Goal: Task Accomplishment & Management: Manage account settings

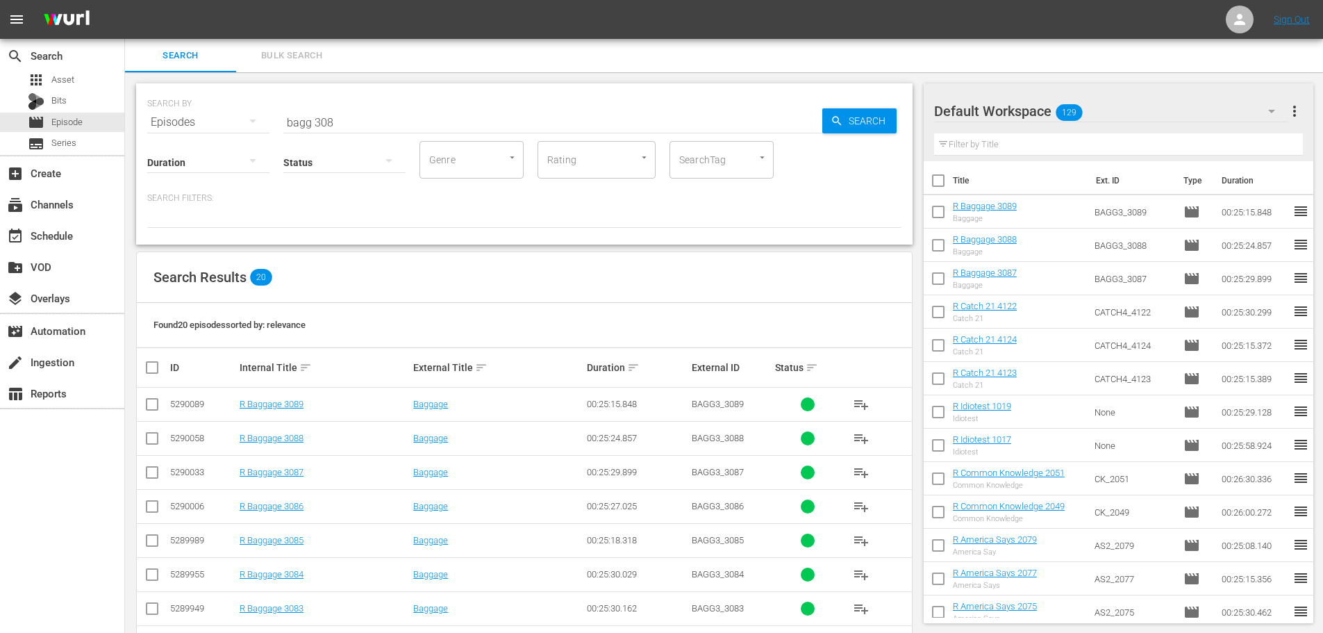
click at [340, 135] on div "Status" at bounding box center [344, 153] width 122 height 50
drag, startPoint x: 369, startPoint y: 129, endPoint x: 371, endPoint y: 115, distance: 14.0
click at [369, 129] on div "Status" at bounding box center [344, 153] width 122 height 50
click at [371, 115] on input "bagg 308" at bounding box center [552, 122] width 539 height 33
click at [53, 217] on div "subscriptions Channels" at bounding box center [62, 202] width 124 height 31
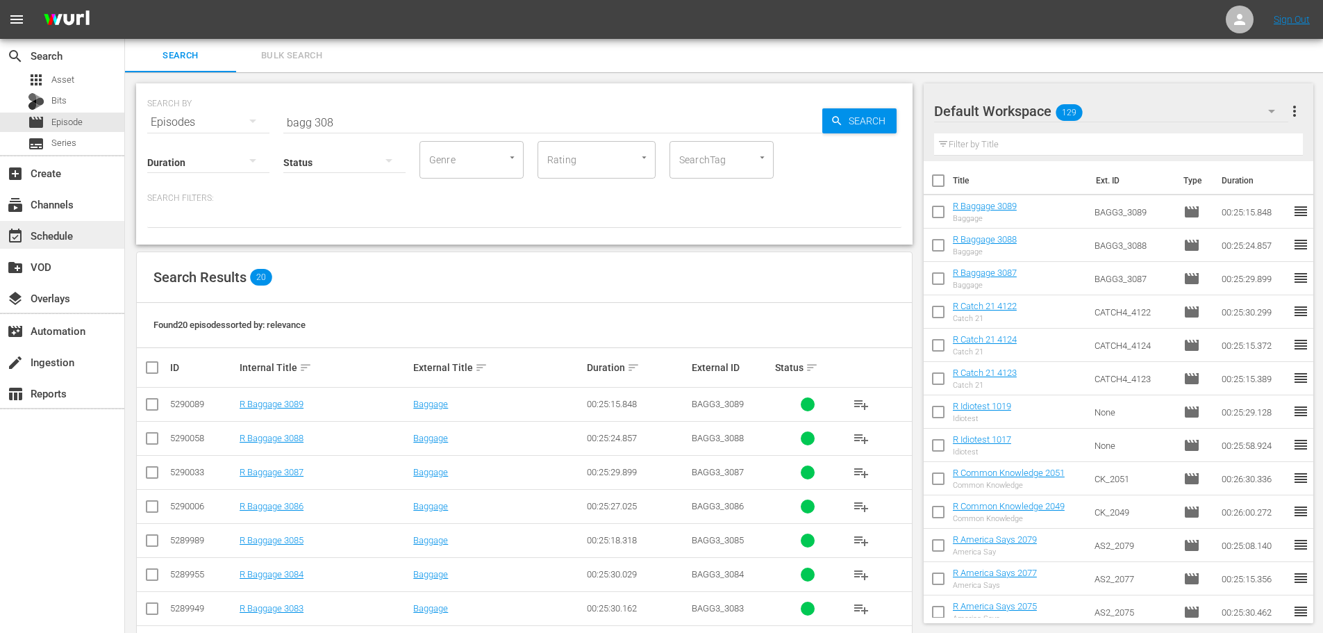
click at [62, 227] on div "event_available Schedule" at bounding box center [39, 233] width 78 height 12
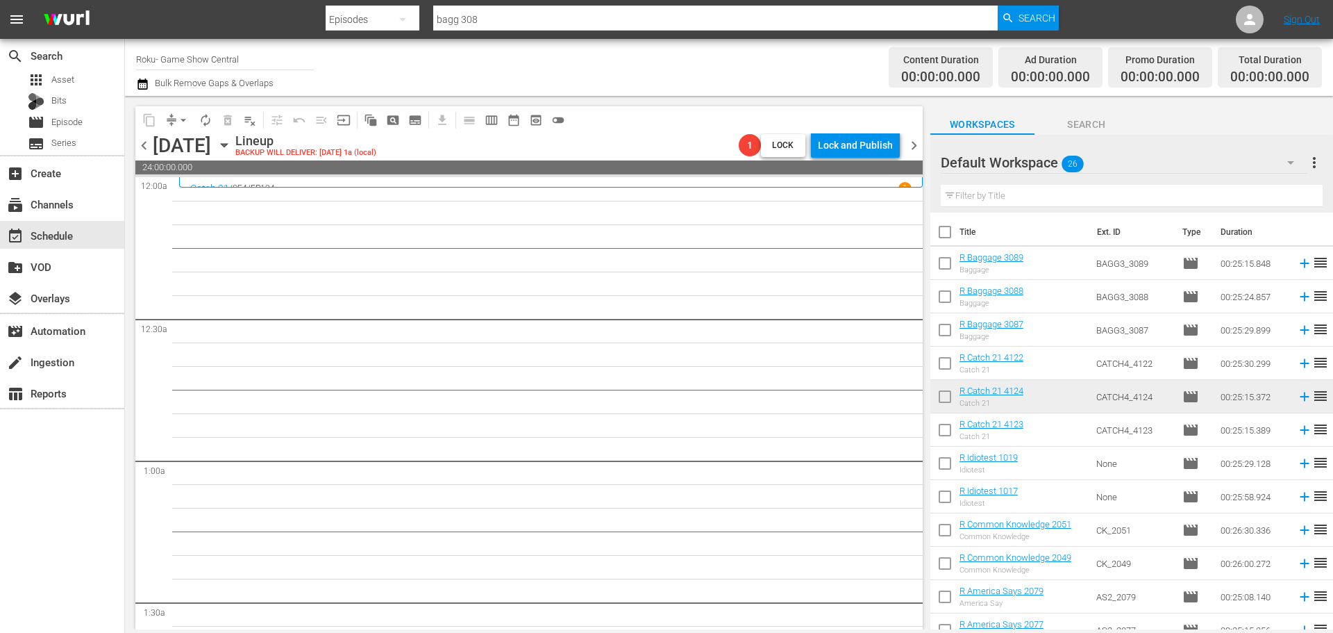
click at [232, 142] on icon "button" at bounding box center [224, 144] width 15 height 15
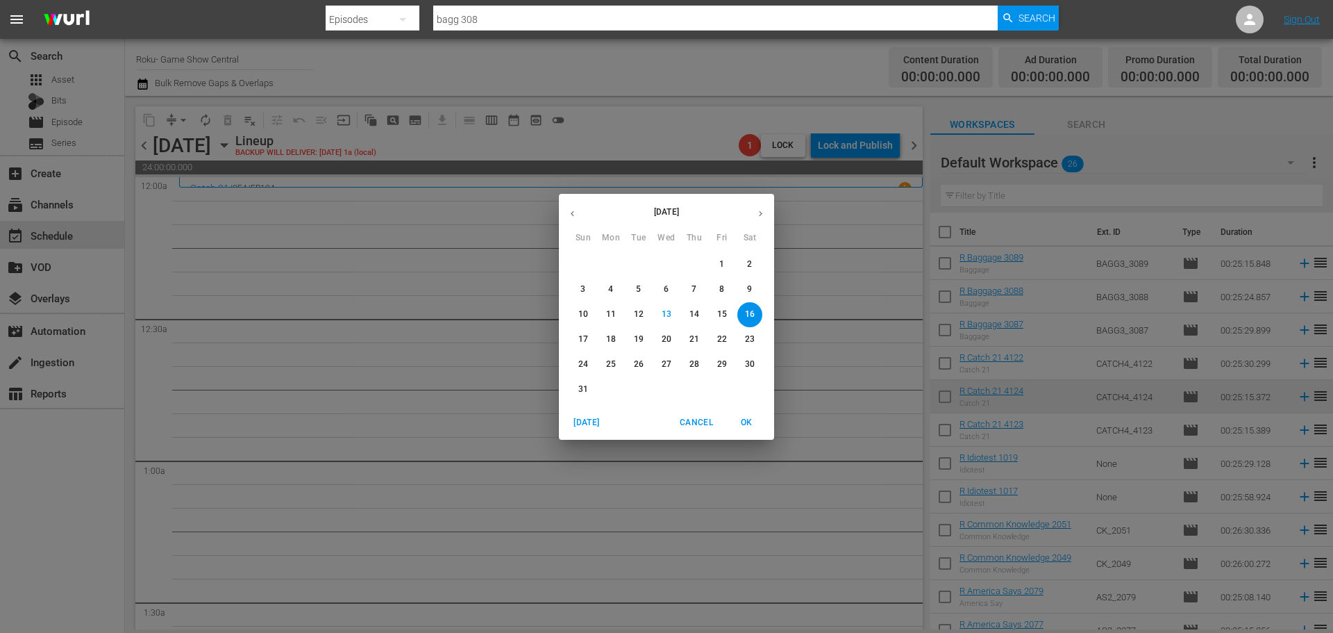
drag, startPoint x: 406, startPoint y: 506, endPoint x: 581, endPoint y: 409, distance: 199.9
click at [410, 498] on div "August 2025 Sun Mon Tue Wed Thu Fri Sat 27 28 29 30 31 1 2 3 4 5 6 7 8 9 10 11 …" at bounding box center [666, 316] width 1333 height 633
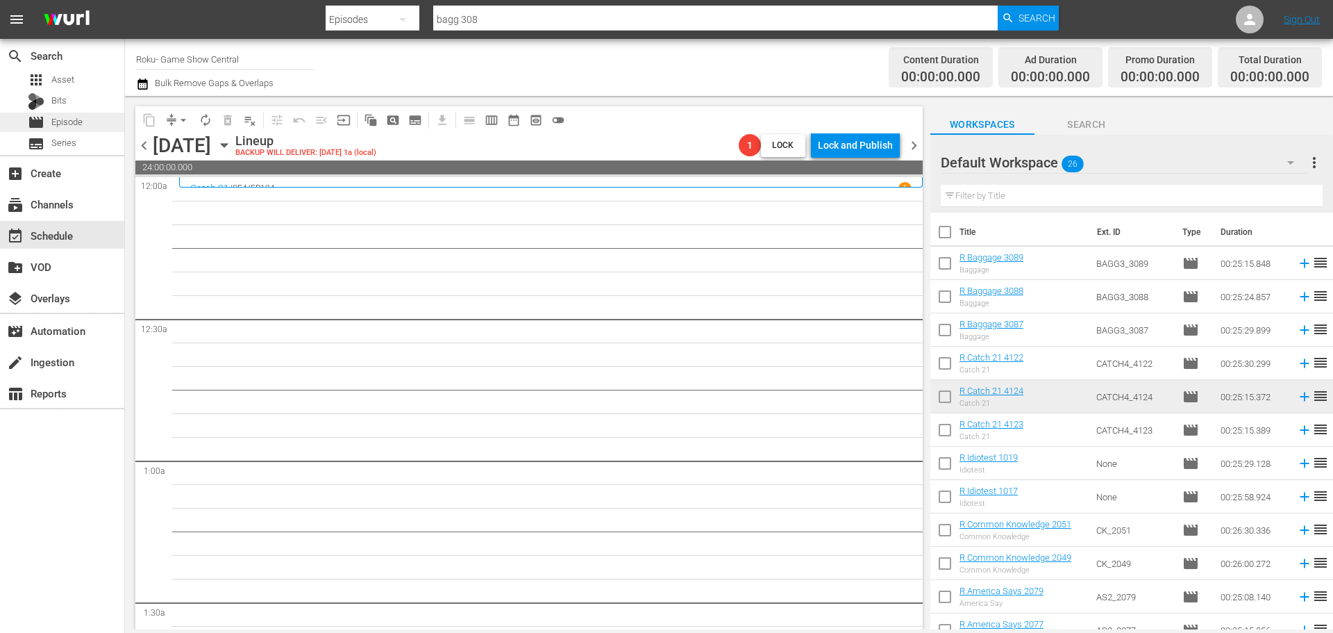
click at [106, 123] on div "movie Episode" at bounding box center [62, 121] width 124 height 19
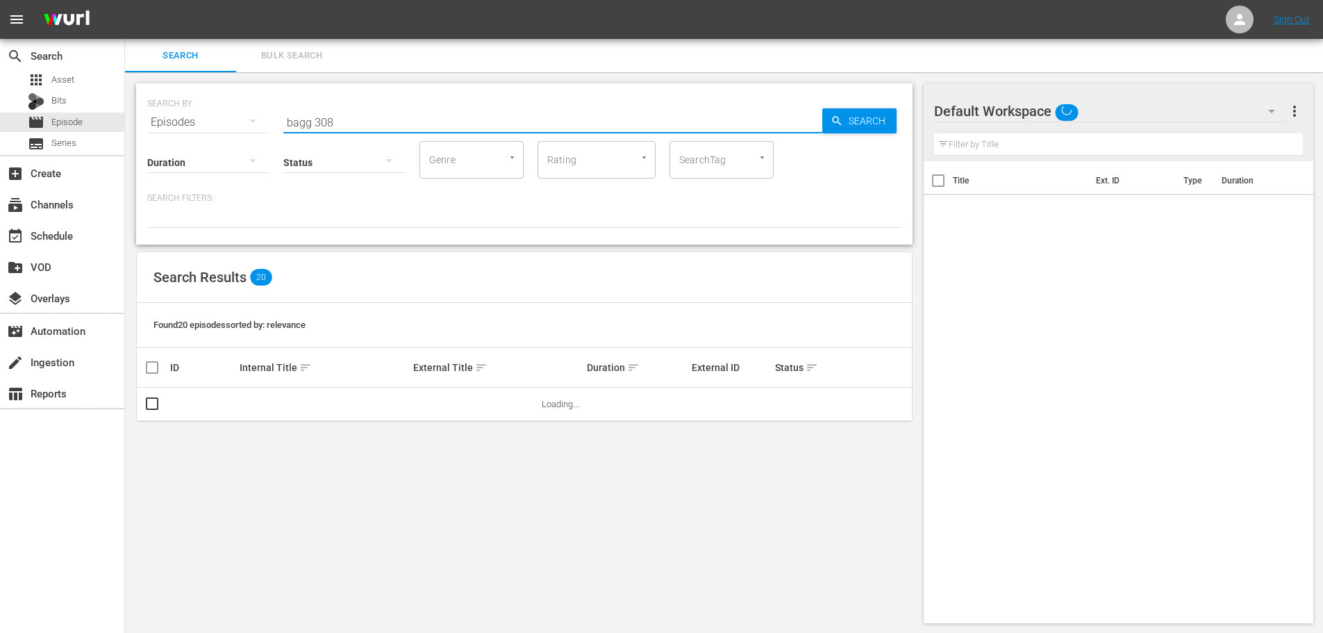
click at [428, 124] on input "bagg 308" at bounding box center [552, 122] width 539 height 33
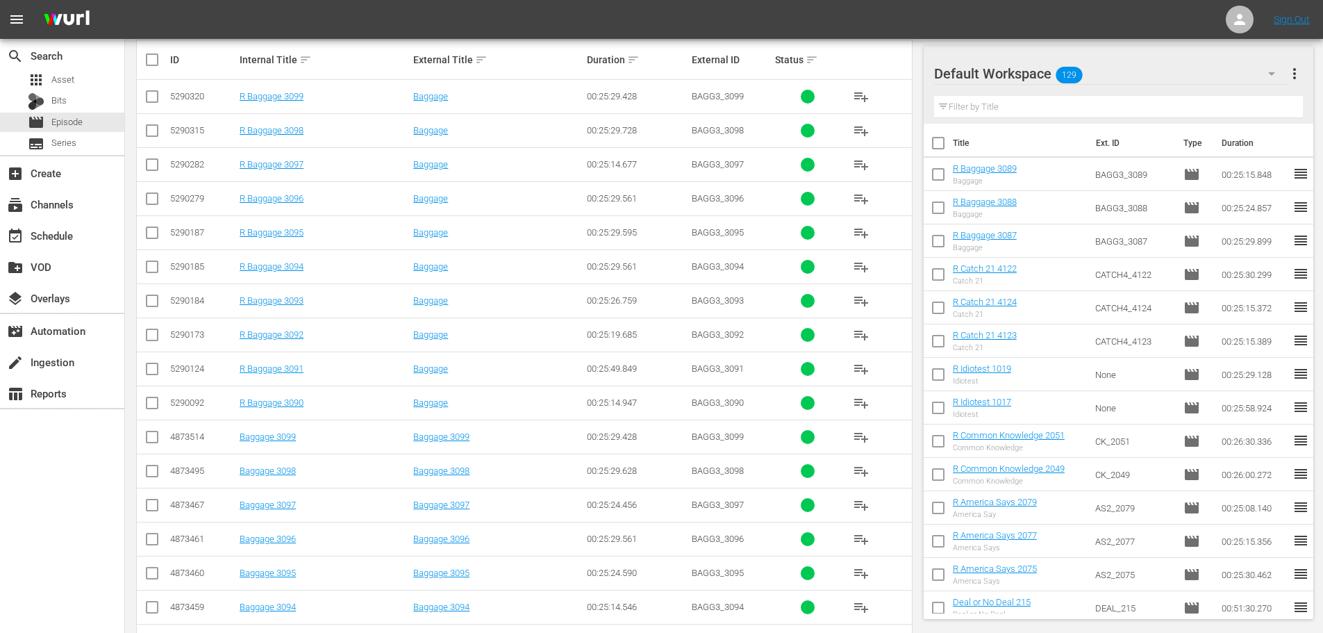
scroll to position [417, 0]
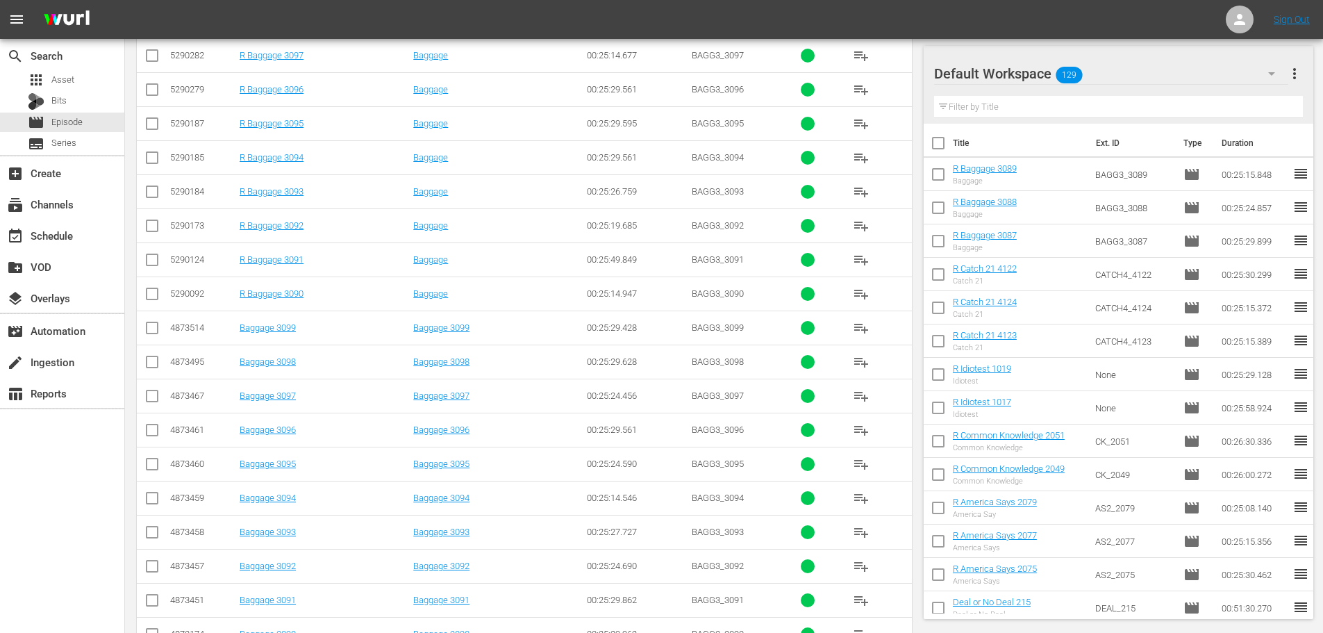
type input "bagg 309"
drag, startPoint x: 153, startPoint y: 295, endPoint x: 148, endPoint y: 265, distance: 31.1
click at [153, 295] on input "checkbox" at bounding box center [152, 296] width 17 height 17
checkbox input "true"
drag, startPoint x: 148, startPoint y: 265, endPoint x: 144, endPoint y: 241, distance: 24.0
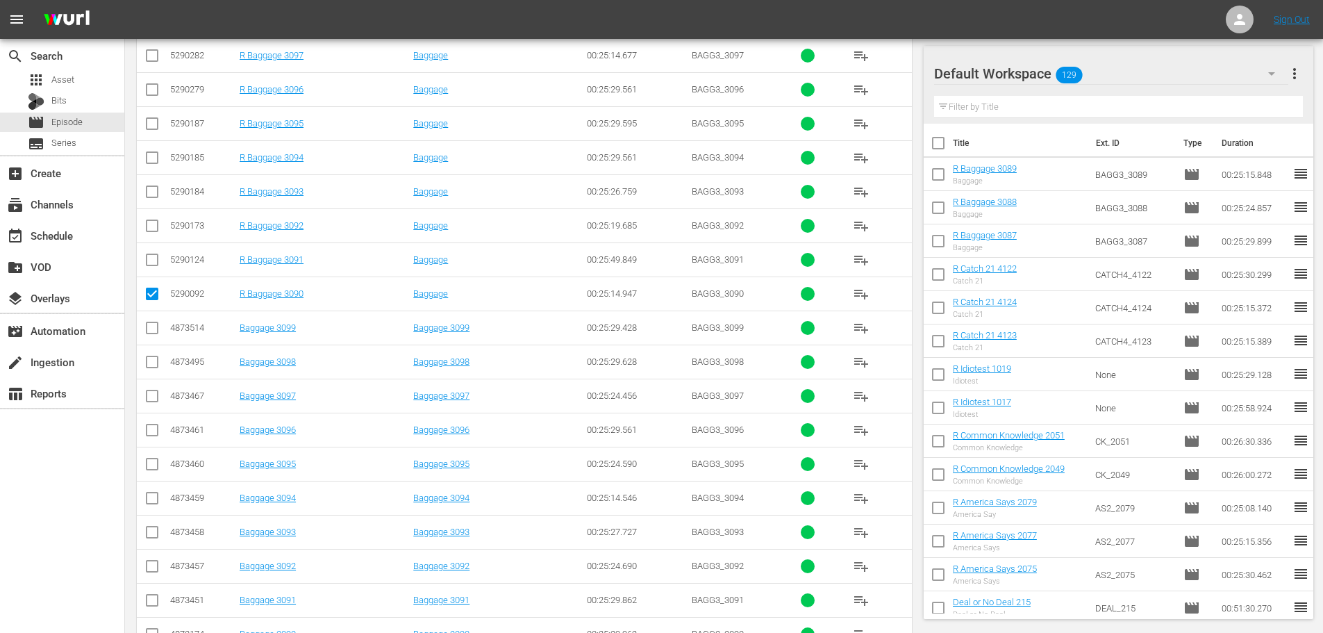
click at [148, 264] on input "checkbox" at bounding box center [152, 262] width 17 height 17
checkbox input "true"
drag, startPoint x: 153, startPoint y: 227, endPoint x: 149, endPoint y: 209, distance: 18.5
click at [153, 228] on input "checkbox" at bounding box center [152, 228] width 17 height 17
checkbox input "true"
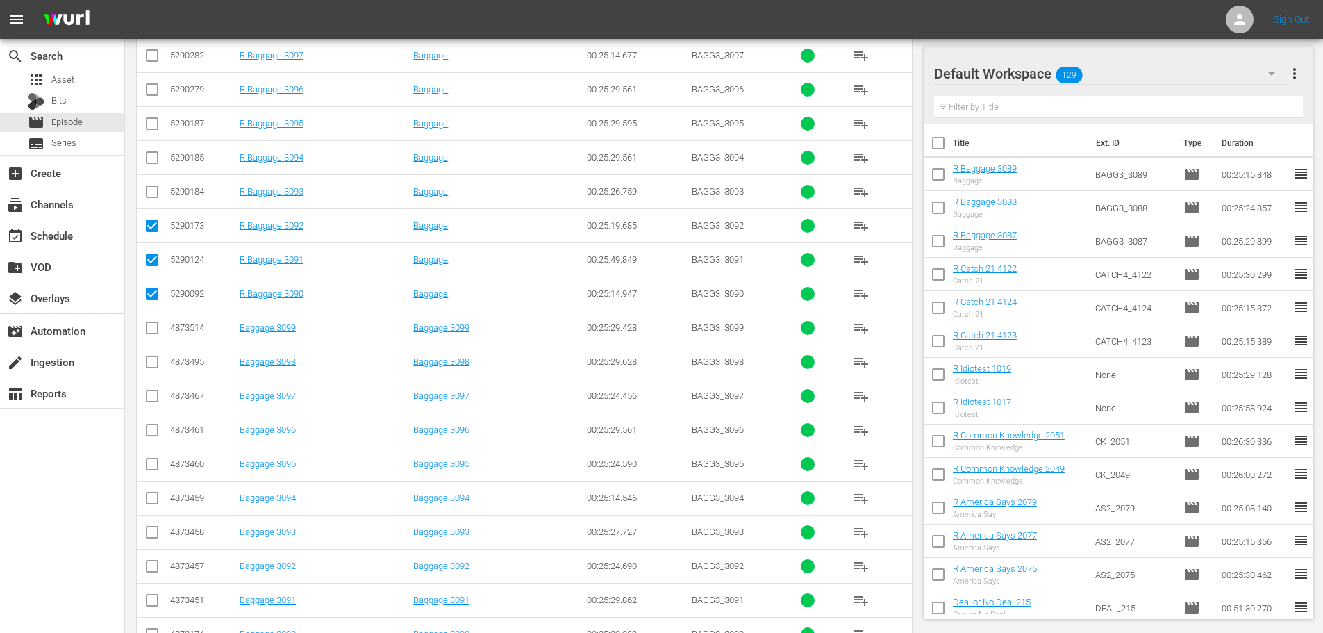
click at [152, 196] on input "checkbox" at bounding box center [152, 194] width 17 height 17
checkbox input "true"
click at [151, 293] on input "checkbox" at bounding box center [152, 296] width 17 height 17
checkbox input "false"
click at [153, 154] on input "checkbox" at bounding box center [152, 160] width 17 height 17
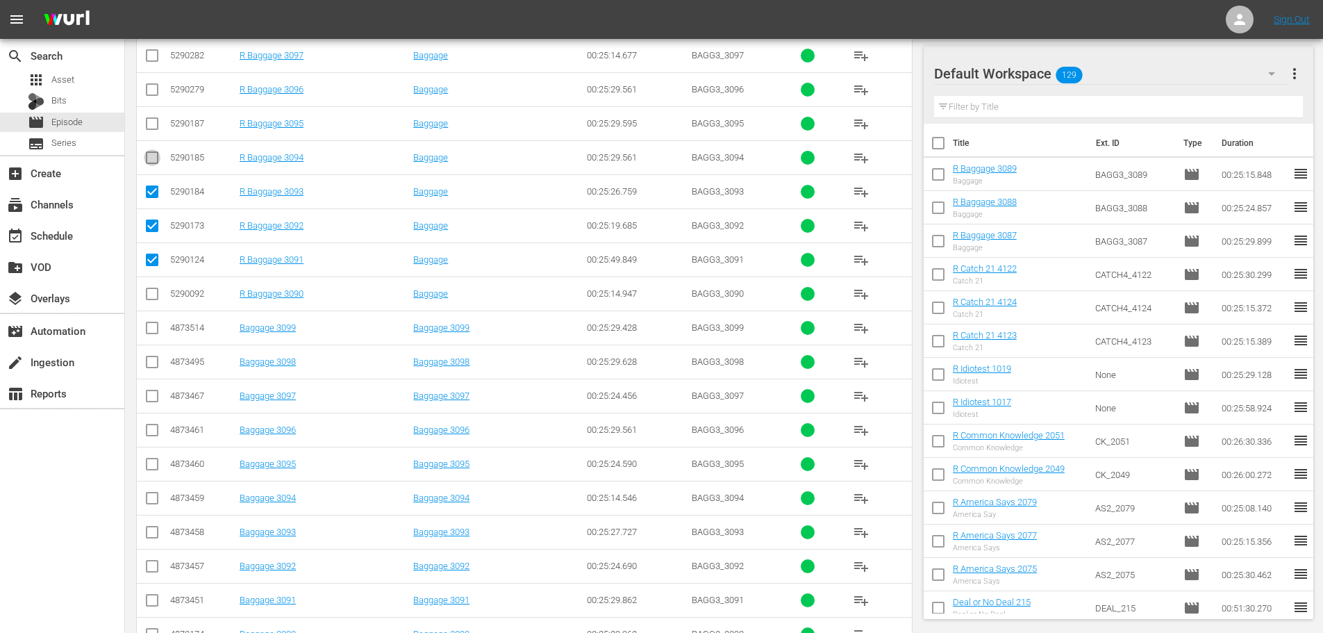
checkbox input "true"
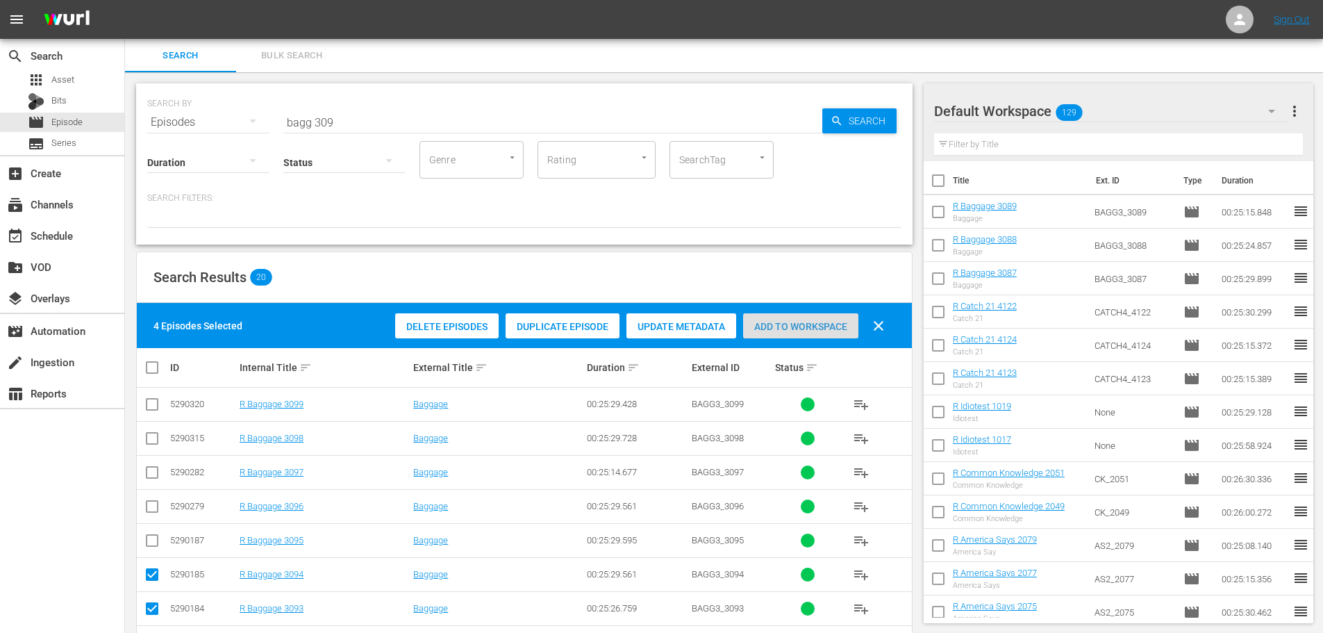
click at [760, 323] on span "Add to Workspace" at bounding box center [800, 326] width 115 height 11
drag, startPoint x: 376, startPoint y: 114, endPoint x: 208, endPoint y: 127, distance: 167.9
click at [212, 133] on div "SEARCH BY Search By Episodes Search ID, Title, Description, Keywords, or Catego…" at bounding box center [524, 163] width 776 height 161
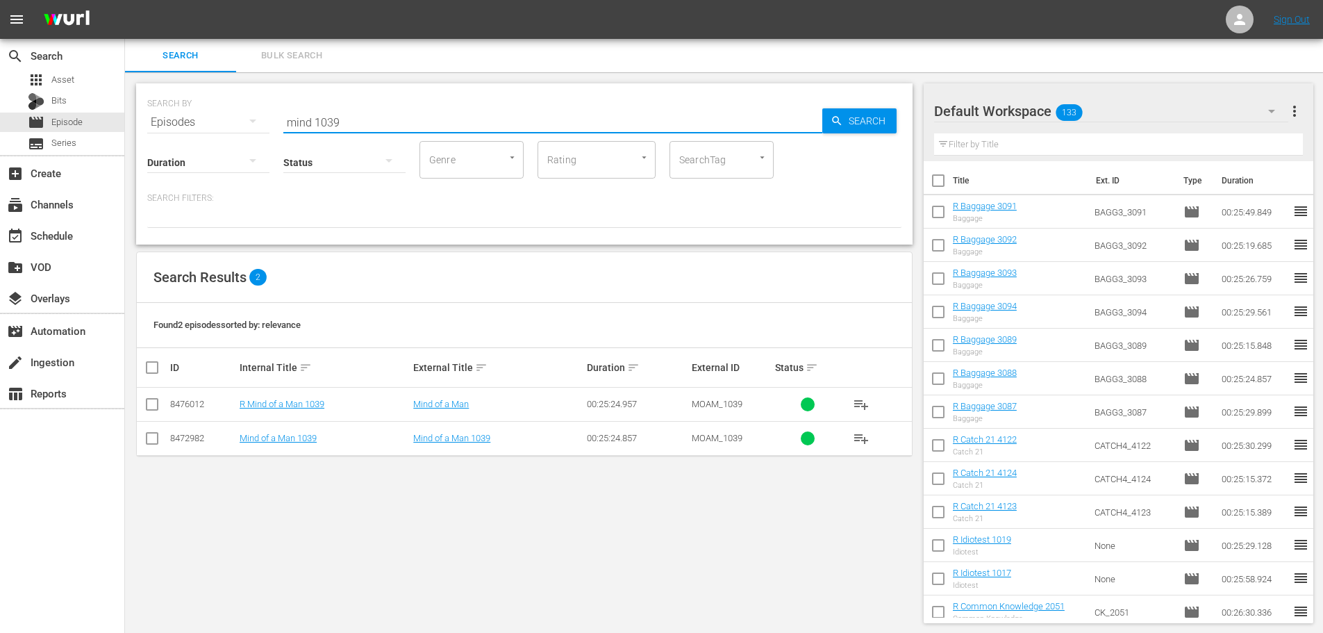
type input "mind 1039"
click at [148, 407] on input "checkbox" at bounding box center [152, 407] width 17 height 17
checkbox input "true"
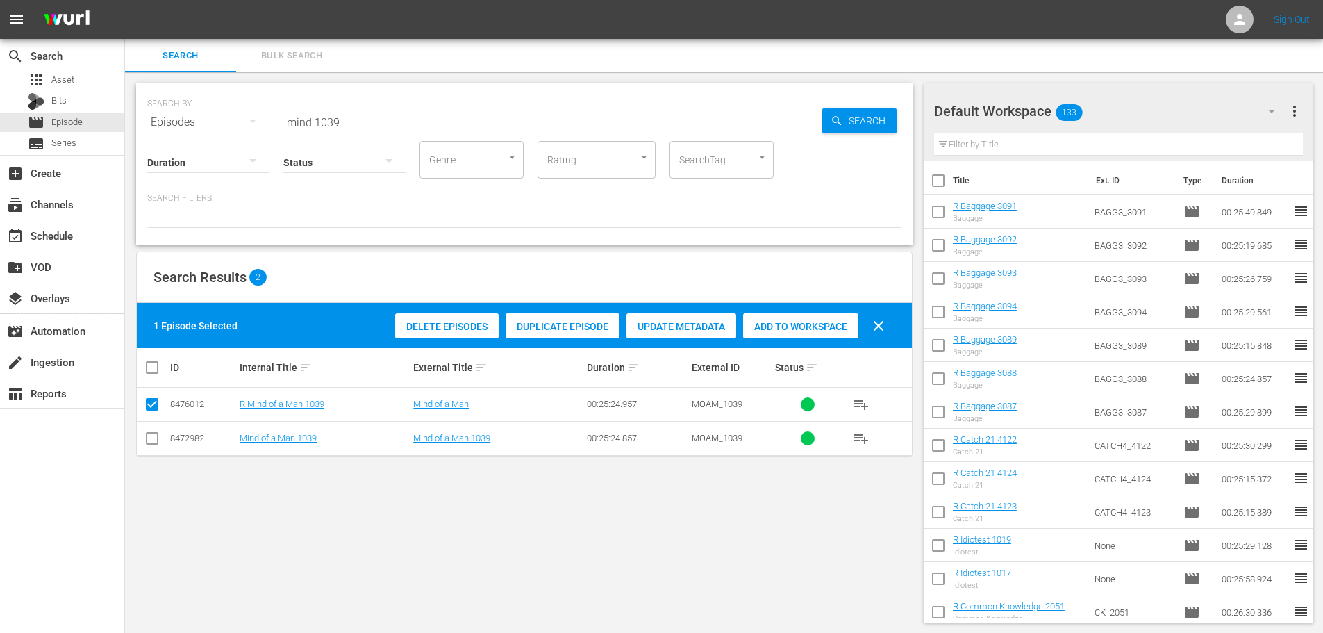
click at [790, 326] on span "Add to Workspace" at bounding box center [800, 326] width 115 height 11
drag, startPoint x: 378, startPoint y: 119, endPoint x: 248, endPoint y: 125, distance: 130.0
click at [251, 124] on div "SEARCH BY Search By Episodes Search ID, Title, Description, Keywords, or Catego…" at bounding box center [524, 114] width 754 height 50
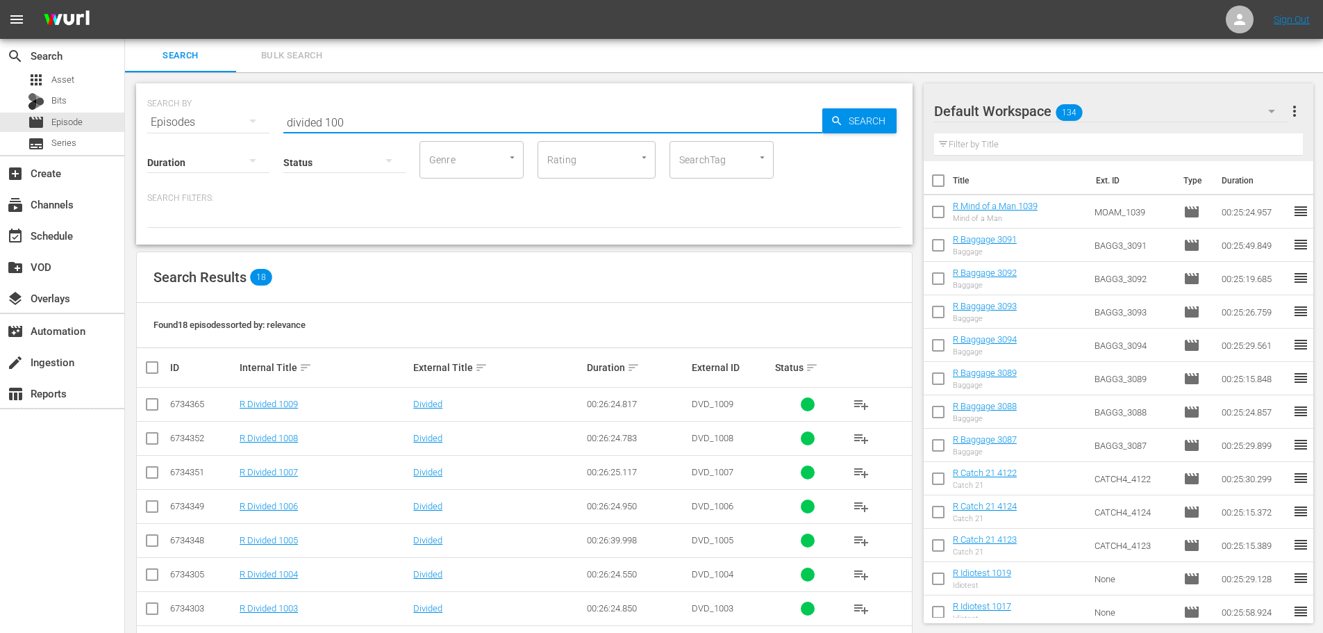
type input "divided 100"
click at [153, 485] on td at bounding box center [152, 472] width 31 height 34
click at [153, 480] on input "checkbox" at bounding box center [152, 475] width 17 height 17
checkbox input "true"
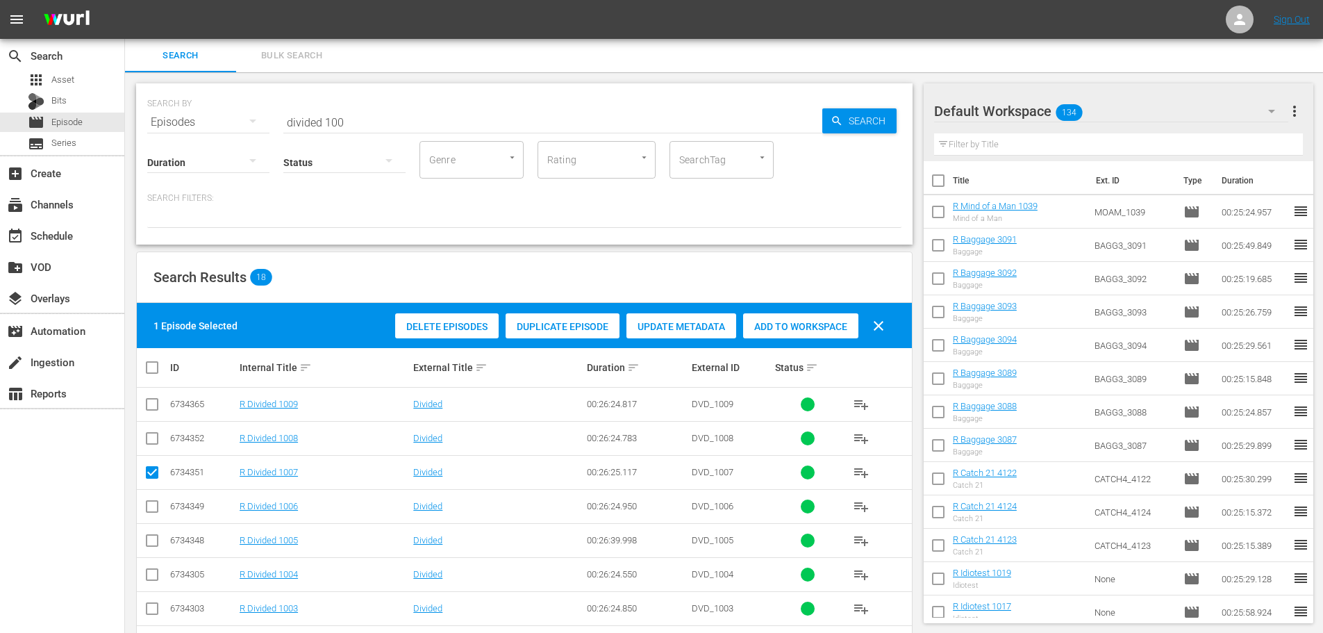
click at [149, 610] on input "checkbox" at bounding box center [152, 611] width 17 height 17
checkbox input "true"
click at [784, 332] on div "Add to Workspace" at bounding box center [800, 326] width 115 height 26
drag, startPoint x: 392, startPoint y: 117, endPoint x: 114, endPoint y: 107, distance: 278.6
click at [143, 124] on div "SEARCH BY Search By Episodes Search ID, Title, Description, Keywords, or Catego…" at bounding box center [524, 163] width 776 height 161
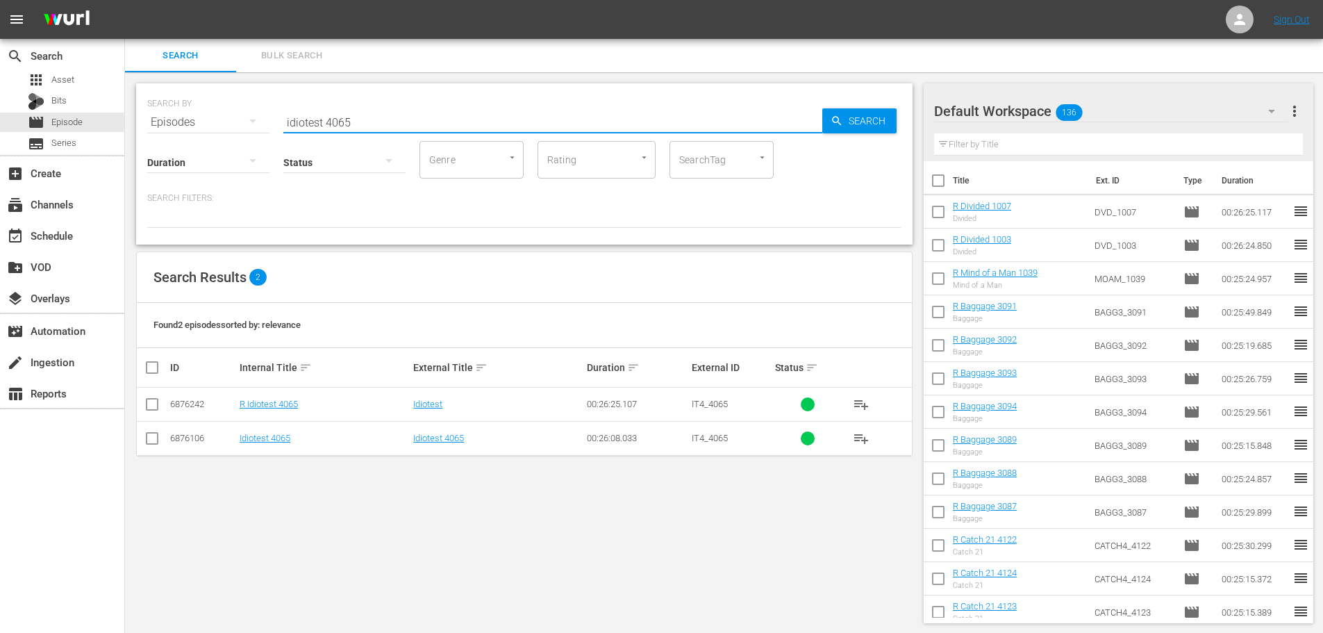
type input "idiotest 4065"
click at [153, 401] on input "checkbox" at bounding box center [152, 407] width 17 height 17
checkbox input "true"
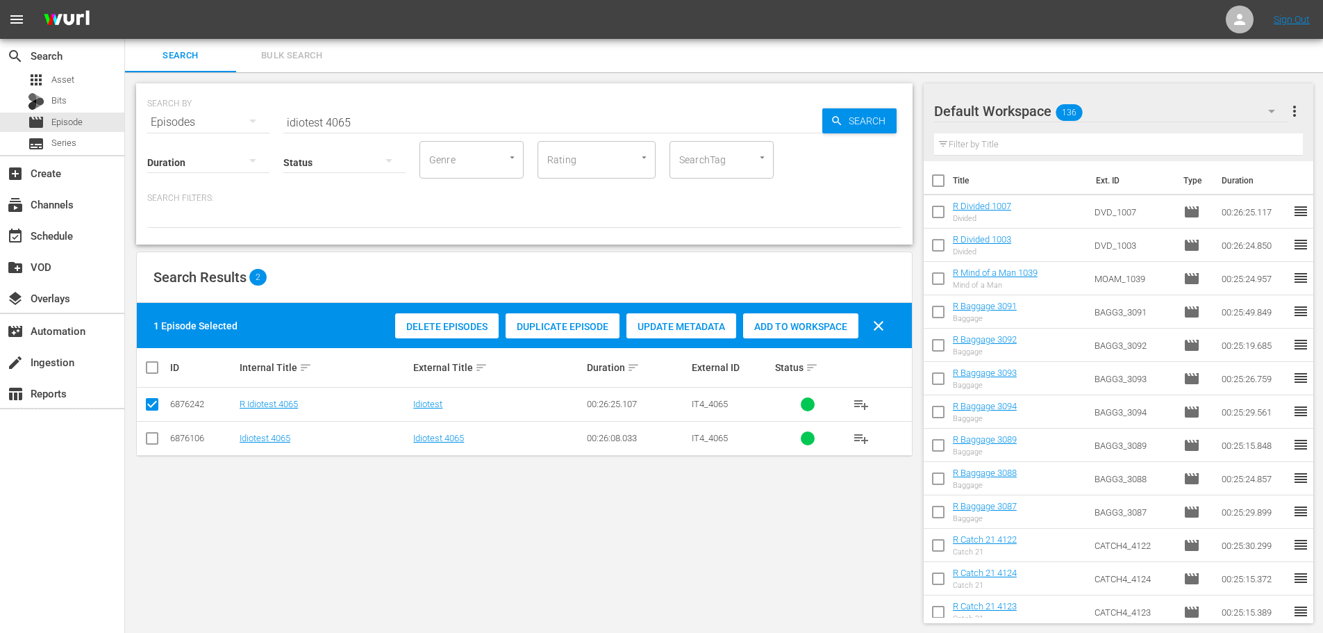
click at [788, 332] on div "Add to Workspace" at bounding box center [800, 326] width 115 height 26
drag, startPoint x: 381, startPoint y: 124, endPoint x: 212, endPoint y: 128, distance: 169.5
click at [212, 128] on div "SEARCH BY Search By Episodes Search ID, Title, Description, Keywords, or Catego…" at bounding box center [524, 163] width 776 height 161
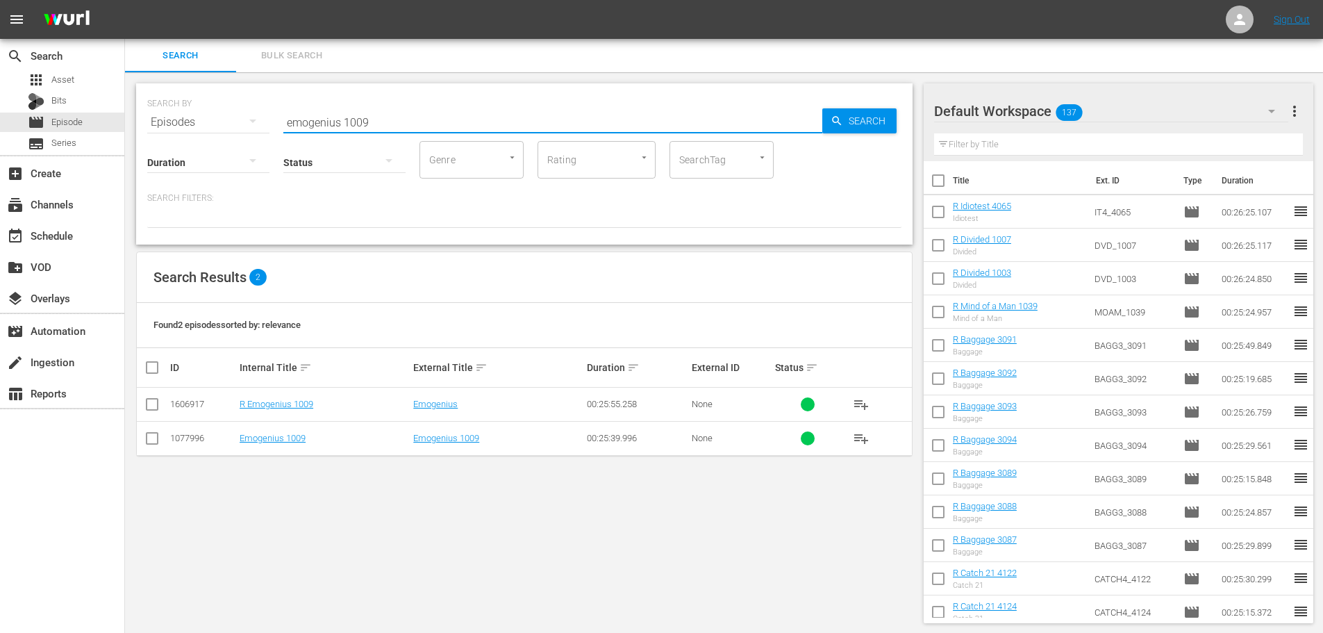
type input "emogenius 1009"
click at [155, 413] on input "checkbox" at bounding box center [152, 407] width 17 height 17
checkbox input "true"
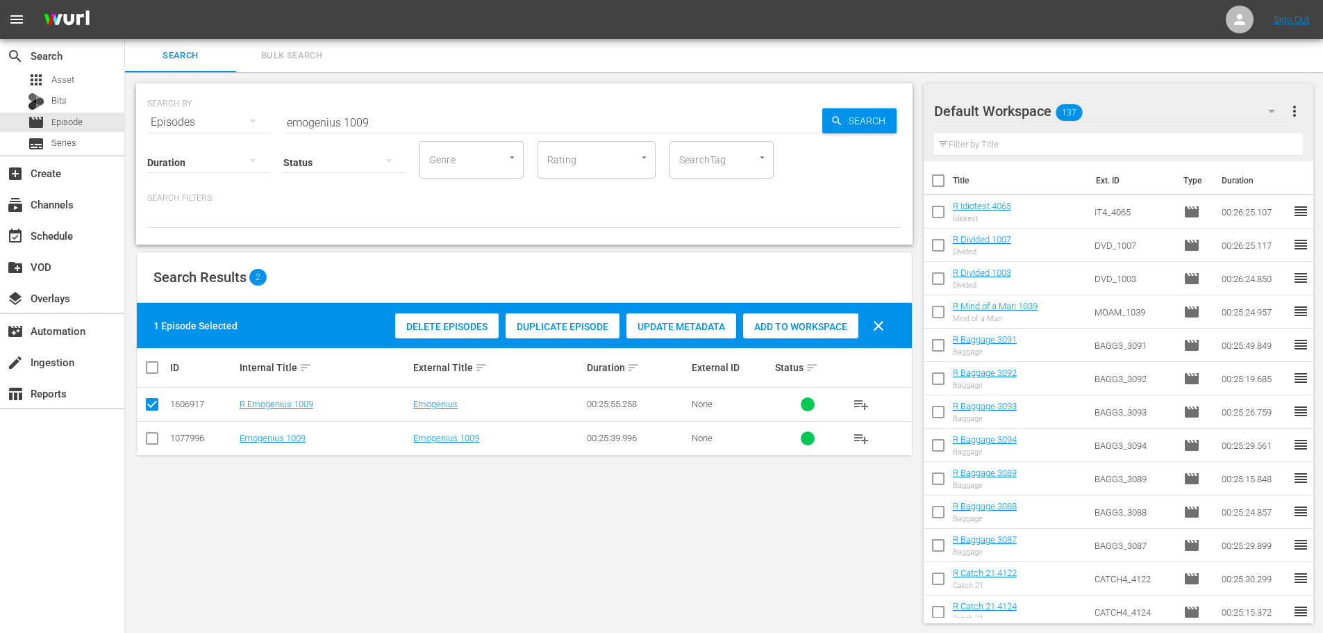
click at [755, 322] on span "Add to Workspace" at bounding box center [800, 326] width 115 height 11
click at [425, 126] on input "emogenius 1009" at bounding box center [552, 122] width 539 height 33
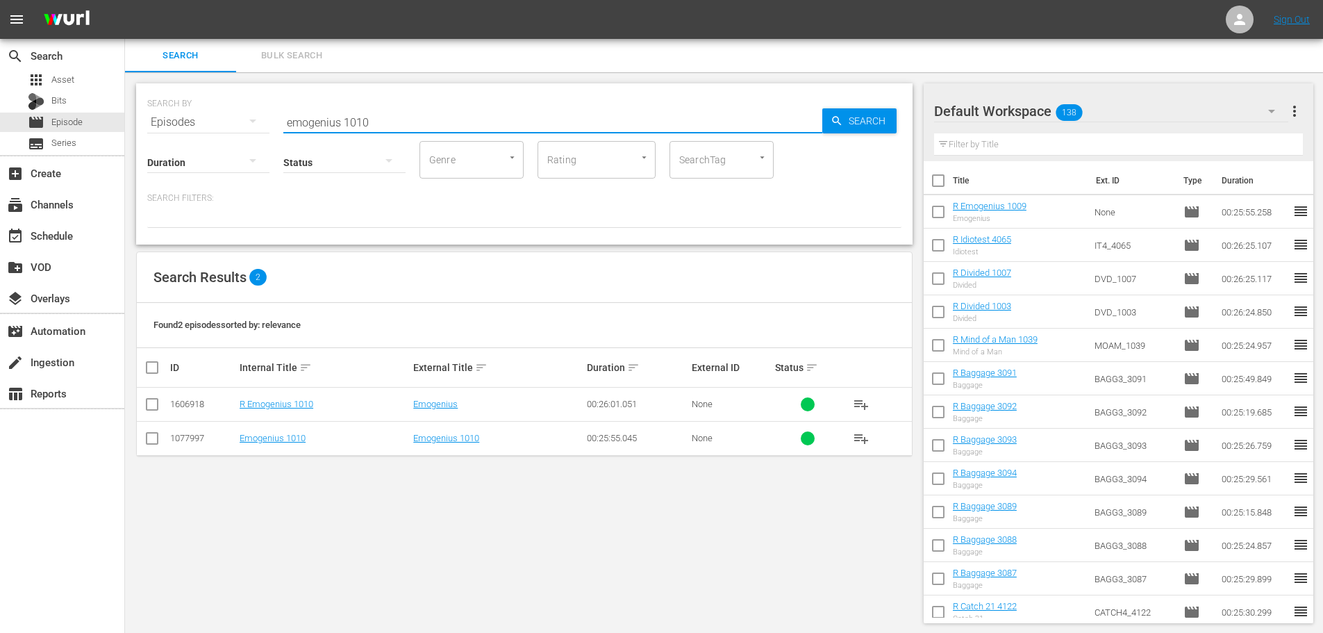
type input "emogenius 1010"
click at [148, 406] on input "checkbox" at bounding box center [152, 407] width 17 height 17
checkbox input "true"
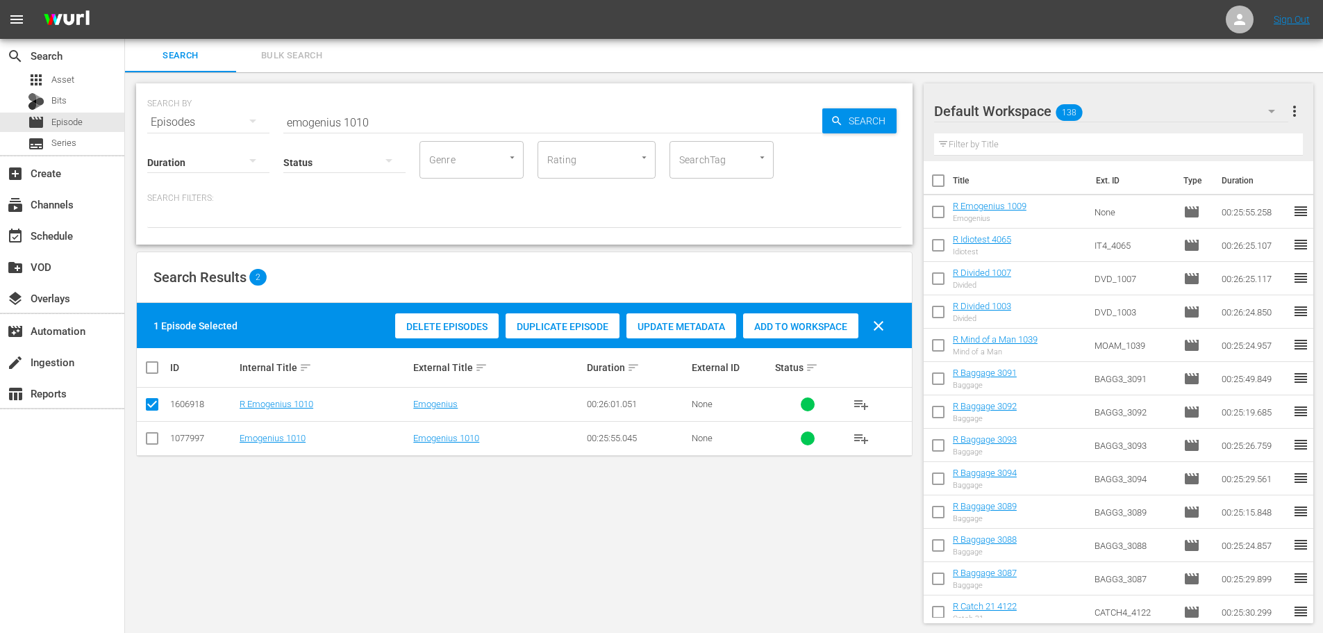
click at [833, 333] on div "Add to Workspace" at bounding box center [800, 326] width 115 height 26
click at [464, 112] on input "emogenius 1010" at bounding box center [552, 122] width 539 height 33
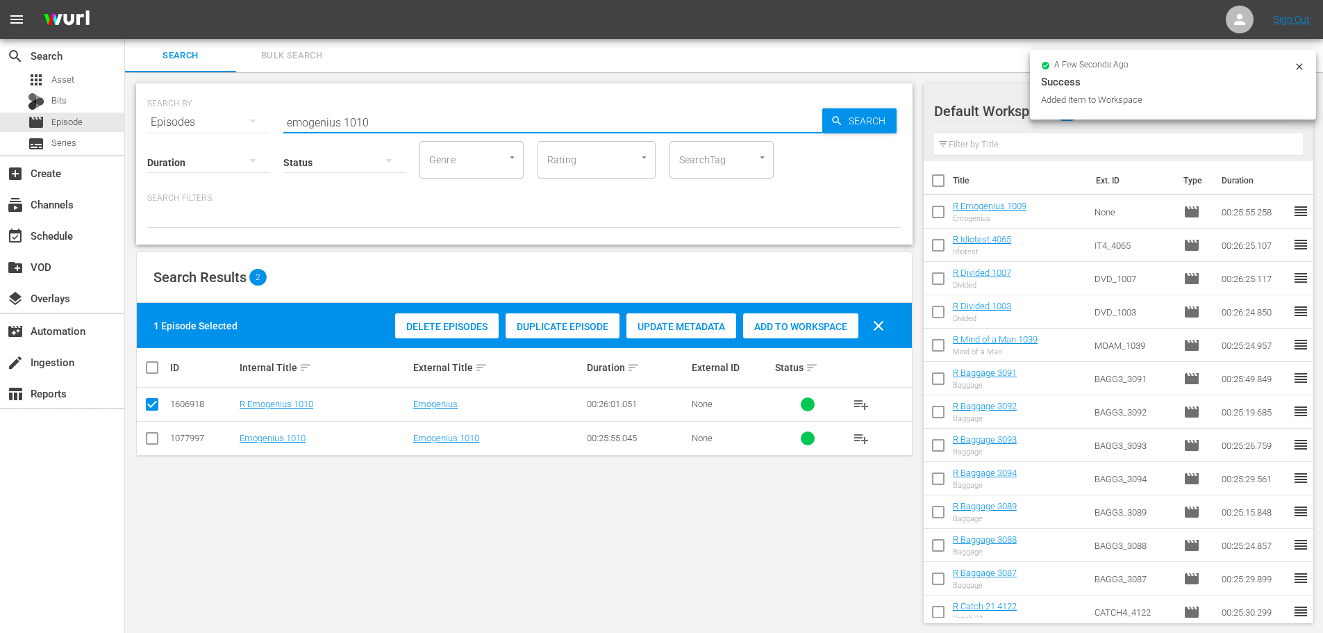
drag, startPoint x: 462, startPoint y: 113, endPoint x: 212, endPoint y: 117, distance: 250.0
click at [212, 117] on div "SEARCH BY Search By Episodes Search ID, Title, Description, Keywords, or Catego…" at bounding box center [524, 114] width 754 height 50
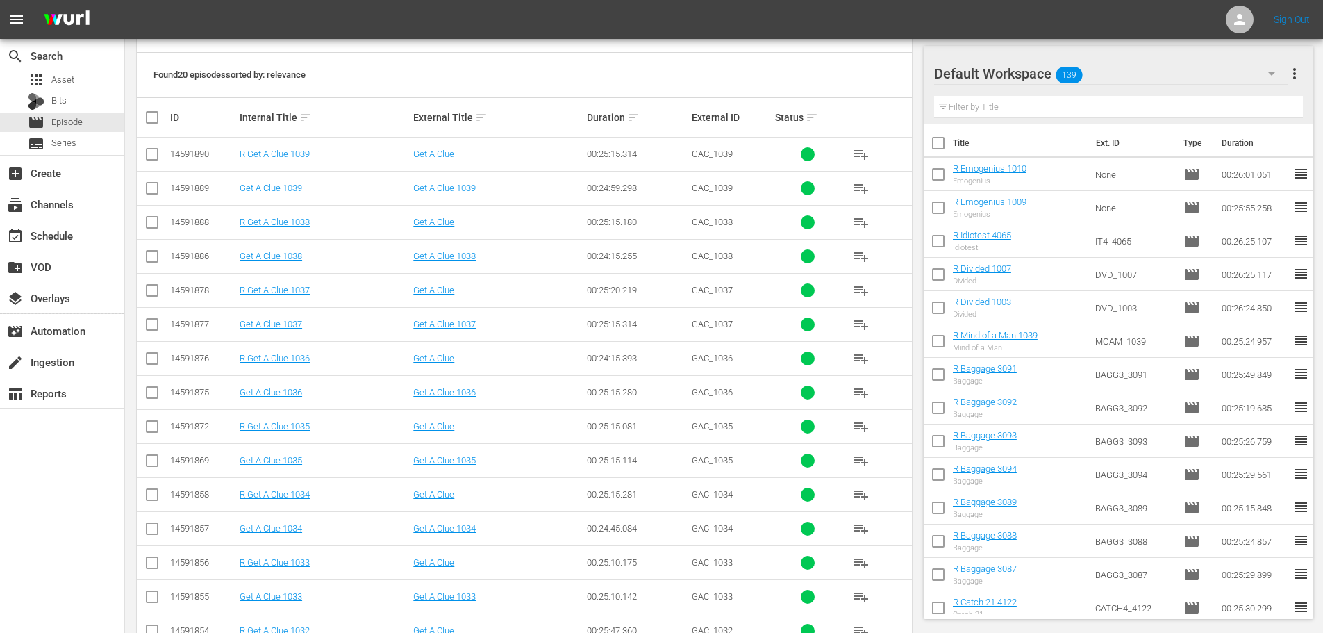
scroll to position [278, 0]
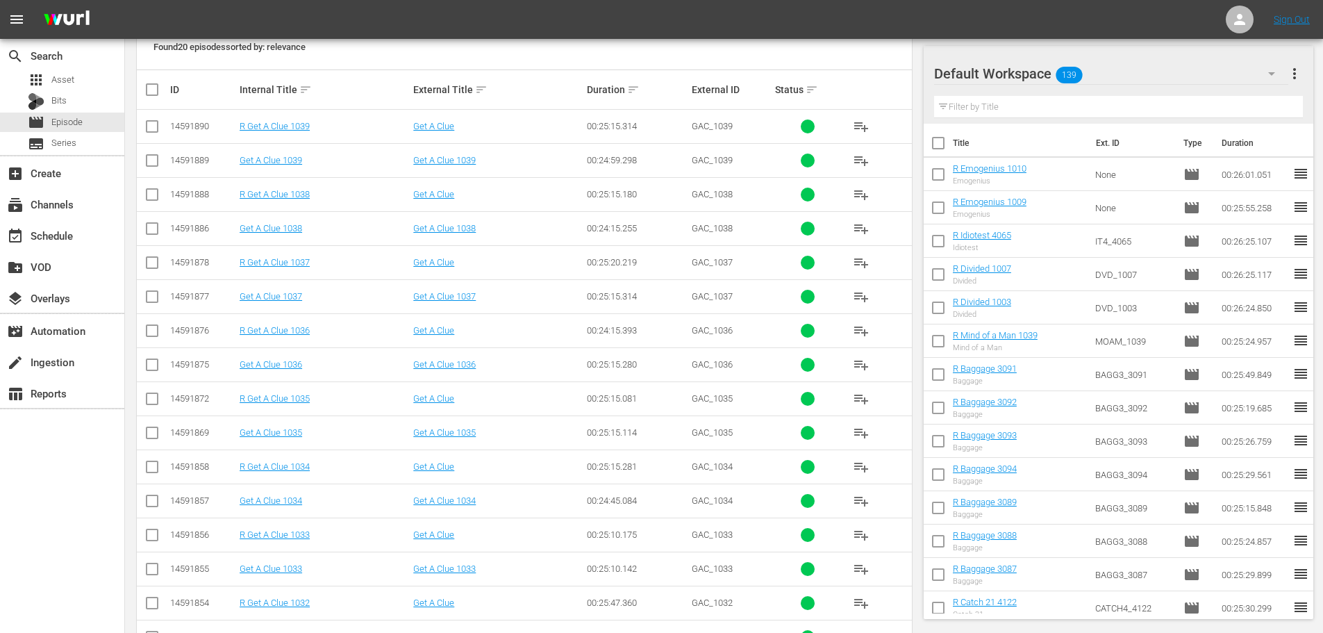
type input "get a clue 103"
click at [150, 469] on input "checkbox" at bounding box center [152, 469] width 17 height 17
checkbox input "true"
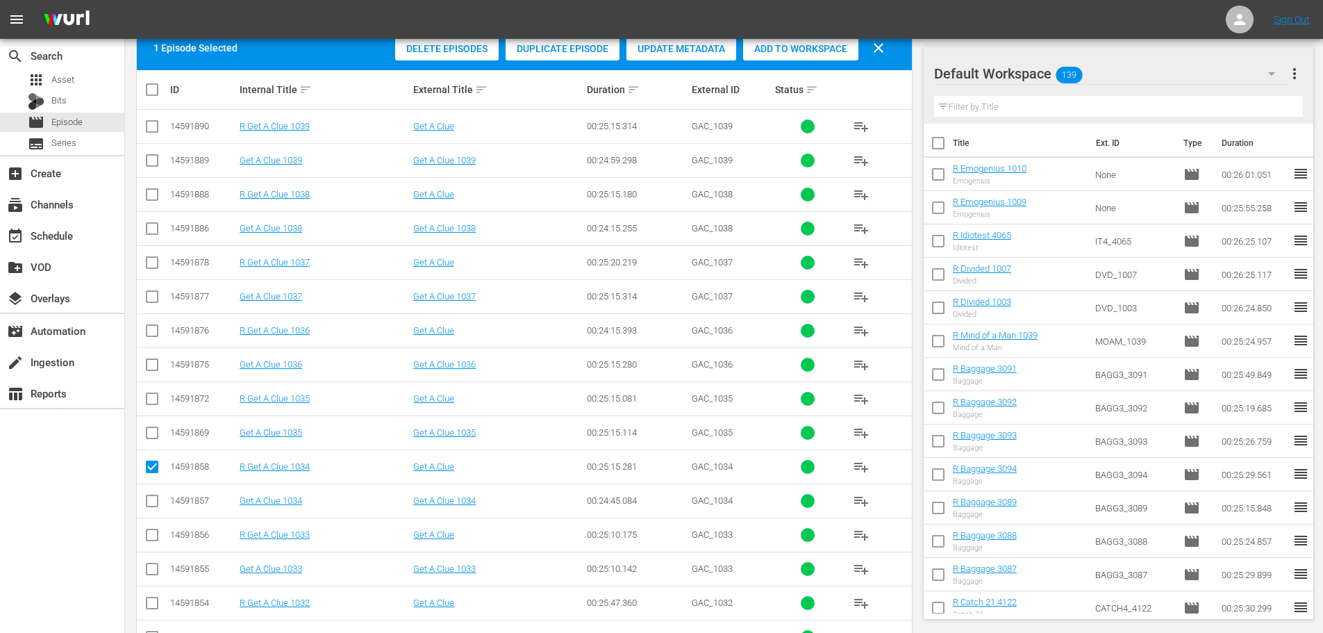
click at [155, 540] on input "checkbox" at bounding box center [152, 537] width 17 height 17
checkbox input "true"
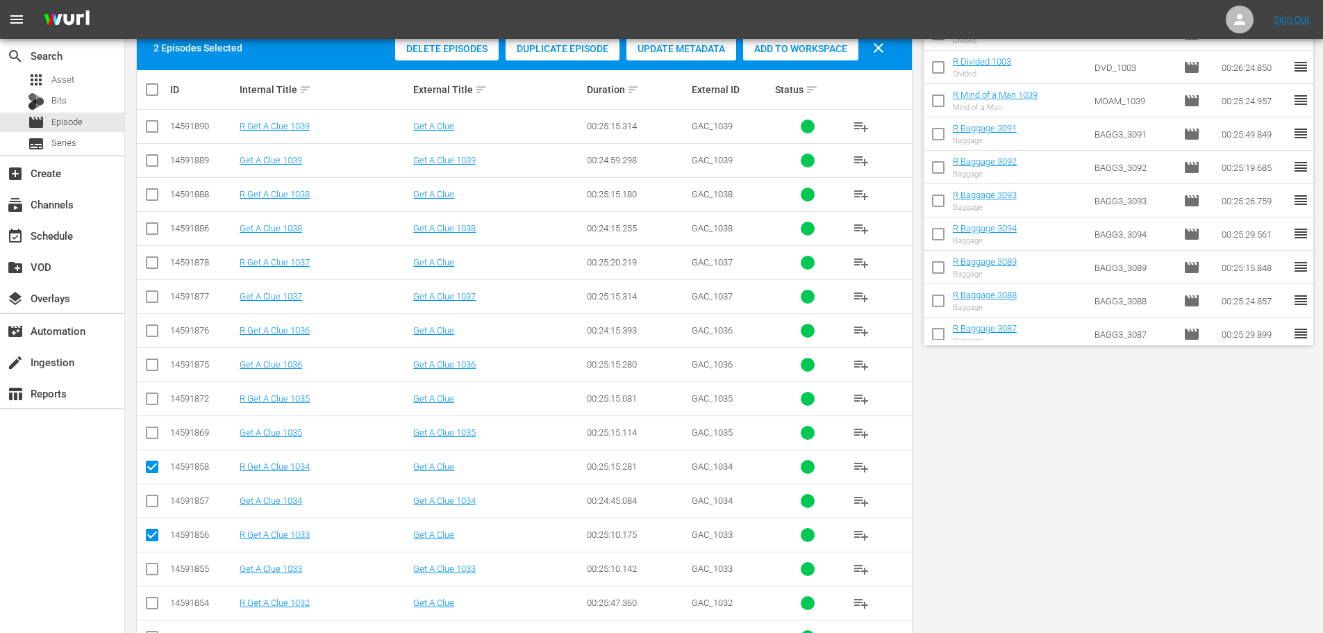
scroll to position [0, 0]
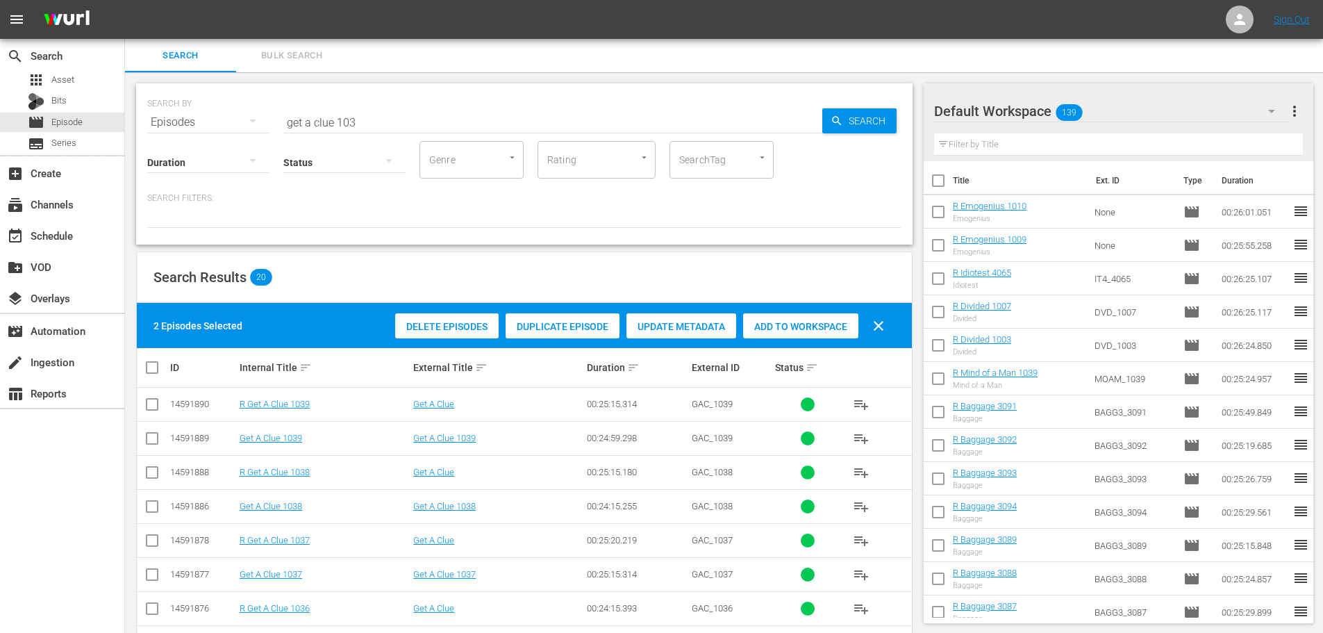
click at [783, 328] on span "Add to Workspace" at bounding box center [800, 326] width 115 height 11
drag, startPoint x: 373, startPoint y: 126, endPoint x: 155, endPoint y: 137, distance: 218.3
click at [155, 137] on div "SEARCH BY Search By Episodes Search ID, Title, Description, Keywords, or Catego…" at bounding box center [524, 163] width 776 height 161
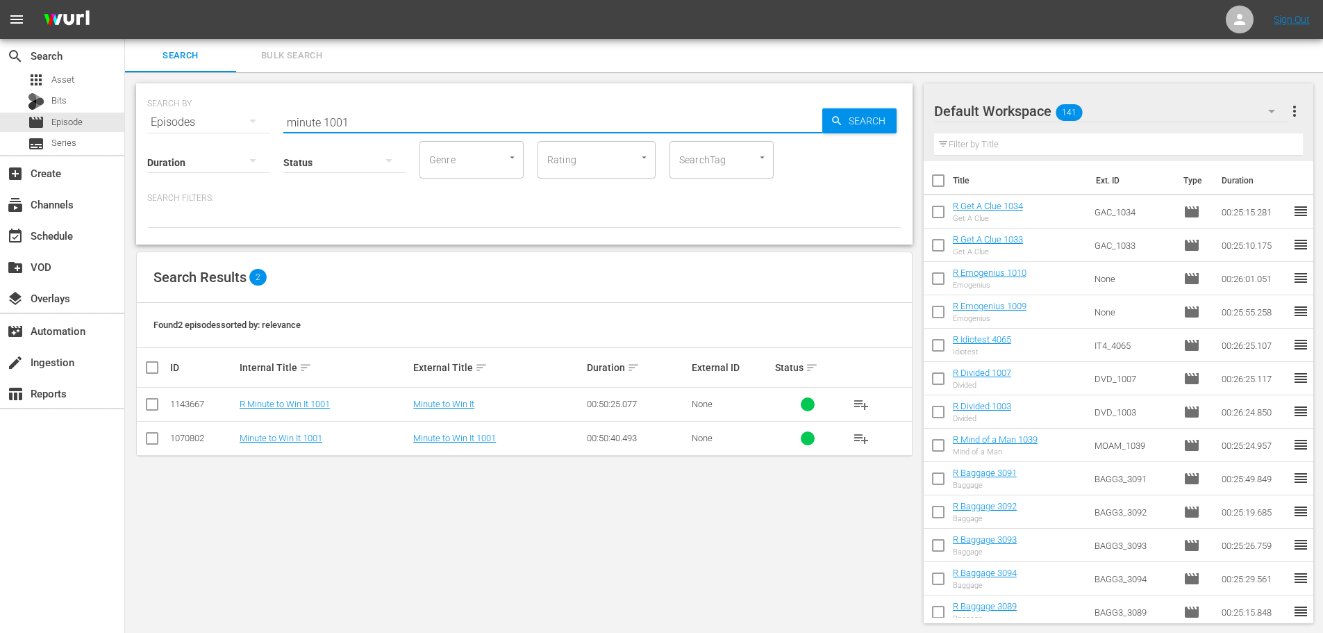
type input "minute 1001"
click at [158, 403] on input "checkbox" at bounding box center [152, 407] width 17 height 17
checkbox input "true"
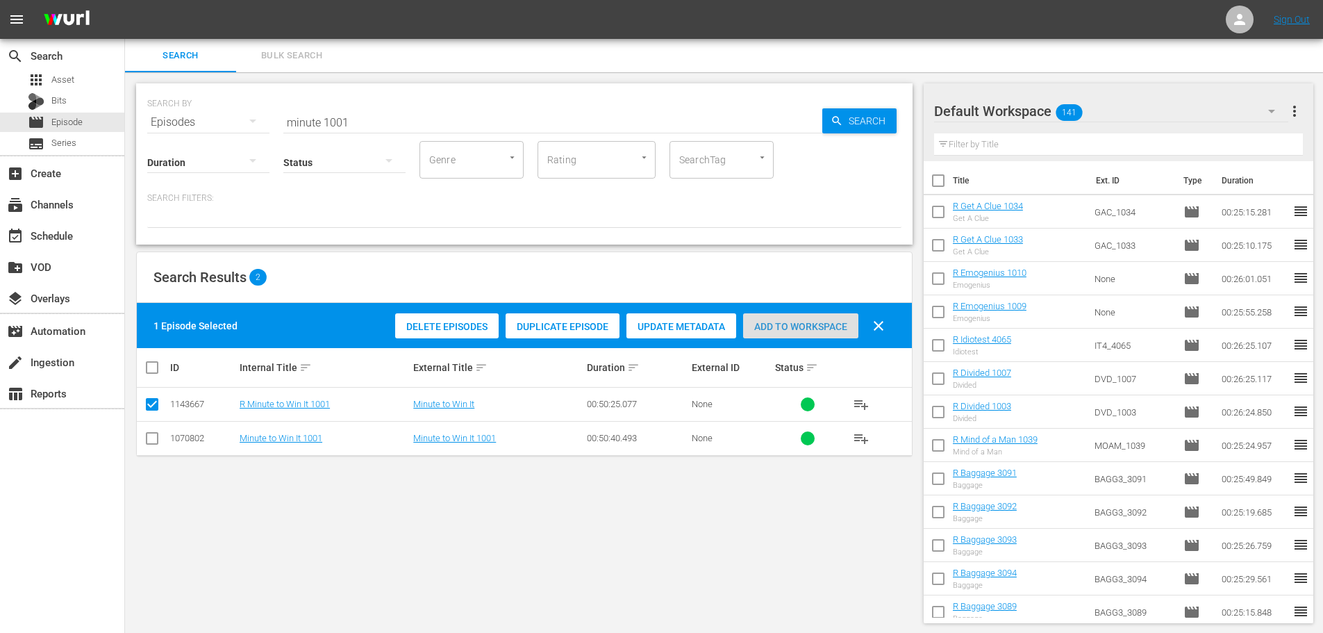
click at [796, 333] on div "Add to Workspace" at bounding box center [800, 326] width 115 height 26
drag, startPoint x: 383, startPoint y: 106, endPoint x: 214, endPoint y: 134, distance: 171.7
click at [214, 134] on div "SEARCH BY Search By Episodes Search ID, Title, Description, Keywords, or Catego…" at bounding box center [524, 163] width 776 height 161
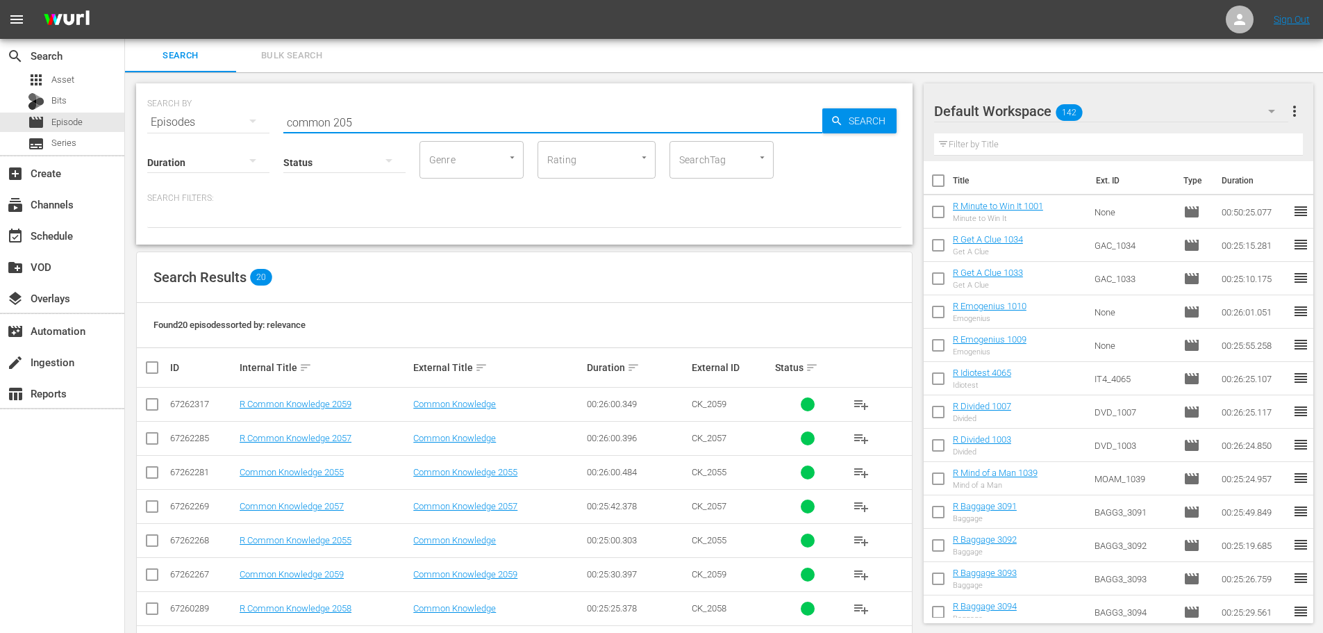
type input "common 205"
click at [160, 408] on td at bounding box center [152, 404] width 31 height 34
click at [155, 410] on input "checkbox" at bounding box center [152, 407] width 17 height 17
checkbox input "true"
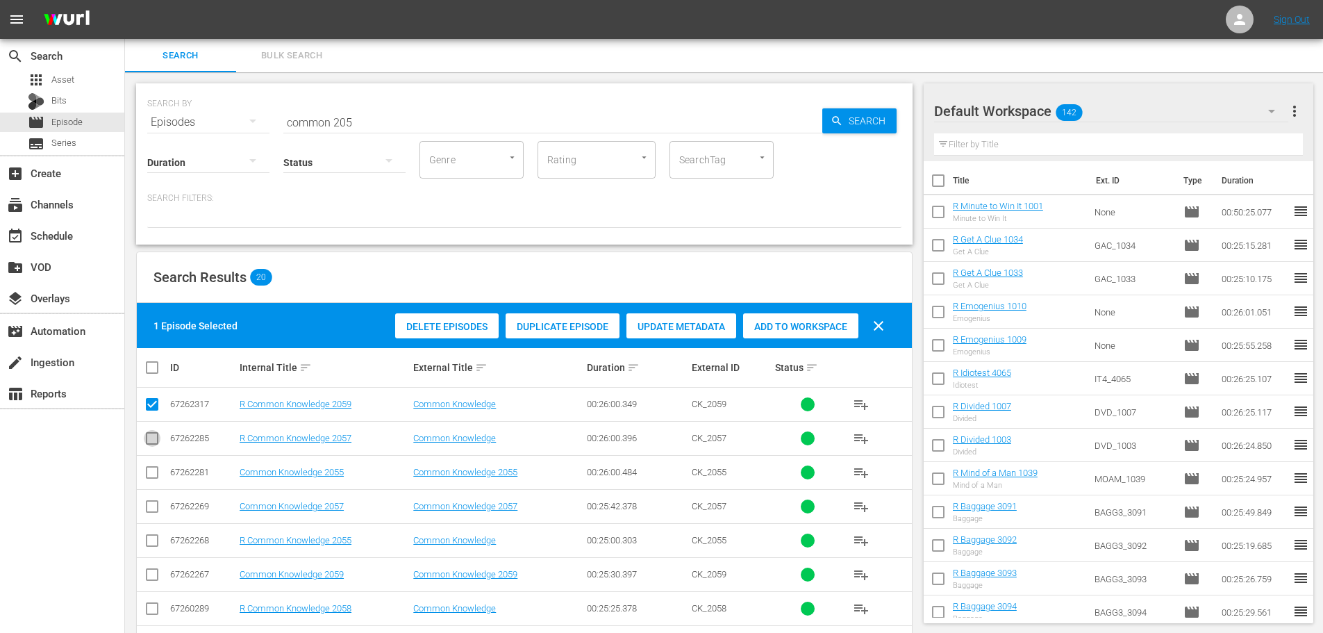
click at [150, 435] on input "checkbox" at bounding box center [152, 441] width 17 height 17
checkbox input "true"
drag, startPoint x: 144, startPoint y: 537, endPoint x: 147, endPoint y: 556, distance: 18.3
click at [144, 538] on input "checkbox" at bounding box center [152, 543] width 17 height 17
checkbox input "true"
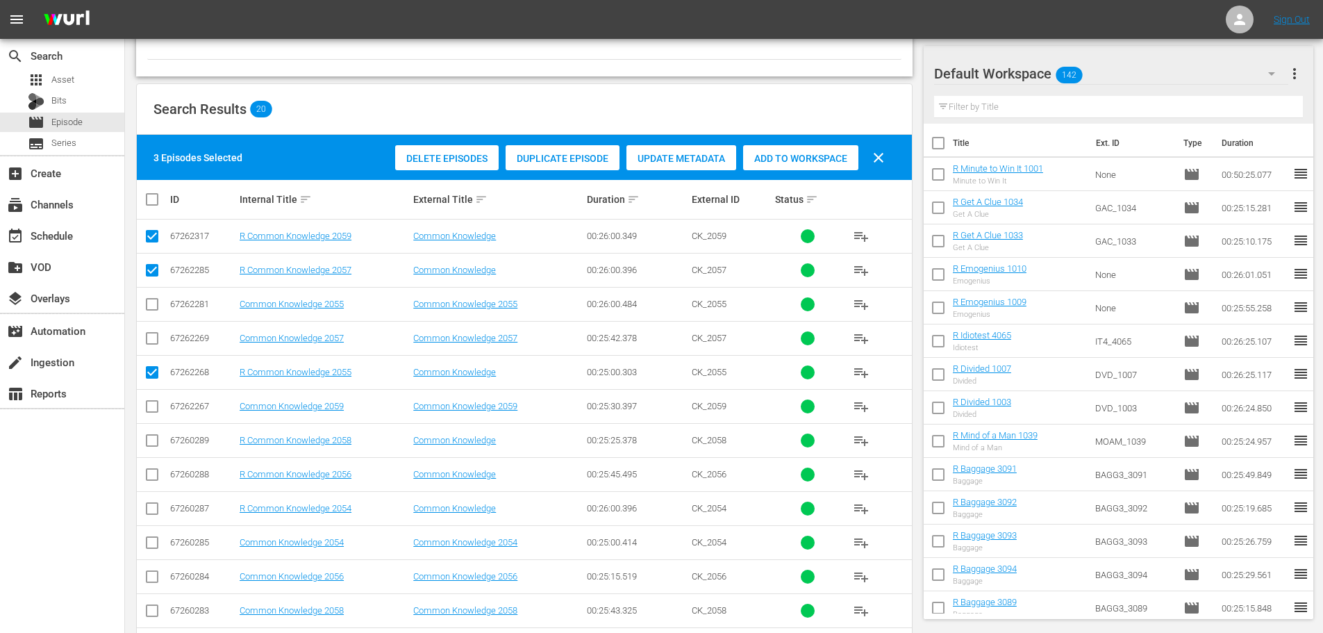
scroll to position [278, 0]
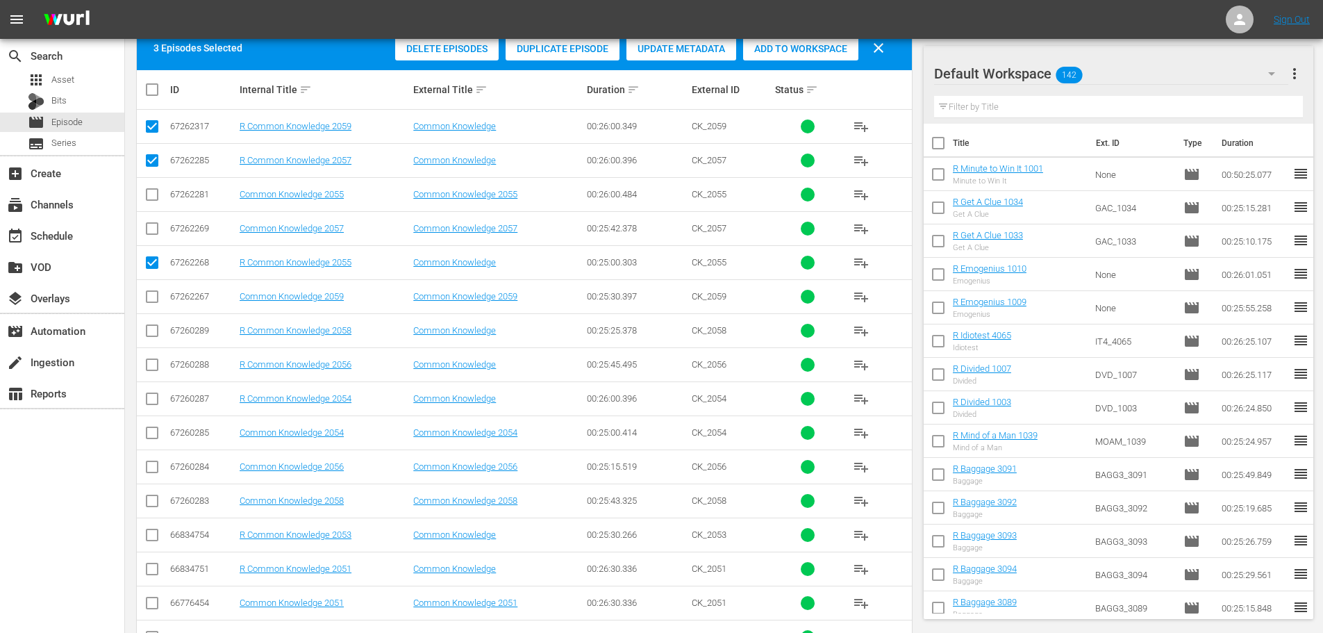
click at [149, 532] on input "checkbox" at bounding box center [152, 537] width 17 height 17
checkbox input "true"
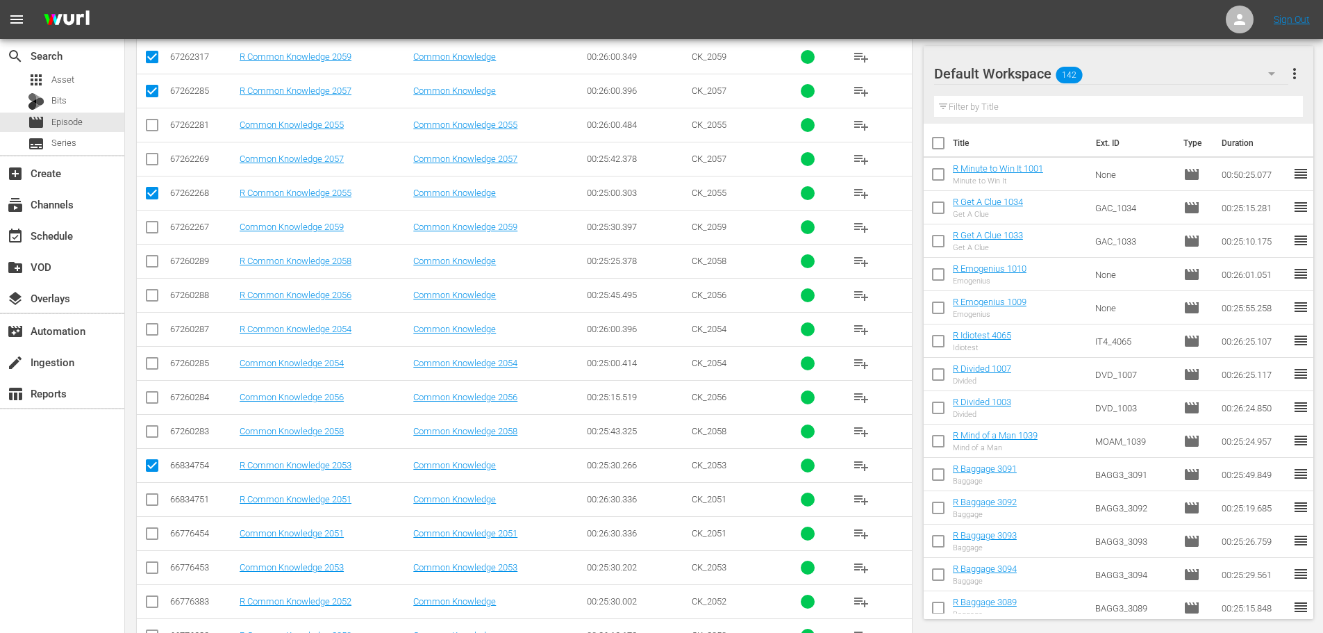
scroll to position [0, 0]
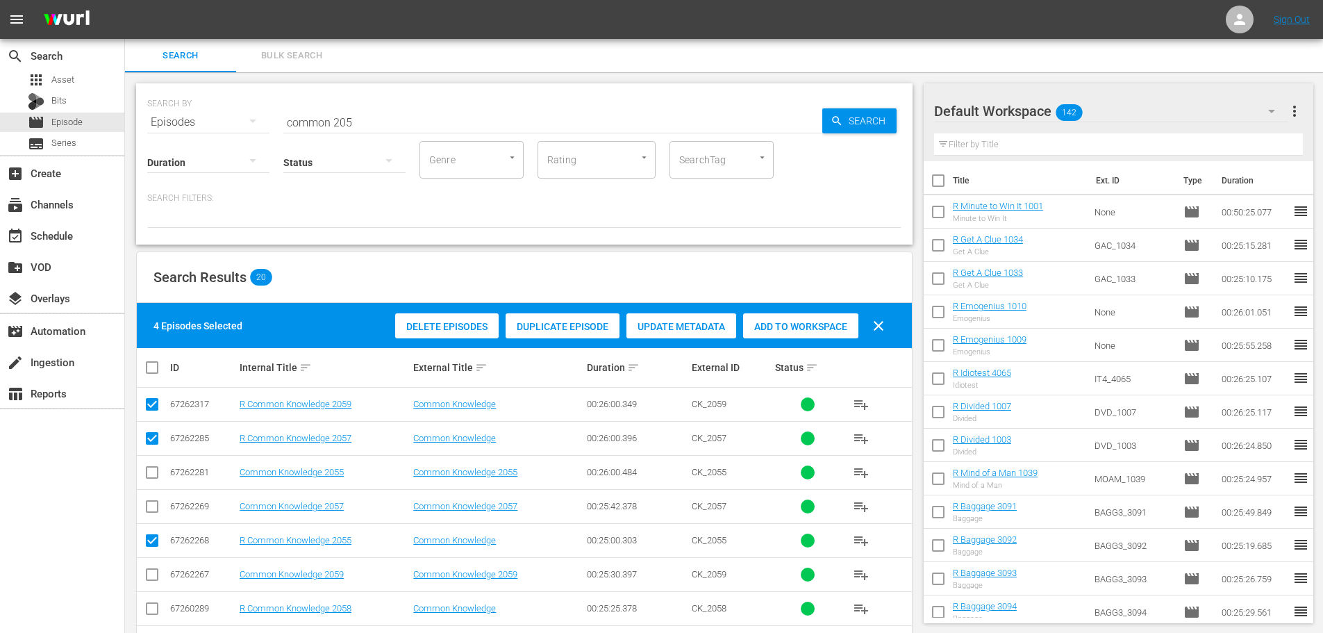
click at [805, 321] on span "Add to Workspace" at bounding box center [800, 326] width 115 height 11
drag, startPoint x: 401, startPoint y: 123, endPoint x: 188, endPoint y: 119, distance: 213.2
click at [188, 119] on div "SEARCH BY Search By Episodes Search ID, Title, Description, Keywords, or Catego…" at bounding box center [524, 114] width 754 height 50
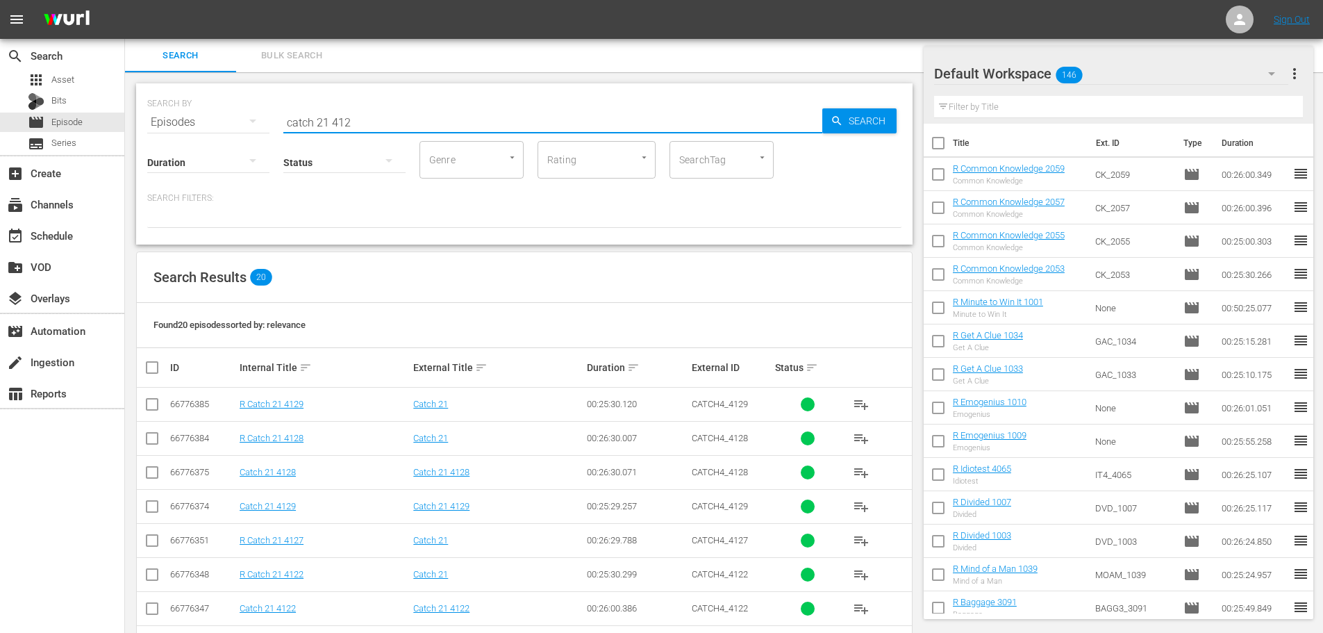
scroll to position [208, 0]
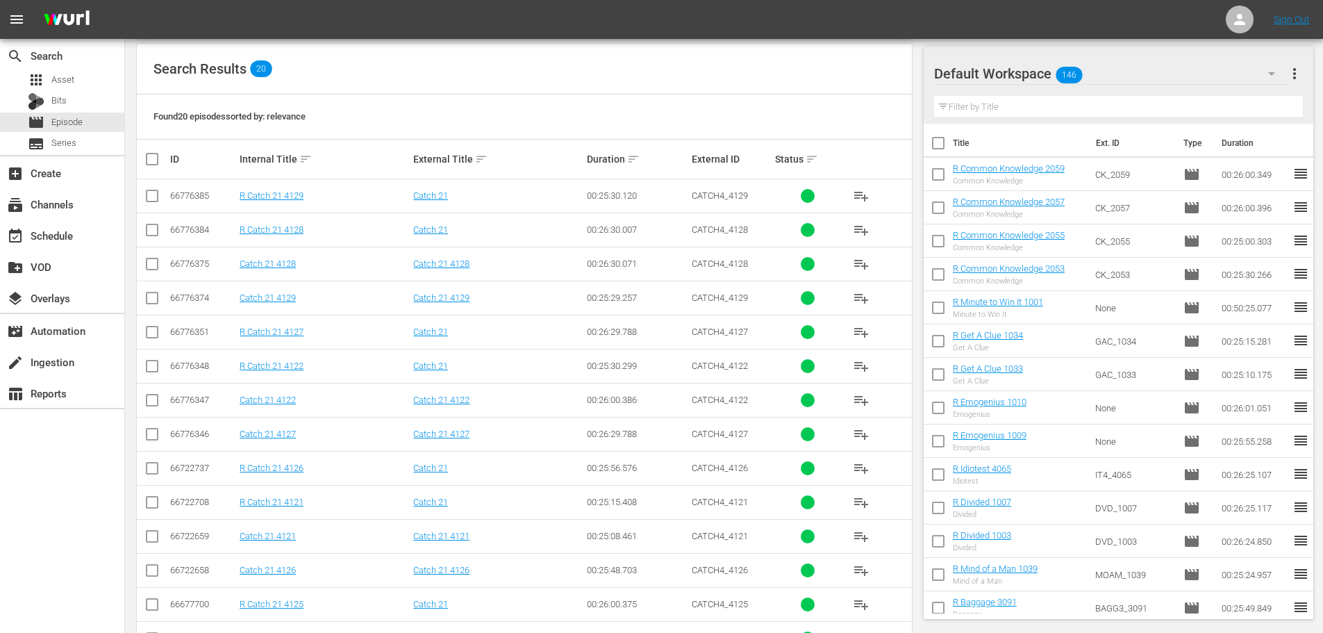
type input "catch 21 412"
click at [149, 473] on input "checkbox" at bounding box center [152, 470] width 17 height 17
checkbox input "true"
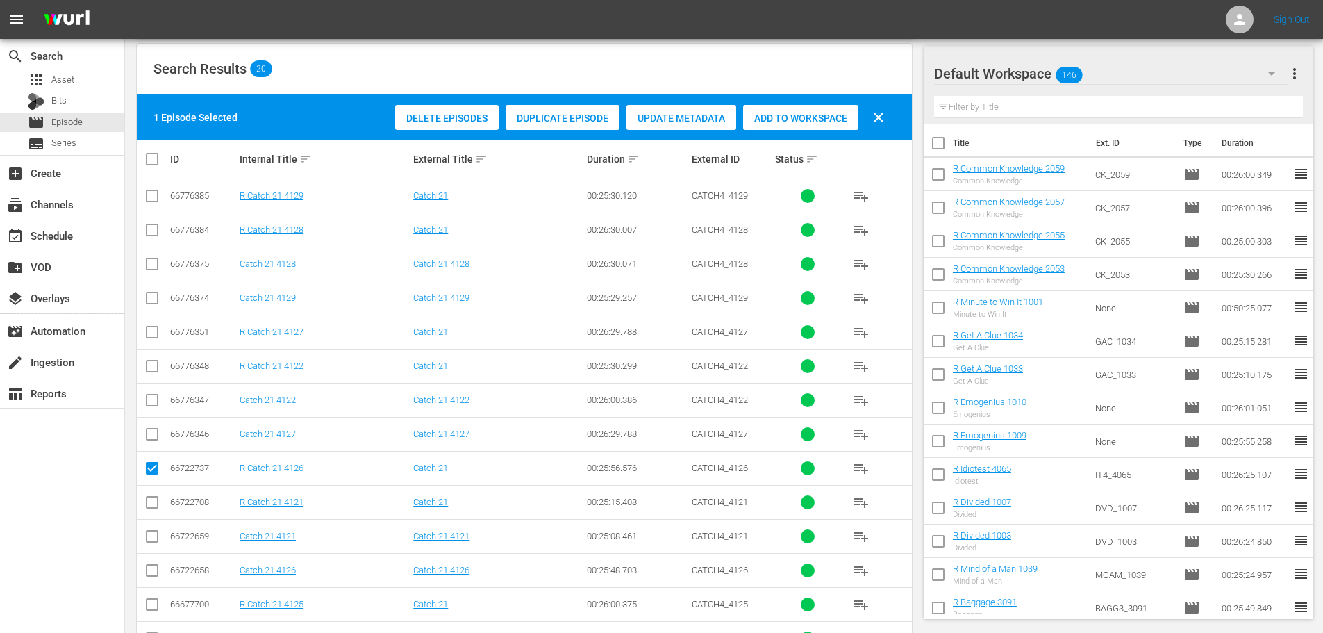
drag, startPoint x: 150, startPoint y: 611, endPoint x: 165, endPoint y: 610, distance: 14.6
click at [151, 611] on input "checkbox" at bounding box center [152, 607] width 17 height 17
checkbox input "true"
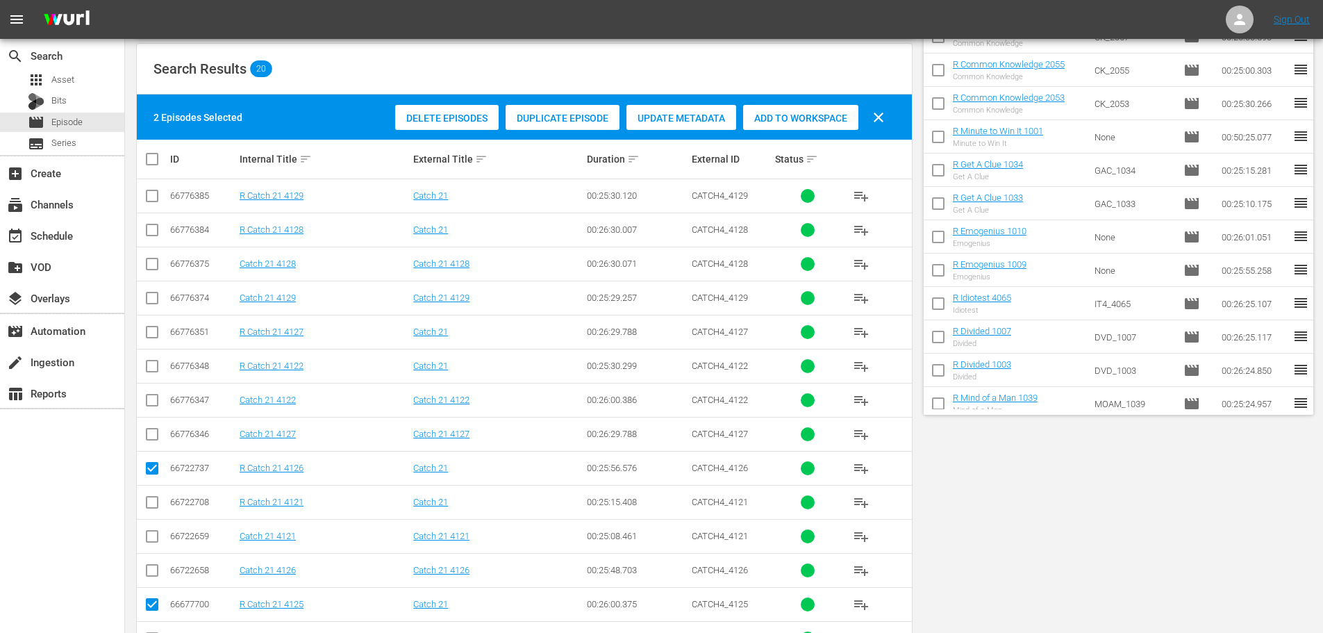
scroll to position [0, 0]
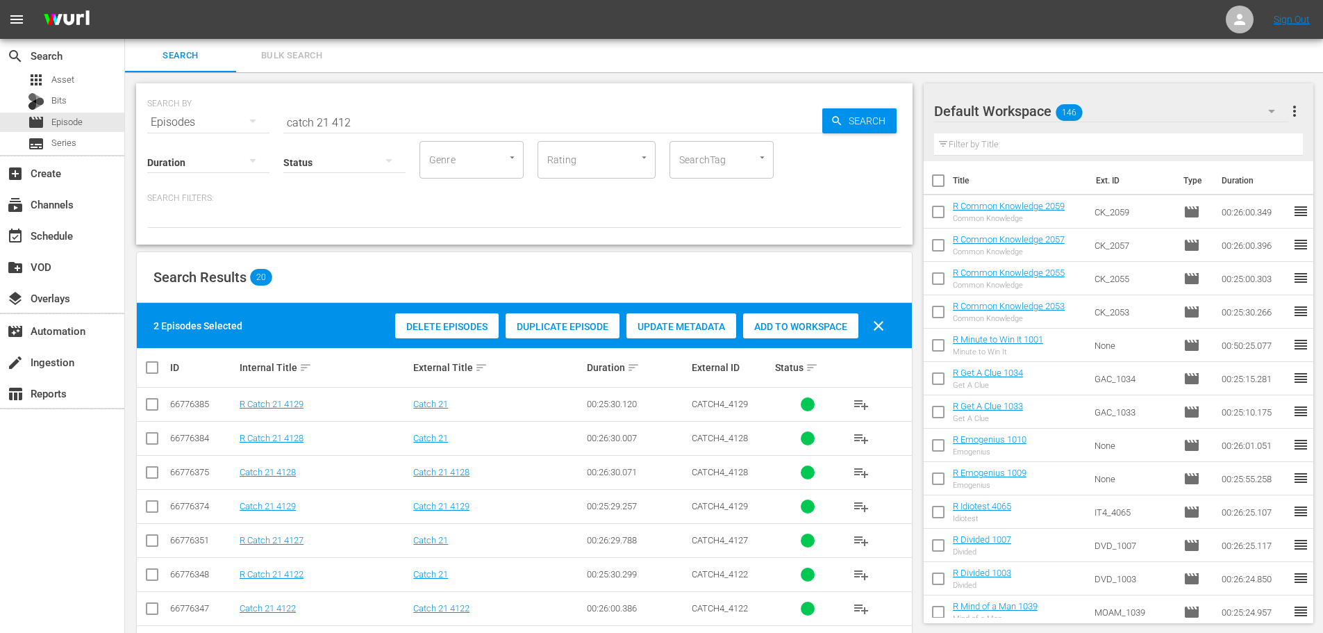
drag, startPoint x: 778, startPoint y: 331, endPoint x: 752, endPoint y: 308, distance: 34.4
click at [778, 331] on span "Add to Workspace" at bounding box center [800, 326] width 115 height 11
drag, startPoint x: 382, startPoint y: 117, endPoint x: 155, endPoint y: 123, distance: 227.2
click at [158, 120] on div "SEARCH BY Search By Episodes Search ID, Title, Description, Keywords, or Catego…" at bounding box center [524, 114] width 754 height 50
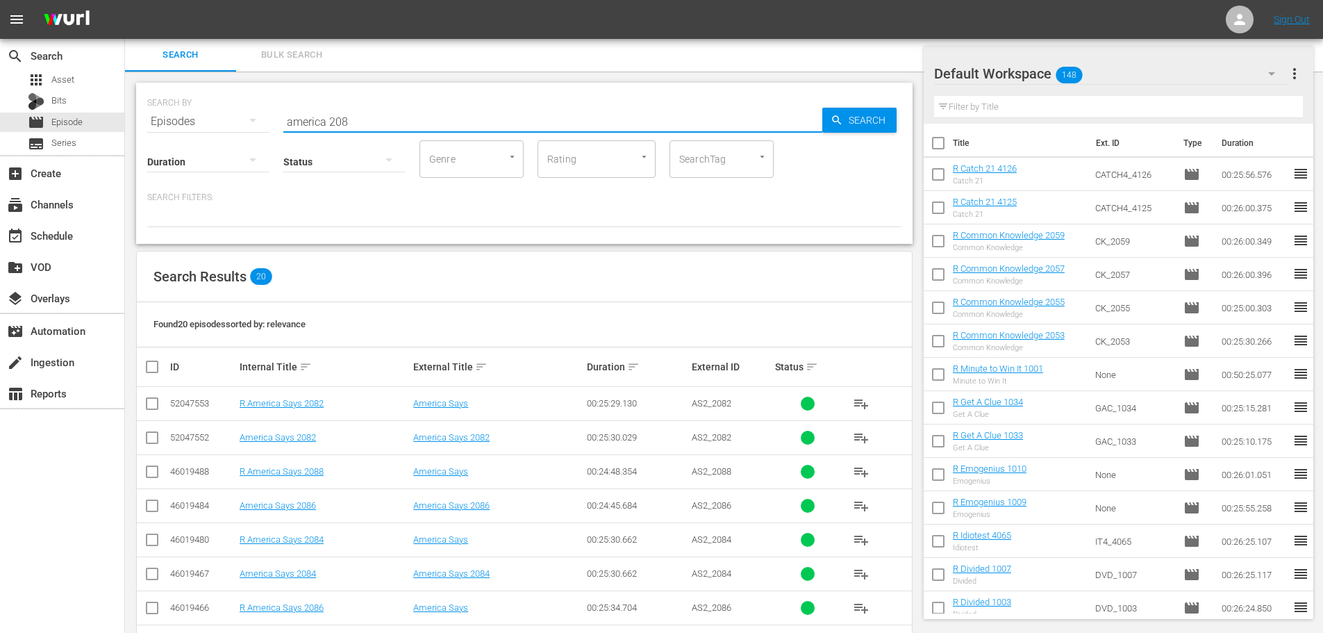
scroll to position [208, 0]
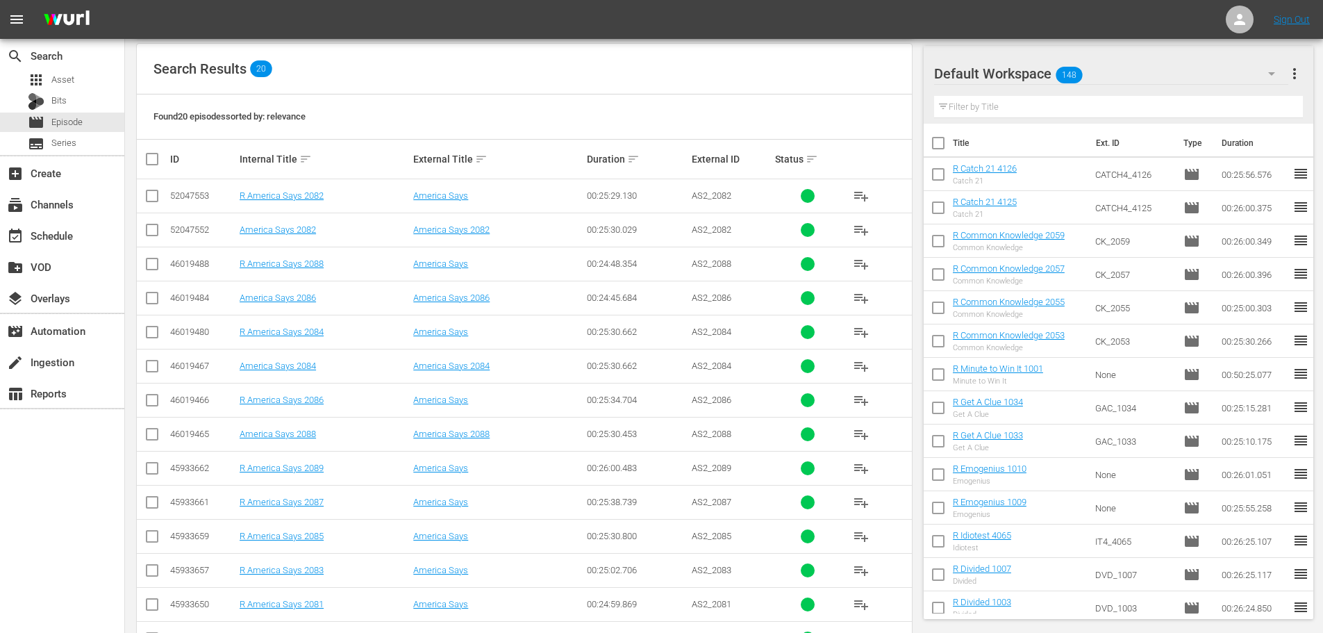
type input "america 208"
click at [152, 603] on input "checkbox" at bounding box center [152, 607] width 17 height 17
checkbox input "true"
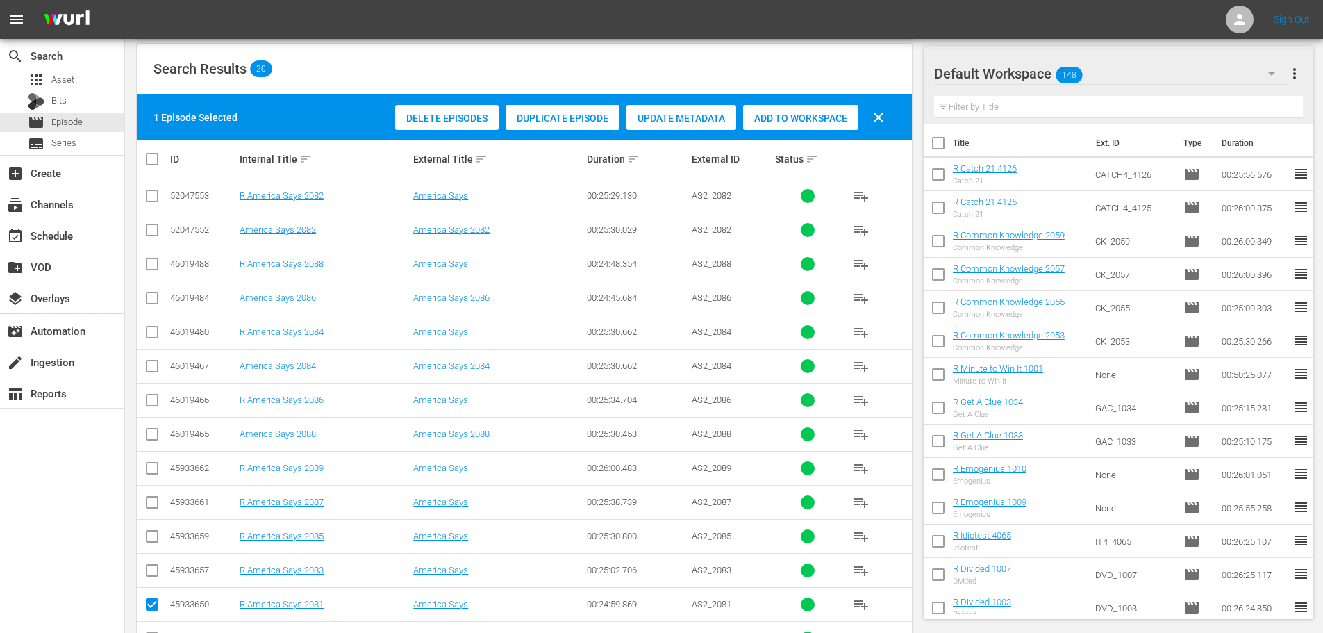
click at [155, 579] on input "checkbox" at bounding box center [152, 573] width 17 height 17
checkbox input "true"
click at [152, 537] on input "checkbox" at bounding box center [152, 539] width 17 height 17
checkbox input "true"
click at [153, 501] on input "checkbox" at bounding box center [152, 505] width 17 height 17
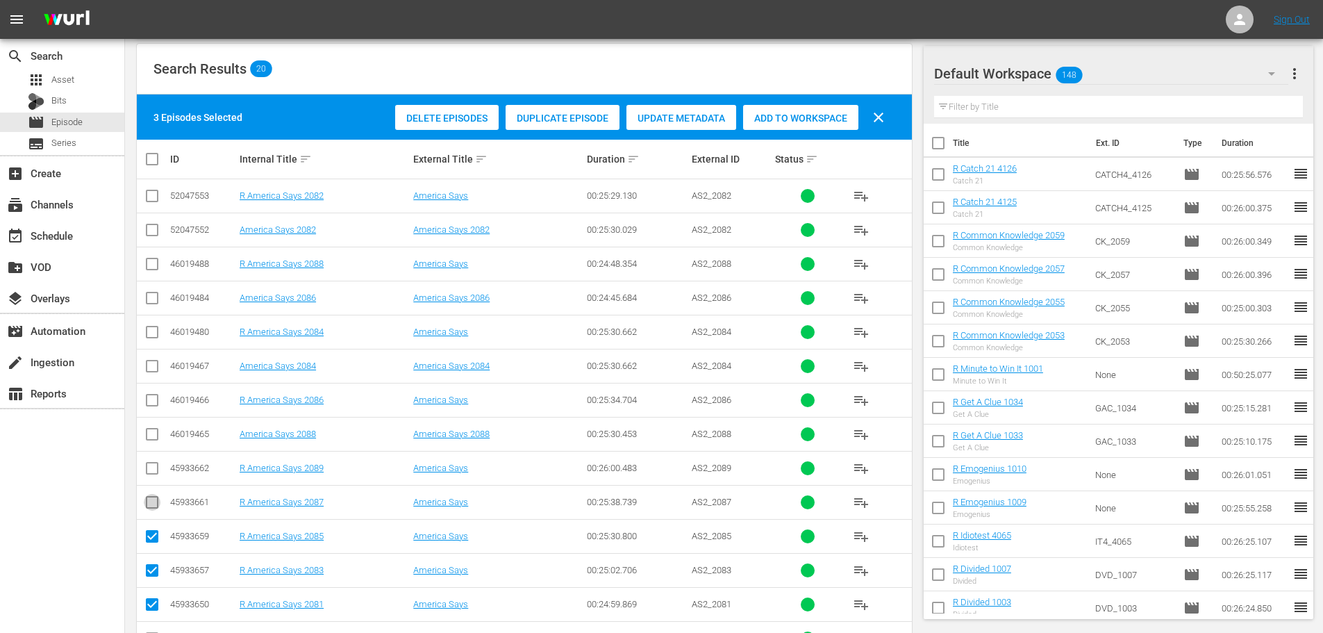
checkbox input "true"
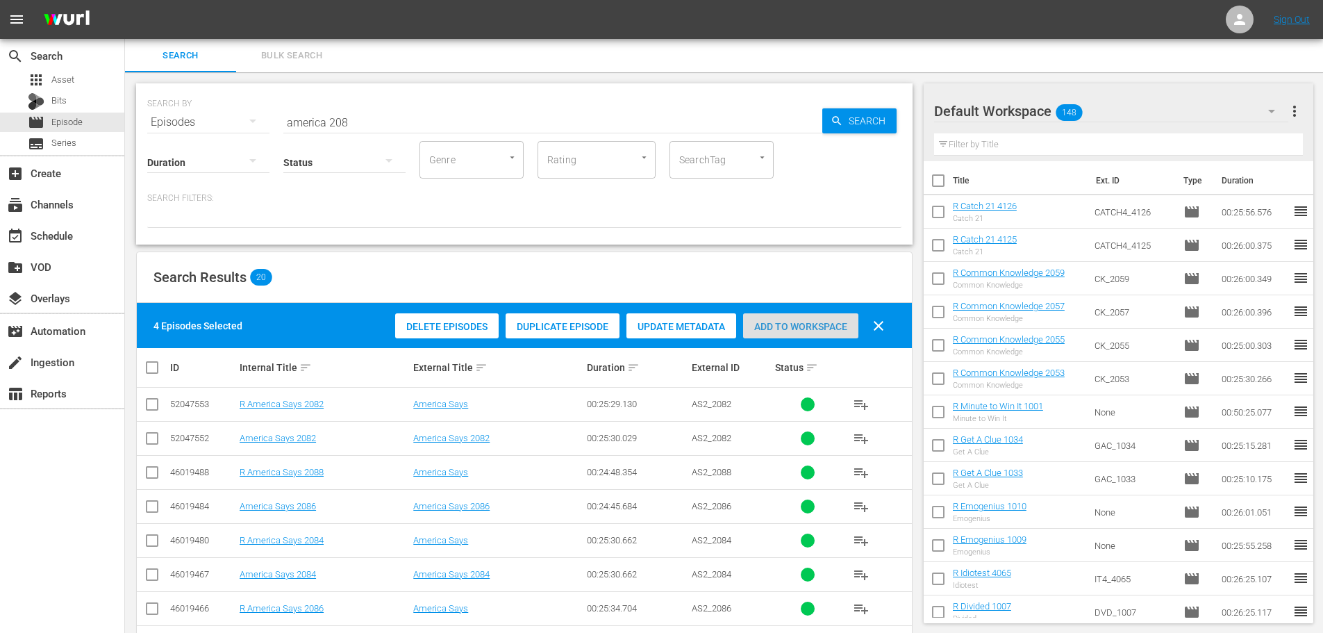
click at [763, 323] on span "Add to Workspace" at bounding box center [800, 326] width 115 height 11
drag, startPoint x: 361, startPoint y: 114, endPoint x: 222, endPoint y: 133, distance: 140.9
click at [222, 133] on div "SEARCH BY Search By Episodes Search ID, Title, Description, Keywords, or Catego…" at bounding box center [524, 163] width 776 height 161
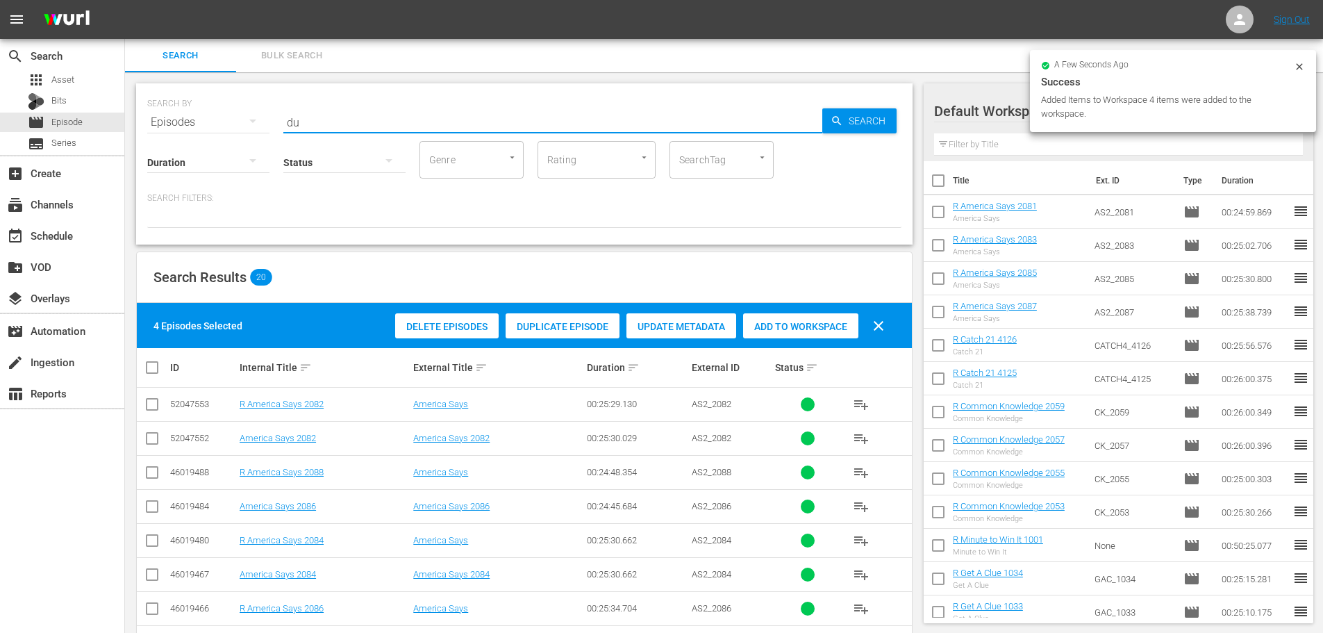
type input "d"
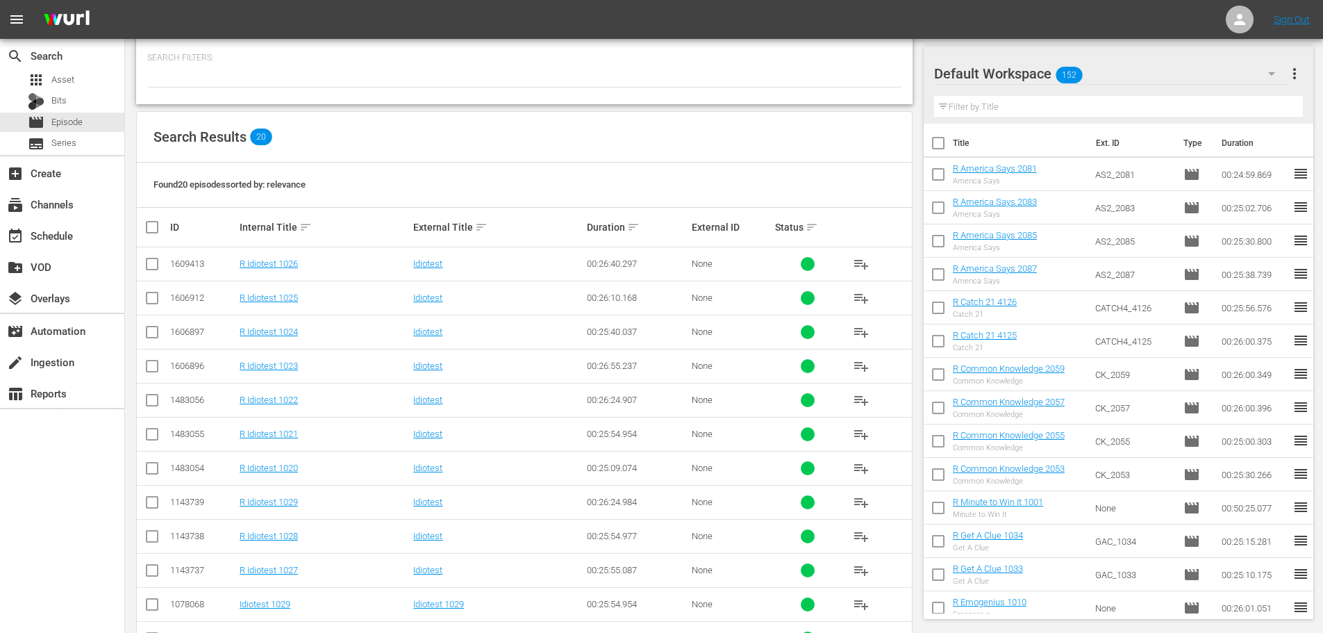
scroll to position [418, 0]
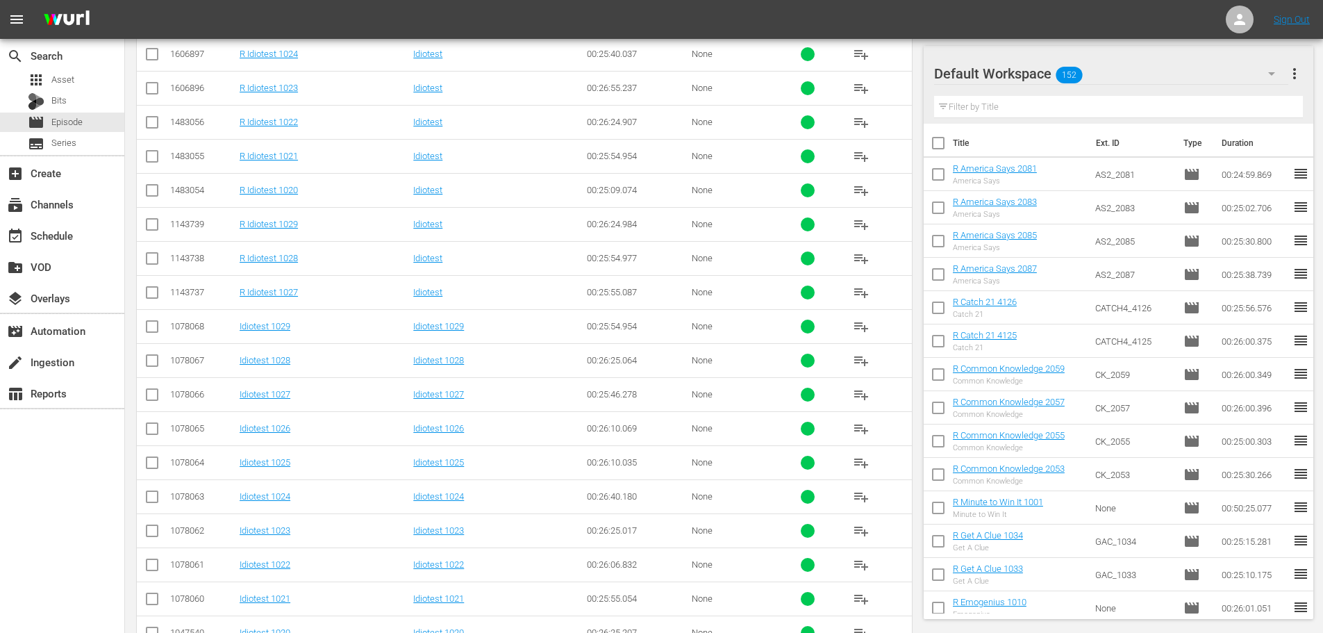
type input "idiotest 102"
click at [151, 298] on input "checkbox" at bounding box center [152, 295] width 17 height 17
checkbox input "true"
click at [152, 85] on input "checkbox" at bounding box center [152, 91] width 17 height 17
checkbox input "true"
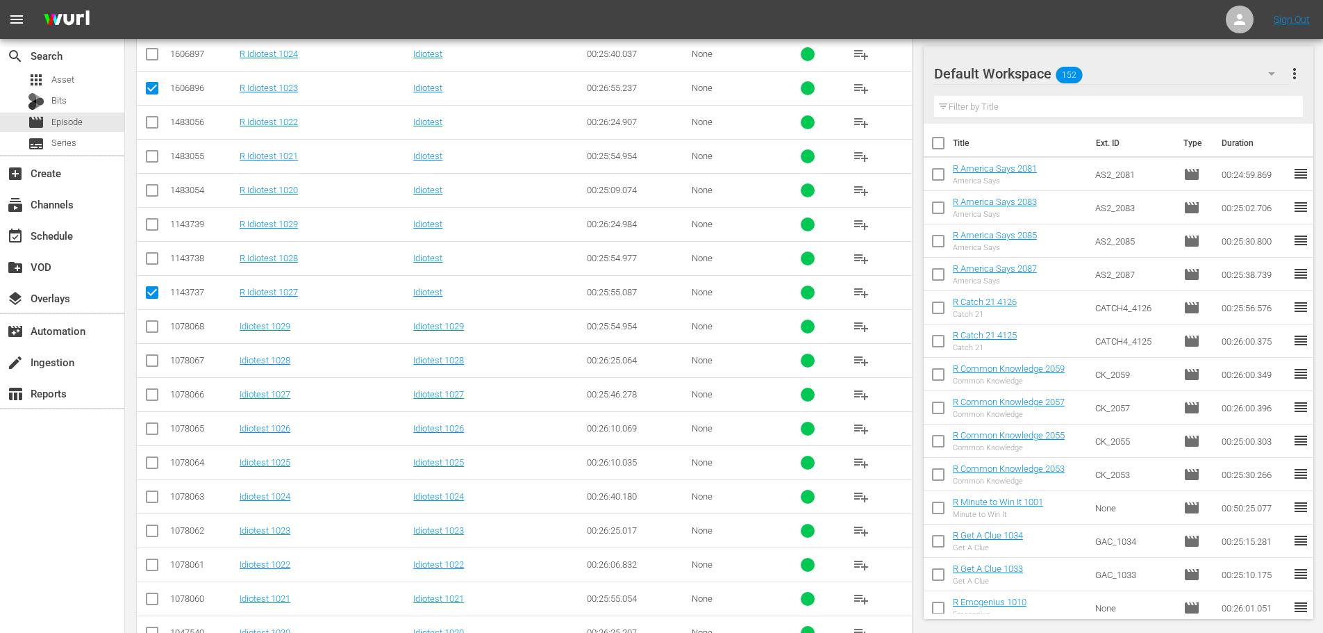
scroll to position [210, 0]
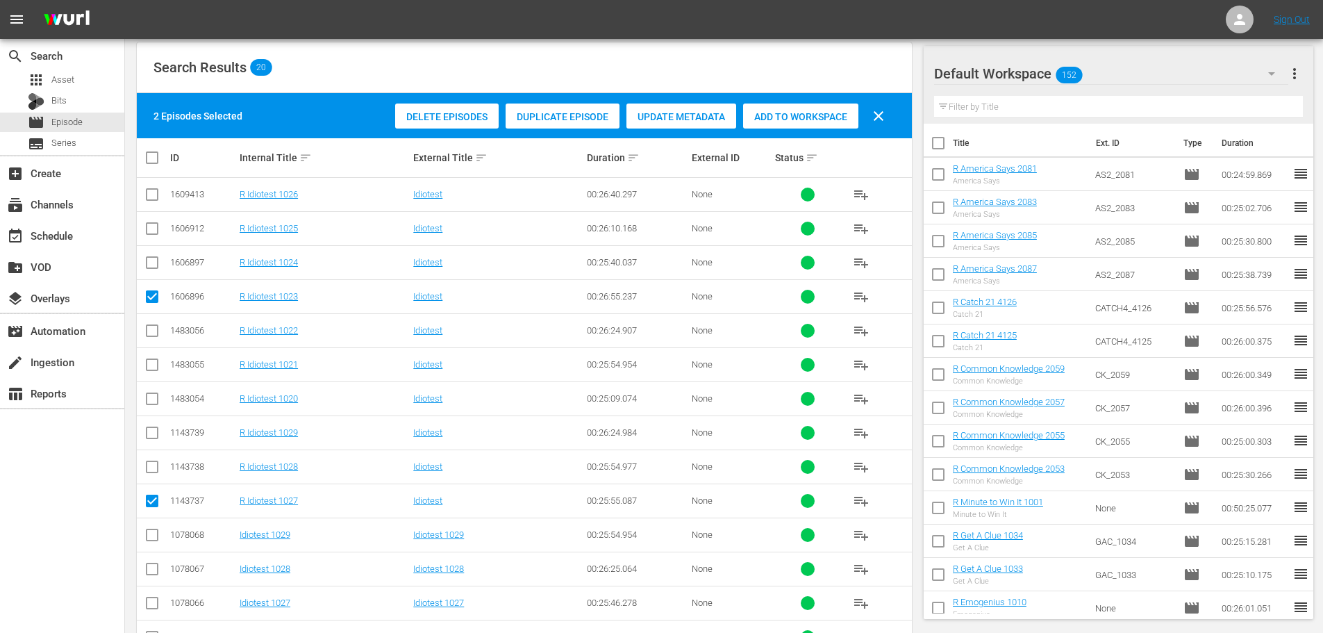
click at [156, 228] on input "checkbox" at bounding box center [152, 231] width 17 height 17
checkbox input "true"
click at [155, 442] on input "checkbox" at bounding box center [152, 435] width 17 height 17
checkbox input "true"
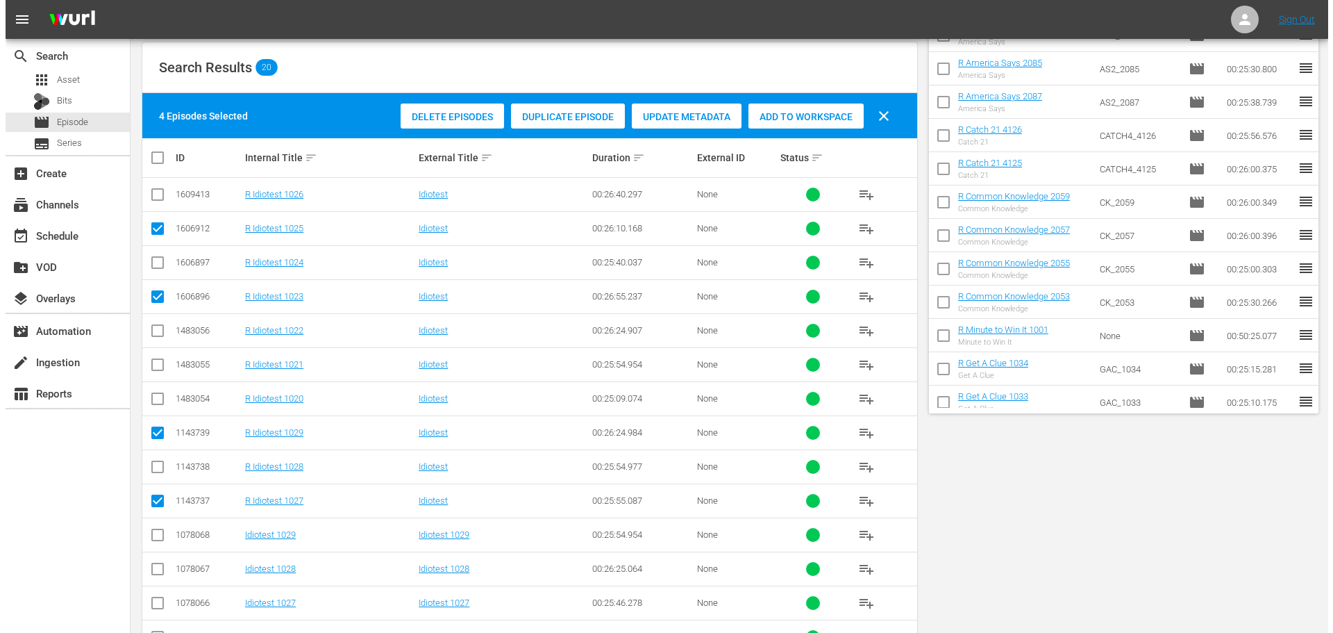
scroll to position [0, 0]
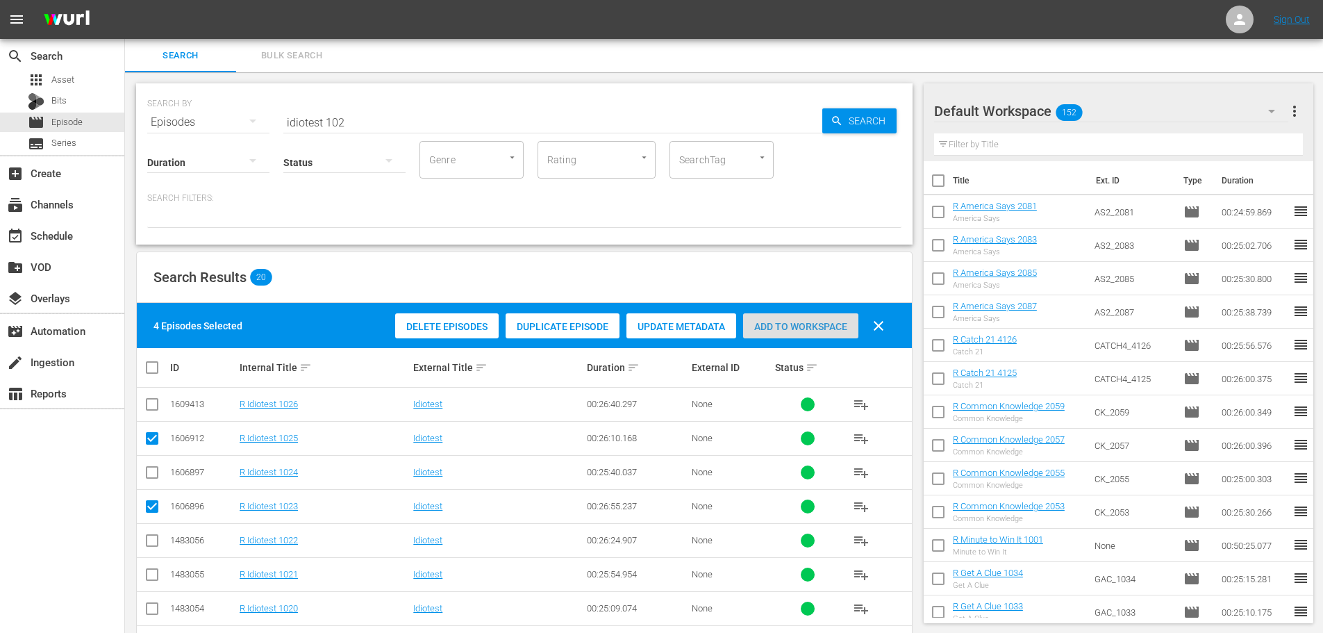
click at [769, 331] on span "Add to Workspace" at bounding box center [800, 326] width 115 height 11
click at [83, 240] on div "event_available Schedule" at bounding box center [62, 235] width 124 height 28
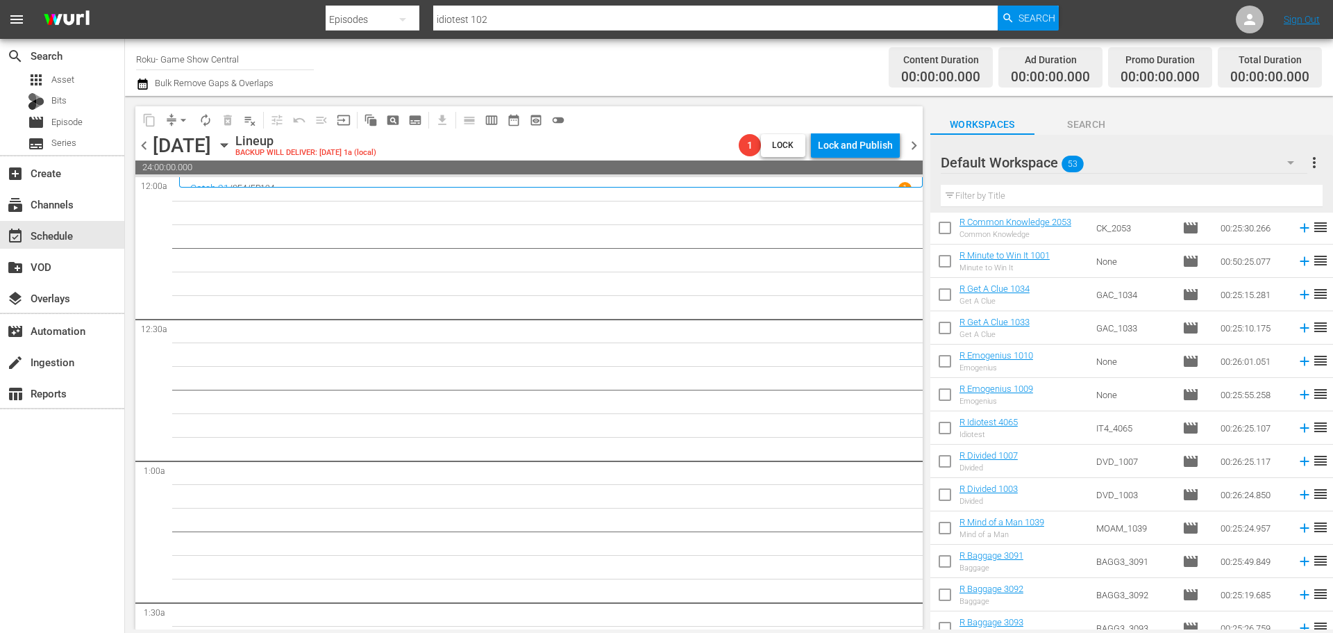
scroll to position [556, 0]
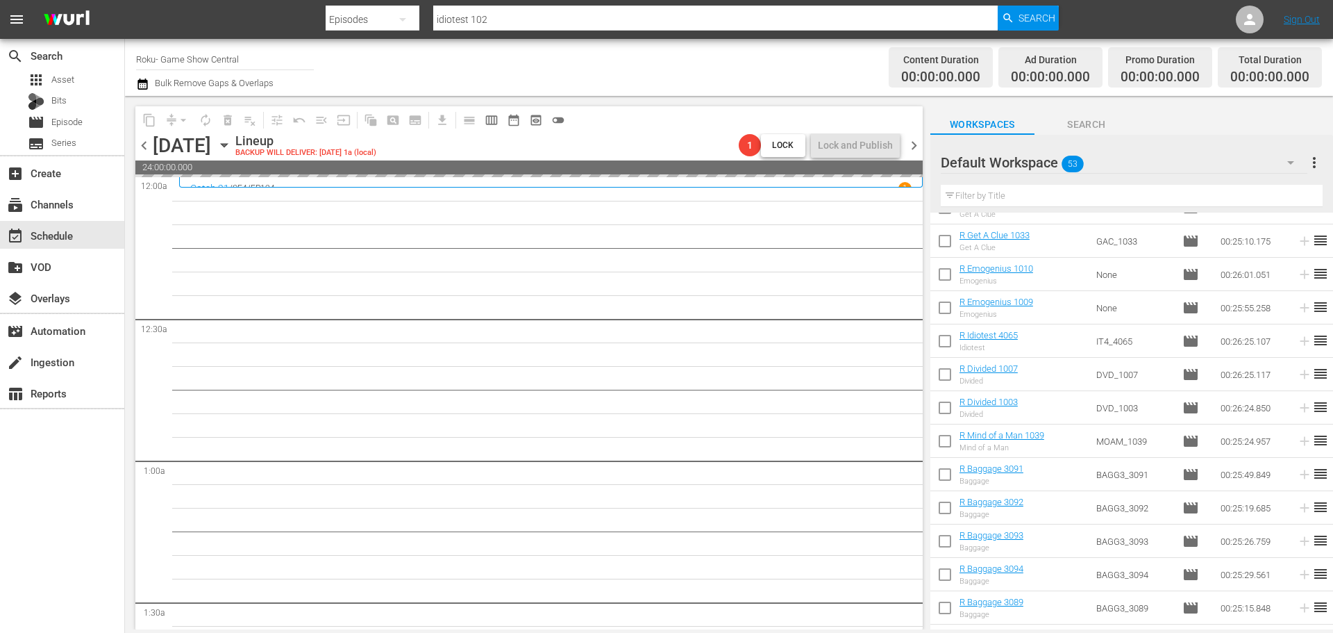
click at [232, 150] on icon "button" at bounding box center [224, 144] width 15 height 15
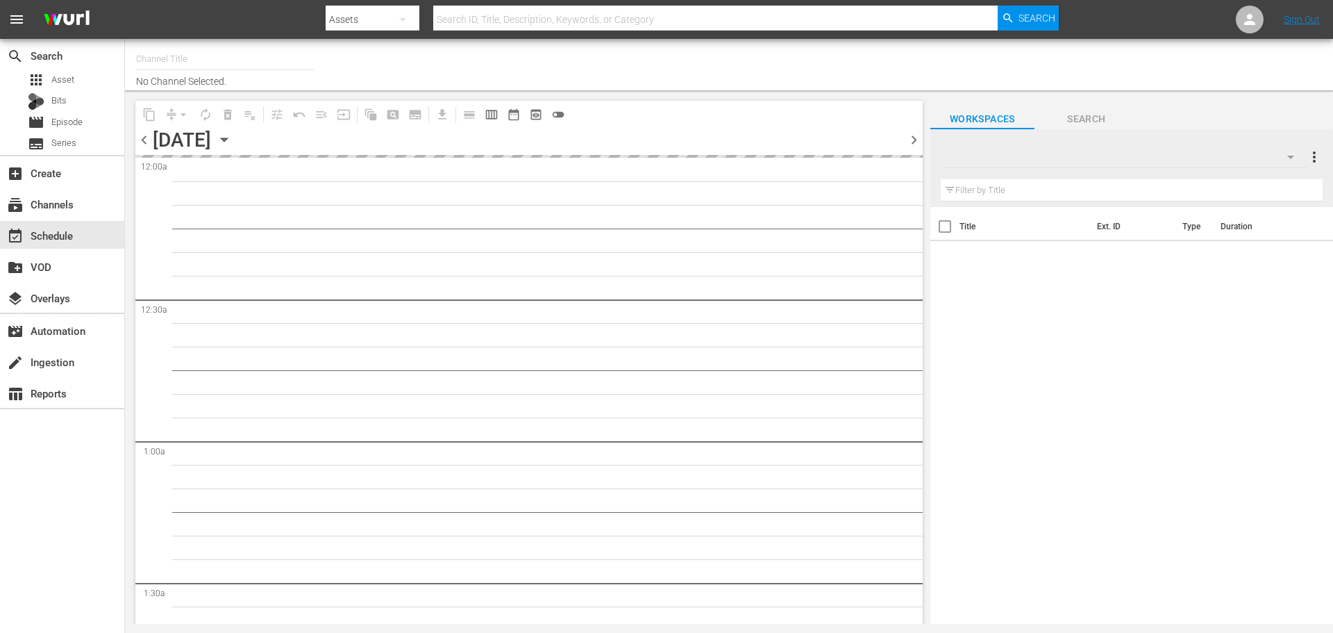
type input "Roku- Game Show Central (462)"
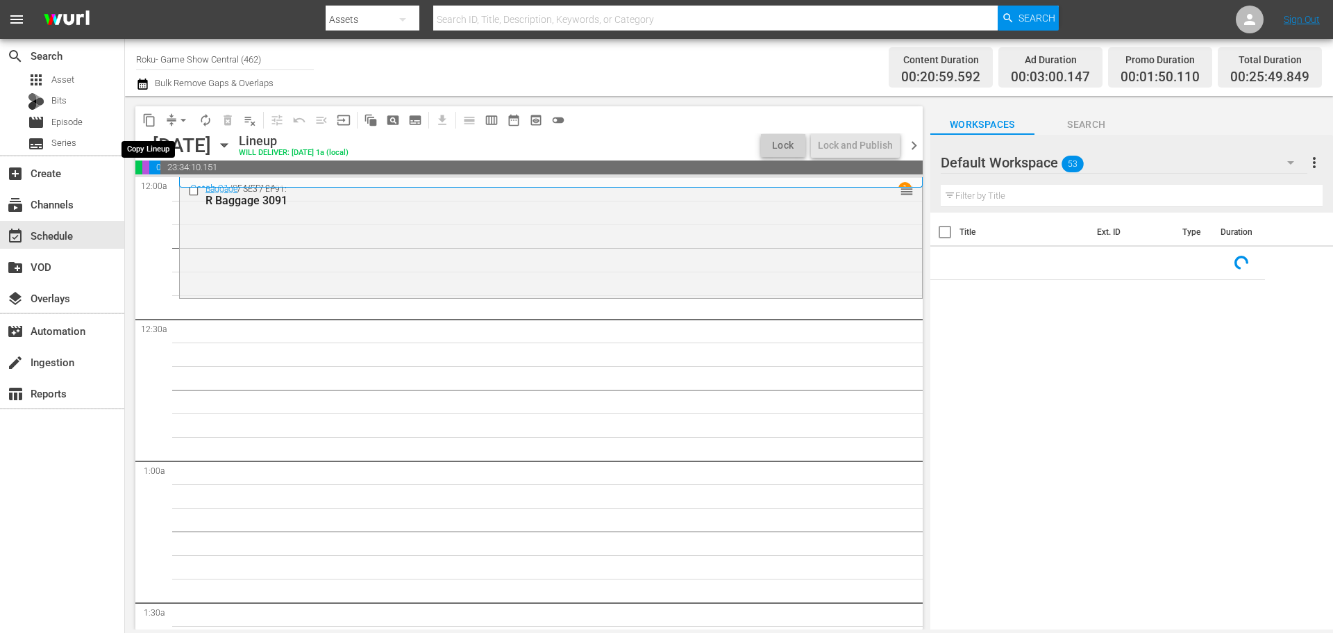
click at [153, 126] on span "content_copy" at bounding box center [149, 120] width 14 height 14
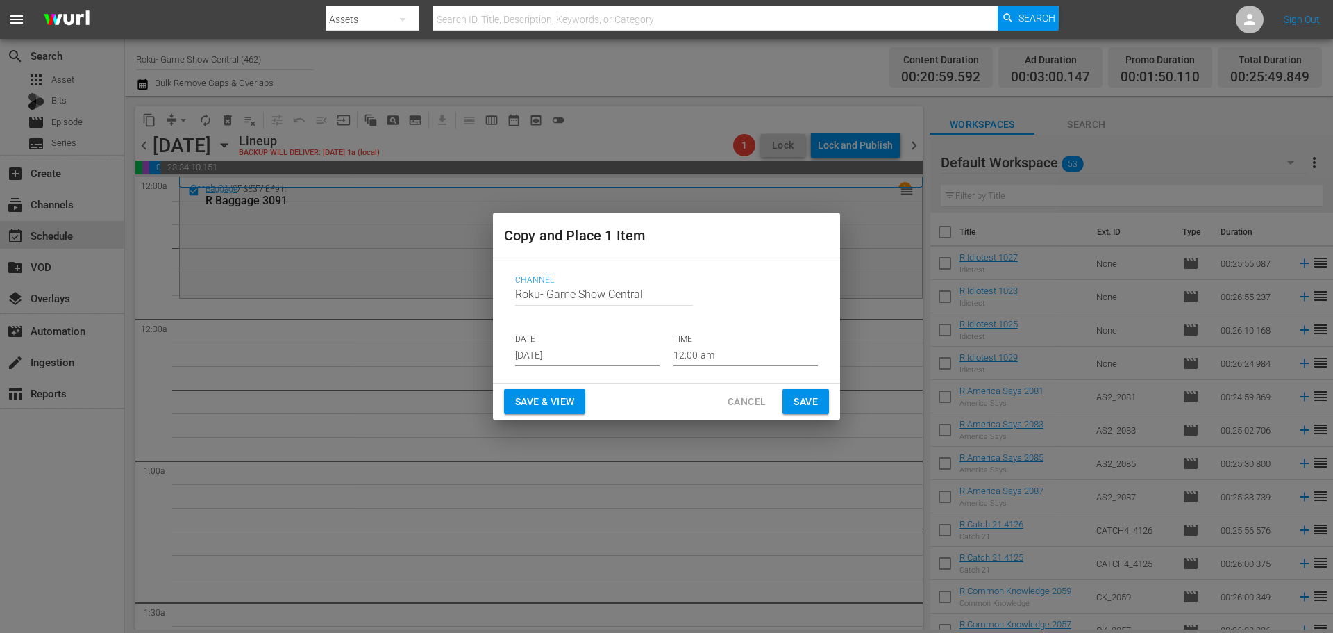
drag, startPoint x: 740, startPoint y: 402, endPoint x: 703, endPoint y: 377, distance: 44.5
click at [740, 401] on span "Cancel" at bounding box center [747, 401] width 38 height 17
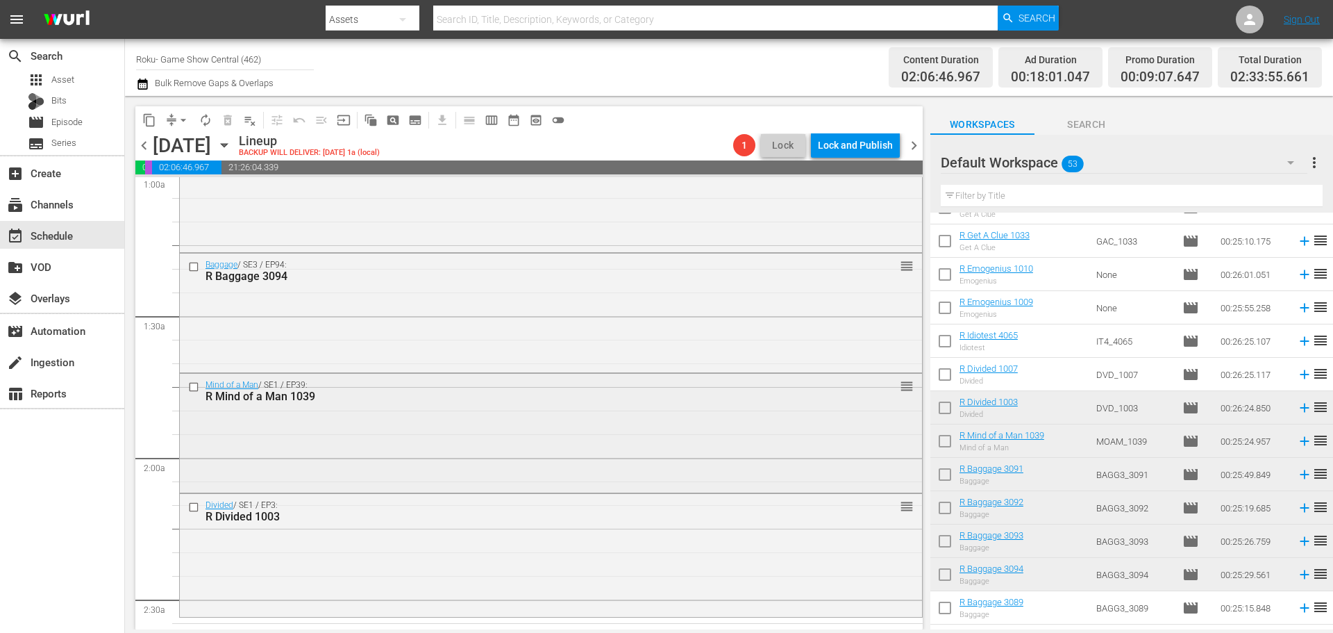
scroll to position [486, 0]
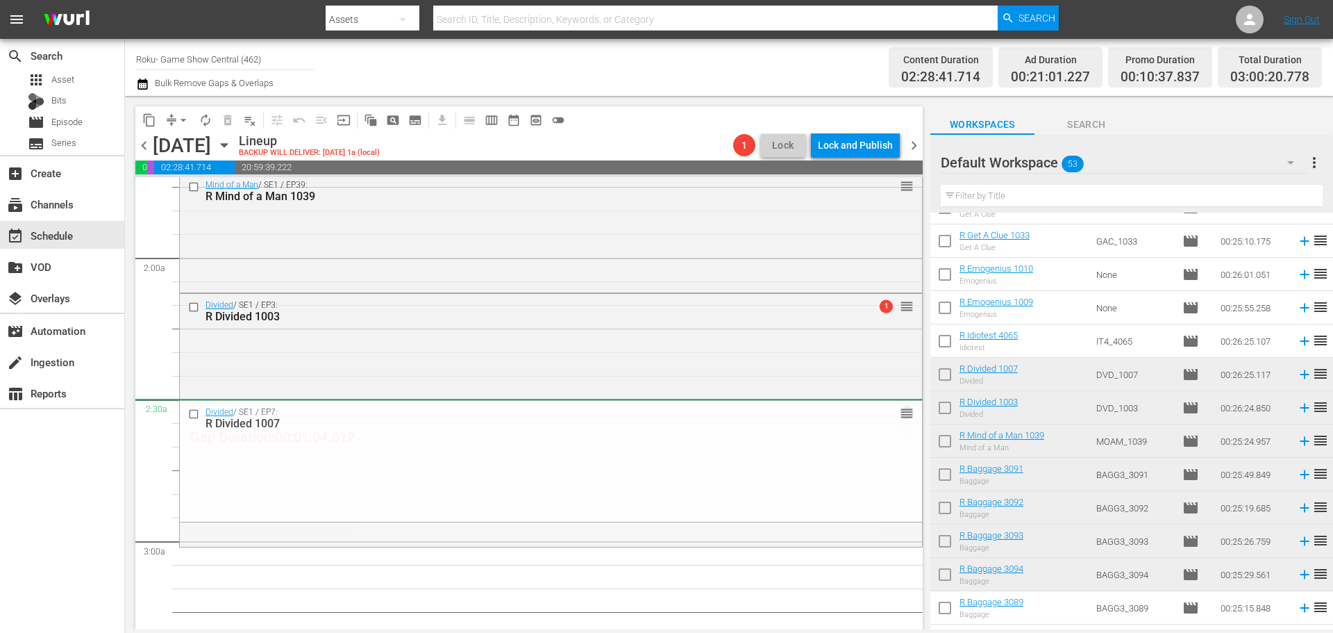
drag, startPoint x: 896, startPoint y: 436, endPoint x: 895, endPoint y: 415, distance: 20.8
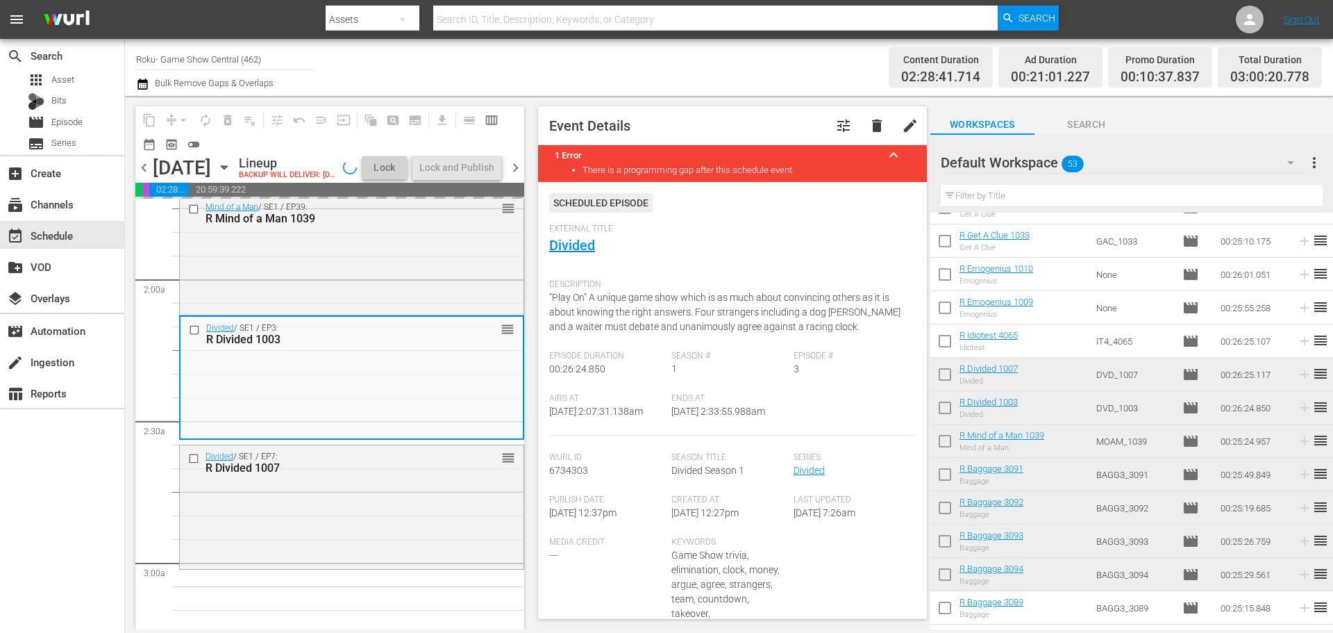
scroll to position [556, 0]
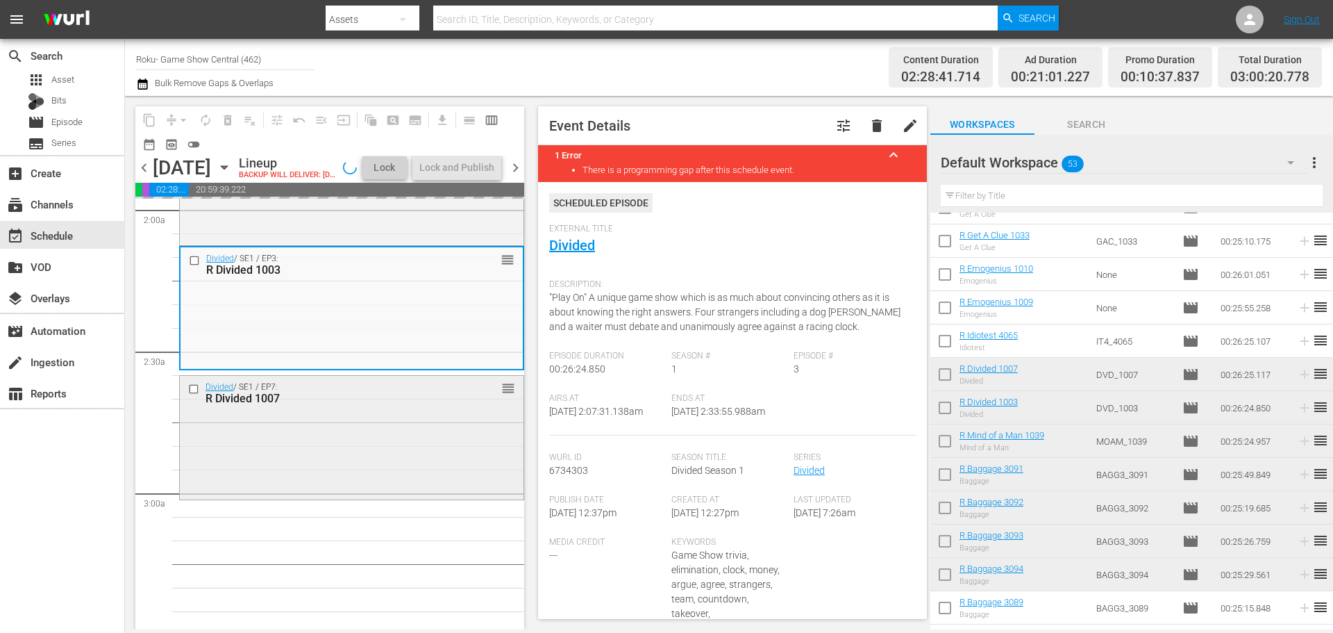
click at [245, 463] on div "Divided / SE1 / EP7: R Divided 1007 reorder" at bounding box center [352, 436] width 344 height 121
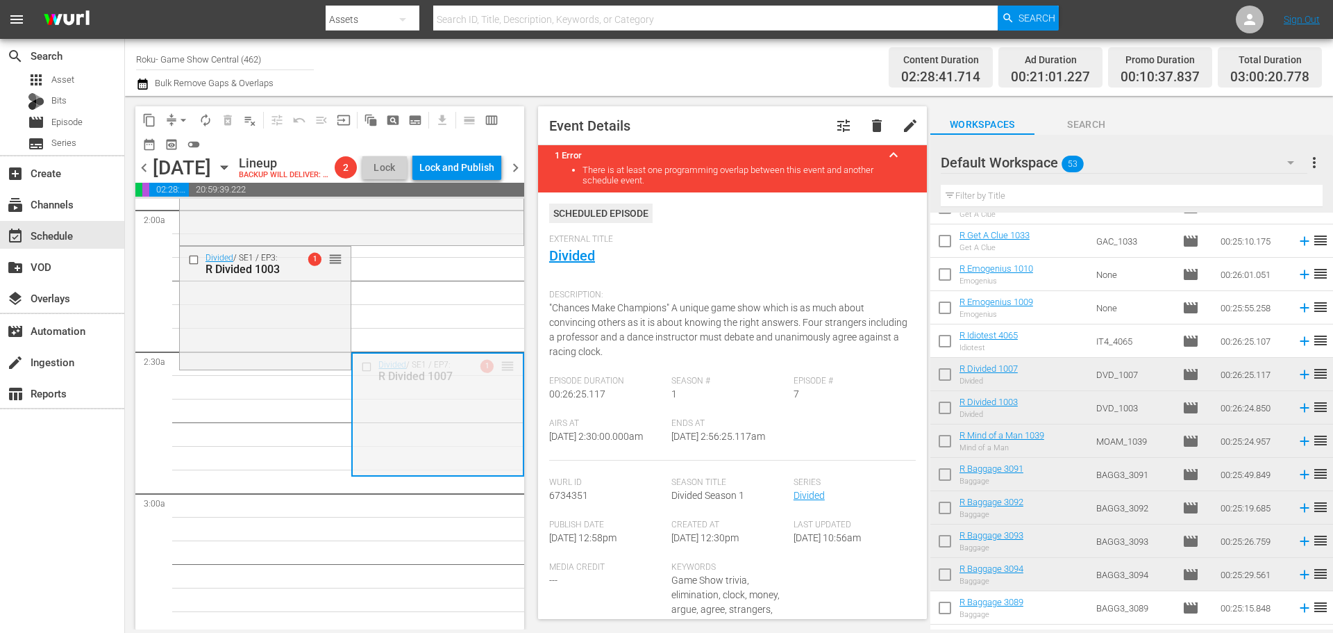
drag, startPoint x: 501, startPoint y: 384, endPoint x: 484, endPoint y: 398, distance: 21.7
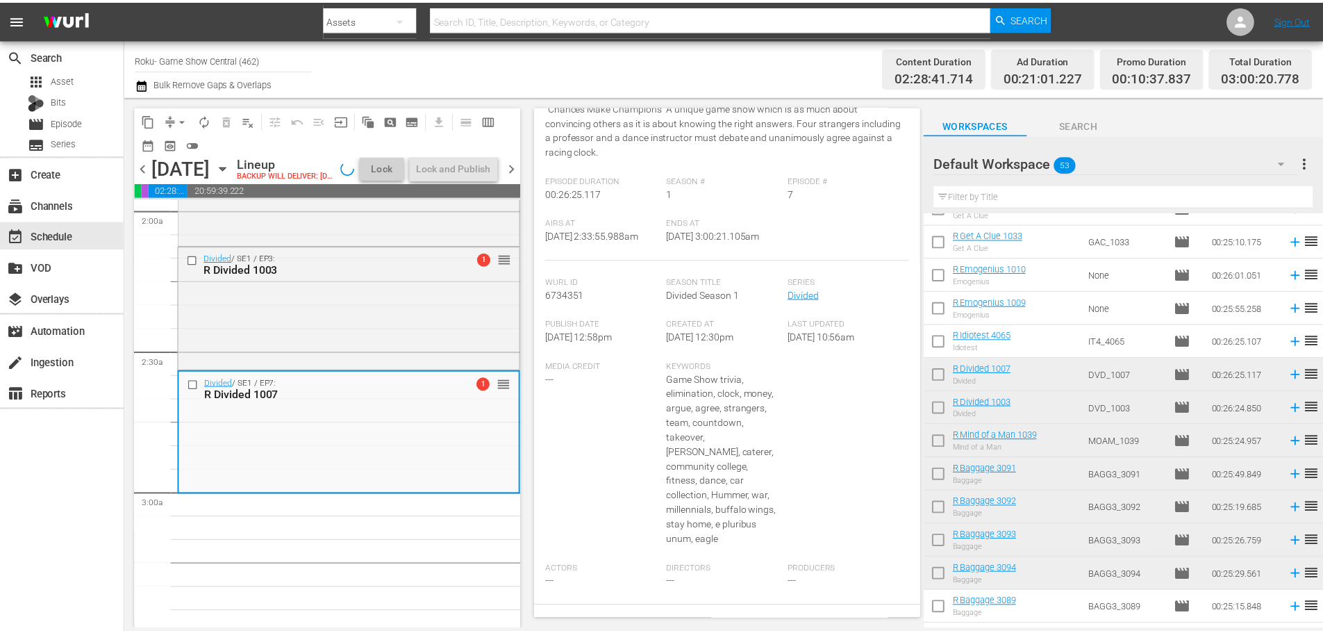
scroll to position [0, 0]
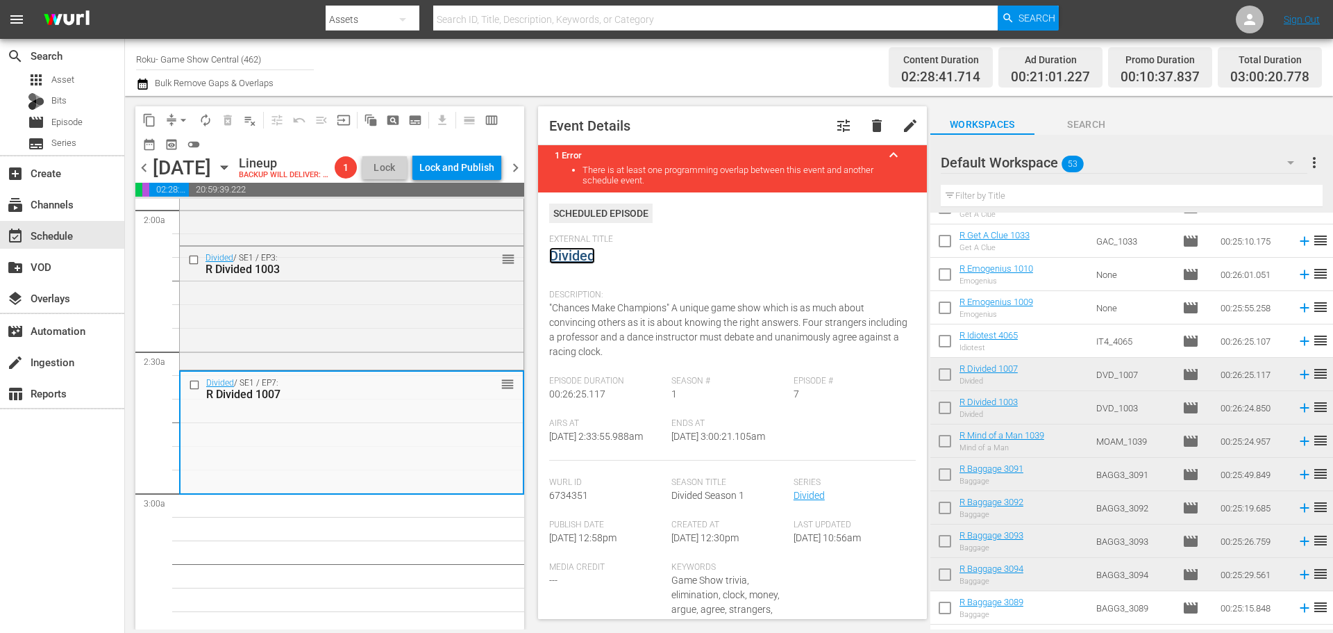
click at [567, 264] on link "Divided" at bounding box center [572, 255] width 46 height 17
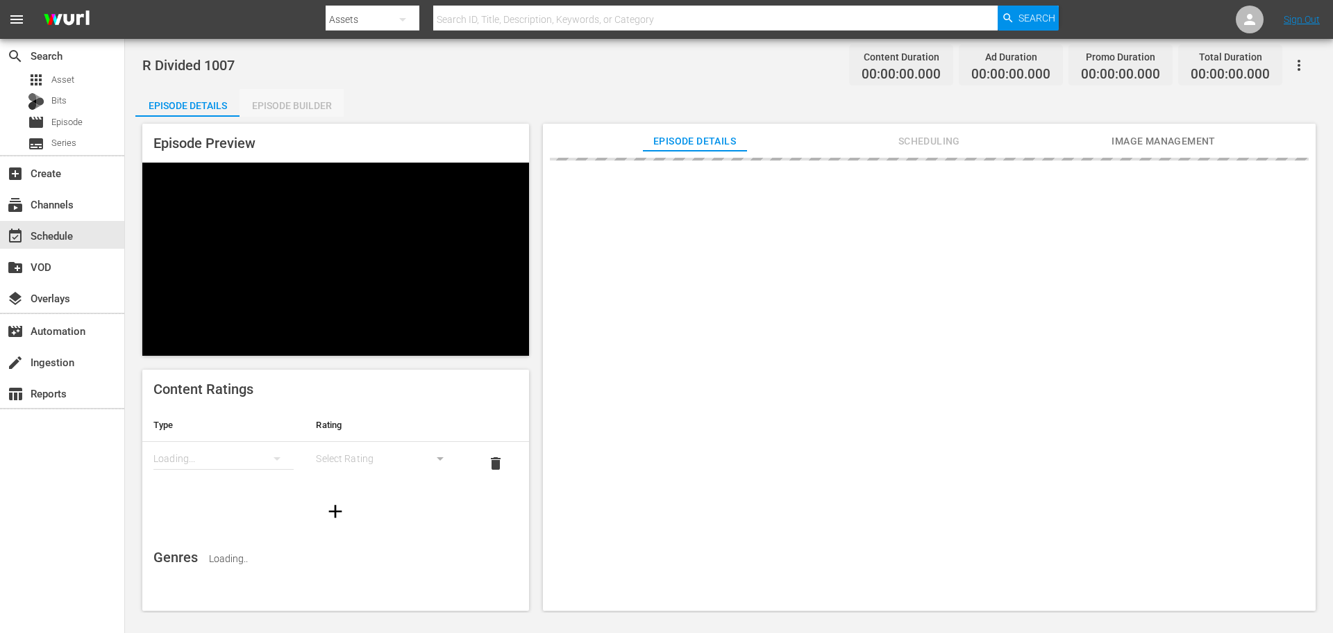
click at [313, 112] on div "Episode Builder" at bounding box center [292, 105] width 104 height 33
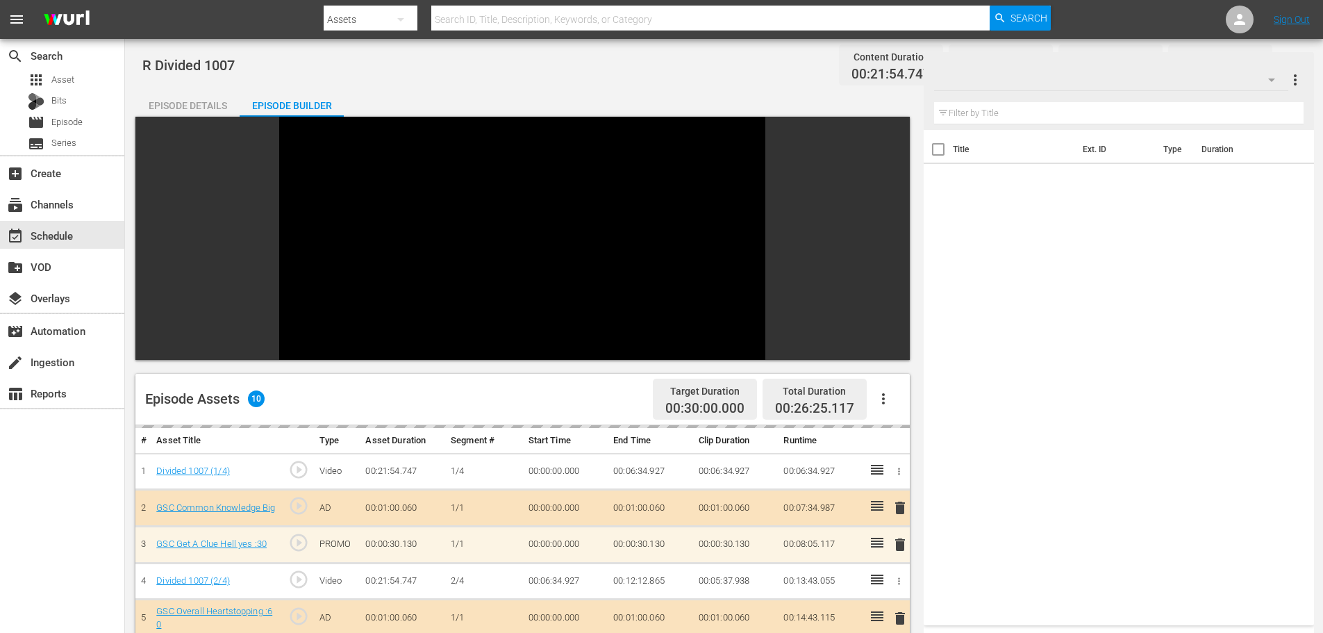
scroll to position [192, 0]
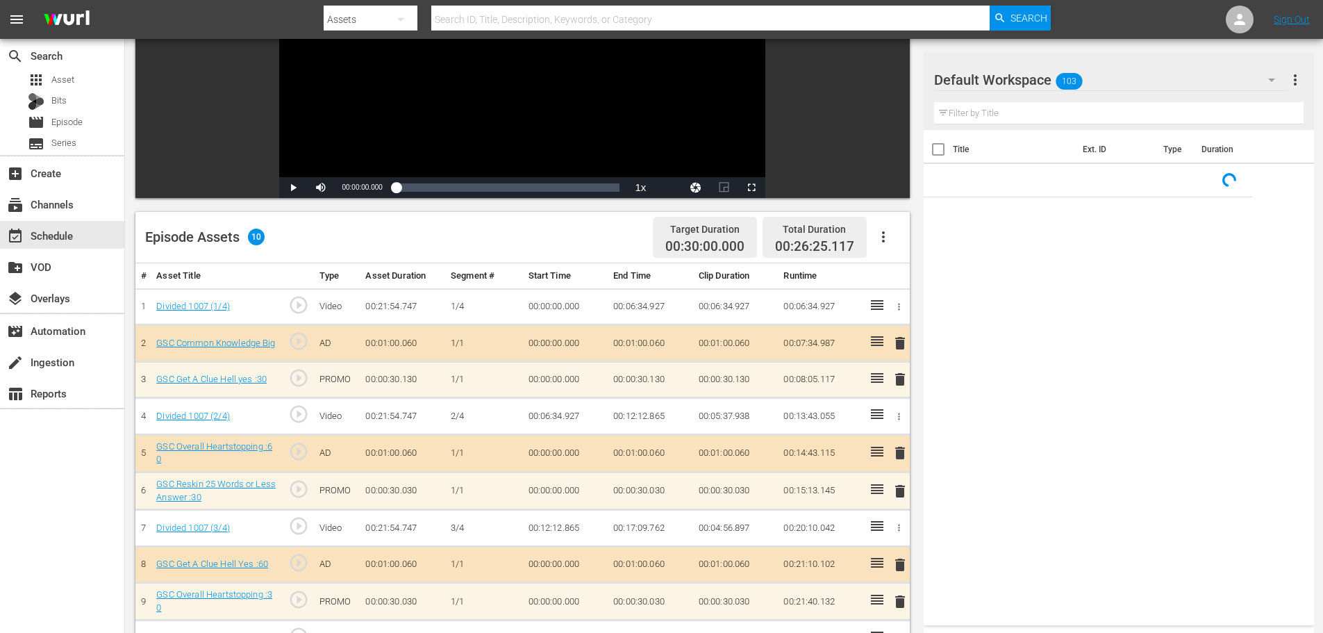
click at [903, 487] on span "delete" at bounding box center [900, 491] width 17 height 17
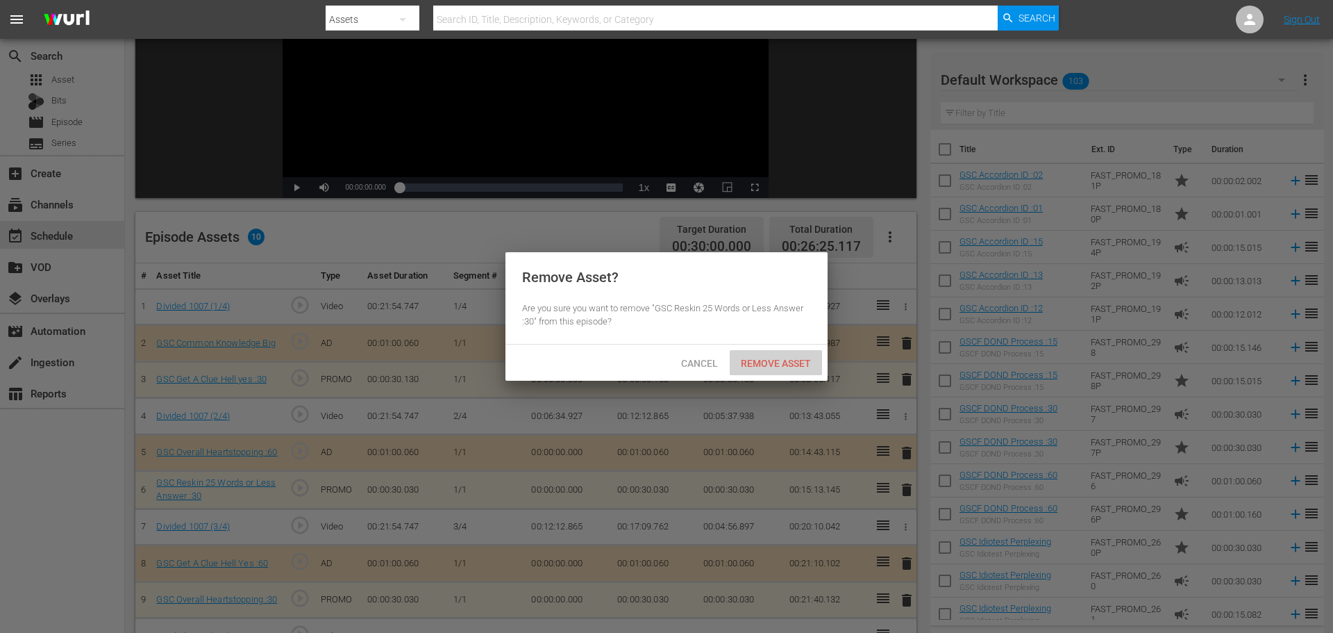
click at [792, 368] on div "Remove Asset" at bounding box center [776, 363] width 92 height 26
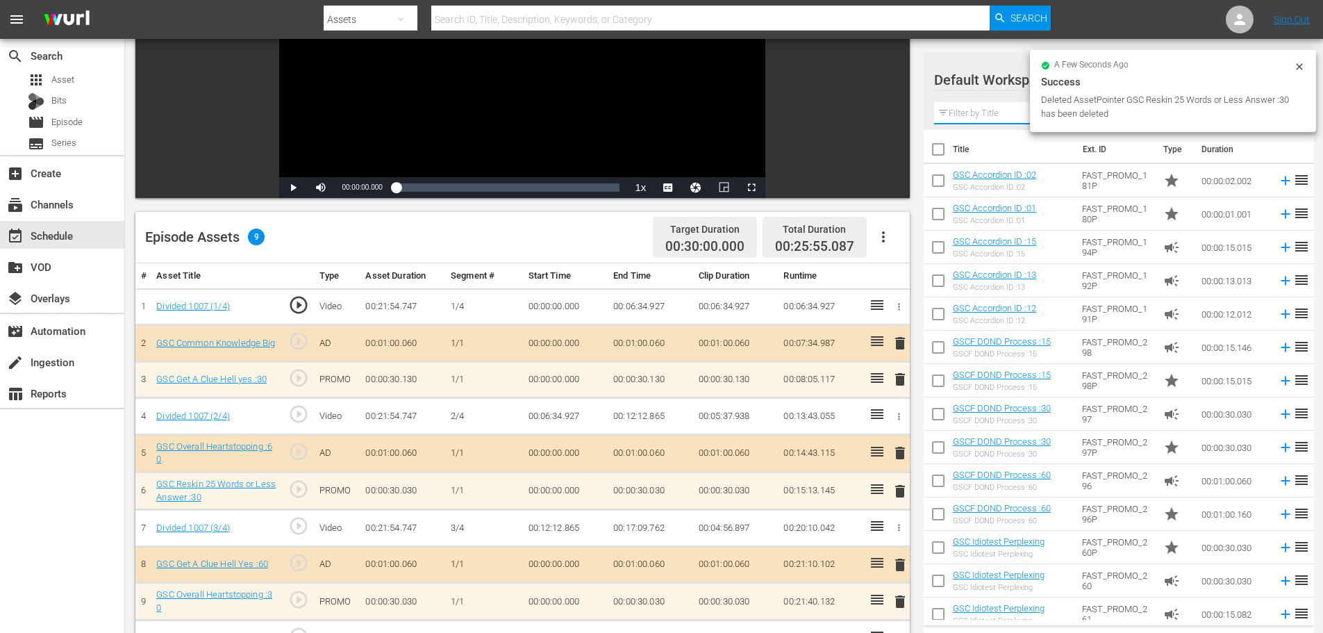
drag, startPoint x: 993, startPoint y: 110, endPoint x: 1006, endPoint y: 75, distance: 36.9
click at [1001, 85] on div "Default Workspace 103 Default more_vert Filter by Title" at bounding box center [1119, 91] width 390 height 78
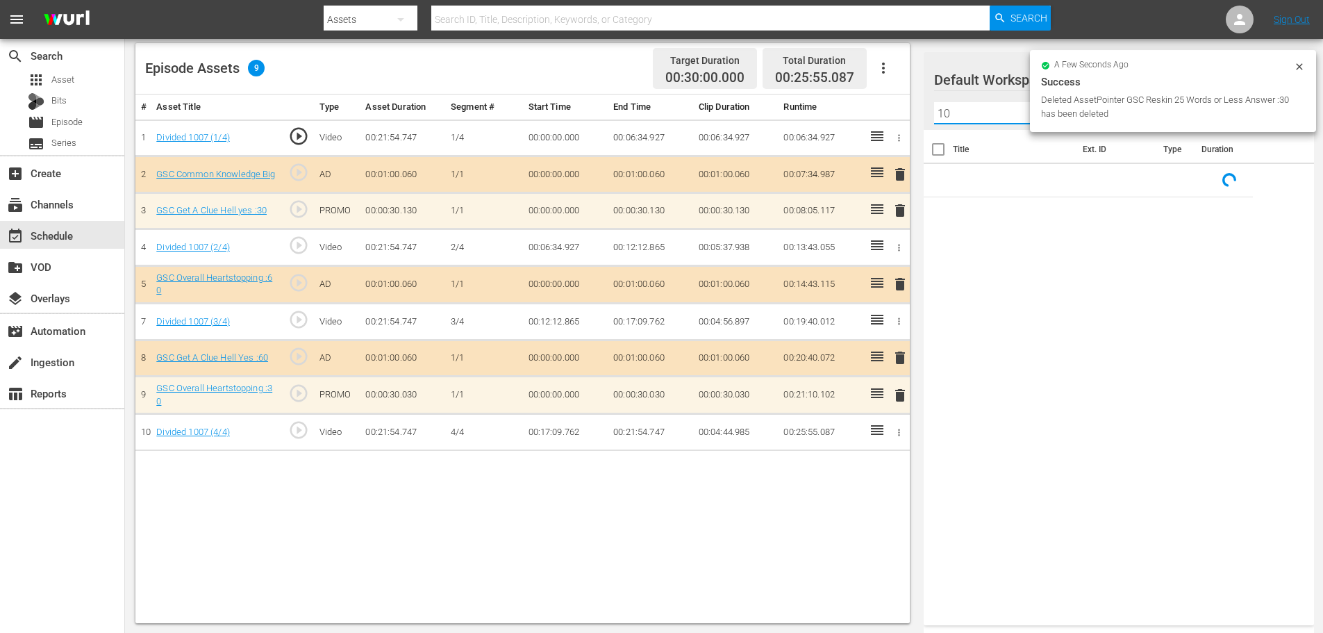
scroll to position [362, 0]
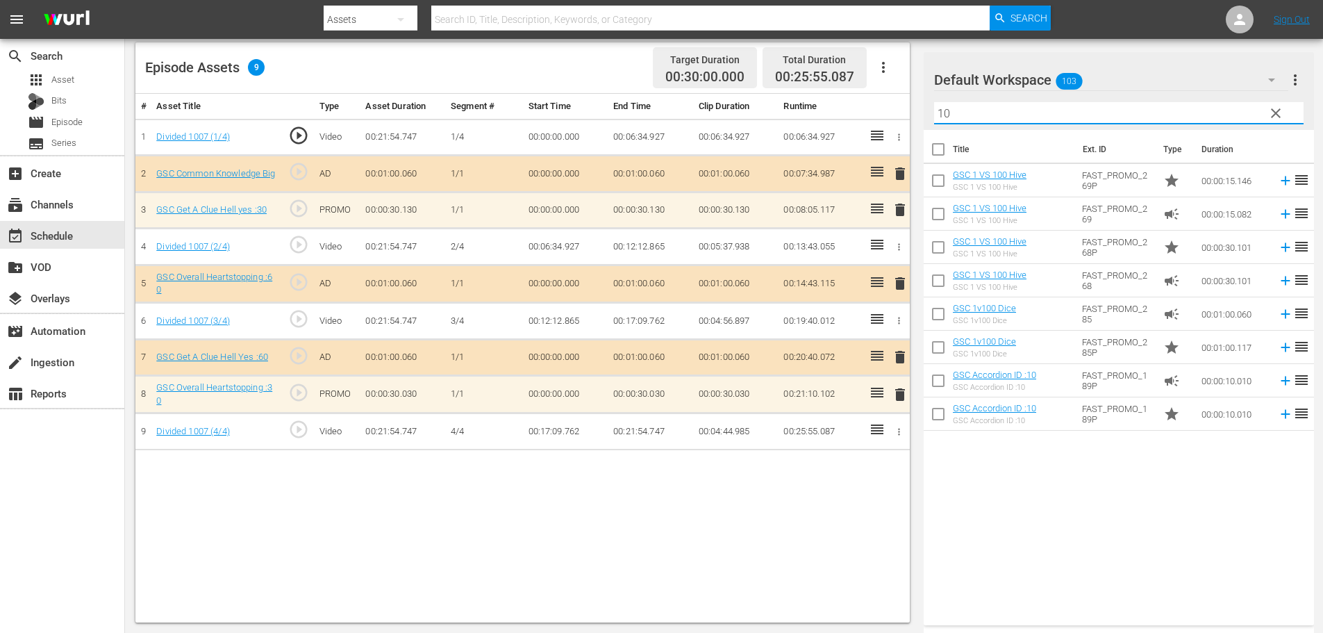
type input "10"
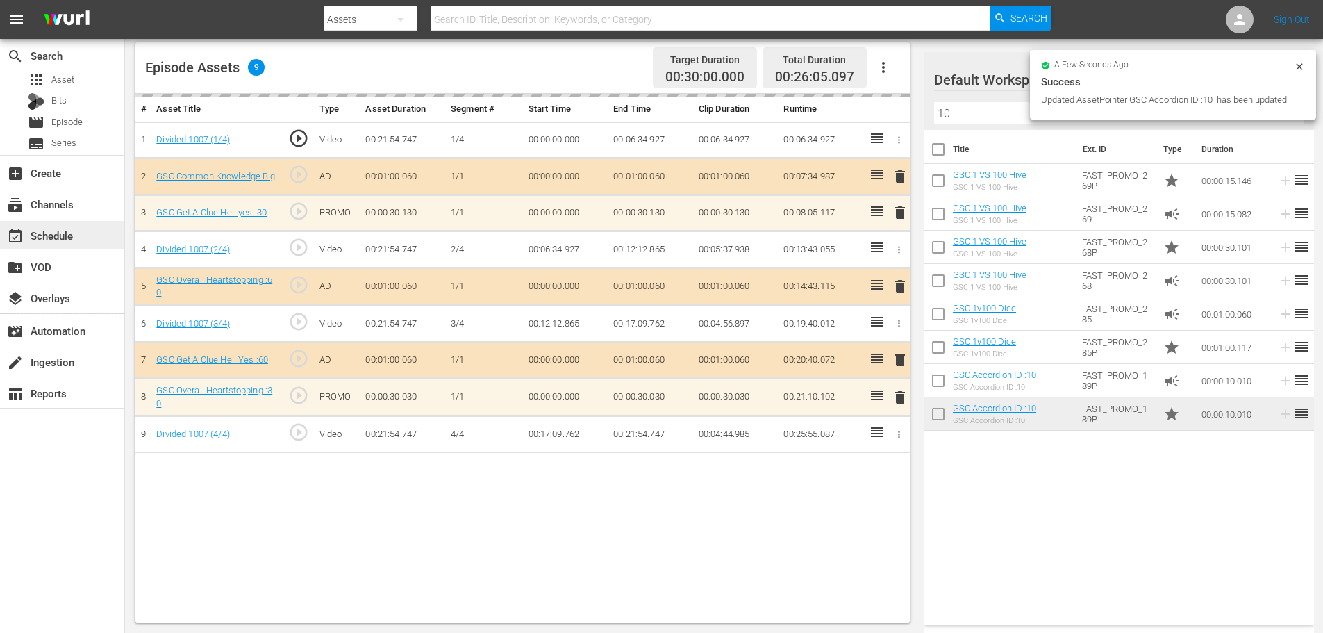
click at [56, 228] on div "event_available Schedule" at bounding box center [39, 233] width 78 height 12
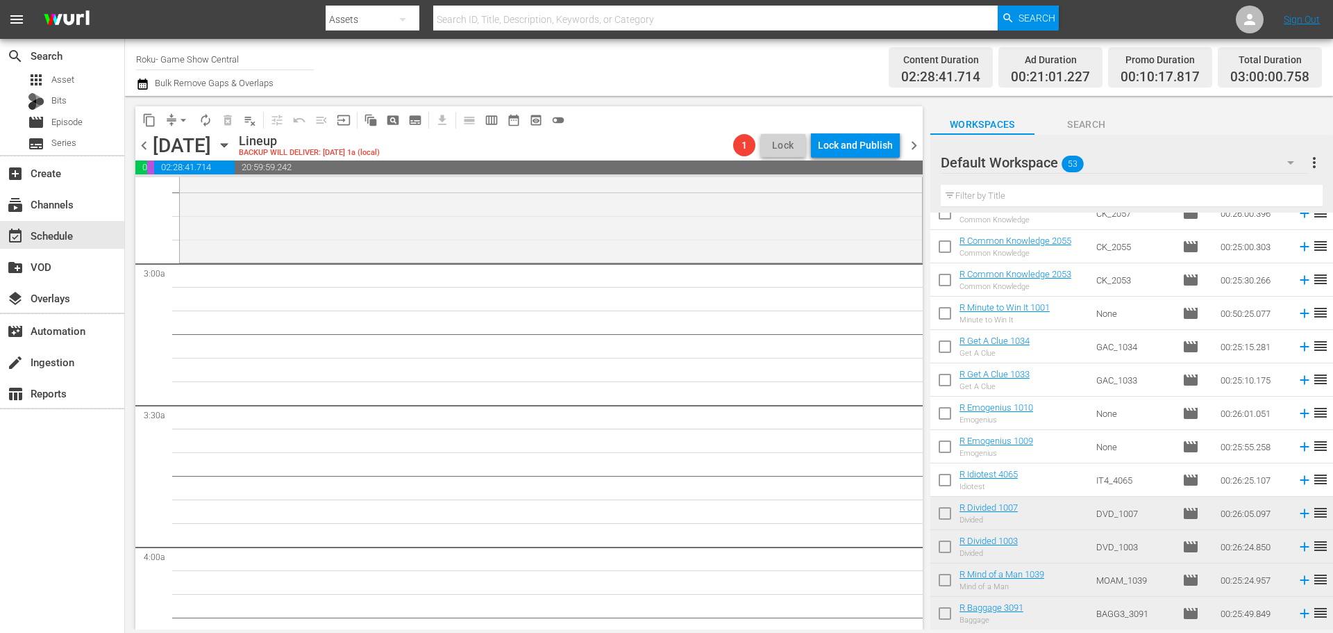
scroll to position [347, 0]
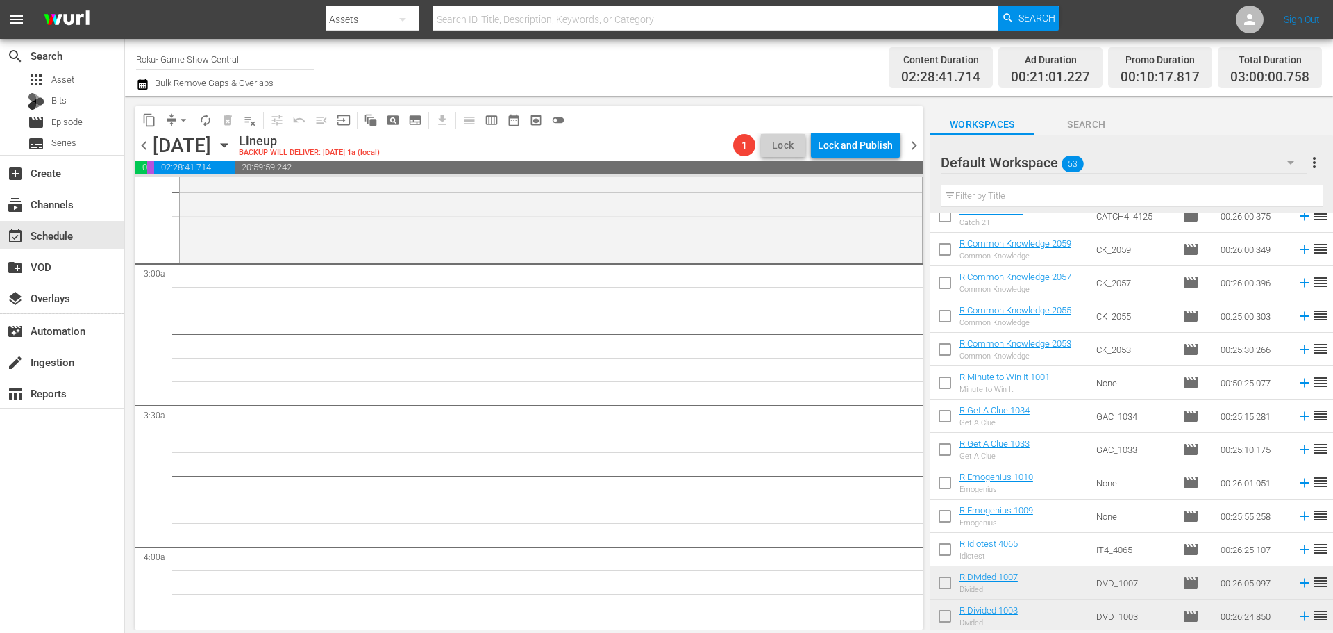
click at [235, 142] on div "Saturday, August 16th August 16th" at bounding box center [194, 145] width 83 height 23
click at [232, 145] on icon "button" at bounding box center [224, 144] width 15 height 15
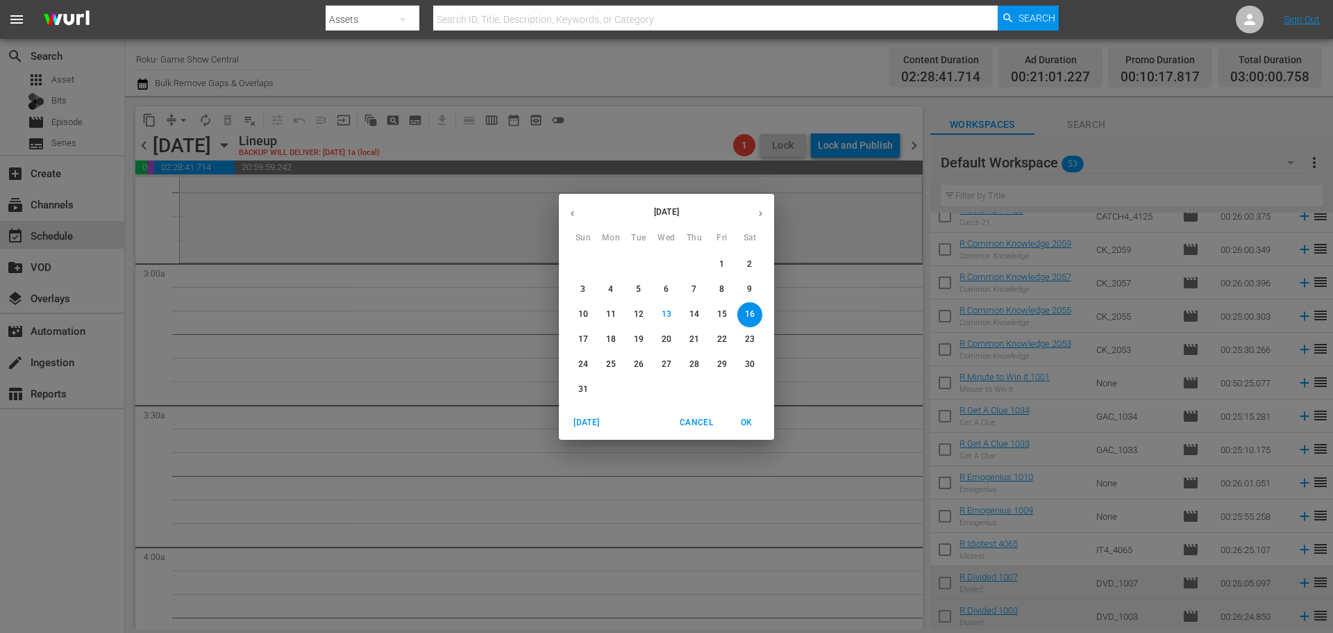
click at [731, 343] on span "22" at bounding box center [722, 339] width 25 height 12
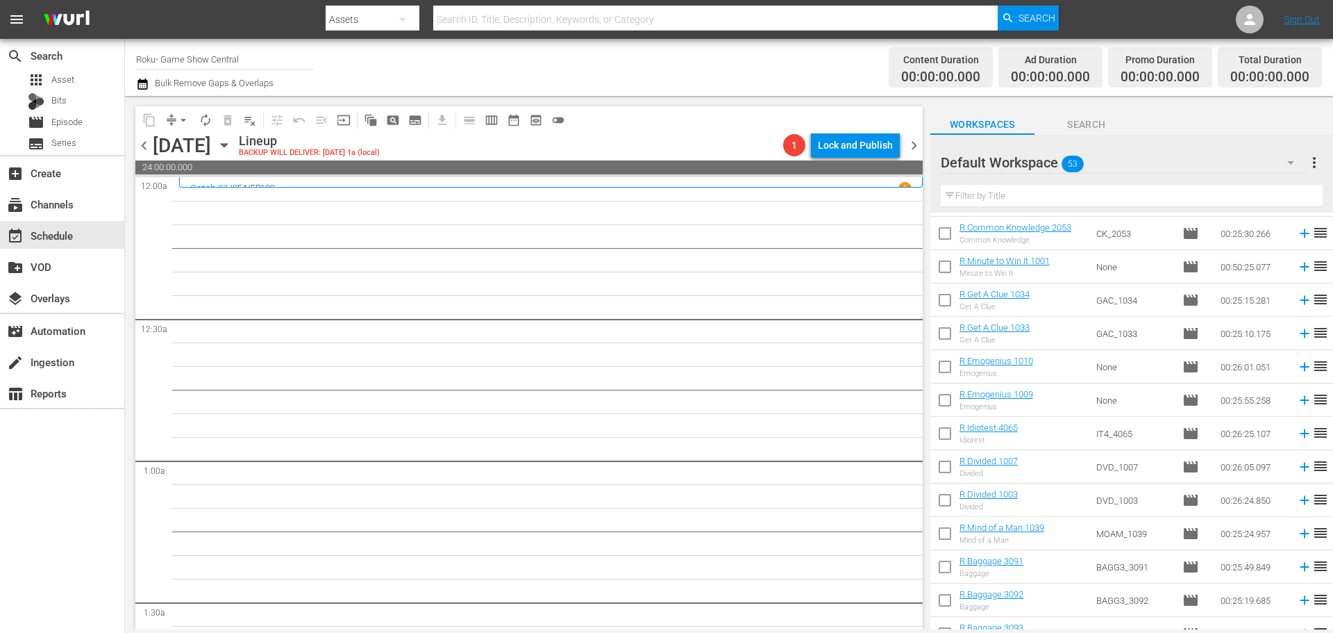
scroll to position [486, 0]
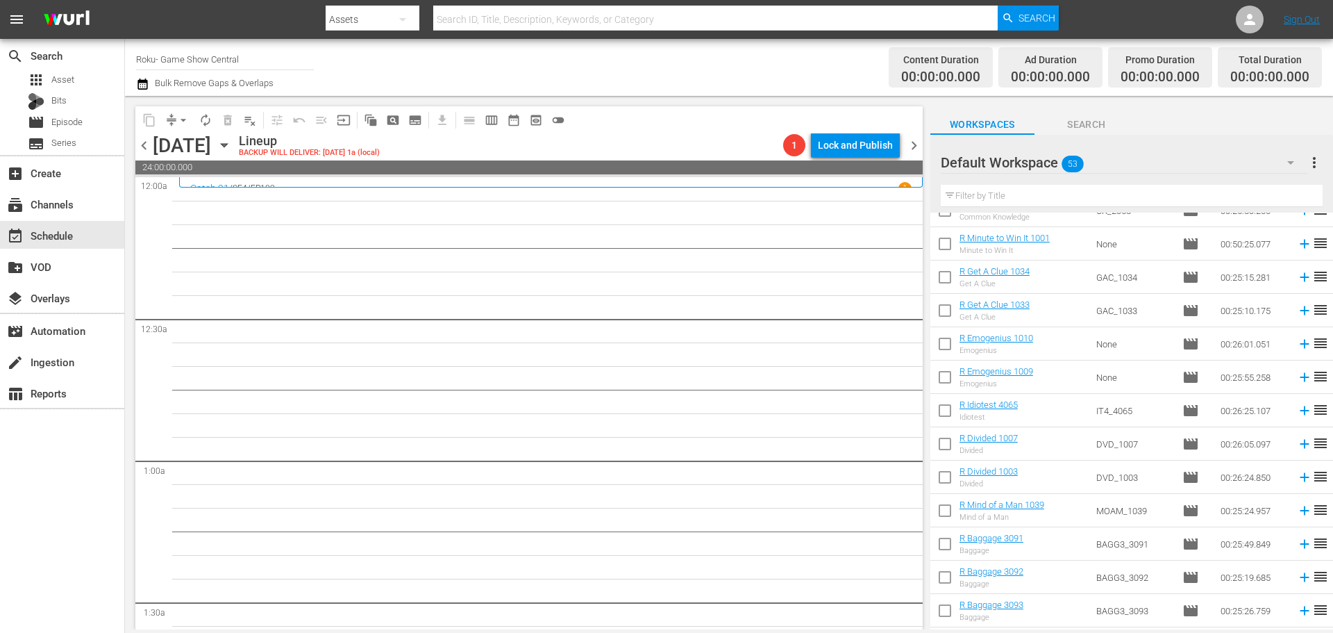
click at [235, 141] on div "Friday, August 22nd August 22nd" at bounding box center [194, 145] width 83 height 23
click at [232, 143] on icon "button" at bounding box center [224, 144] width 15 height 15
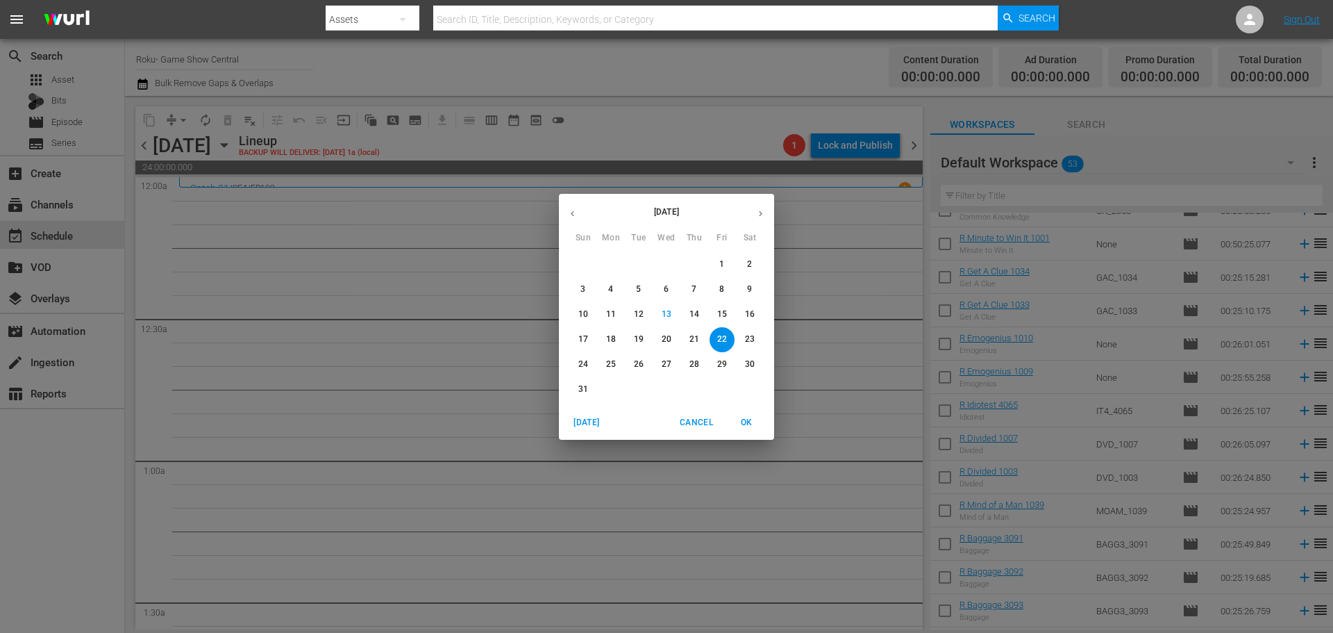
click at [718, 296] on button "8" at bounding box center [722, 289] width 25 height 25
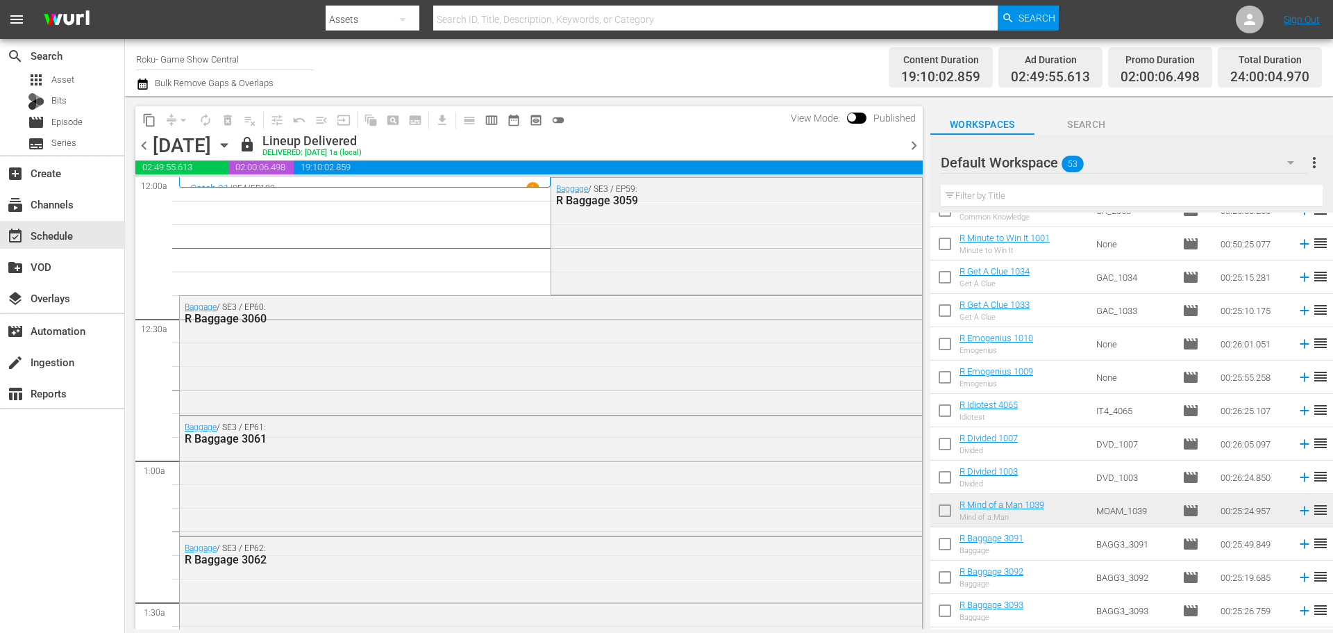
click at [149, 119] on span "content_copy" at bounding box center [149, 120] width 14 height 14
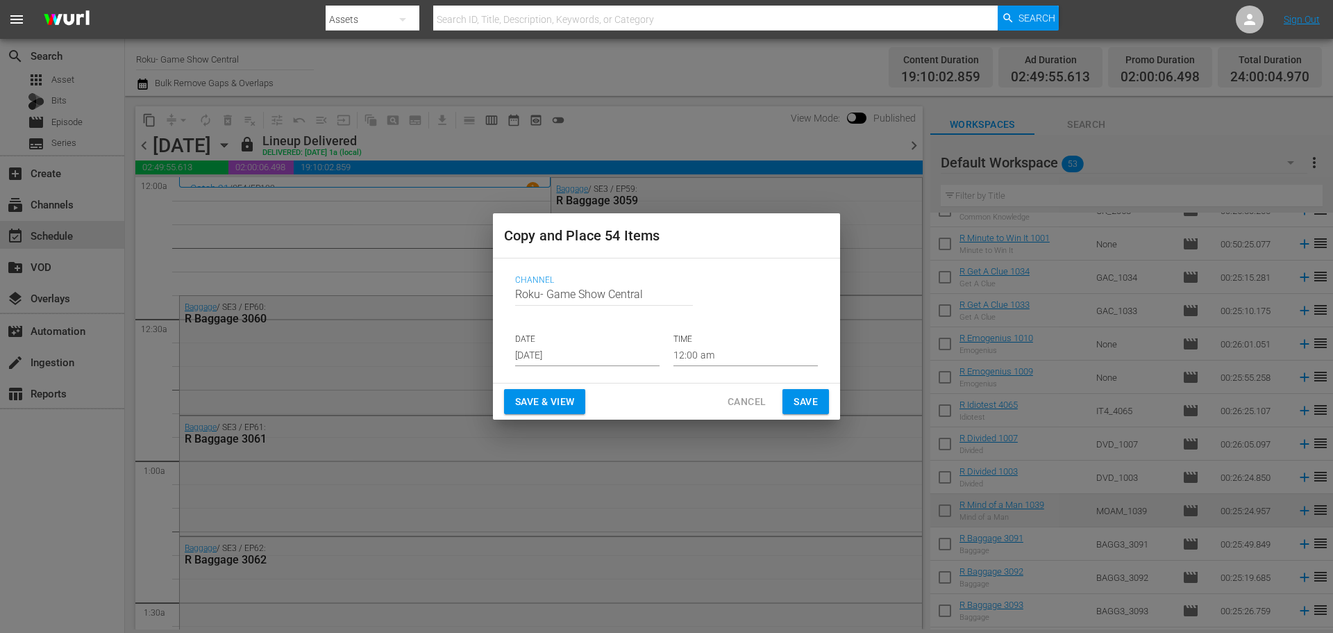
click at [576, 355] on input "[DATE]" at bounding box center [587, 355] width 144 height 21
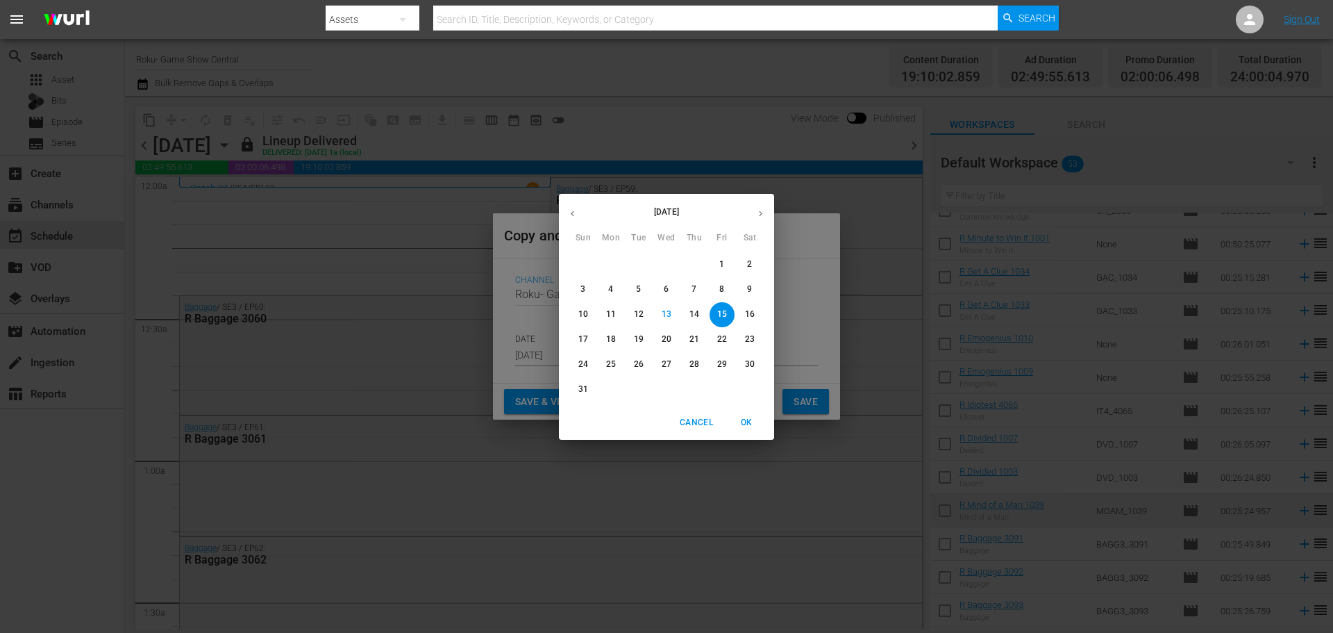
click at [719, 342] on p "22" at bounding box center [722, 339] width 10 height 12
type input "Aug 22nd 2025"
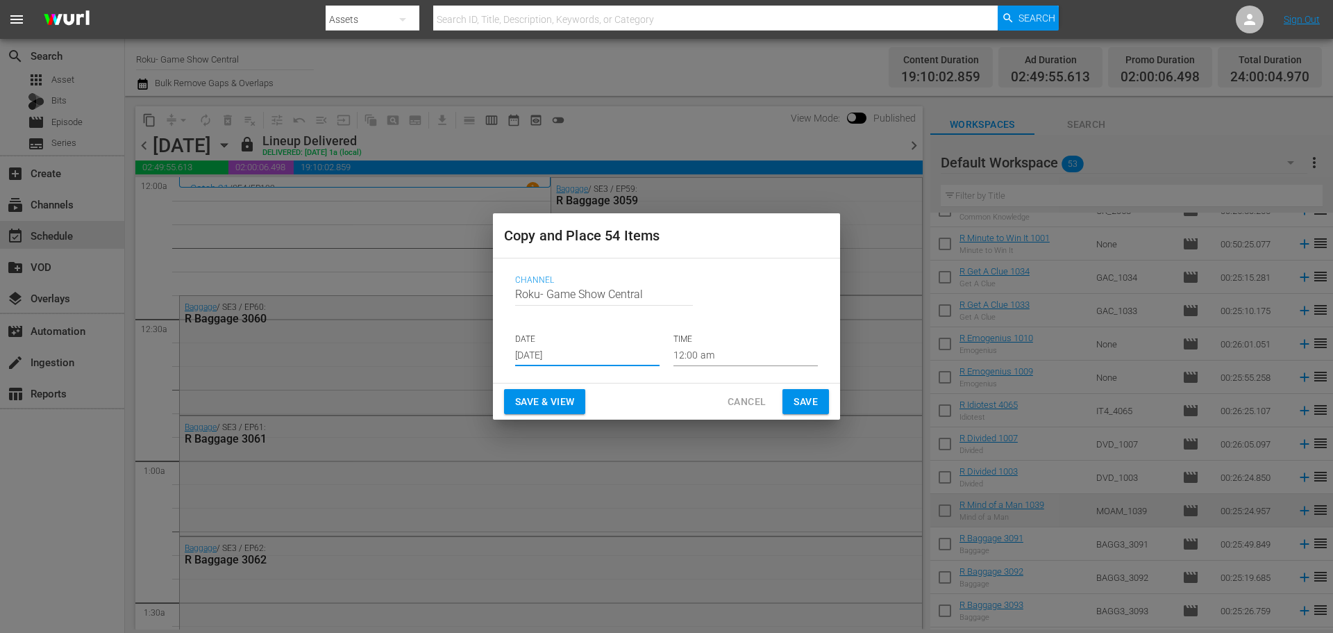
drag, startPoint x: 809, startPoint y: 391, endPoint x: 357, endPoint y: 153, distance: 510.7
click at [810, 392] on button "Save" at bounding box center [806, 402] width 47 height 26
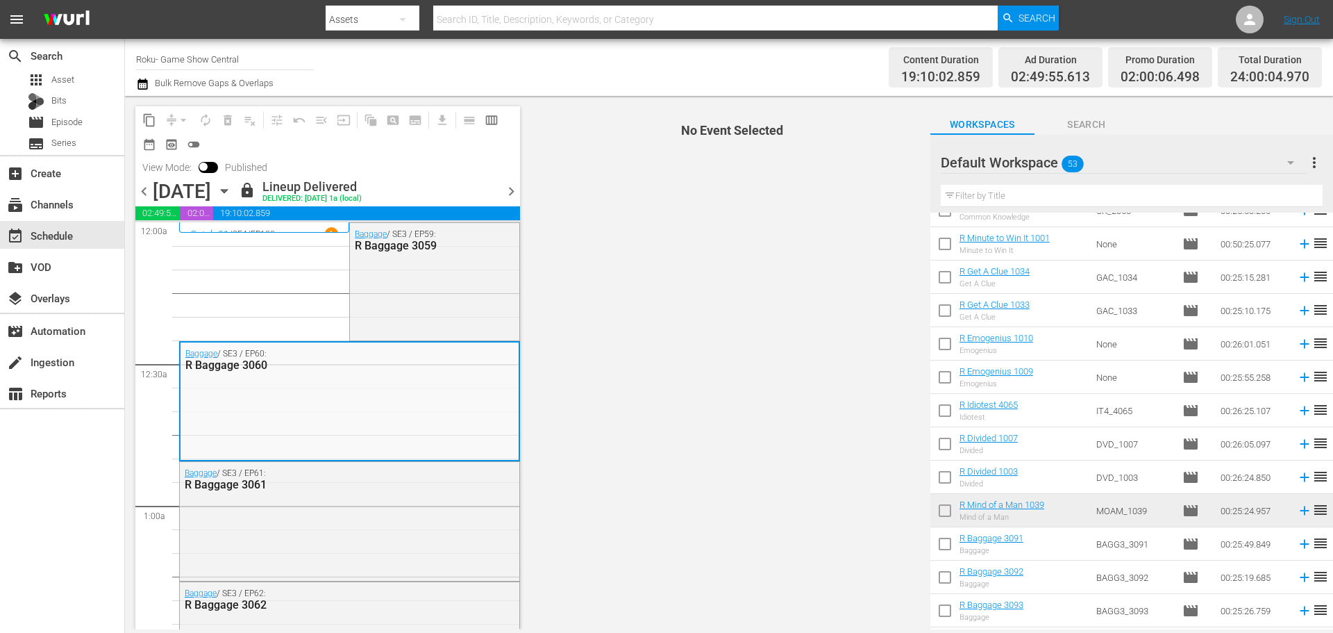
click at [232, 189] on icon "button" at bounding box center [224, 190] width 15 height 15
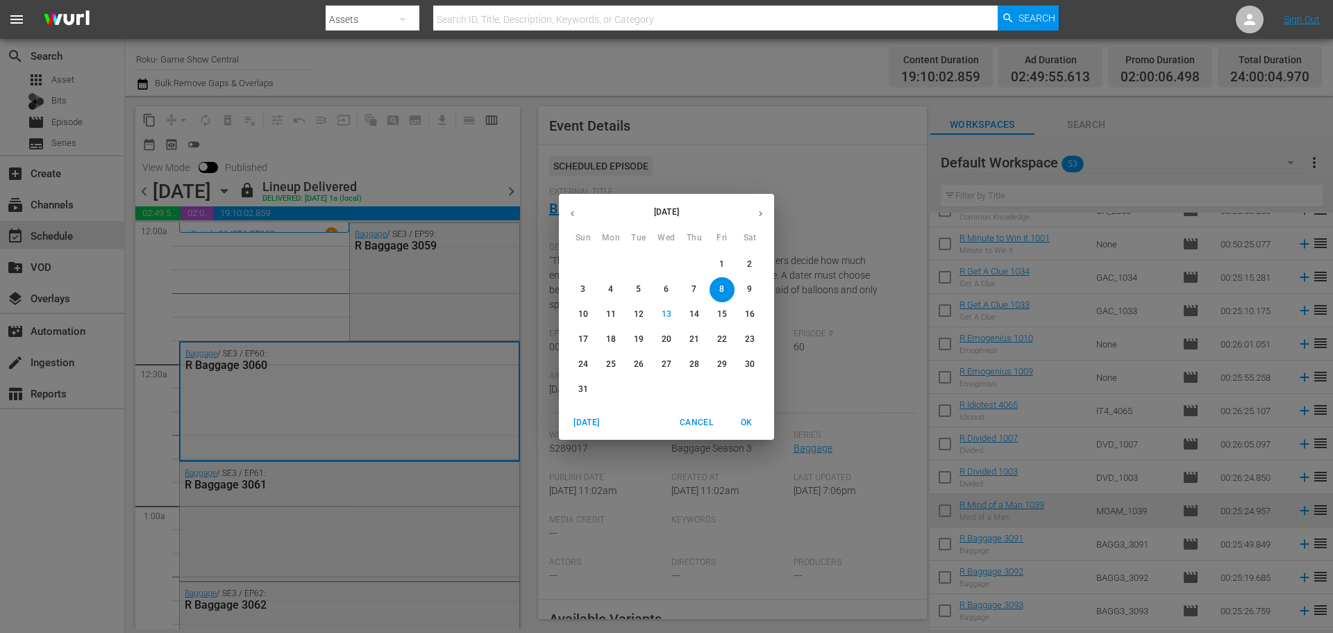
click at [714, 334] on span "22" at bounding box center [722, 339] width 25 height 12
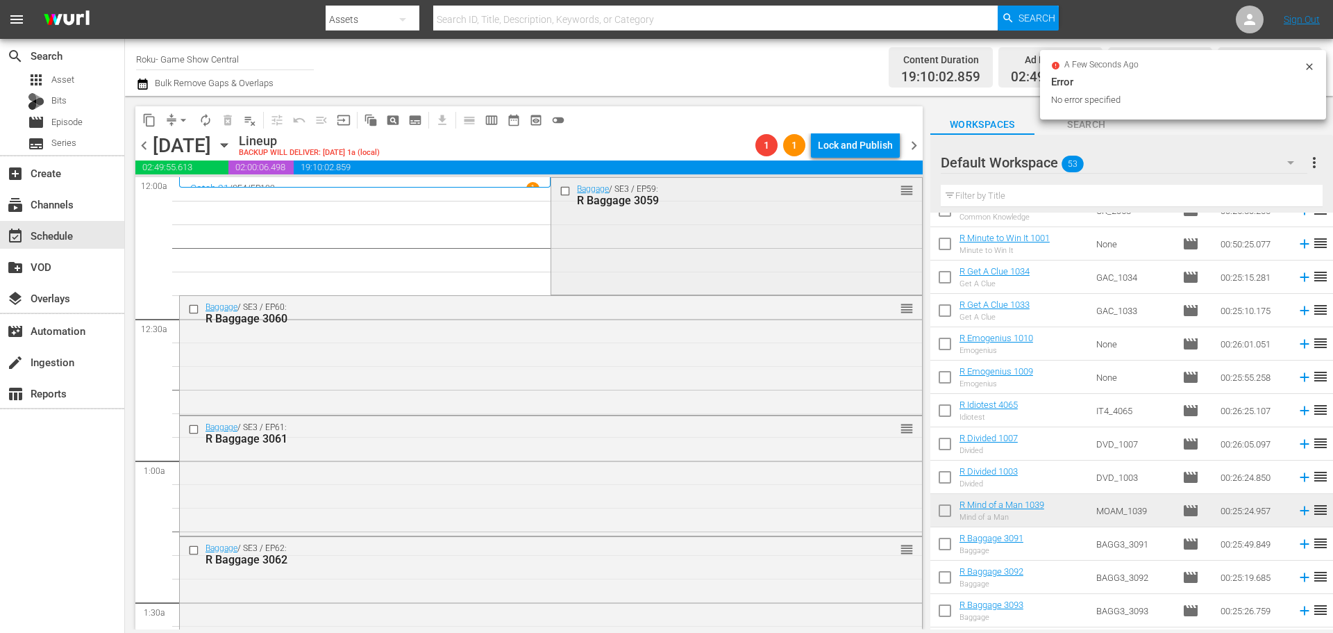
click at [562, 191] on input "checkbox" at bounding box center [567, 191] width 15 height 12
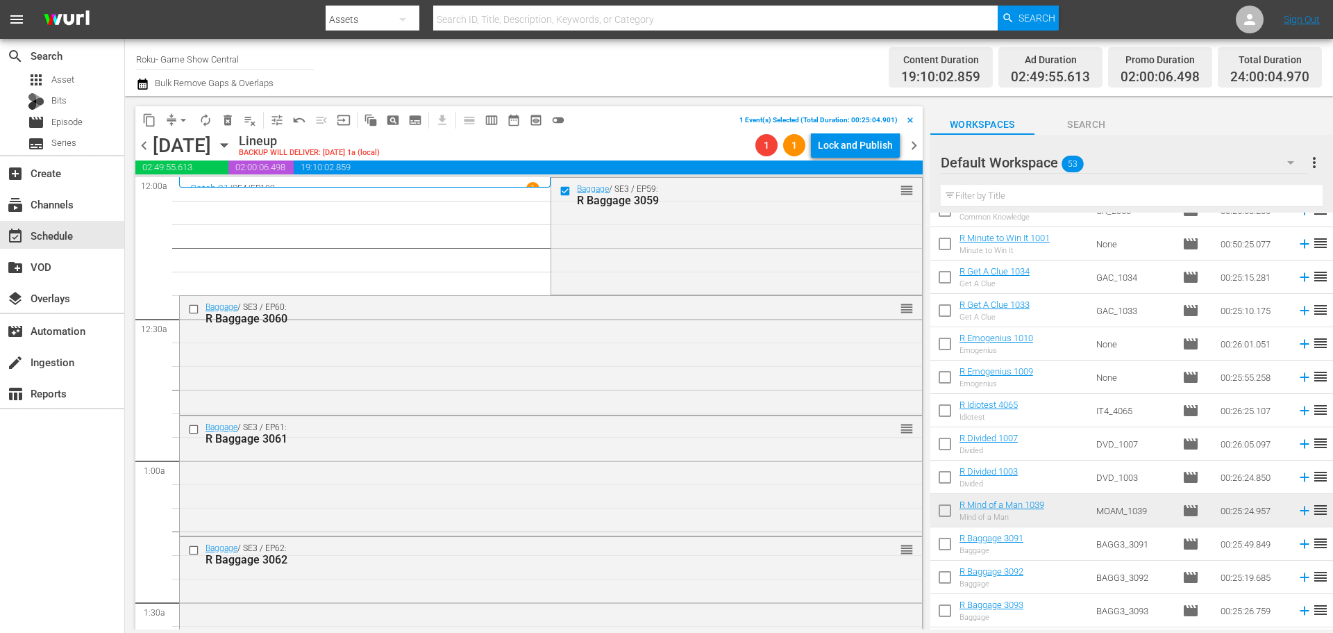
click at [196, 312] on input "checkbox" at bounding box center [195, 309] width 15 height 12
click at [190, 424] on input "checkbox" at bounding box center [195, 430] width 15 height 12
click at [190, 551] on input "checkbox" at bounding box center [195, 550] width 15 height 12
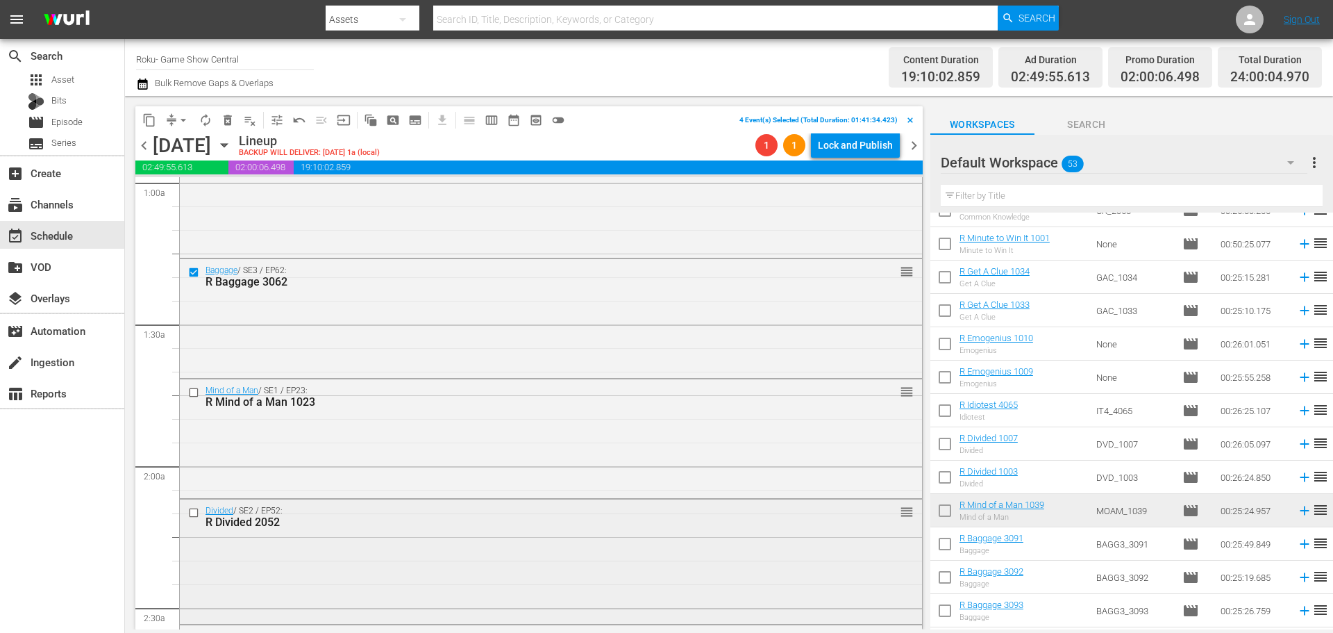
click at [193, 510] on input "checkbox" at bounding box center [195, 513] width 15 height 12
click at [192, 394] on input "checkbox" at bounding box center [195, 393] width 15 height 12
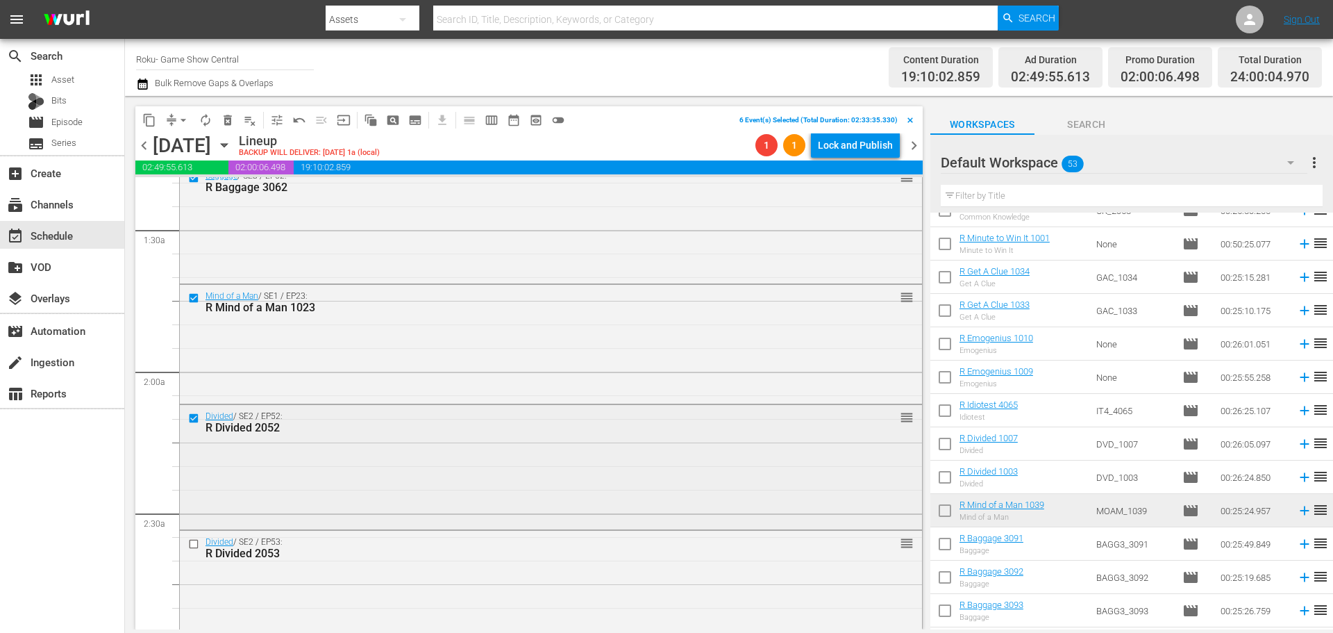
scroll to position [417, 0]
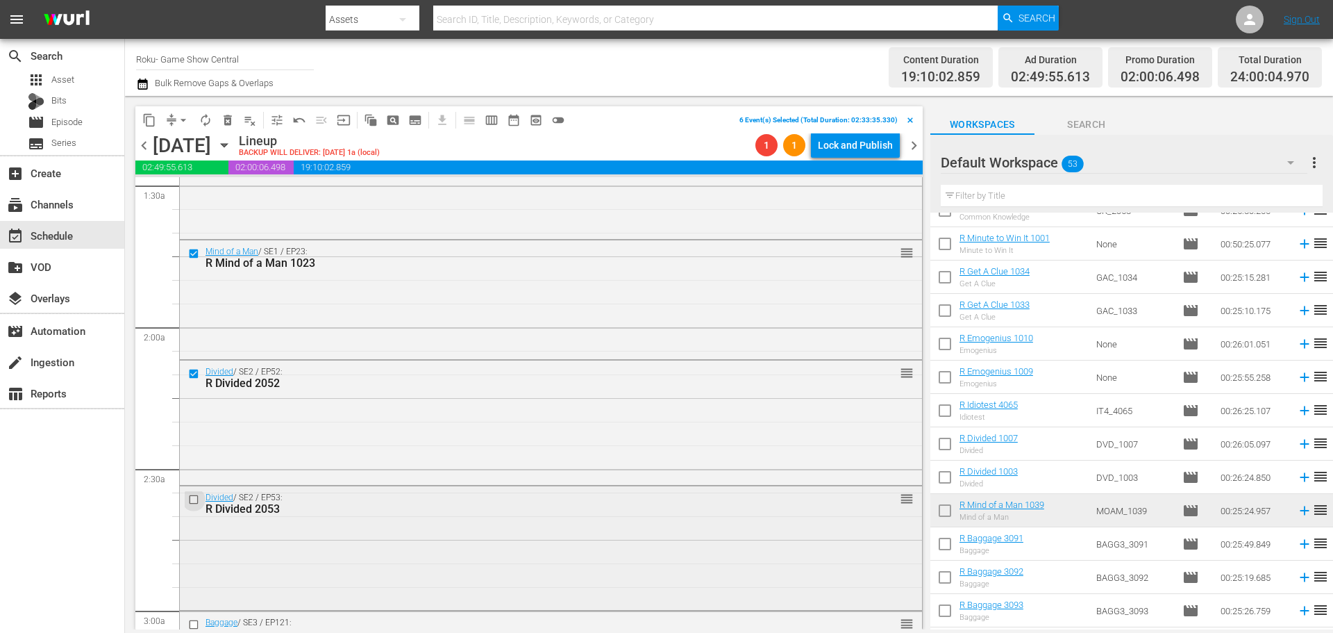
click at [194, 497] on input "checkbox" at bounding box center [195, 500] width 15 height 12
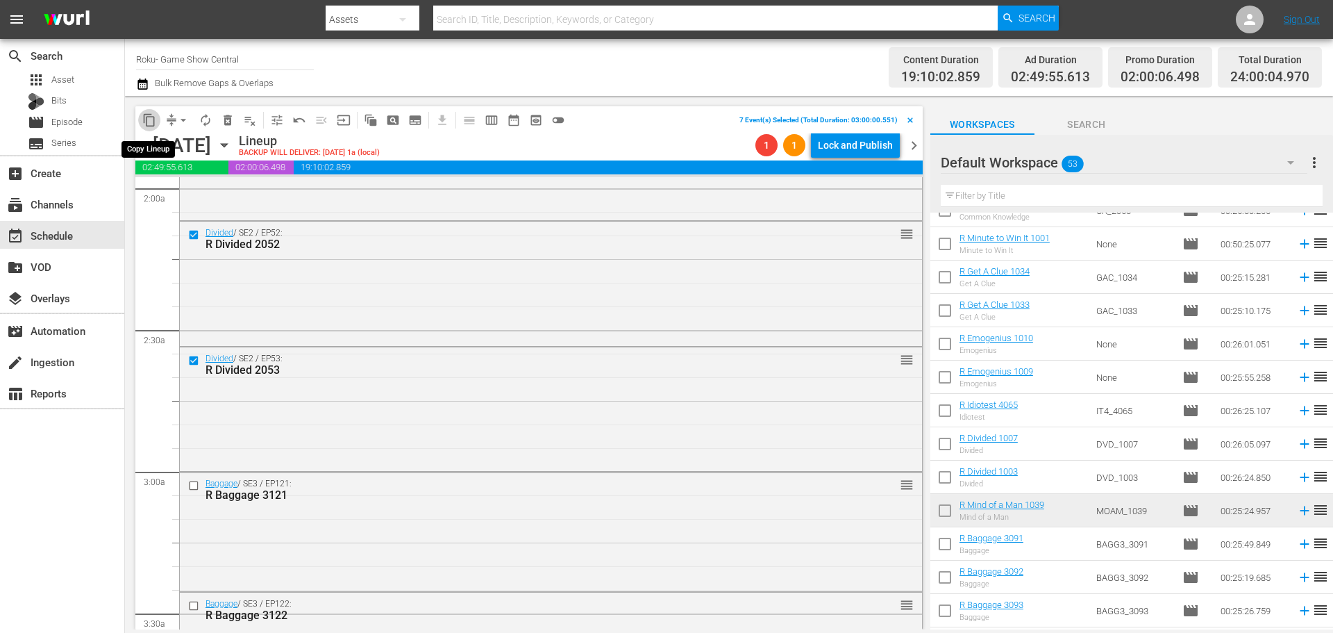
click at [154, 118] on span "content_copy" at bounding box center [149, 120] width 14 height 14
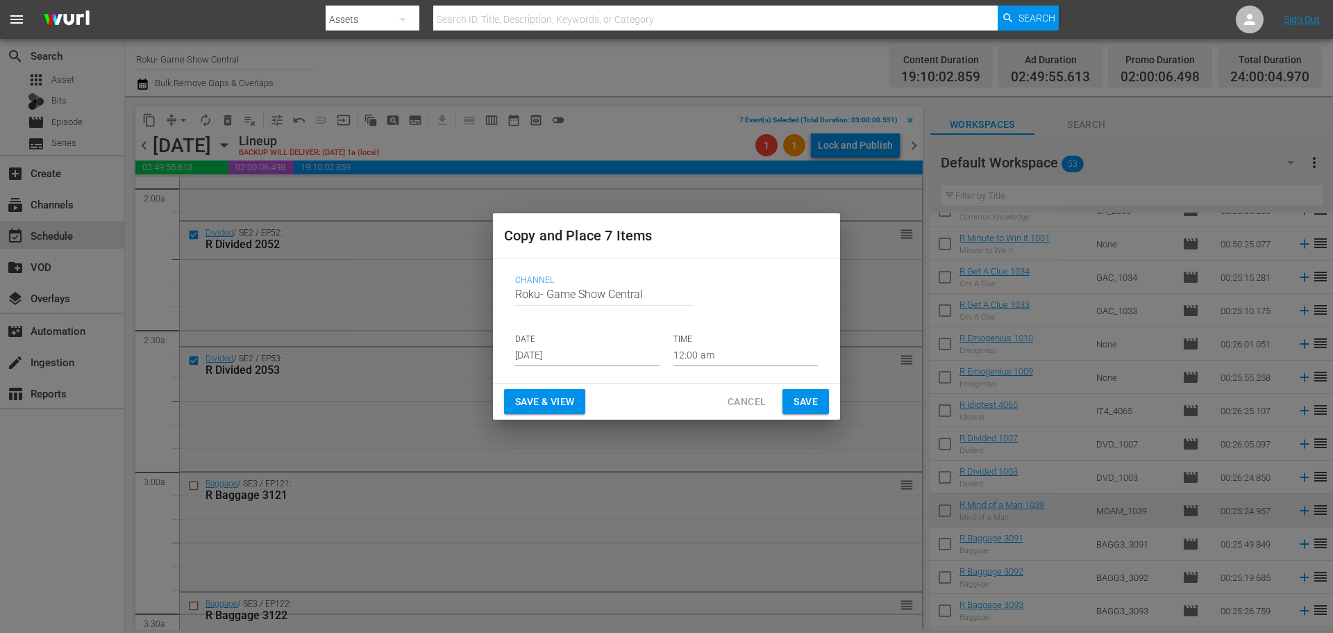
click at [554, 342] on p "DATE" at bounding box center [587, 339] width 144 height 12
click at [553, 345] on input "[DATE]" at bounding box center [587, 355] width 144 height 21
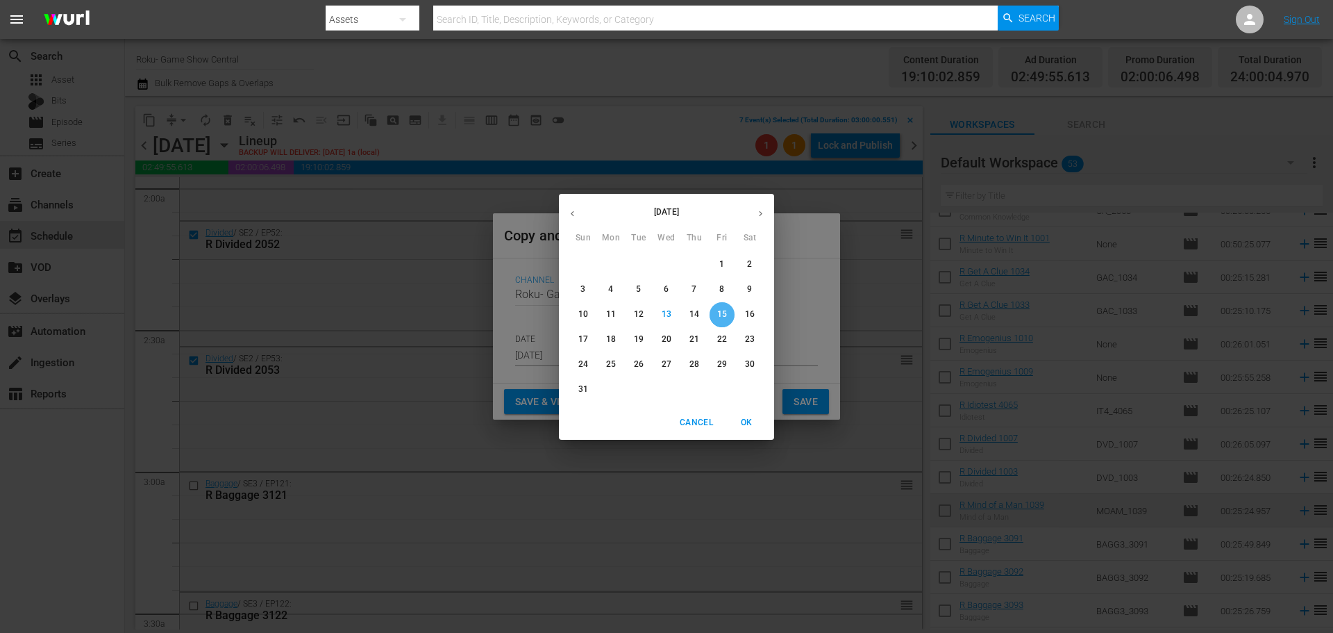
click at [722, 312] on p "15" at bounding box center [722, 314] width 10 height 12
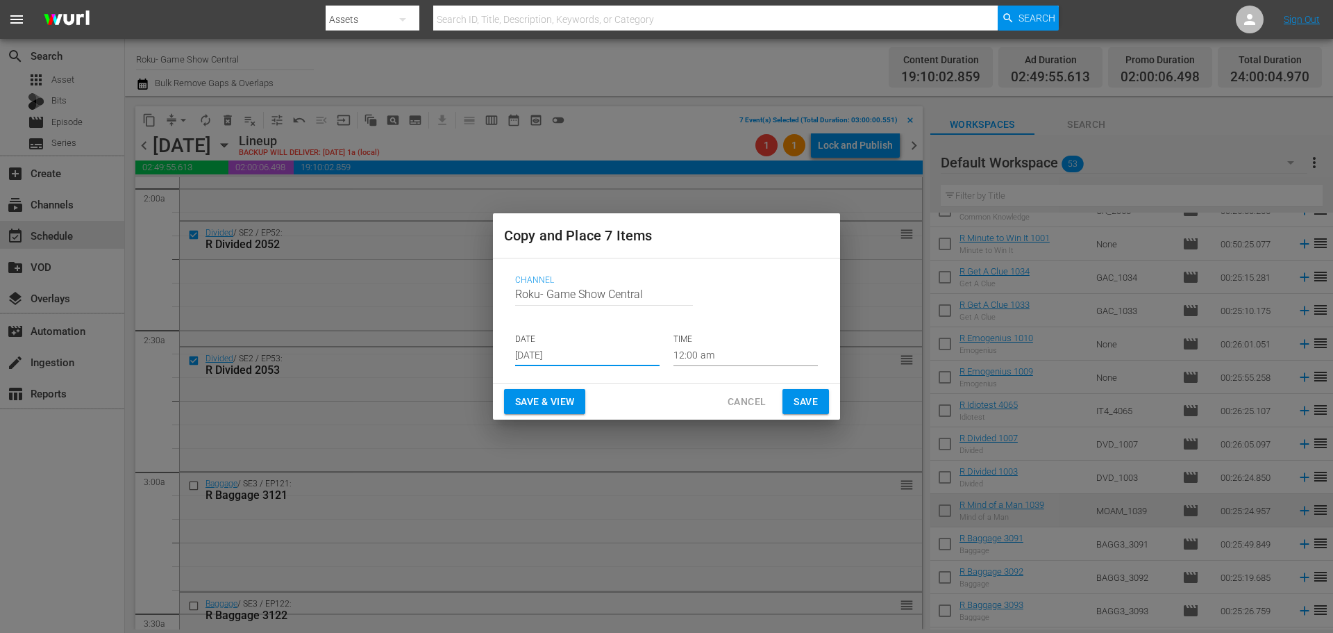
click at [609, 361] on input "[DATE]" at bounding box center [587, 355] width 144 height 21
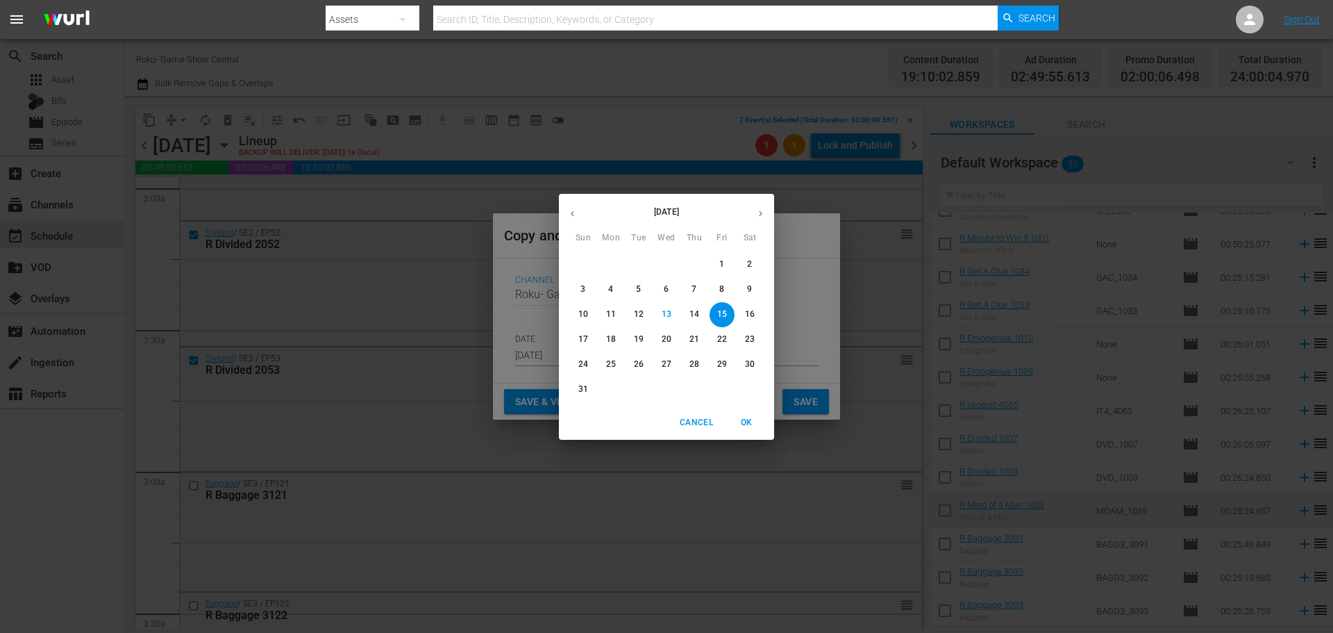
click at [745, 315] on p "16" at bounding box center [750, 314] width 10 height 12
type input "Aug 16th 2025"
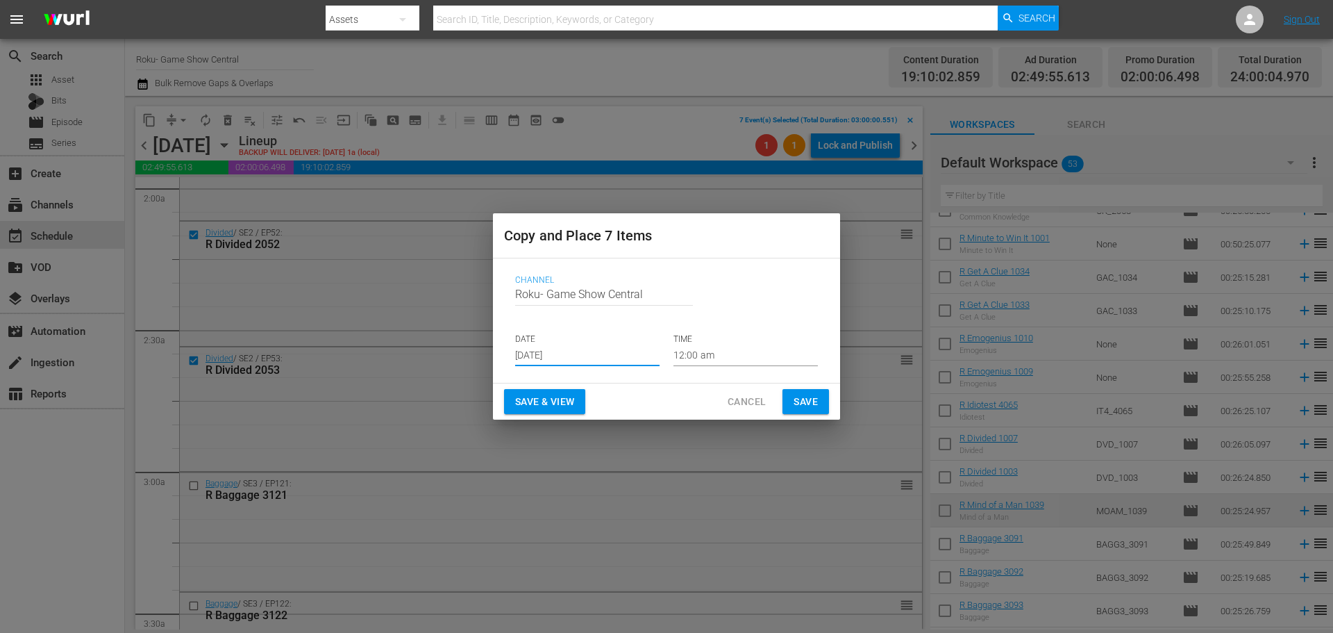
click at [737, 350] on input "12:00 am" at bounding box center [746, 355] width 144 height 21
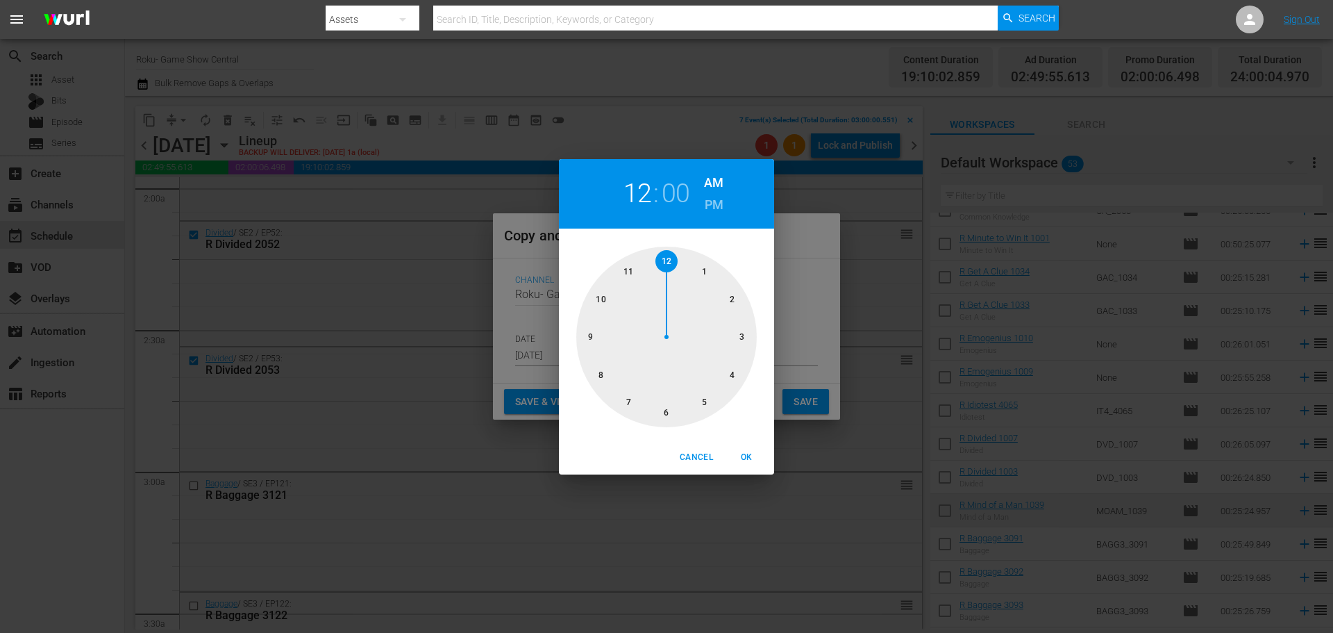
click at [731, 333] on div at bounding box center [666, 337] width 181 height 181
click at [752, 462] on span "OK" at bounding box center [746, 457] width 33 height 15
type input "03:00 am"
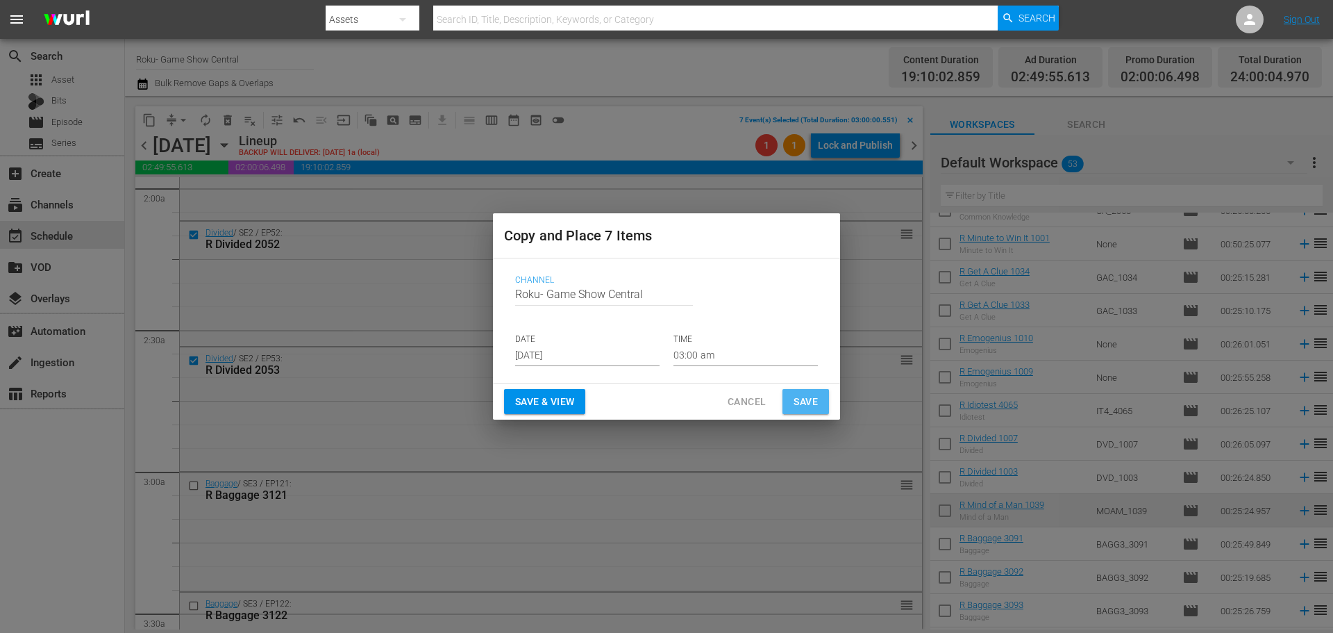
click at [803, 397] on span "Save" at bounding box center [806, 401] width 24 height 17
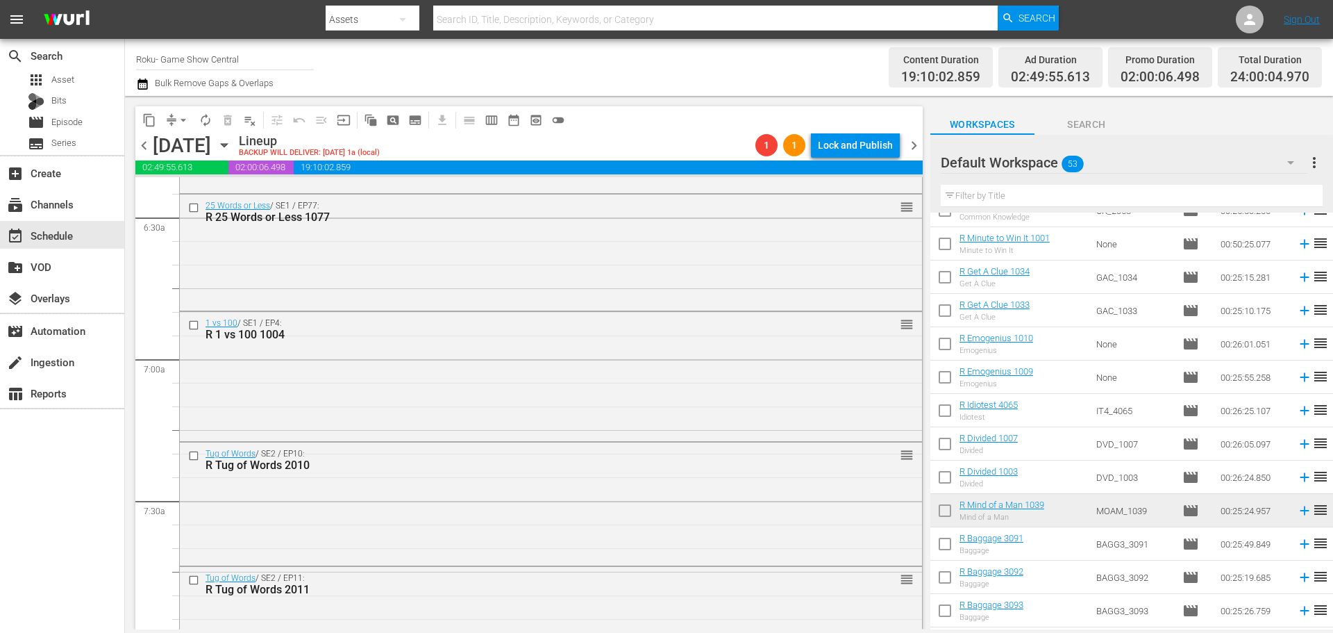
scroll to position [2222, 0]
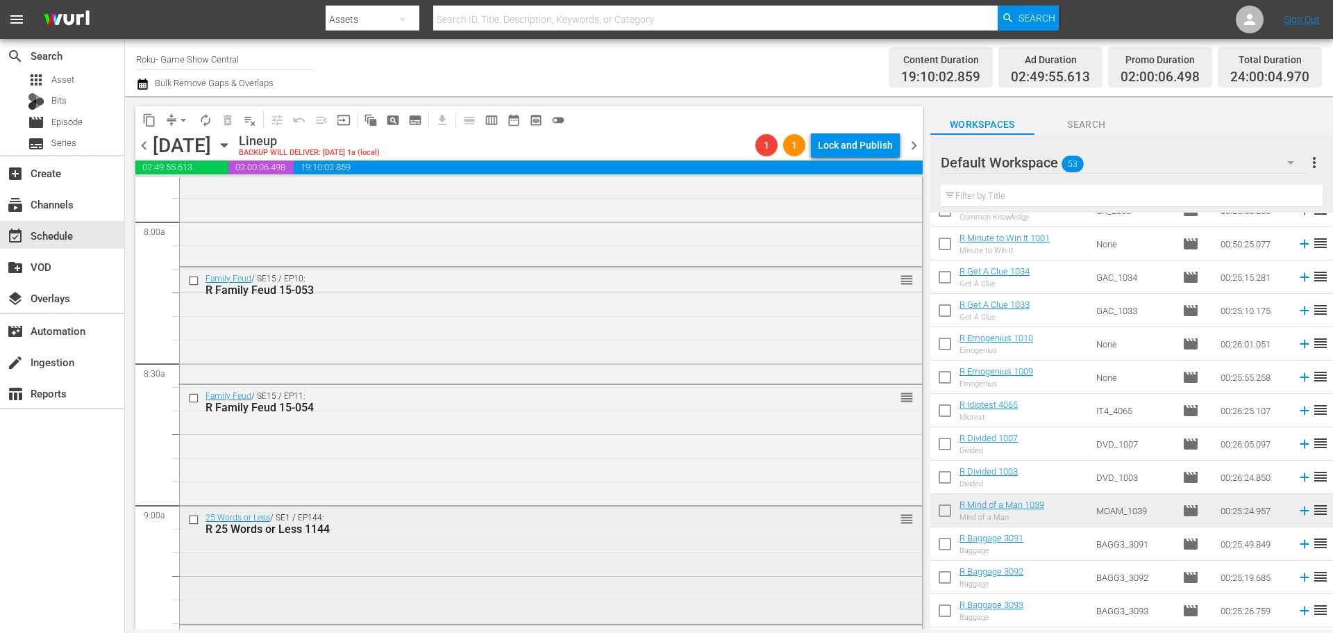
click at [193, 516] on input "checkbox" at bounding box center [195, 519] width 15 height 12
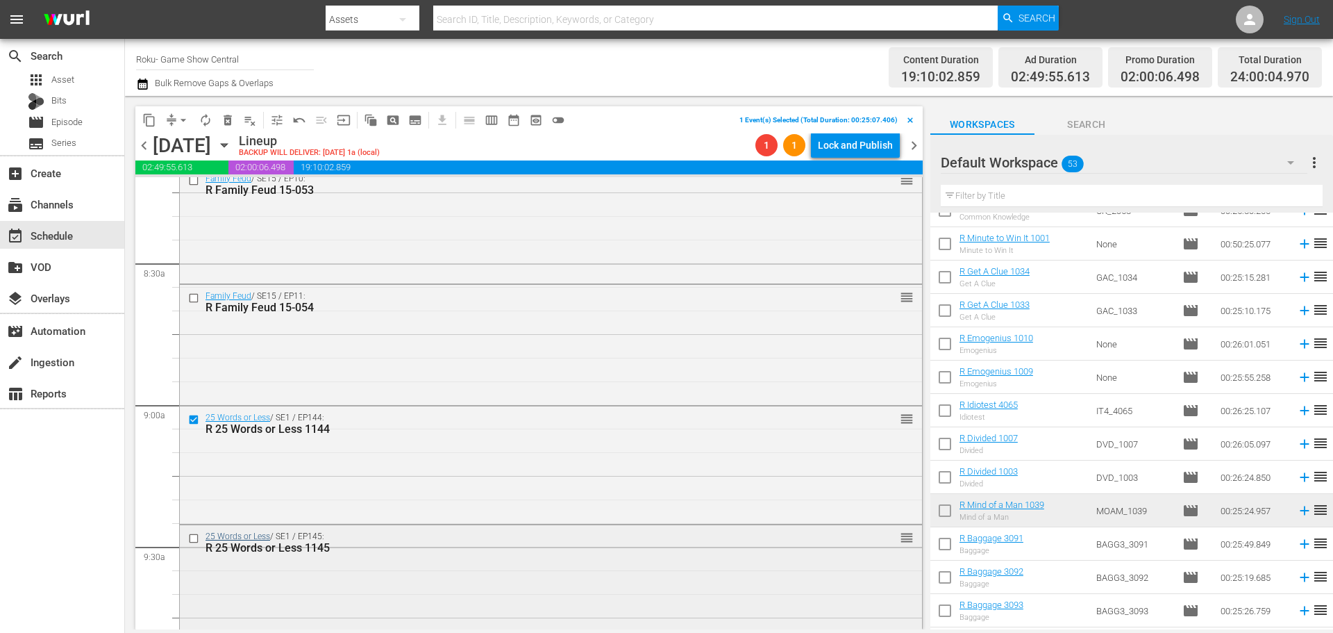
scroll to position [2500, 0]
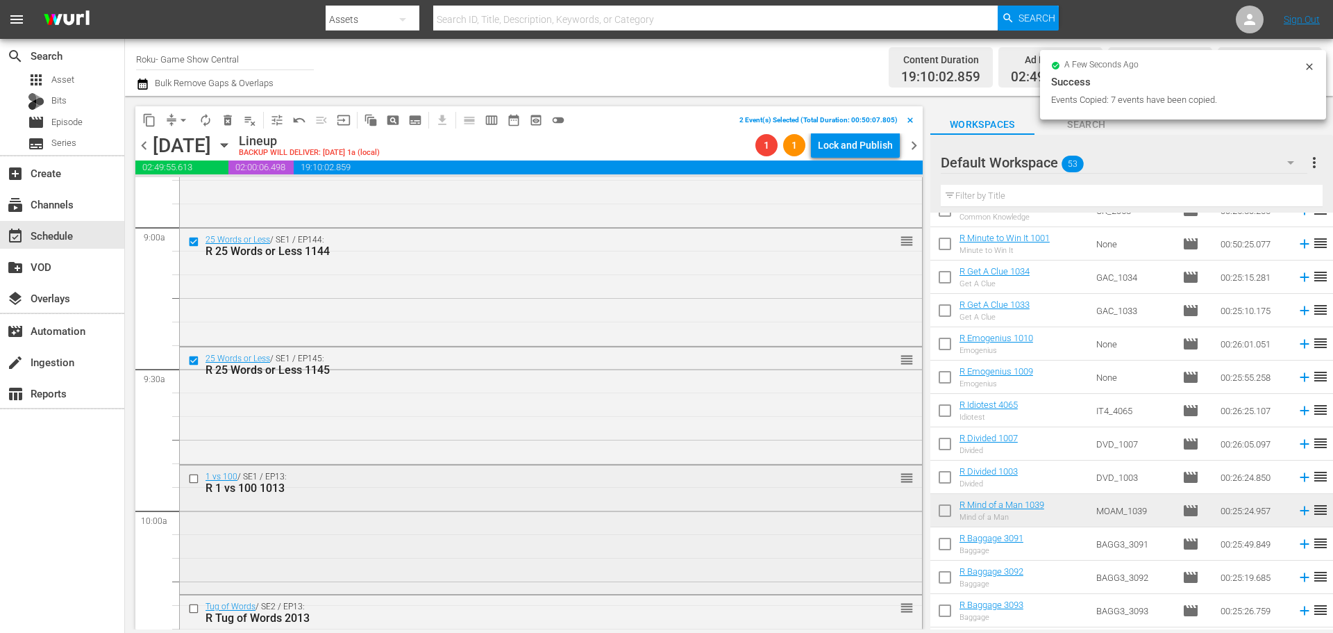
click at [195, 478] on input "checkbox" at bounding box center [195, 479] width 15 height 12
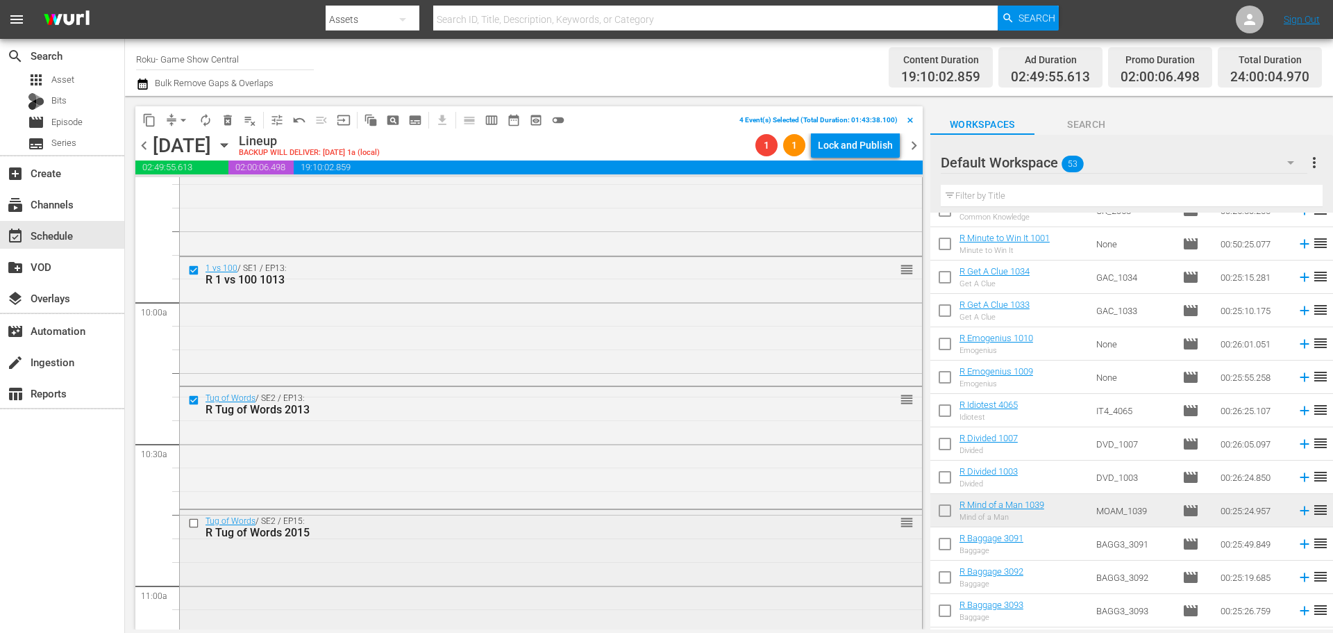
drag, startPoint x: 189, startPoint y: 524, endPoint x: 200, endPoint y: 525, distance: 11.1
click at [200, 525] on input "checkbox" at bounding box center [195, 523] width 15 height 12
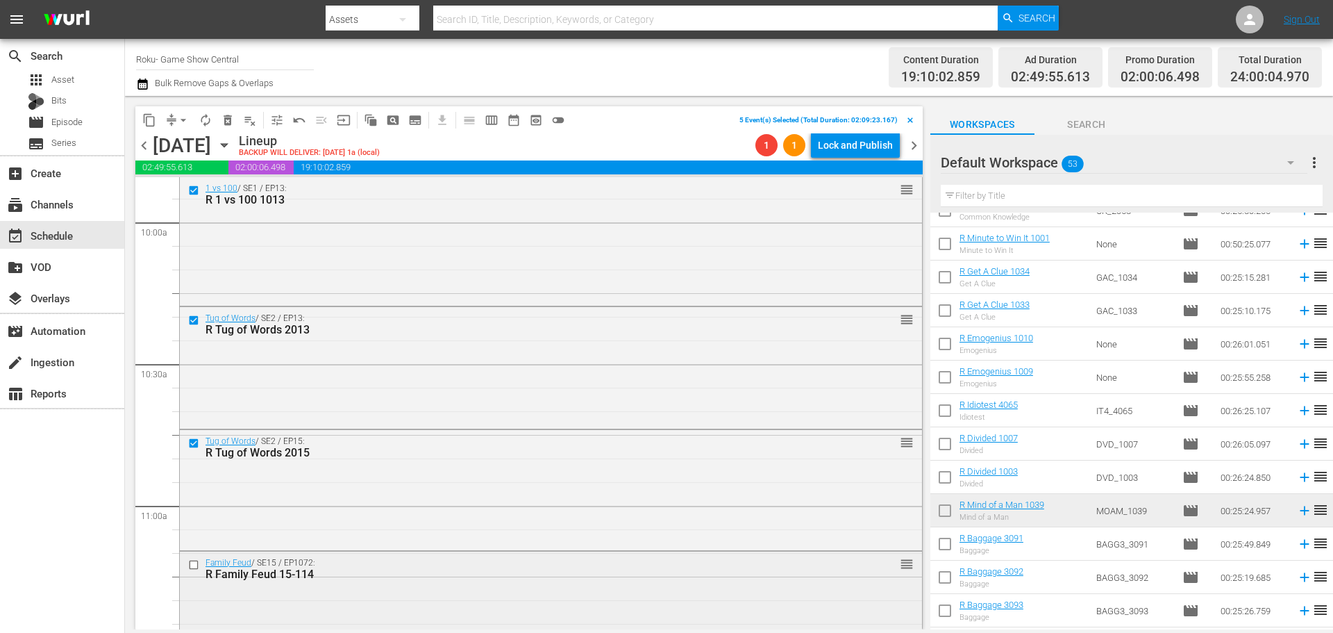
scroll to position [2847, 0]
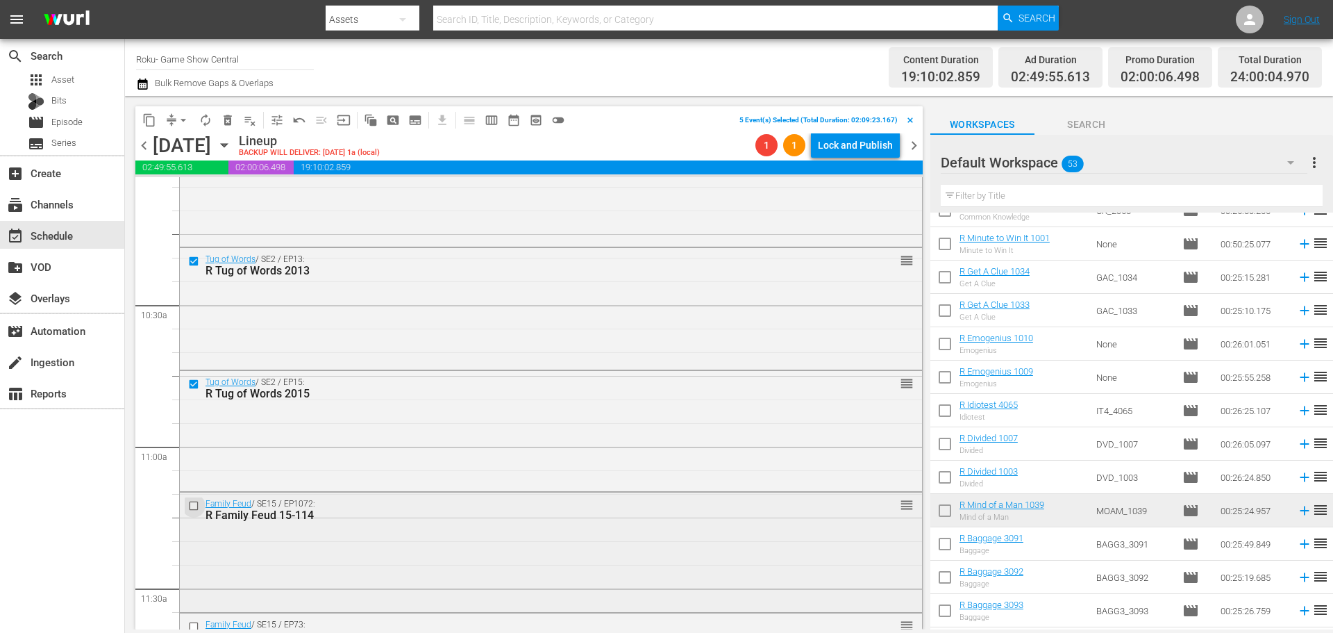
click at [195, 510] on input "checkbox" at bounding box center [195, 505] width 15 height 12
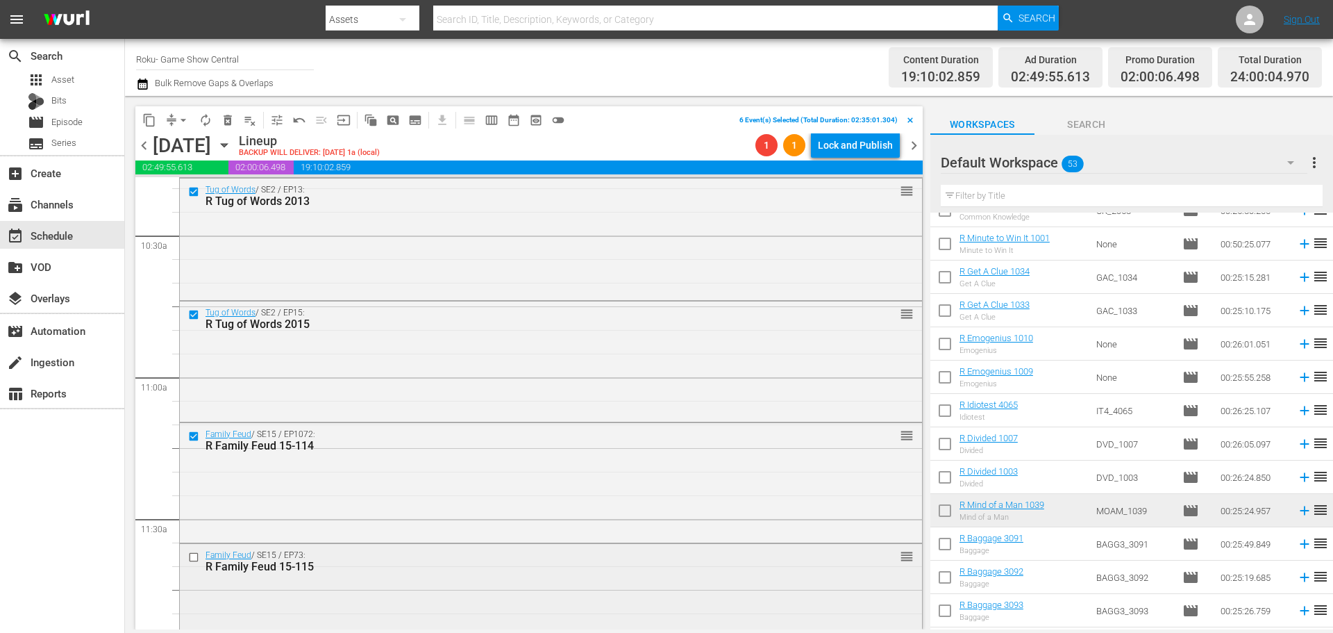
click at [191, 556] on input "checkbox" at bounding box center [195, 557] width 15 height 12
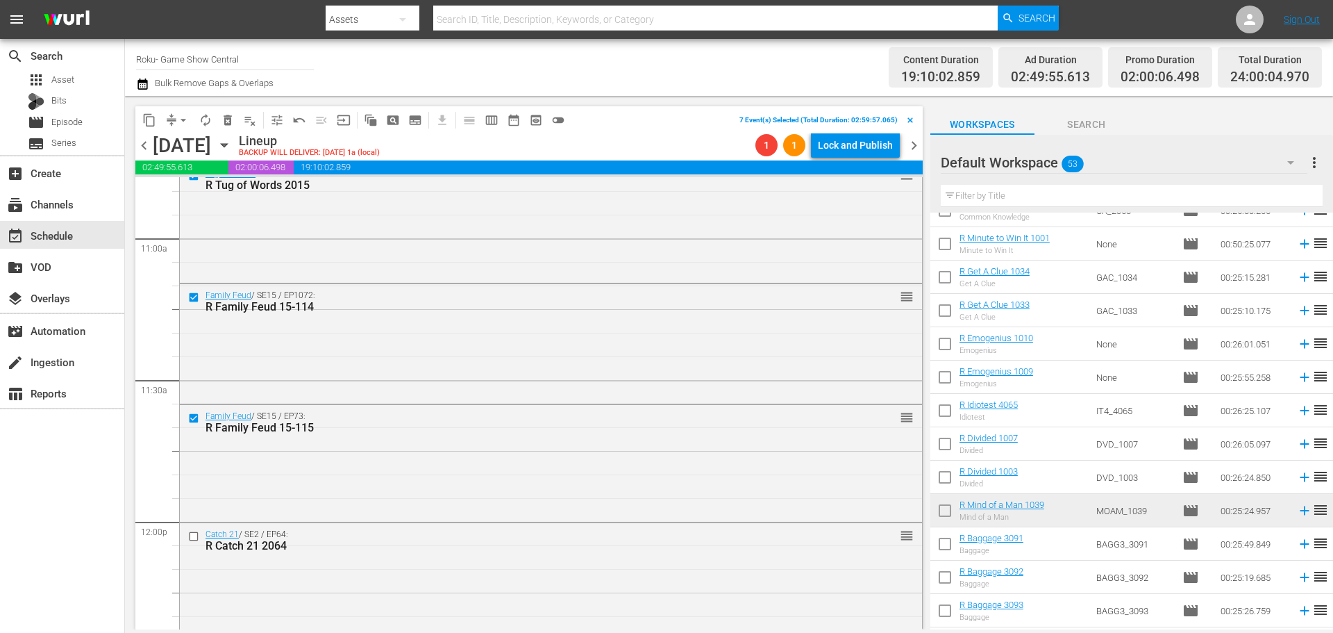
click at [151, 121] on span "content_copy" at bounding box center [149, 120] width 14 height 14
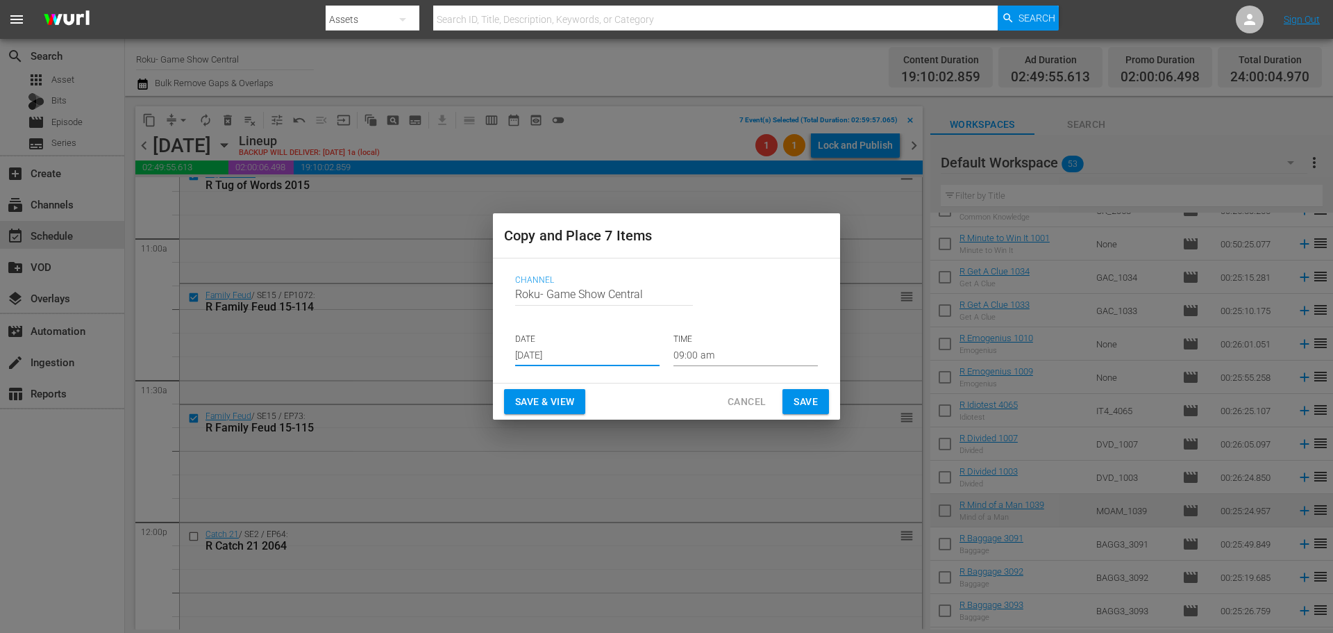
click at [575, 358] on input "[DATE]" at bounding box center [587, 355] width 144 height 21
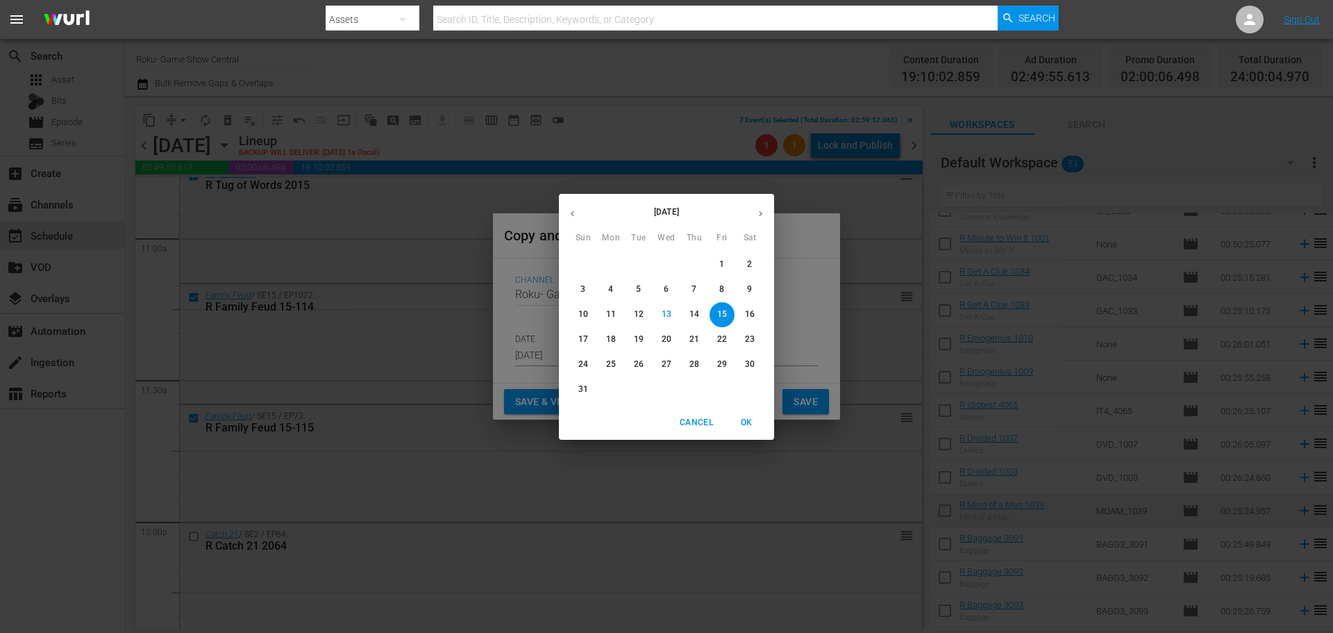
click at [743, 312] on span "16" at bounding box center [749, 314] width 25 height 12
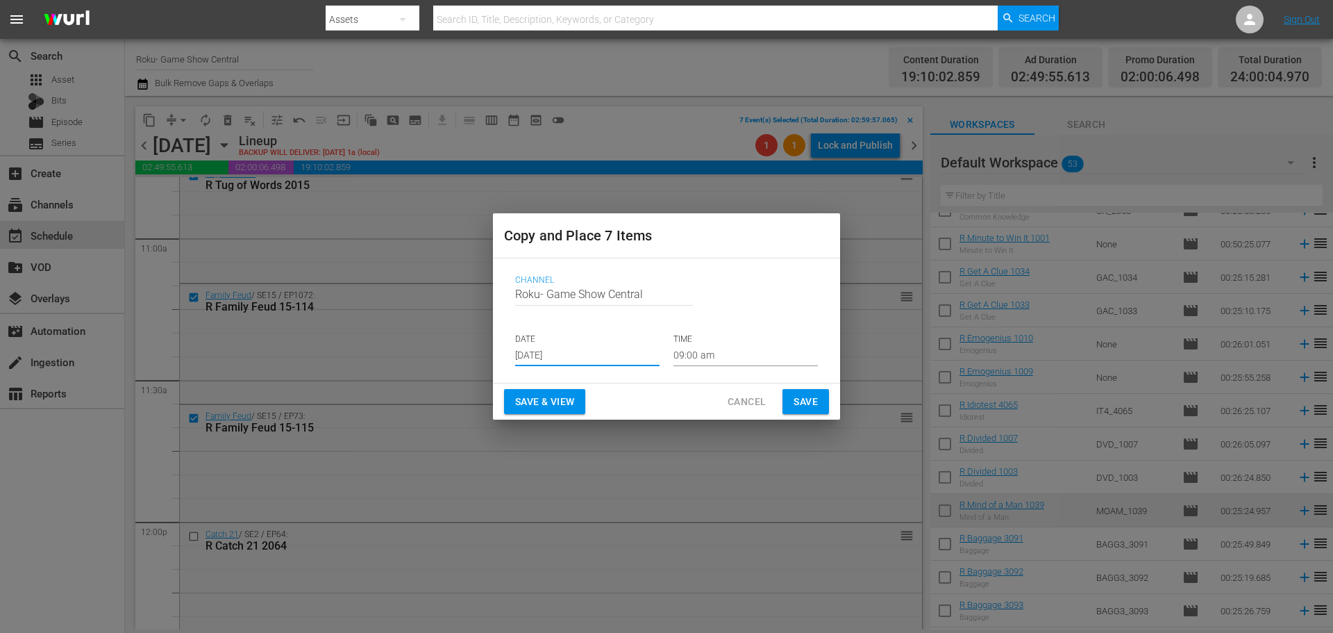
type input "Aug 16th 2025"
click at [720, 347] on input "09:00 am" at bounding box center [746, 355] width 144 height 21
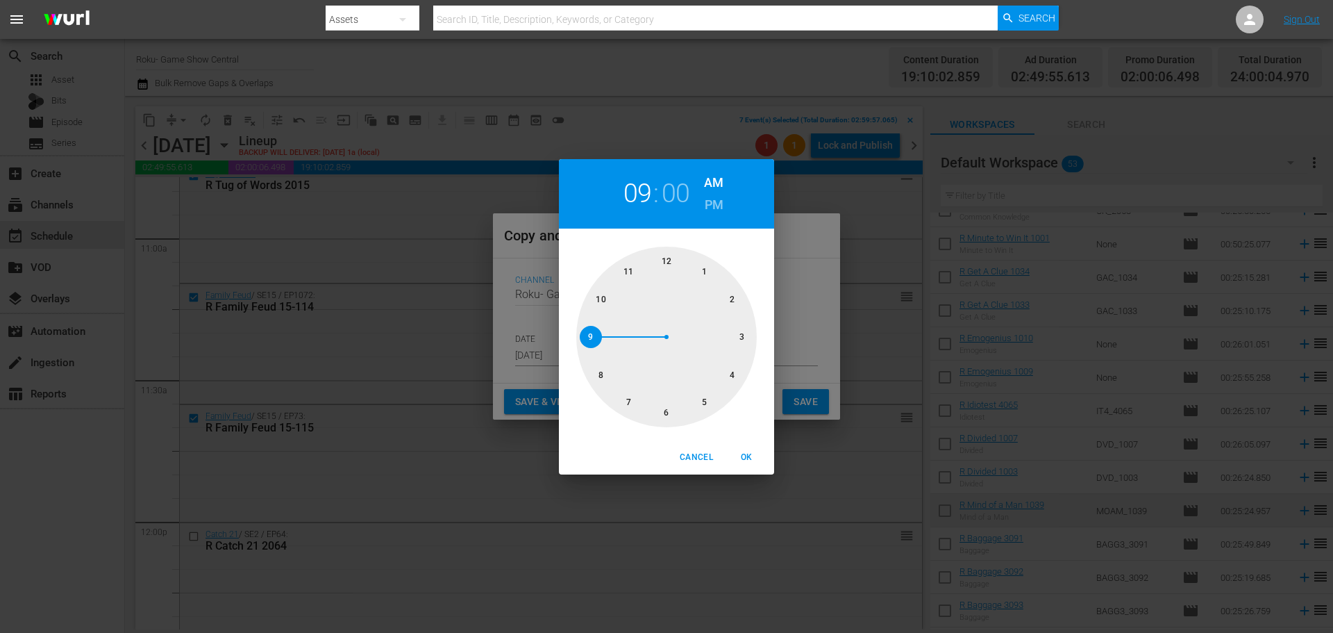
click at [681, 424] on div at bounding box center [666, 337] width 181 height 181
click at [748, 453] on span "OK" at bounding box center [746, 457] width 33 height 15
type input "06:00 am"
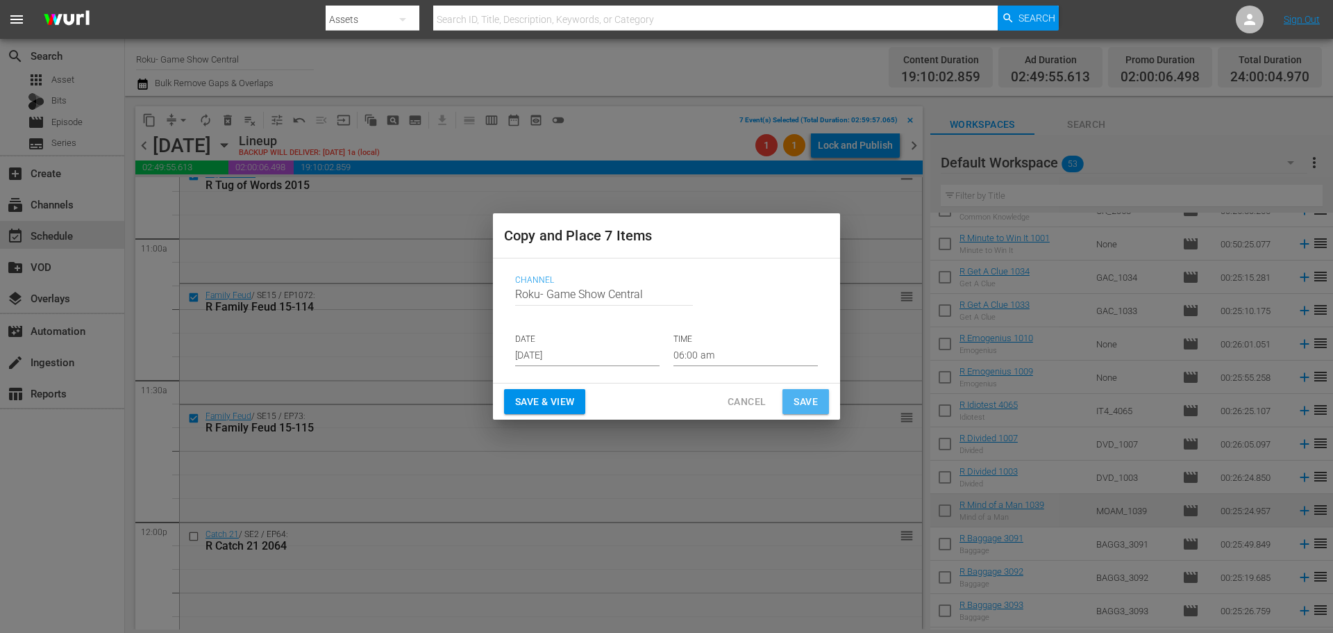
click at [803, 390] on button "Save" at bounding box center [806, 402] width 47 height 26
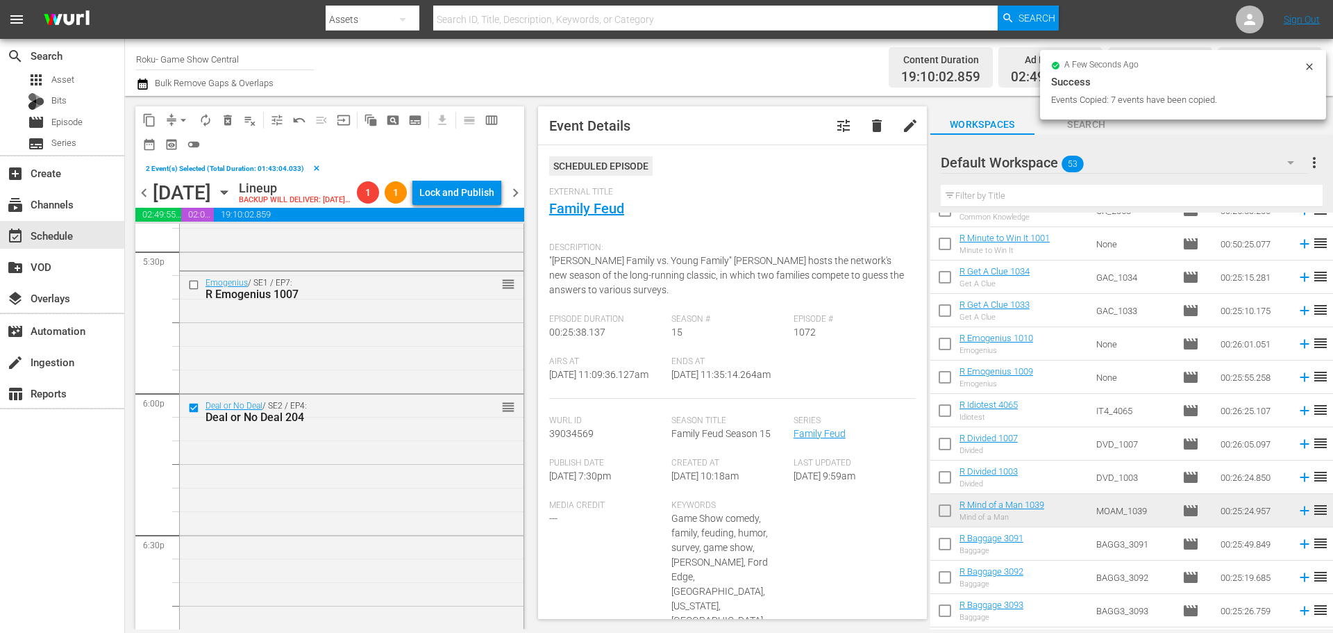
scroll to position [5278, 0]
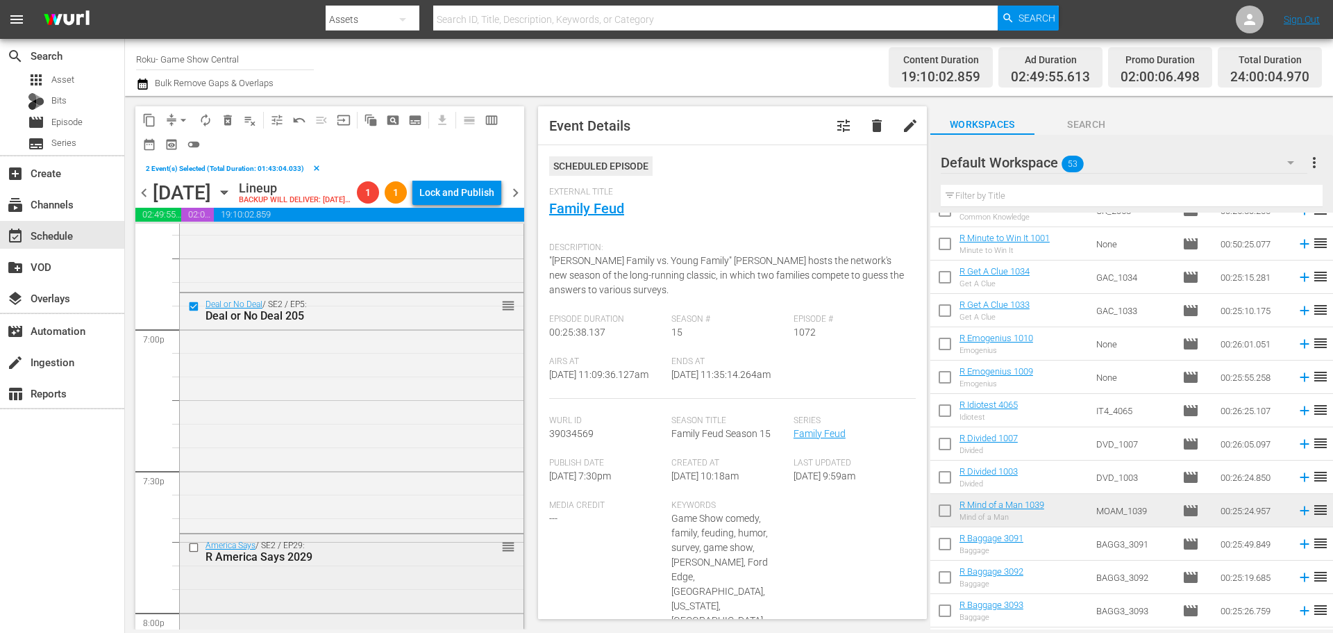
click at [192, 553] on input "checkbox" at bounding box center [195, 548] width 15 height 12
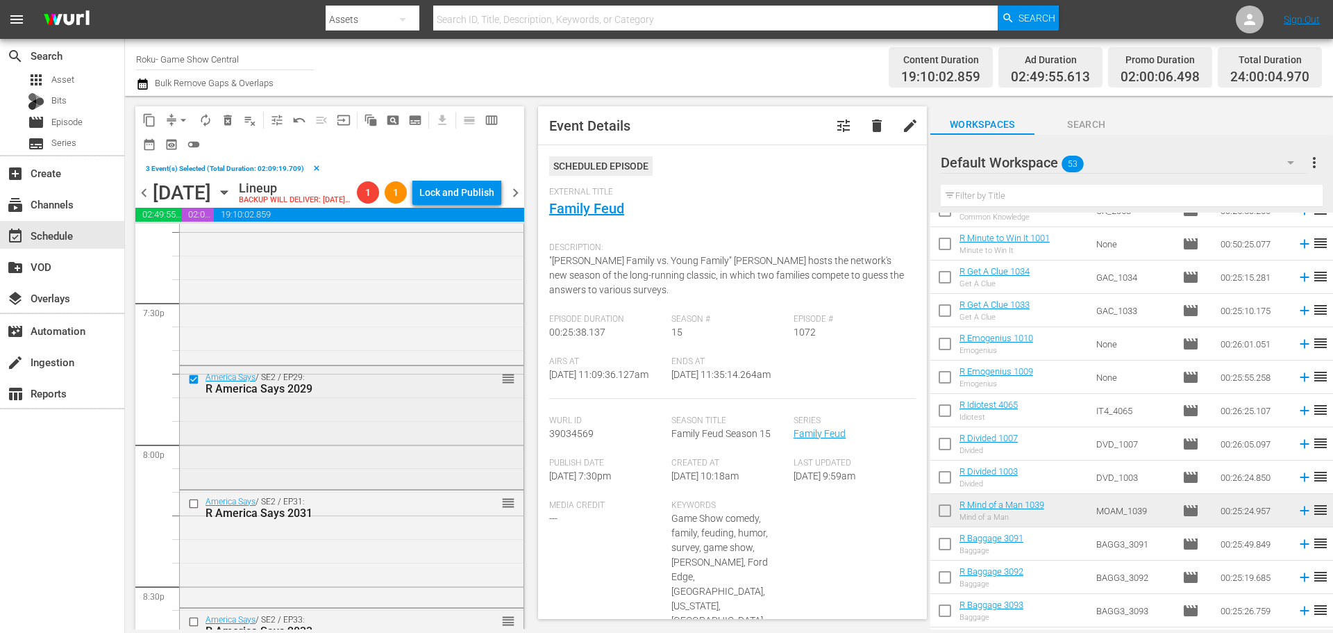
scroll to position [5486, 0]
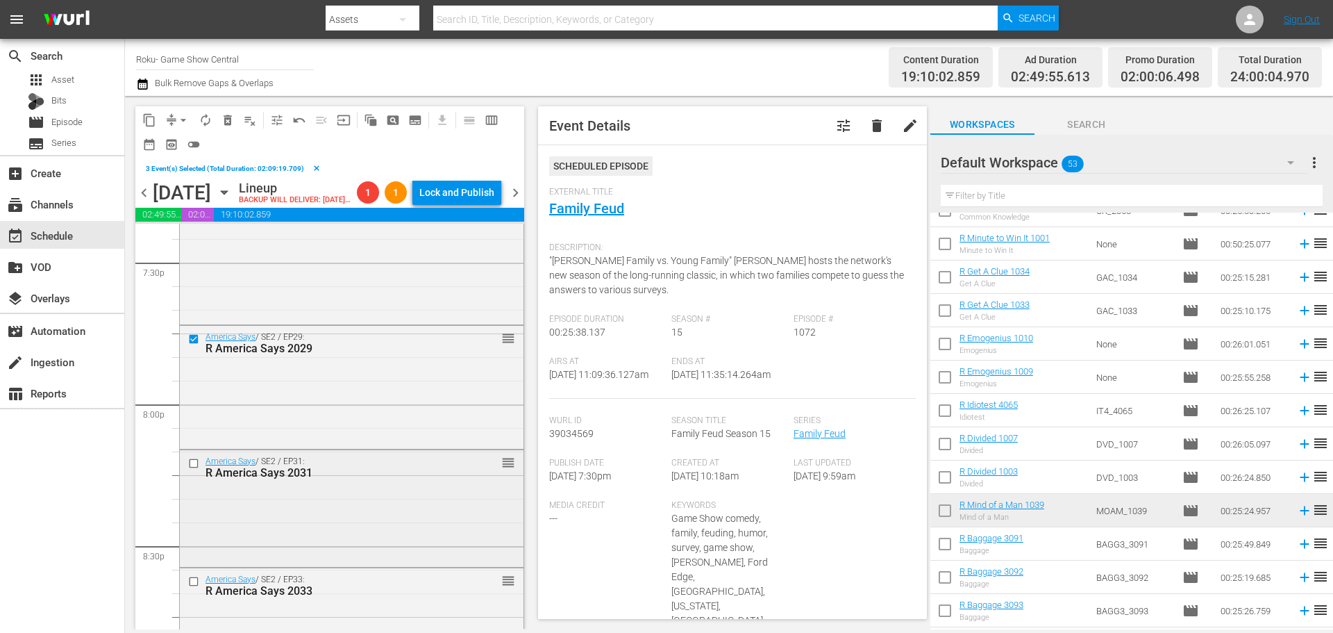
click at [192, 469] on input "checkbox" at bounding box center [195, 463] width 15 height 12
click at [191, 587] on input "checkbox" at bounding box center [195, 581] width 15 height 12
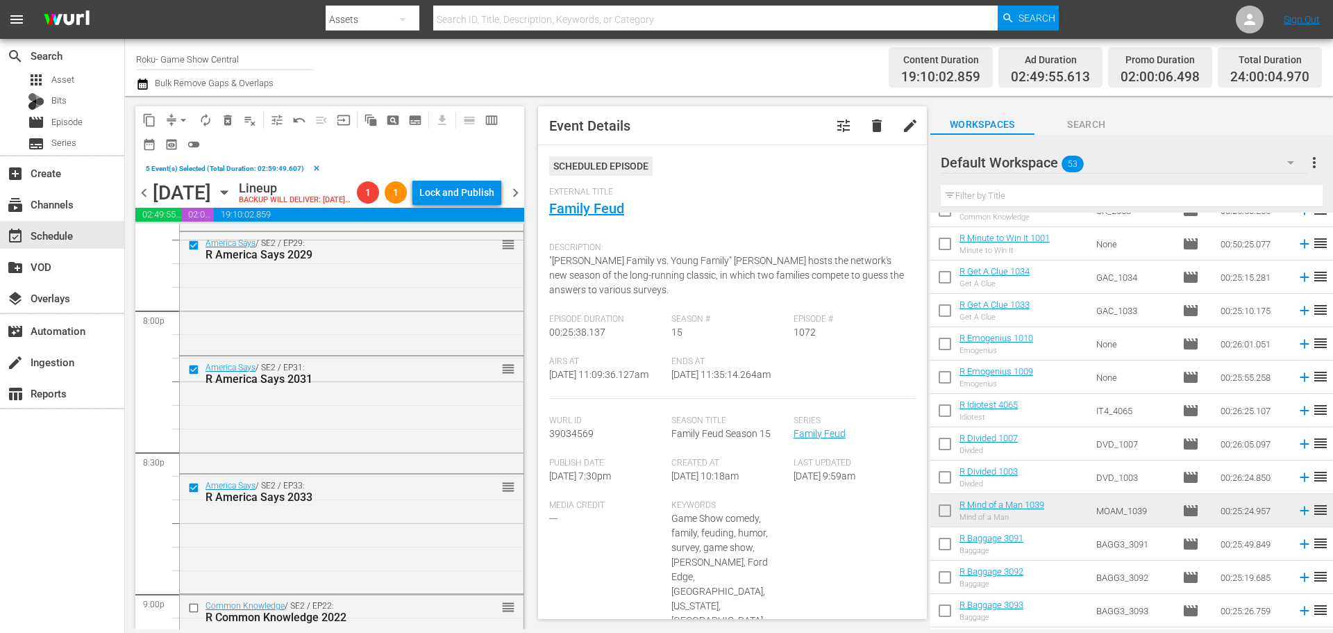
scroll to position [5694, 0]
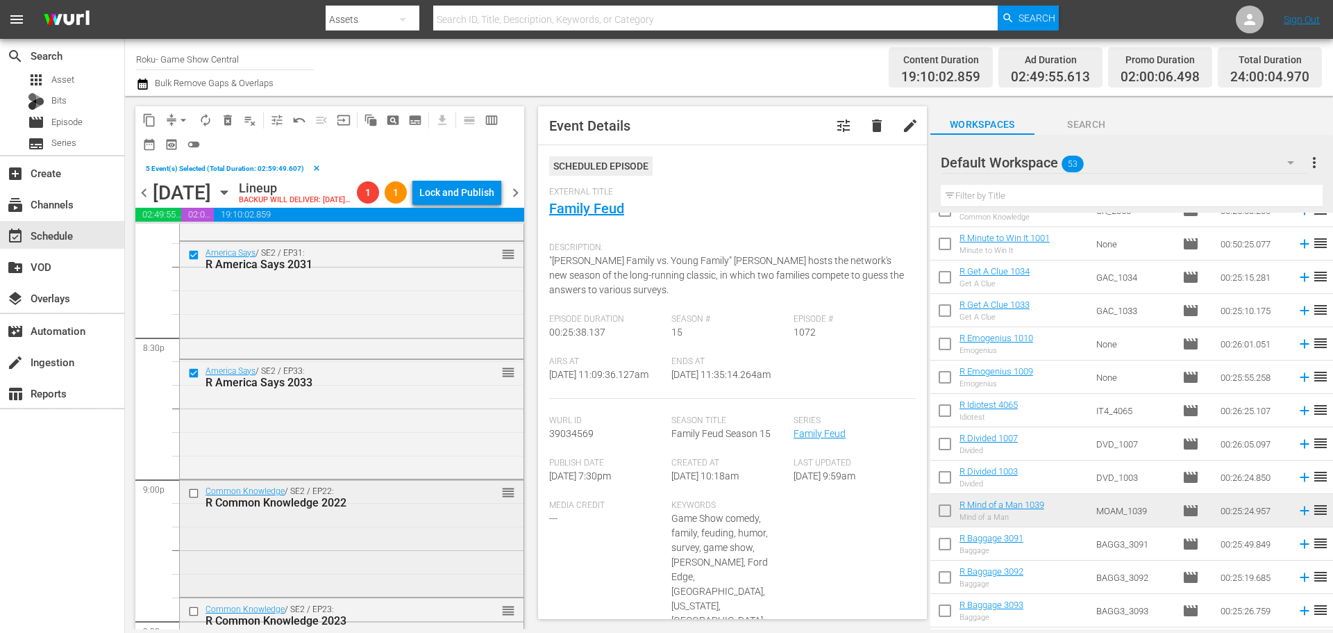
click at [193, 499] on input "checkbox" at bounding box center [195, 493] width 15 height 12
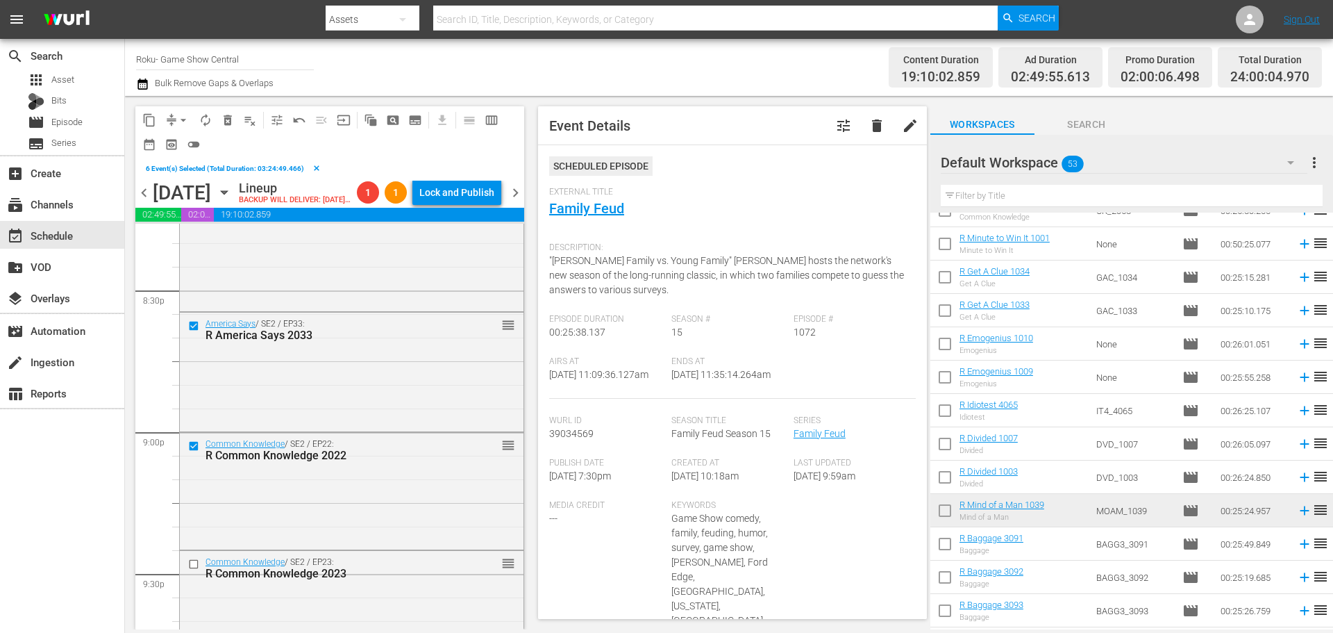
scroll to position [5764, 0]
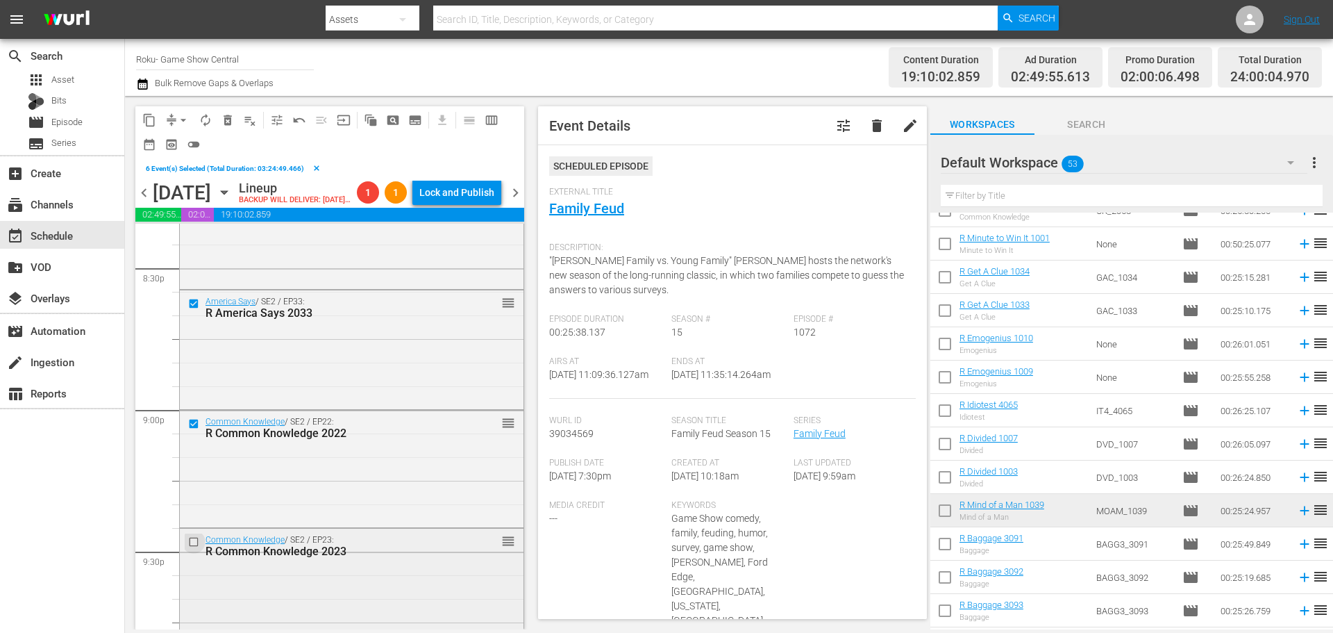
click at [194, 547] on input "checkbox" at bounding box center [195, 541] width 15 height 12
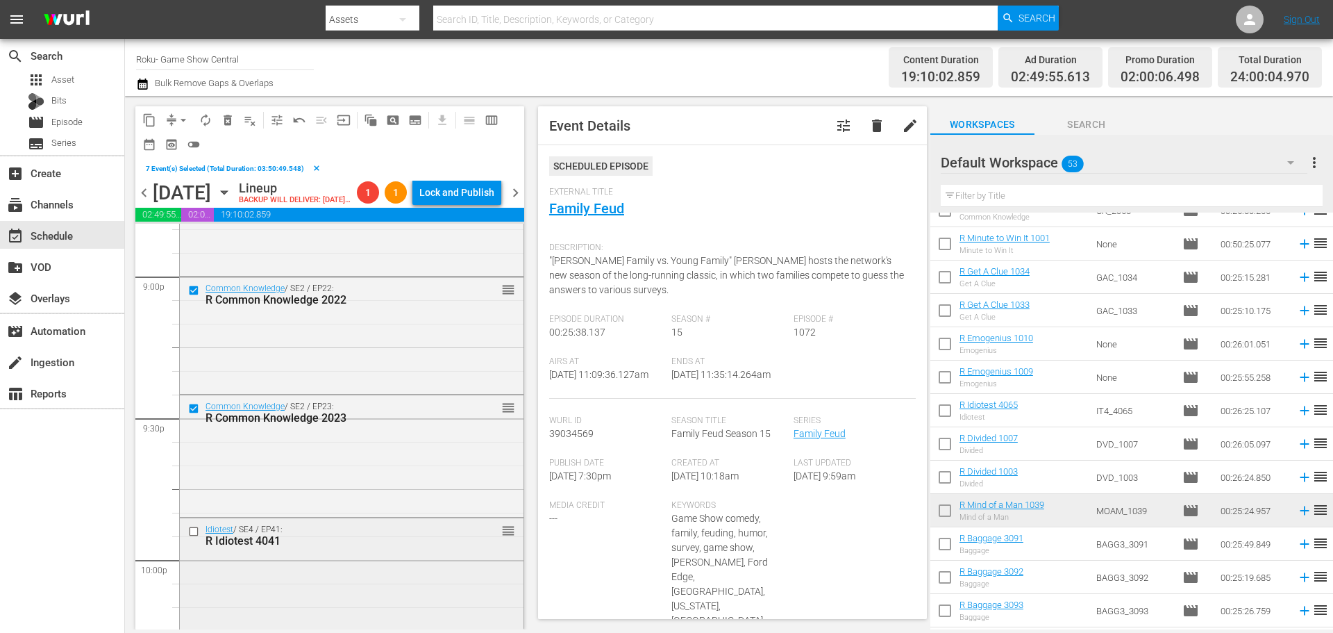
scroll to position [5903, 0]
click at [197, 531] on input "checkbox" at bounding box center [195, 525] width 15 height 12
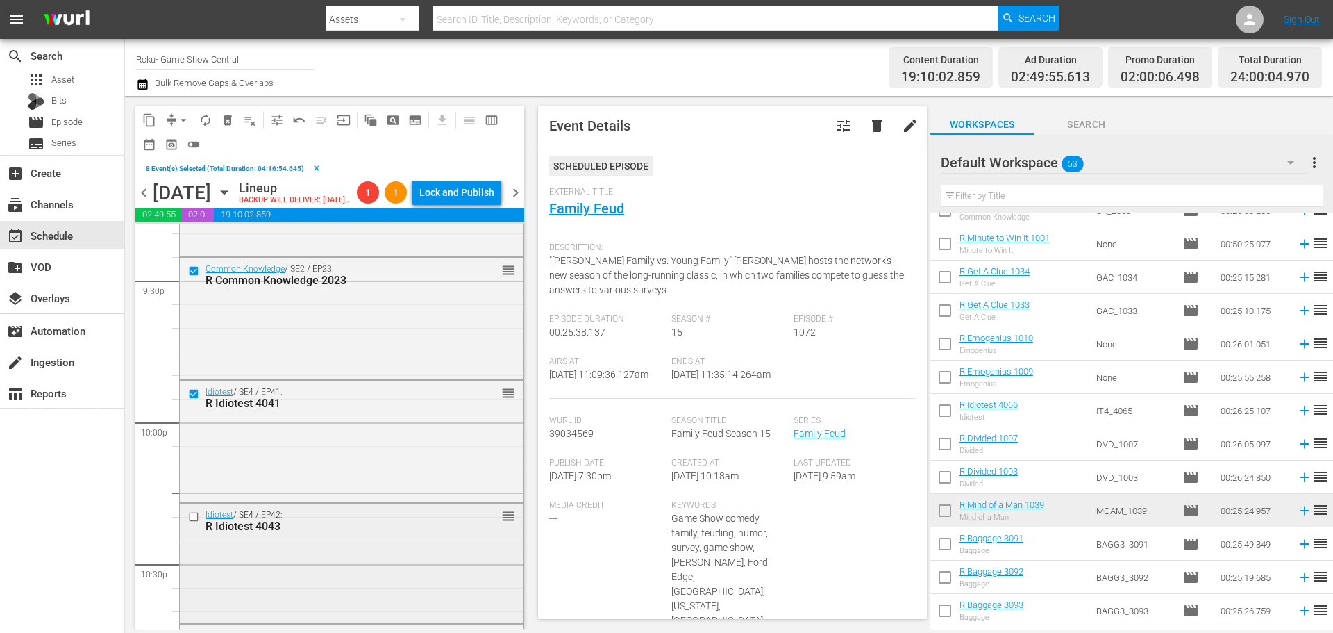
scroll to position [6042, 0]
click at [194, 516] on input "checkbox" at bounding box center [195, 510] width 15 height 12
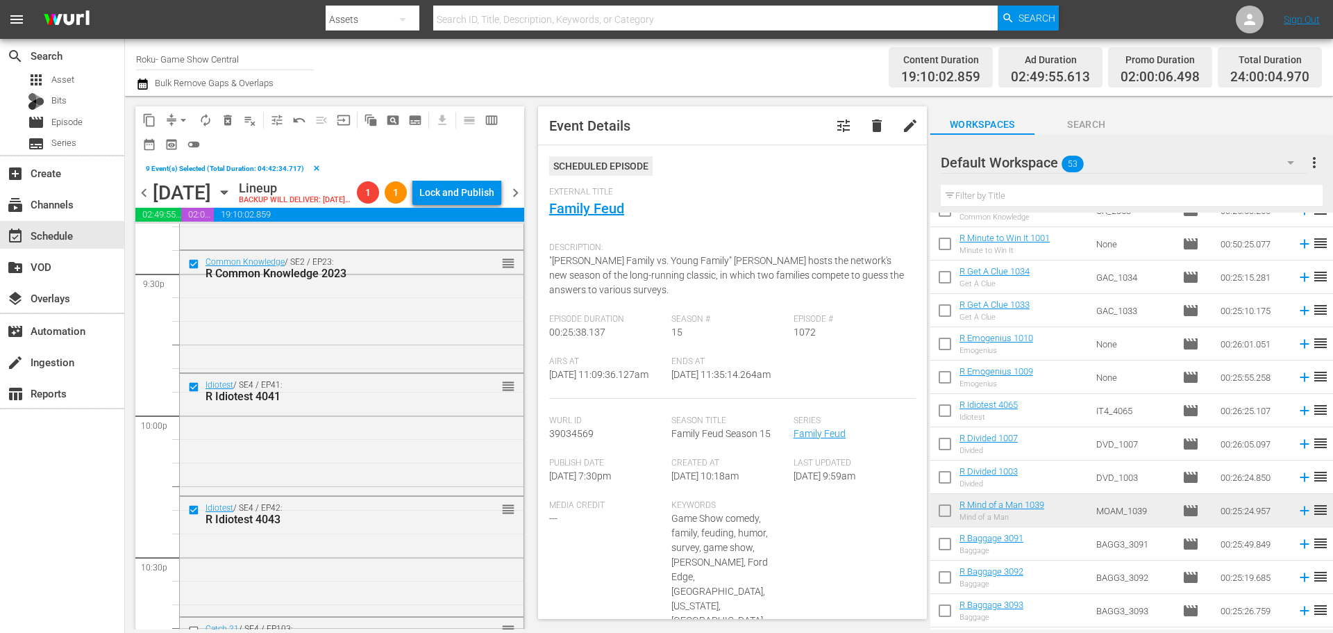
scroll to position [6181, 0]
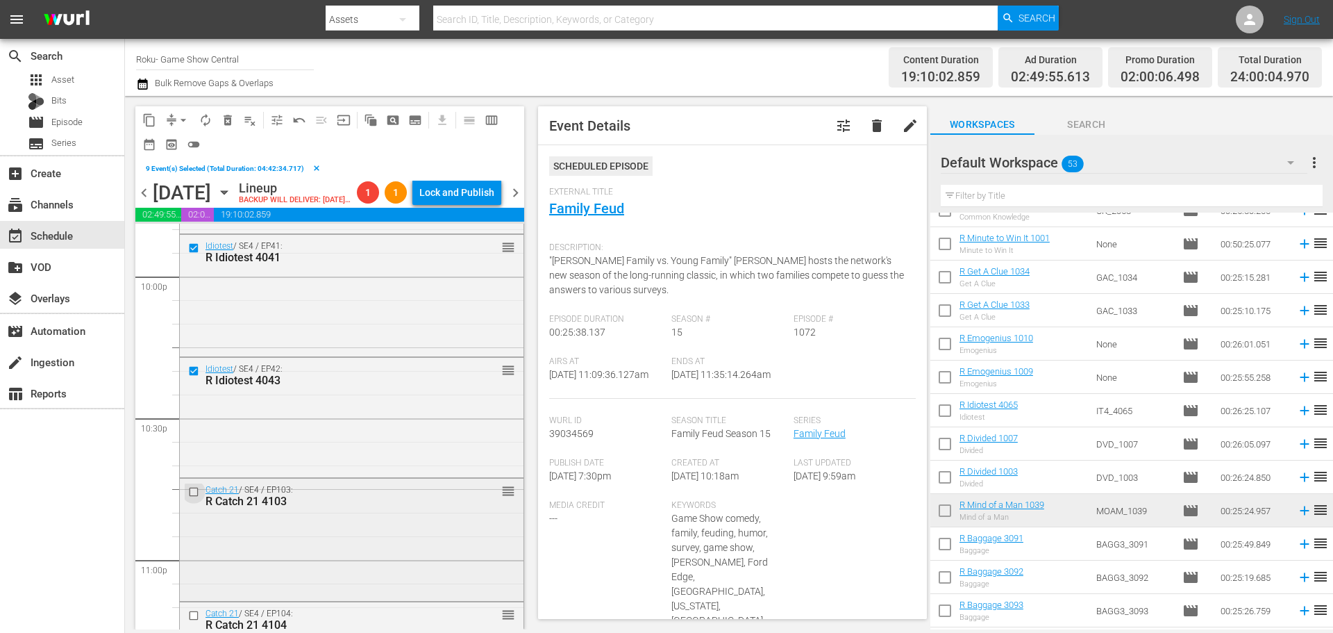
click at [192, 498] on input "checkbox" at bounding box center [195, 492] width 15 height 12
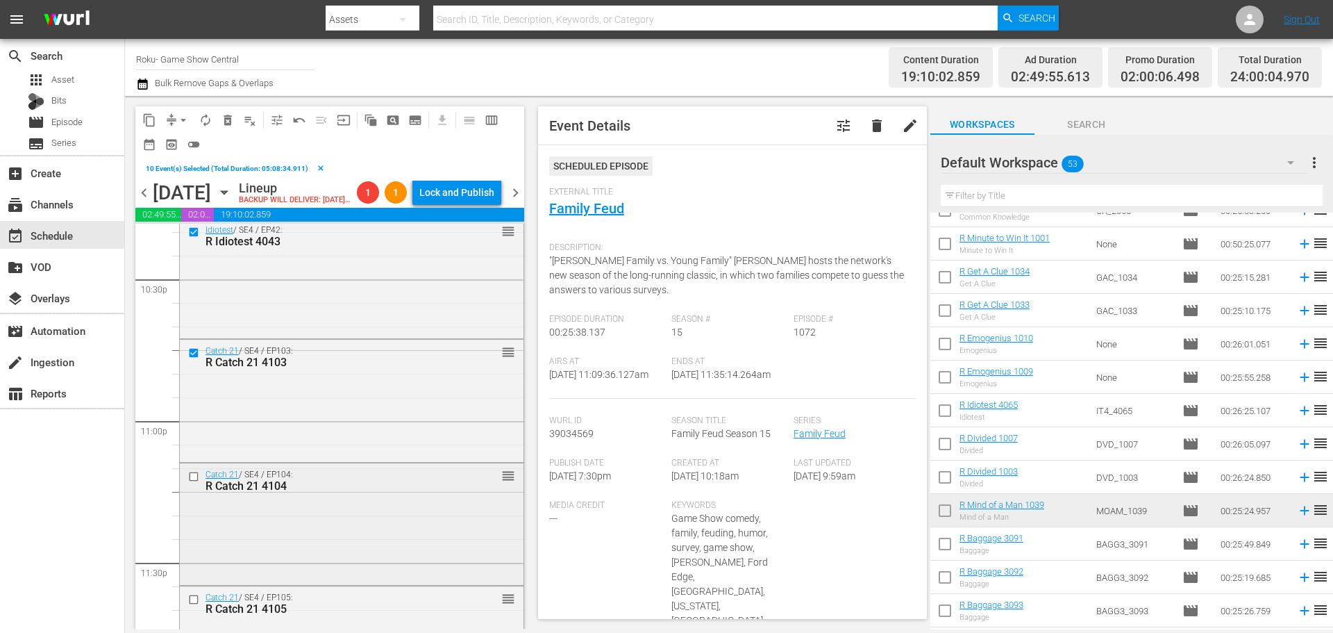
click at [190, 482] on input "checkbox" at bounding box center [195, 476] width 15 height 12
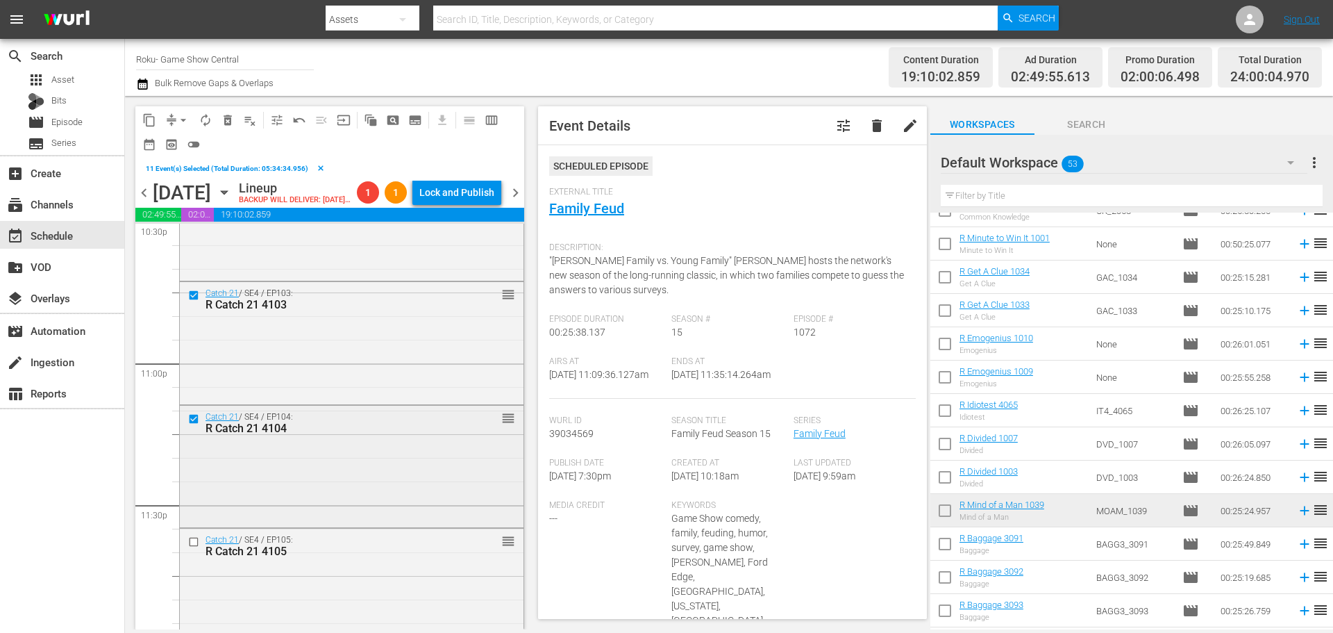
scroll to position [6389, 0]
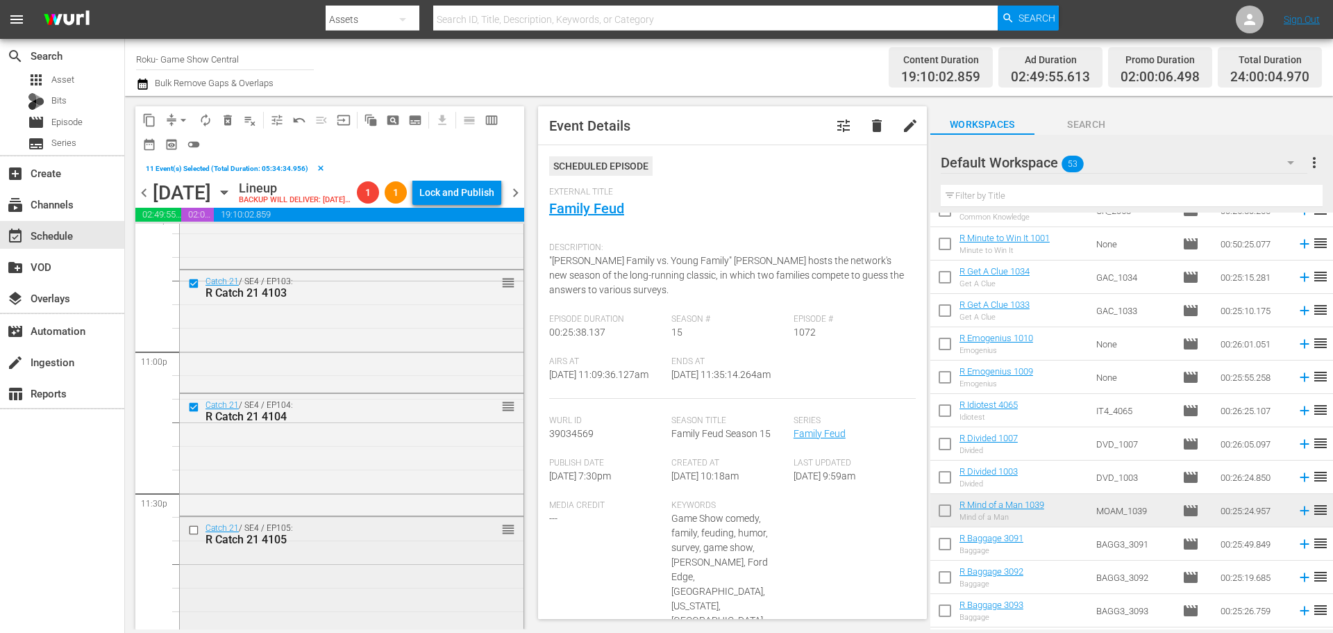
click at [192, 535] on input "checkbox" at bounding box center [195, 530] width 15 height 12
click at [310, 165] on button "clear" at bounding box center [320, 168] width 25 height 25
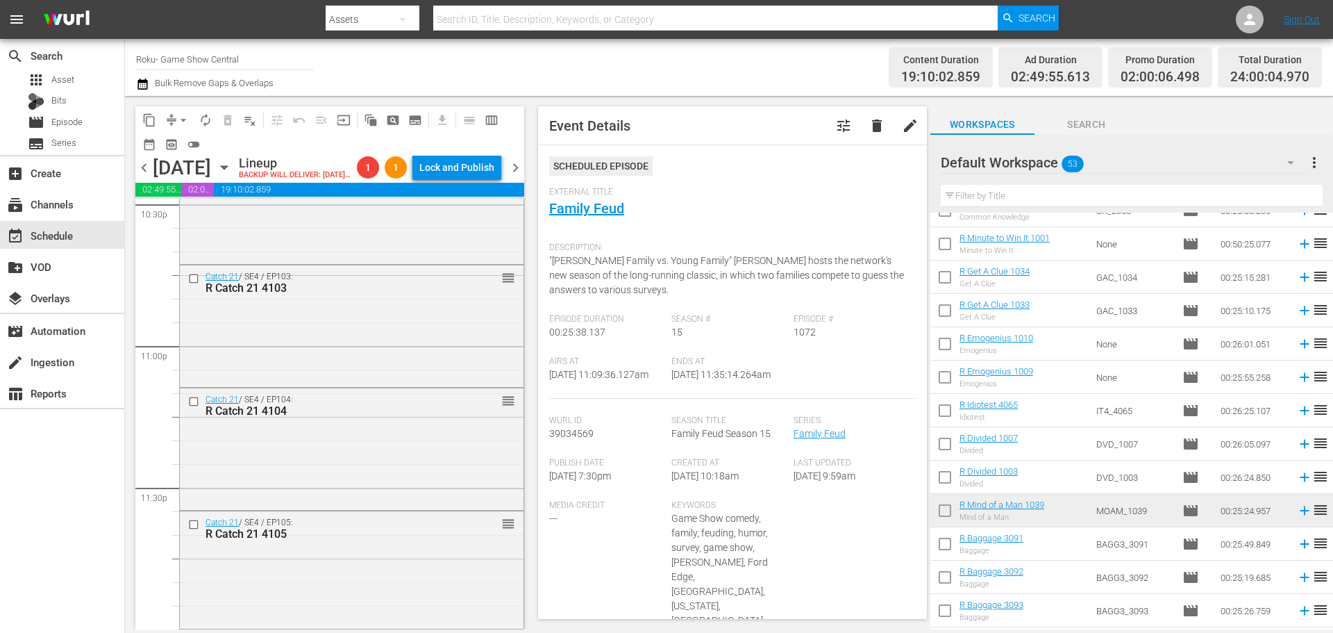
click at [232, 175] on icon "button" at bounding box center [224, 167] width 15 height 15
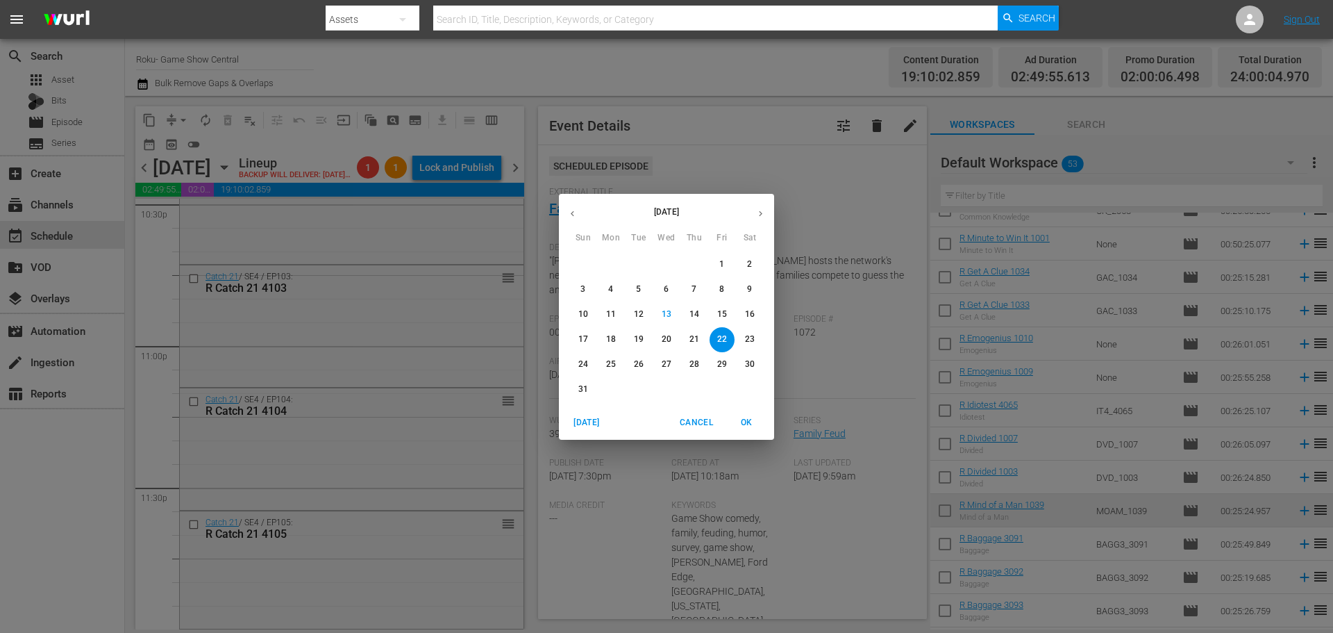
drag, startPoint x: 585, startPoint y: 319, endPoint x: 489, endPoint y: 317, distance: 96.6
click at [585, 319] on p "10" at bounding box center [583, 314] width 10 height 12
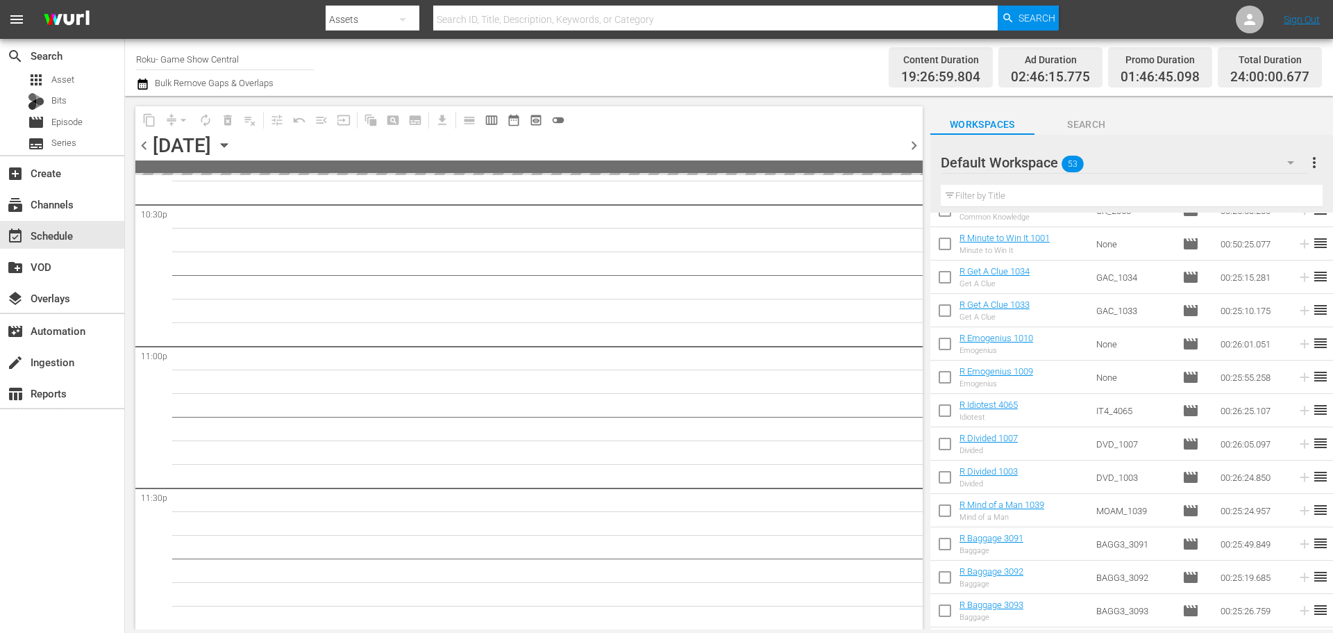
scroll to position [5790, 0]
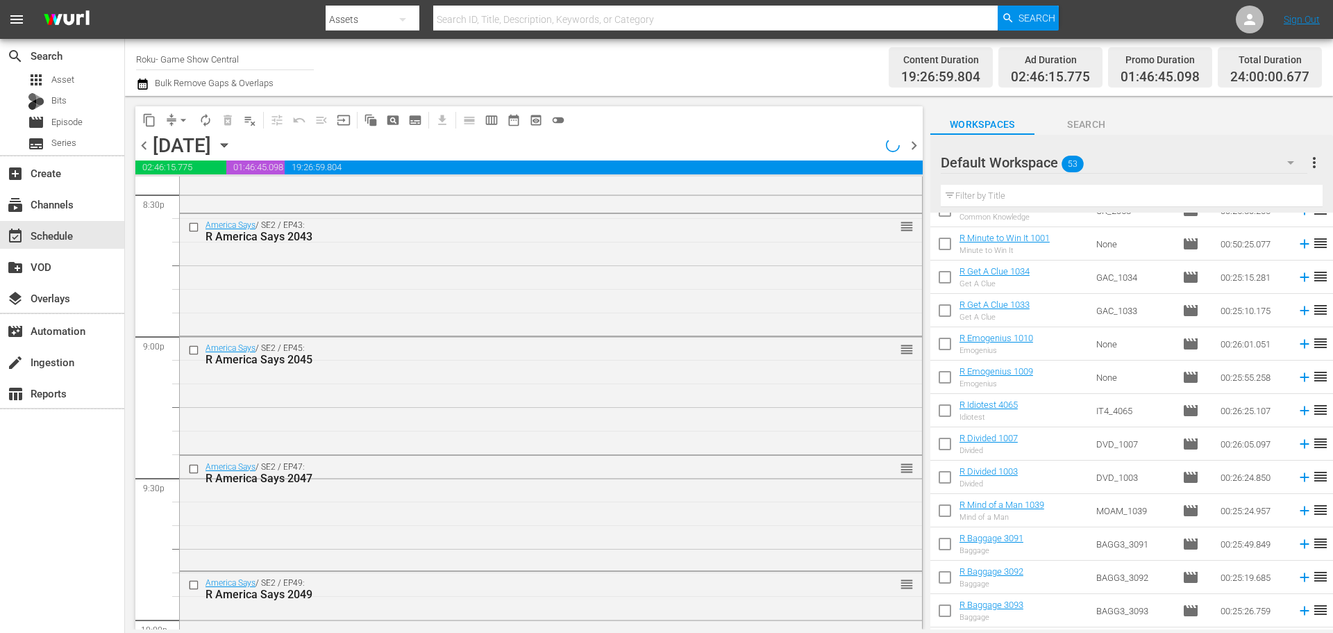
click at [151, 120] on span "content_copy" at bounding box center [149, 120] width 14 height 14
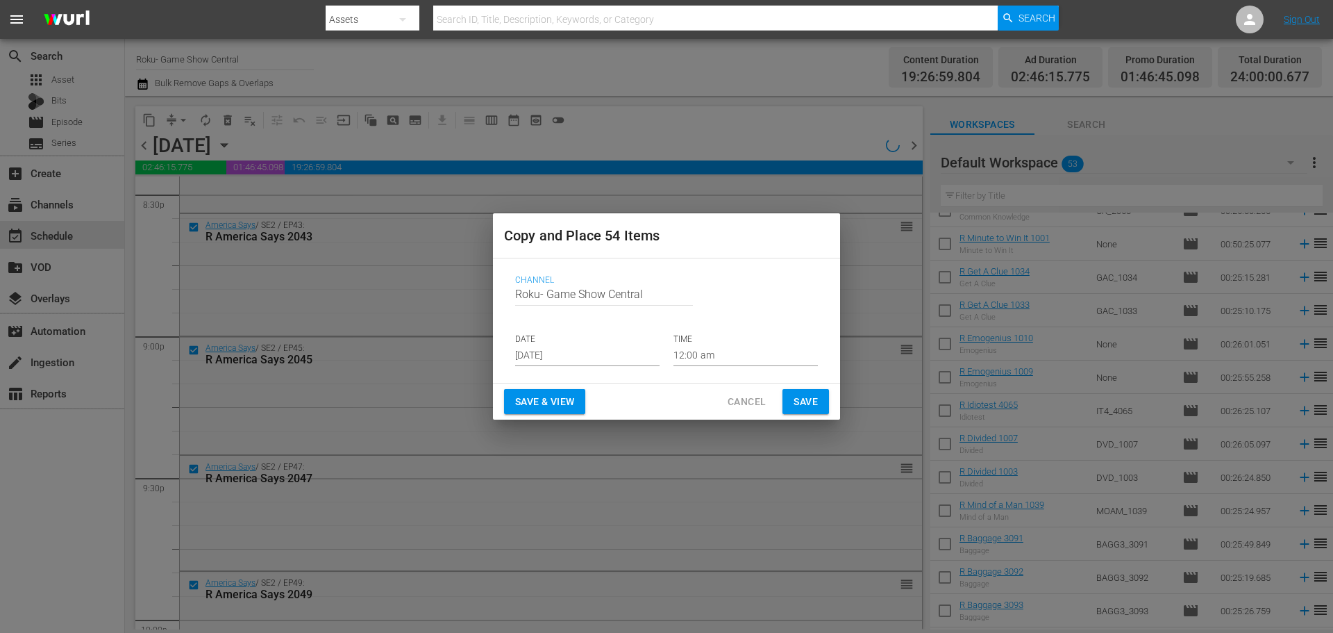
click at [563, 362] on input "[DATE]" at bounding box center [587, 355] width 144 height 21
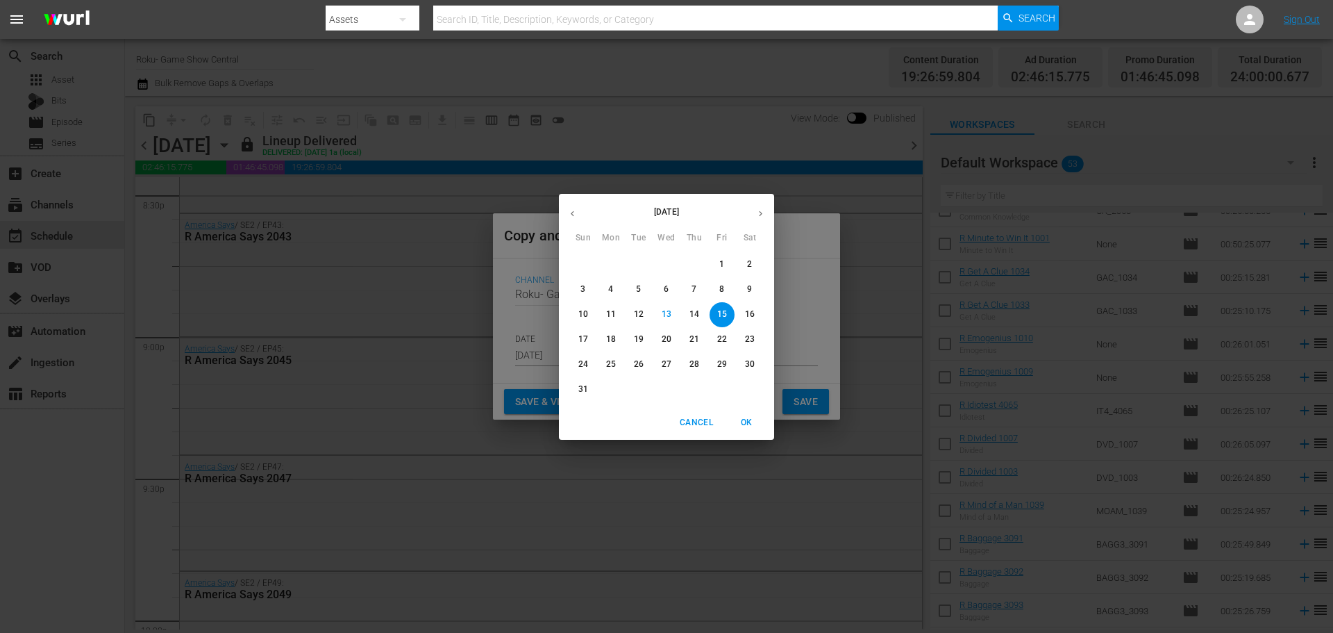
scroll to position [5304, 0]
click at [574, 369] on span "24" at bounding box center [583, 364] width 25 height 12
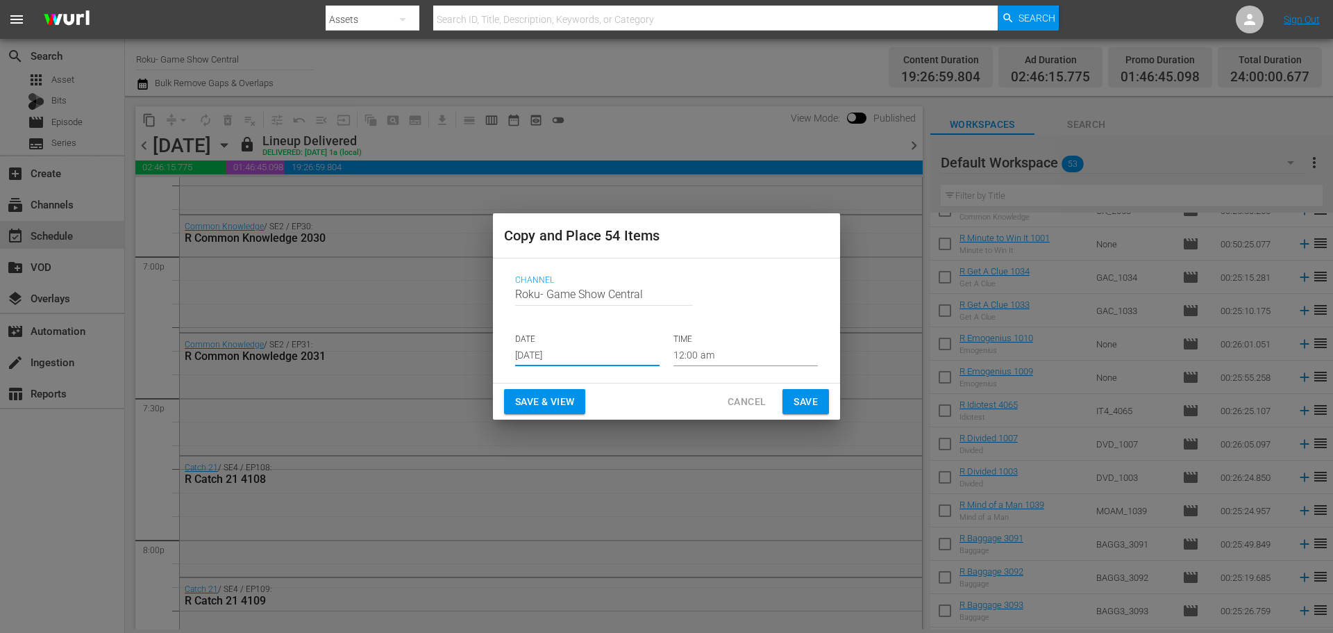
type input "Aug 24th 2025"
click at [799, 404] on span "Save" at bounding box center [806, 401] width 24 height 17
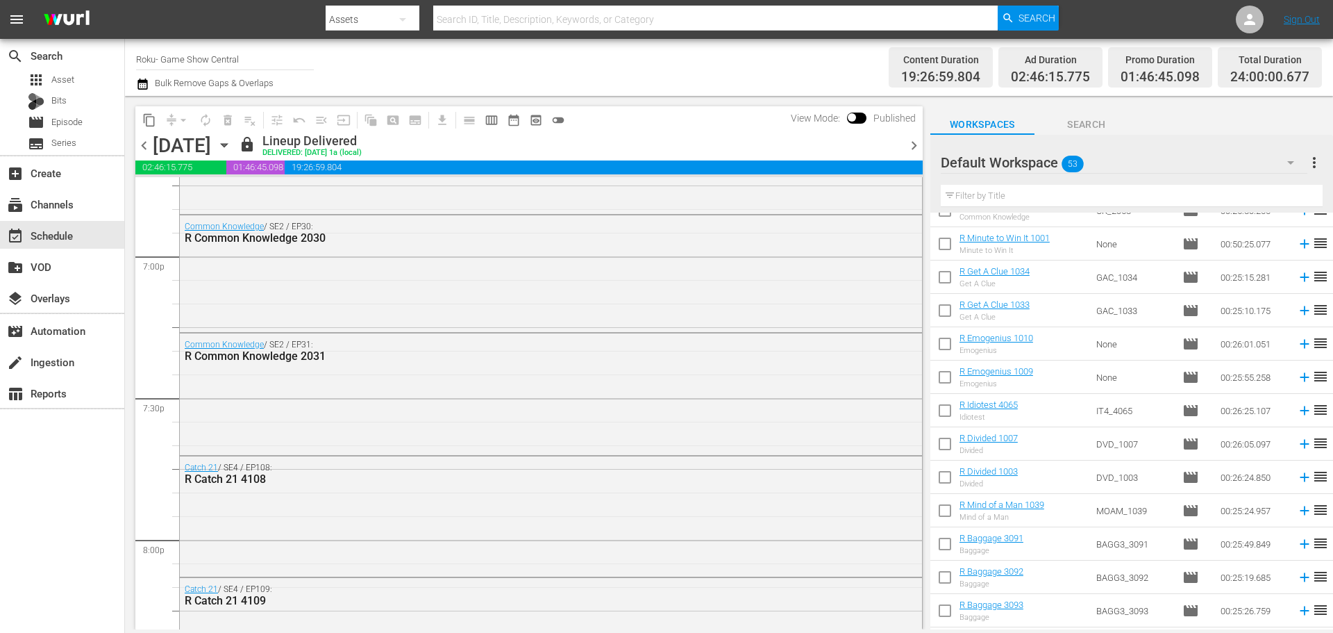
click at [232, 143] on icon "button" at bounding box center [224, 144] width 15 height 15
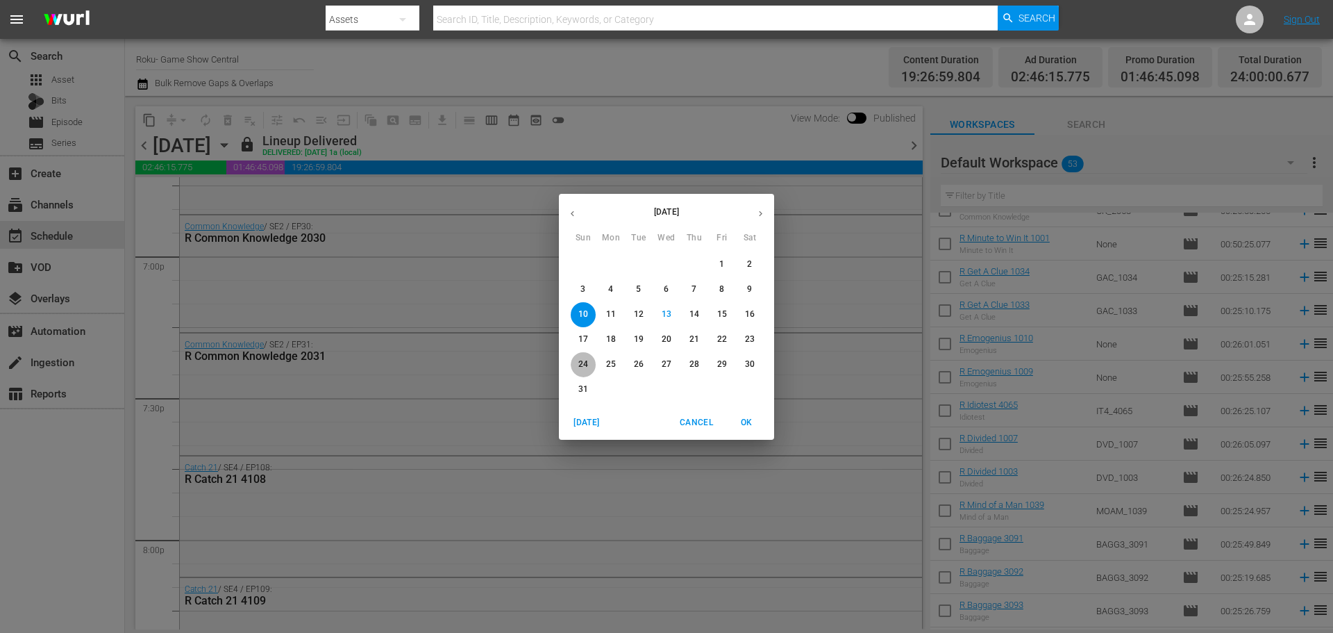
drag, startPoint x: 583, startPoint y: 361, endPoint x: 648, endPoint y: 494, distance: 148.2
click at [584, 361] on p "24" at bounding box center [583, 364] width 10 height 12
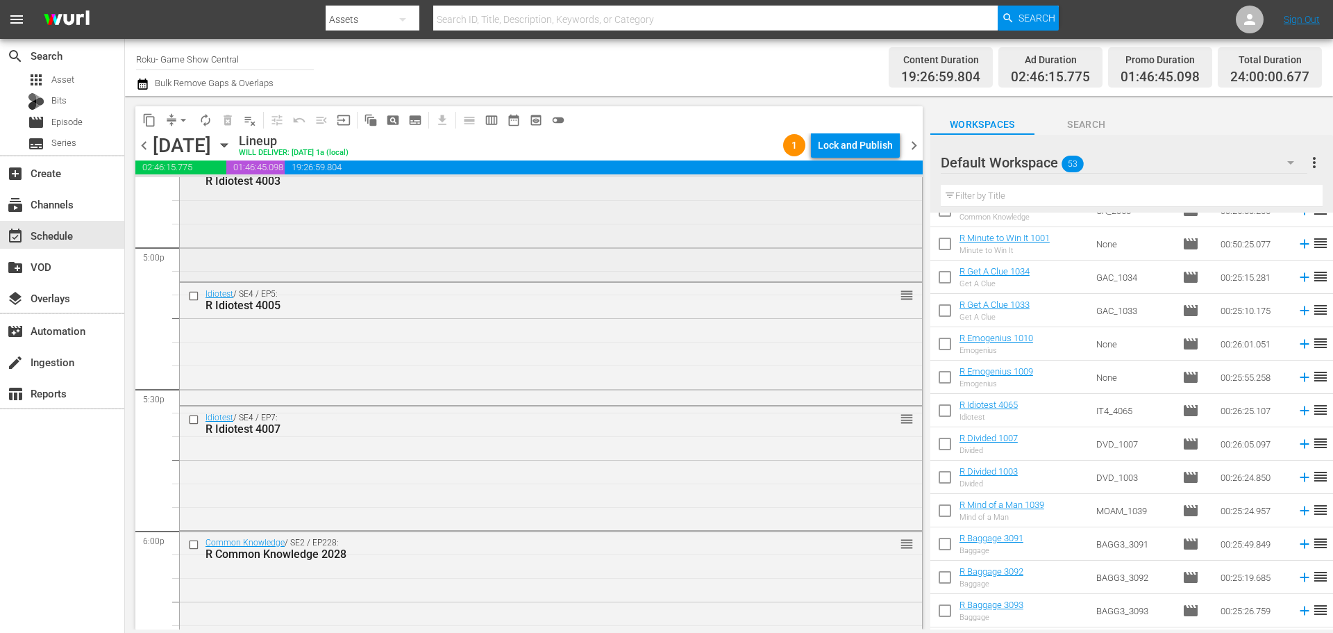
scroll to position [4812, 0]
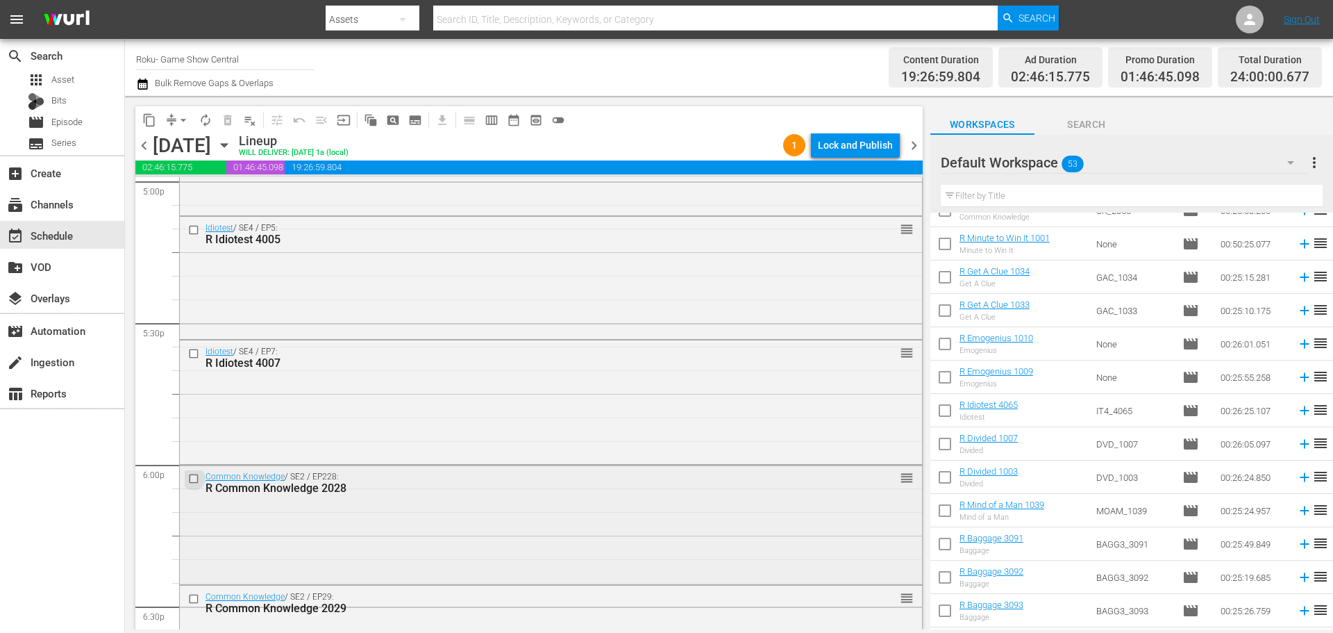
click at [197, 481] on input "checkbox" at bounding box center [195, 478] width 15 height 12
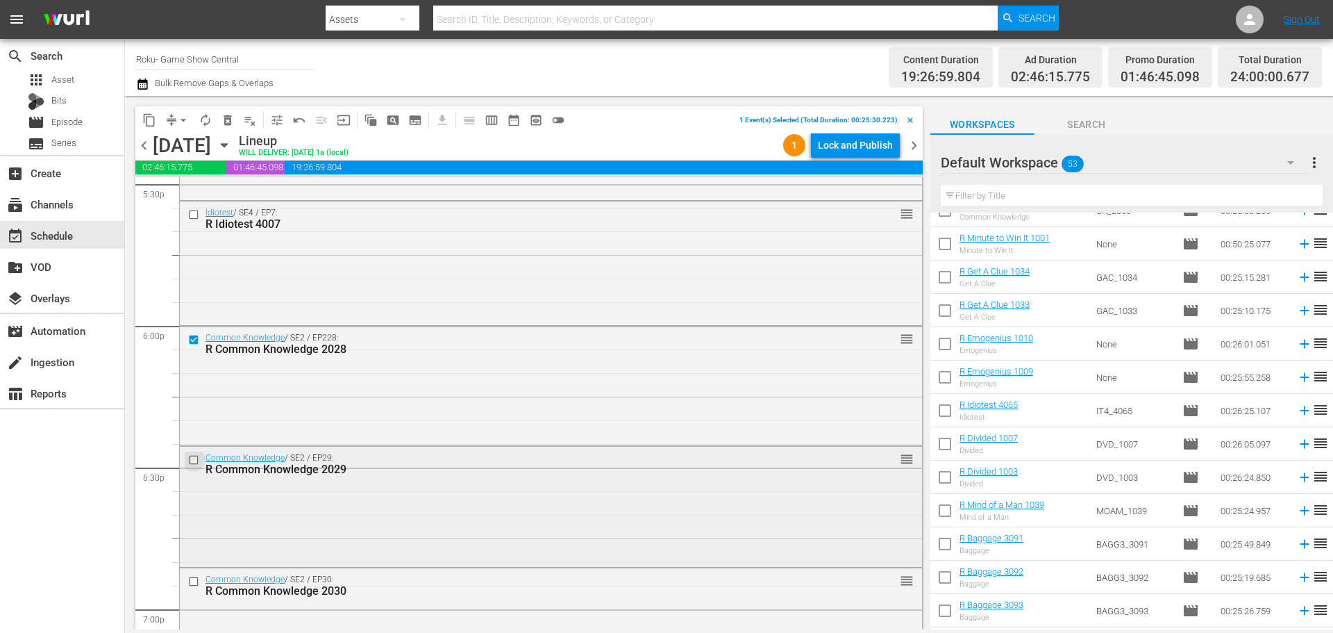
click at [194, 463] on input "checkbox" at bounding box center [195, 459] width 15 height 12
click at [192, 581] on input "checkbox" at bounding box center [195, 582] width 15 height 12
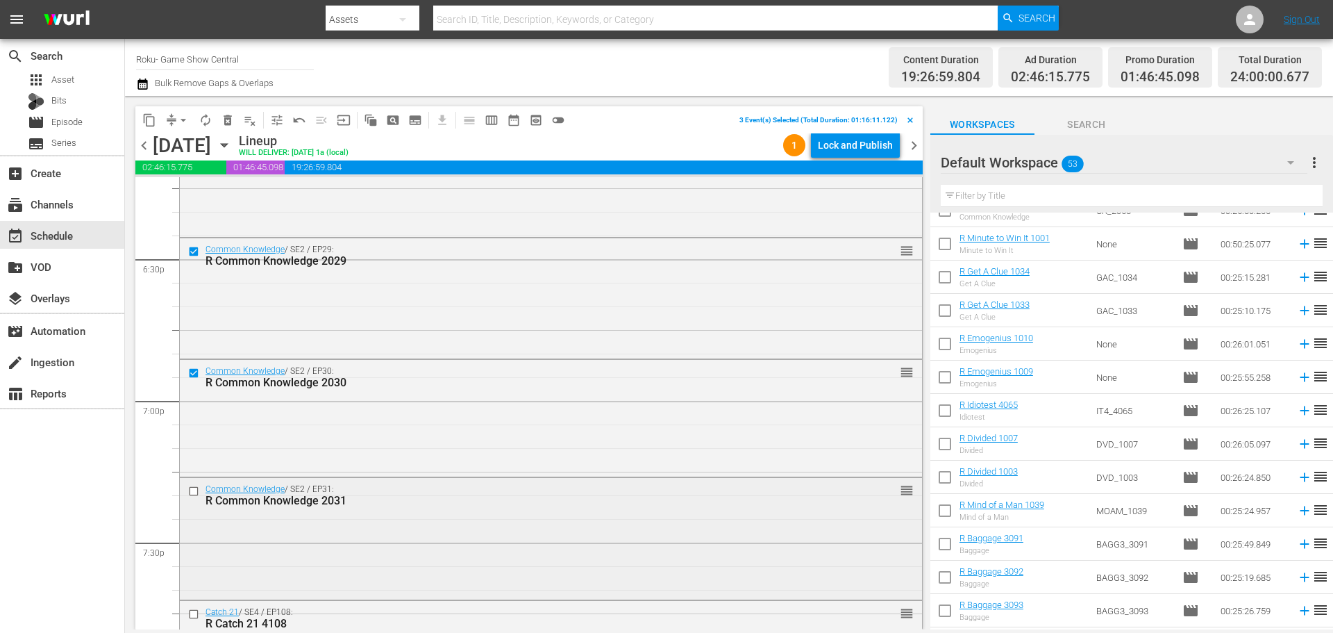
click at [194, 492] on input "checkbox" at bounding box center [195, 491] width 15 height 12
click at [190, 612] on input "checkbox" at bounding box center [195, 614] width 15 height 12
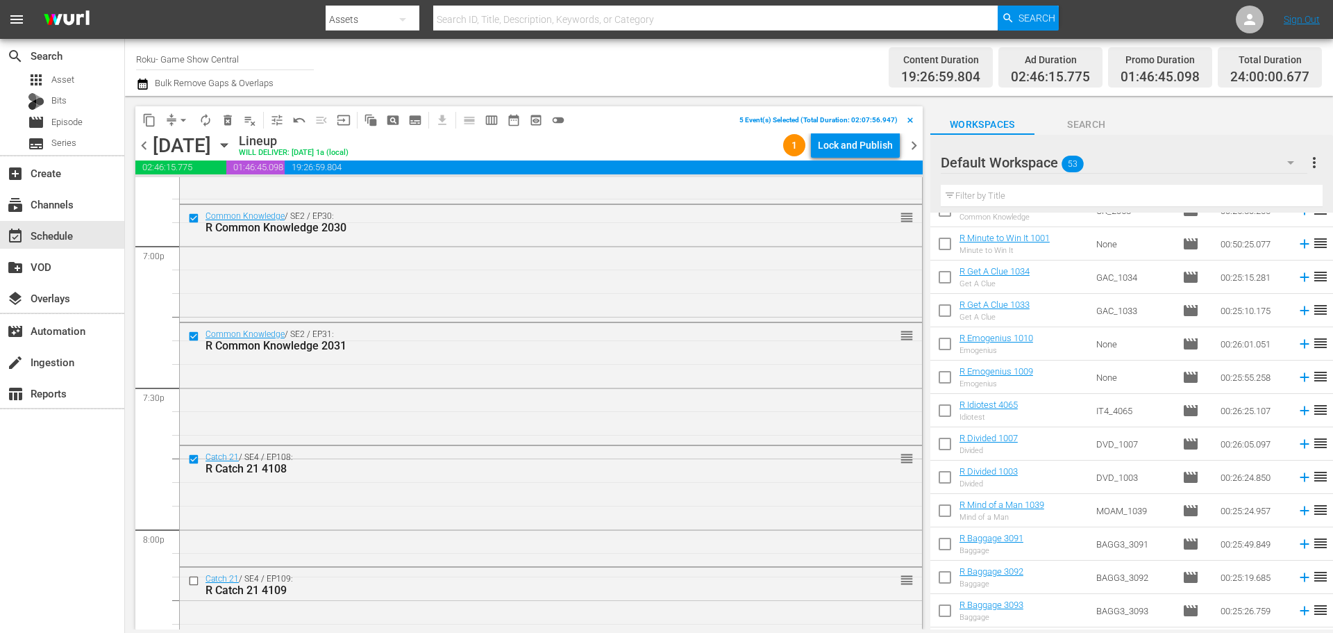
scroll to position [5368, 0]
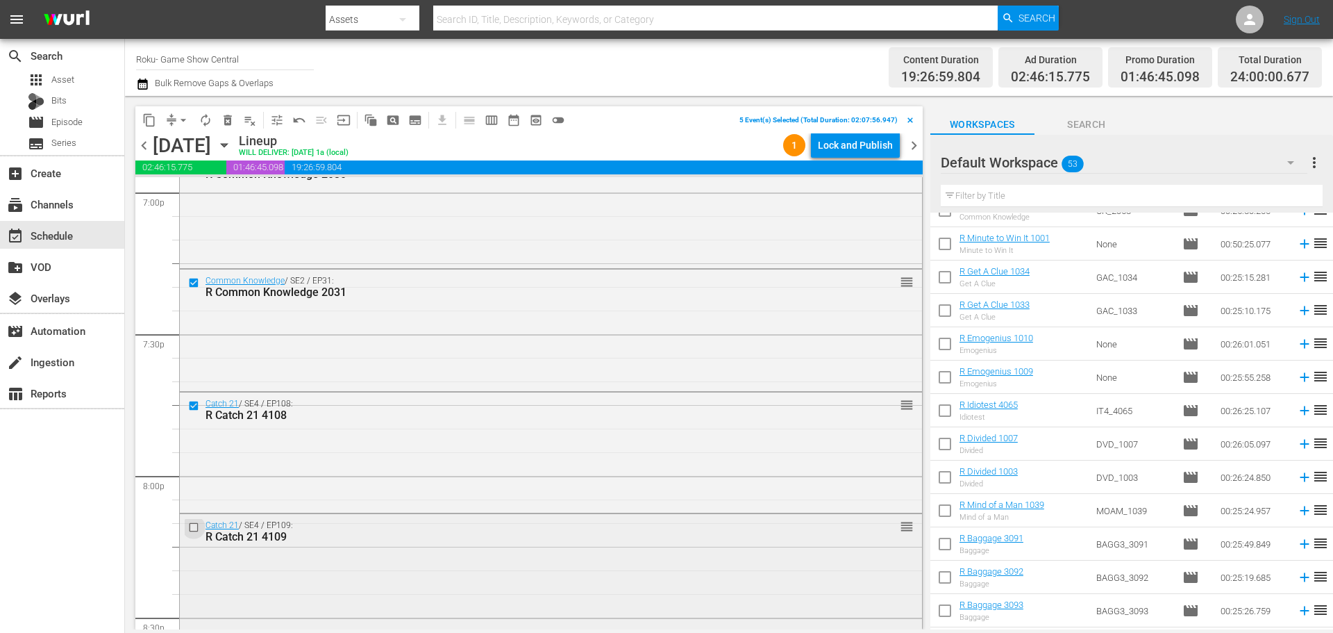
click at [197, 526] on input "checkbox" at bounding box center [195, 528] width 15 height 12
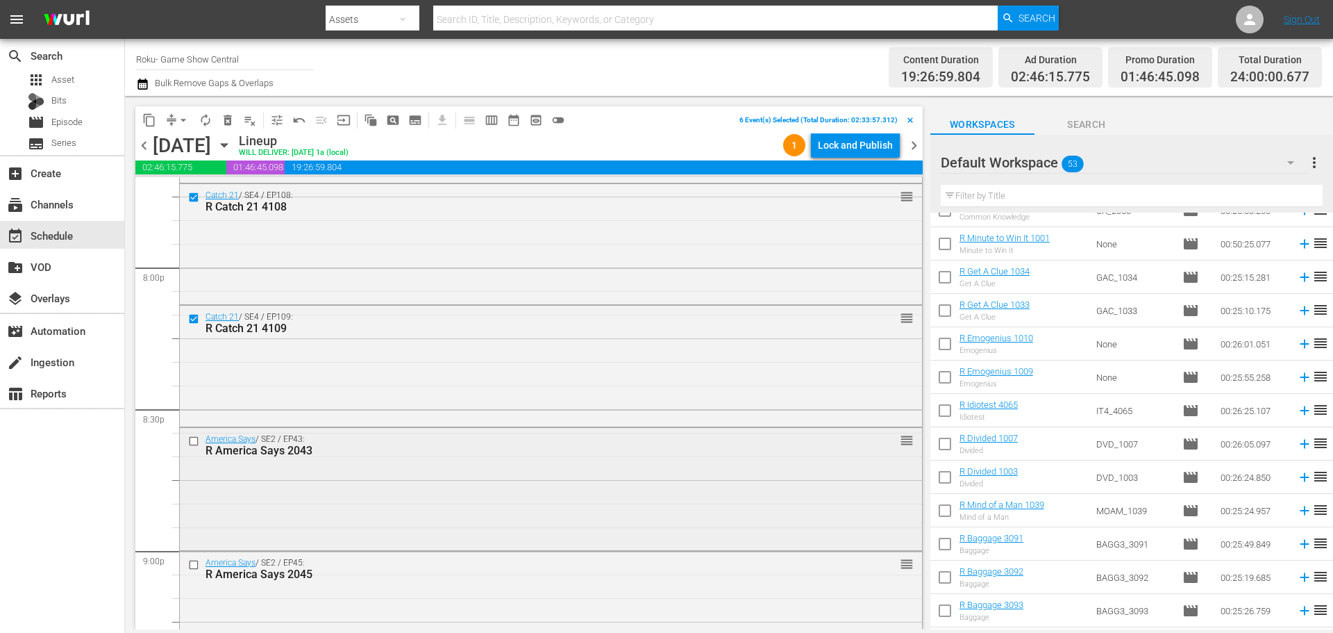
click at [194, 432] on div "America Says / SE2 / EP43: R America Says 2043 reorder" at bounding box center [551, 445] width 742 height 34
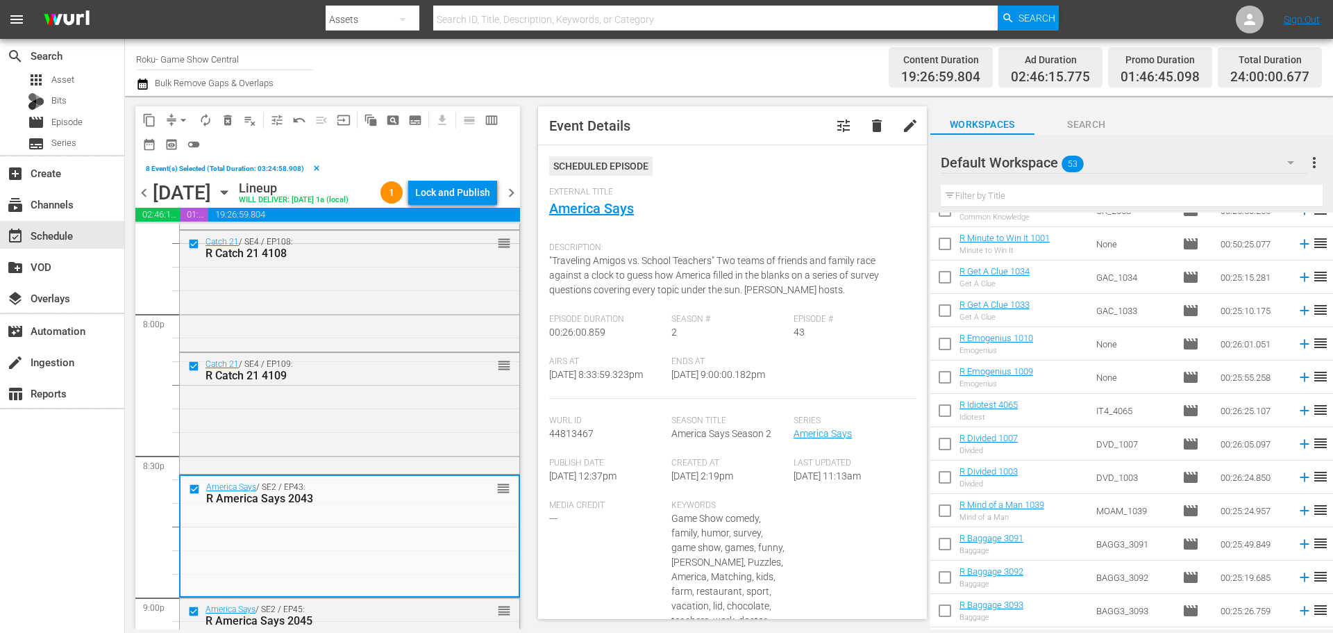
scroll to position [5715, 0]
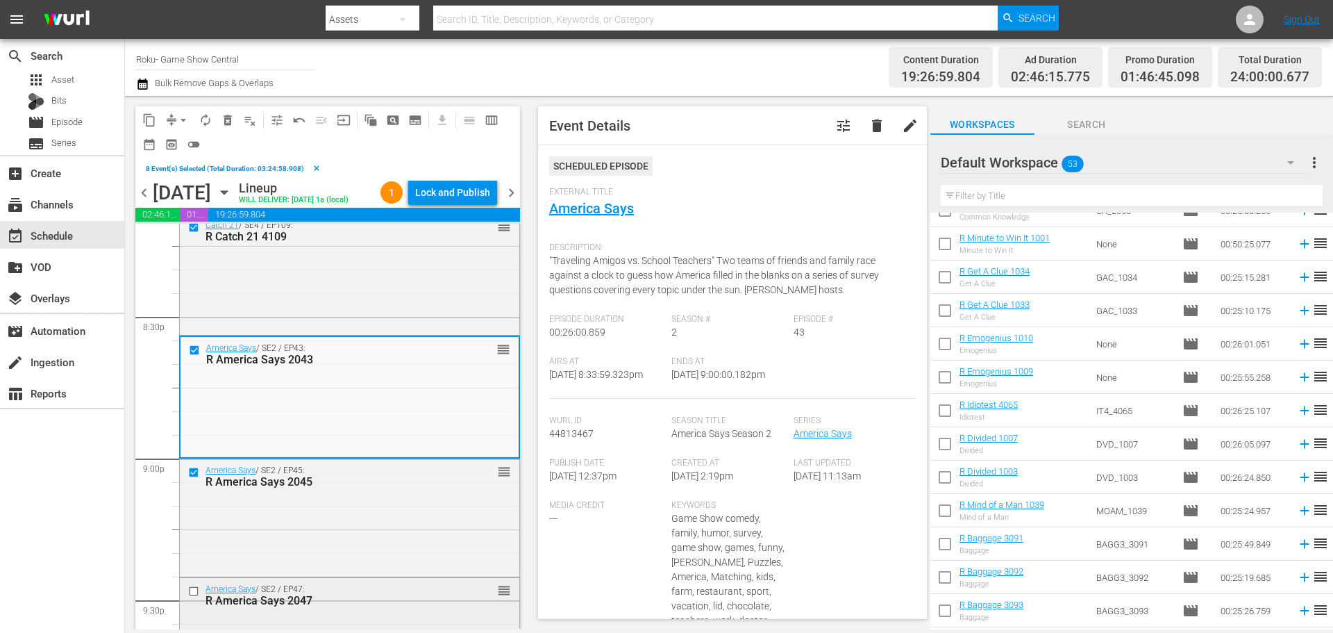
click at [194, 592] on input "checkbox" at bounding box center [195, 591] width 15 height 12
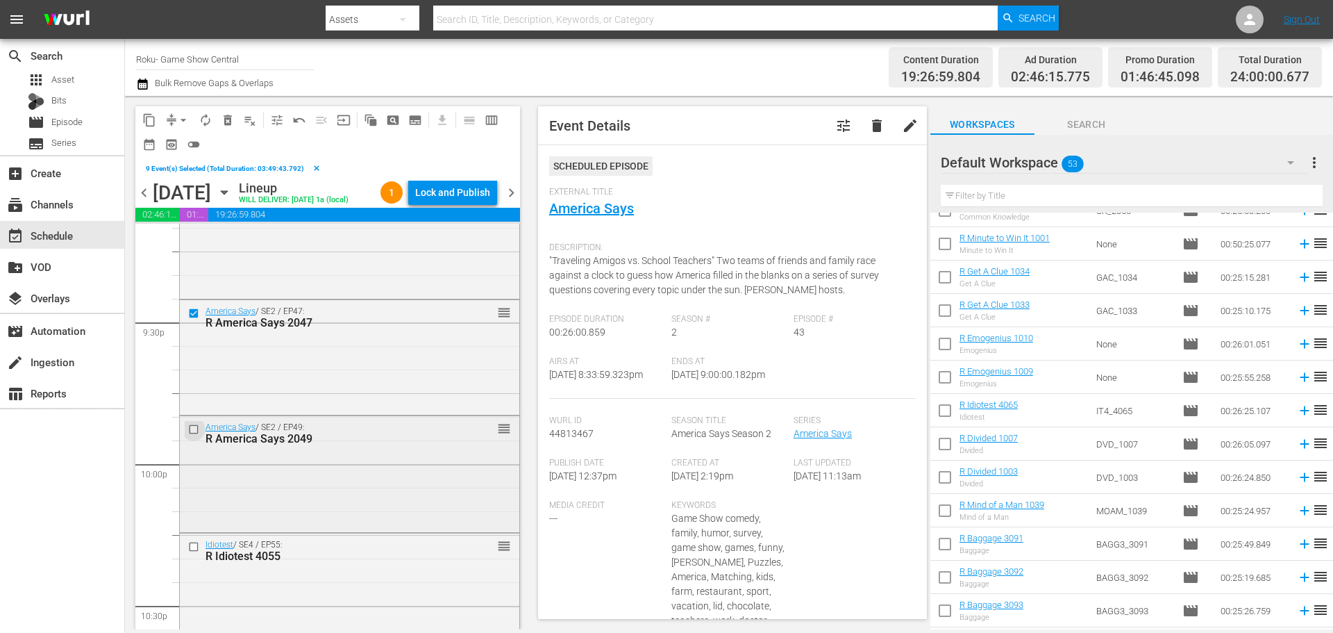
click at [193, 433] on input "checkbox" at bounding box center [195, 430] width 15 height 12
click at [192, 544] on input "checkbox" at bounding box center [195, 547] width 15 height 12
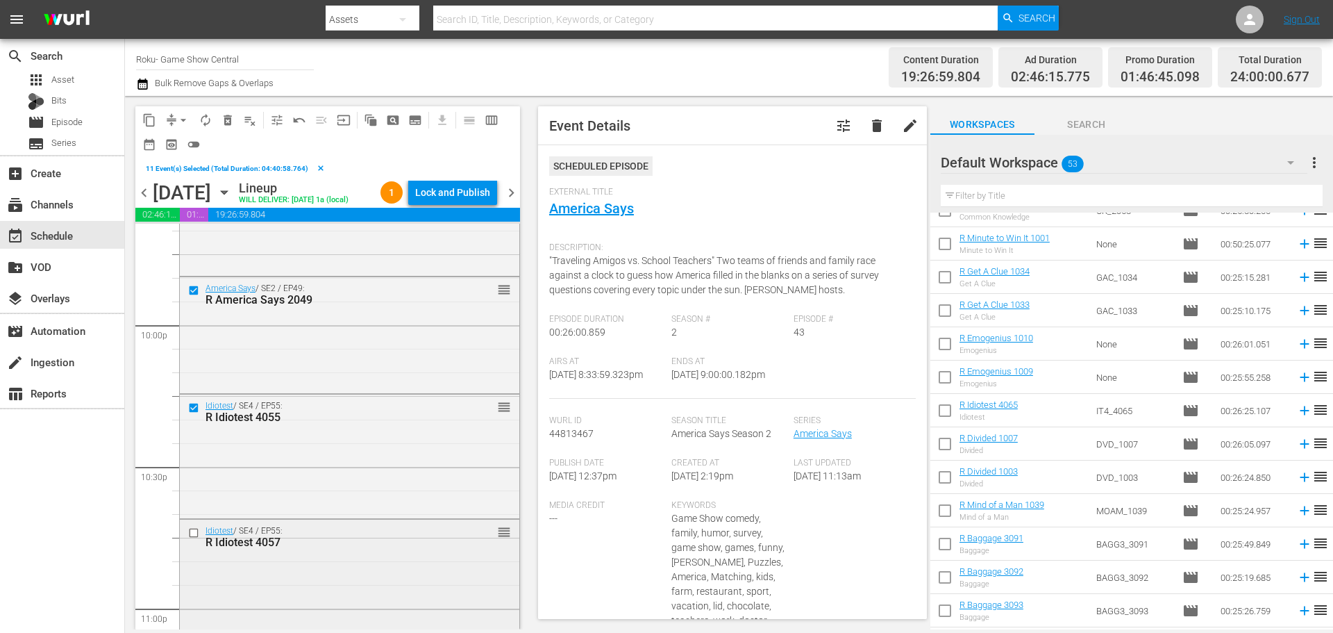
click at [195, 530] on input "checkbox" at bounding box center [195, 532] width 15 height 12
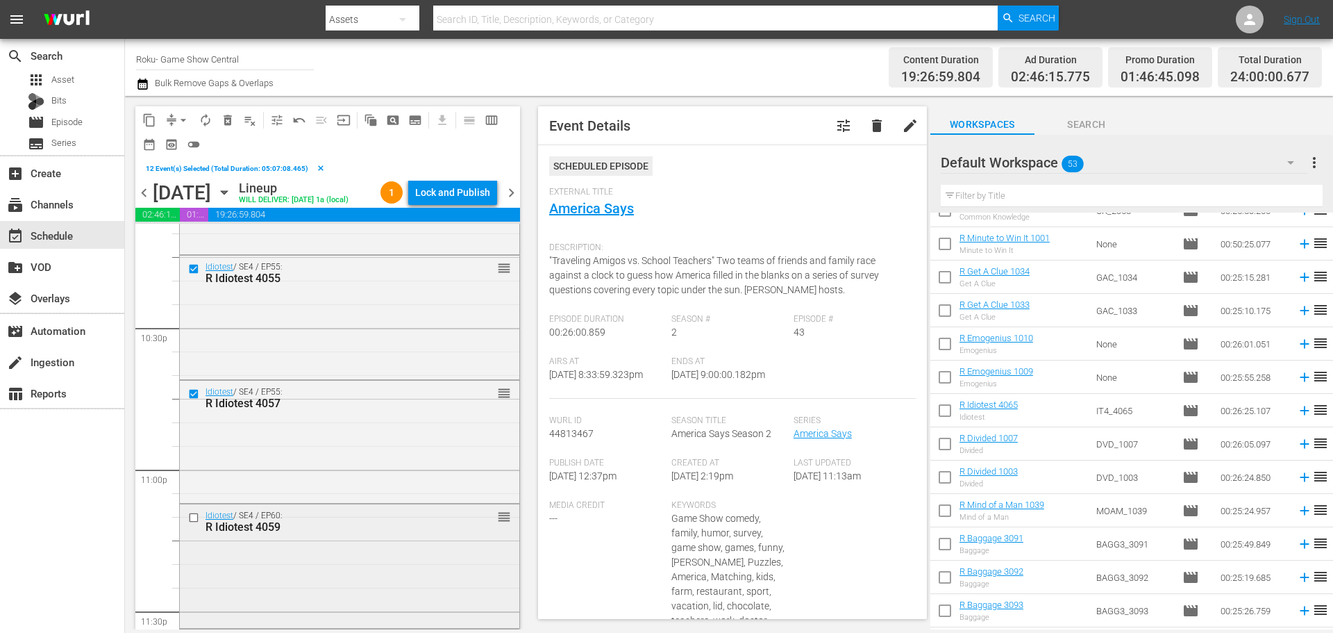
click at [192, 517] on input "checkbox" at bounding box center [195, 517] width 15 height 12
click at [194, 521] on input "checkbox" at bounding box center [195, 519] width 15 height 12
click at [194, 518] on input "checkbox" at bounding box center [195, 519] width 15 height 12
click at [156, 121] on span "content_copy" at bounding box center [149, 120] width 14 height 14
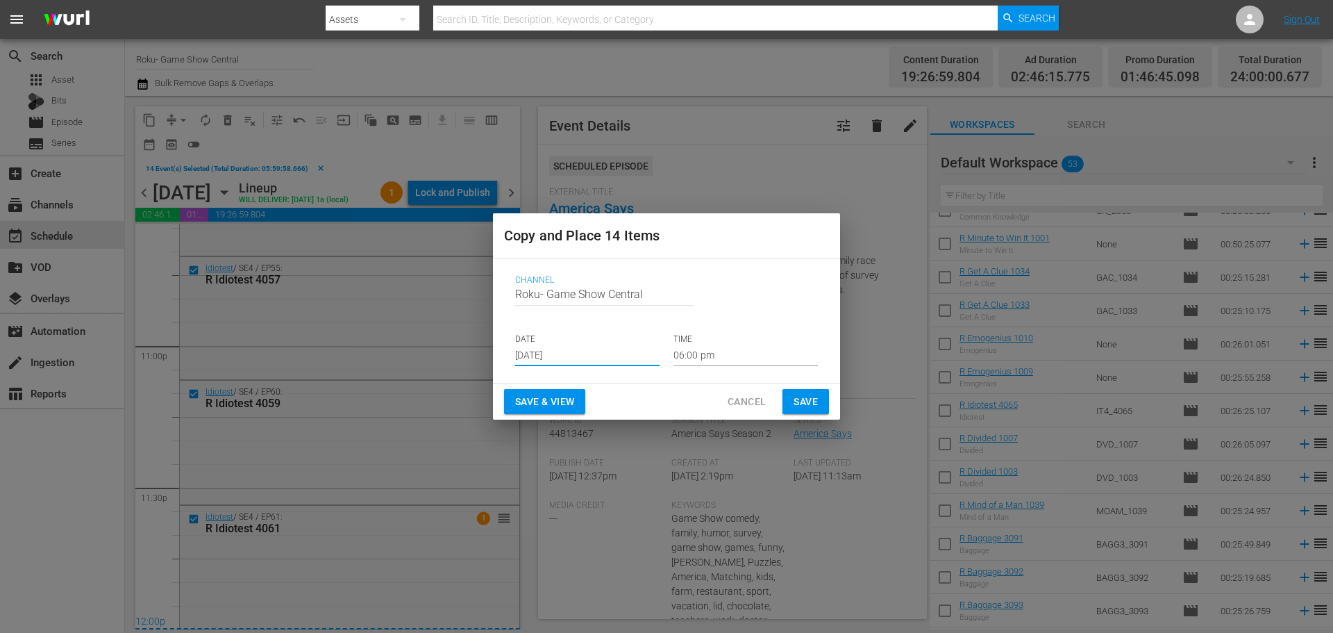
click at [563, 358] on input "[DATE]" at bounding box center [587, 355] width 144 height 21
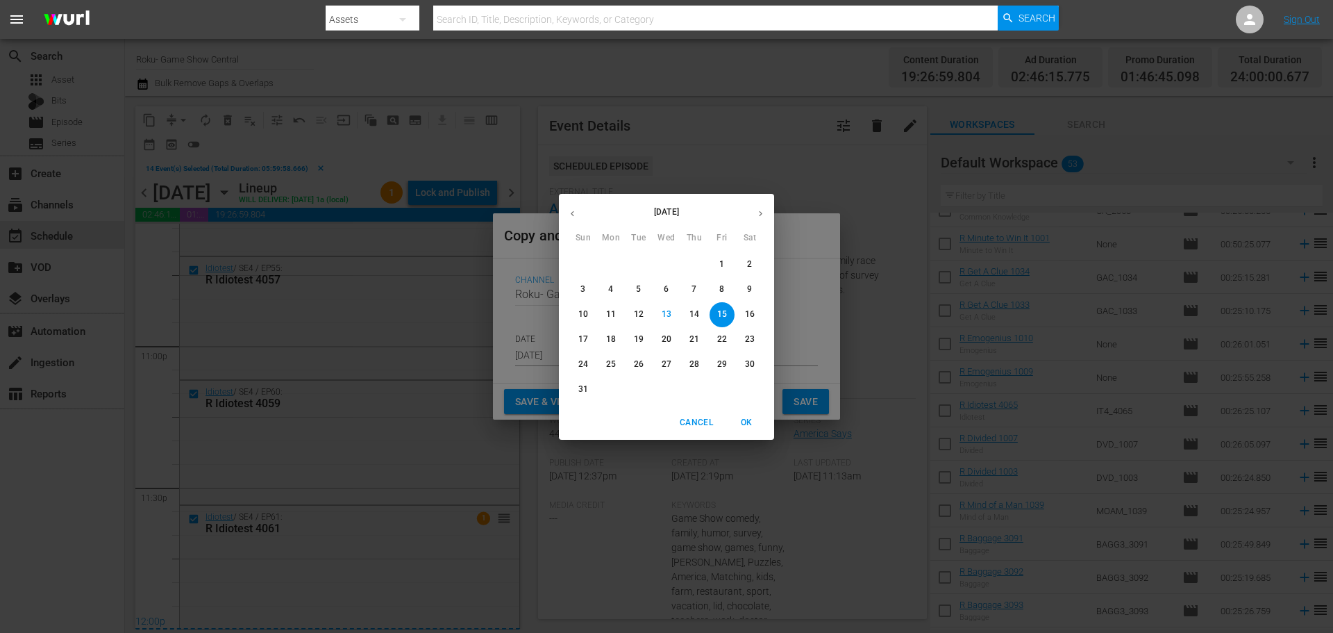
drag, startPoint x: 603, startPoint y: 344, endPoint x: 748, endPoint y: 308, distance: 149.1
click at [743, 306] on div "27 28 29 30 31 1 2 3 4 5 6 7 8 9 10 11 12 13 14 15 16 17 18 19 20 21 22 23 24 2…" at bounding box center [666, 327] width 215 height 150
click at [748, 308] on p "16" at bounding box center [750, 314] width 10 height 12
type input "[DATE]"
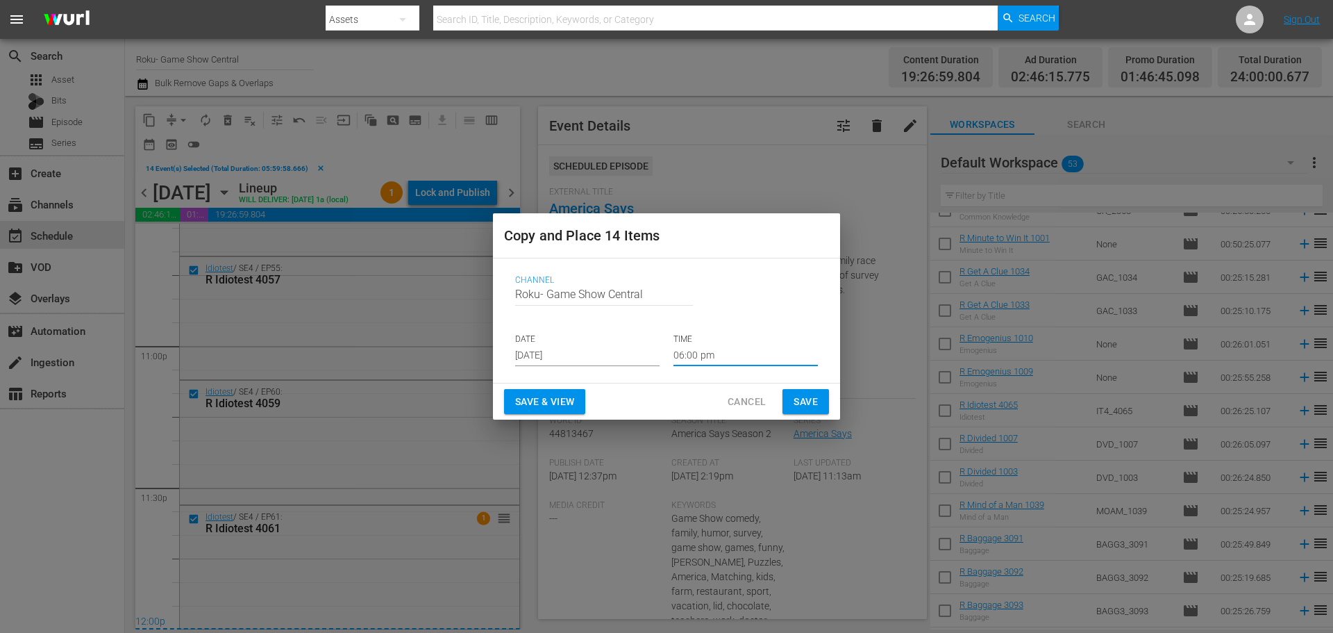
click at [686, 345] on input "06:00 pm" at bounding box center [746, 355] width 144 height 21
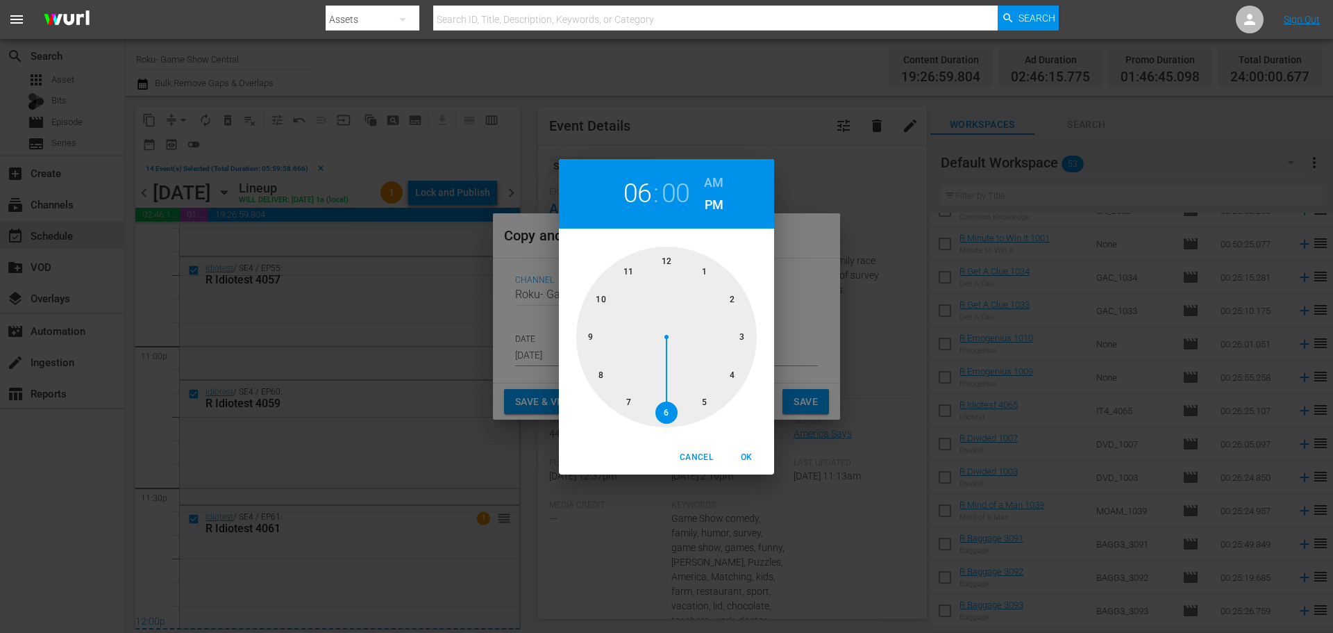
click at [667, 255] on div at bounding box center [666, 337] width 181 height 181
click at [735, 453] on span "OK" at bounding box center [746, 457] width 33 height 15
type input "12:00 pm"
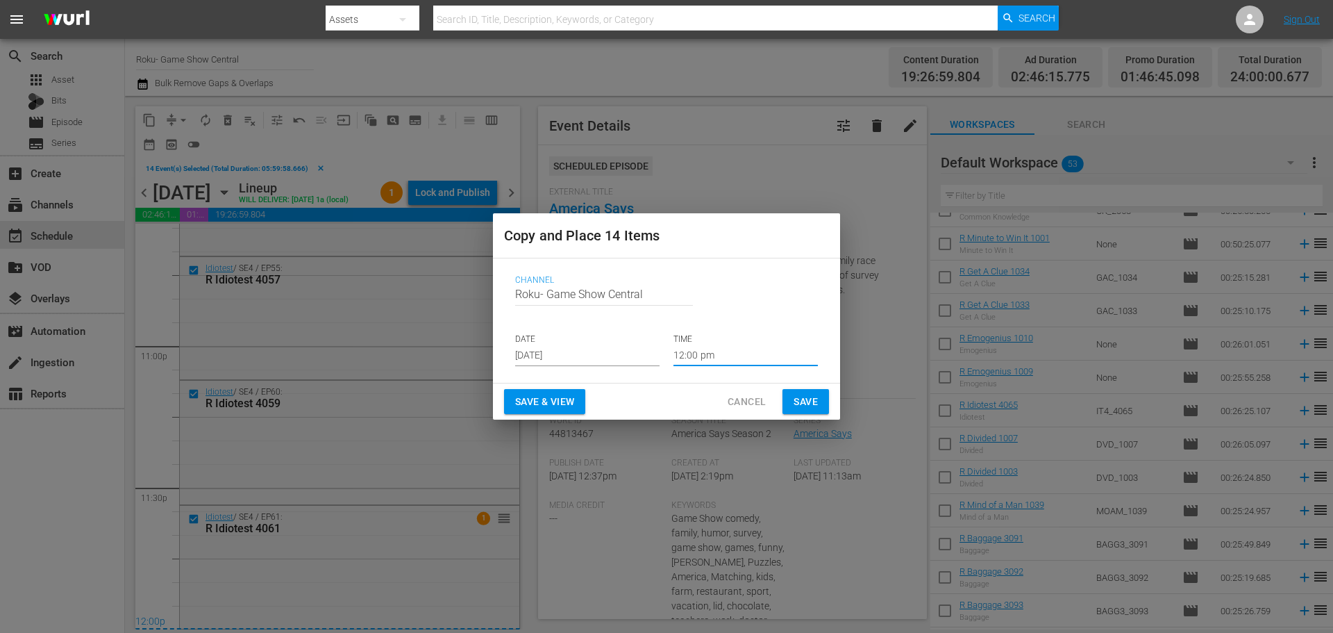
click at [799, 401] on span "Save" at bounding box center [806, 401] width 24 height 17
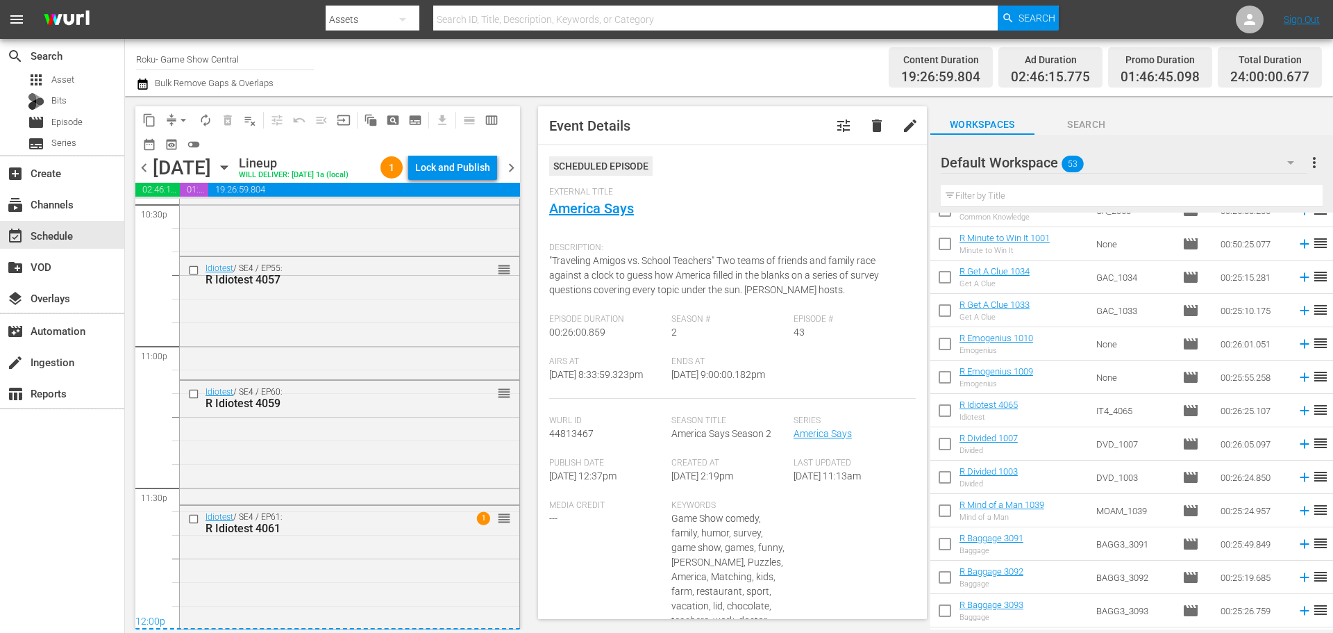
scroll to position [6369, 0]
click at [235, 162] on div "Sunday, August 24th August 24th" at bounding box center [194, 167] width 83 height 23
click at [227, 169] on icon "button" at bounding box center [224, 167] width 6 height 3
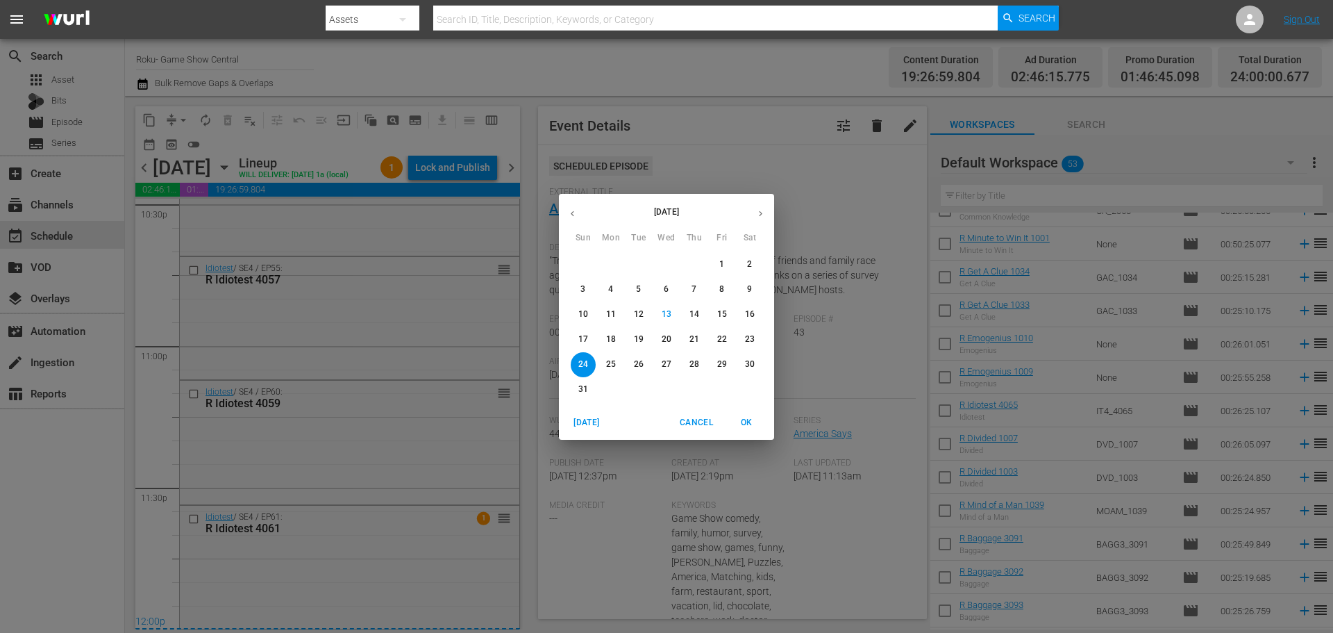
click at [756, 319] on span "16" at bounding box center [749, 314] width 25 height 12
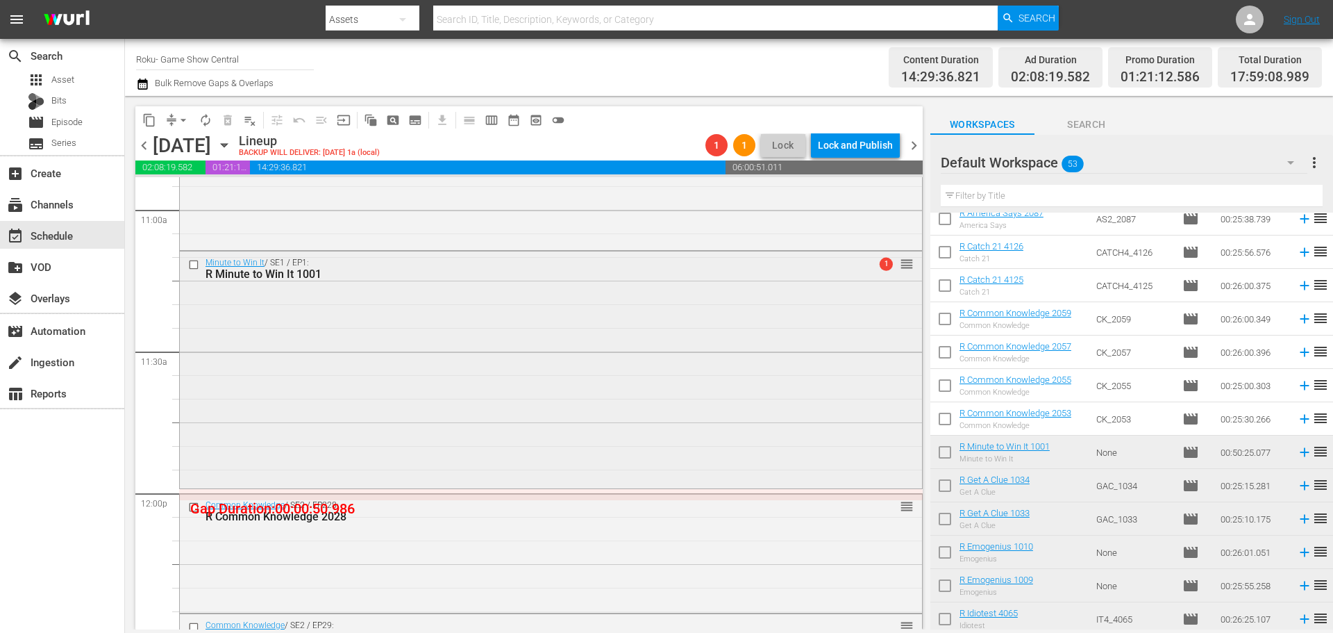
scroll to position [3153, 0]
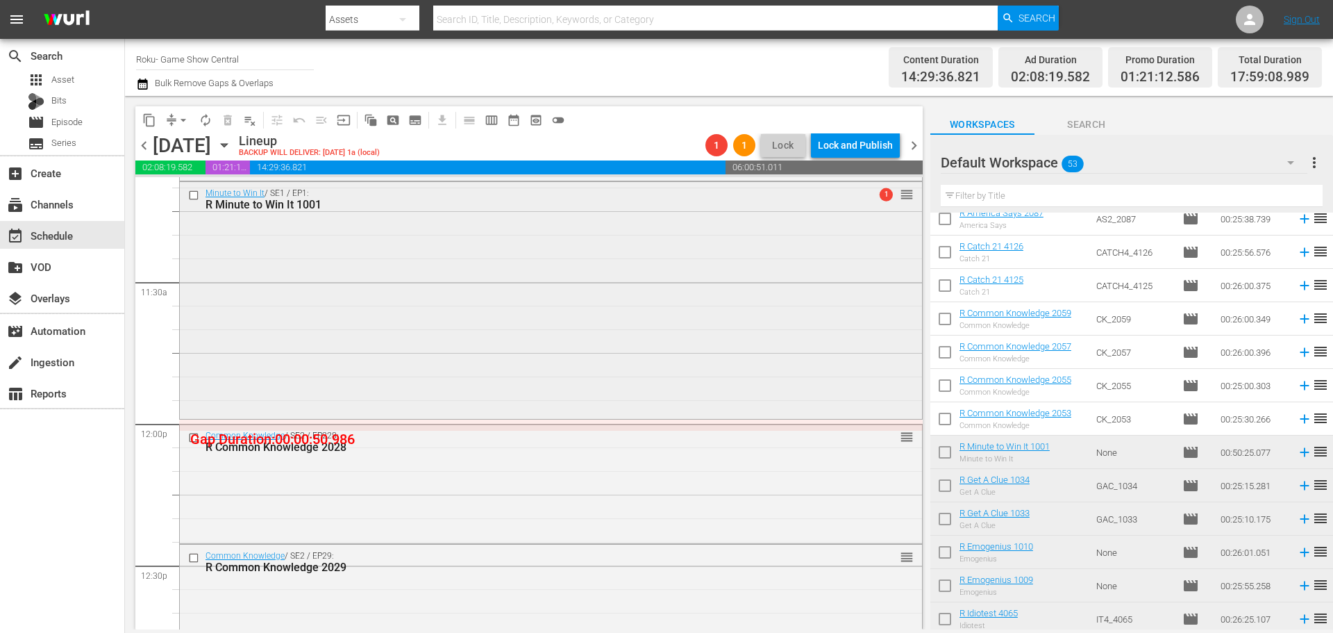
click at [517, 362] on div "Minute to Win It / SE1 / EP1: R Minute to Win It 1001 1 reorder" at bounding box center [551, 299] width 742 height 234
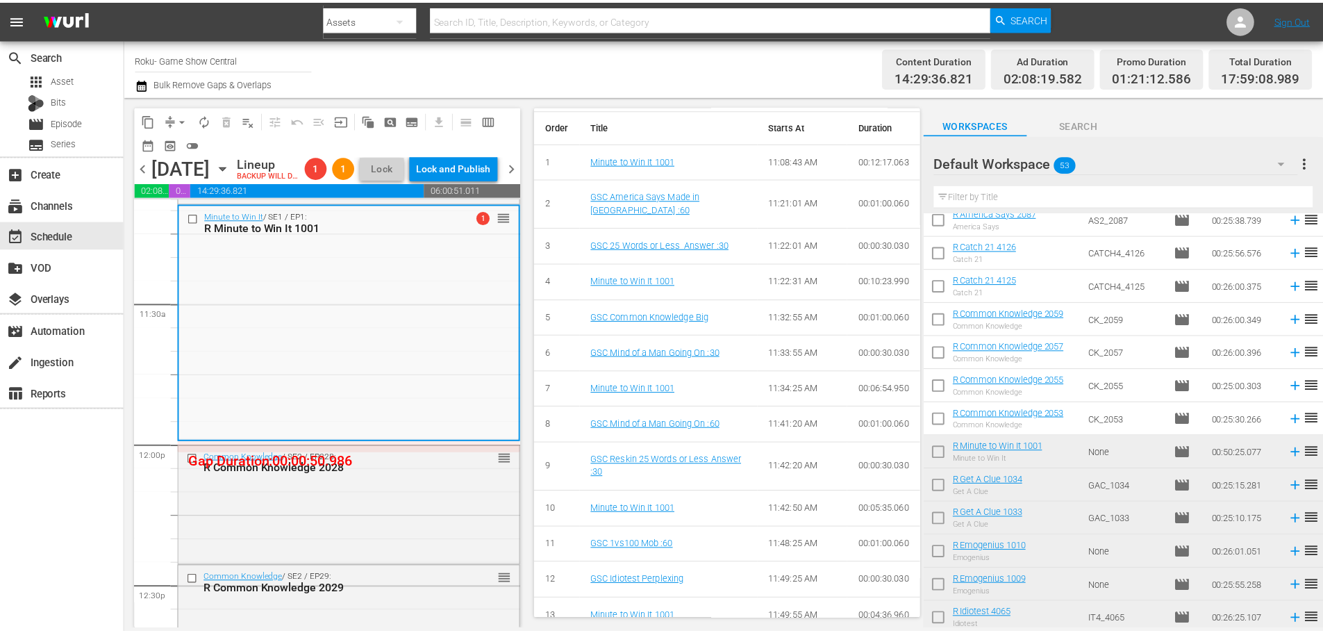
scroll to position [0, 0]
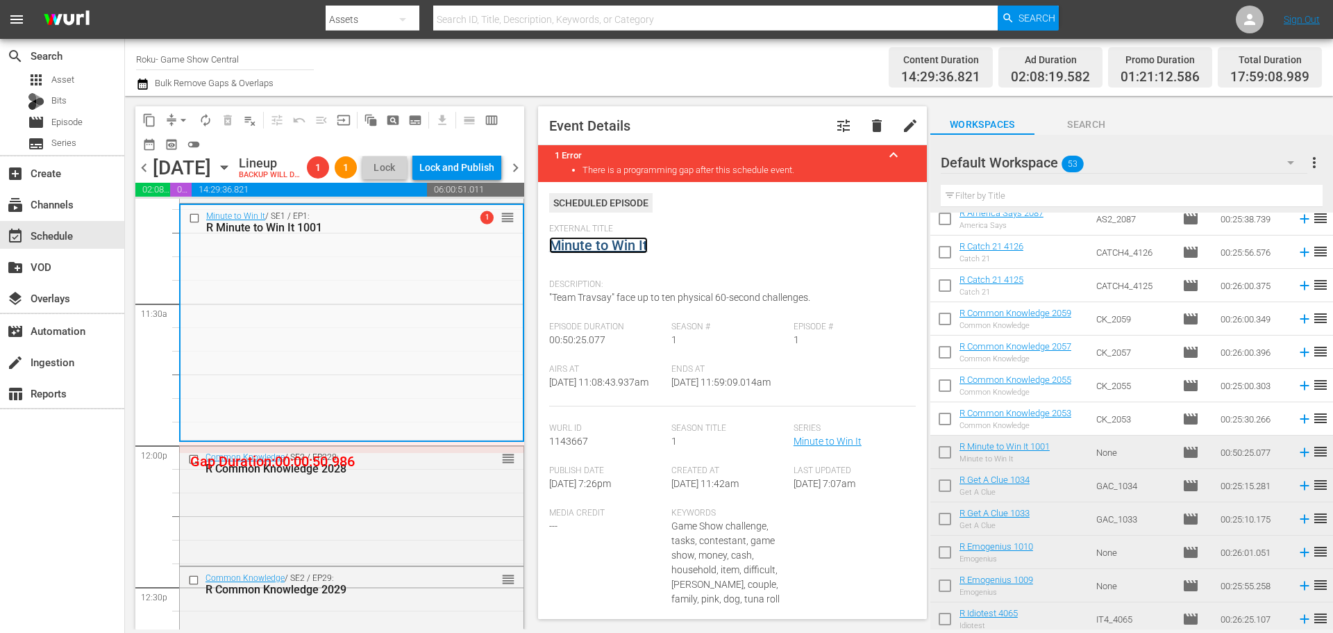
click at [635, 251] on link "Minute to Win It" at bounding box center [598, 245] width 99 height 17
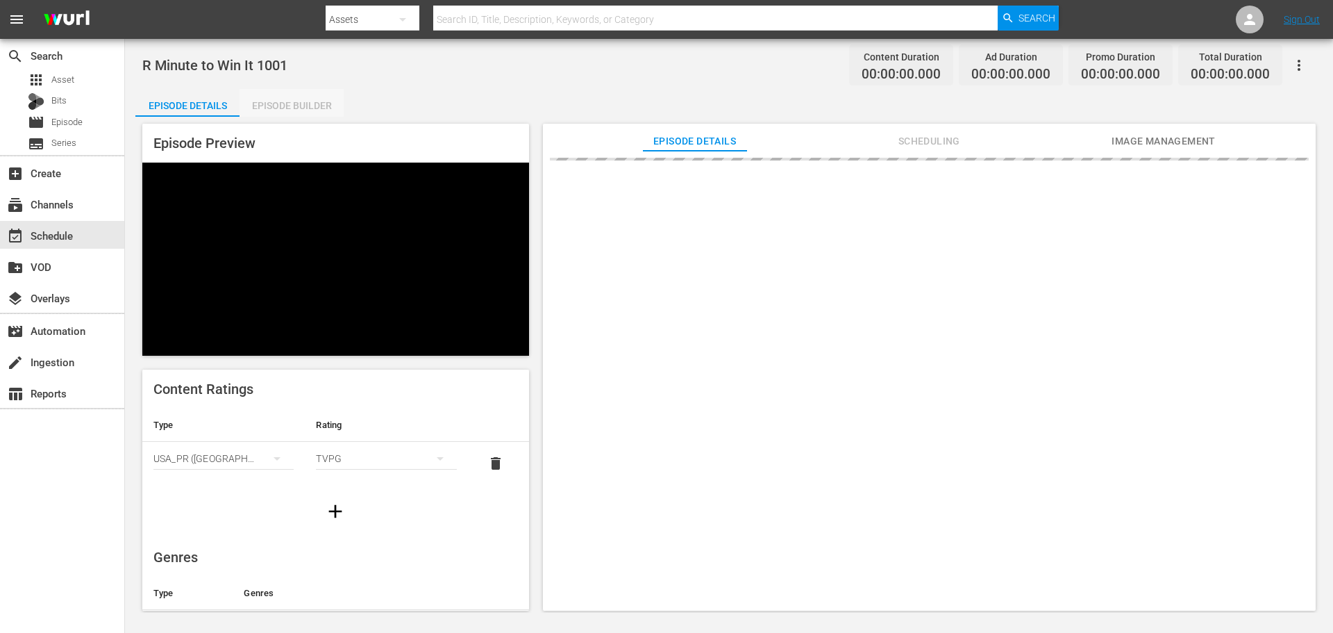
click at [317, 103] on div "Episode Builder" at bounding box center [292, 105] width 104 height 33
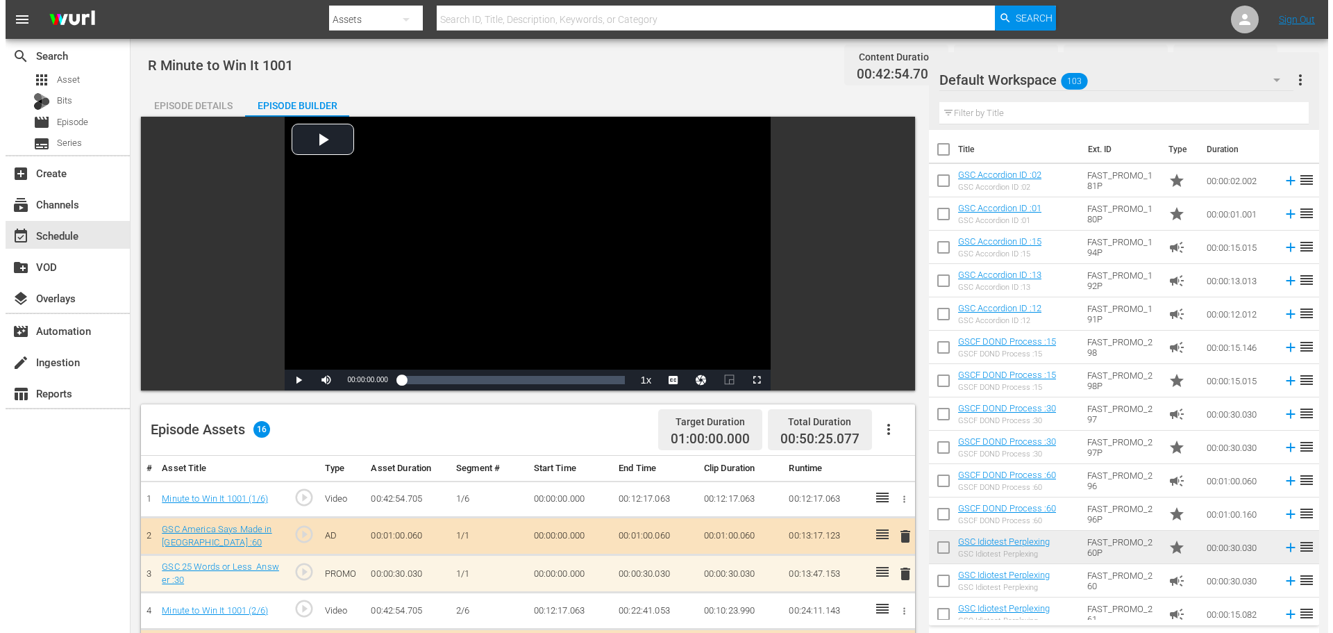
scroll to position [449, 0]
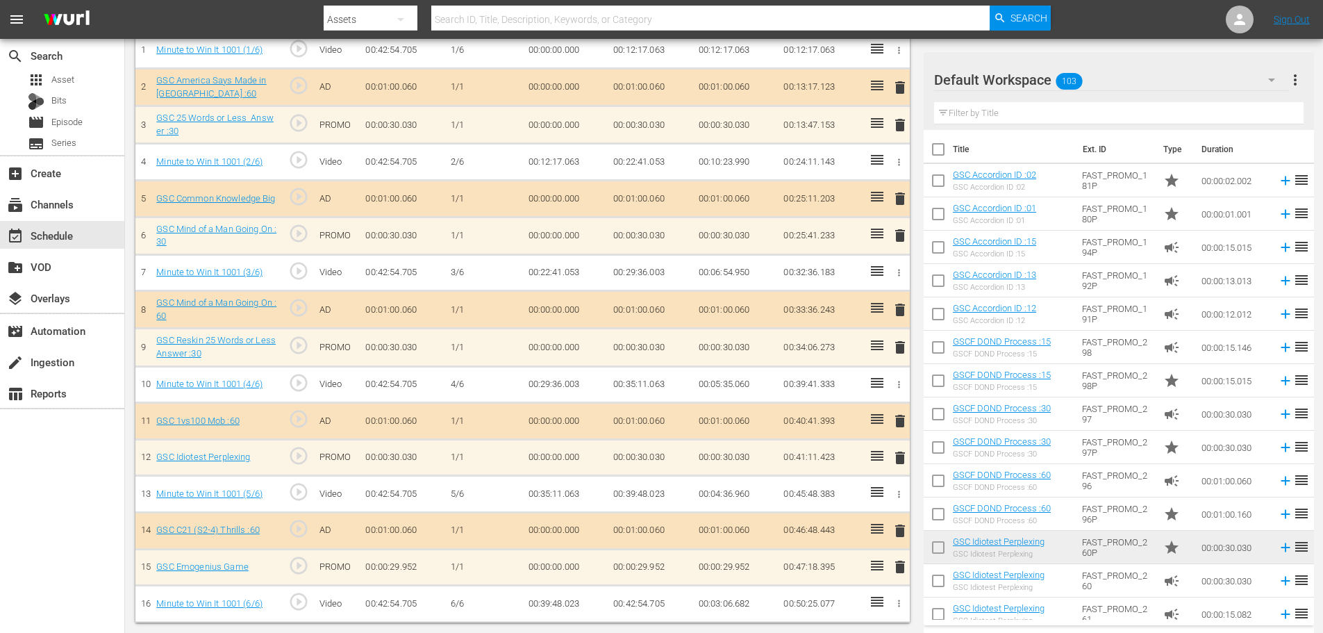
click at [897, 562] on span "delete" at bounding box center [900, 566] width 17 height 17
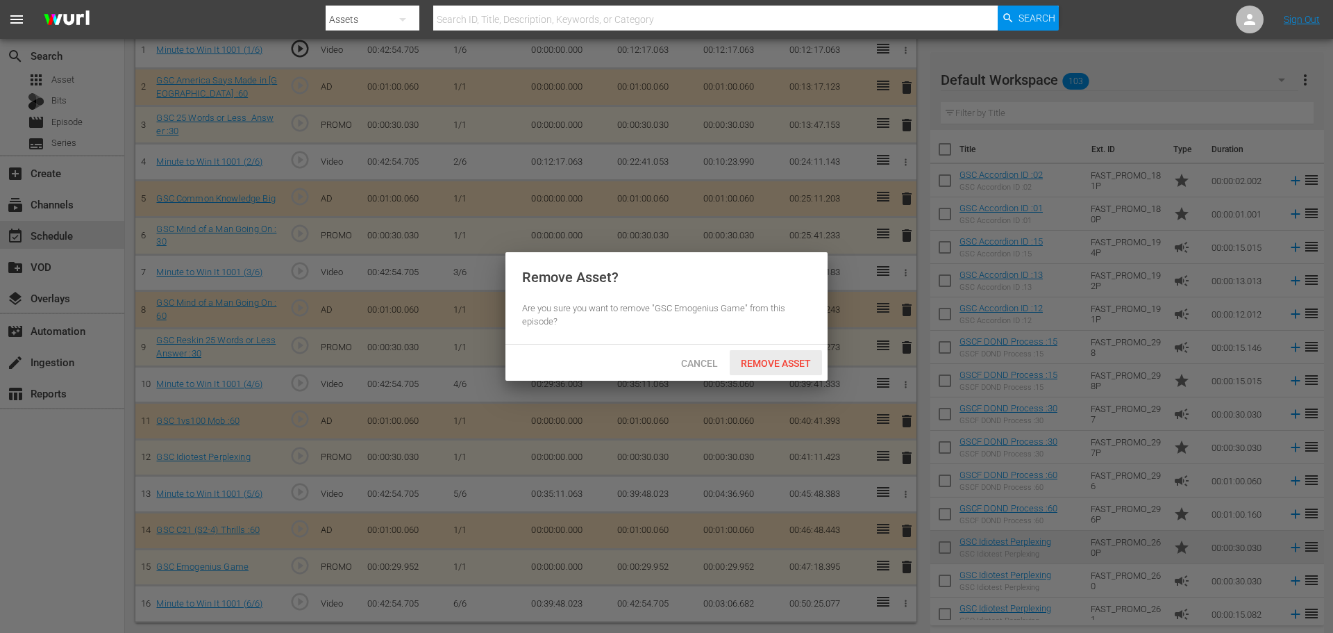
click at [799, 373] on div "Remove Asset" at bounding box center [776, 363] width 92 height 26
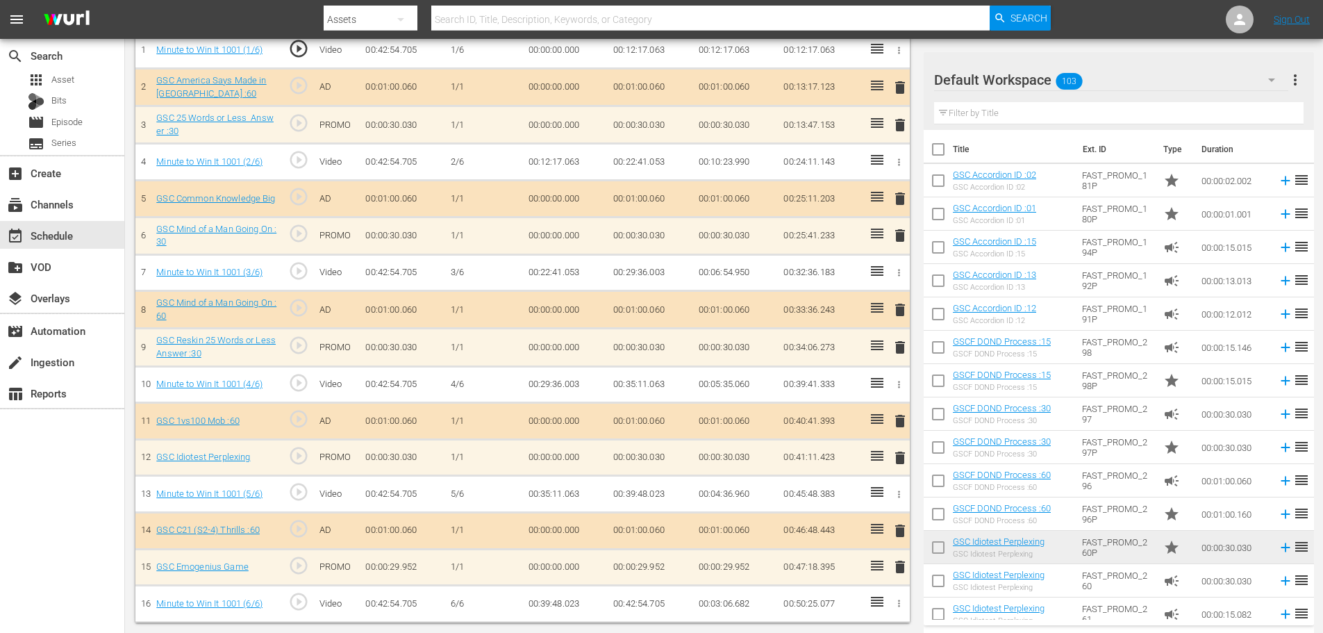
click at [899, 457] on span "delete" at bounding box center [900, 457] width 17 height 17
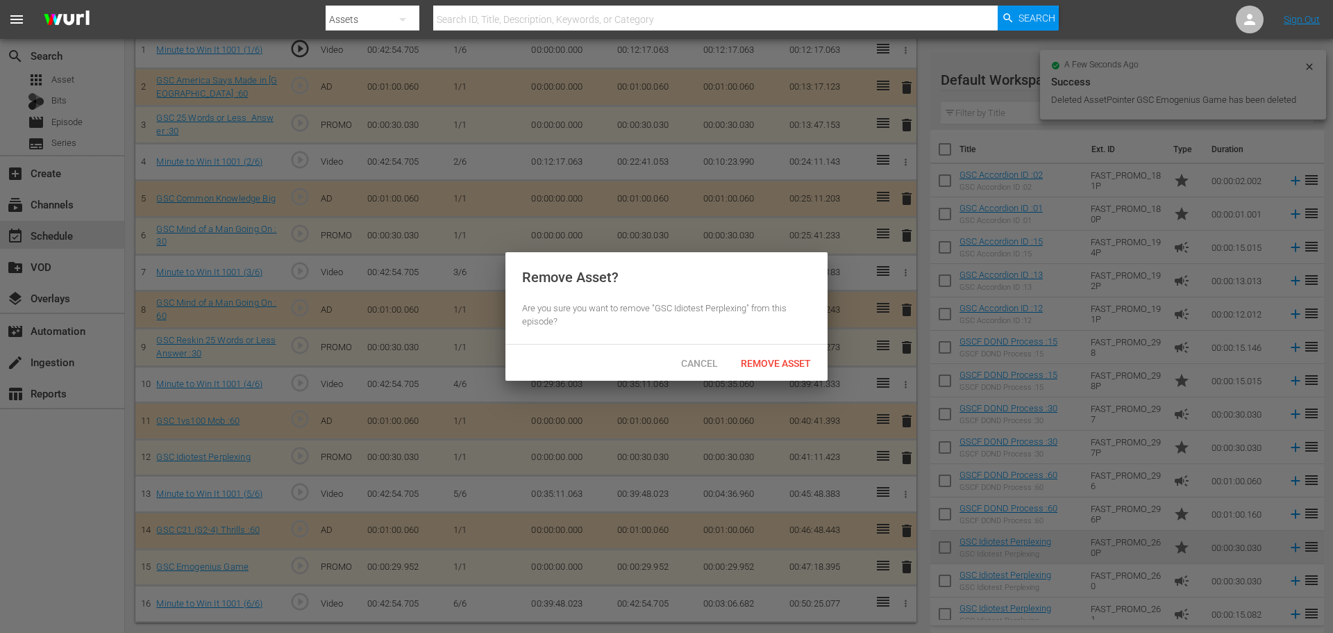
click at [794, 363] on div "Cancel Remove Asset" at bounding box center [667, 362] width 322 height 36
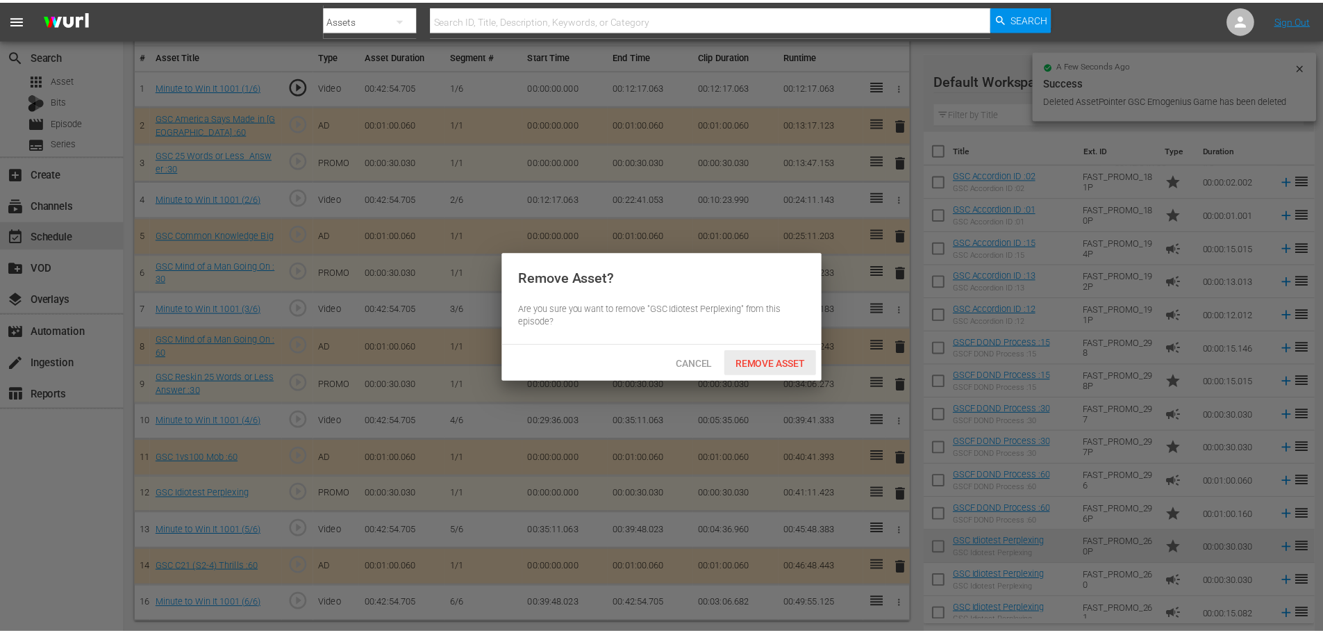
scroll to position [412, 0]
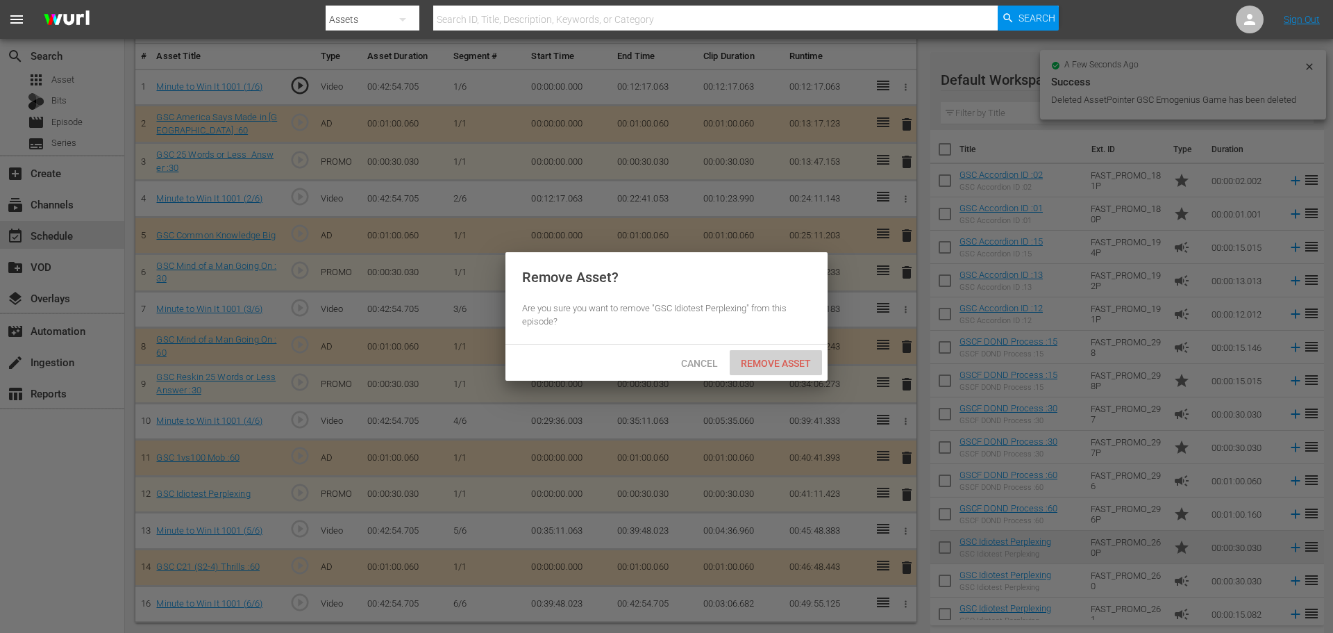
click at [751, 354] on div "Remove Asset" at bounding box center [776, 363] width 92 height 26
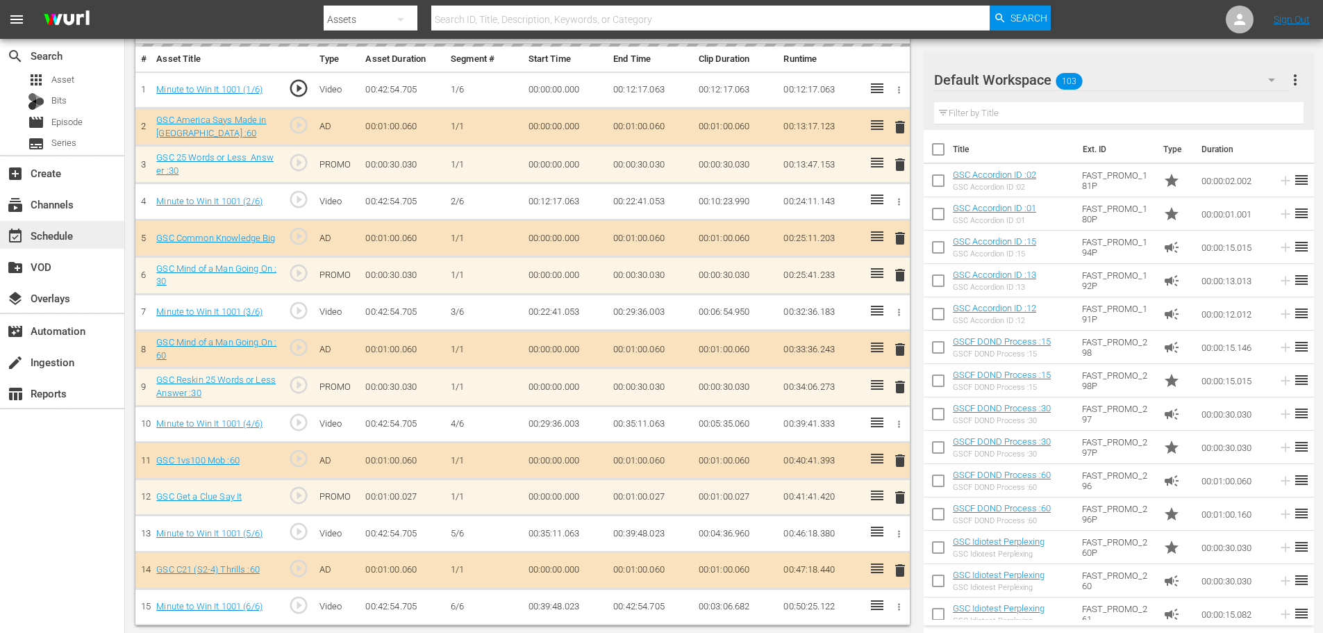
click at [62, 235] on div "event_available Schedule" at bounding box center [39, 233] width 78 height 12
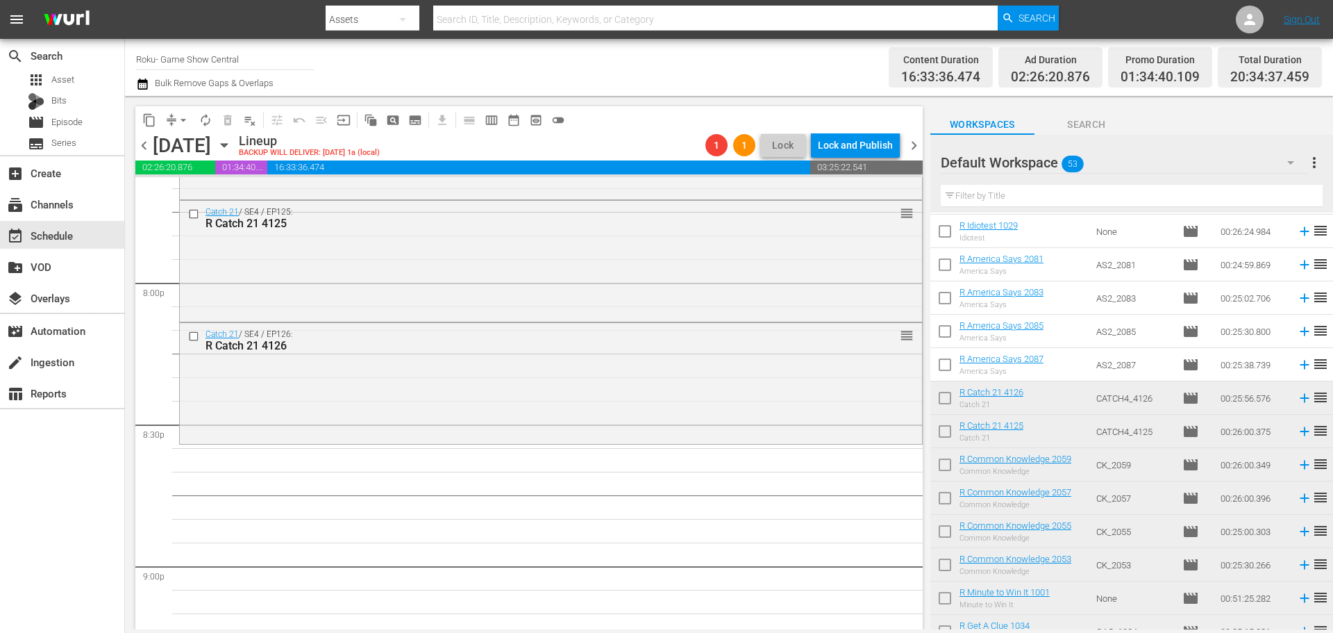
scroll to position [69, 0]
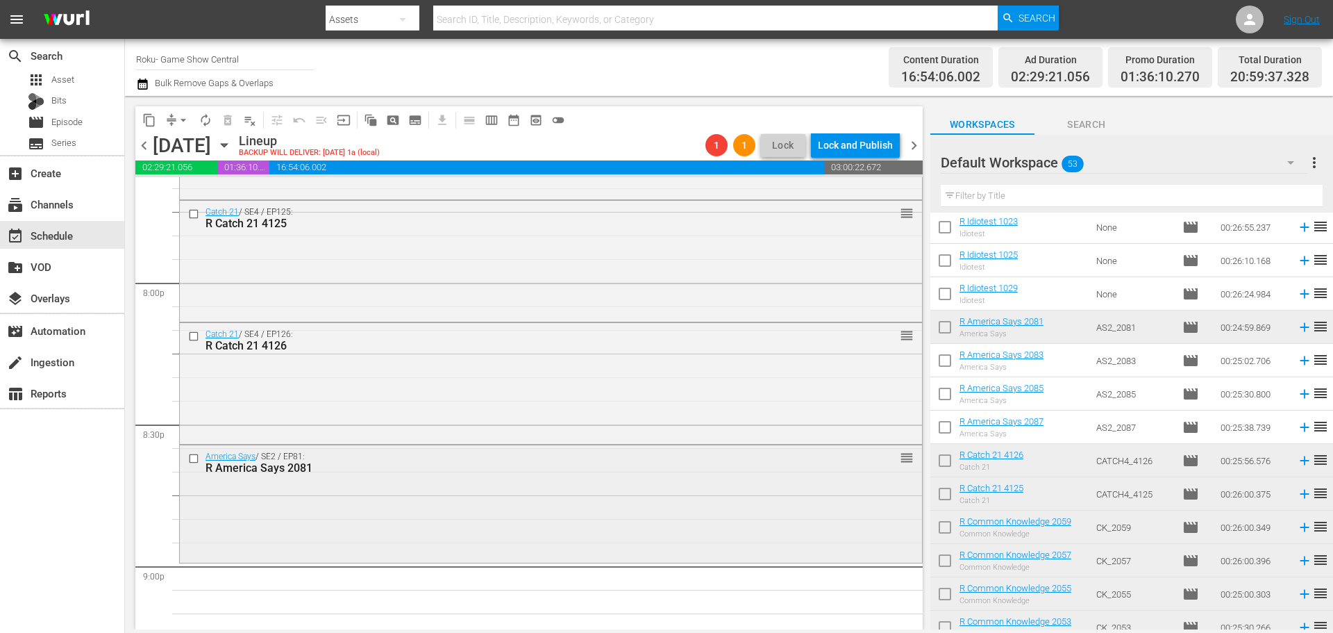
click at [478, 448] on div "America Says / SE2 / EP81: R America Says 2081 reorder" at bounding box center [551, 462] width 742 height 34
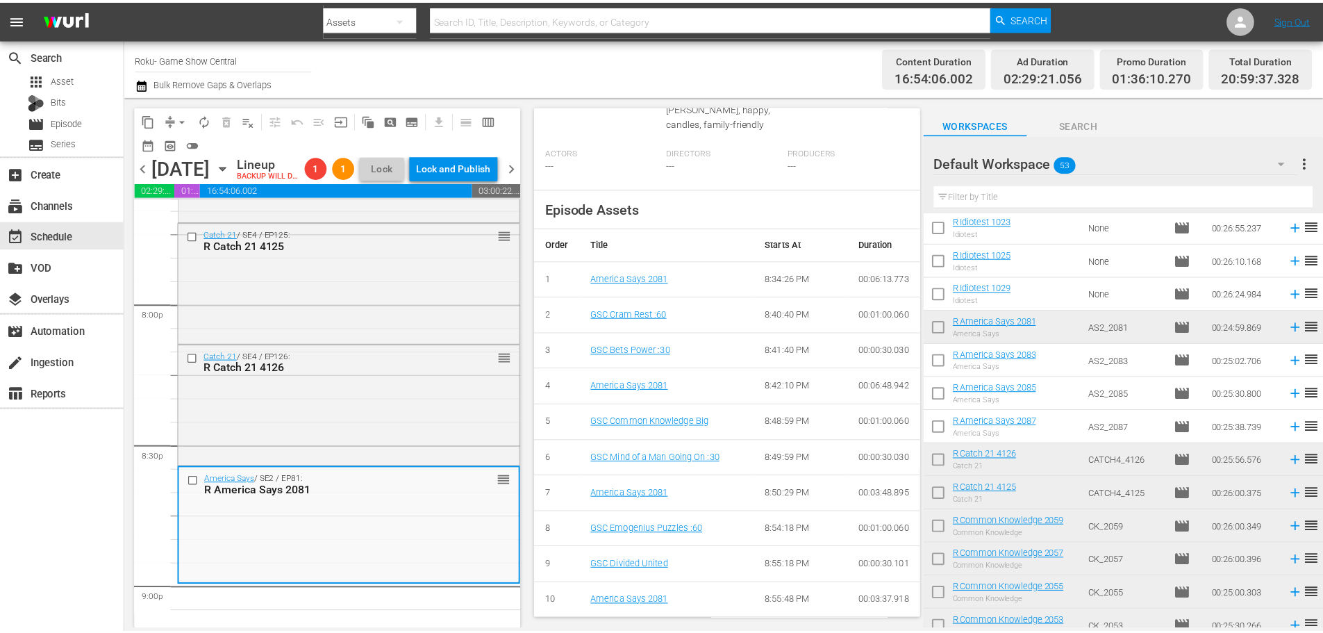
scroll to position [0, 0]
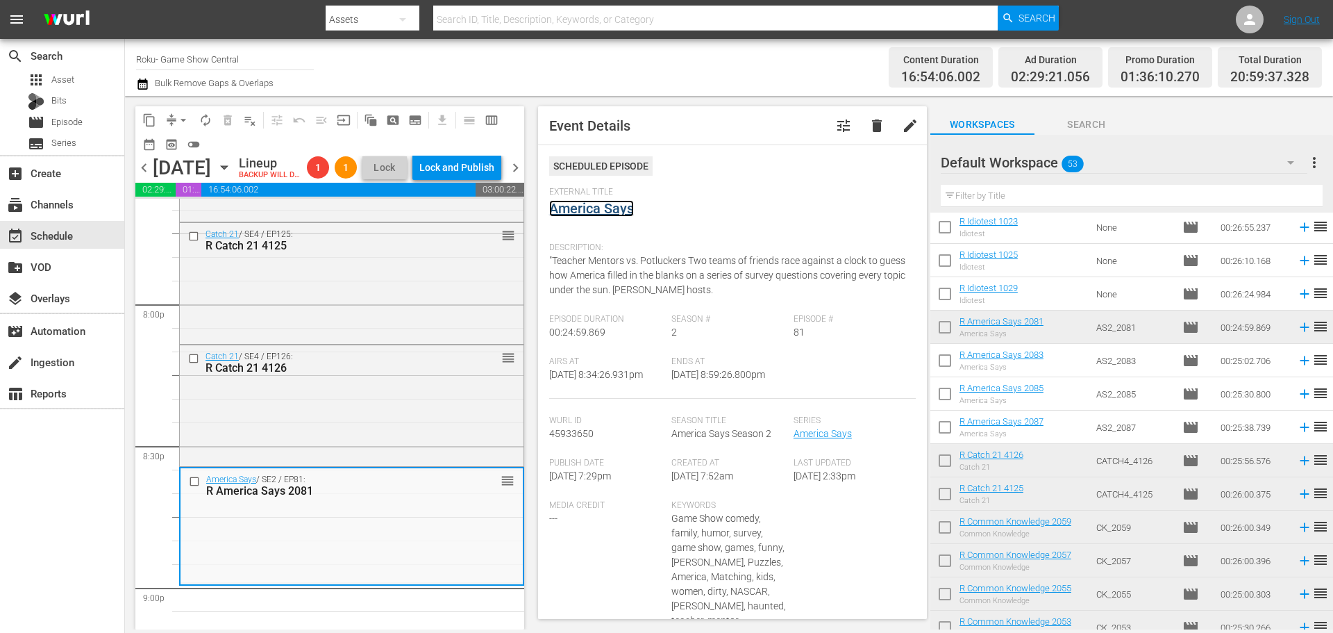
click at [597, 212] on link "America Says" at bounding box center [591, 208] width 85 height 17
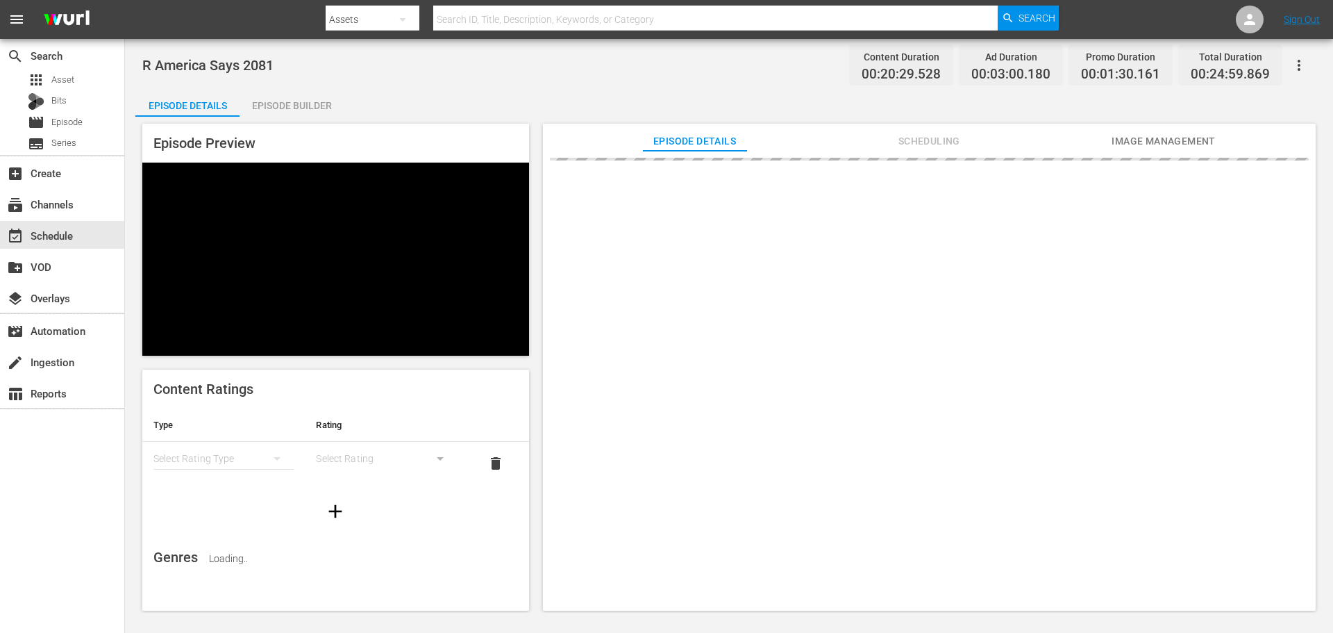
click at [294, 112] on div "Episode Builder" at bounding box center [292, 105] width 104 height 33
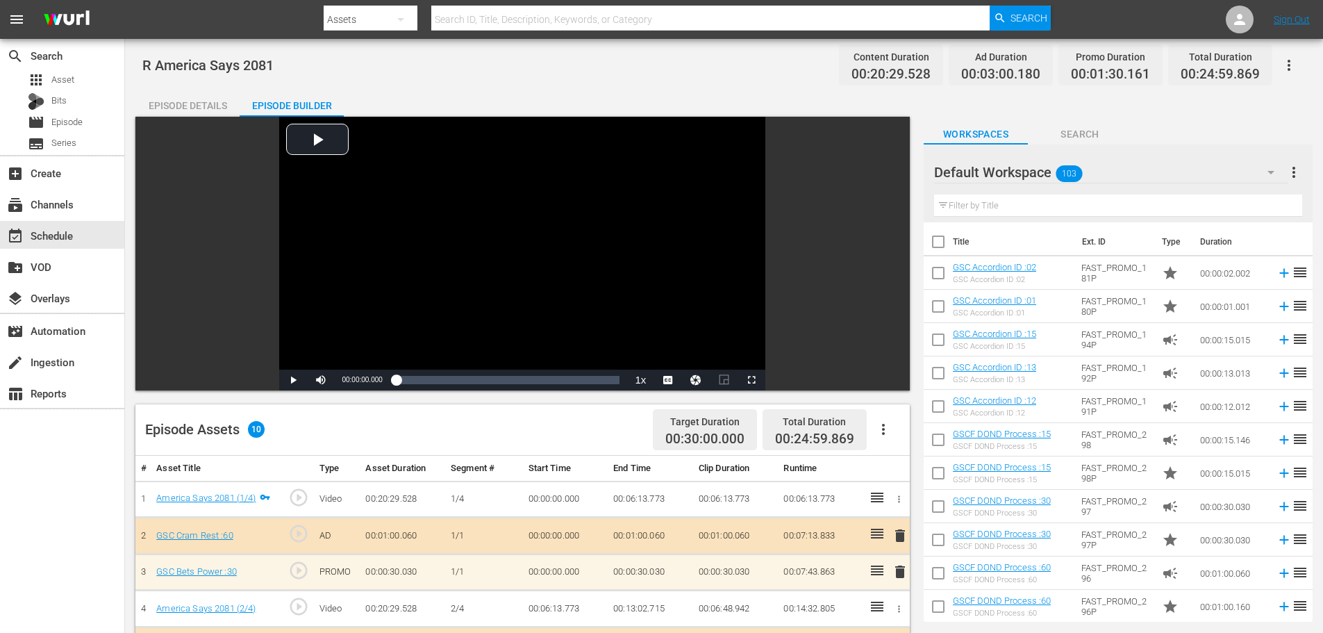
scroll to position [362, 0]
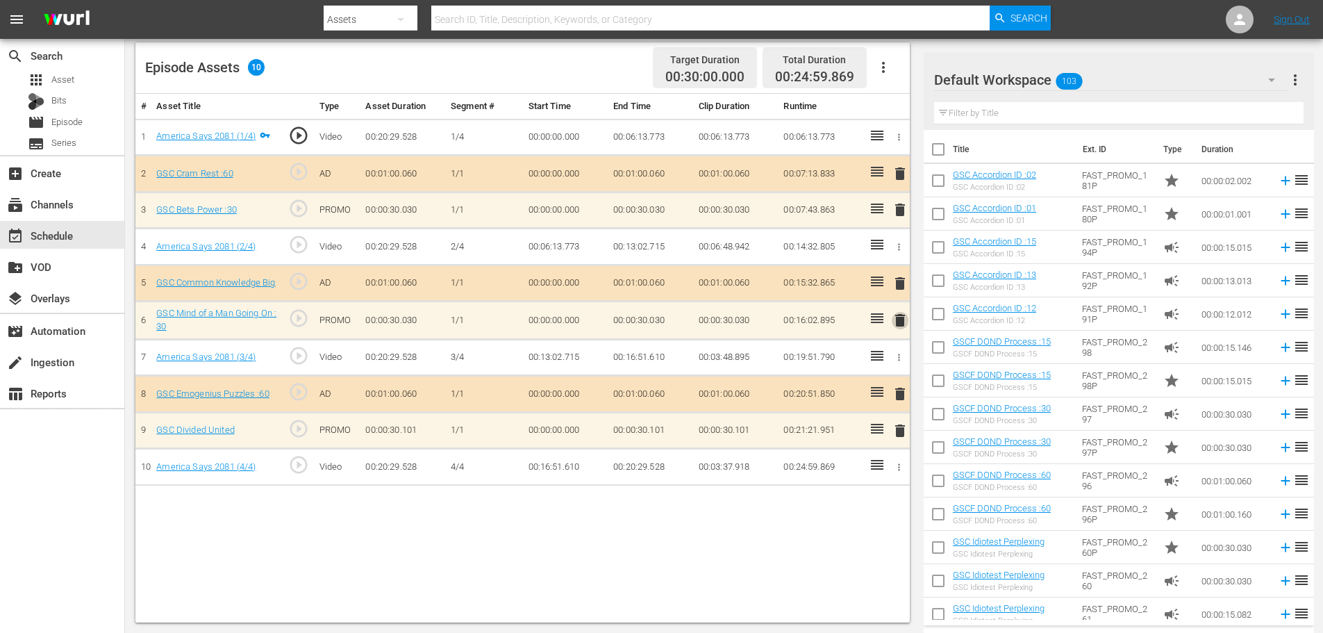
click at [899, 324] on span "delete" at bounding box center [900, 320] width 17 height 17
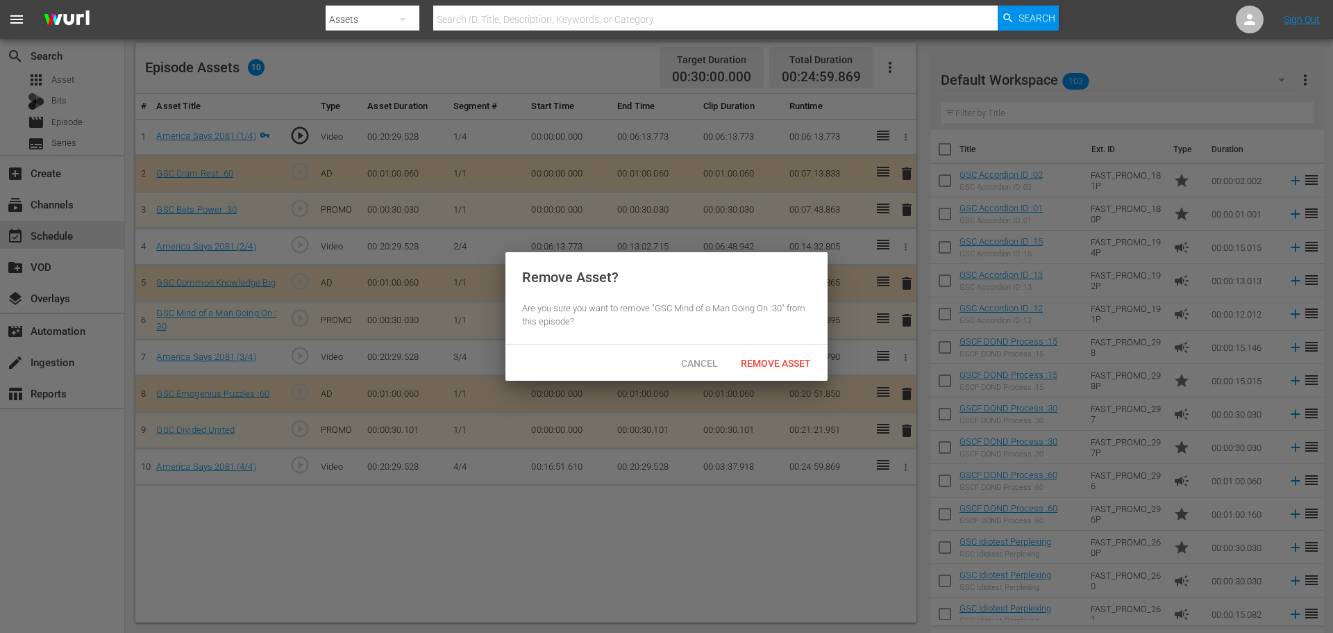
click at [773, 342] on div "Remove Asset? Are you sure you want to remove "GSC Mind of a Man Going On :30" …" at bounding box center [667, 298] width 322 height 92
click at [776, 355] on div "Remove Asset" at bounding box center [776, 363] width 92 height 26
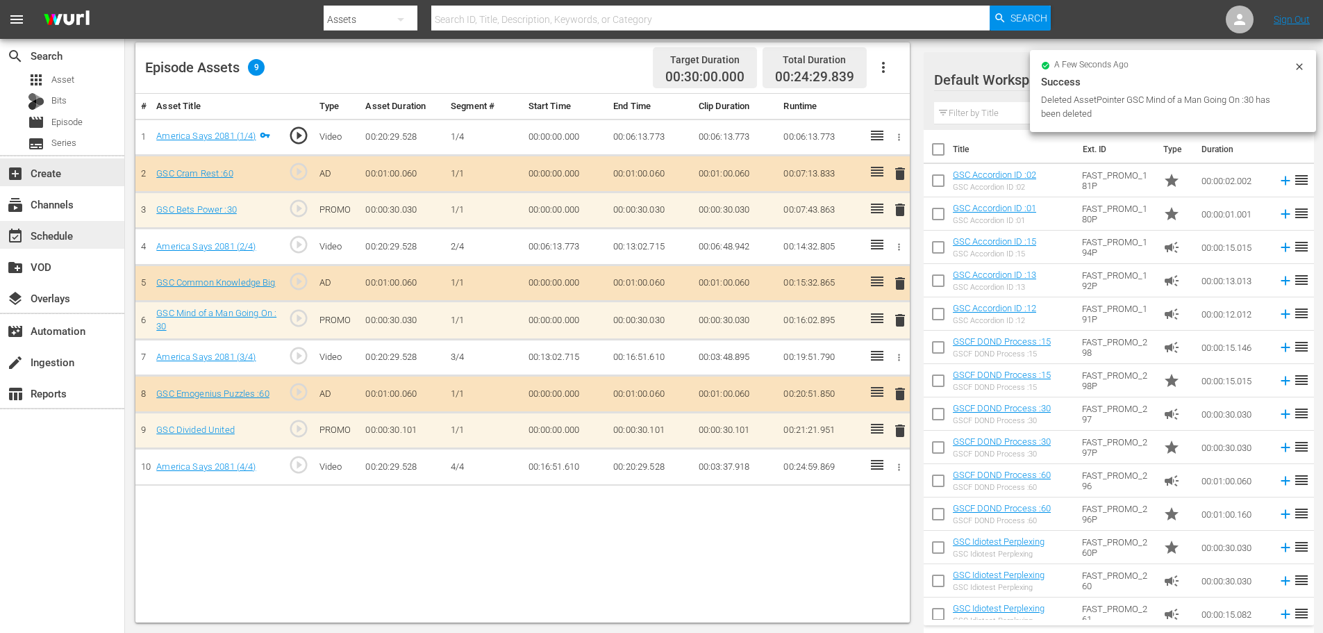
click at [86, 228] on div "event_available Schedule" at bounding box center [62, 235] width 124 height 28
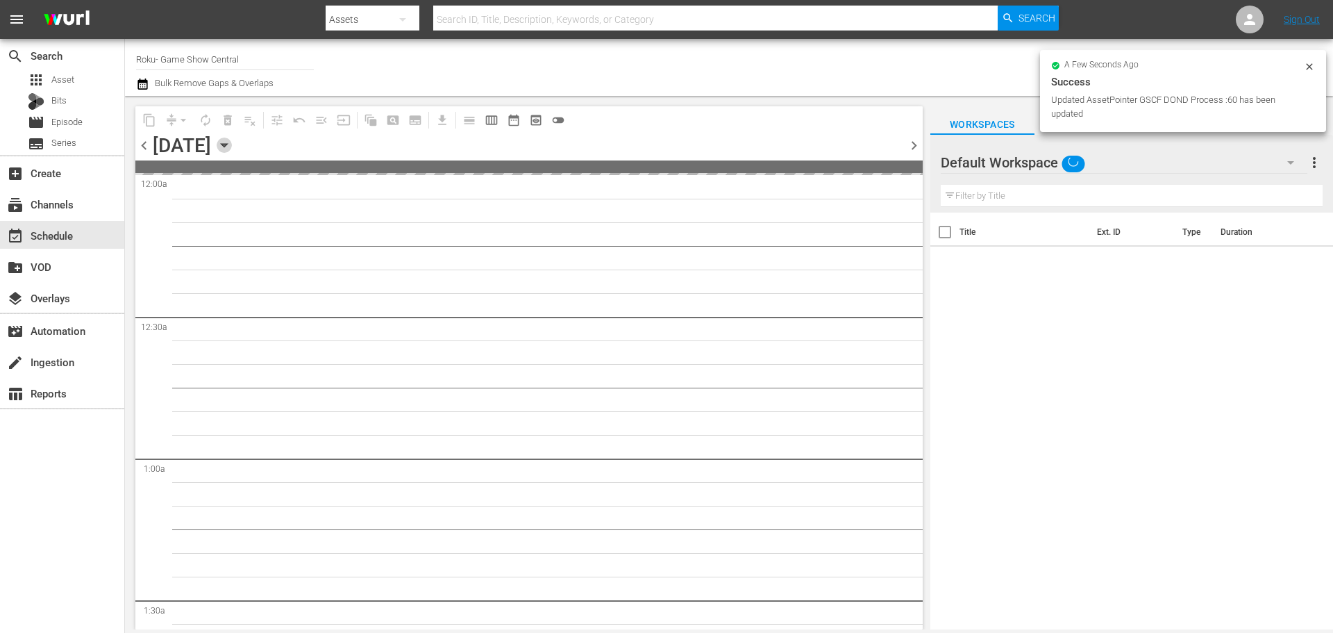
click at [232, 140] on icon "button" at bounding box center [224, 144] width 15 height 15
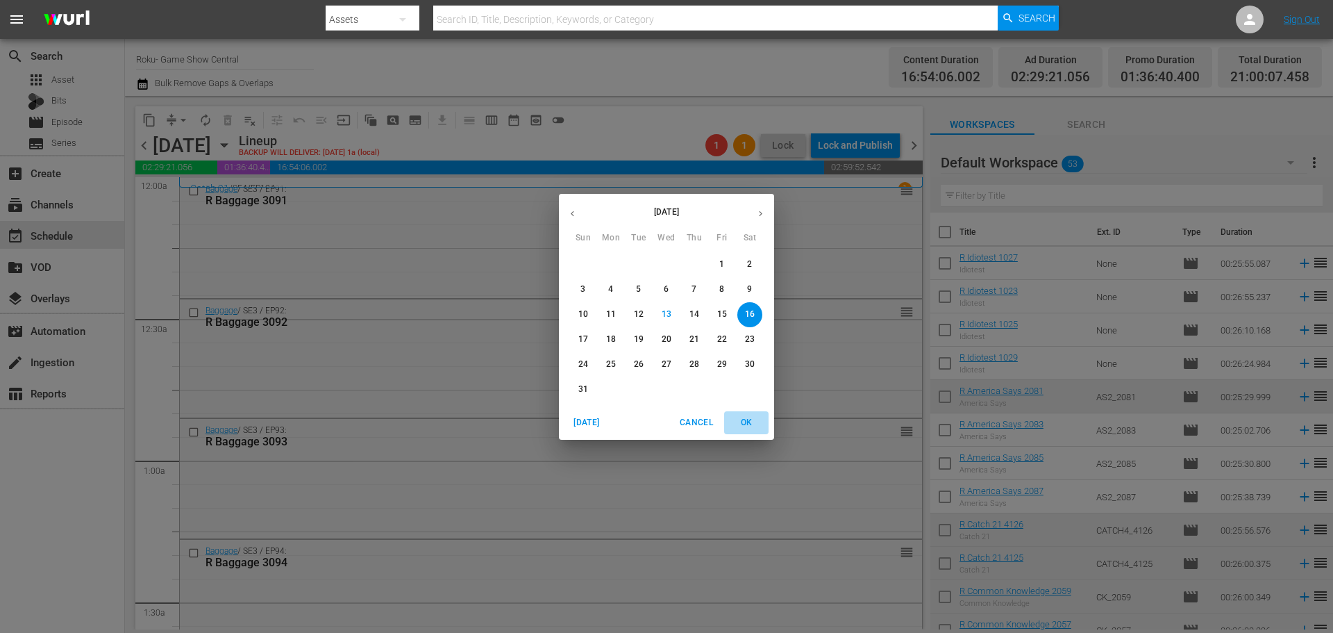
click at [753, 424] on span "OK" at bounding box center [746, 422] width 33 height 15
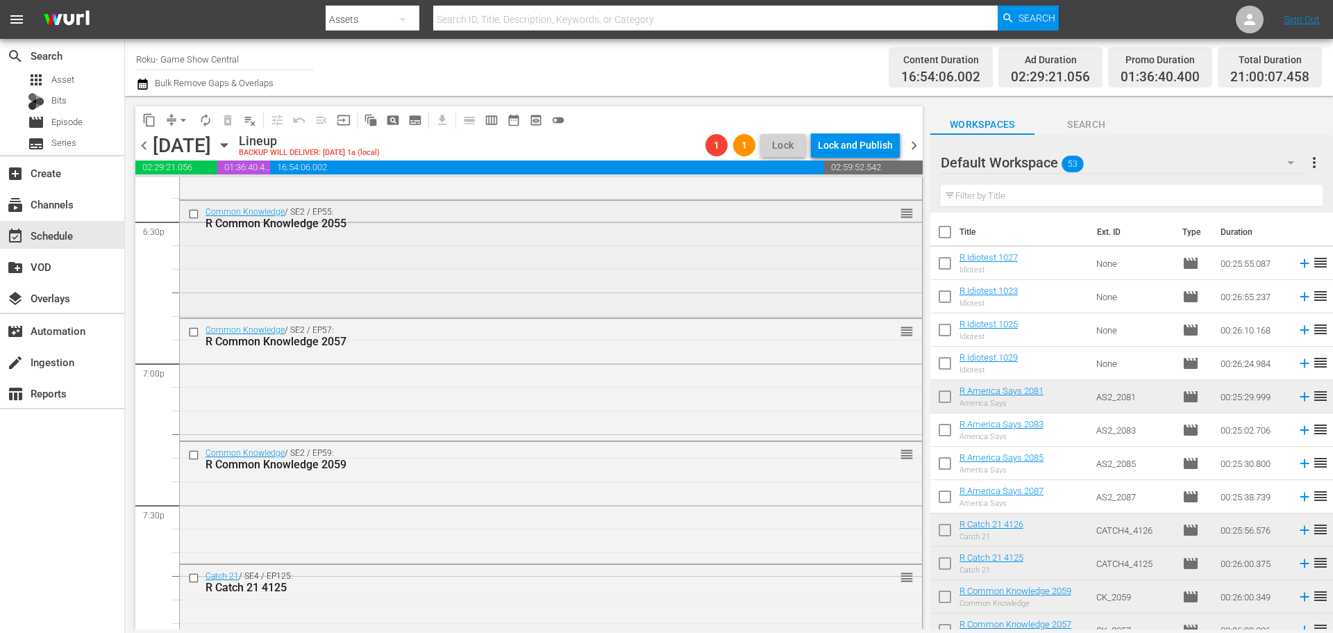
scroll to position [5070, 0]
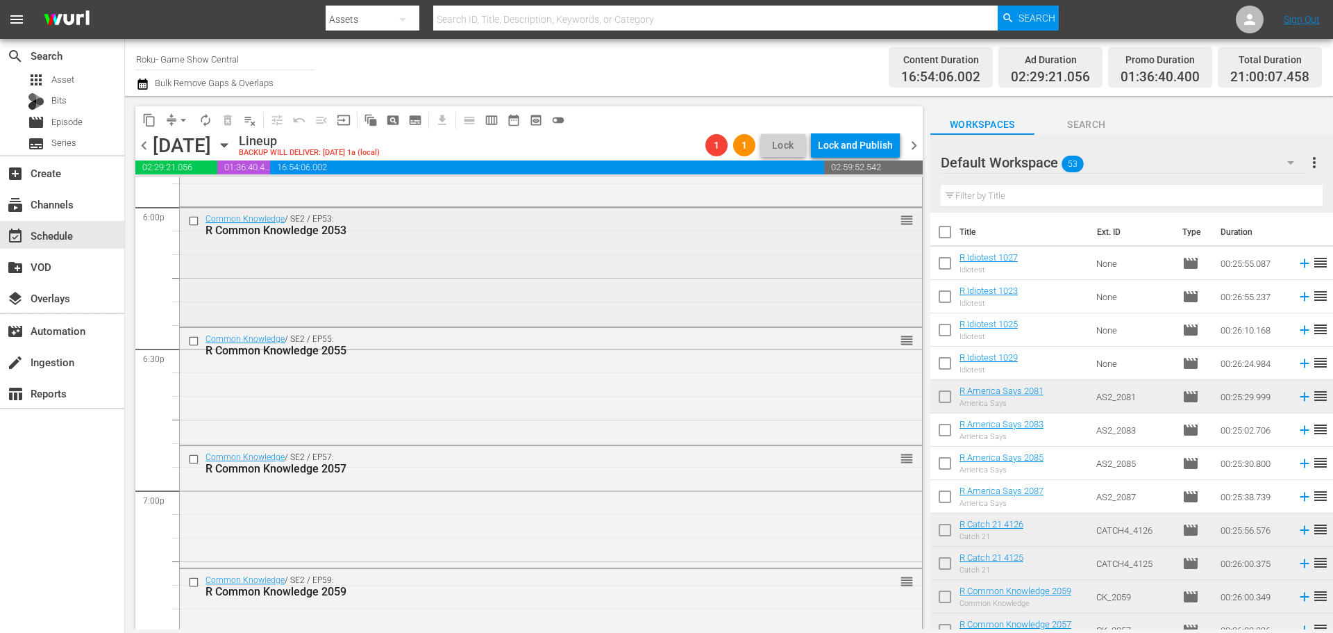
click at [291, 257] on div "Common Knowledge / SE2 / EP53: R Common Knowledge 2053 reorder" at bounding box center [551, 266] width 742 height 116
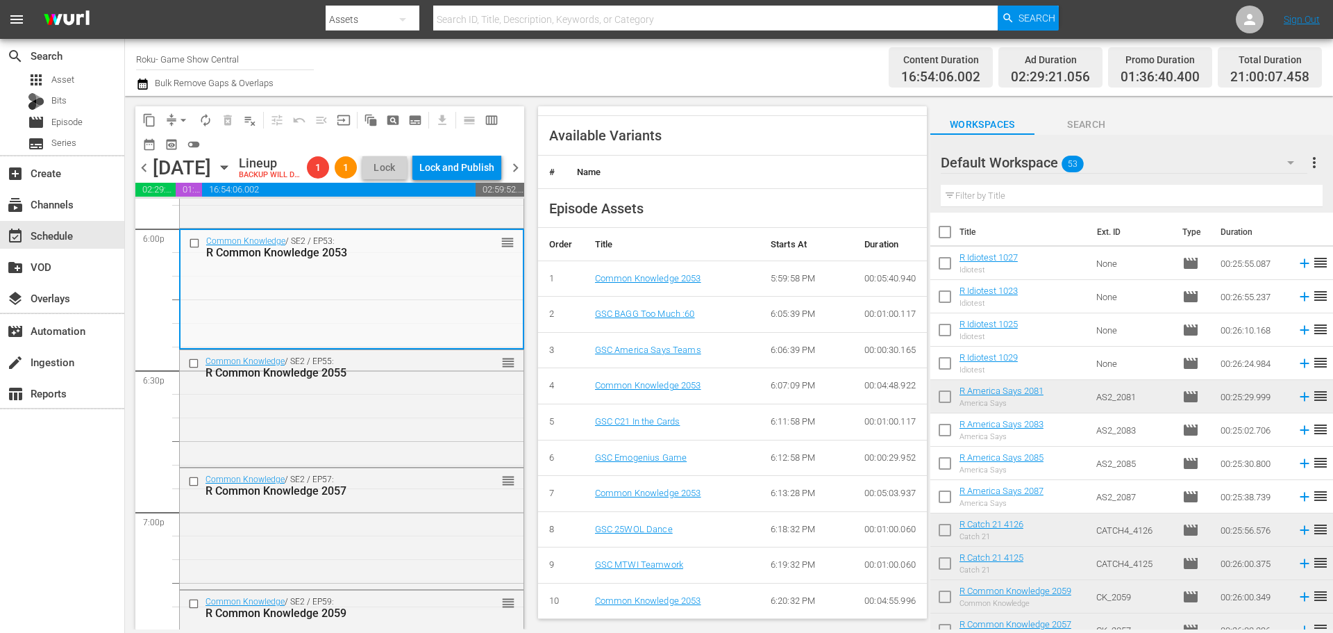
scroll to position [542, 0]
click at [186, 123] on span "arrow_drop_down" at bounding box center [183, 120] width 14 height 14
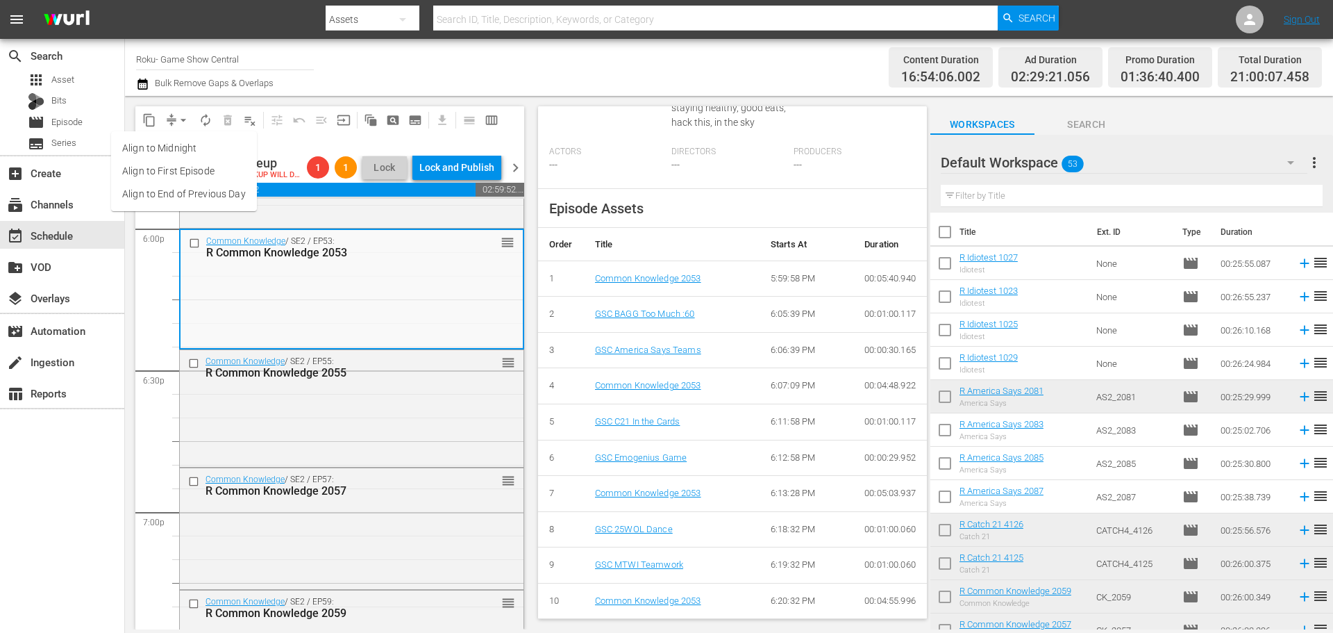
click at [189, 133] on ul "Align to Midnight Align to First Episode Align to End of Previous Day" at bounding box center [184, 171] width 146 height 80
click at [228, 149] on li "Align to Midnight" at bounding box center [184, 148] width 146 height 23
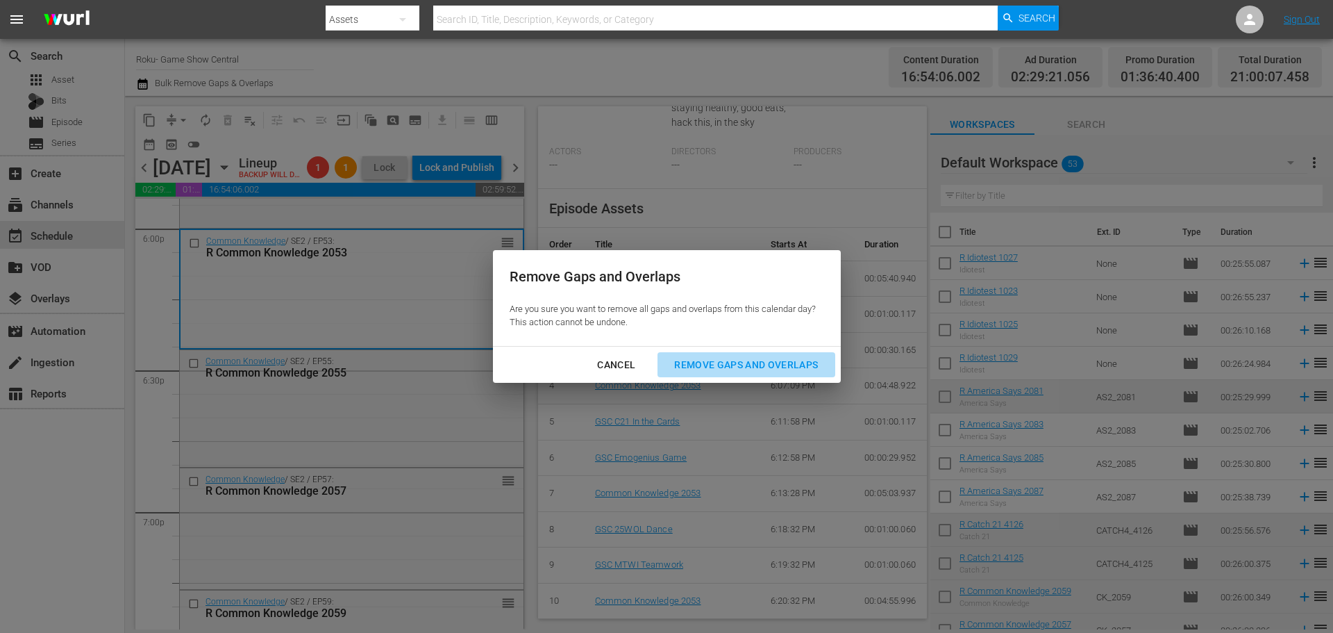
click at [733, 357] on div "Remove Gaps and Overlaps" at bounding box center [746, 364] width 166 height 17
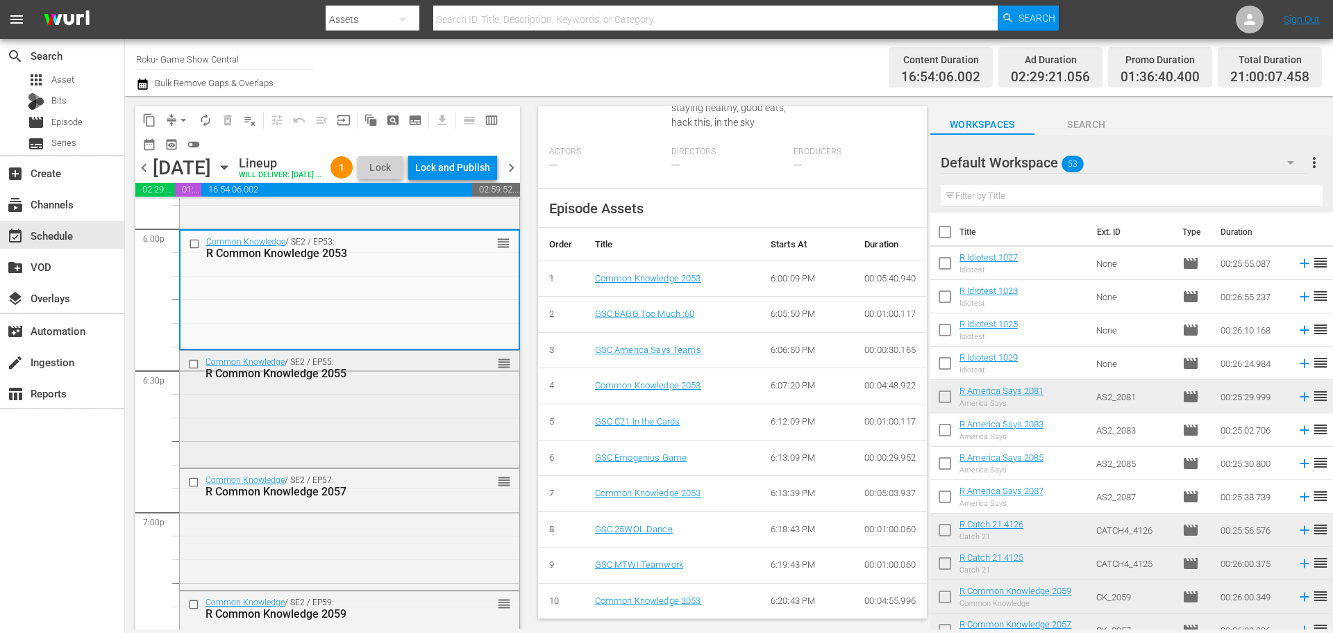
click at [371, 428] on div "Common Knowledge / SE2 / EP55: R Common Knowledge 2055 reorder" at bounding box center [350, 408] width 340 height 114
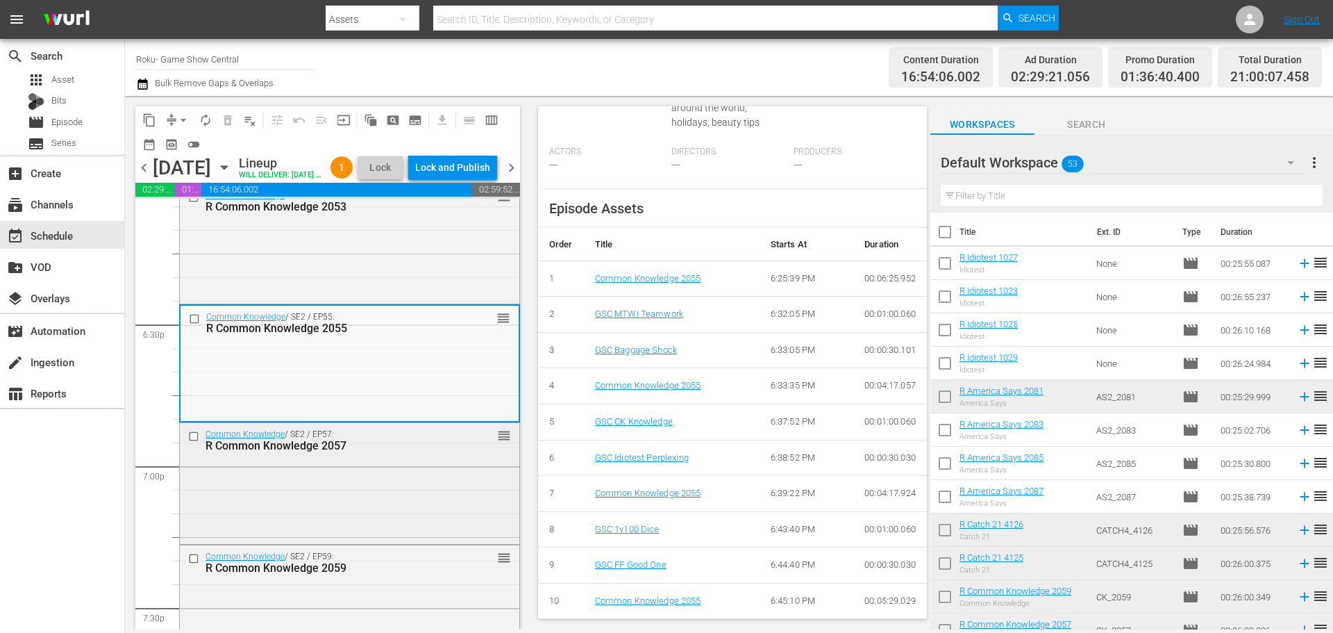
scroll to position [5140, 0]
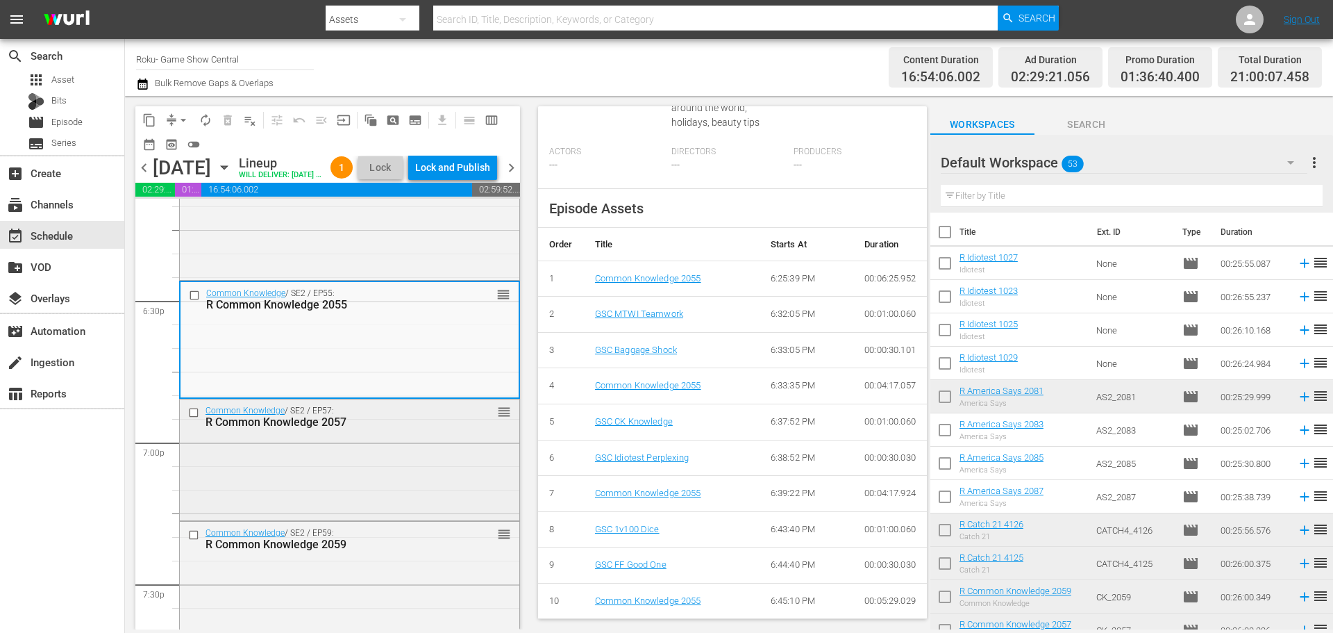
click at [374, 494] on div "Common Knowledge / SE2 / EP57: R Common Knowledge 2057 reorder" at bounding box center [350, 458] width 340 height 119
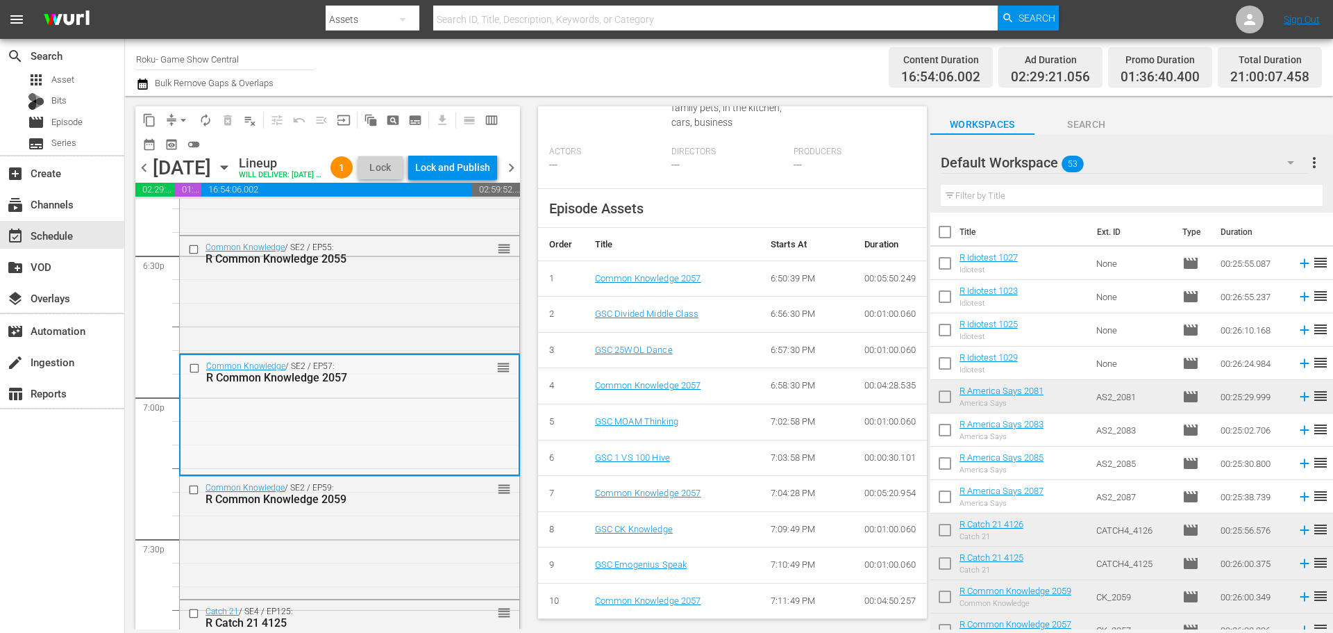
scroll to position [5278, 0]
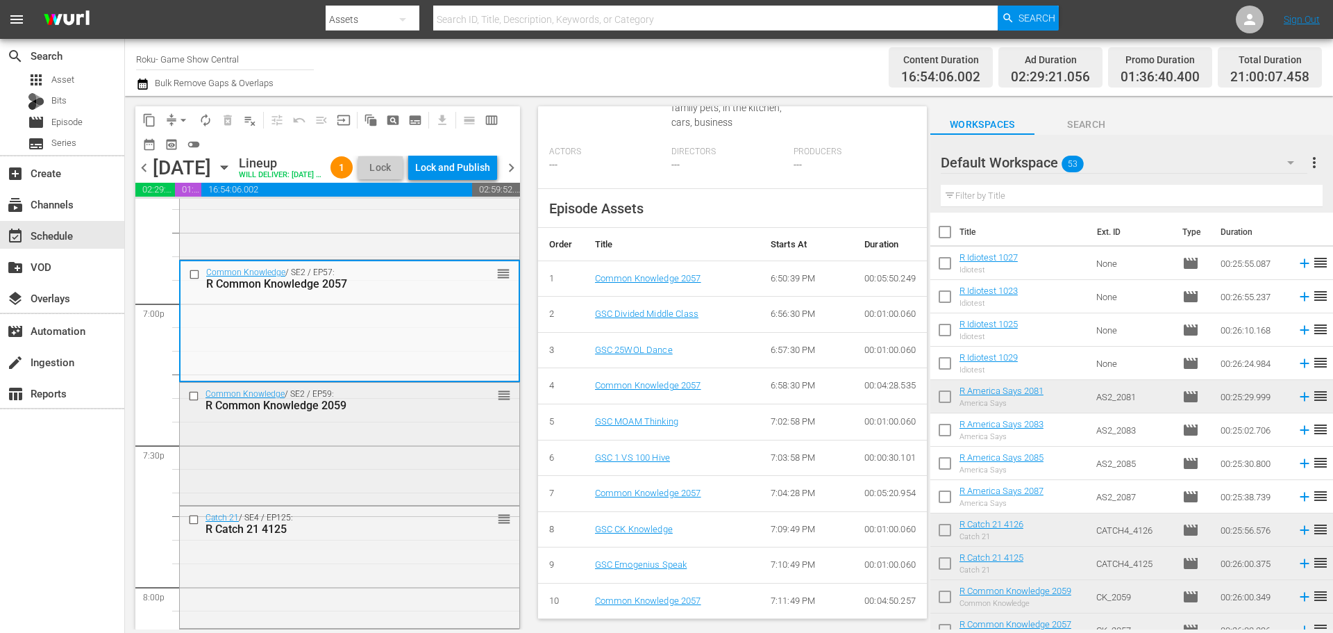
click at [357, 487] on div "Common Knowledge / SE2 / EP59: R Common Knowledge 2059 reorder" at bounding box center [350, 442] width 340 height 119
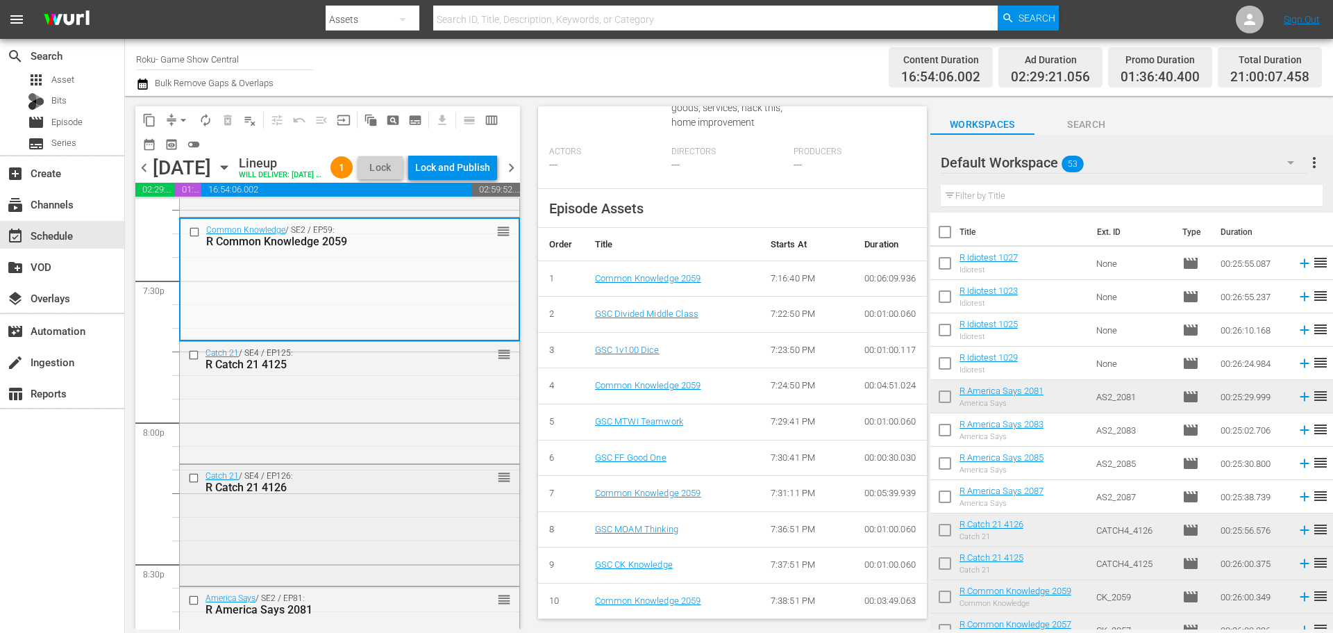
scroll to position [5487, 0]
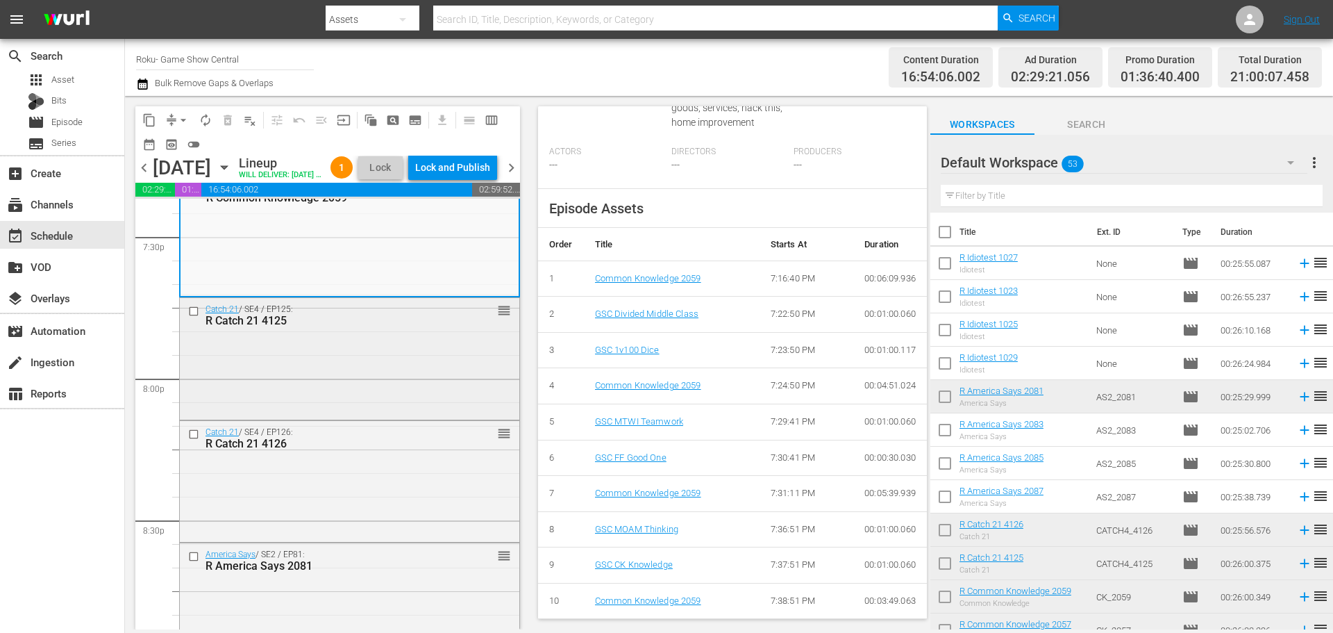
click at [412, 414] on div "Catch 21 / SE4 / EP125: R Catch 21 4125 reorder" at bounding box center [350, 357] width 340 height 119
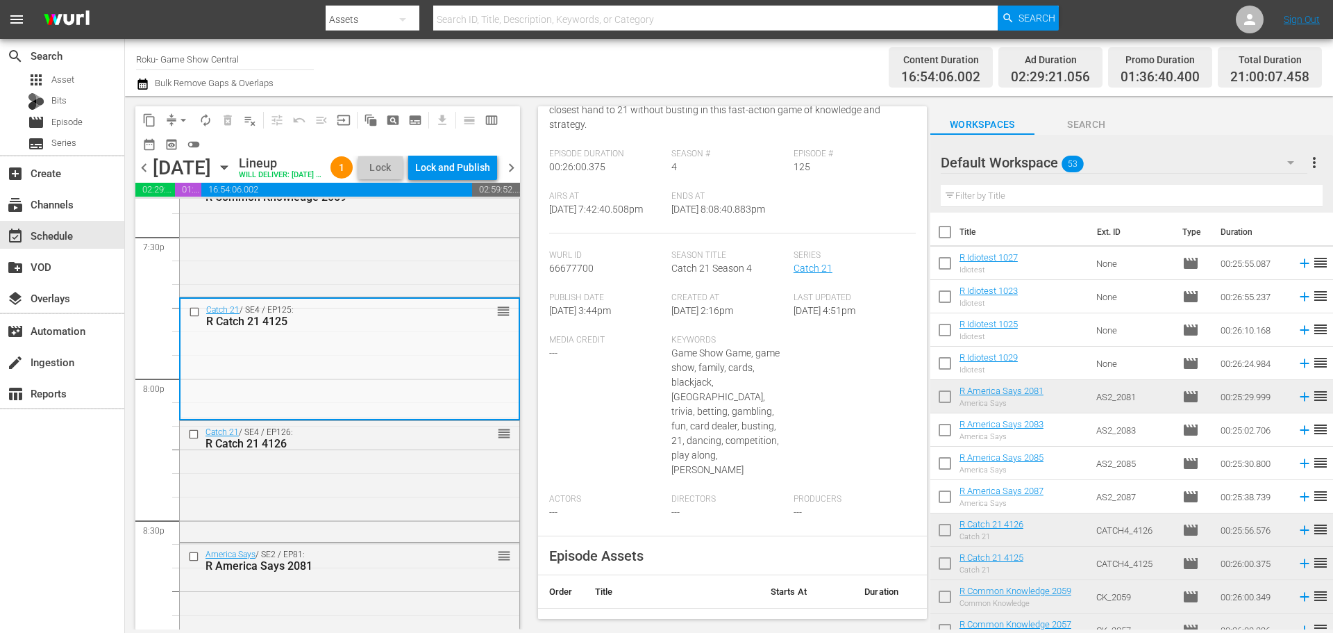
scroll to position [513, 0]
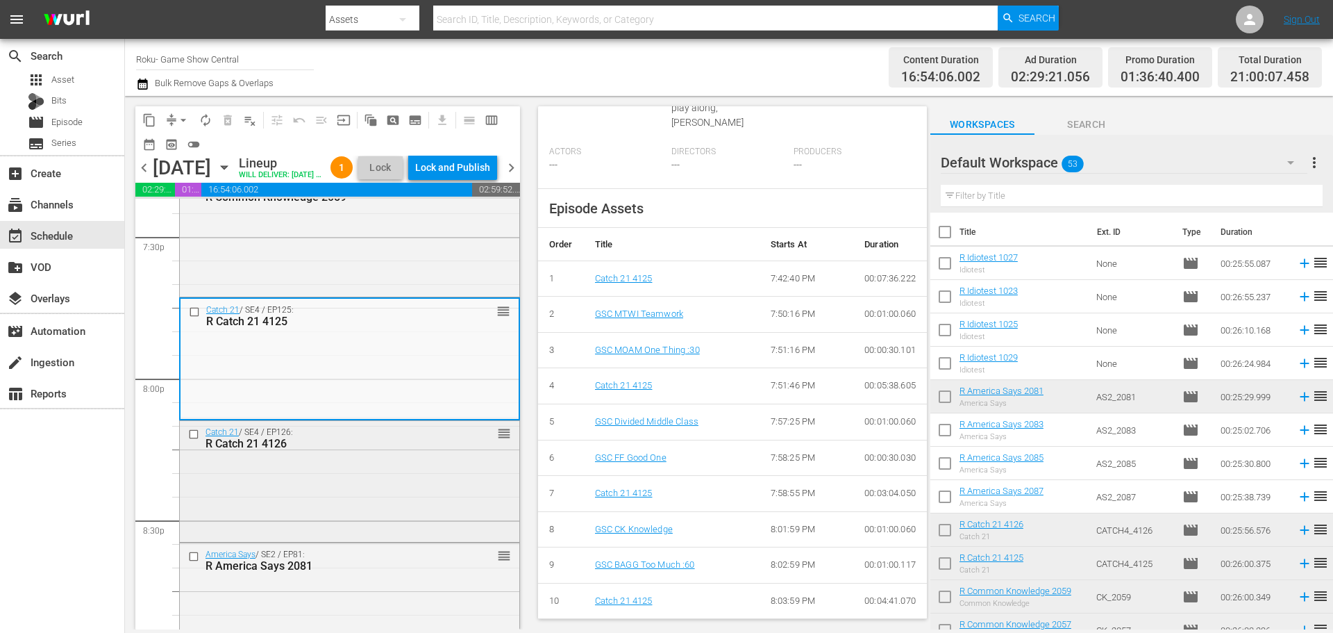
click at [258, 539] on div "Catch 21 / SE4 / EP126: R Catch 21 4126 reorder" at bounding box center [350, 480] width 340 height 118
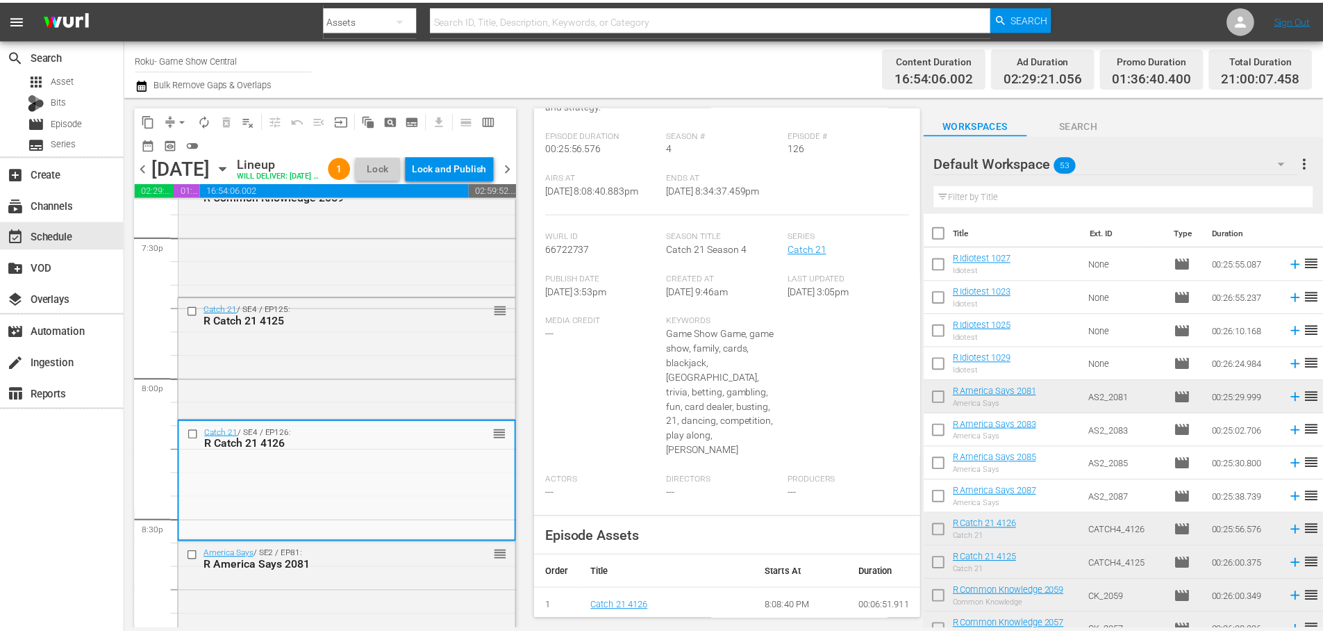
scroll to position [0, 0]
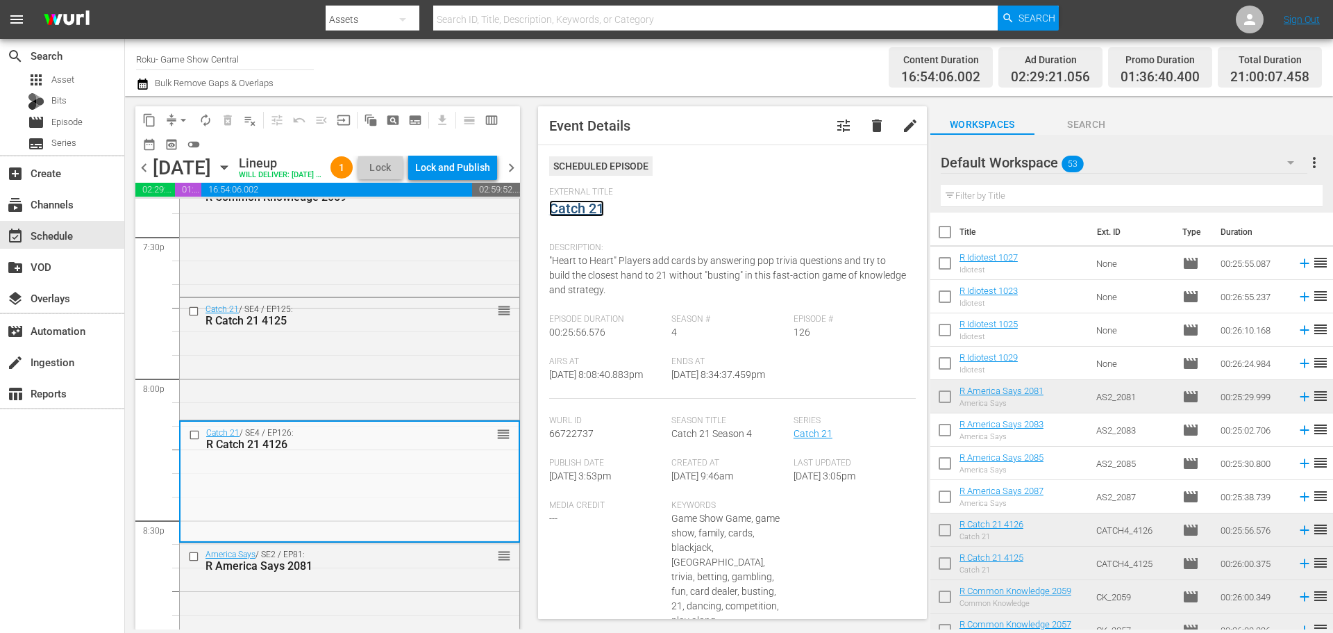
click at [587, 213] on link "Catch 21" at bounding box center [576, 208] width 55 height 17
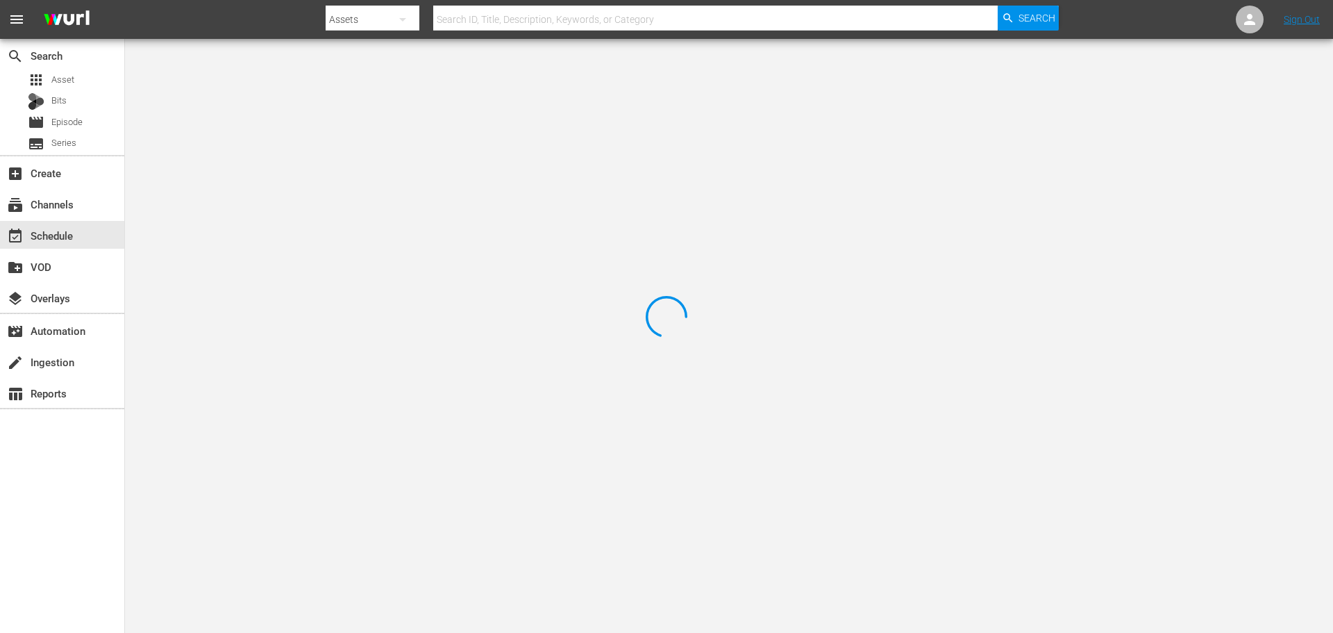
click at [276, 103] on div at bounding box center [666, 316] width 1333 height 633
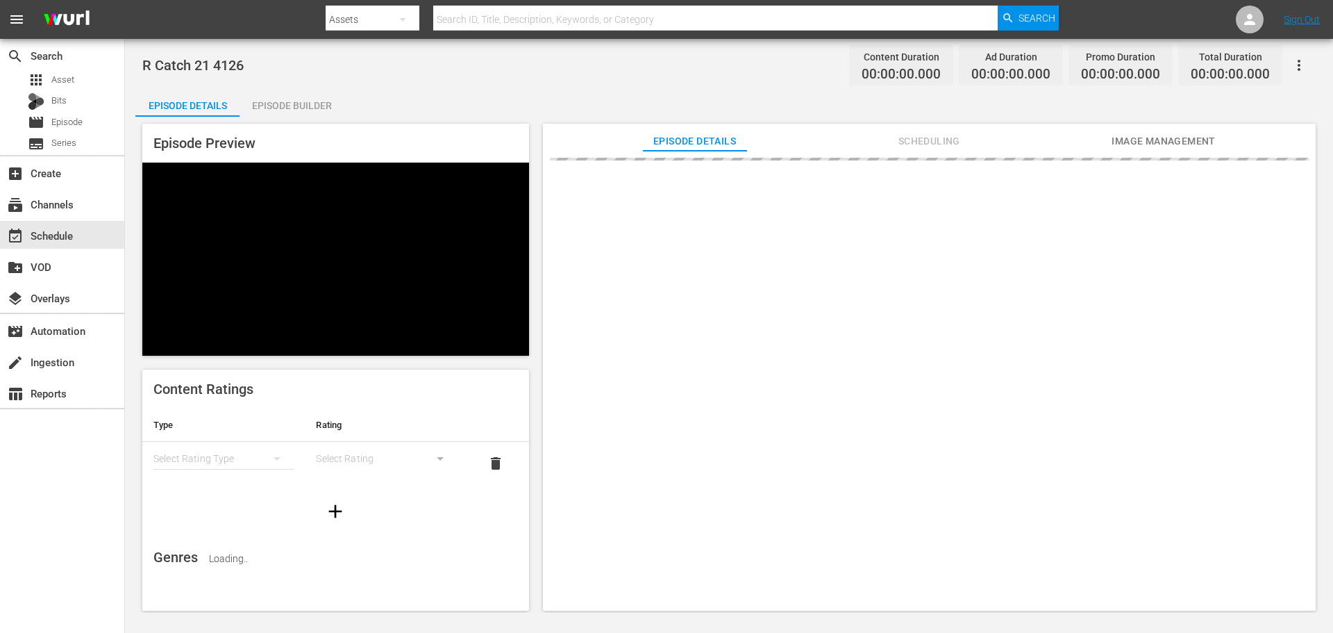
click at [285, 97] on div "Episode Builder" at bounding box center [292, 105] width 104 height 33
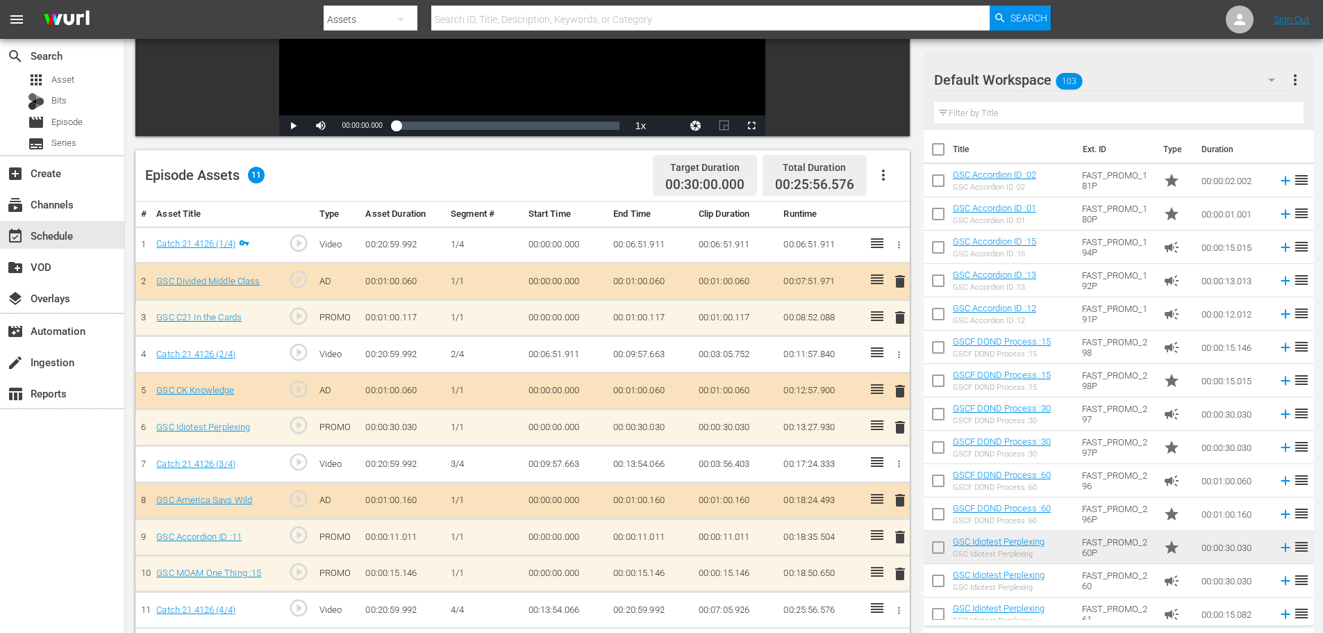
scroll to position [331, 0]
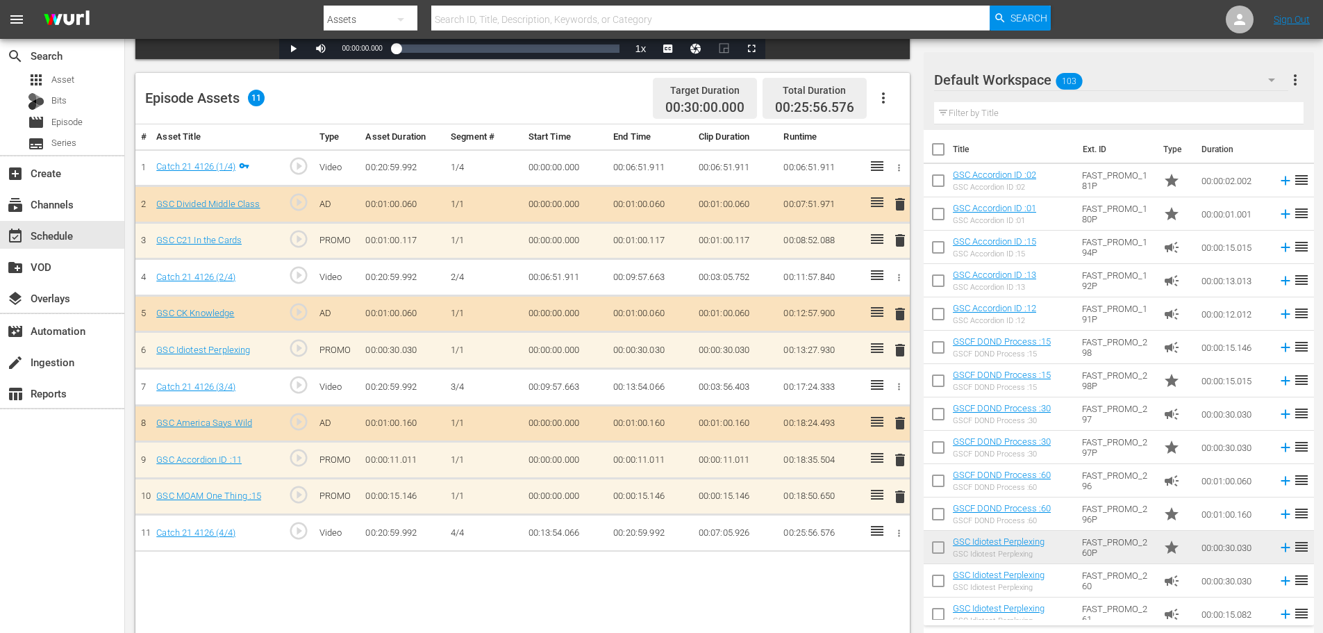
click at [901, 467] on span "delete" at bounding box center [900, 459] width 17 height 17
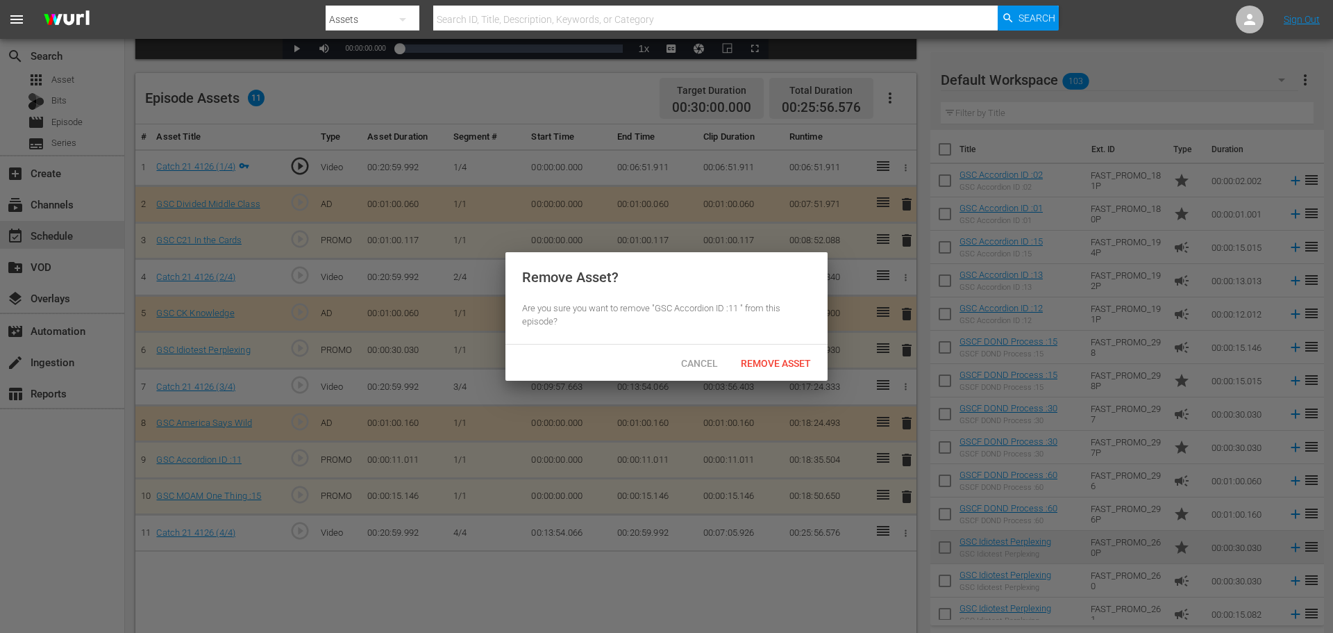
click at [756, 376] on div "Cancel Remove Asset" at bounding box center [667, 362] width 322 height 36
drag, startPoint x: 762, startPoint y: 365, endPoint x: 968, endPoint y: 131, distance: 311.0
click at [762, 364] on span "Remove Asset" at bounding box center [776, 363] width 92 height 11
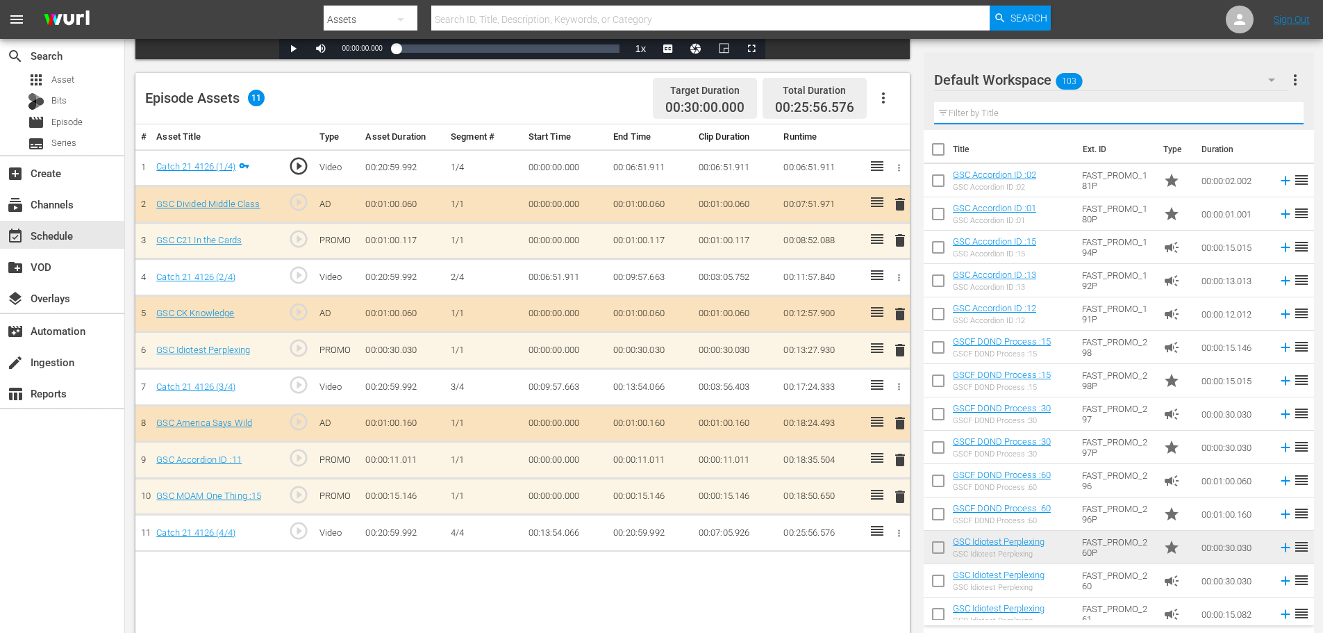
click at [968, 115] on input "text" at bounding box center [1118, 113] width 369 height 22
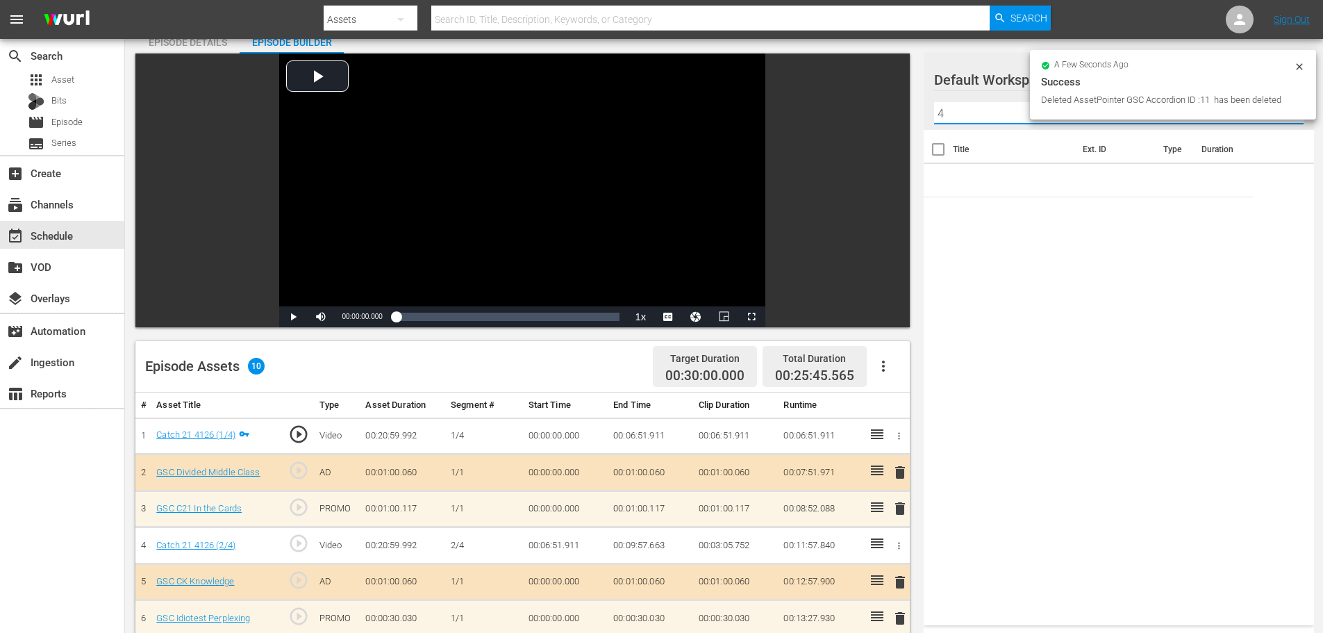
scroll to position [362, 0]
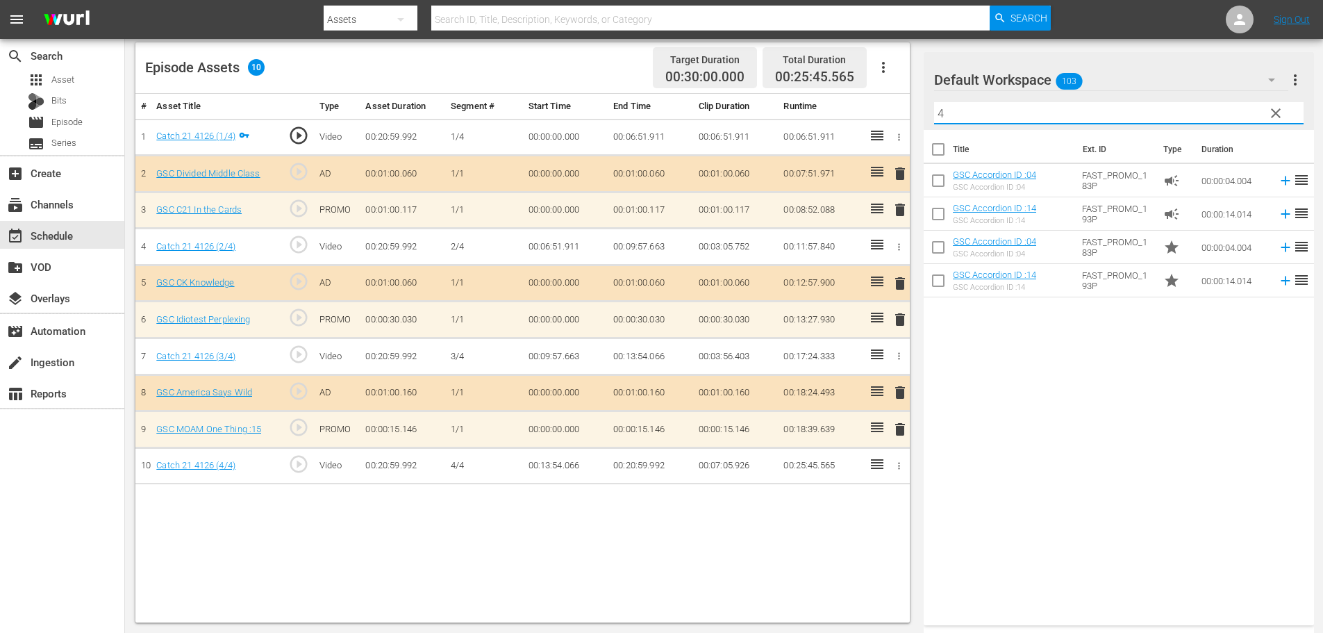
type input "4"
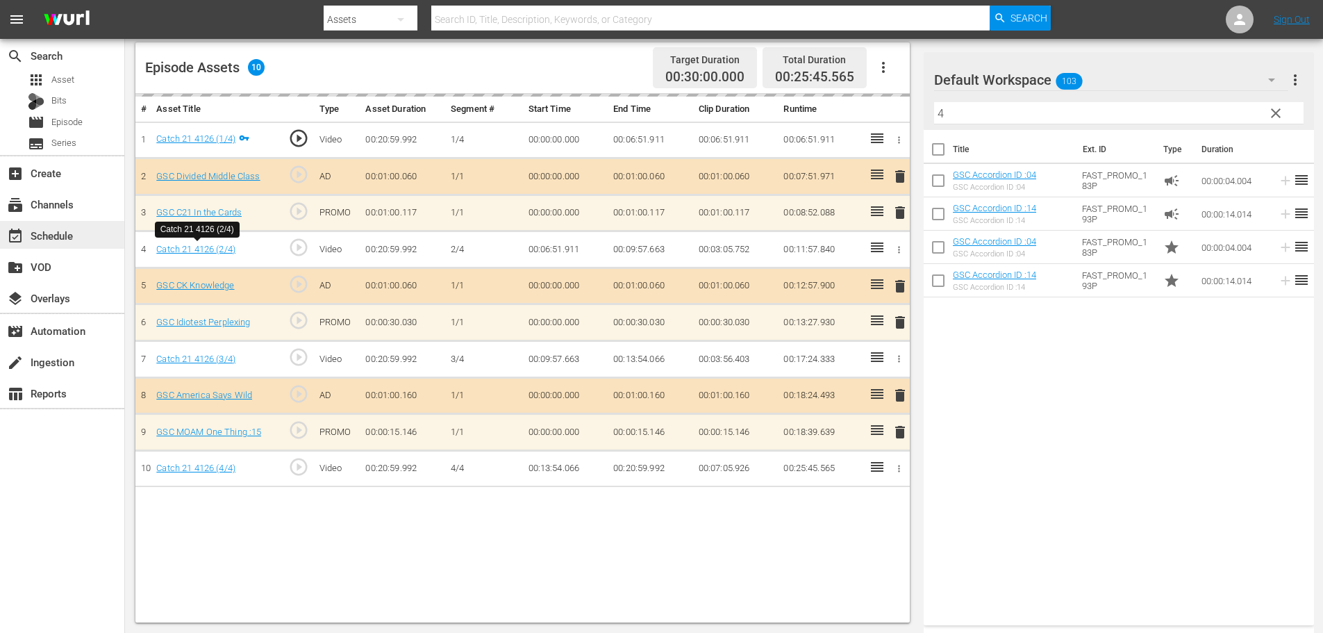
click at [92, 226] on div "event_available Schedule" at bounding box center [62, 235] width 124 height 28
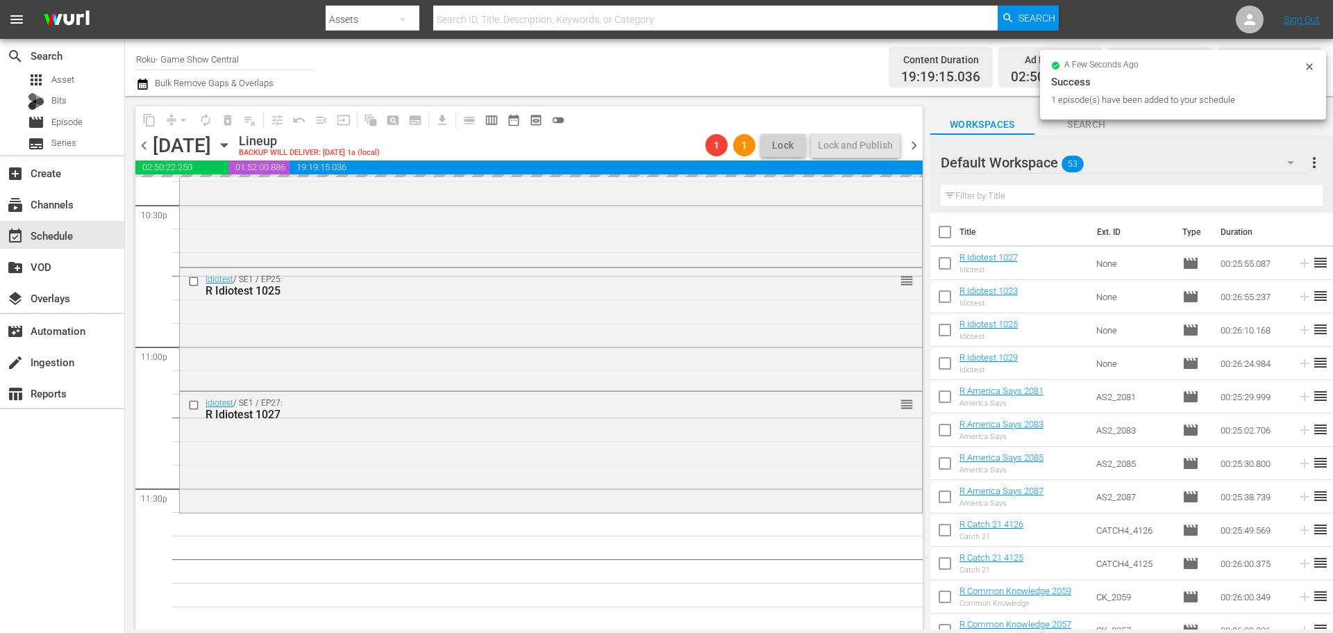
scroll to position [6348, 0]
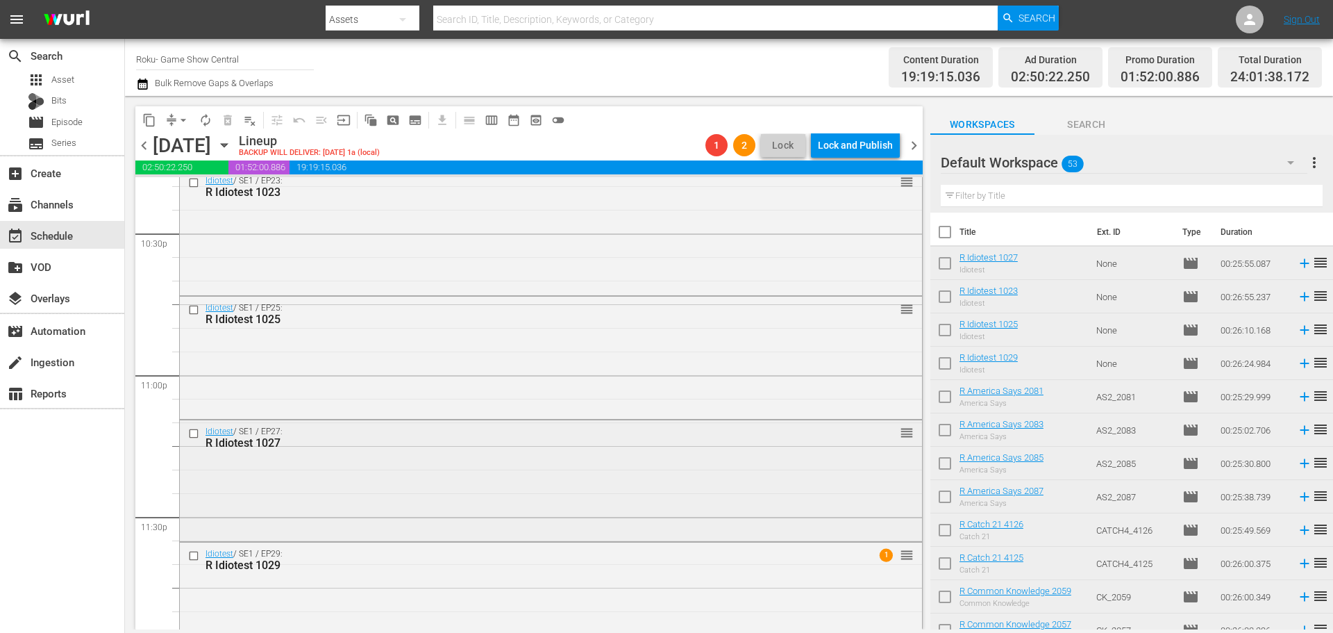
click at [573, 528] on div "Idiotest / SE1 / EP27: R Idiotest 1027 reorder" at bounding box center [551, 479] width 742 height 118
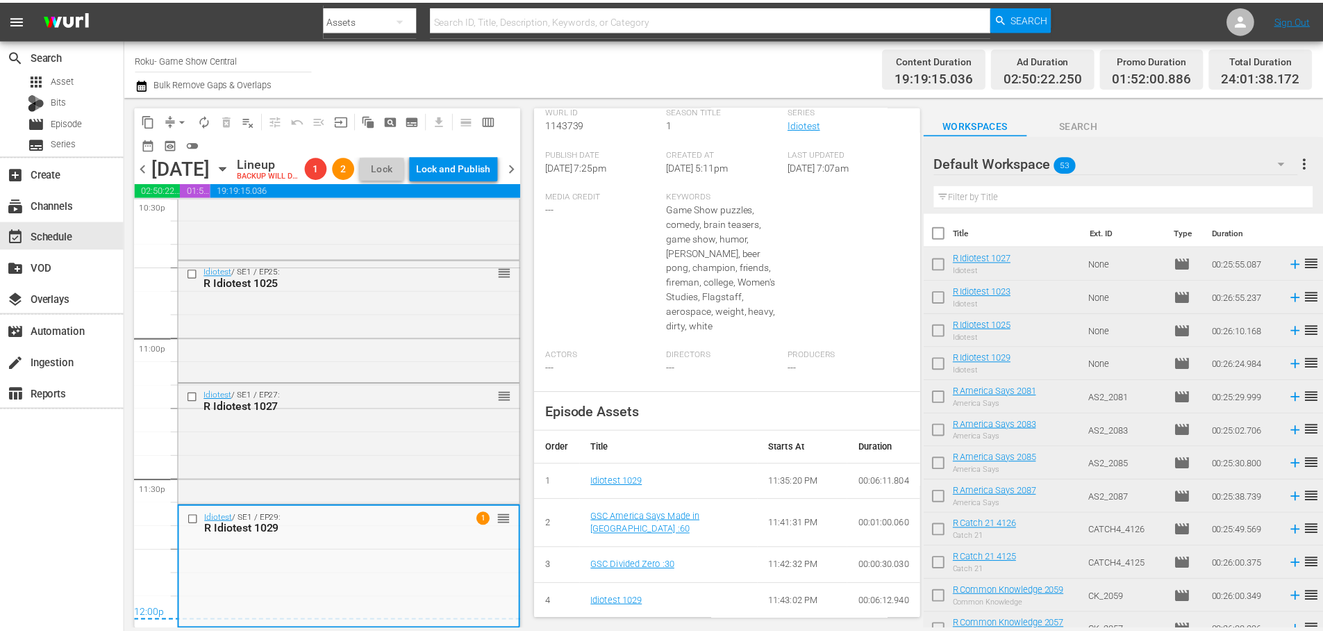
scroll to position [0, 0]
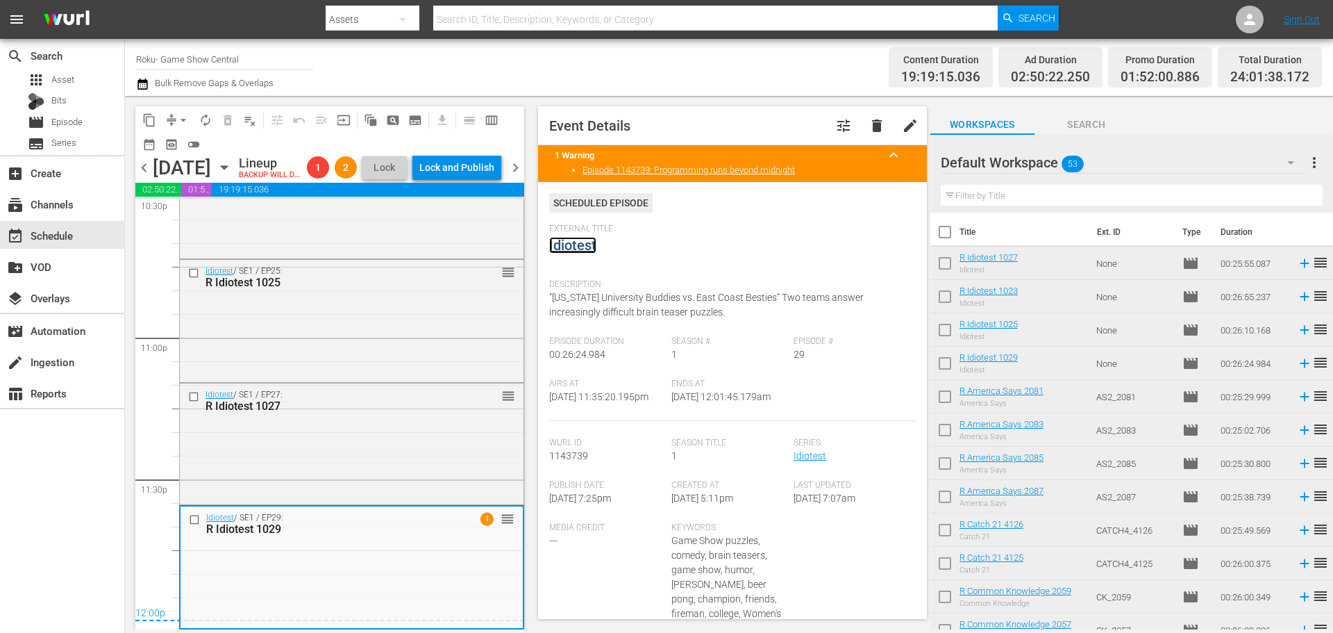
click at [572, 252] on link "Idiotest" at bounding box center [572, 245] width 47 height 17
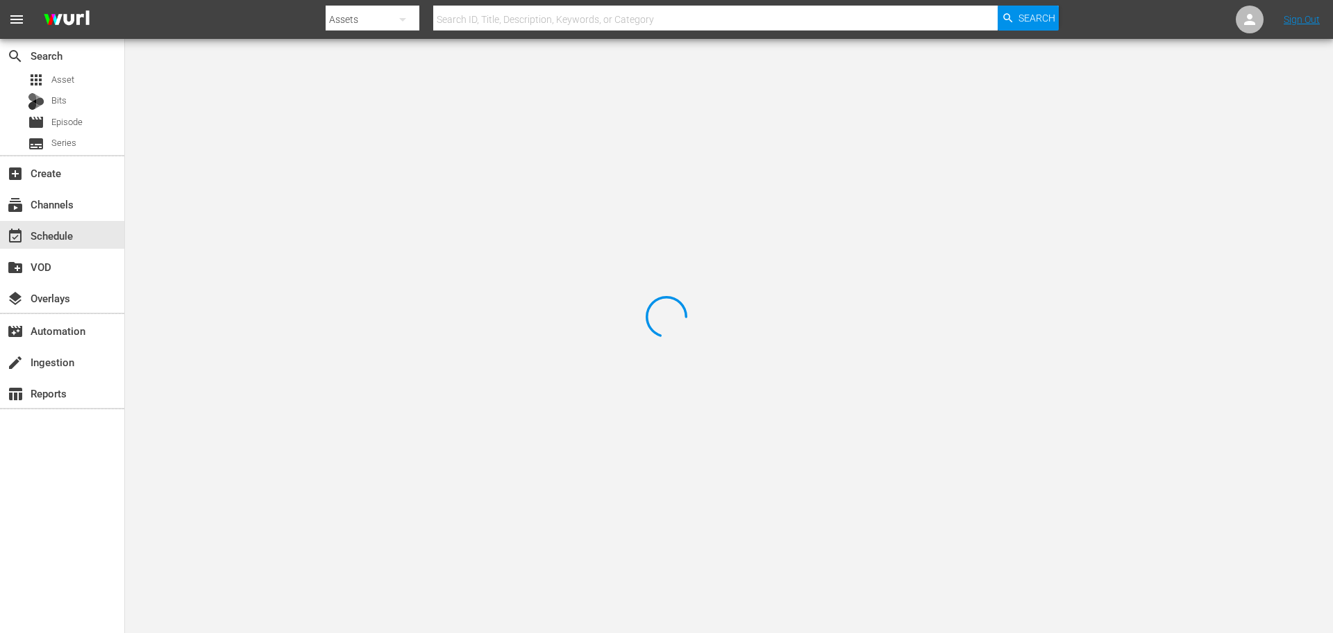
click at [273, 96] on div at bounding box center [666, 316] width 1333 height 633
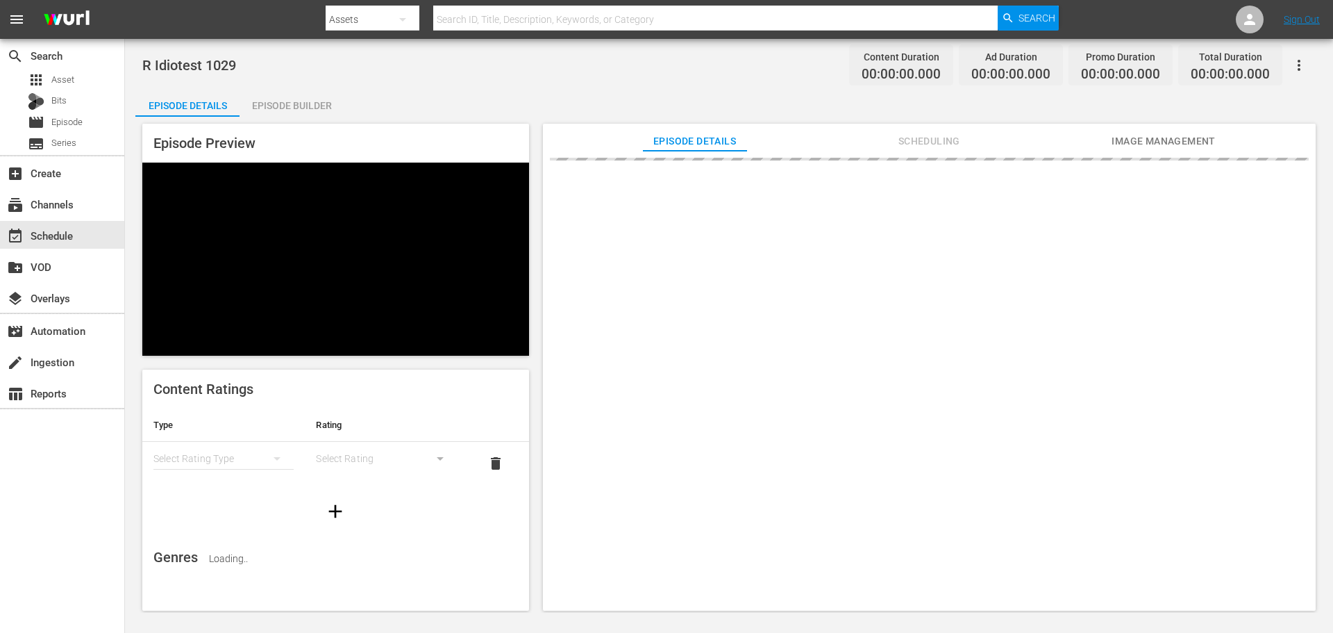
click at [277, 99] on div "Episode Builder" at bounding box center [292, 105] width 104 height 33
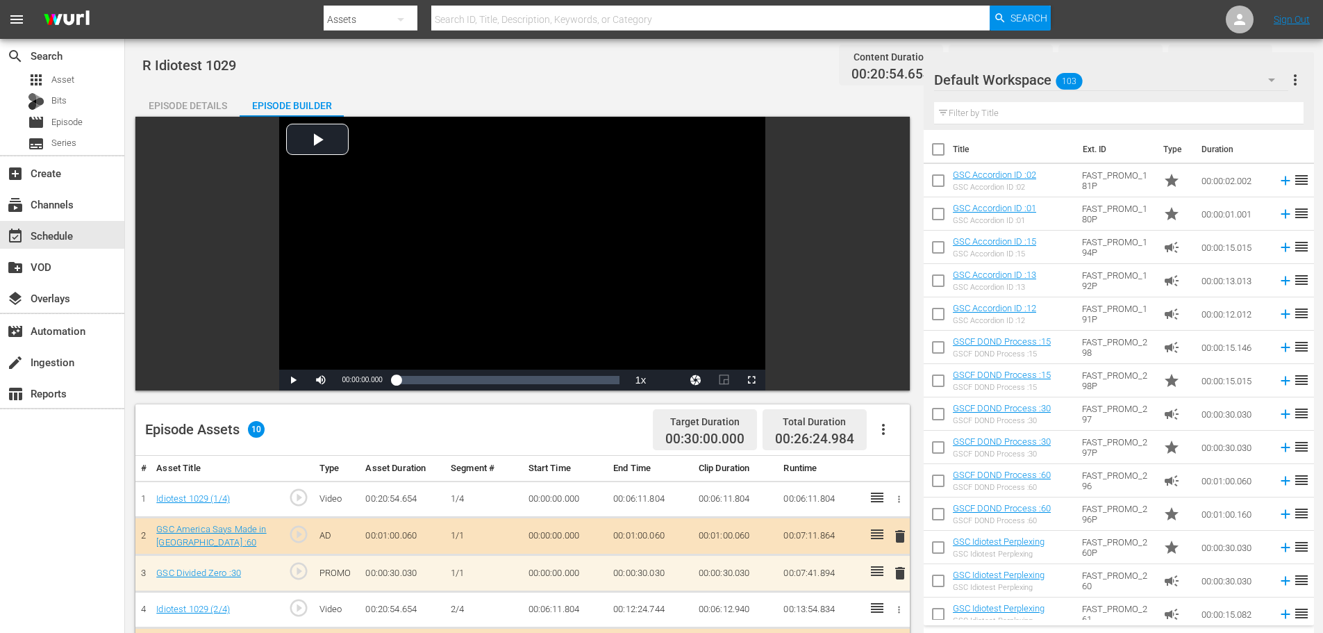
scroll to position [362, 0]
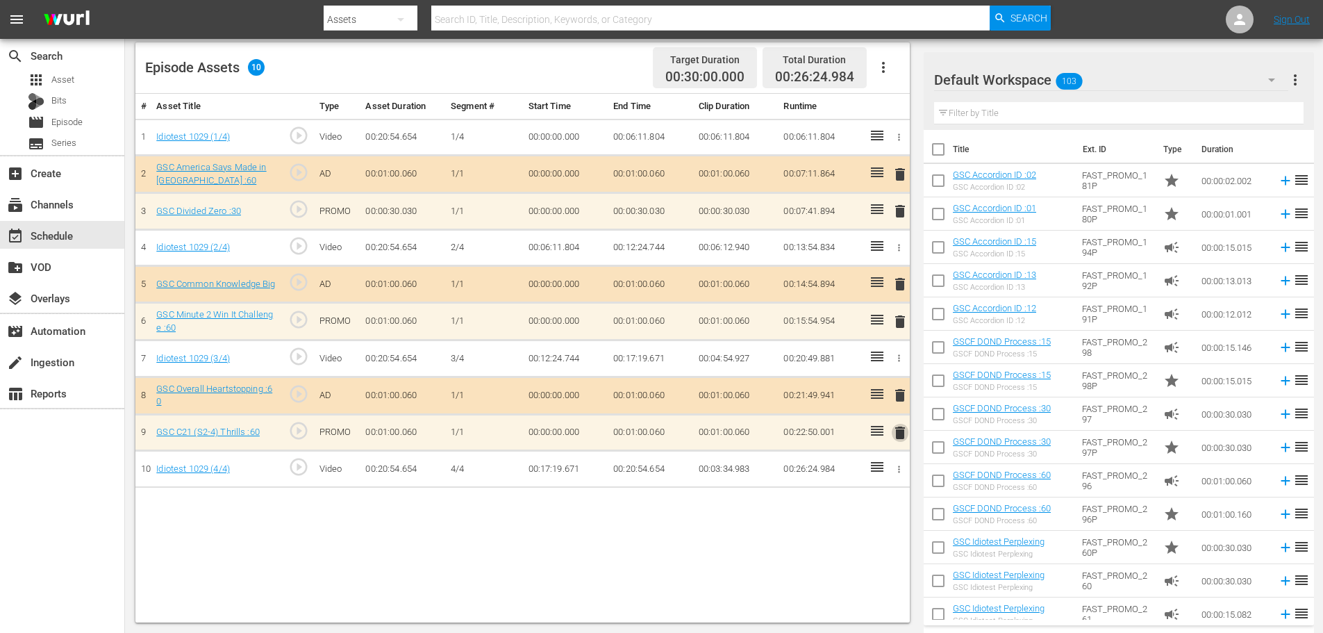
click at [897, 436] on span "delete" at bounding box center [900, 432] width 17 height 17
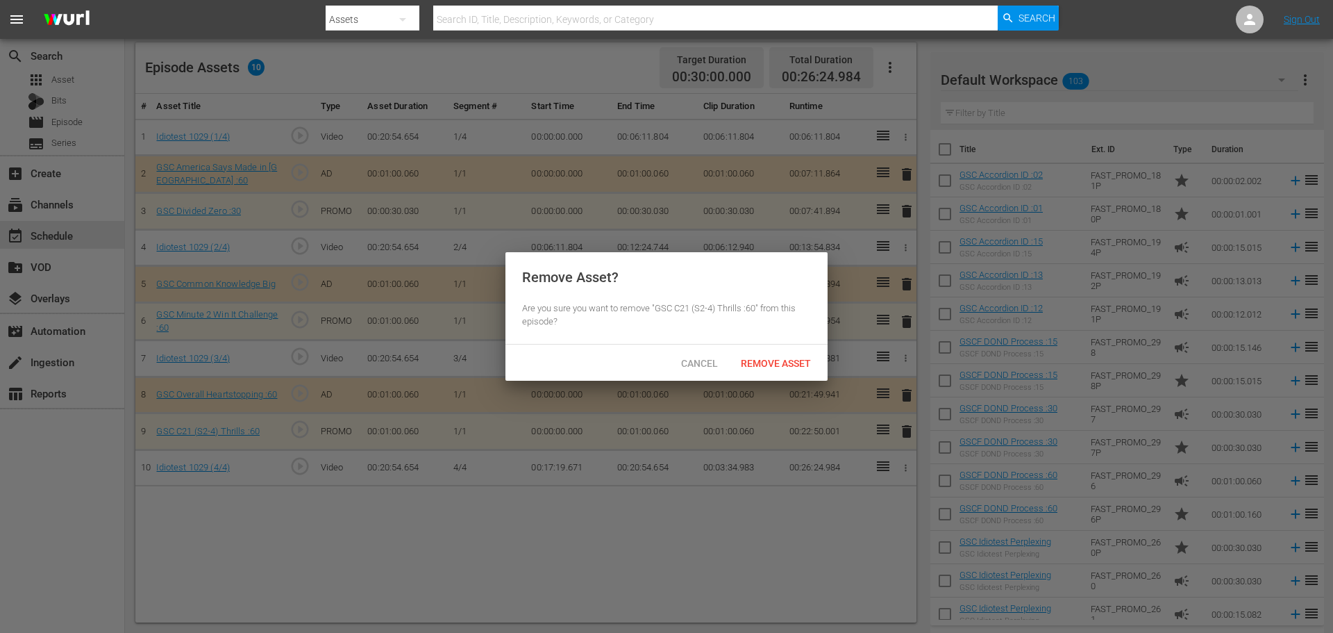
click at [781, 370] on div "Remove Asset" at bounding box center [776, 363] width 92 height 26
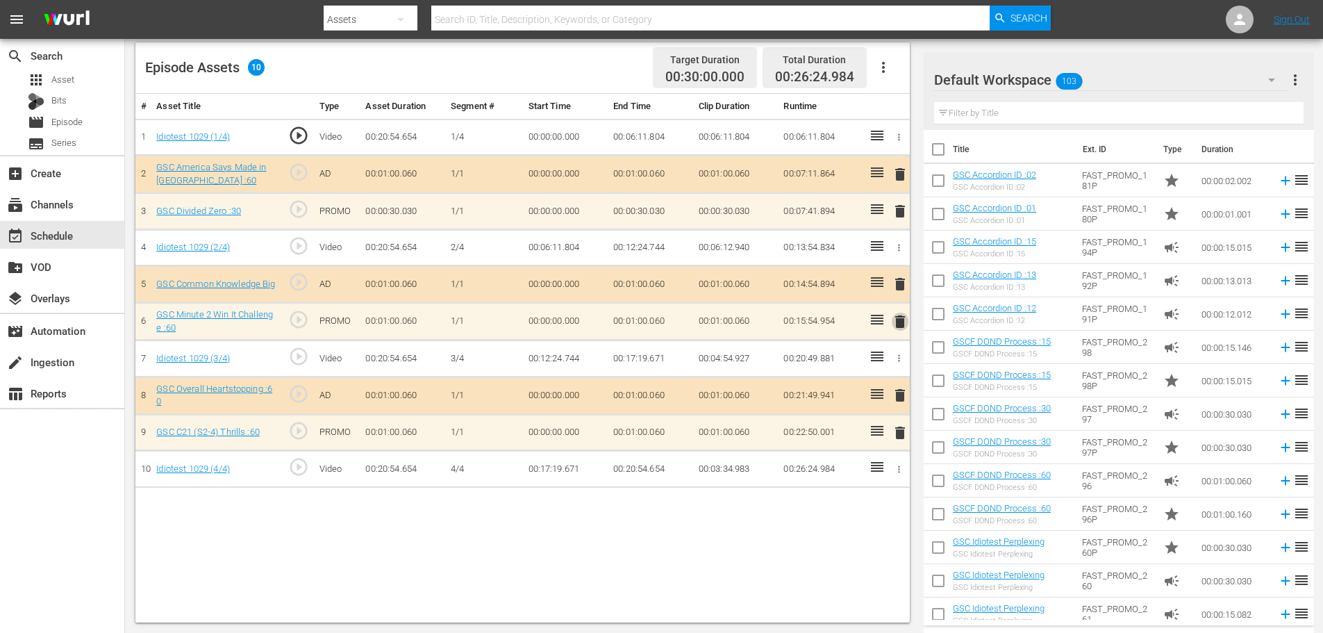
click at [902, 324] on span "delete" at bounding box center [900, 321] width 17 height 17
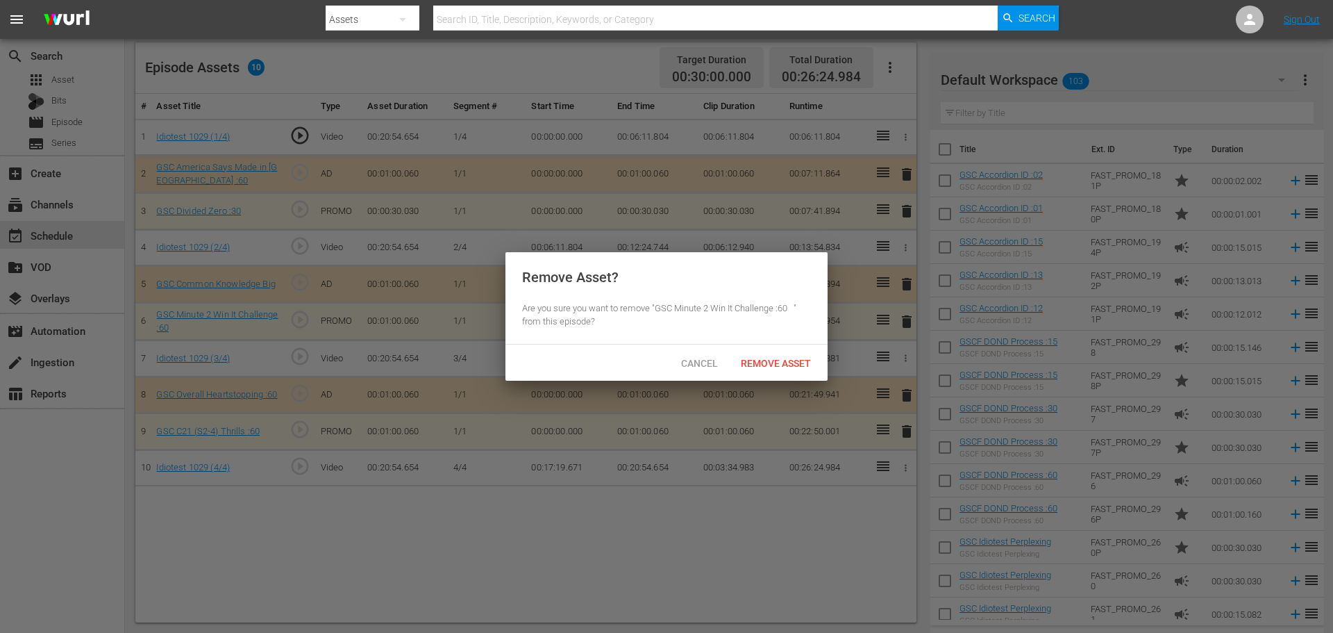
click at [797, 362] on span "Remove Asset" at bounding box center [776, 363] width 92 height 11
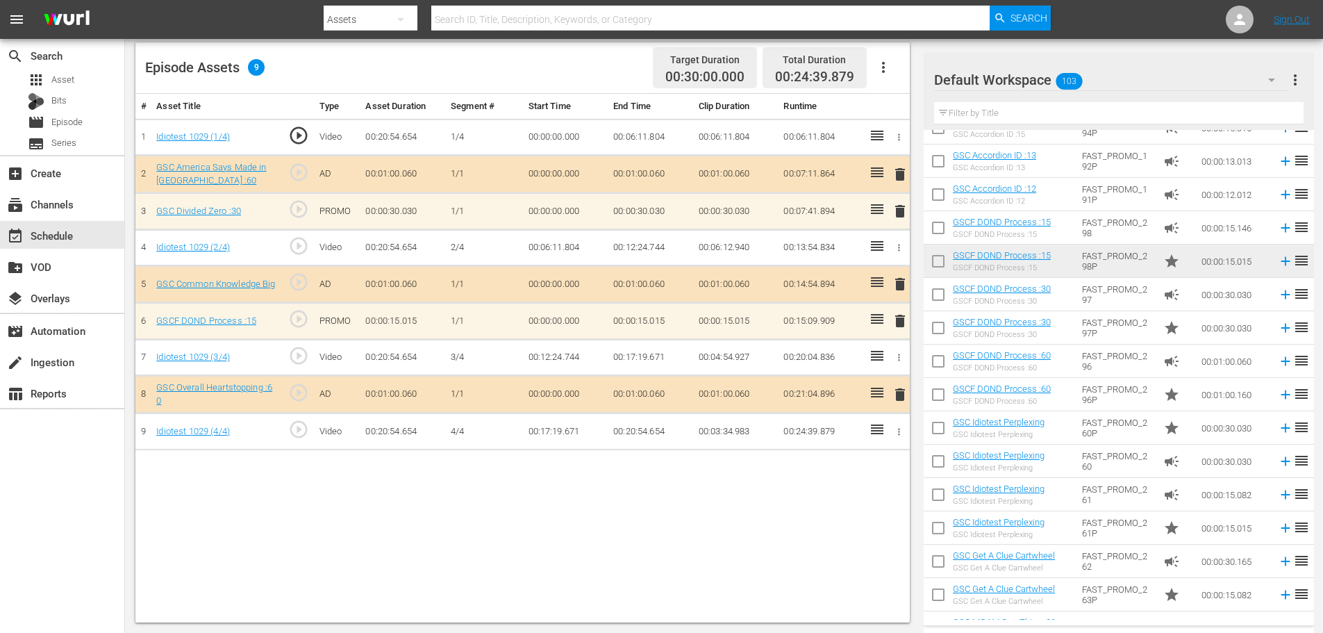
scroll to position [208, 0]
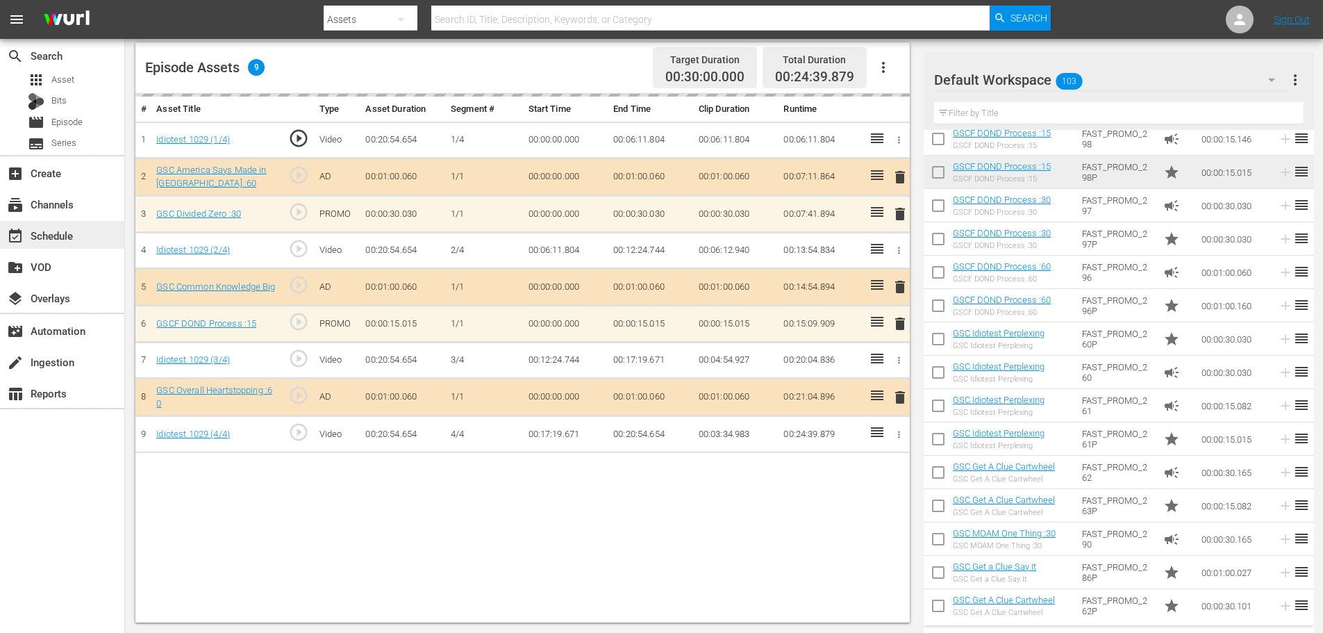
click at [52, 240] on div "event_available Schedule" at bounding box center [39, 233] width 78 height 12
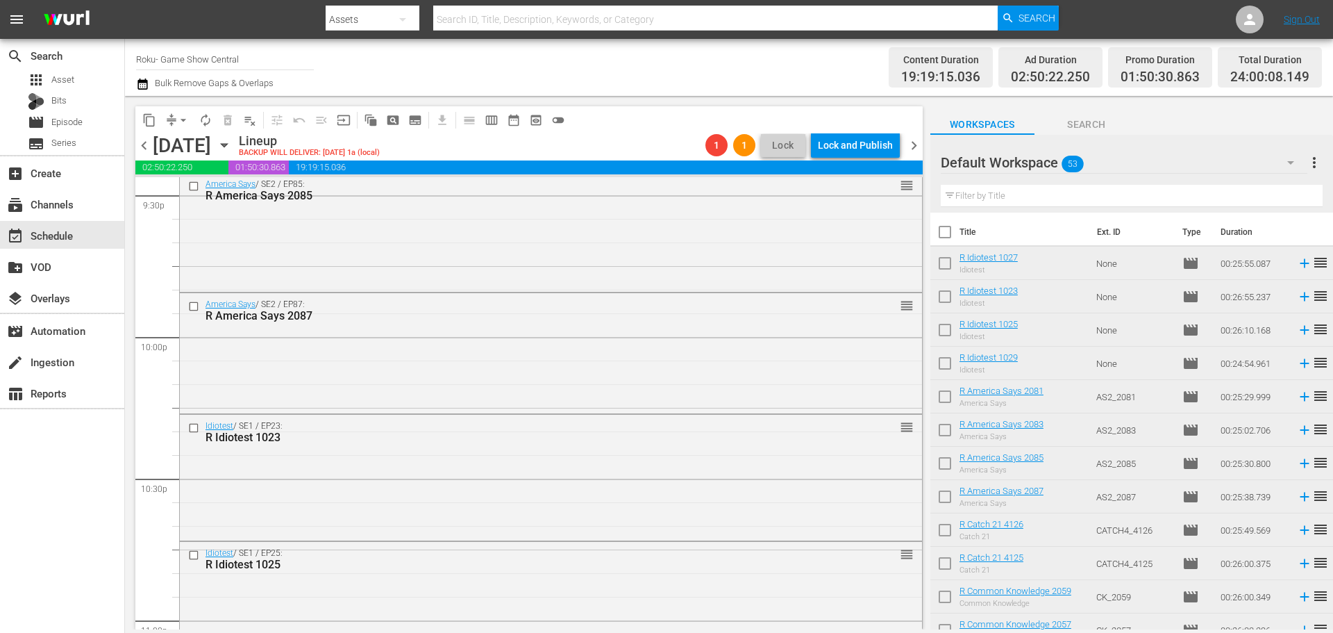
scroll to position [6349, 0]
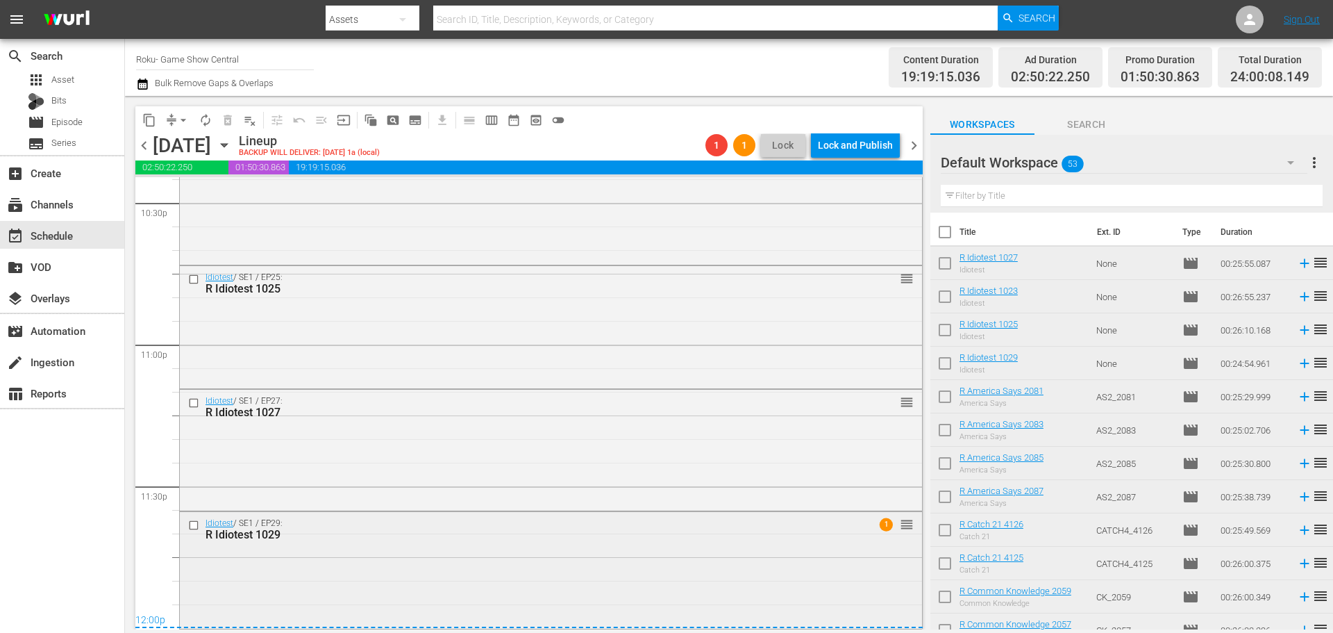
click at [377, 549] on div "Idiotest / SE1 / EP29: R Idiotest 1029 1 reorder" at bounding box center [551, 568] width 742 height 113
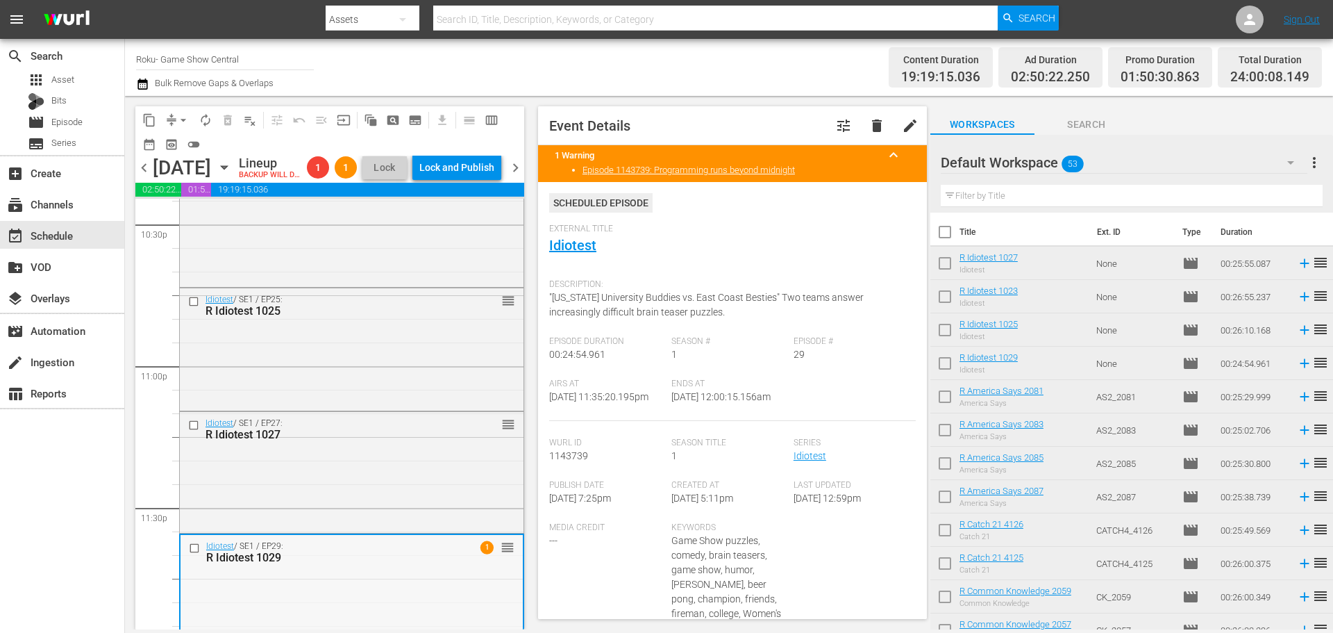
scroll to position [6394, 0]
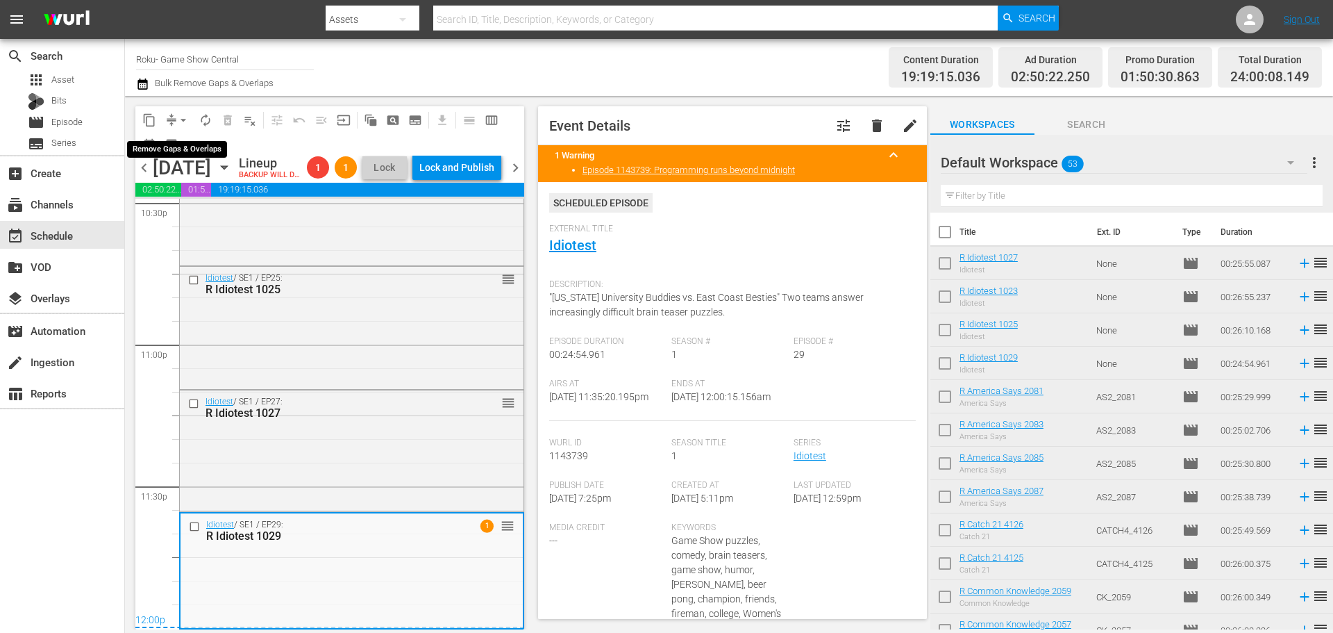
click at [176, 112] on button "arrow_drop_down" at bounding box center [183, 120] width 22 height 22
click at [191, 144] on li "Align to Midnight" at bounding box center [184, 148] width 146 height 23
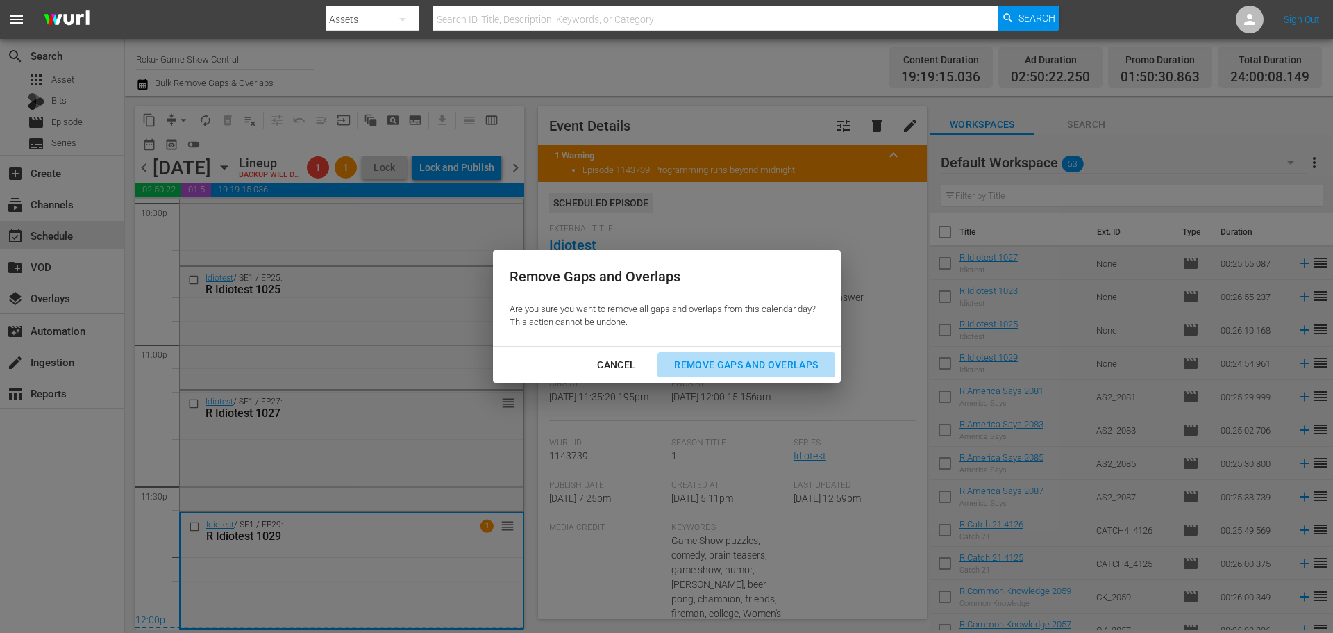
click at [738, 360] on div "Remove Gaps and Overlaps" at bounding box center [746, 364] width 166 height 17
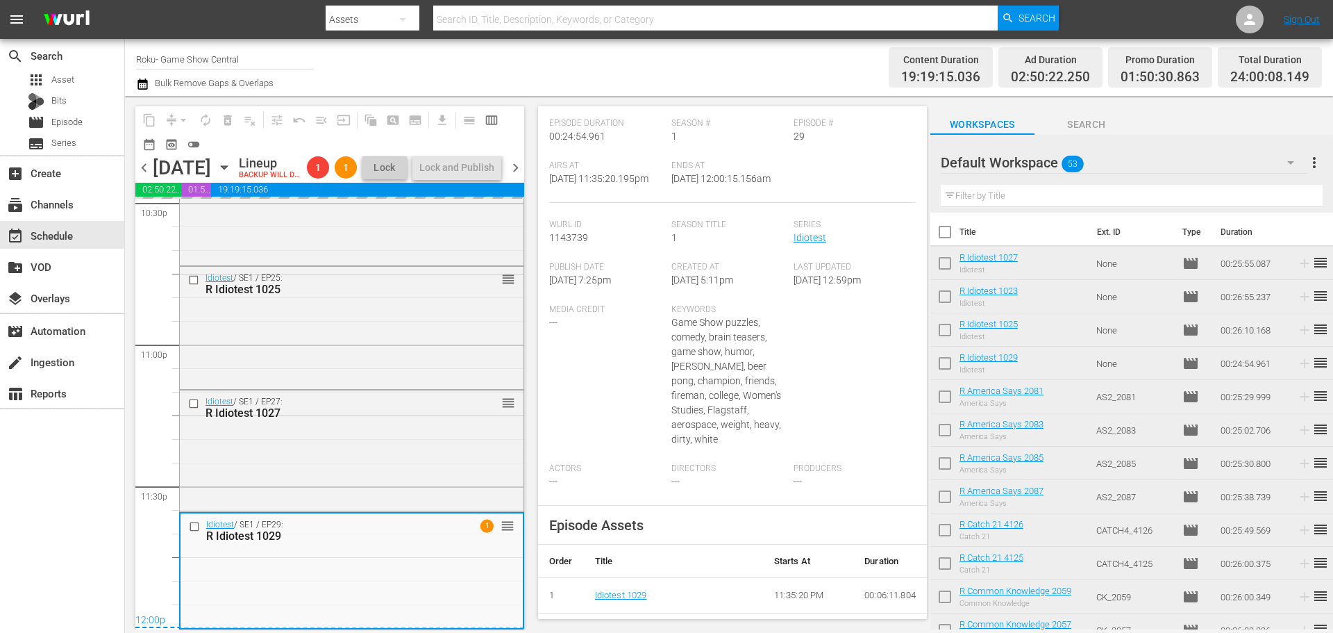
scroll to position [563, 0]
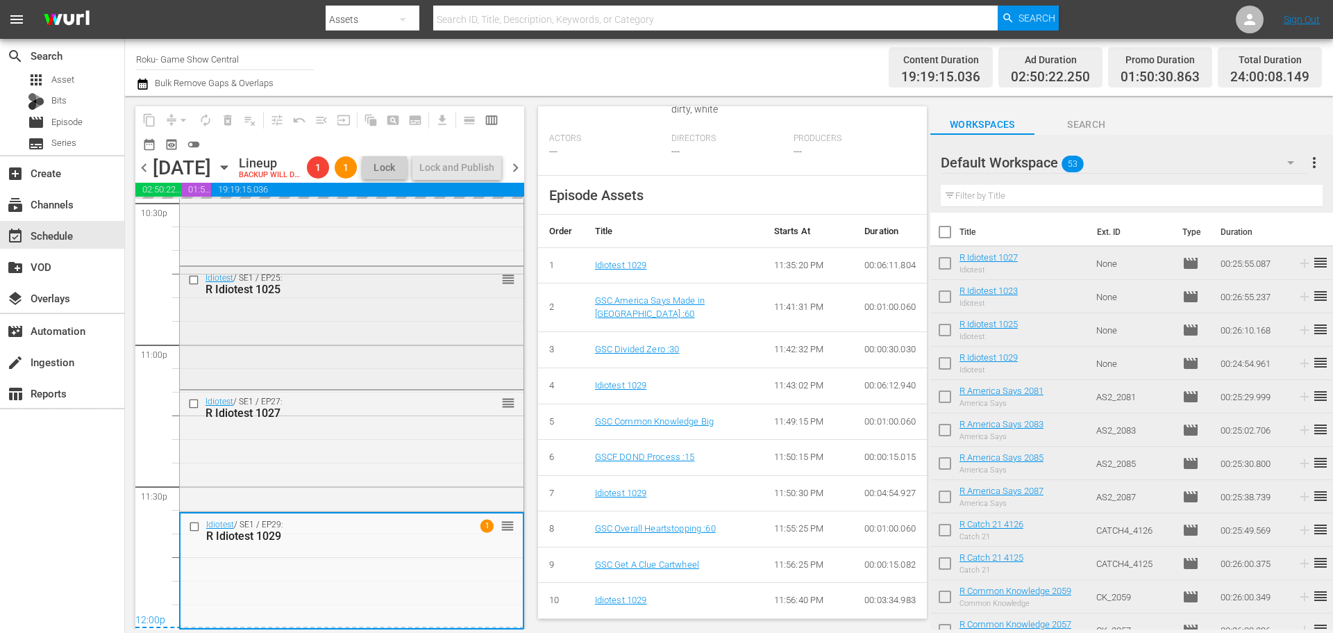
click at [340, 335] on div "Idiotest / SE1 / EP25: R Idiotest 1025 reorder" at bounding box center [352, 326] width 344 height 119
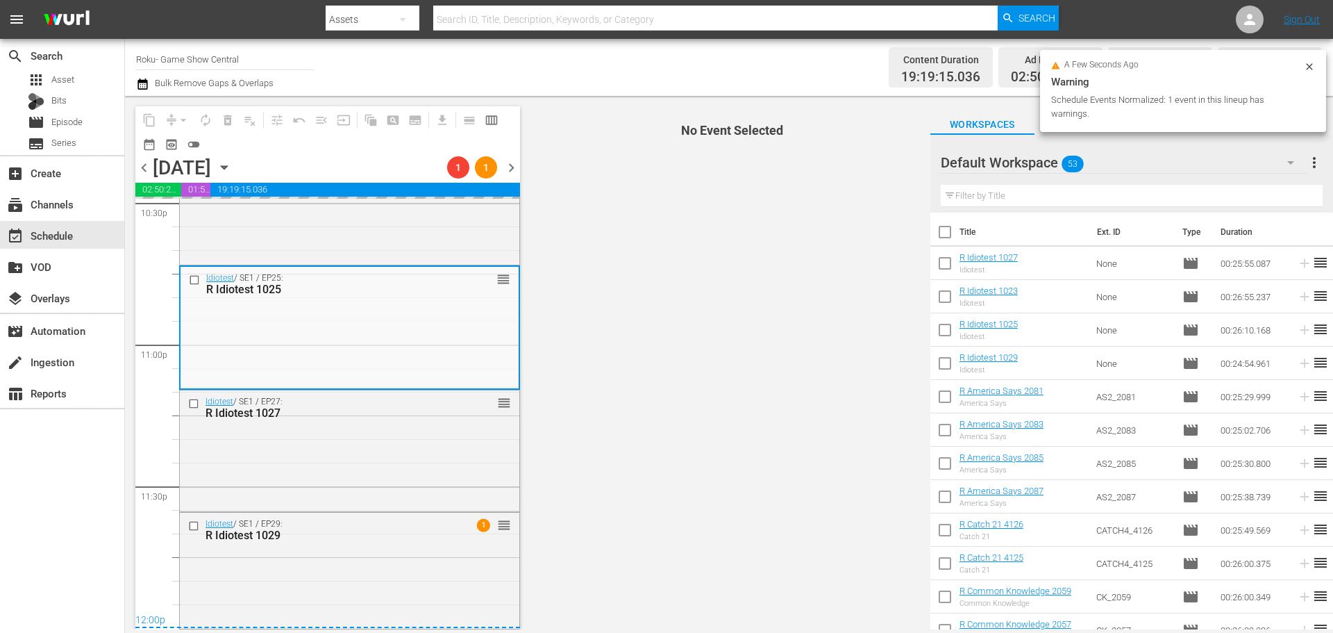
click at [389, 575] on div "Idiotest / SE1 / EP29: R Idiotest 1029 1 reorder" at bounding box center [350, 568] width 340 height 113
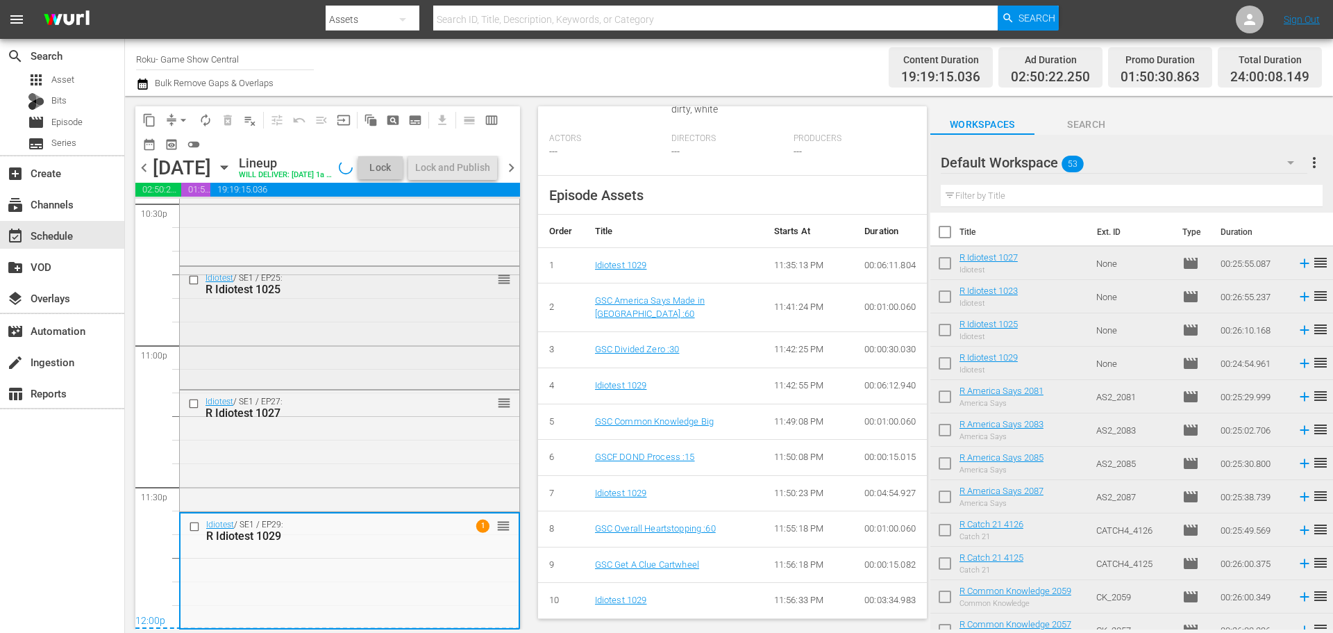
click at [350, 342] on div "Idiotest / SE1 / EP25: R Idiotest 1025 reorder" at bounding box center [350, 326] width 340 height 119
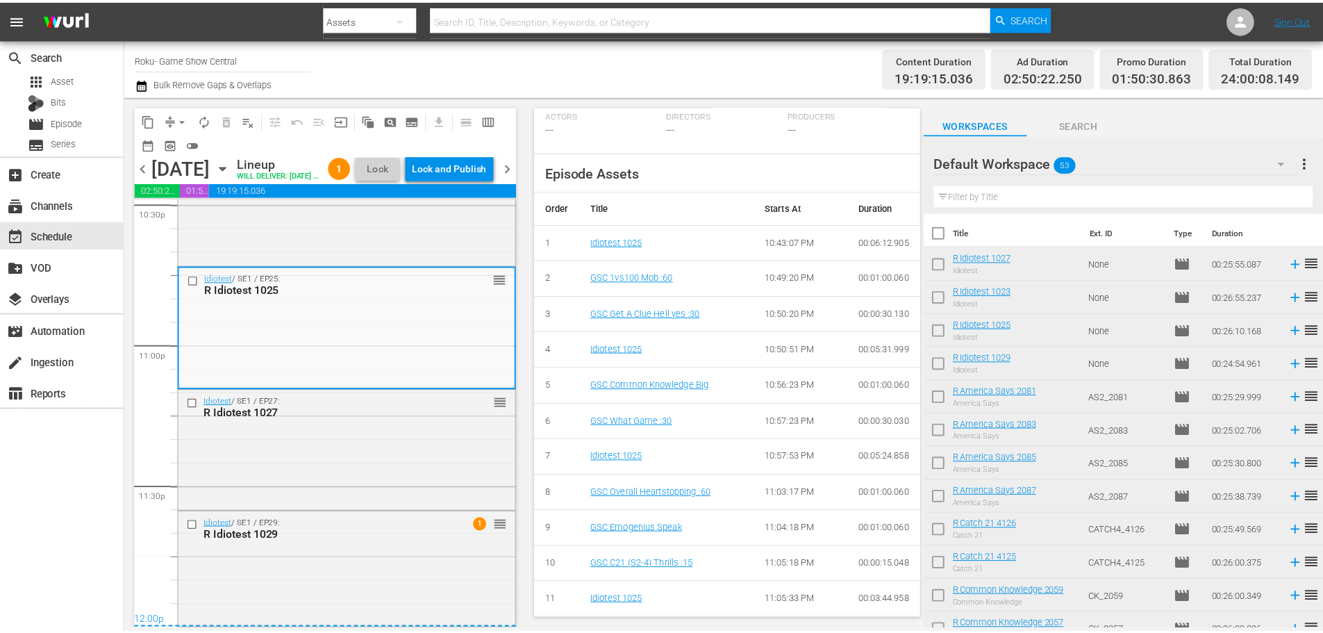
scroll to position [0, 0]
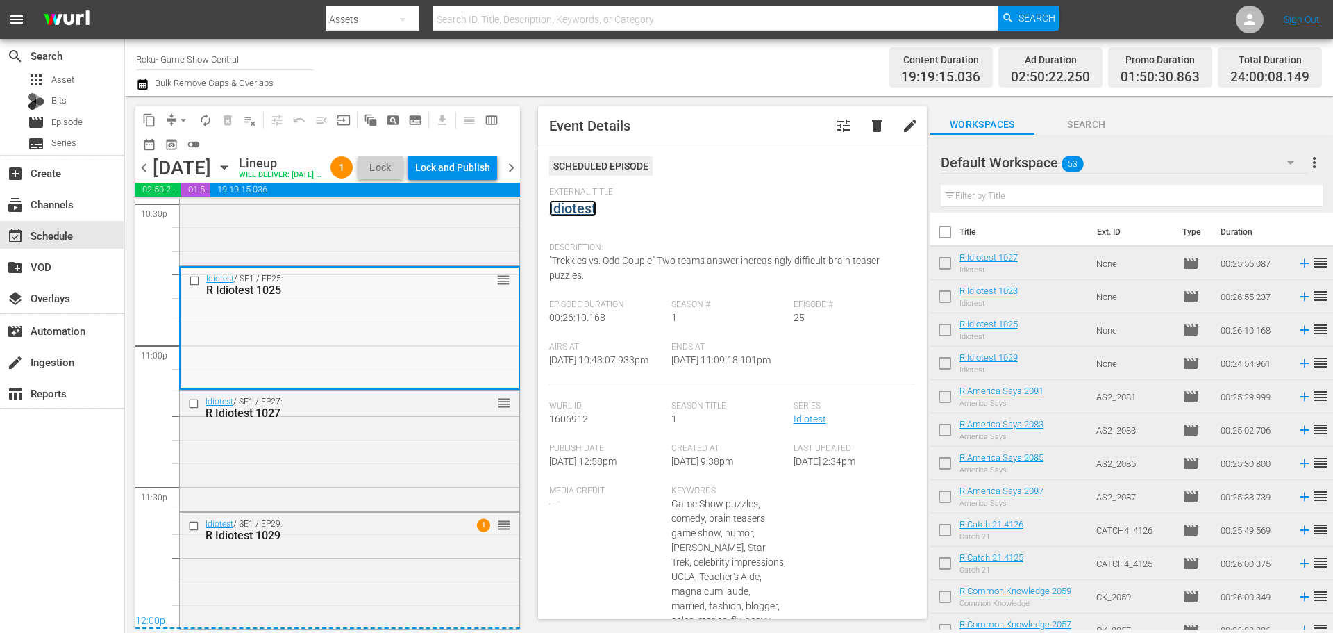
click at [573, 215] on link "Idiotest" at bounding box center [572, 208] width 47 height 17
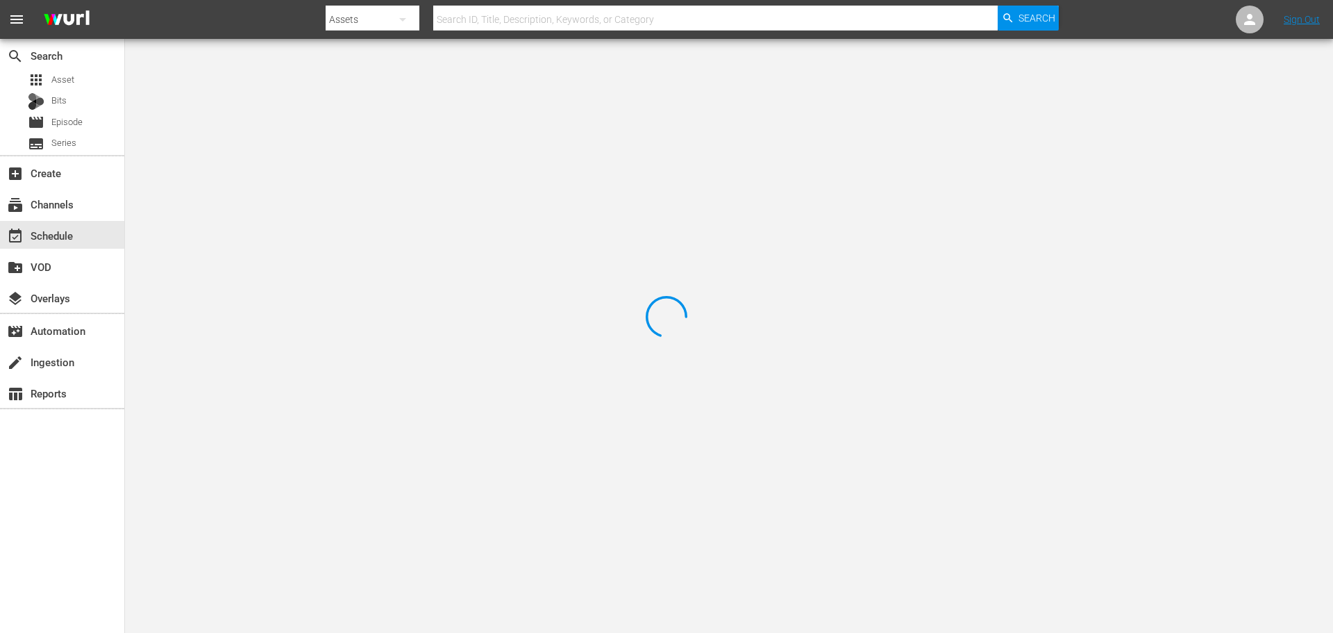
click at [292, 115] on div at bounding box center [666, 316] width 1333 height 633
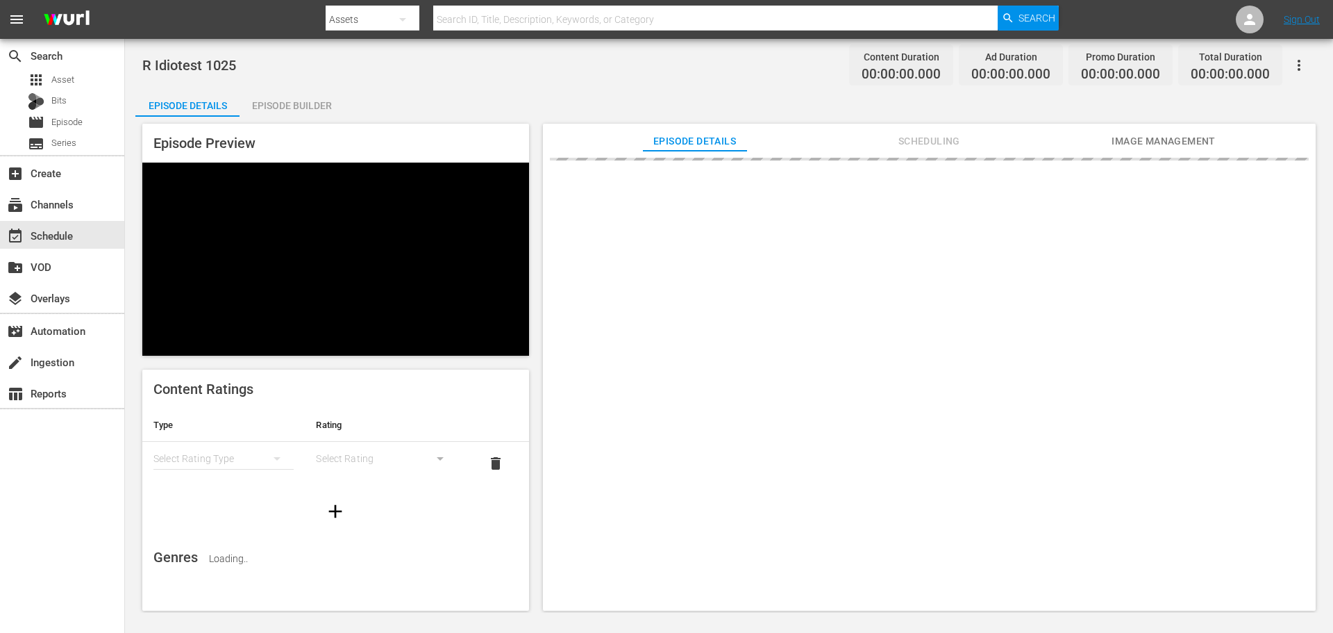
click at [284, 118] on div "Episode Preview Content Ratings Type Rating Select Rating Type Select Rating de…" at bounding box center [728, 369] width 1187 height 505
click at [292, 101] on div "Episode Builder" at bounding box center [292, 105] width 104 height 33
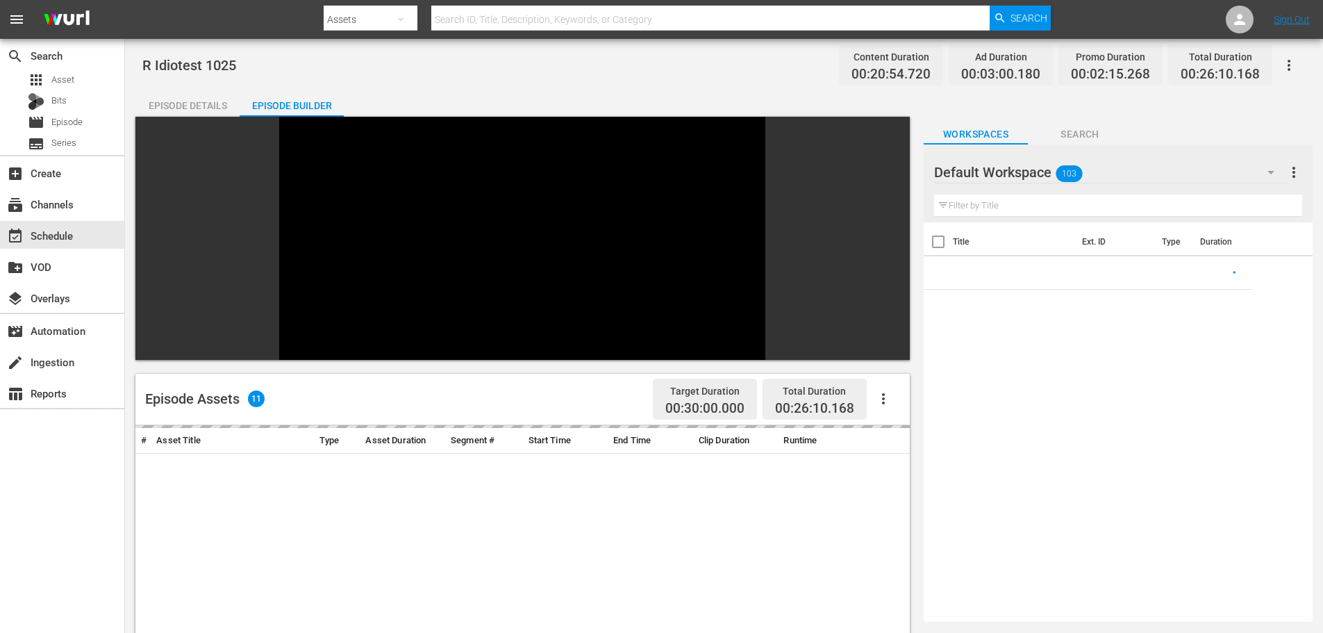
click at [974, 209] on input "text" at bounding box center [1118, 205] width 368 height 22
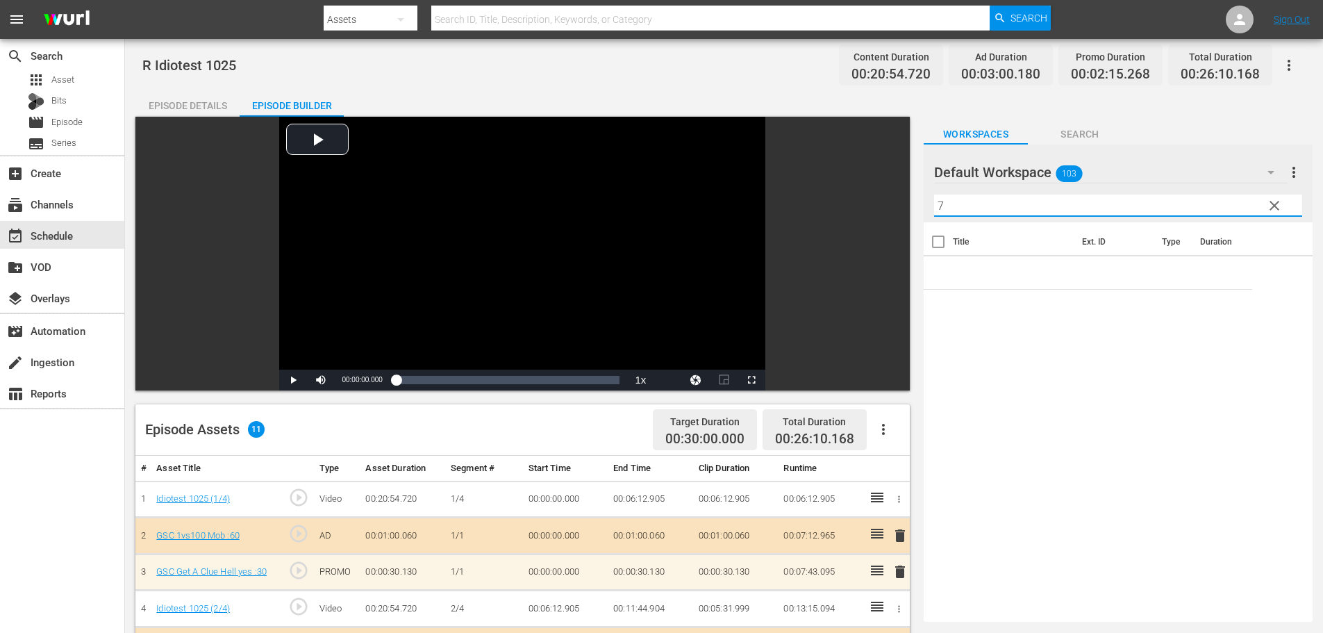
scroll to position [362, 0]
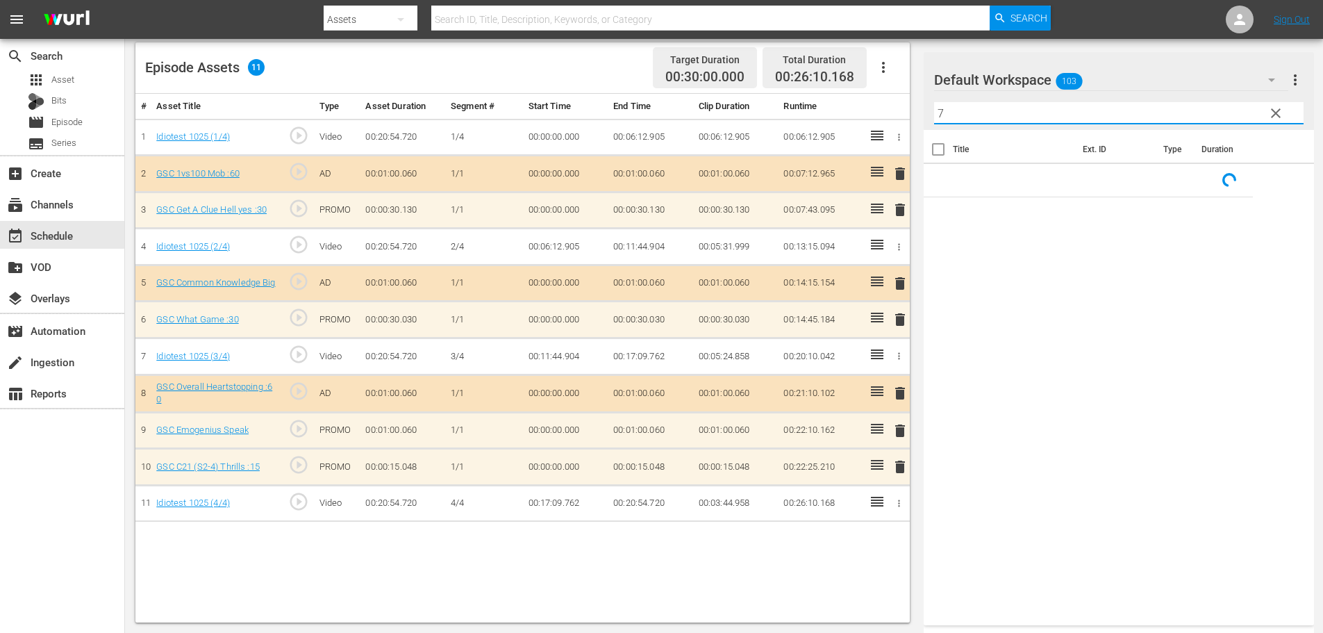
type input "7"
click at [901, 467] on span "delete" at bounding box center [900, 466] width 17 height 17
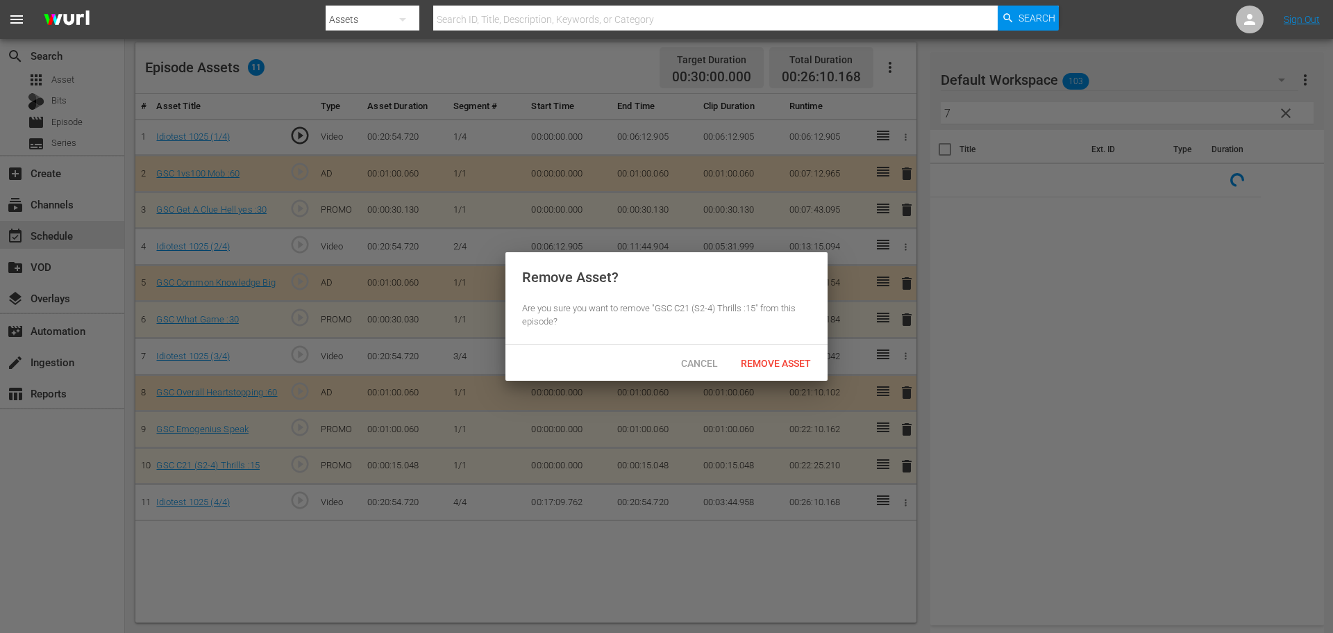
click at [786, 349] on div "Cancel Remove Asset" at bounding box center [667, 362] width 322 height 36
click at [789, 358] on span "Remove Asset" at bounding box center [776, 363] width 92 height 11
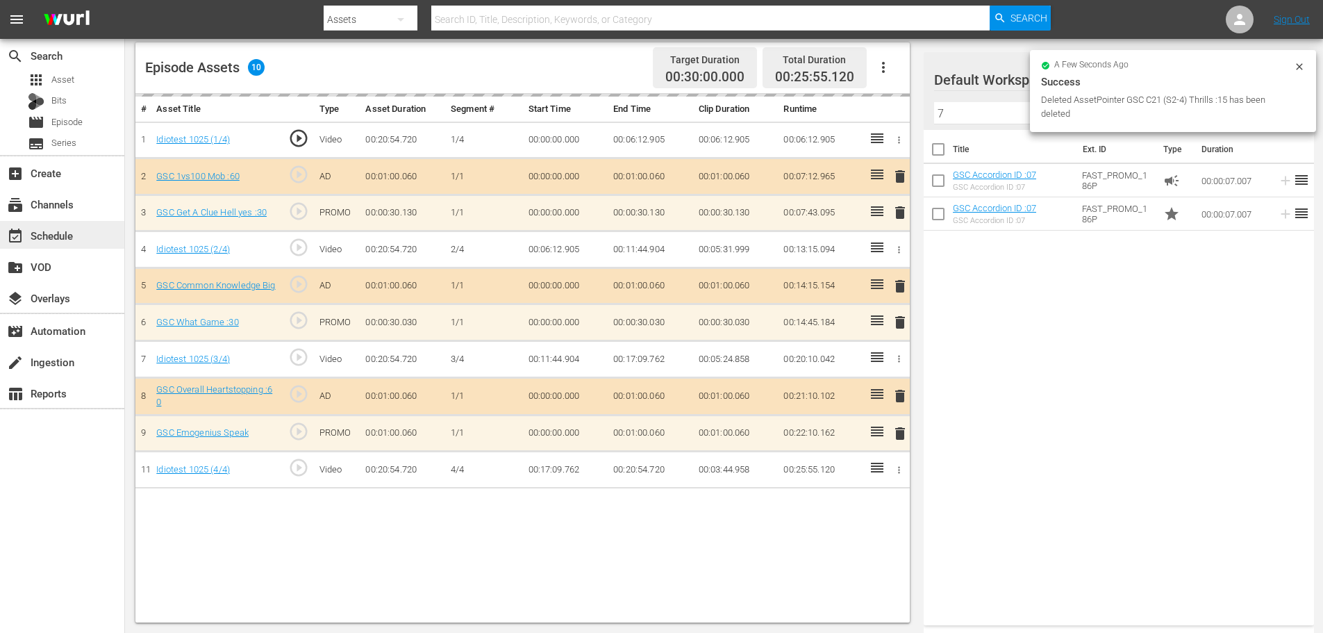
click at [90, 228] on div "event_available Schedule" at bounding box center [62, 235] width 124 height 28
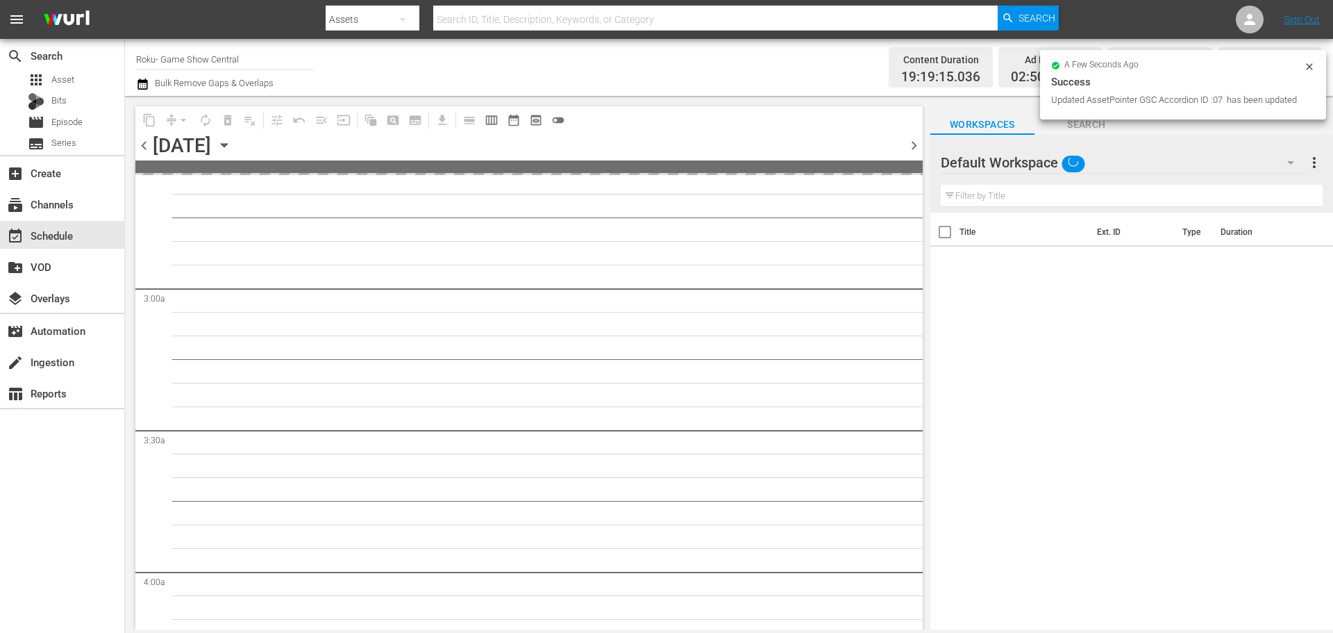
scroll to position [4212, 0]
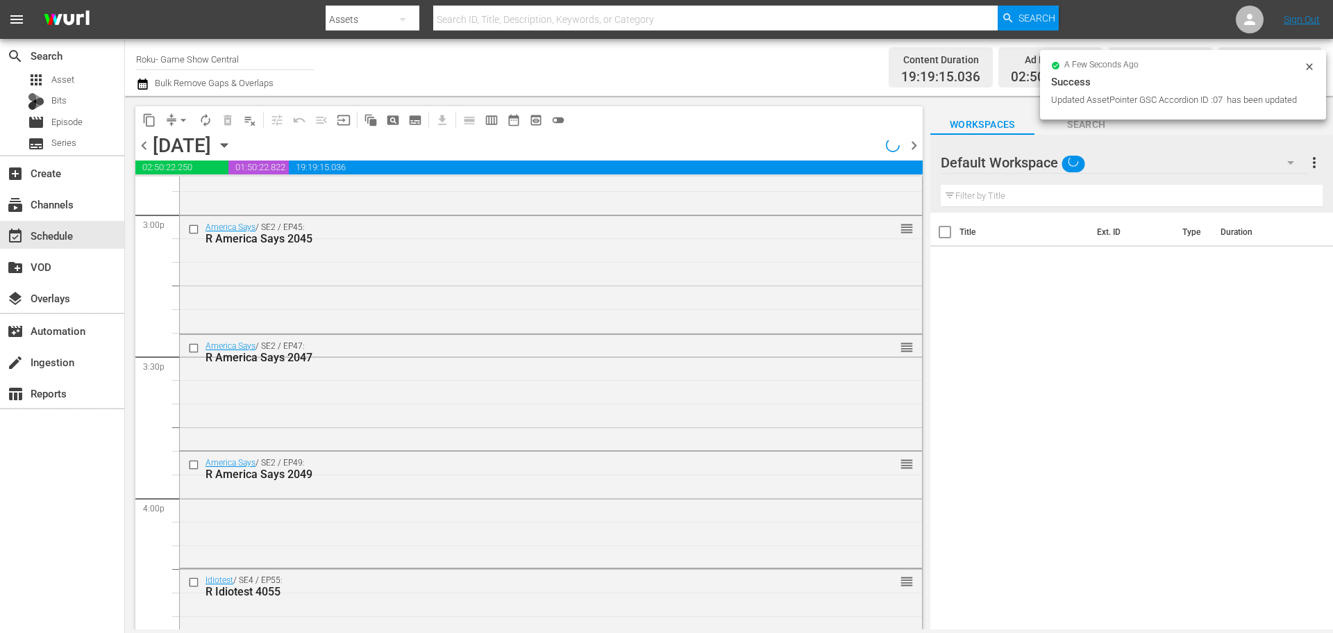
click at [175, 124] on button "arrow_drop_down" at bounding box center [183, 120] width 22 height 22
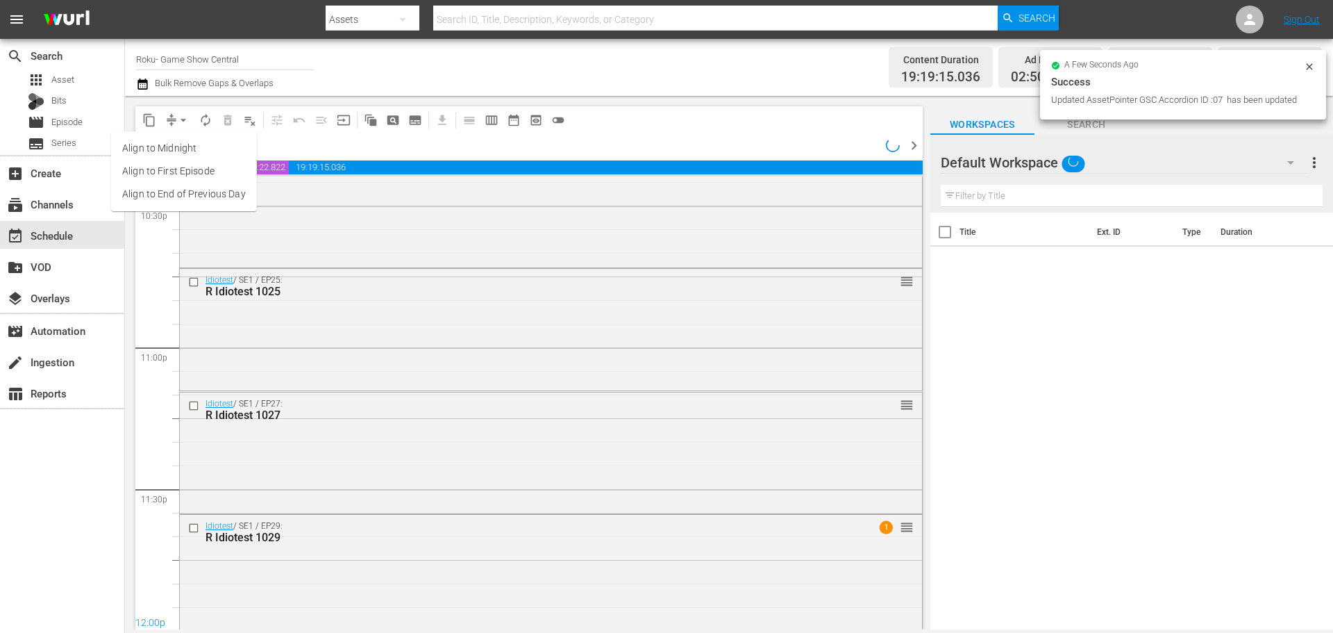
click at [200, 153] on li "Align to Midnight" at bounding box center [184, 148] width 146 height 23
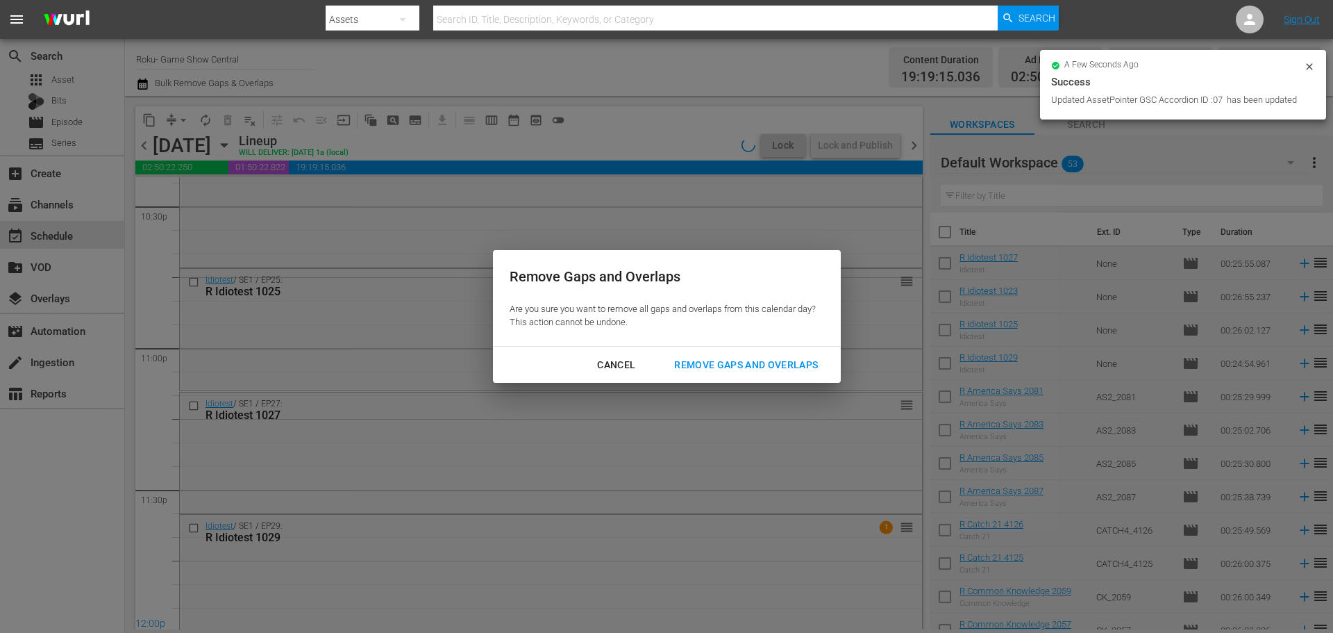
click at [710, 365] on div "Remove Gaps and Overlaps" at bounding box center [746, 364] width 166 height 17
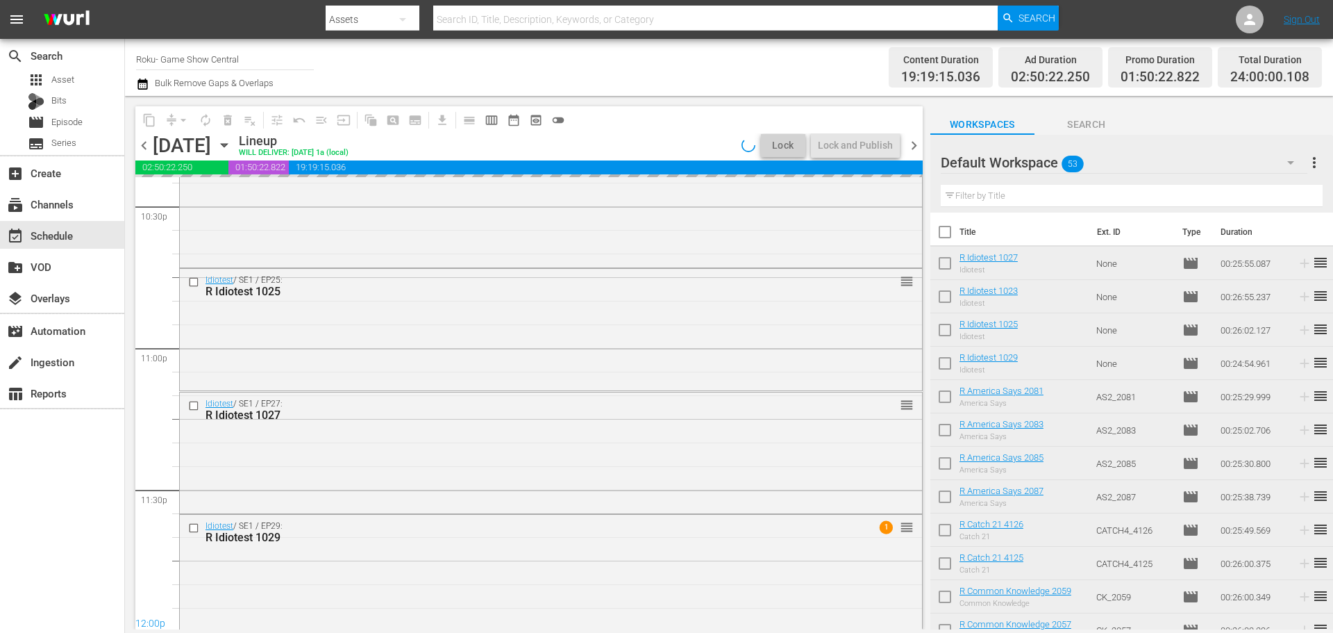
click at [710, 365] on div "Remove Gaps and Overlaps" at bounding box center [746, 364] width 166 height 17
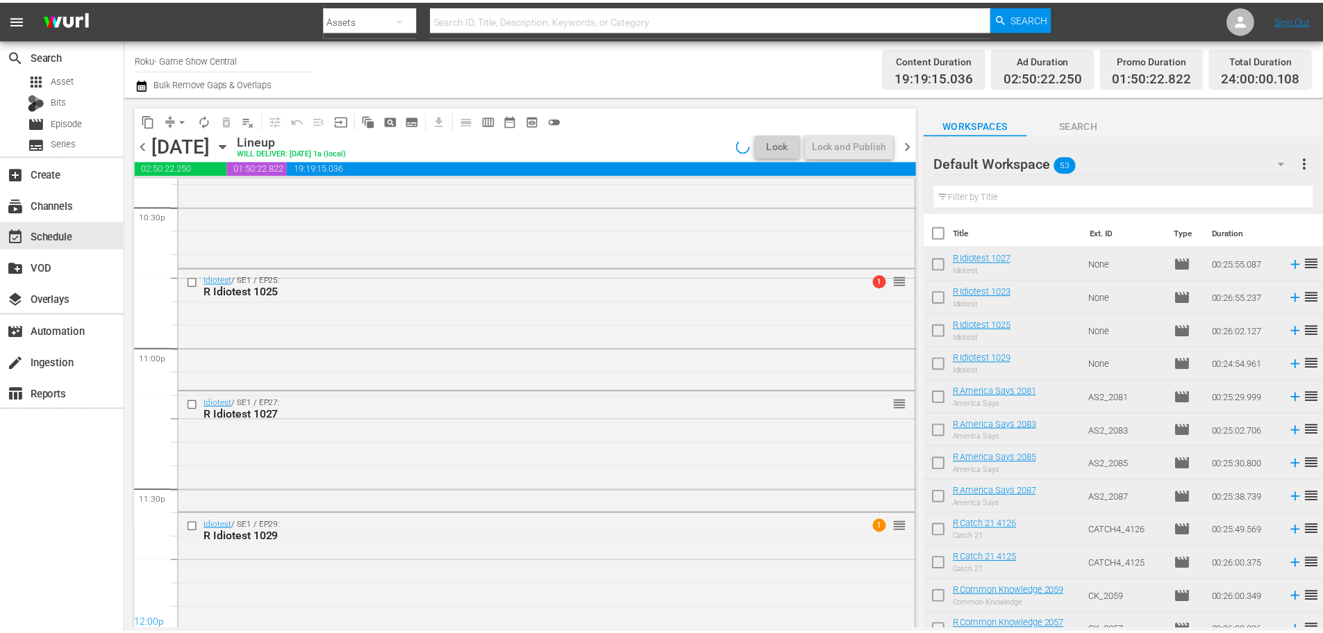
scroll to position [0, 0]
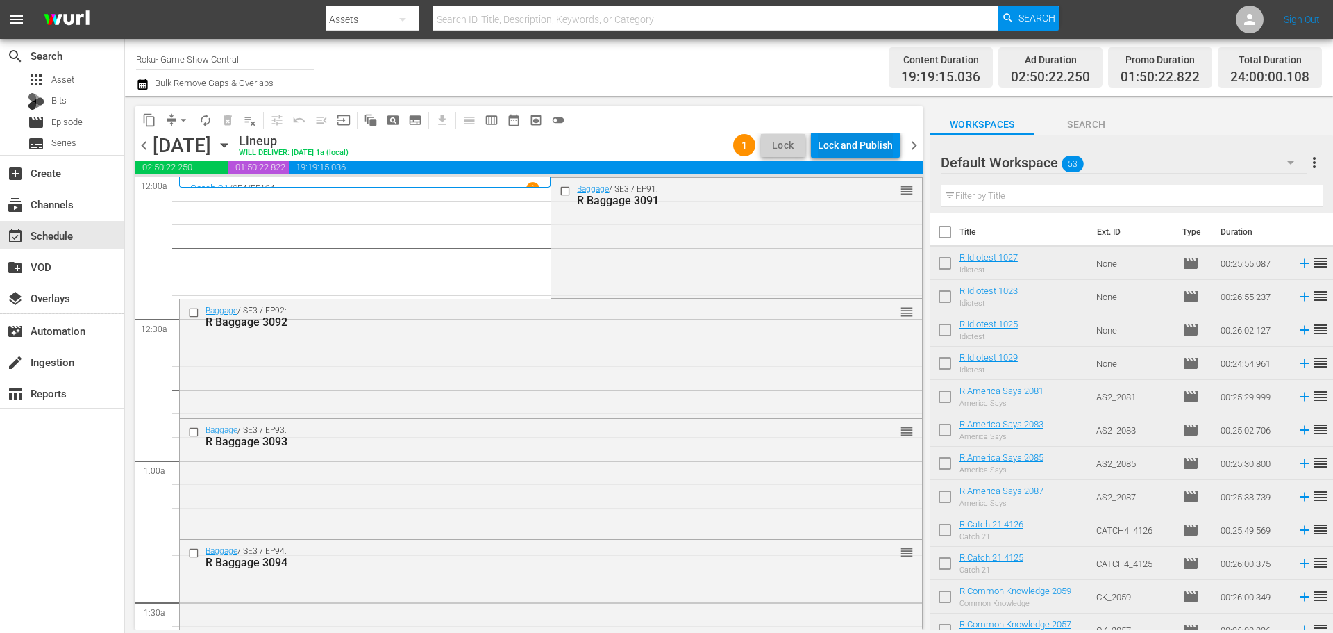
click at [842, 138] on div "Lock and Publish" at bounding box center [855, 145] width 75 height 25
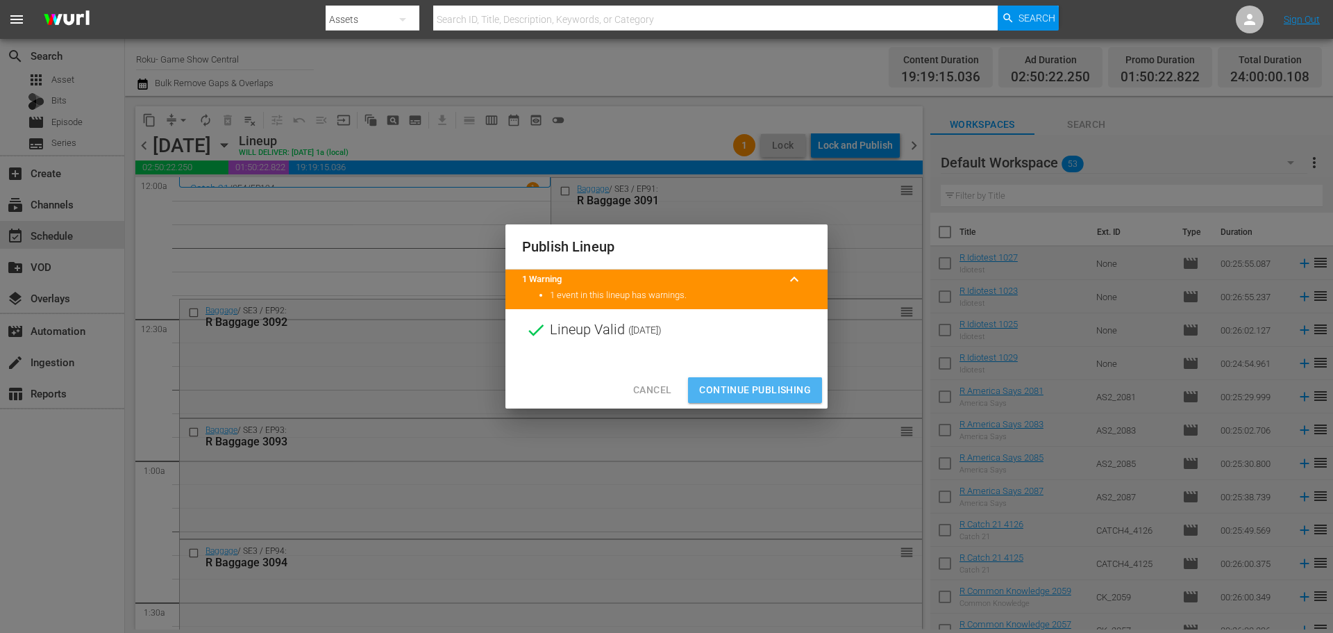
click at [748, 385] on span "Continue Publishing" at bounding box center [755, 389] width 112 height 17
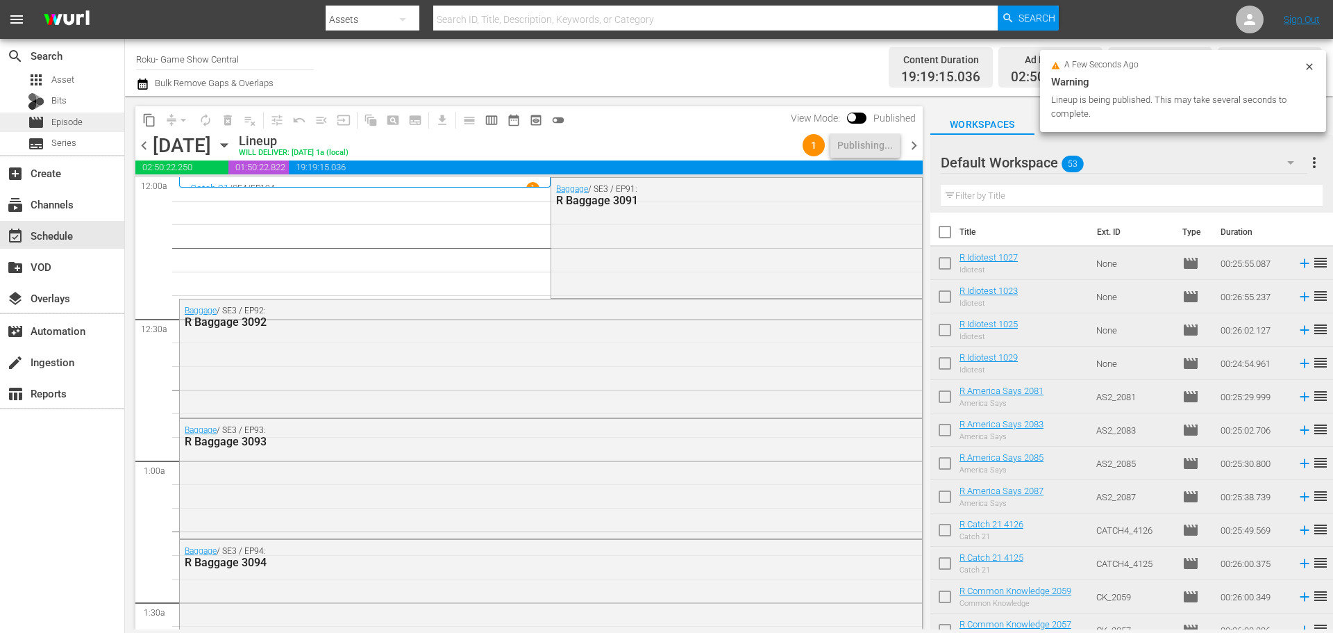
click at [73, 113] on div "movie Episode" at bounding box center [55, 121] width 55 height 19
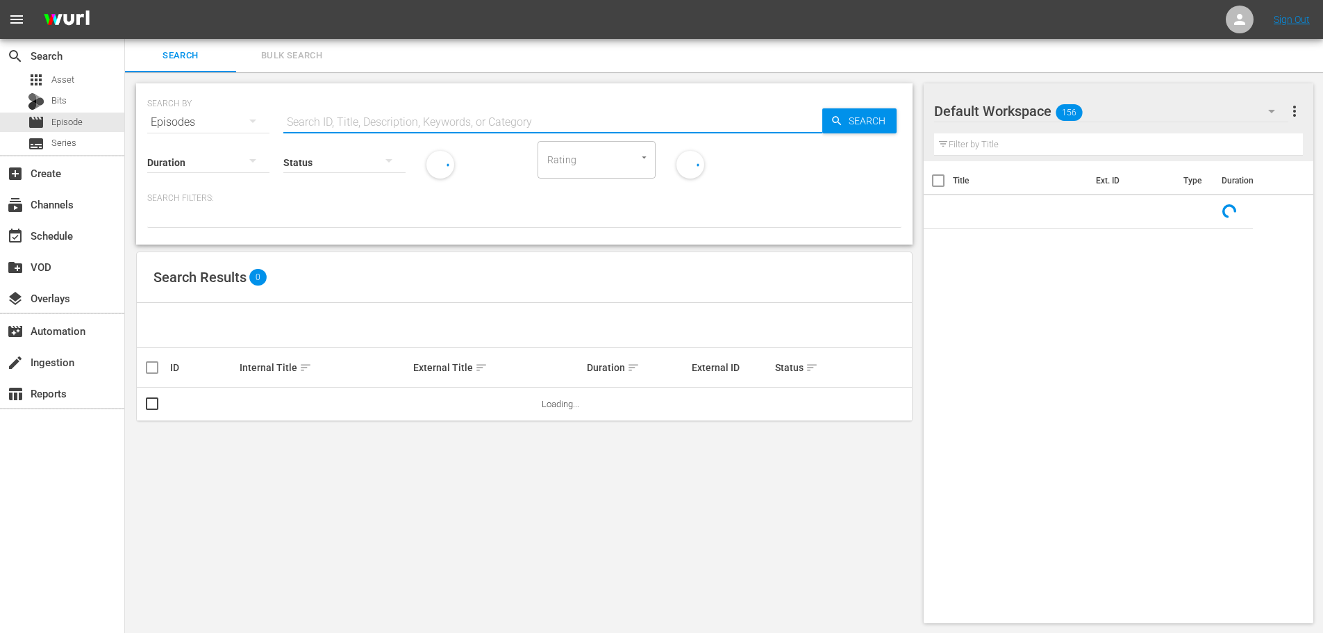
drag, startPoint x: 502, startPoint y: 126, endPoint x: 453, endPoint y: 112, distance: 50.6
click at [502, 126] on input "text" at bounding box center [552, 122] width 539 height 33
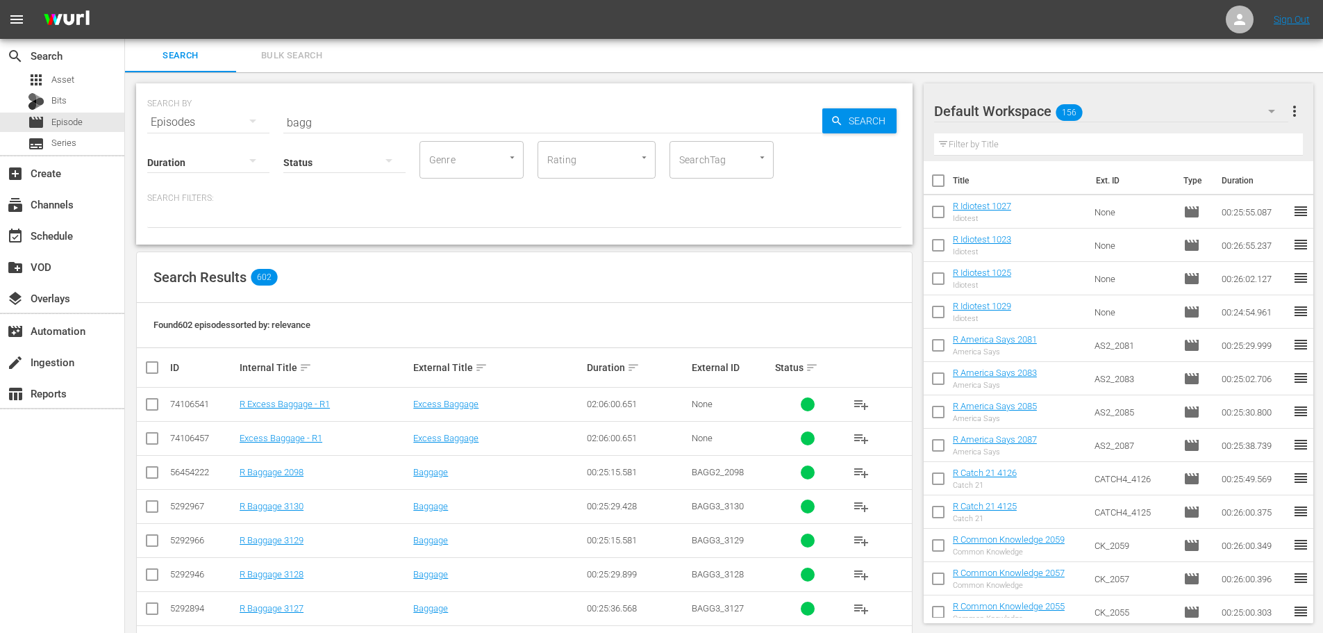
click at [365, 130] on div "Status" at bounding box center [344, 153] width 122 height 50
click at [371, 125] on input "bagg" at bounding box center [552, 122] width 539 height 33
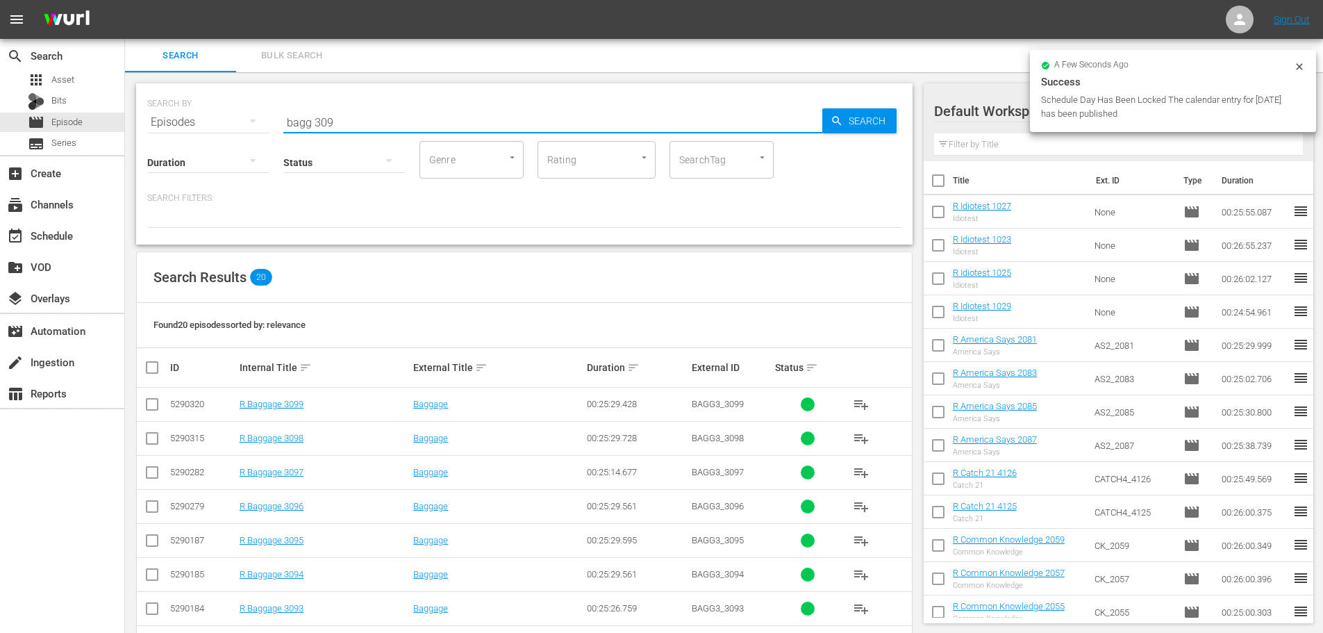
type input "bagg 309"
drag, startPoint x: 151, startPoint y: 513, endPoint x: 157, endPoint y: 535, distance: 22.9
click at [152, 514] on input "checkbox" at bounding box center [152, 509] width 17 height 17
checkbox input "true"
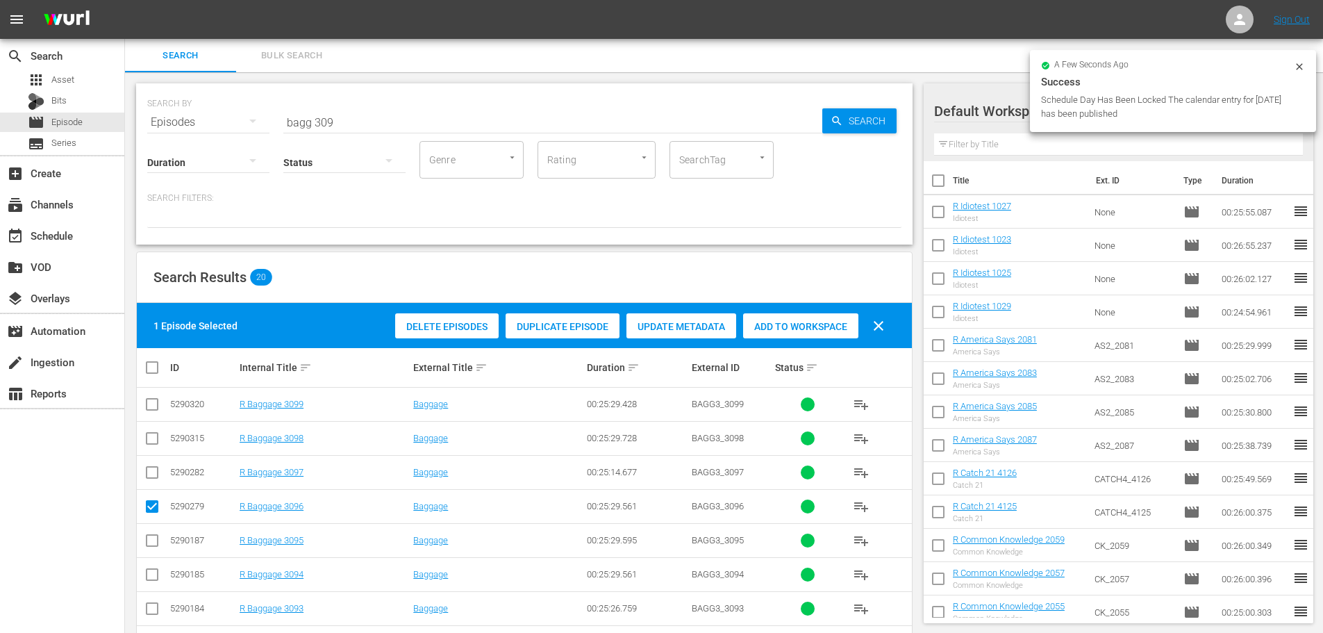
click at [157, 535] on input "checkbox" at bounding box center [152, 543] width 17 height 17
checkbox input "true"
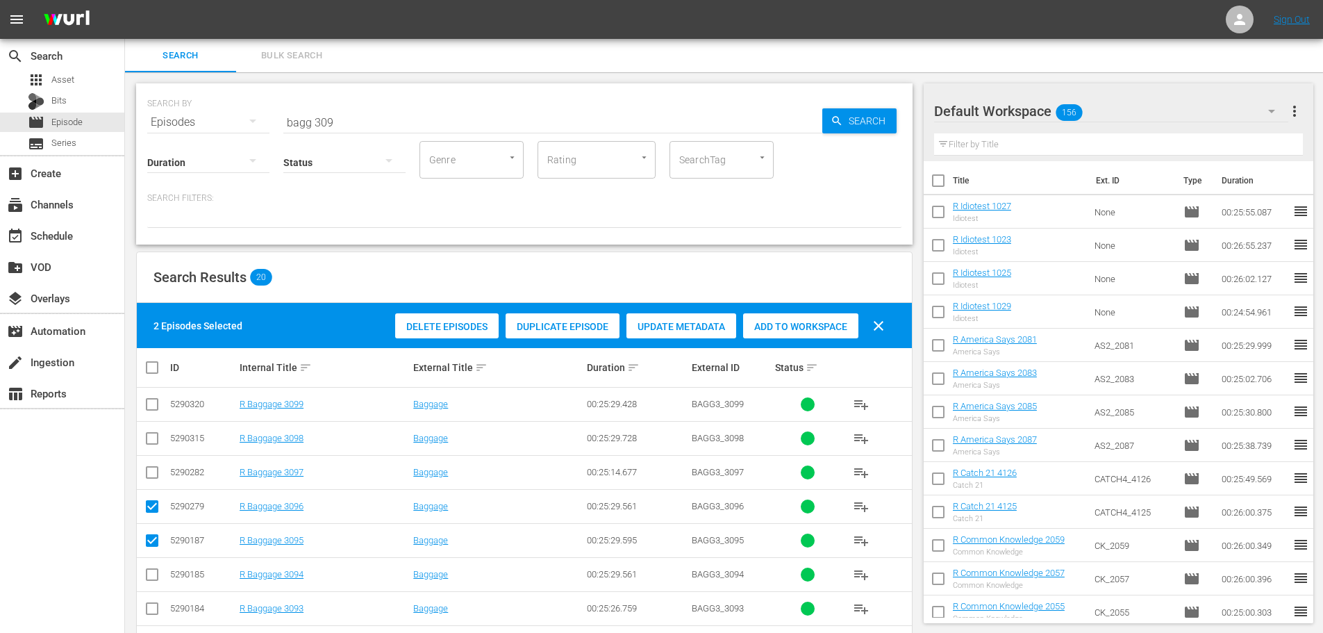
drag, startPoint x: 153, startPoint y: 471, endPoint x: 152, endPoint y: 442, distance: 28.5
click at [153, 470] on input "checkbox" at bounding box center [152, 475] width 17 height 17
checkbox input "true"
click at [152, 442] on input "checkbox" at bounding box center [152, 441] width 17 height 17
checkbox input "true"
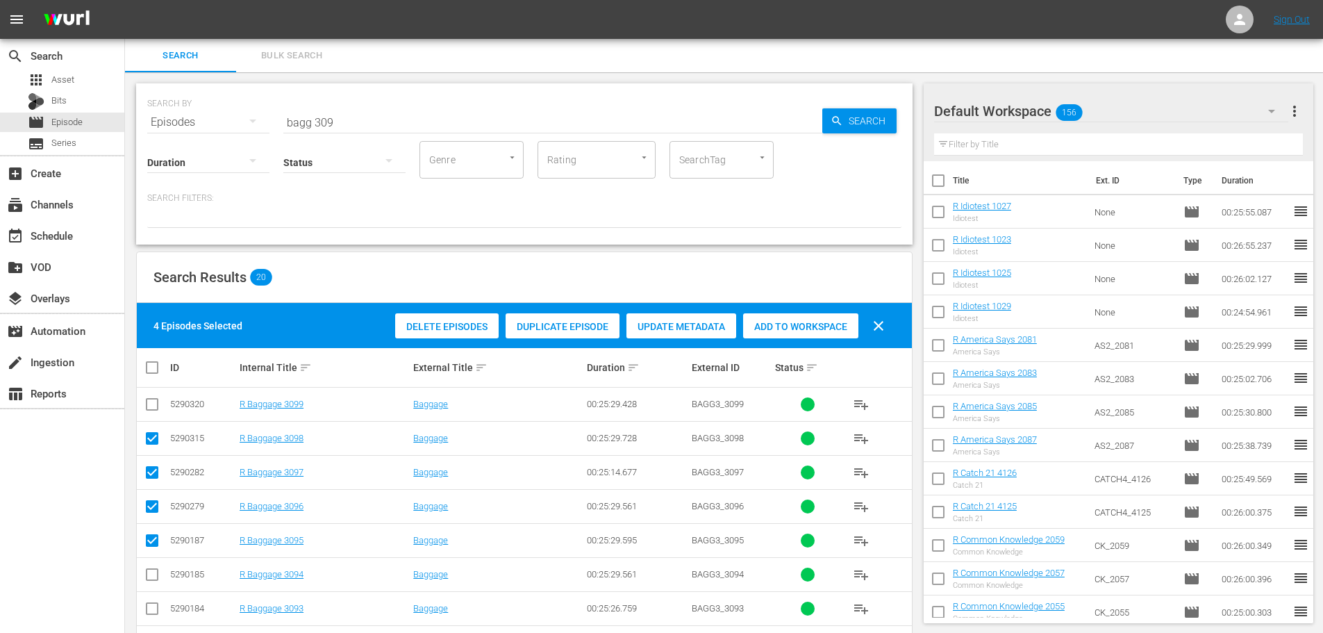
click at [770, 319] on div "Add to Workspace" at bounding box center [800, 326] width 115 height 26
drag, startPoint x: 301, startPoint y: 105, endPoint x: 144, endPoint y: 110, distance: 157.0
click at [146, 110] on div "SEARCH BY Search By Episodes Search ID, Title, Description, Keywords, or Catego…" at bounding box center [524, 163] width 776 height 161
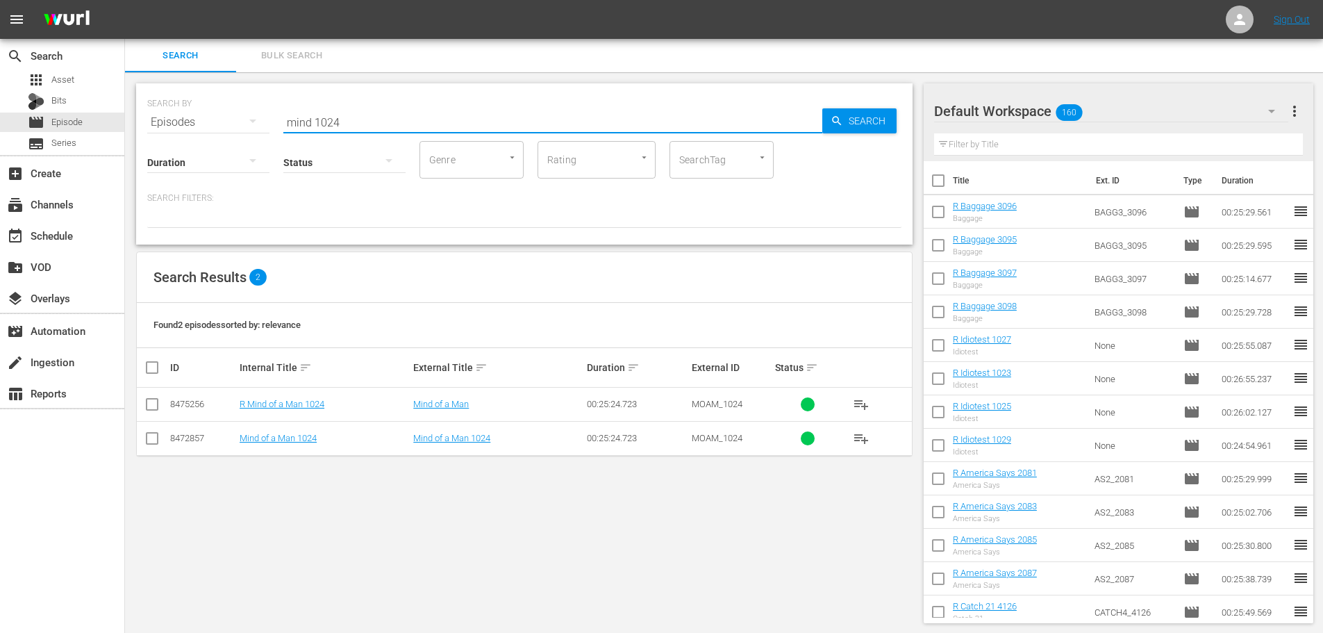
type input "mind 1024"
click at [160, 405] on td at bounding box center [152, 404] width 31 height 34
click at [151, 406] on input "checkbox" at bounding box center [152, 407] width 17 height 17
checkbox input "true"
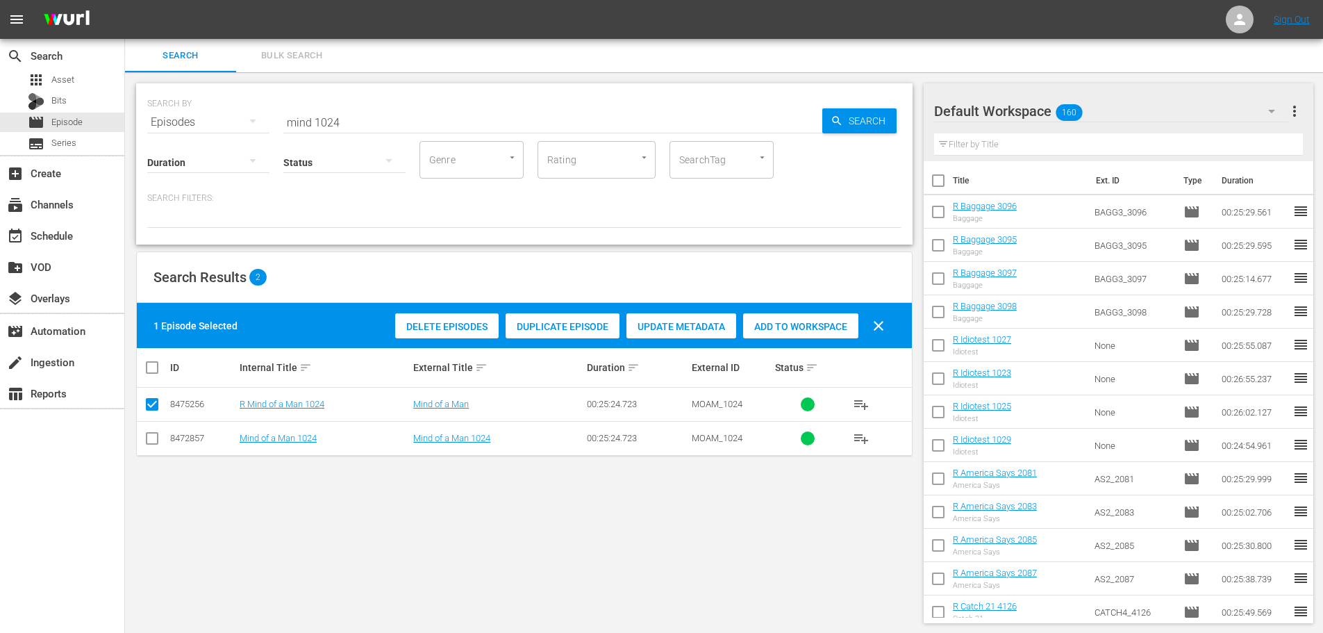
click at [789, 327] on span "Add to Workspace" at bounding box center [800, 326] width 115 height 11
click at [361, 108] on input "mind 1024" at bounding box center [552, 122] width 539 height 33
drag, startPoint x: 360, startPoint y: 111, endPoint x: 162, endPoint y: 136, distance: 200.2
click at [162, 136] on div "SEARCH BY Search By Episodes Search ID, Title, Description, Keywords, or Catego…" at bounding box center [524, 163] width 776 height 161
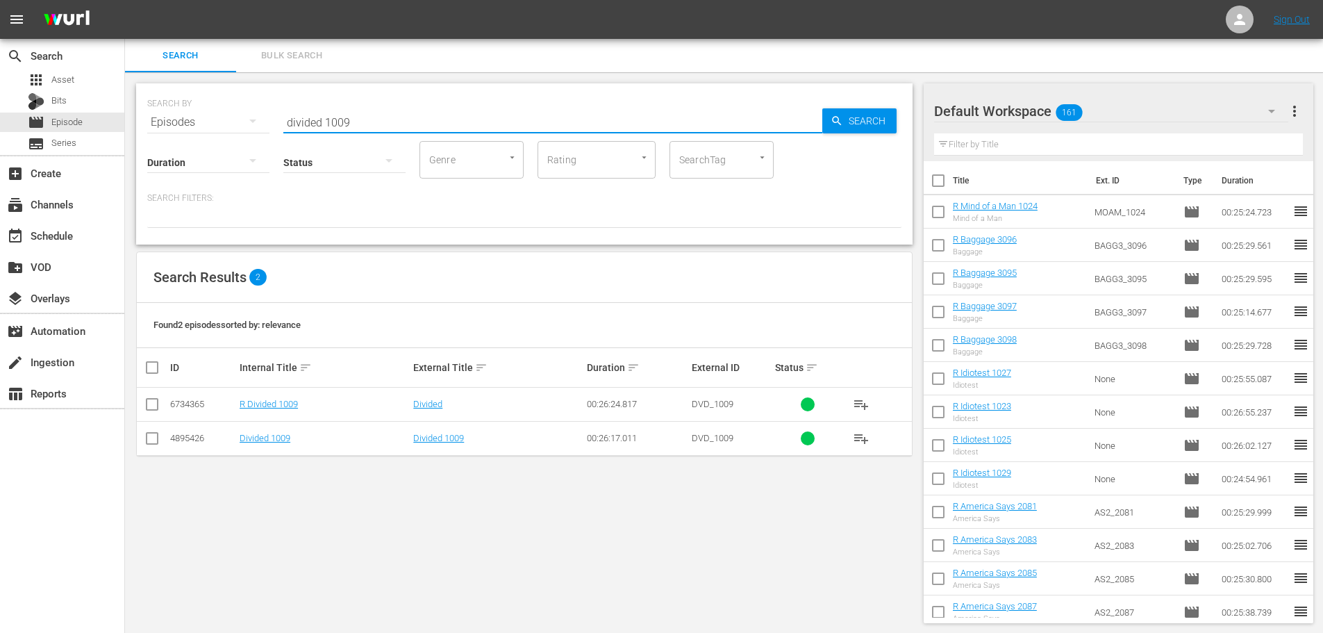
type input "divided 1009"
click at [156, 413] on input "checkbox" at bounding box center [152, 407] width 17 height 17
checkbox input "true"
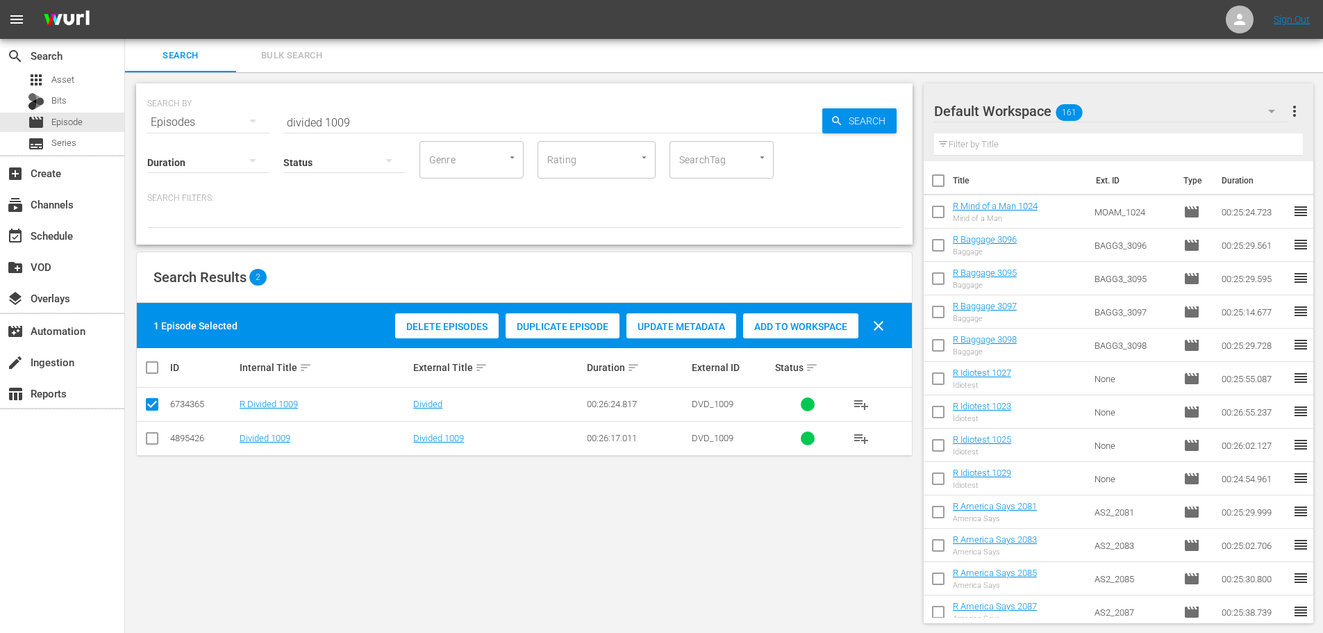
drag, startPoint x: 834, startPoint y: 333, endPoint x: 824, endPoint y: 319, distance: 17.4
click at [834, 333] on div "Add to Workspace" at bounding box center [800, 326] width 115 height 26
click at [388, 118] on input "divided 1009" at bounding box center [552, 122] width 539 height 33
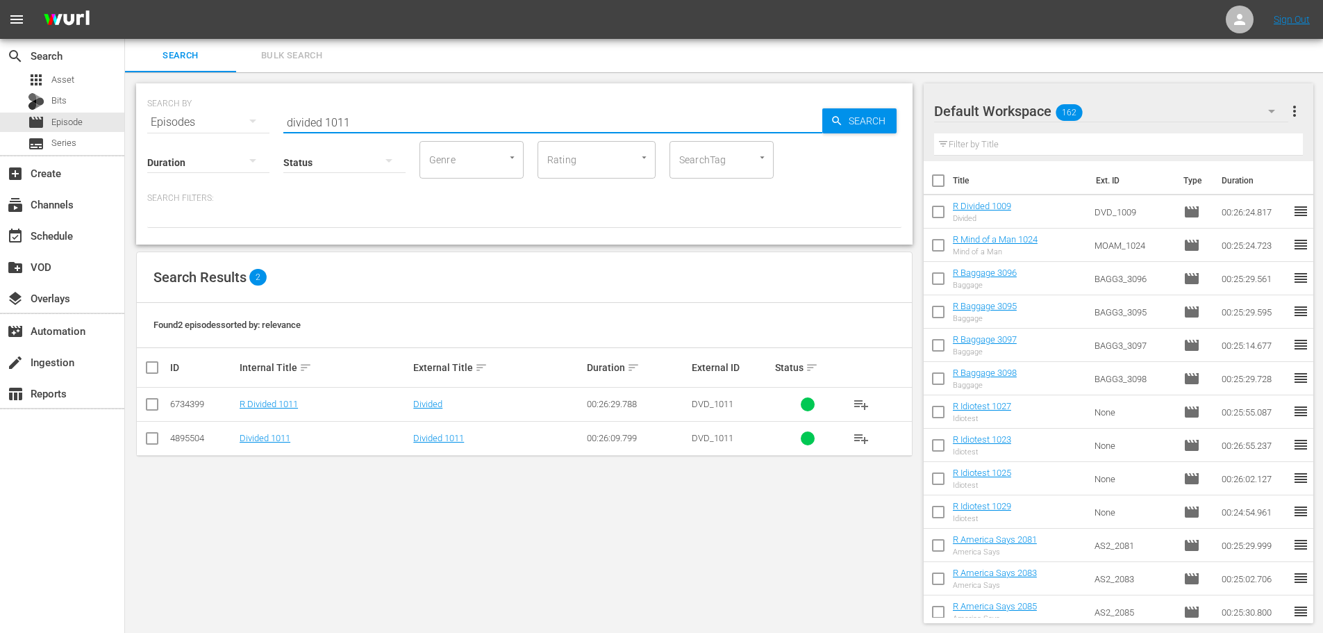
type input "divided 1011"
click at [152, 408] on input "checkbox" at bounding box center [152, 407] width 17 height 17
checkbox input "true"
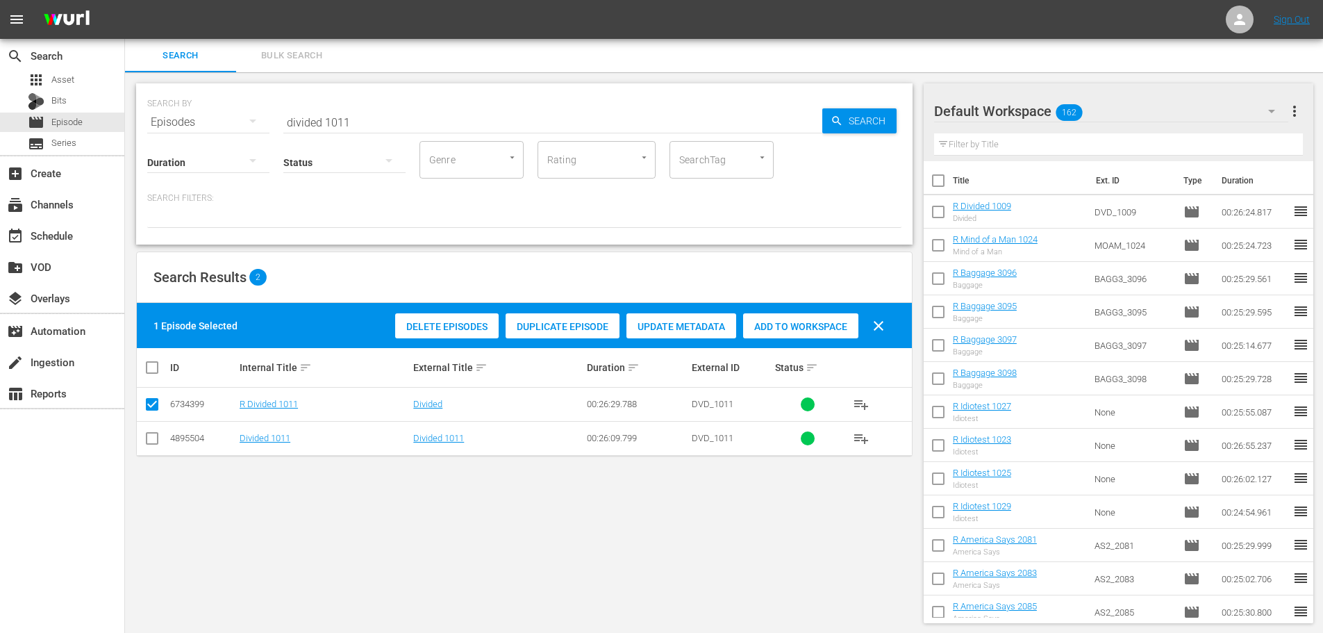
click at [780, 335] on div "Add to Workspace" at bounding box center [800, 326] width 115 height 26
drag, startPoint x: 361, startPoint y: 126, endPoint x: 187, endPoint y: 124, distance: 173.6
click at [188, 124] on div "SEARCH BY Search By Episodes Search ID, Title, Description, Keywords, or Catego…" at bounding box center [524, 114] width 754 height 50
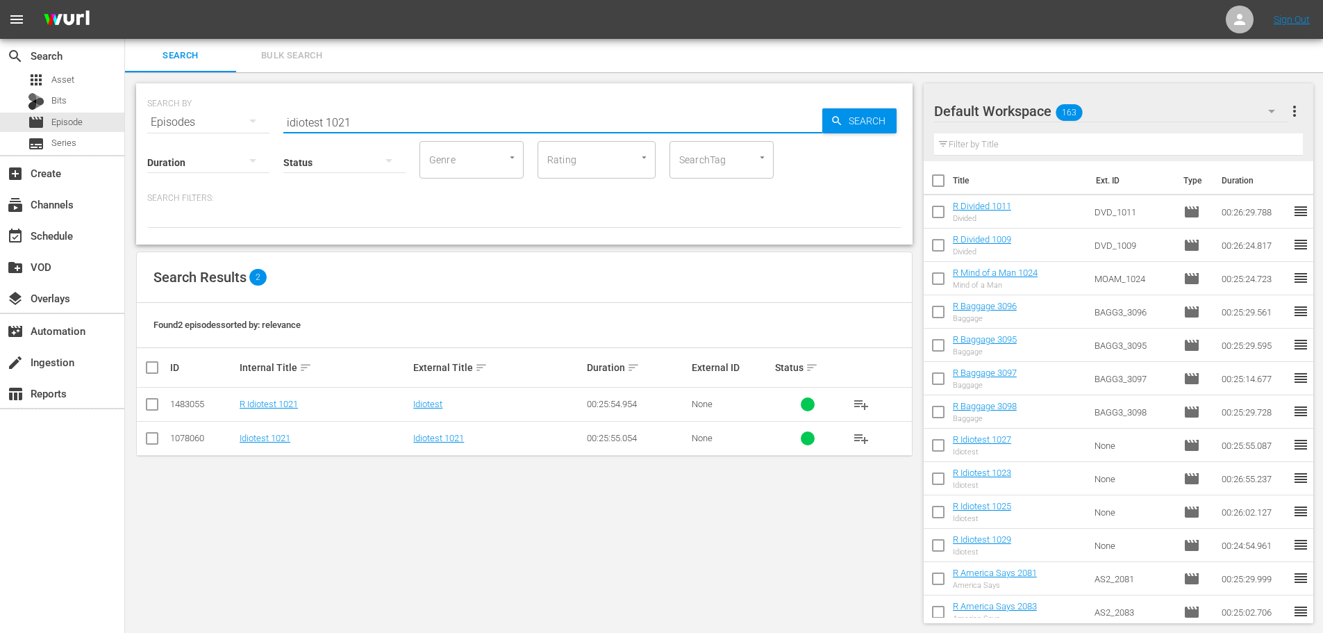
type input "idiotest 1021"
click at [151, 409] on input "checkbox" at bounding box center [152, 407] width 17 height 17
checkbox input "true"
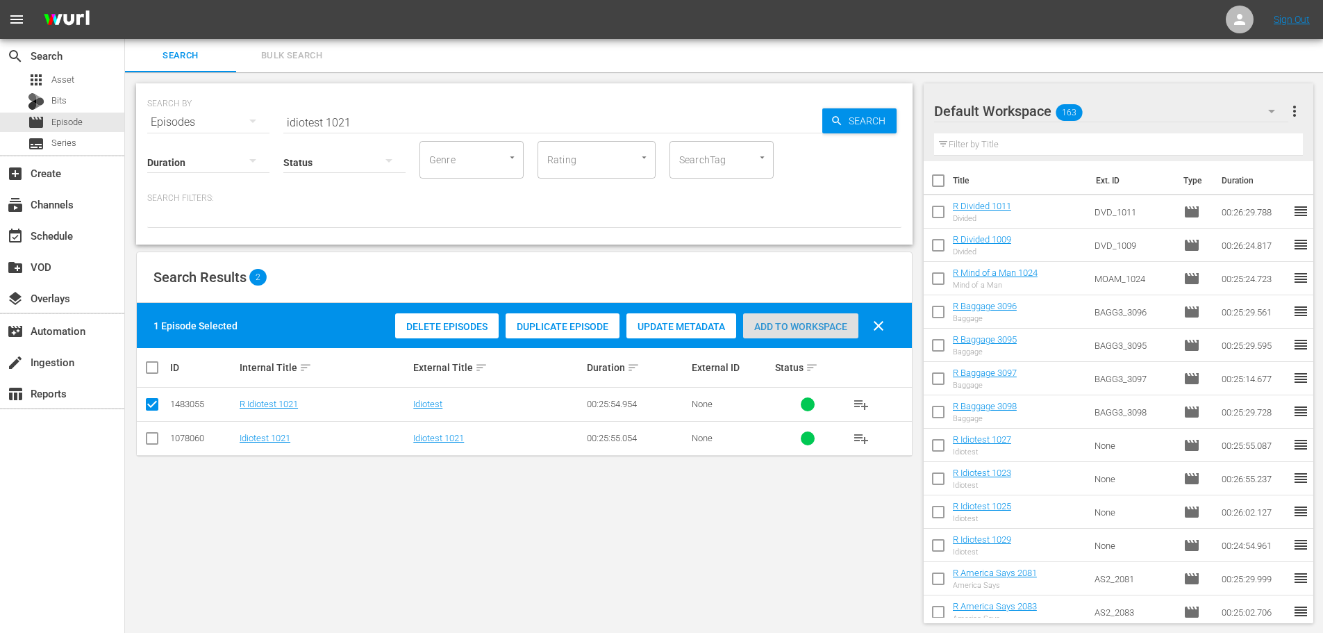
click at [809, 323] on span "Add to Workspace" at bounding box center [800, 326] width 115 height 11
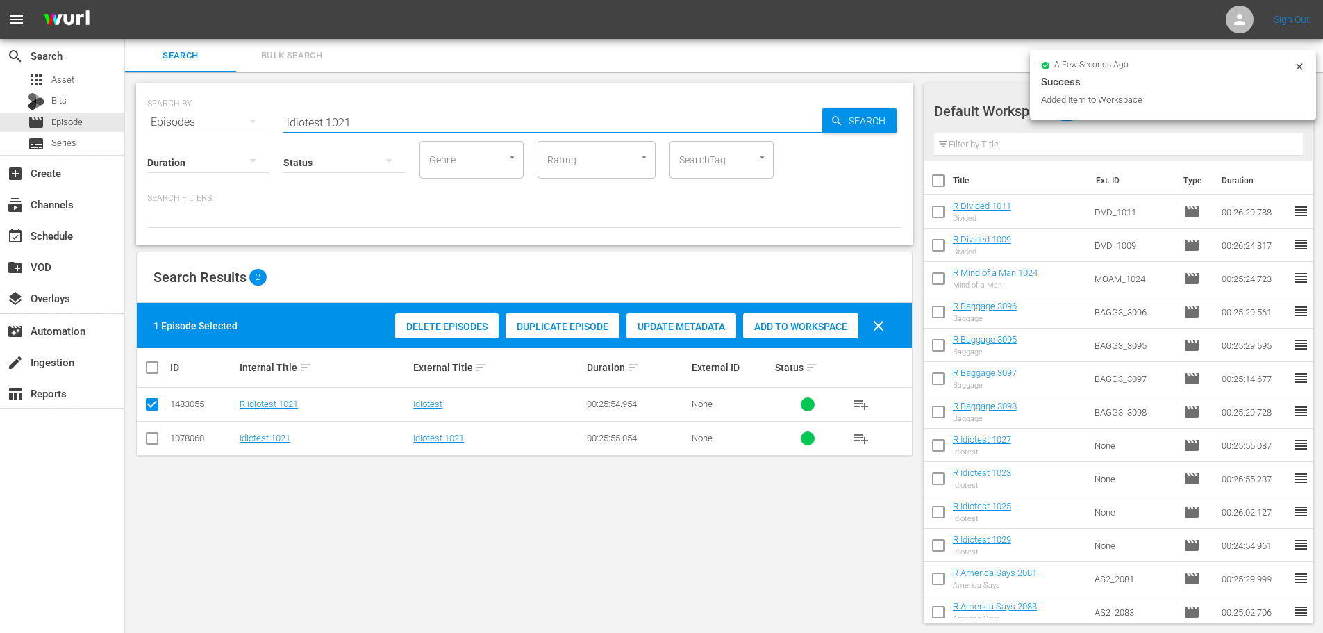
drag, startPoint x: 375, startPoint y: 119, endPoint x: 191, endPoint y: 106, distance: 184.6
click at [196, 106] on div "SEARCH BY Search By Episodes Search ID, Title, Description, Keywords, or Catego…" at bounding box center [524, 114] width 754 height 50
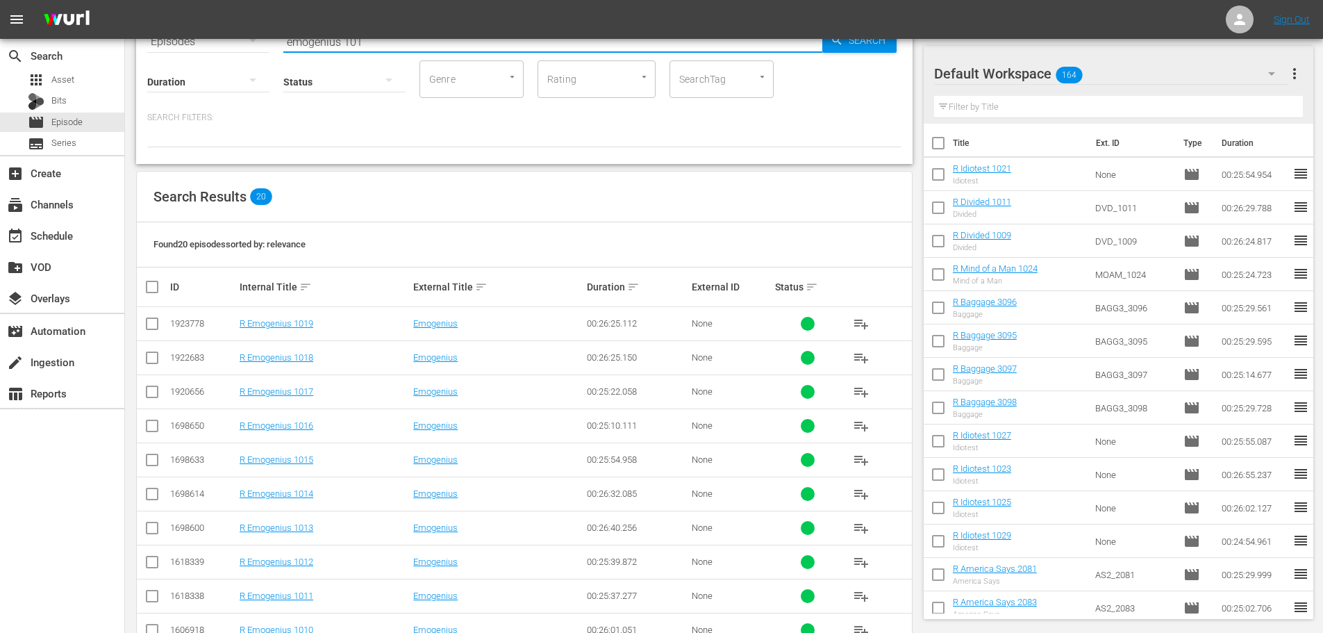
scroll to position [461, 0]
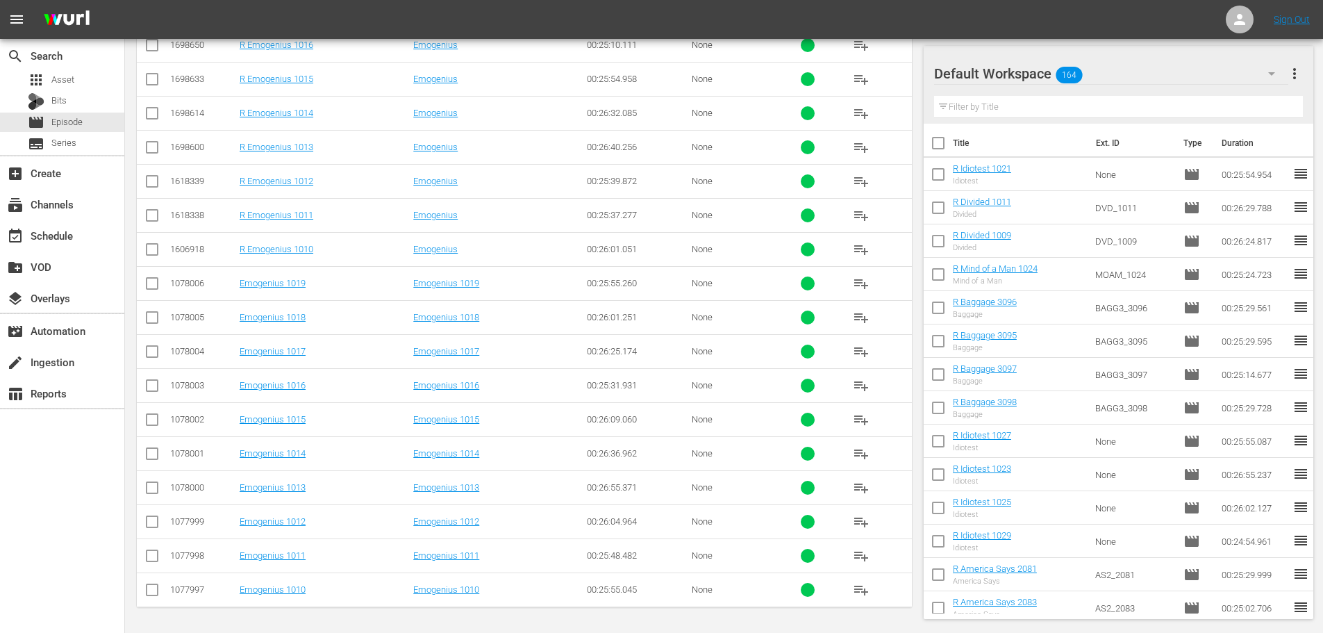
type input "emogenius 101"
drag, startPoint x: 151, startPoint y: 214, endPoint x: 155, endPoint y: 187, distance: 27.4
click at [151, 214] on input "checkbox" at bounding box center [152, 218] width 17 height 17
checkbox input "true"
click at [155, 187] on input "checkbox" at bounding box center [152, 184] width 17 height 17
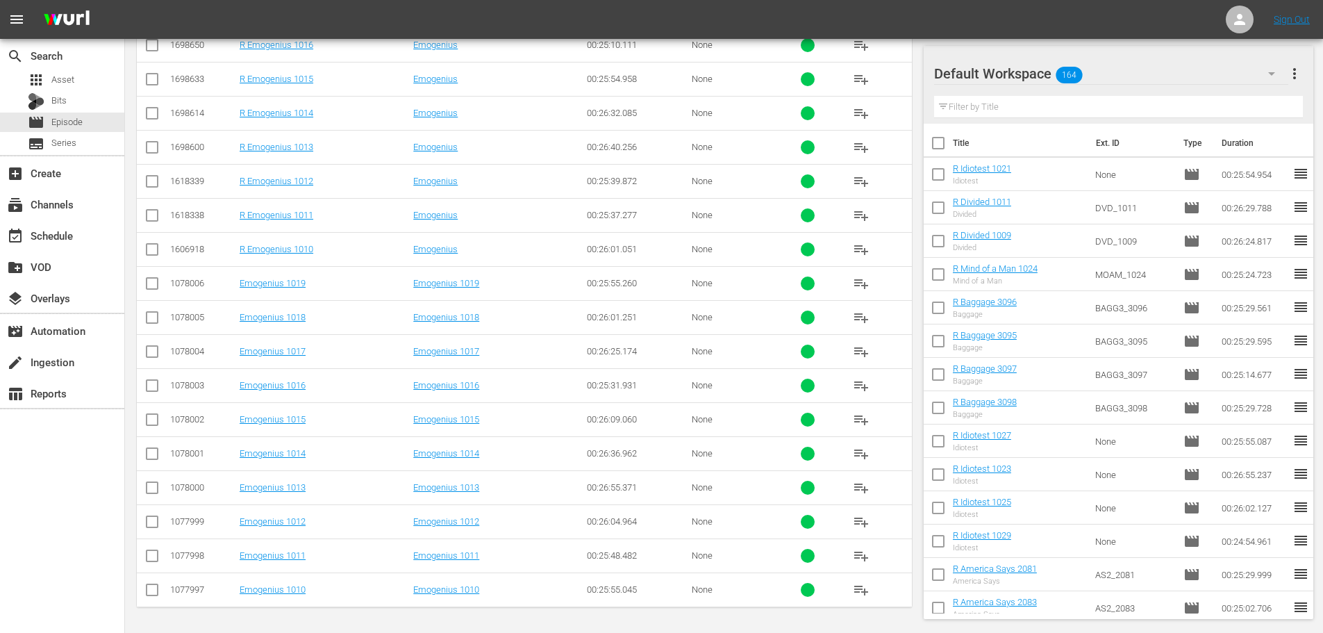
checkbox input "true"
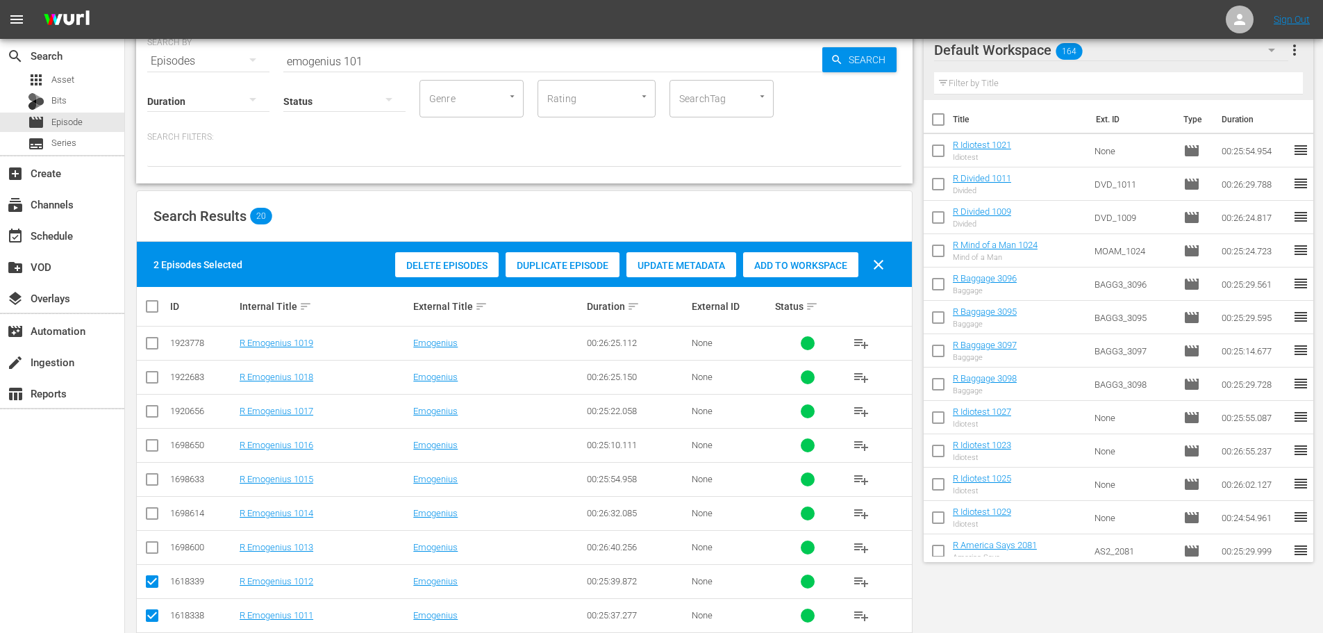
scroll to position [0, 0]
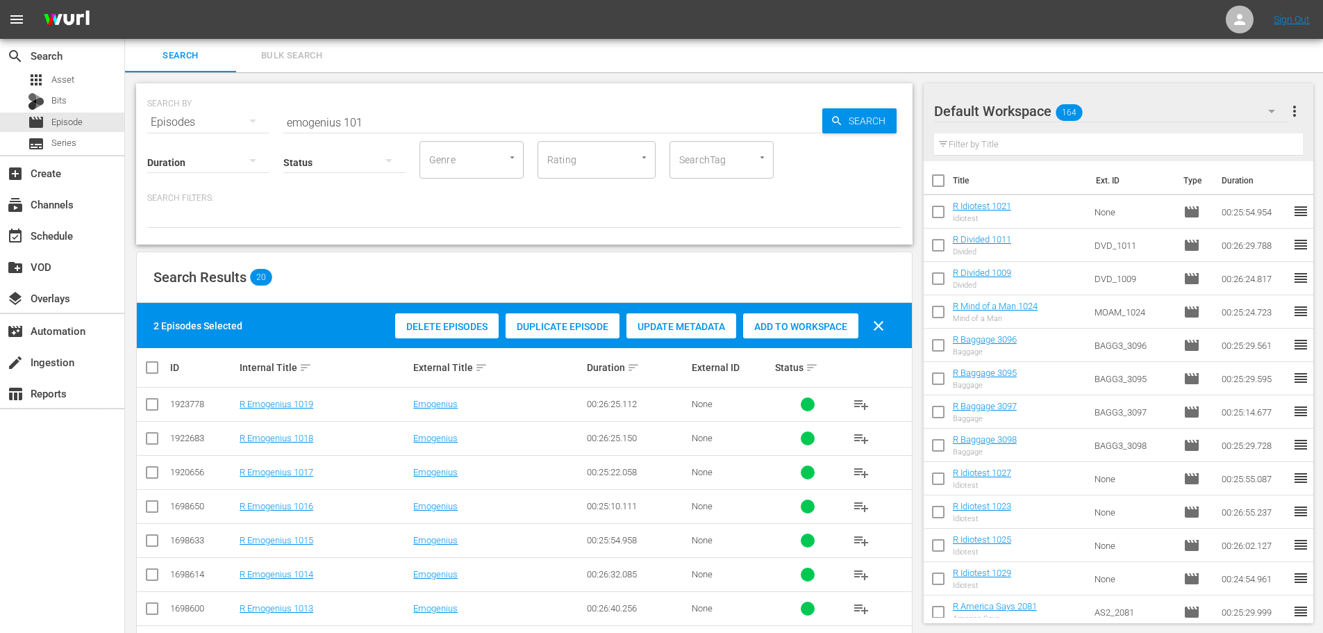
drag, startPoint x: 762, startPoint y: 328, endPoint x: 381, endPoint y: 128, distance: 430.2
click at [763, 328] on span "Add to Workspace" at bounding box center [800, 326] width 115 height 11
drag, startPoint x: 349, startPoint y: 117, endPoint x: 122, endPoint y: 113, distance: 227.8
click at [125, 0] on div "search Search apps Asset Bits movie Episode subtitles Series add_box Create sub…" at bounding box center [724, 0] width 1198 height 0
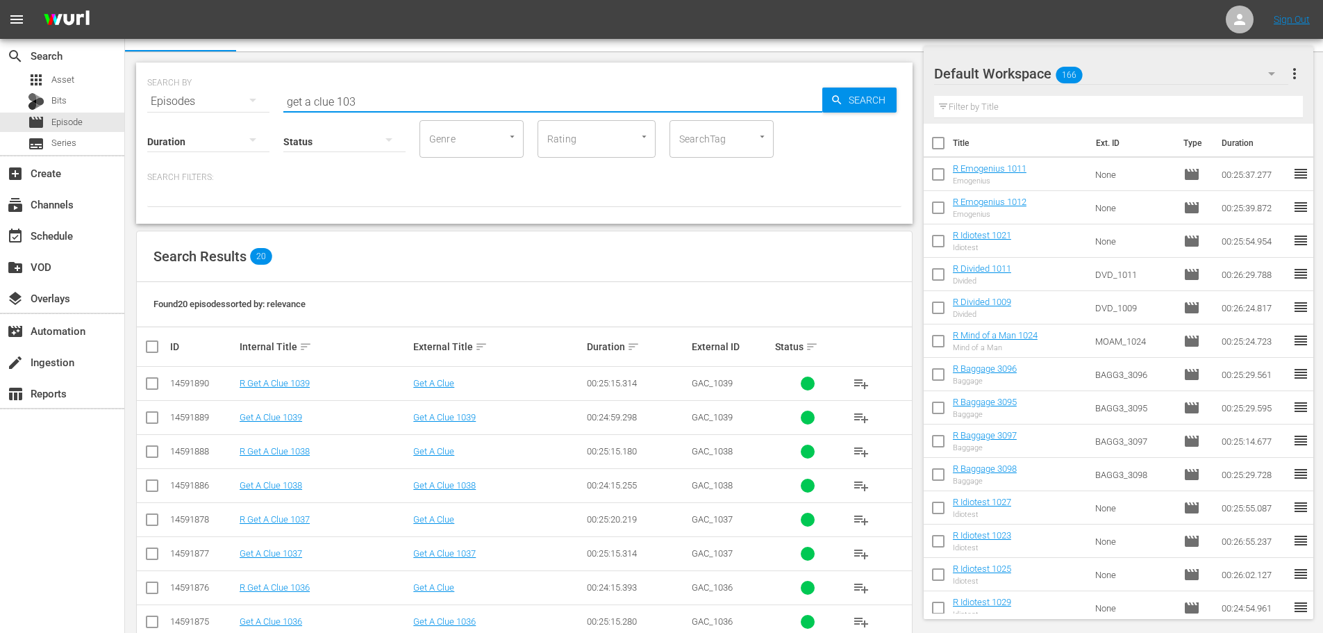
scroll to position [347, 0]
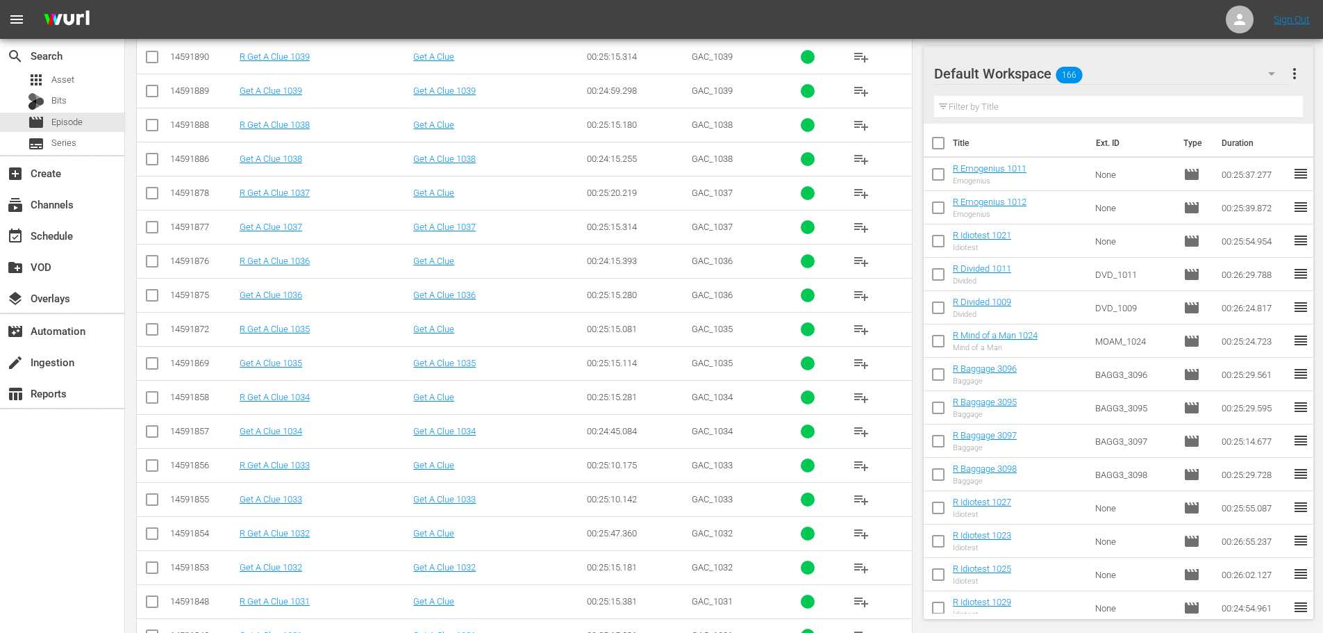
type input "get a clue 103"
click at [152, 331] on input "checkbox" at bounding box center [152, 332] width 17 height 17
checkbox input "true"
click at [151, 262] on input "checkbox" at bounding box center [152, 264] width 17 height 17
checkbox input "true"
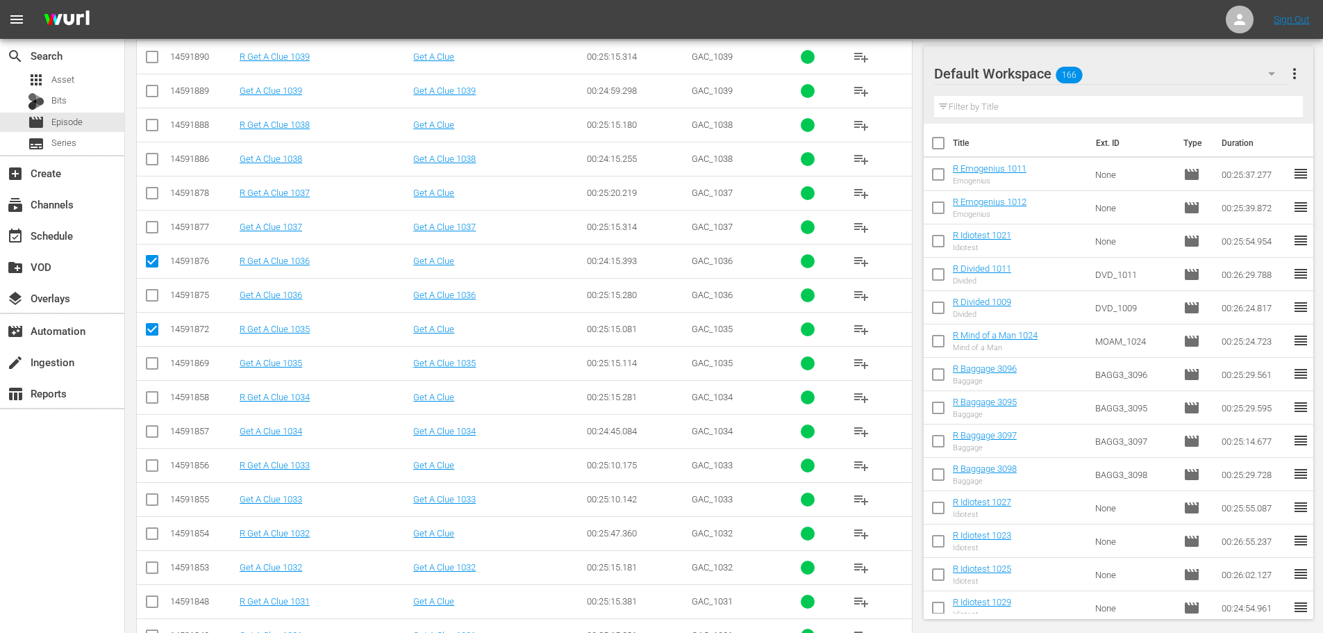
scroll to position [0, 0]
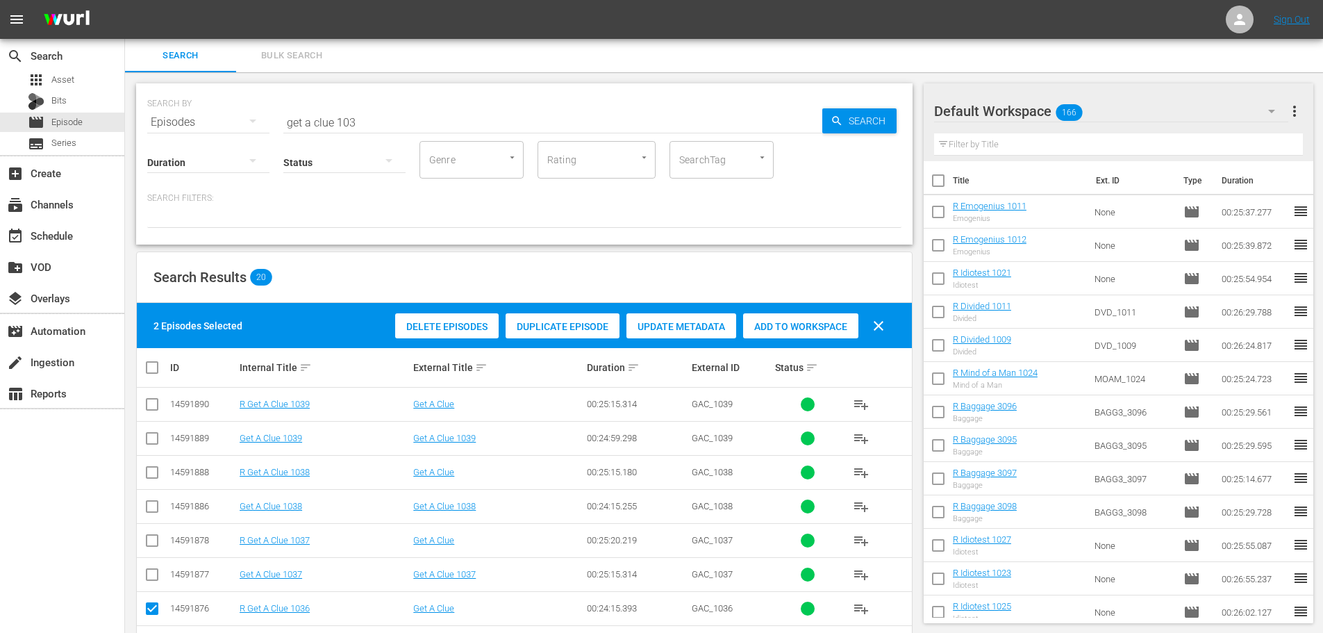
drag, startPoint x: 777, startPoint y: 324, endPoint x: 709, endPoint y: 235, distance: 111.9
click at [776, 322] on span "Add to Workspace" at bounding box center [800, 326] width 115 height 11
drag, startPoint x: 390, startPoint y: 114, endPoint x: 185, endPoint y: 140, distance: 207.2
click at [185, 140] on div "SEARCH BY Search By Episodes Search ID, Title, Description, Keywords, or Catego…" at bounding box center [524, 163] width 776 height 161
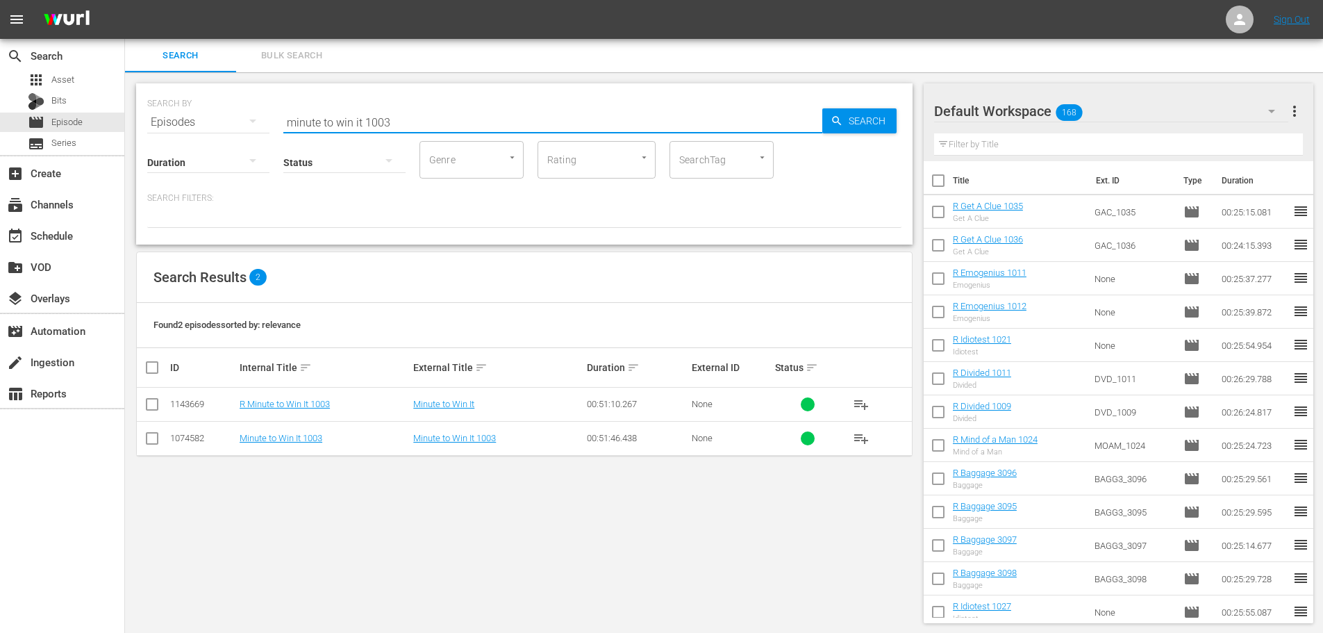
type input "minute to win it 1003"
click at [152, 407] on input "checkbox" at bounding box center [152, 407] width 17 height 17
checkbox input "true"
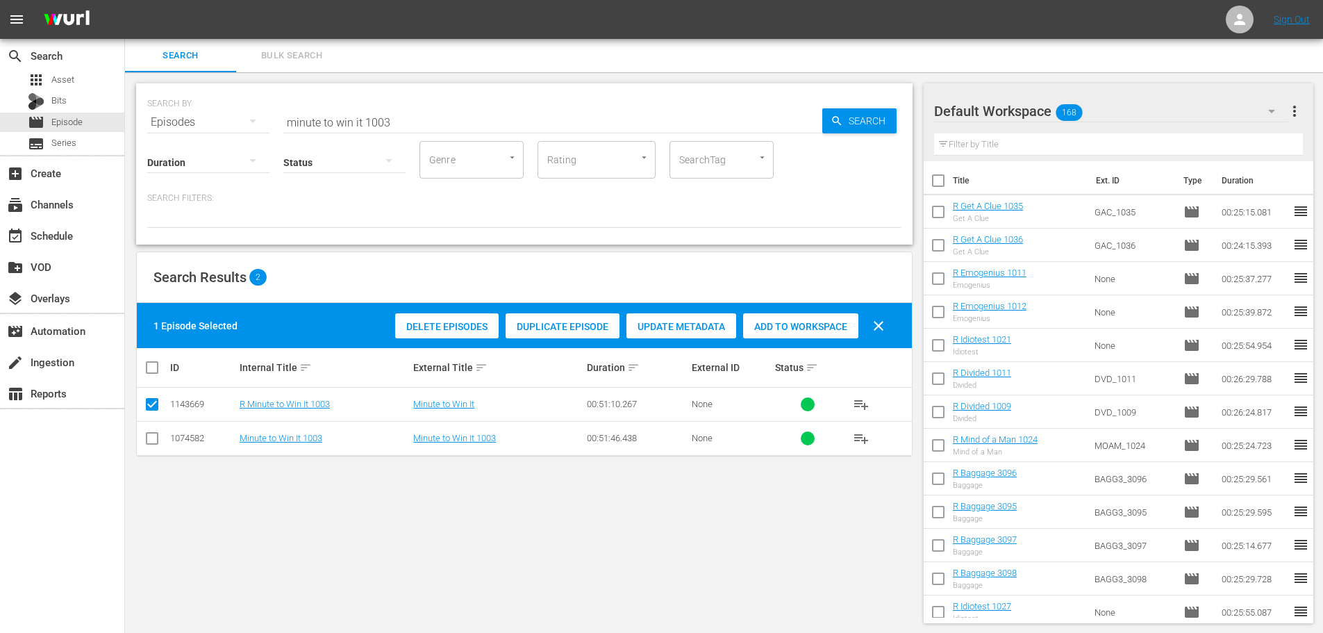
click at [769, 322] on span "Add to Workspace" at bounding box center [800, 326] width 115 height 11
drag, startPoint x: 401, startPoint y: 112, endPoint x: 155, endPoint y: 102, distance: 246.0
click at [156, 101] on div "SEARCH BY Search By Episodes Search ID, Title, Description, Keywords, or Catego…" at bounding box center [524, 114] width 754 height 50
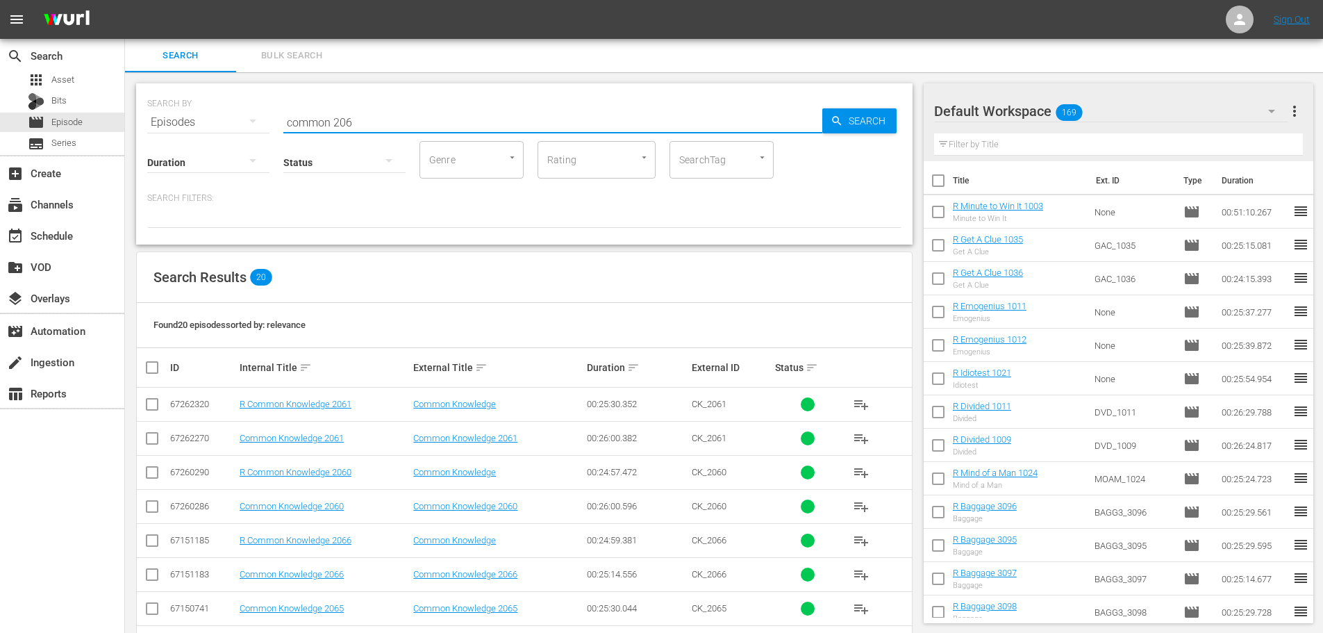
type input "common 206"
click at [149, 403] on input "checkbox" at bounding box center [152, 407] width 17 height 17
checkbox input "true"
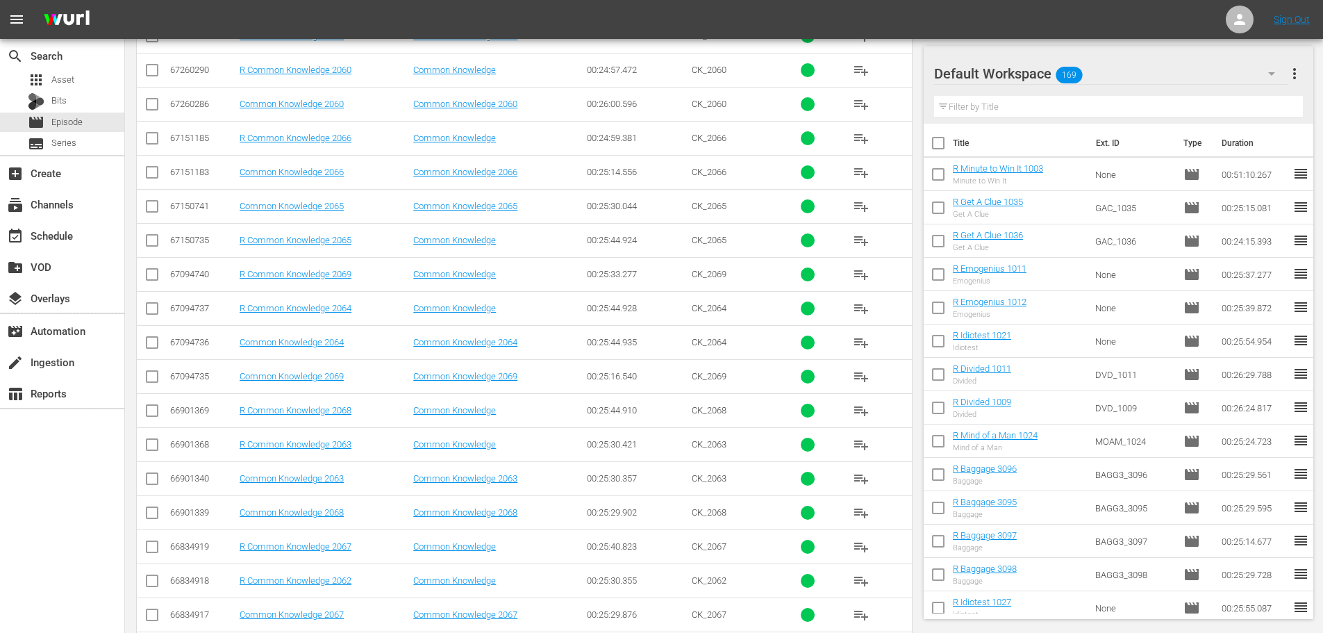
scroll to position [417, 0]
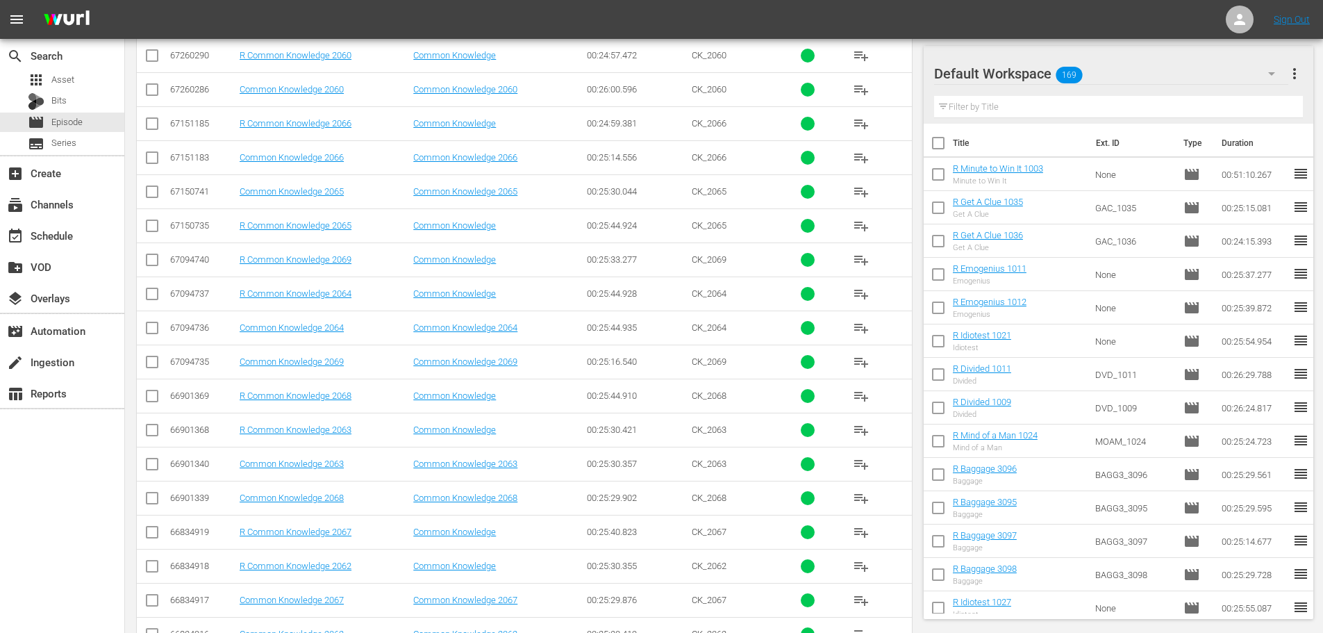
click at [151, 439] on input "checkbox" at bounding box center [152, 432] width 17 height 17
checkbox input "true"
click at [151, 226] on input "checkbox" at bounding box center [152, 228] width 17 height 17
checkbox input "true"
click at [158, 533] on input "checkbox" at bounding box center [152, 534] width 17 height 17
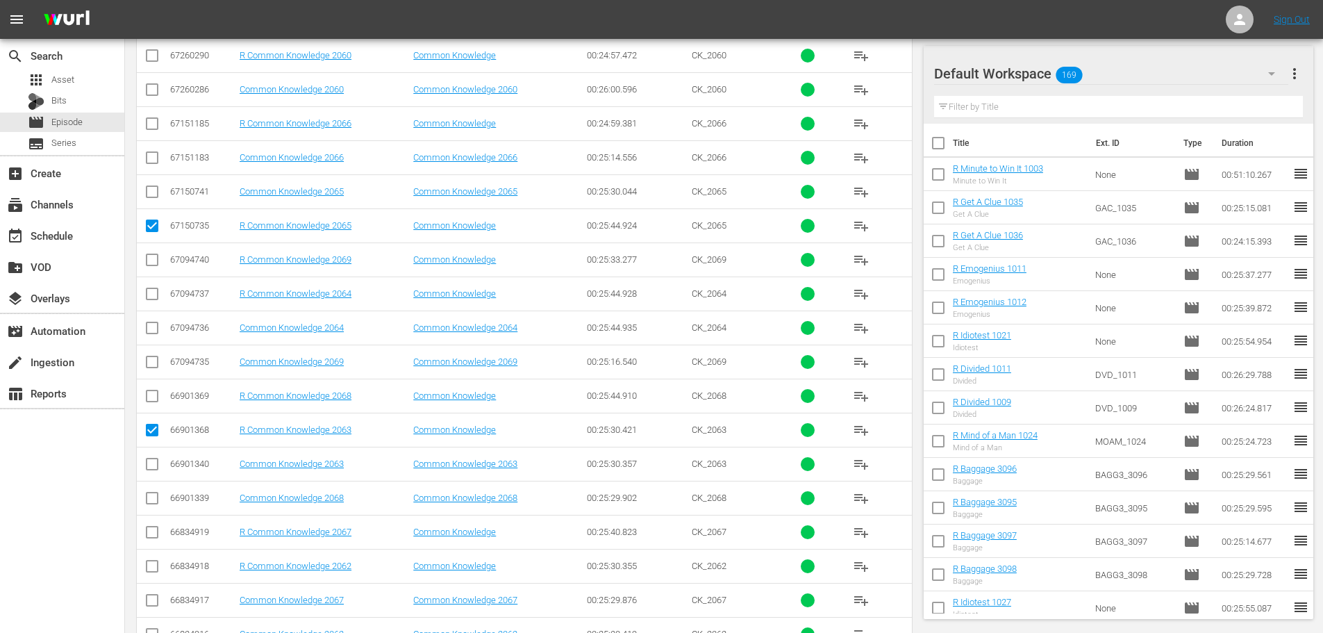
checkbox input "true"
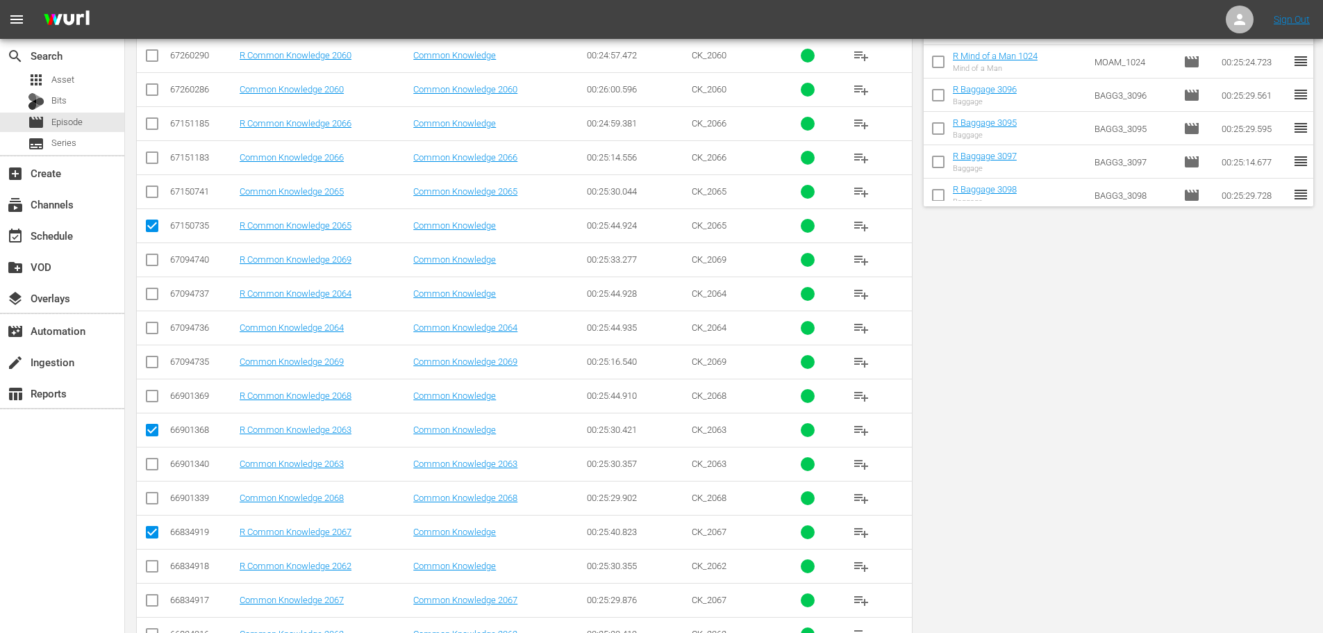
scroll to position [0, 0]
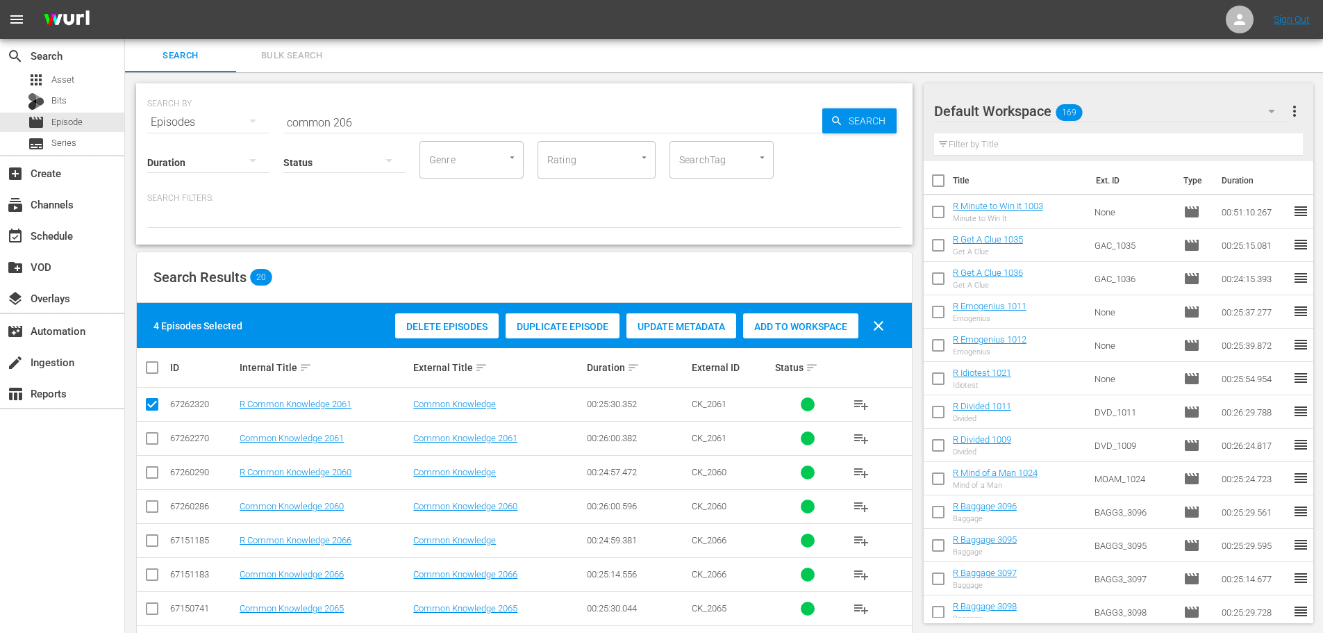
click at [825, 333] on div "Add to Workspace" at bounding box center [800, 326] width 115 height 26
drag, startPoint x: 412, startPoint y: 113, endPoint x: 272, endPoint y: 107, distance: 140.4
click at [272, 107] on div "SEARCH BY Search By Episodes Search ID, Title, Description, Keywords, or Catego…" at bounding box center [524, 114] width 754 height 50
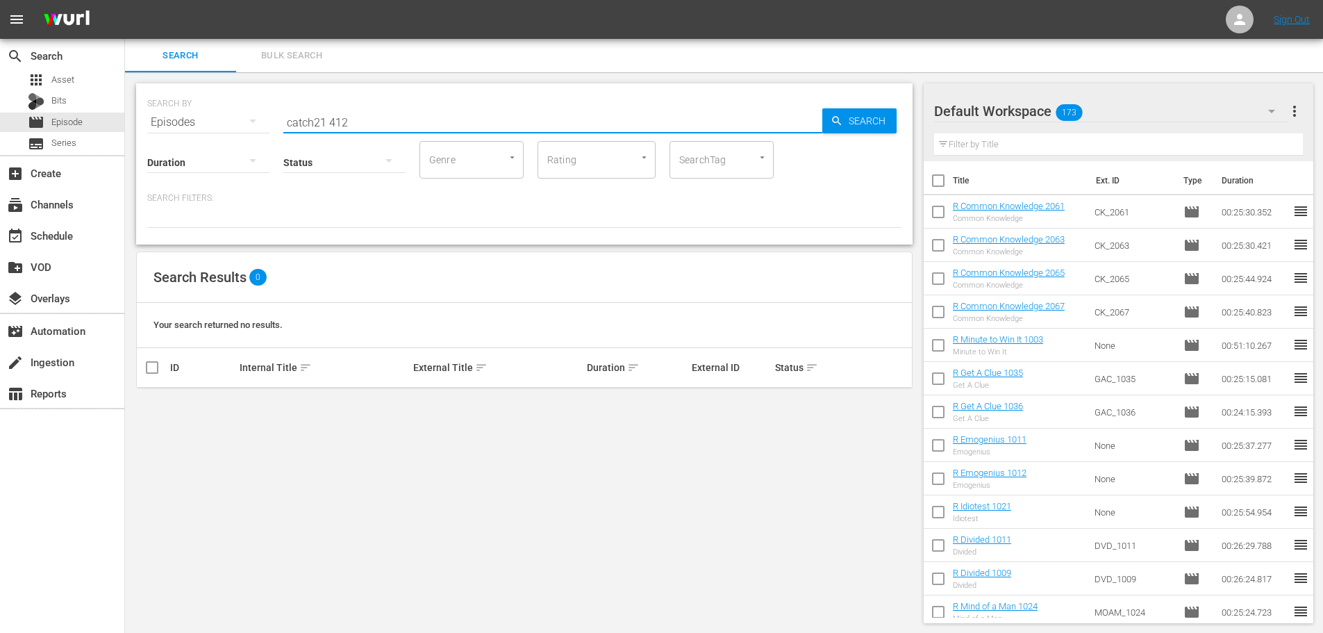
click at [315, 116] on input "catch21 412" at bounding box center [552, 122] width 539 height 33
type input "catch 21 412"
click at [371, 105] on div "SEARCH BY Search By Episodes Search ID, Title, Description, Keywords, or Catego…" at bounding box center [524, 114] width 754 height 50
click at [371, 124] on input "catch 21 412" at bounding box center [552, 122] width 539 height 33
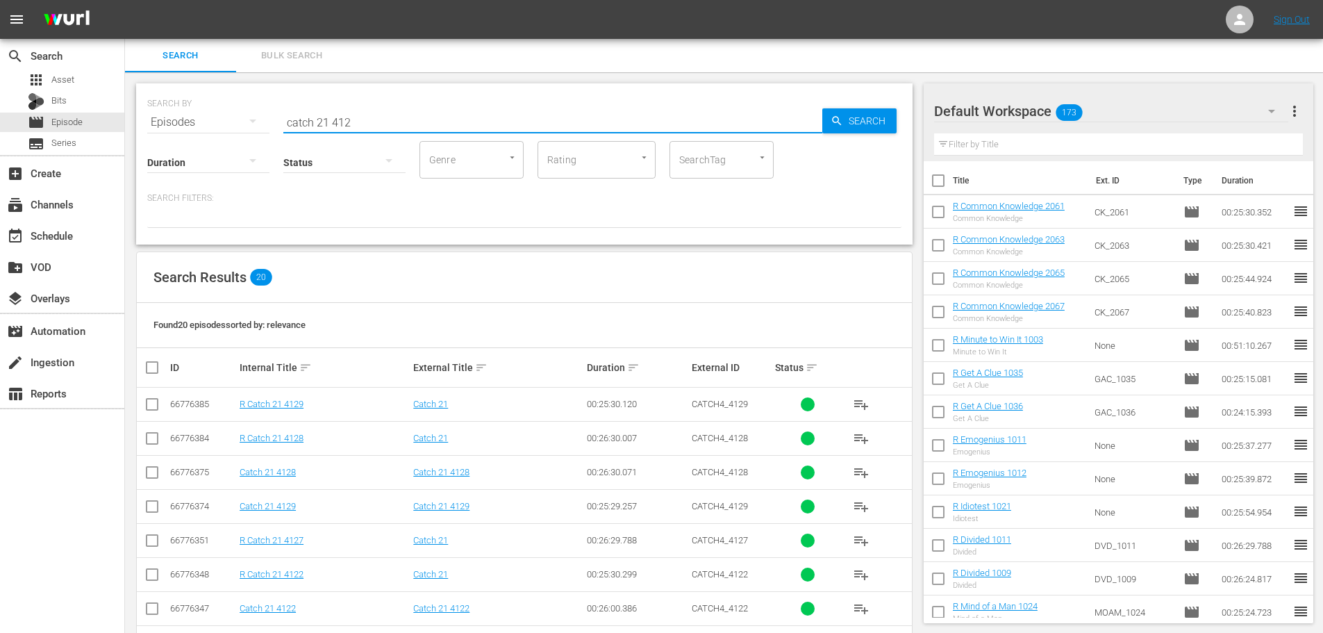
click at [148, 438] on input "checkbox" at bounding box center [152, 441] width 17 height 17
checkbox input "true"
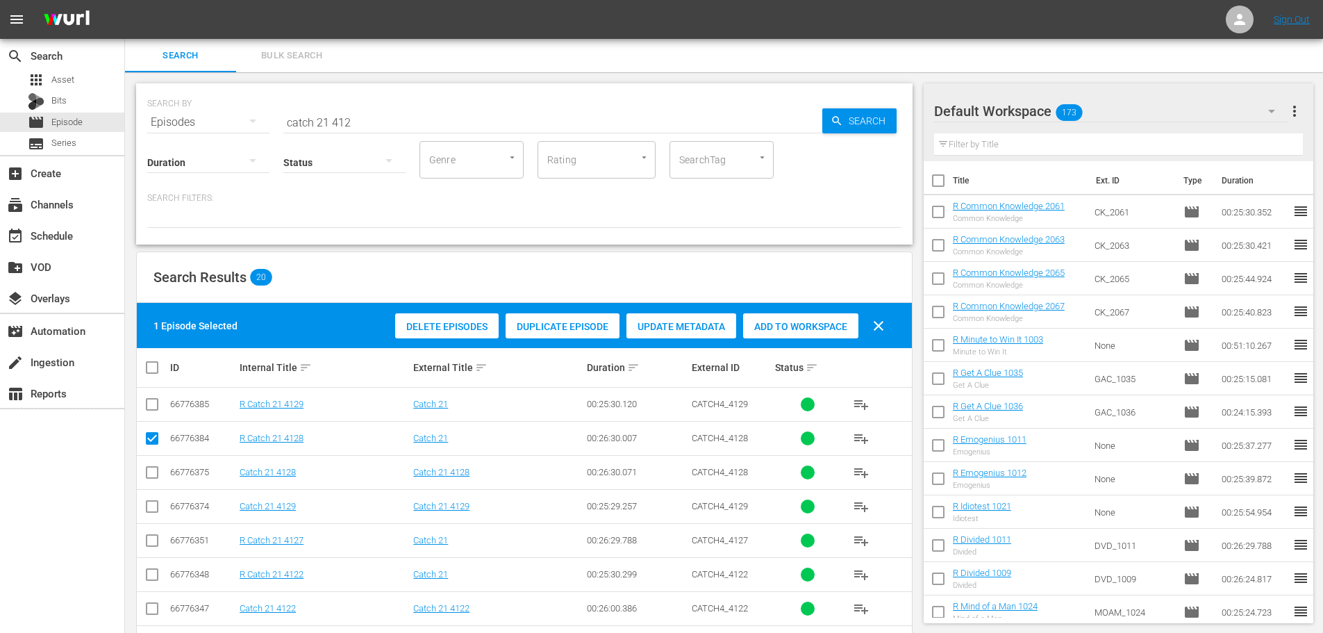
click at [154, 542] on input "checkbox" at bounding box center [152, 543] width 17 height 17
checkbox input "true"
click at [840, 327] on span "Add to Workspace" at bounding box center [800, 326] width 115 height 11
drag, startPoint x: 397, startPoint y: 126, endPoint x: 253, endPoint y: 119, distance: 143.3
click at [249, 119] on div "SEARCH BY Search By Episodes Search ID, Title, Description, Keywords, or Catego…" at bounding box center [524, 114] width 754 height 50
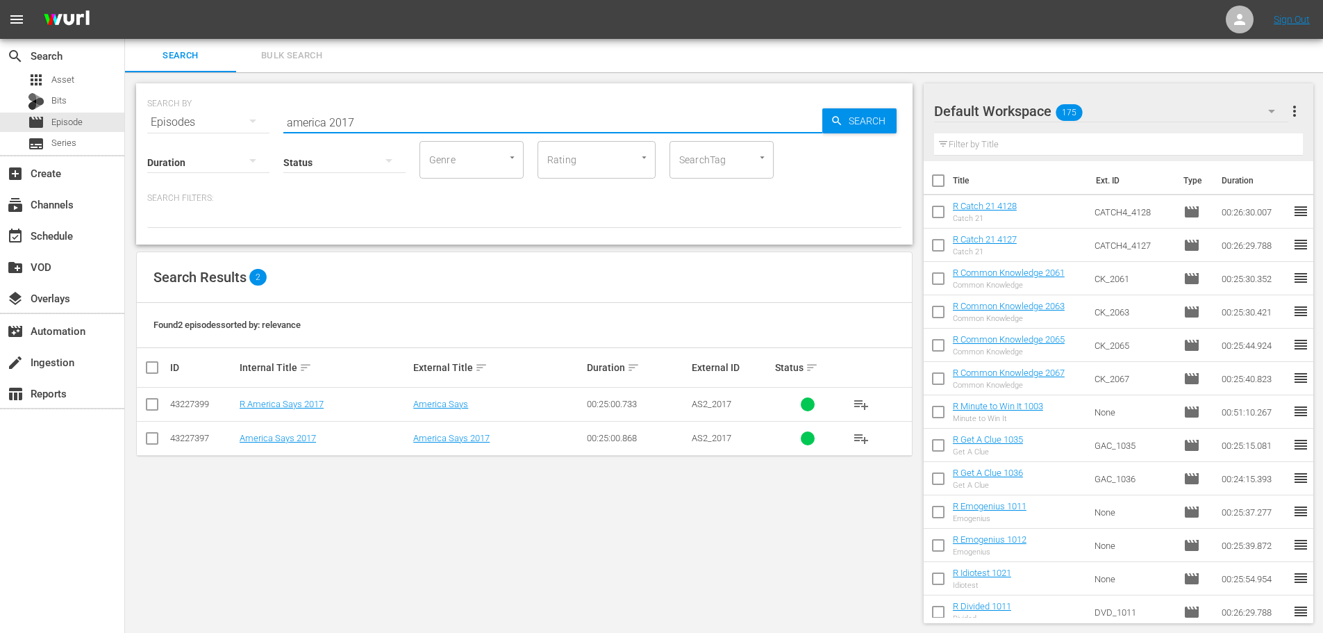
type input "america 2017"
click at [151, 408] on input "checkbox" at bounding box center [152, 407] width 17 height 17
checkbox input "true"
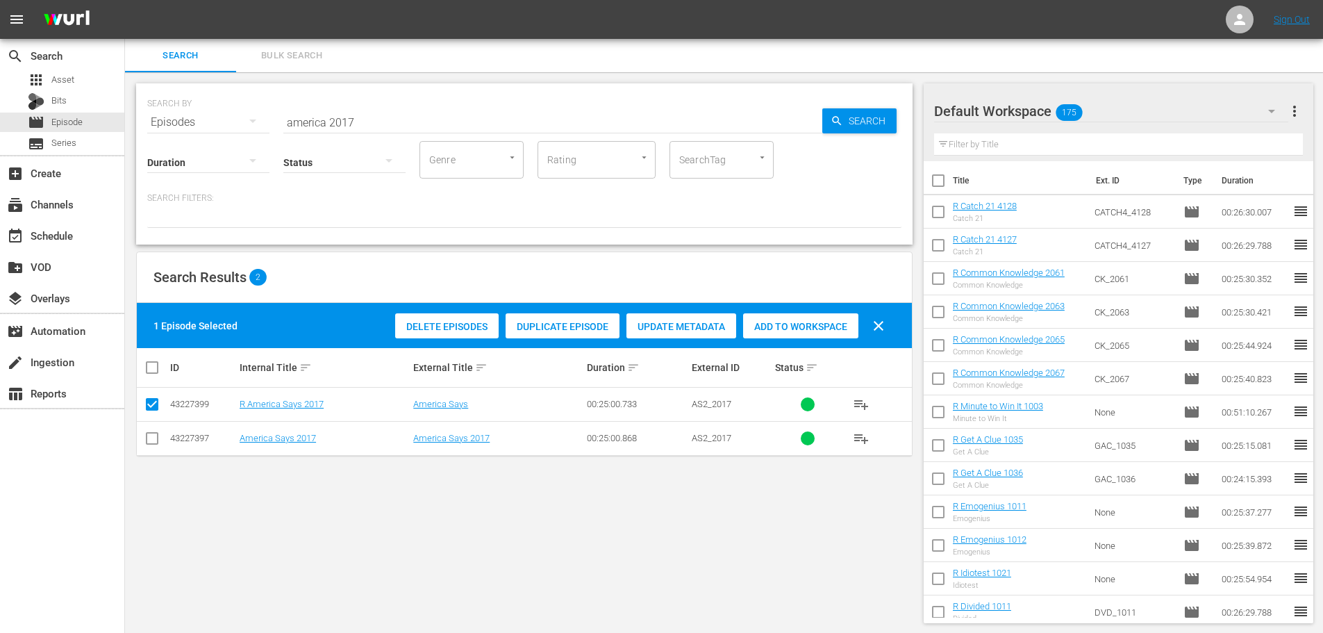
drag, startPoint x: 833, startPoint y: 315, endPoint x: 787, endPoint y: 268, distance: 65.8
click at [833, 317] on div "Add to Workspace" at bounding box center [800, 326] width 115 height 26
click at [457, 119] on input "america 2017" at bounding box center [552, 122] width 539 height 33
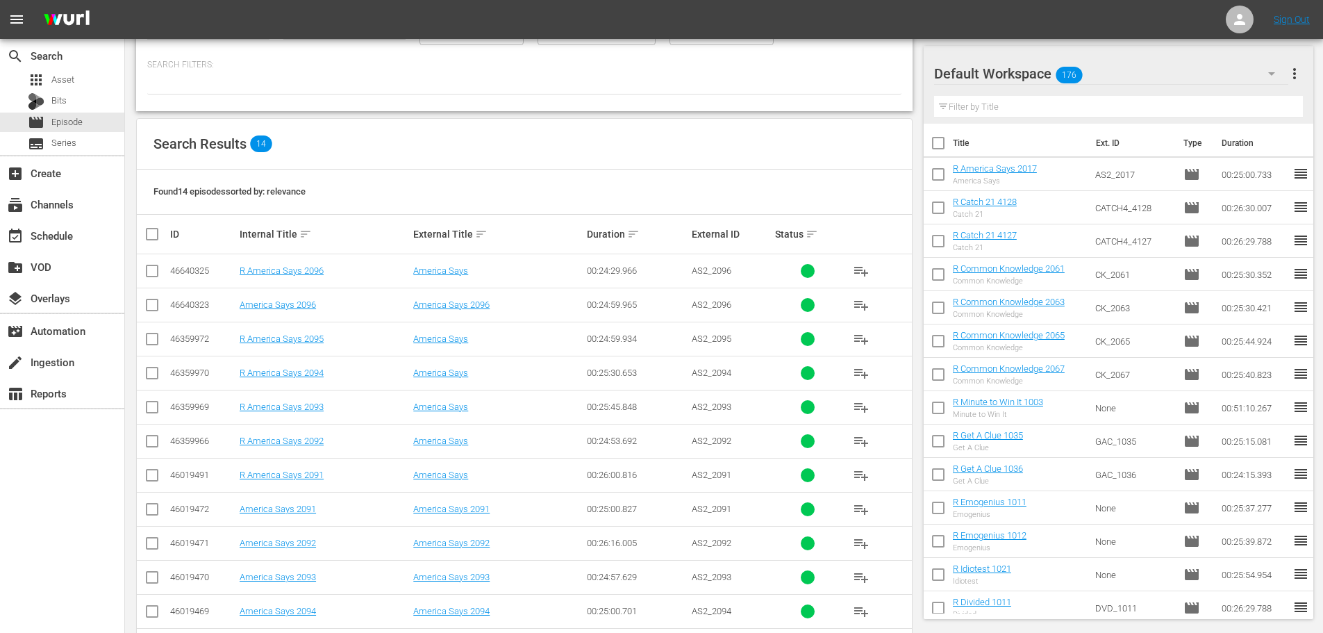
scroll to position [139, 0]
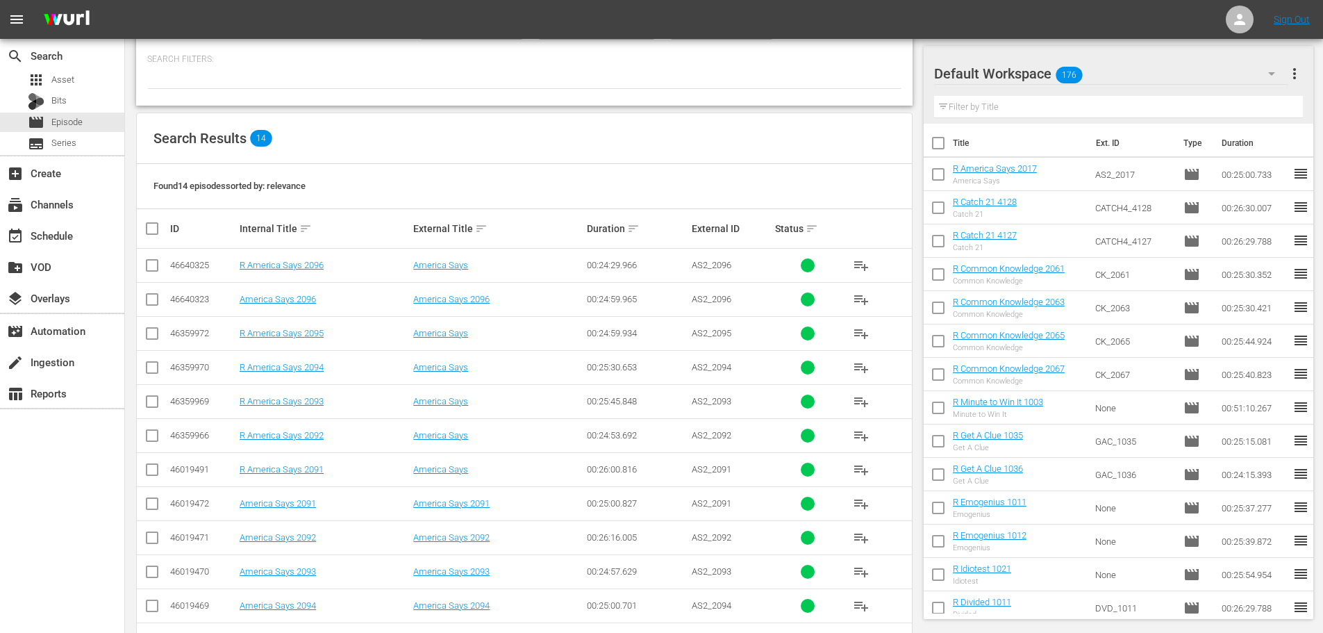
type input "america 209"
click at [157, 472] on input "checkbox" at bounding box center [152, 472] width 17 height 17
checkbox input "true"
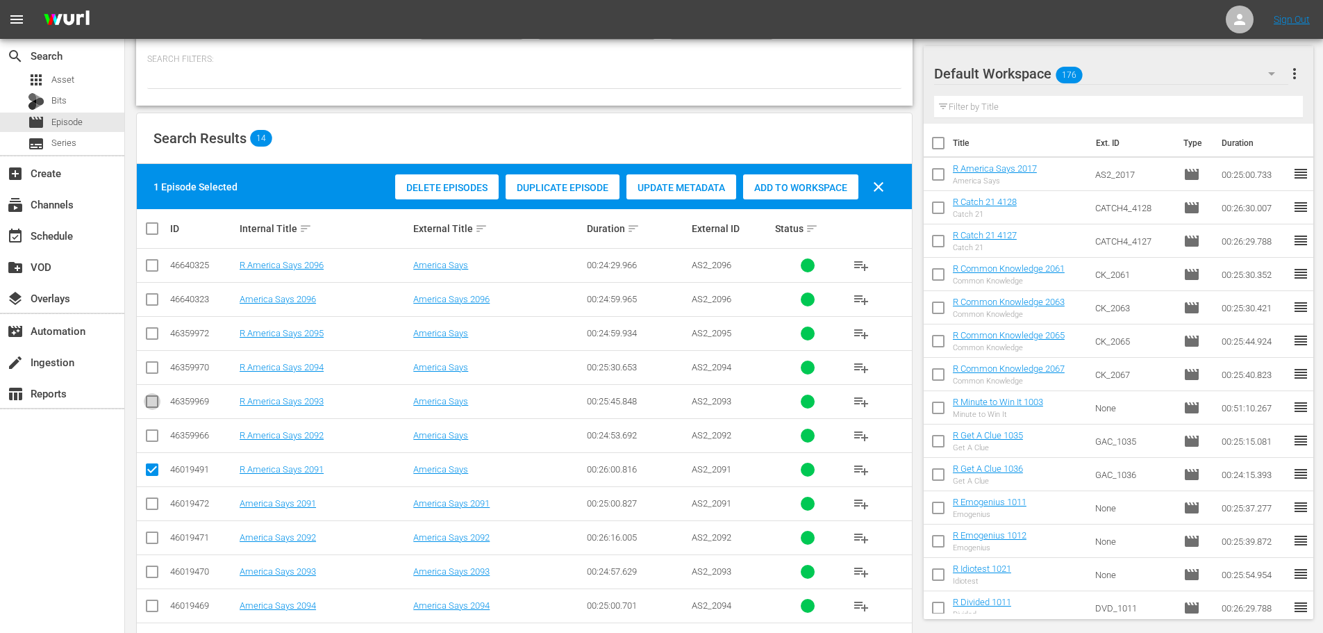
click at [148, 399] on input "checkbox" at bounding box center [152, 404] width 17 height 17
checkbox input "true"
click at [149, 334] on input "checkbox" at bounding box center [152, 336] width 17 height 17
checkbox input "true"
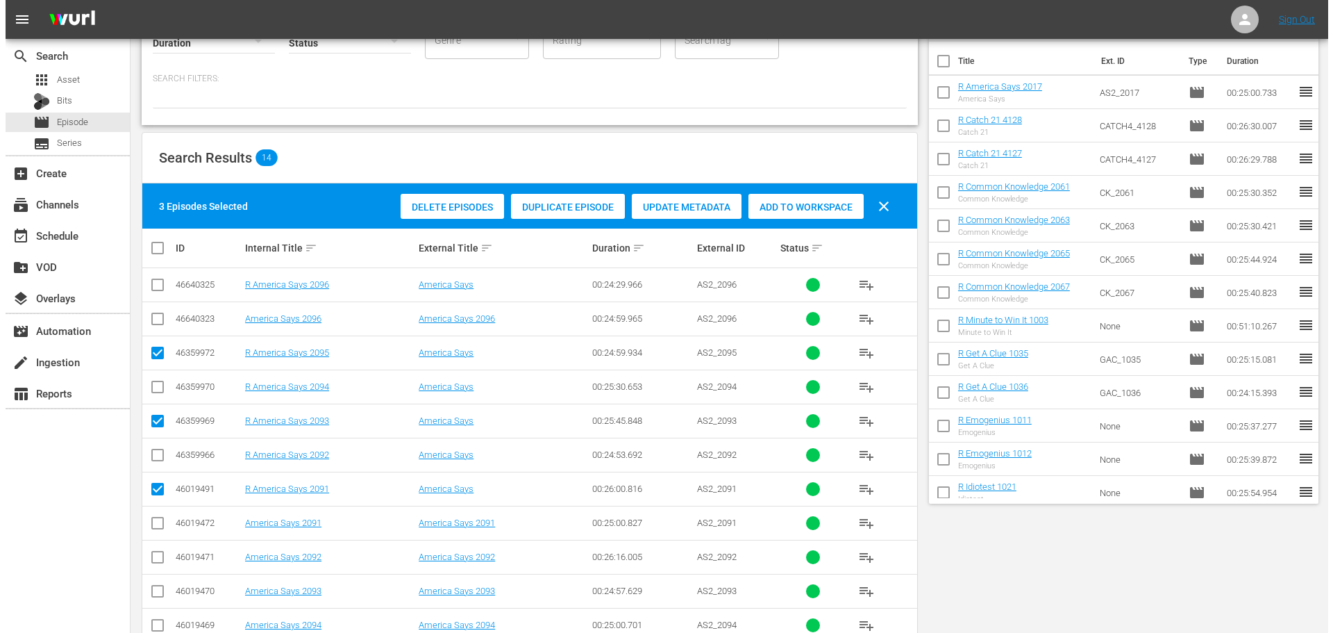
scroll to position [0, 0]
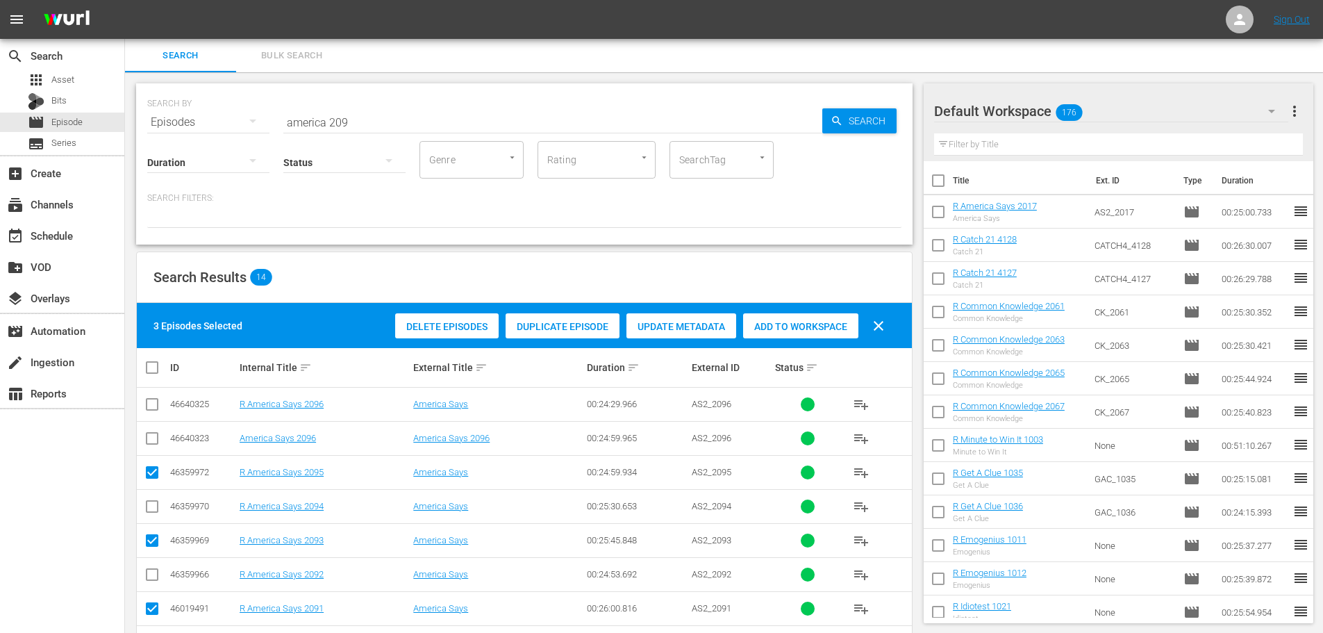
click at [760, 328] on span "Add to Workspace" at bounding box center [800, 326] width 115 height 11
click at [104, 232] on div "event_available Schedule" at bounding box center [62, 235] width 124 height 28
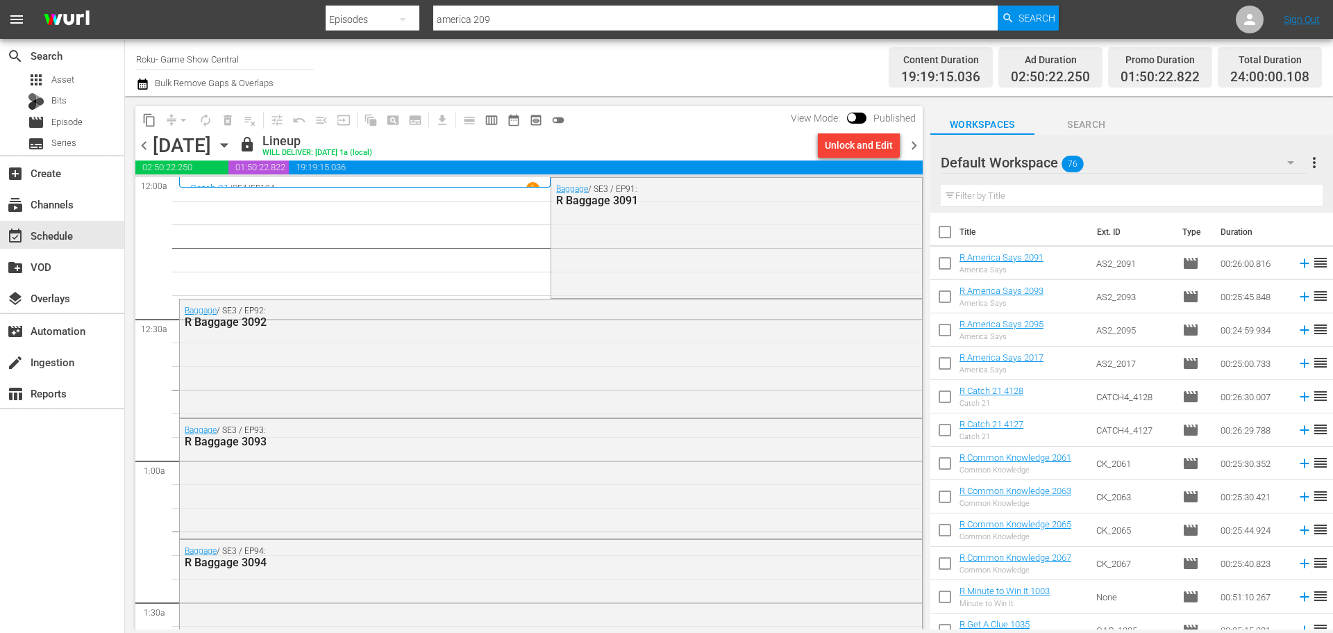
click at [232, 141] on icon "button" at bounding box center [224, 144] width 15 height 15
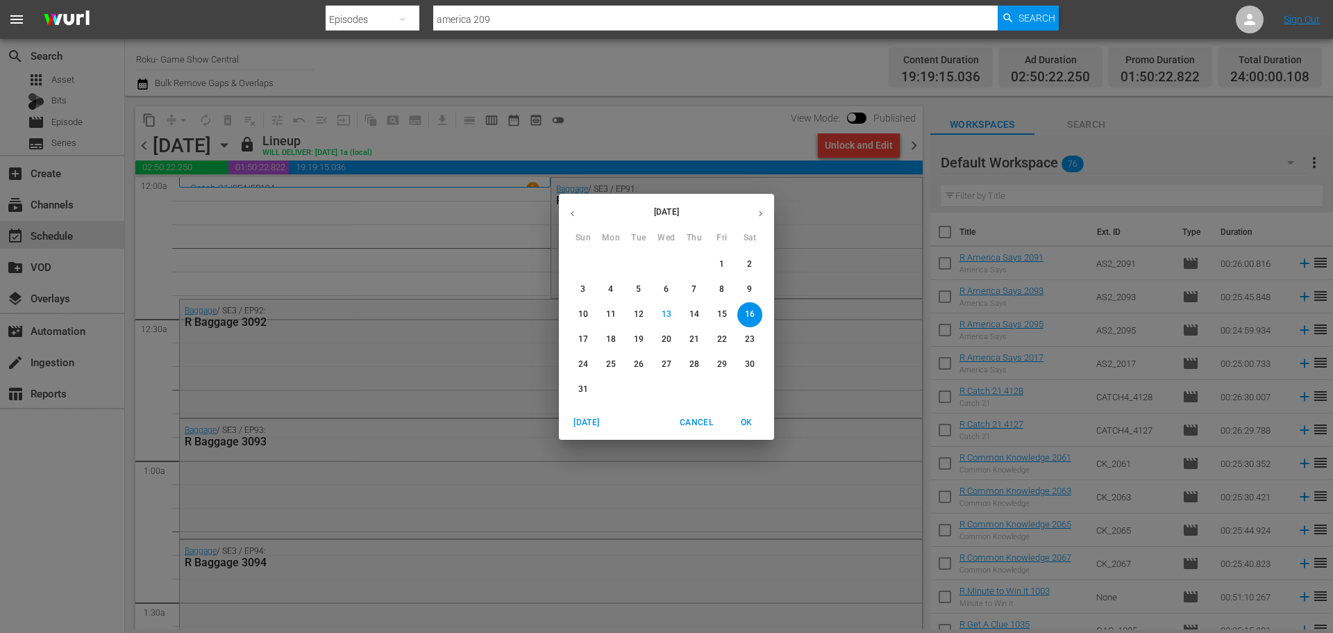
click at [577, 337] on span "17" at bounding box center [583, 339] width 25 height 12
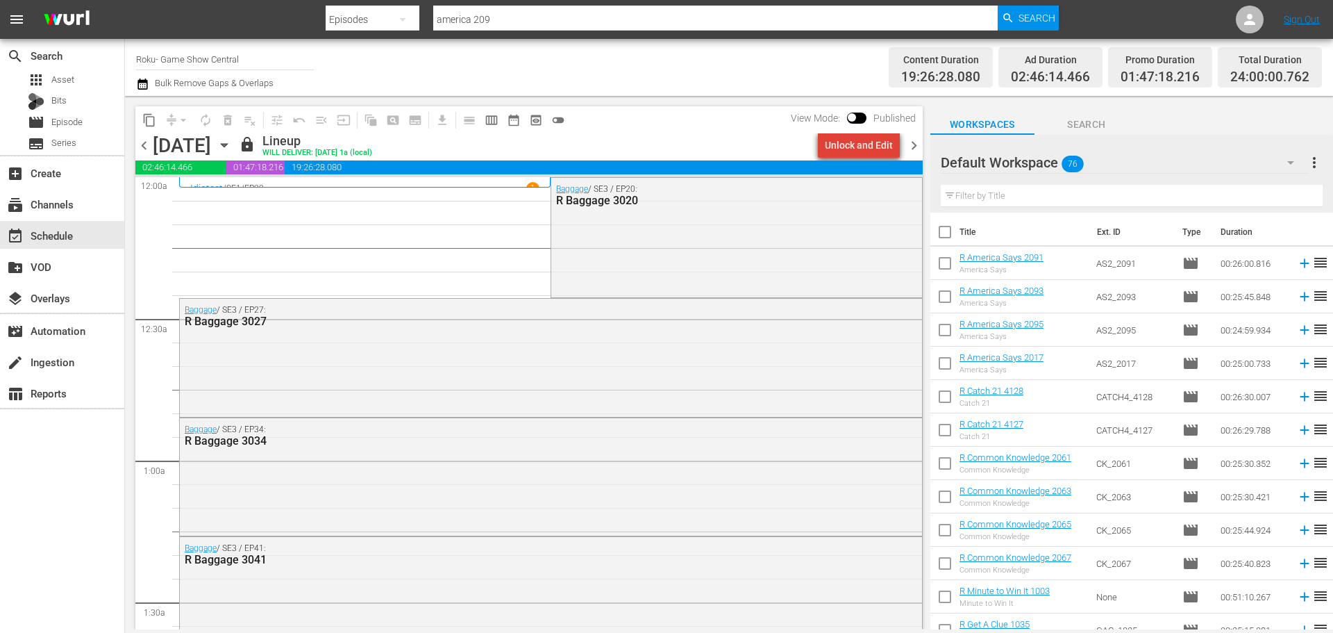
click at [867, 148] on div "Unlock and Edit" at bounding box center [859, 145] width 68 height 25
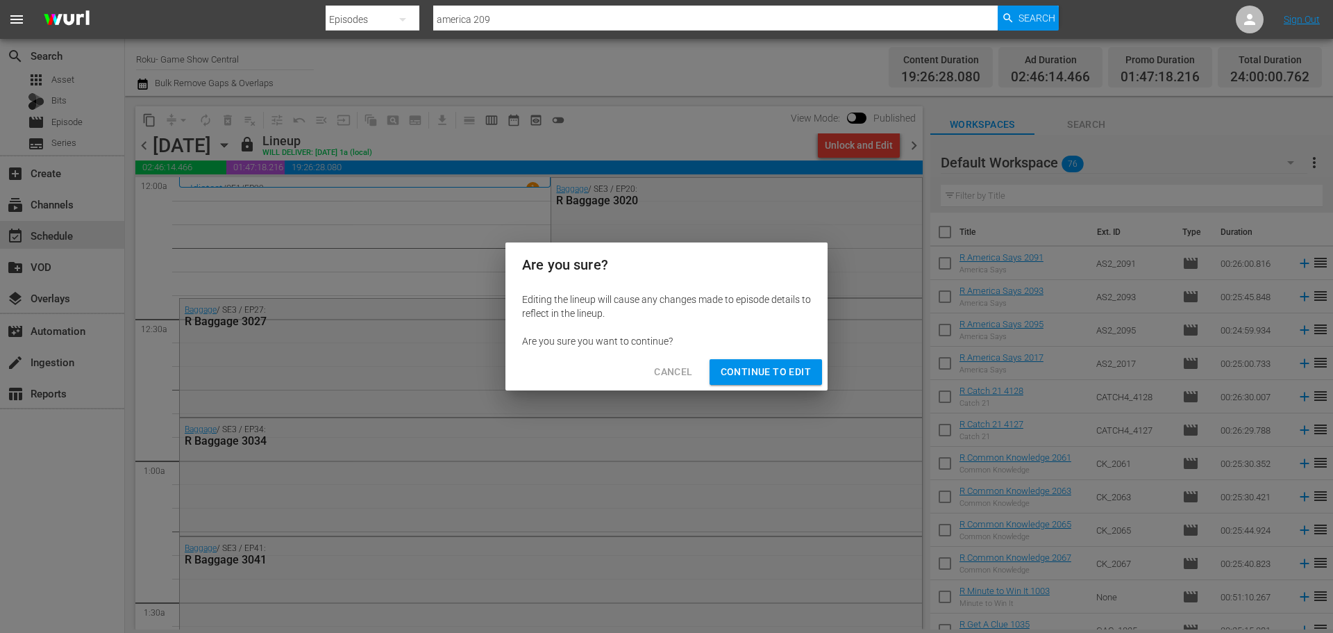
click at [759, 357] on div "Cancel Continue to Edit" at bounding box center [667, 371] width 322 height 37
click at [744, 378] on span "Continue to Edit" at bounding box center [766, 371] width 90 height 17
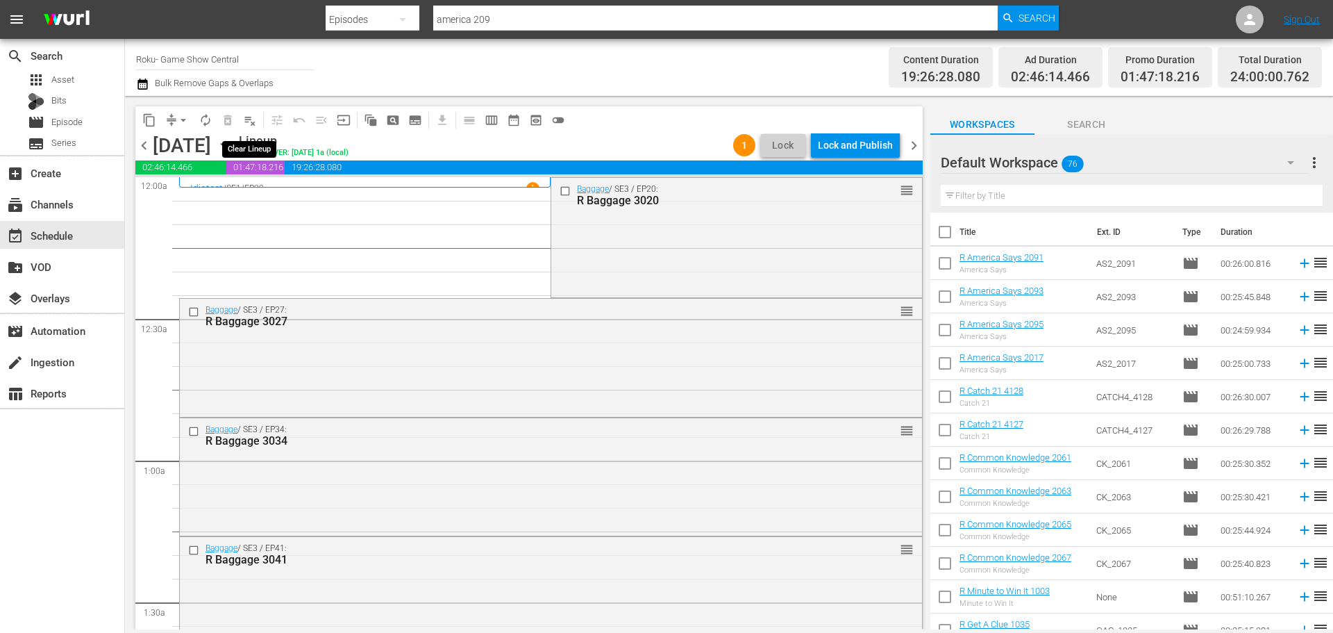
click at [249, 119] on span "playlist_remove_outlined" at bounding box center [250, 120] width 14 height 14
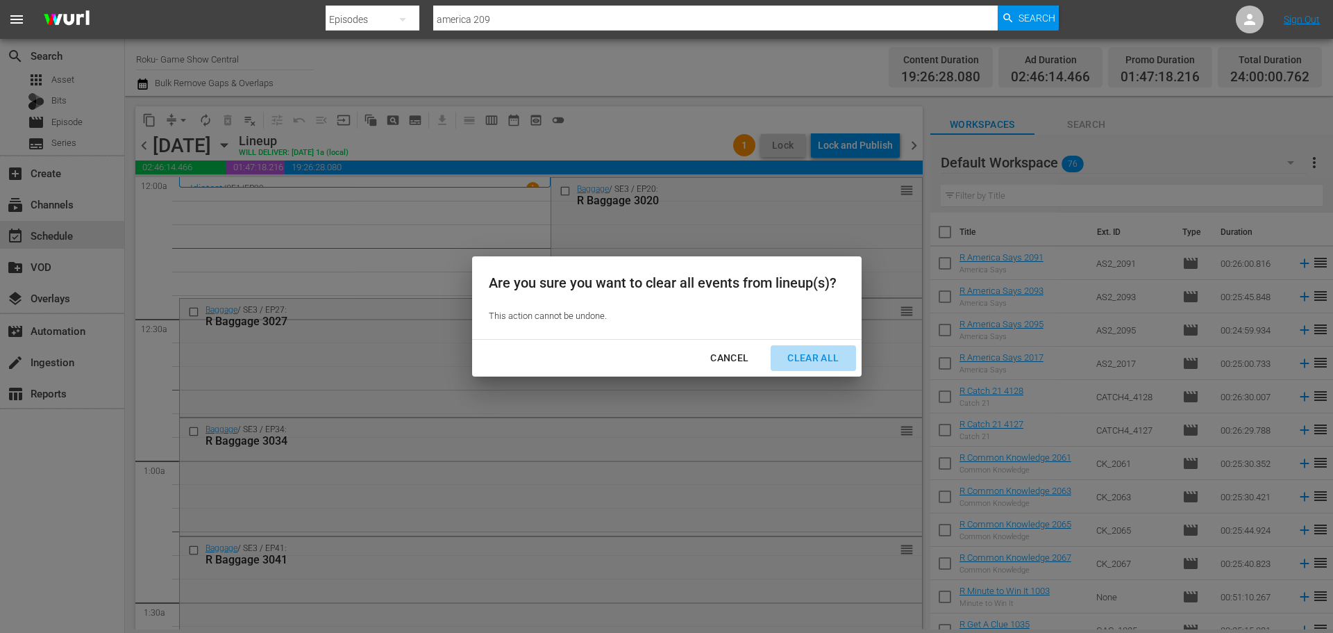
click at [797, 359] on div "Clear All" at bounding box center [813, 357] width 74 height 17
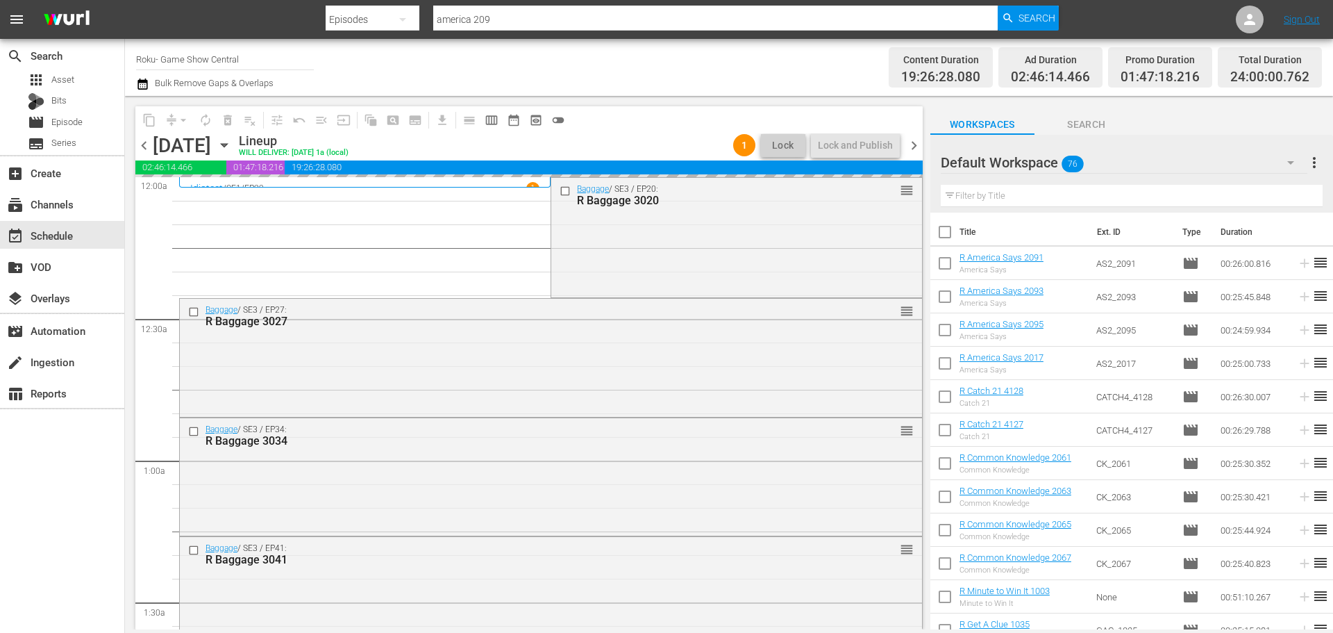
click at [232, 143] on icon "button" at bounding box center [224, 144] width 15 height 15
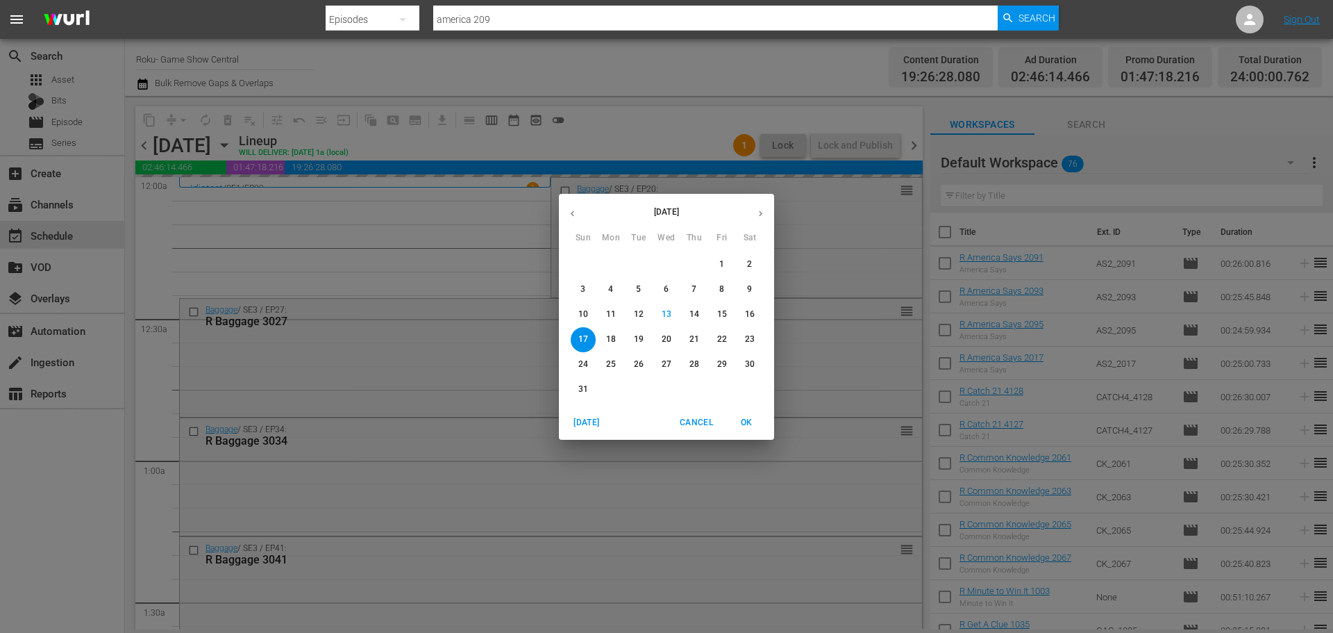
click at [750, 286] on p "9" at bounding box center [749, 289] width 5 height 12
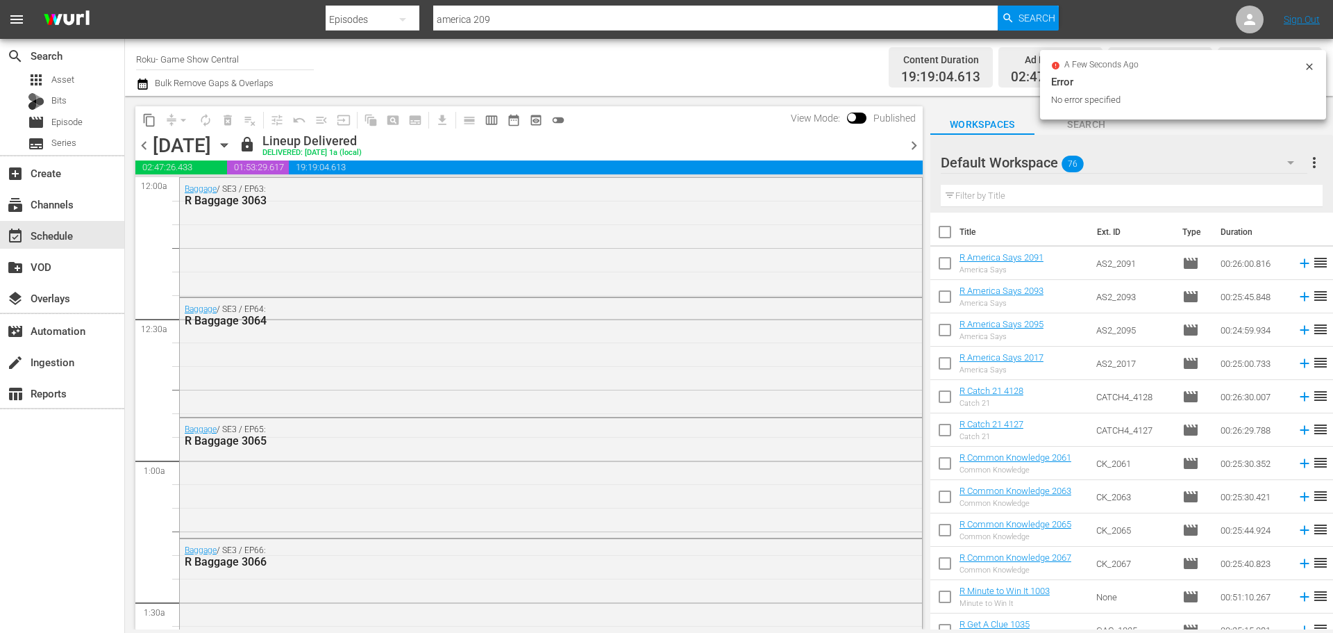
click at [156, 124] on span "content_copy" at bounding box center [149, 120] width 14 height 14
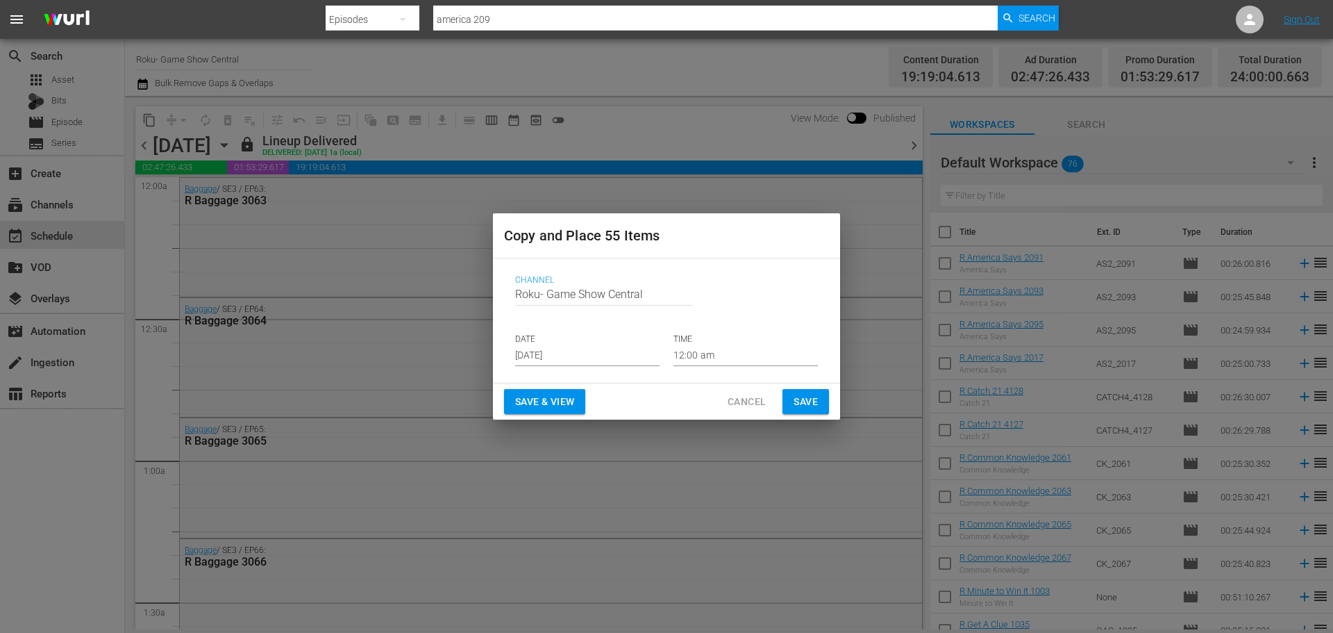
click at [576, 354] on input "[DATE]" at bounding box center [587, 355] width 144 height 21
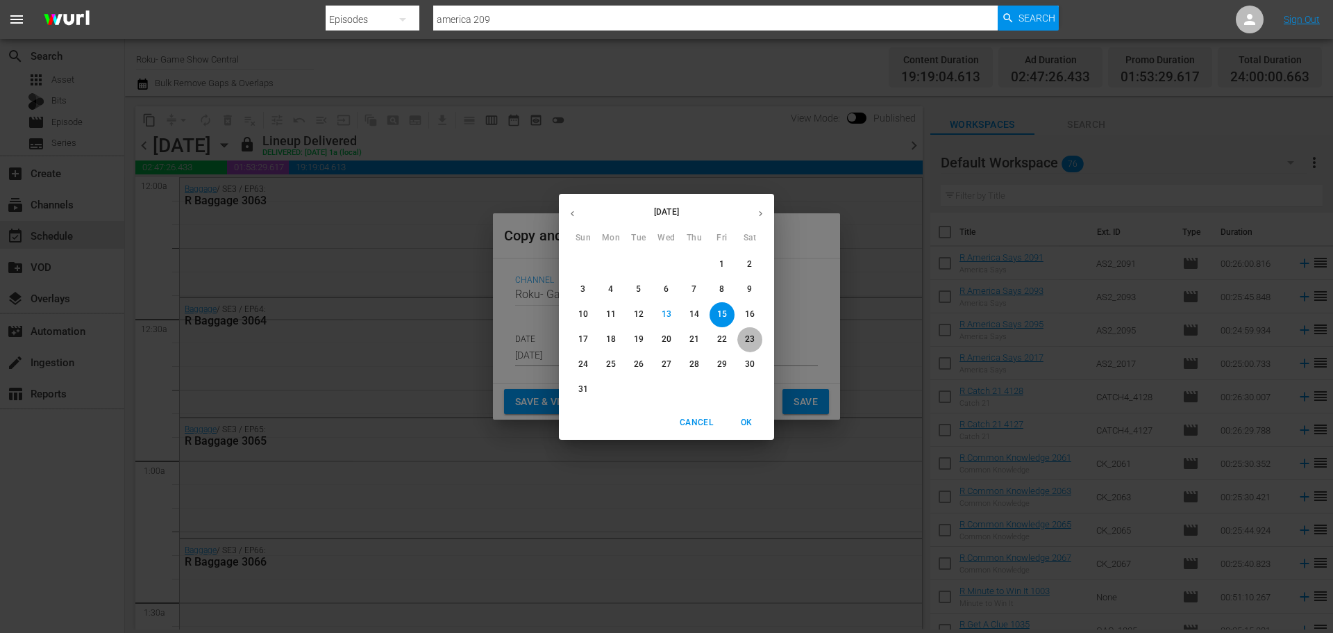
click at [760, 341] on span "23" at bounding box center [749, 339] width 25 height 12
type input "Aug 23rd 2025"
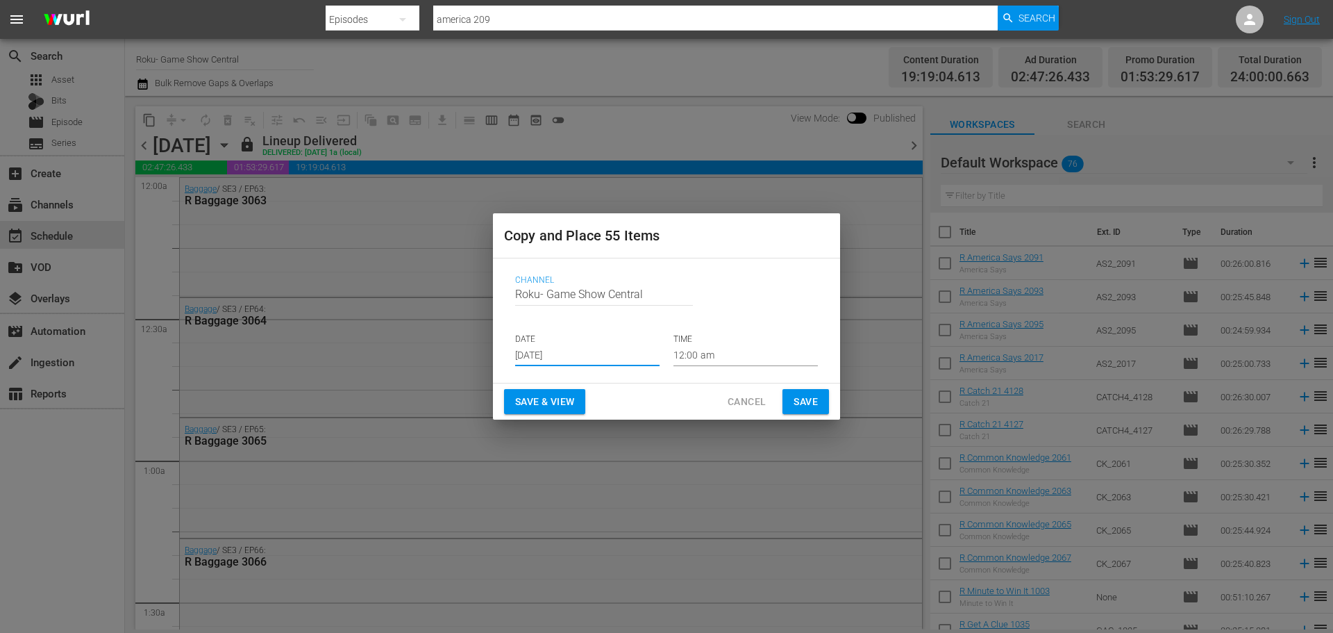
click at [794, 393] on span "Save" at bounding box center [806, 401] width 24 height 17
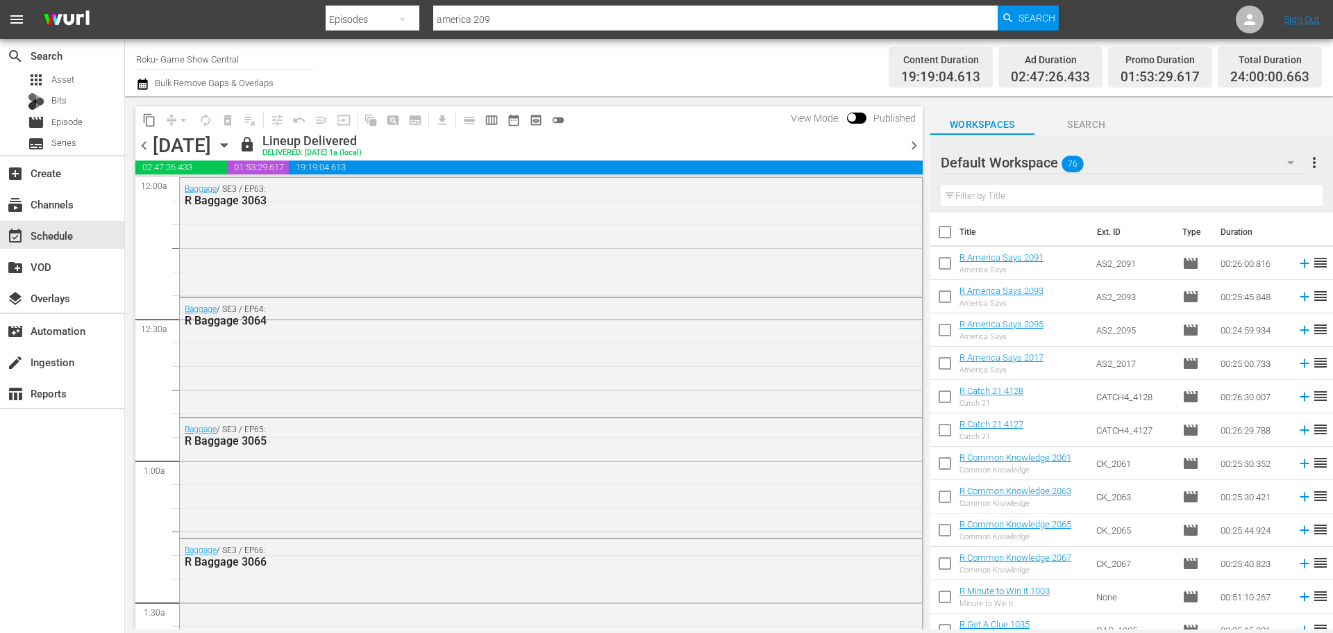
click at [235, 142] on div "Saturday, August 9th August 9th" at bounding box center [194, 145] width 83 height 23
click at [232, 143] on icon "button" at bounding box center [224, 144] width 15 height 15
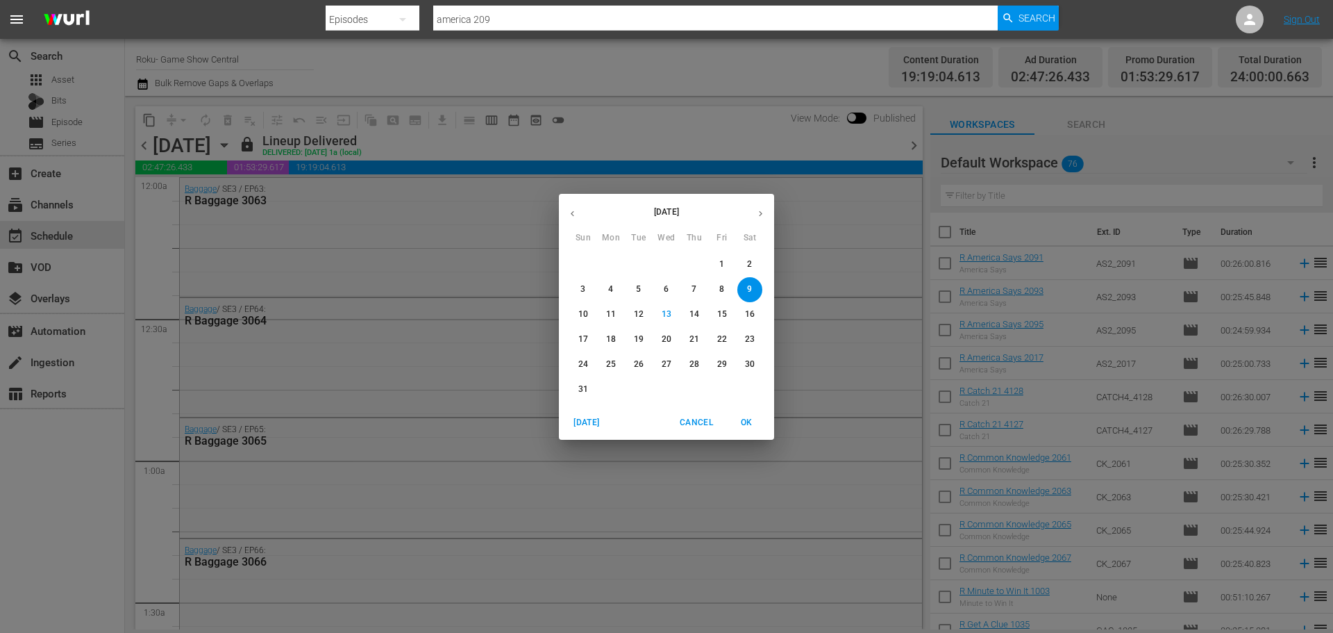
click at [744, 347] on button "23" at bounding box center [749, 339] width 25 height 25
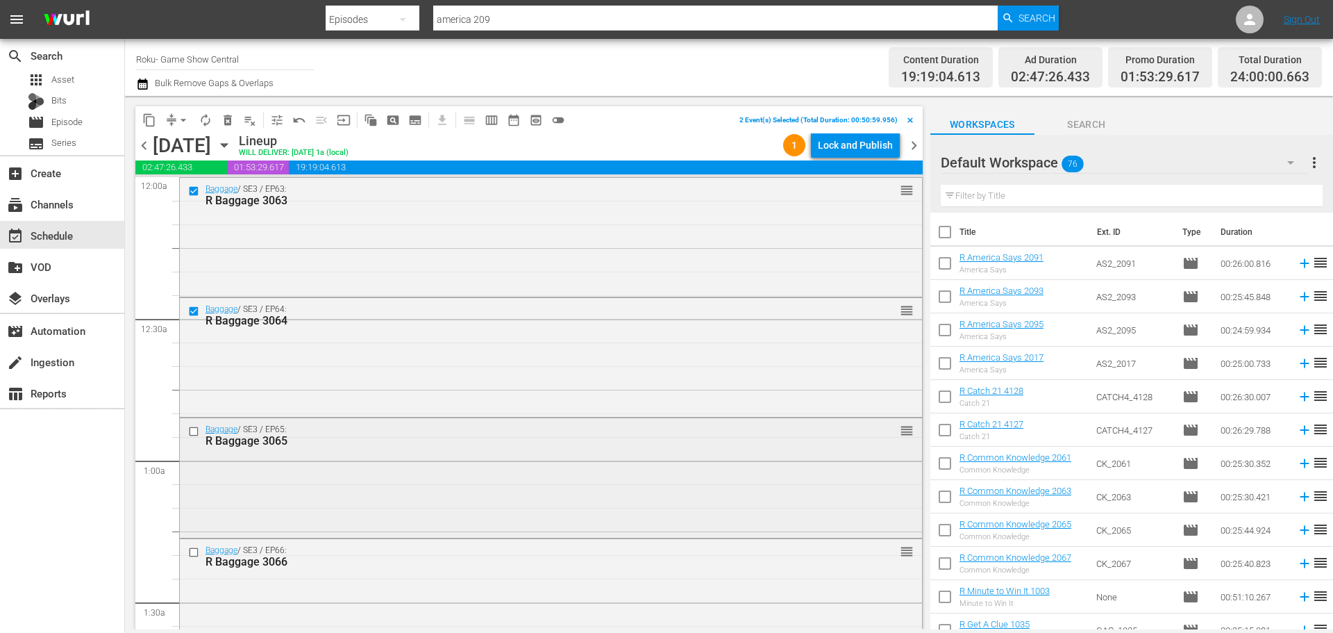
click at [191, 431] on input "checkbox" at bounding box center [195, 432] width 15 height 12
click at [191, 557] on input "checkbox" at bounding box center [195, 552] width 15 height 12
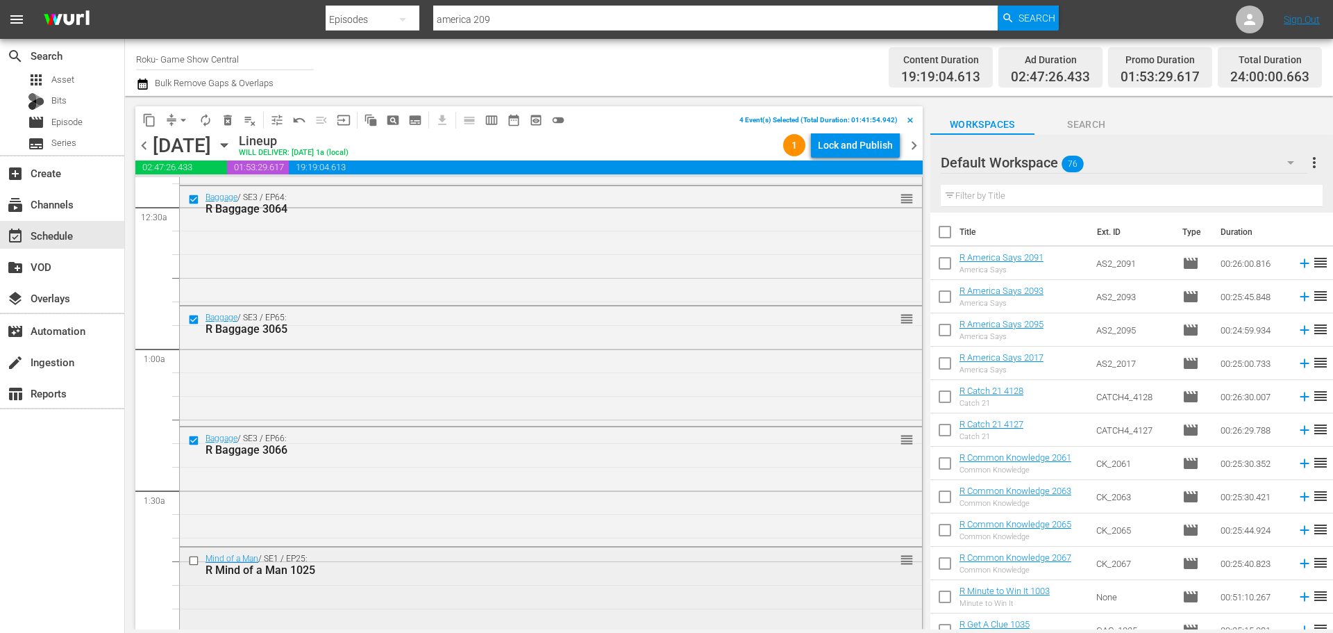
scroll to position [139, 0]
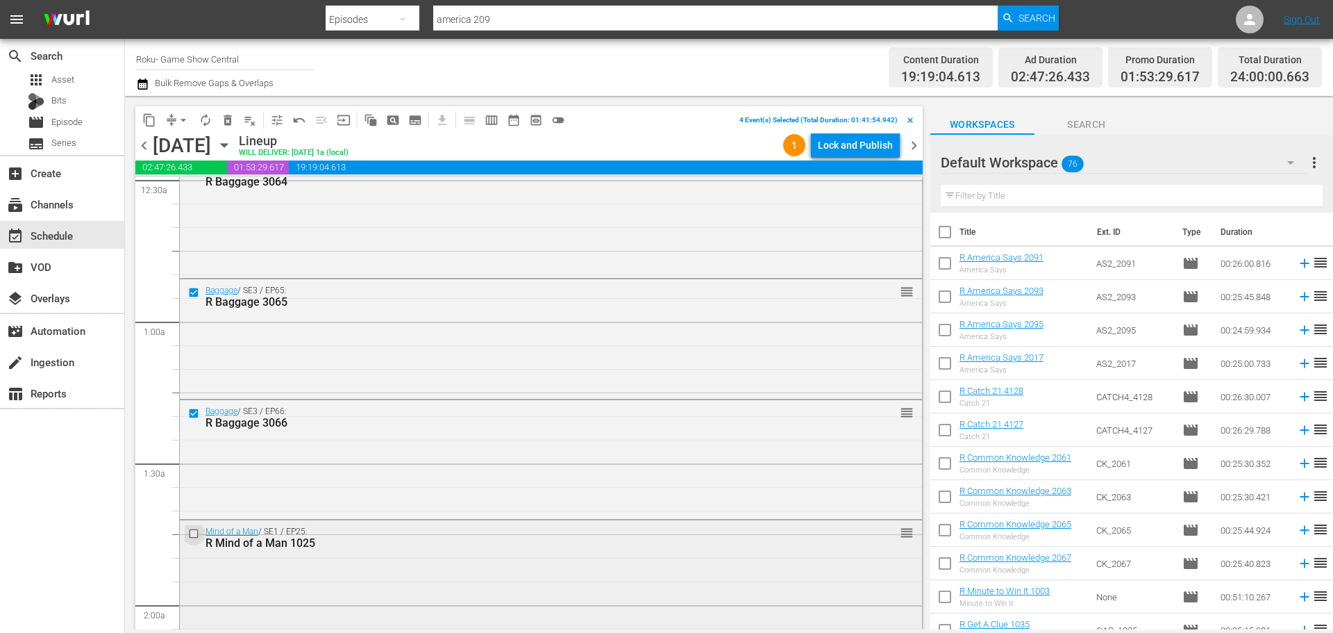
click at [191, 535] on input "checkbox" at bounding box center [195, 533] width 15 height 12
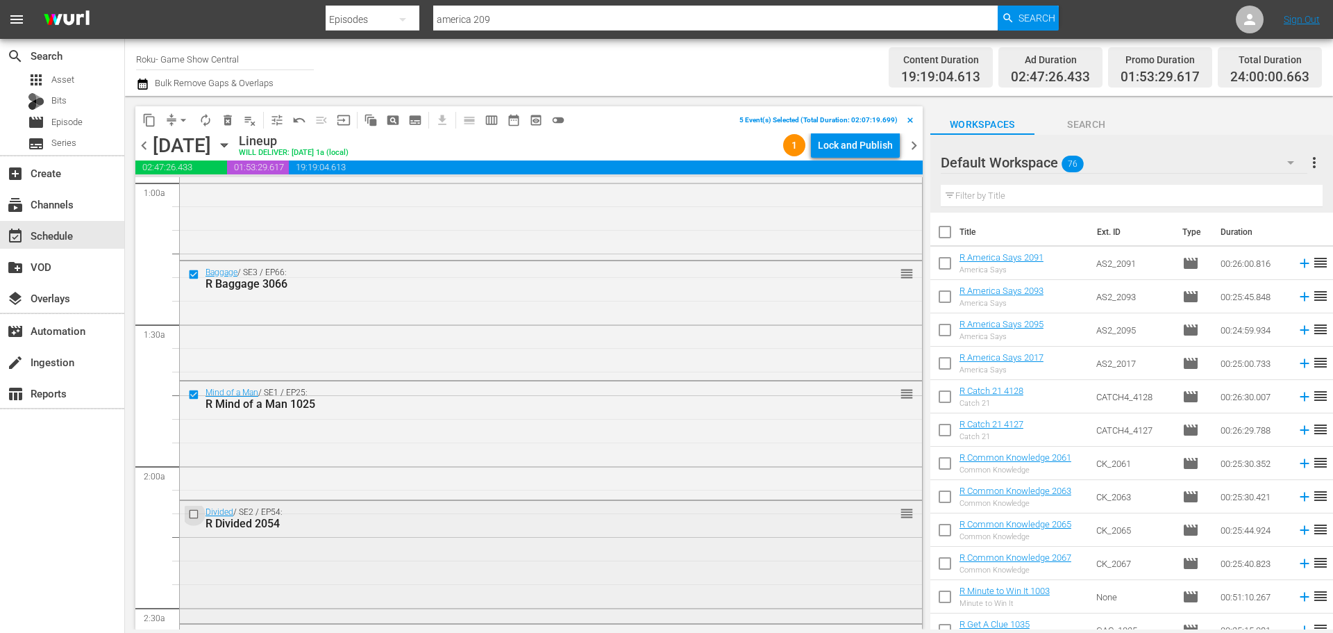
click at [193, 514] on input "checkbox" at bounding box center [195, 514] width 15 height 12
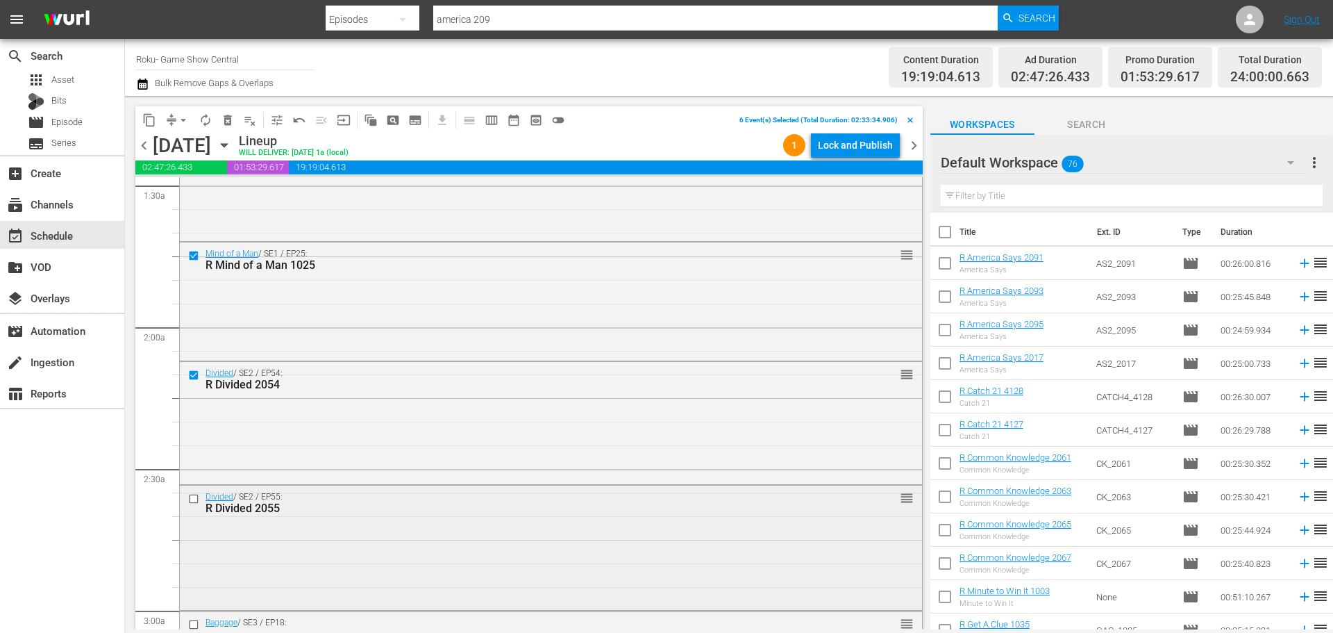
click at [188, 498] on input "checkbox" at bounding box center [195, 499] width 15 height 12
click at [151, 126] on span "content_copy" at bounding box center [149, 120] width 14 height 14
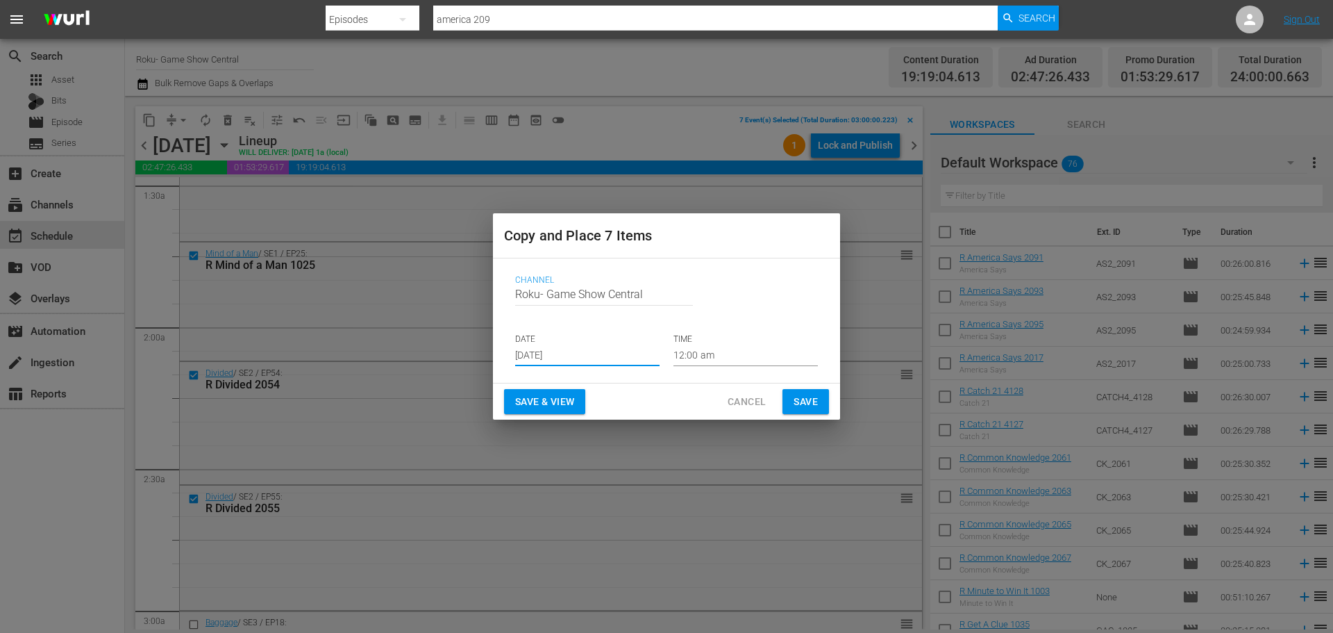
click at [560, 349] on input "[DATE]" at bounding box center [587, 355] width 144 height 21
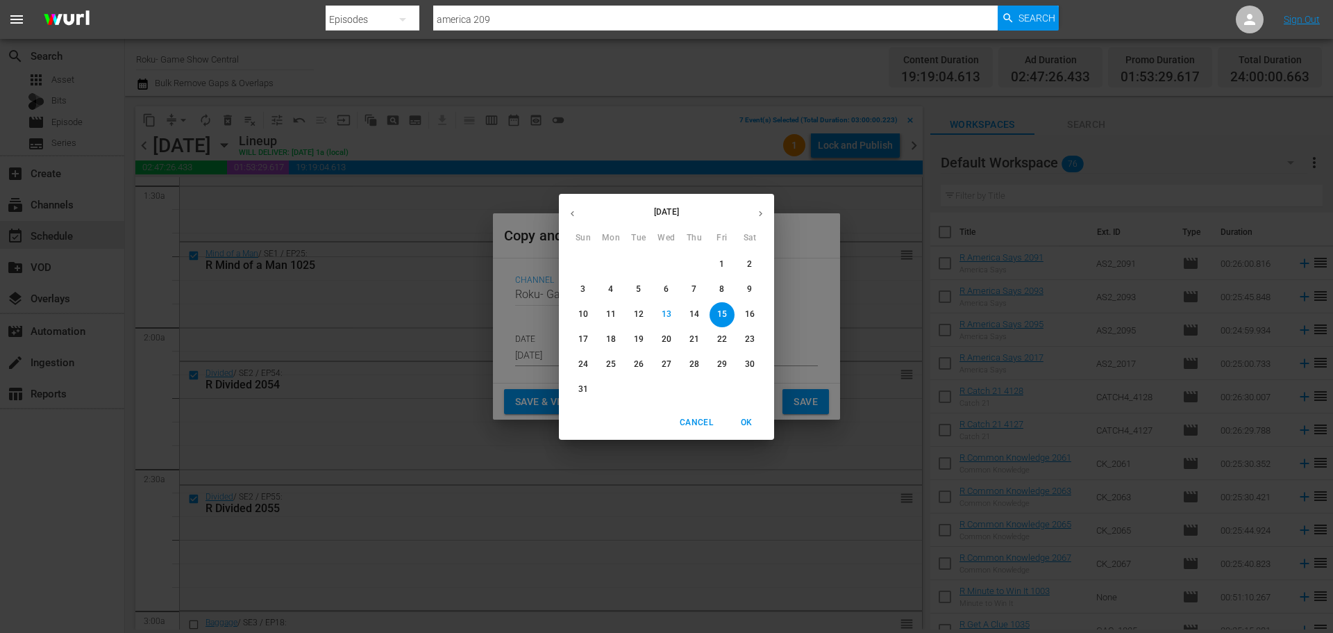
click at [583, 337] on p "17" at bounding box center [583, 339] width 10 height 12
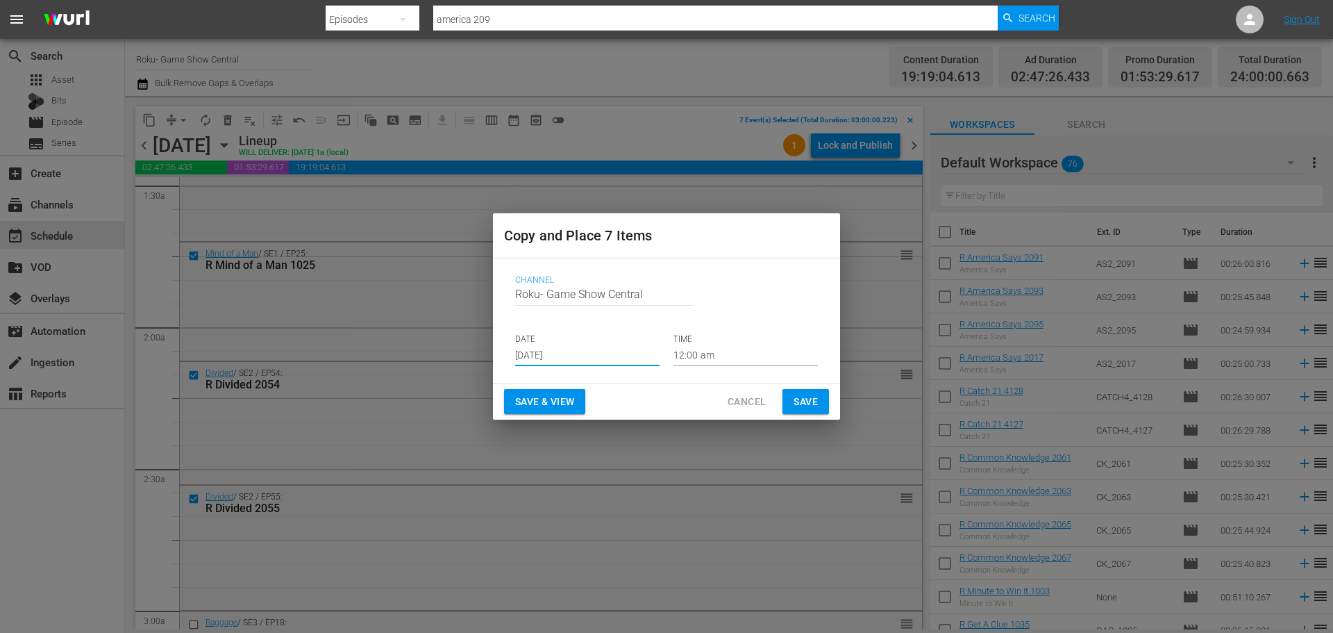
type input "[DATE]"
click at [730, 351] on input "12:00 am" at bounding box center [746, 355] width 144 height 21
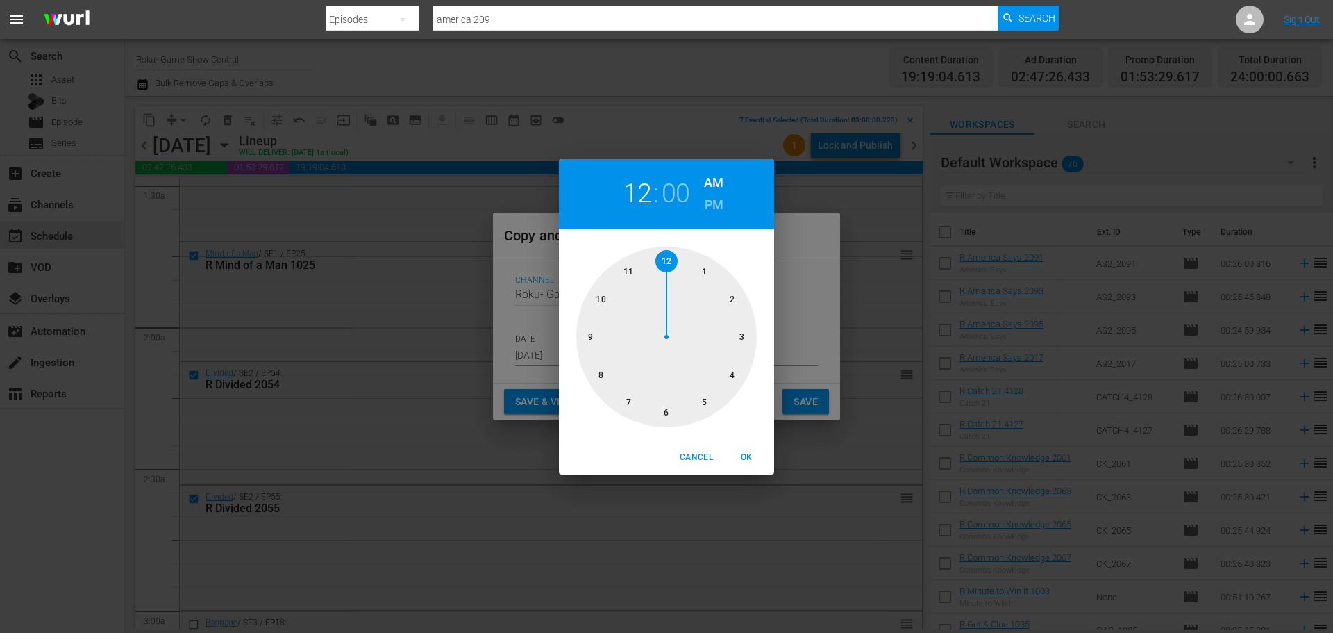
click at [747, 331] on div at bounding box center [666, 337] width 181 height 181
click at [755, 462] on span "OK" at bounding box center [746, 457] width 33 height 15
type input "03:00 am"
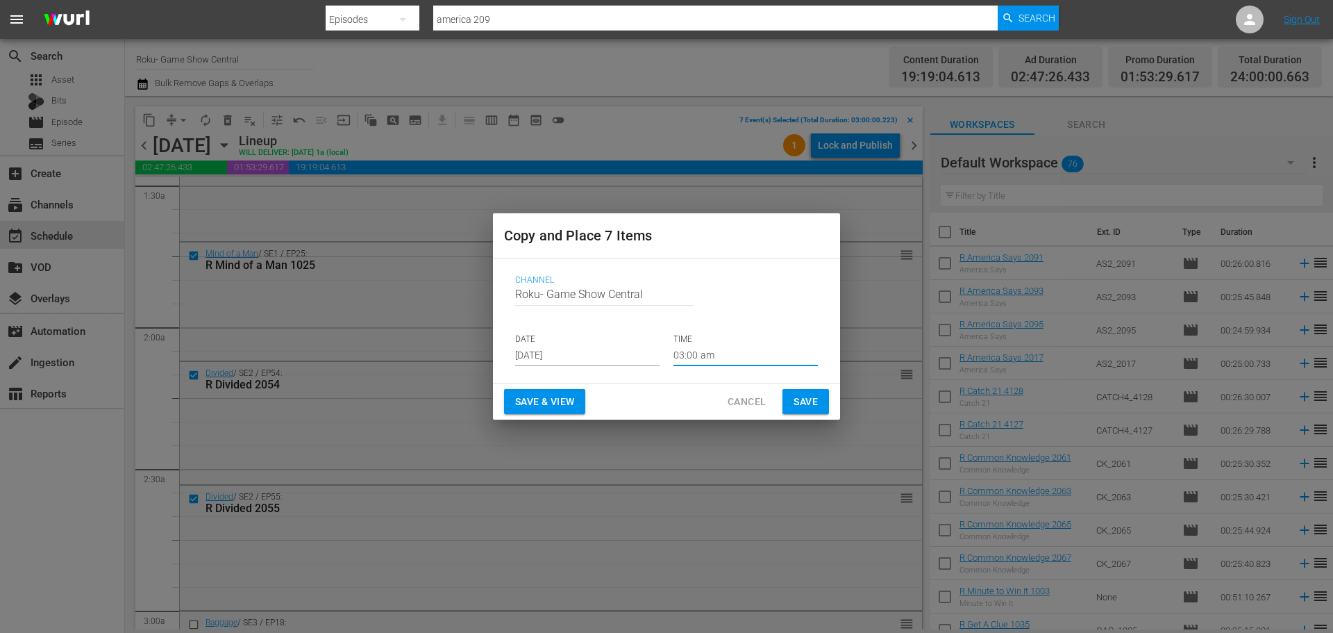
click at [801, 399] on span "Save" at bounding box center [806, 401] width 24 height 17
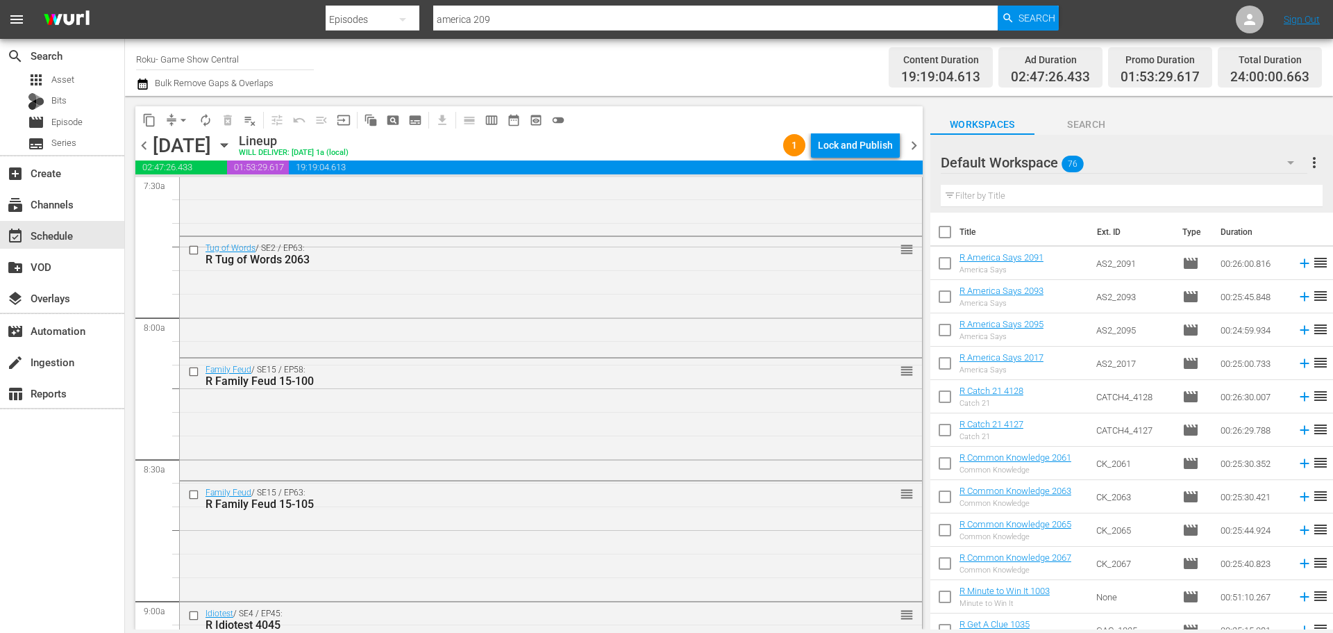
scroll to position [2569, 0]
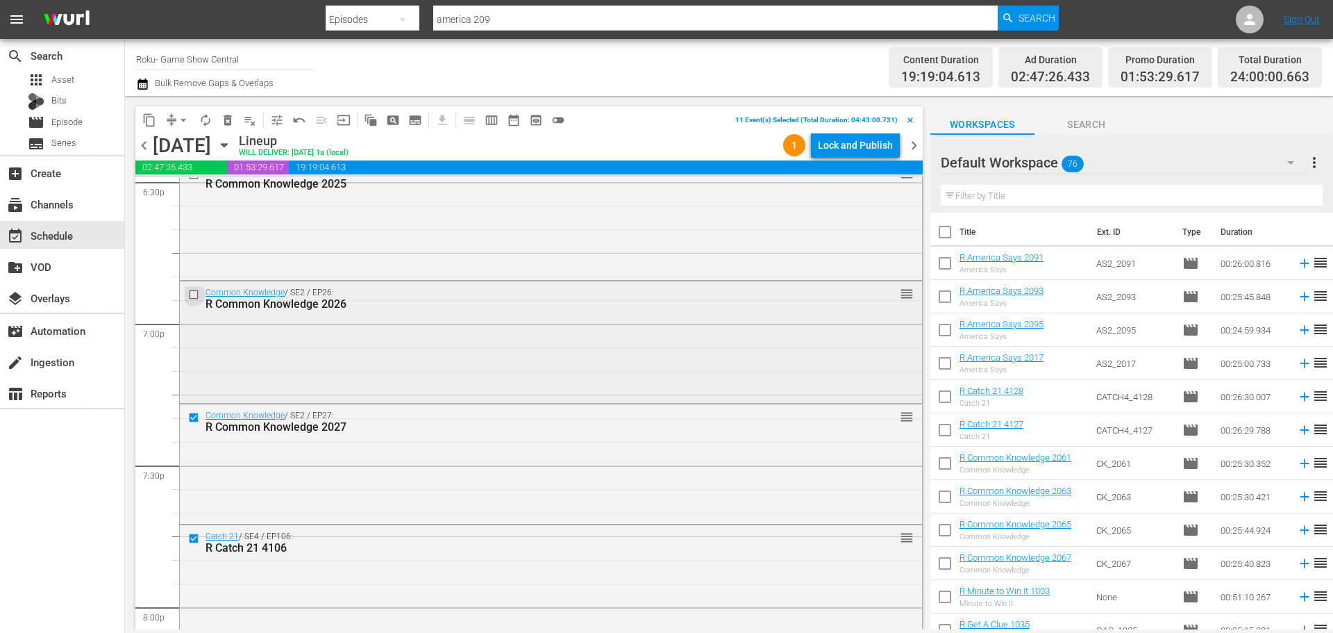
click at [196, 297] on input "checkbox" at bounding box center [195, 295] width 15 height 12
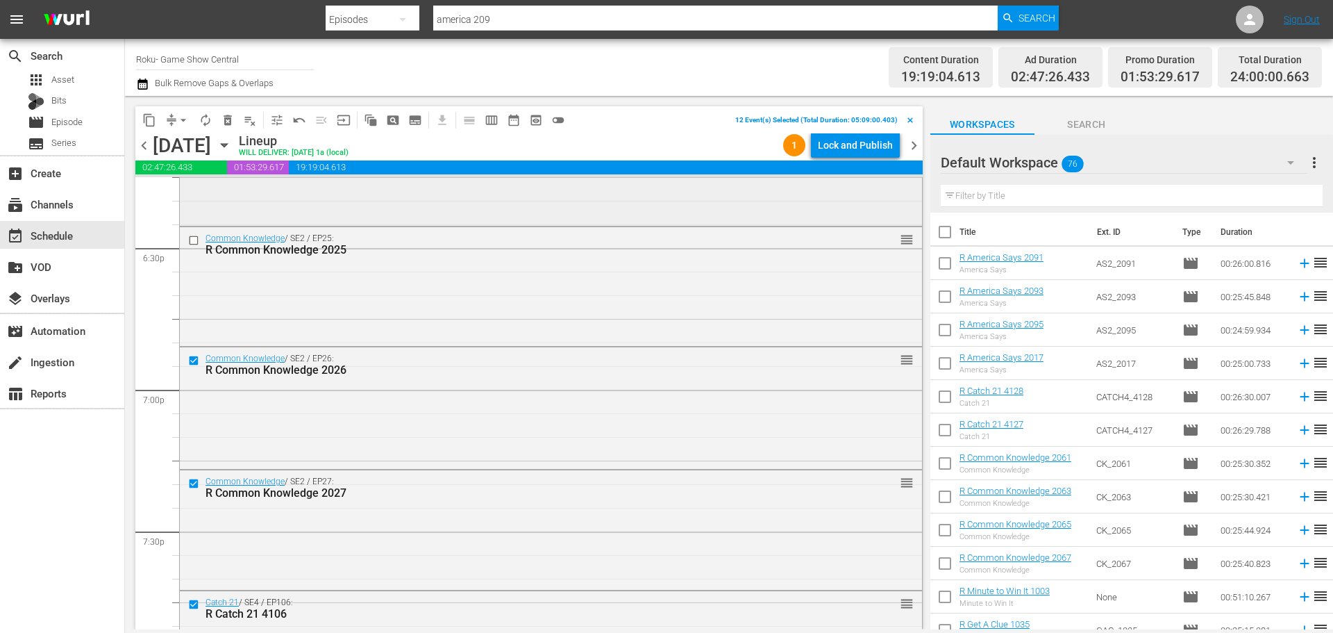
scroll to position [5098, 0]
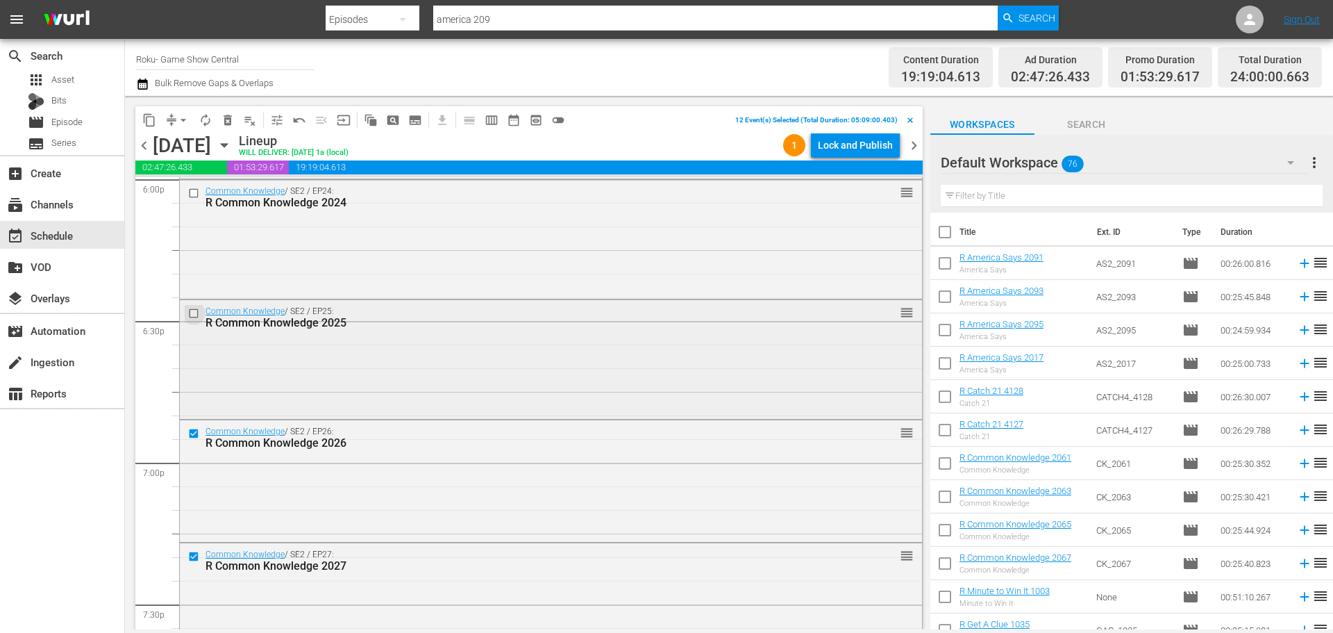
click at [197, 313] on input "checkbox" at bounding box center [195, 313] width 15 height 12
click at [199, 192] on input "checkbox" at bounding box center [195, 193] width 15 height 12
click at [152, 119] on span "content_copy" at bounding box center [149, 120] width 14 height 14
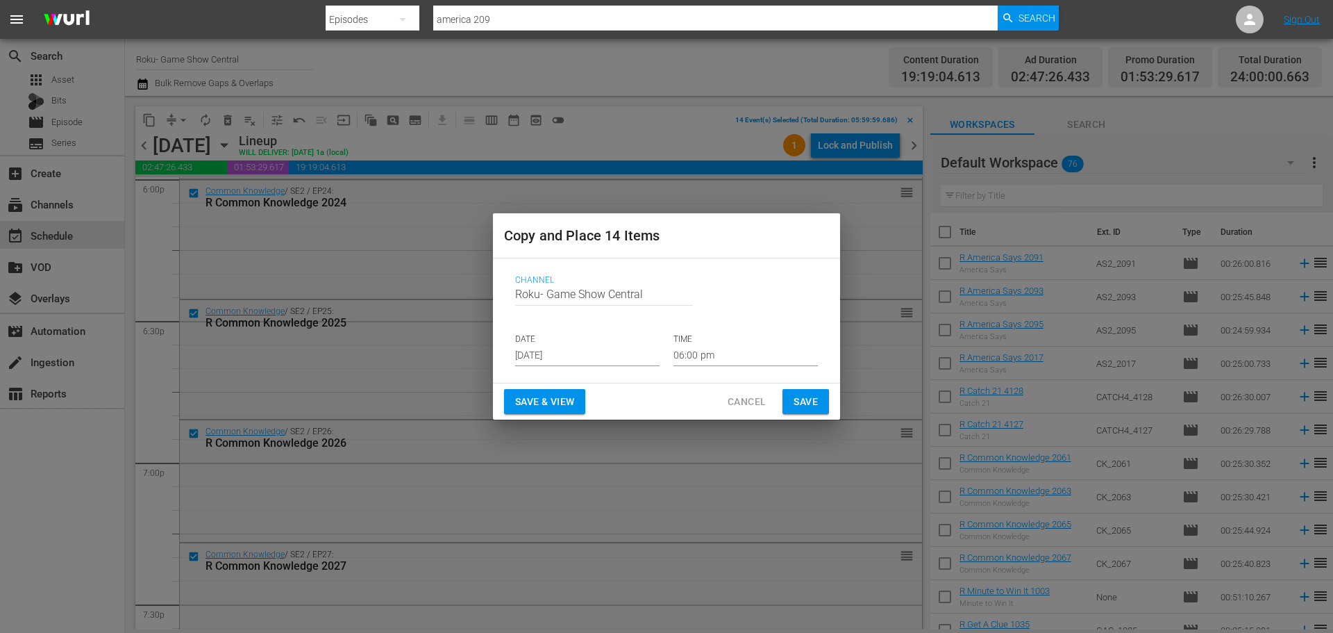
click at [572, 343] on p "DATE" at bounding box center [587, 339] width 144 height 12
click at [570, 352] on input "[DATE]" at bounding box center [587, 355] width 144 height 21
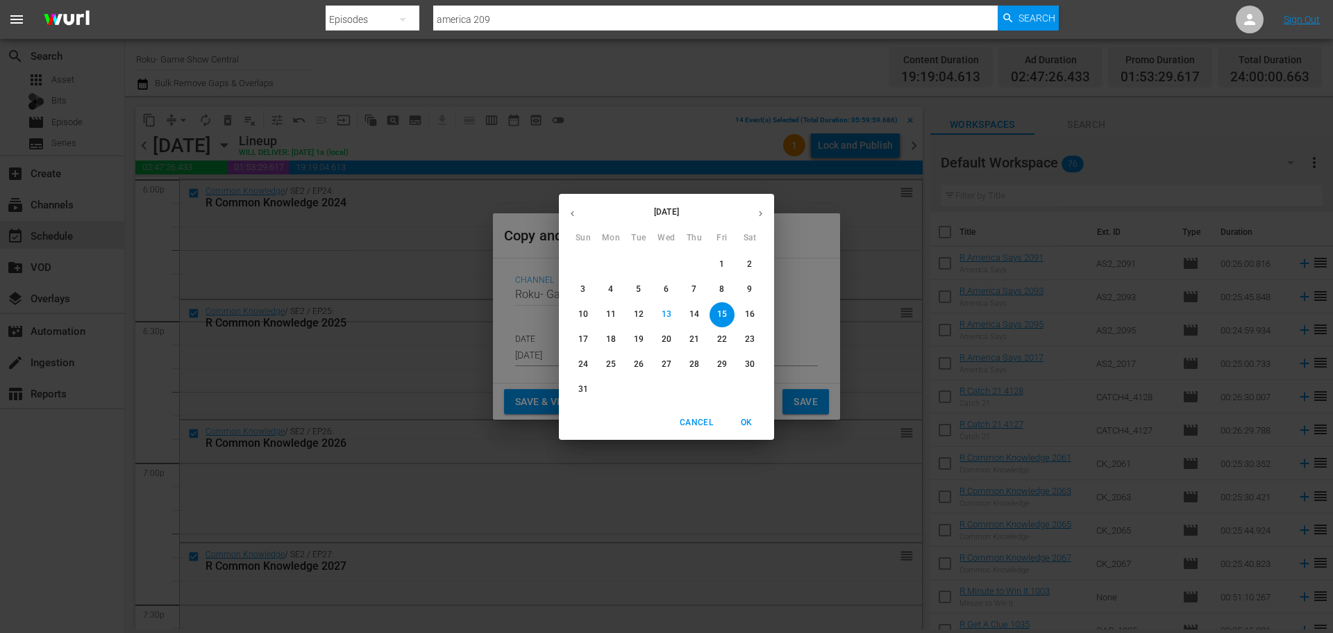
click at [579, 339] on p "17" at bounding box center [583, 339] width 10 height 12
type input "[DATE]"
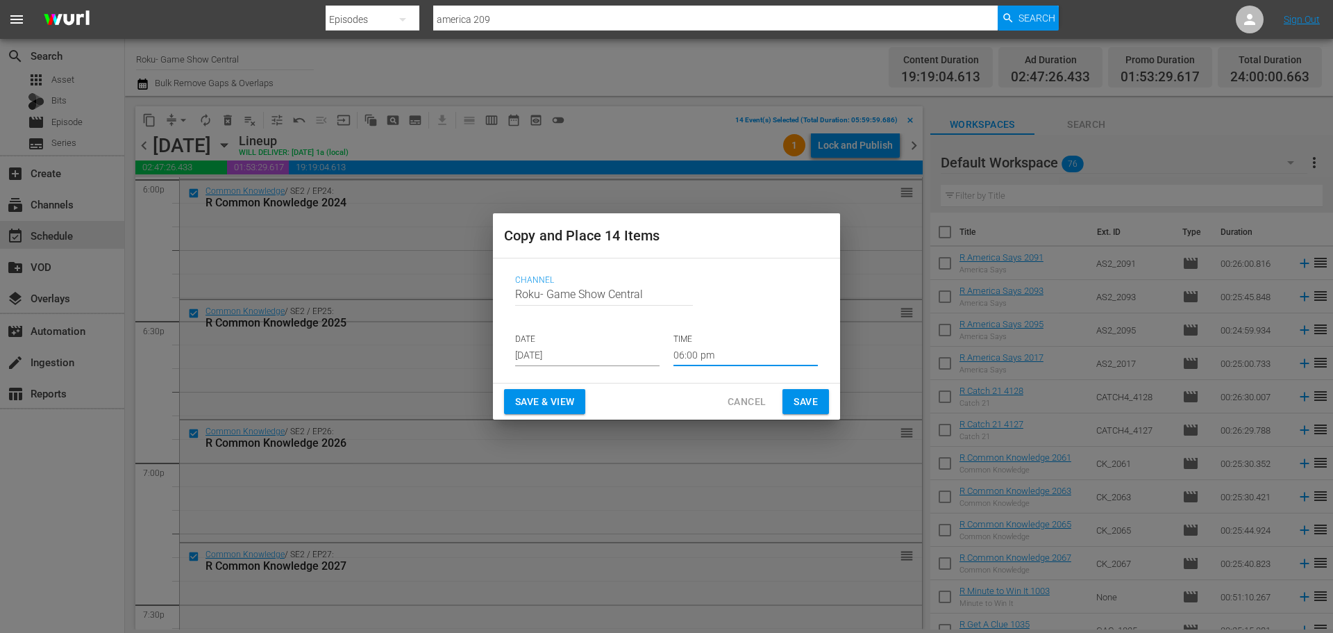
click at [711, 359] on input "06:00 pm" at bounding box center [746, 355] width 144 height 21
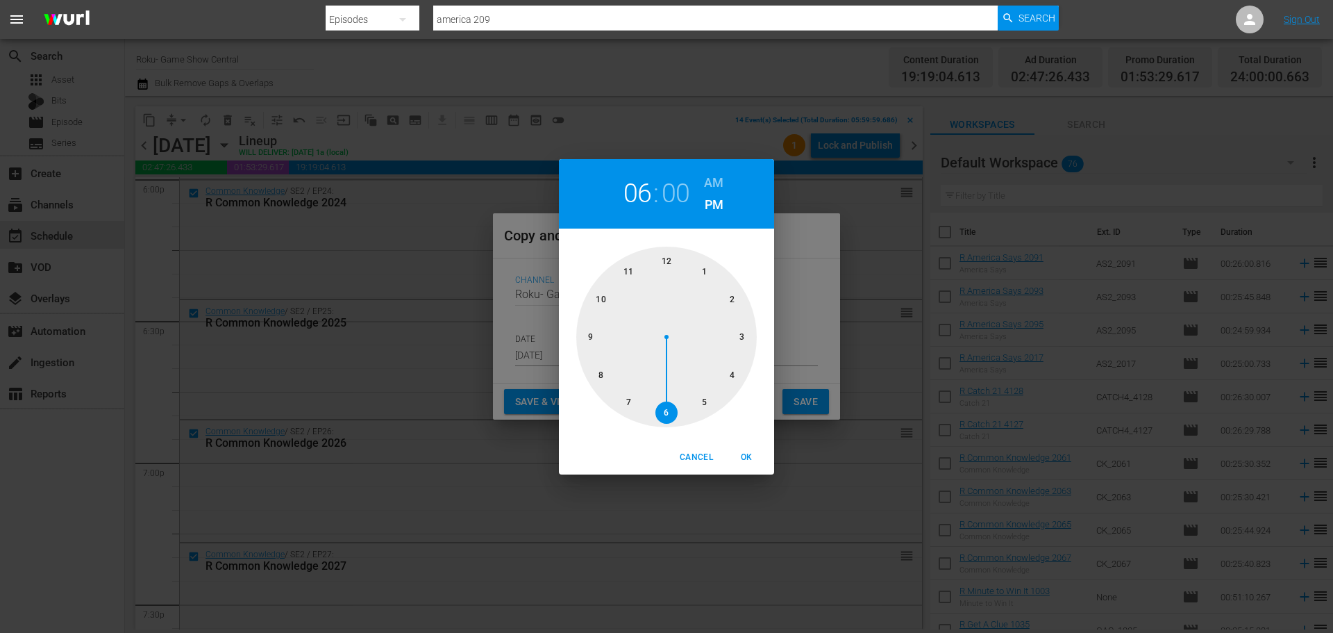
click at [667, 262] on div at bounding box center [666, 337] width 181 height 181
click at [756, 466] on button "OK" at bounding box center [746, 457] width 44 height 23
type input "12:00 pm"
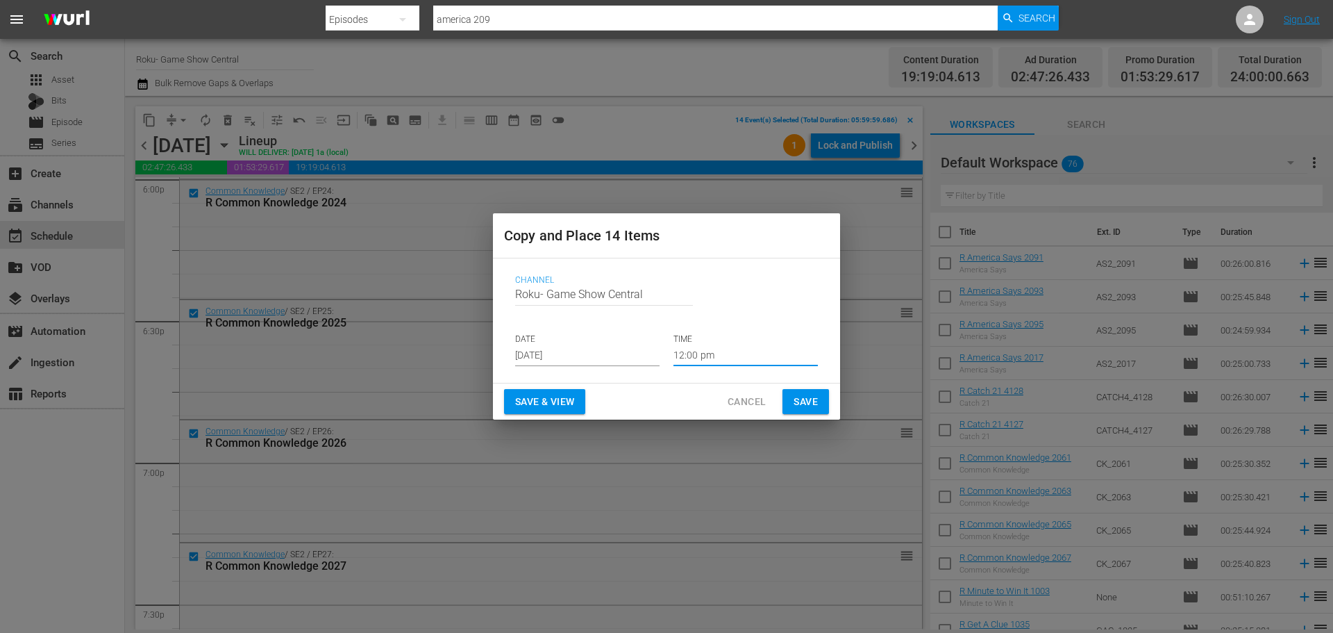
click at [806, 399] on span "Save" at bounding box center [806, 401] width 24 height 17
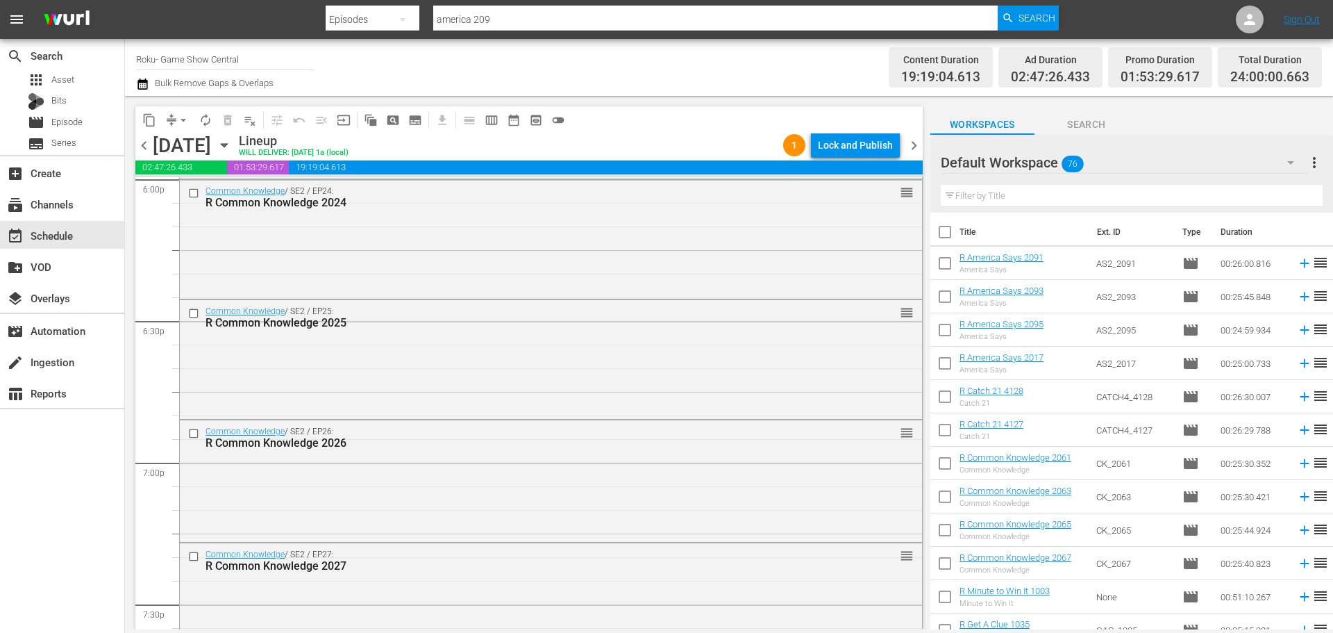
click at [232, 145] on icon "button" at bounding box center [224, 144] width 15 height 15
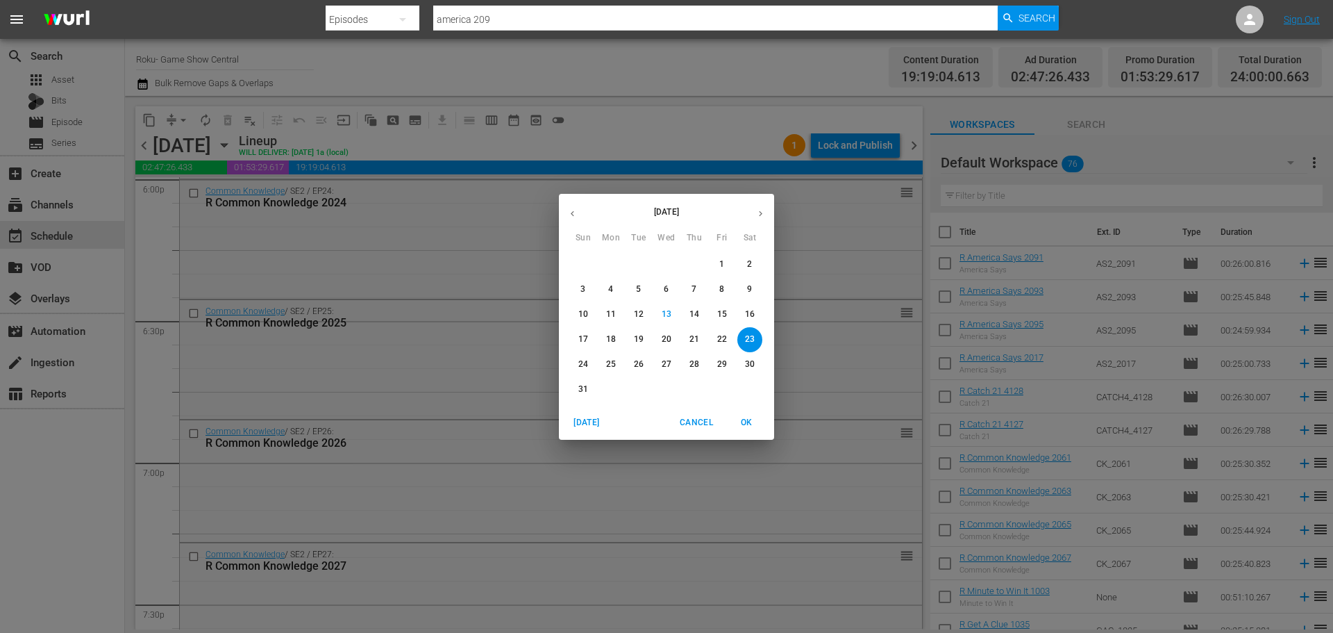
click at [744, 317] on span "16" at bounding box center [749, 314] width 25 height 12
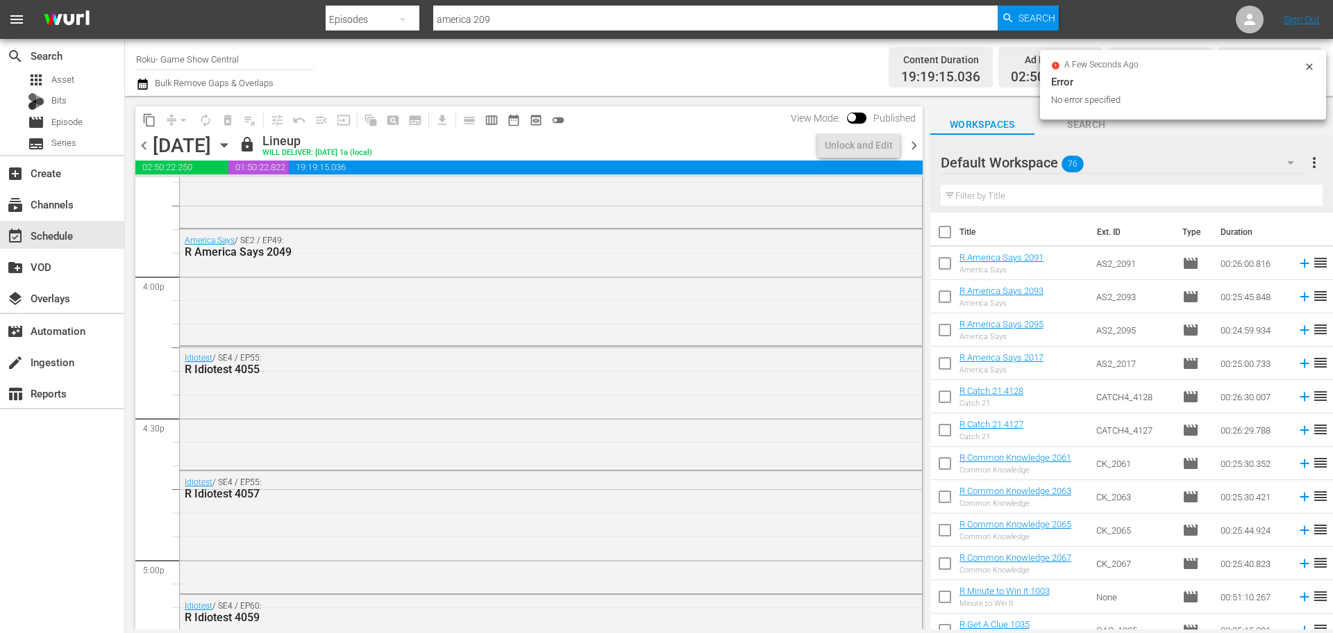
scroll to position [6348, 0]
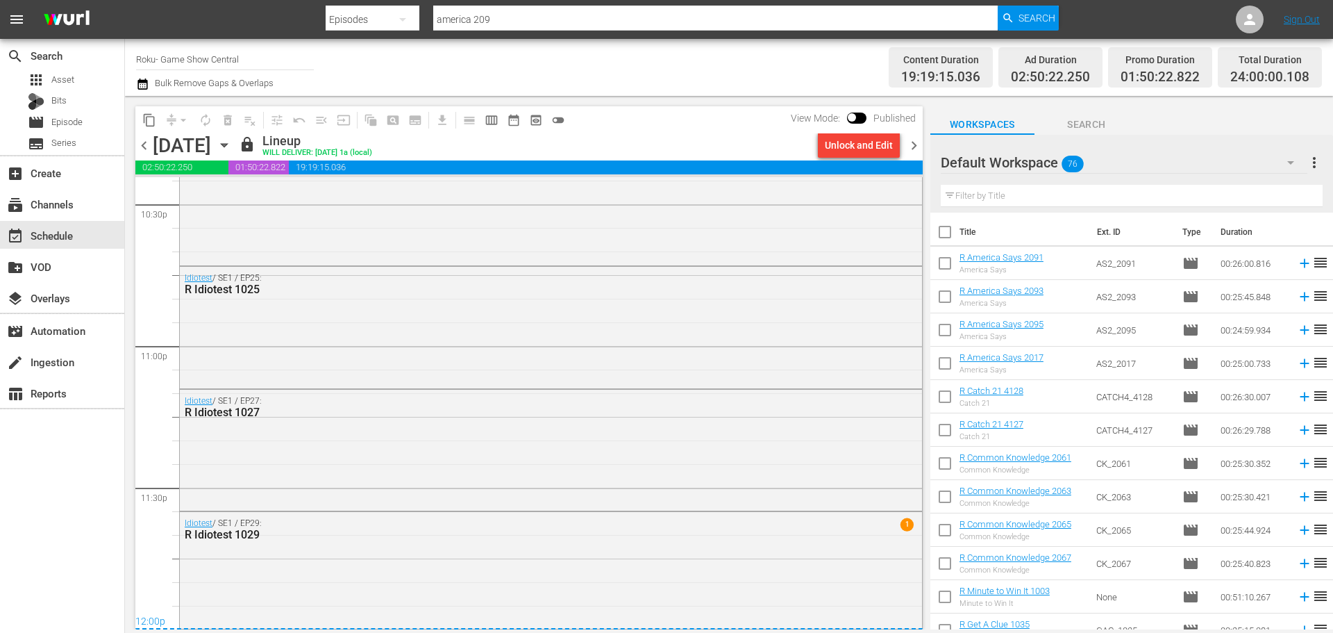
click at [232, 146] on icon "button" at bounding box center [224, 144] width 15 height 15
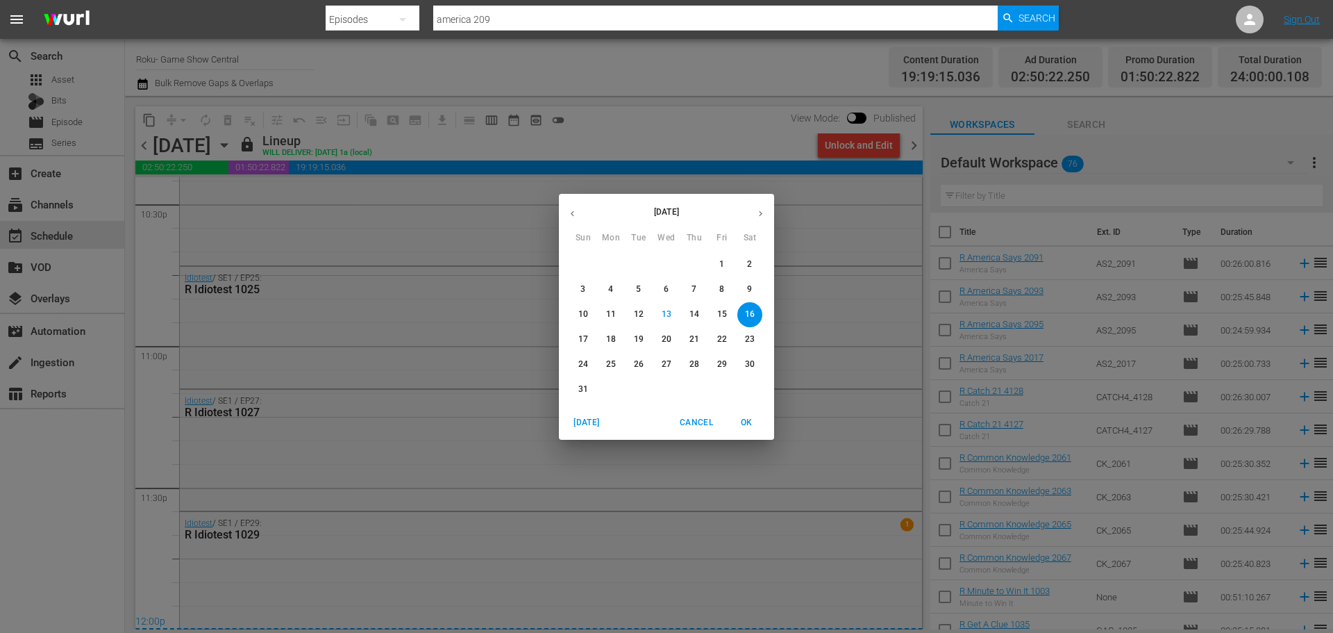
click at [578, 338] on span "17" at bounding box center [583, 339] width 25 height 12
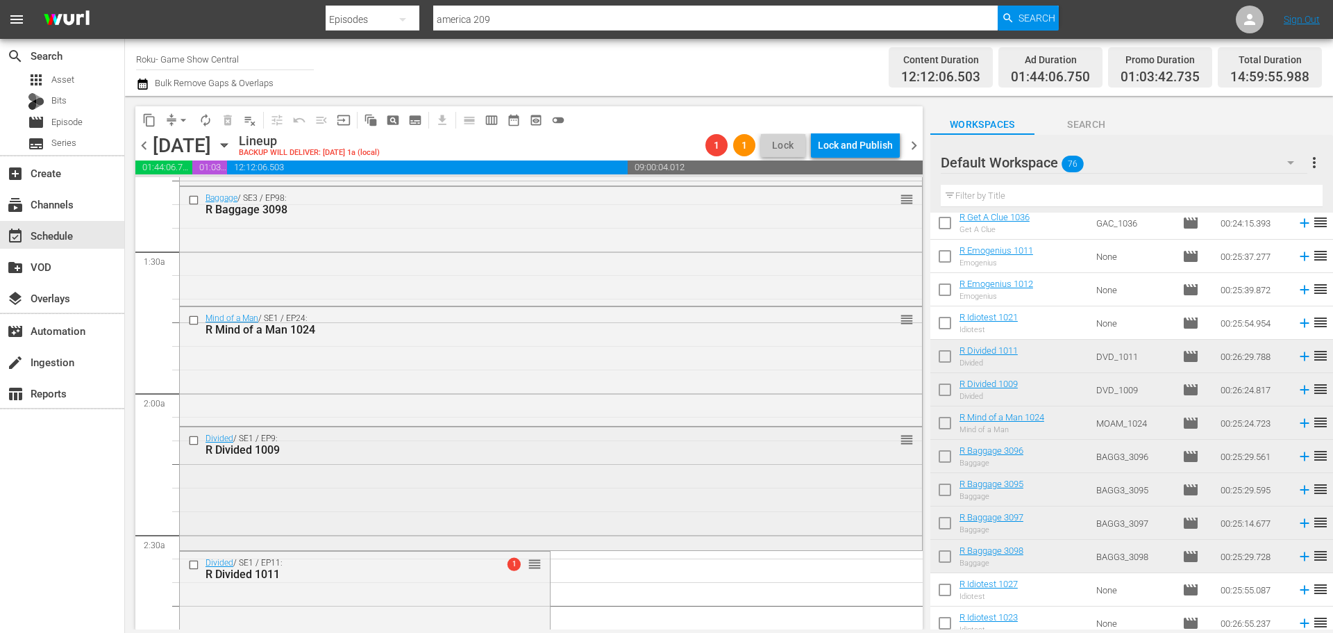
scroll to position [486, 0]
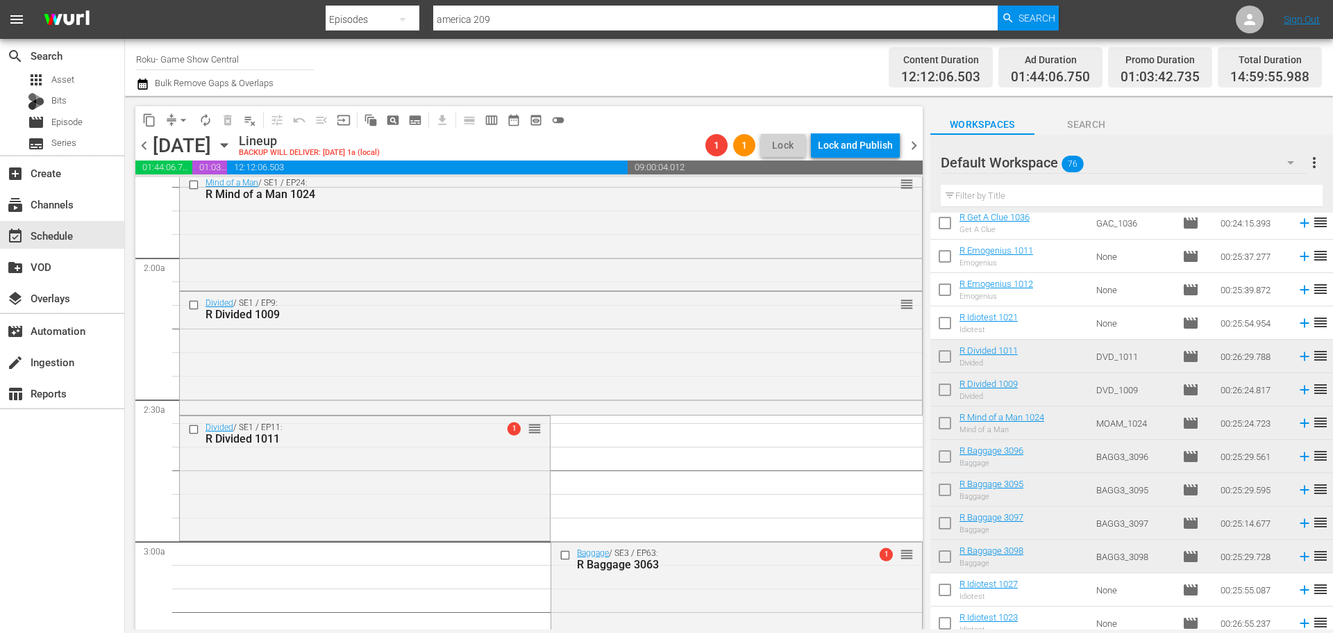
click at [382, 495] on div "Divided / SE1 / EP11: R Divided 1011 1 reorder" at bounding box center [365, 476] width 370 height 121
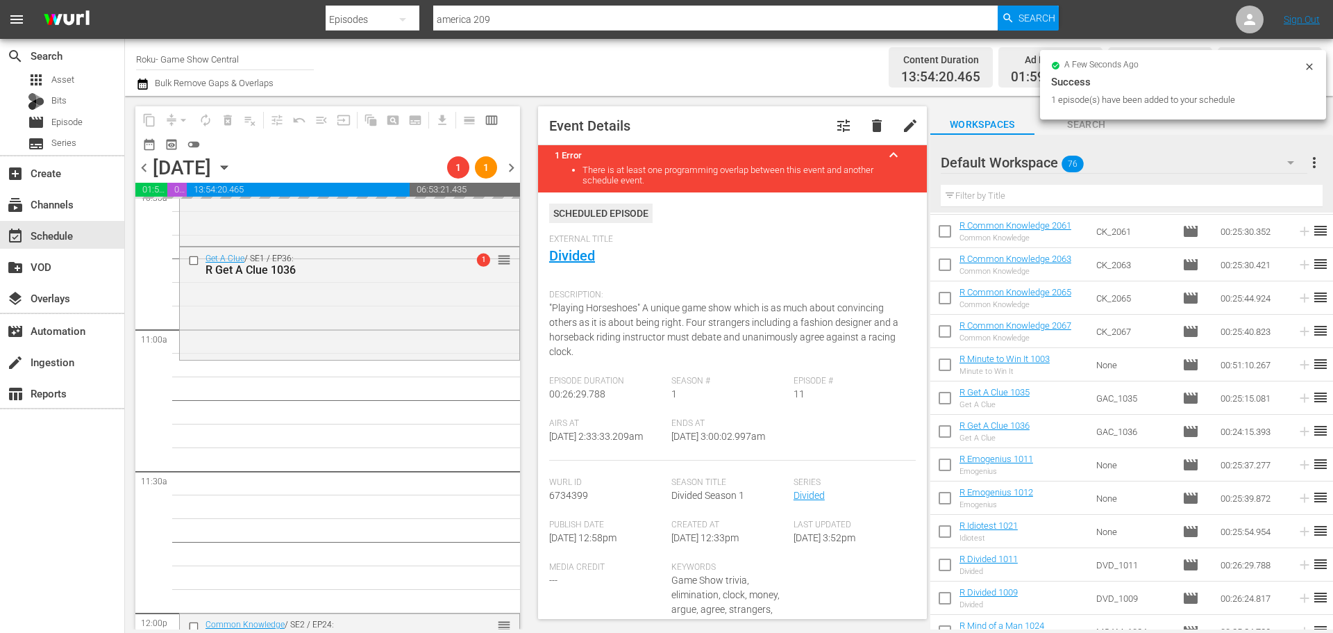
scroll to position [3056, 0]
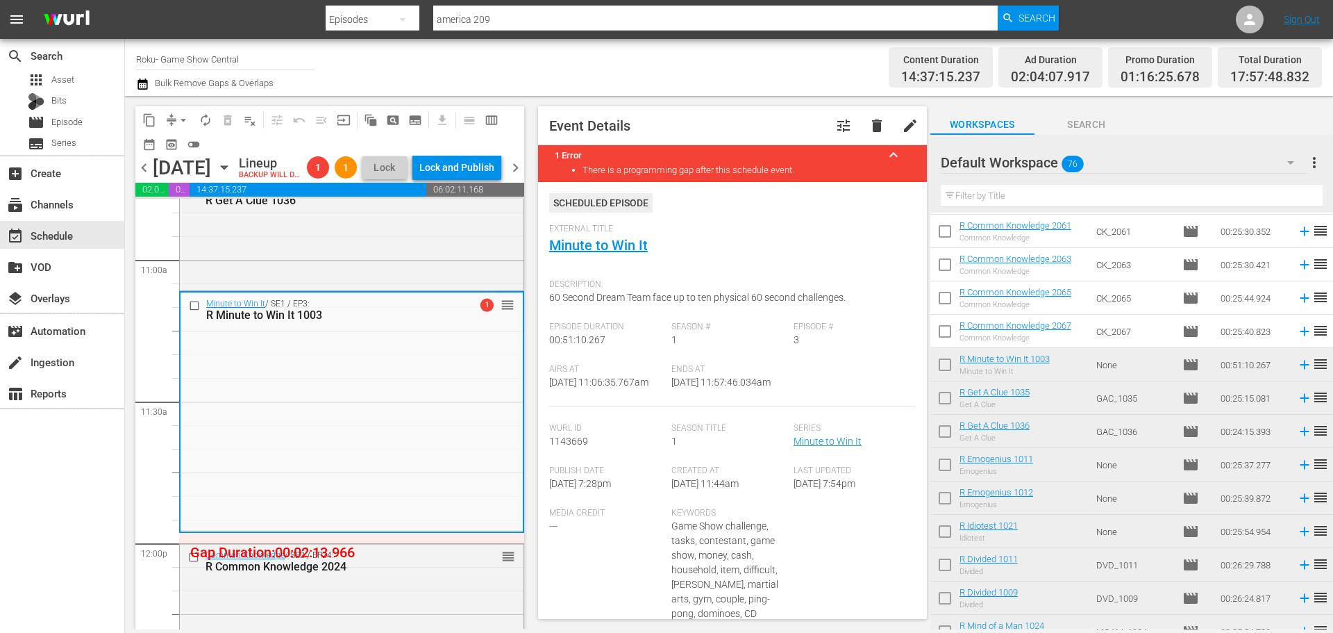
click at [174, 121] on button "arrow_drop_down" at bounding box center [183, 120] width 22 height 22
click at [183, 152] on li "Align to Midnight" at bounding box center [184, 148] width 146 height 23
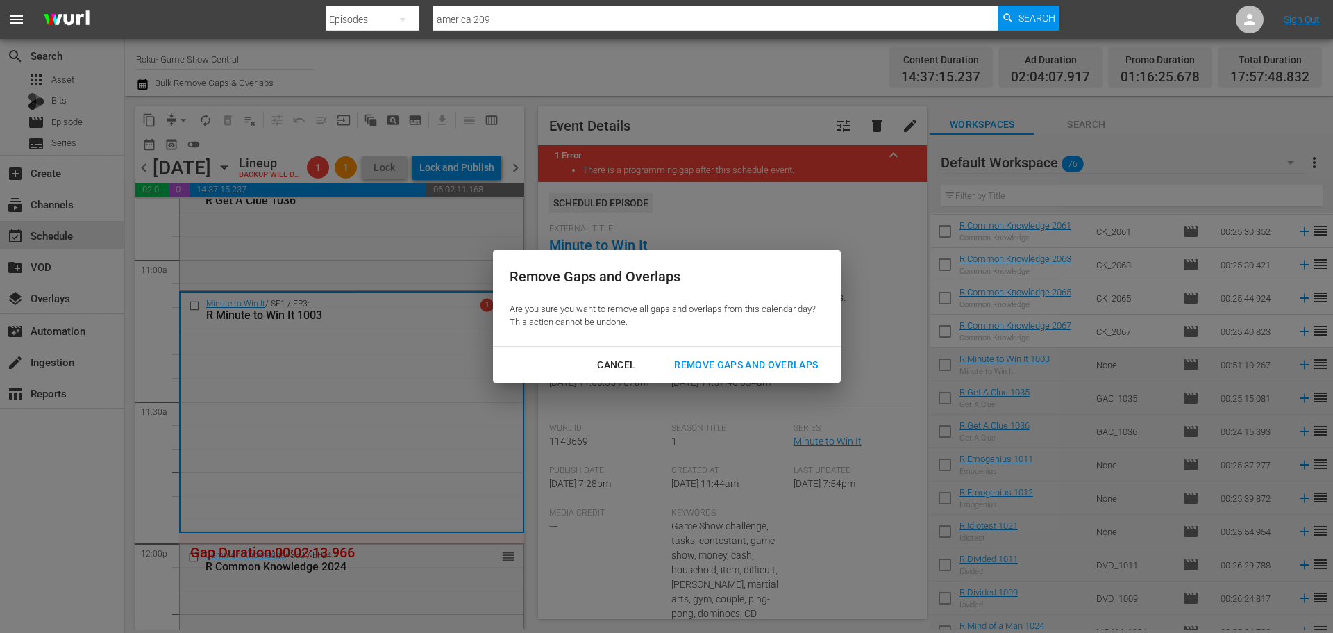
click at [719, 370] on div "Remove Gaps and Overlaps" at bounding box center [746, 364] width 166 height 17
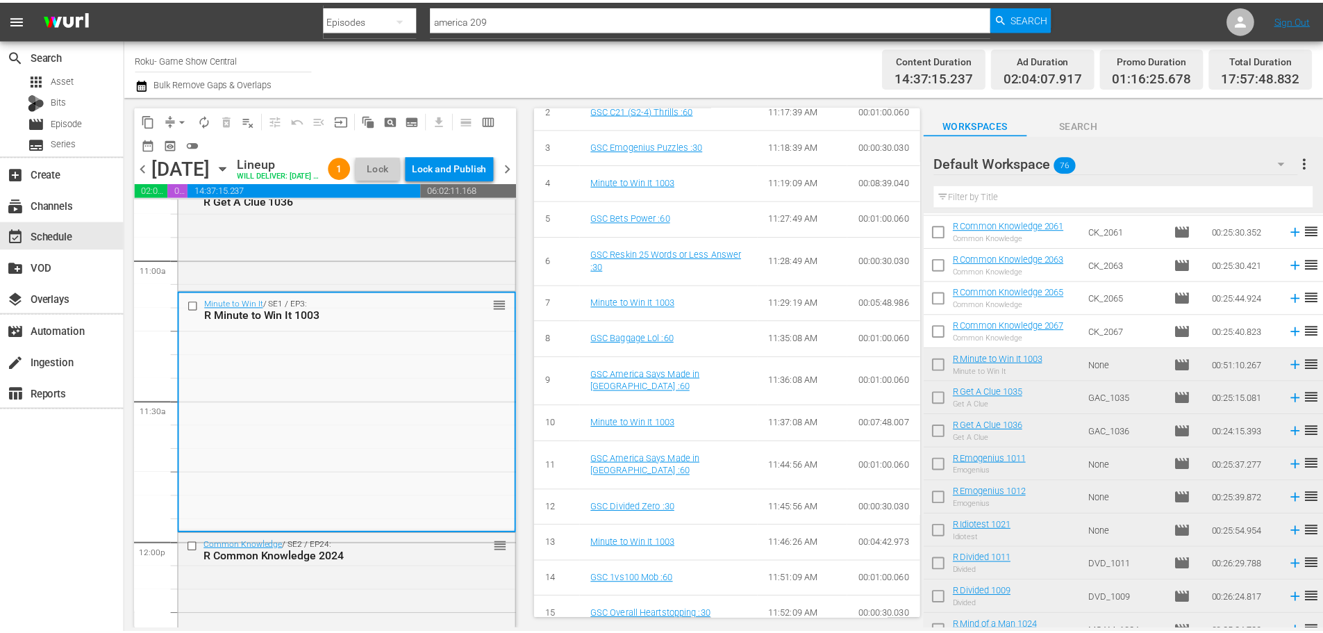
scroll to position [0, 0]
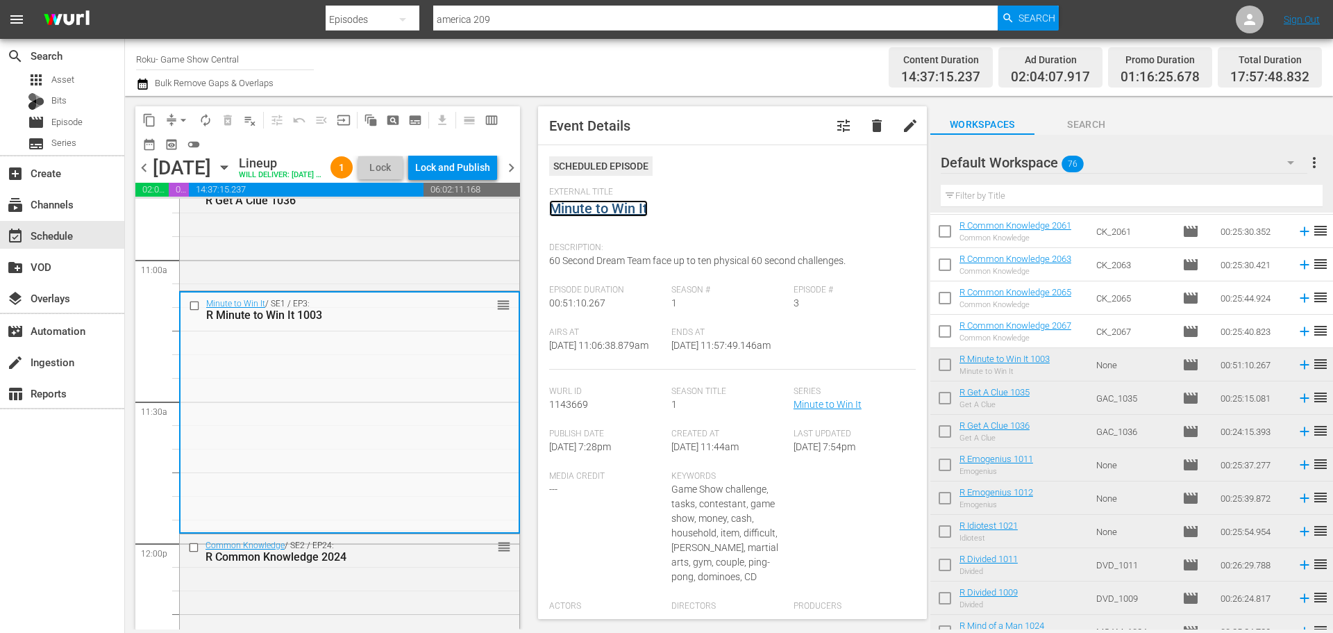
click at [603, 206] on link "Minute to Win It" at bounding box center [598, 208] width 99 height 17
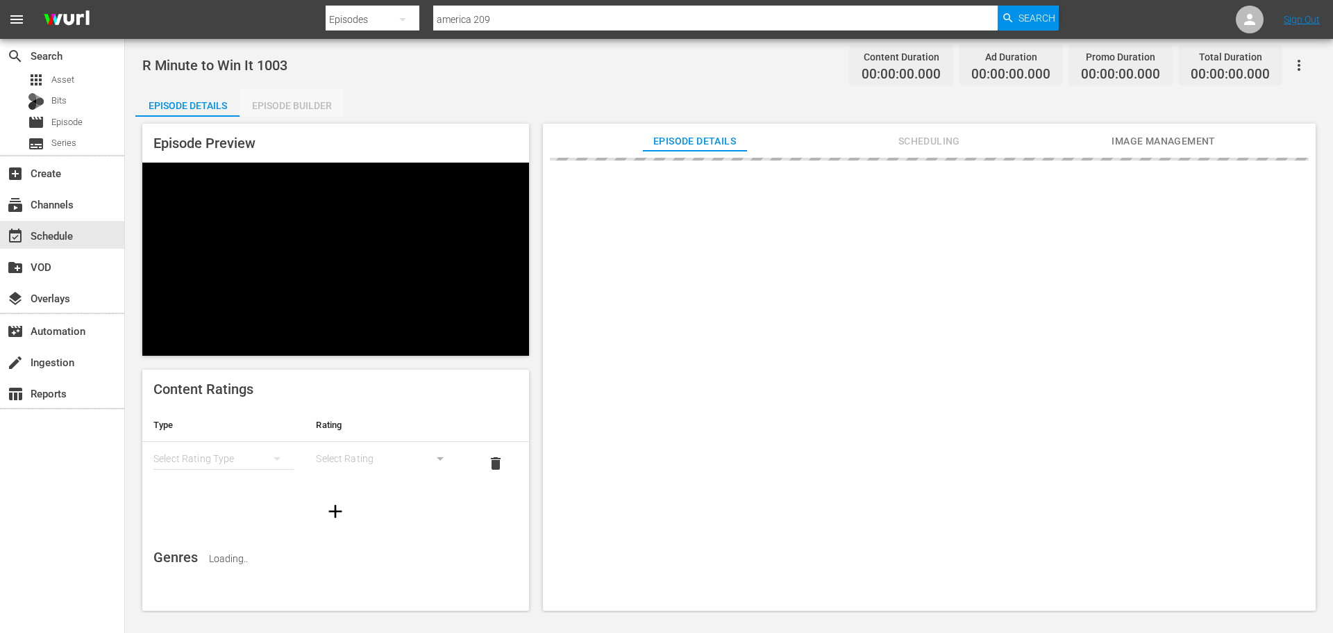
click at [274, 99] on div "Episode Builder" at bounding box center [292, 105] width 104 height 33
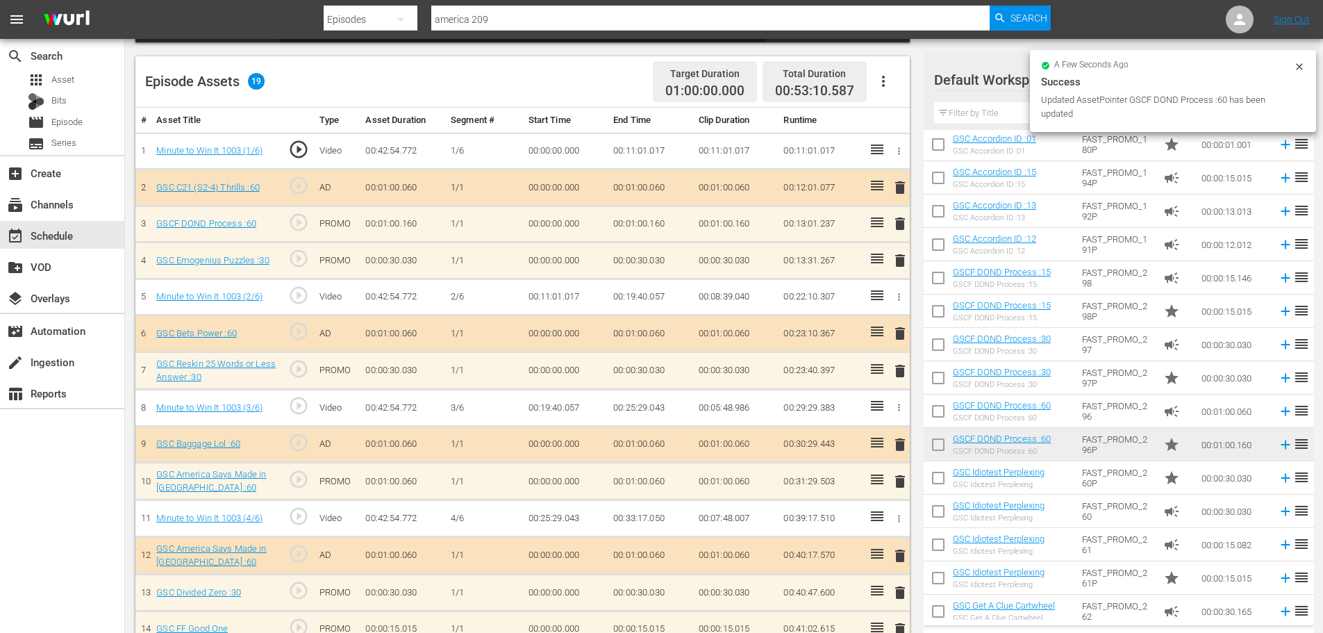
scroll to position [556, 0]
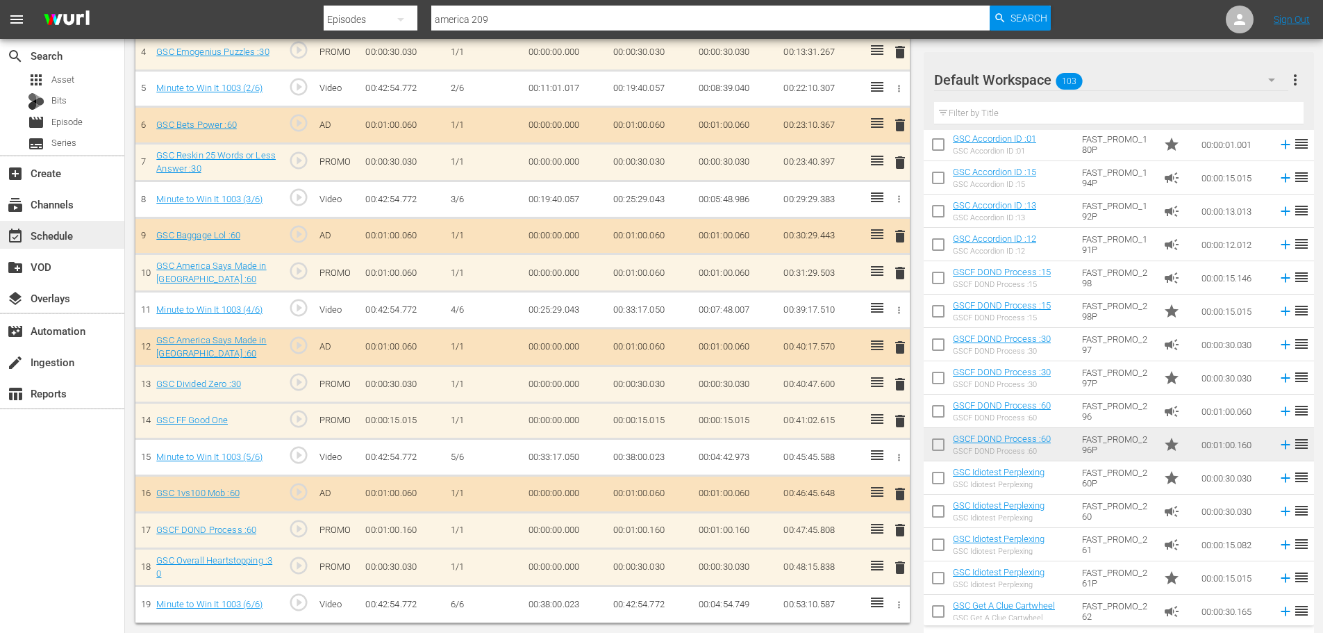
click at [97, 236] on div "event_available Schedule" at bounding box center [62, 235] width 124 height 28
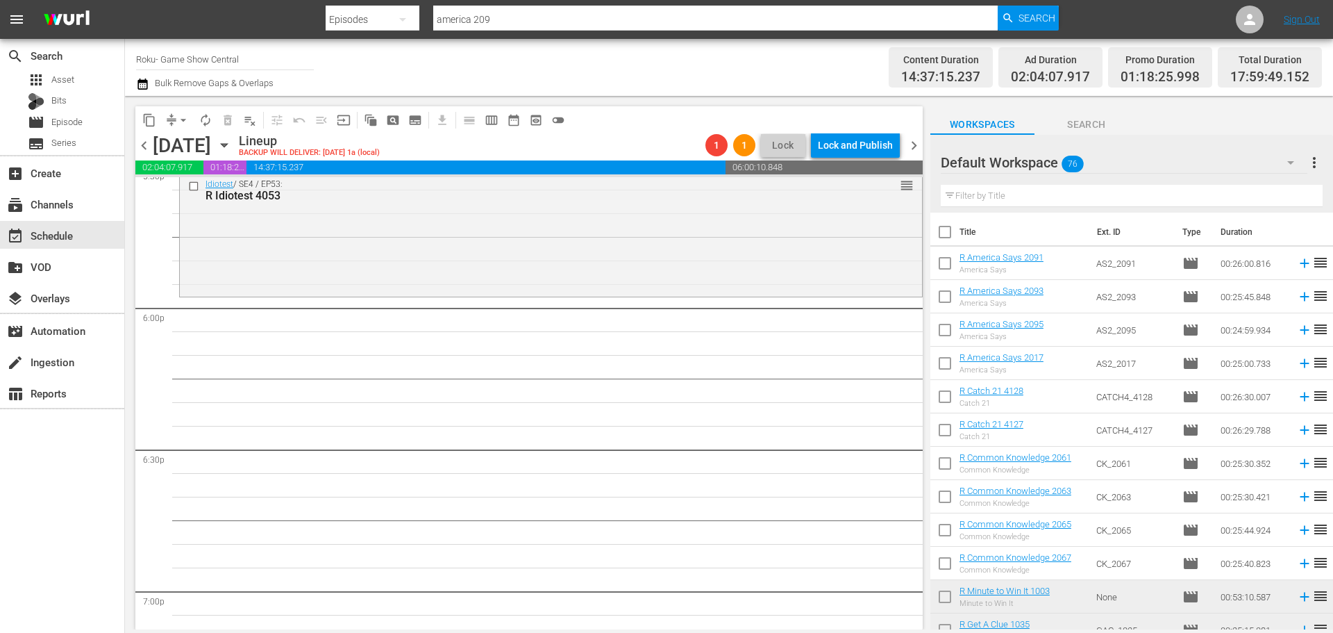
scroll to position [4649, 0]
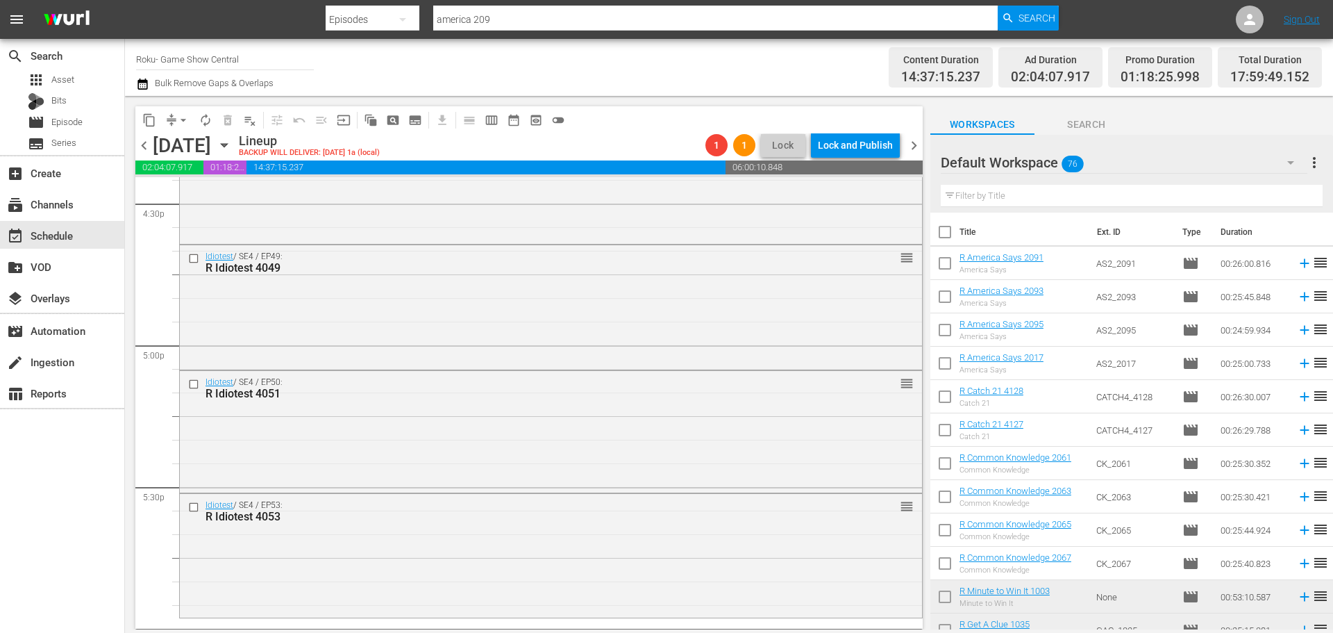
click at [592, 438] on div "Idiotest / SE4 / EP50: R Idiotest 4051 reorder" at bounding box center [551, 430] width 742 height 119
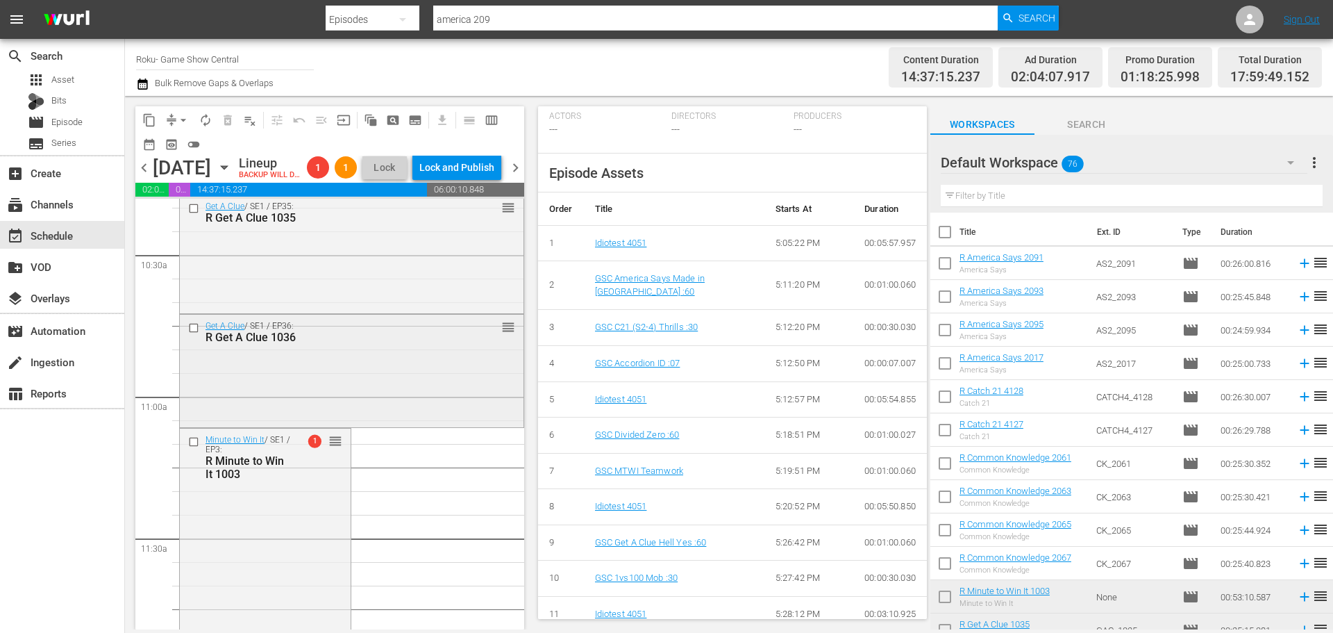
scroll to position [2912, 0]
click at [303, 399] on div "Get A Clue / SE1 / EP36: R Get A Clue 1036 reorder" at bounding box center [352, 376] width 344 height 110
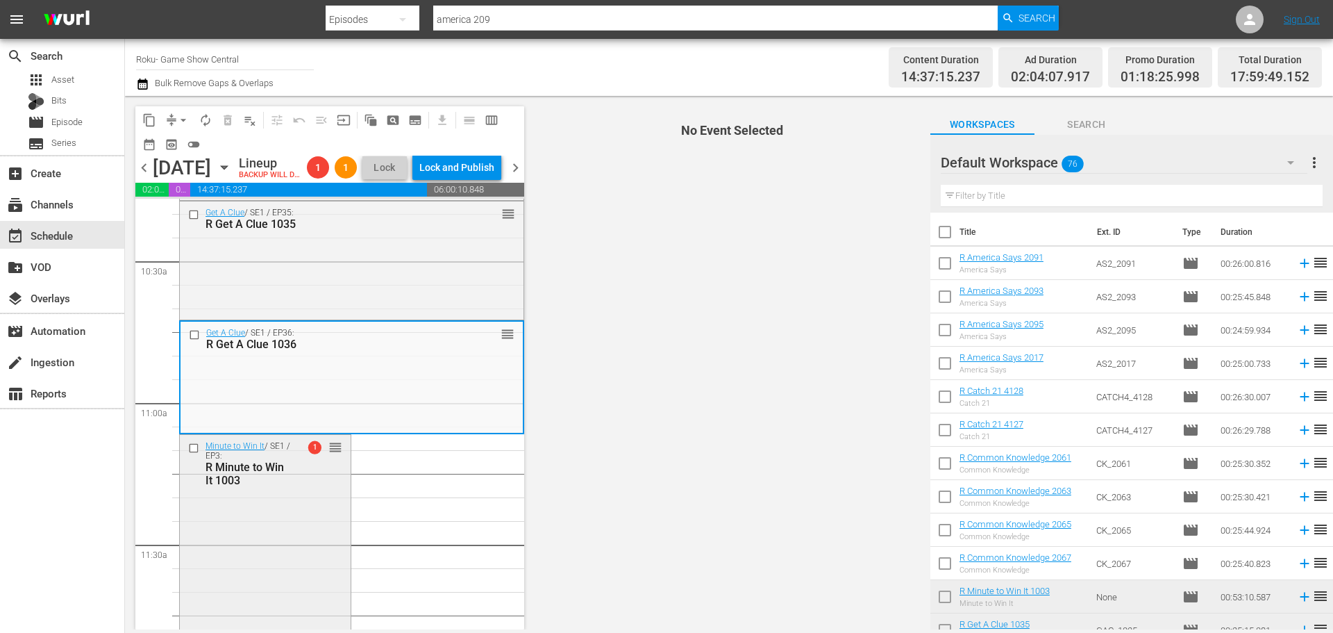
click at [287, 492] on div "Minute to Win It / SE1 / EP3: R Minute to Win It 1003 1 reorder" at bounding box center [265, 463] width 171 height 57
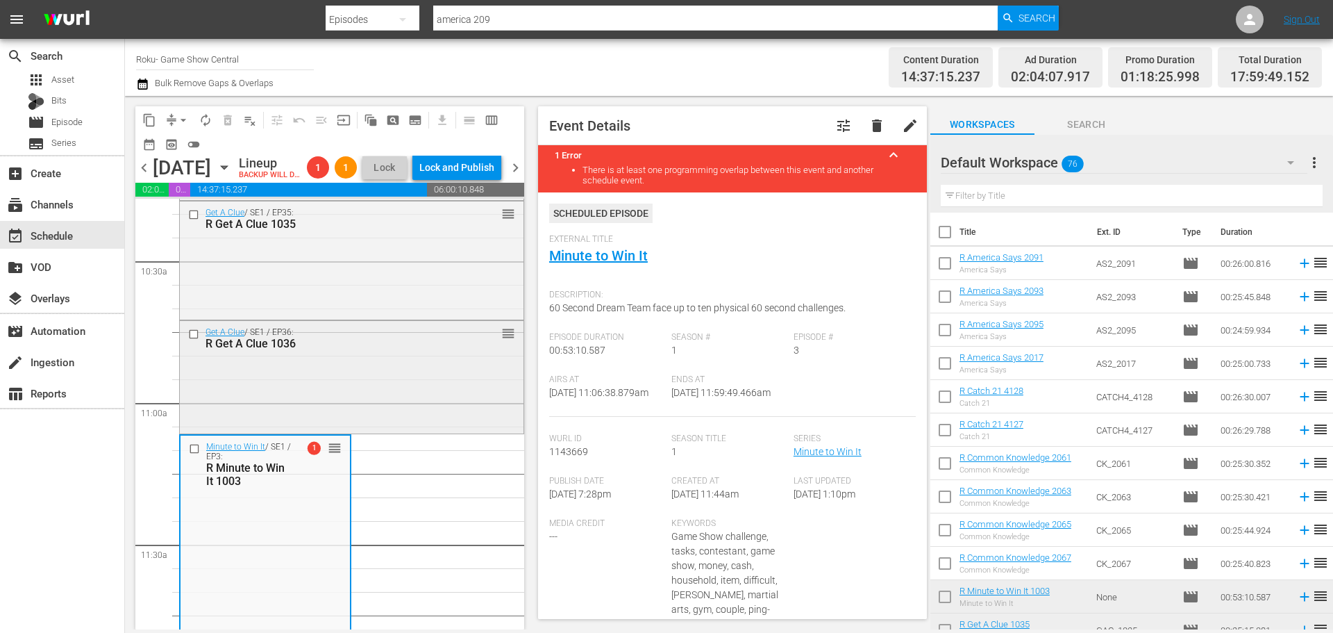
click at [382, 347] on div "Get A Clue / SE1 / EP36: R Get A Clue 1036 reorder" at bounding box center [352, 338] width 344 height 34
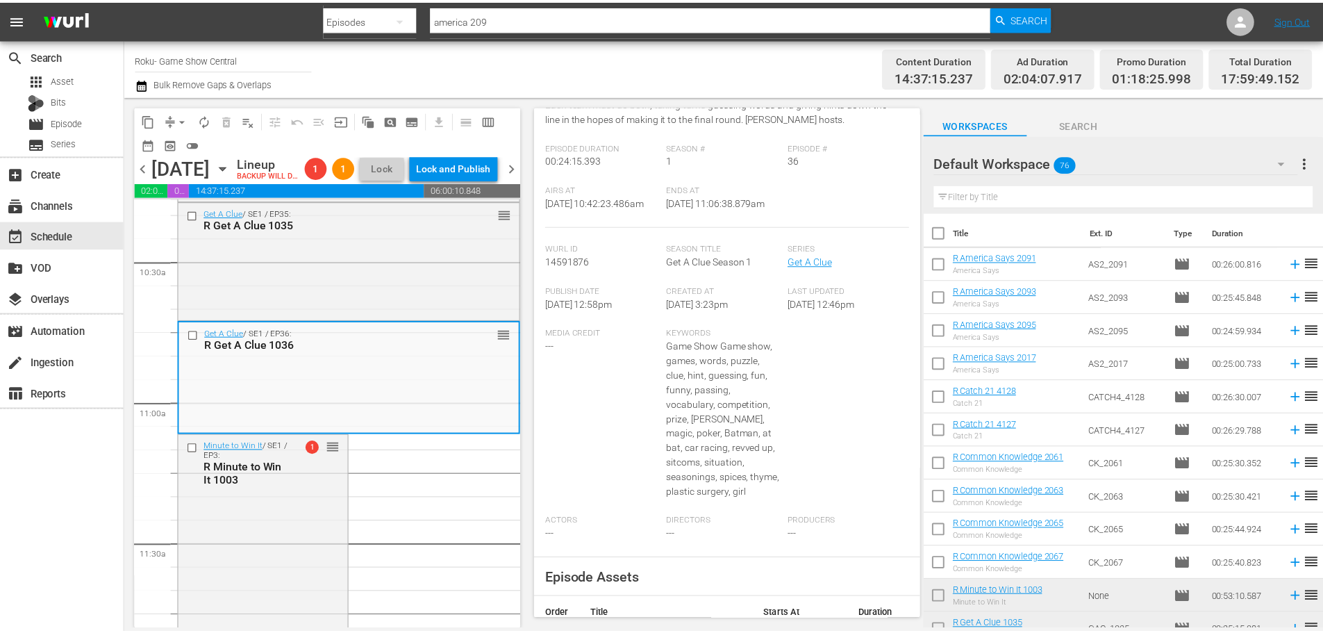
scroll to position [0, 0]
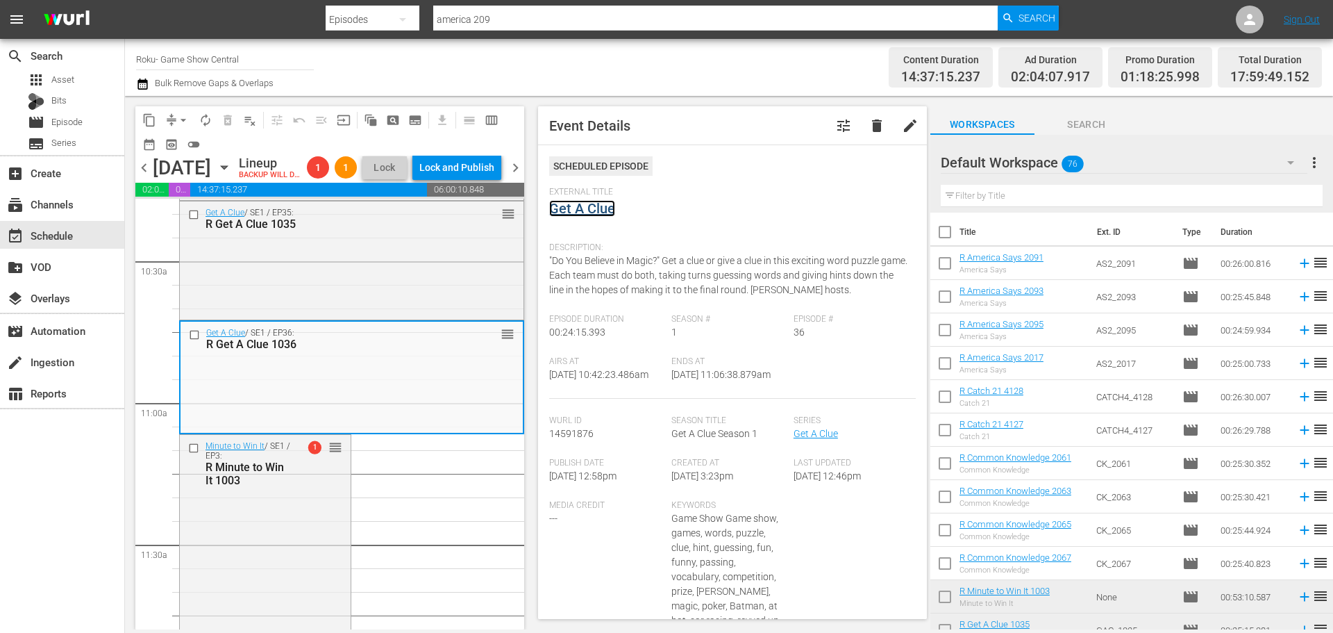
click at [592, 213] on link "Get A Clue" at bounding box center [582, 208] width 66 height 17
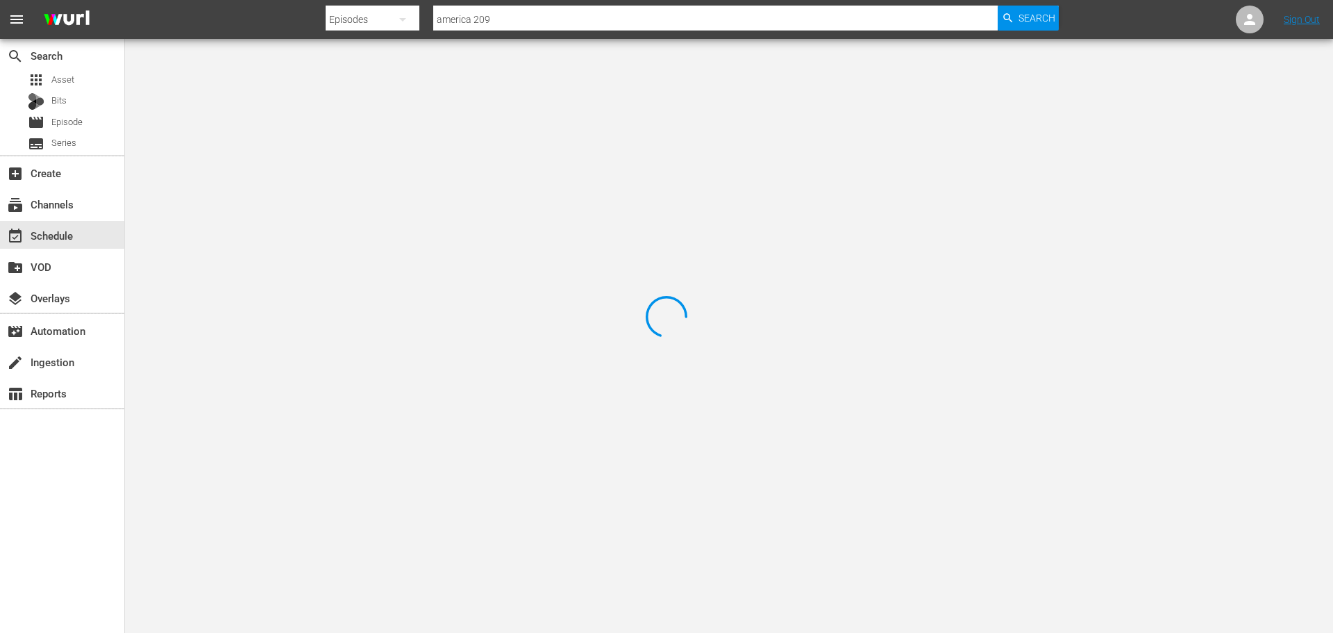
click at [298, 116] on div at bounding box center [666, 316] width 1333 height 633
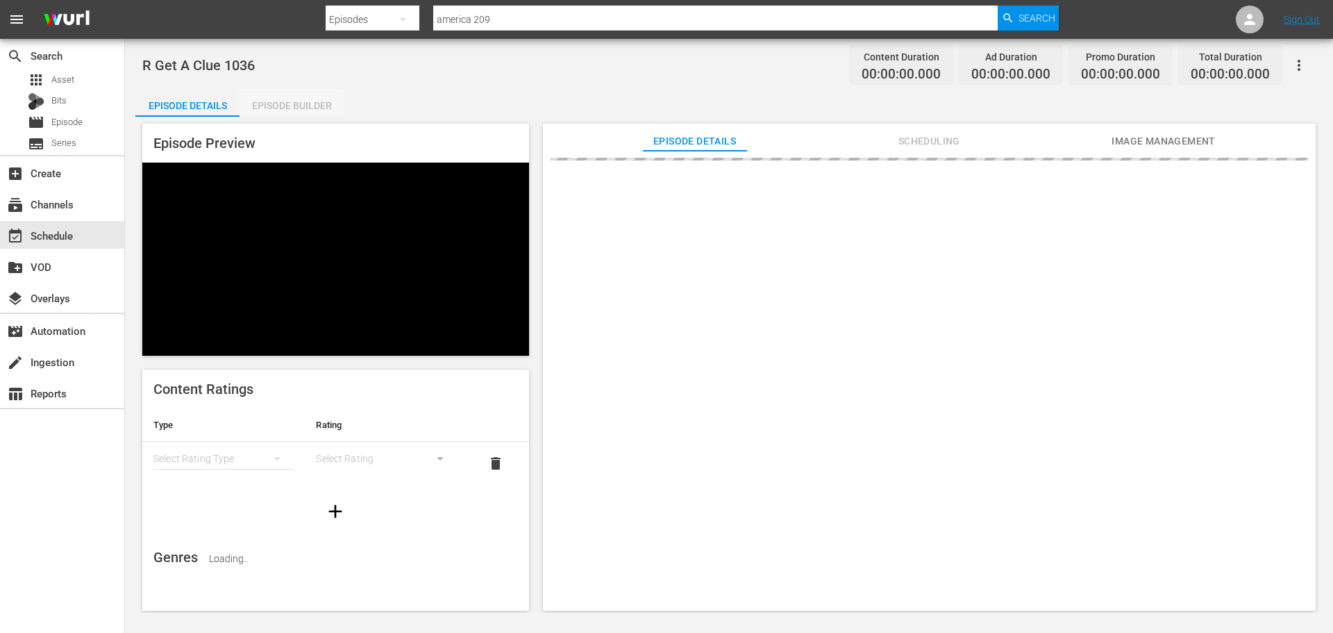
click at [297, 105] on div "Episode Builder" at bounding box center [292, 105] width 104 height 33
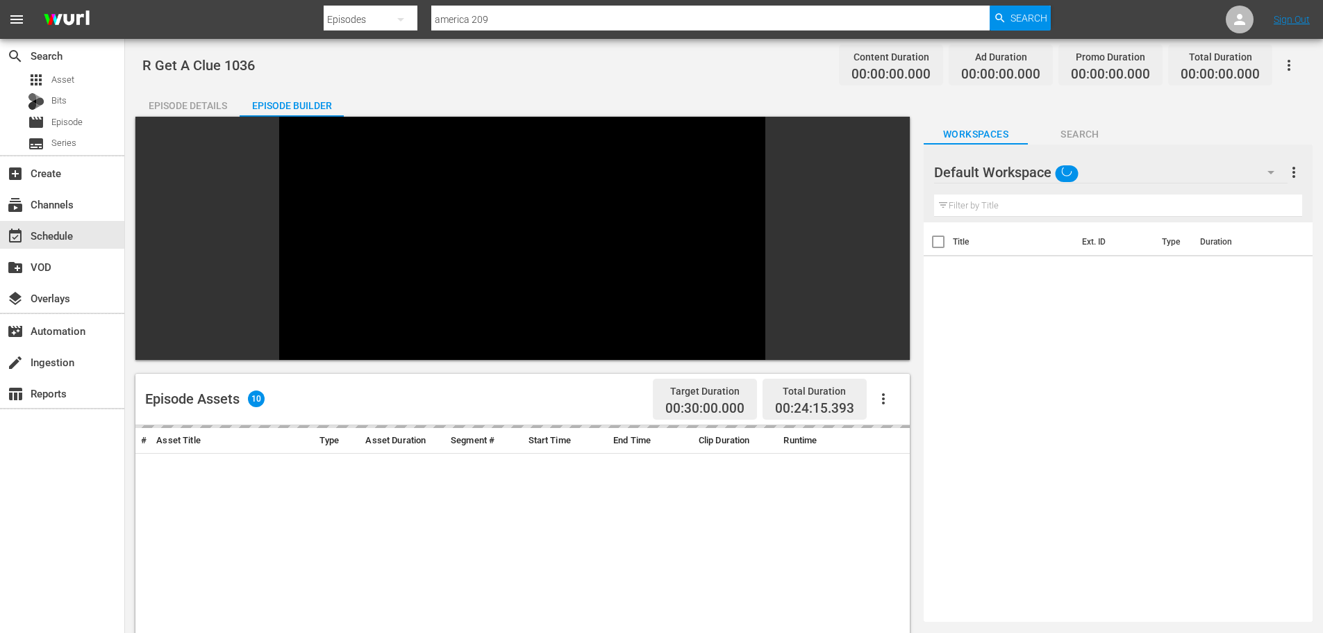
click at [986, 193] on div "Filter by Title" at bounding box center [1118, 205] width 368 height 33
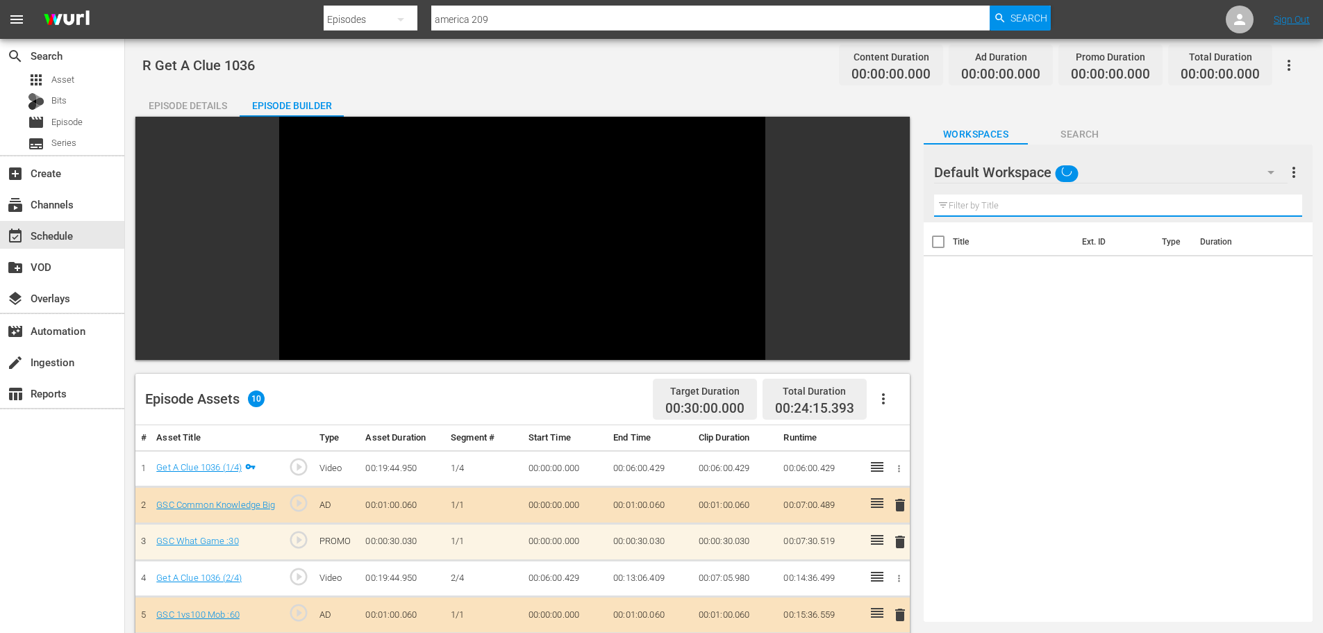
click at [987, 201] on input "text" at bounding box center [1118, 205] width 368 height 22
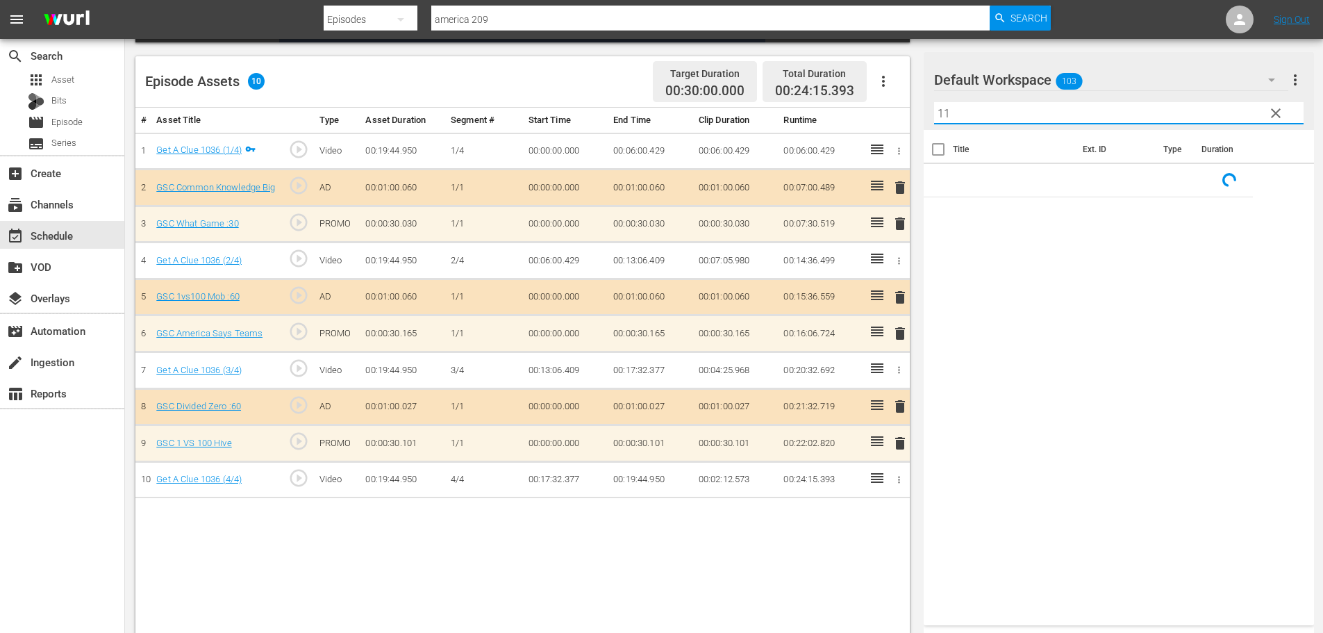
scroll to position [362, 0]
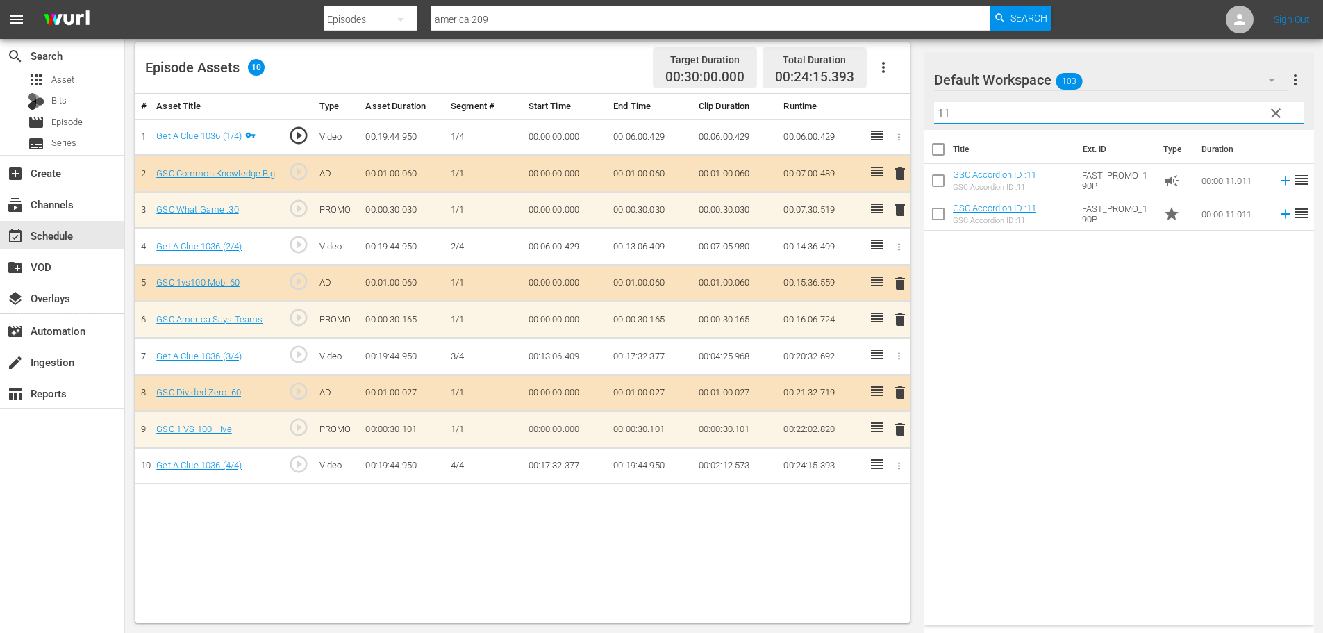
type input "11"
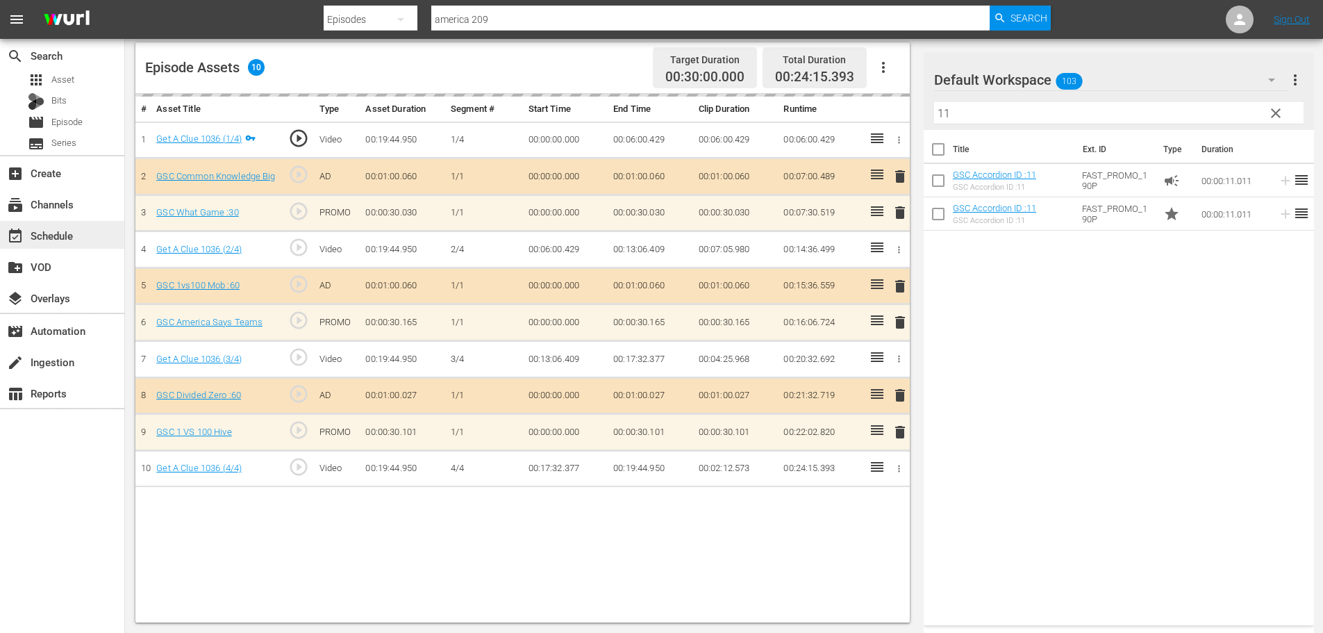
click at [92, 239] on div "event_available Schedule" at bounding box center [62, 235] width 124 height 28
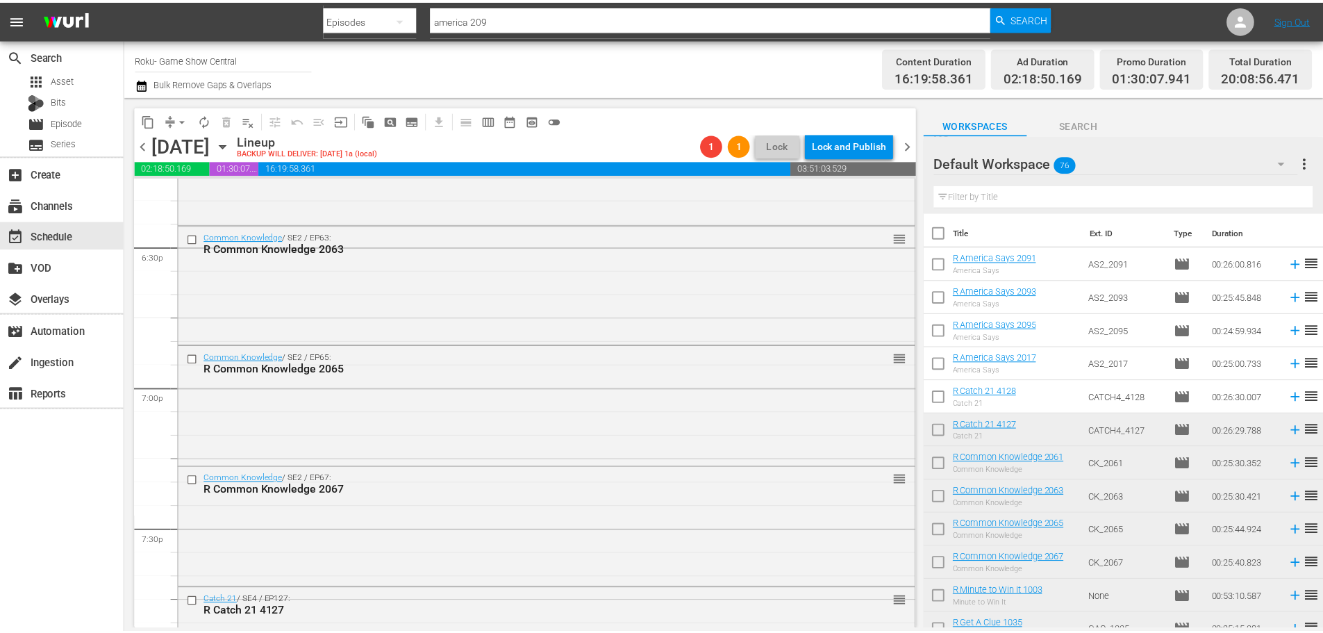
scroll to position [5450, 0]
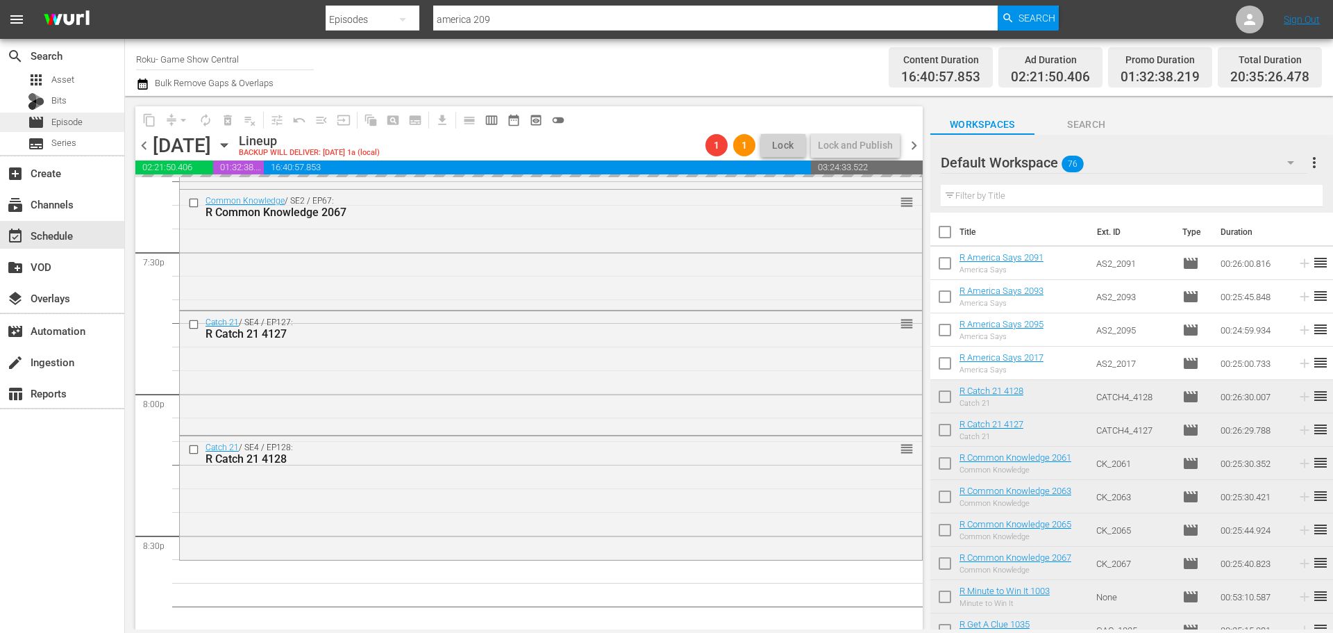
click at [99, 122] on div "movie Episode" at bounding box center [62, 121] width 124 height 19
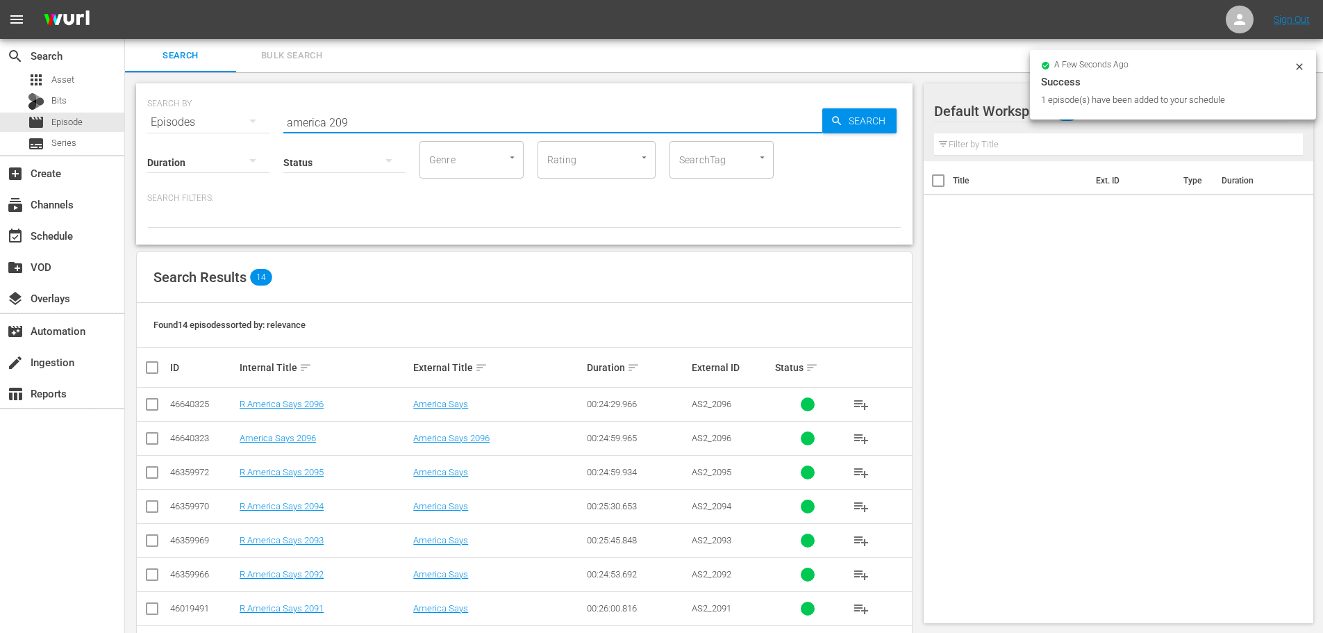
drag, startPoint x: 403, startPoint y: 119, endPoint x: 260, endPoint y: 131, distance: 143.5
click at [261, 131] on div "SEARCH BY Search By Episodes Search ID, Title, Description, Keywords, or Catego…" at bounding box center [524, 163] width 776 height 161
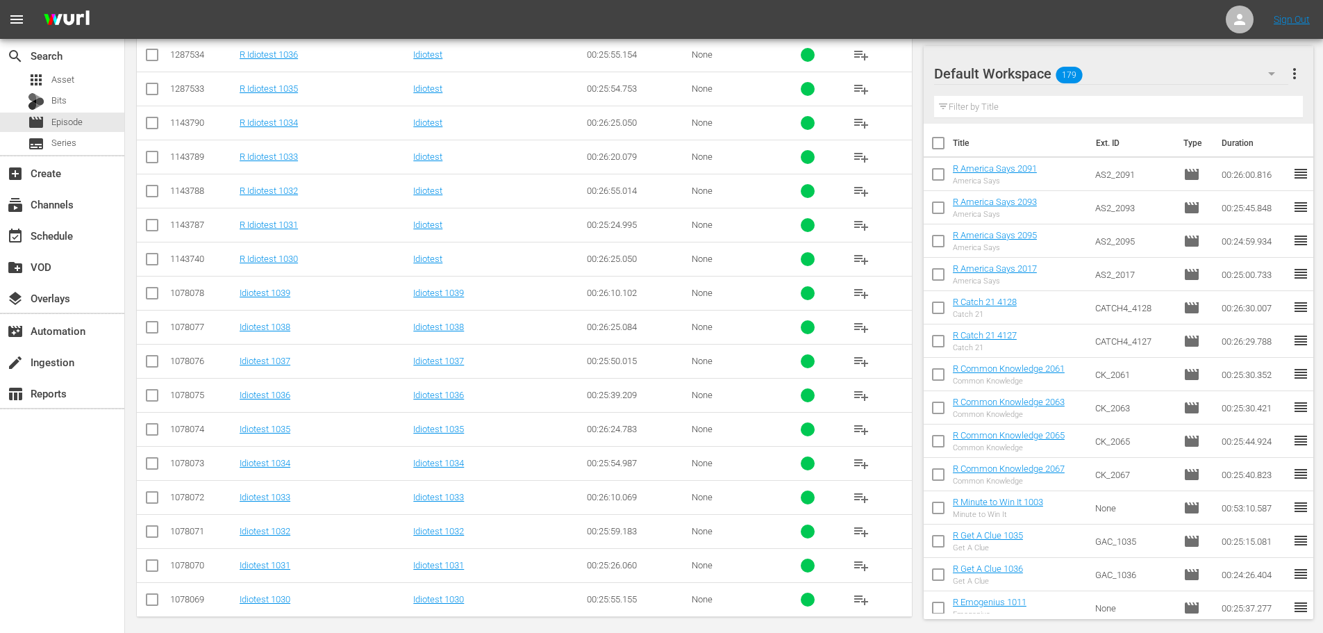
scroll to position [461, 0]
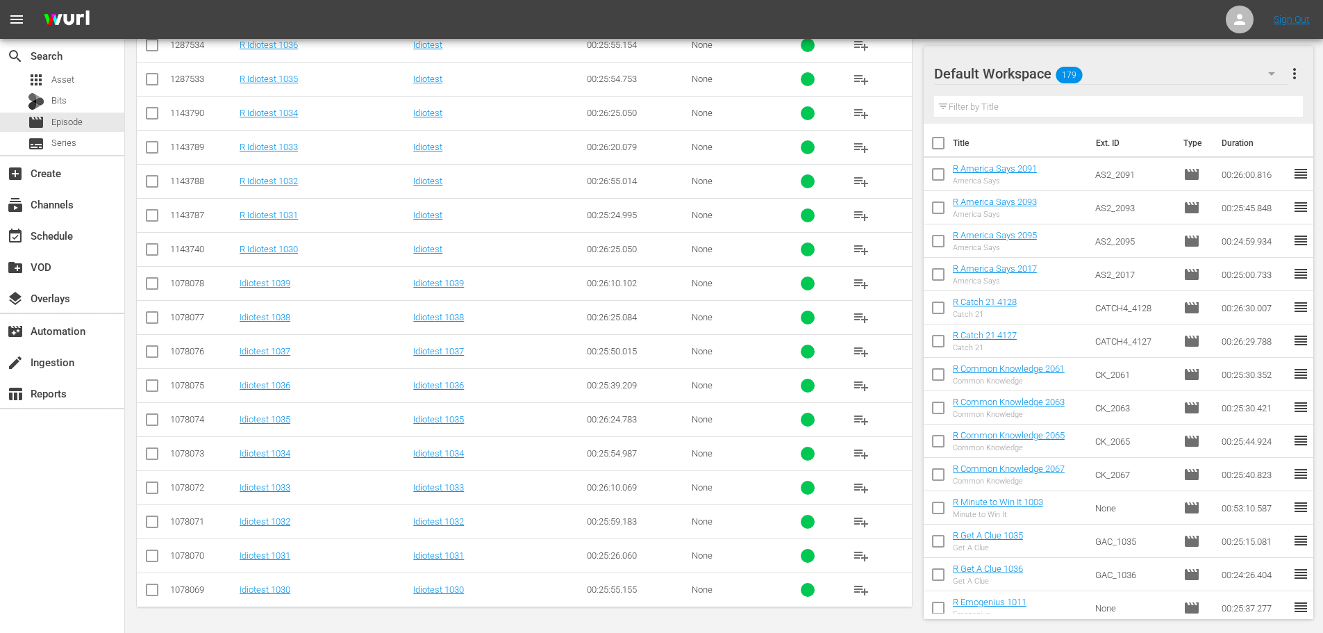
type input "idiotest 103"
click at [155, 219] on input "checkbox" at bounding box center [152, 218] width 17 height 17
checkbox input "true"
click at [156, 148] on input "checkbox" at bounding box center [152, 150] width 17 height 17
checkbox input "true"
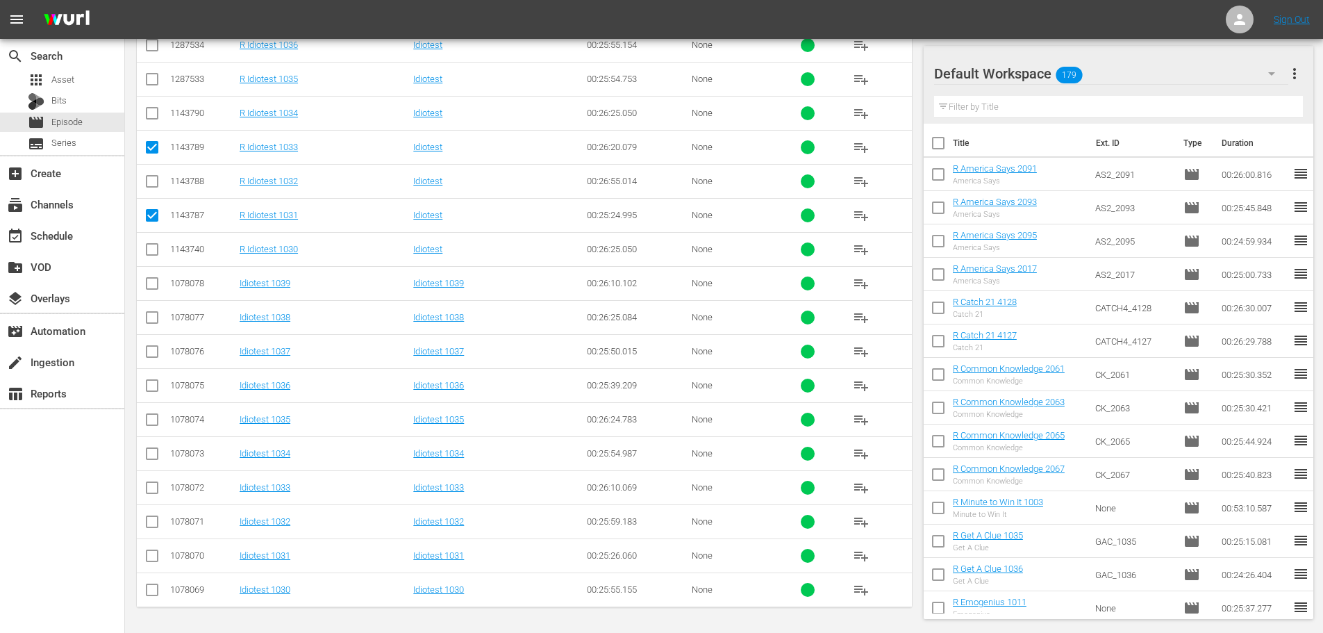
click at [153, 83] on input "checkbox" at bounding box center [152, 82] width 17 height 17
checkbox input "true"
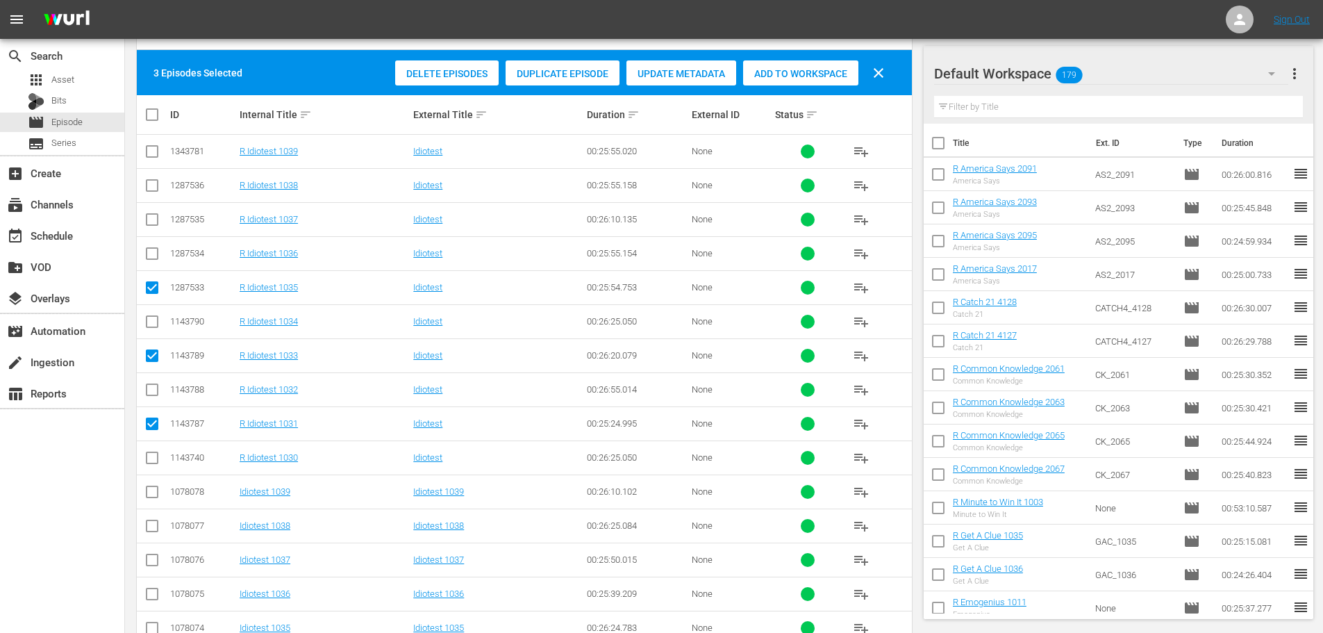
drag, startPoint x: 150, startPoint y: 228, endPoint x: 610, endPoint y: 67, distance: 487.1
click at [151, 228] on input "checkbox" at bounding box center [152, 222] width 17 height 17
checkbox input "true"
click at [779, 80] on div "Add to Workspace" at bounding box center [800, 73] width 115 height 26
click at [71, 240] on div "event_available Schedule" at bounding box center [39, 233] width 78 height 12
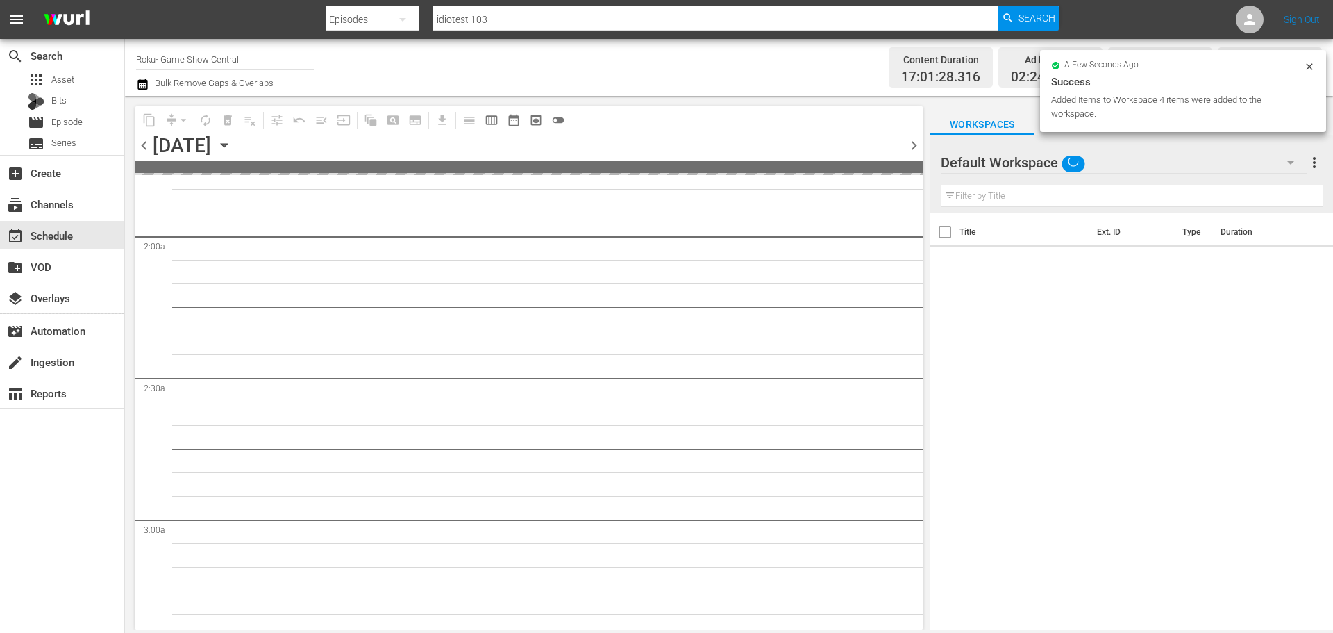
scroll to position [833, 0]
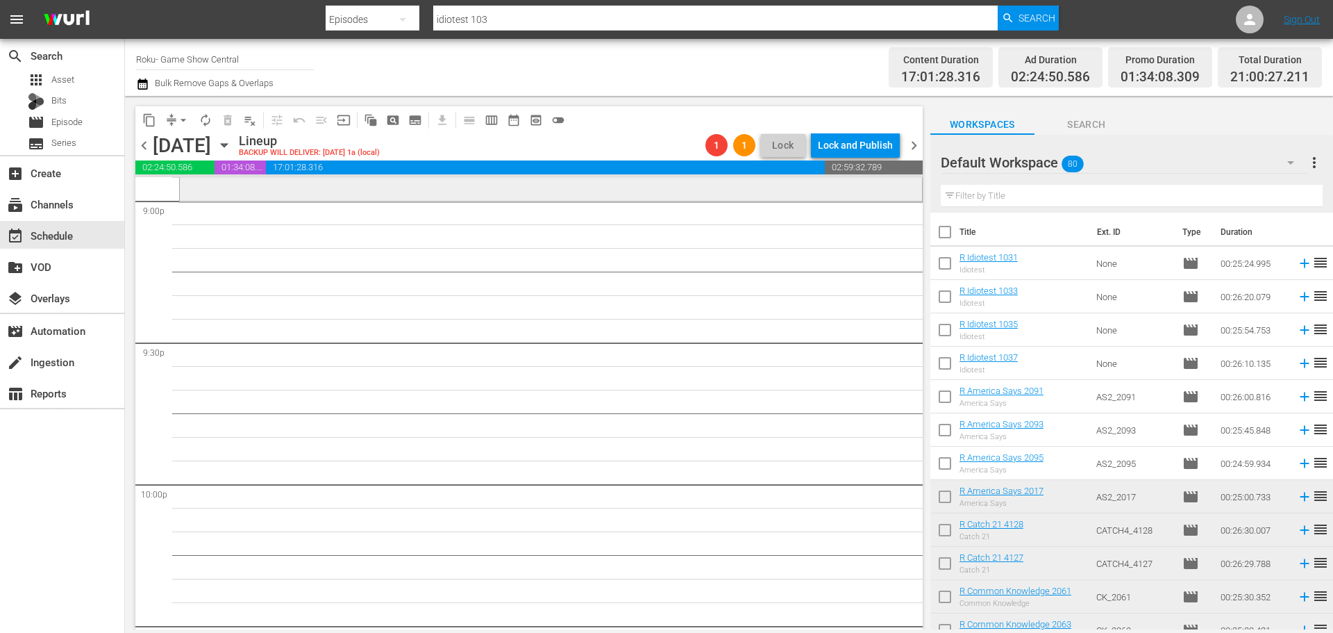
drag, startPoint x: 600, startPoint y: 470, endPoint x: 606, endPoint y: 475, distance: 7.4
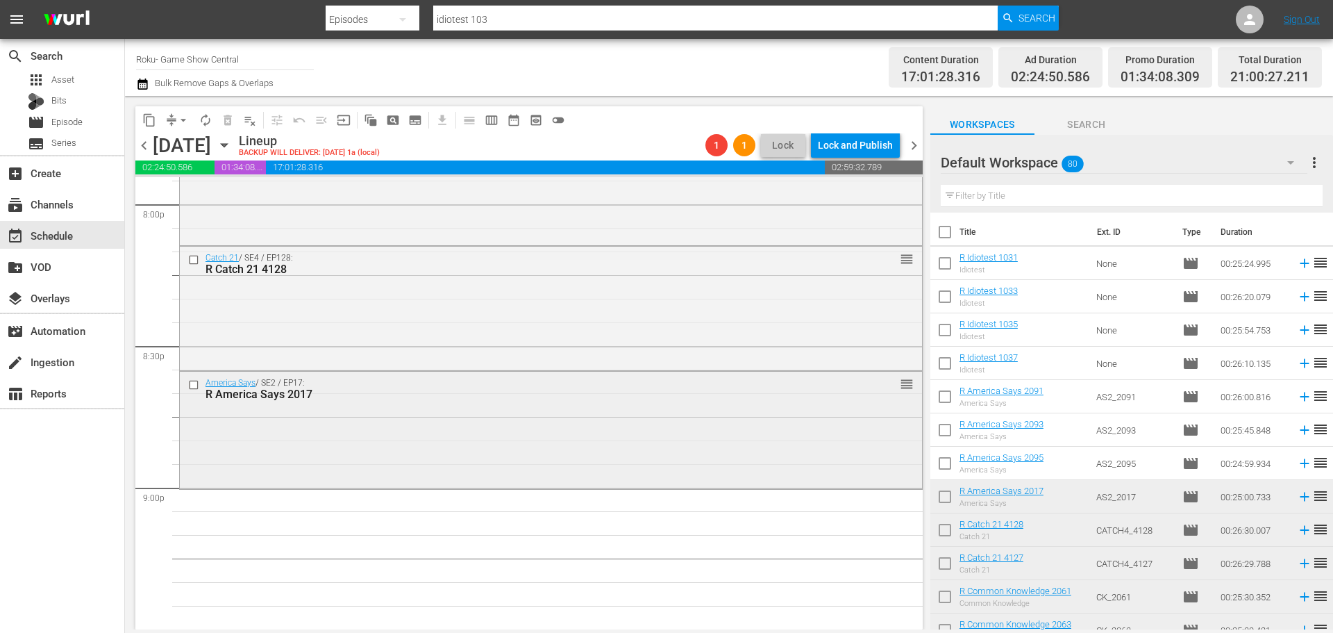
click at [488, 431] on div "America Says / SE2 / EP17: R America Says 2017 reorder" at bounding box center [551, 429] width 742 height 114
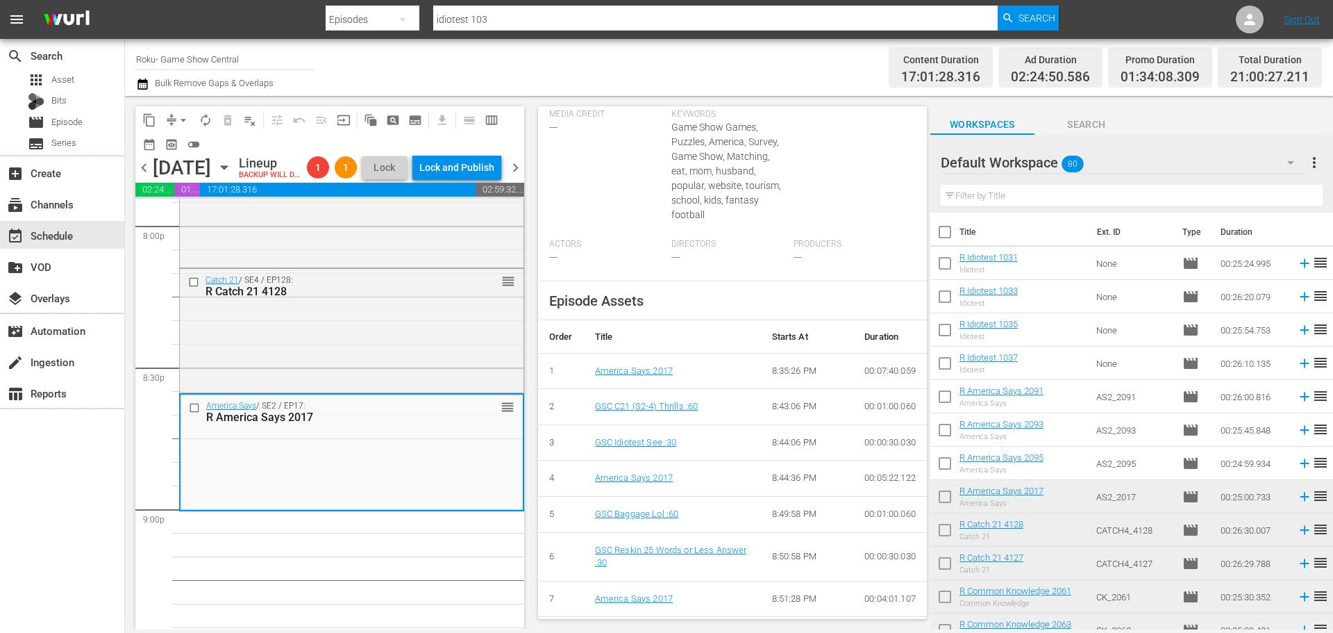
scroll to position [512, 0]
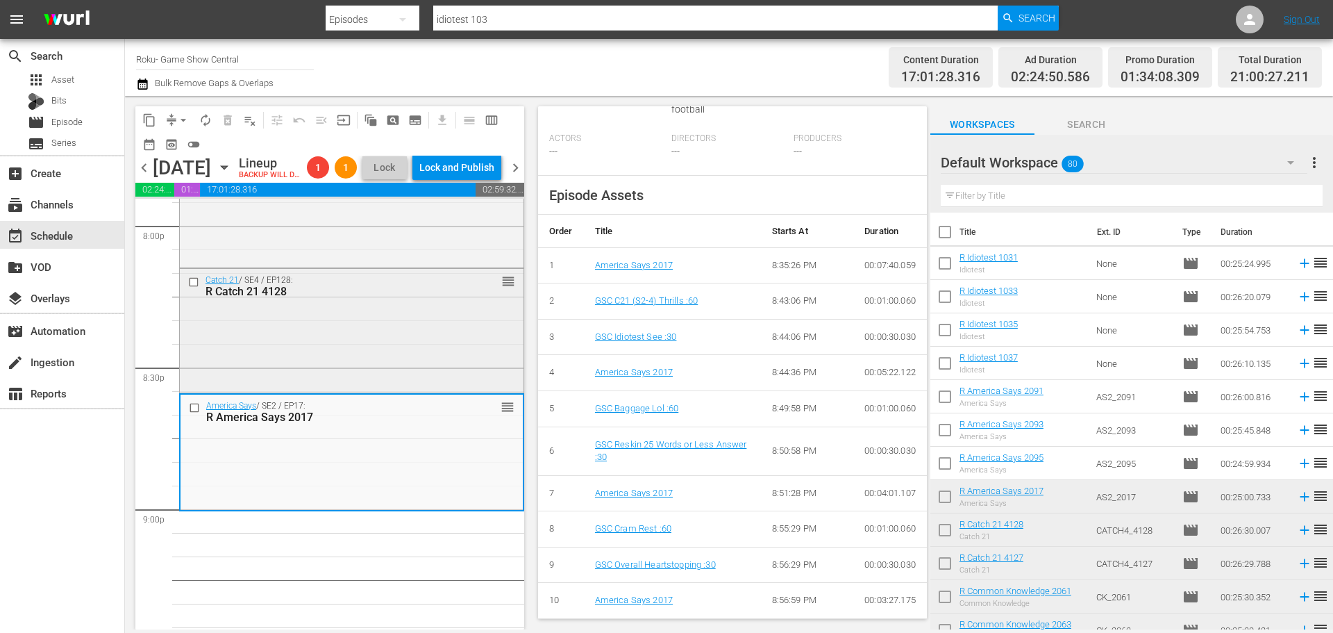
click at [423, 374] on div "Catch 21 / SE4 / EP128: R Catch 21 4128 reorder" at bounding box center [352, 329] width 344 height 121
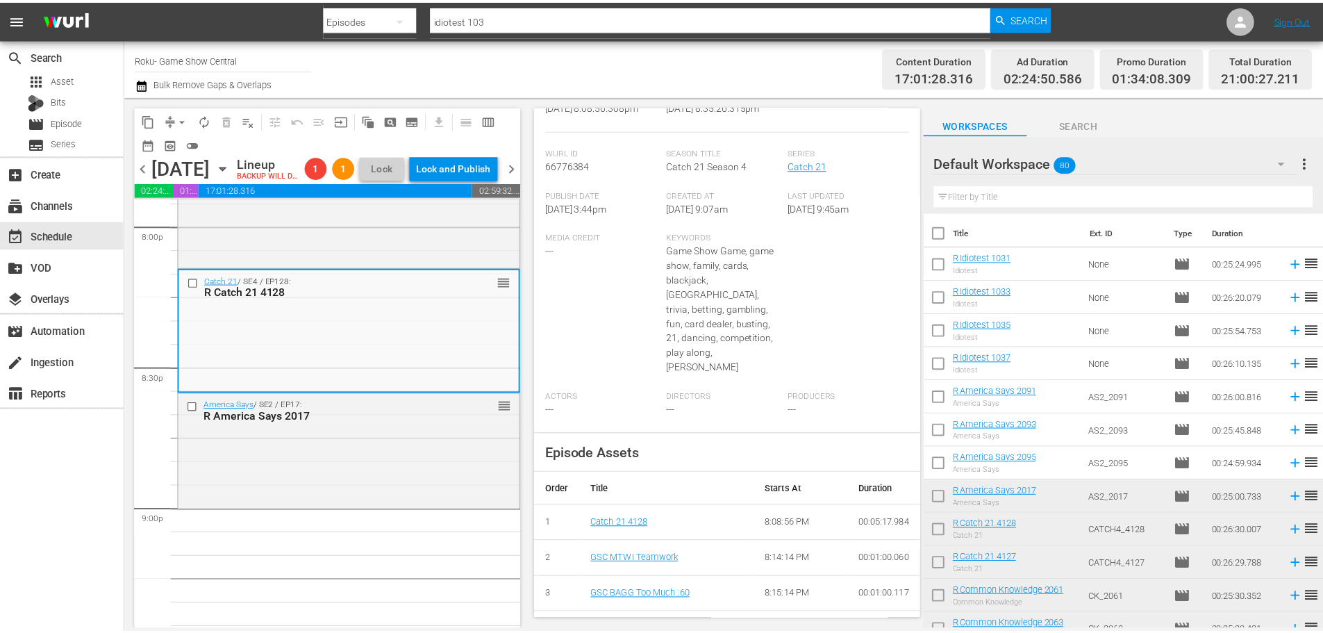
scroll to position [0, 0]
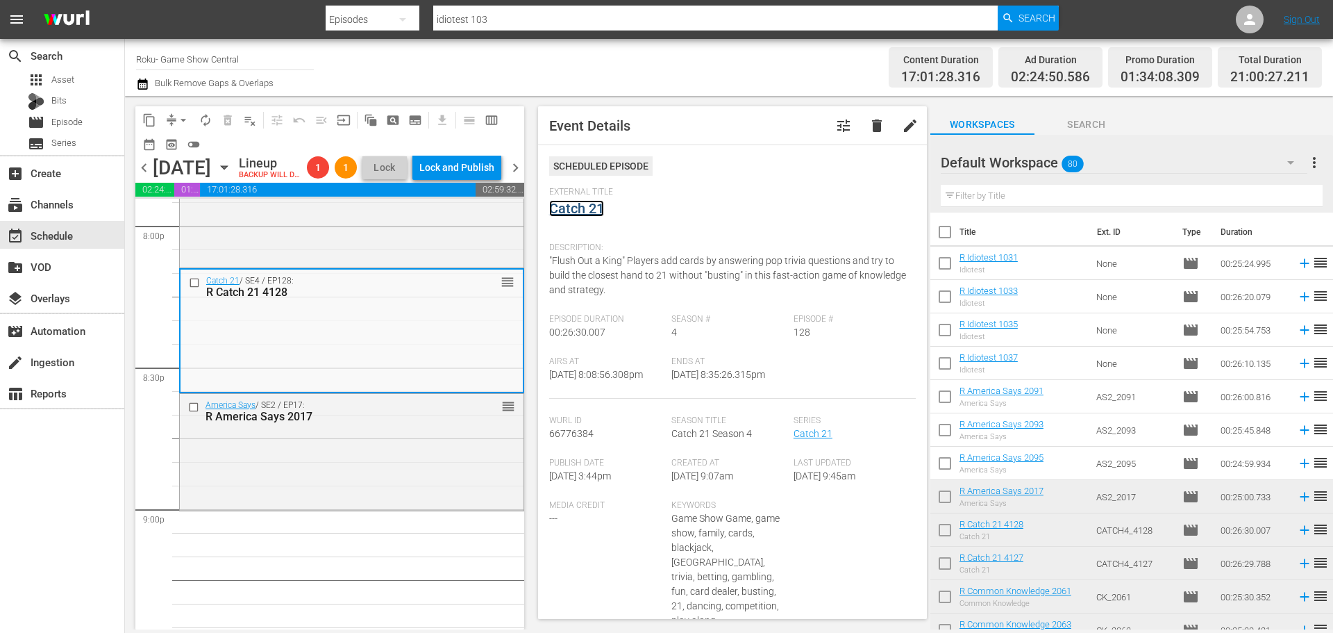
click at [593, 208] on link "Catch 21" at bounding box center [576, 208] width 55 height 17
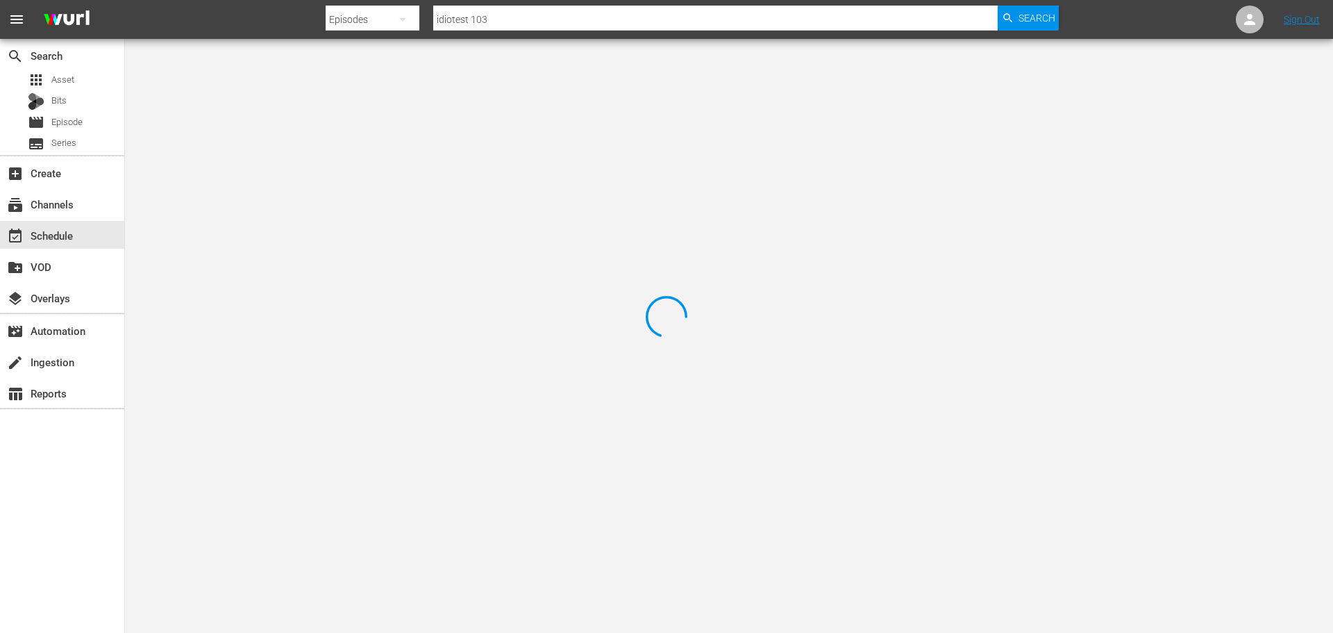
click at [295, 106] on div at bounding box center [666, 316] width 1333 height 633
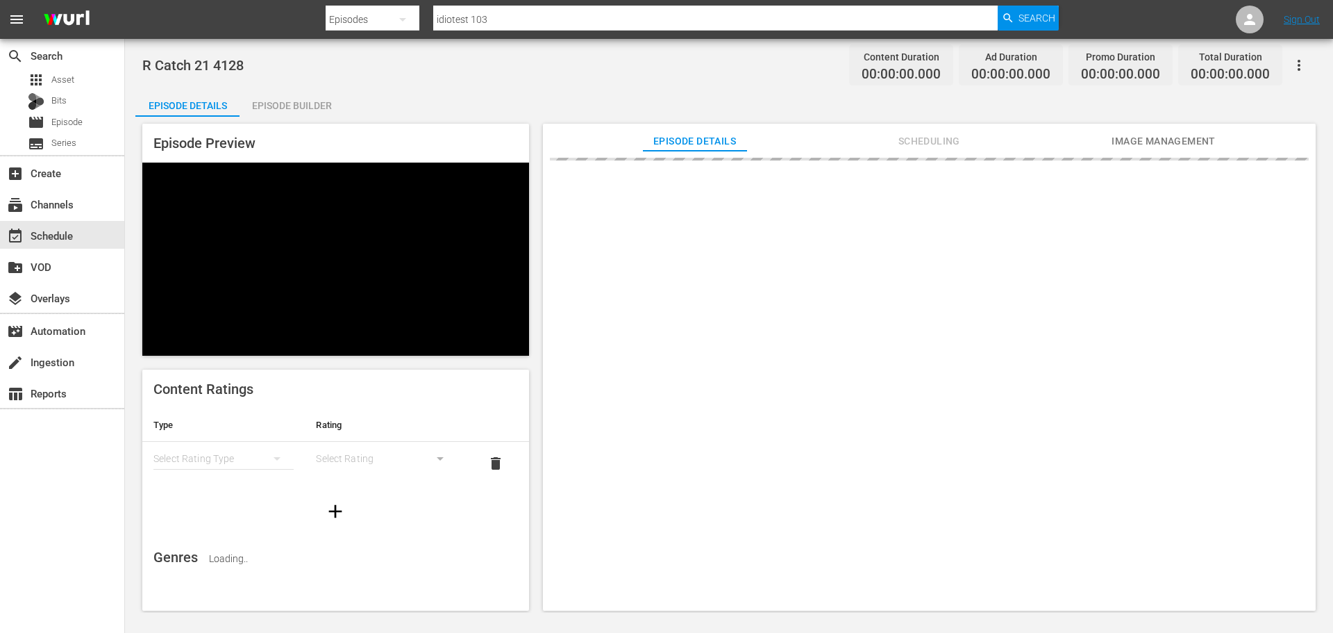
click at [310, 106] on div "Episode Builder" at bounding box center [292, 105] width 104 height 33
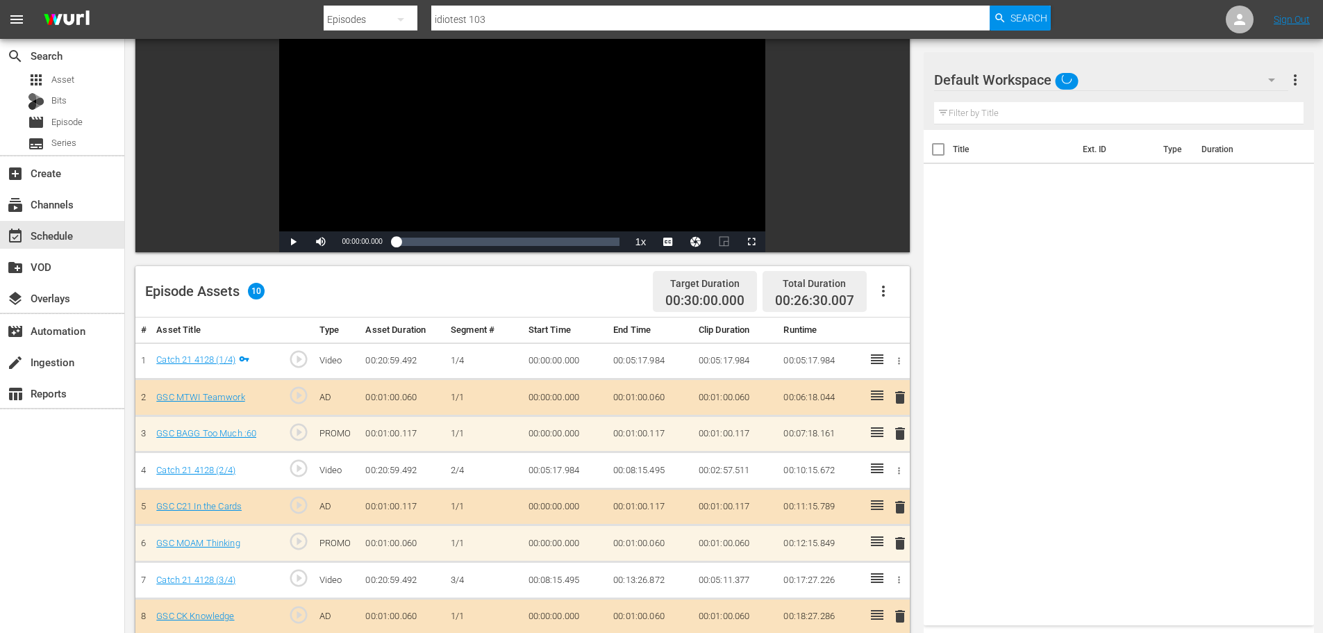
scroll to position [278, 0]
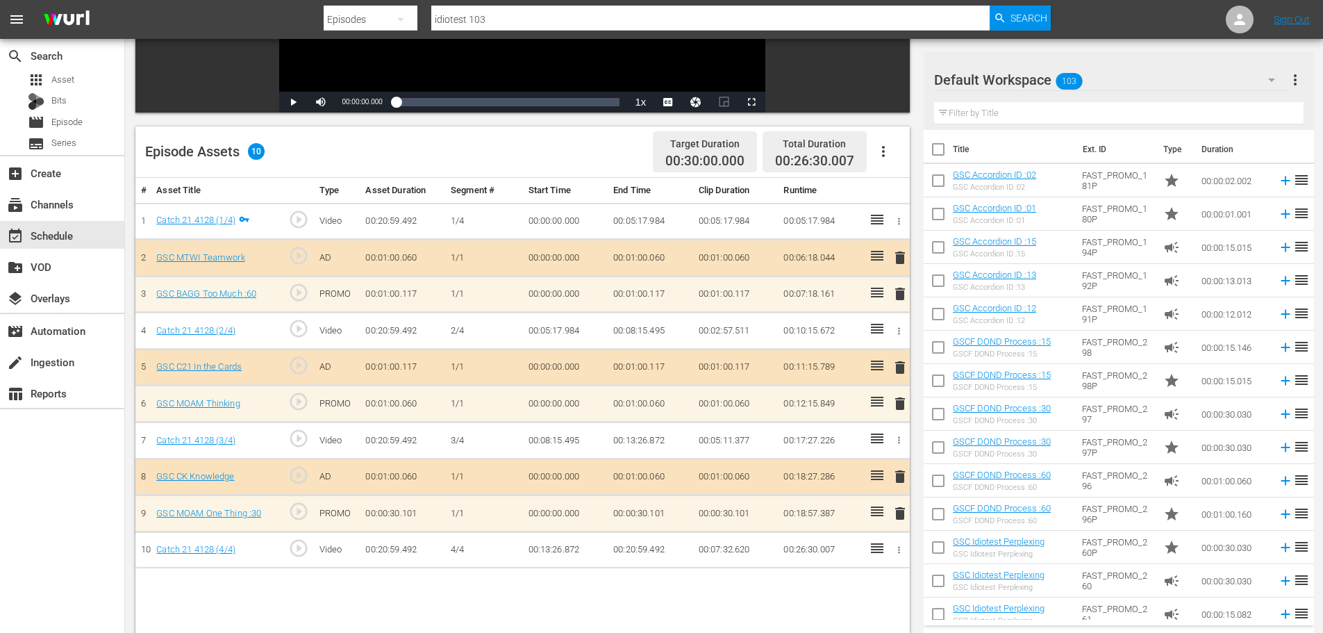
click at [899, 411] on span "delete" at bounding box center [900, 403] width 17 height 17
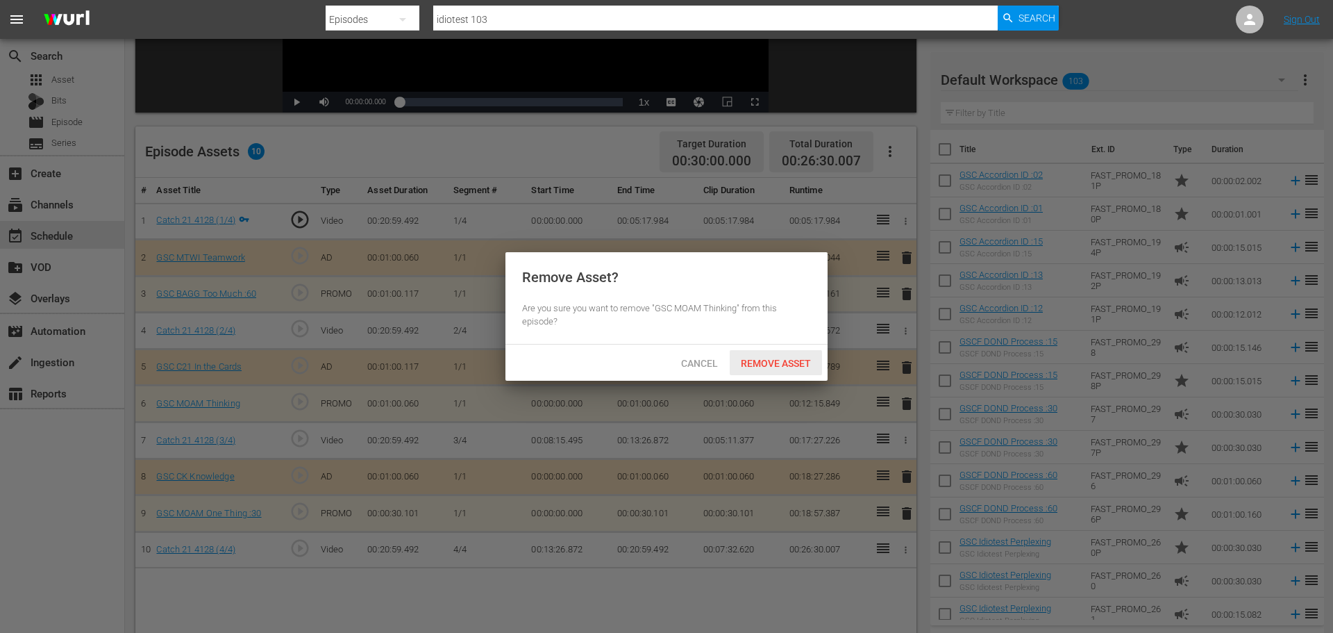
click at [773, 365] on span "Remove Asset" at bounding box center [776, 363] width 92 height 11
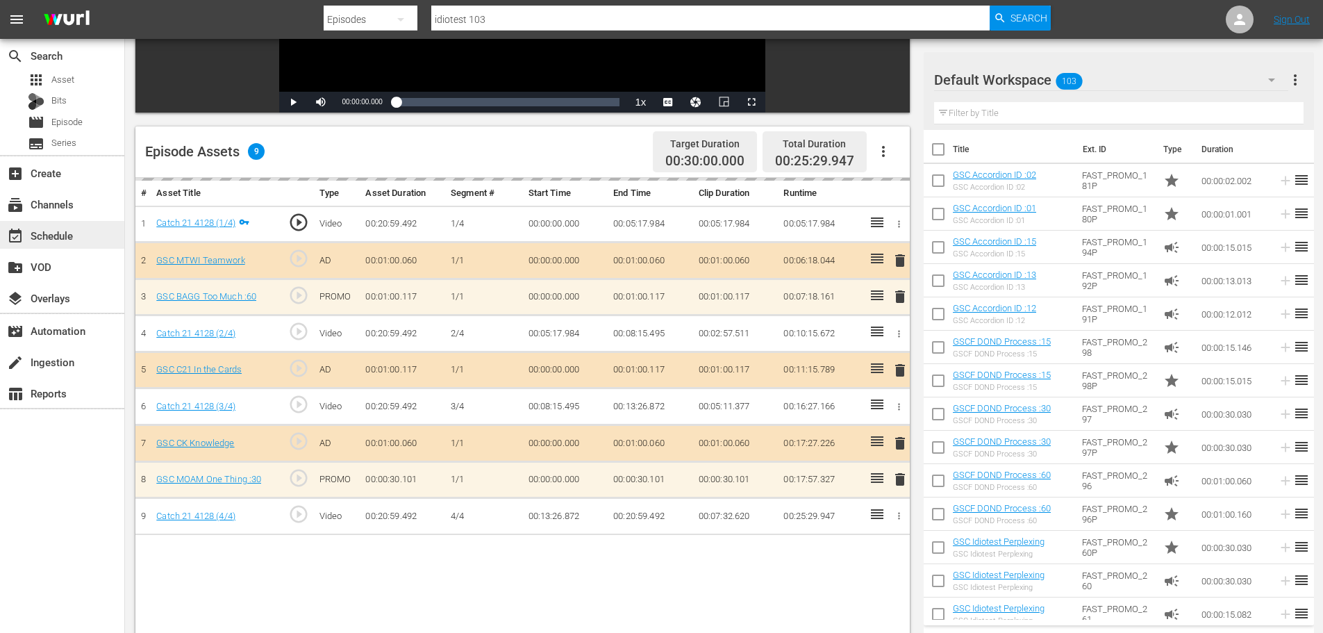
click at [65, 233] on div "event_available Schedule" at bounding box center [39, 233] width 78 height 12
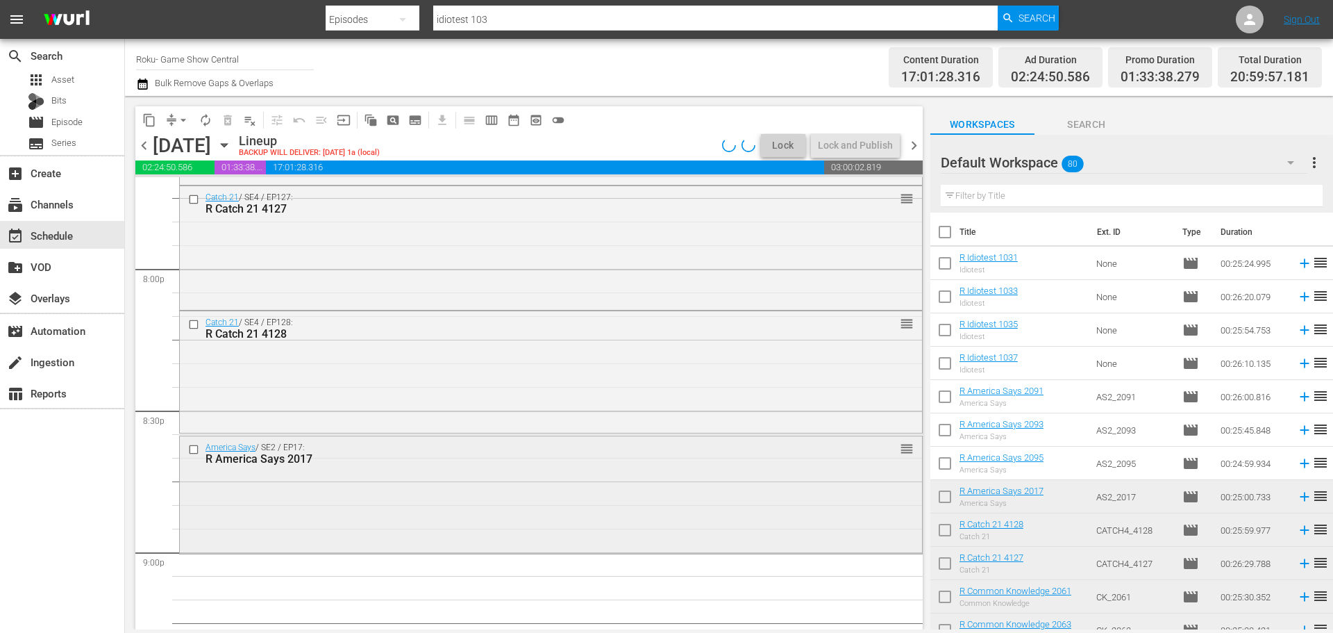
scroll to position [5504, 0]
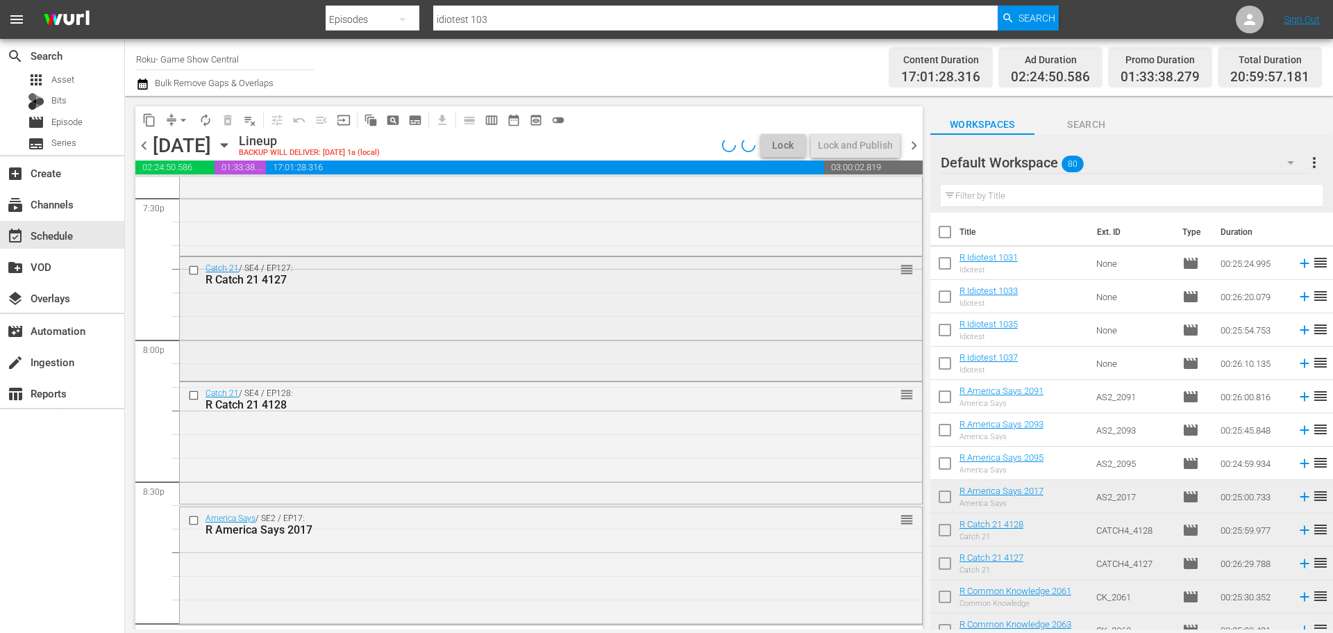
click at [367, 345] on div "Catch 21 / SE4 / EP127: R Catch 21 4127 reorder" at bounding box center [551, 317] width 742 height 121
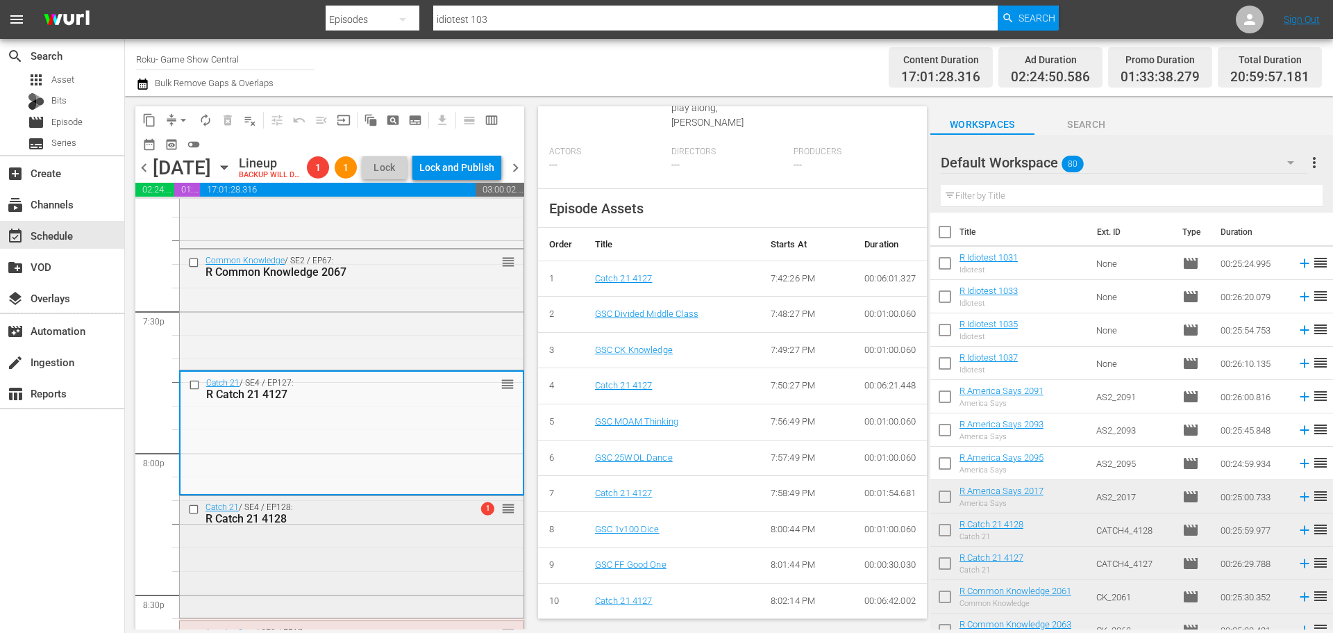
scroll to position [5296, 0]
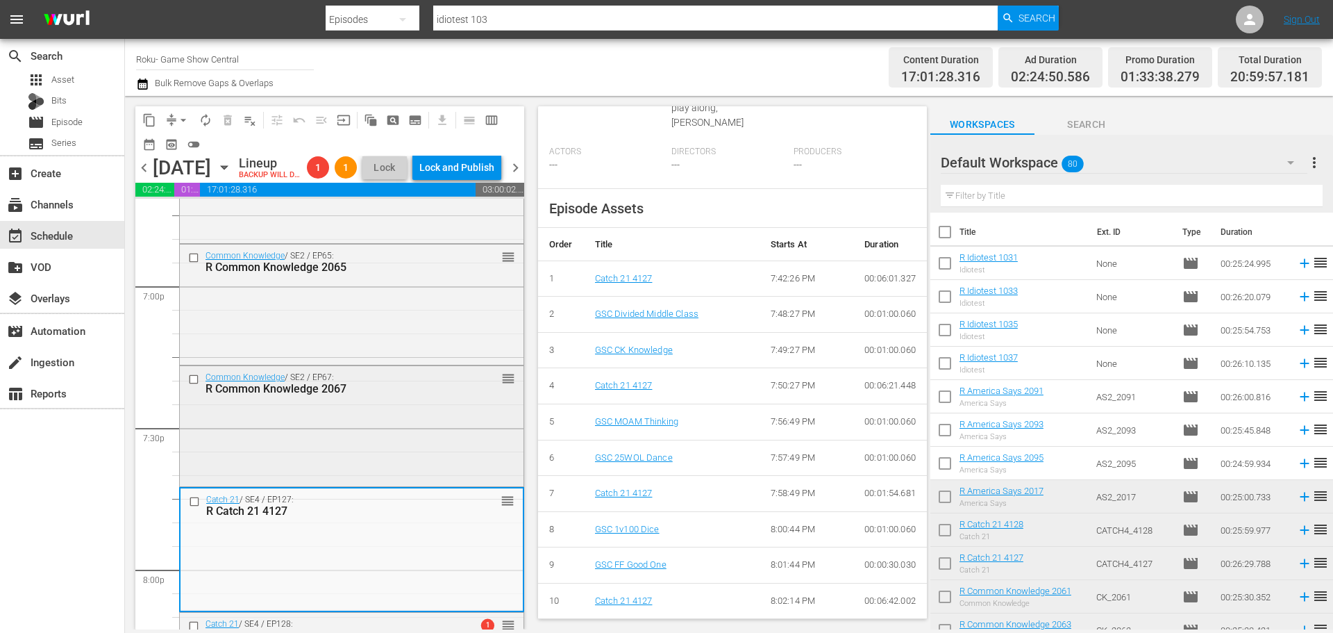
click at [357, 395] on div "R Common Knowledge 2067" at bounding box center [330, 388] width 248 height 13
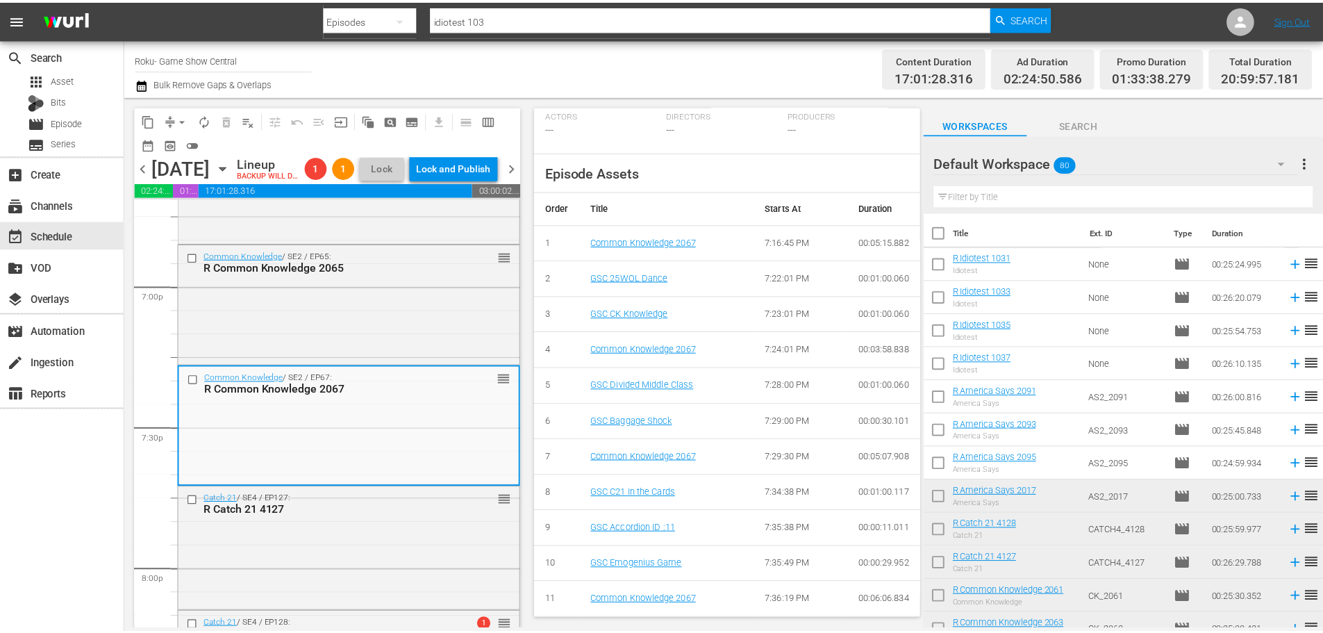
scroll to position [0, 0]
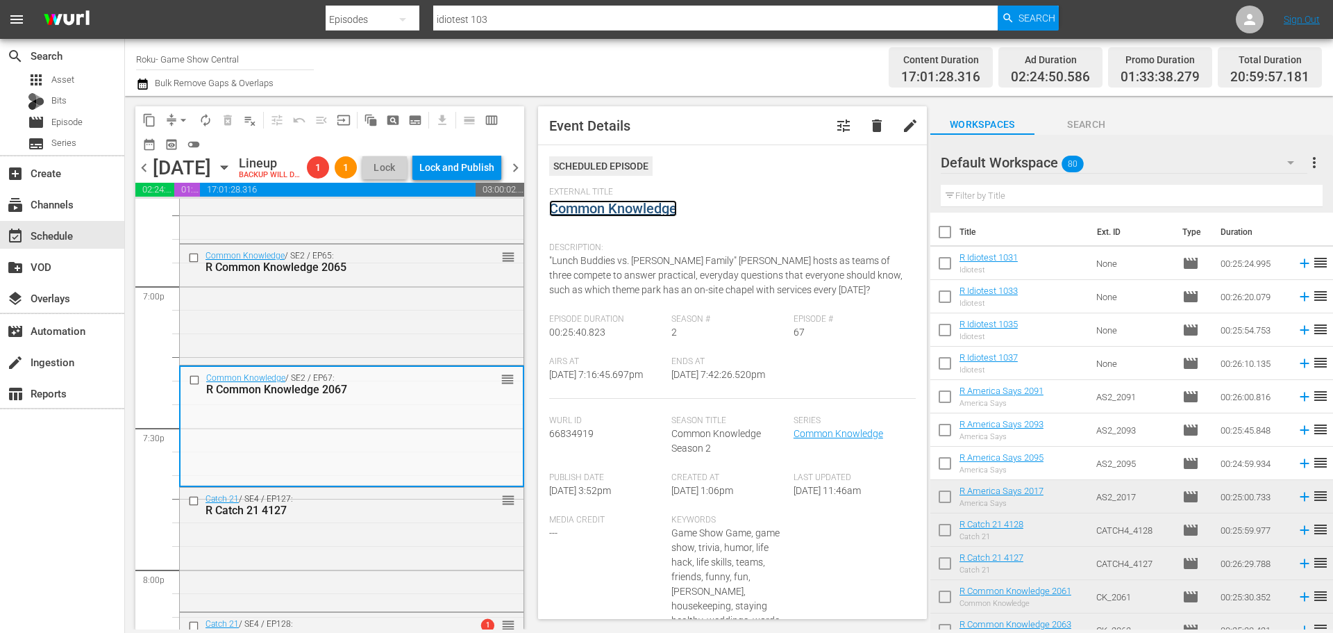
click at [622, 203] on link "Common Knowledge" at bounding box center [613, 208] width 128 height 17
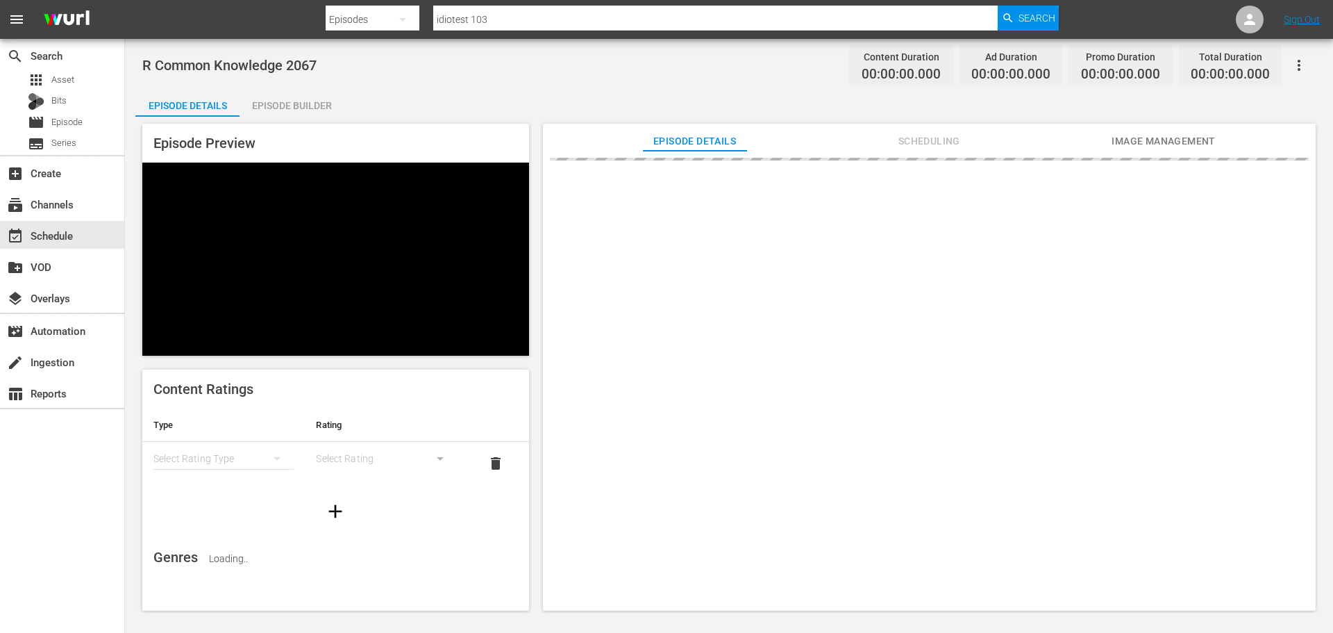
click at [291, 104] on div "Episode Builder" at bounding box center [292, 105] width 104 height 33
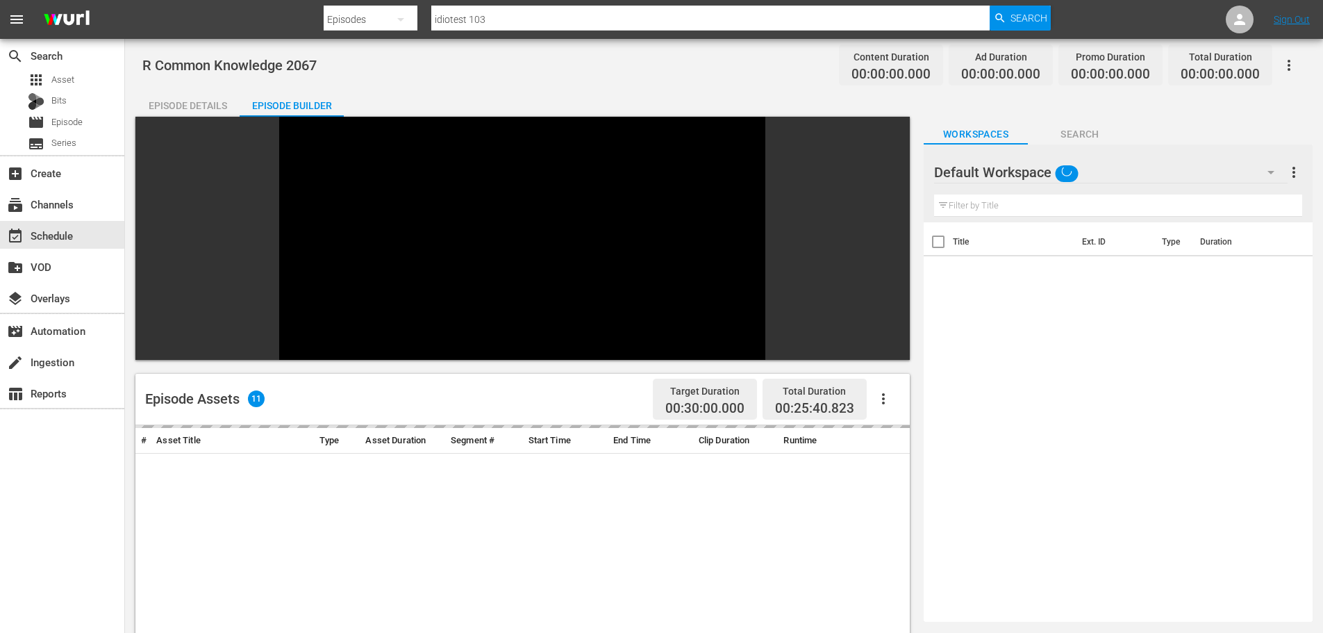
drag, startPoint x: 984, startPoint y: 207, endPoint x: 985, endPoint y: 181, distance: 26.4
click at [984, 207] on input "text" at bounding box center [1118, 205] width 368 height 22
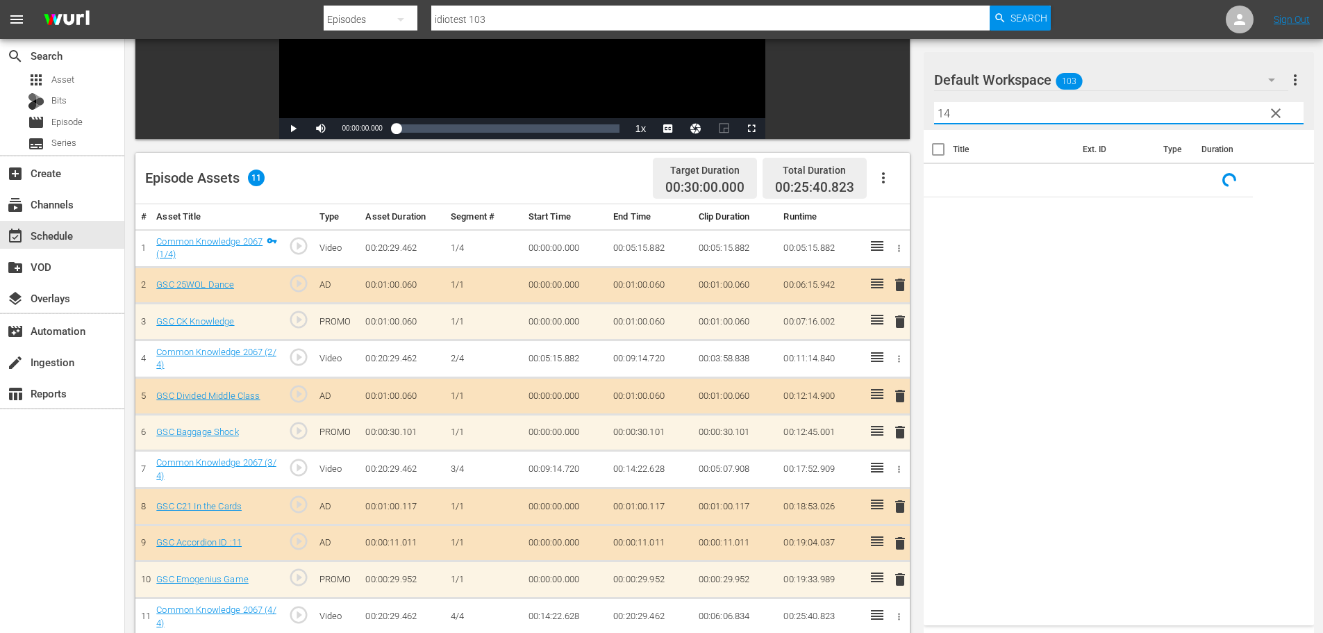
scroll to position [362, 0]
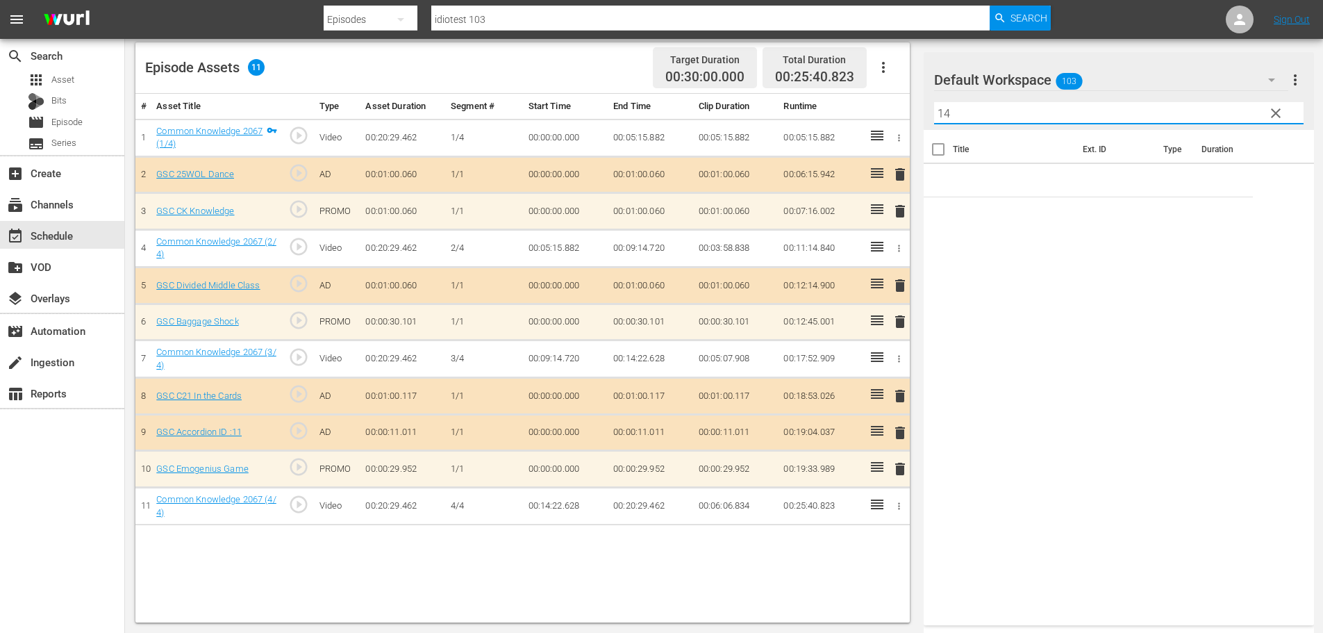
type input "14"
click at [903, 440] on span "delete" at bounding box center [900, 432] width 17 height 17
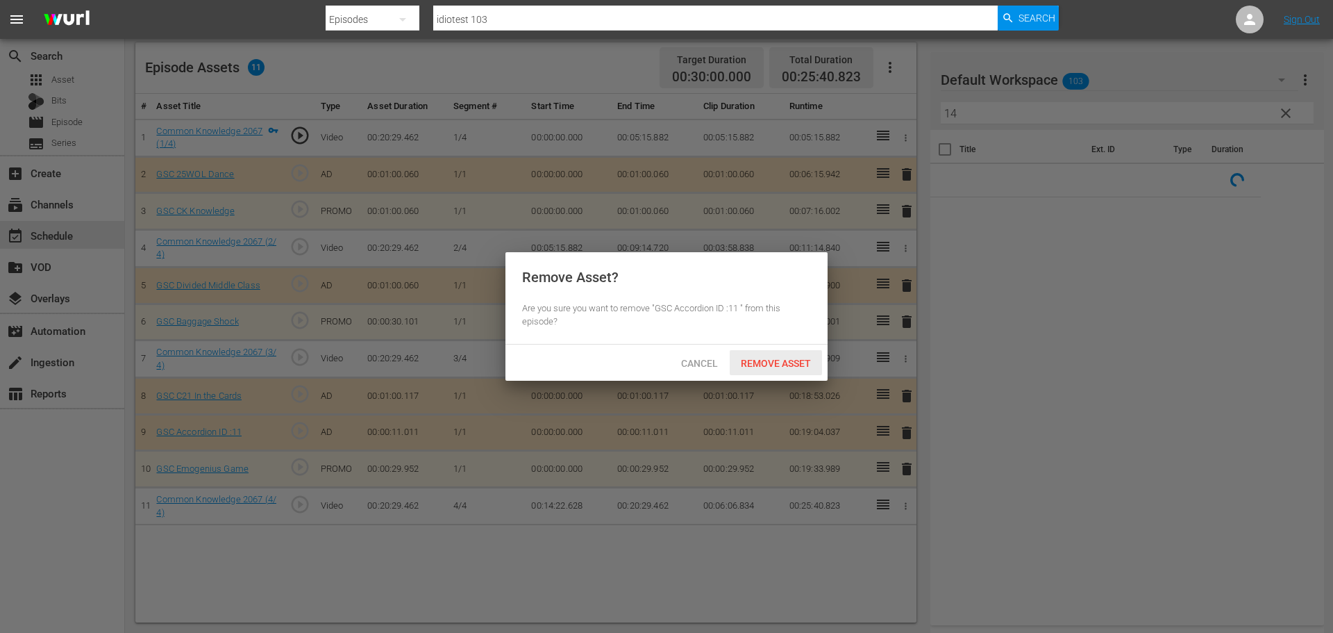
click at [789, 358] on span "Remove Asset" at bounding box center [776, 363] width 92 height 11
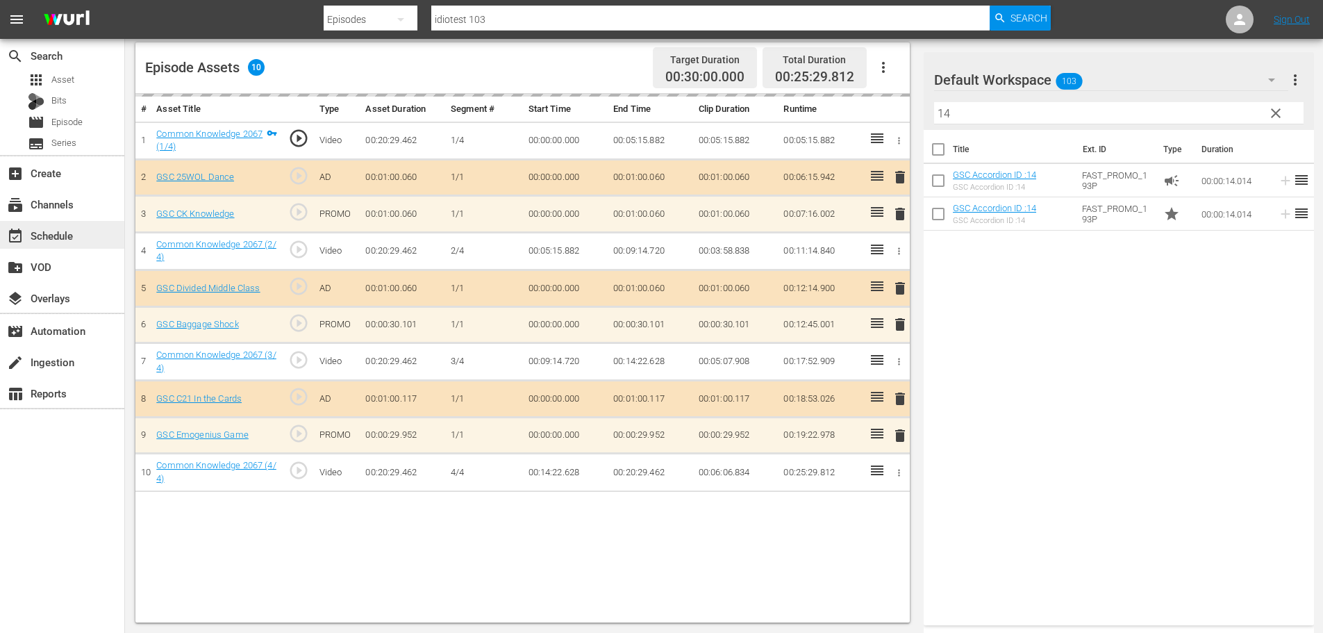
click at [105, 230] on div "event_available Schedule" at bounding box center [62, 235] width 124 height 28
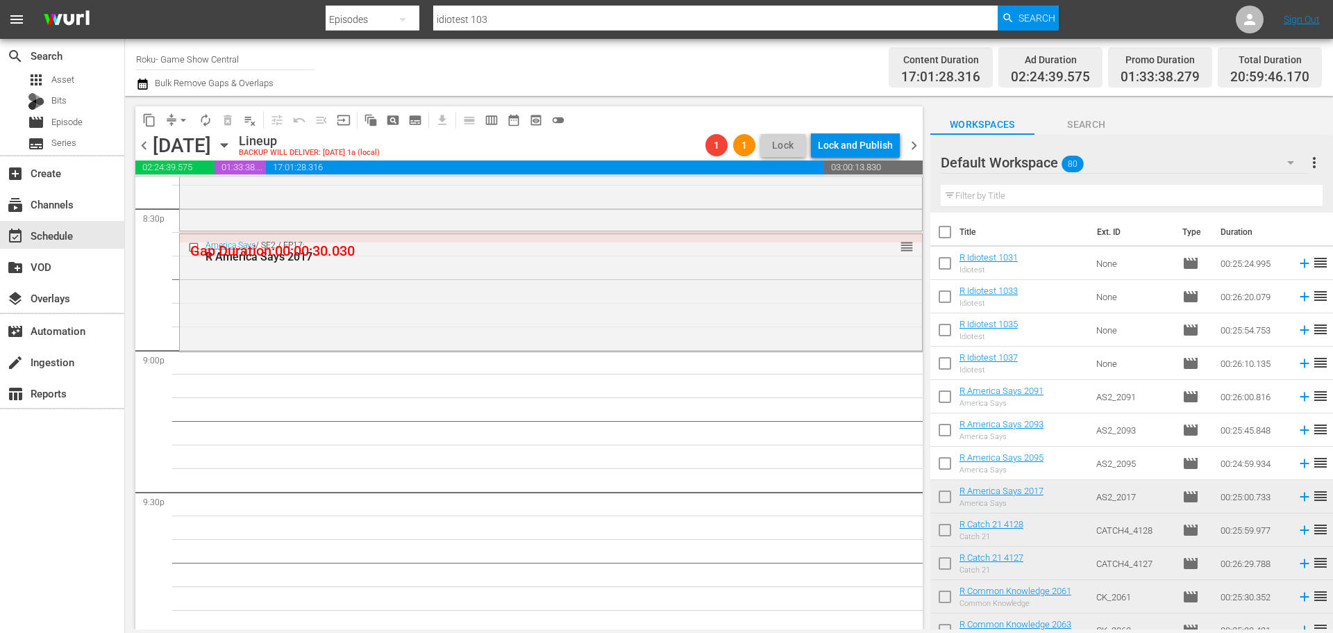
scroll to position [5584, 0]
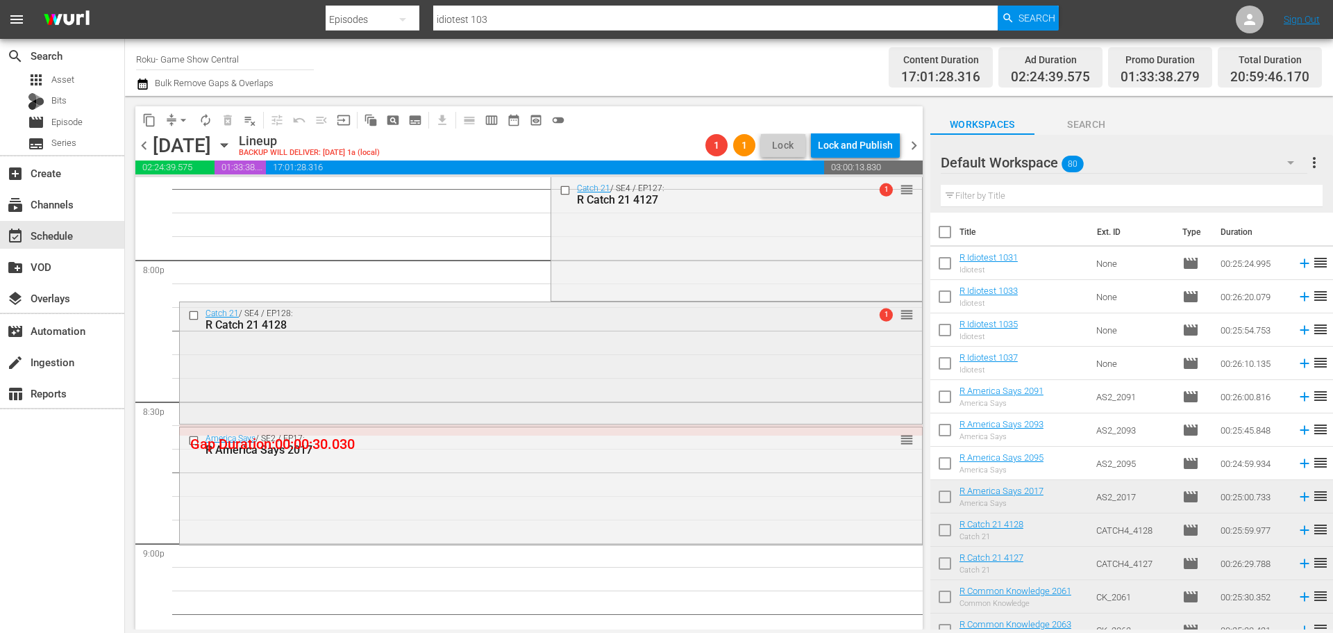
click at [401, 384] on div "Catch 21 / SE4 / EP128: R Catch 21 4128 1 reorder" at bounding box center [551, 361] width 742 height 119
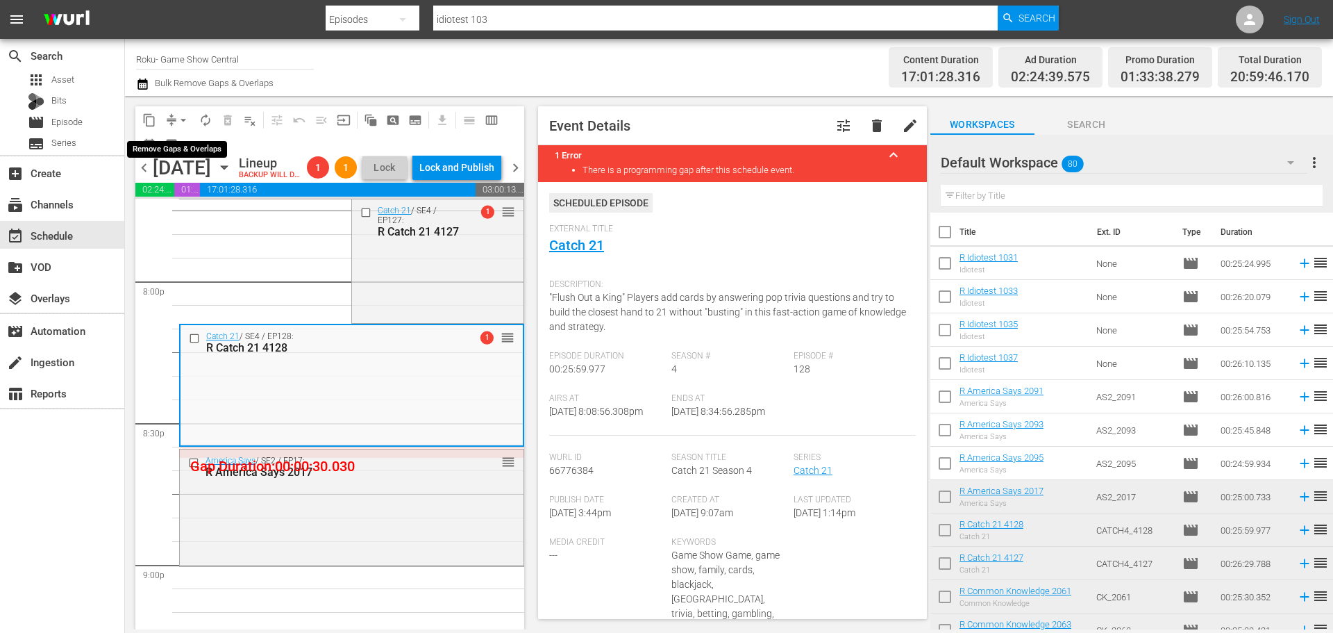
click at [186, 118] on span "arrow_drop_down" at bounding box center [183, 120] width 14 height 14
click at [191, 146] on li "Align to Midnight" at bounding box center [184, 148] width 146 height 23
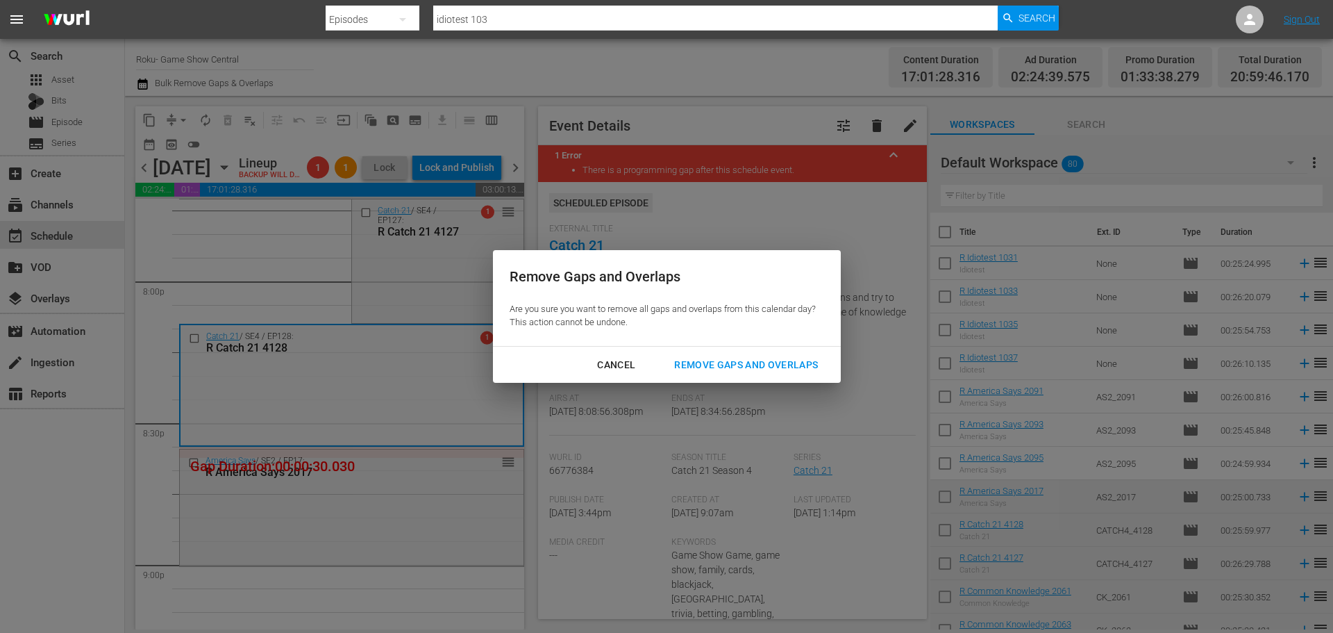
click at [728, 366] on div "Remove Gaps and Overlaps" at bounding box center [746, 364] width 166 height 17
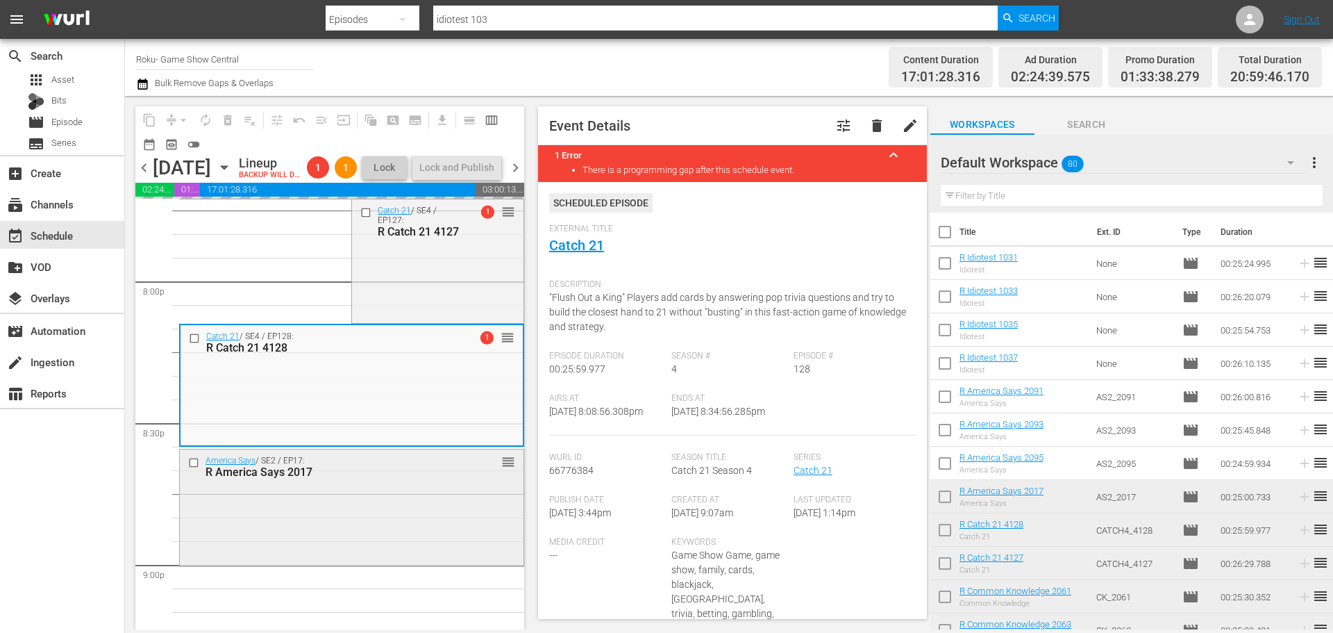
click at [381, 512] on div "America Says / SE2 / EP17: R America Says 2017 reorder" at bounding box center [352, 506] width 344 height 114
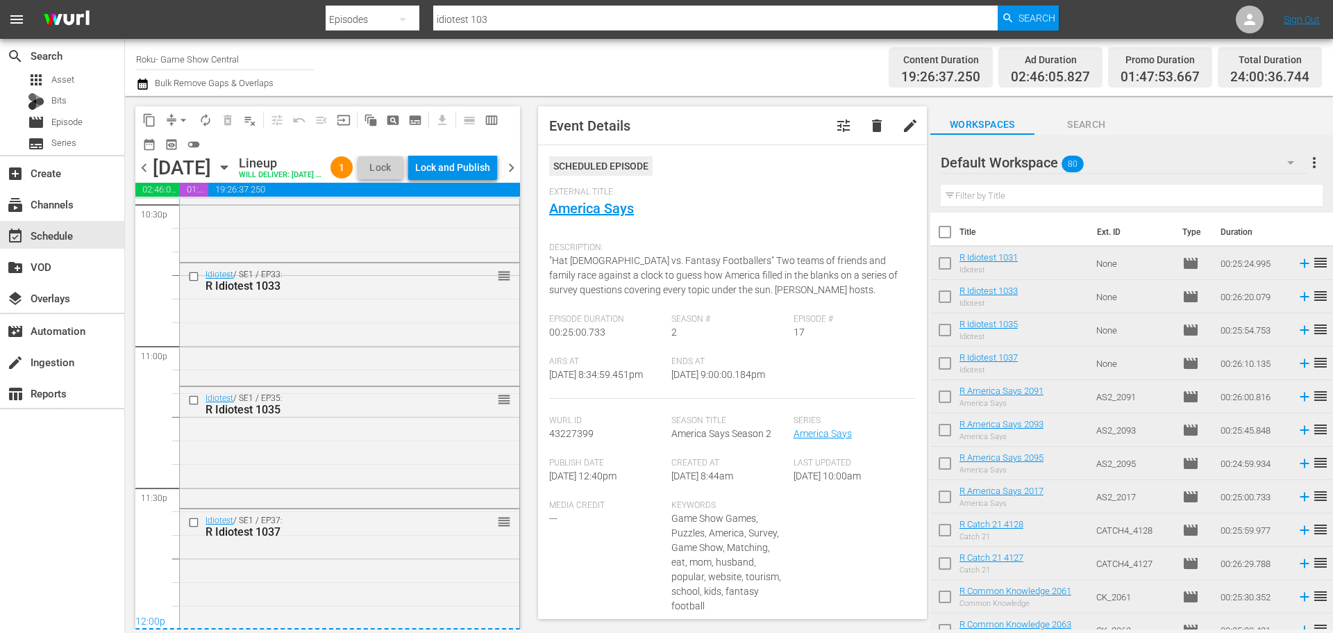
scroll to position [6393, 0]
click at [287, 528] on div "R Idiotest 1037" at bounding box center [328, 528] width 244 height 13
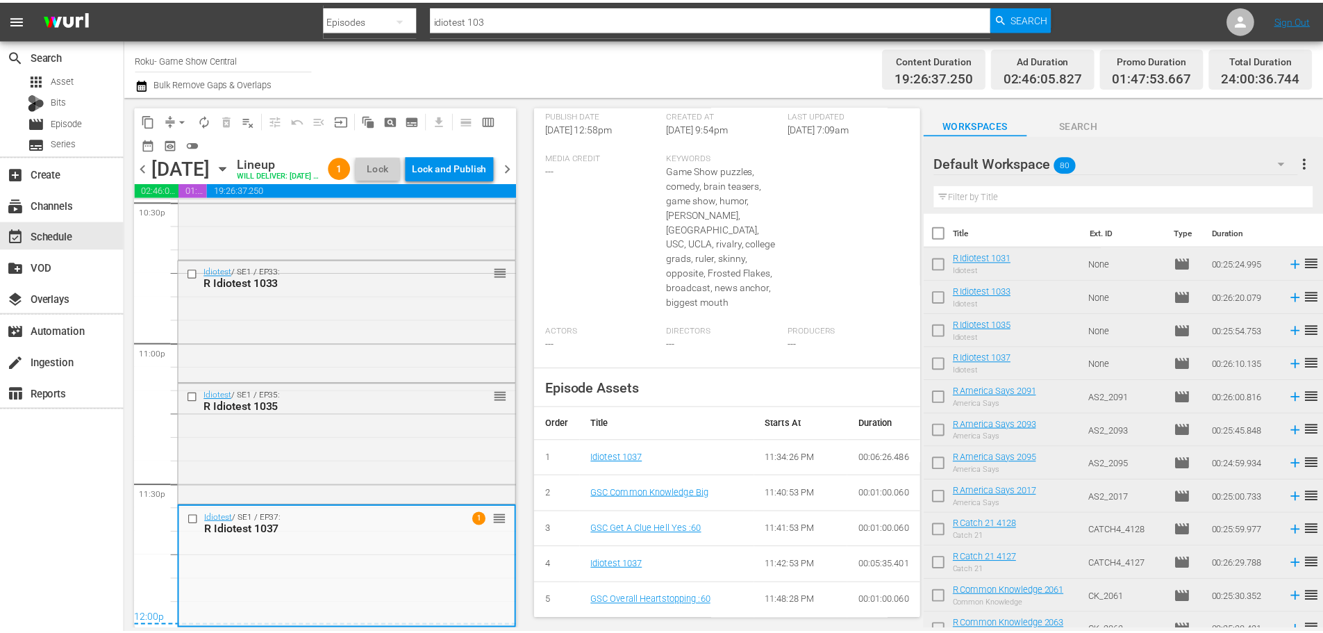
scroll to position [0, 0]
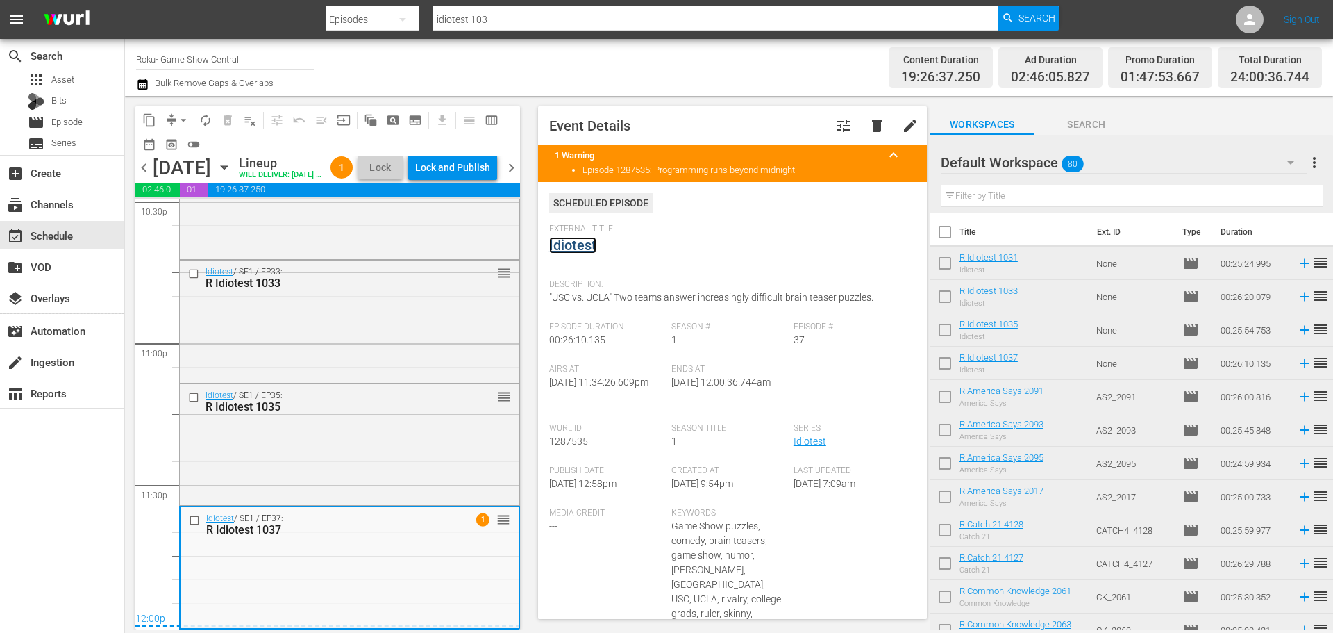
click at [572, 242] on link "Idiotest" at bounding box center [572, 245] width 47 height 17
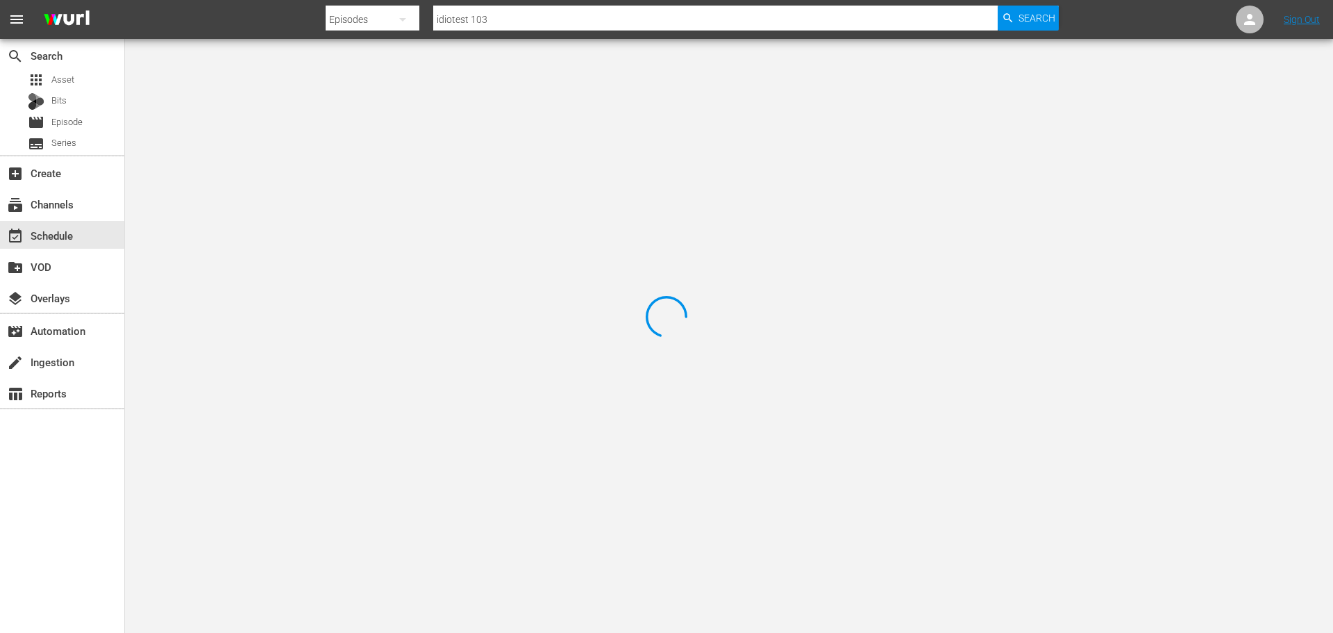
click at [282, 99] on div at bounding box center [666, 316] width 1333 height 633
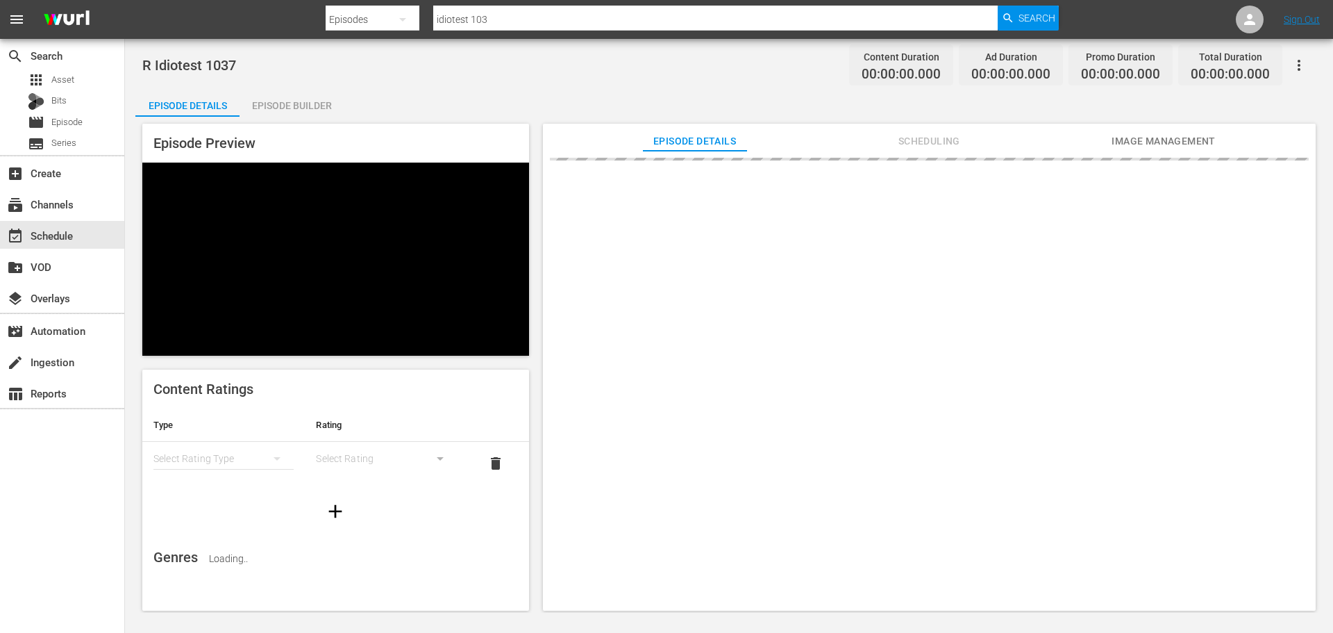
click at [271, 103] on div "Episode Builder" at bounding box center [292, 105] width 104 height 33
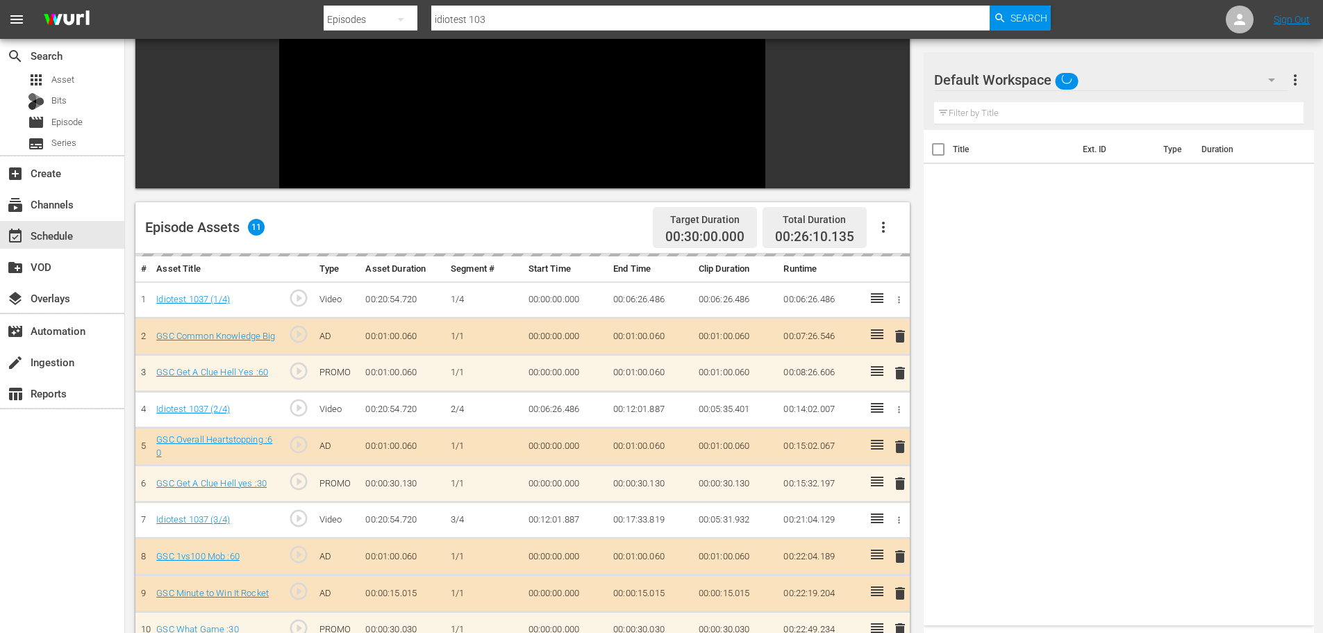
scroll to position [192, 0]
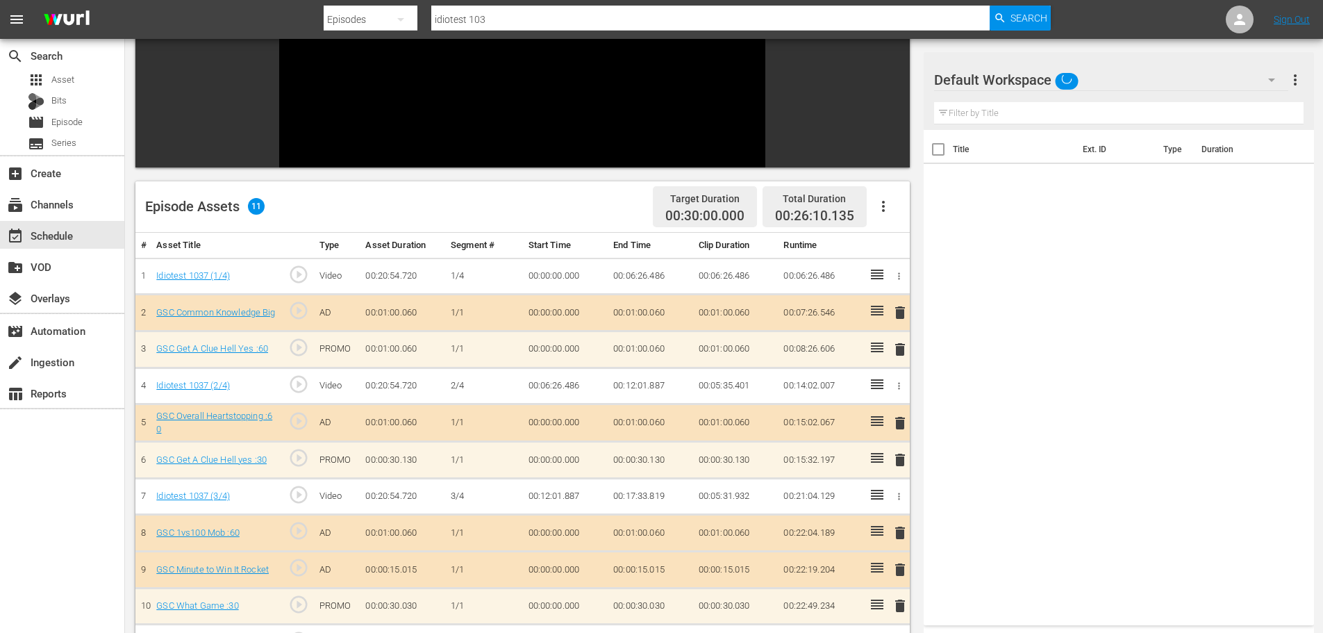
click at [900, 442] on td "delete" at bounding box center [897, 422] width 23 height 37
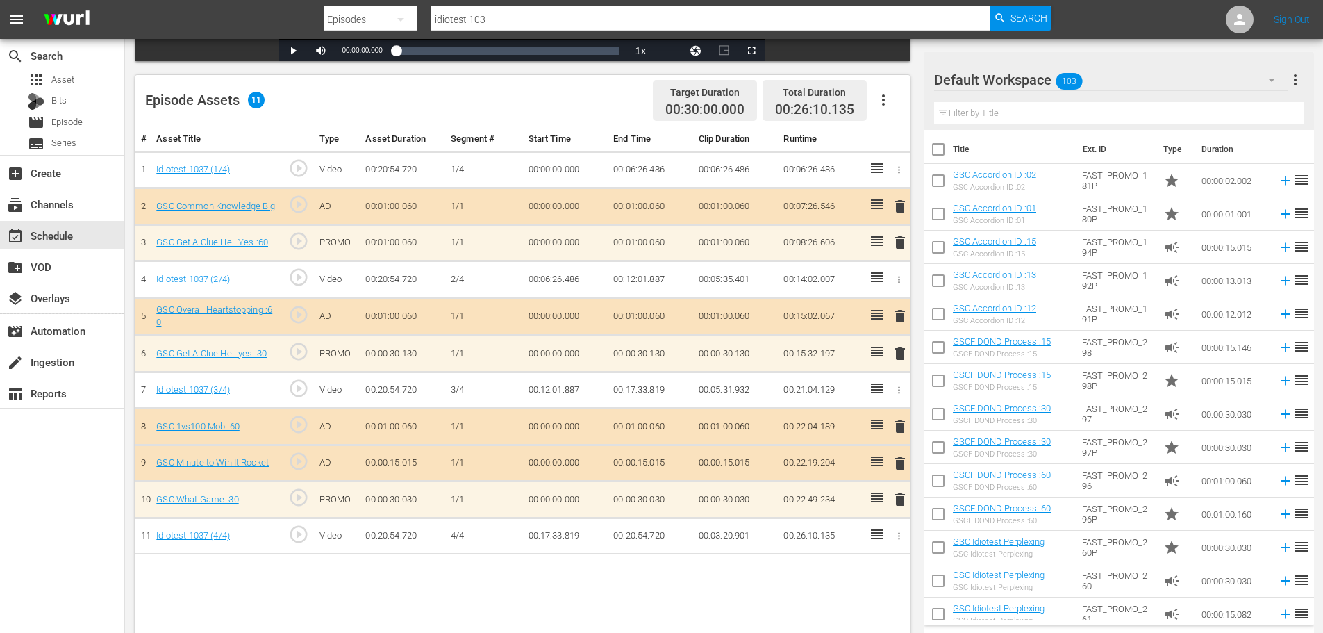
scroll to position [362, 0]
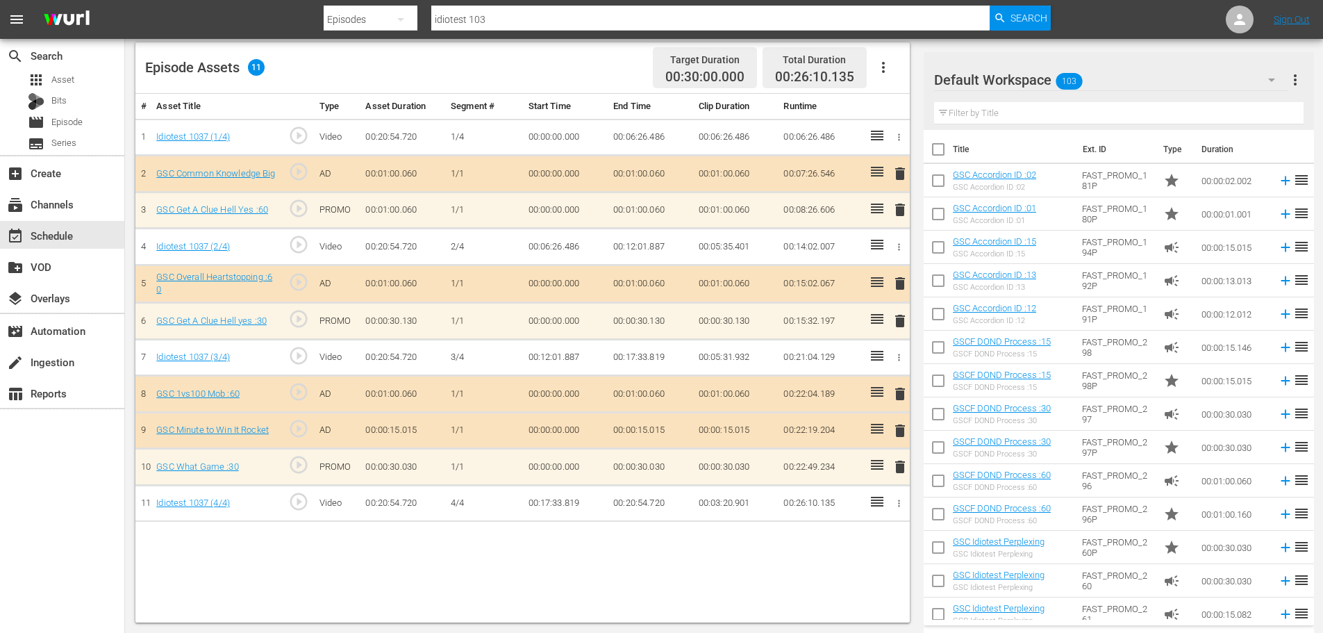
click at [902, 473] on span "delete" at bounding box center [900, 466] width 17 height 17
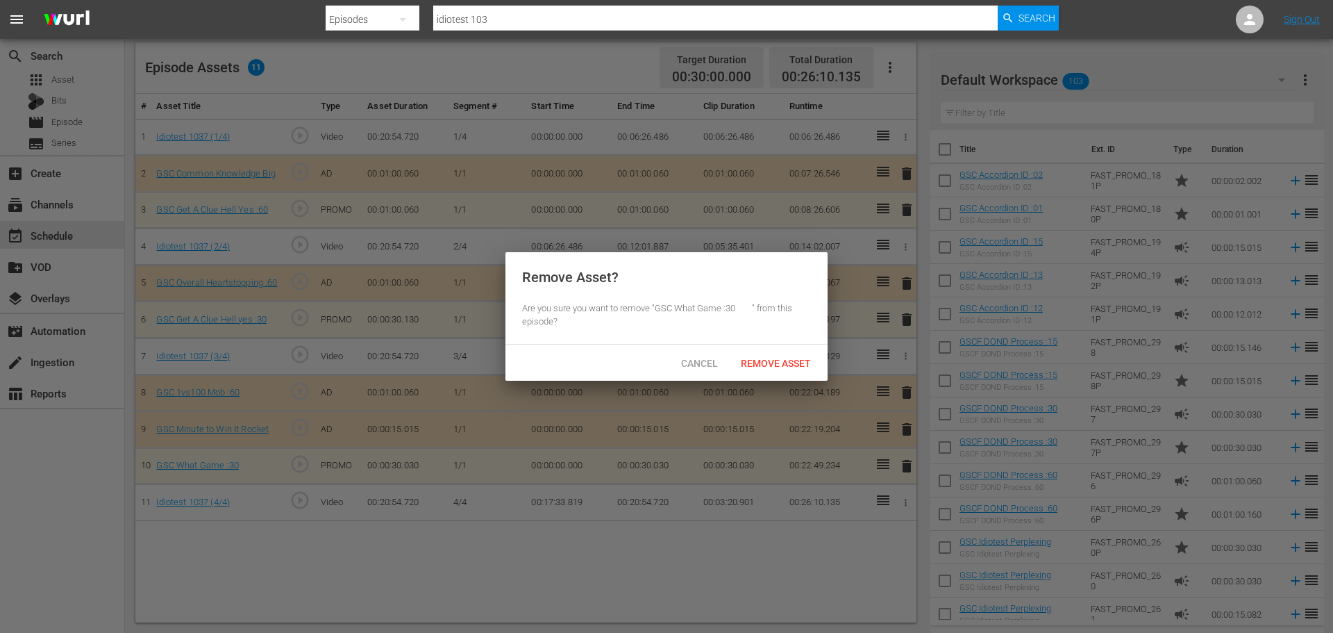
click at [788, 365] on span "Remove Asset" at bounding box center [776, 363] width 92 height 11
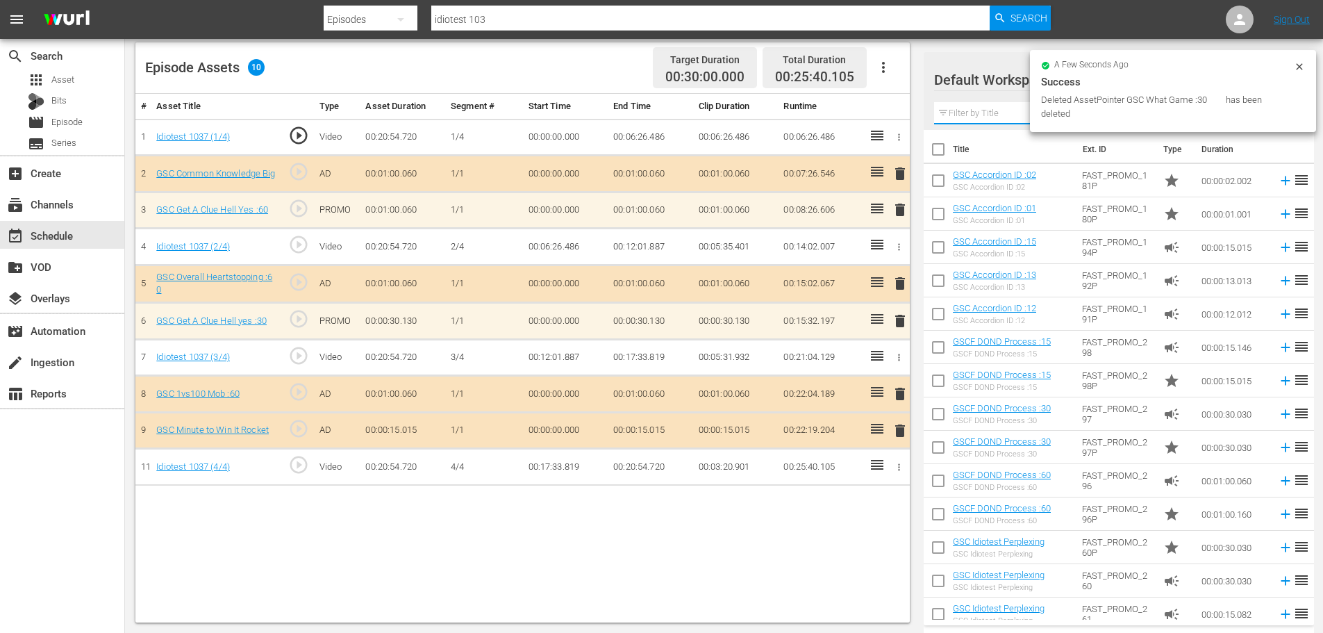
click at [990, 114] on input "text" at bounding box center [1118, 113] width 369 height 22
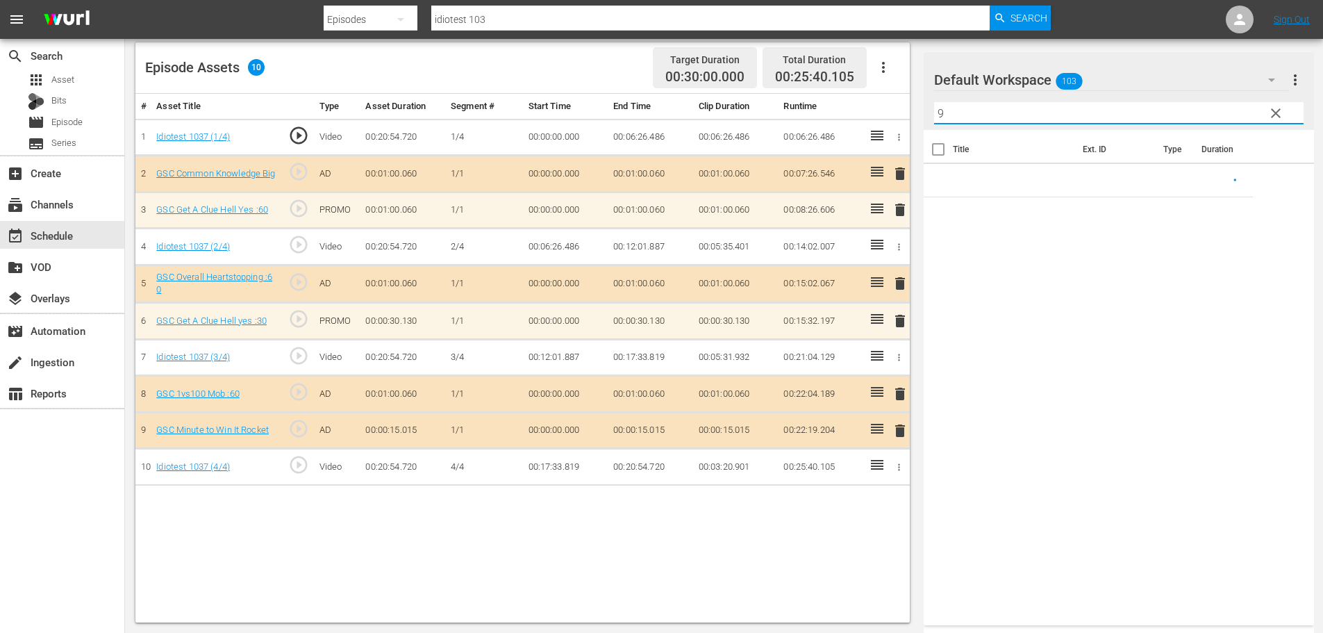
type input "9"
click at [885, 430] on icon at bounding box center [877, 428] width 17 height 17
click at [897, 429] on span "delete" at bounding box center [900, 430] width 17 height 17
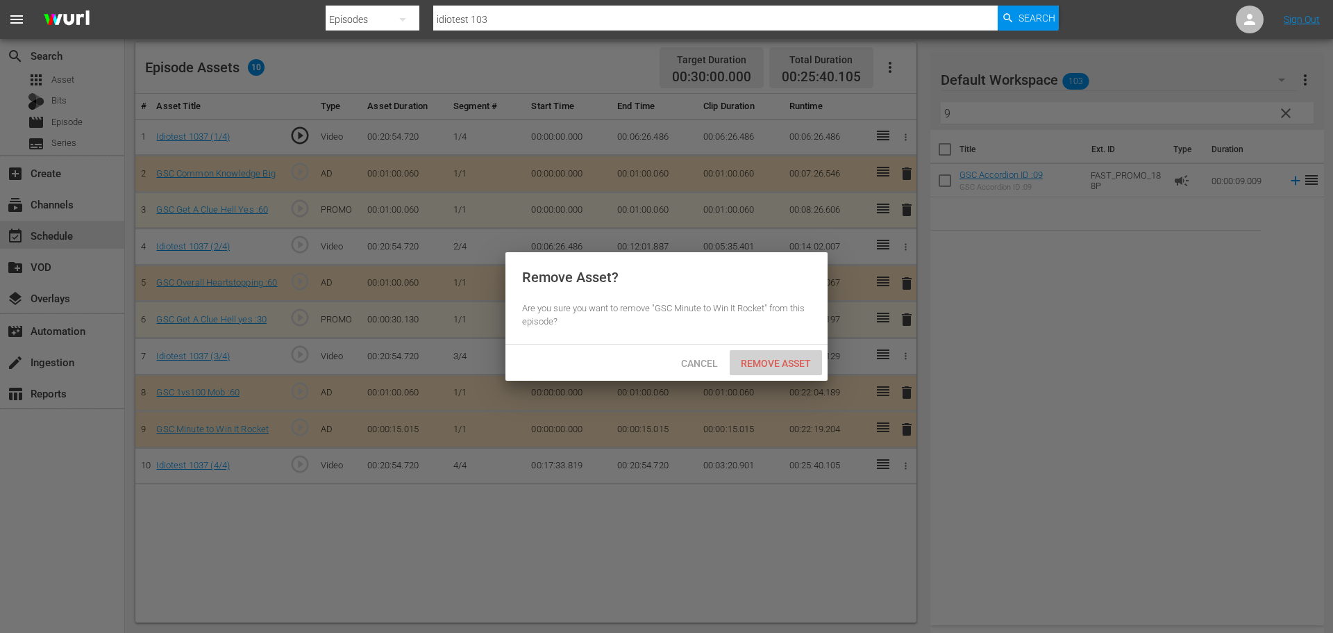
click at [789, 364] on span "Remove Asset" at bounding box center [776, 363] width 92 height 11
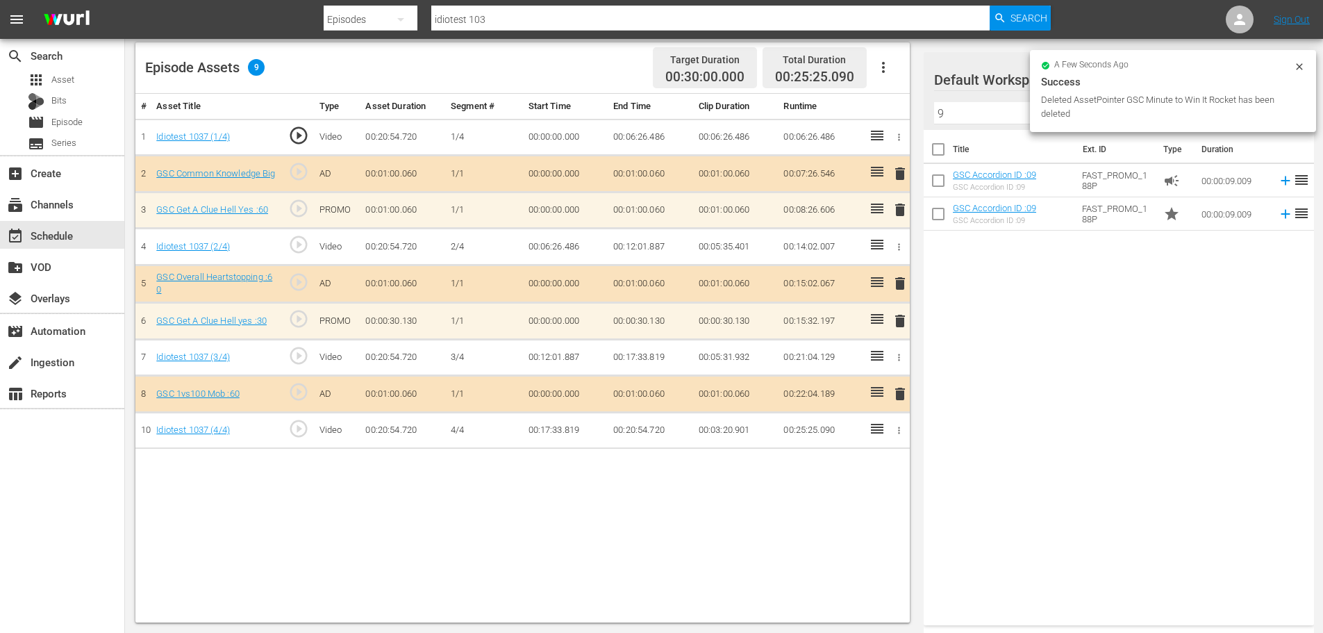
click at [897, 211] on div "delete" at bounding box center [898, 210] width 12 height 20
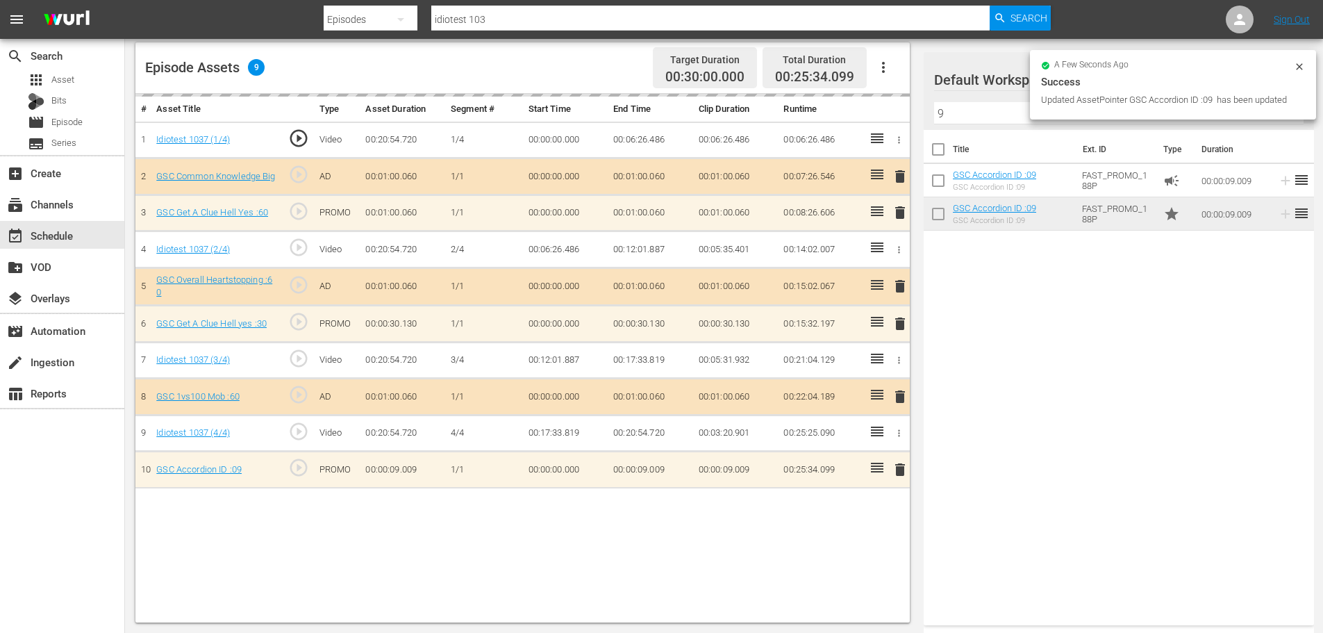
click at [901, 213] on div "delete" at bounding box center [898, 213] width 12 height 20
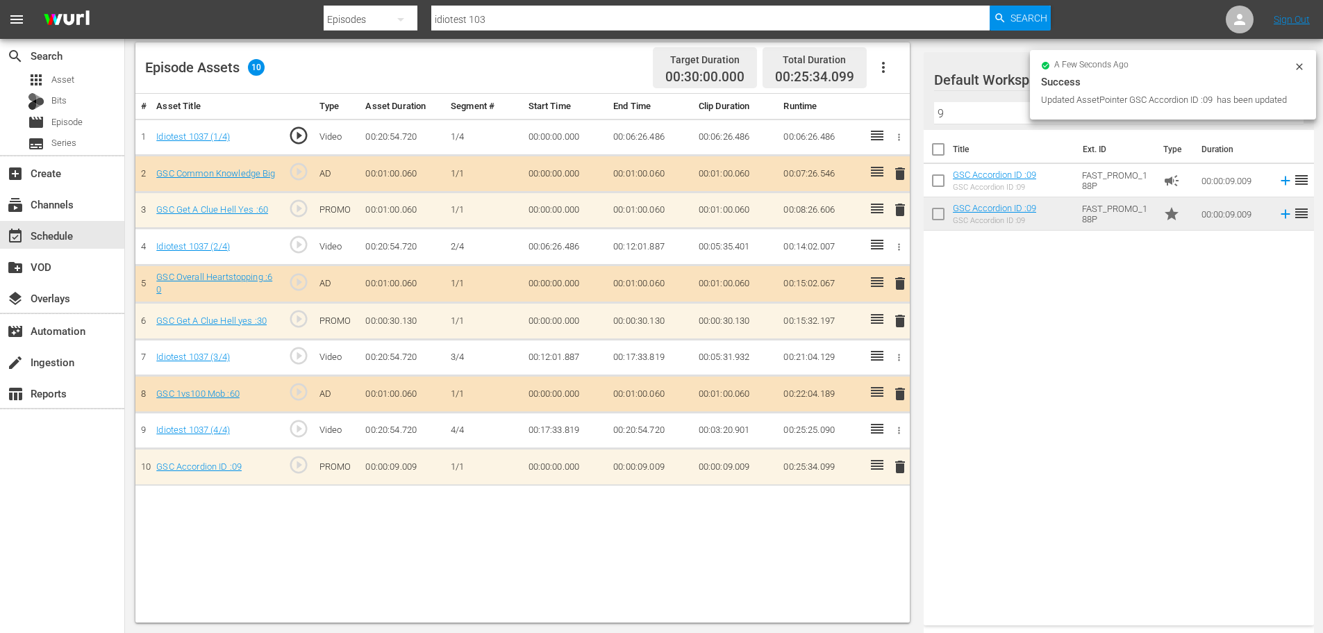
click at [901, 210] on span "delete" at bounding box center [900, 209] width 17 height 17
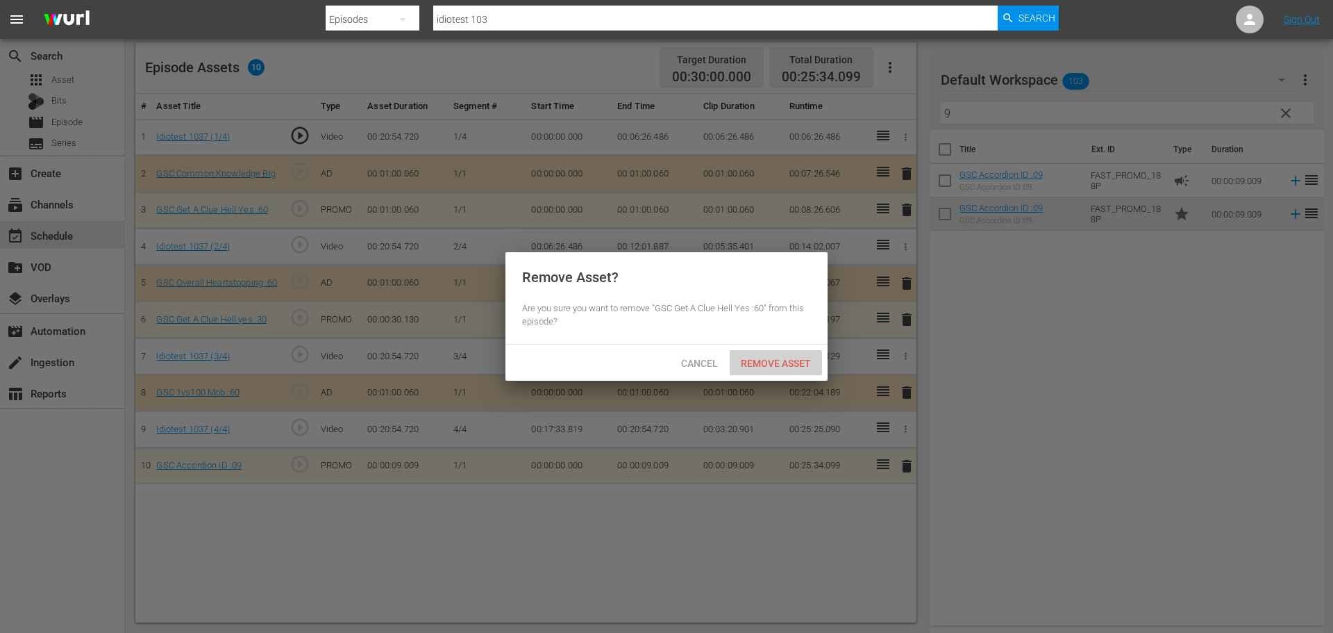
drag, startPoint x: 765, startPoint y: 362, endPoint x: 942, endPoint y: 135, distance: 288.0
click at [765, 362] on span "Remove Asset" at bounding box center [776, 363] width 92 height 11
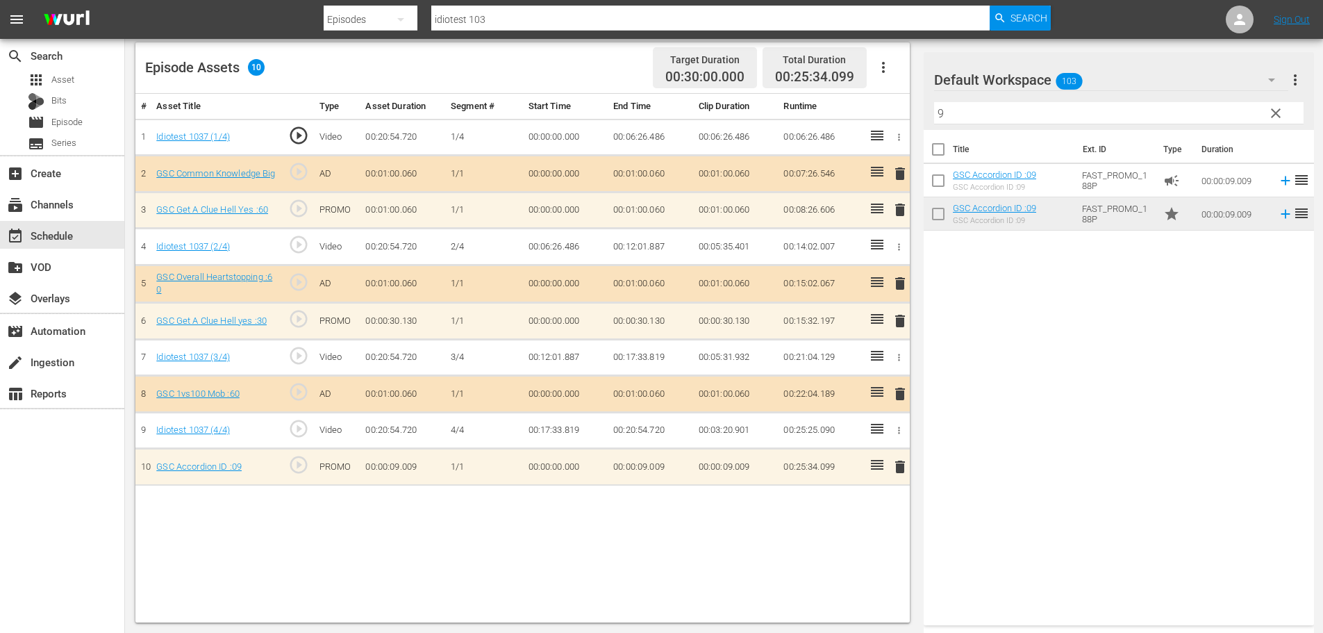
click at [977, 106] on input "9" at bounding box center [1118, 113] width 369 height 22
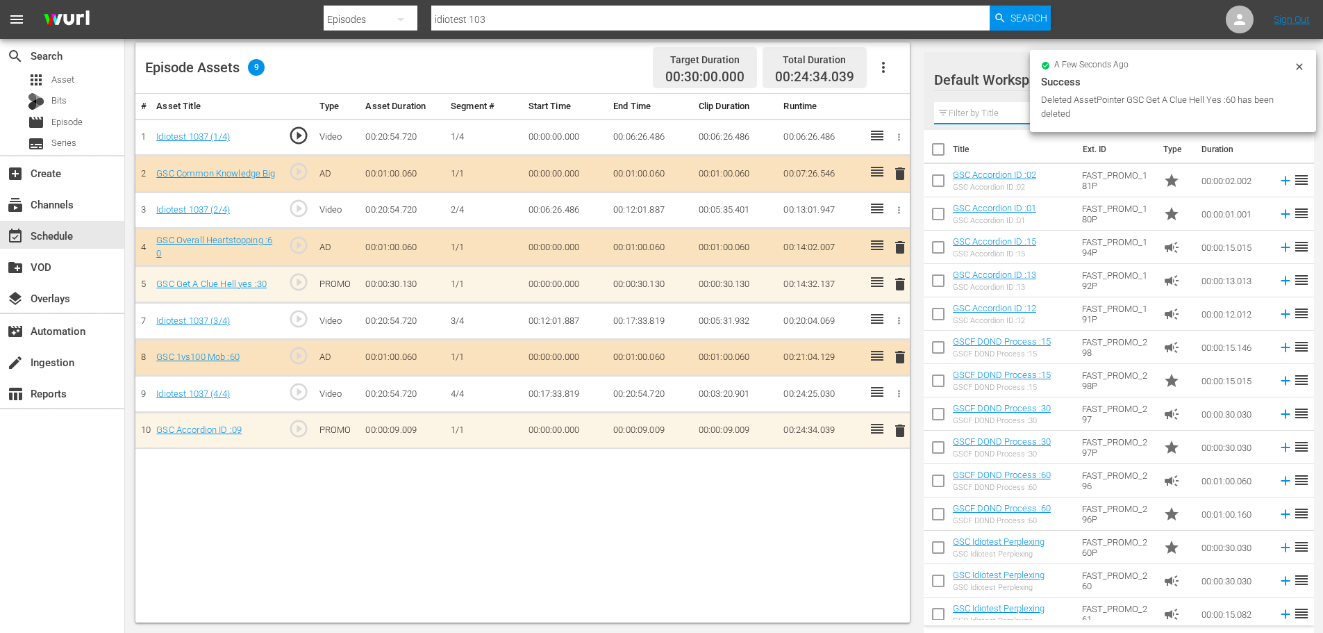
drag, startPoint x: 876, startPoint y: 470, endPoint x: 853, endPoint y: 406, distance: 67.9
click at [853, 406] on div "# Asset Title Type Asset Duration Segment # Start Time End Time Clip Duration R…" at bounding box center [522, 358] width 774 height 528
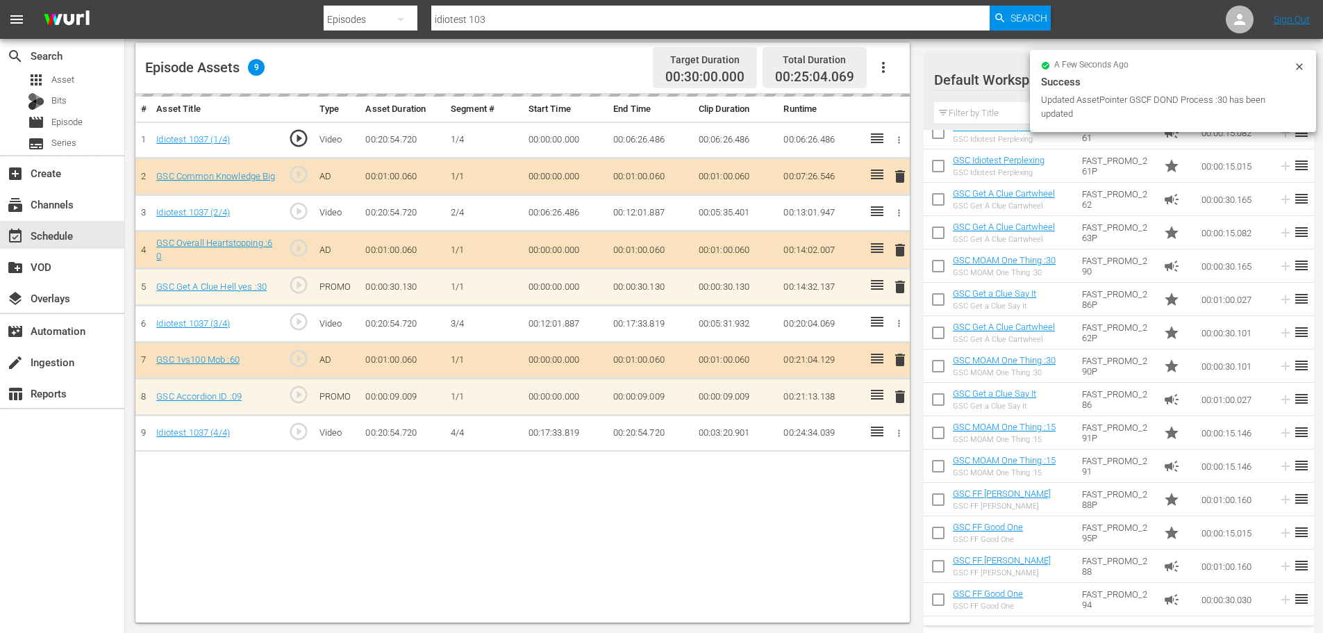
scroll to position [486, 0]
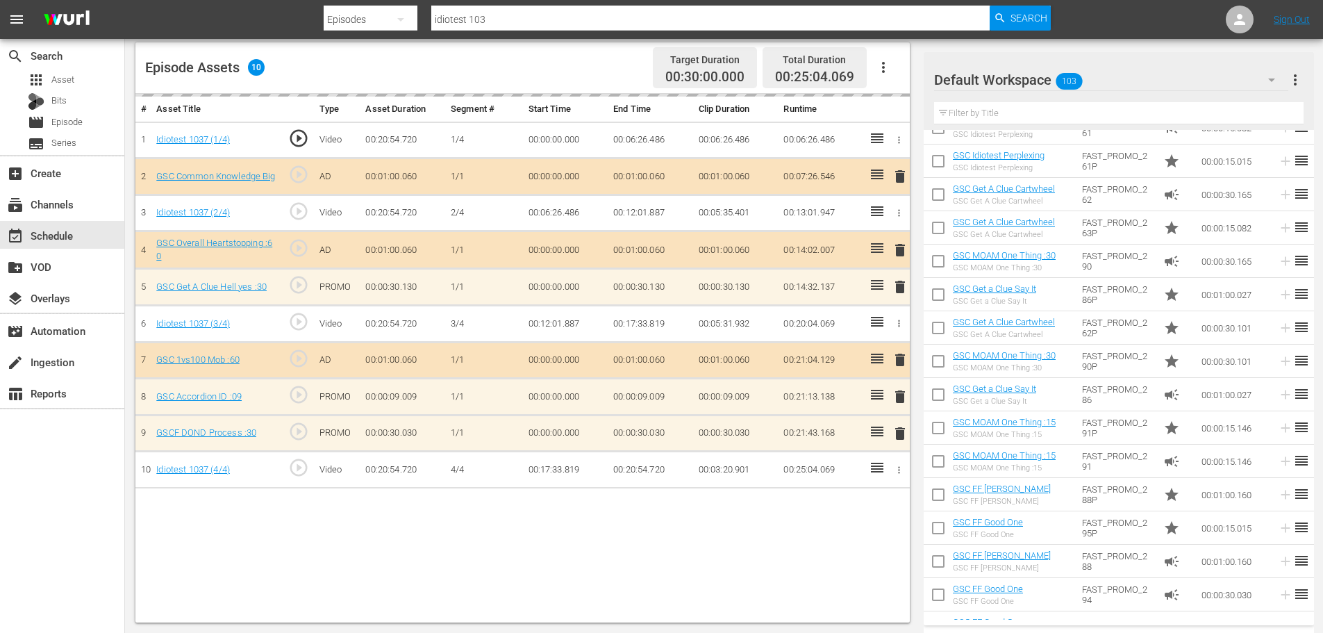
click at [289, 540] on div "# Asset Title Type Asset Duration Segment # Start Time End Time Clip Duration R…" at bounding box center [522, 358] width 774 height 528
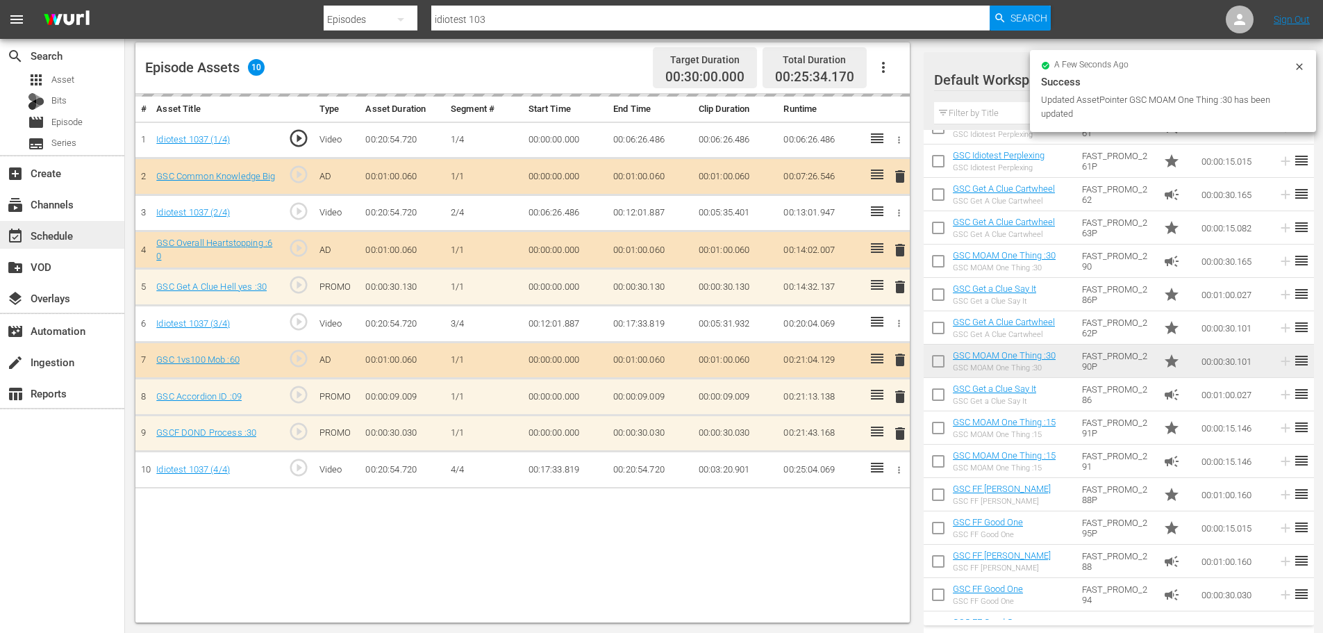
click at [49, 231] on div "event_available Schedule" at bounding box center [39, 233] width 78 height 12
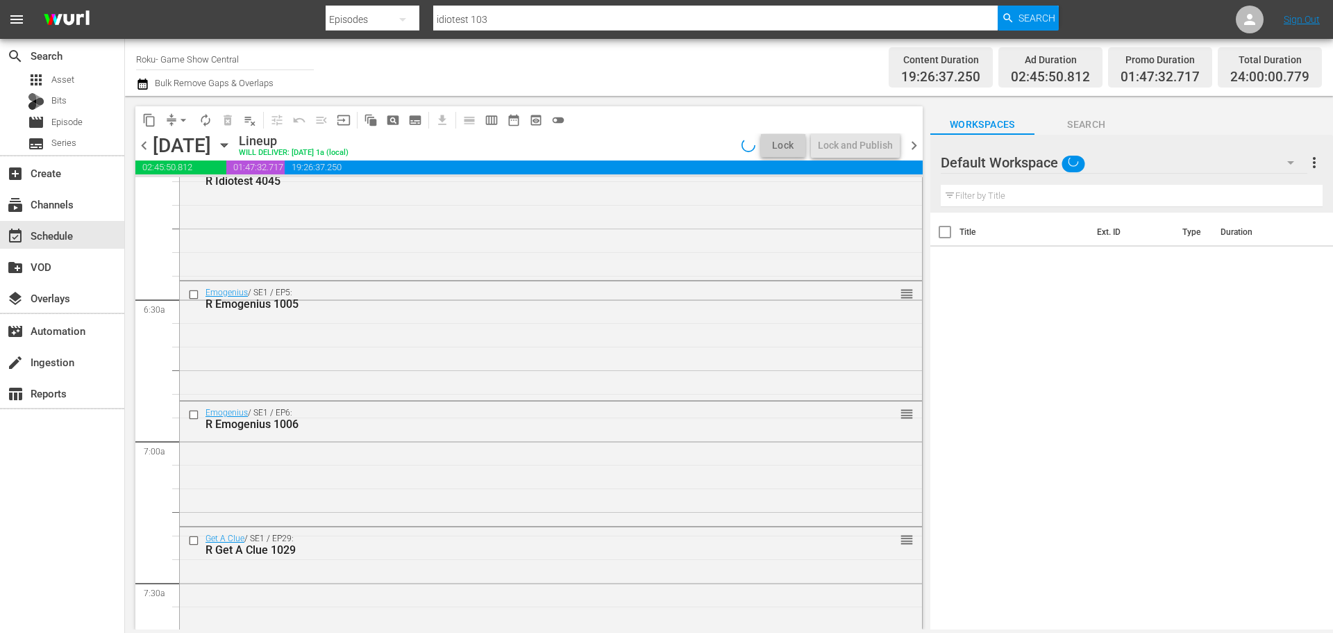
scroll to position [6348, 0]
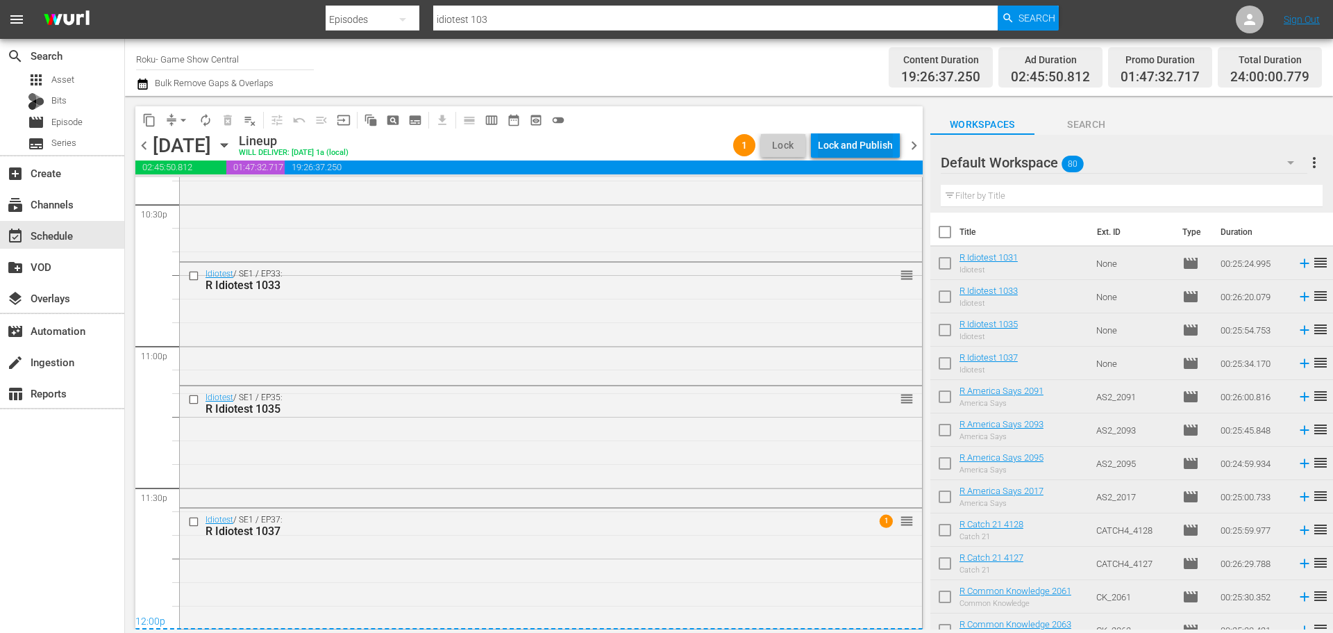
click at [835, 140] on div "Lock and Publish" at bounding box center [855, 145] width 75 height 25
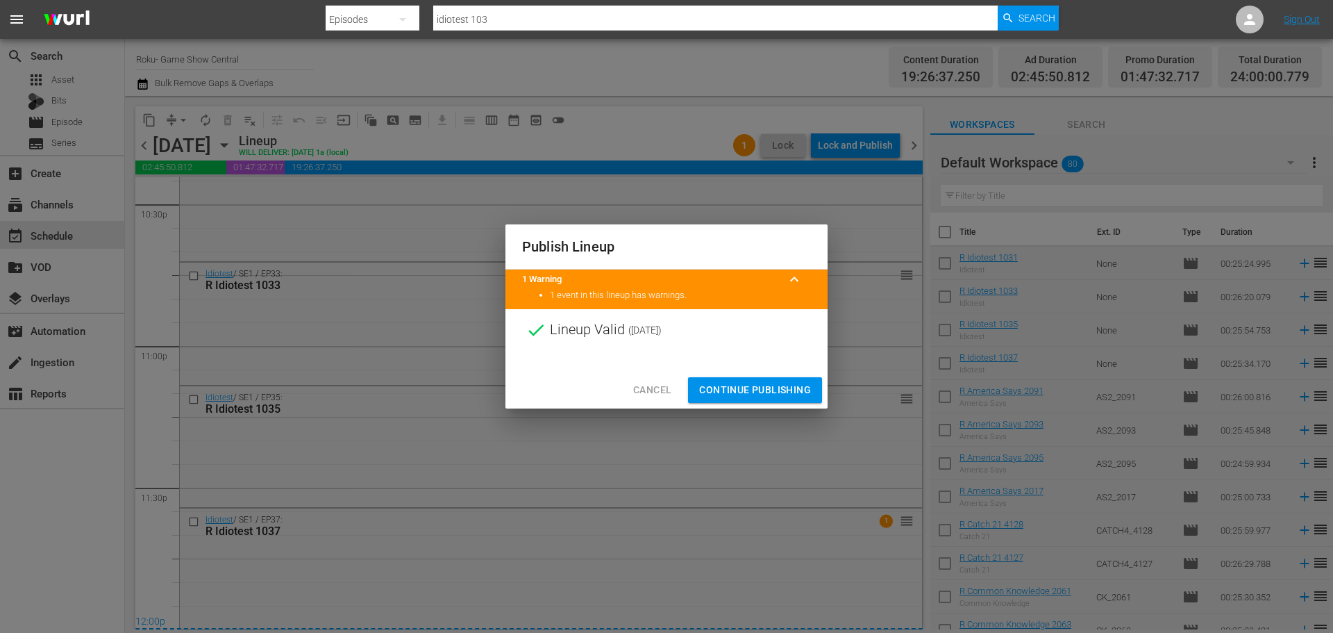
click at [756, 382] on span "Continue Publishing" at bounding box center [755, 389] width 112 height 17
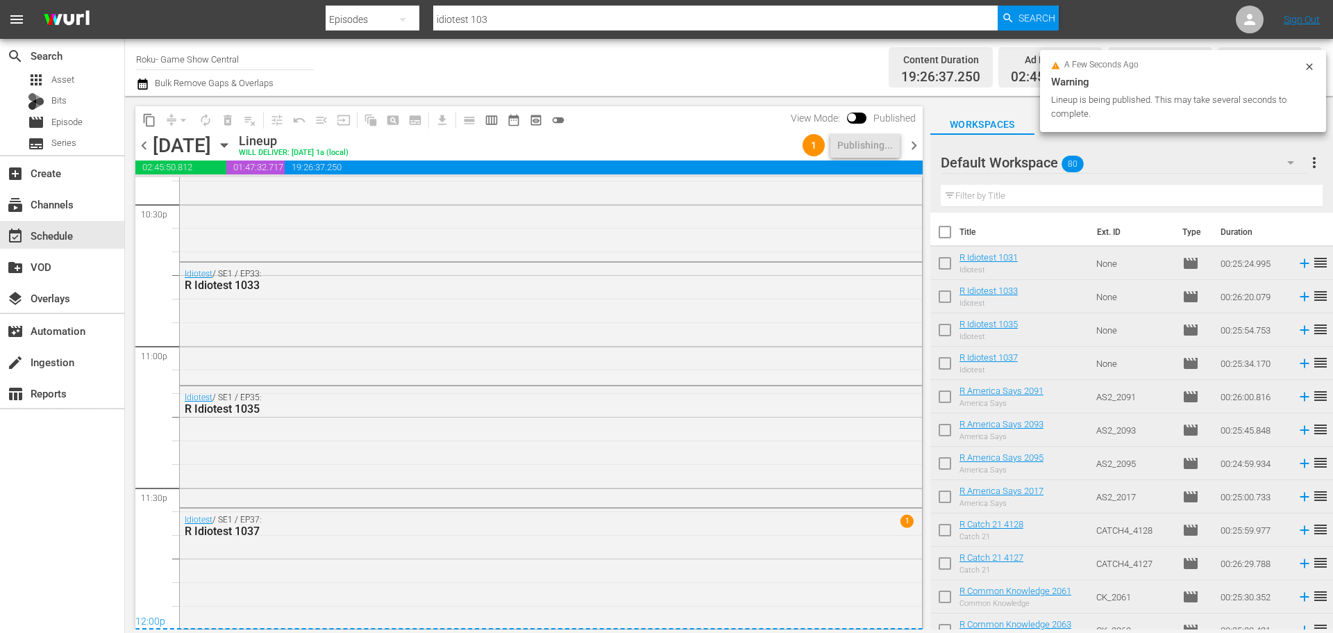
click at [232, 147] on icon "button" at bounding box center [224, 144] width 15 height 15
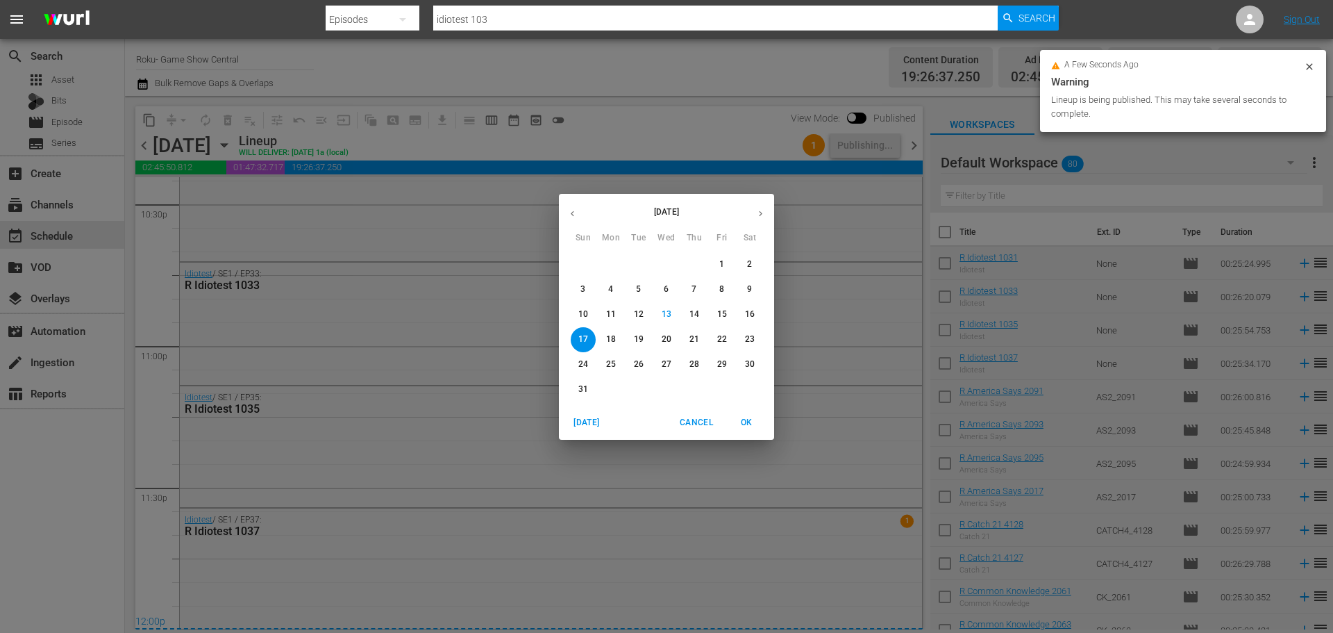
click at [666, 339] on p "20" at bounding box center [667, 339] width 10 height 12
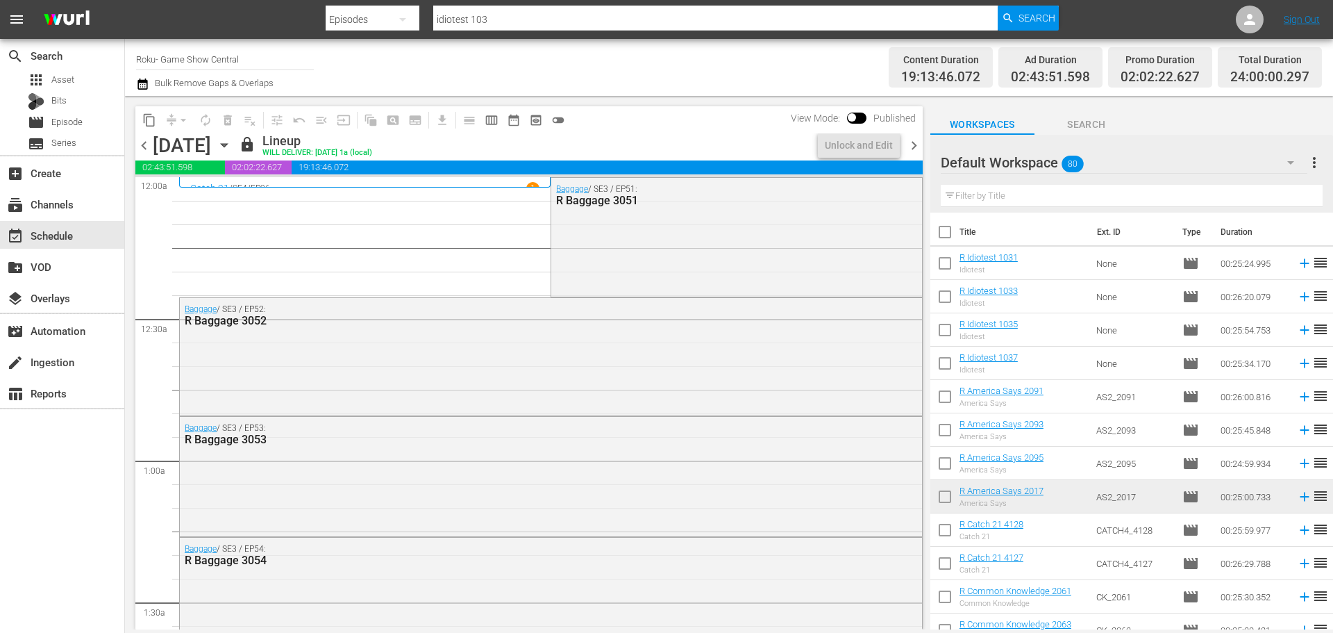
click at [910, 144] on span "chevron_right" at bounding box center [914, 145] width 17 height 17
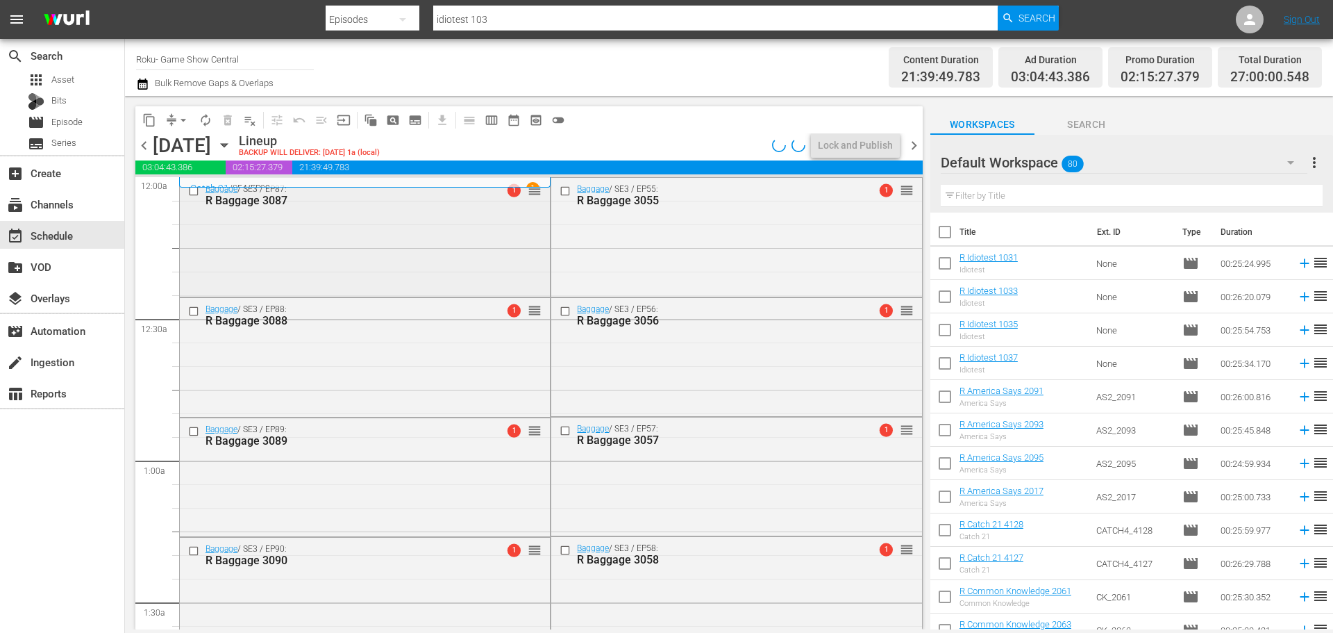
drag, startPoint x: 397, startPoint y: 133, endPoint x: 192, endPoint y: 197, distance: 214.4
click at [192, 197] on input "checkbox" at bounding box center [195, 191] width 15 height 12
click at [193, 433] on input "checkbox" at bounding box center [195, 432] width 15 height 12
drag, startPoint x: 0, startPoint y: 0, endPoint x: 194, endPoint y: 413, distance: 456.7
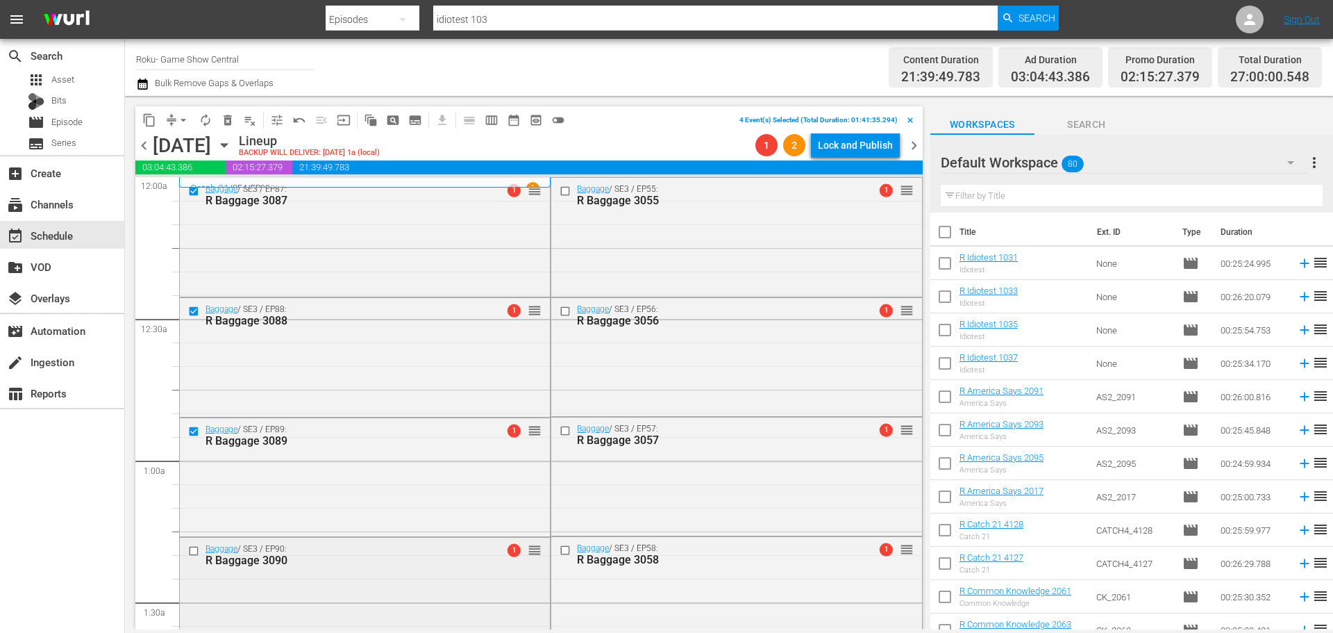
click at [194, 544] on input "checkbox" at bounding box center [195, 550] width 15 height 12
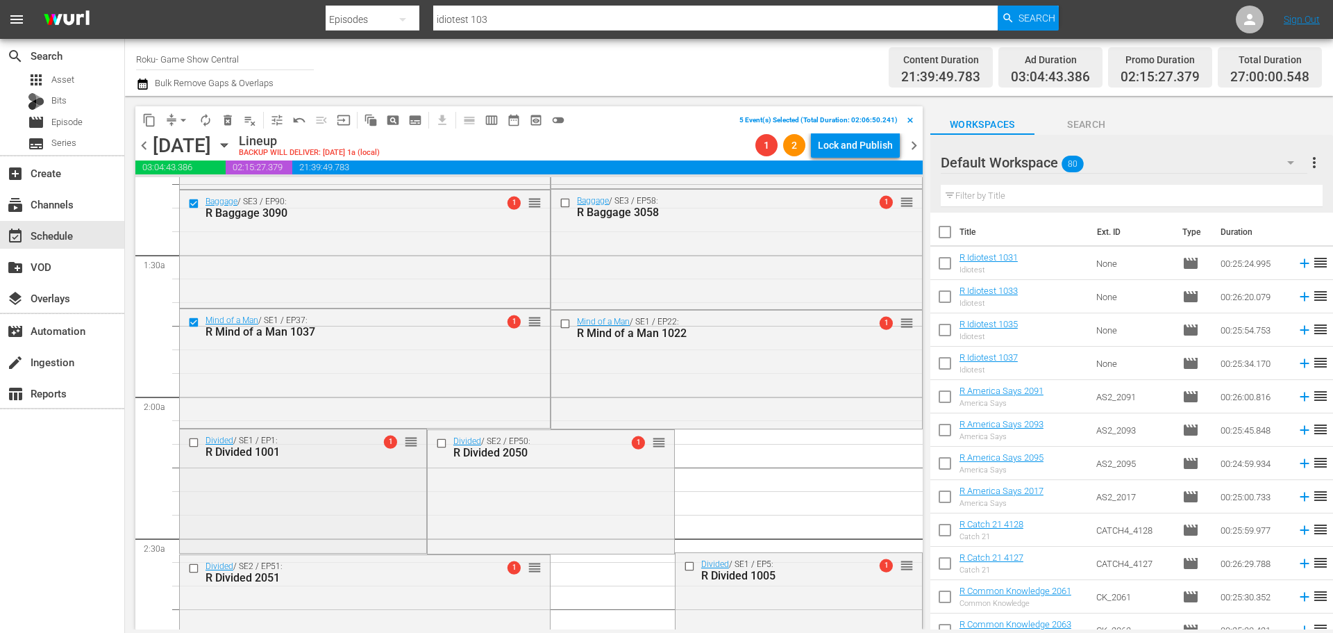
click at [193, 441] on input "checkbox" at bounding box center [195, 443] width 15 height 12
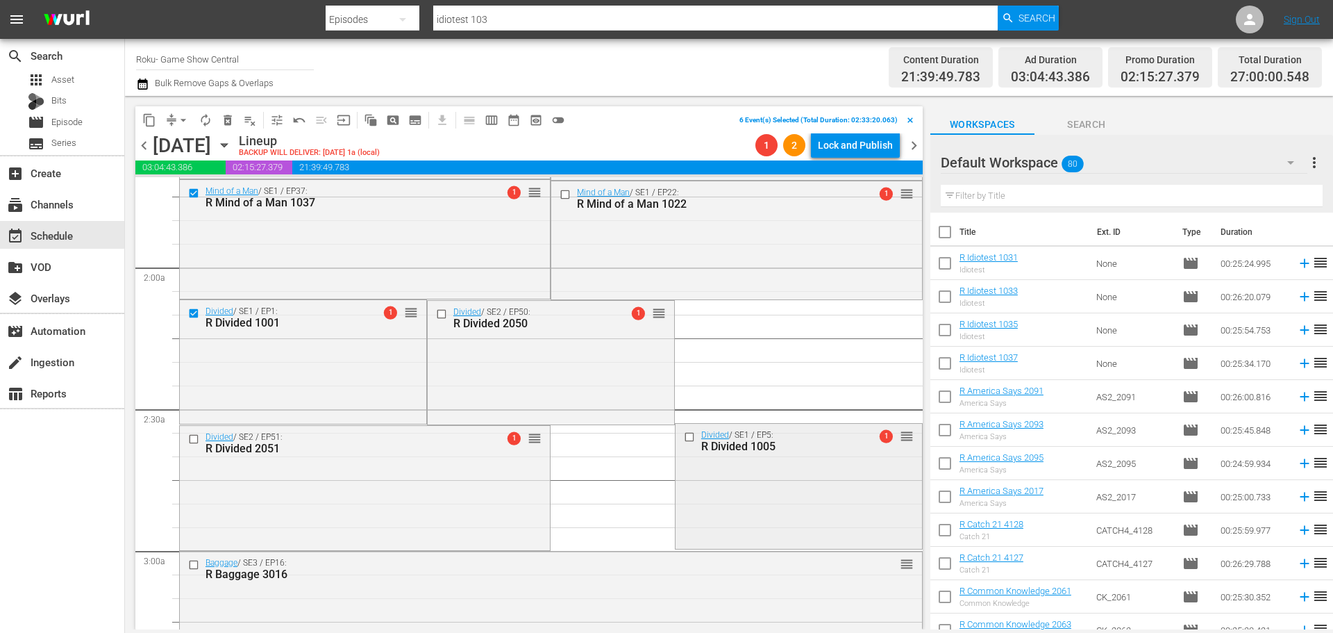
scroll to position [486, 0]
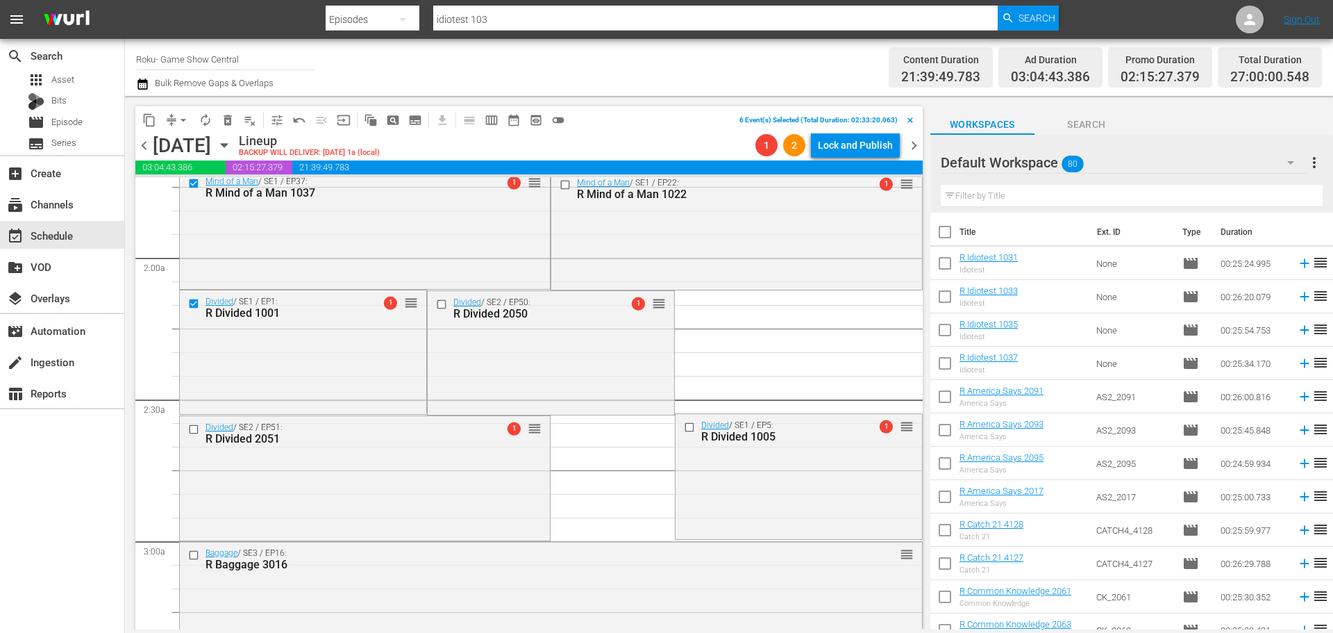
drag, startPoint x: 679, startPoint y: 424, endPoint x: 493, endPoint y: 142, distance: 337.3
click at [683, 424] on input "checkbox" at bounding box center [690, 428] width 15 height 12
click at [224, 116] on span "delete_forever_outlined" at bounding box center [228, 120] width 14 height 14
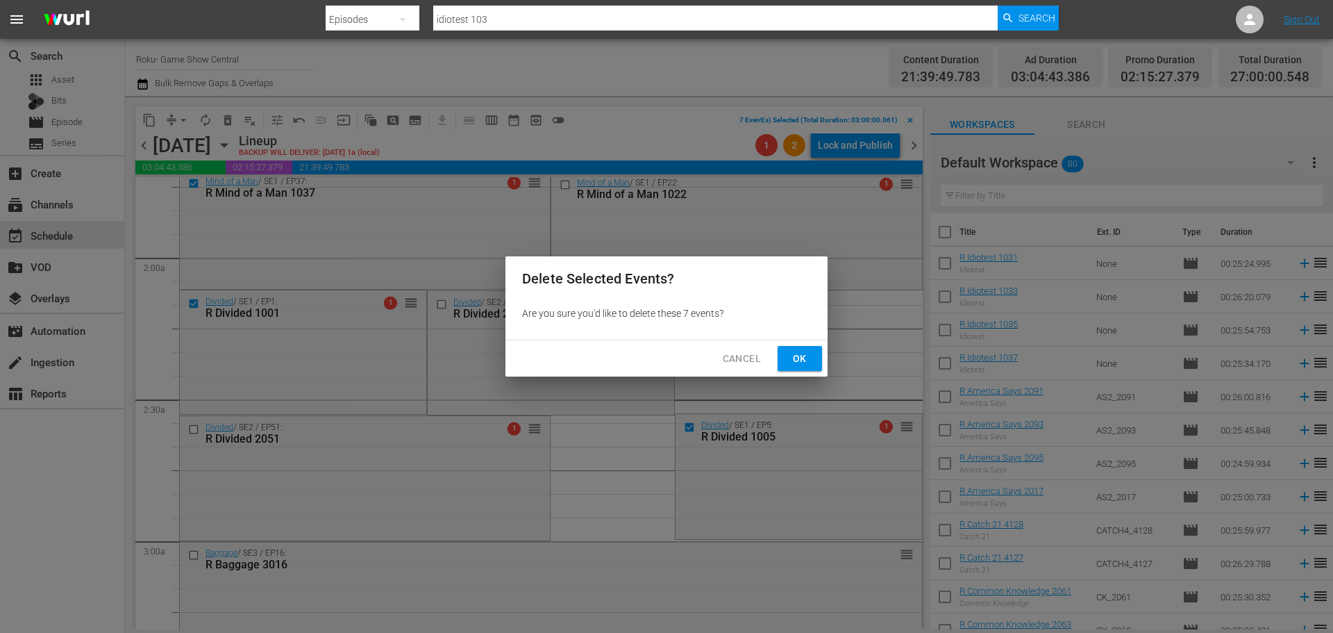
click at [795, 356] on span "Ok" at bounding box center [800, 358] width 22 height 17
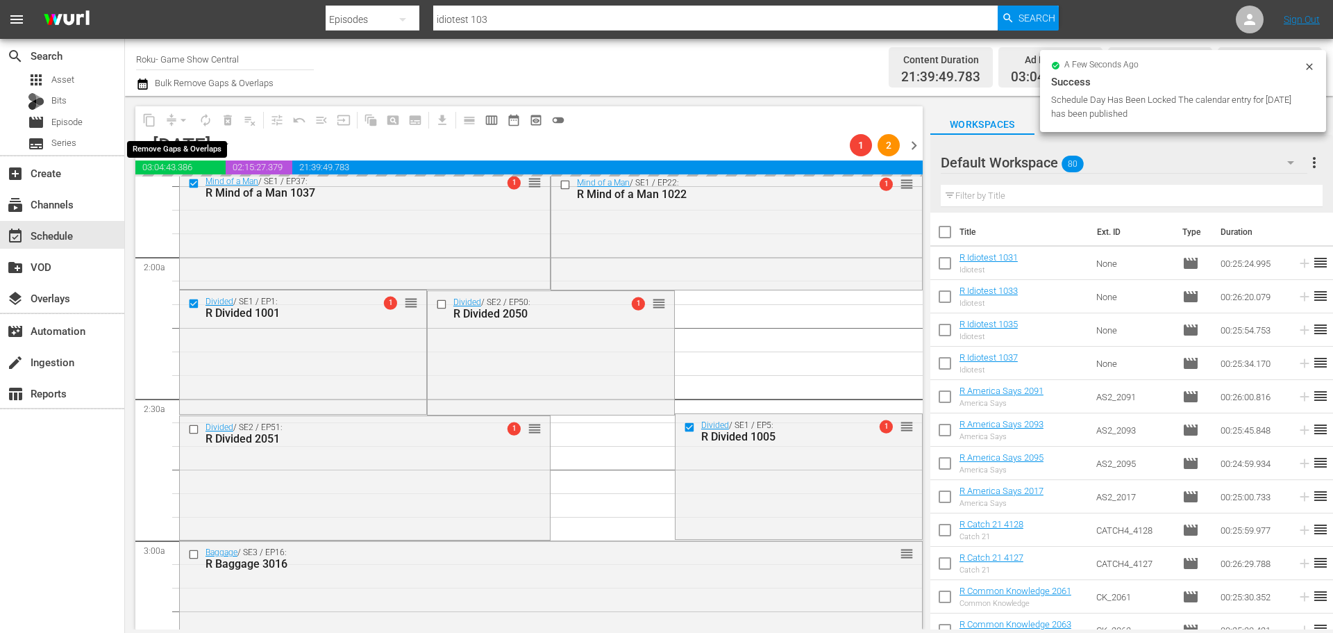
click at [175, 121] on div "arrow_drop_down" at bounding box center [183, 120] width 22 height 22
click at [175, 121] on button "arrow_drop_down" at bounding box center [183, 120] width 22 height 22
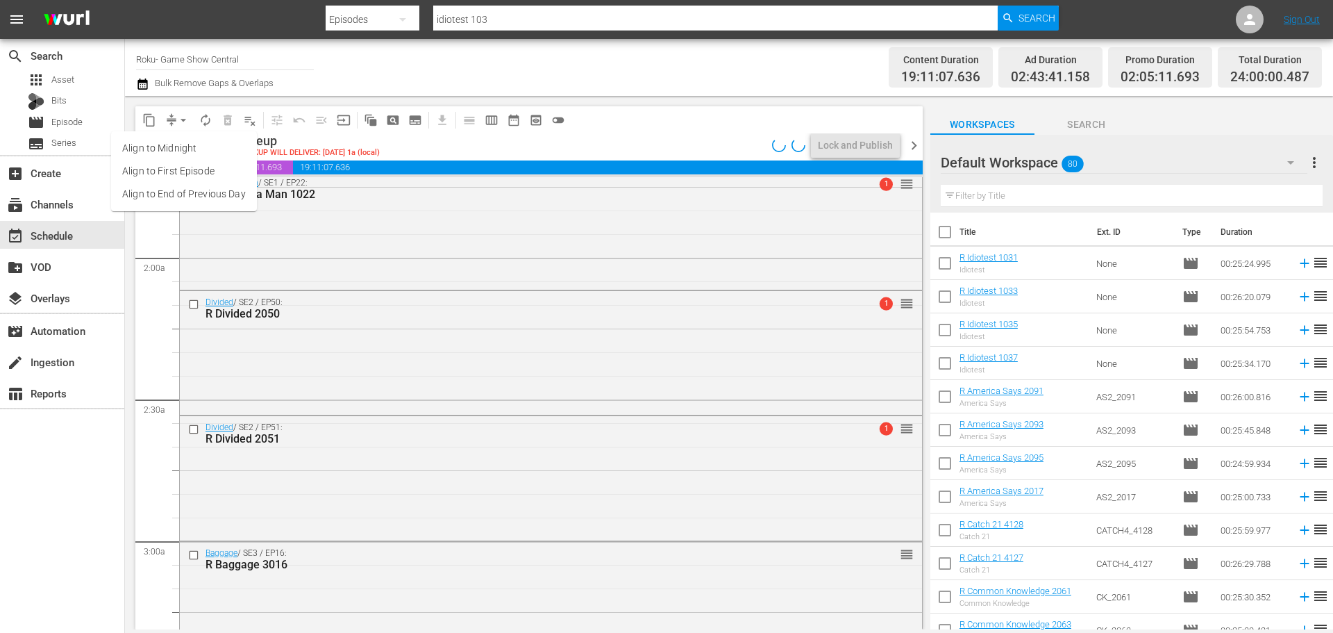
click at [181, 143] on li "Align to Midnight" at bounding box center [184, 148] width 146 height 23
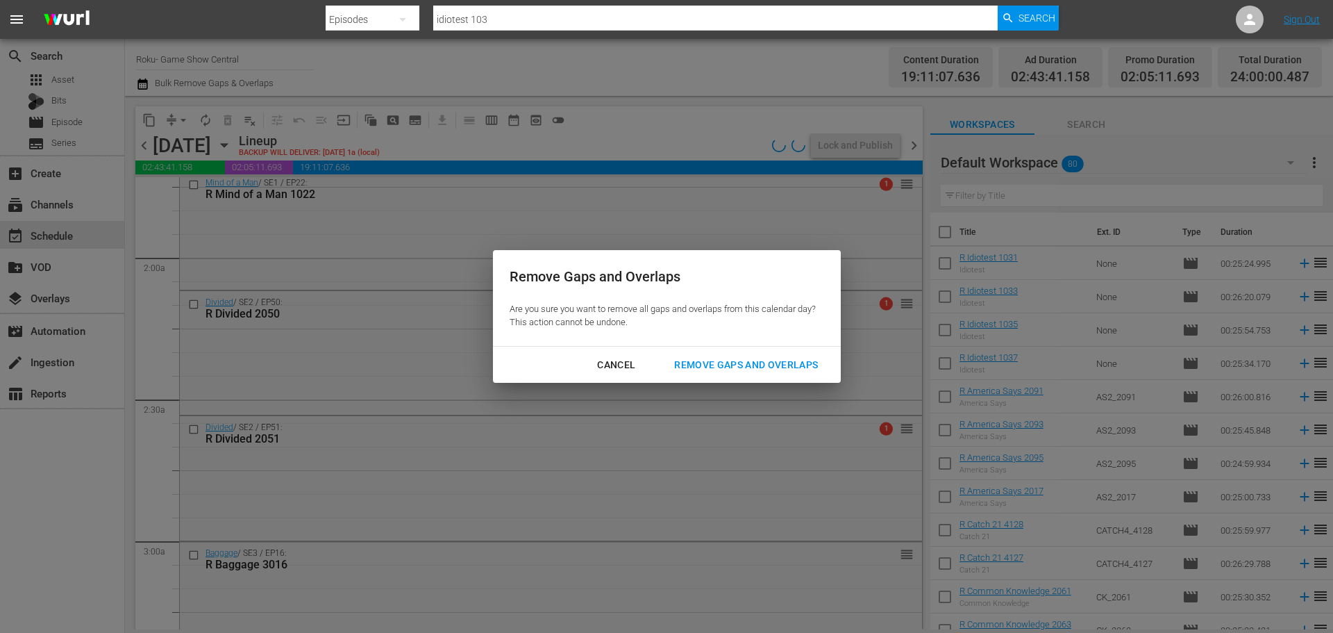
click at [689, 356] on div "Remove Gaps and Overlaps" at bounding box center [746, 364] width 166 height 17
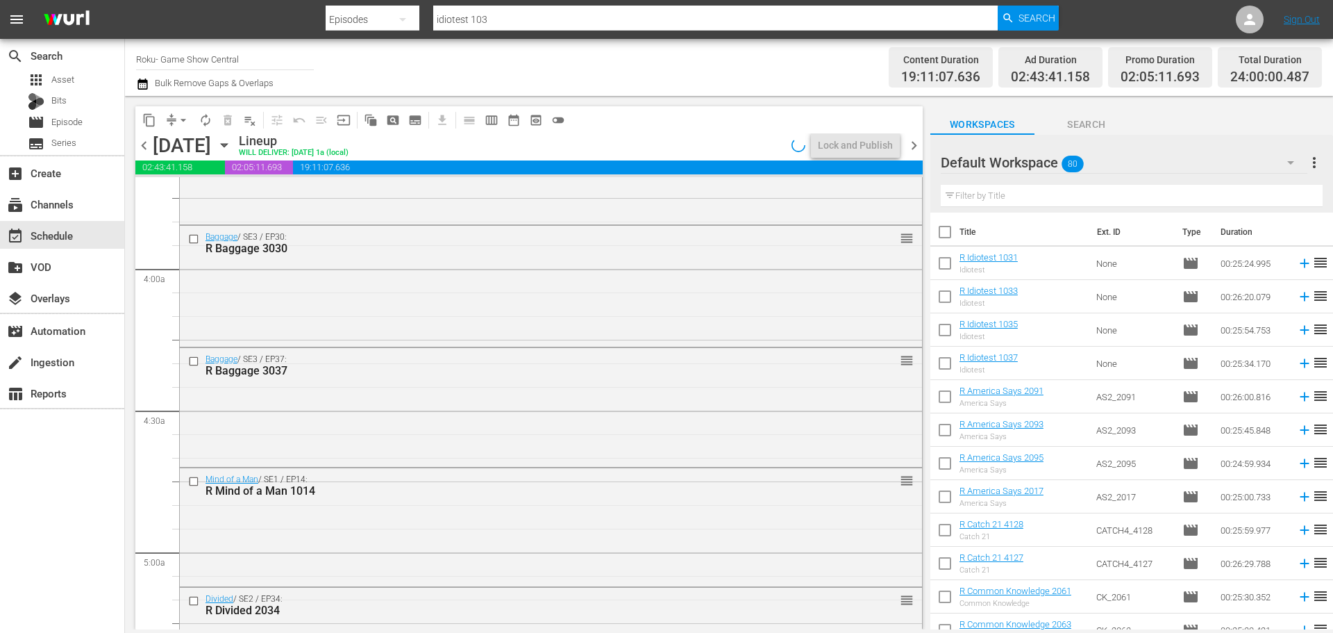
scroll to position [6348, 0]
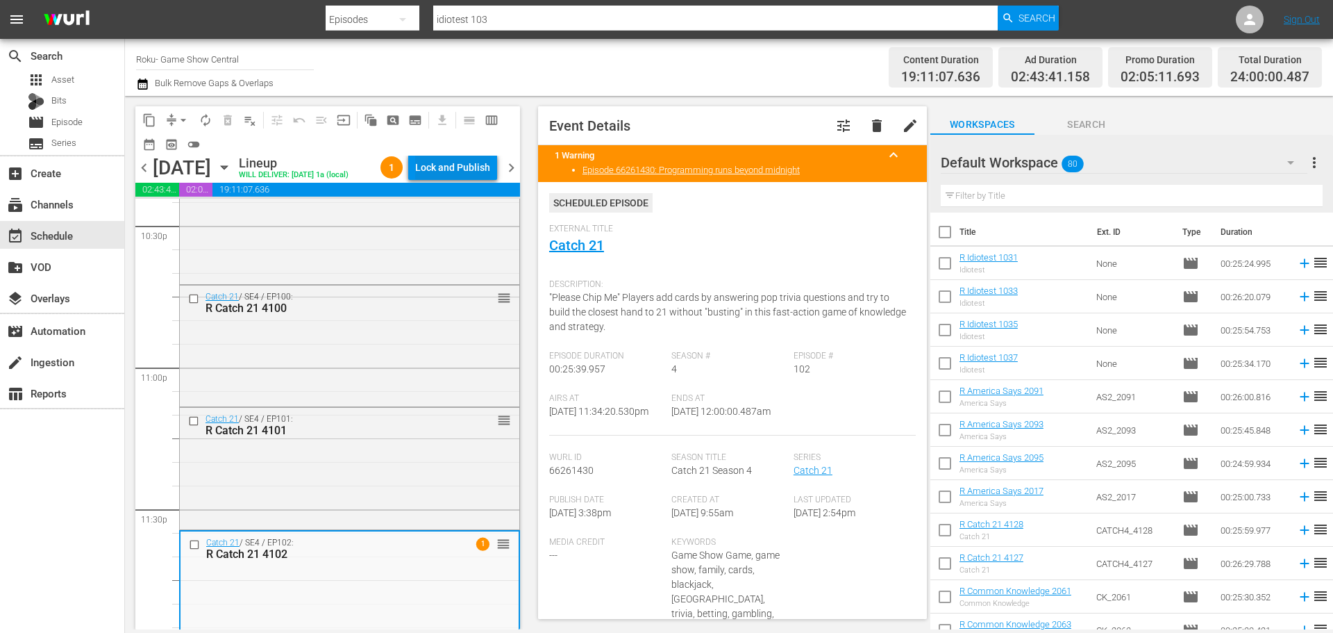
click at [490, 168] on button "Lock and Publish" at bounding box center [452, 167] width 89 height 25
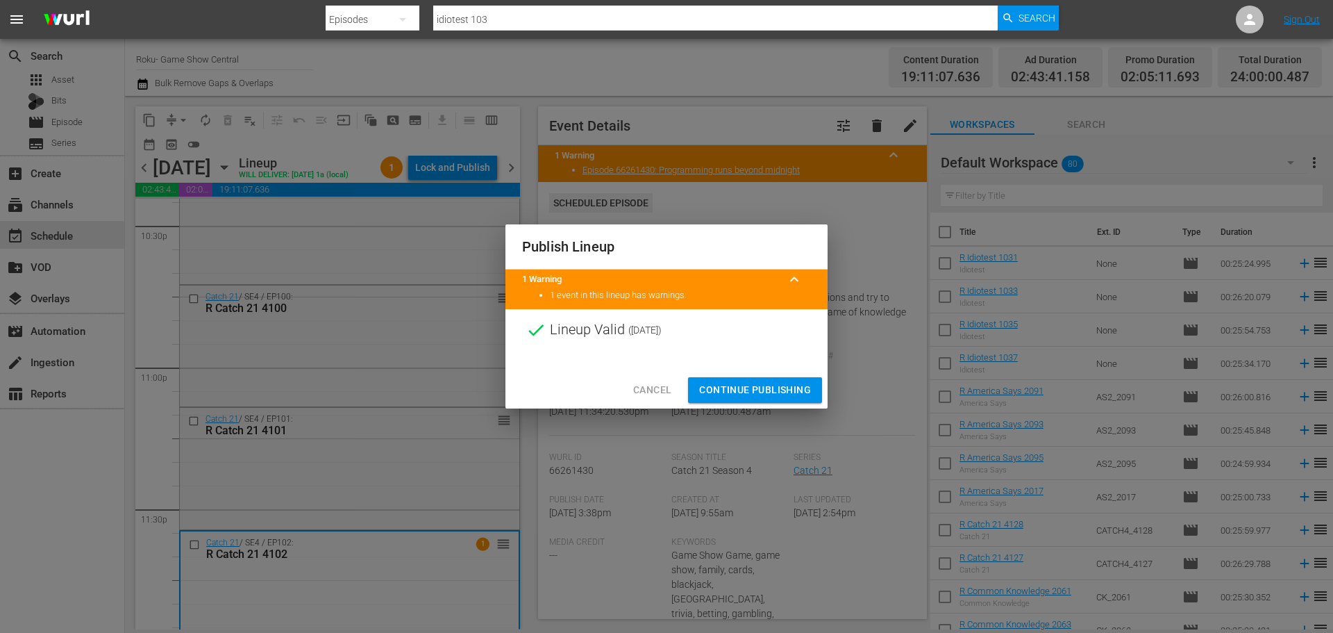
click at [724, 381] on span "Continue Publishing" at bounding box center [755, 389] width 112 height 17
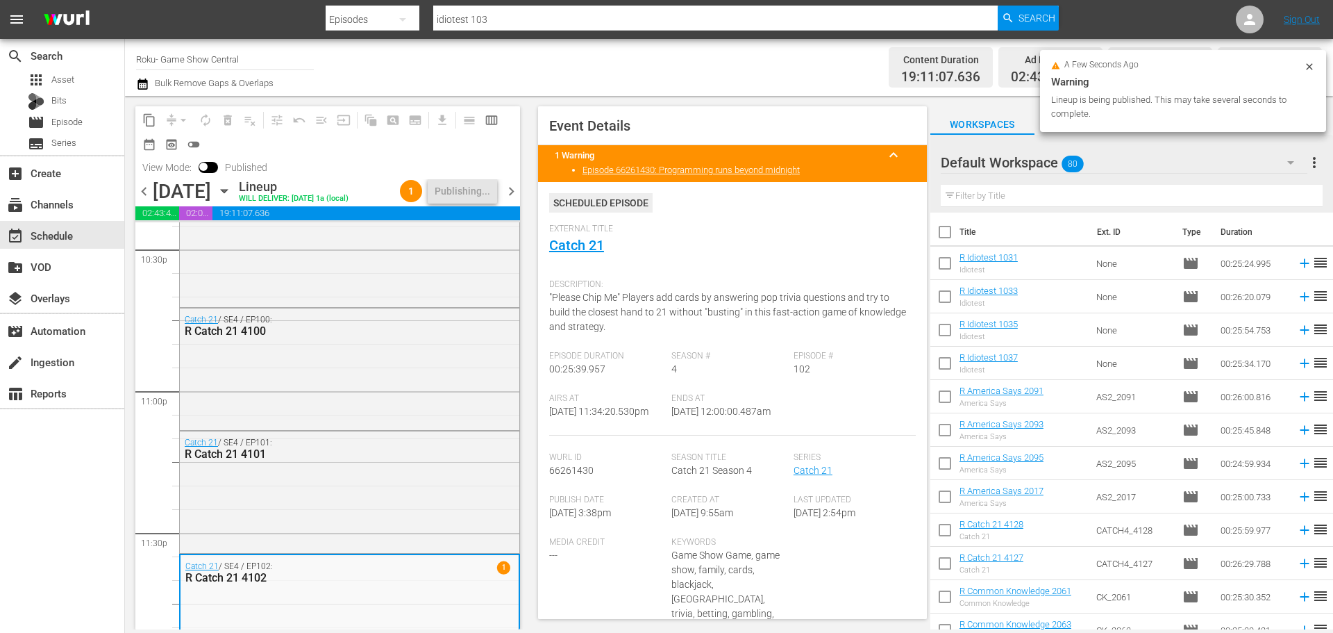
click at [235, 197] on div "Thursday, August 21st August 21st" at bounding box center [194, 191] width 83 height 23
click at [227, 190] on icon "button" at bounding box center [224, 191] width 6 height 3
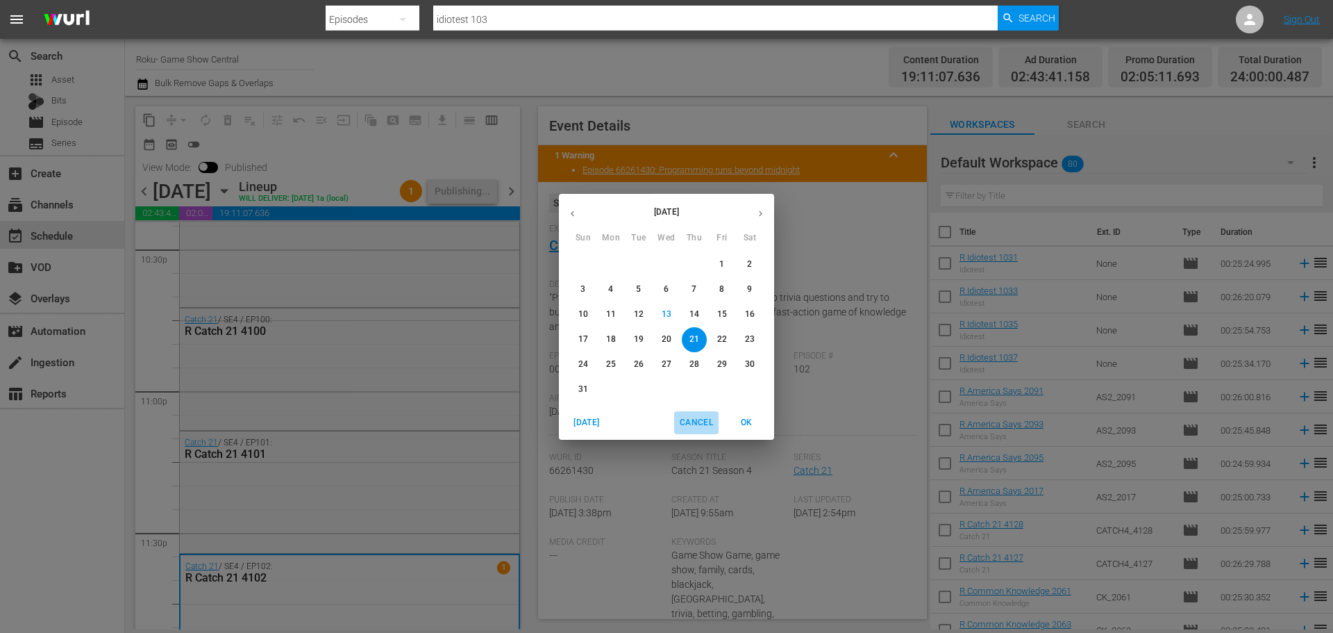
click at [698, 426] on span "Cancel" at bounding box center [696, 422] width 33 height 15
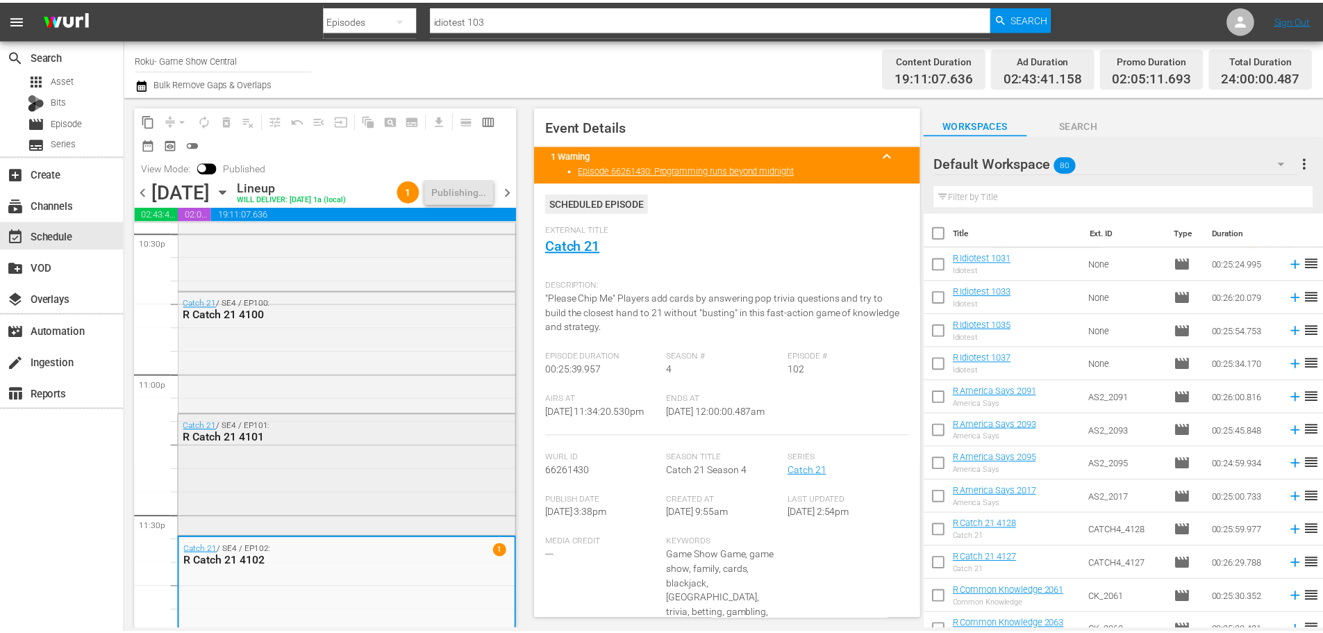
scroll to position [6393, 0]
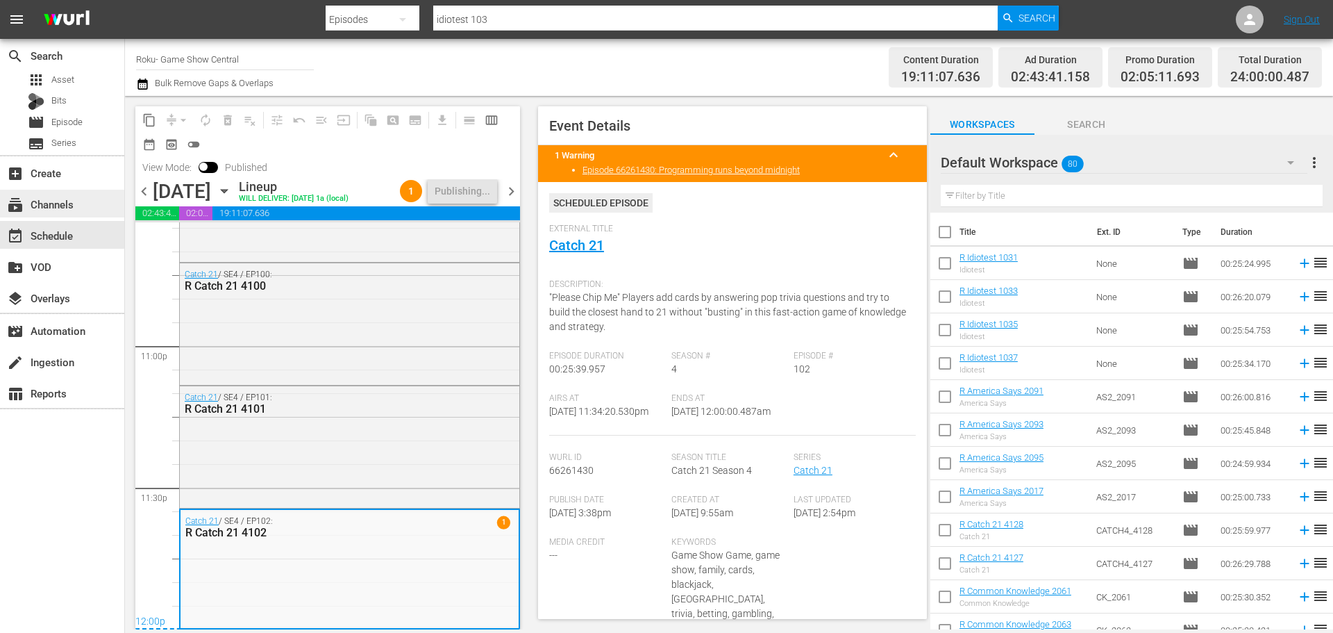
click at [71, 208] on div "subscriptions Channels" at bounding box center [39, 202] width 78 height 12
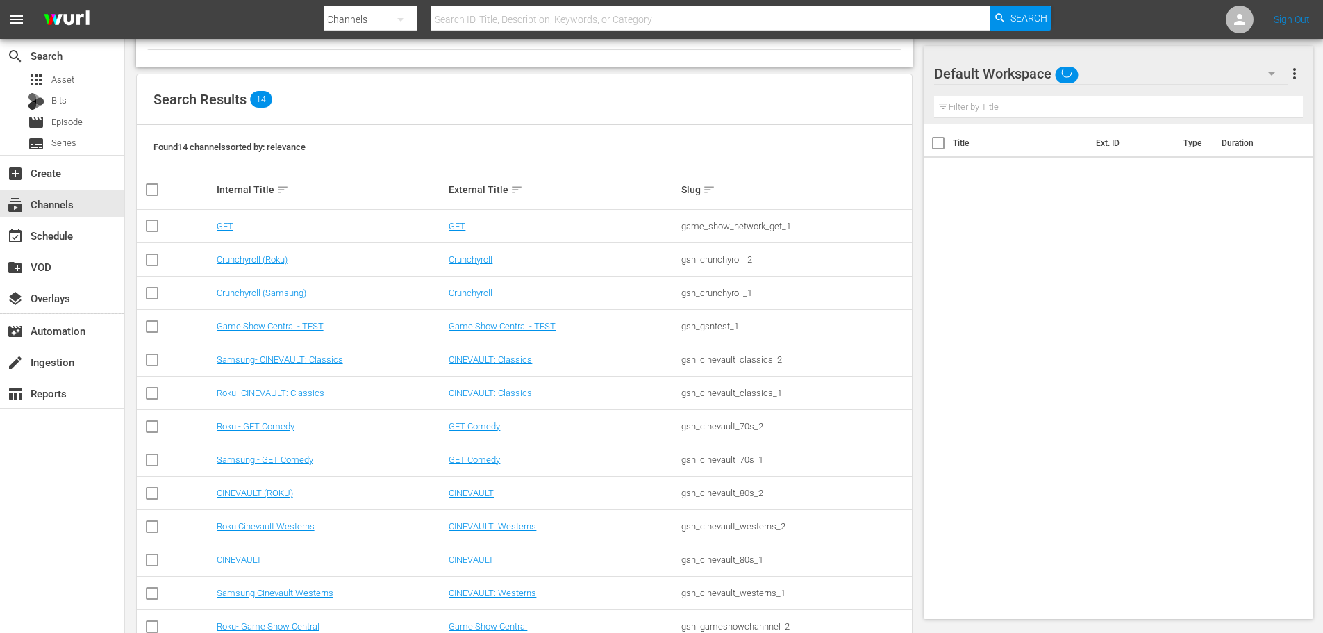
scroll to position [174, 0]
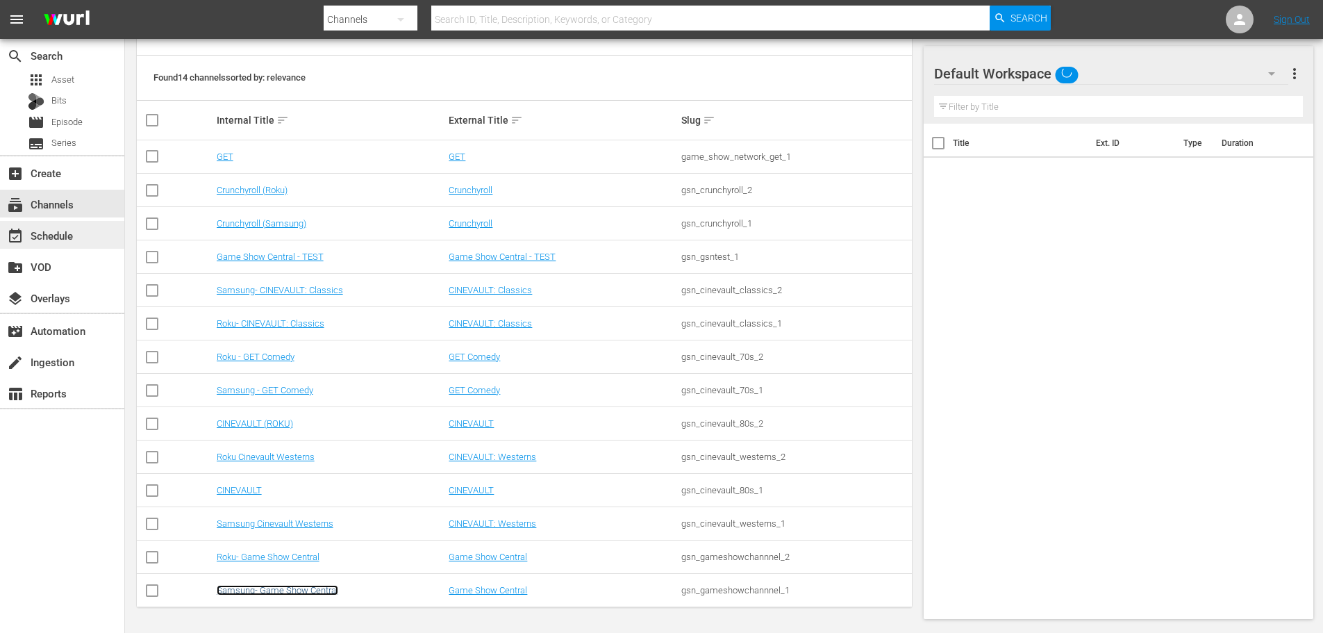
click at [293, 591] on link "Samsung- Game Show Central" at bounding box center [278, 590] width 122 height 10
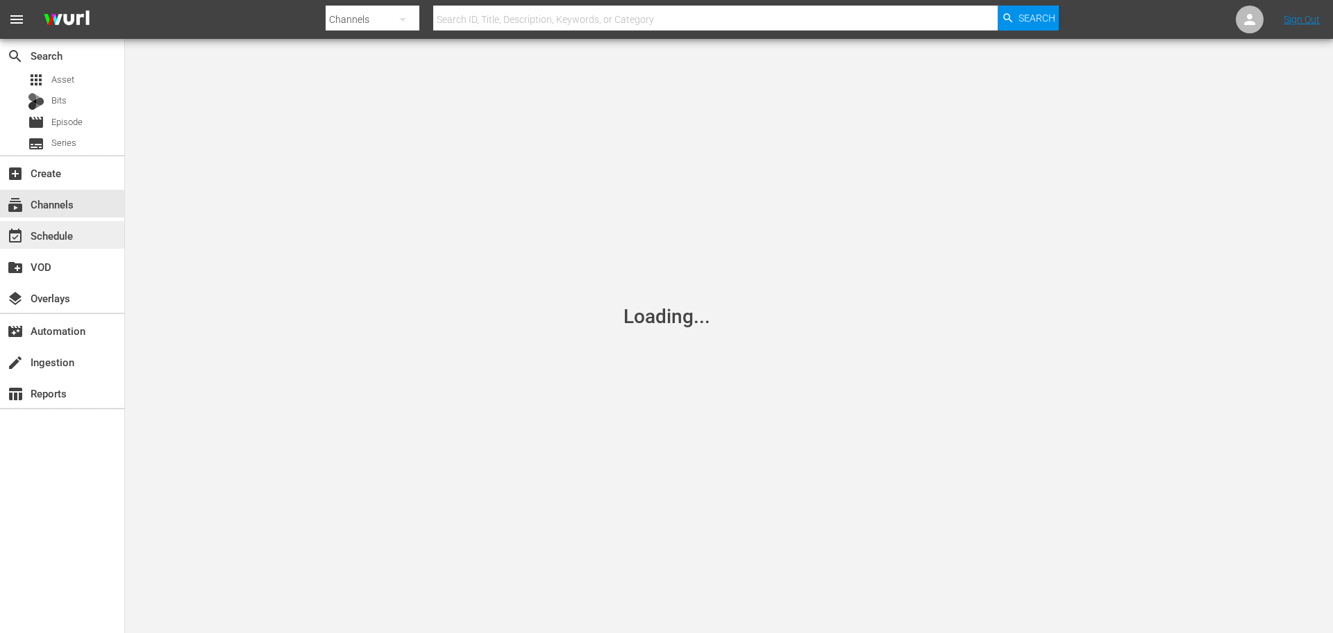
click at [71, 234] on div "event_available Schedule" at bounding box center [39, 233] width 78 height 12
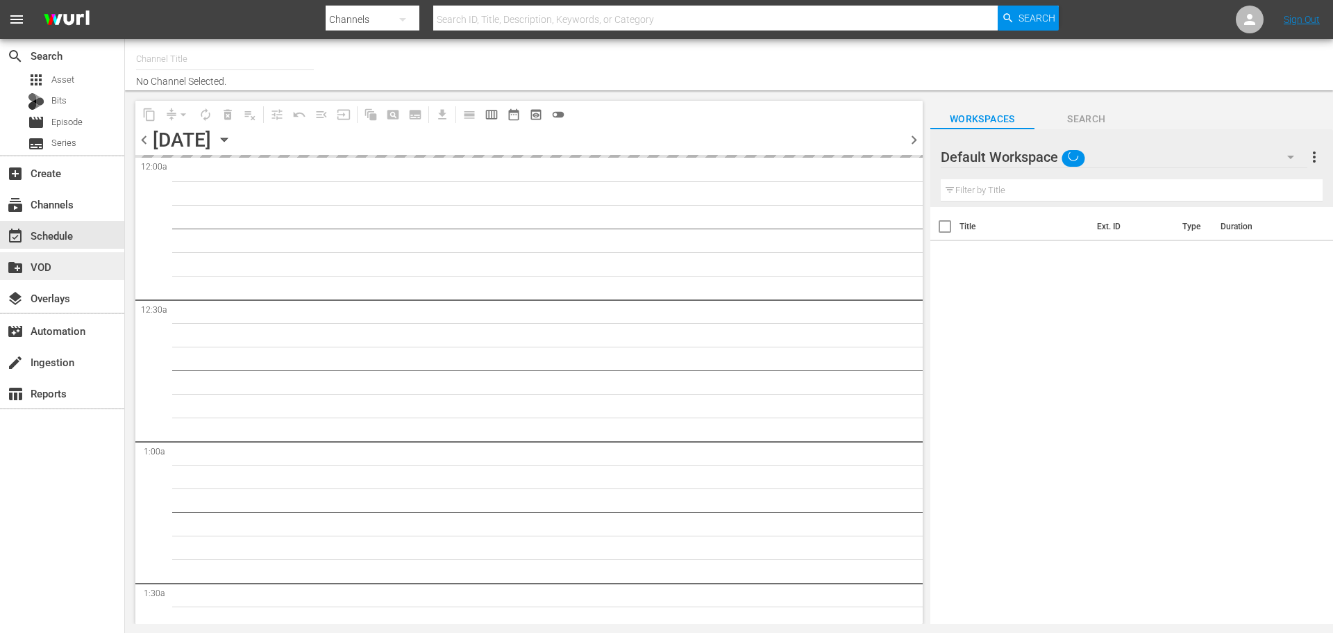
type input "Samsung- Game Show Central (416)"
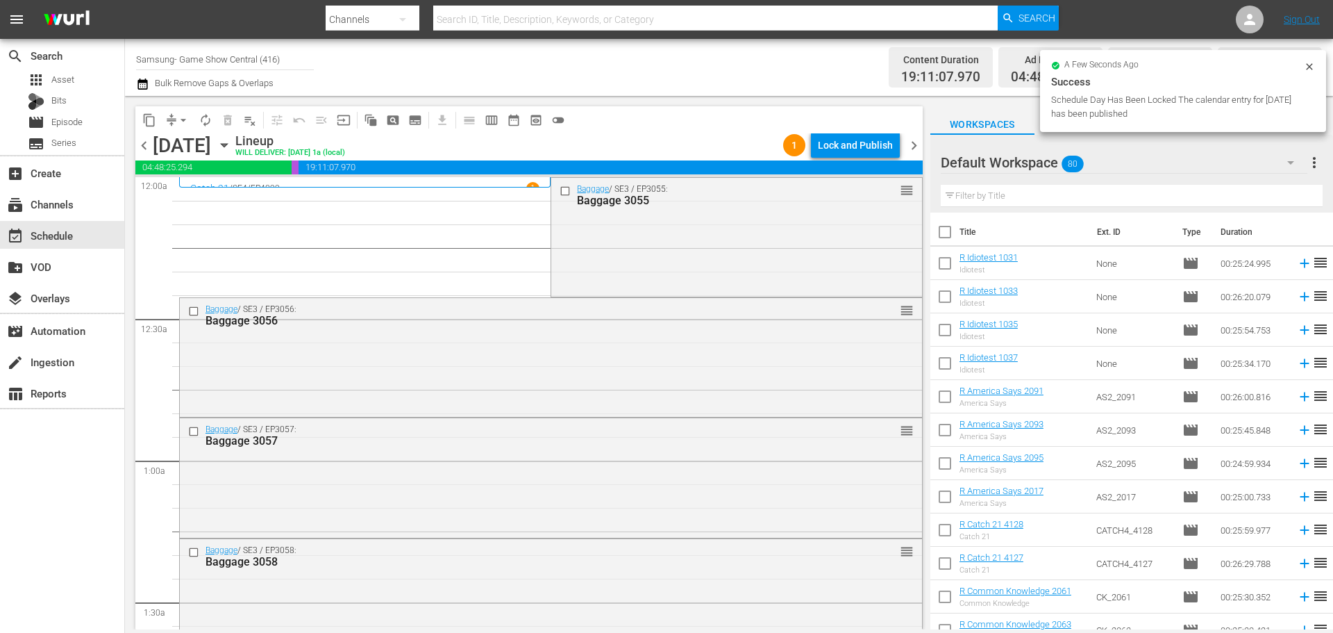
click at [232, 147] on icon "button" at bounding box center [224, 144] width 15 height 15
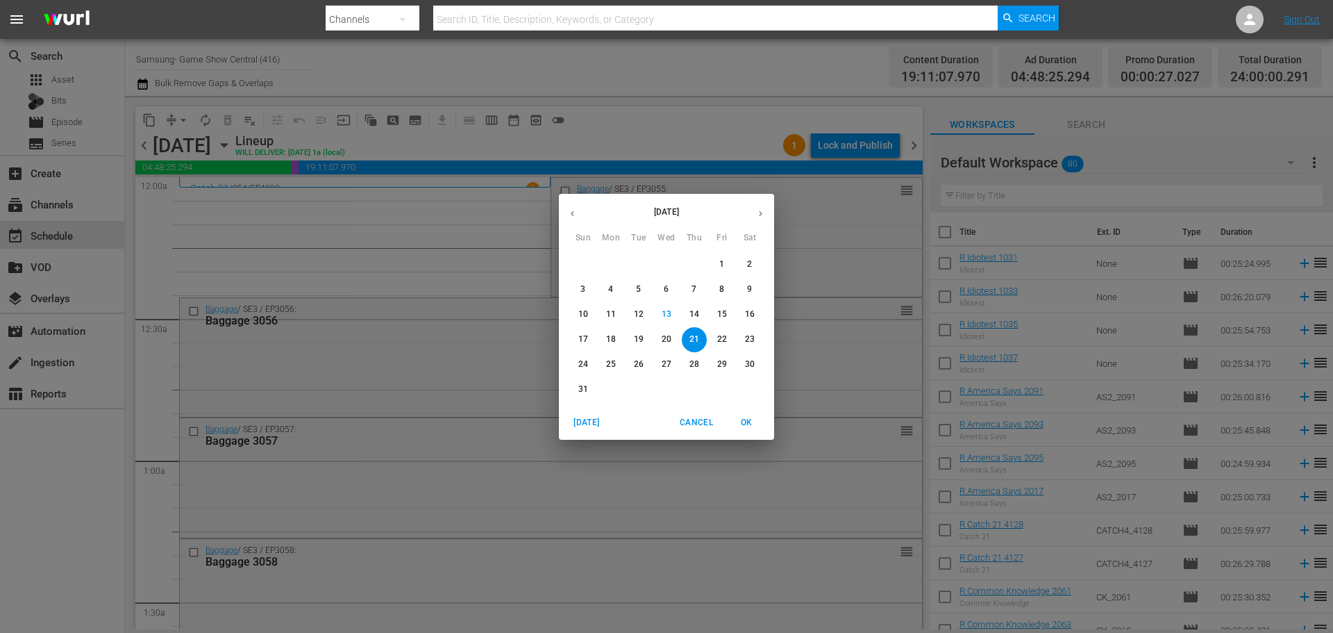
click at [724, 317] on p "15" at bounding box center [722, 314] width 10 height 12
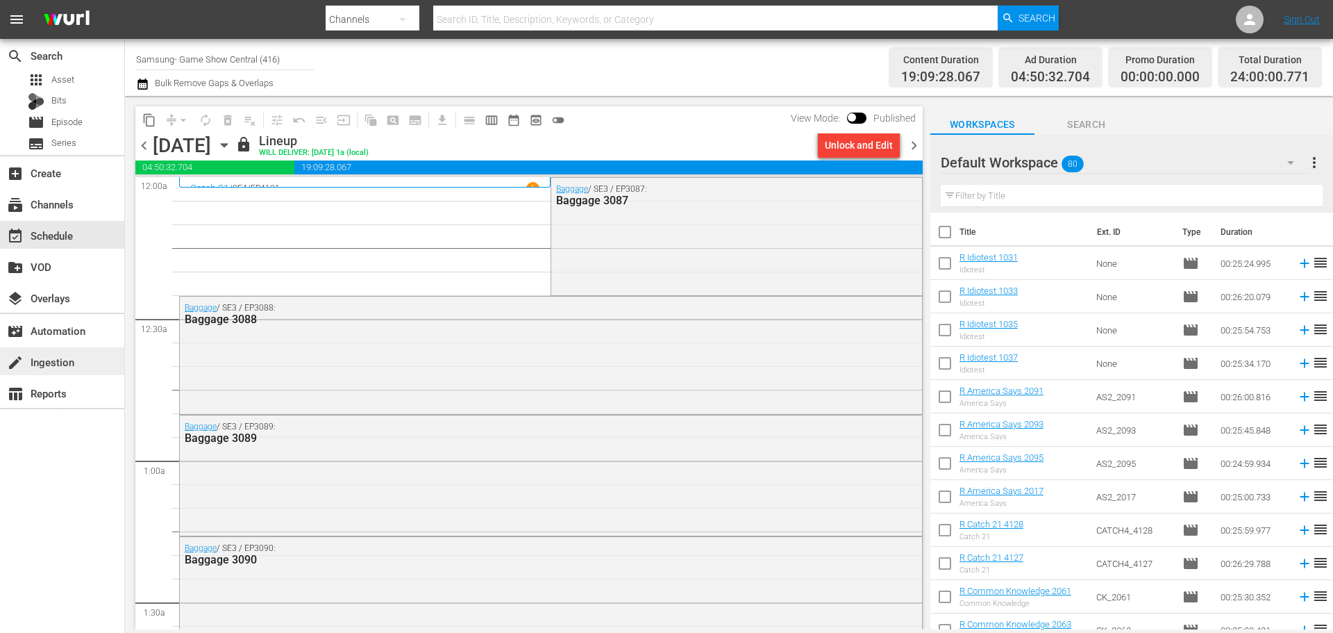
drag, startPoint x: 916, startPoint y: 145, endPoint x: 43, endPoint y: 347, distance: 896.0
click at [916, 145] on span "chevron_right" at bounding box center [914, 145] width 17 height 17
click at [83, 121] on span "Episode" at bounding box center [66, 122] width 31 height 14
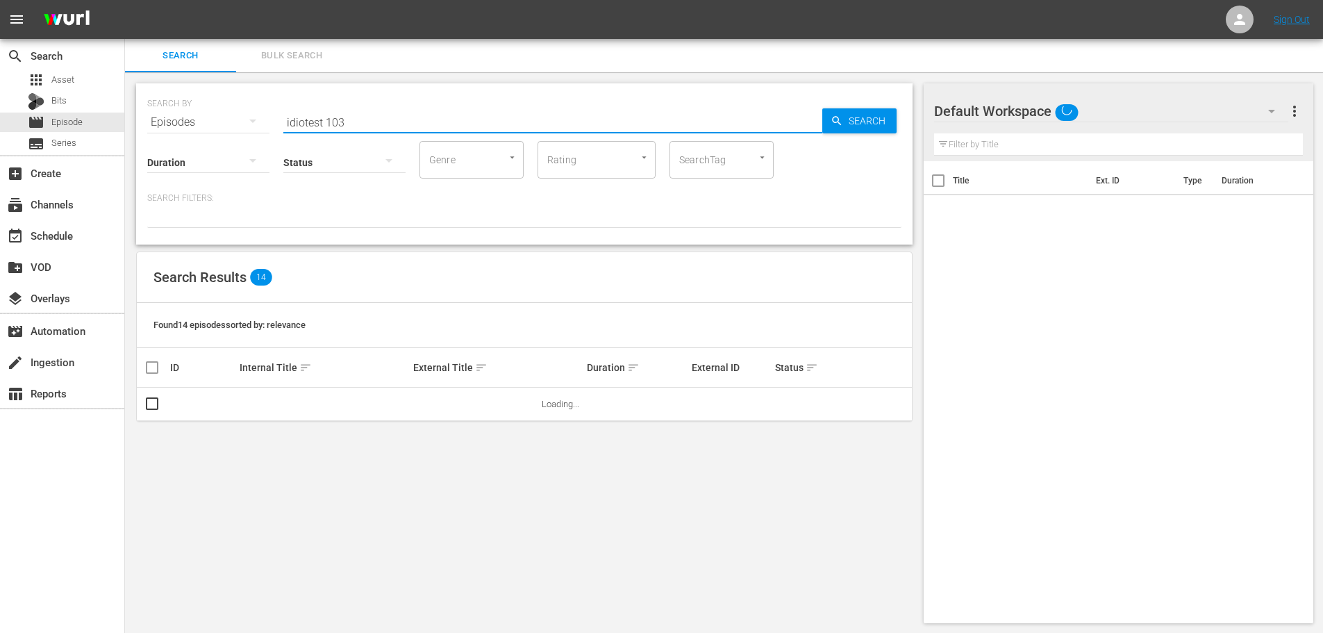
drag, startPoint x: 384, startPoint y: 110, endPoint x: 167, endPoint y: 133, distance: 217.9
click at [212, 136] on div "SEARCH BY Search By Episodes Search ID, Title, Description, Keywords, or Catego…" at bounding box center [524, 163] width 776 height 161
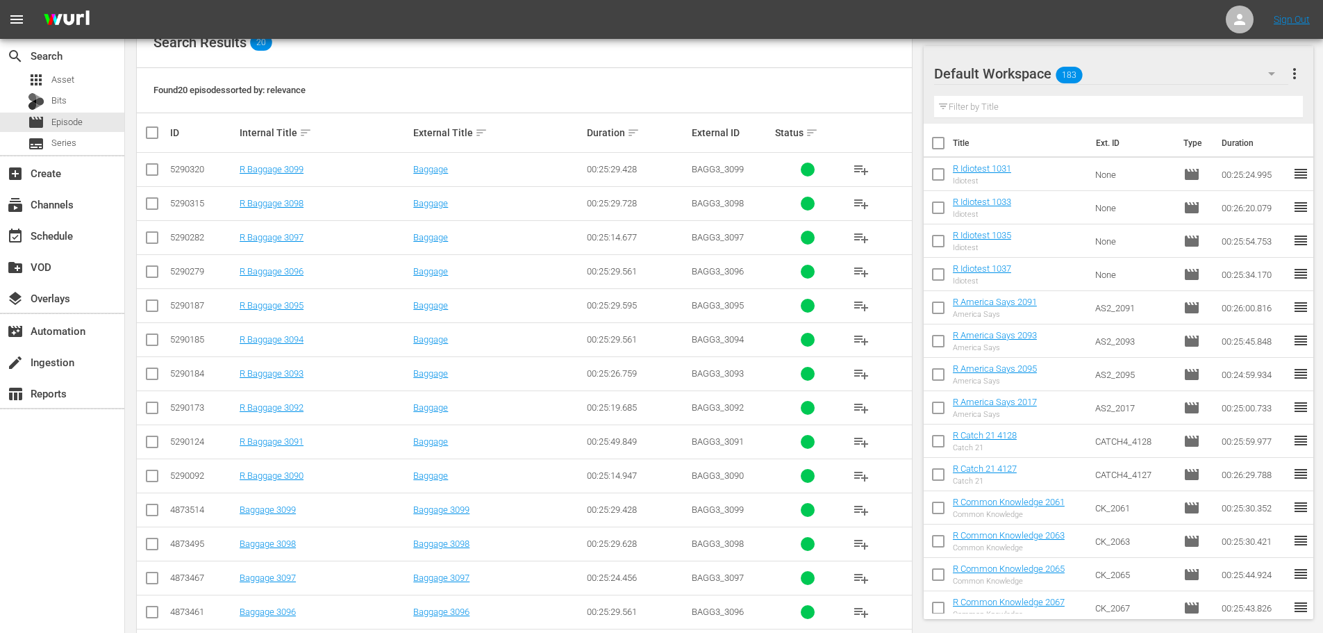
scroll to position [461, 0]
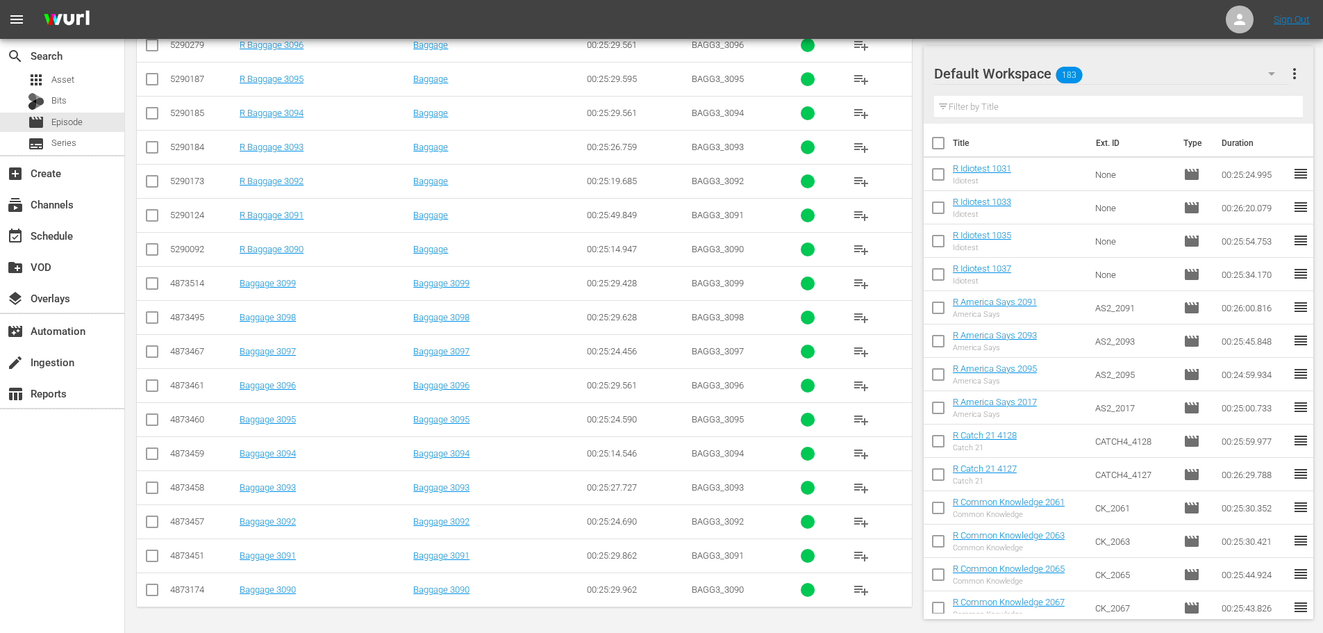
type input "bagg 309"
drag, startPoint x: 152, startPoint y: 560, endPoint x: 149, endPoint y: 531, distance: 28.6
click at [153, 560] on input "checkbox" at bounding box center [152, 558] width 17 height 17
checkbox input "true"
click at [148, 526] on input "checkbox" at bounding box center [152, 524] width 17 height 17
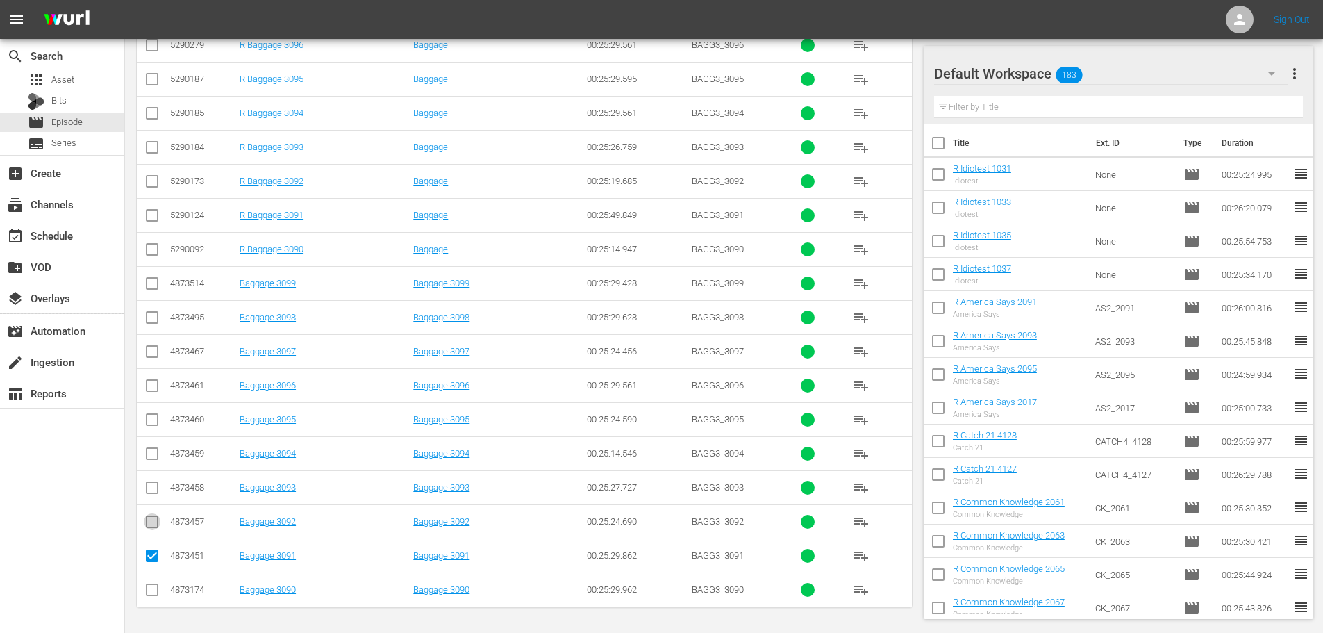
checkbox input "true"
click at [149, 488] on input "checkbox" at bounding box center [152, 490] width 17 height 17
checkbox input "true"
click at [151, 455] on input "checkbox" at bounding box center [152, 456] width 17 height 17
checkbox input "true"
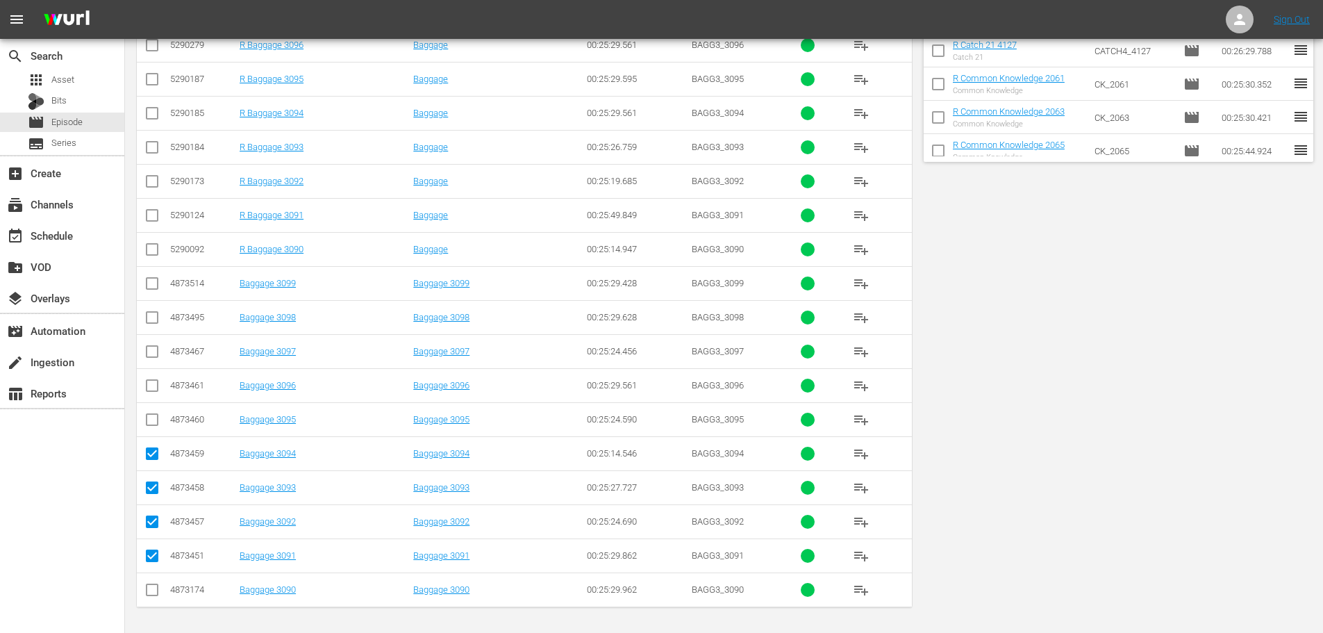
scroll to position [0, 0]
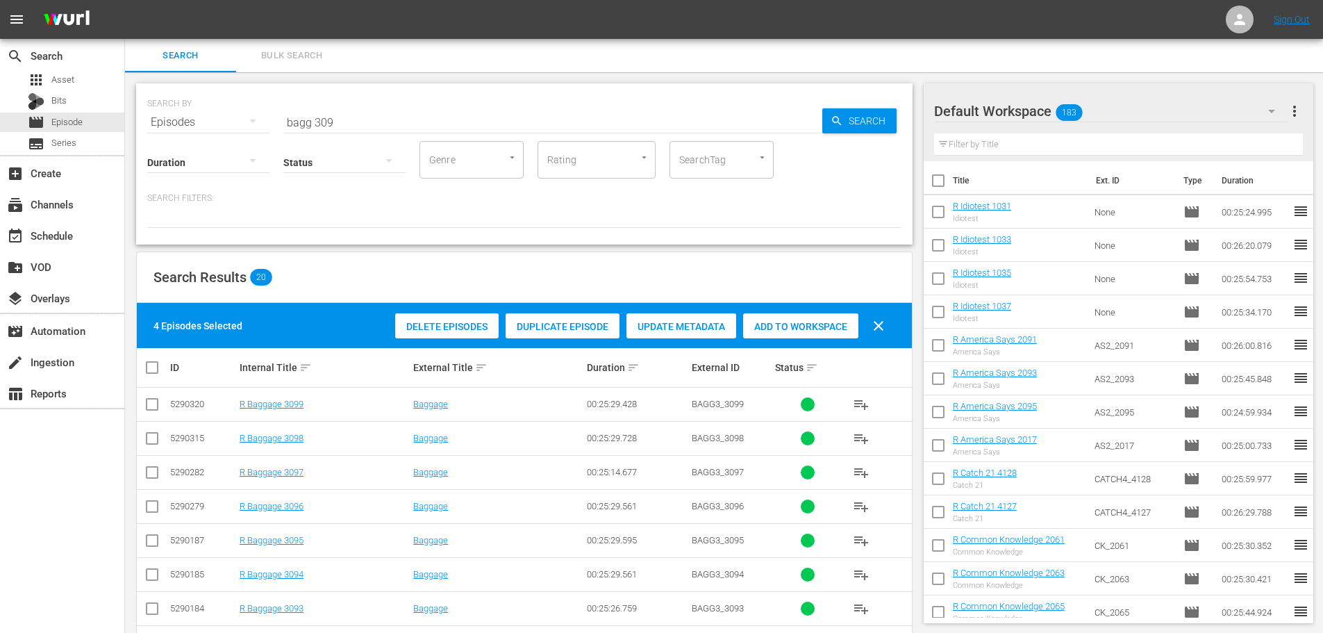
click at [780, 332] on div "Add to Workspace" at bounding box center [800, 326] width 115 height 26
drag, startPoint x: 281, startPoint y: 110, endPoint x: 190, endPoint y: 121, distance: 90.9
click at [192, 122] on div "SEARCH BY Search By Episodes Search ID, Title, Description, Keywords, or Catego…" at bounding box center [524, 114] width 754 height 50
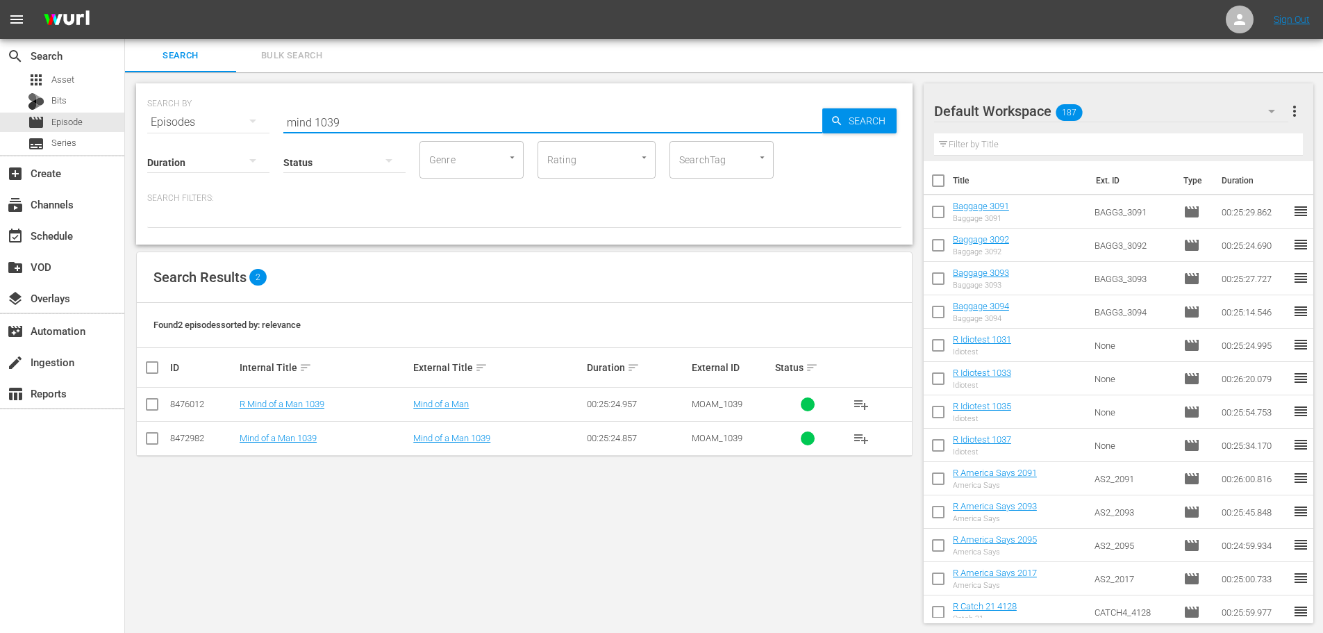
type input "mind 1039"
drag, startPoint x: 150, startPoint y: 434, endPoint x: 388, endPoint y: 377, distance: 244.9
click at [151, 434] on input "checkbox" at bounding box center [152, 441] width 17 height 17
checkbox input "true"
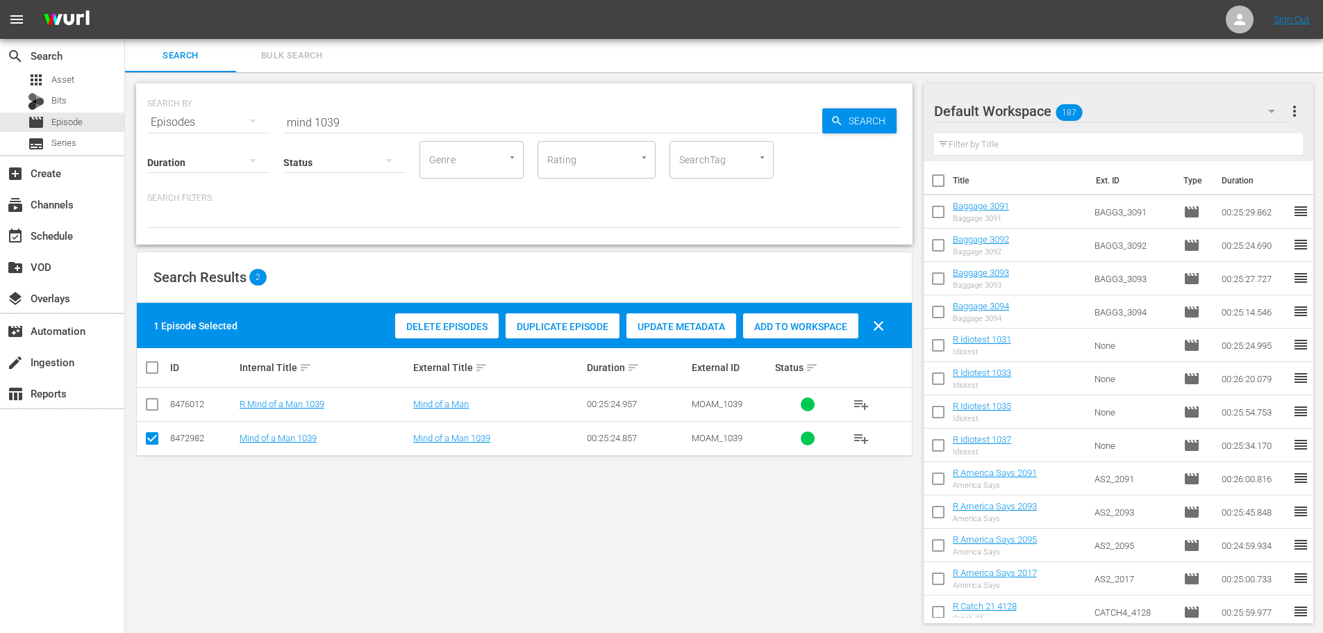
click at [789, 322] on span "Add to Workspace" at bounding box center [800, 326] width 115 height 11
drag, startPoint x: 386, startPoint y: 111, endPoint x: 183, endPoint y: 114, distance: 203.5
click at [203, 117] on div "SEARCH BY Search By Episodes Search ID, Title, Description, Keywords, or Catego…" at bounding box center [524, 114] width 754 height 50
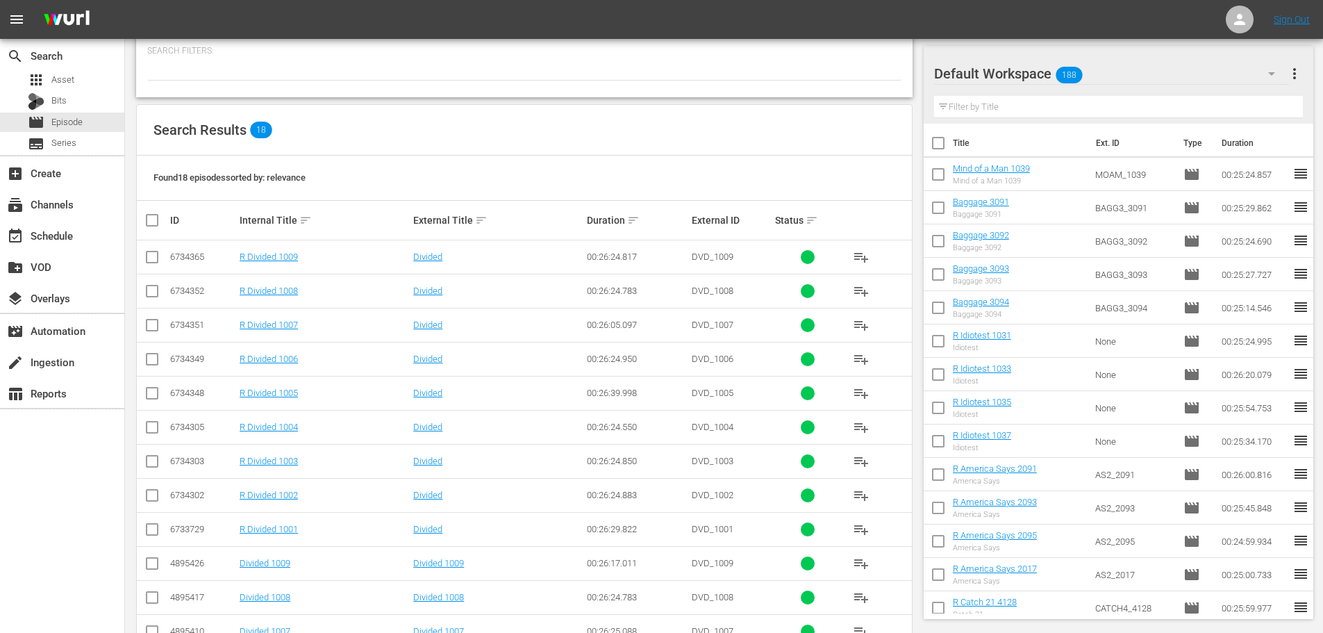
scroll to position [393, 0]
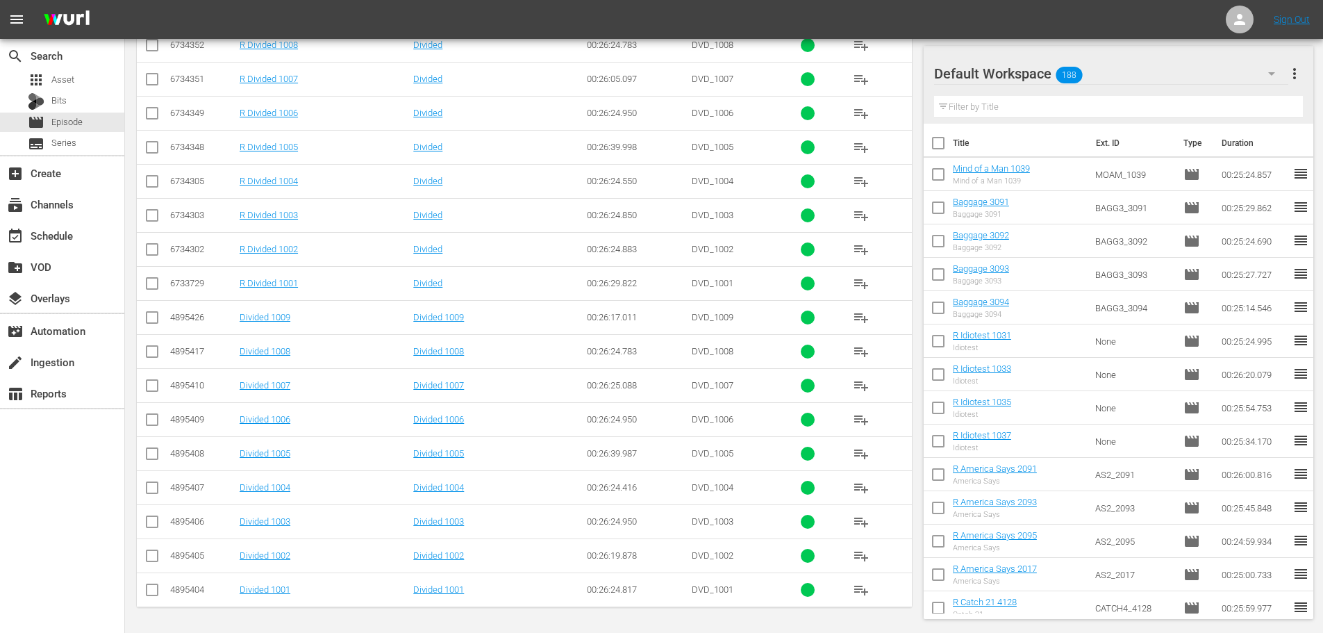
type input "divided 100"
click at [153, 392] on input "checkbox" at bounding box center [152, 388] width 17 height 17
checkbox input "true"
click at [147, 520] on input "checkbox" at bounding box center [152, 524] width 17 height 17
checkbox input "true"
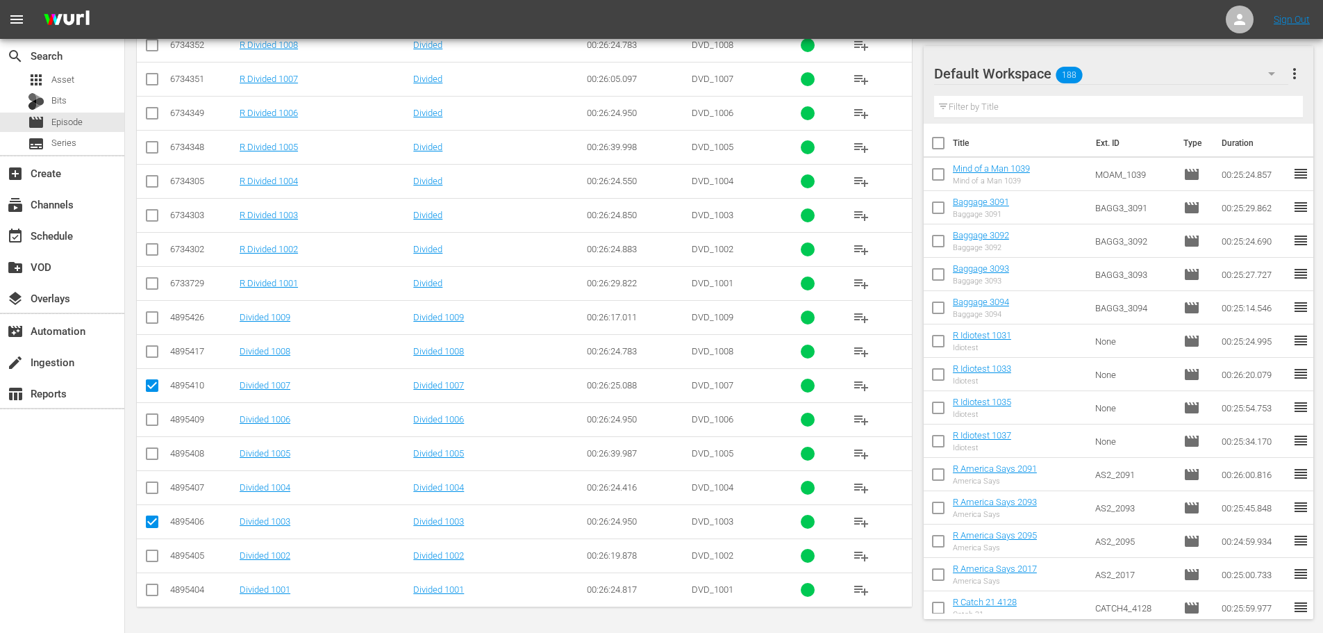
scroll to position [0, 0]
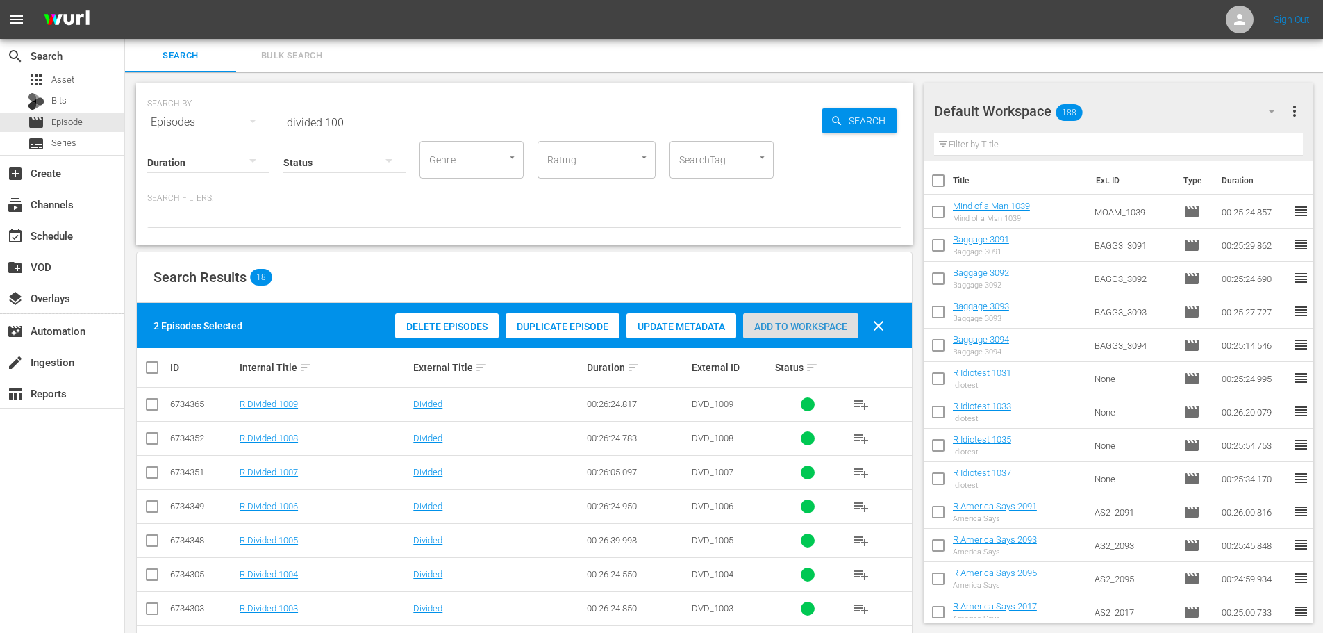
click at [804, 330] on span "Add to Workspace" at bounding box center [800, 326] width 115 height 11
drag, startPoint x: 364, startPoint y: 122, endPoint x: 250, endPoint y: 123, distance: 113.9
click at [250, 123] on div "SEARCH BY Search By Episodes Search ID, Title, Description, Keywords, or Catego…" at bounding box center [524, 114] width 754 height 50
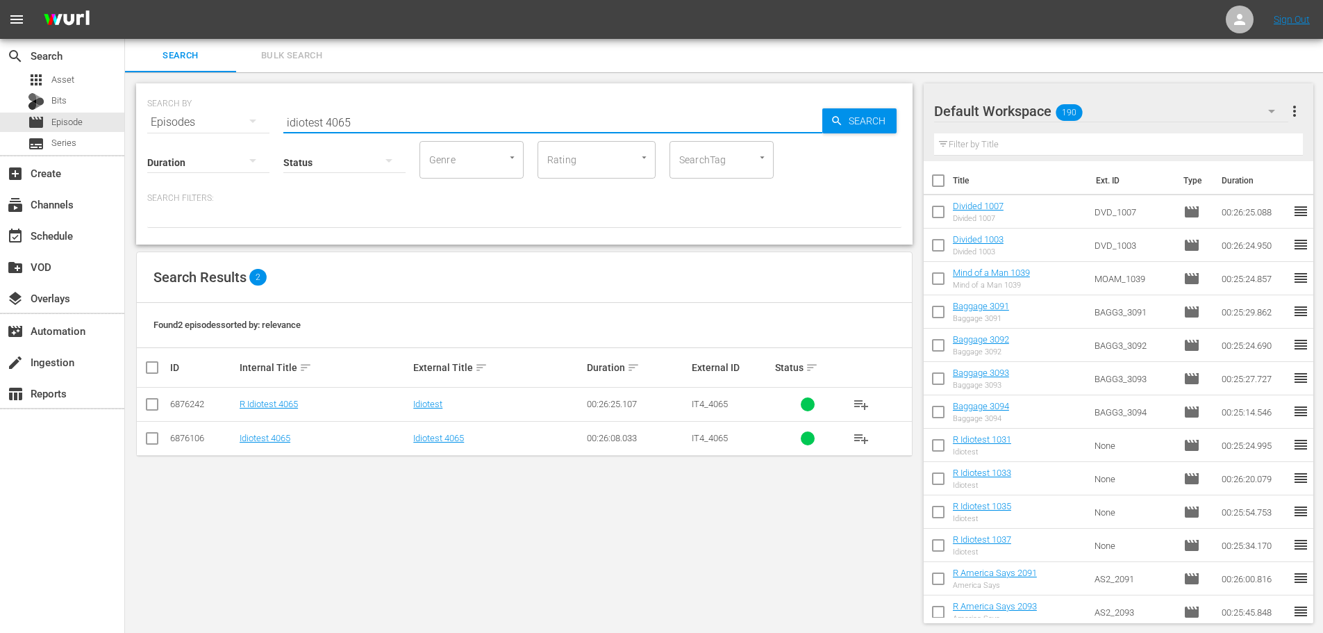
type input "idiotest 4065"
click at [150, 439] on input "checkbox" at bounding box center [152, 441] width 17 height 17
checkbox input "true"
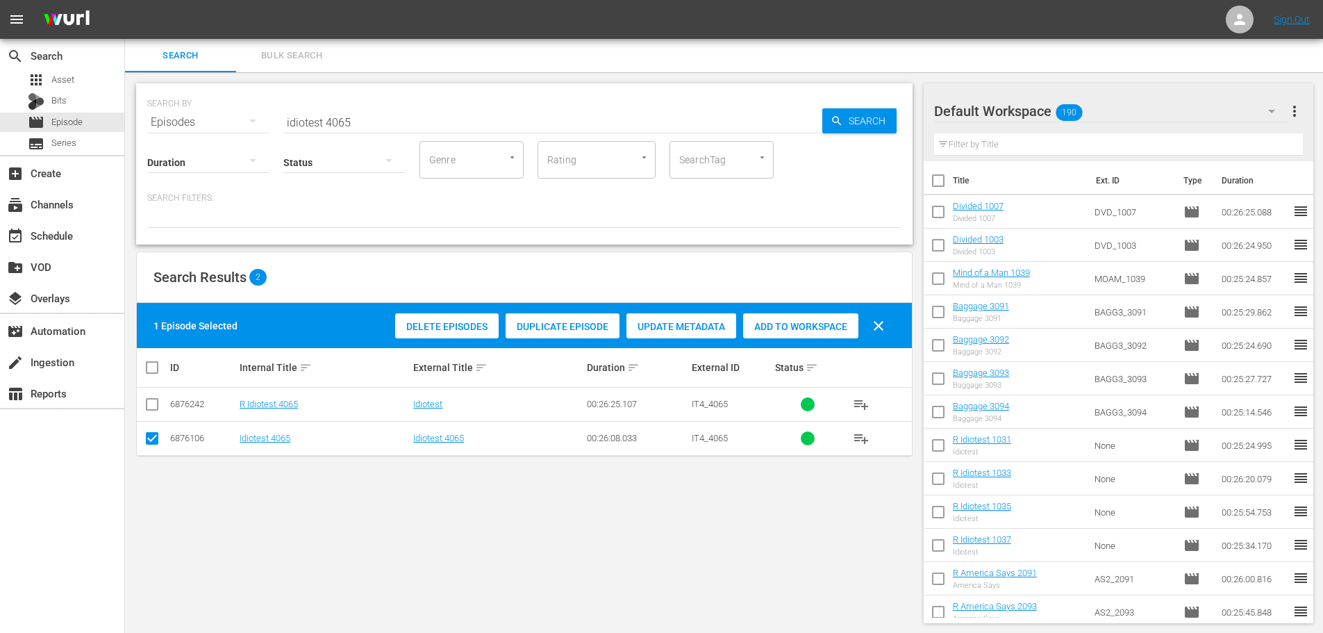
click at [794, 328] on span "Add to Workspace" at bounding box center [800, 326] width 115 height 11
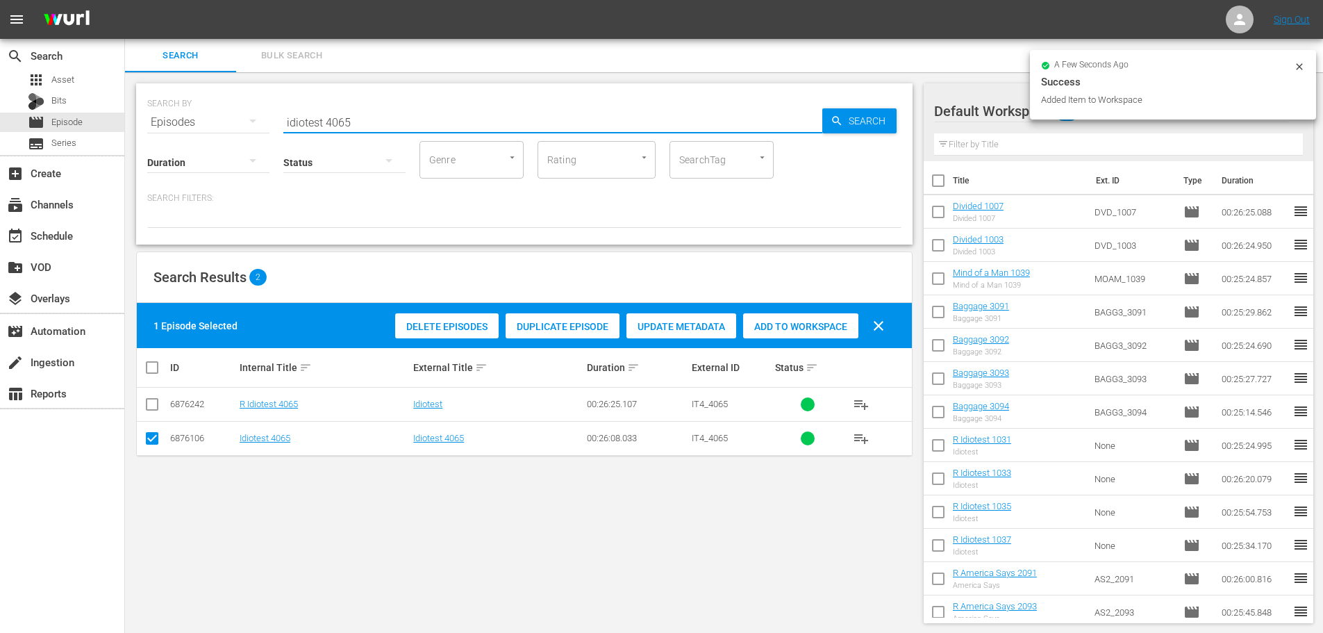
drag, startPoint x: 253, startPoint y: 107, endPoint x: 242, endPoint y: 103, distance: 11.9
click at [247, 107] on div "SEARCH BY Search By Episodes Search ID, Title, Description, Keywords, or Catego…" at bounding box center [524, 114] width 754 height 50
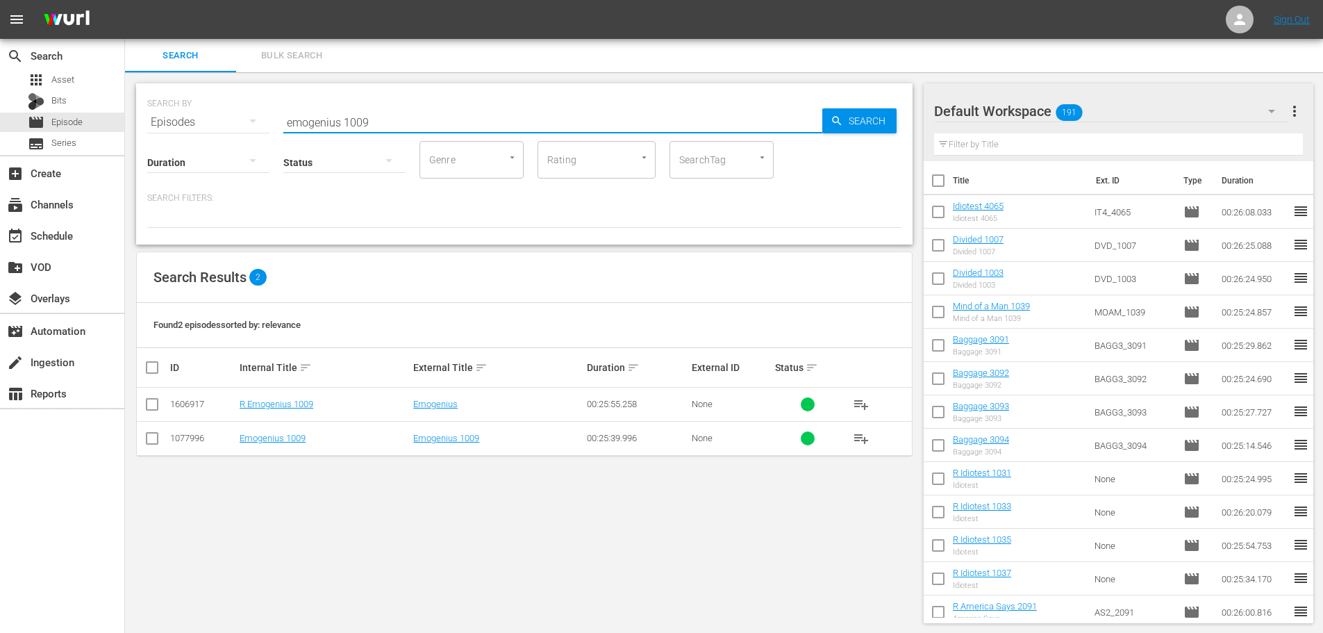
type input "emogenius 1009"
click at [148, 436] on input "checkbox" at bounding box center [152, 441] width 17 height 17
checkbox input "true"
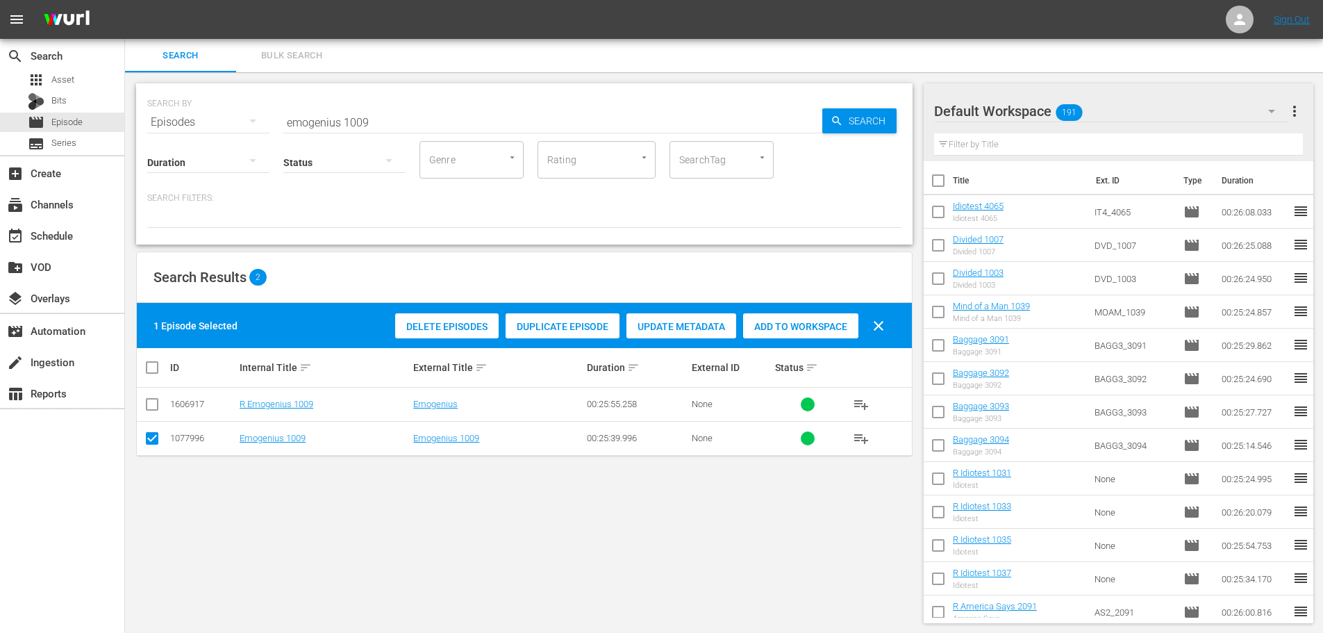
click at [796, 328] on span "Add to Workspace" at bounding box center [800, 326] width 115 height 11
drag, startPoint x: 428, startPoint y: 127, endPoint x: 418, endPoint y: 128, distance: 10.5
click at [418, 128] on input "emogenius 1009" at bounding box center [552, 122] width 539 height 33
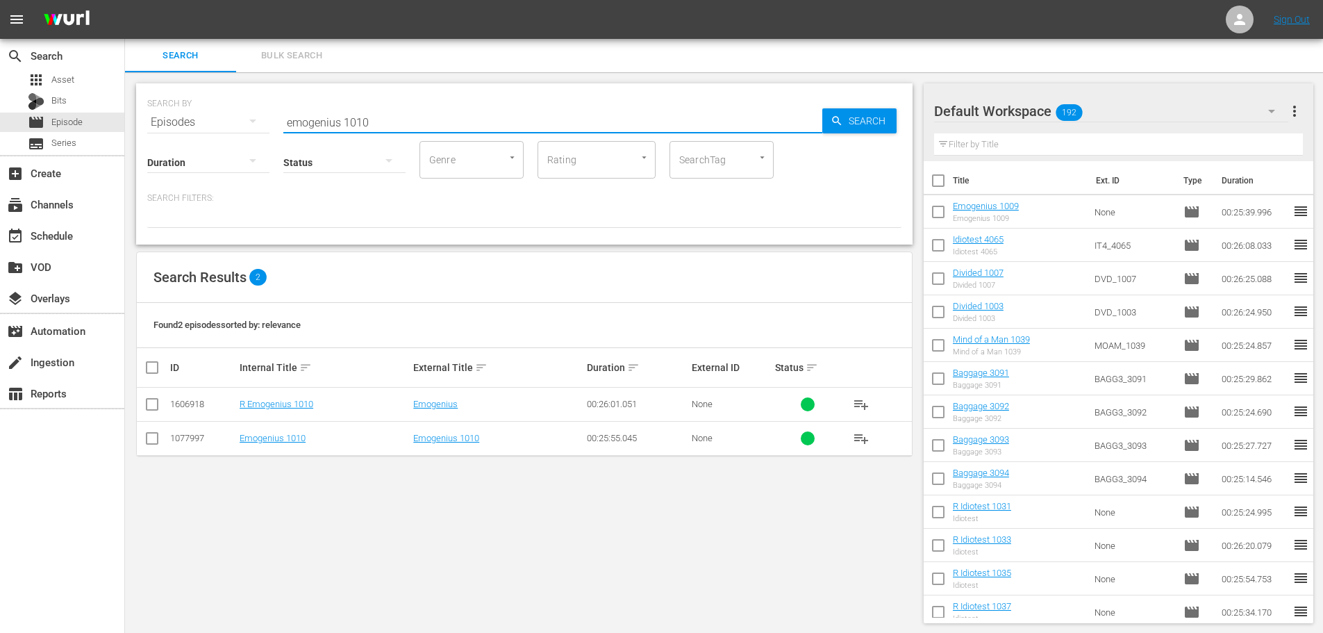
type input "emogenius 1010"
click at [153, 443] on input "checkbox" at bounding box center [152, 441] width 17 height 17
checkbox input "true"
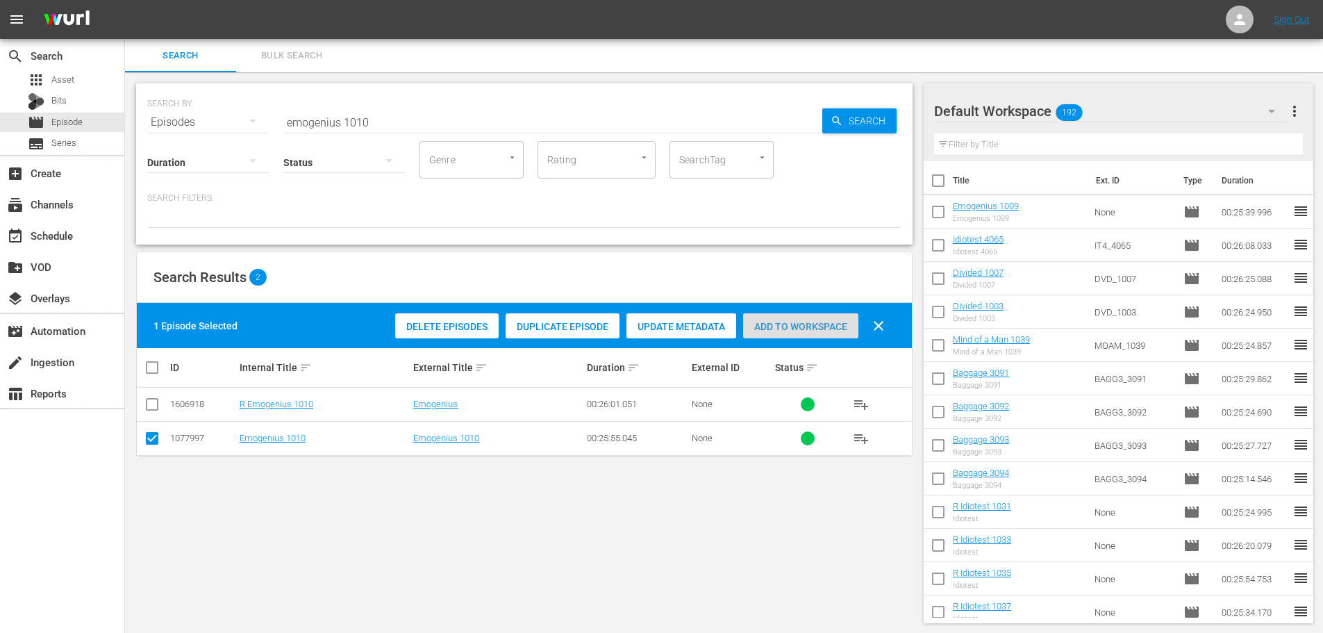
click at [778, 337] on div "Add to Workspace" at bounding box center [800, 326] width 115 height 26
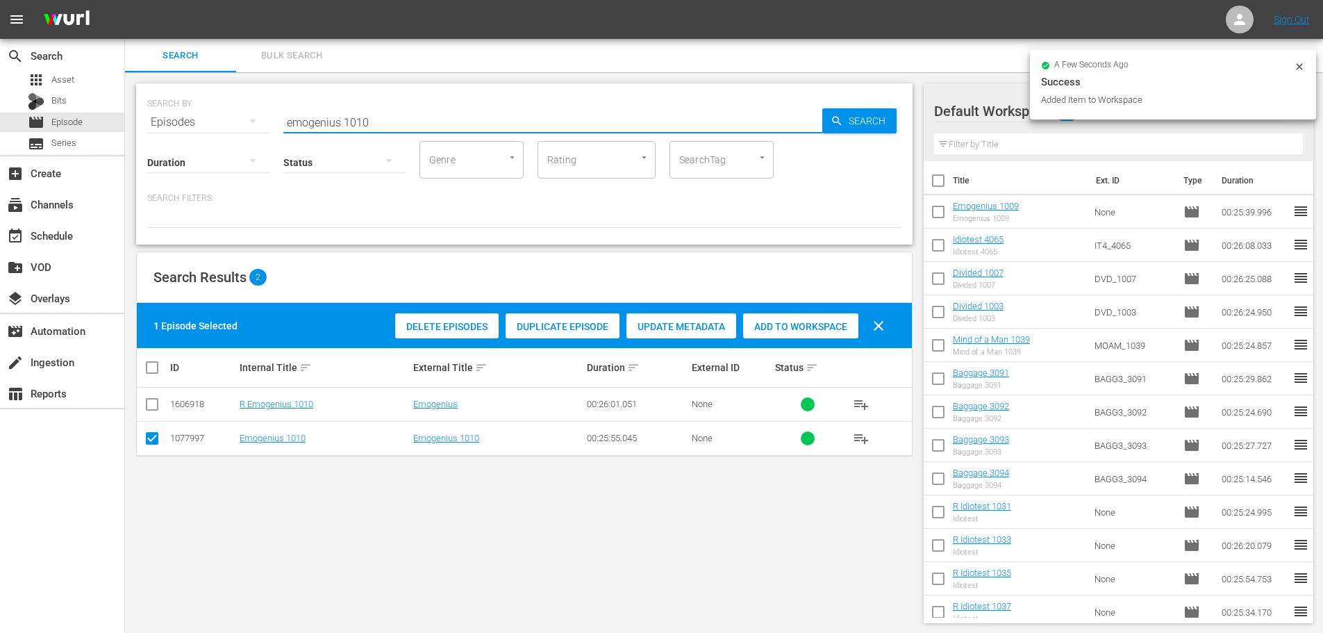
drag, startPoint x: 404, startPoint y: 123, endPoint x: 320, endPoint y: 125, distance: 84.1
click at [320, 125] on input "emogenius 1010" at bounding box center [552, 122] width 539 height 33
type input "e"
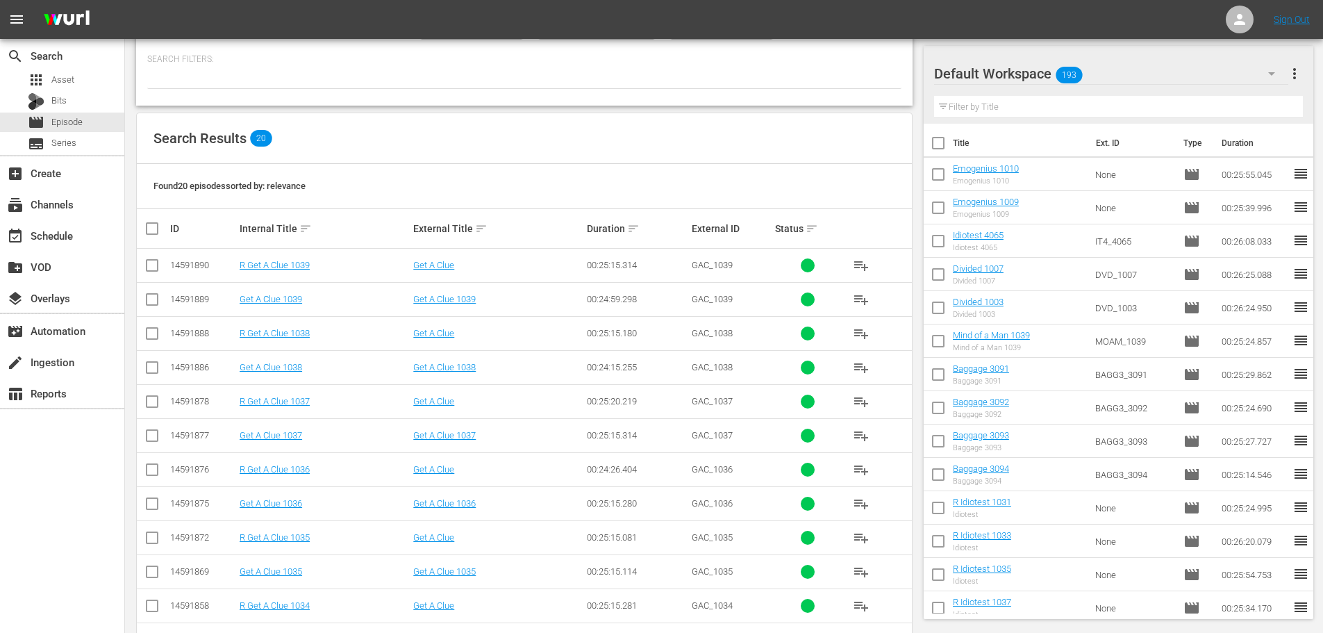
scroll to position [278, 0]
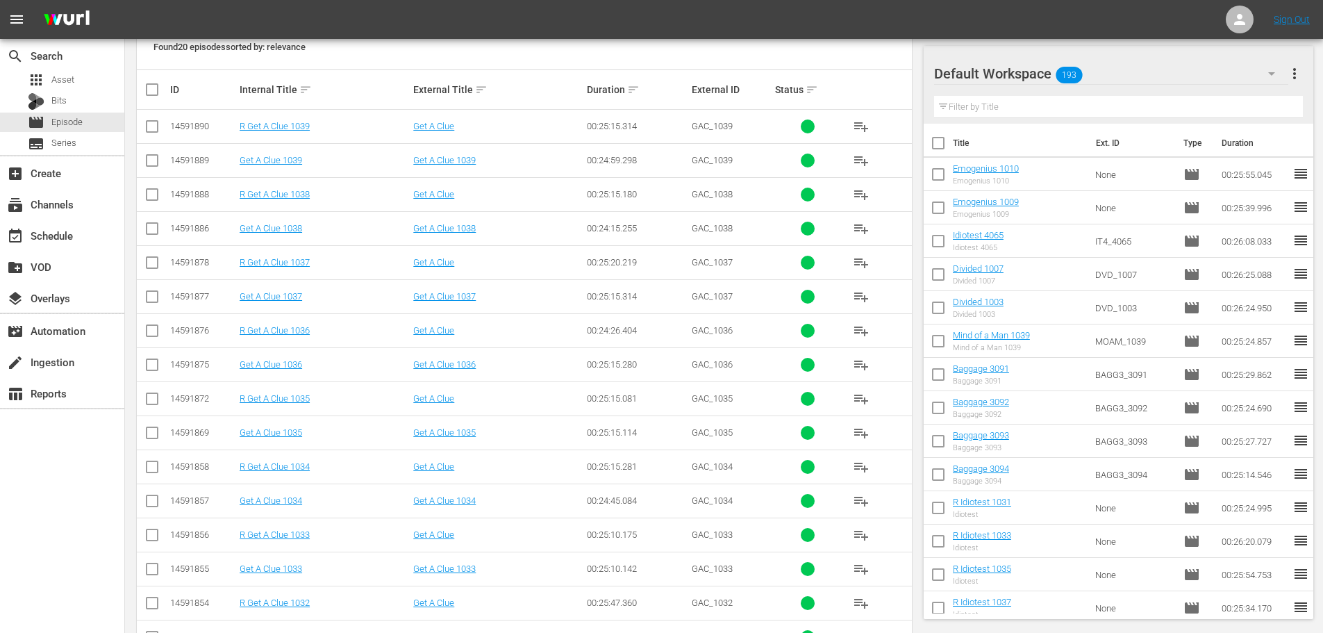
type input "get a clue 103"
click at [154, 464] on input "checkbox" at bounding box center [152, 469] width 17 height 17
checkbox input "true"
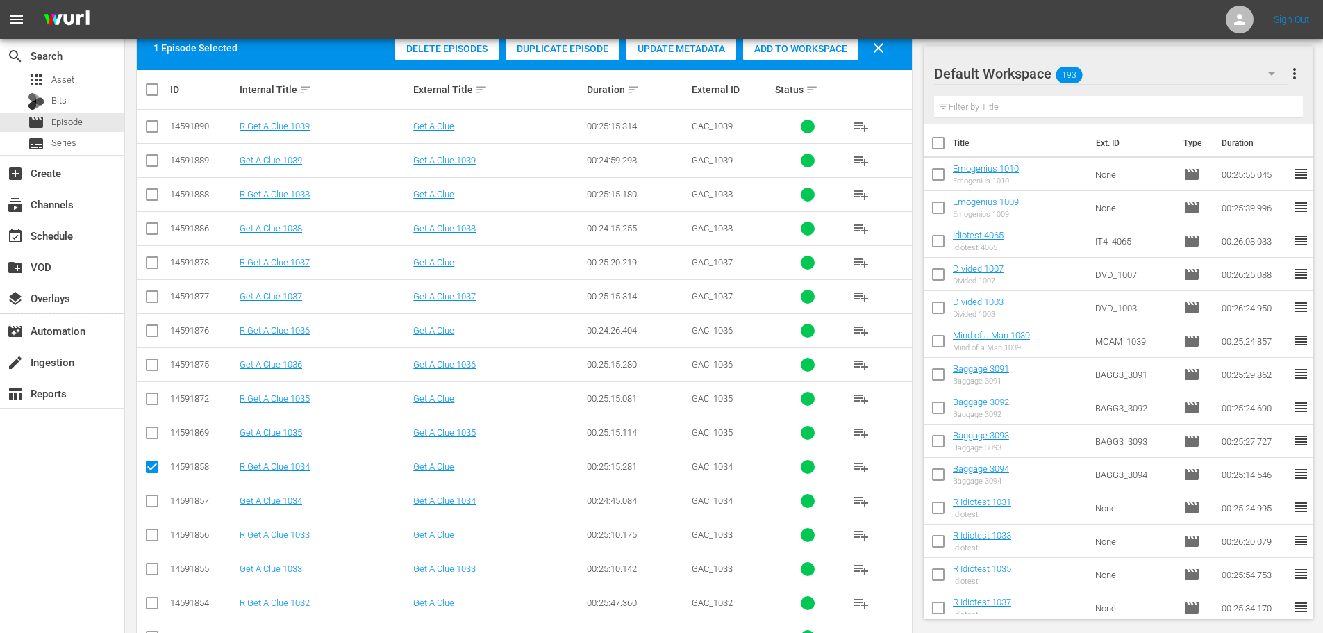
click at [155, 542] on input "checkbox" at bounding box center [152, 537] width 17 height 17
checkbox input "true"
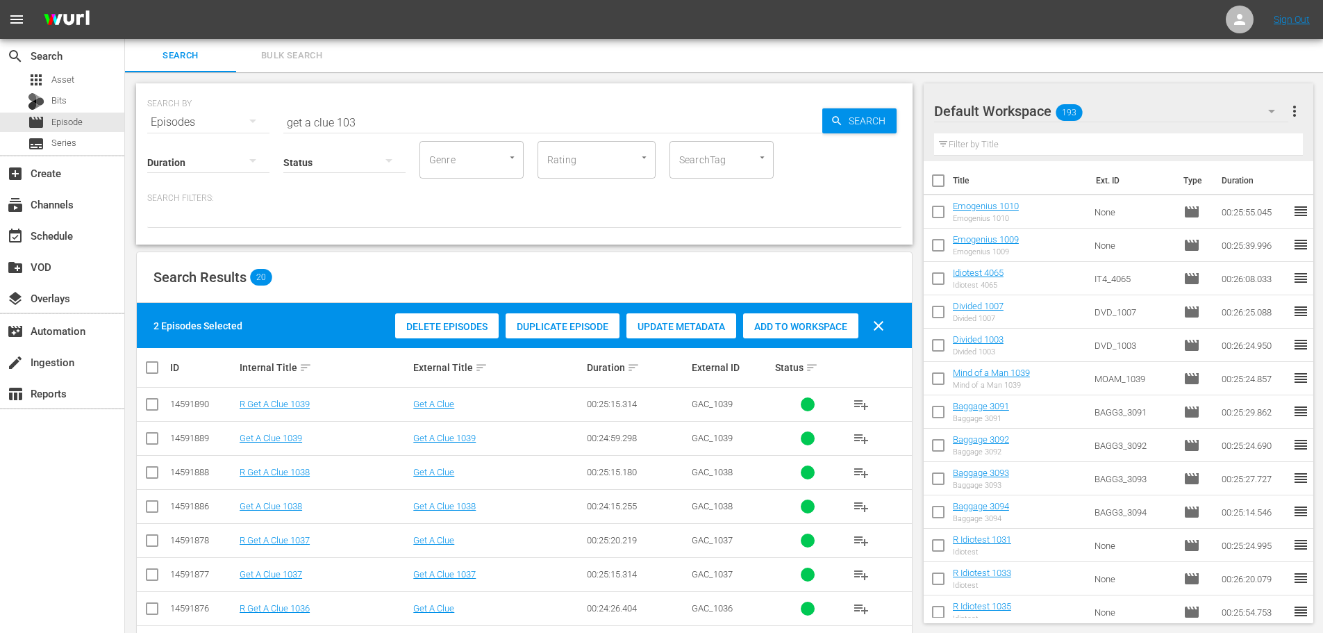
drag, startPoint x: 767, startPoint y: 317, endPoint x: 752, endPoint y: 313, distance: 15.2
click at [768, 319] on div "Add to Workspace" at bounding box center [800, 326] width 115 height 26
drag, startPoint x: 362, startPoint y: 108, endPoint x: 281, endPoint y: 119, distance: 81.3
click at [281, 118] on div "SEARCH BY Search By Episodes Search ID, Title, Description, Keywords, or Catego…" at bounding box center [524, 114] width 754 height 50
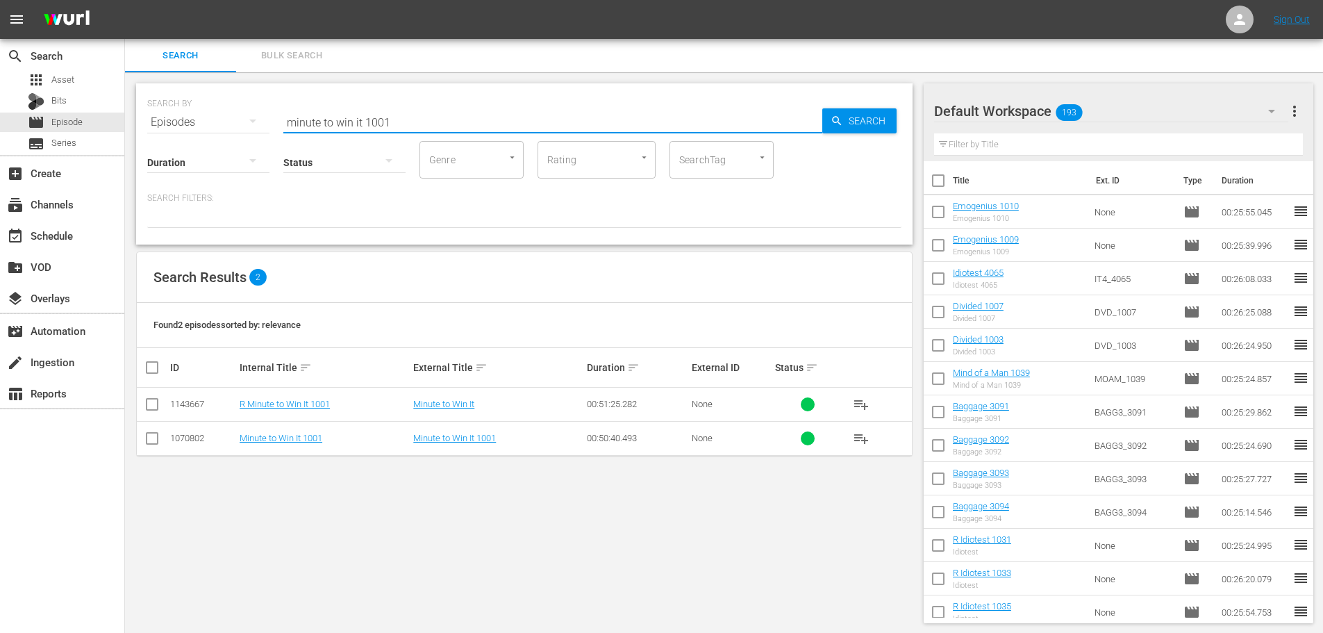
type input "minute to win it 1001"
drag, startPoint x: 151, startPoint y: 405, endPoint x: 181, endPoint y: 399, distance: 30.4
click at [152, 405] on input "checkbox" at bounding box center [152, 407] width 17 height 17
checkbox input "true"
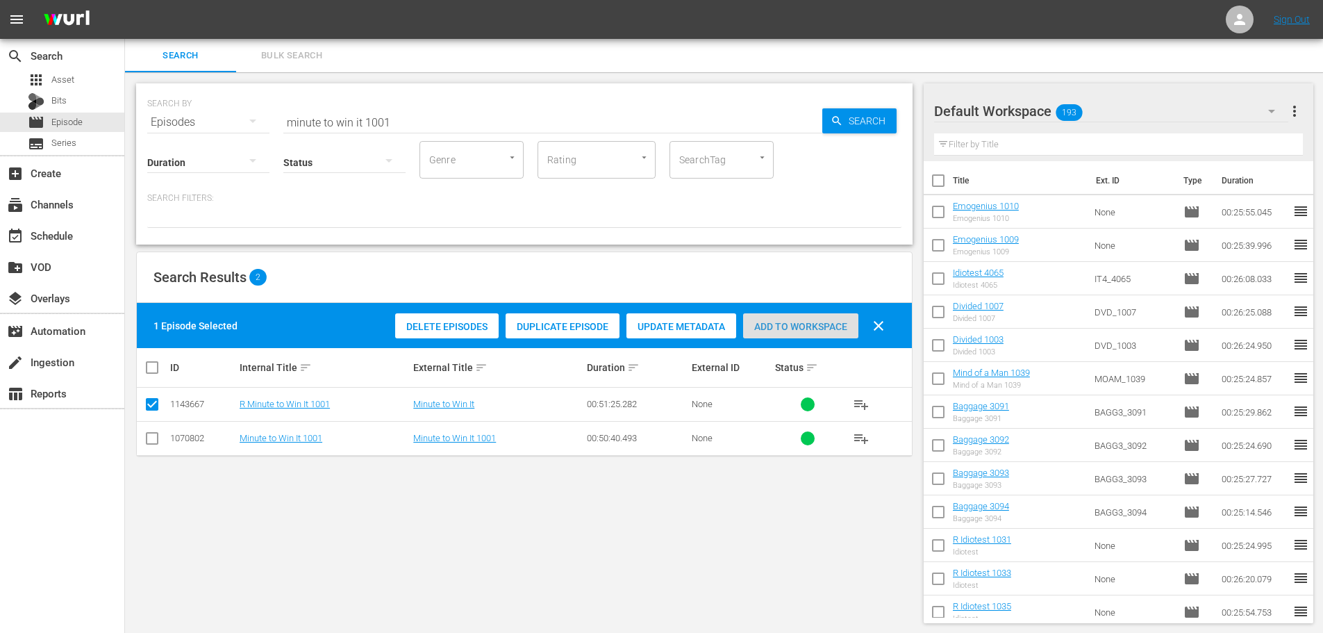
click at [795, 326] on span "Add to Workspace" at bounding box center [800, 326] width 115 height 11
drag, startPoint x: 410, startPoint y: 115, endPoint x: 150, endPoint y: 113, distance: 260.4
click at [150, 113] on div "SEARCH BY Search By Episodes Search ID, Title, Description, Keywords, or Catego…" at bounding box center [524, 114] width 754 height 50
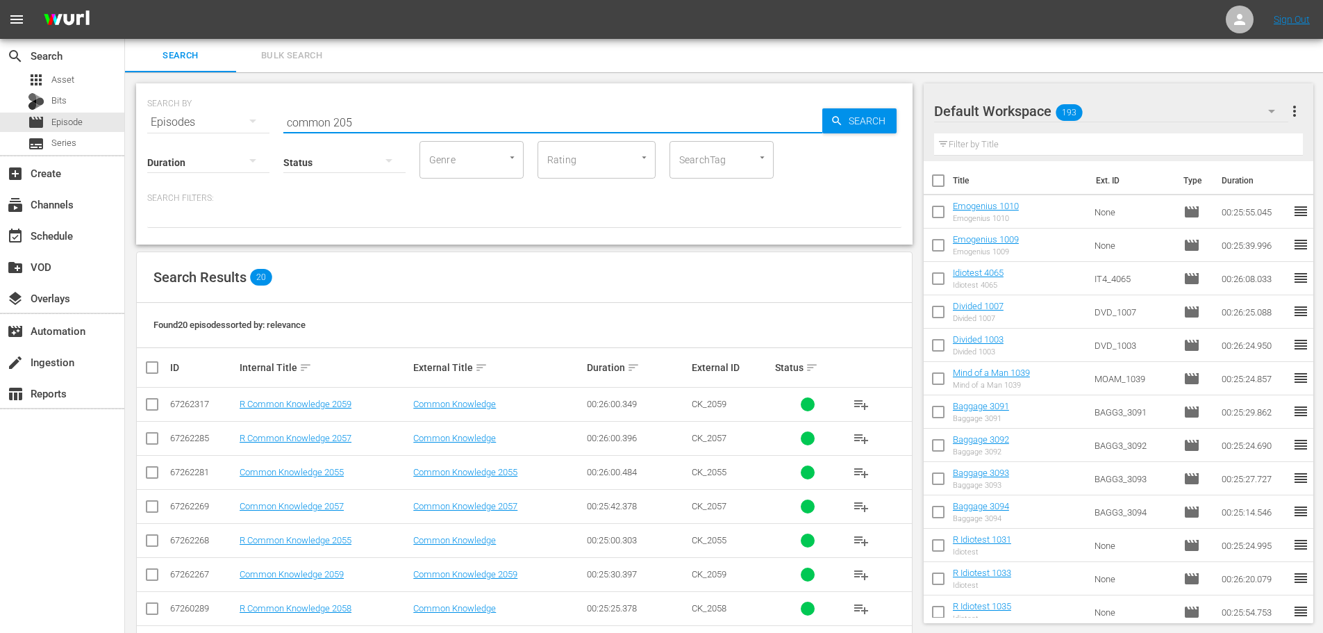
type input "common 205"
click at [147, 436] on input "checkbox" at bounding box center [152, 441] width 17 height 17
checkbox input "true"
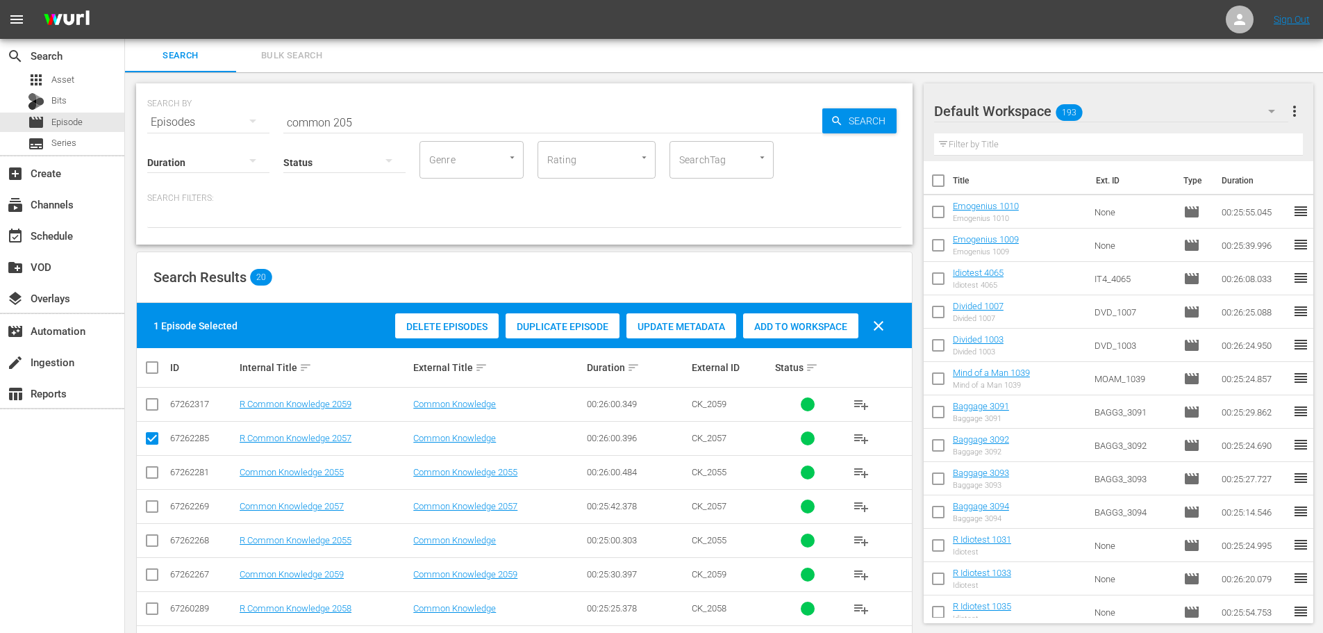
click at [150, 403] on input "checkbox" at bounding box center [152, 407] width 17 height 17
checkbox input "true"
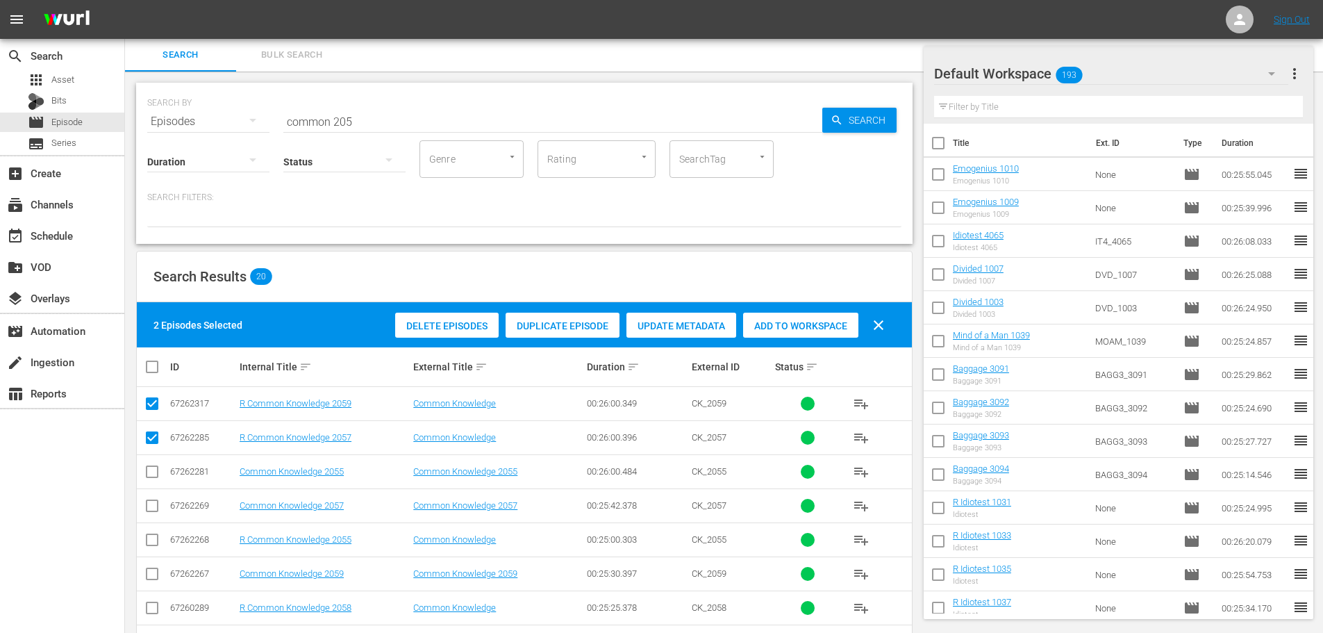
scroll to position [69, 0]
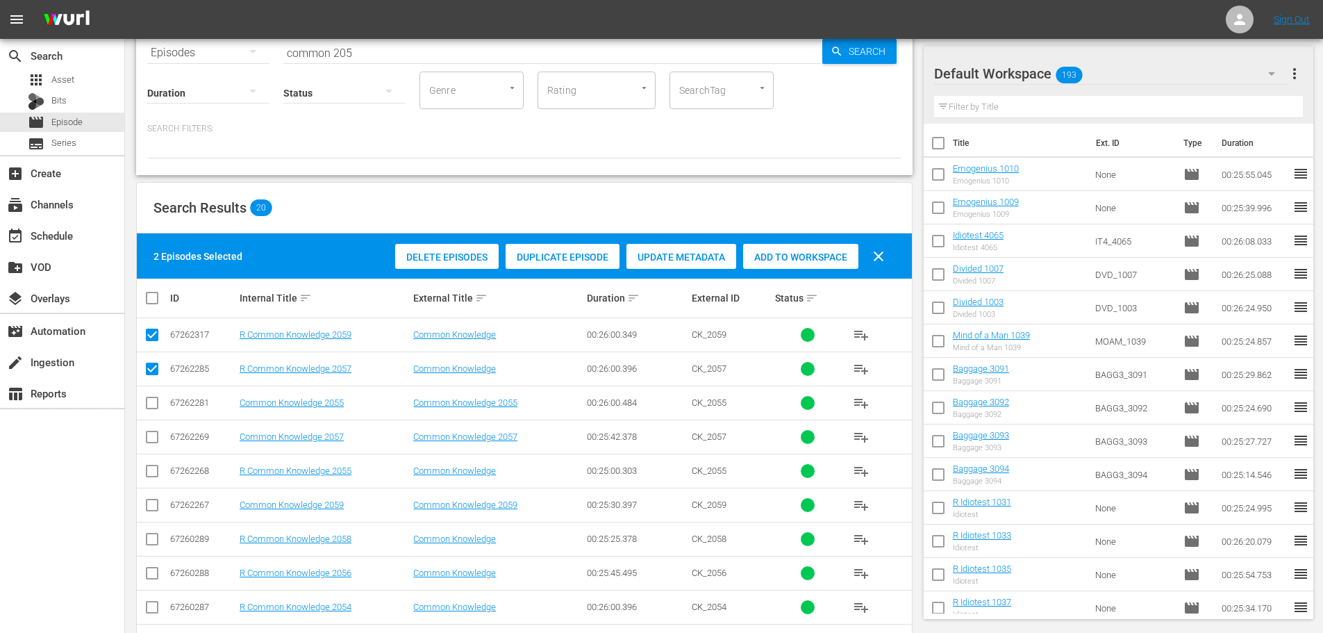
click at [155, 477] on input "checkbox" at bounding box center [152, 473] width 17 height 17
checkbox input "true"
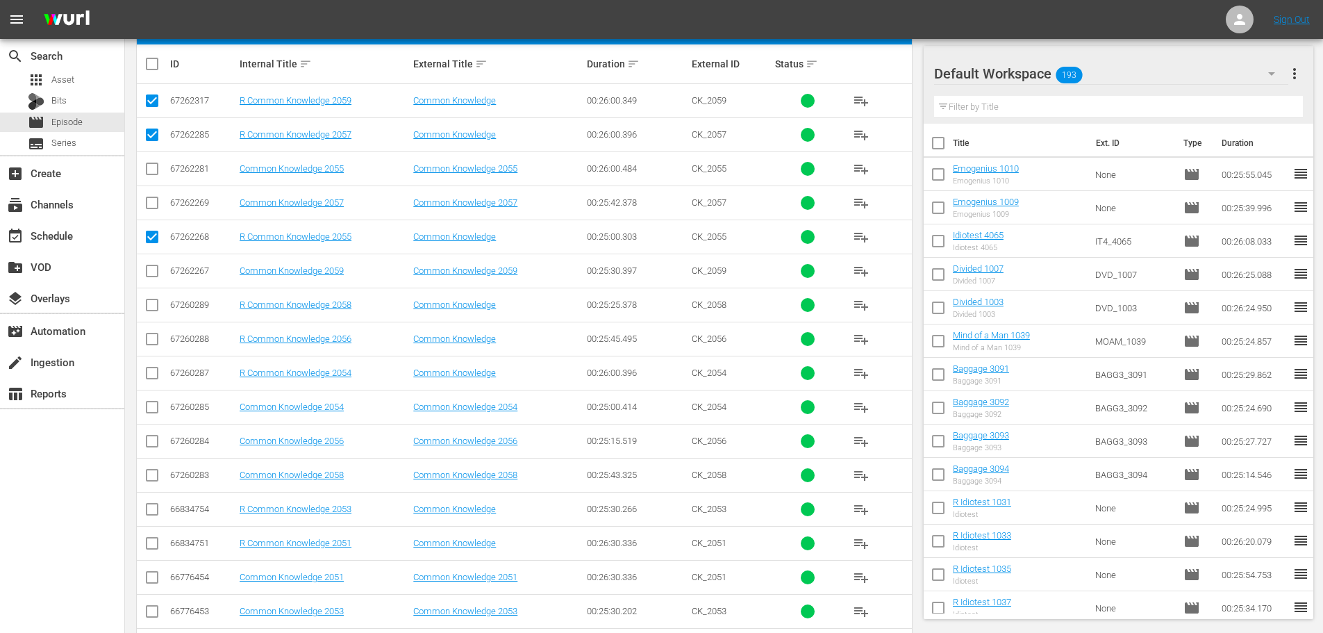
scroll to position [347, 0]
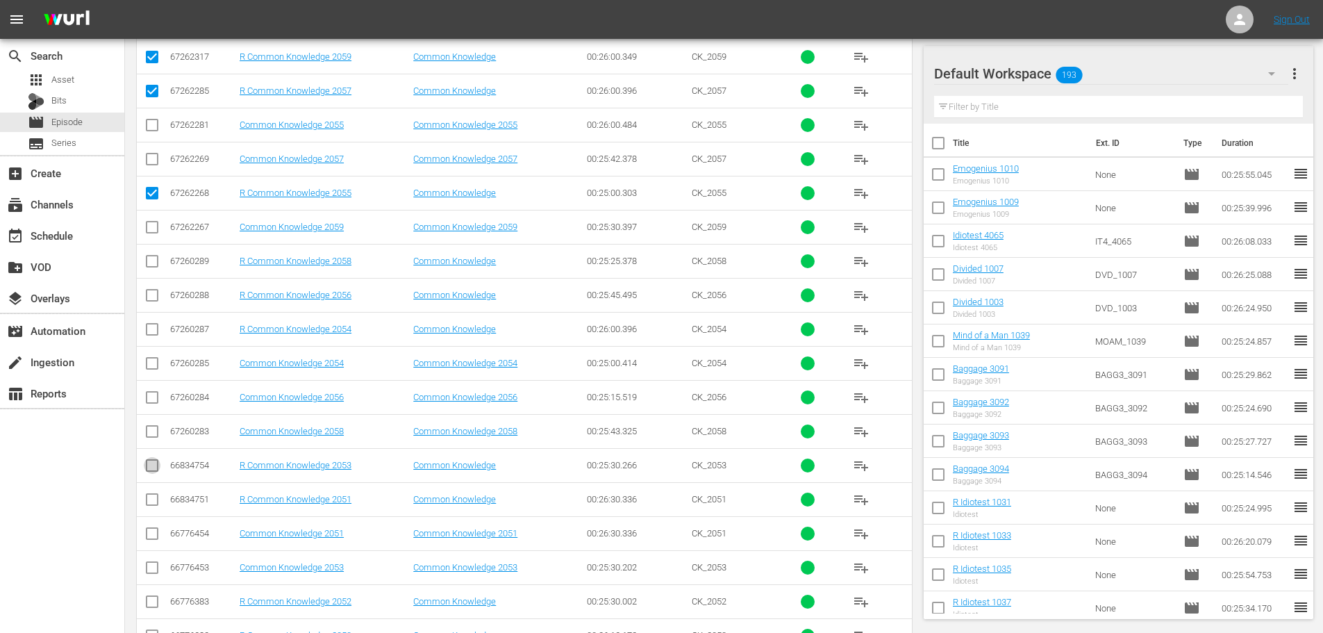
click at [154, 469] on input "checkbox" at bounding box center [152, 468] width 17 height 17
checkbox input "true"
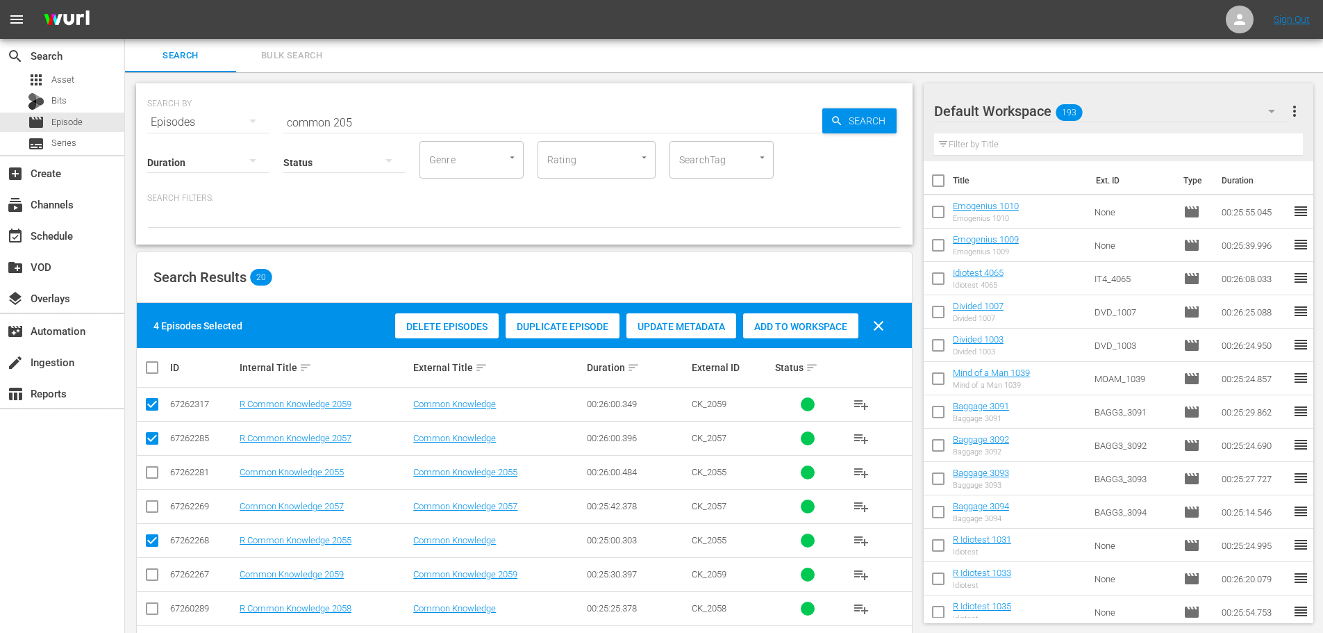
click at [790, 333] on div "Add to Workspace" at bounding box center [800, 326] width 115 height 26
click at [790, 325] on span "Add to Workspace" at bounding box center [800, 326] width 115 height 11
drag, startPoint x: 376, startPoint y: 114, endPoint x: 62, endPoint y: 83, distance: 316.1
click at [125, 0] on div "search Search apps Asset Bits movie Episode subtitles Series add_box Create sub…" at bounding box center [724, 0] width 1198 height 0
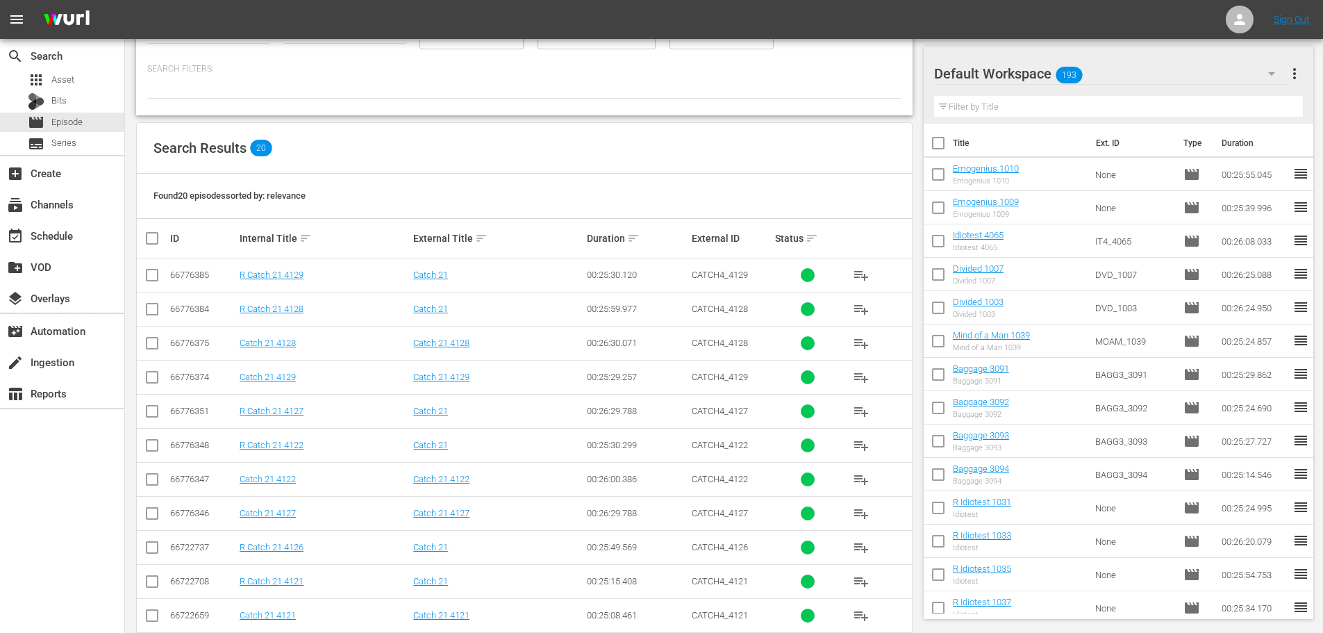
scroll to position [139, 0]
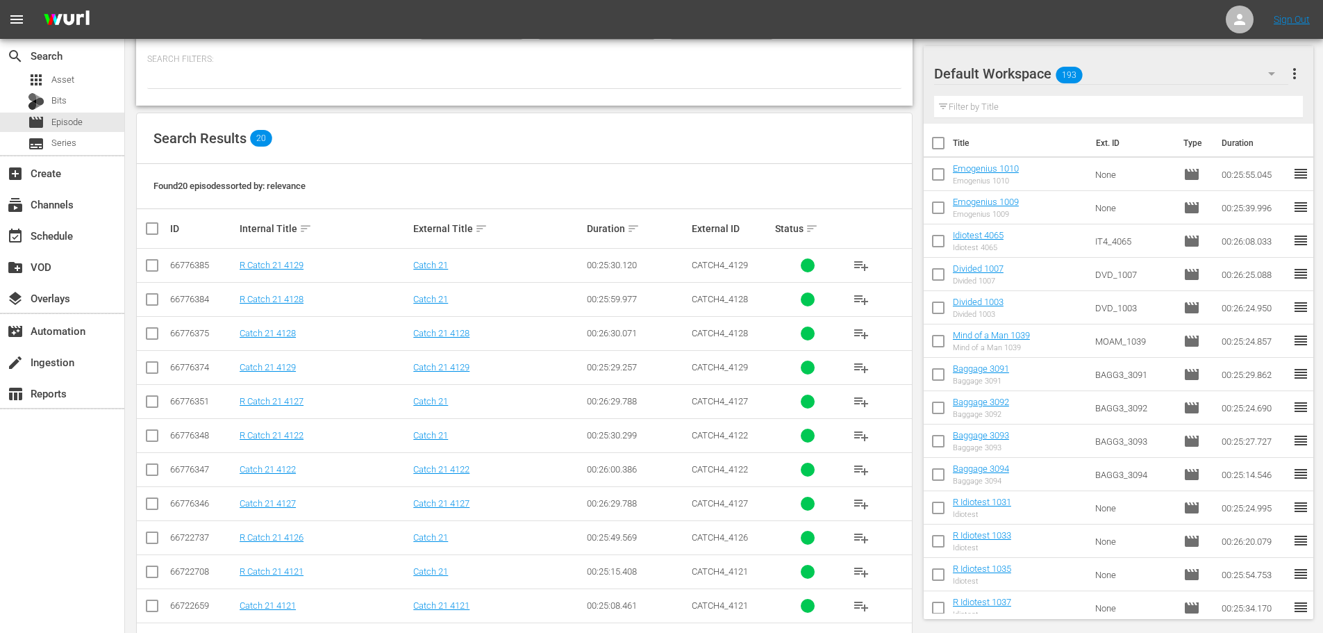
type input "catch 21 412"
click at [151, 537] on input "checkbox" at bounding box center [152, 540] width 17 height 17
checkbox input "true"
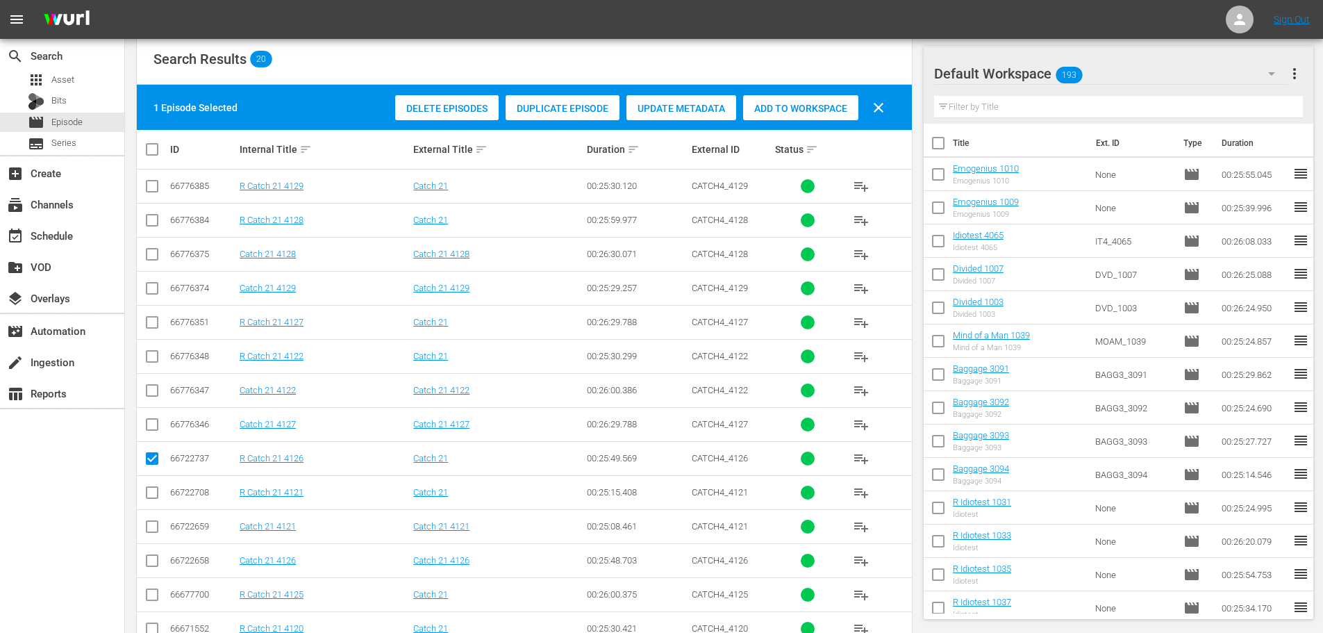
scroll to position [278, 0]
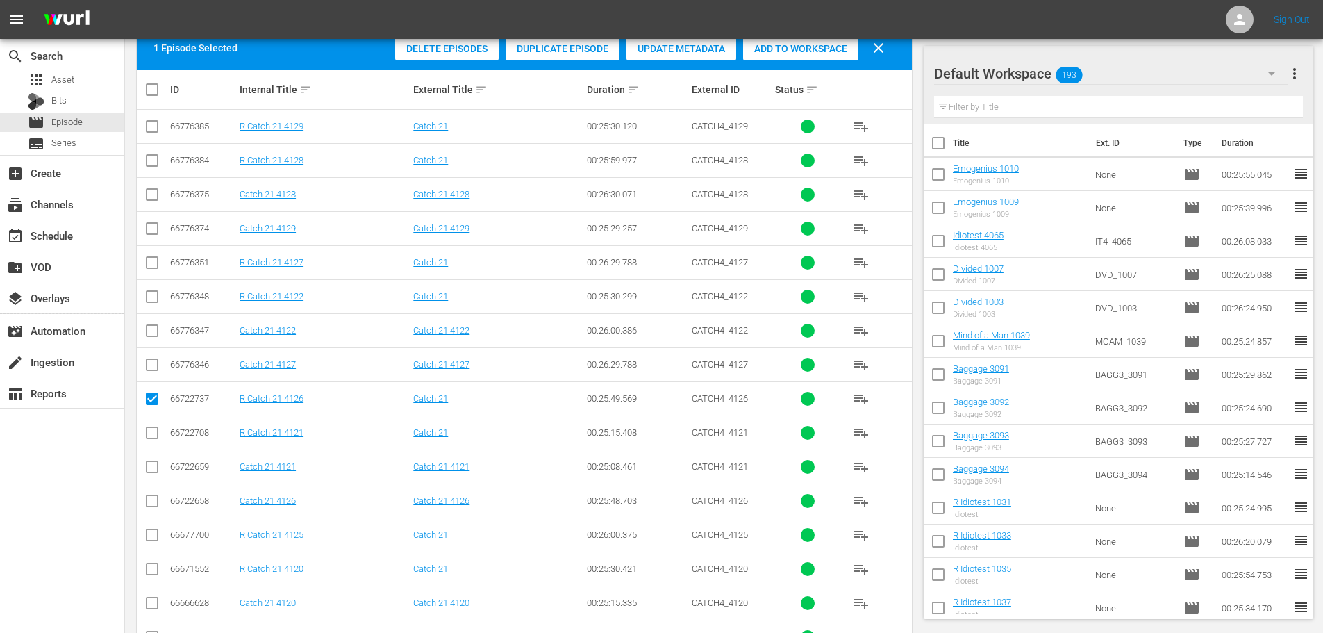
click at [150, 542] on input "checkbox" at bounding box center [152, 537] width 17 height 17
checkbox input "true"
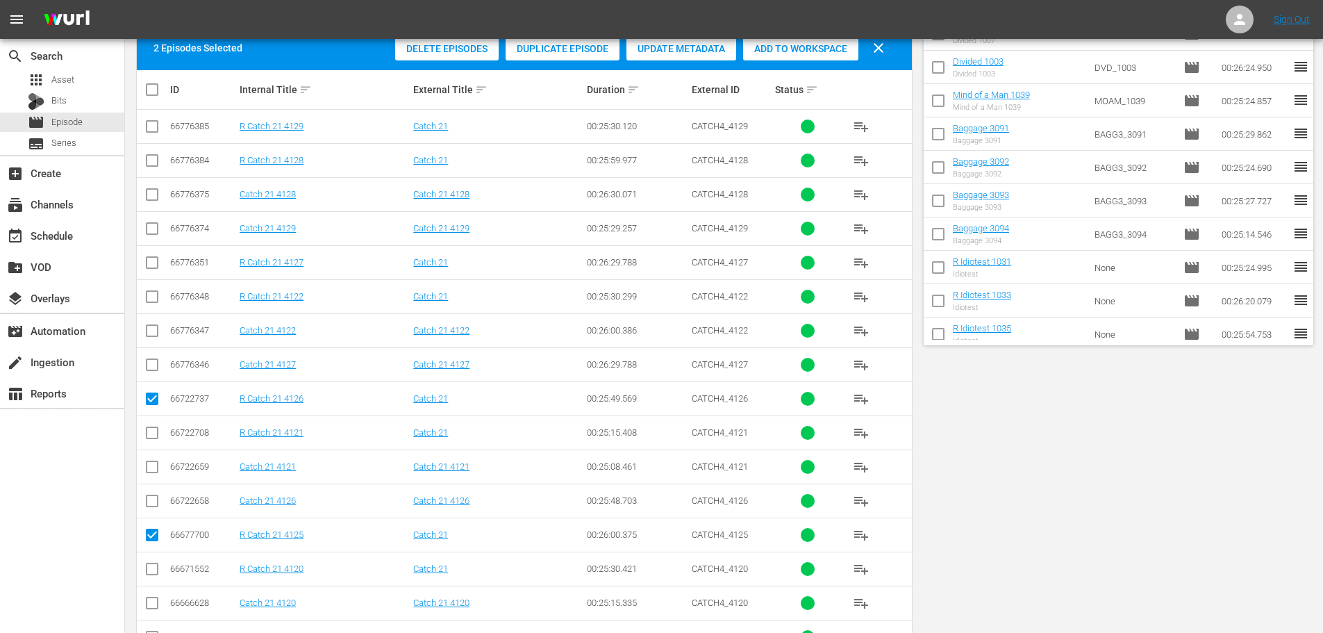
scroll to position [0, 0]
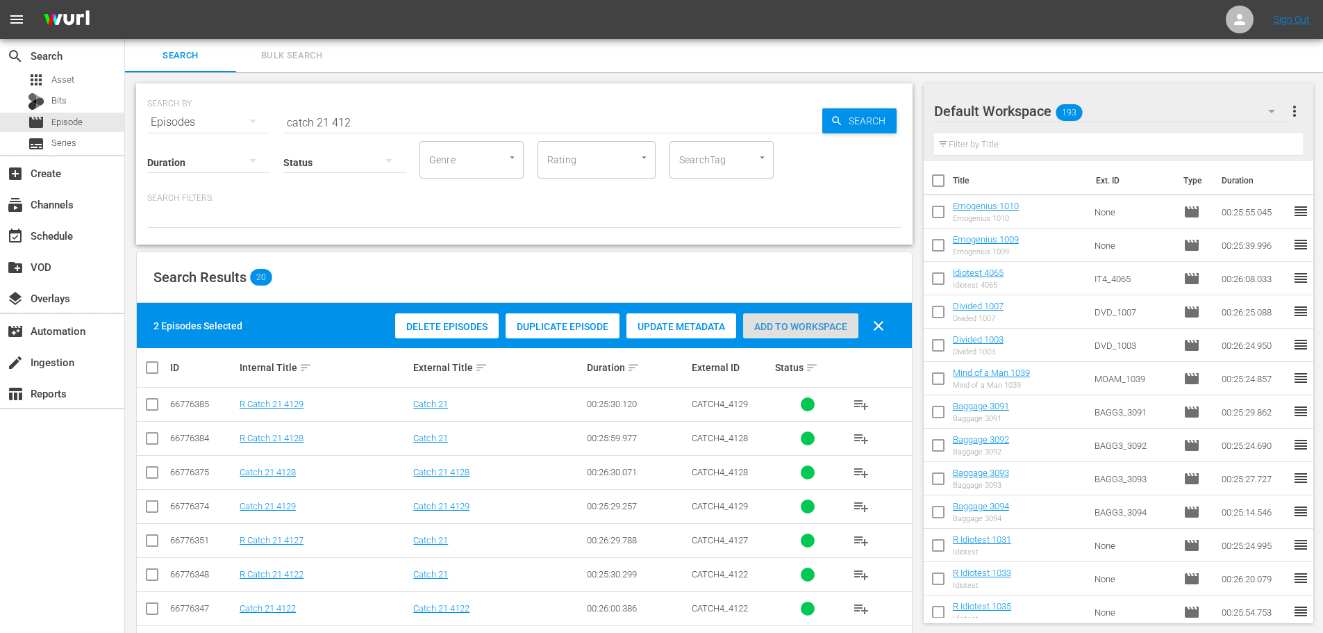
click at [793, 335] on div "Add to Workspace" at bounding box center [800, 326] width 115 height 26
drag, startPoint x: 369, startPoint y: 117, endPoint x: 62, endPoint y: 109, distance: 307.0
click at [125, 0] on div "search Search apps Asset Bits movie Episode subtitles Series add_box Create sub…" at bounding box center [724, 0] width 1198 height 0
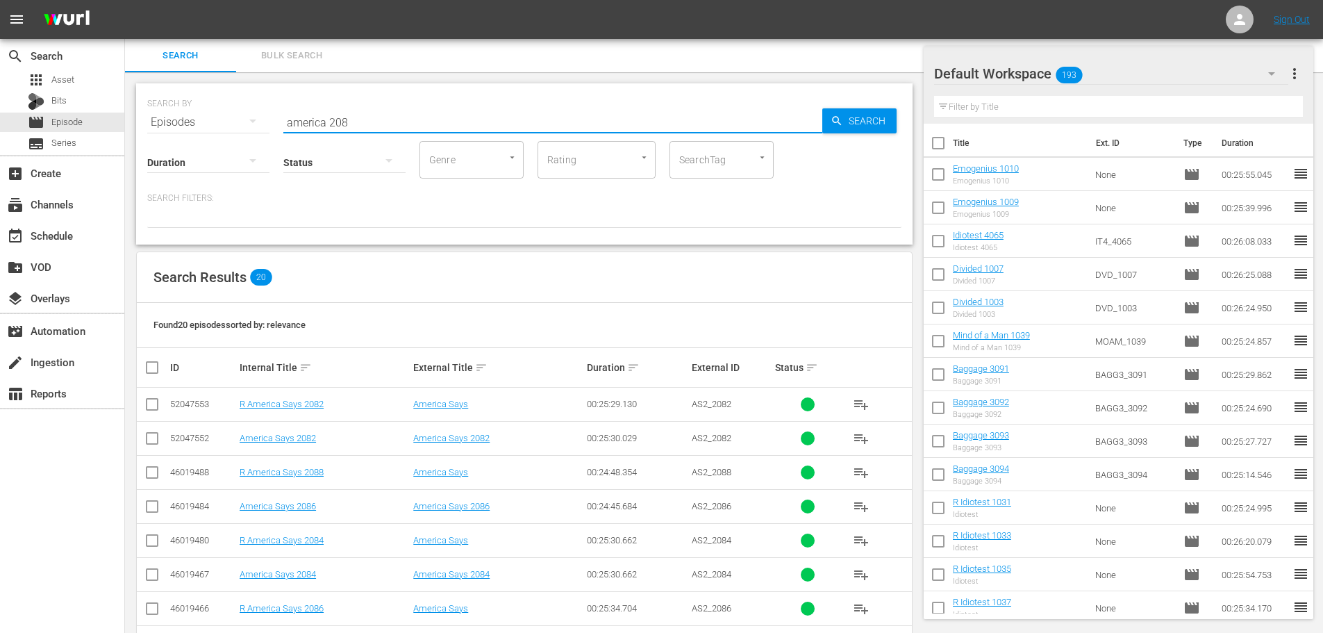
scroll to position [461, 0]
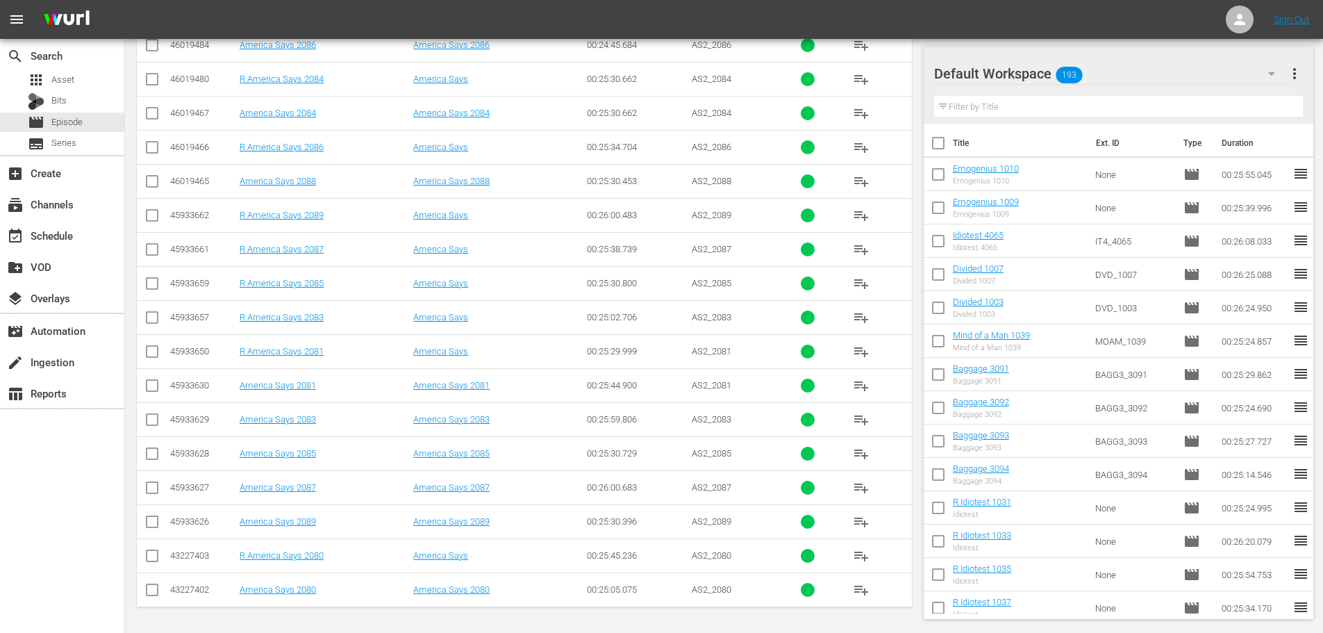
type input "america 208"
click at [151, 357] on input "checkbox" at bounding box center [152, 354] width 17 height 17
checkbox input "true"
click at [156, 320] on input "checkbox" at bounding box center [152, 320] width 17 height 17
checkbox input "true"
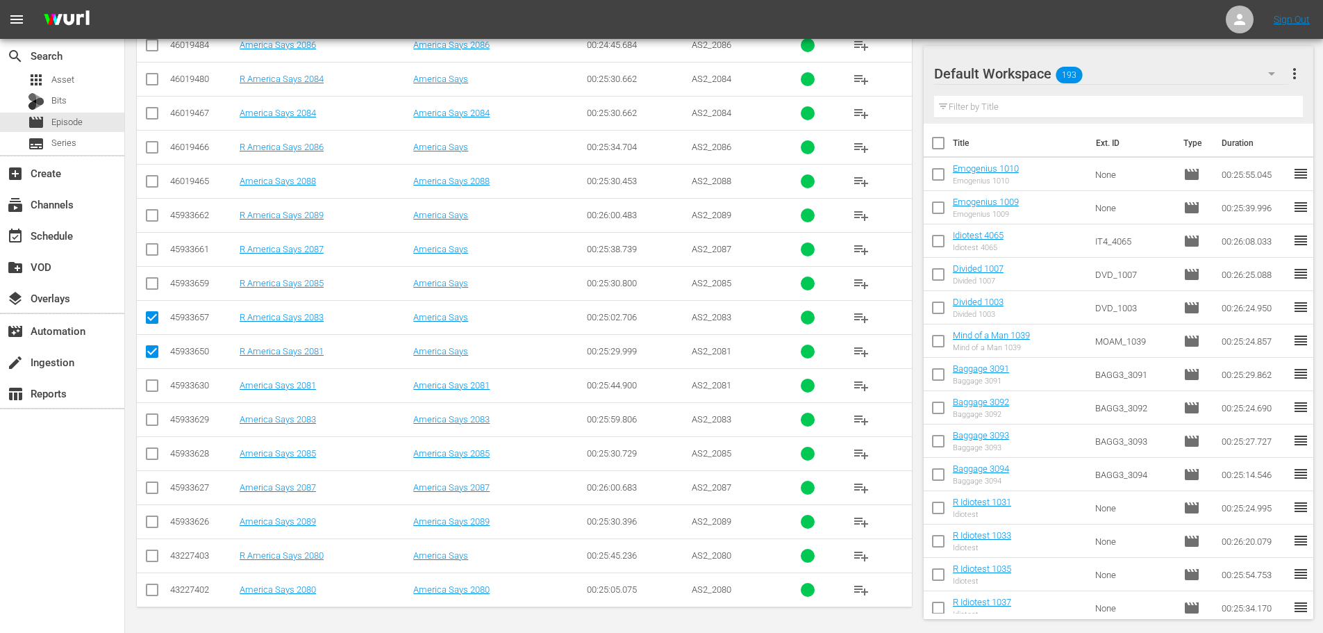
click at [160, 287] on td at bounding box center [152, 283] width 31 height 34
click at [158, 285] on input "checkbox" at bounding box center [152, 286] width 17 height 17
checkbox input "true"
click at [151, 250] on input "checkbox" at bounding box center [152, 252] width 17 height 17
checkbox input "true"
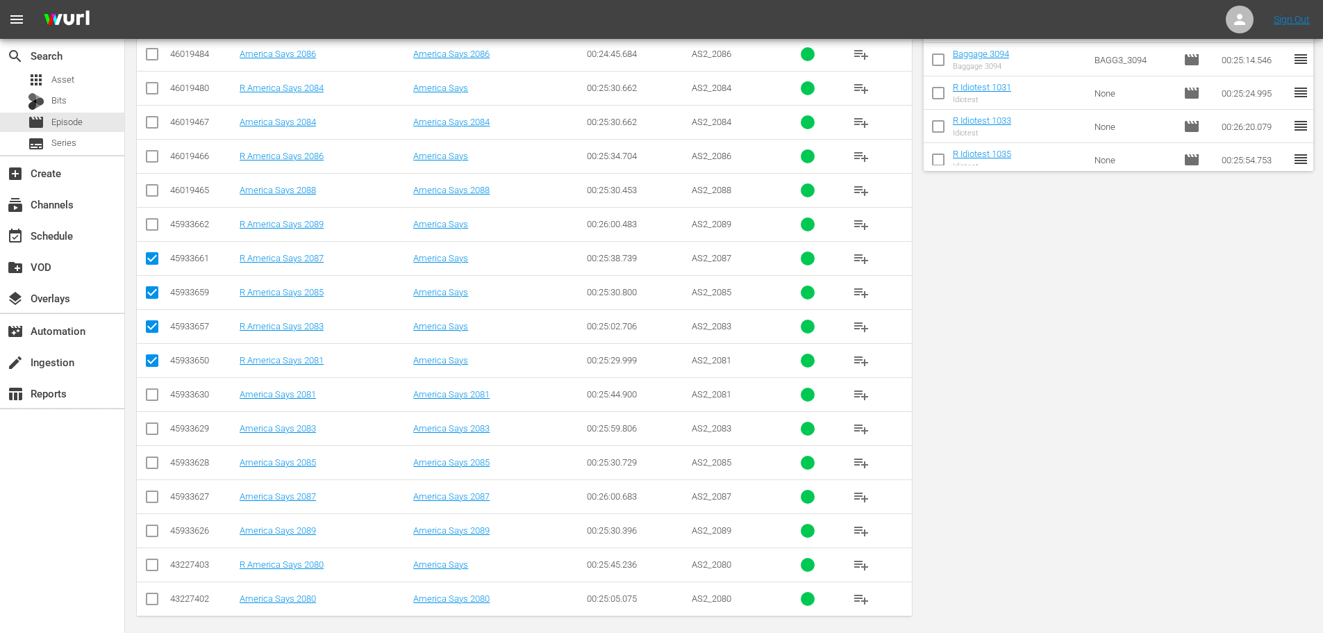
scroll to position [0, 0]
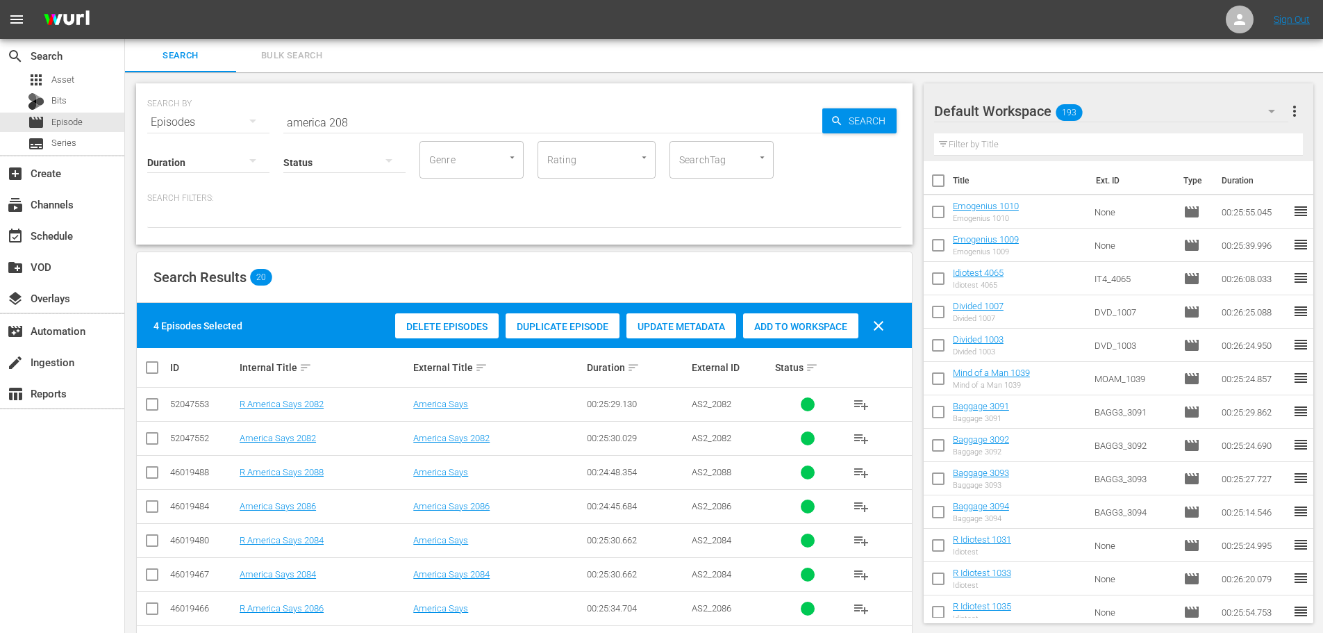
drag, startPoint x: 796, startPoint y: 315, endPoint x: 702, endPoint y: 242, distance: 118.3
click at [796, 316] on div "Add to Workspace" at bounding box center [800, 326] width 115 height 26
drag, startPoint x: 374, startPoint y: 108, endPoint x: 214, endPoint y: 125, distance: 160.7
click at [214, 125] on div "SEARCH BY Search By Episodes Search ID, Title, Description, Keywords, or Catego…" at bounding box center [524, 114] width 754 height 50
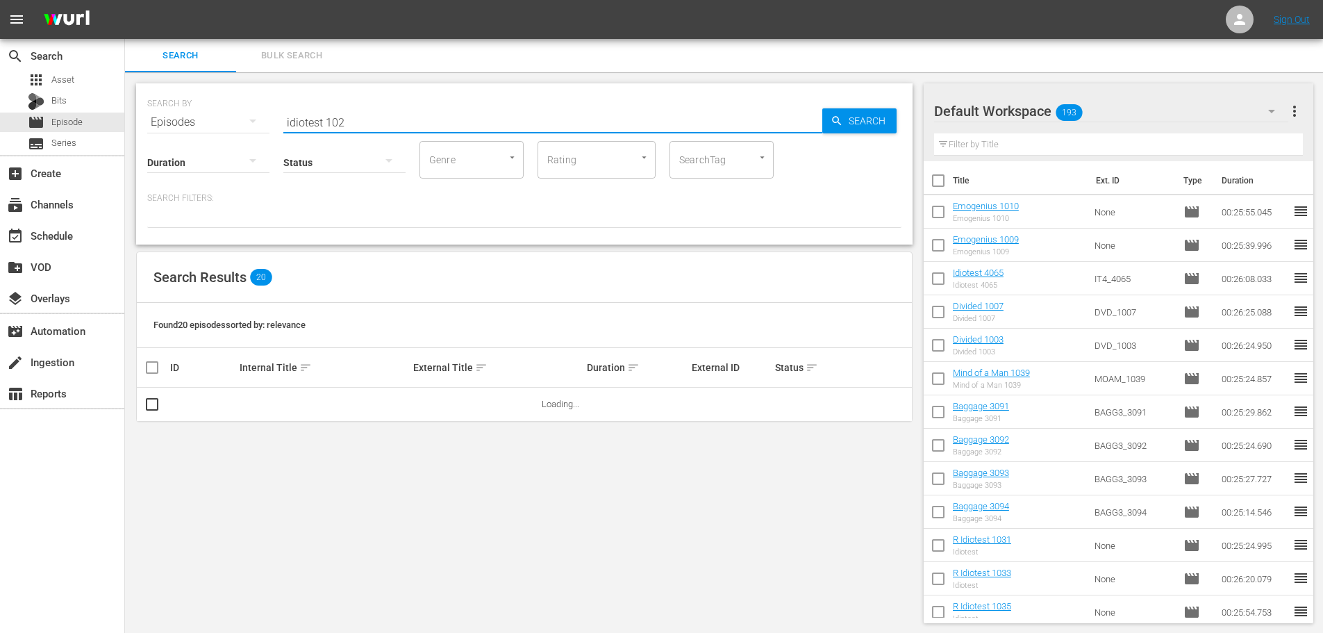
scroll to position [1, 0]
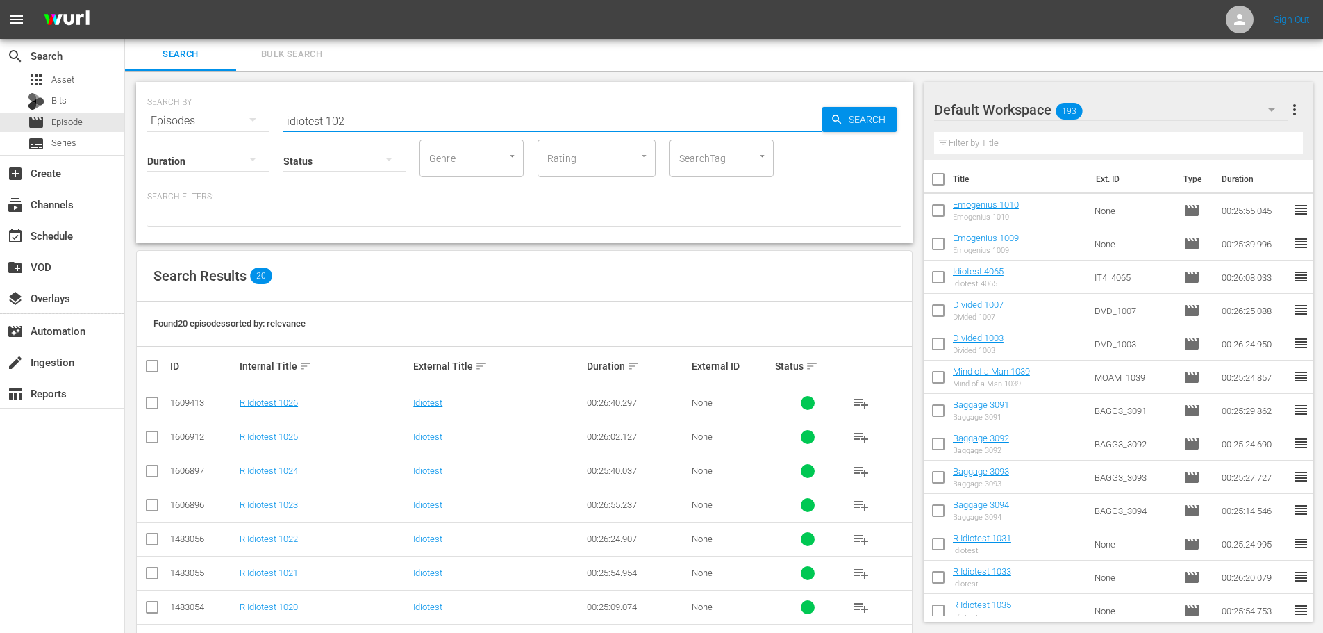
type input "idiotest 102"
click at [153, 442] on input "checkbox" at bounding box center [152, 439] width 17 height 17
checkbox input "true"
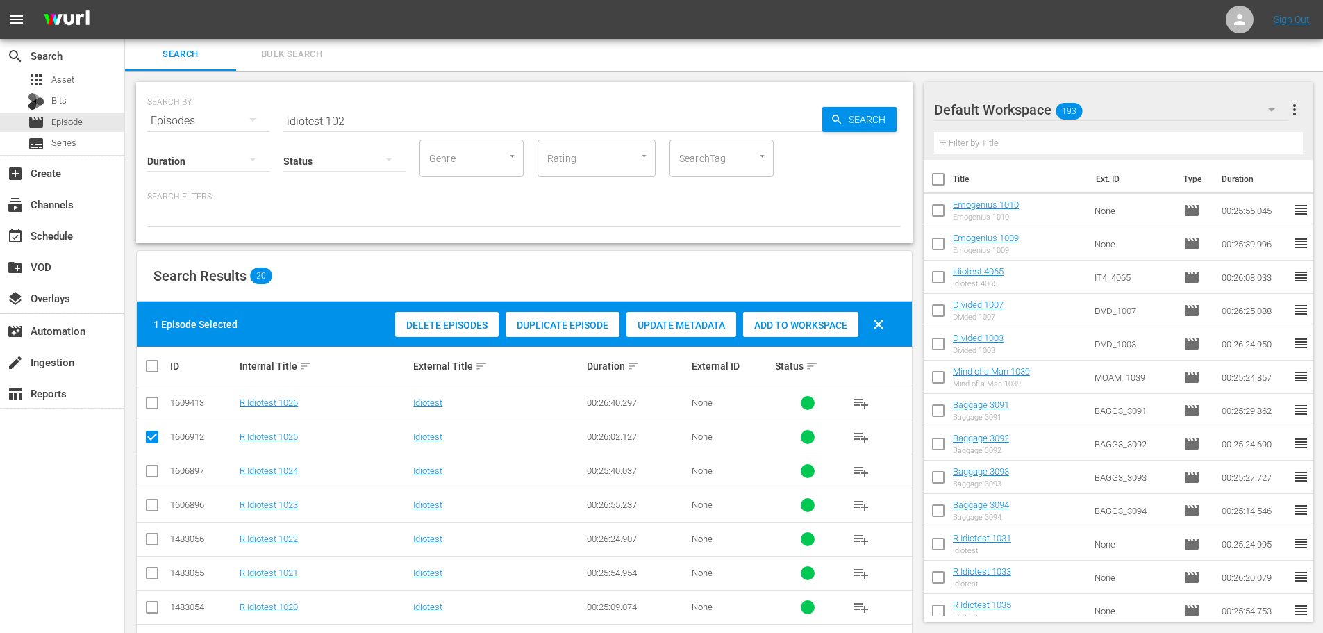
click at [153, 505] on input "checkbox" at bounding box center [152, 507] width 17 height 17
checkbox input "true"
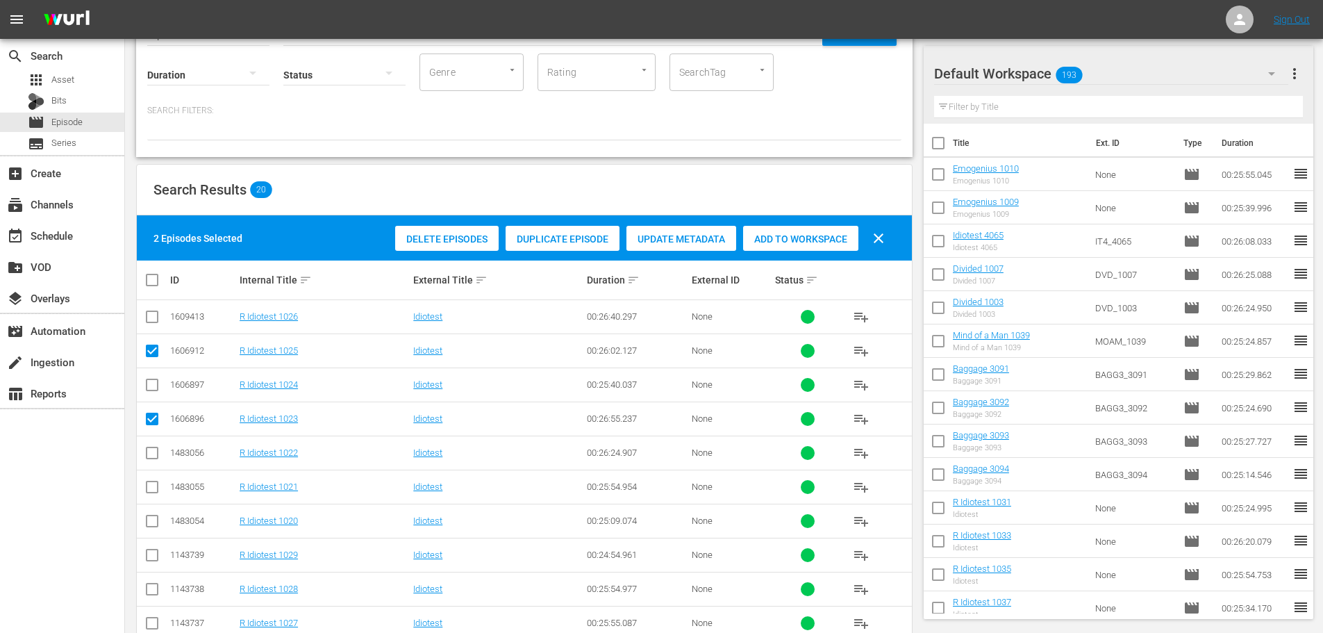
scroll to position [140, 0]
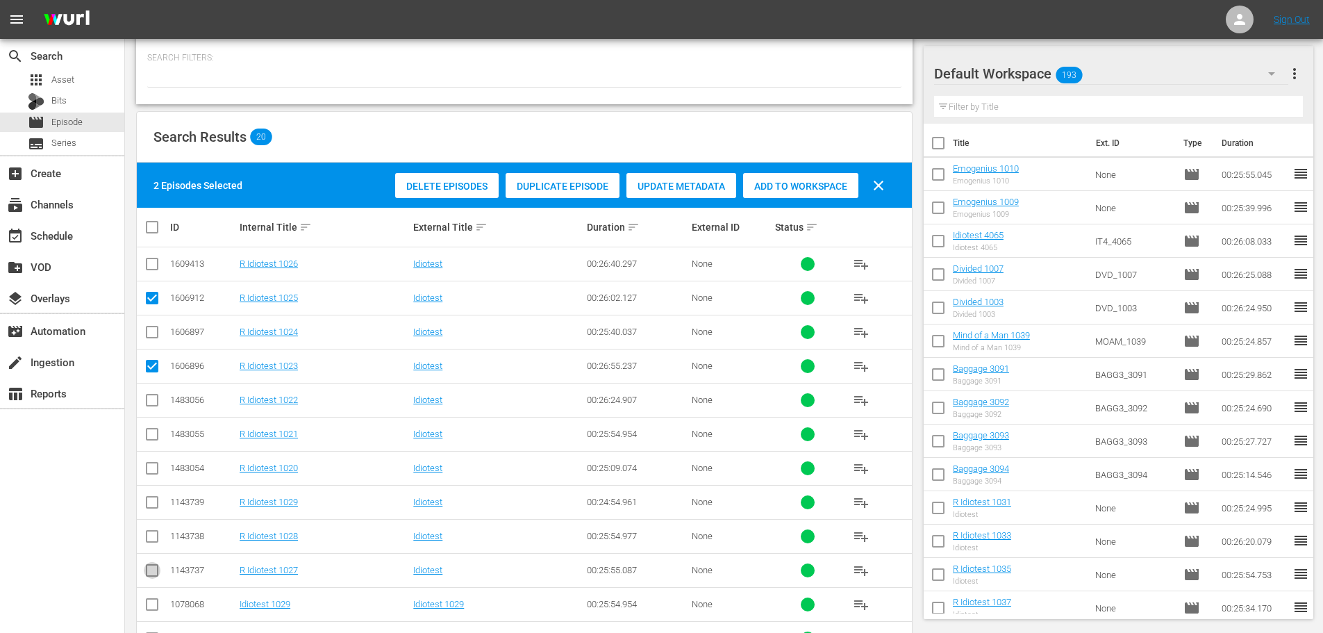
click at [148, 567] on input "checkbox" at bounding box center [152, 573] width 17 height 17
checkbox input "true"
click at [149, 541] on input "checkbox" at bounding box center [152, 539] width 17 height 17
checkbox input "true"
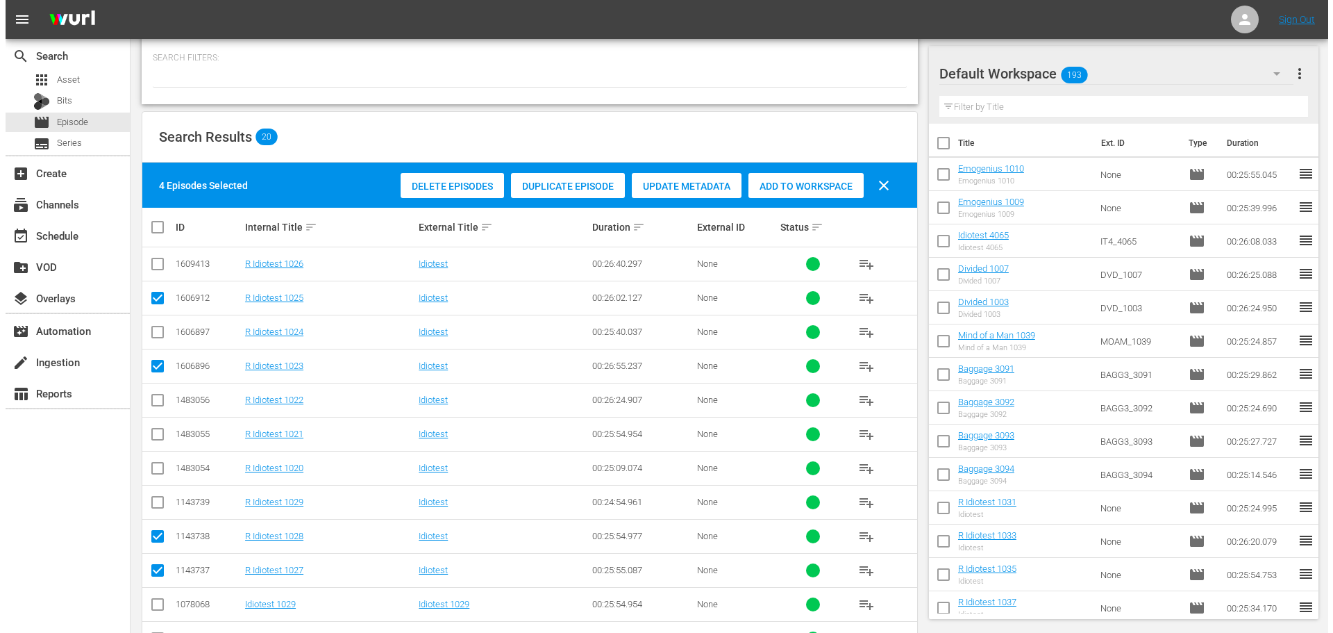
scroll to position [0, 0]
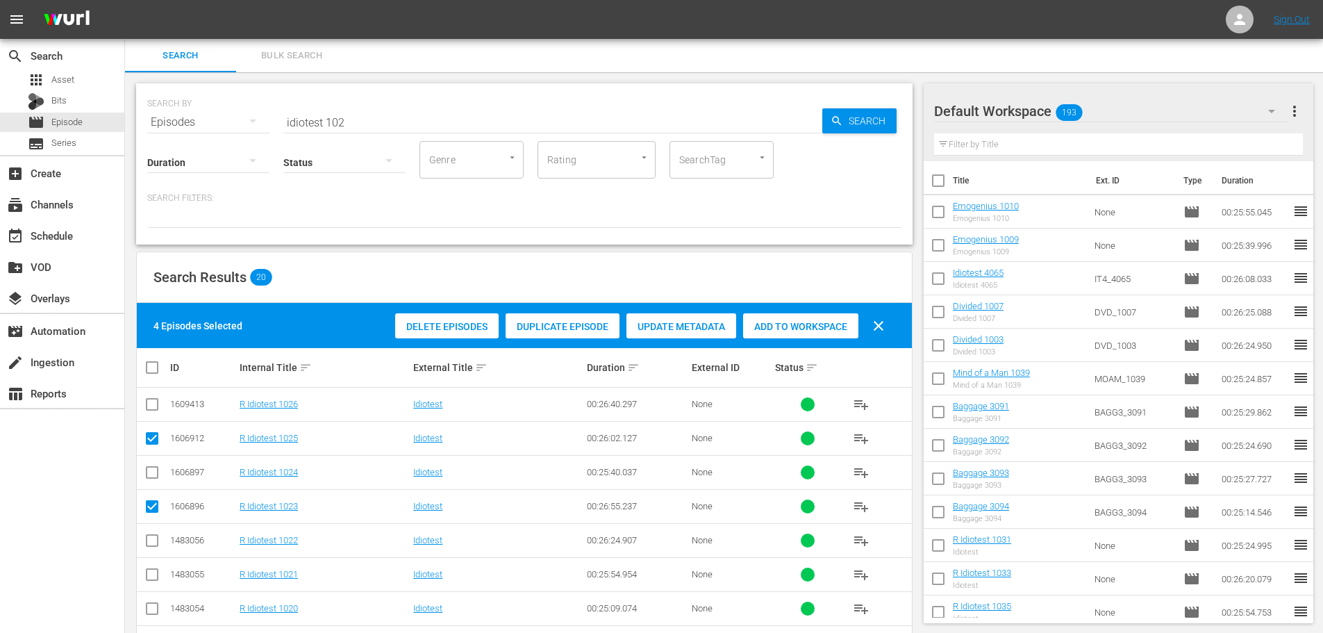
click at [771, 326] on span "Add to Workspace" at bounding box center [800, 326] width 115 height 11
click at [91, 240] on div "event_available Schedule" at bounding box center [62, 235] width 124 height 28
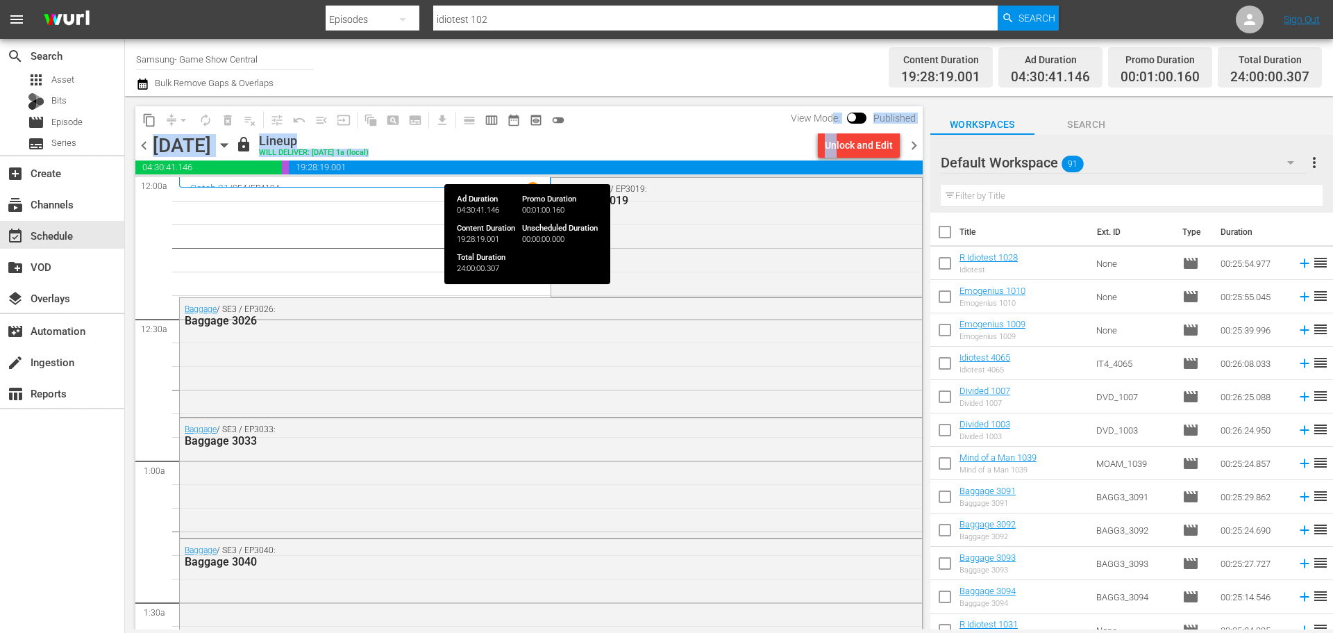
click at [839, 135] on div "content_copy compress arrow_drop_down autorenew_outlined delete_forever_outline…" at bounding box center [528, 133] width 787 height 54
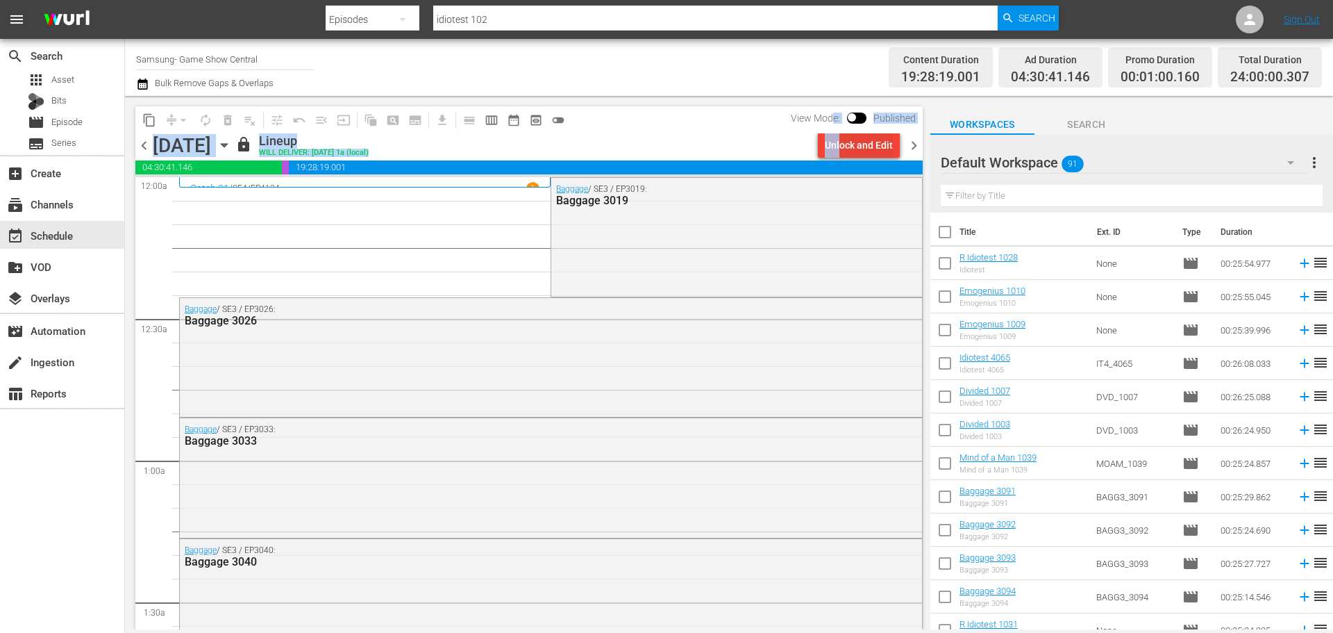
click at [841, 137] on div "Unlock and Edit" at bounding box center [859, 145] width 68 height 25
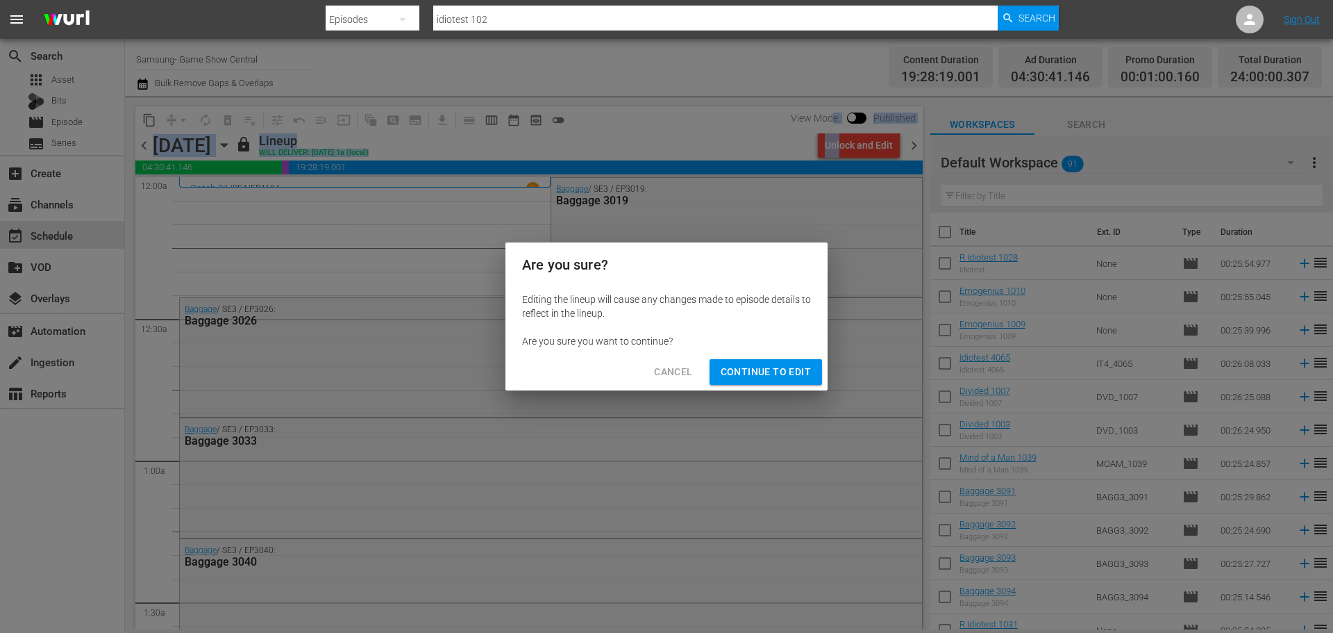
click at [766, 374] on span "Continue to Edit" at bounding box center [766, 371] width 90 height 17
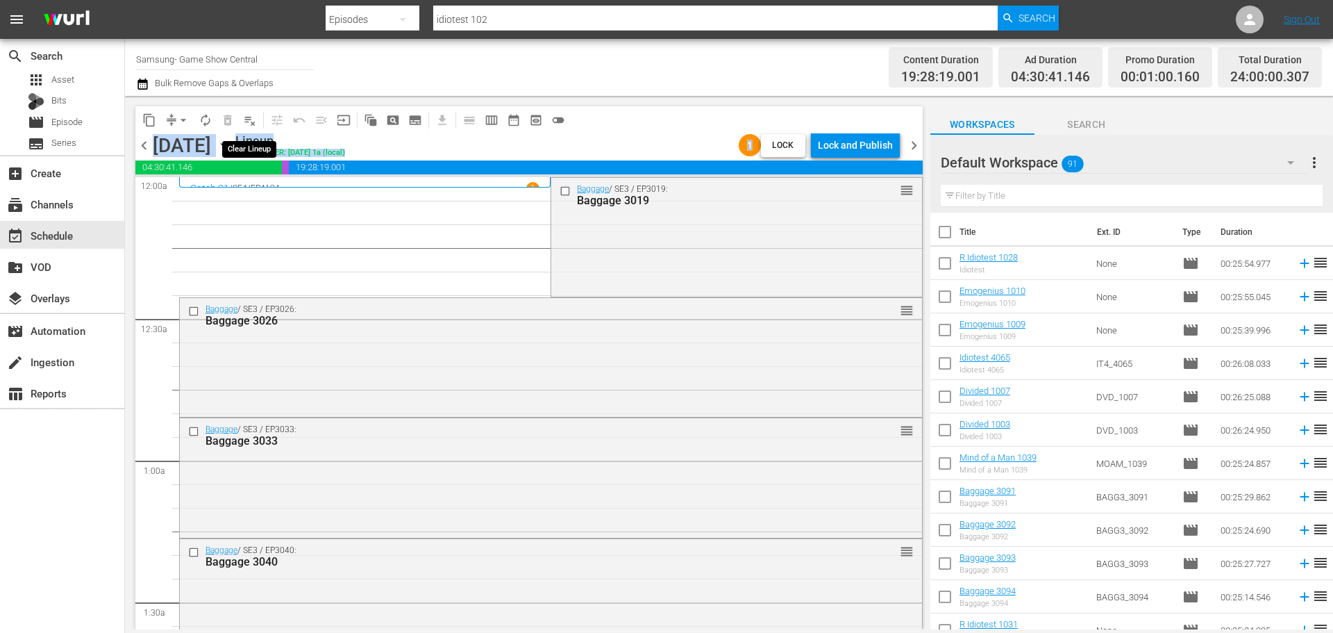
click at [251, 123] on span "playlist_remove_outlined" at bounding box center [250, 120] width 14 height 14
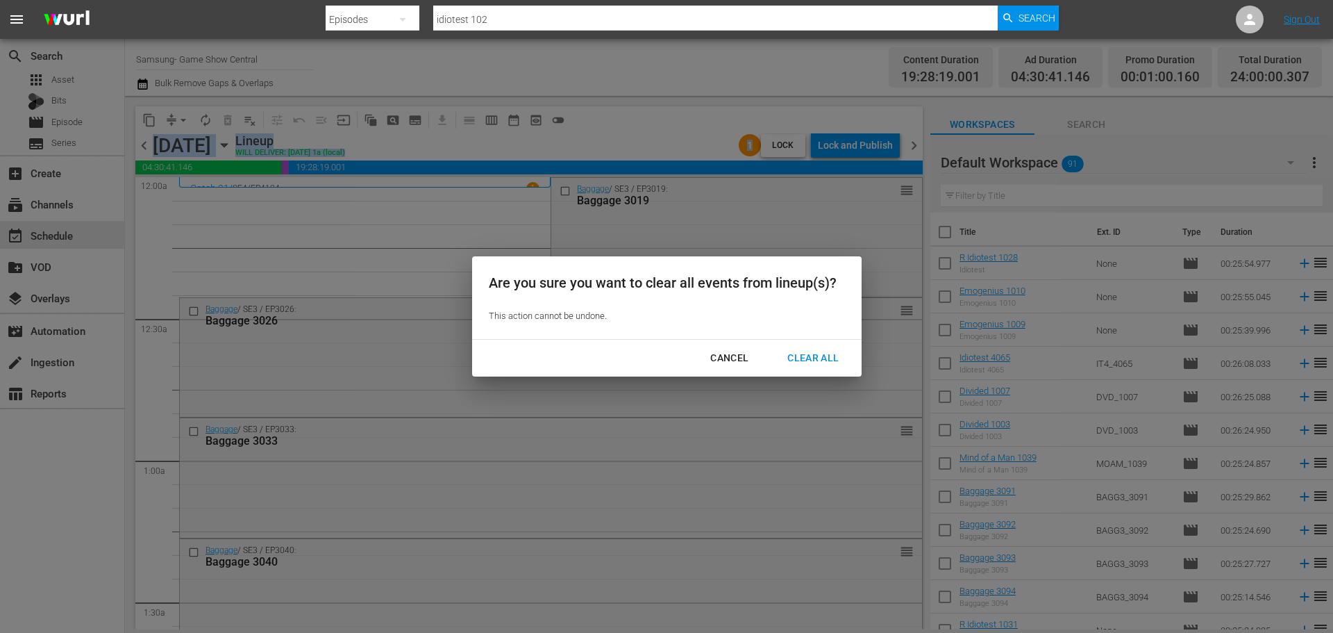
click at [814, 358] on div "Clear All" at bounding box center [813, 357] width 74 height 17
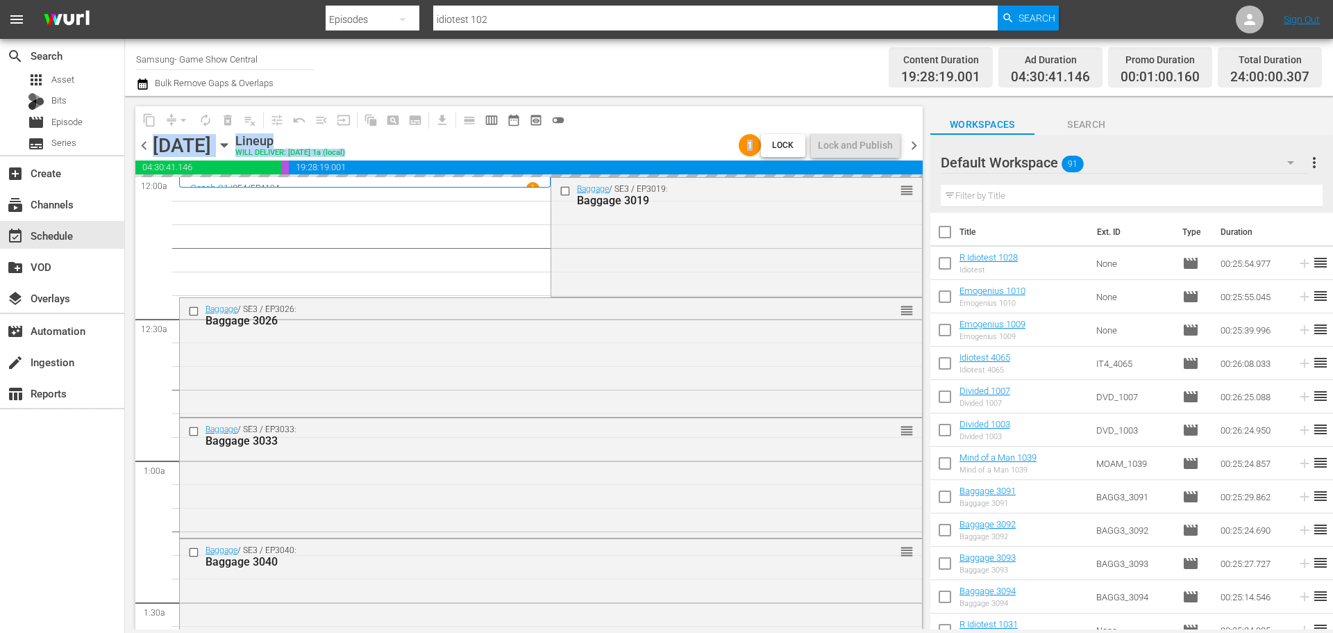
click at [227, 144] on icon "button" at bounding box center [224, 145] width 6 height 3
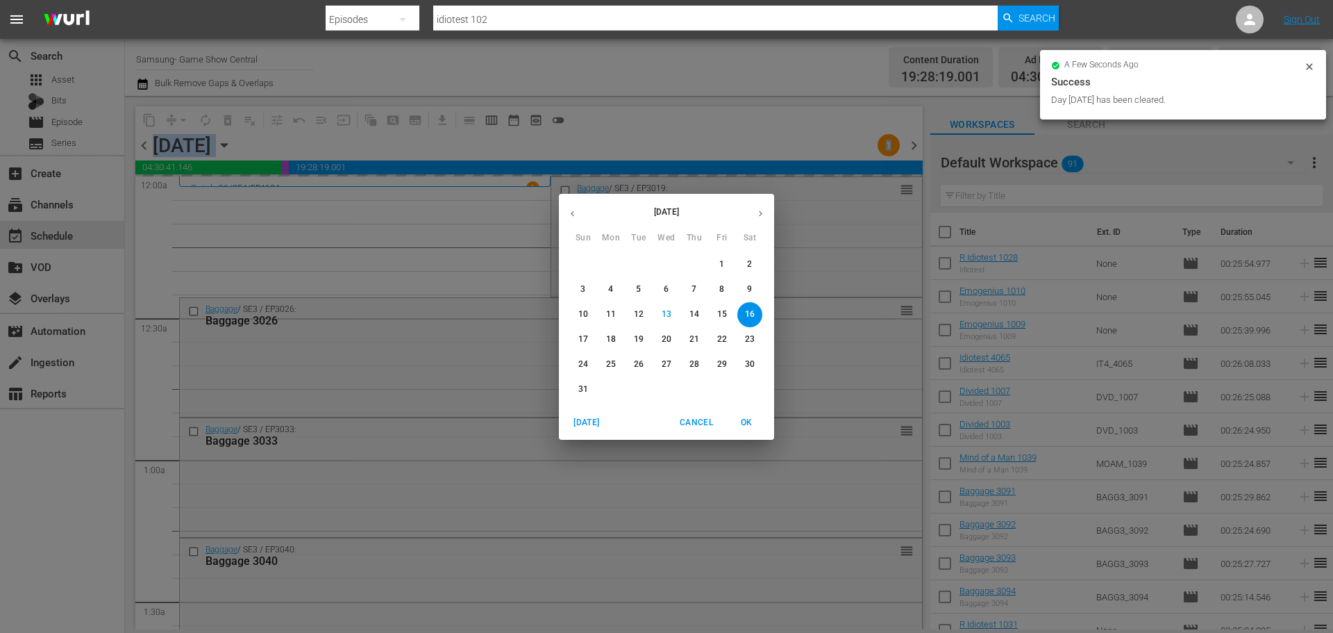
click at [724, 291] on p "8" at bounding box center [721, 289] width 5 height 12
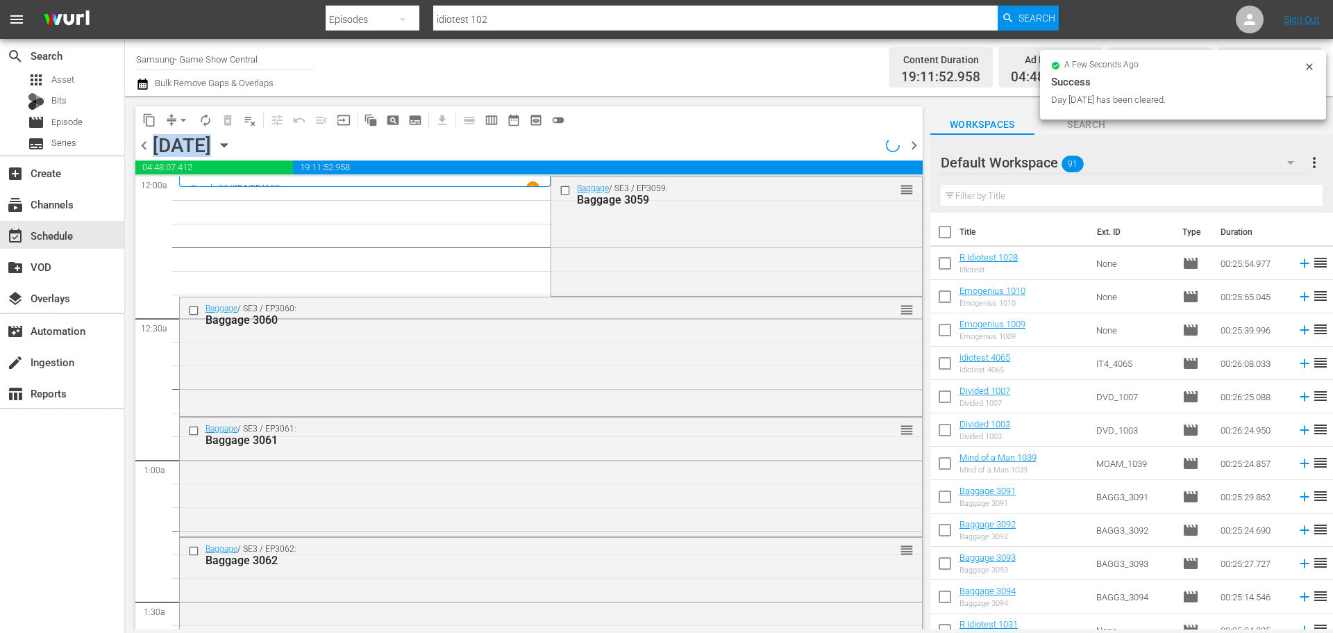
click at [154, 119] on span "content_copy" at bounding box center [149, 120] width 14 height 14
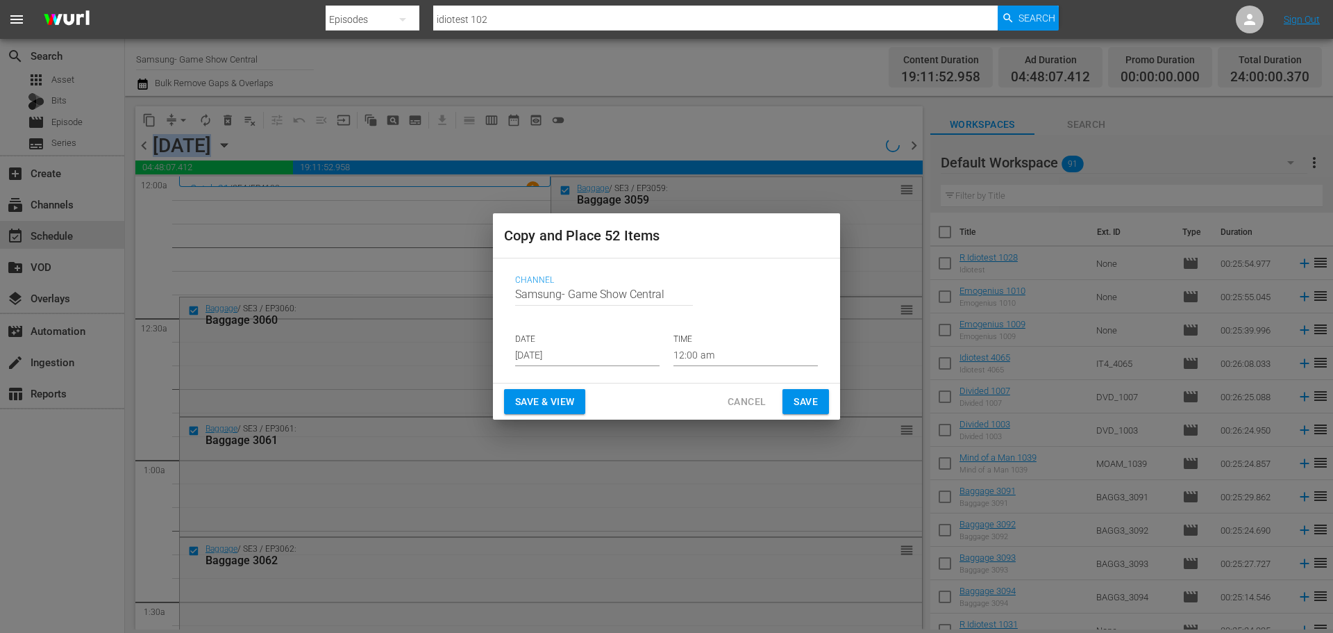
click at [574, 360] on input "Aug 15th 2025" at bounding box center [587, 355] width 144 height 21
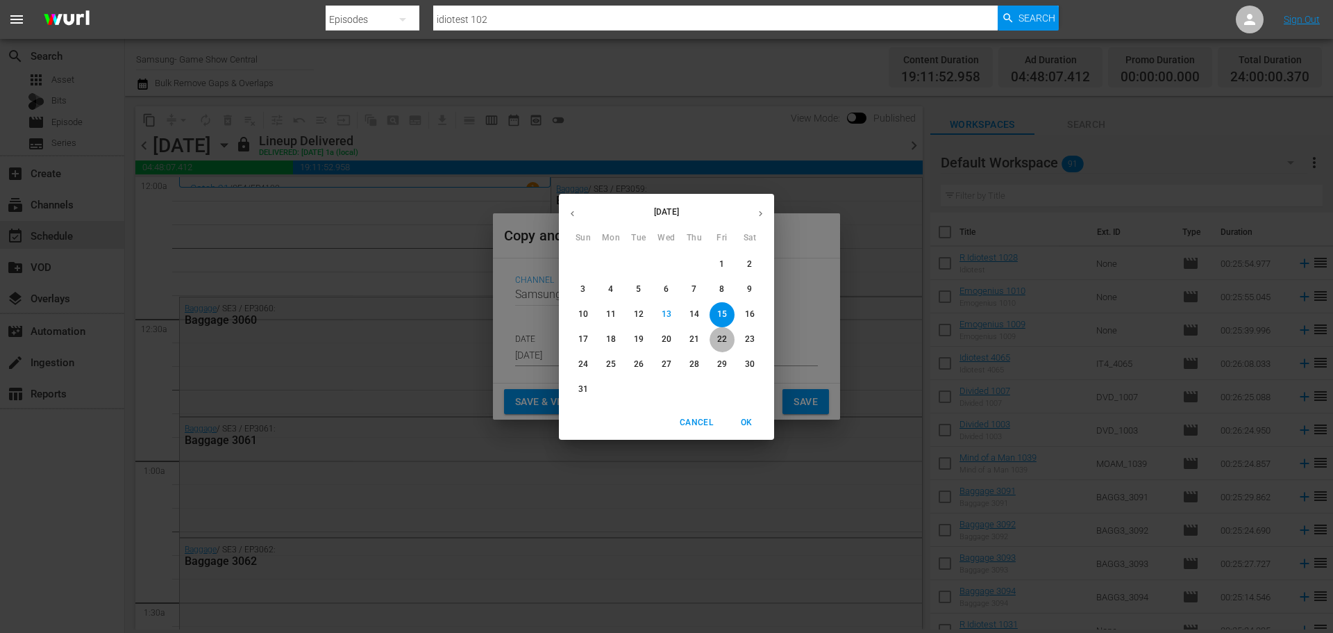
click at [722, 344] on p "22" at bounding box center [722, 339] width 10 height 12
type input "Aug 22nd 2025"
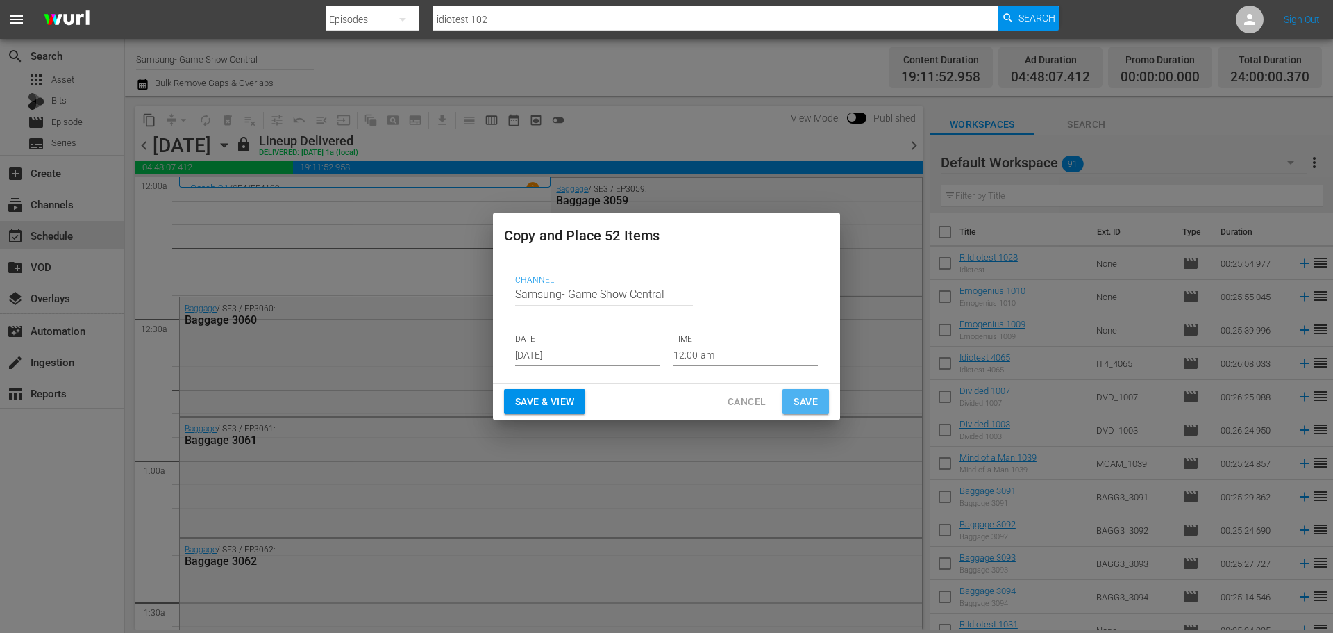
click at [811, 401] on span "Save" at bounding box center [806, 401] width 24 height 17
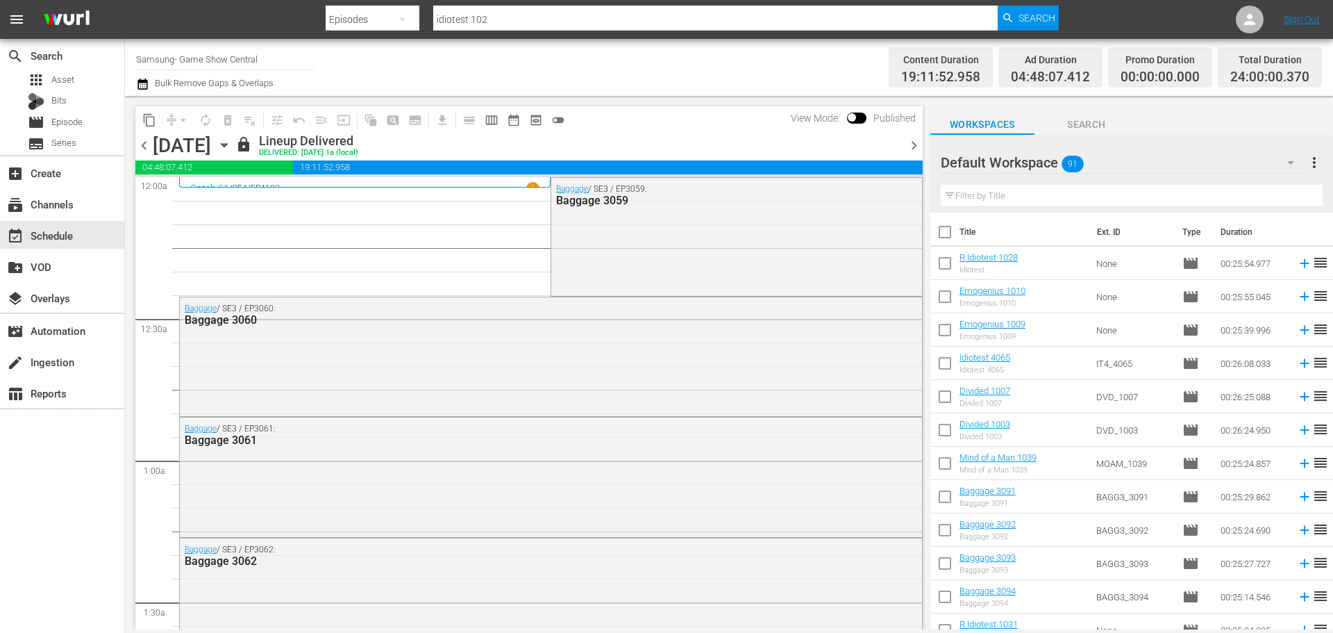
click at [227, 147] on icon "button" at bounding box center [224, 145] width 6 height 3
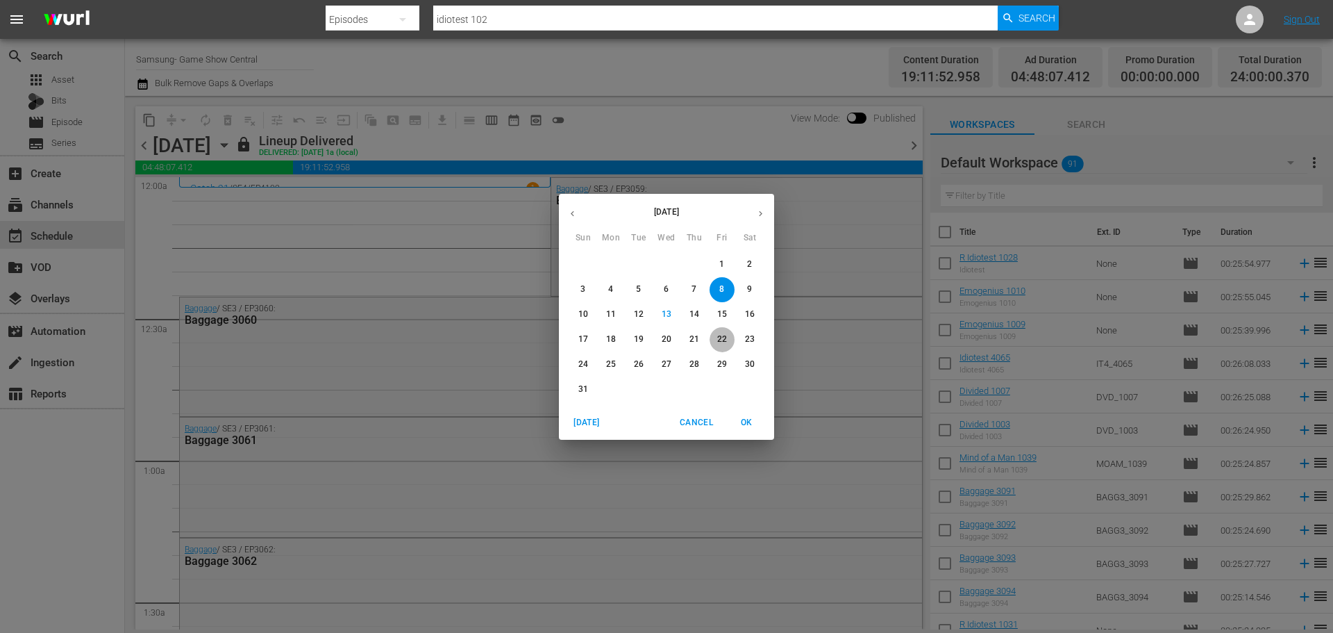
click at [714, 335] on span "22" at bounding box center [722, 339] width 25 height 12
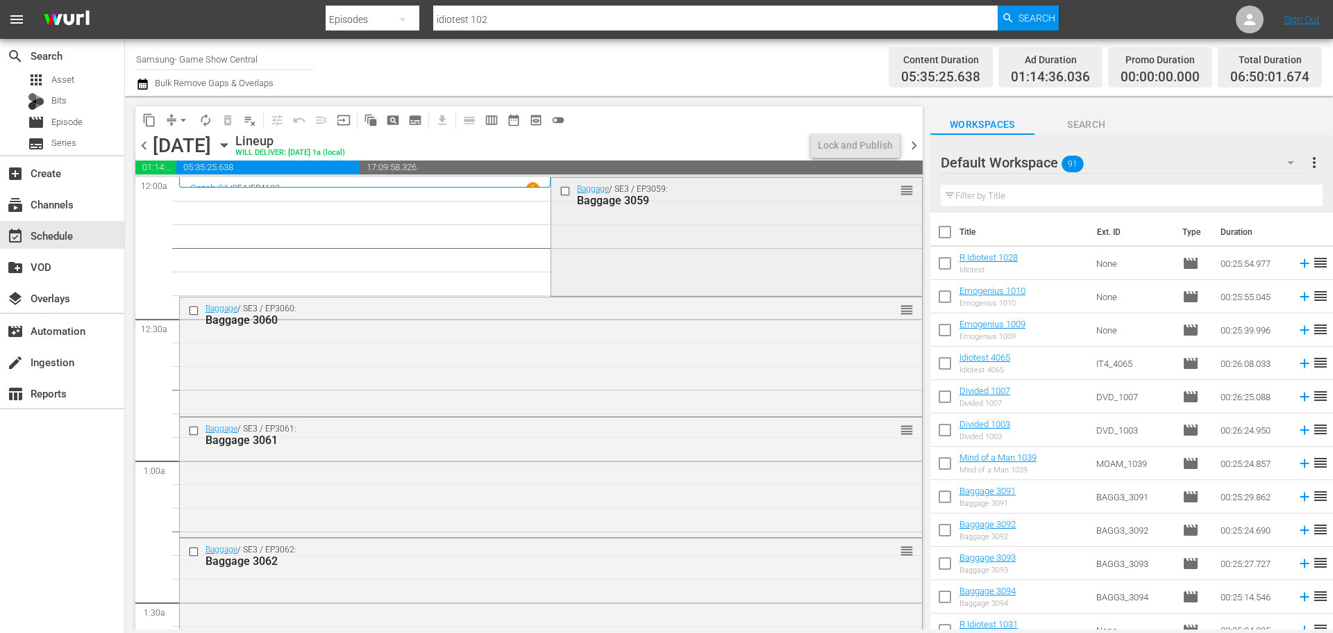
click at [560, 188] on input "checkbox" at bounding box center [567, 191] width 15 height 12
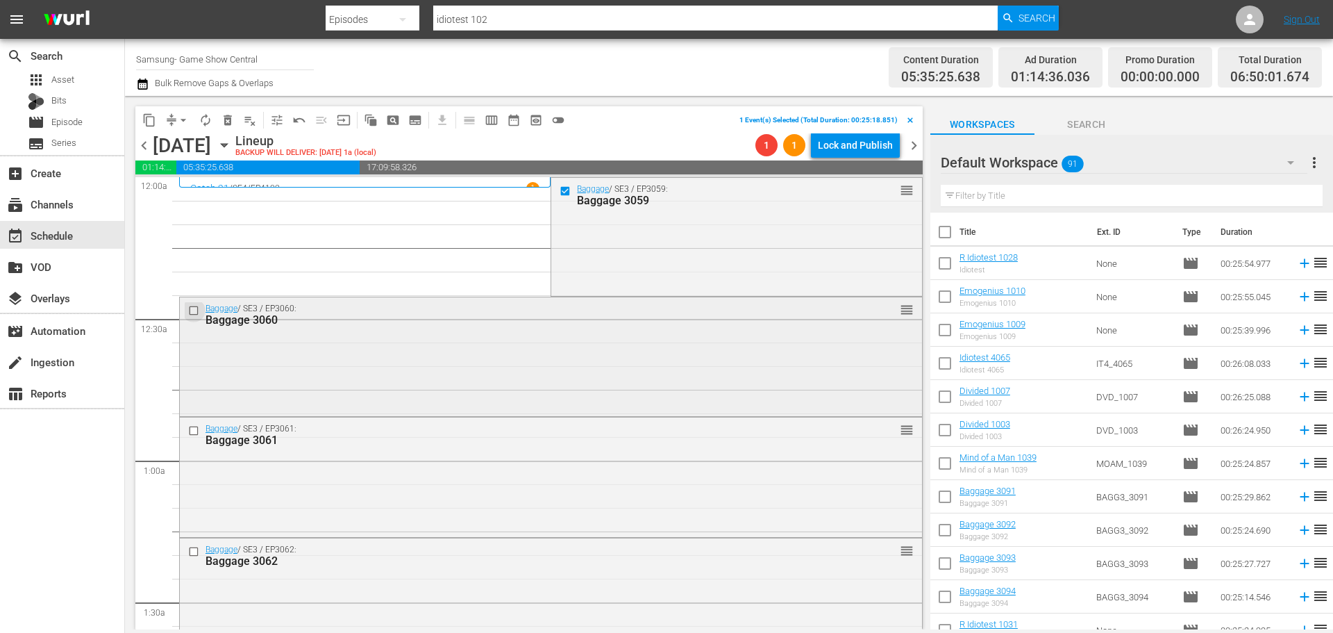
click at [194, 313] on input "checkbox" at bounding box center [195, 311] width 15 height 12
click at [199, 433] on input "checkbox" at bounding box center [195, 431] width 15 height 12
click at [197, 550] on input "checkbox" at bounding box center [195, 551] width 15 height 12
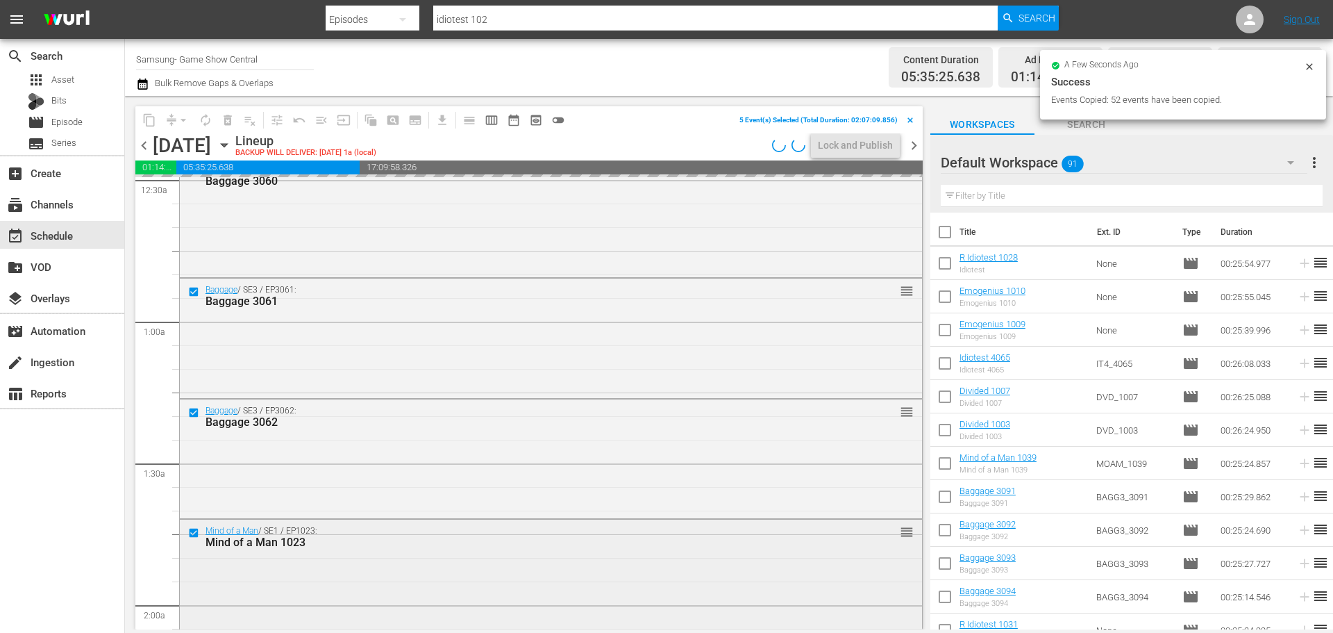
scroll to position [208, 0]
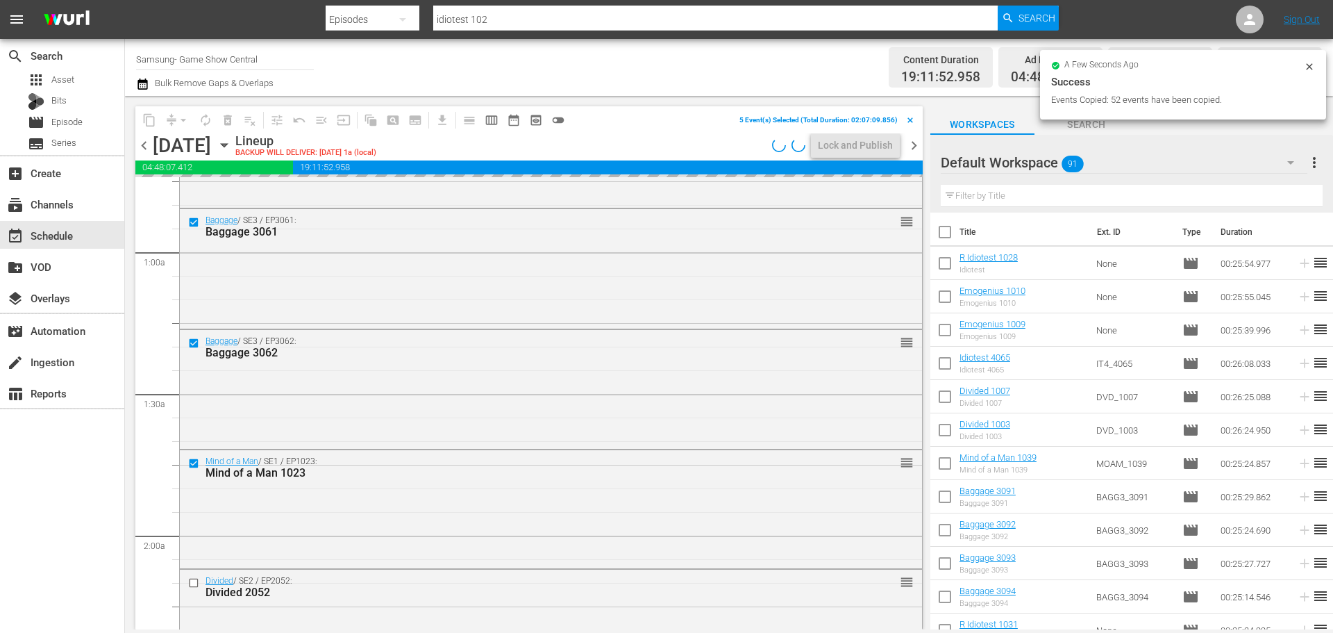
click at [192, 580] on input "checkbox" at bounding box center [195, 583] width 15 height 12
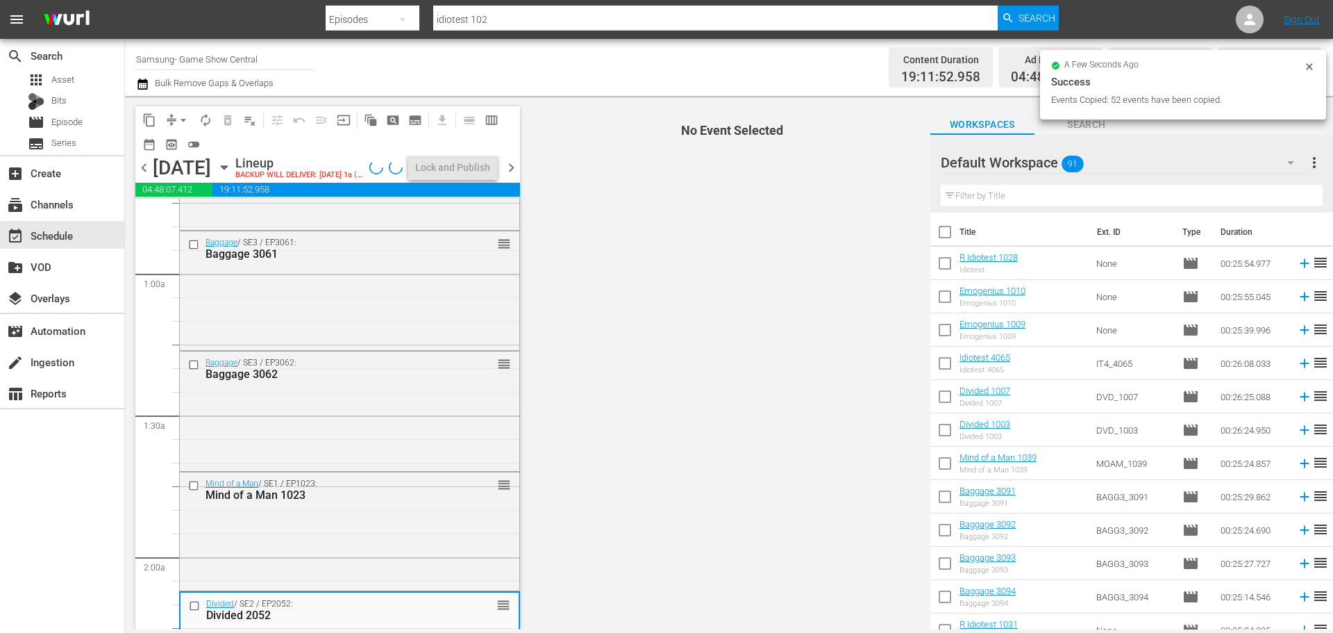
scroll to position [417, 0]
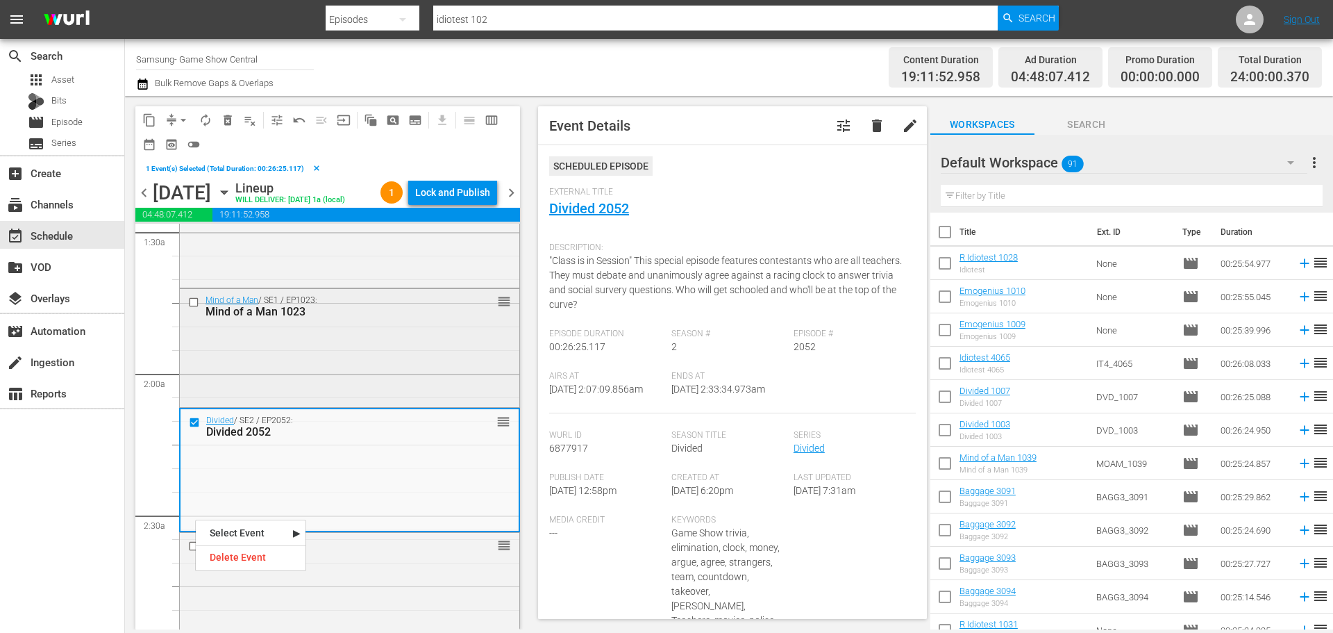
click at [195, 300] on input "checkbox" at bounding box center [195, 302] width 15 height 12
click at [194, 546] on input "checkbox" at bounding box center [195, 546] width 15 height 12
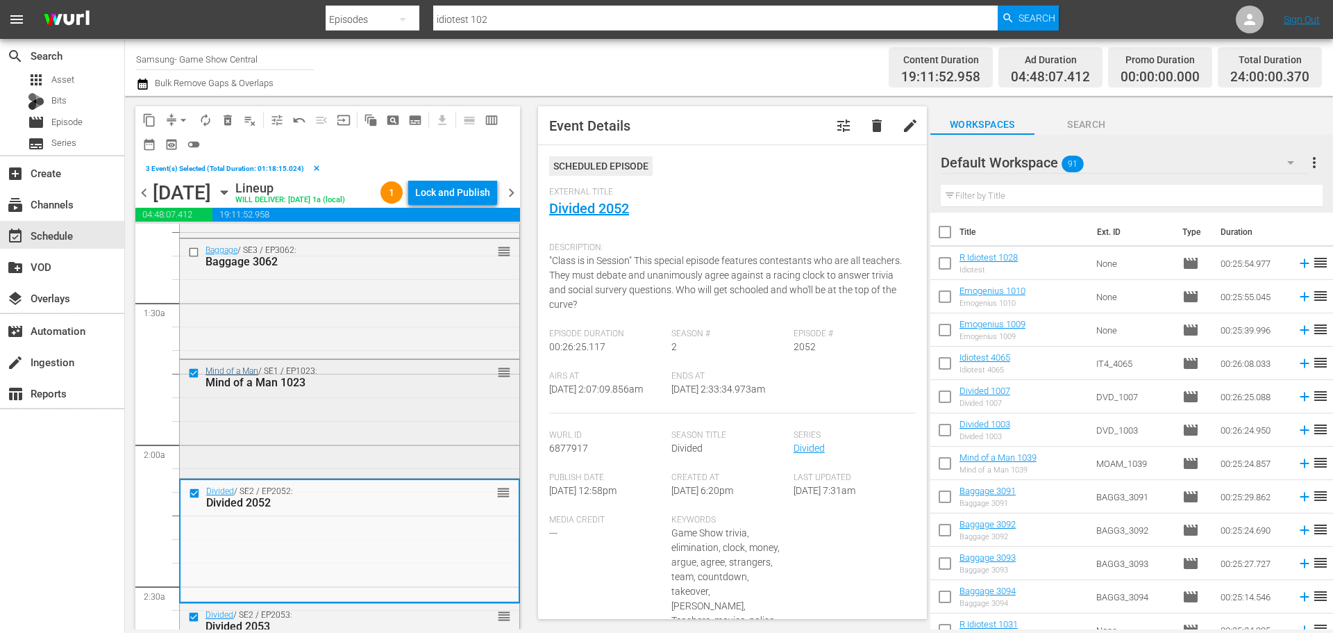
scroll to position [208, 0]
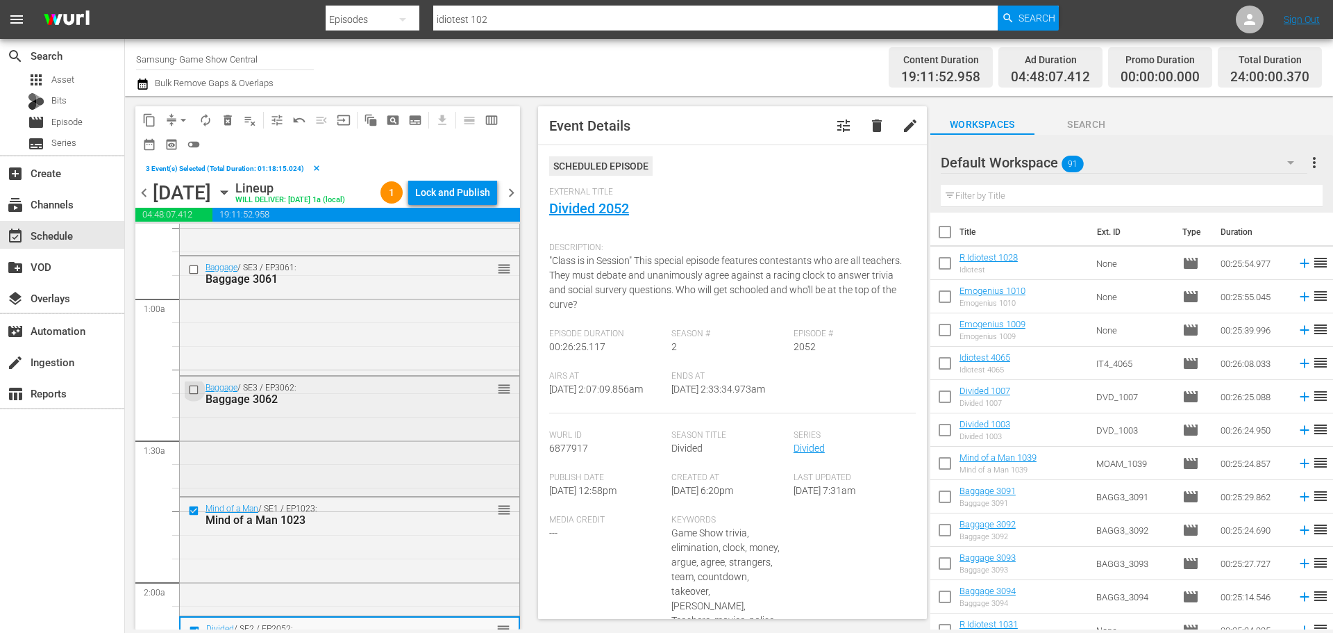
click at [198, 393] on input "checkbox" at bounding box center [195, 390] width 15 height 12
click at [196, 269] on input "checkbox" at bounding box center [195, 269] width 15 height 12
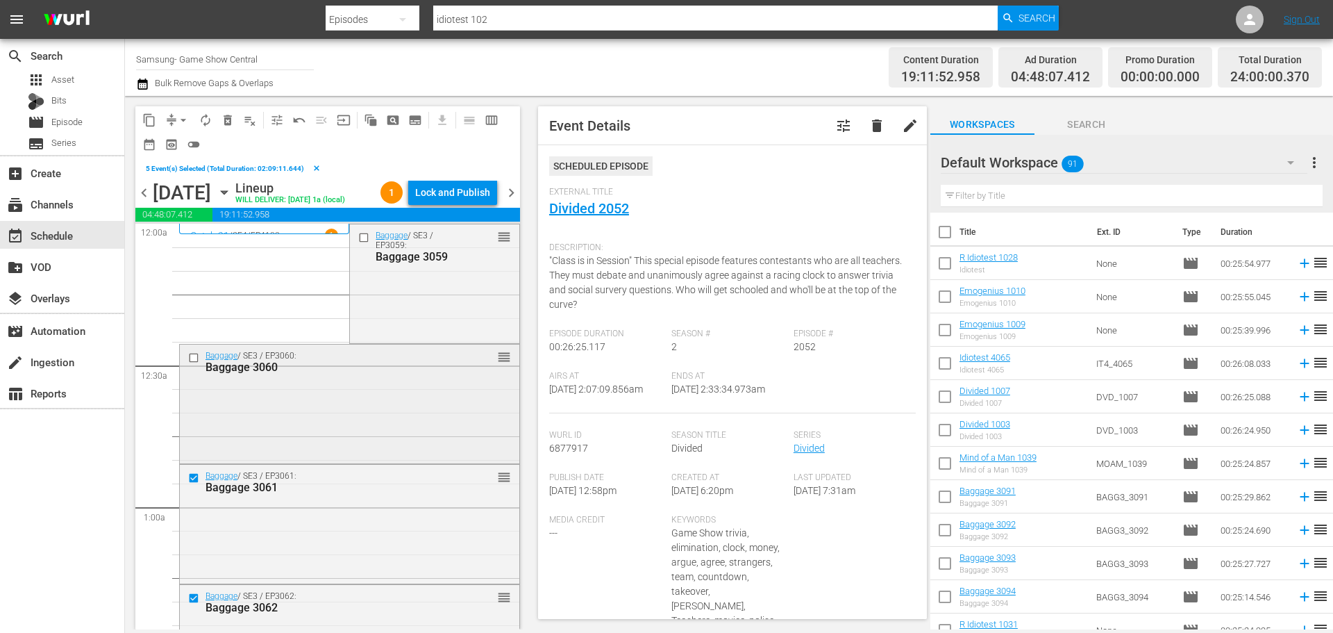
click at [192, 355] on input "checkbox" at bounding box center [195, 357] width 15 height 12
click at [359, 238] on input "checkbox" at bounding box center [365, 238] width 15 height 12
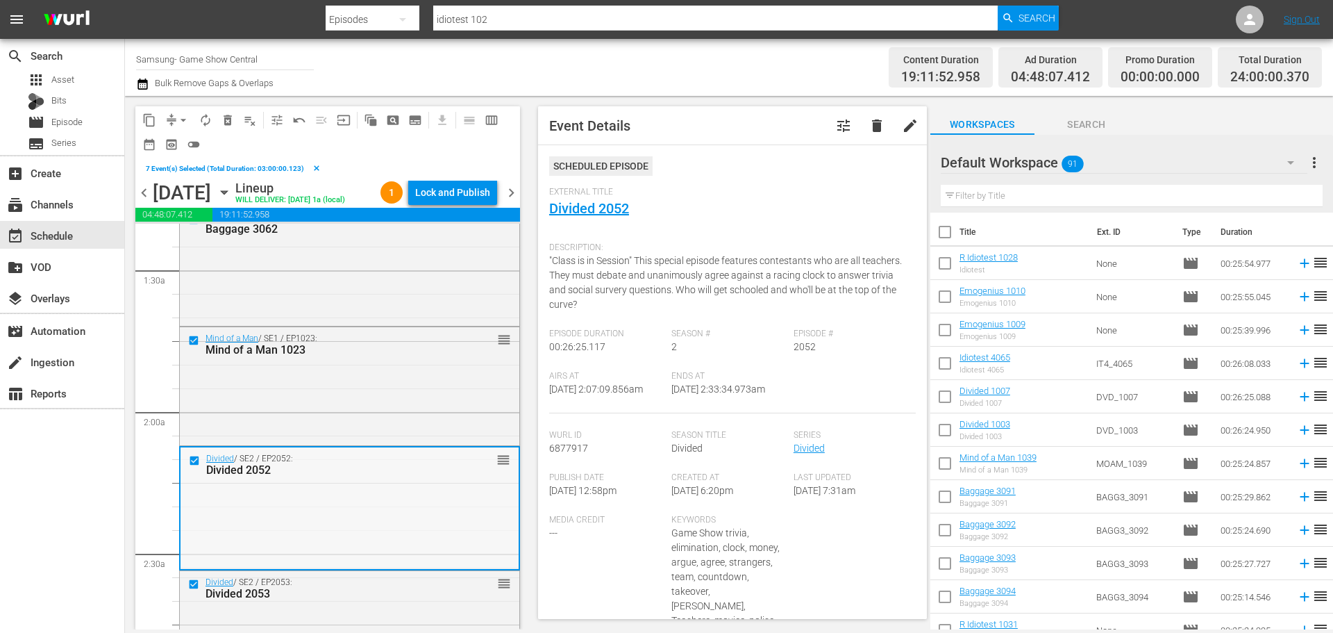
scroll to position [556, 0]
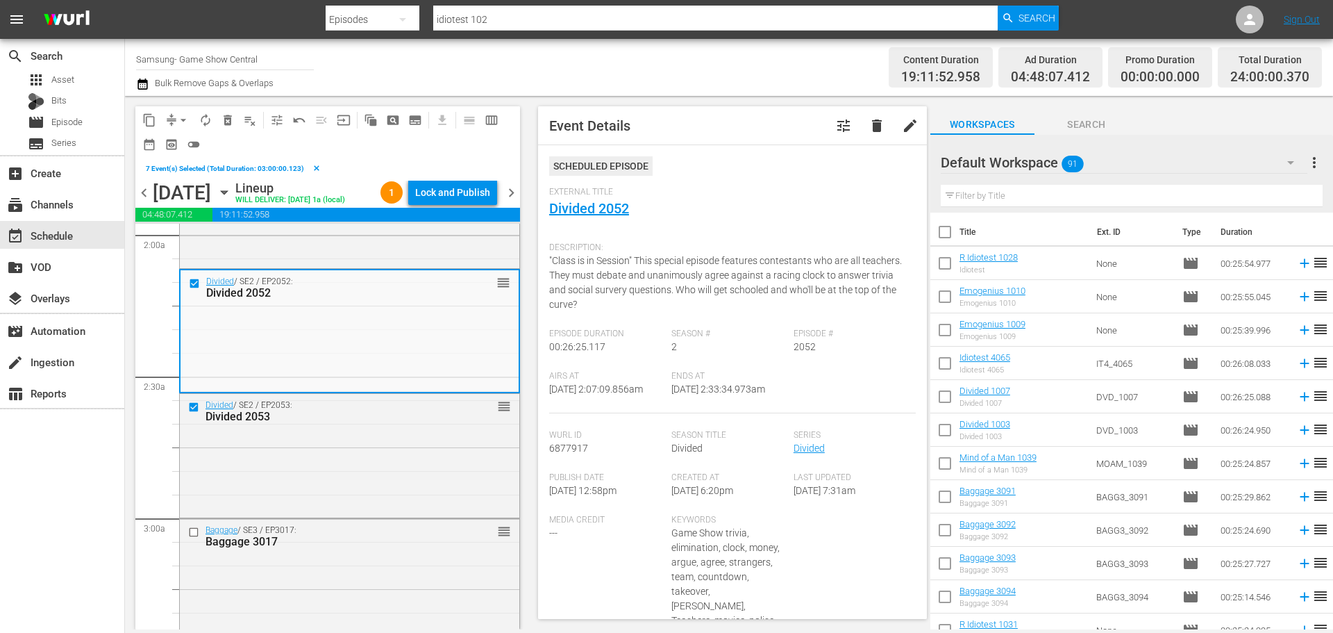
click at [146, 117] on span "content_copy" at bounding box center [149, 120] width 14 height 14
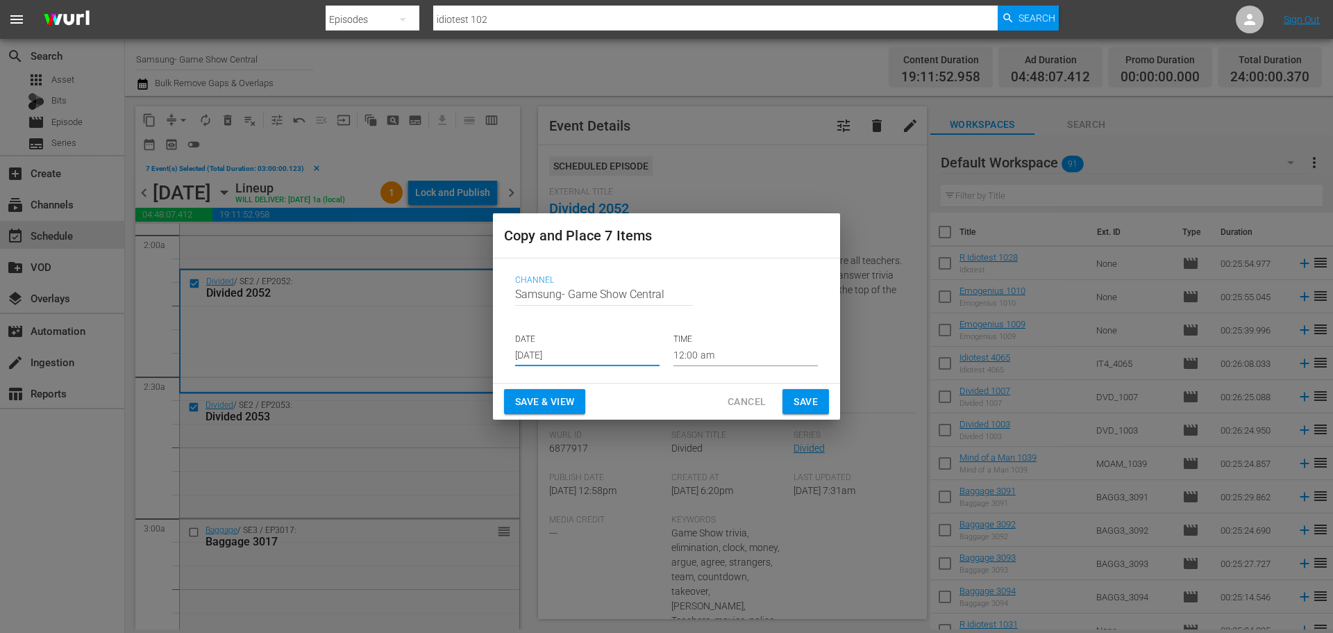
click at [579, 362] on input "Aug 15th 2025" at bounding box center [587, 355] width 144 height 21
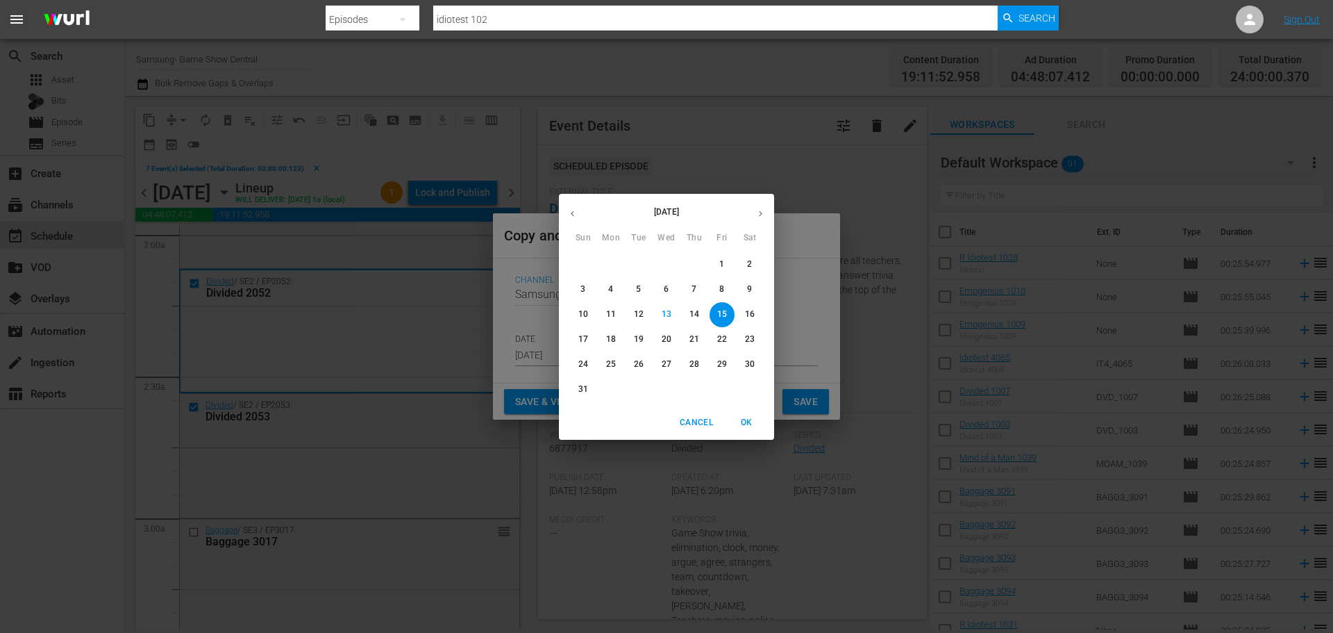
click at [590, 344] on span "17" at bounding box center [583, 339] width 25 height 12
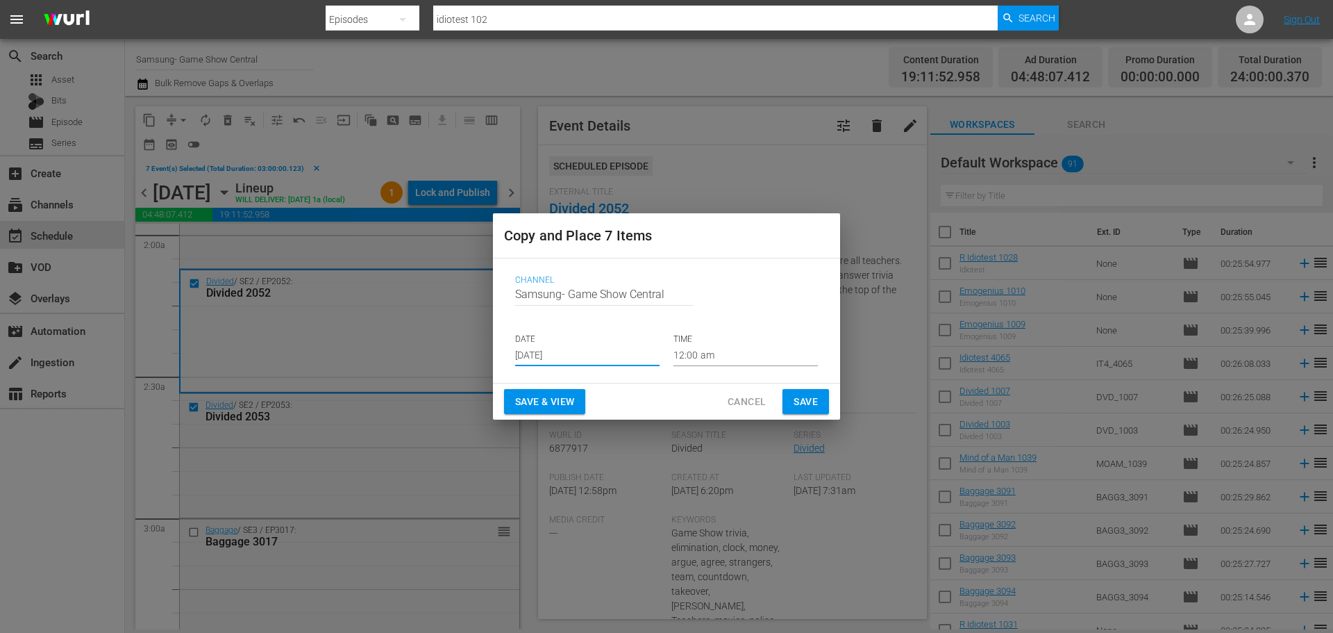
click at [593, 354] on input "Aug 17th 2025" at bounding box center [587, 355] width 144 height 21
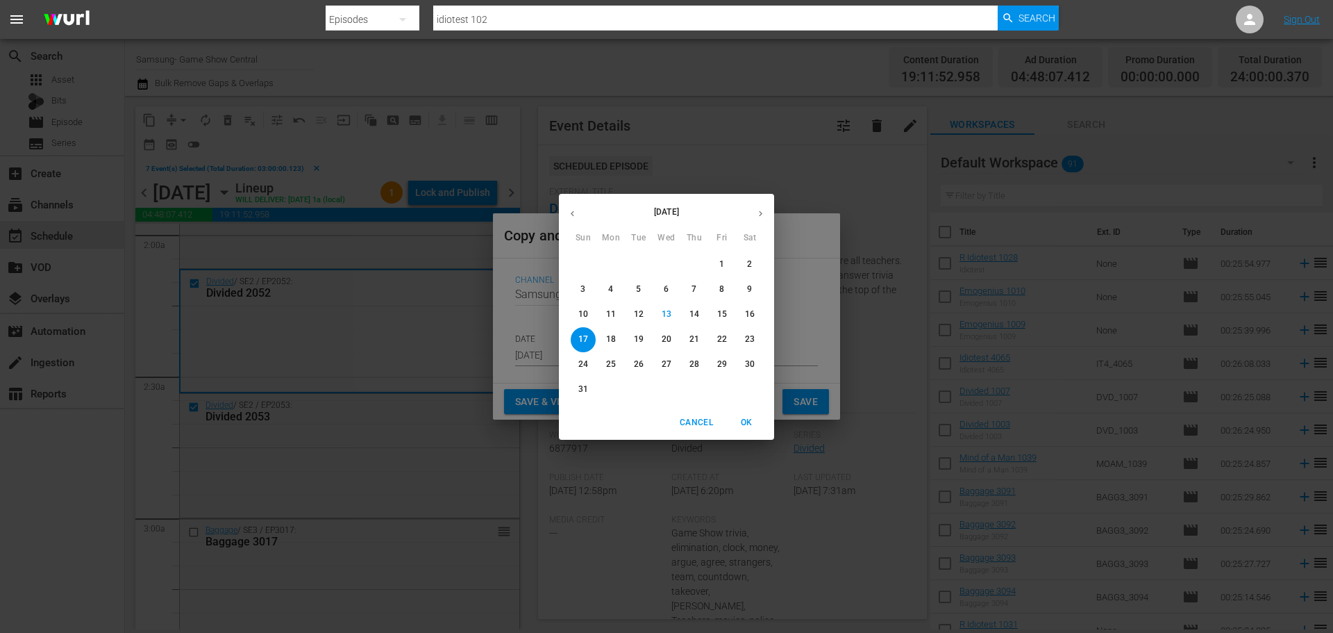
click at [756, 314] on span "16" at bounding box center [749, 314] width 25 height 12
type input "Aug 16th 2025"
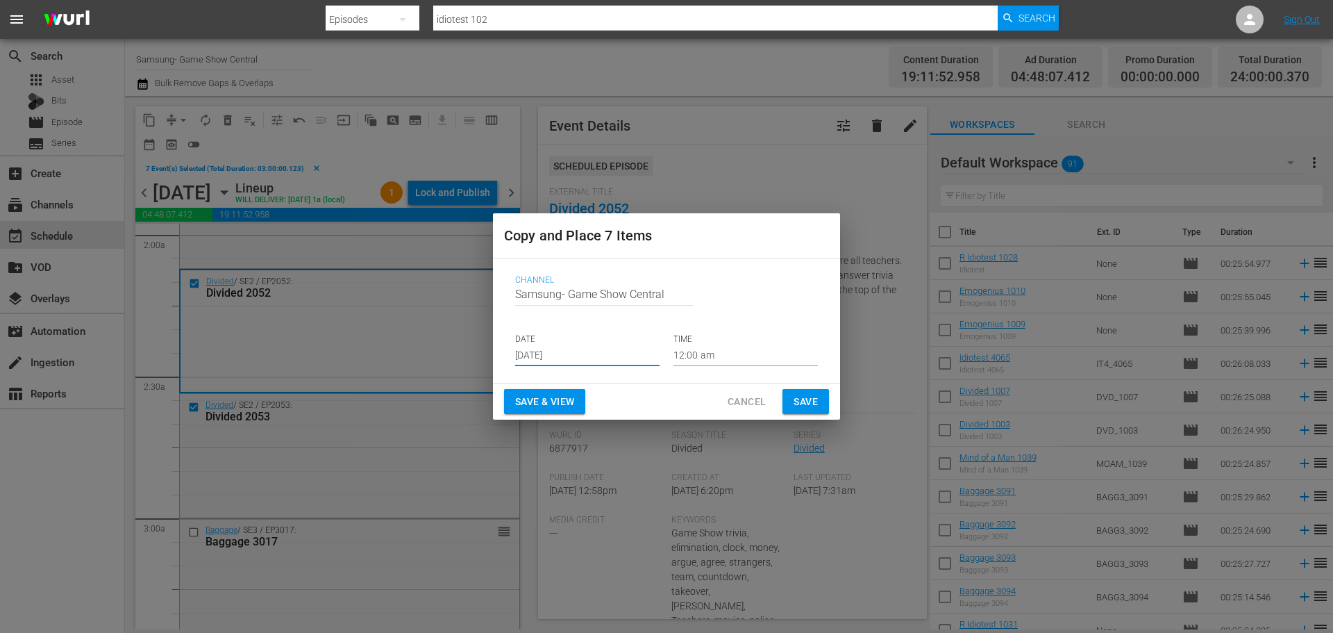
click at [738, 350] on input "12:00 am" at bounding box center [746, 355] width 144 height 21
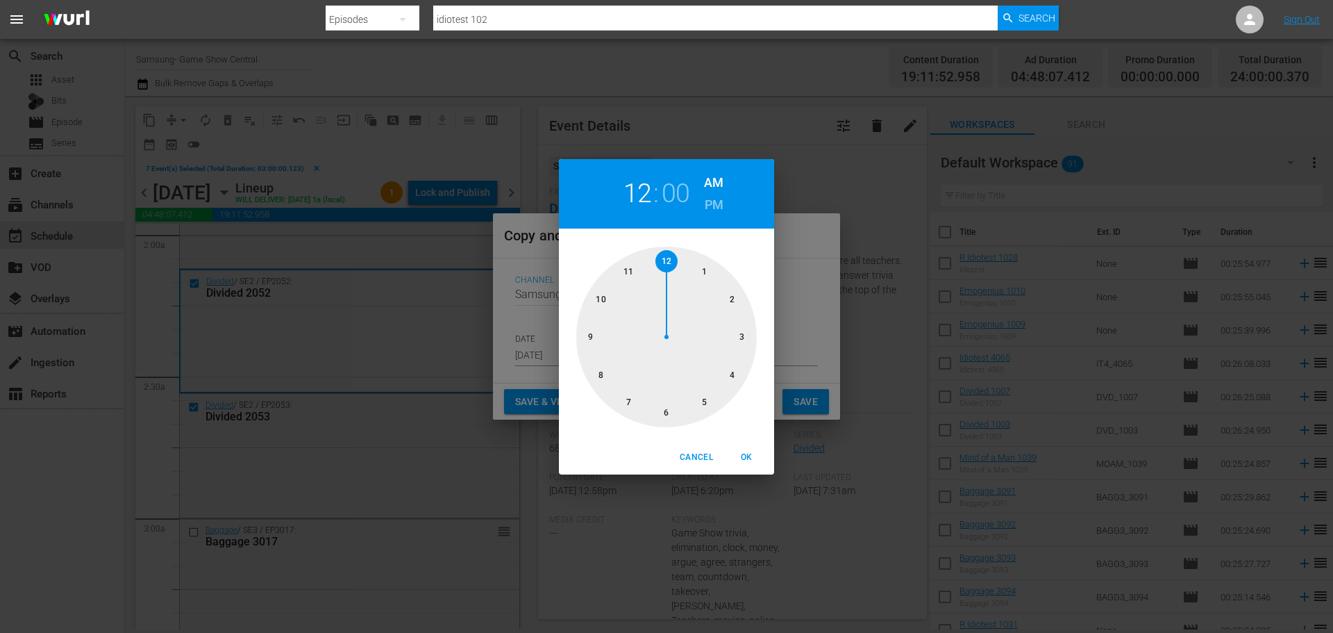
click at [731, 351] on div at bounding box center [666, 337] width 181 height 181
click at [758, 458] on span "OK" at bounding box center [746, 457] width 33 height 15
type input "03:00 am"
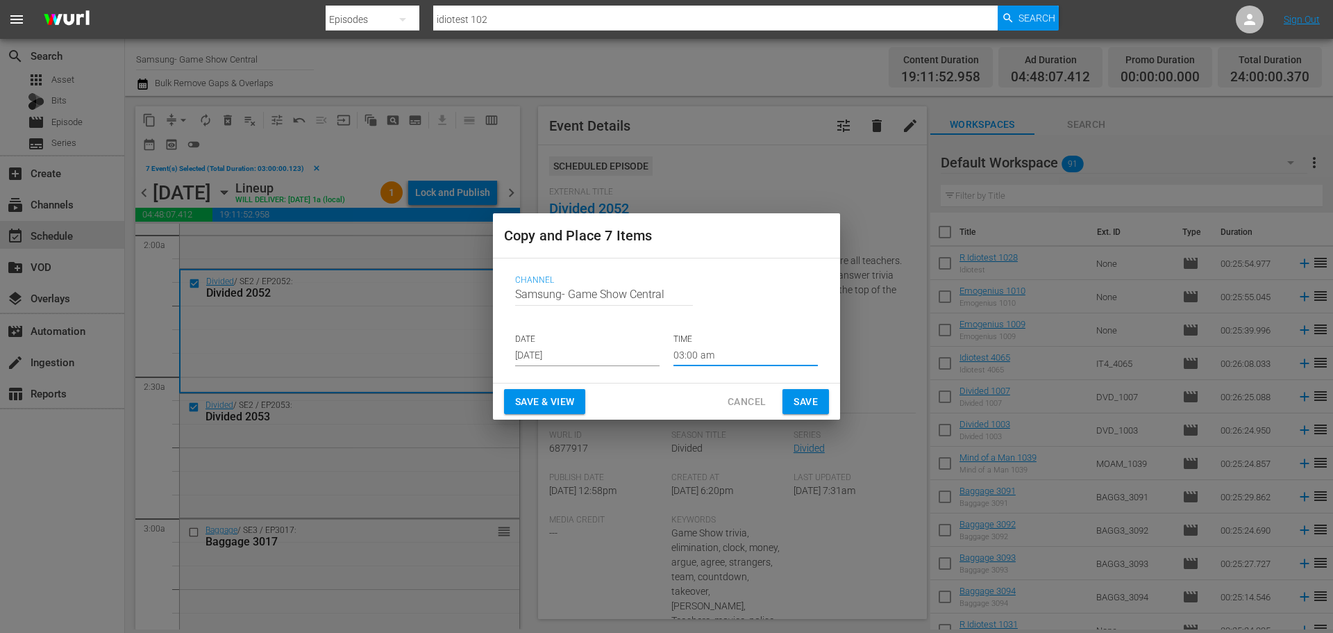
click at [801, 400] on span "Save" at bounding box center [806, 401] width 24 height 17
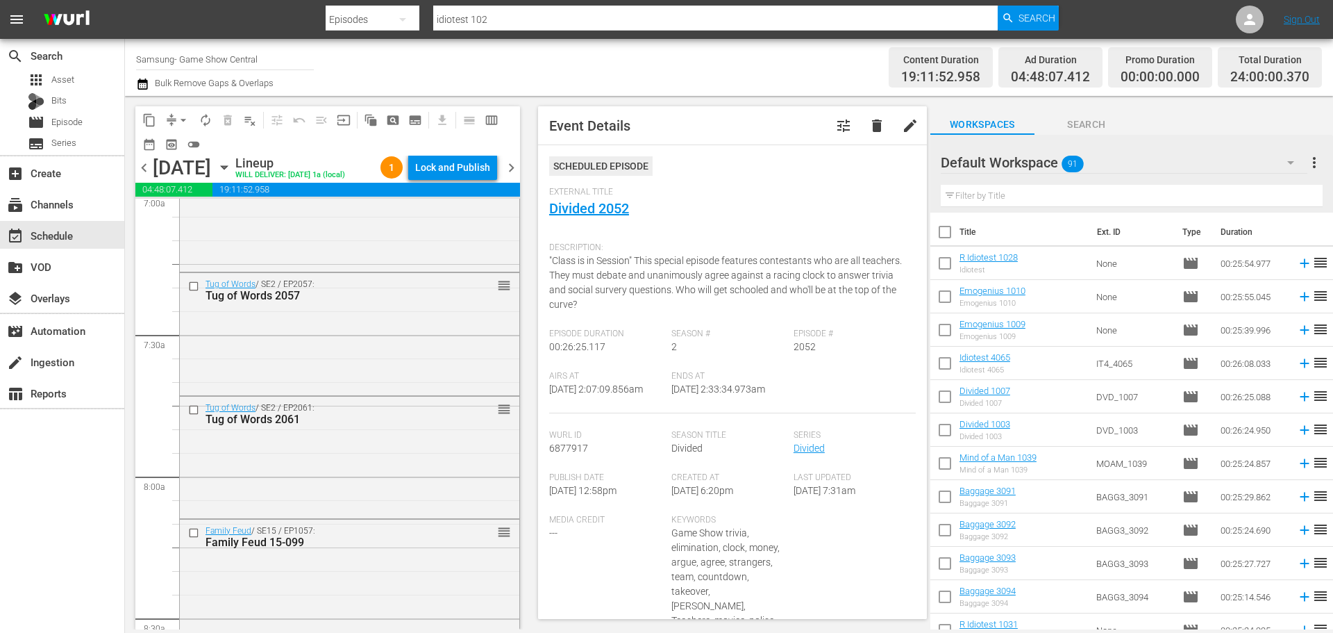
scroll to position [2222, 0]
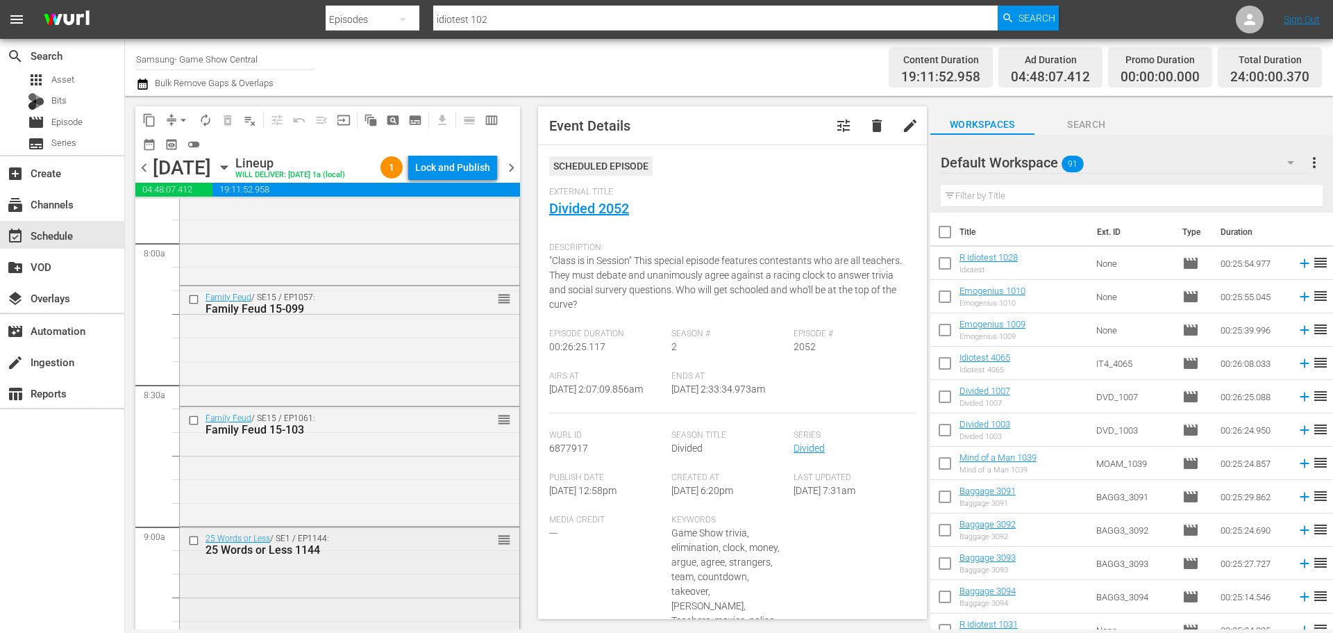
click at [199, 541] on input "checkbox" at bounding box center [195, 541] width 15 height 12
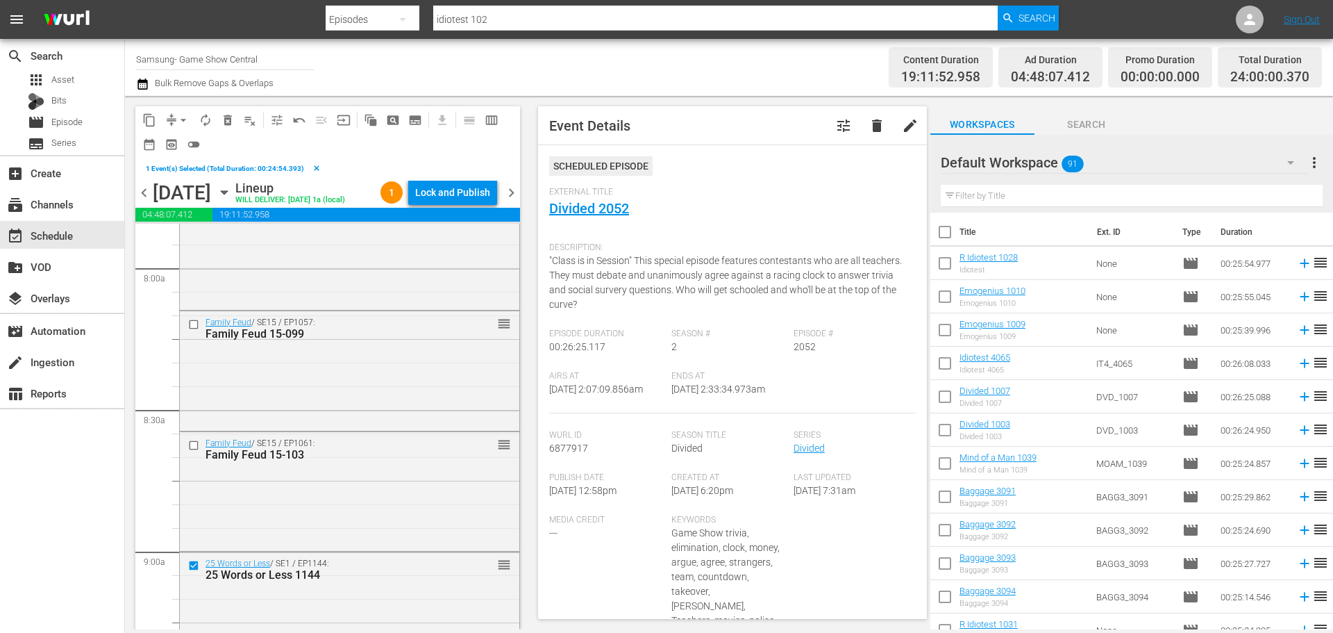
scroll to position [2383, 0]
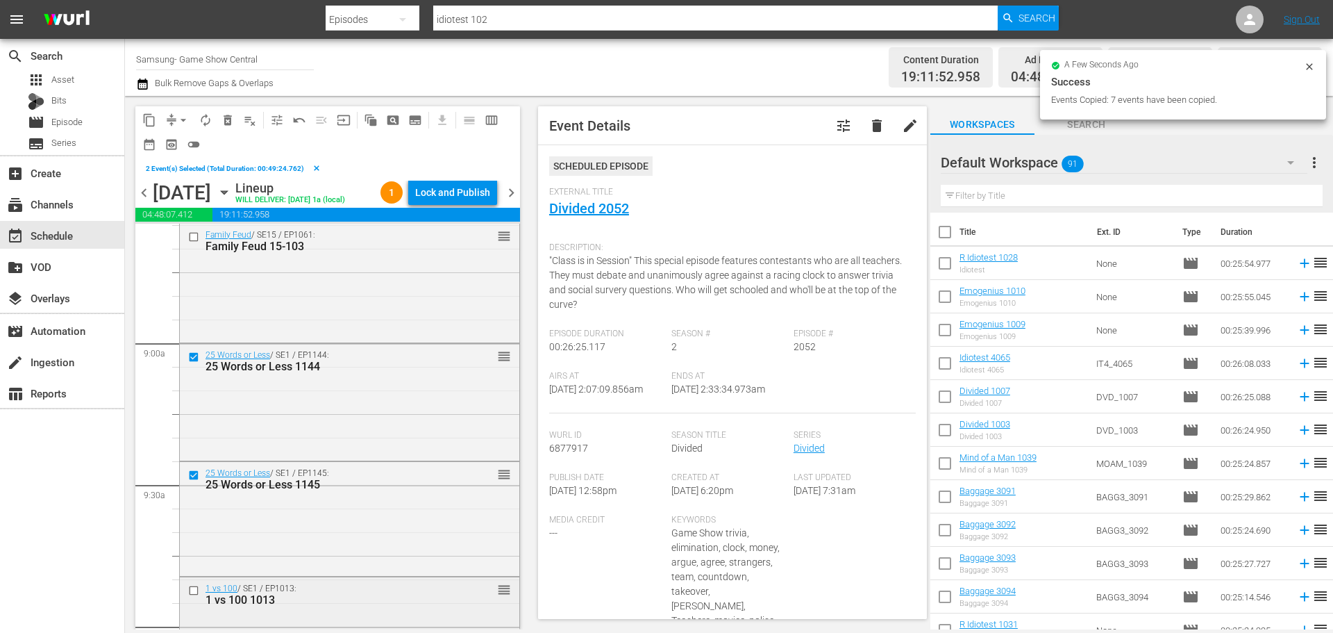
click at [190, 588] on input "checkbox" at bounding box center [195, 591] width 15 height 12
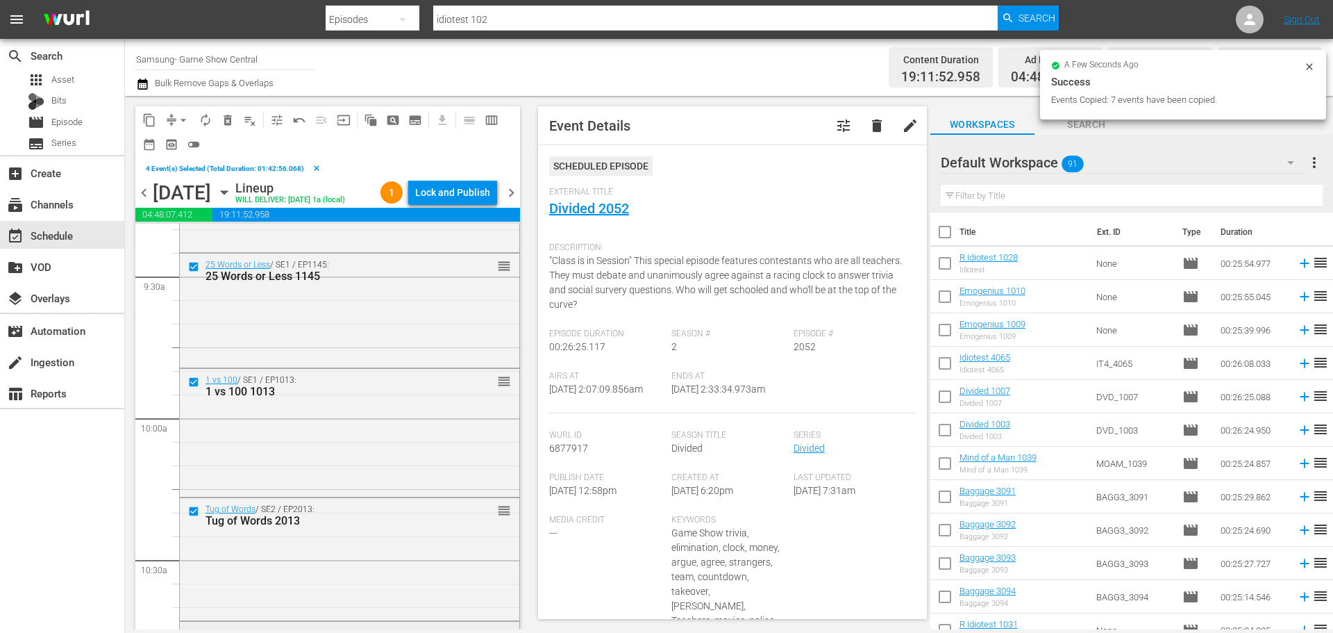
scroll to position [2778, 0]
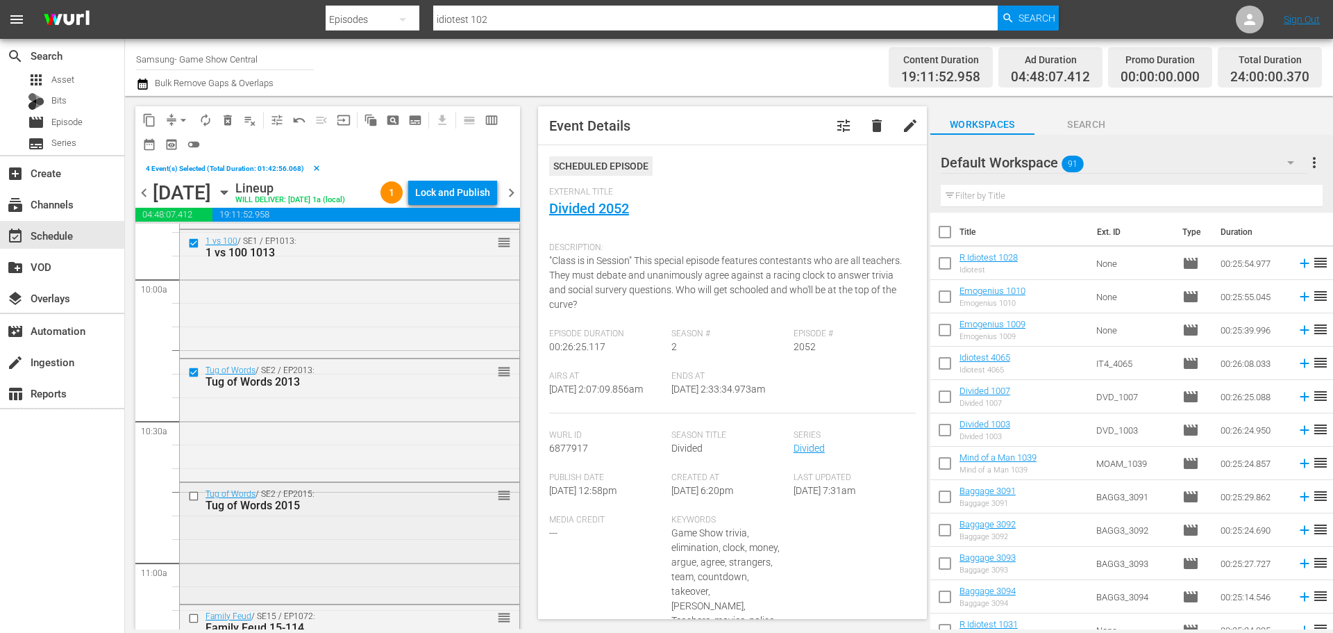
click at [197, 495] on input "checkbox" at bounding box center [195, 496] width 15 height 12
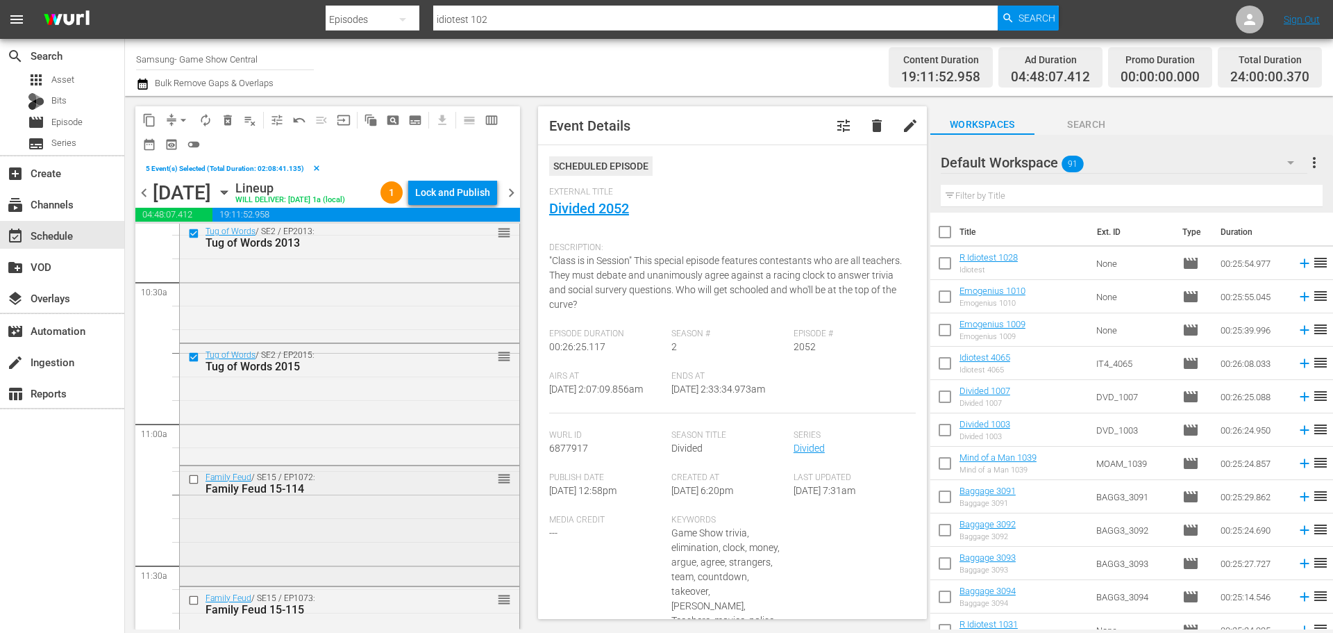
click at [189, 480] on input "checkbox" at bounding box center [195, 479] width 15 height 12
click at [193, 599] on input "checkbox" at bounding box center [195, 600] width 15 height 12
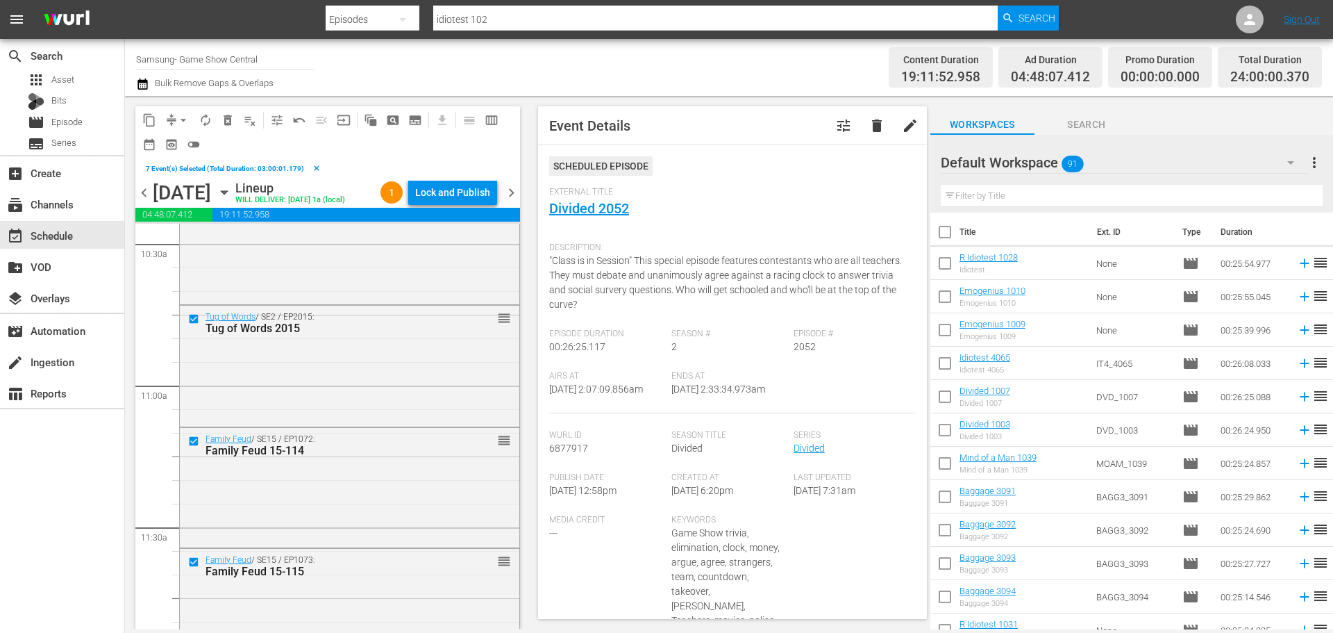
scroll to position [3056, 0]
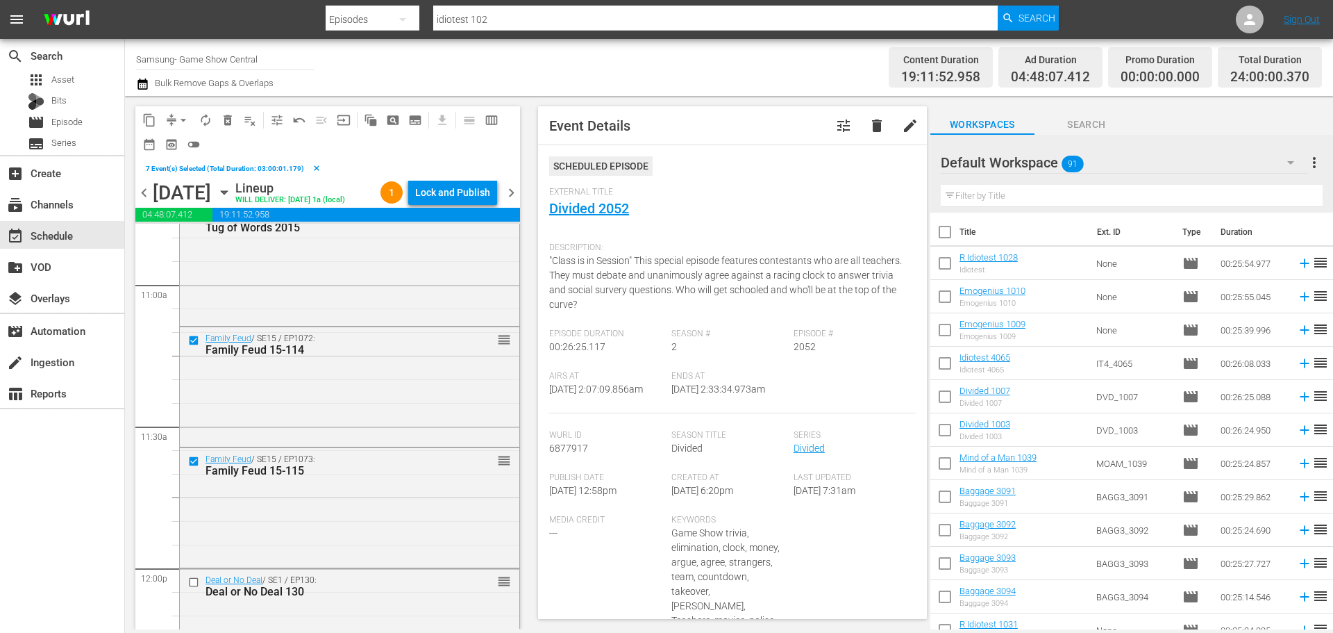
click at [150, 125] on span "content_copy" at bounding box center [149, 120] width 14 height 14
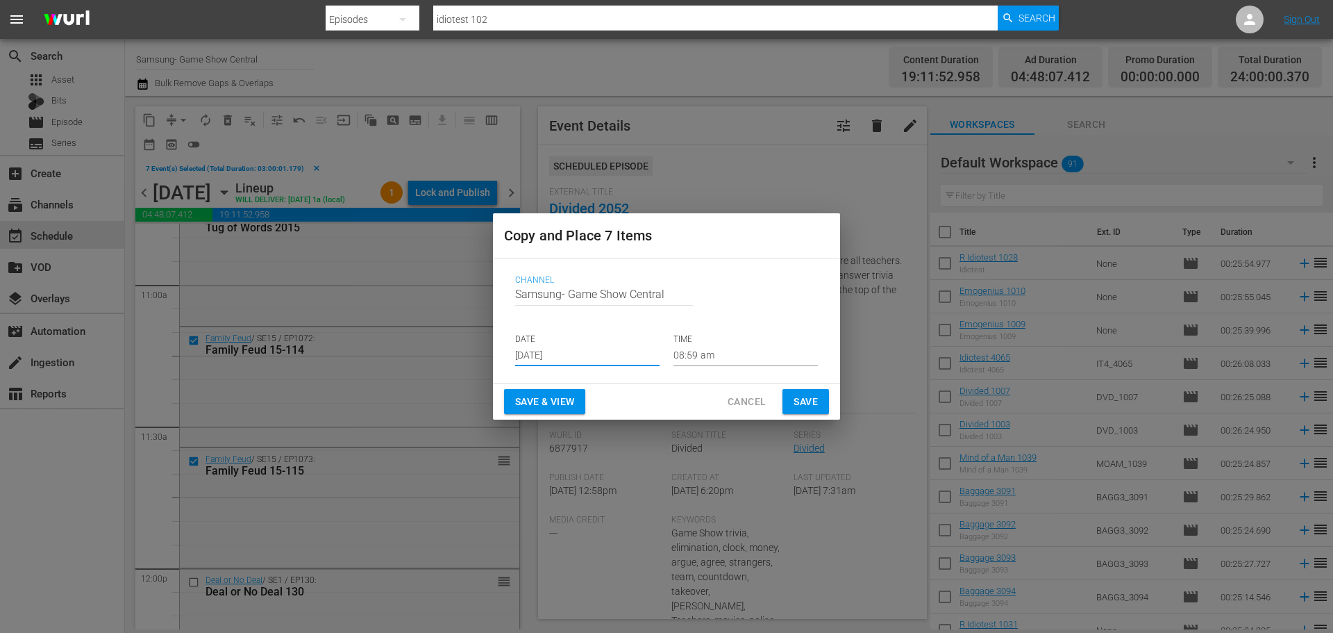
click at [604, 347] on input "Aug 15th 2025" at bounding box center [587, 355] width 144 height 21
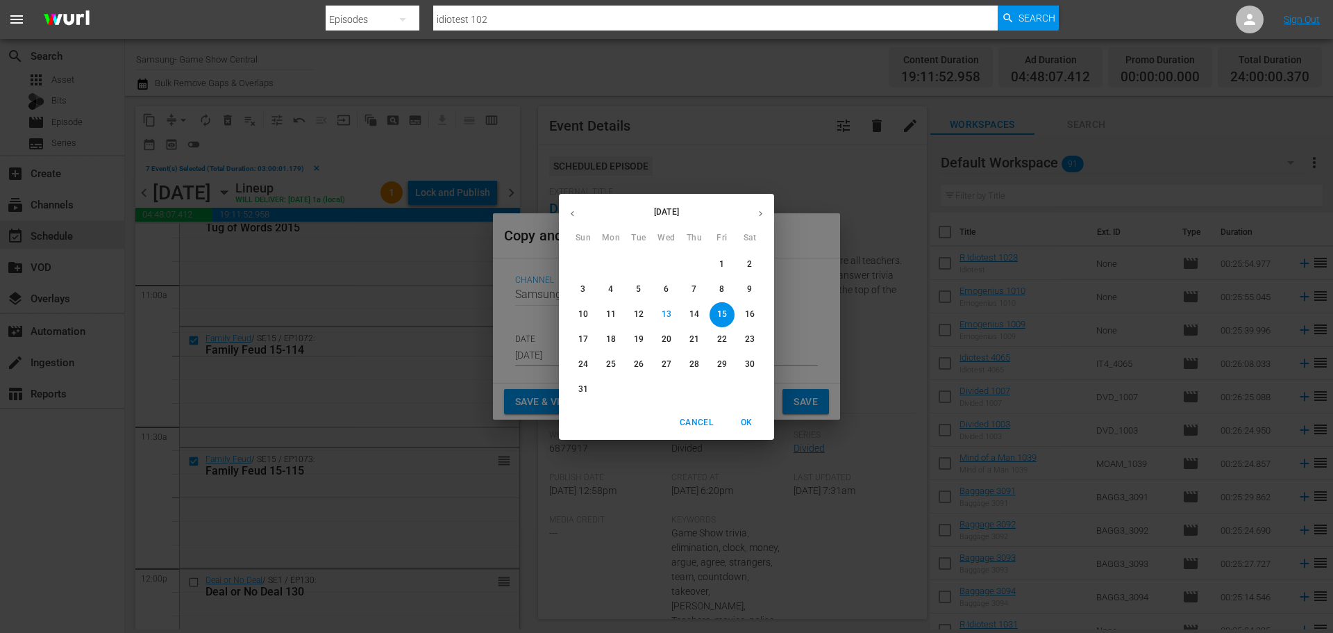
click at [750, 316] on p "16" at bounding box center [750, 314] width 10 height 12
type input "Aug 16th 2025"
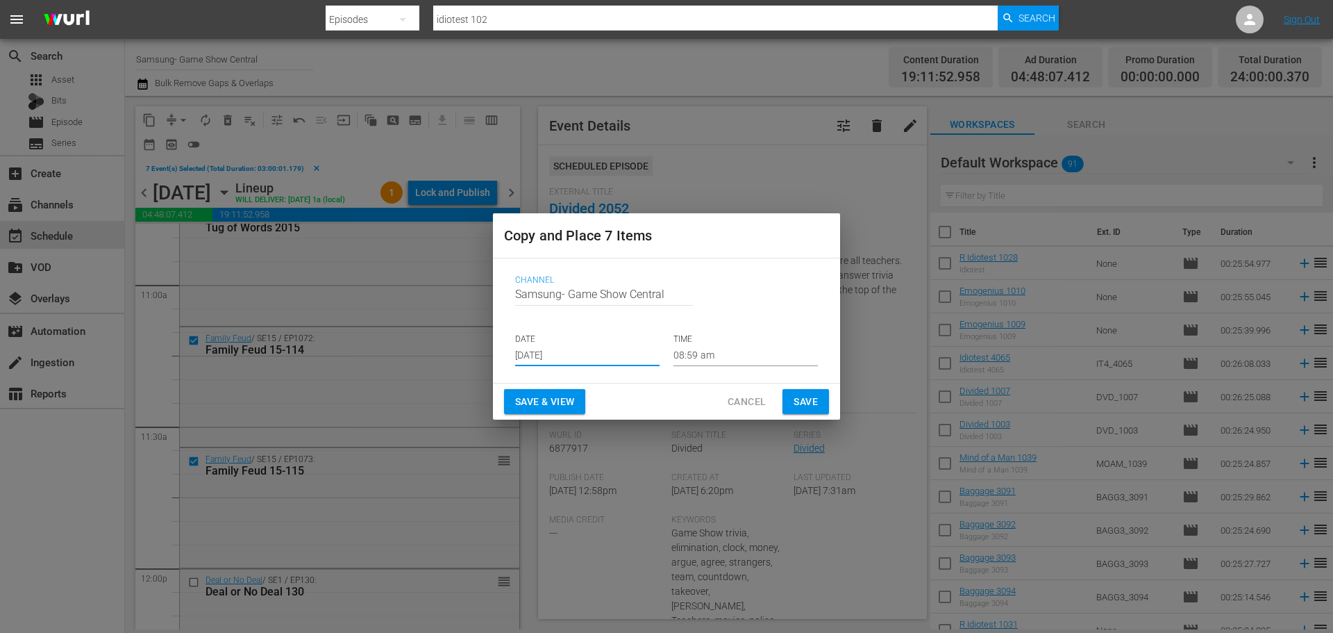
click at [742, 350] on input "08:59 am" at bounding box center [746, 355] width 144 height 21
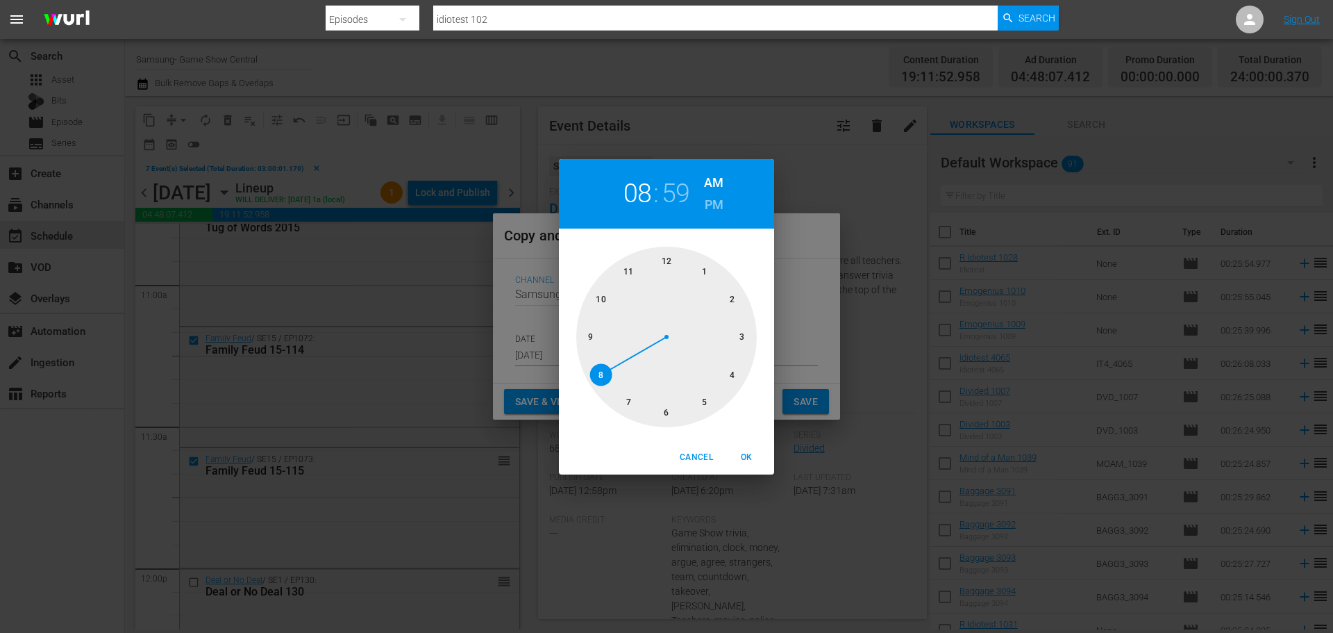
drag, startPoint x: 667, startPoint y: 411, endPoint x: 669, endPoint y: 357, distance: 54.2
click at [667, 409] on div at bounding box center [666, 337] width 181 height 181
click at [669, 262] on div at bounding box center [666, 337] width 181 height 181
click at [751, 453] on span "OK" at bounding box center [746, 457] width 33 height 15
type input "06:00 am"
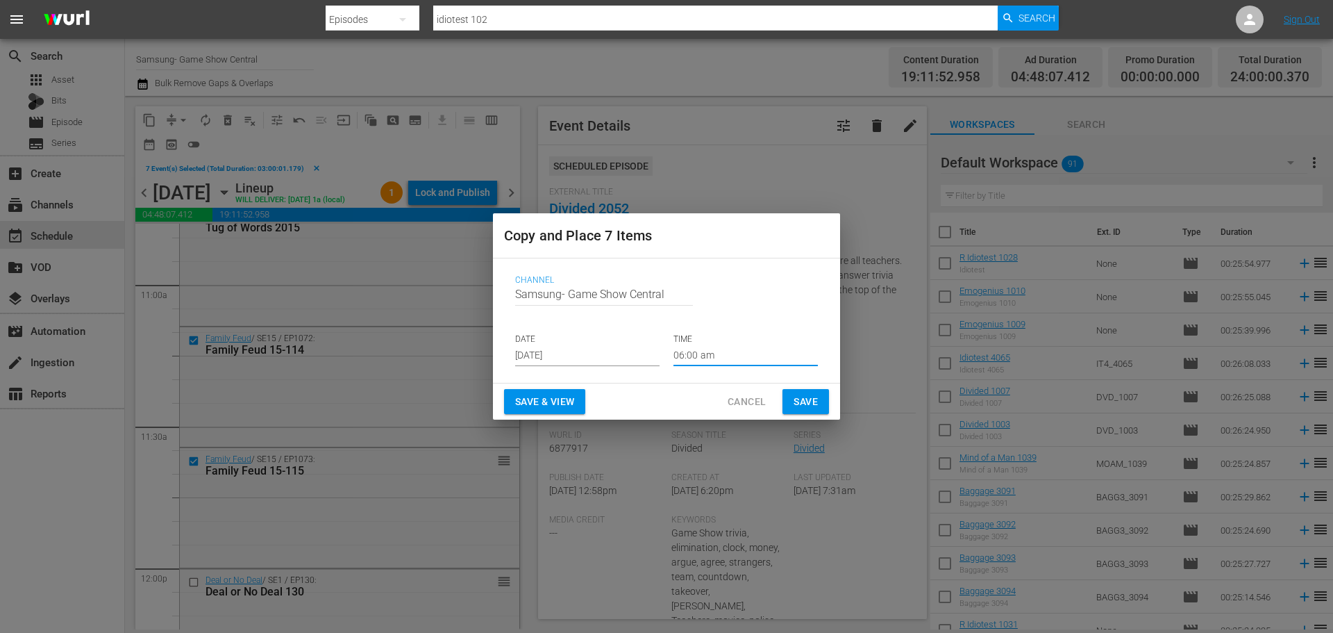
click at [808, 416] on div "Save & View Cancel Save" at bounding box center [666, 401] width 347 height 37
click at [803, 403] on span "Save" at bounding box center [806, 401] width 24 height 17
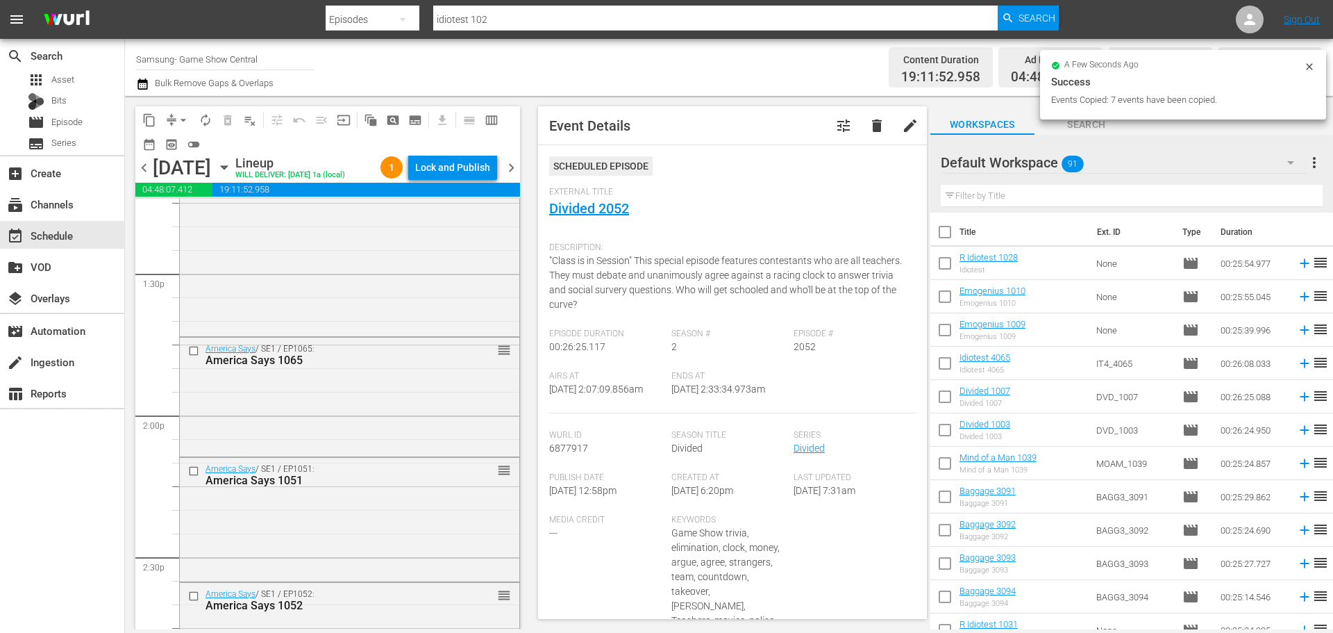
scroll to position [4028, 0]
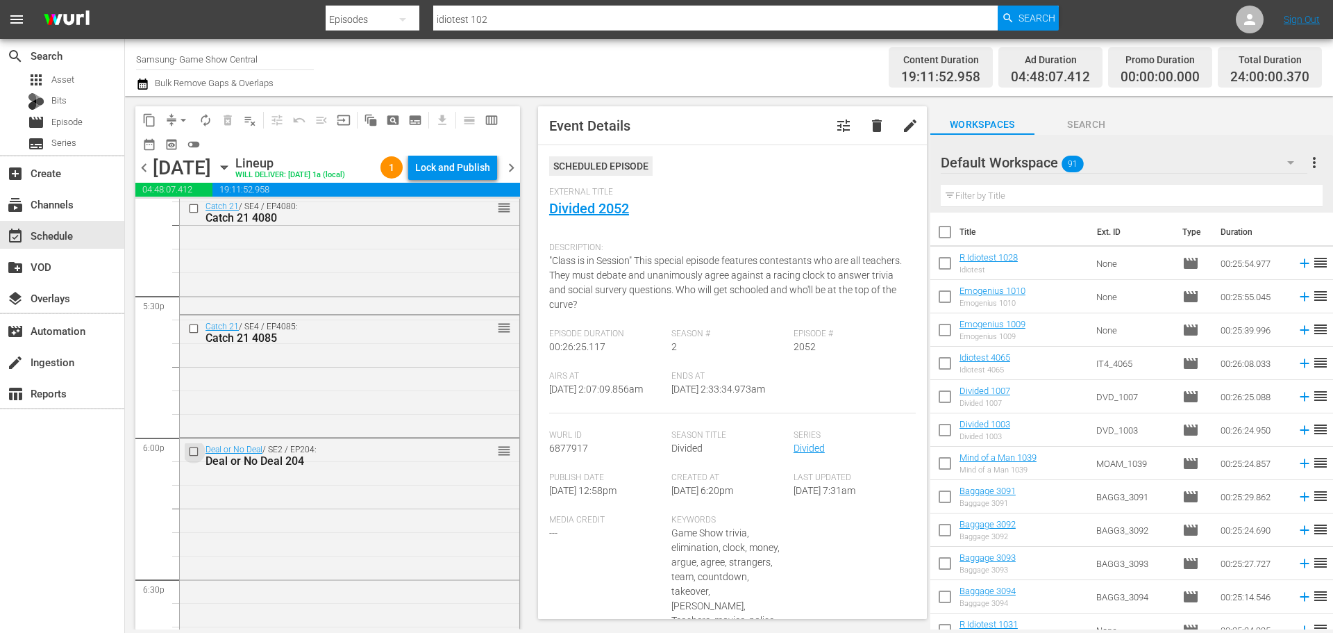
click at [193, 452] on input "checkbox" at bounding box center [195, 452] width 15 height 12
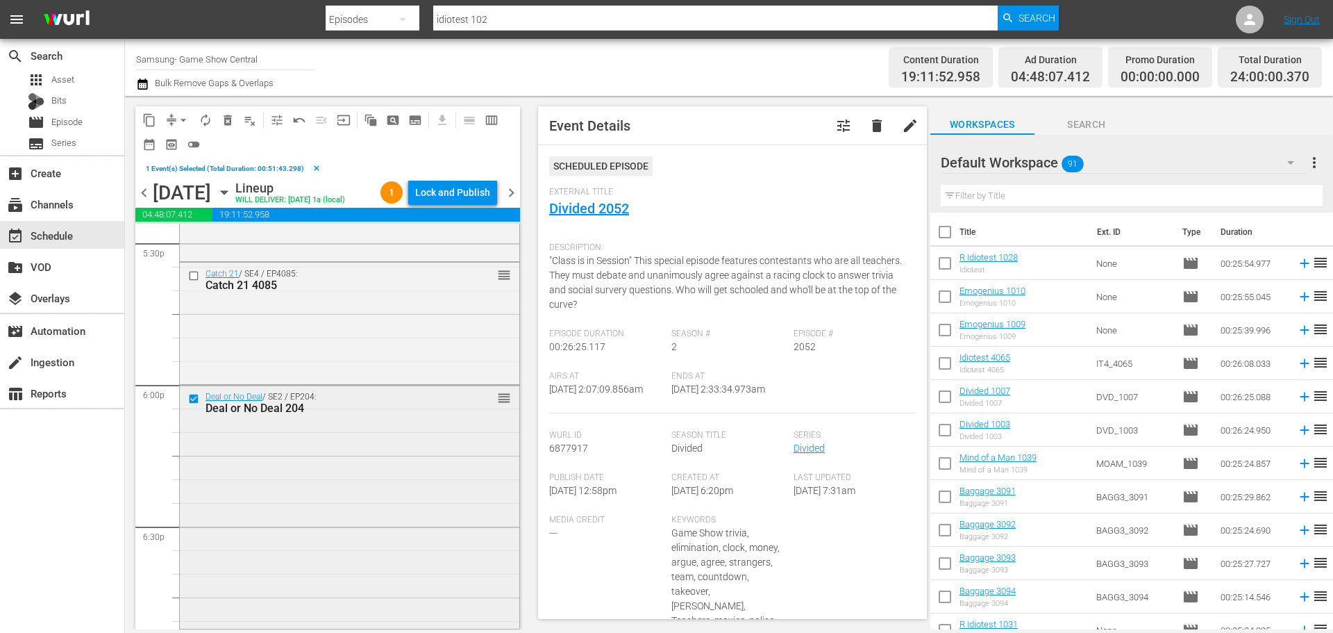
scroll to position [5000, 0]
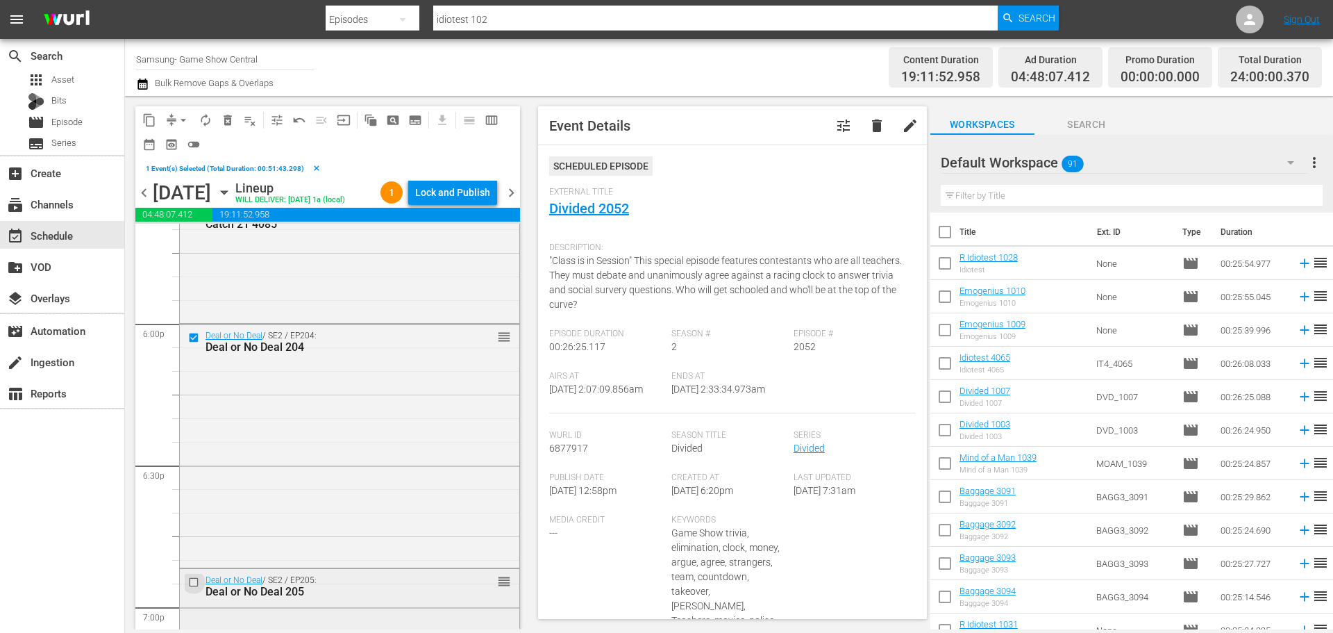
click at [197, 585] on input "checkbox" at bounding box center [195, 582] width 15 height 12
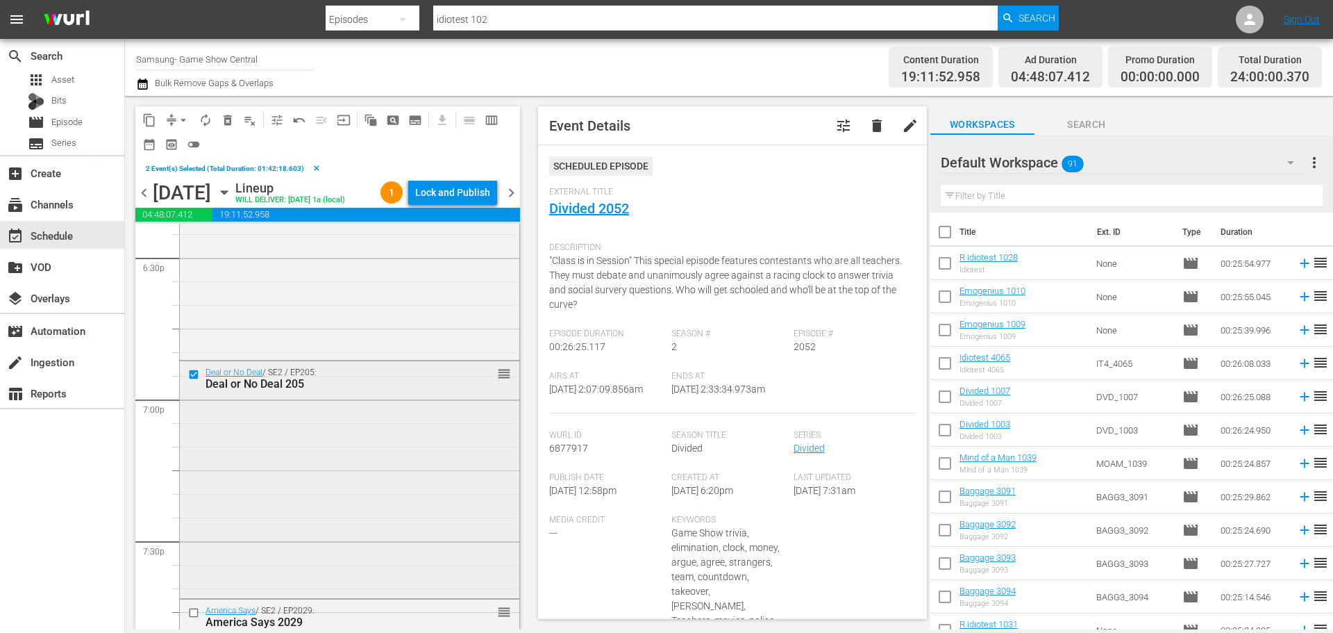
scroll to position [5208, 0]
click at [194, 613] on input "checkbox" at bounding box center [195, 612] width 15 height 12
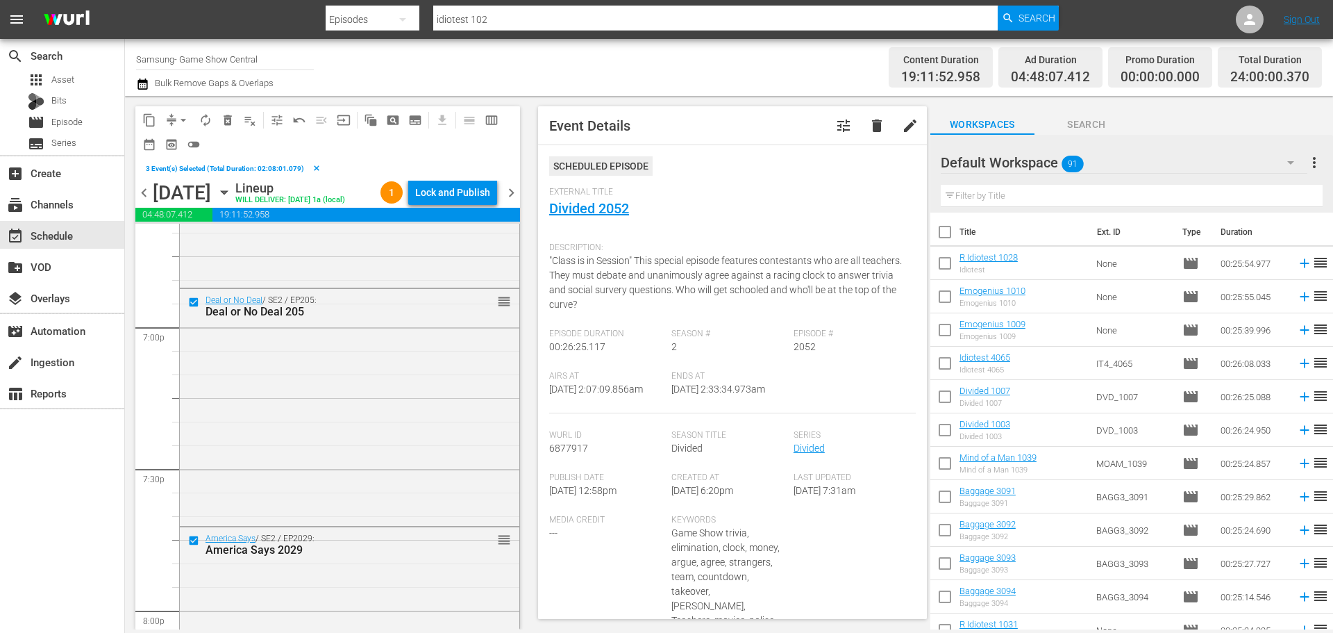
scroll to position [5417, 0]
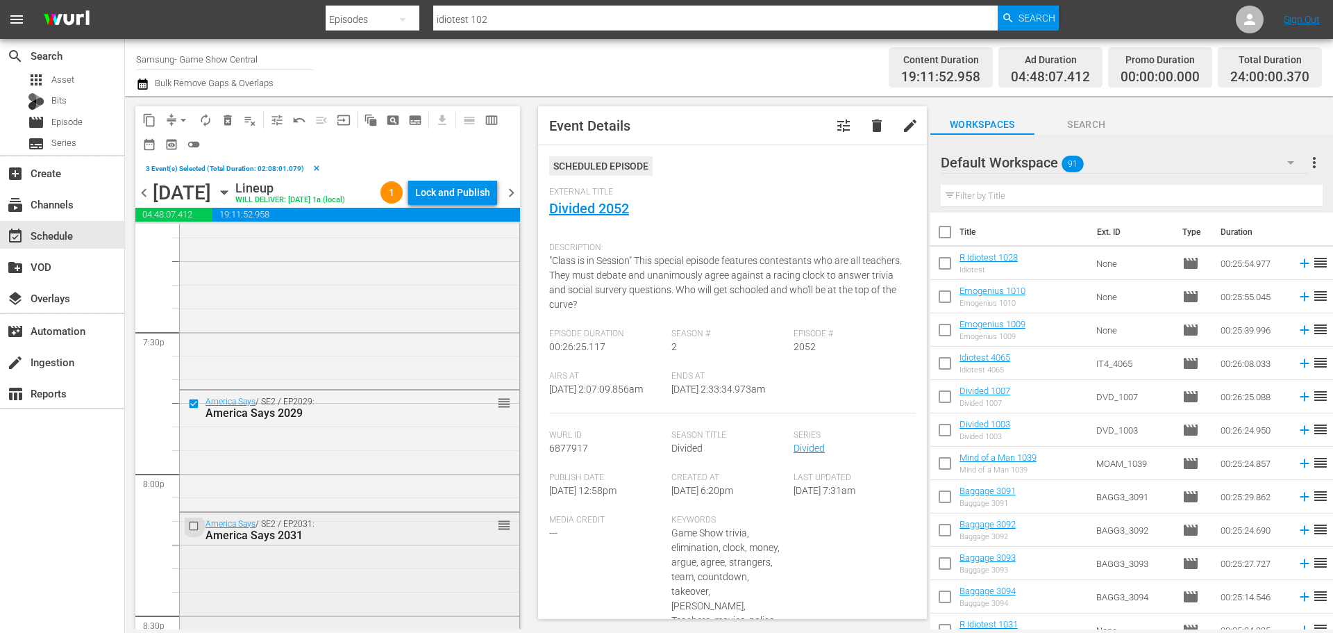
click at [192, 526] on input "checkbox" at bounding box center [195, 525] width 15 height 12
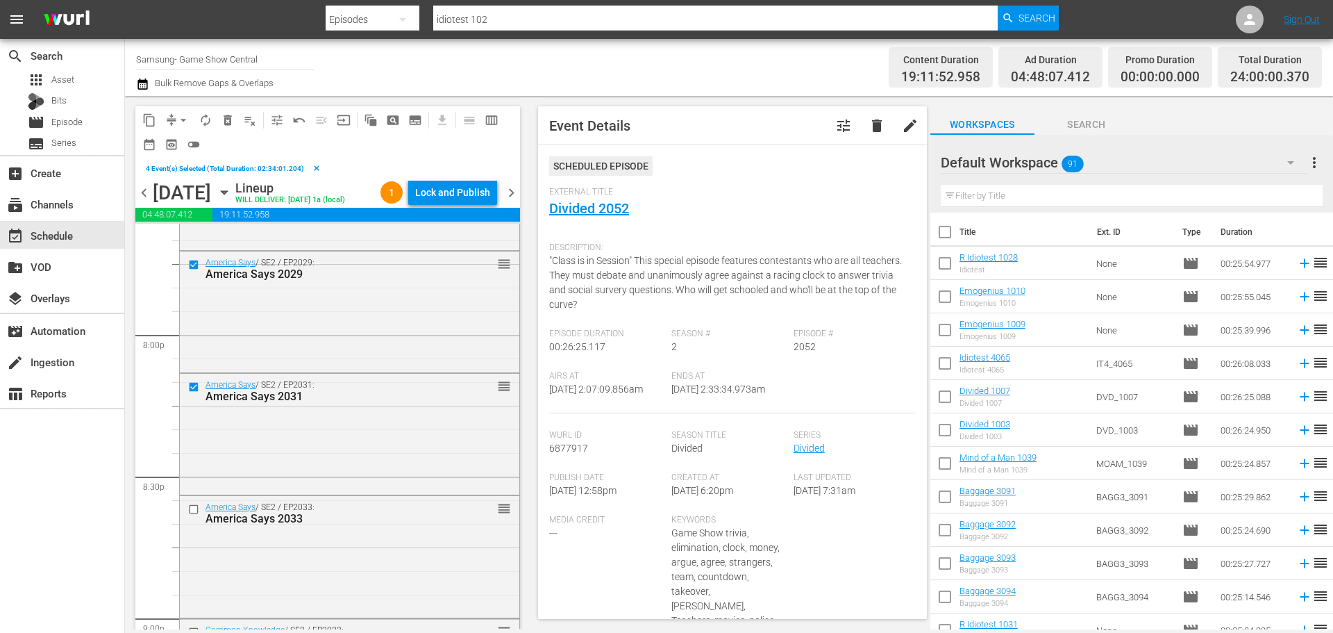
click at [319, 170] on button "clear" at bounding box center [316, 168] width 25 height 25
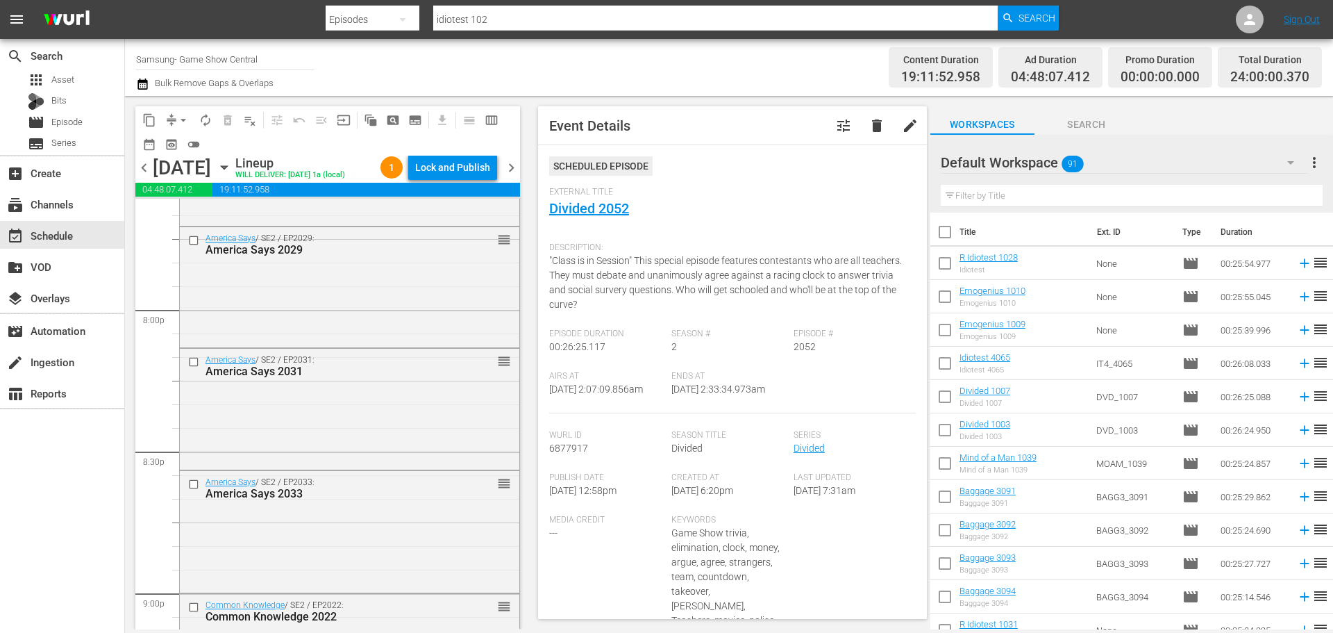
click at [232, 172] on icon "button" at bounding box center [224, 167] width 15 height 15
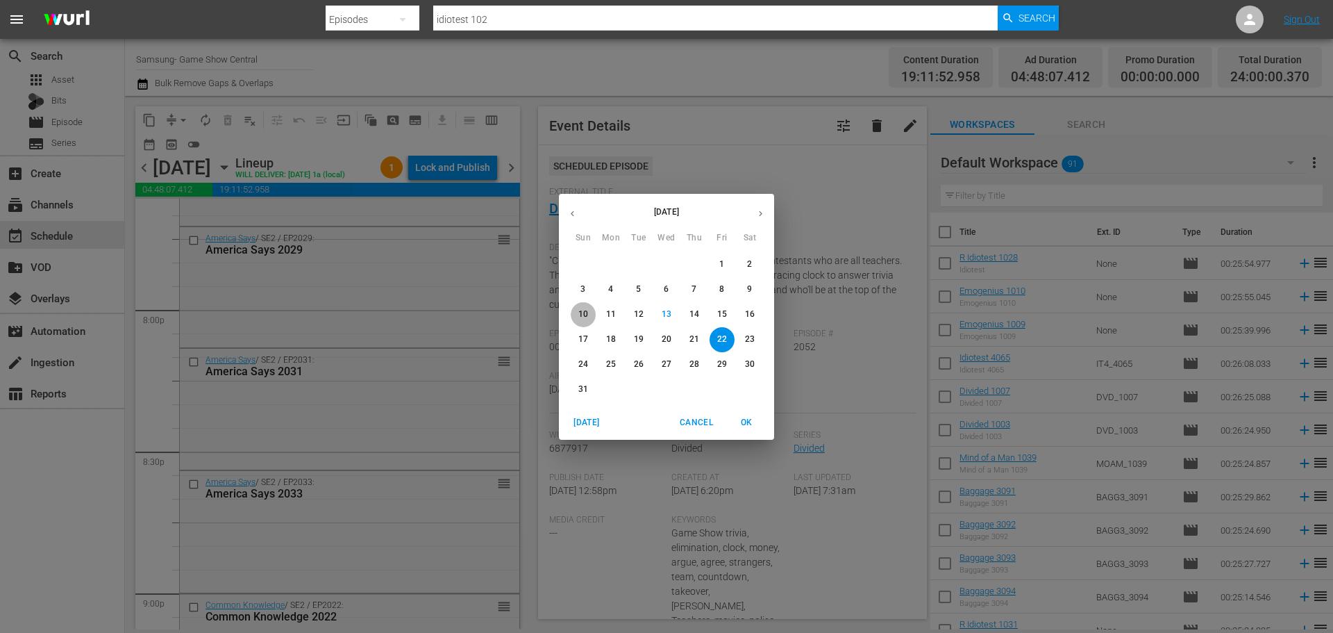
click at [584, 311] on p "10" at bounding box center [583, 314] width 10 height 12
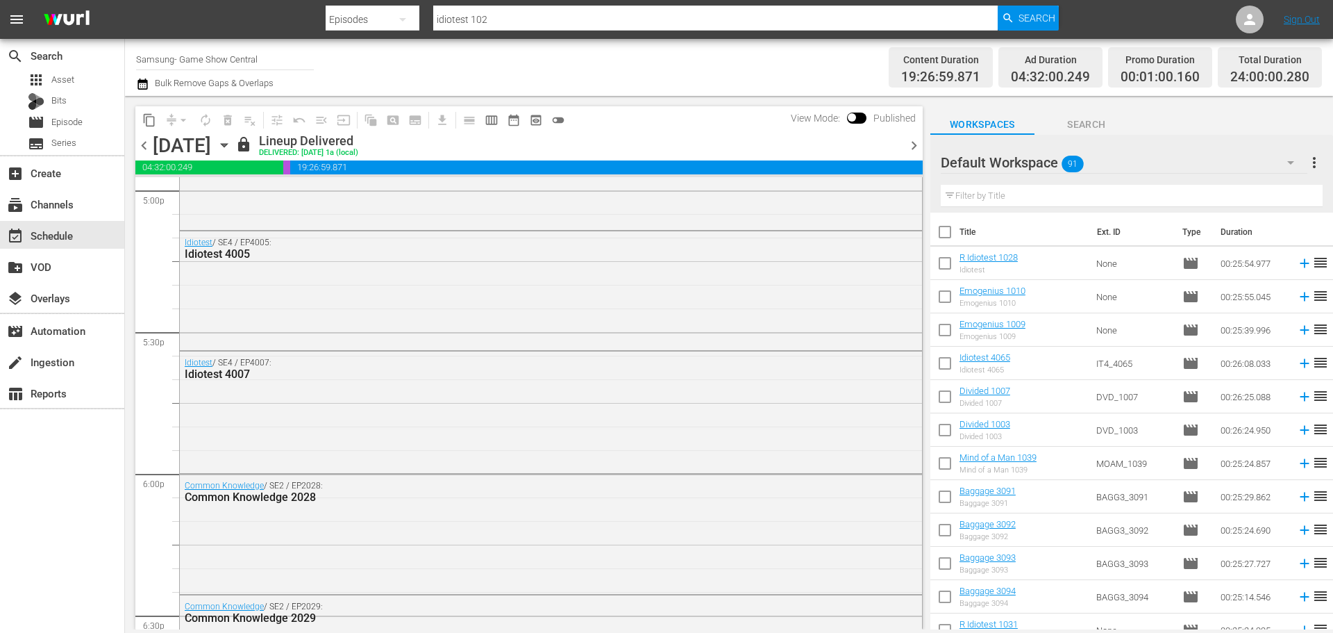
scroll to position [4283, 0]
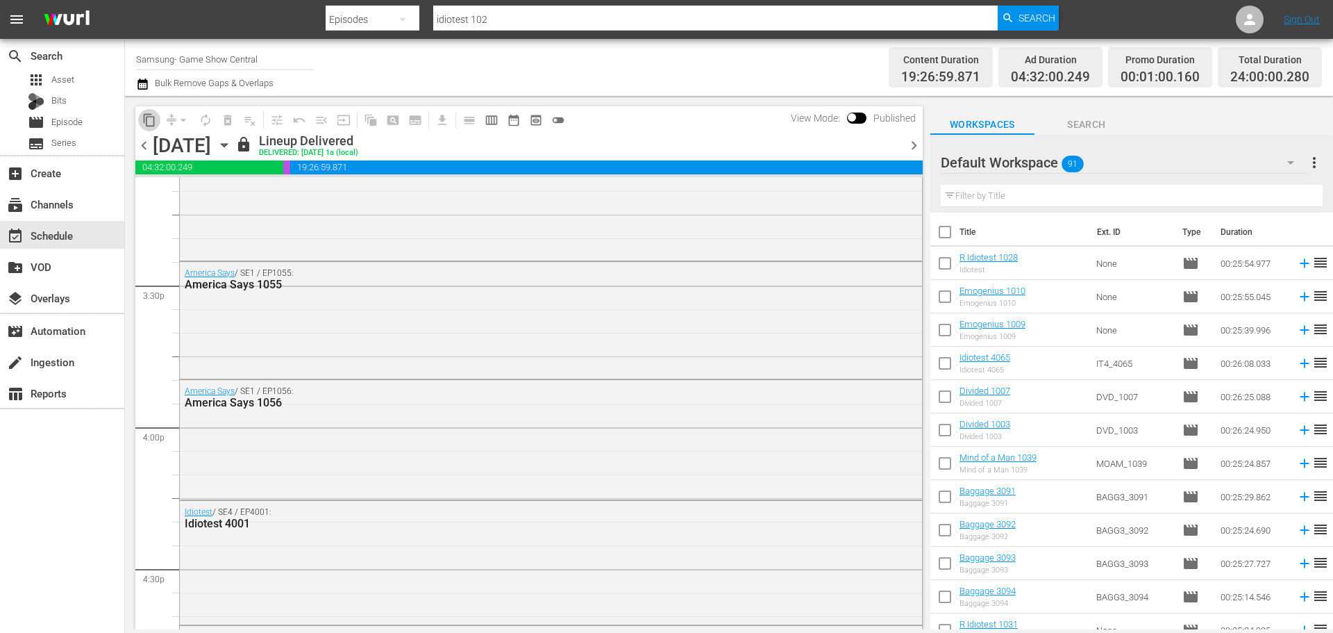
click at [156, 128] on button "content_copy" at bounding box center [149, 120] width 22 height 22
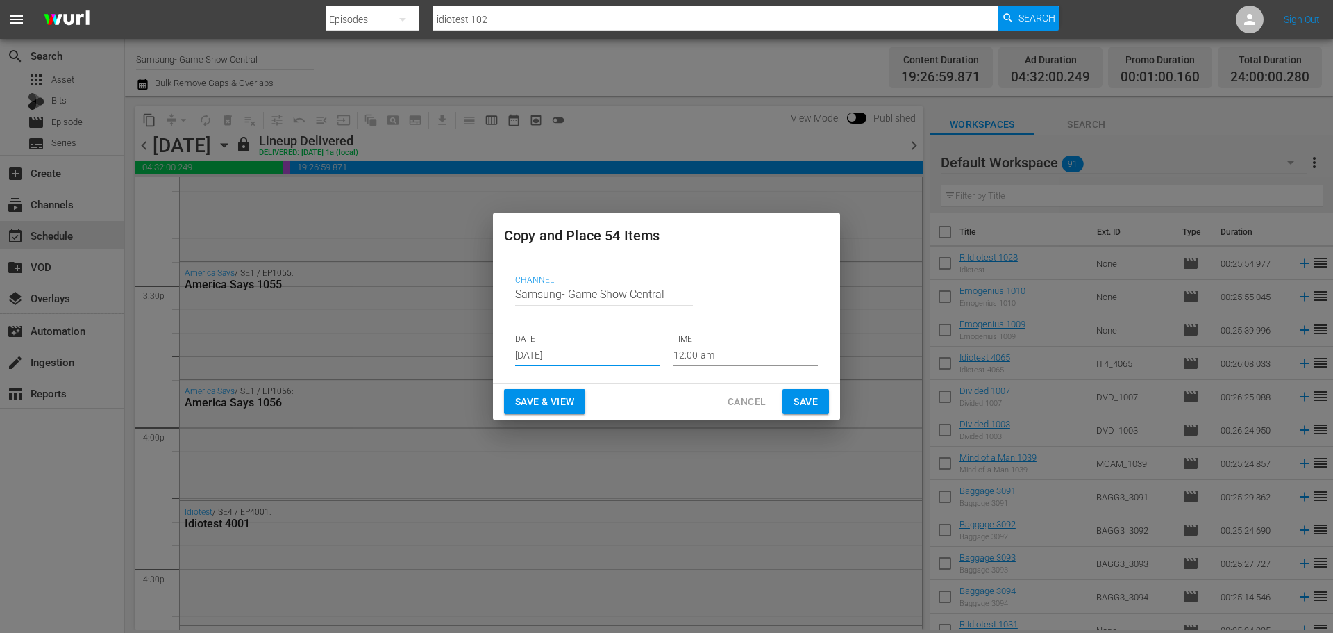
click at [546, 359] on input "Aug 15th 2025" at bounding box center [587, 355] width 144 height 21
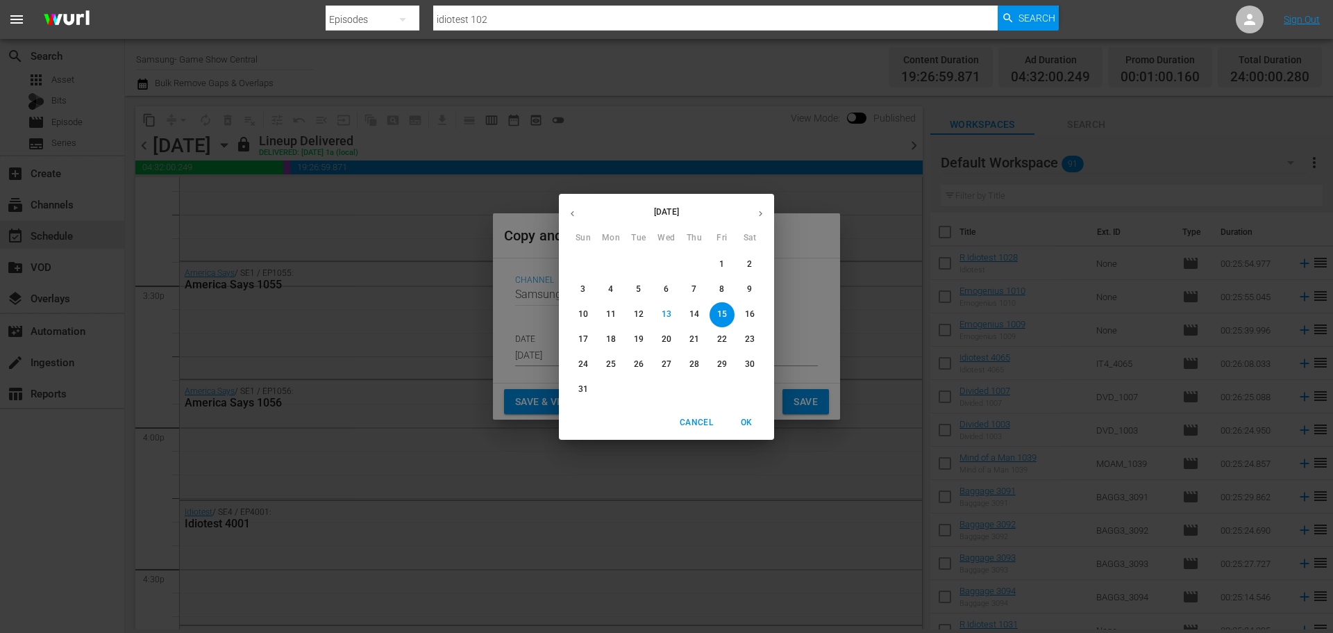
drag, startPoint x: 579, startPoint y: 345, endPoint x: 582, endPoint y: 368, distance: 23.1
click at [582, 368] on div "27 28 29 30 31 1 2 3 4 5 6 7 8 9 10 11 12 13 14 15 16 17 18 19 20 21 22 23 24 2…" at bounding box center [666, 327] width 215 height 150
click at [583, 368] on p "24" at bounding box center [583, 364] width 10 height 12
type input "Aug 24th 2025"
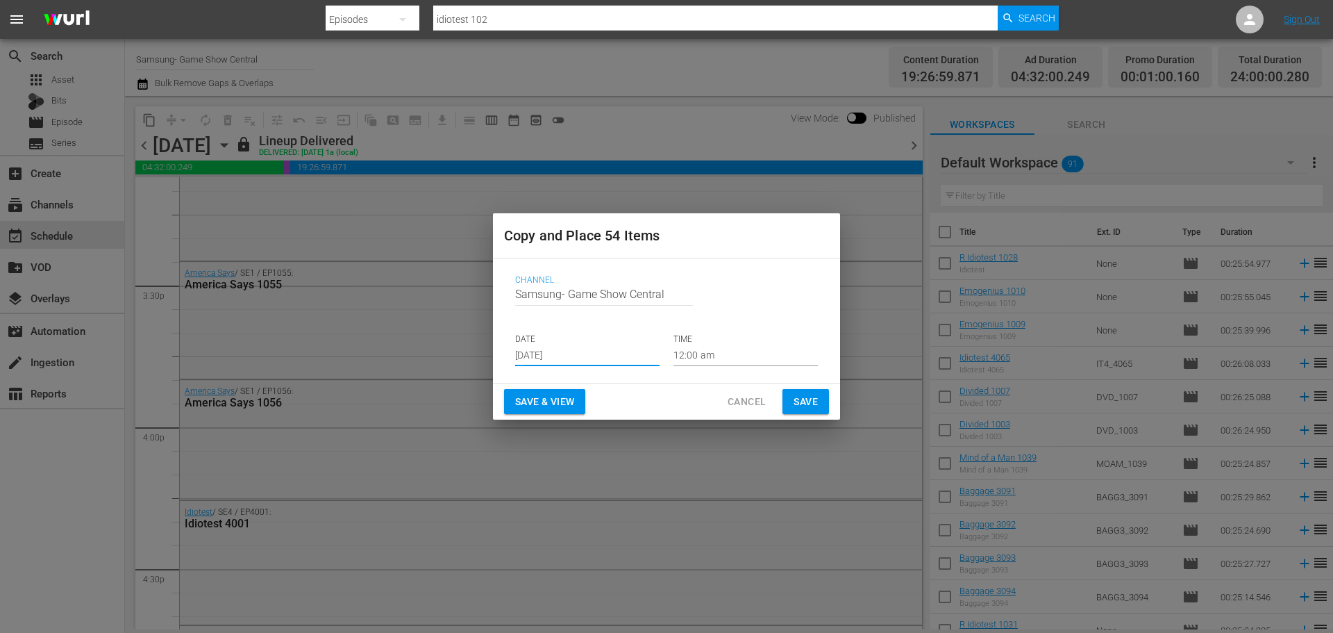
click at [788, 391] on button "Save" at bounding box center [806, 402] width 47 height 26
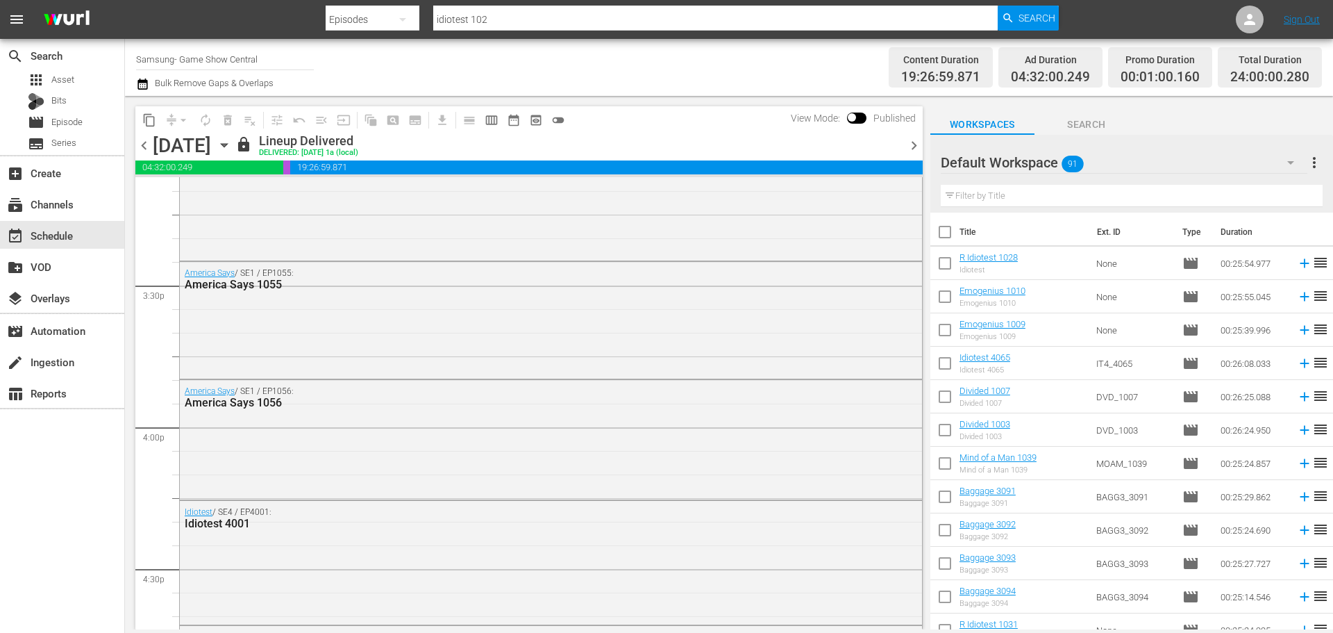
click at [232, 148] on icon "button" at bounding box center [224, 144] width 15 height 15
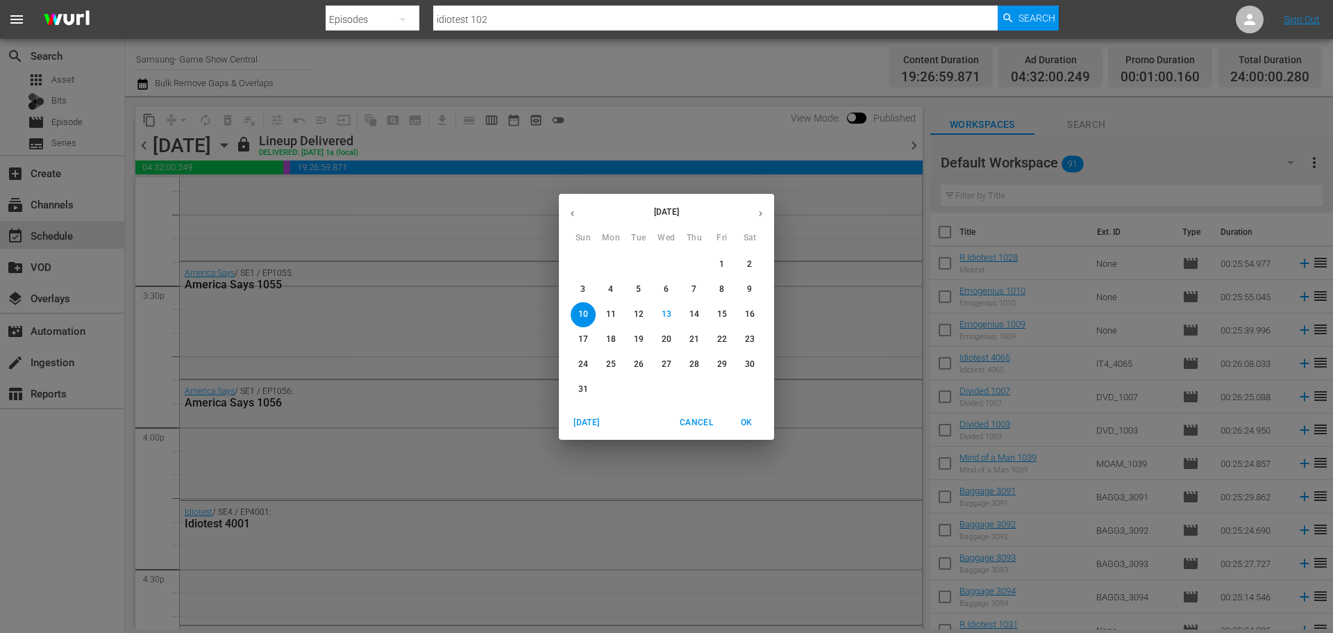
click at [584, 360] on p "24" at bounding box center [583, 364] width 10 height 12
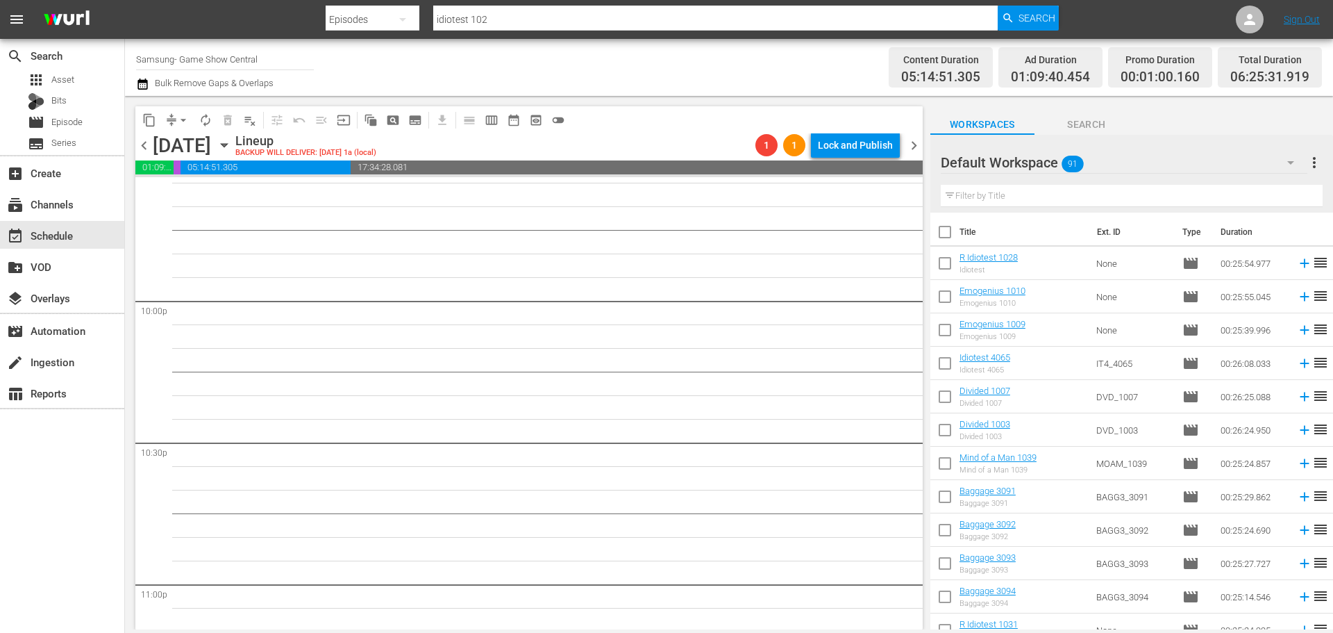
scroll to position [6348, 0]
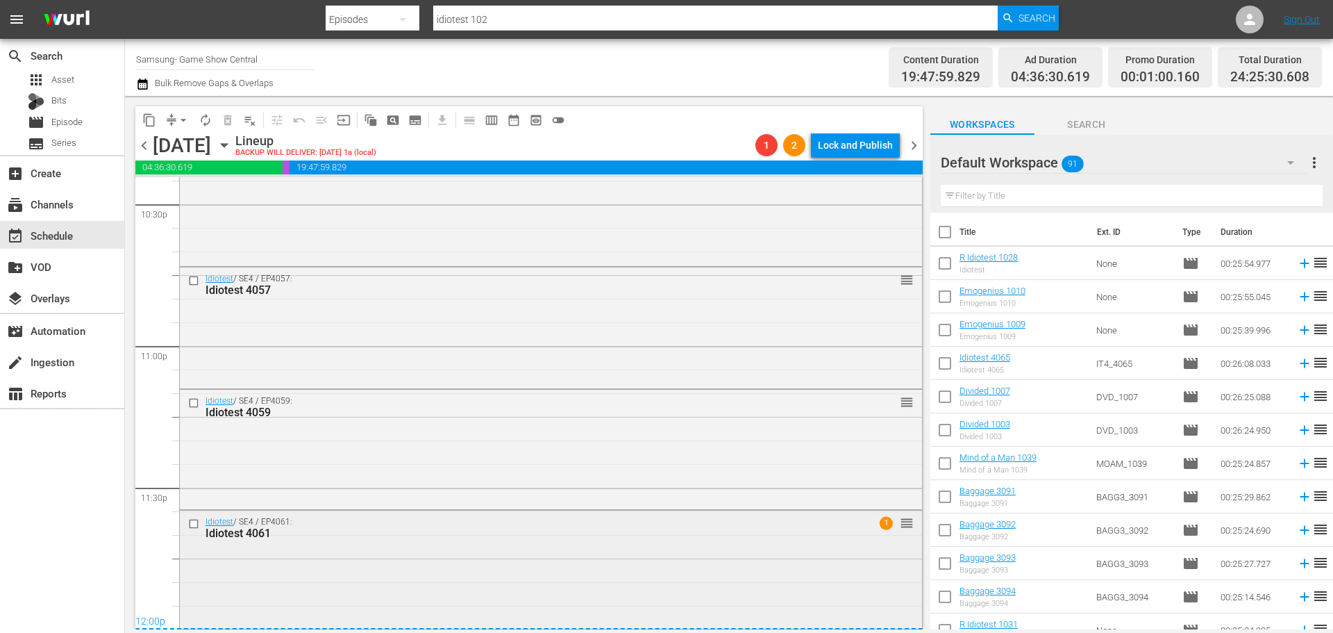
click at [197, 527] on input "checkbox" at bounding box center [195, 524] width 15 height 12
click at [189, 398] on input "checkbox" at bounding box center [195, 403] width 15 height 12
click at [193, 278] on input "checkbox" at bounding box center [195, 280] width 15 height 12
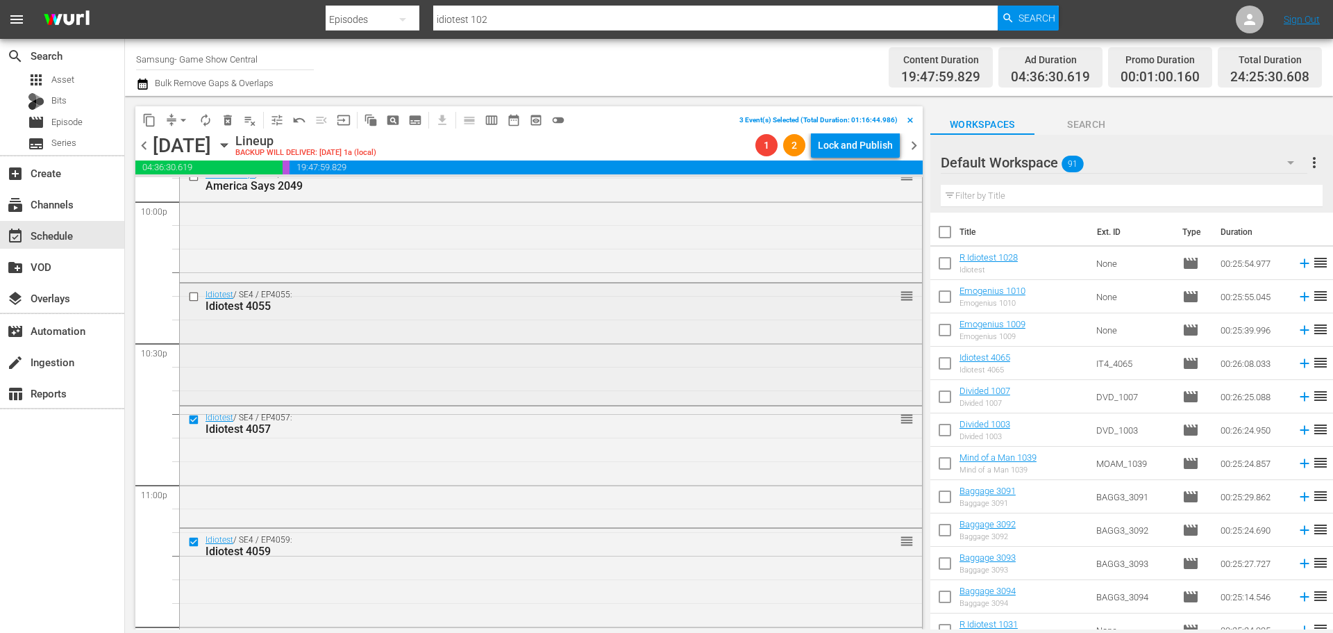
click at [197, 294] on input "checkbox" at bounding box center [195, 297] width 15 height 12
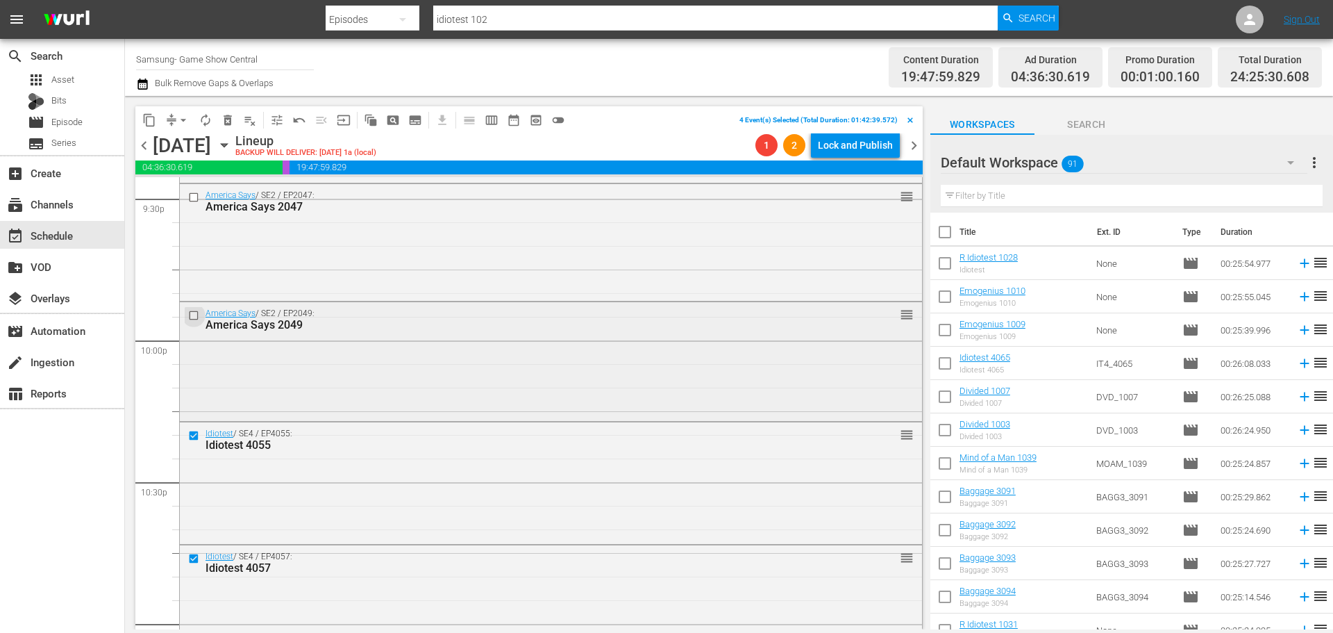
click at [195, 319] on input "checkbox" at bounding box center [195, 316] width 15 height 12
click at [196, 200] on input "checkbox" at bounding box center [195, 197] width 15 height 12
click at [194, 61] on div "America Says / SE2 / EP2043: America Says 2043 reorder" at bounding box center [551, 1] width 742 height 119
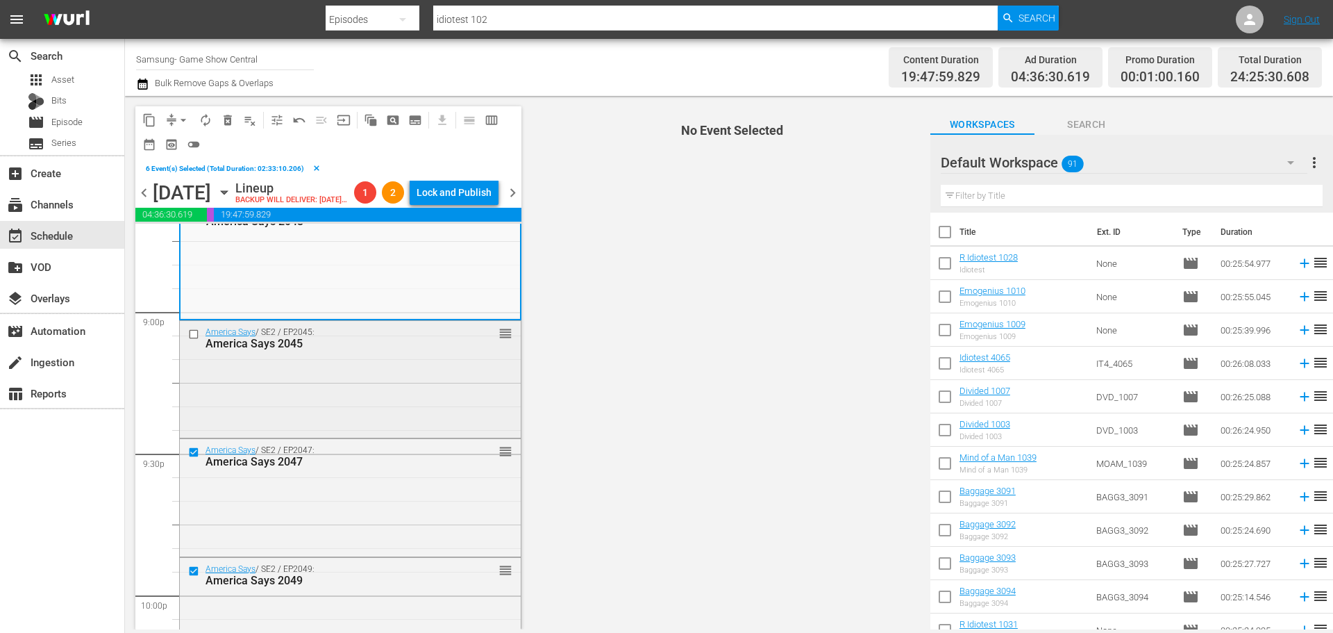
click at [194, 340] on input "checkbox" at bounding box center [195, 334] width 15 height 12
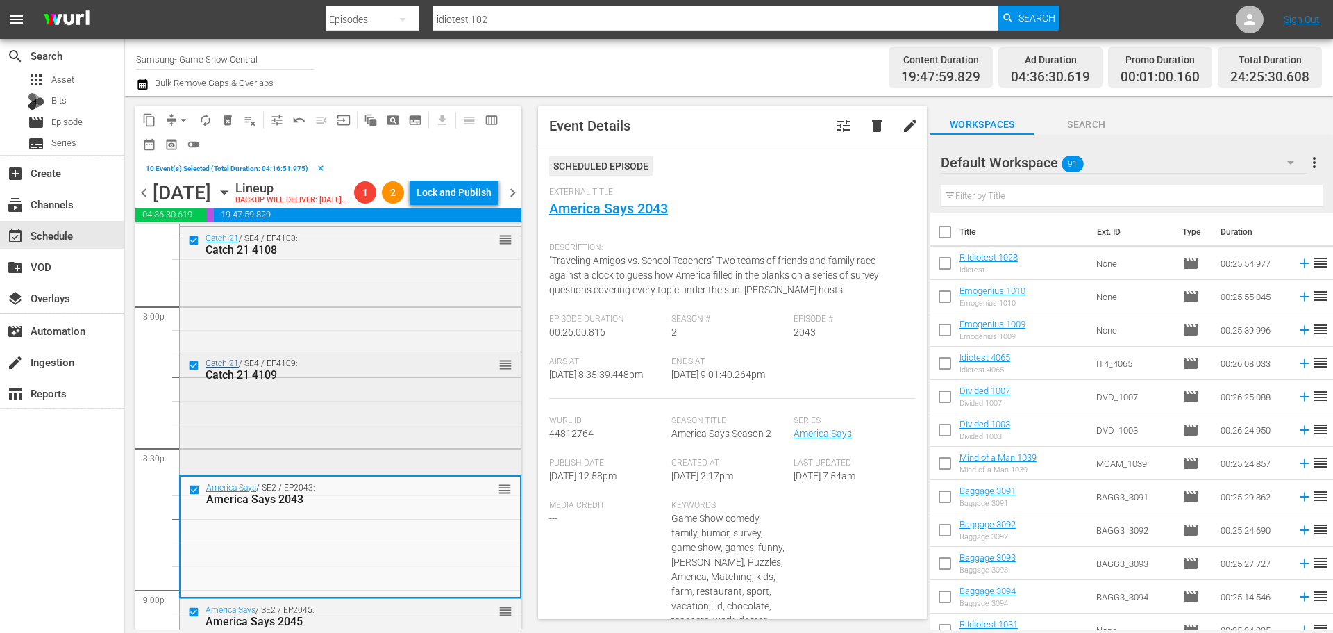
scroll to position [5376, 0]
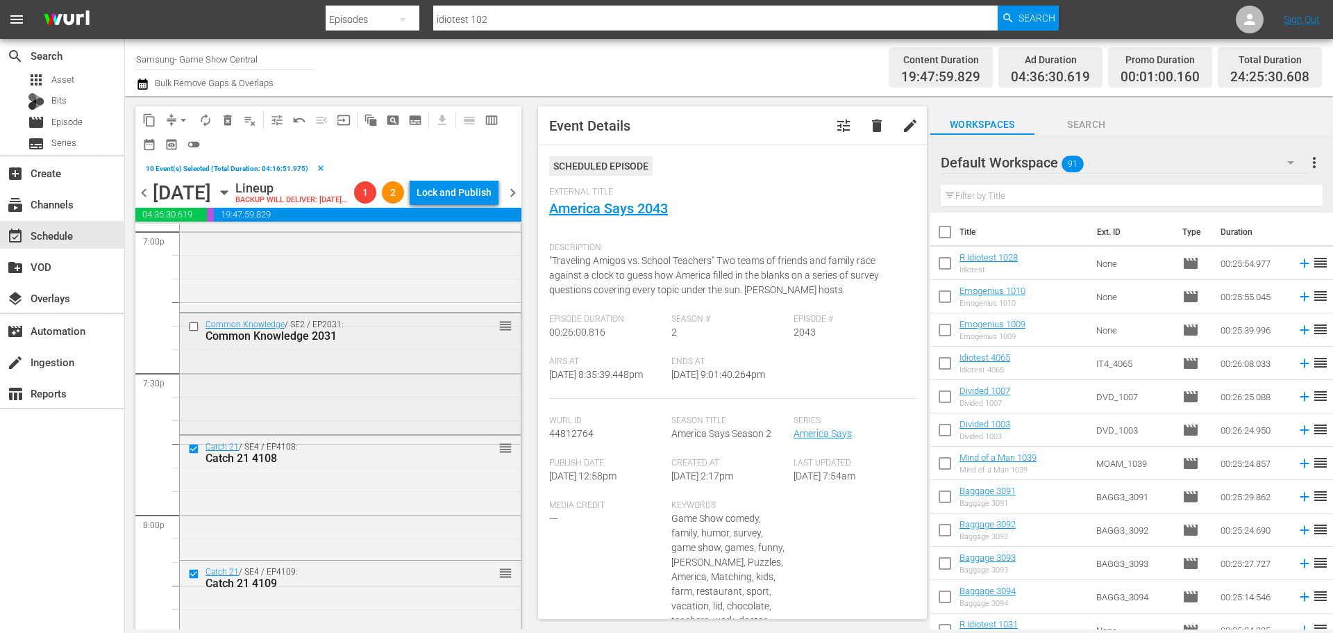
click at [189, 333] on input "checkbox" at bounding box center [195, 327] width 15 height 12
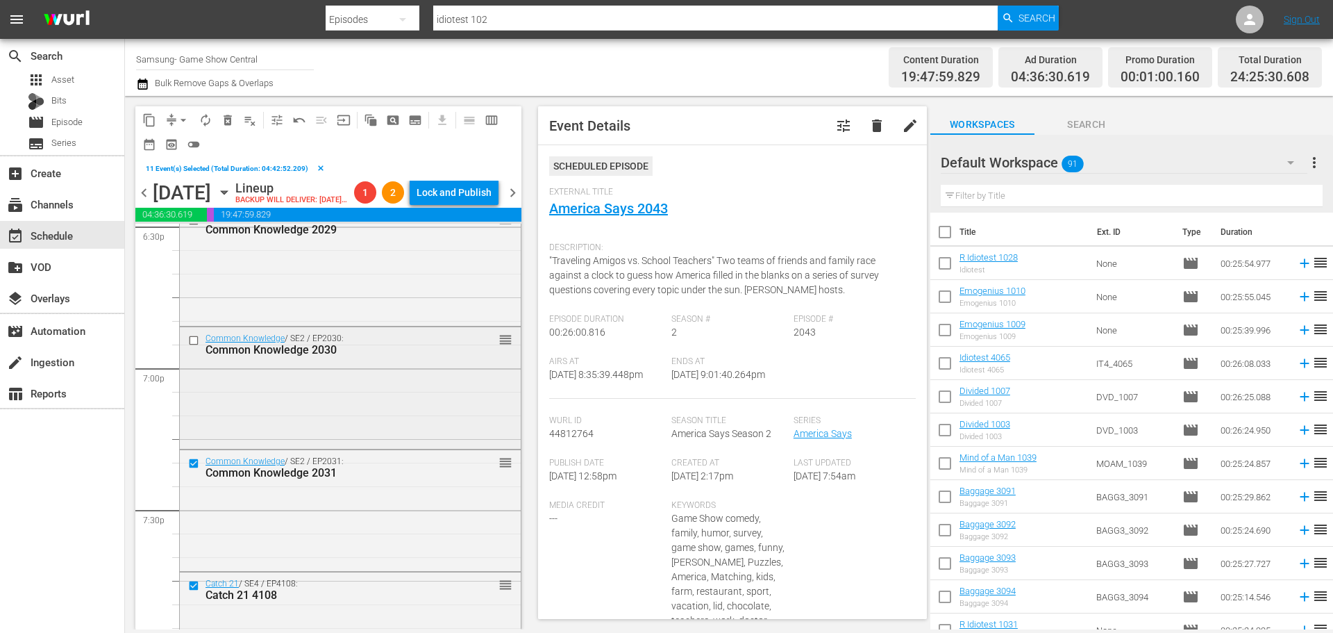
scroll to position [5237, 0]
click at [195, 348] on input "checkbox" at bounding box center [195, 342] width 15 height 12
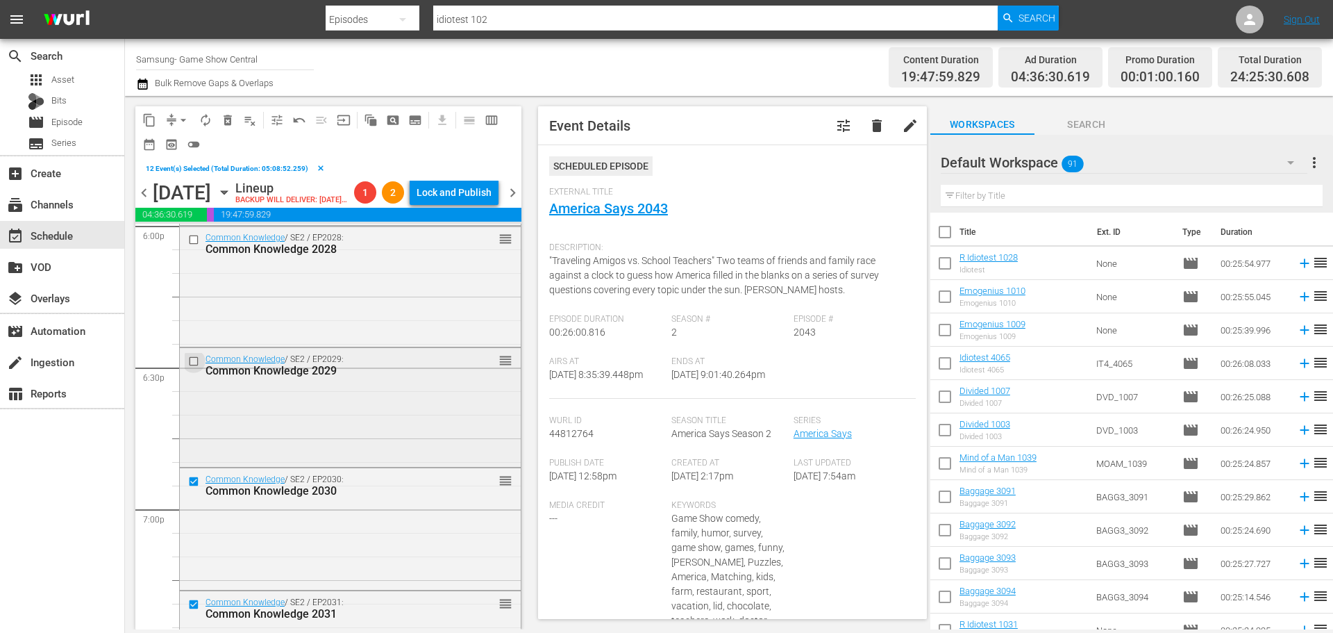
click at [199, 367] on input "checkbox" at bounding box center [195, 361] width 15 height 12
drag, startPoint x: 192, startPoint y: 260, endPoint x: 156, endPoint y: 114, distance: 150.9
click at [193, 246] on input "checkbox" at bounding box center [195, 240] width 15 height 12
click at [151, 122] on span "content_copy" at bounding box center [149, 120] width 14 height 14
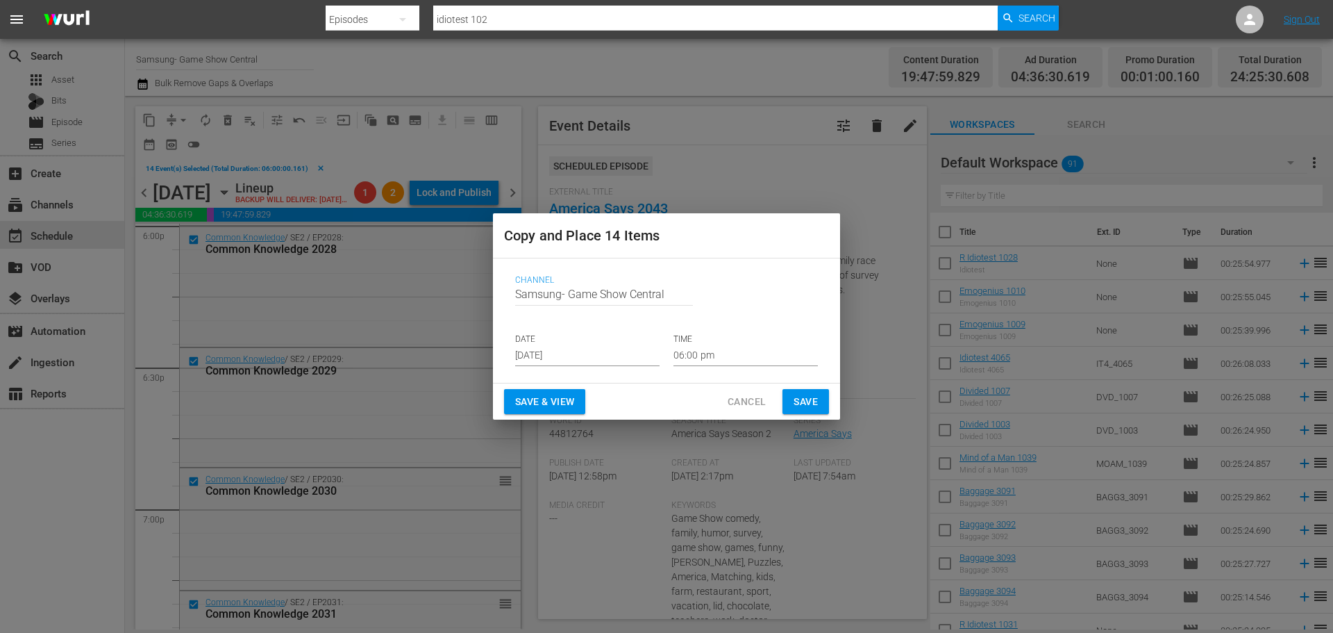
click at [550, 357] on input "Aug 15th 2025" at bounding box center [587, 355] width 144 height 21
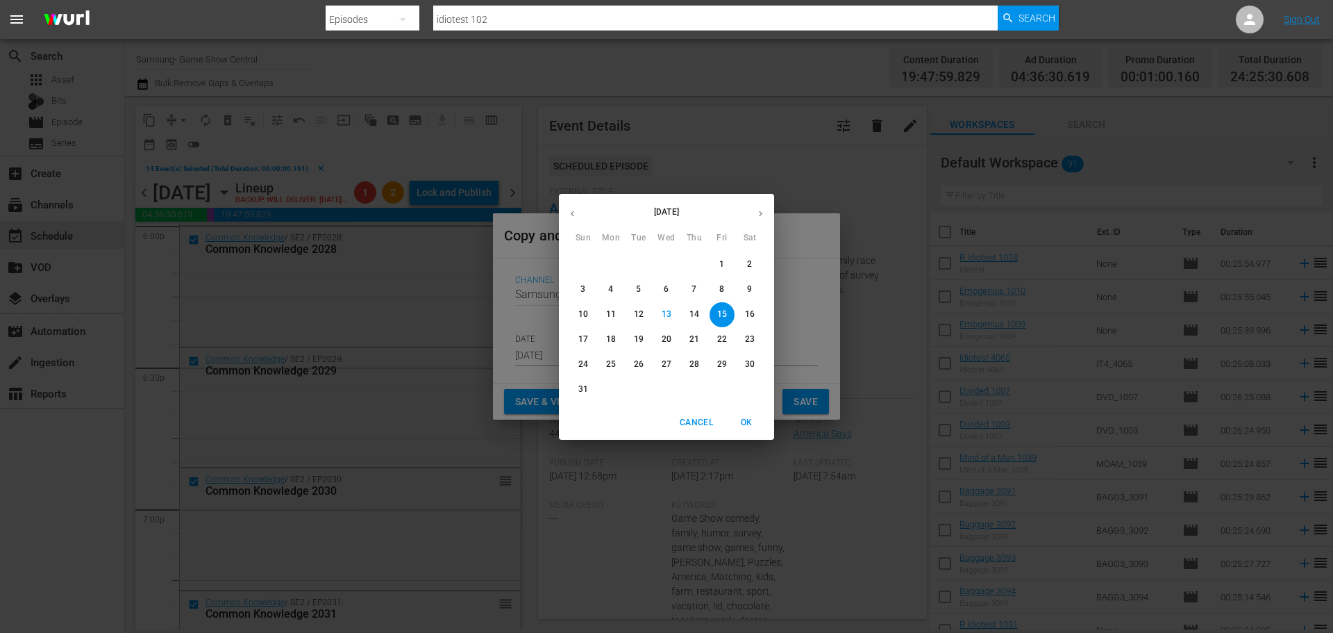
click at [746, 313] on p "16" at bounding box center [750, 314] width 10 height 12
type input "Aug 16th 2025"
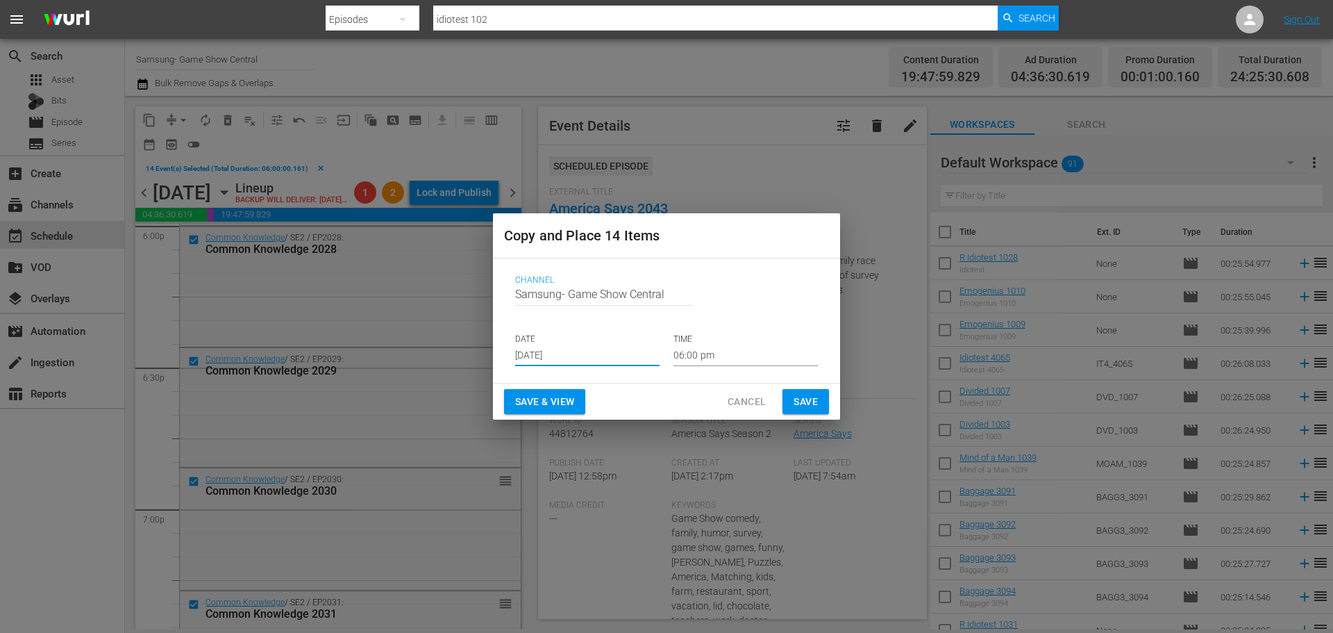
click at [730, 358] on input "06:00 pm" at bounding box center [746, 355] width 144 height 21
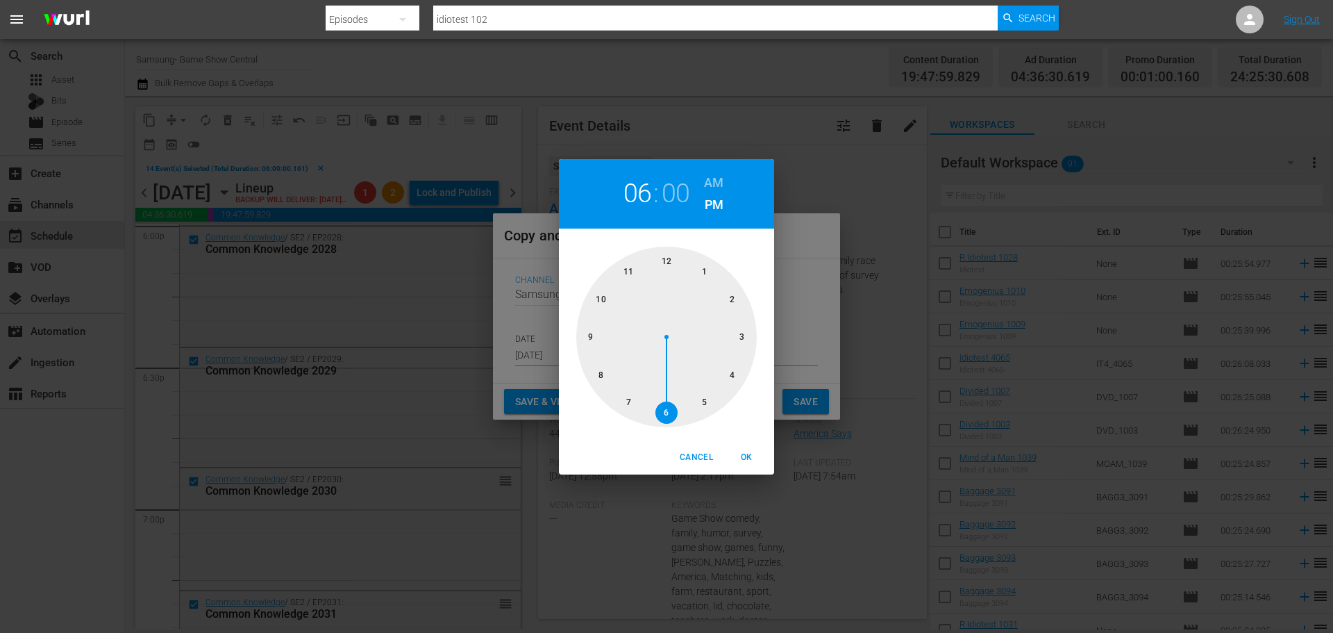
drag, startPoint x: 671, startPoint y: 262, endPoint x: 751, endPoint y: 408, distance: 165.7
click at [671, 263] on div at bounding box center [666, 337] width 181 height 181
drag, startPoint x: 760, startPoint y: 453, endPoint x: 767, endPoint y: 408, distance: 45.7
click at [760, 454] on span "OK" at bounding box center [746, 457] width 33 height 15
type input "12:00 pm"
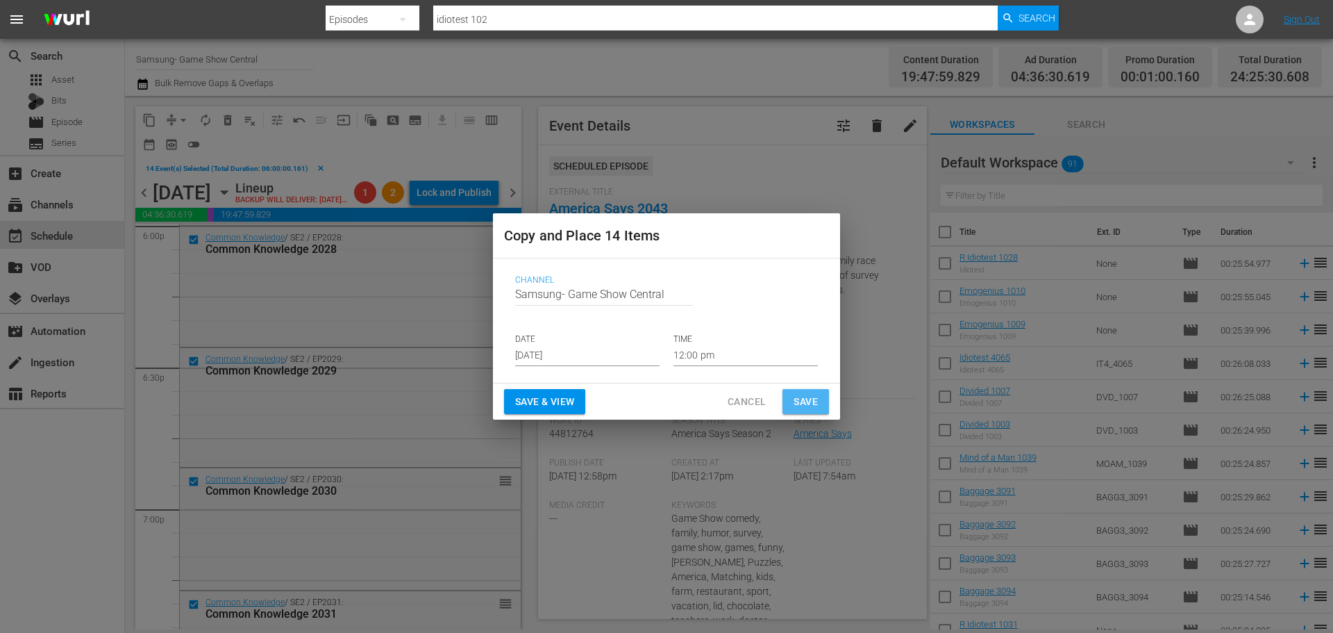
click at [801, 398] on span "Save" at bounding box center [806, 401] width 24 height 17
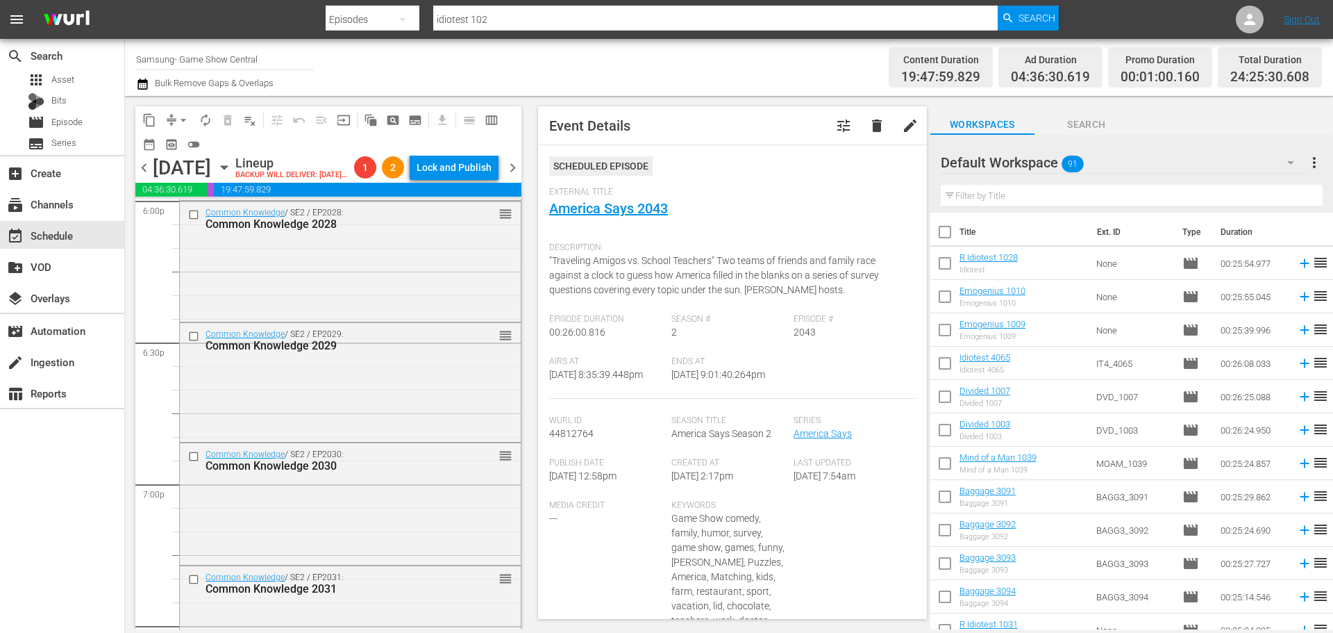
click at [232, 175] on icon "button" at bounding box center [224, 167] width 15 height 15
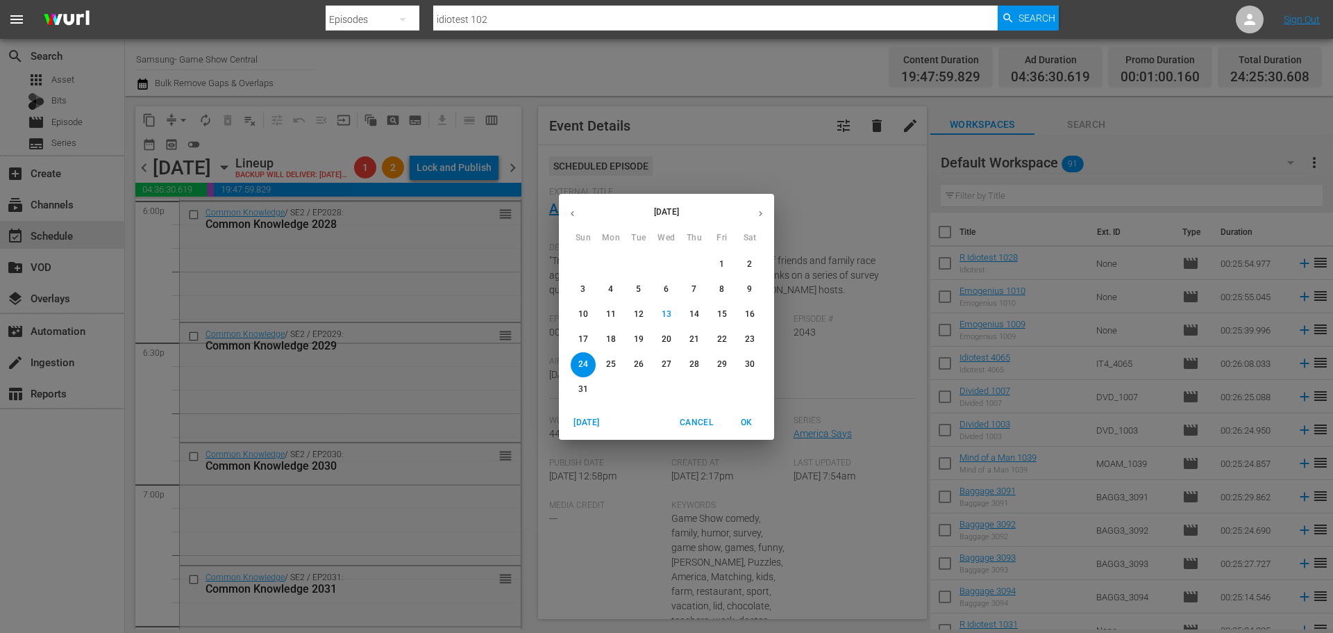
click at [751, 317] on p "16" at bounding box center [750, 314] width 10 height 12
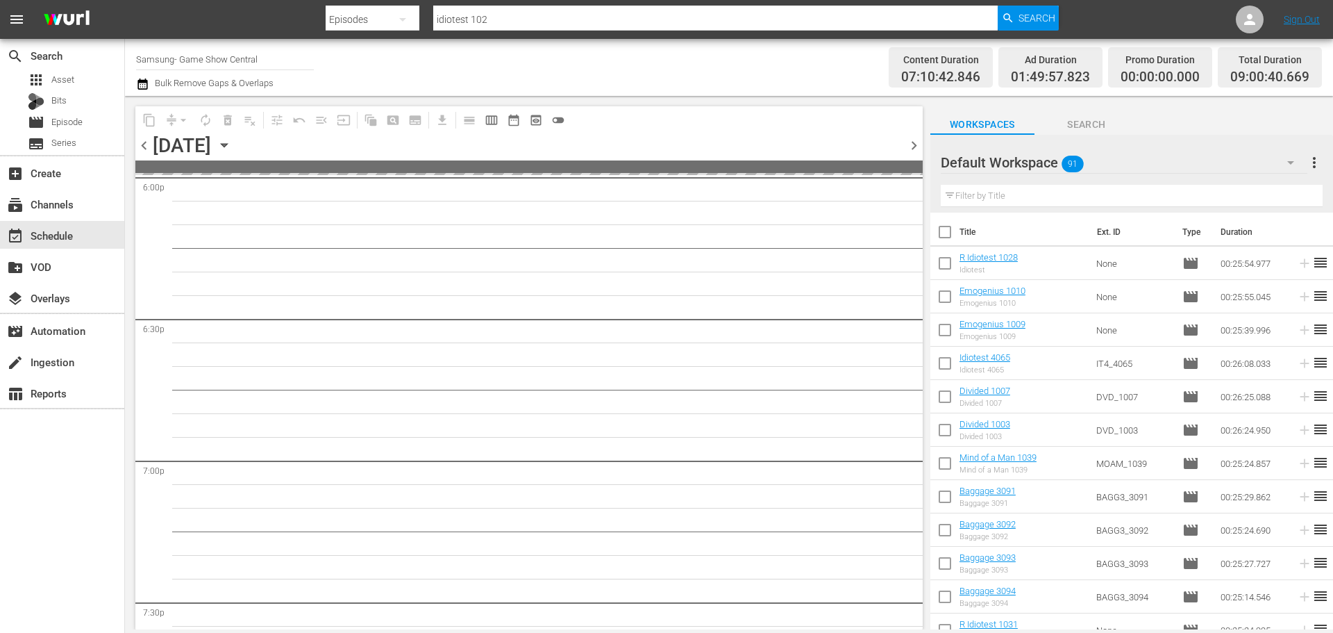
click at [925, 533] on div "content_copy compress arrow_drop_down autorenew_outlined delete_forever_outline…" at bounding box center [525, 362] width 801 height 533
click at [923, 530] on div "content_copy compress arrow_drop_down autorenew_outlined delete_forever_outline…" at bounding box center [525, 362] width 801 height 533
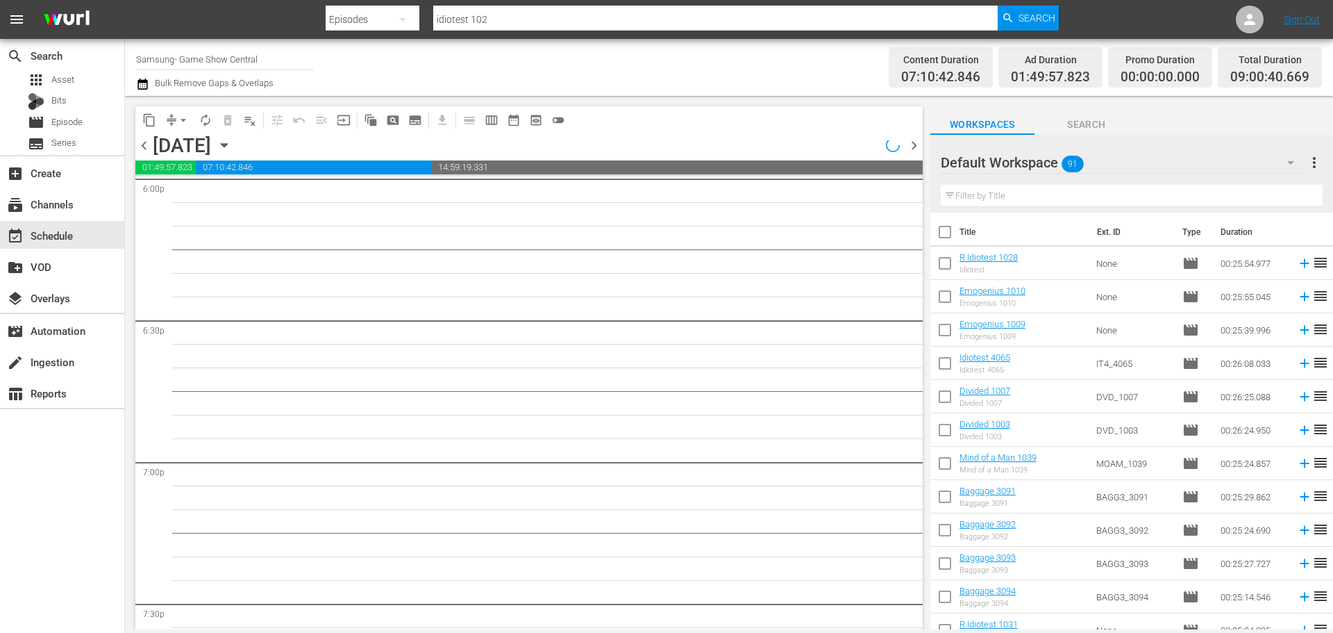
scroll to position [4815, 0]
drag, startPoint x: 923, startPoint y: 510, endPoint x: 919, endPoint y: 465, distance: 45.3
click at [919, 465] on div "content_copy compress arrow_drop_down autorenew_outlined delete_forever_outline…" at bounding box center [525, 362] width 801 height 533
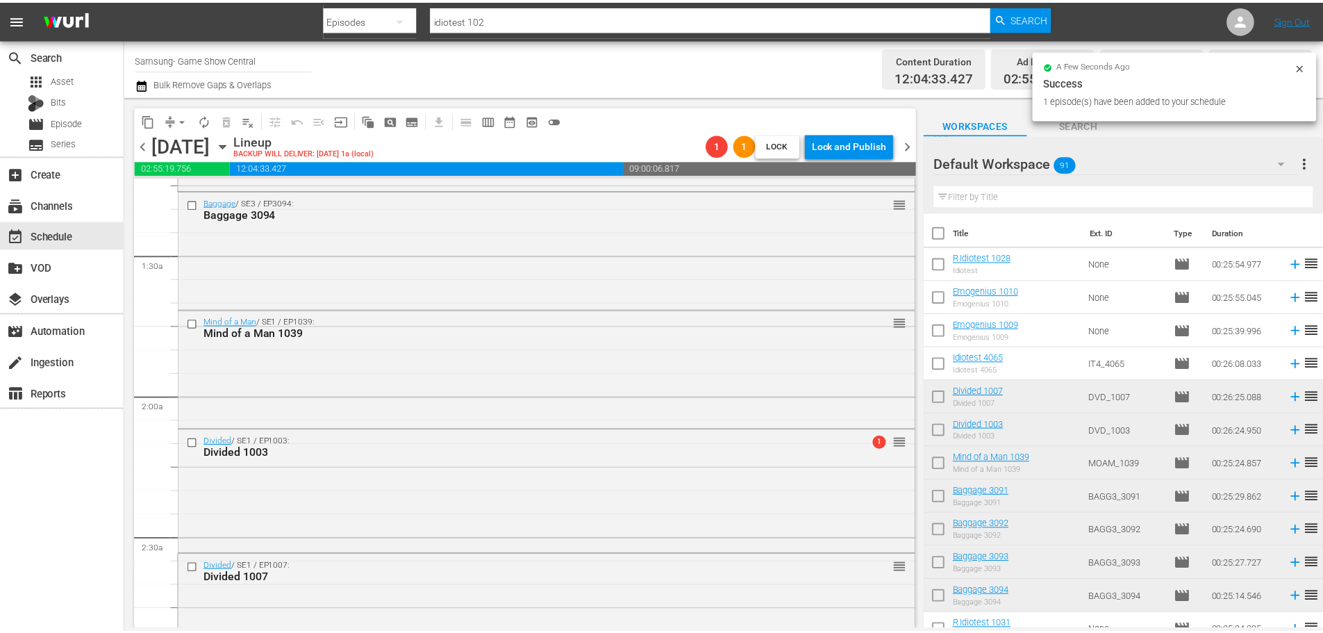
scroll to position [556, 0]
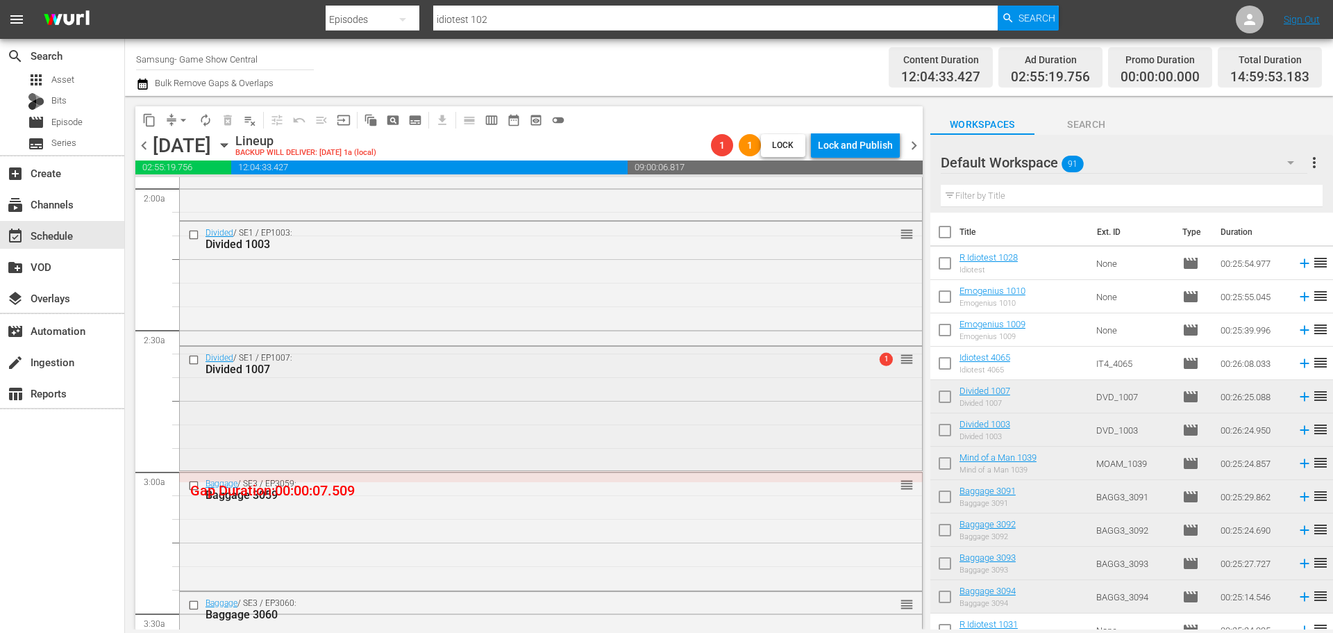
click at [470, 437] on div "Divided / SE1 / EP1007: Divided 1007 1 reorder" at bounding box center [551, 407] width 742 height 121
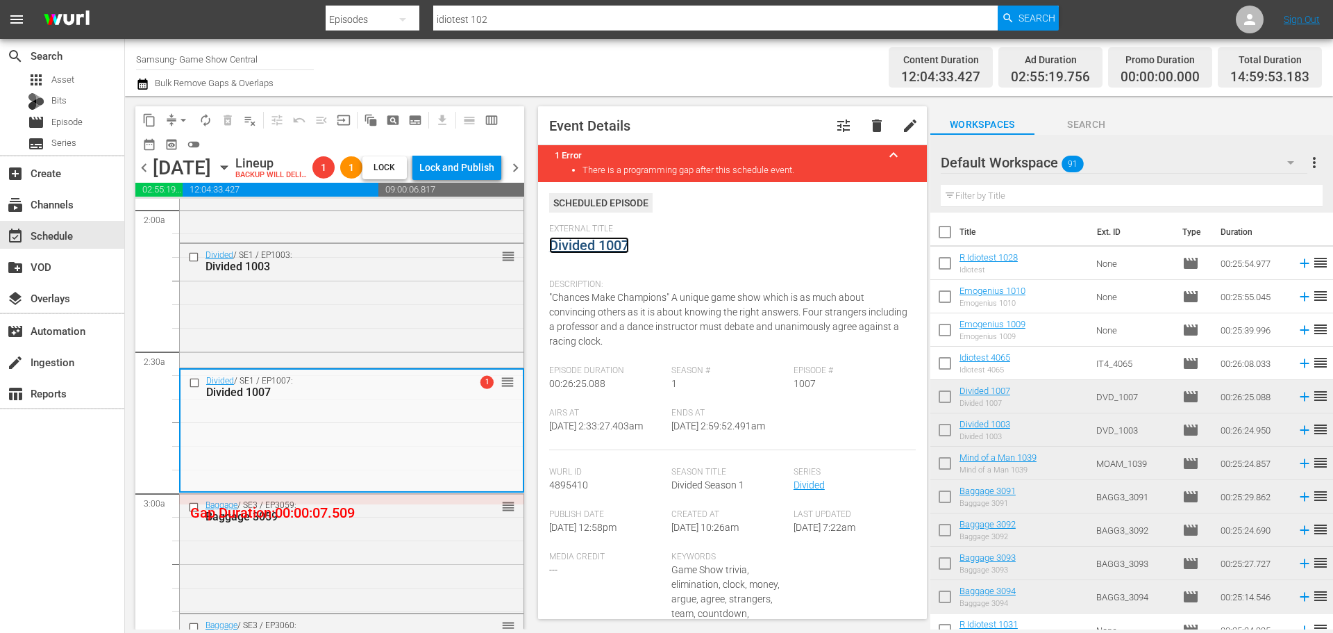
click at [603, 240] on link "Divided 1007" at bounding box center [589, 245] width 80 height 17
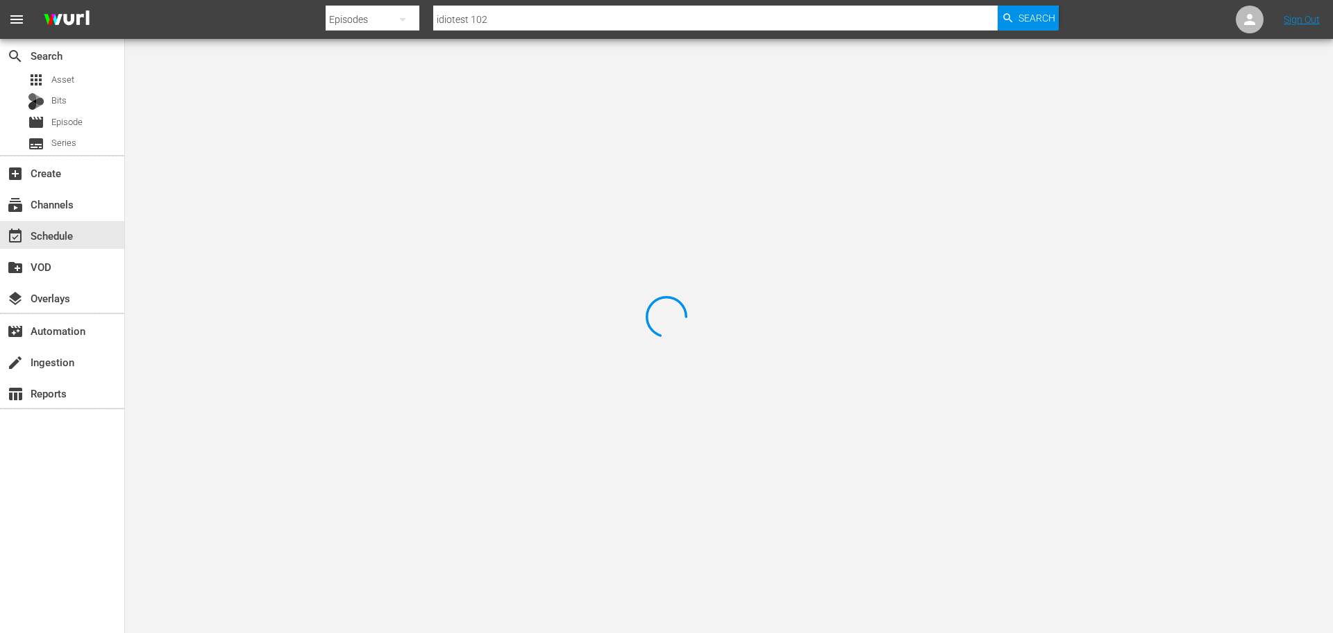
click at [345, 112] on div at bounding box center [666, 316] width 1333 height 633
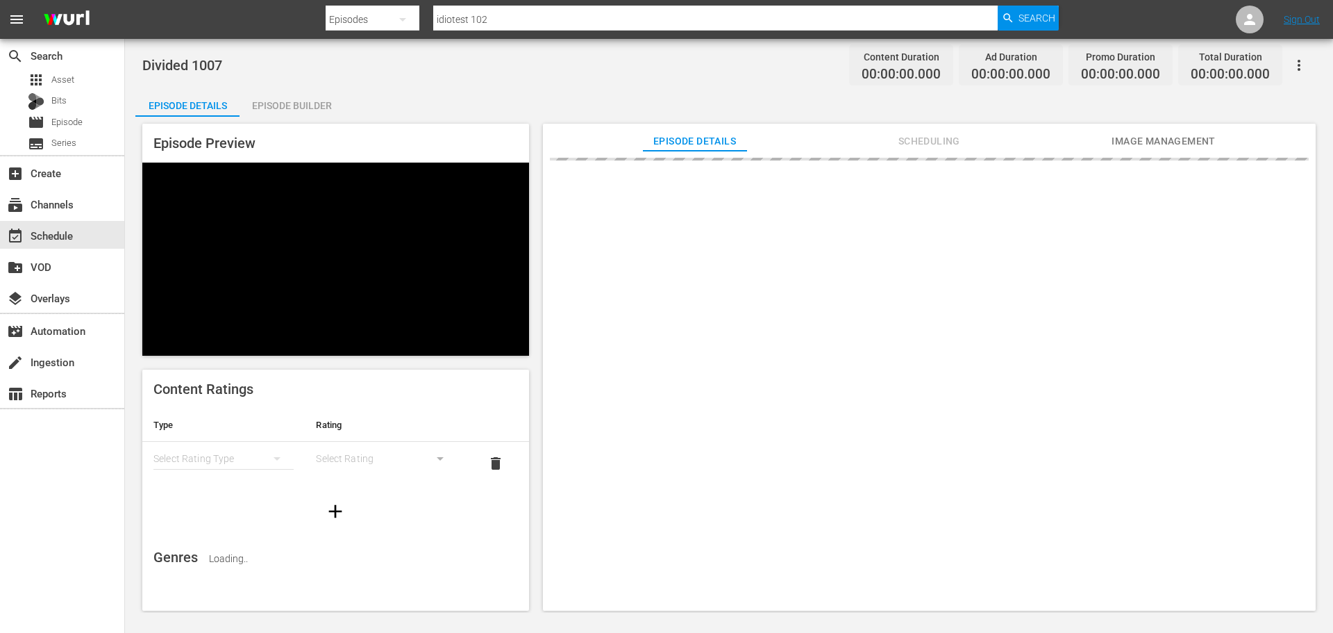
click at [305, 99] on div "Episode Builder" at bounding box center [292, 105] width 104 height 33
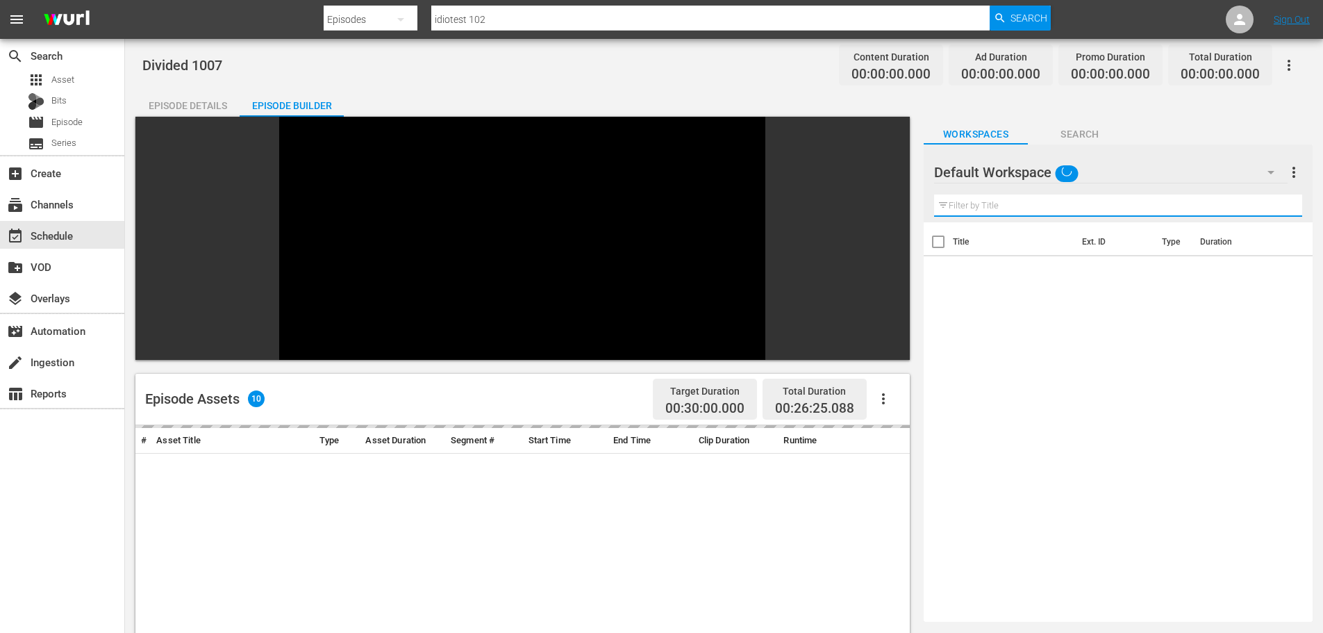
click at [994, 213] on input "text" at bounding box center [1118, 205] width 368 height 22
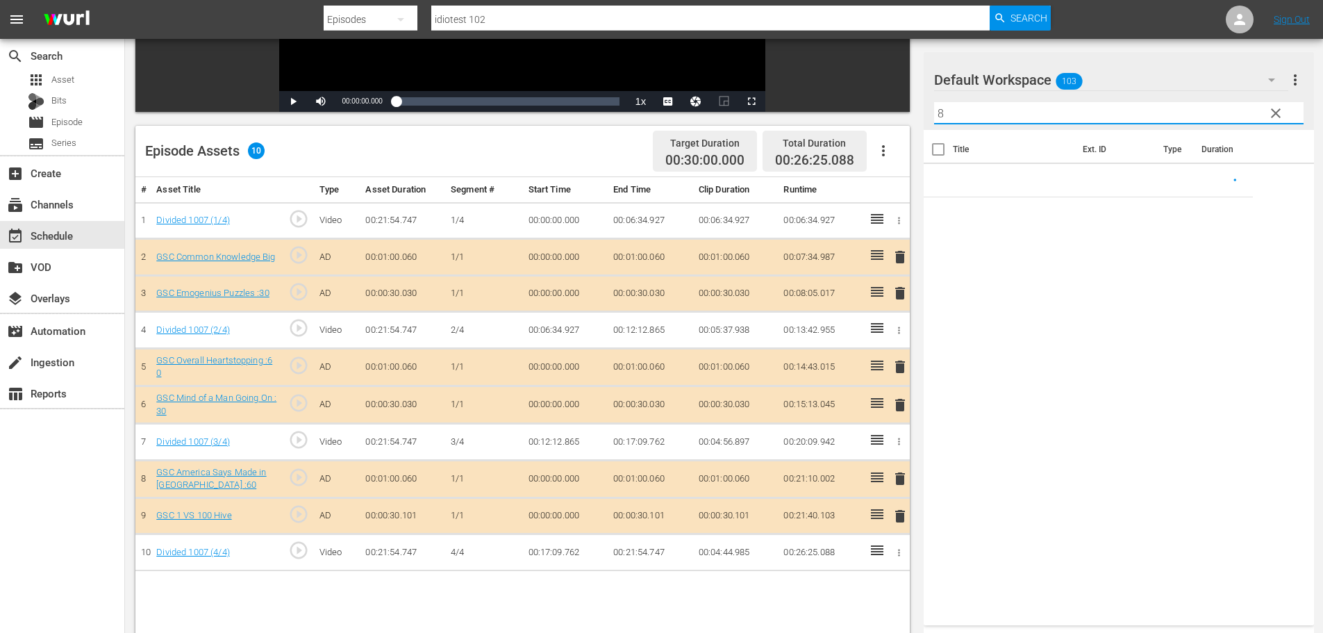
scroll to position [362, 0]
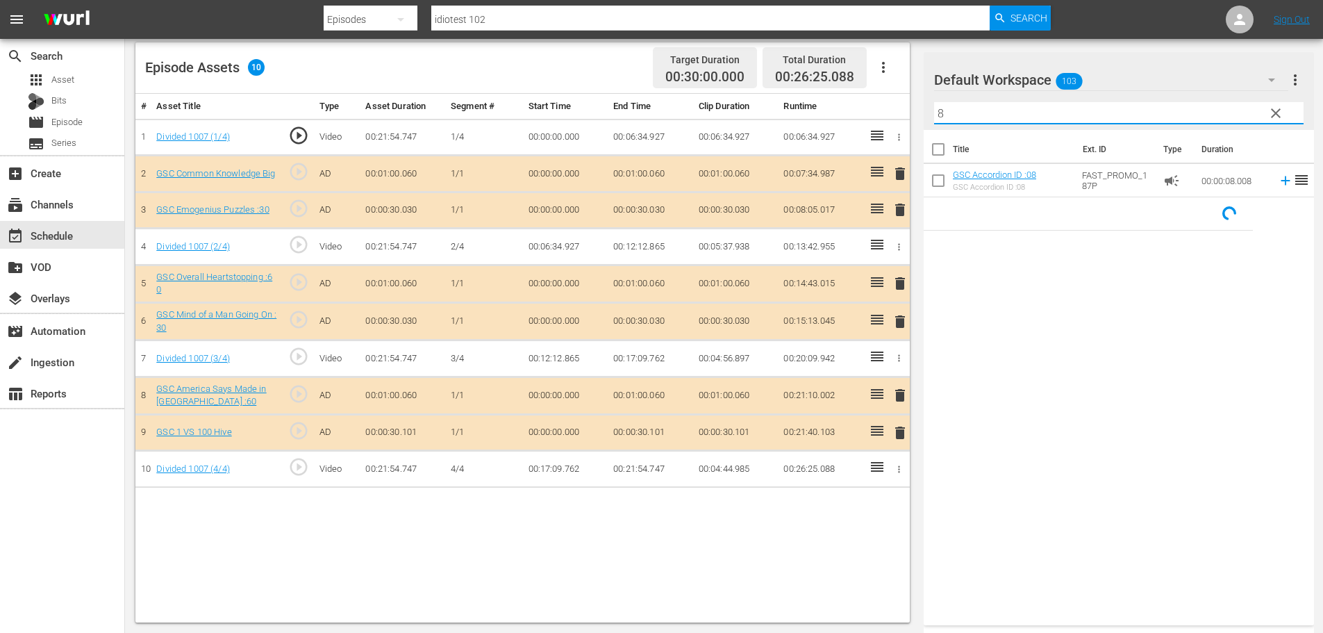
type input "8"
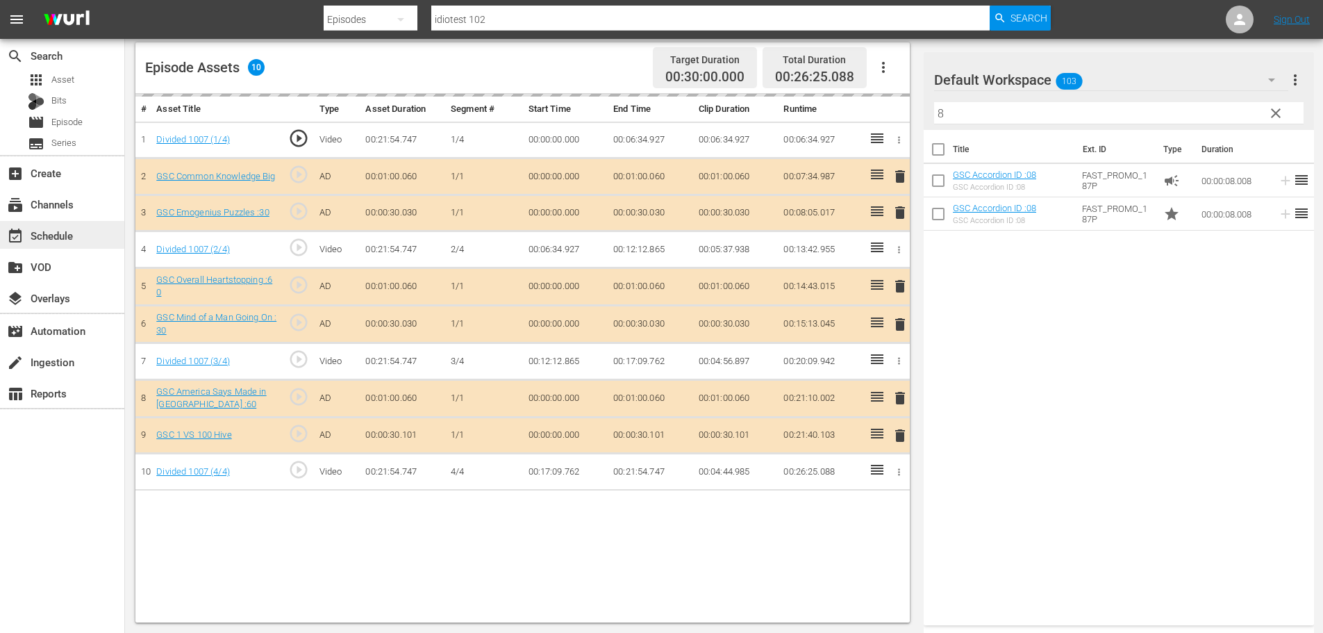
click at [45, 224] on div "event_available Schedule" at bounding box center [62, 235] width 124 height 28
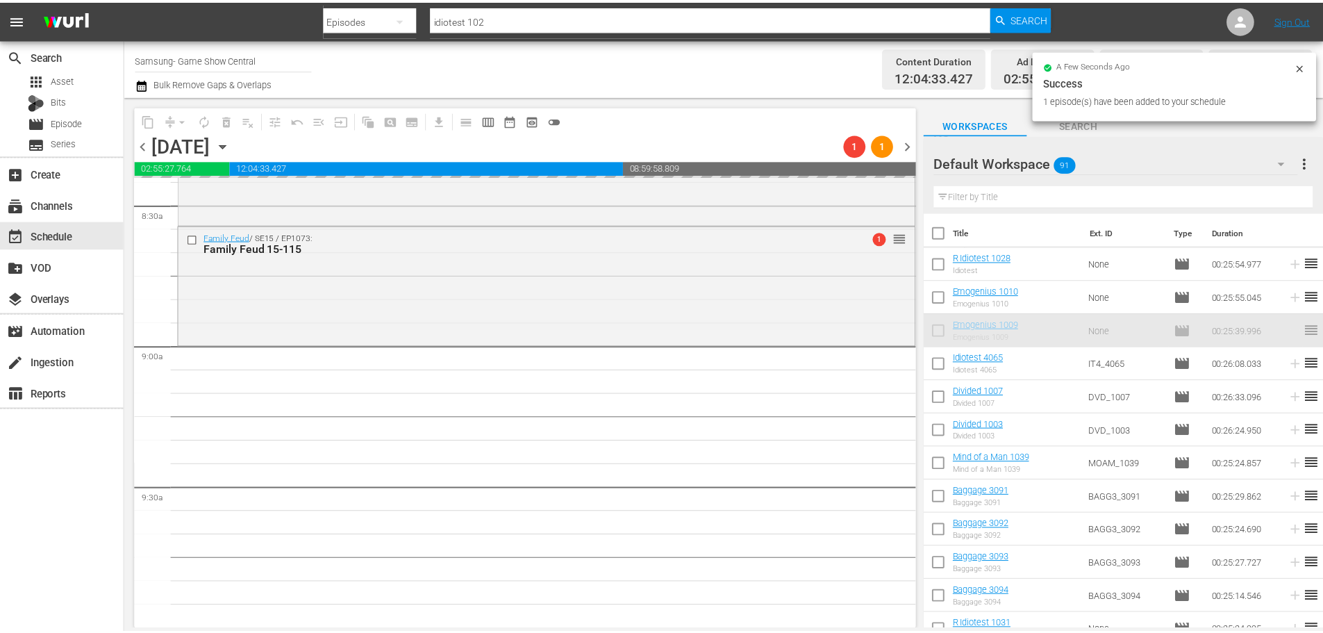
scroll to position [2416, 0]
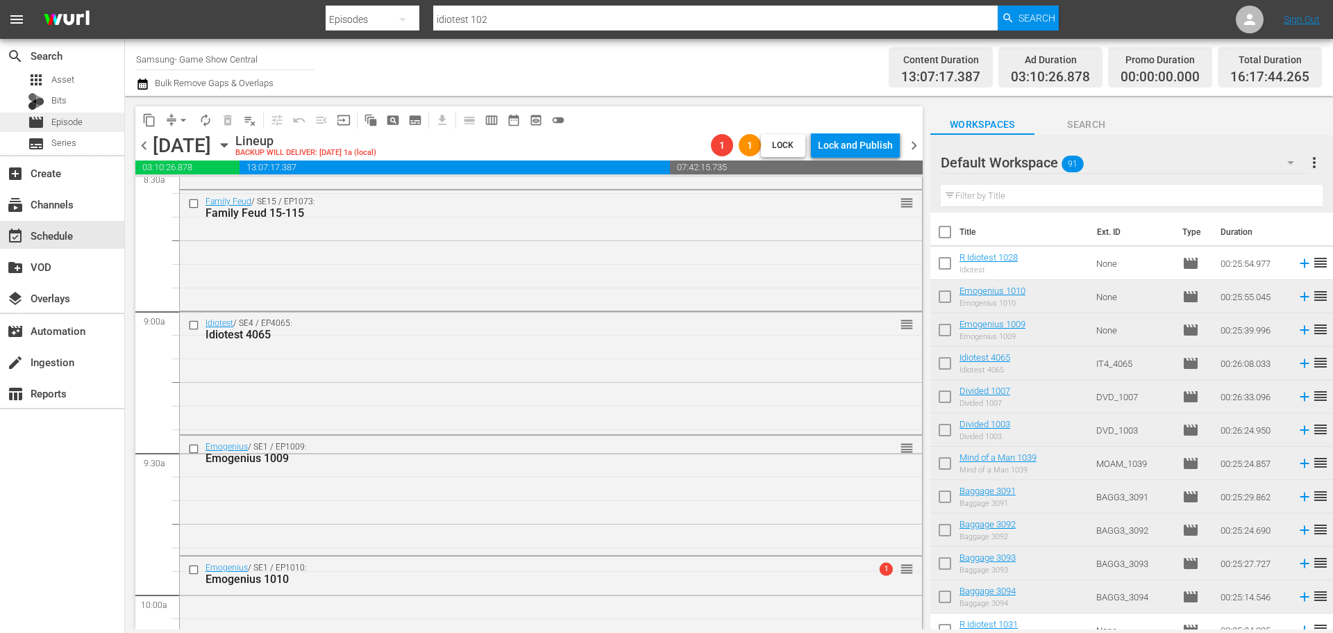
click at [67, 124] on span "Episode" at bounding box center [66, 122] width 31 height 14
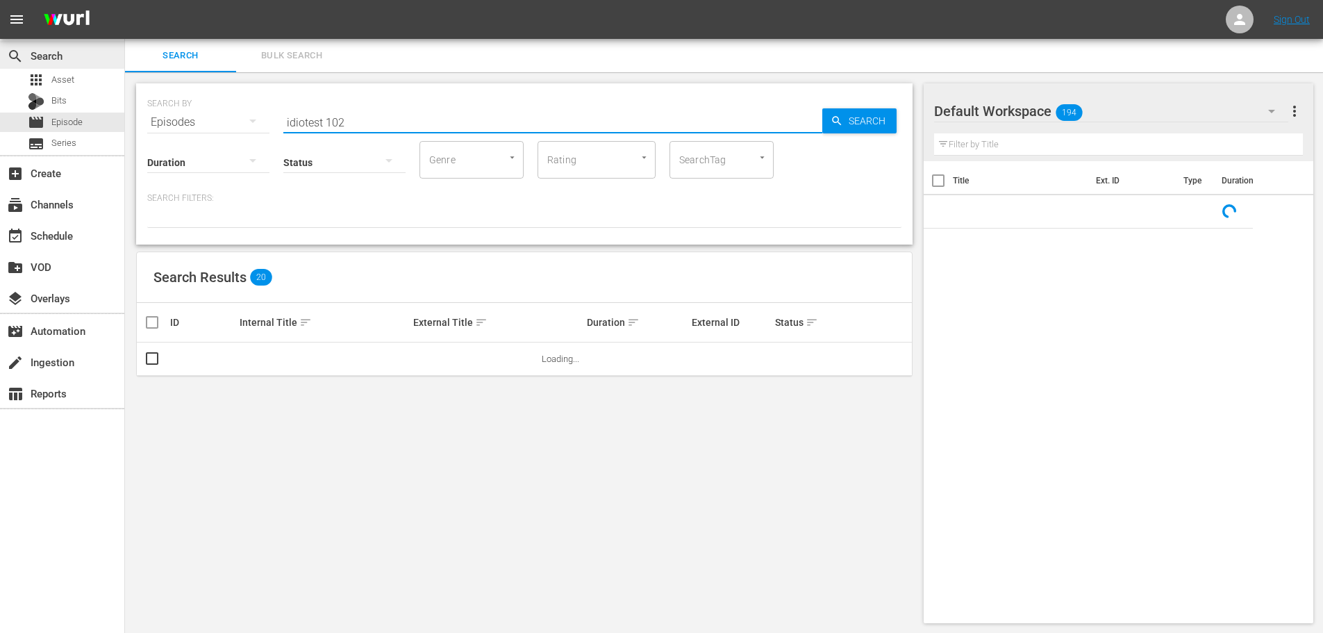
drag, startPoint x: 372, startPoint y: 124, endPoint x: 51, endPoint y: 60, distance: 327.1
click at [150, 120] on div "SEARCH BY Search By Episodes Search ID, Title, Description, Keywords, or Catego…" at bounding box center [524, 114] width 754 height 50
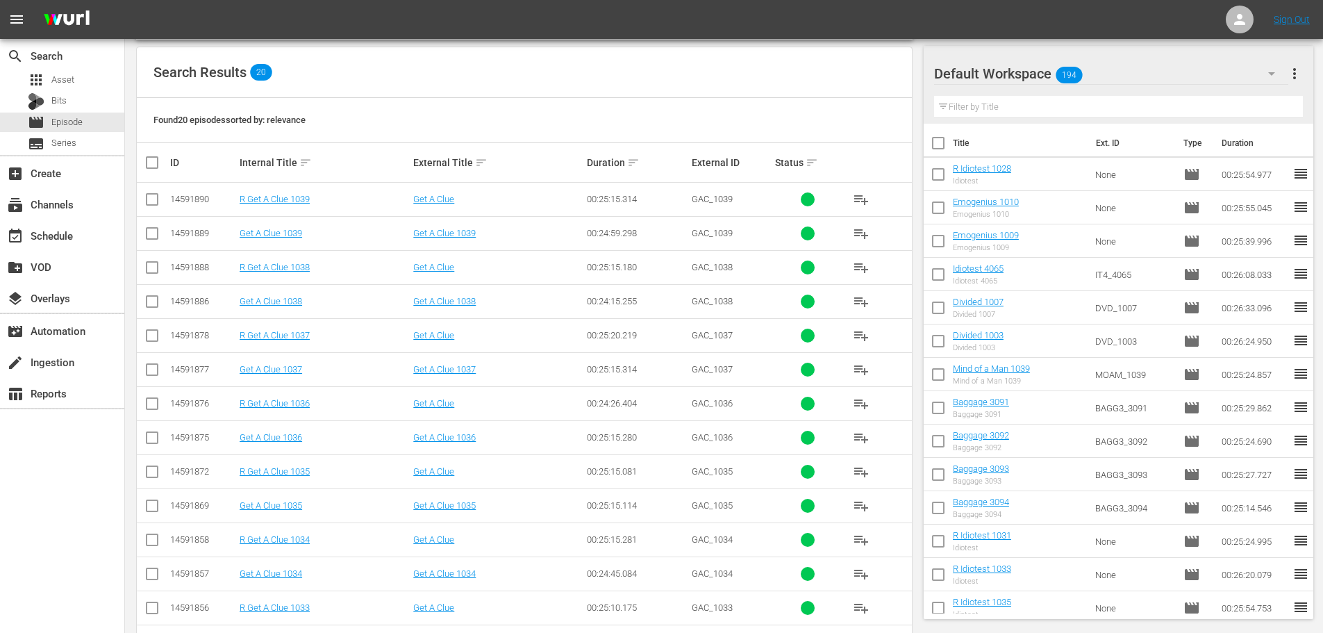
scroll to position [208, 0]
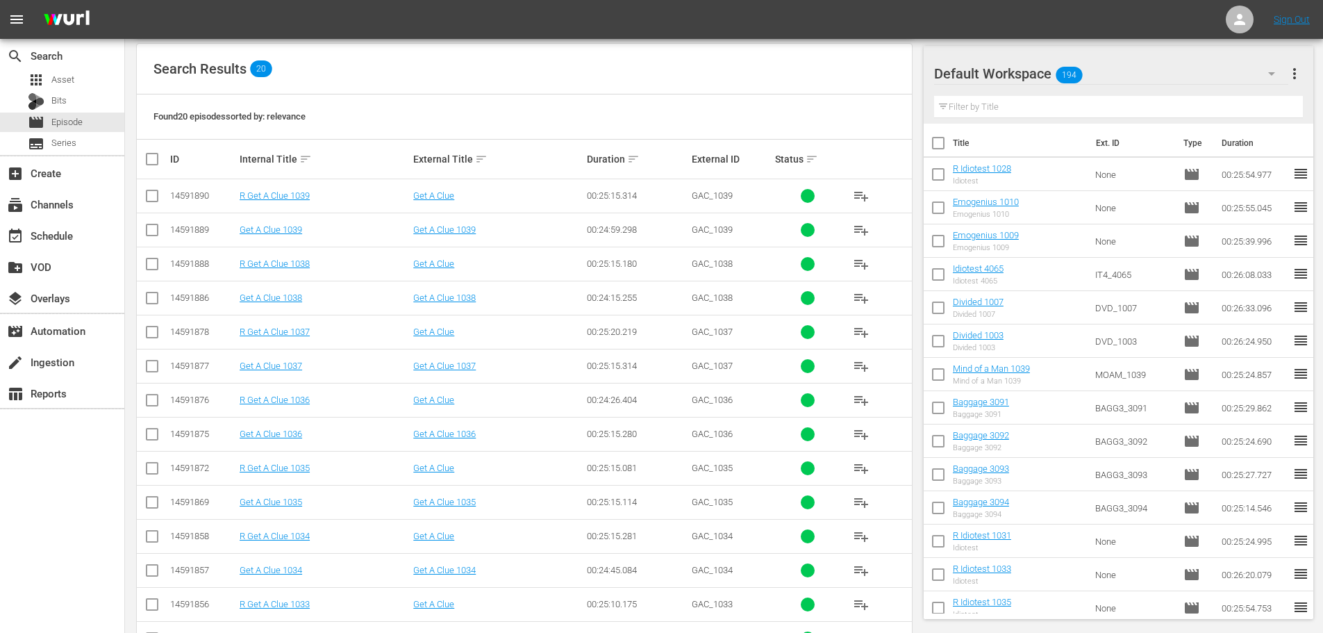
type input "get a clue 103"
click at [153, 566] on input "checkbox" at bounding box center [152, 573] width 17 height 17
checkbox input "true"
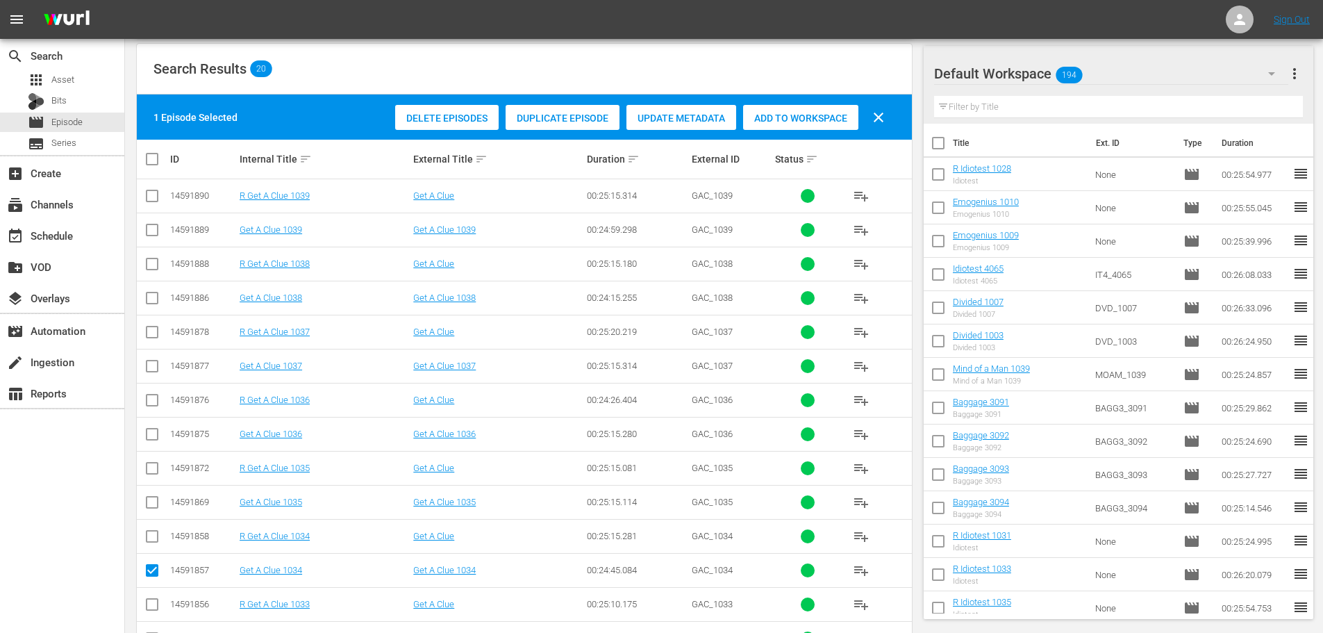
scroll to position [278, 0]
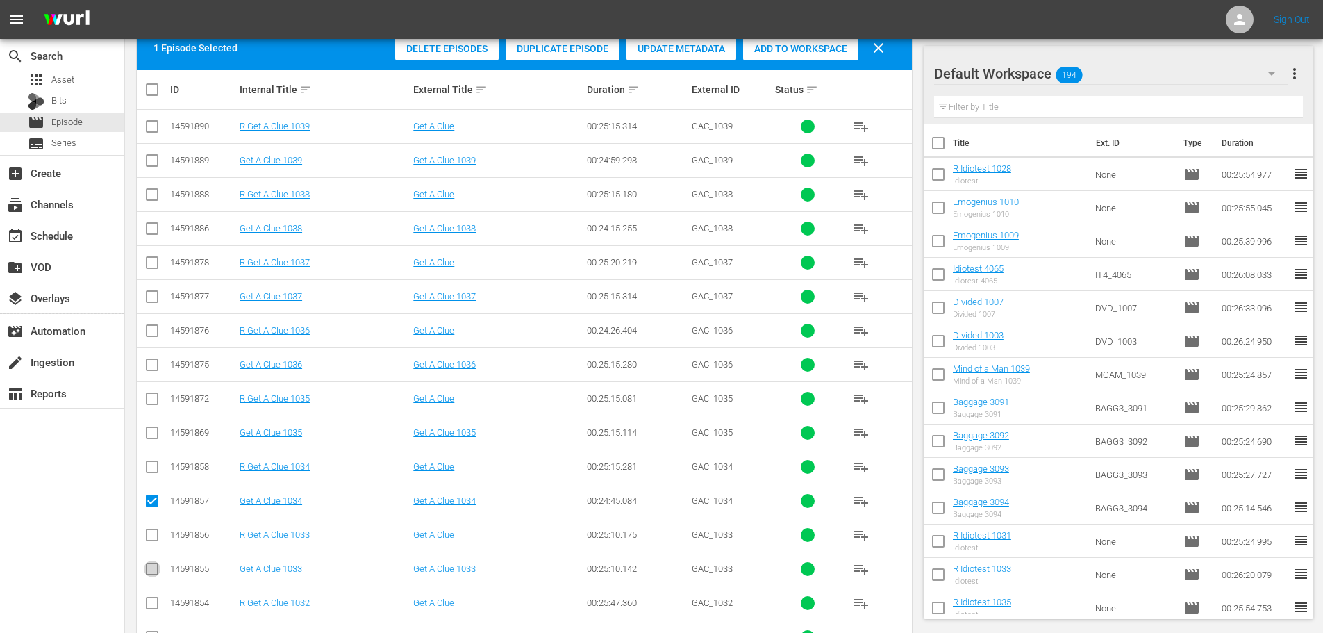
click at [158, 571] on input "checkbox" at bounding box center [152, 571] width 17 height 17
checkbox input "true"
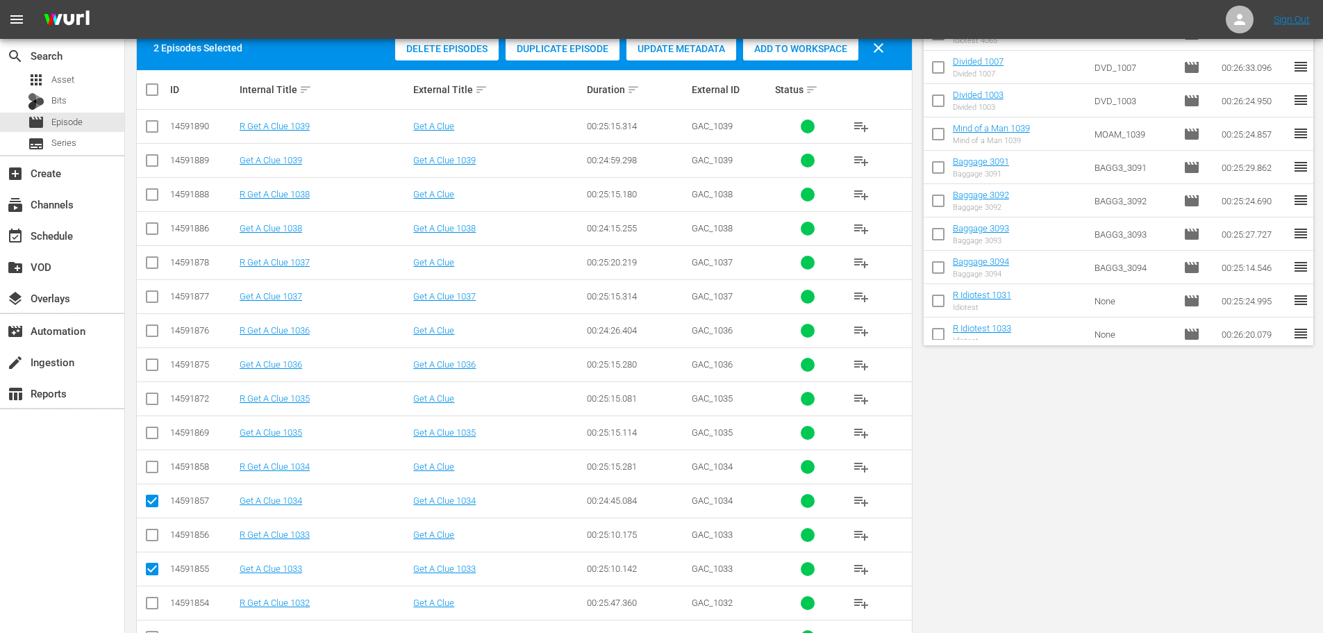
scroll to position [0, 0]
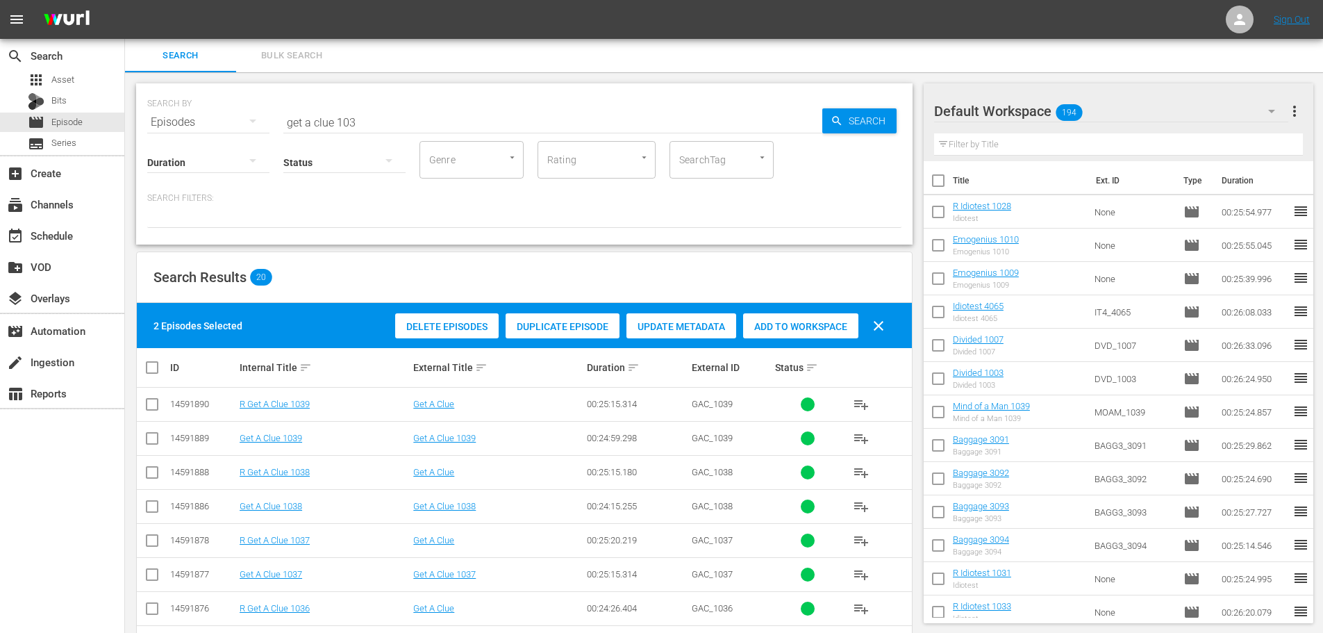
click at [772, 309] on div "Delete Episodes Duplicate Episode Update Metadata Add to Workspace clear" at bounding box center [643, 325] width 503 height 33
click at [793, 330] on span "Add to Workspace" at bounding box center [800, 326] width 115 height 11
drag, startPoint x: 428, startPoint y: 109, endPoint x: 151, endPoint y: 106, distance: 277.1
click at [181, 126] on div "SEARCH BY Search By Episodes Search ID, Title, Description, Keywords, or Catego…" at bounding box center [524, 114] width 754 height 50
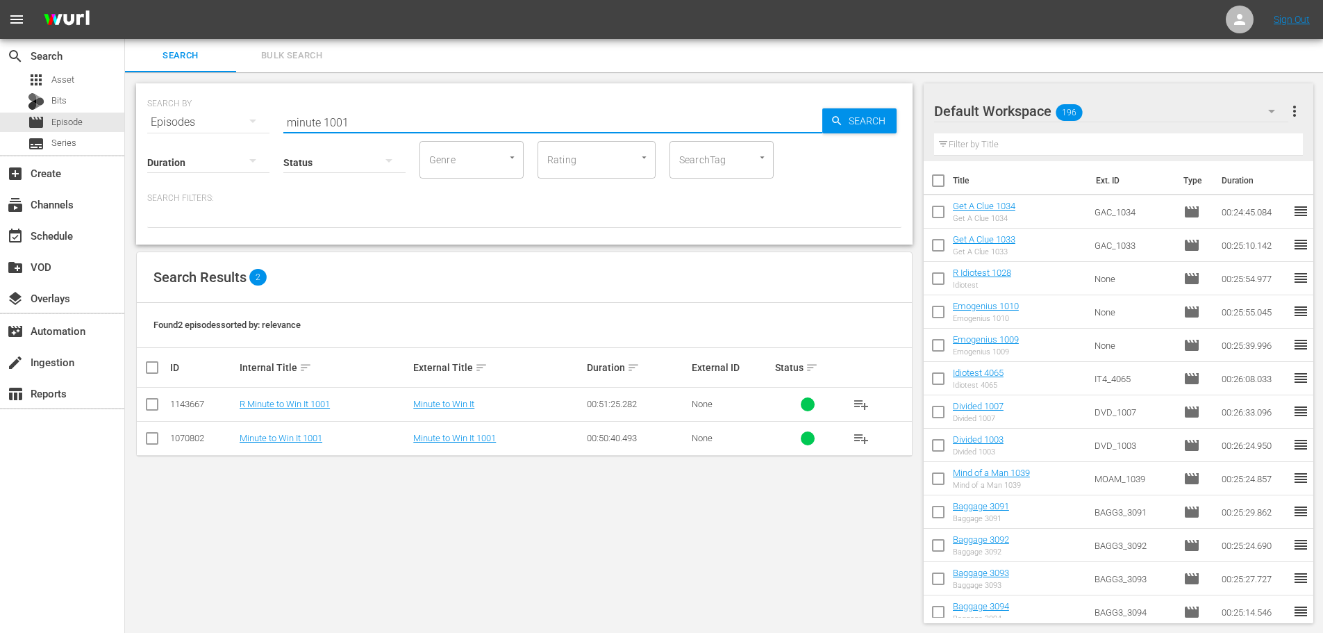
type input "minute 1001"
drag, startPoint x: 135, startPoint y: 443, endPoint x: 149, endPoint y: 444, distance: 13.3
click at [136, 444] on div "SEARCH BY Search By Episodes Search ID, Title, Description, Keywords, or Catego…" at bounding box center [524, 353] width 799 height 562
click at [151, 444] on input "checkbox" at bounding box center [152, 441] width 17 height 17
checkbox input "true"
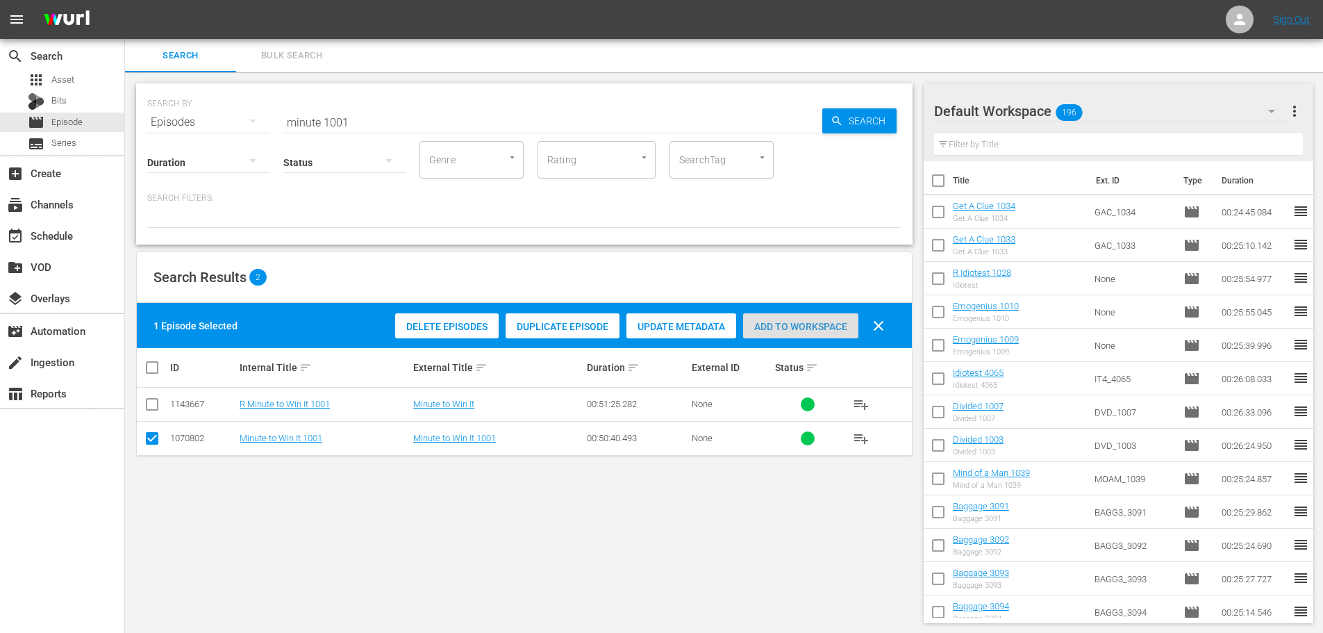
click at [766, 324] on span "Add to Workspace" at bounding box center [800, 326] width 115 height 11
drag, startPoint x: 365, startPoint y: 101, endPoint x: 352, endPoint y: 135, distance: 37.1
click at [225, 112] on div "SEARCH BY Search By Episodes Search ID, Title, Description, Keywords, or Catego…" at bounding box center [524, 114] width 754 height 50
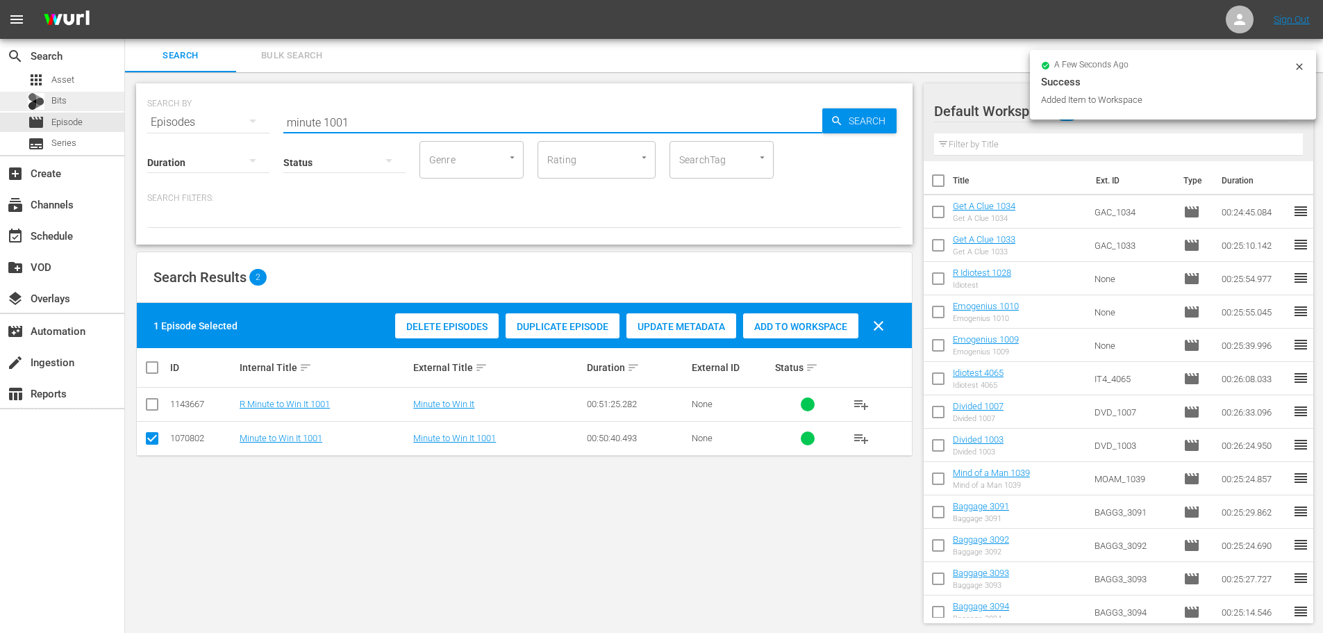
drag, startPoint x: 372, startPoint y: 117, endPoint x: 110, endPoint y: 92, distance: 262.3
click at [156, 118] on div "SEARCH BY Search By Episodes Search ID, Title, Description, Keywords, or Catego…" at bounding box center [524, 114] width 754 height 50
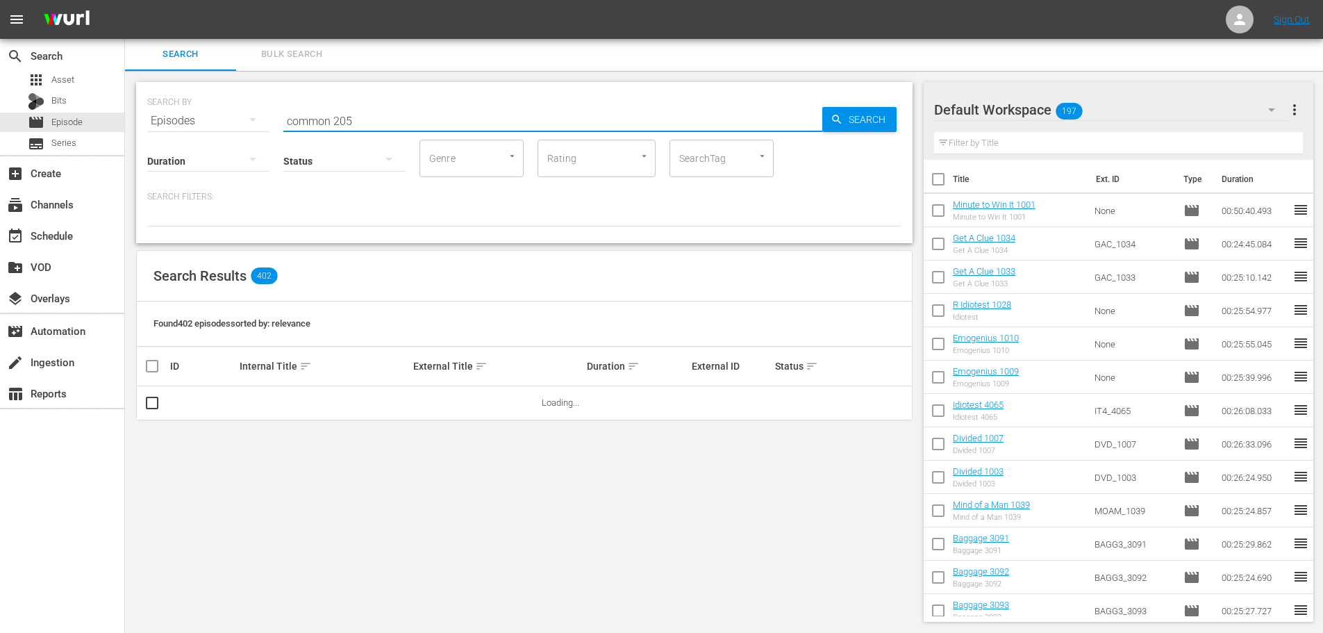
scroll to position [461, 0]
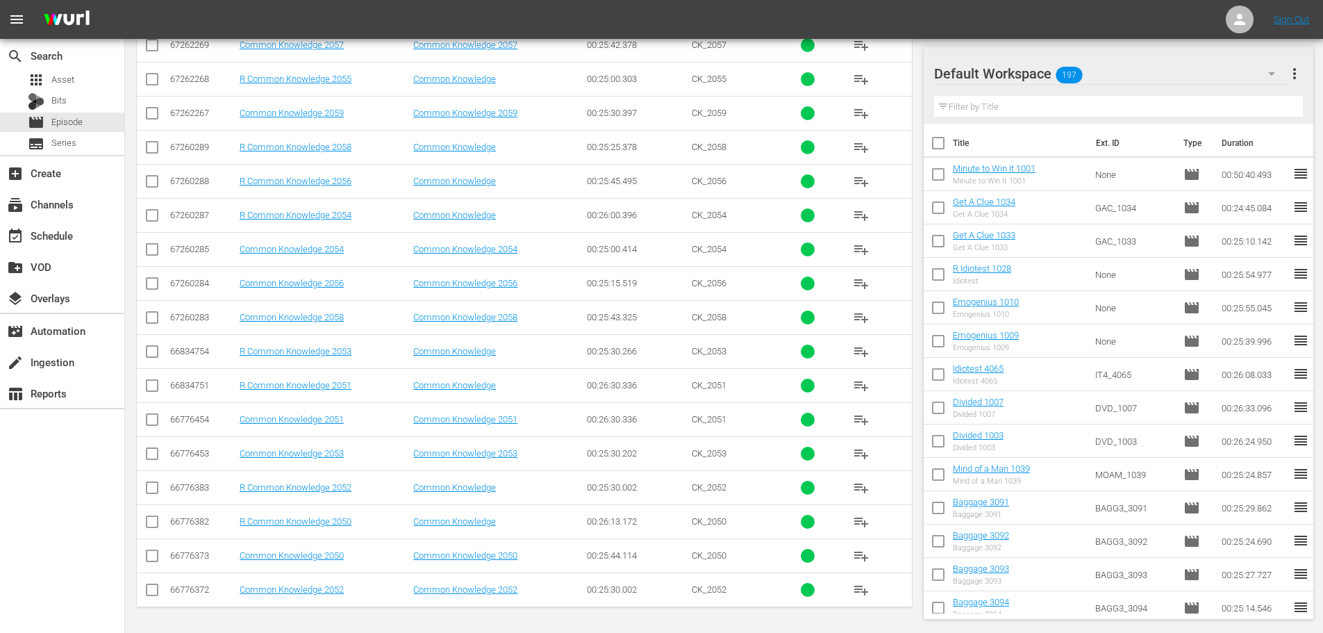
type input "common 205"
click at [152, 453] on input "checkbox" at bounding box center [152, 456] width 17 height 17
checkbox input "true"
click at [156, 117] on input "checkbox" at bounding box center [152, 116] width 17 height 17
checkbox input "true"
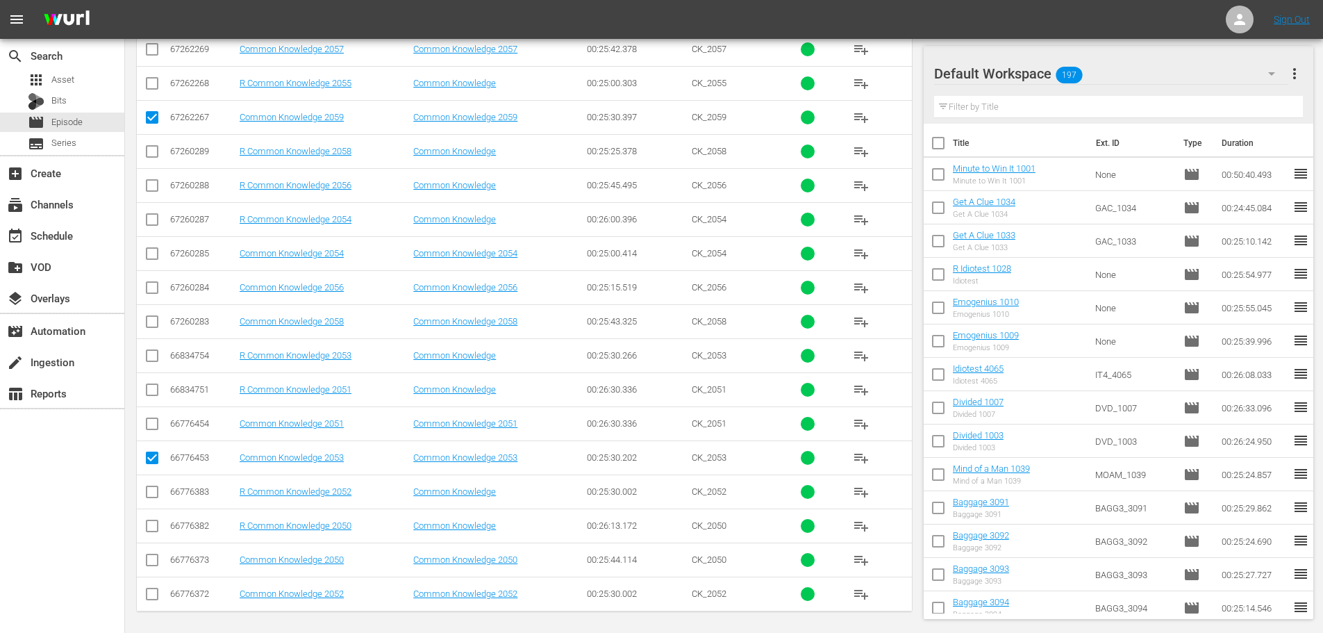
scroll to position [392, 0]
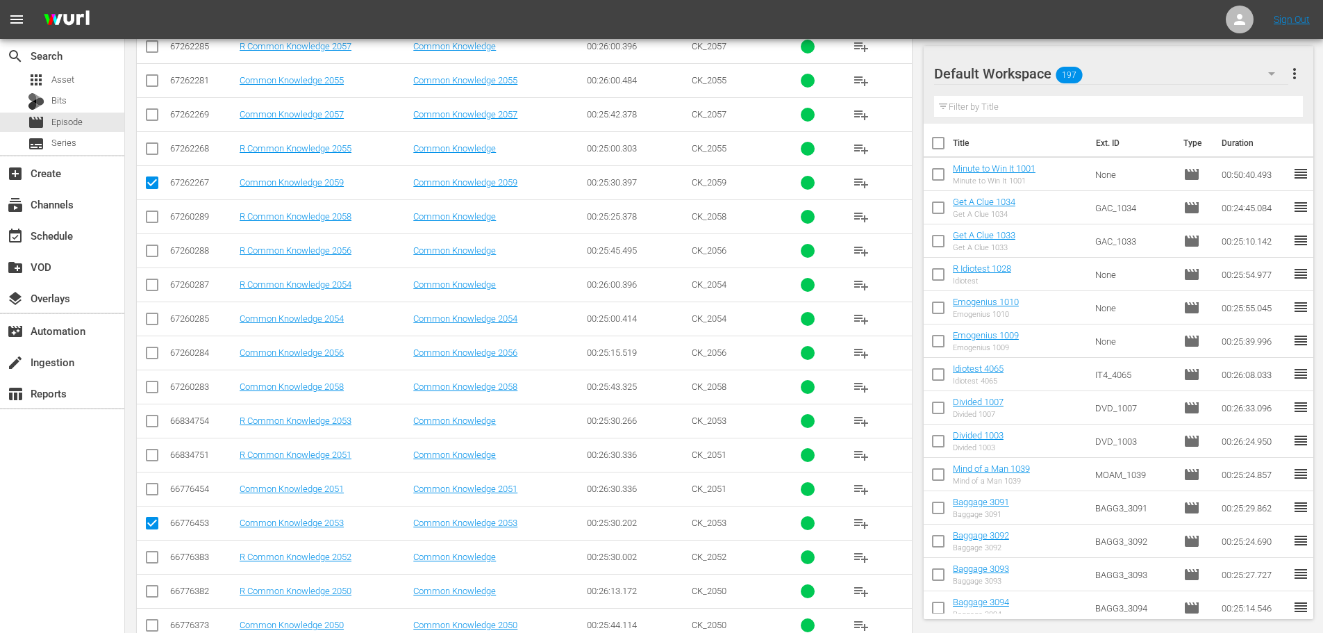
click at [154, 84] on input "checkbox" at bounding box center [152, 83] width 17 height 17
checkbox input "true"
click at [151, 111] on input "checkbox" at bounding box center [152, 117] width 17 height 17
checkbox input "true"
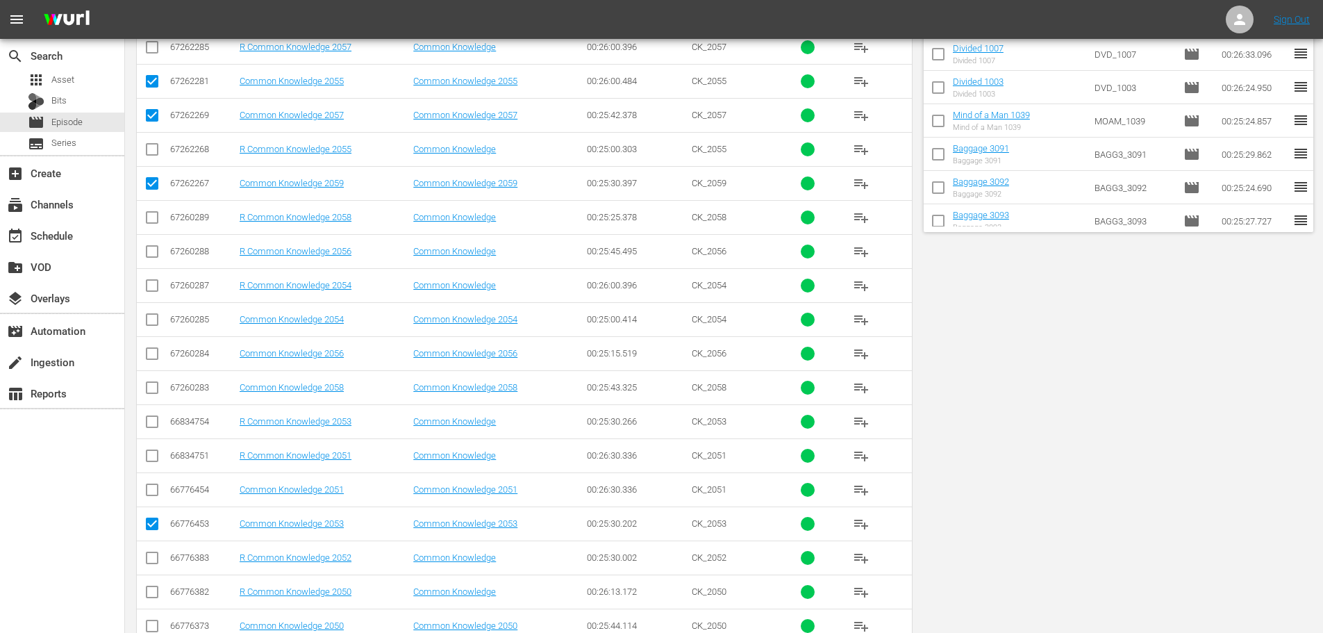
scroll to position [0, 0]
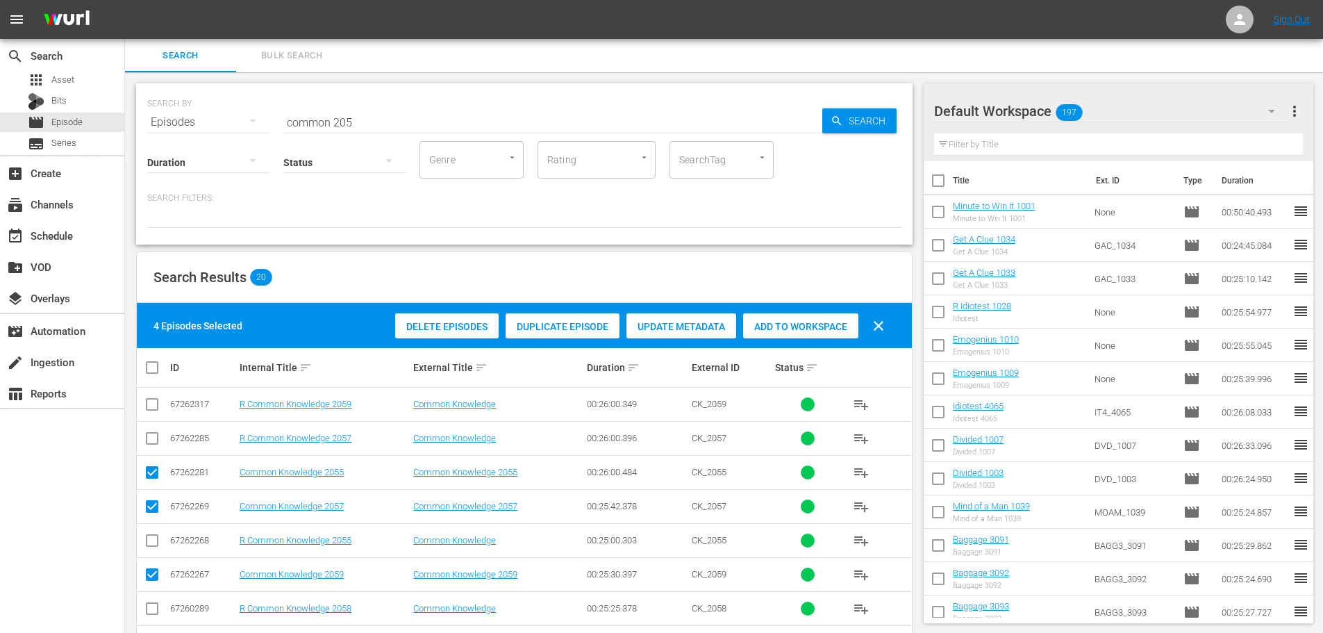
click at [758, 321] on span "Add to Workspace" at bounding box center [800, 326] width 115 height 11
drag, startPoint x: 431, startPoint y: 114, endPoint x: 219, endPoint y: 108, distance: 211.9
click at [219, 108] on div "SEARCH BY Search By Episodes Search ID, Title, Description, Keywords, or Catego…" at bounding box center [524, 114] width 754 height 50
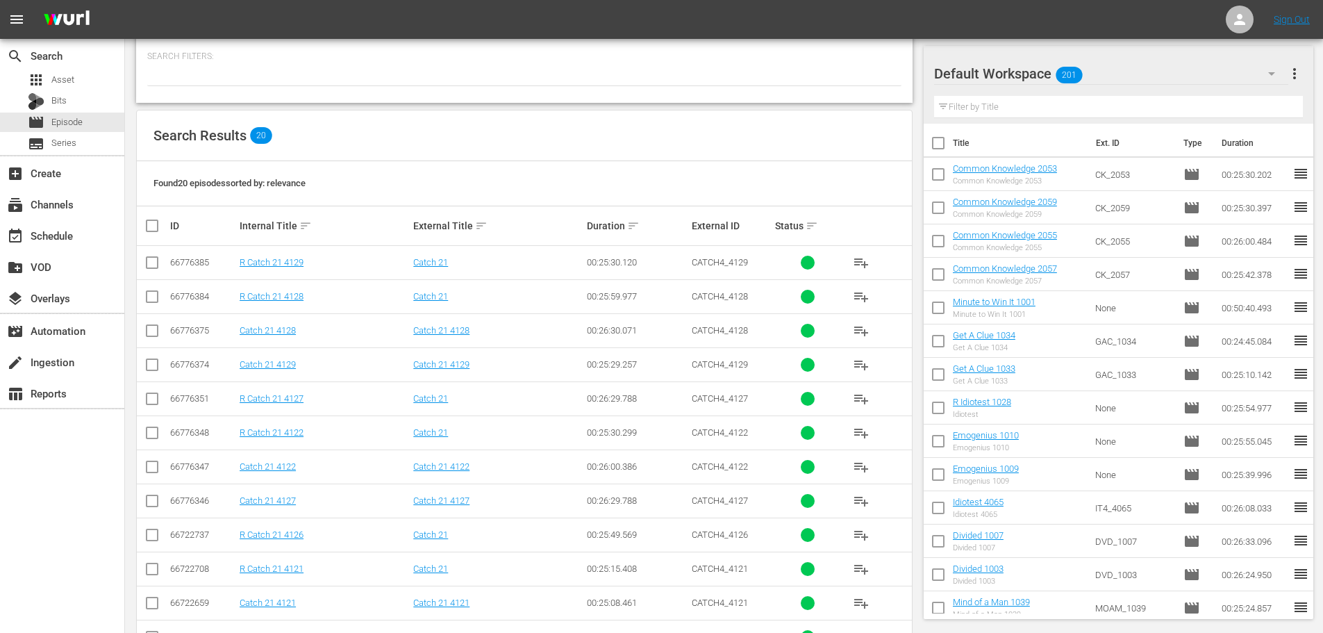
scroll to position [208, 0]
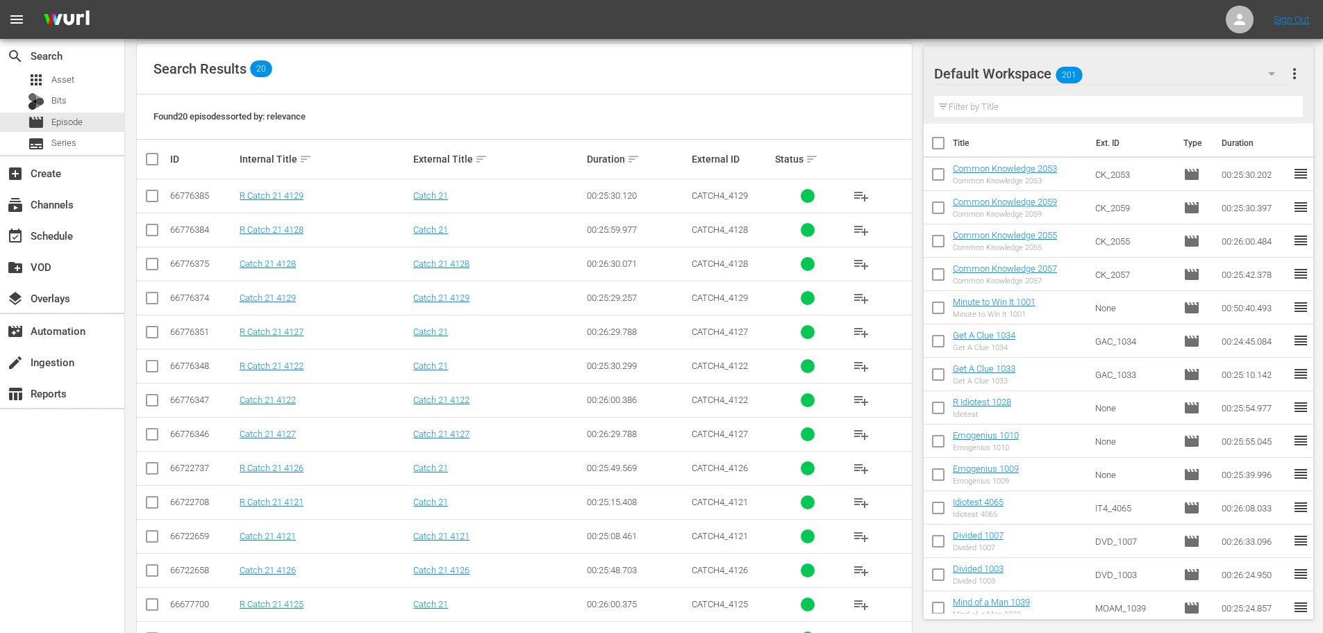
type input "catch 21 412"
drag, startPoint x: 150, startPoint y: 576, endPoint x: 159, endPoint y: 575, distance: 9.1
click at [151, 576] on input "checkbox" at bounding box center [152, 573] width 17 height 17
checkbox input "true"
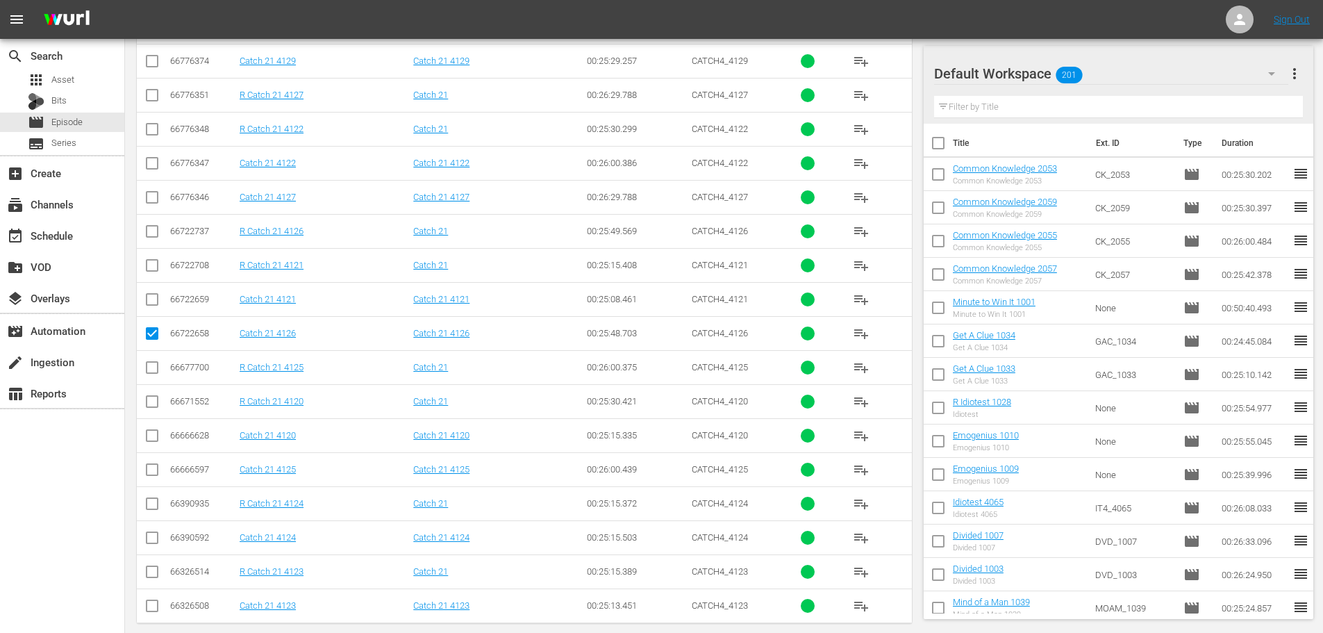
scroll to position [461, 0]
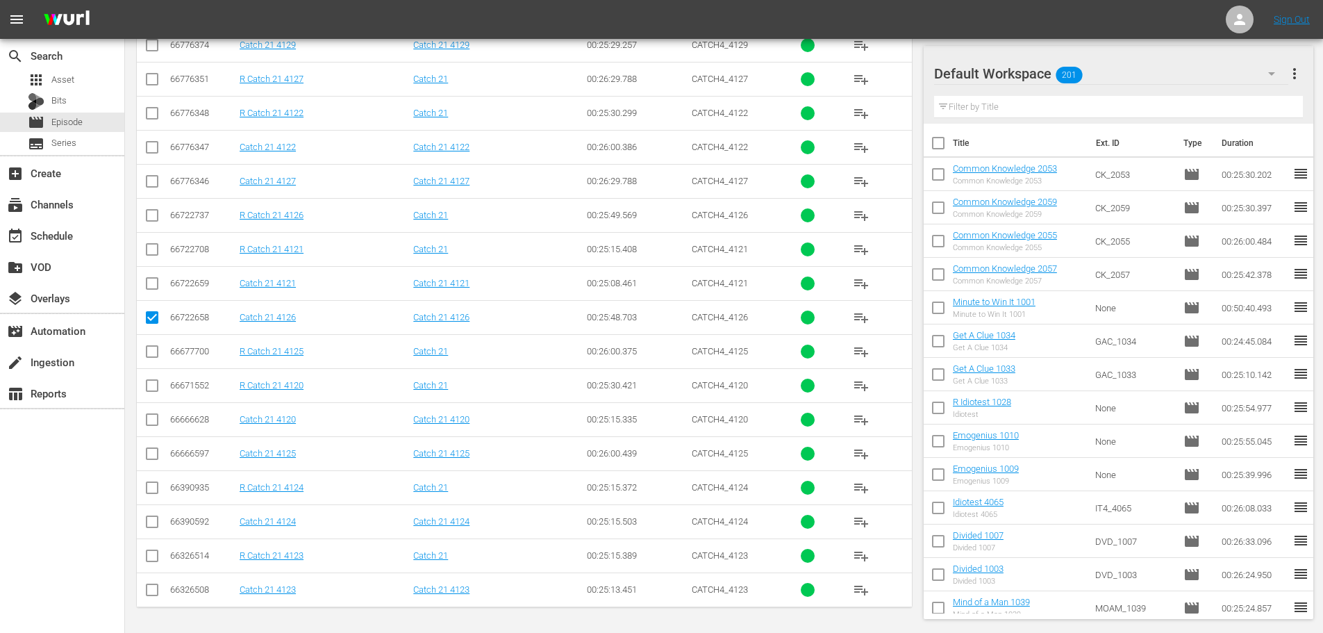
click at [150, 461] on input "checkbox" at bounding box center [152, 456] width 17 height 17
checkbox input "true"
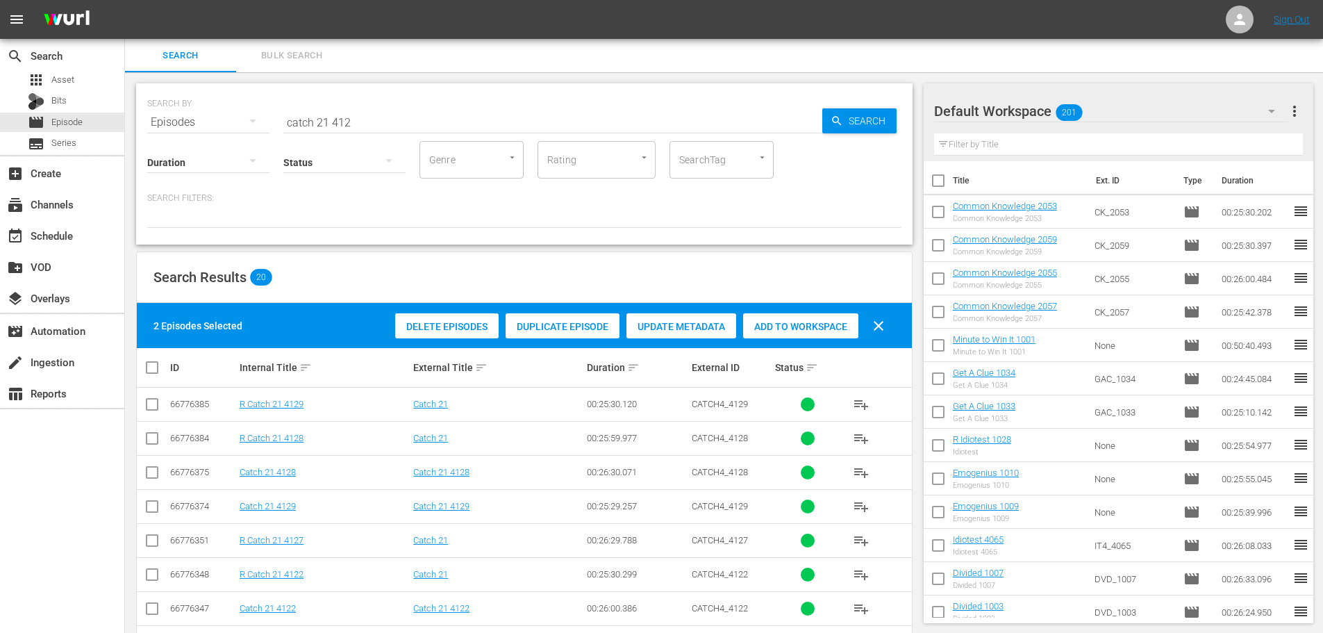
click at [815, 328] on span "Add to Workspace" at bounding box center [800, 326] width 115 height 11
drag, startPoint x: 391, startPoint y: 131, endPoint x: 379, endPoint y: 125, distance: 13.4
click at [381, 126] on div "SEARCH BY Search By Episodes Search ID, Title, Description, Keywords, or Catego…" at bounding box center [524, 163] width 776 height 161
drag, startPoint x: 379, startPoint y: 119, endPoint x: 192, endPoint y: 74, distance: 193.0
click at [273, 126] on div "SEARCH BY Search By Episodes Search ID, Title, Description, Keywords, or Catego…" at bounding box center [524, 114] width 754 height 50
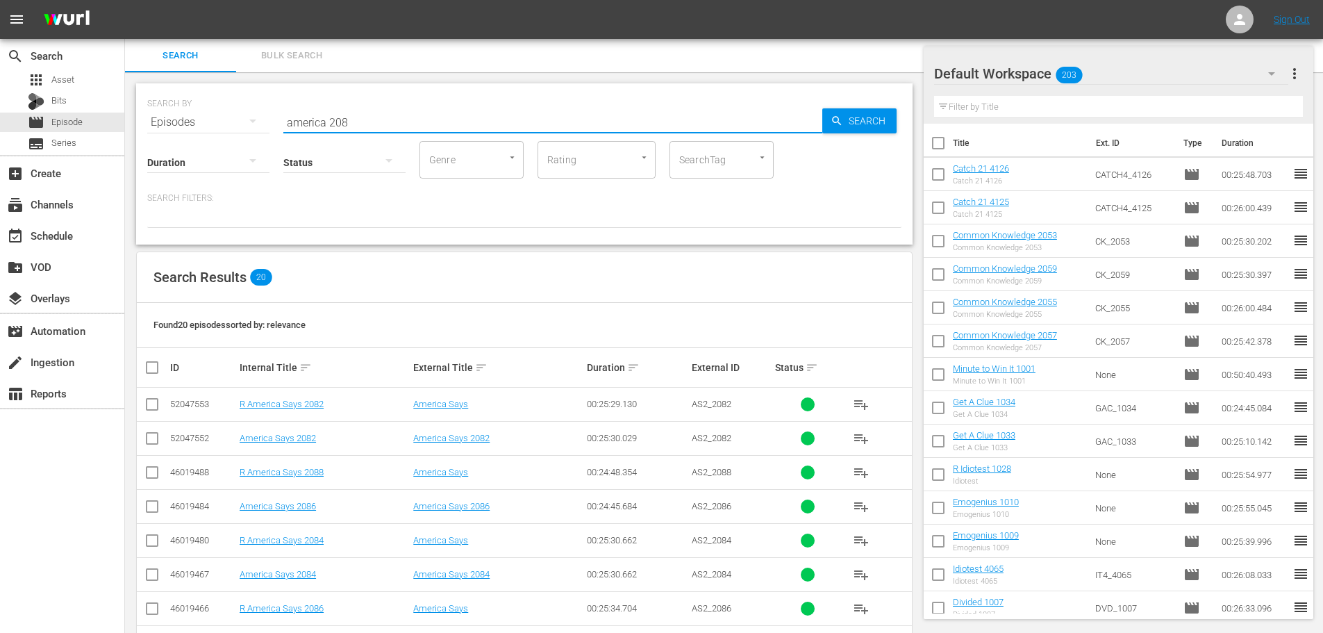
scroll to position [347, 0]
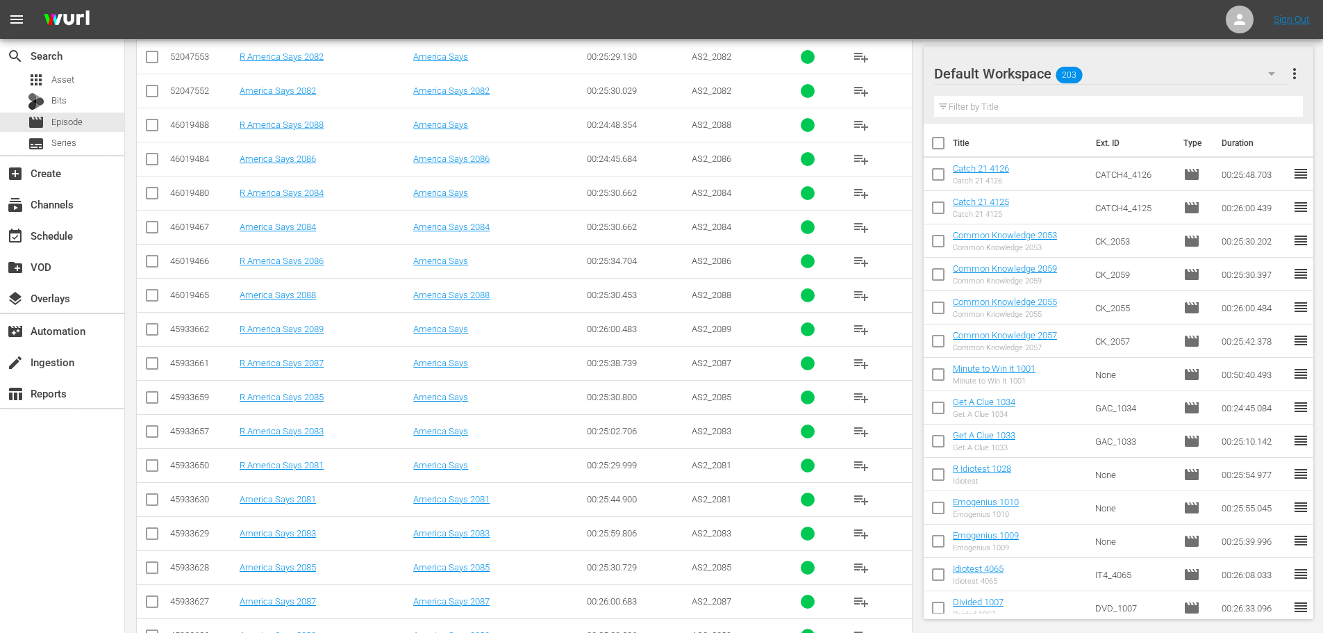
type input "america 208"
click at [154, 499] on input "checkbox" at bounding box center [152, 502] width 17 height 17
checkbox input "true"
click at [152, 528] on input "checkbox" at bounding box center [152, 536] width 17 height 17
checkbox input "true"
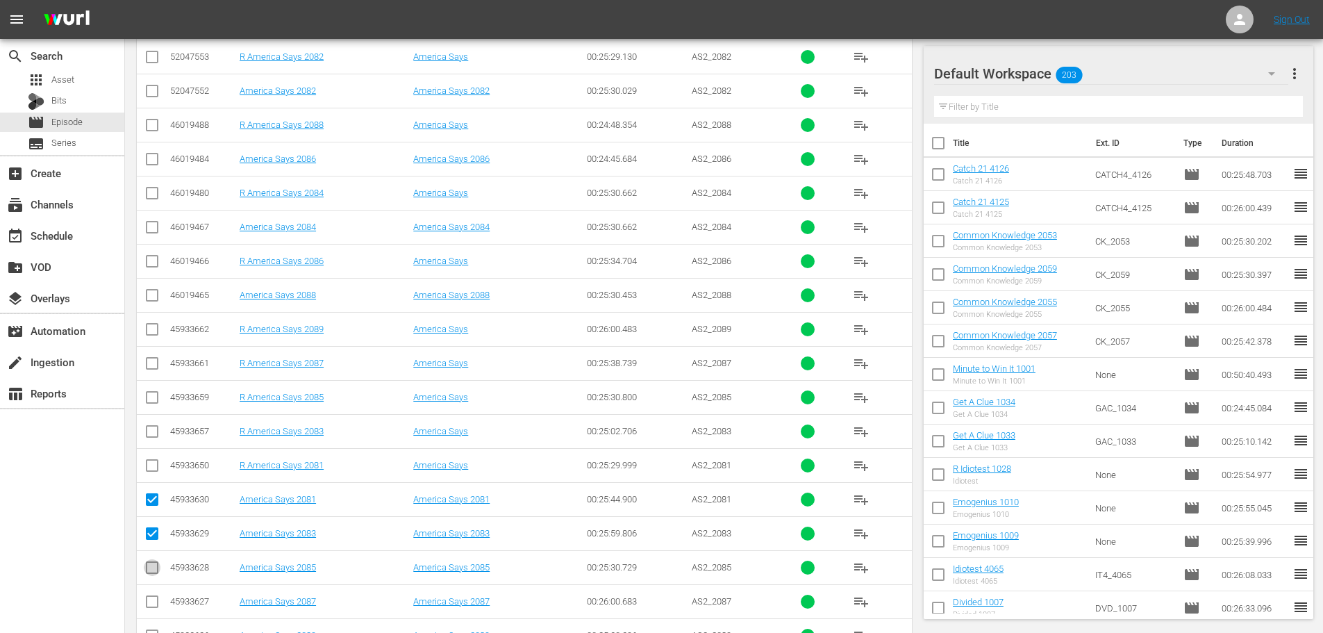
click at [148, 577] on input "checkbox" at bounding box center [152, 570] width 17 height 17
checkbox input "true"
click at [156, 598] on input "checkbox" at bounding box center [152, 604] width 17 height 17
checkbox input "true"
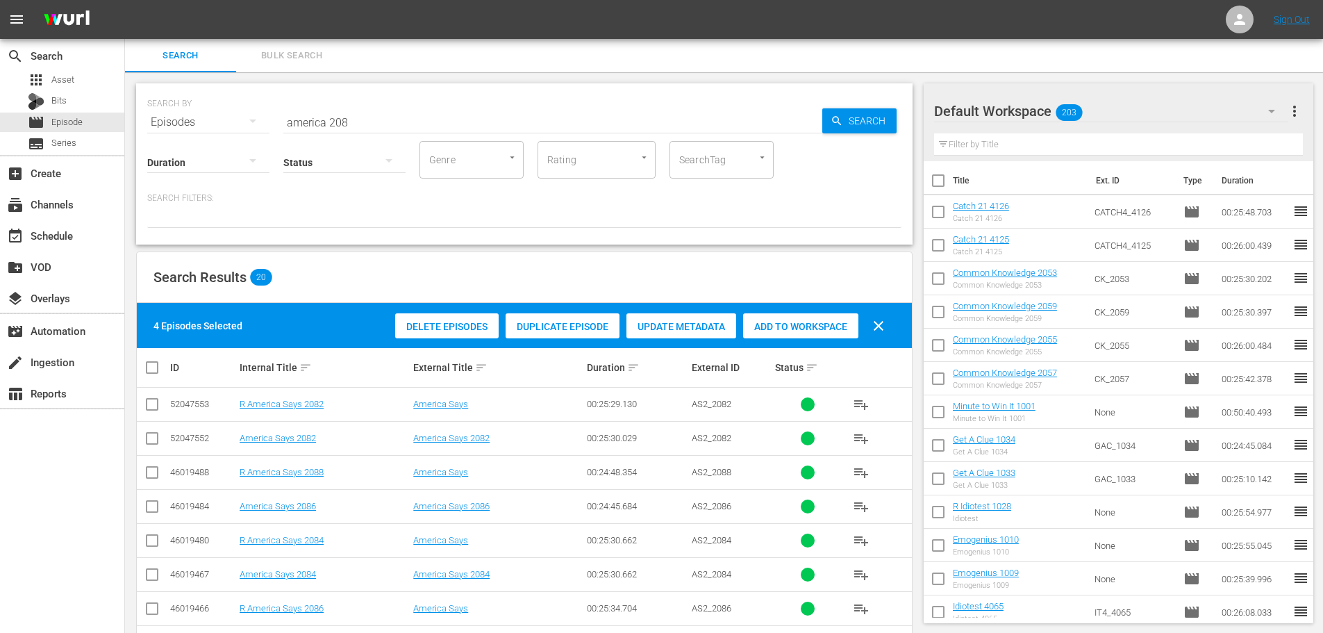
drag, startPoint x: 790, startPoint y: 349, endPoint x: 797, endPoint y: 334, distance: 16.8
click at [790, 349] on th "Status sort" at bounding box center [807, 367] width 69 height 39
click at [798, 333] on div "Add to Workspace" at bounding box center [800, 326] width 115 height 26
drag, startPoint x: 381, startPoint y: 115, endPoint x: 201, endPoint y: 81, distance: 183.1
click at [244, 121] on div "SEARCH BY Search By Episodes Search ID, Title, Description, Keywords, or Catego…" at bounding box center [524, 114] width 754 height 50
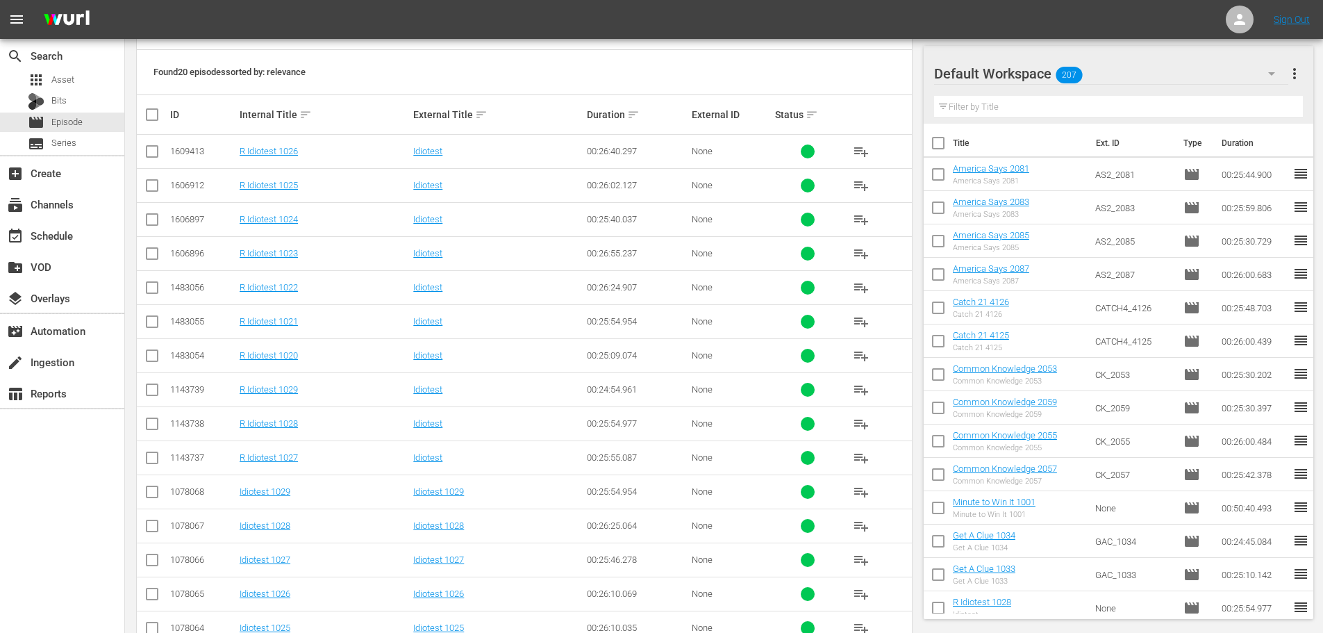
scroll to position [461, 0]
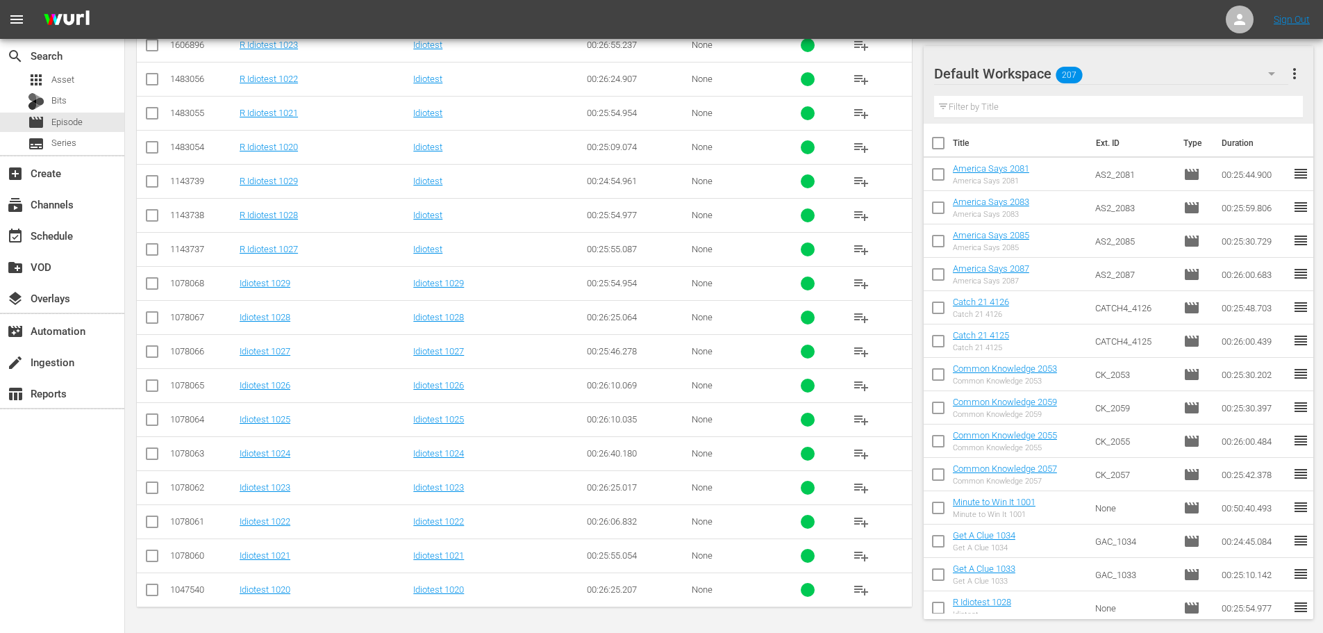
type input "idiotest 102"
click at [154, 491] on input "checkbox" at bounding box center [152, 490] width 17 height 17
checkbox input "true"
drag, startPoint x: 153, startPoint y: 425, endPoint x: 157, endPoint y: 415, distance: 10.3
click at [153, 426] on input "checkbox" at bounding box center [152, 422] width 17 height 17
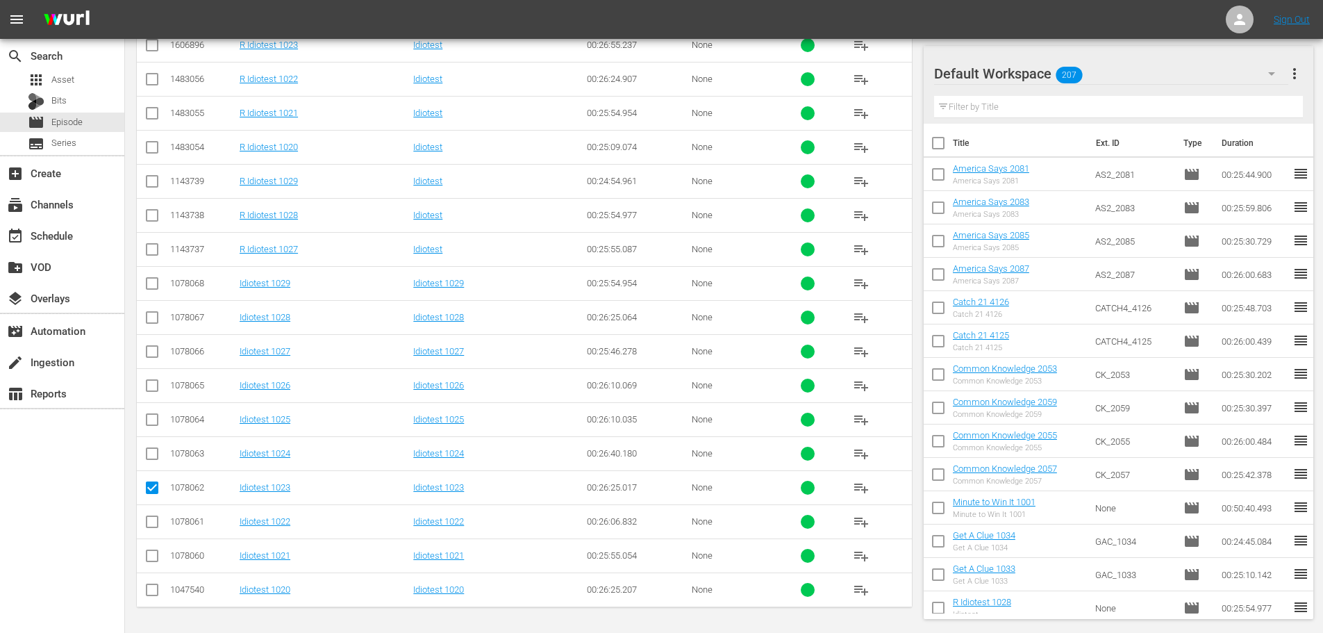
checkbox input "true"
click at [148, 358] on input "checkbox" at bounding box center [152, 354] width 17 height 17
checkbox input "true"
drag, startPoint x: 147, startPoint y: 272, endPoint x: 144, endPoint y: 279, distance: 7.5
click at [145, 275] on td at bounding box center [152, 283] width 31 height 34
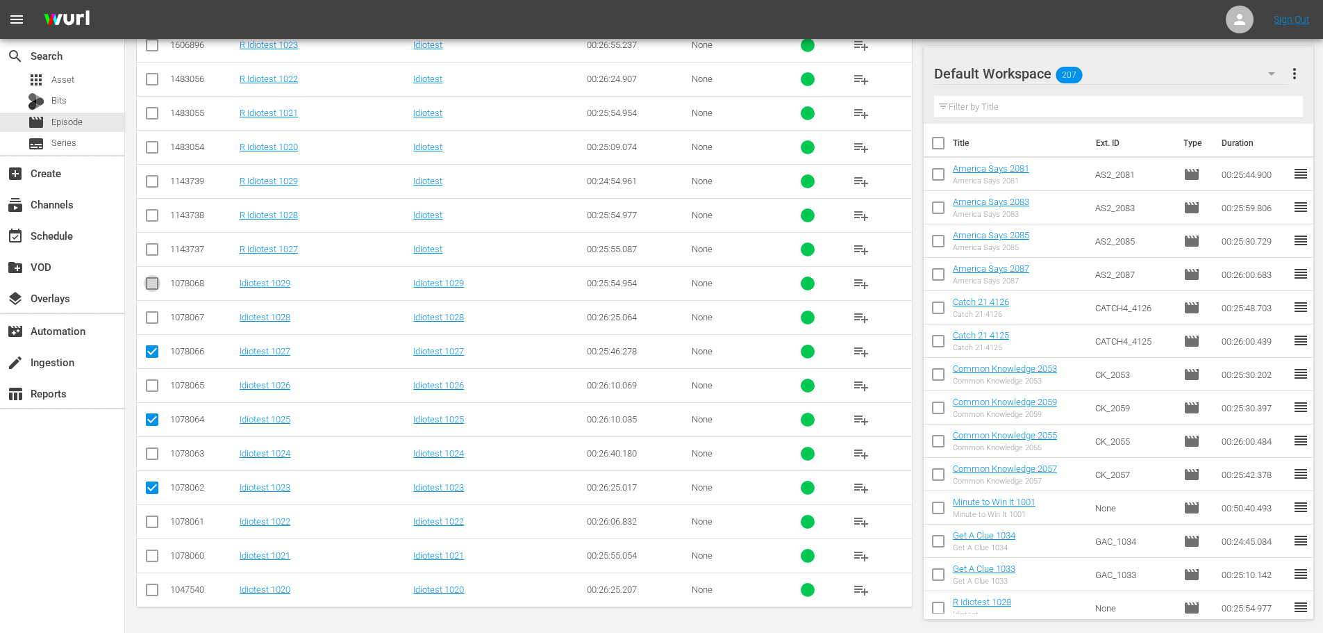
click at [149, 283] on input "checkbox" at bounding box center [152, 286] width 17 height 17
checkbox input "true"
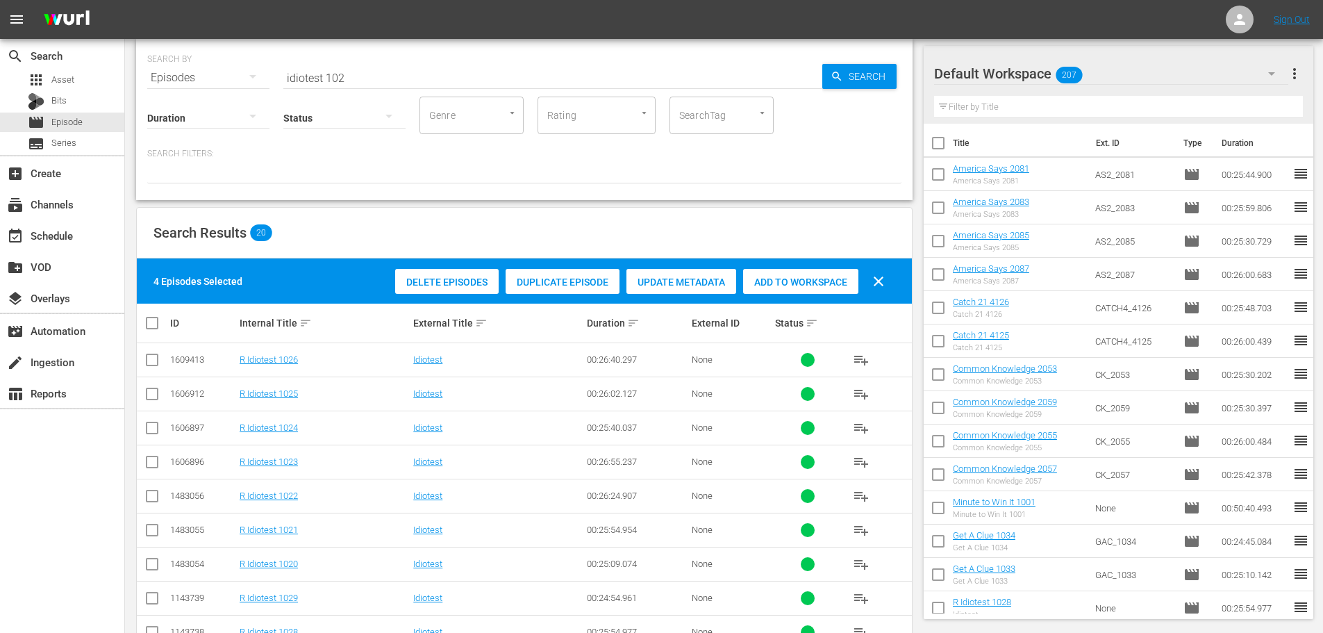
click at [774, 286] on span "Add to Workspace" at bounding box center [800, 281] width 115 height 11
click at [99, 235] on div "event_available Schedule" at bounding box center [62, 235] width 124 height 28
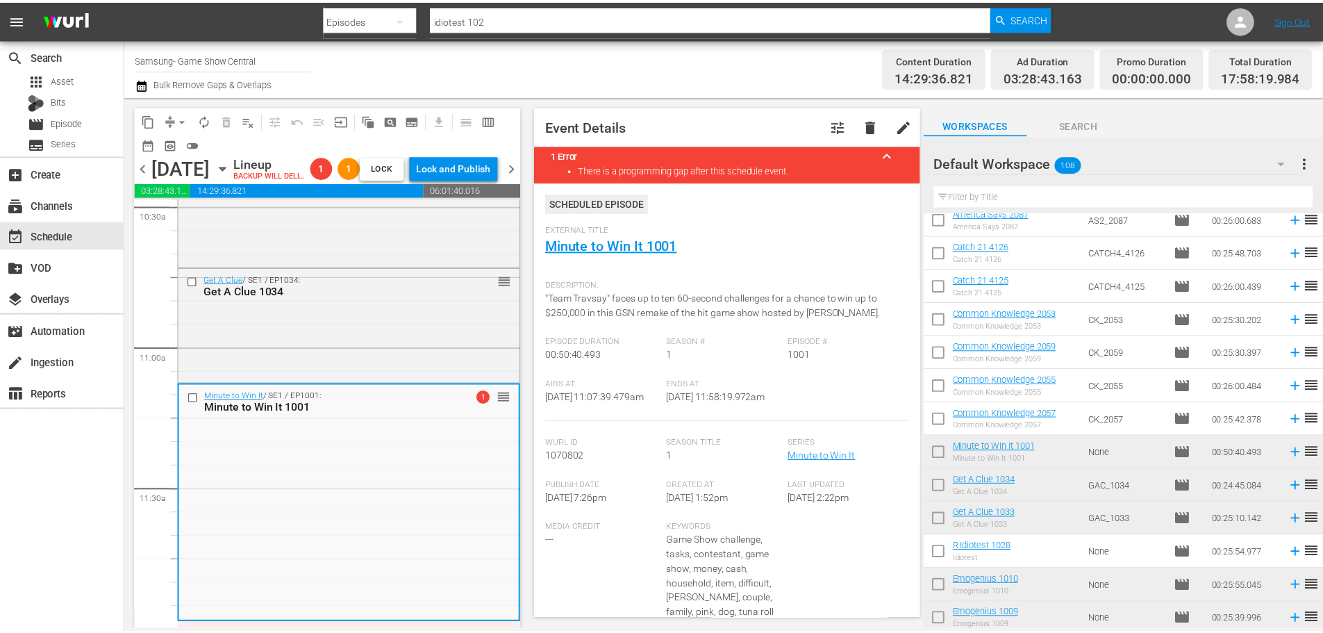
scroll to position [3107, 0]
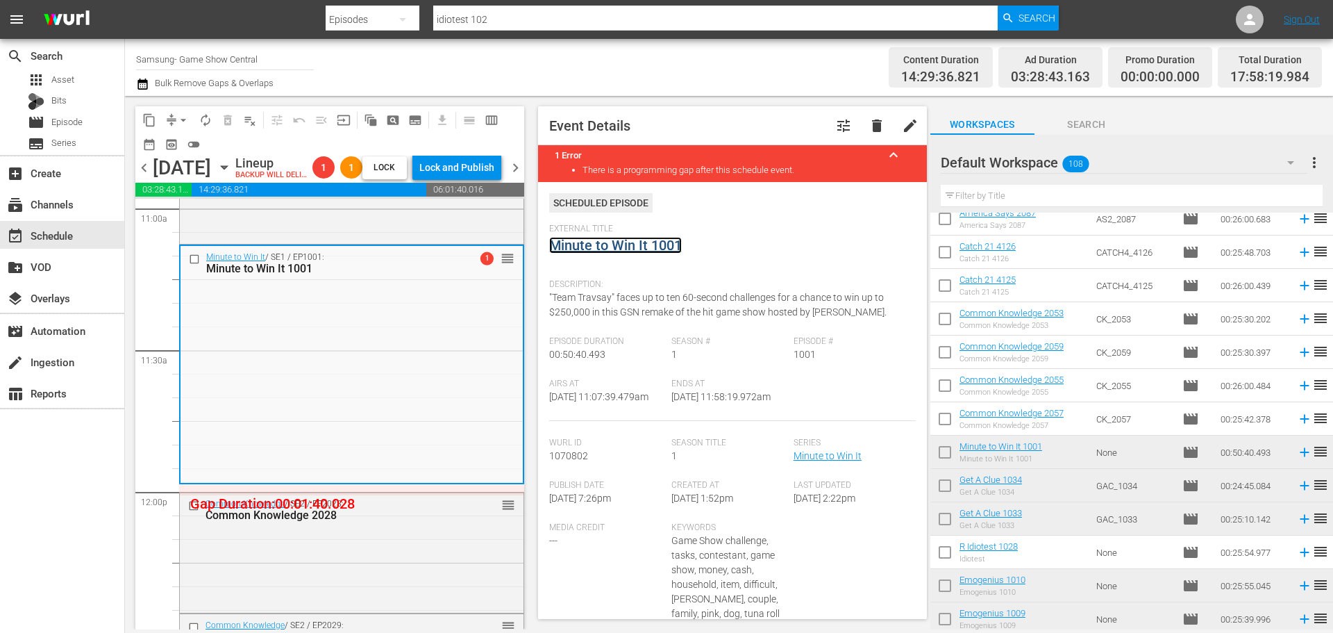
click at [644, 245] on link "Minute to Win It 1001" at bounding box center [615, 245] width 133 height 17
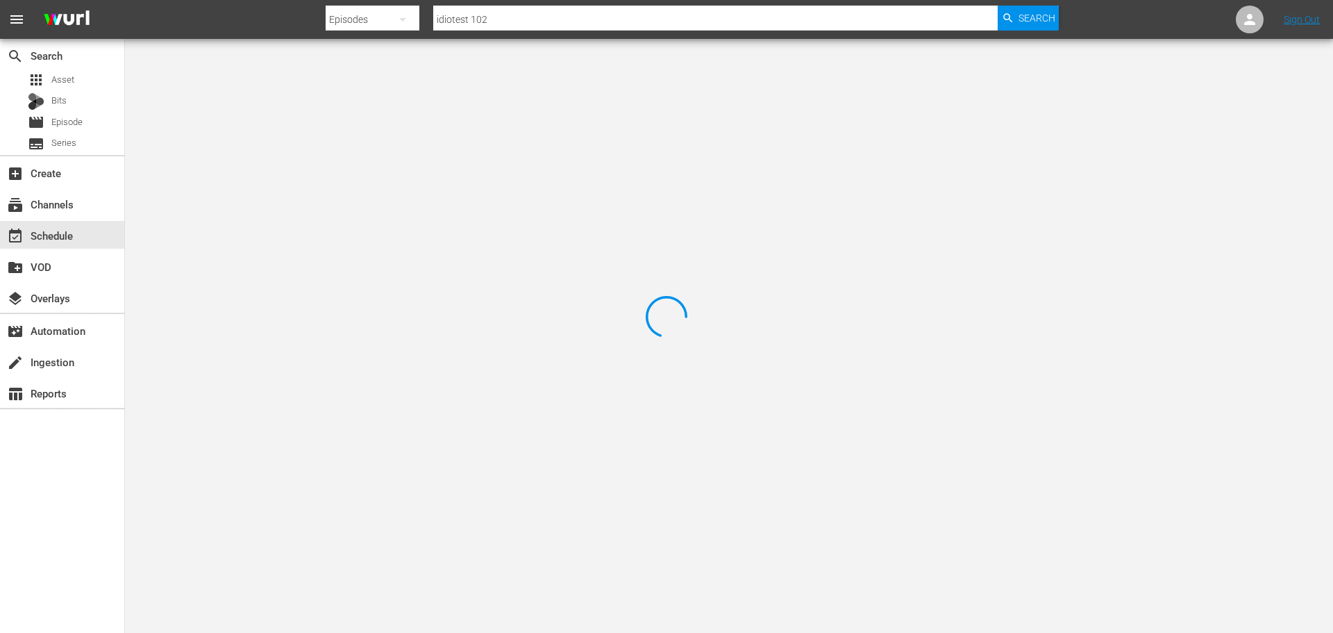
click at [281, 83] on div at bounding box center [666, 316] width 1333 height 633
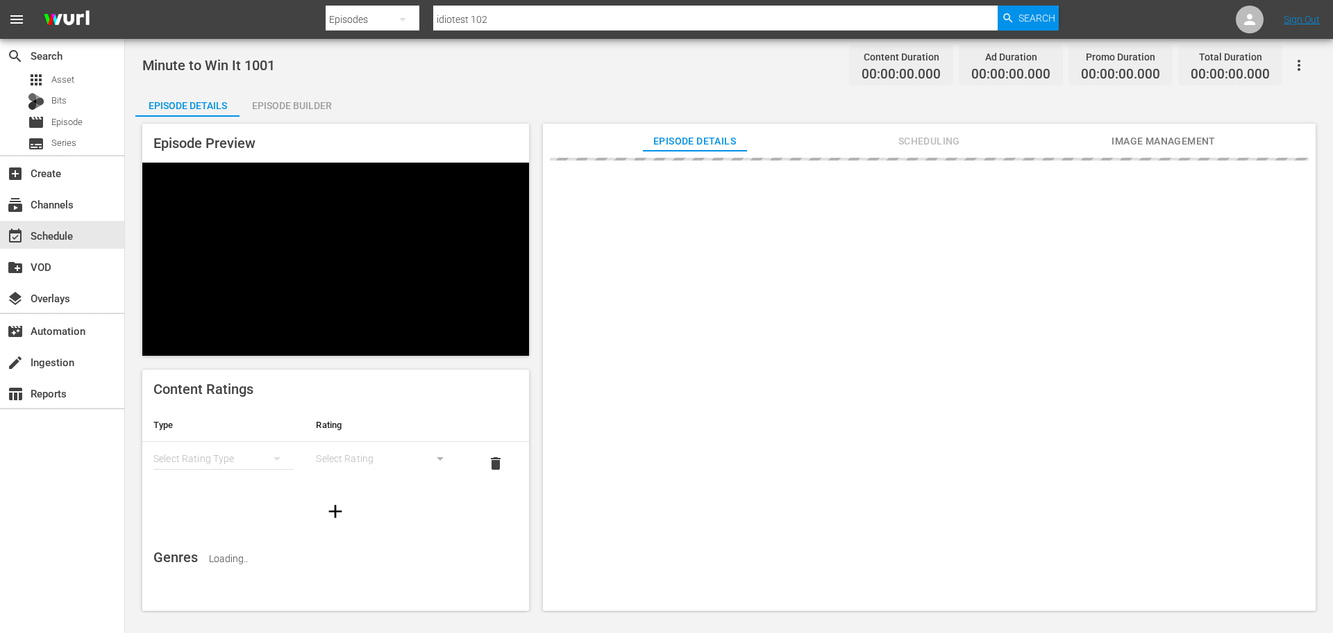
click at [312, 105] on div "Episode Builder" at bounding box center [292, 105] width 104 height 33
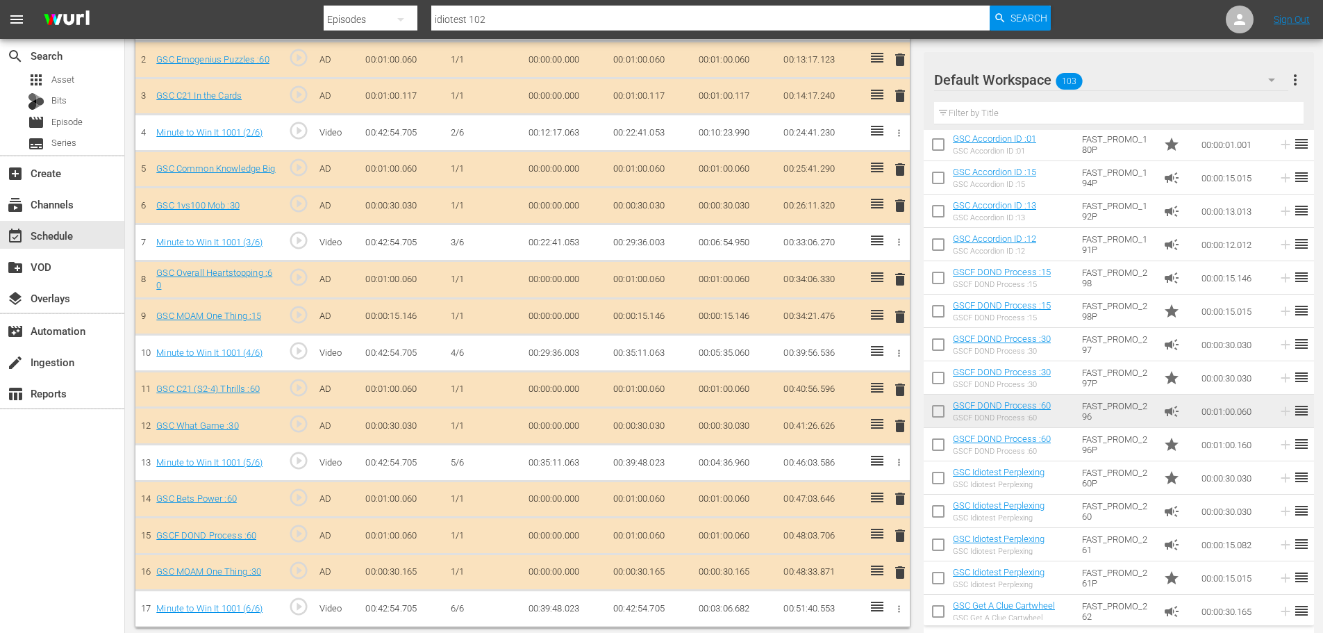
scroll to position [483, 0]
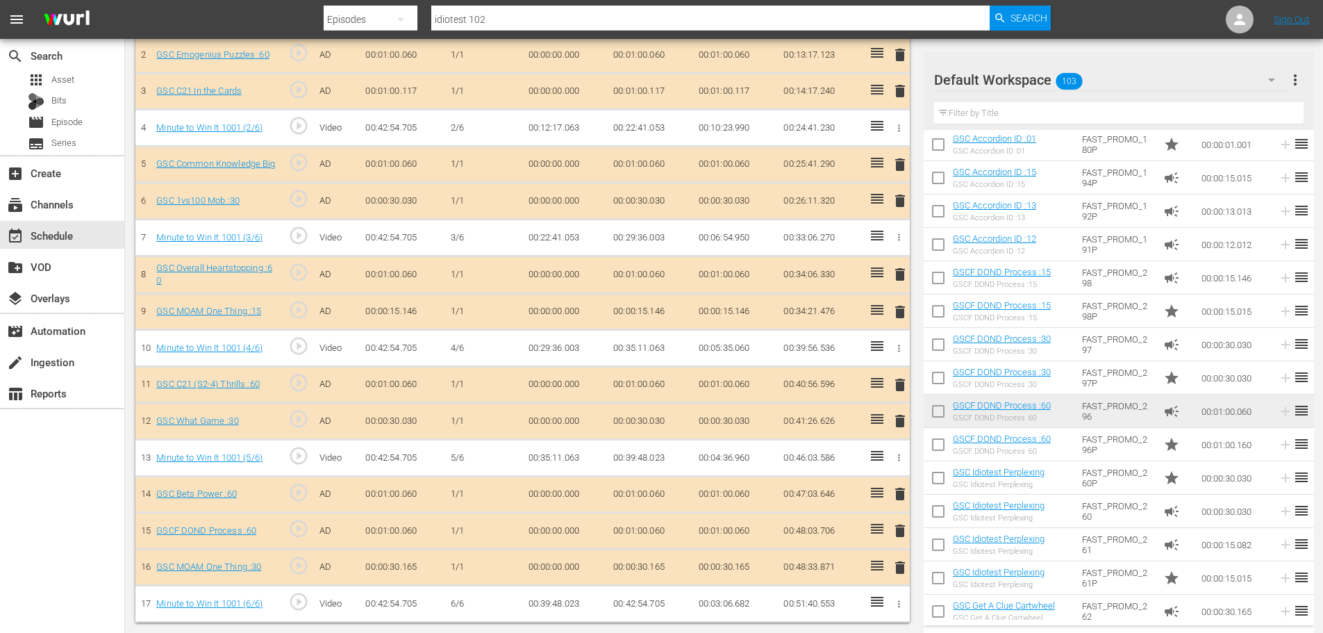
click at [908, 574] on td "delete" at bounding box center [897, 567] width 23 height 37
click at [906, 571] on span "delete" at bounding box center [900, 567] width 17 height 17
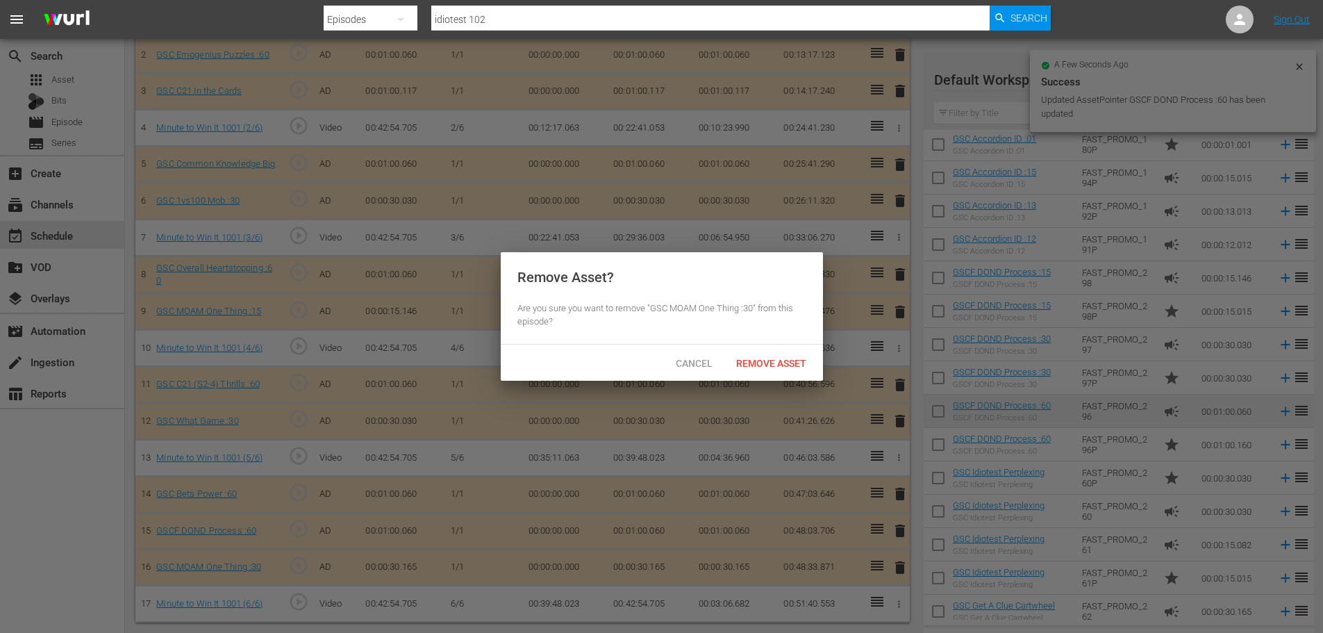
scroll to position [481, 0]
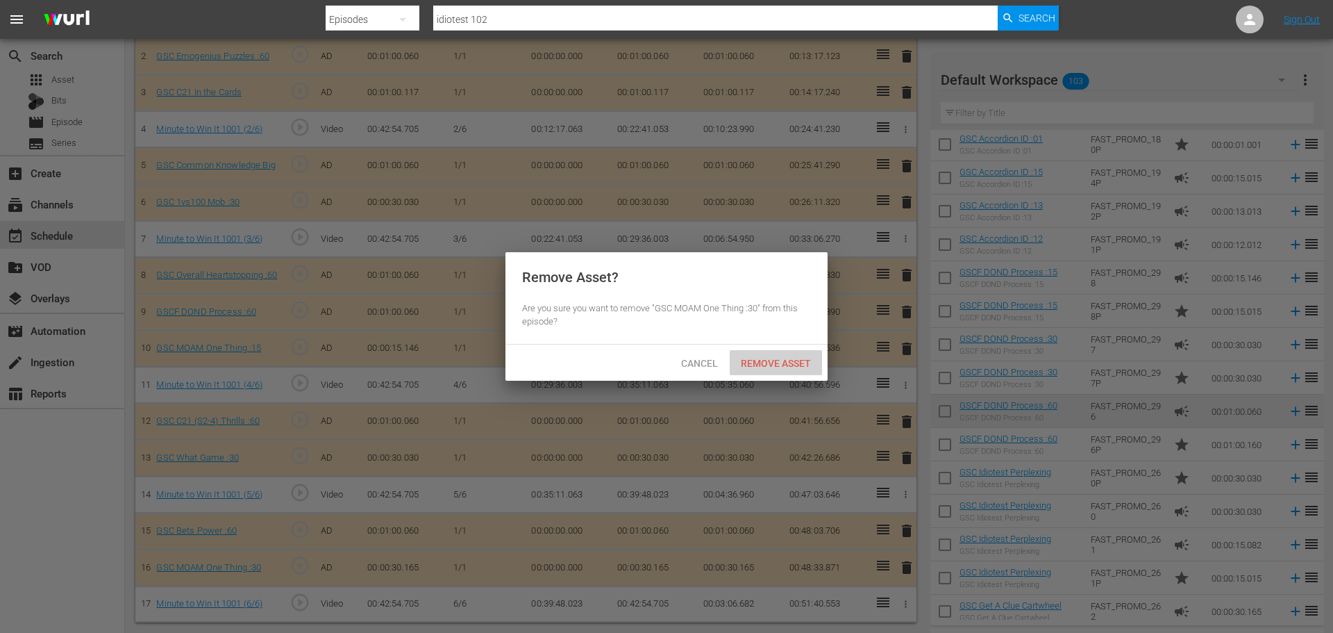
click at [753, 361] on span "Remove Asset" at bounding box center [776, 363] width 92 height 11
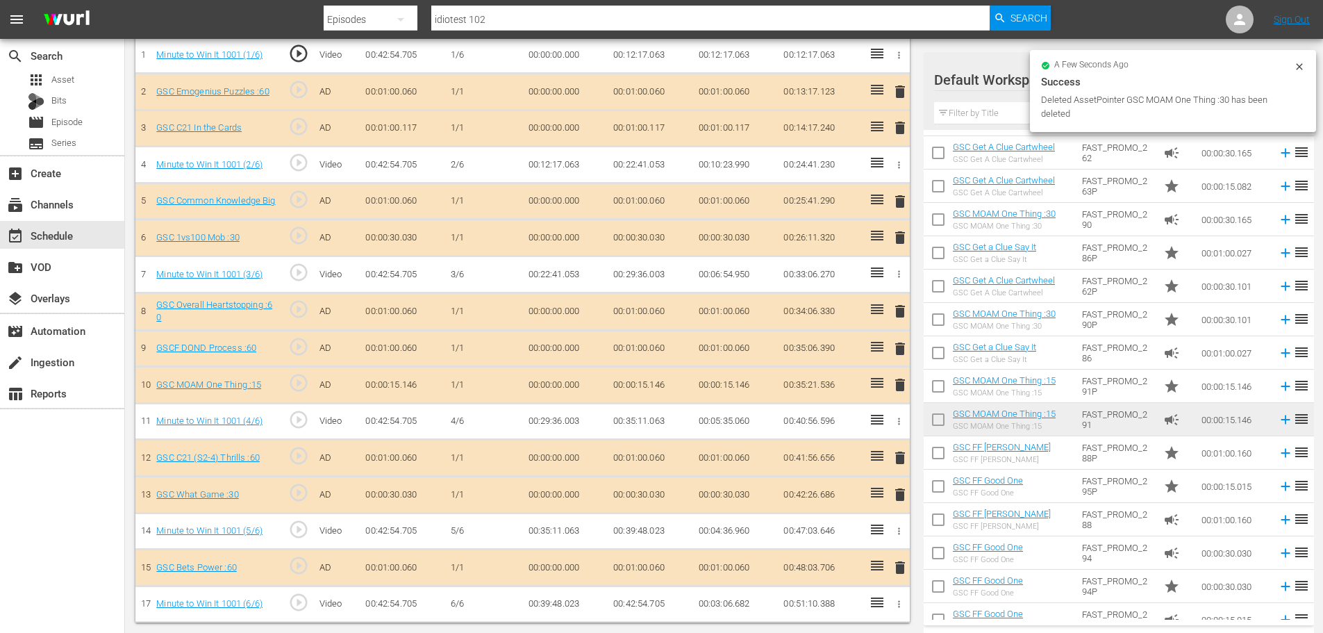
scroll to position [578, 0]
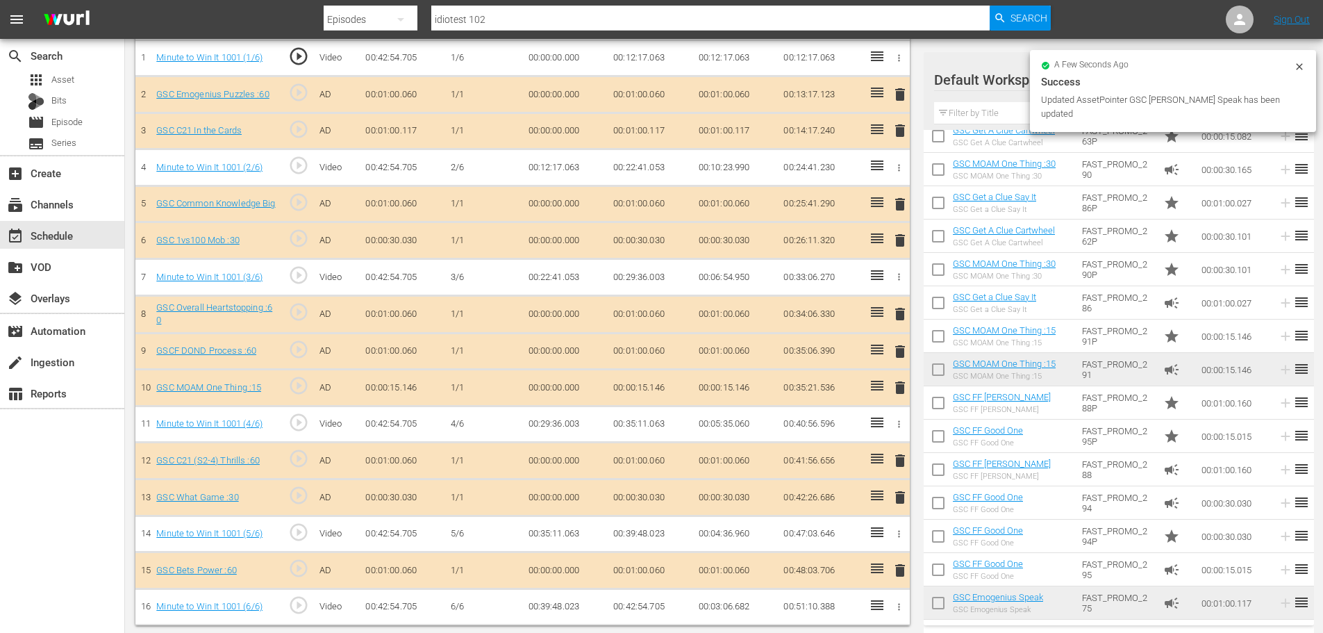
click at [975, 114] on input "text" at bounding box center [1118, 113] width 369 height 22
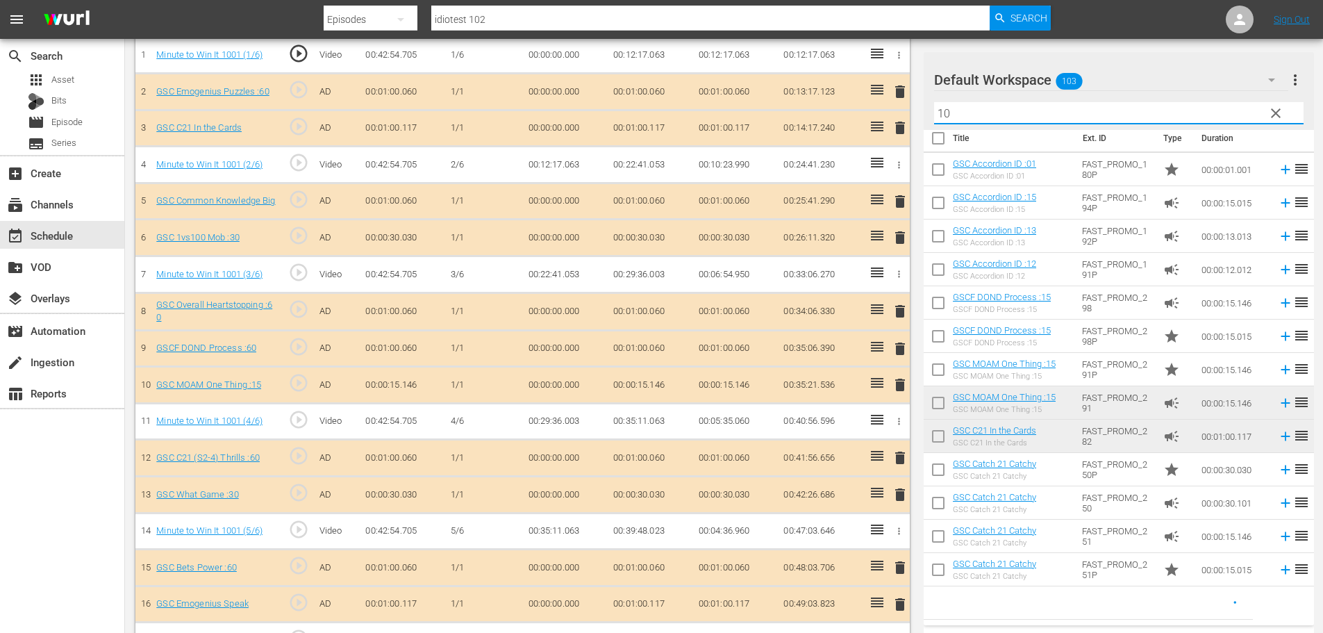
scroll to position [0, 0]
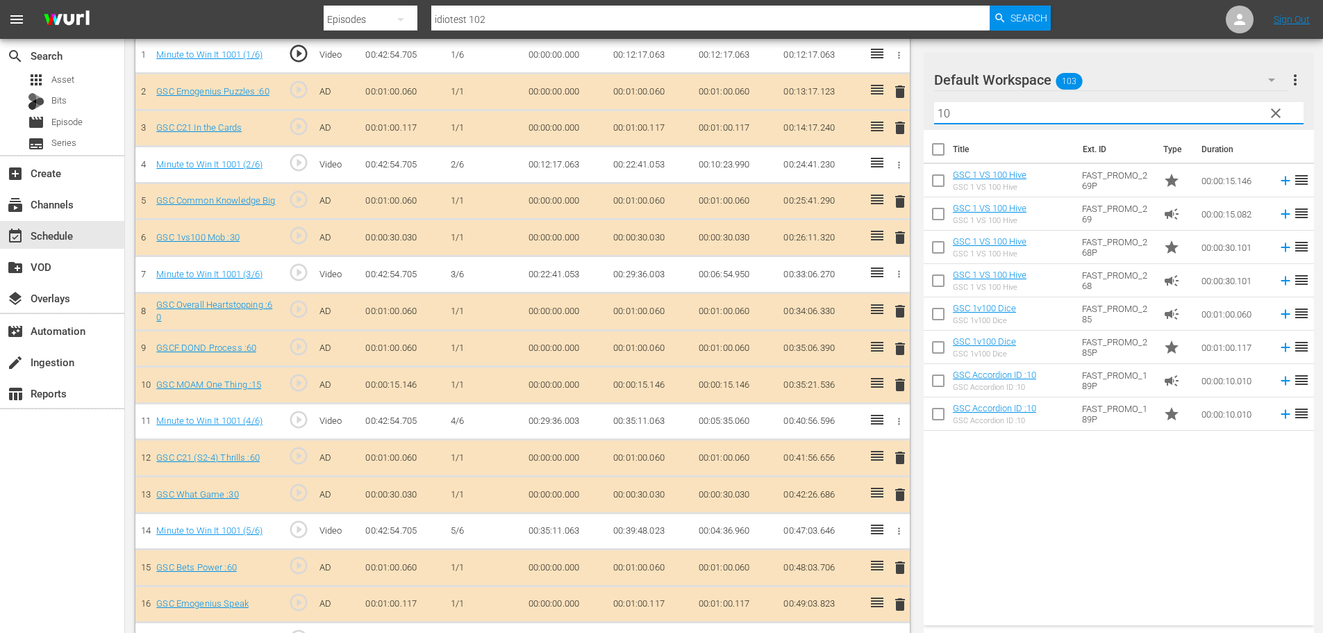
type input "10"
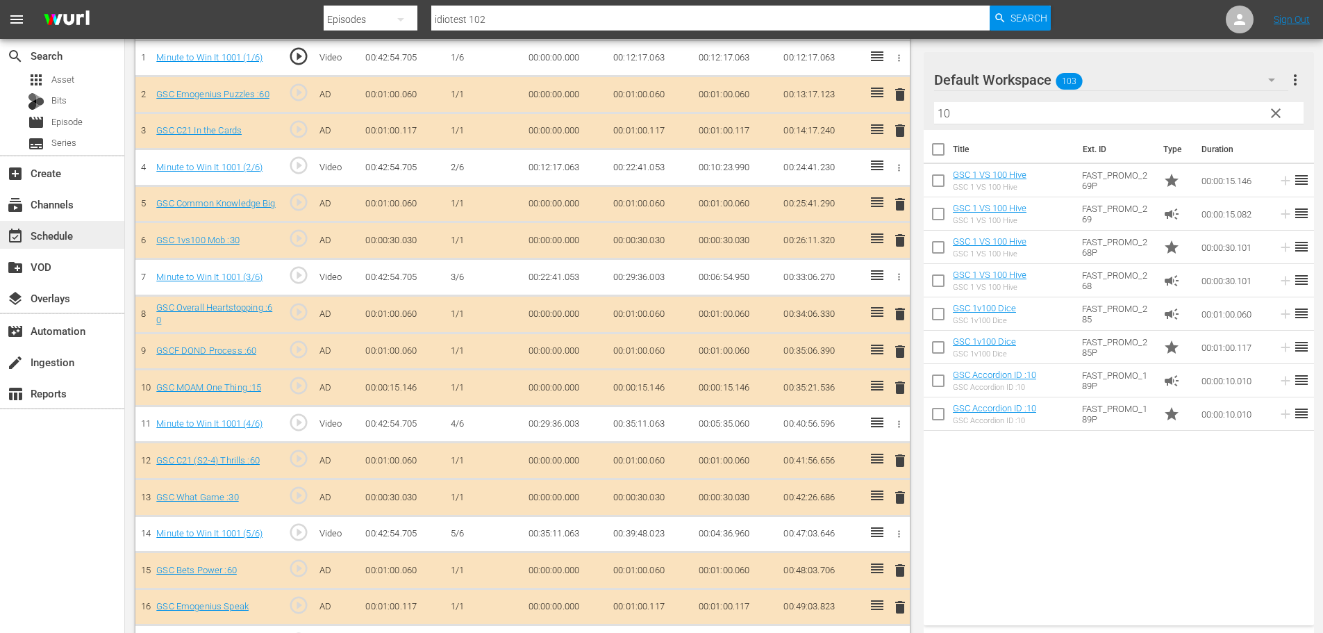
click at [81, 238] on div "event_available Schedule" at bounding box center [62, 235] width 124 height 28
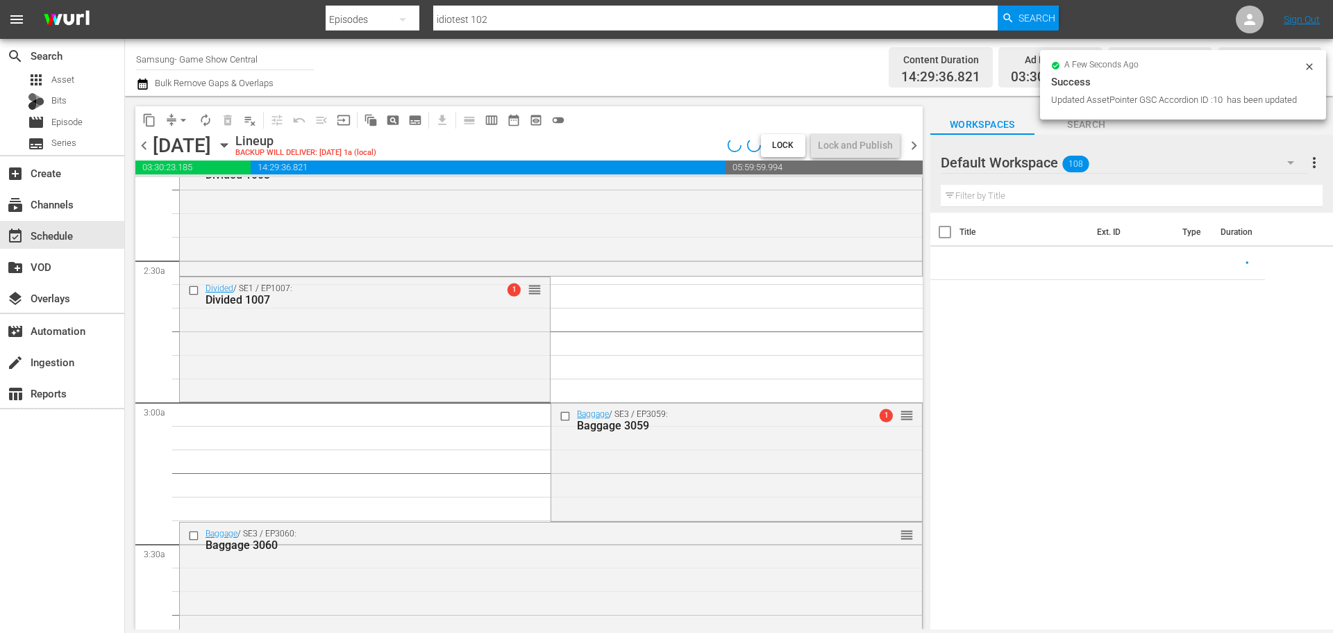
scroll to position [6276, 0]
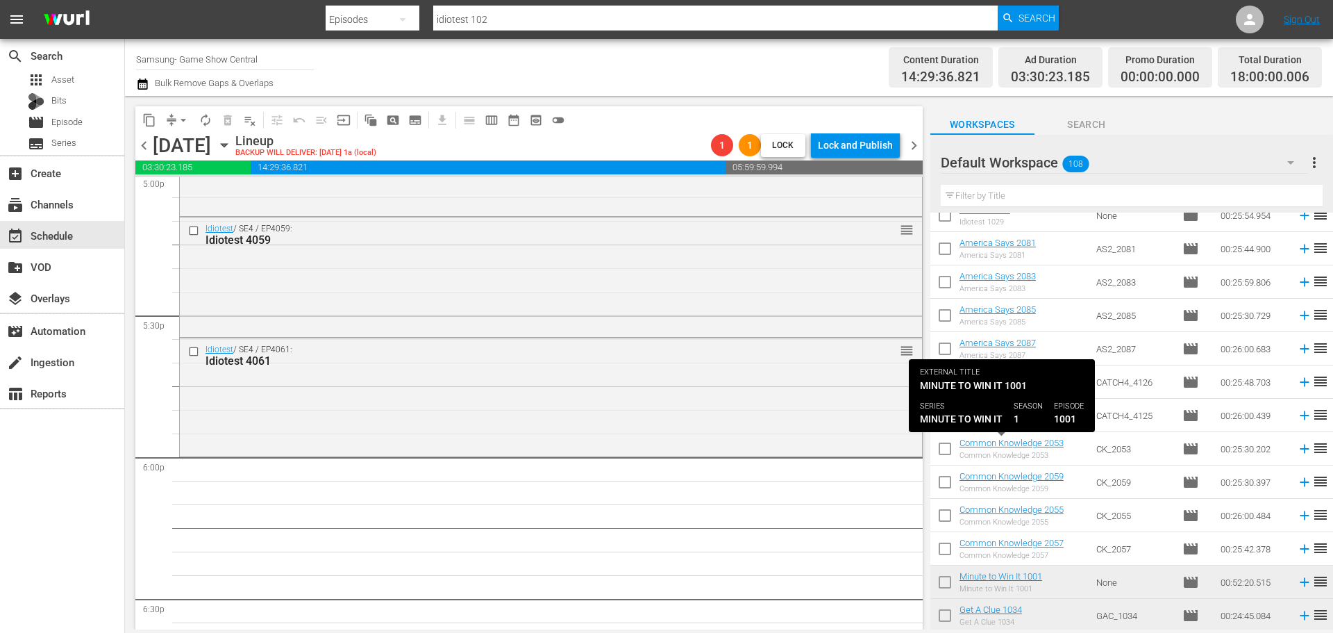
scroll to position [278, 0]
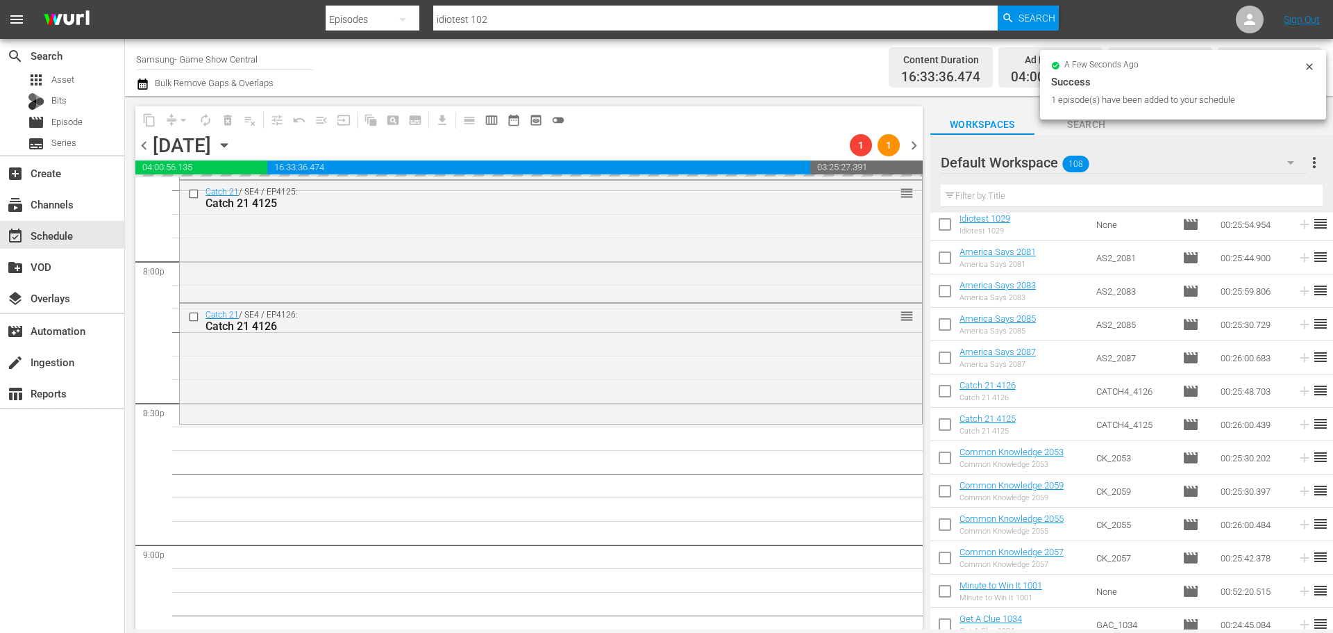
scroll to position [5653, 0]
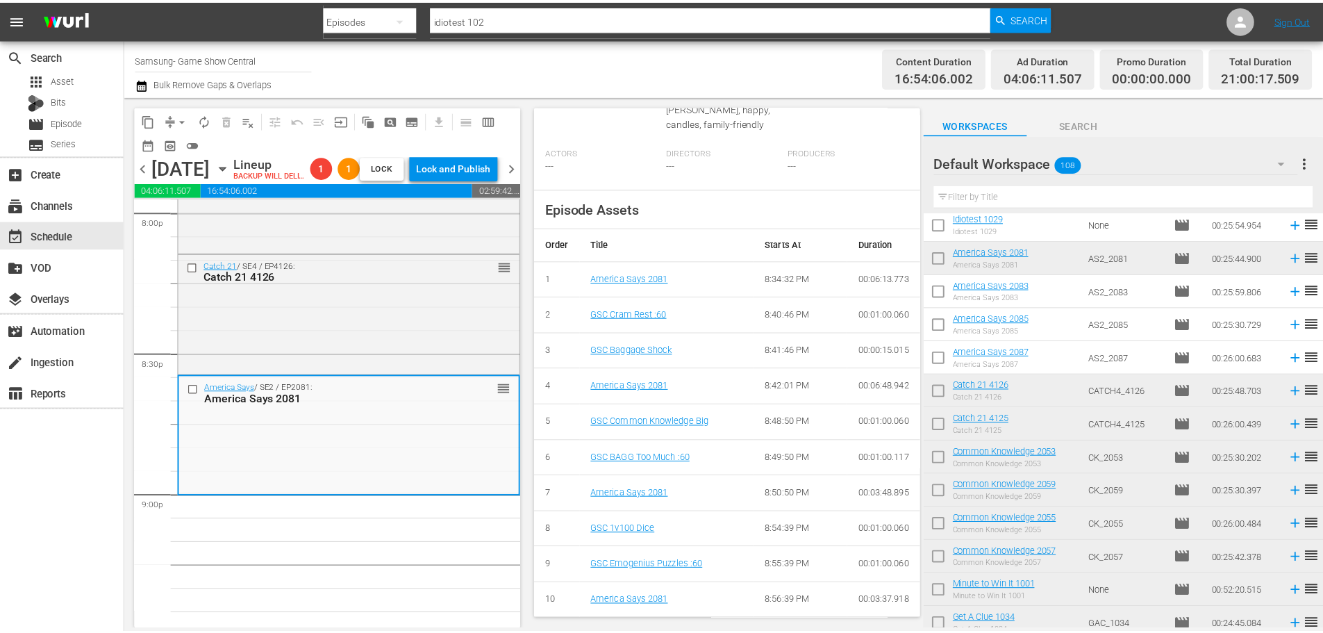
scroll to position [0, 0]
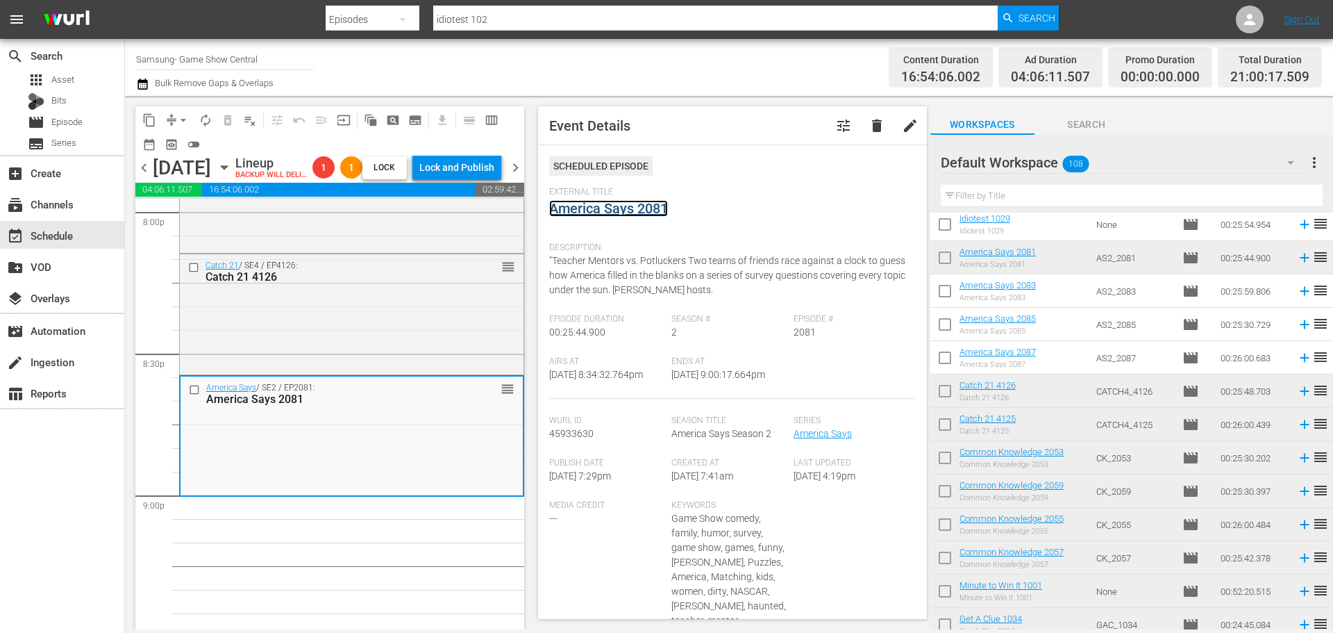
click at [614, 201] on link "America Says 2081" at bounding box center [608, 208] width 119 height 17
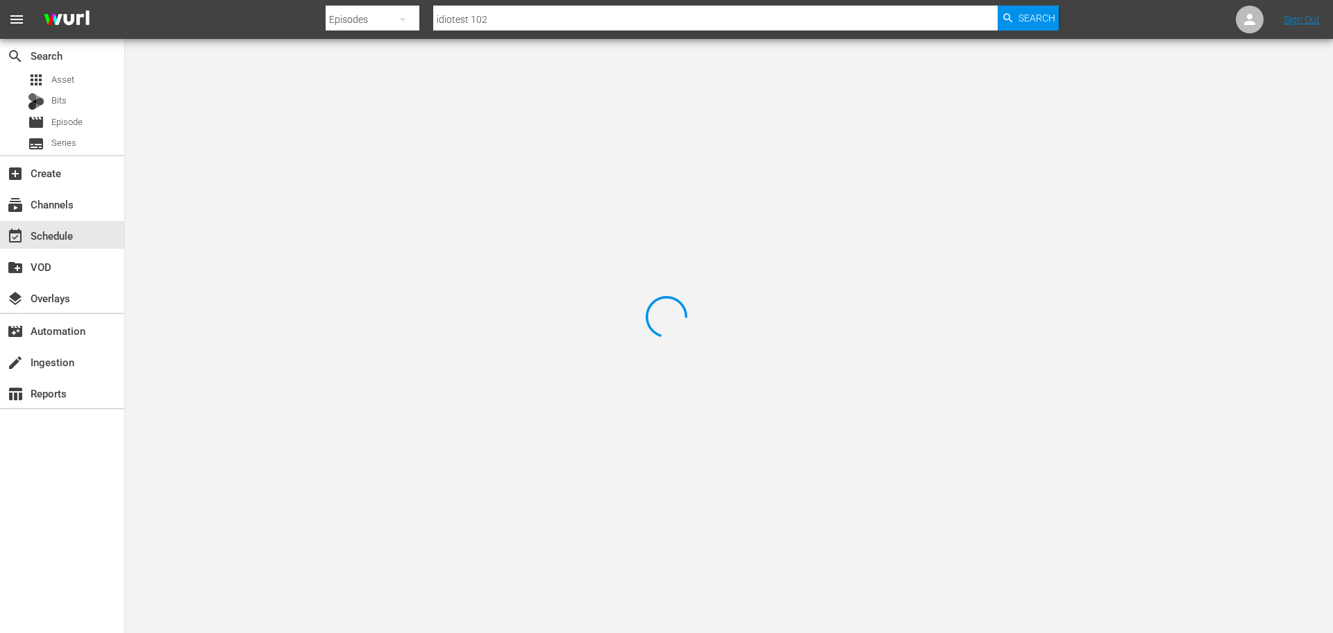
click at [267, 101] on div at bounding box center [666, 316] width 1333 height 633
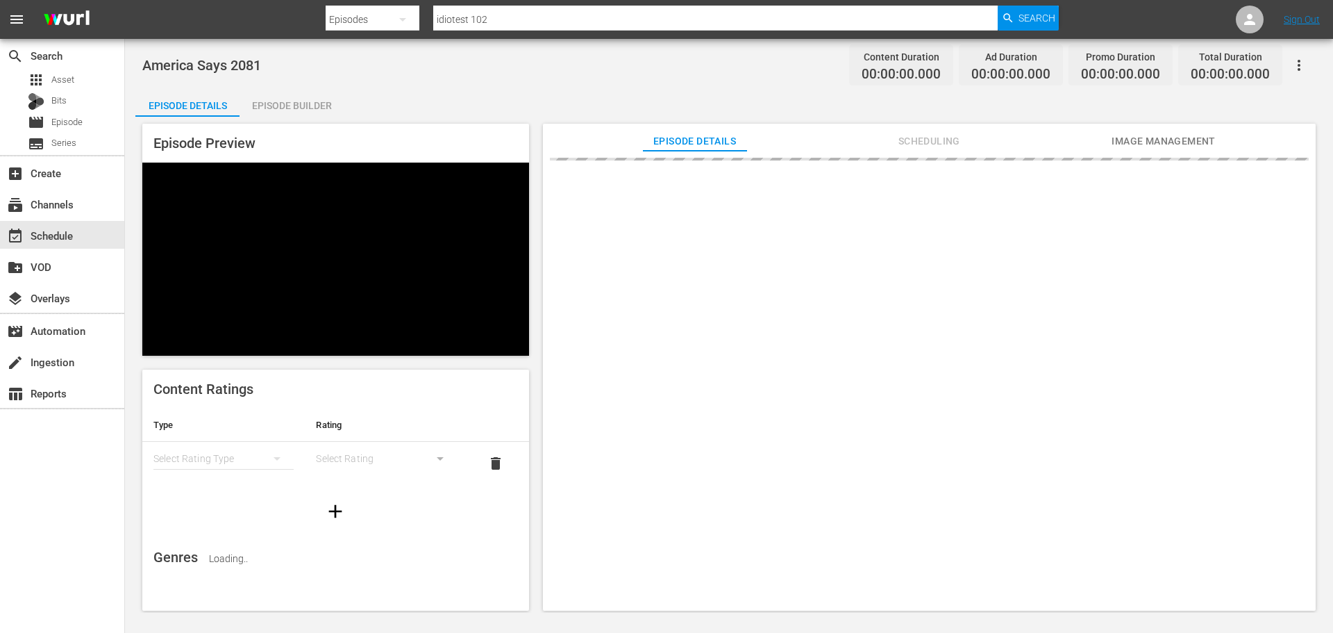
click at [303, 103] on div "Episode Builder" at bounding box center [292, 105] width 104 height 33
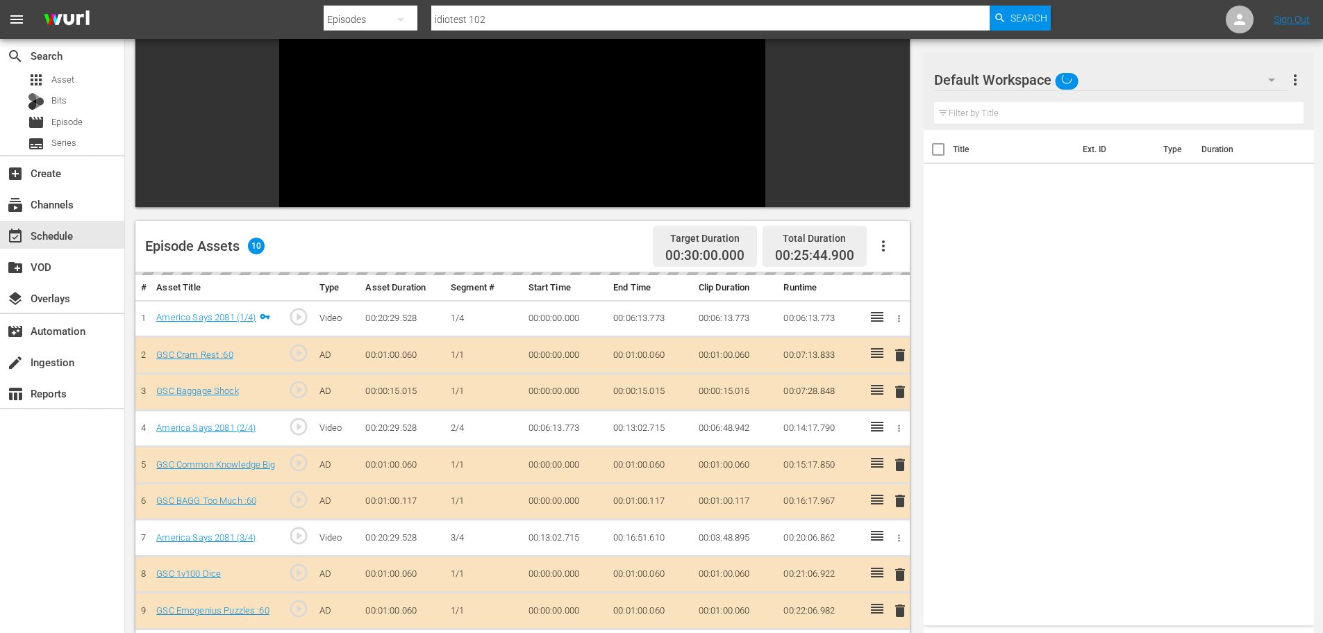
scroll to position [192, 0]
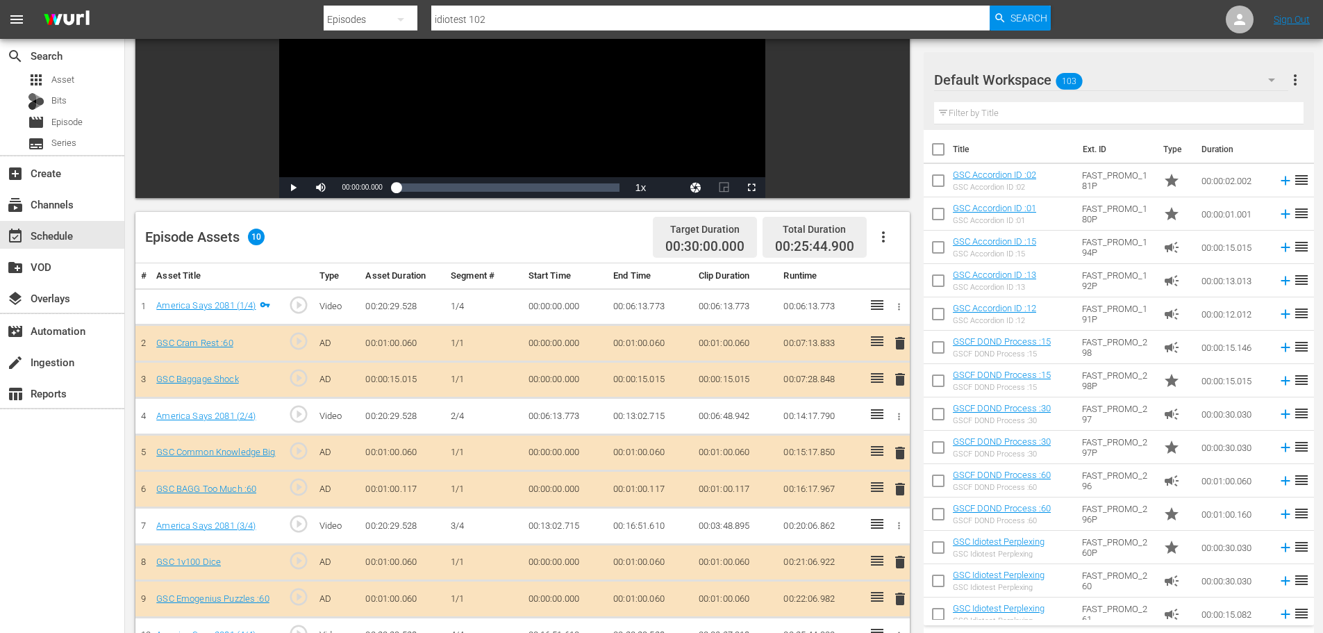
click at [894, 384] on span "delete" at bounding box center [900, 379] width 17 height 17
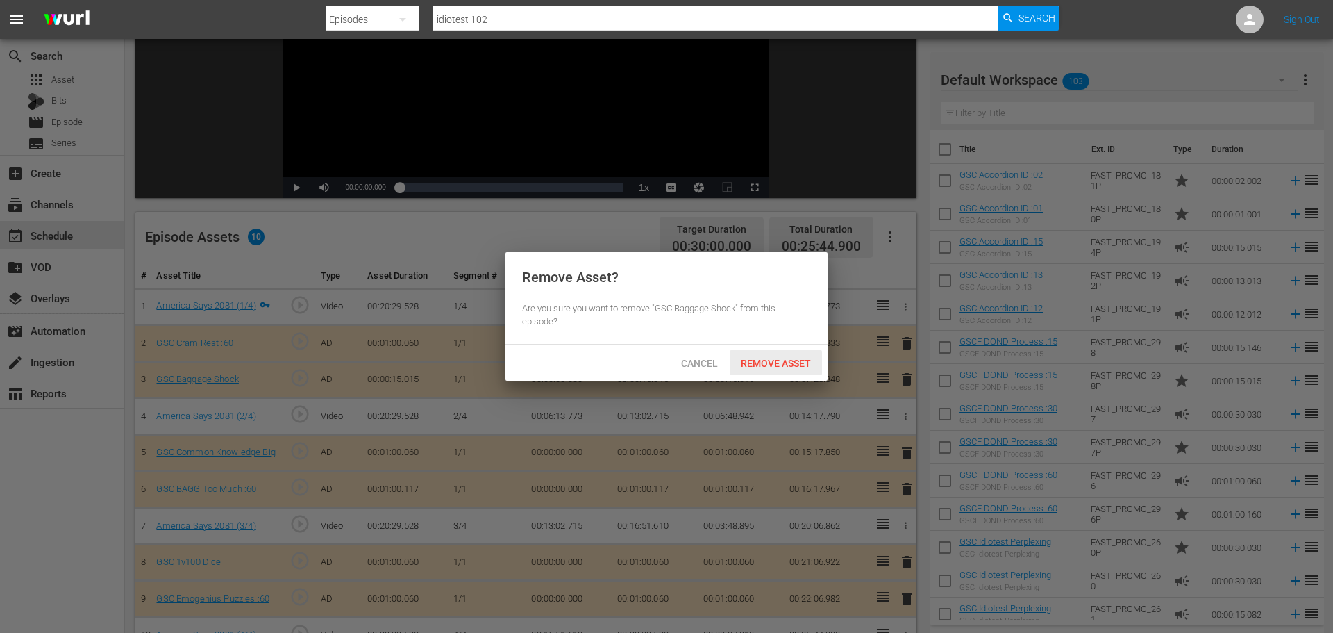
click at [772, 358] on span "Remove Asset" at bounding box center [776, 363] width 92 height 11
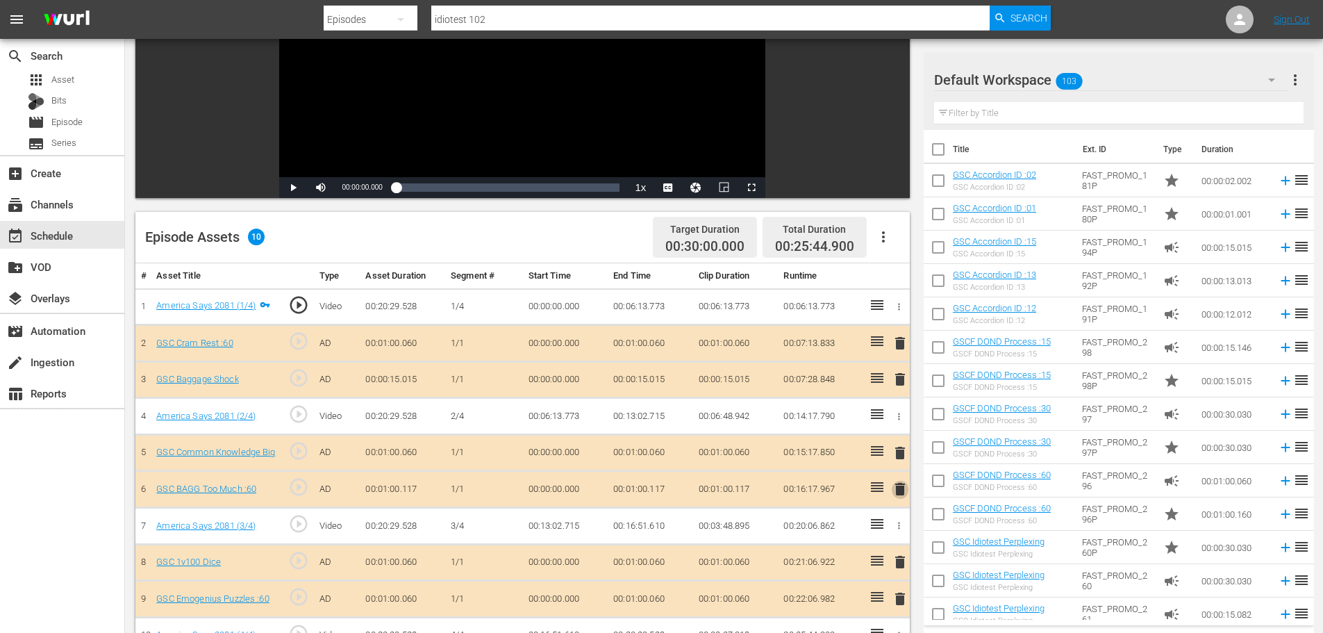
click at [901, 492] on span "delete" at bounding box center [900, 489] width 17 height 17
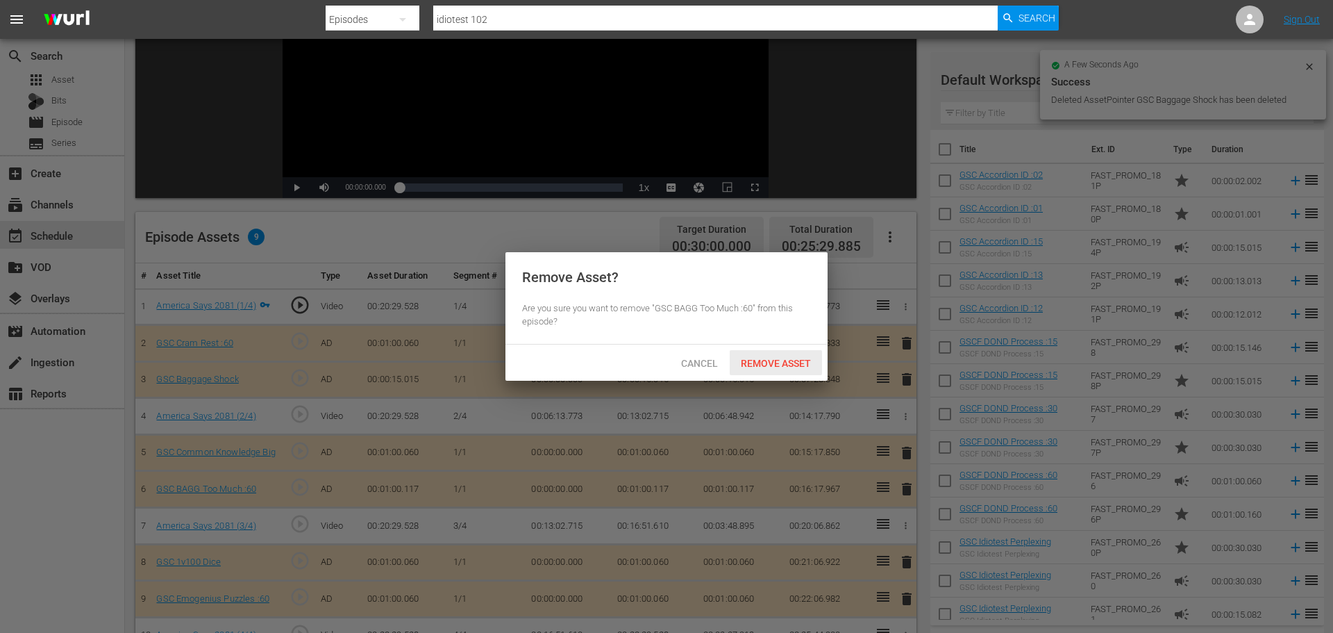
drag, startPoint x: 788, startPoint y: 367, endPoint x: 796, endPoint y: 365, distance: 8.1
click at [788, 367] on span "Remove Asset" at bounding box center [776, 363] width 92 height 11
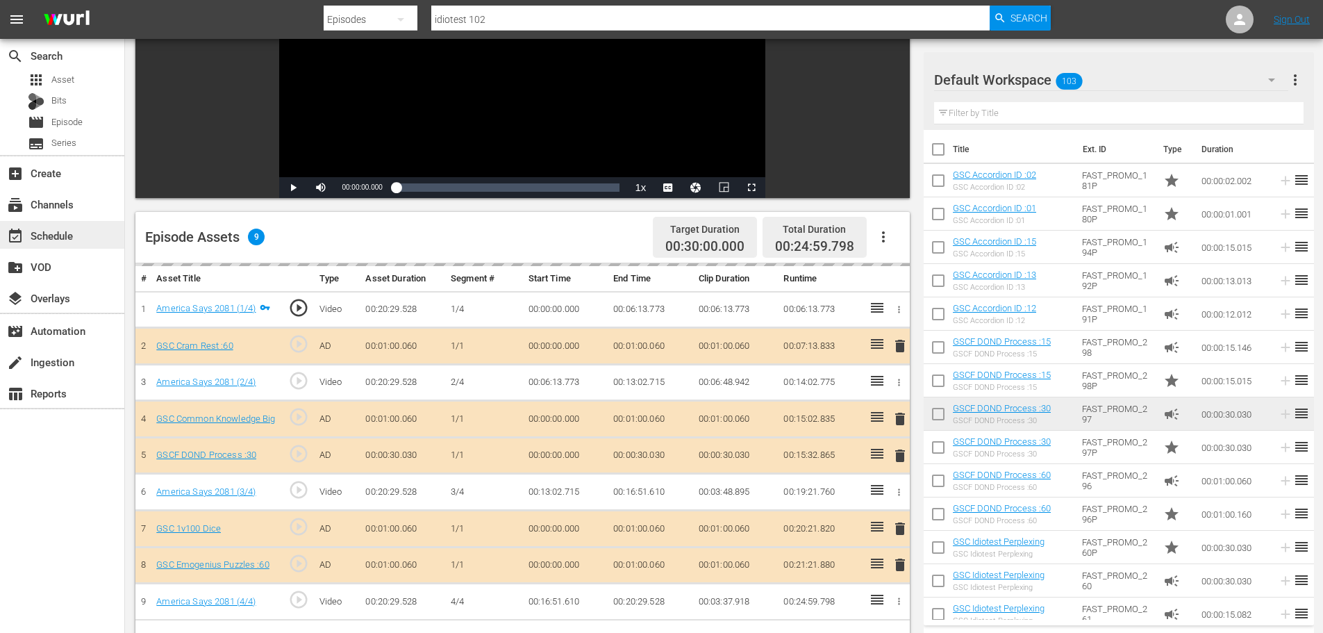
click at [60, 232] on div "event_available Schedule" at bounding box center [39, 233] width 78 height 12
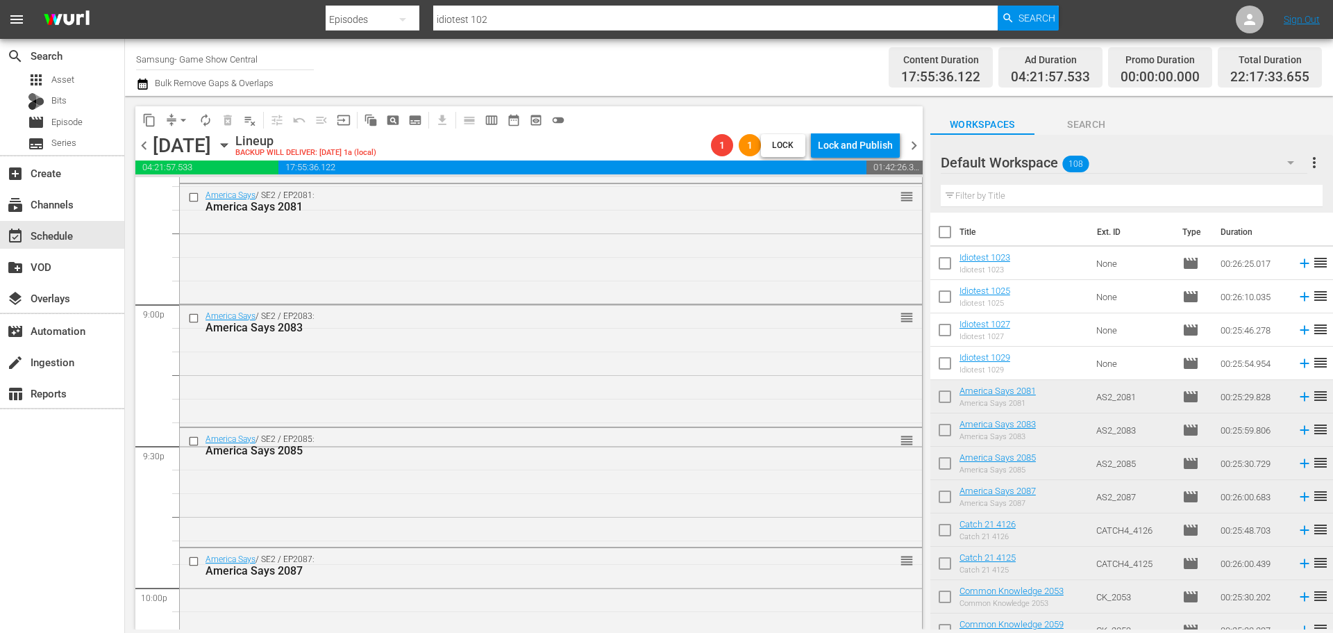
scroll to position [6170, 0]
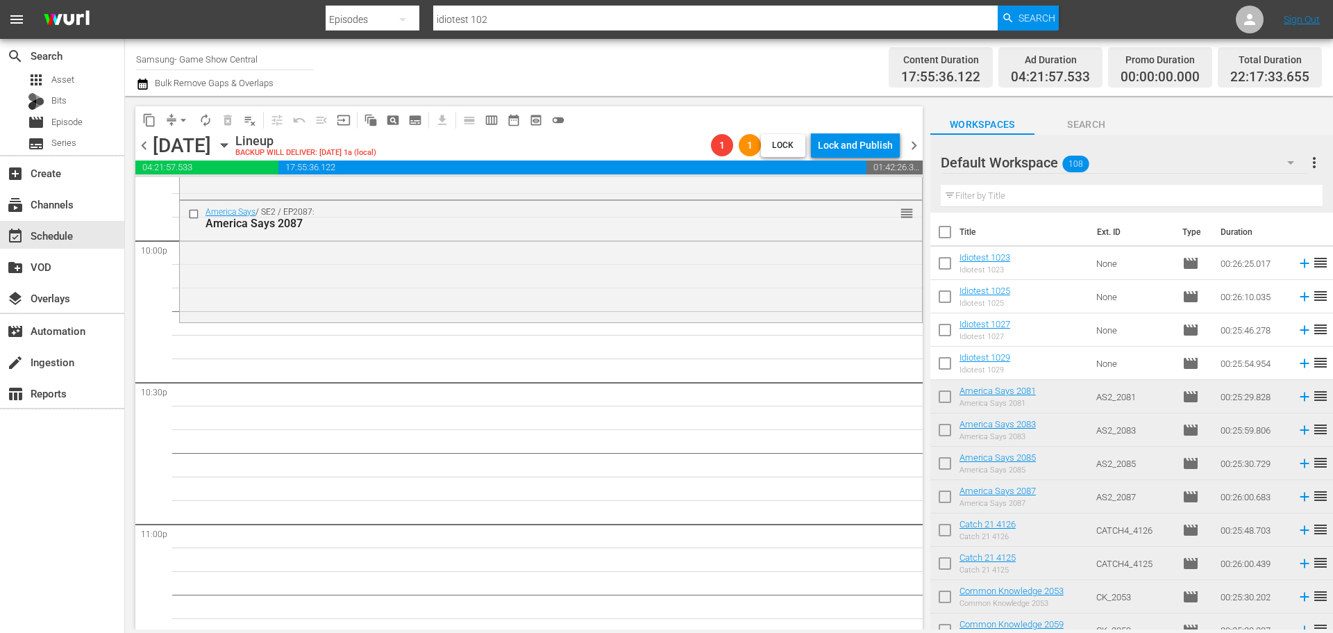
drag, startPoint x: 1031, startPoint y: 237, endPoint x: 1015, endPoint y: 246, distance: 18.3
click at [1015, 246] on th "Title" at bounding box center [1025, 231] width 130 height 39
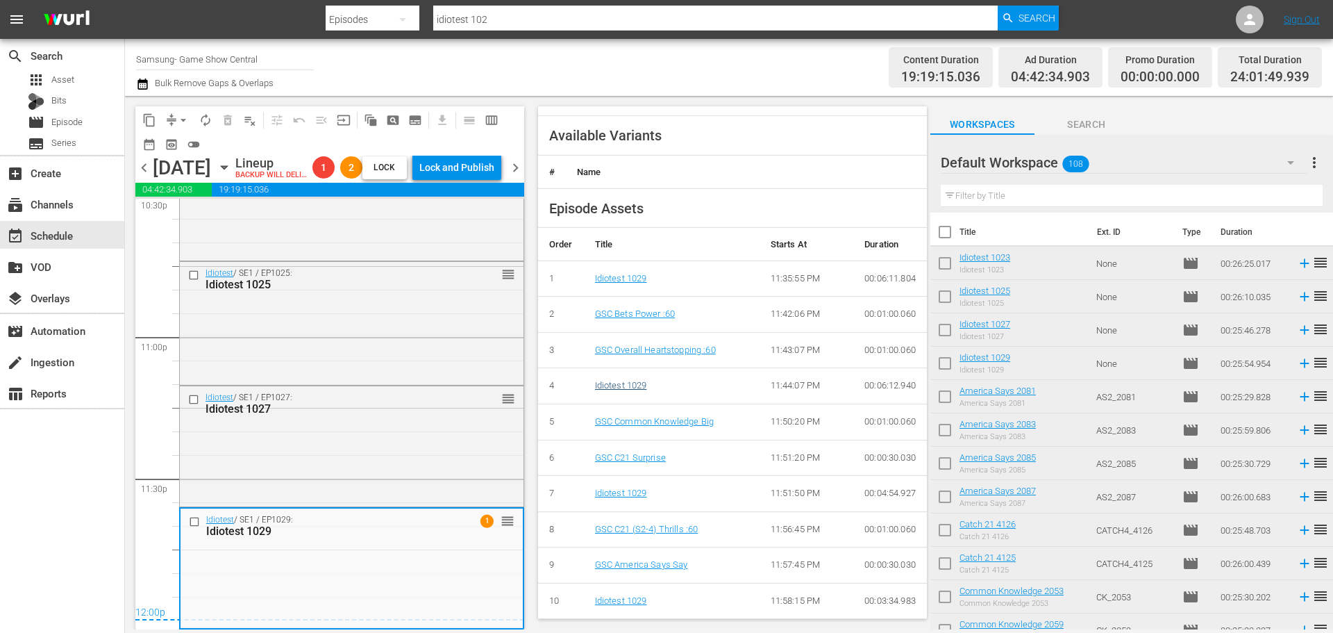
scroll to position [565, 0]
click at [424, 419] on div "Idiotest / SE1 / EP1027: Idiotest 1027 reorder" at bounding box center [352, 444] width 344 height 117
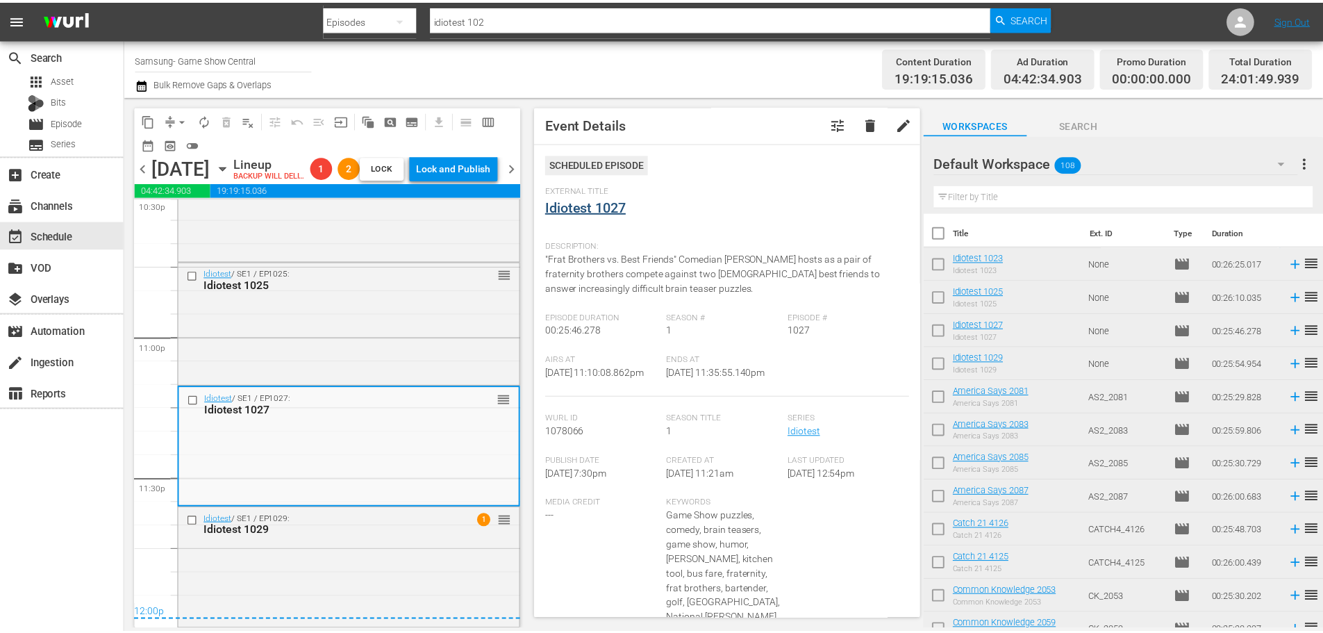
scroll to position [0, 0]
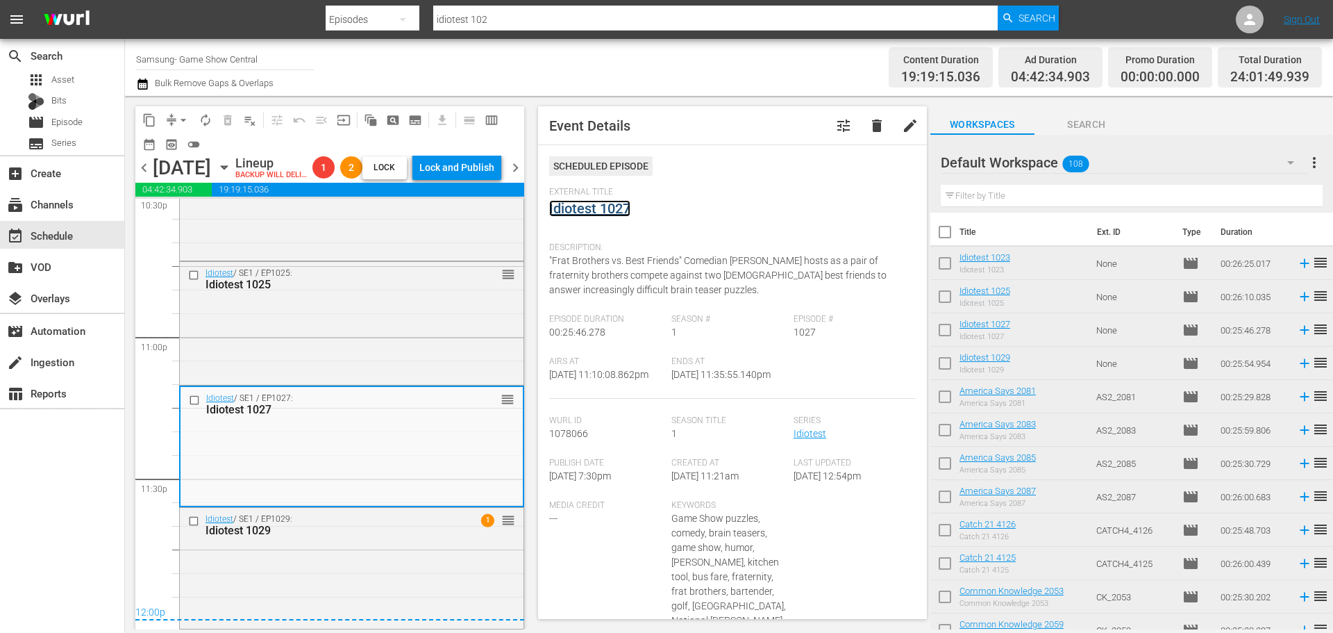
click at [599, 211] on link "Idiotest 1027" at bounding box center [589, 208] width 81 height 17
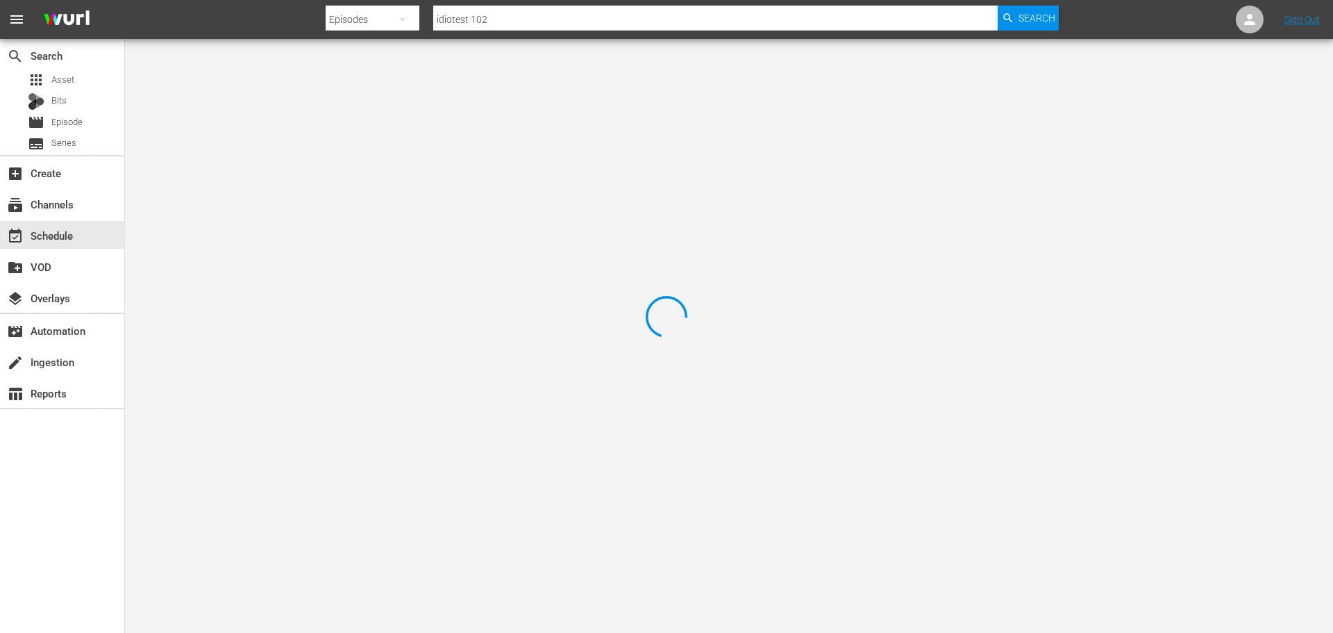
click at [322, 99] on div at bounding box center [666, 316] width 1333 height 633
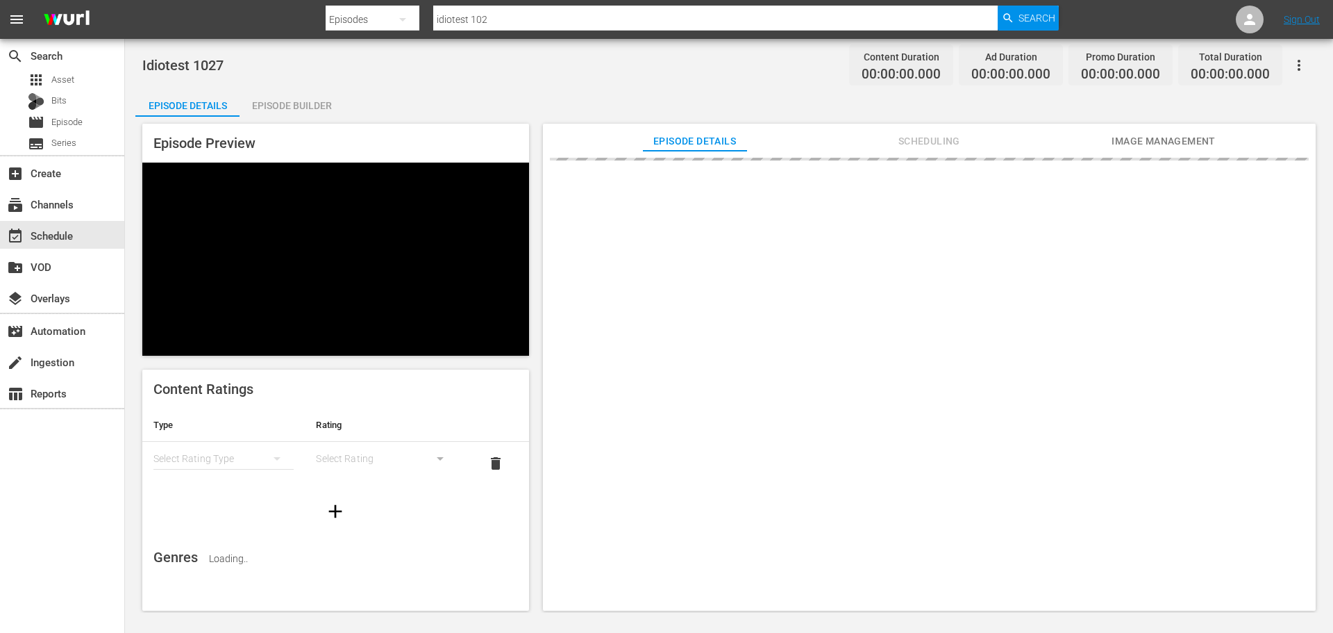
click at [322, 98] on div "Episode Builder" at bounding box center [292, 105] width 104 height 33
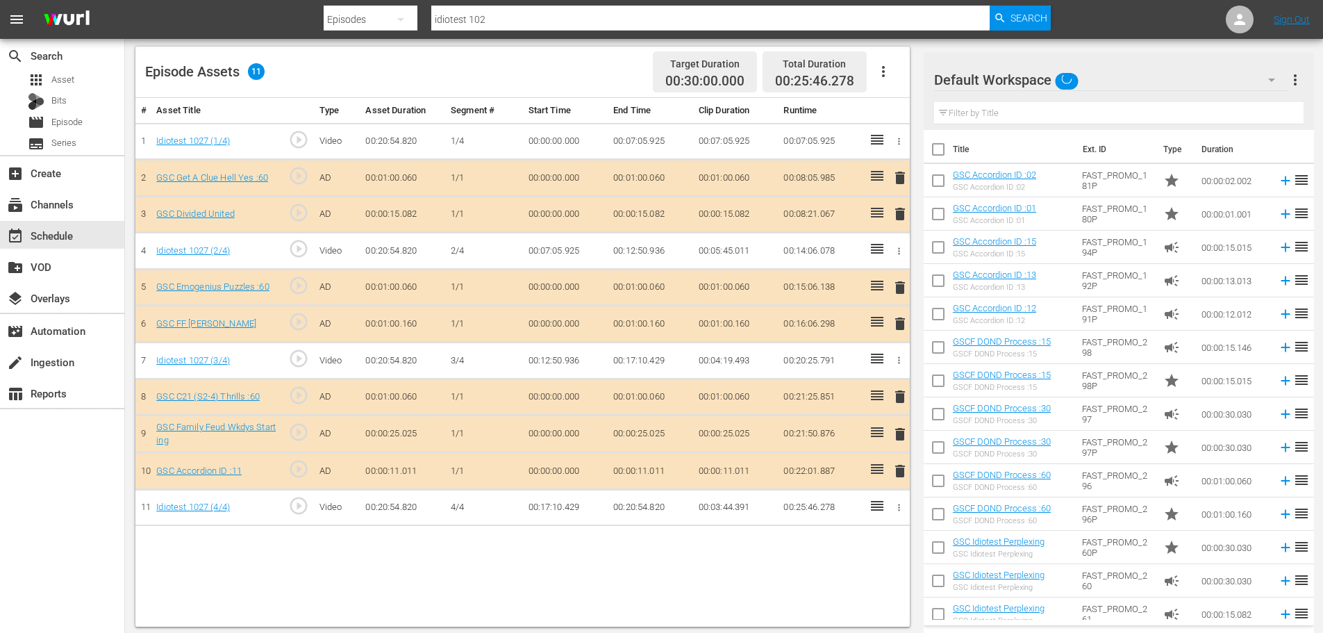
scroll to position [362, 0]
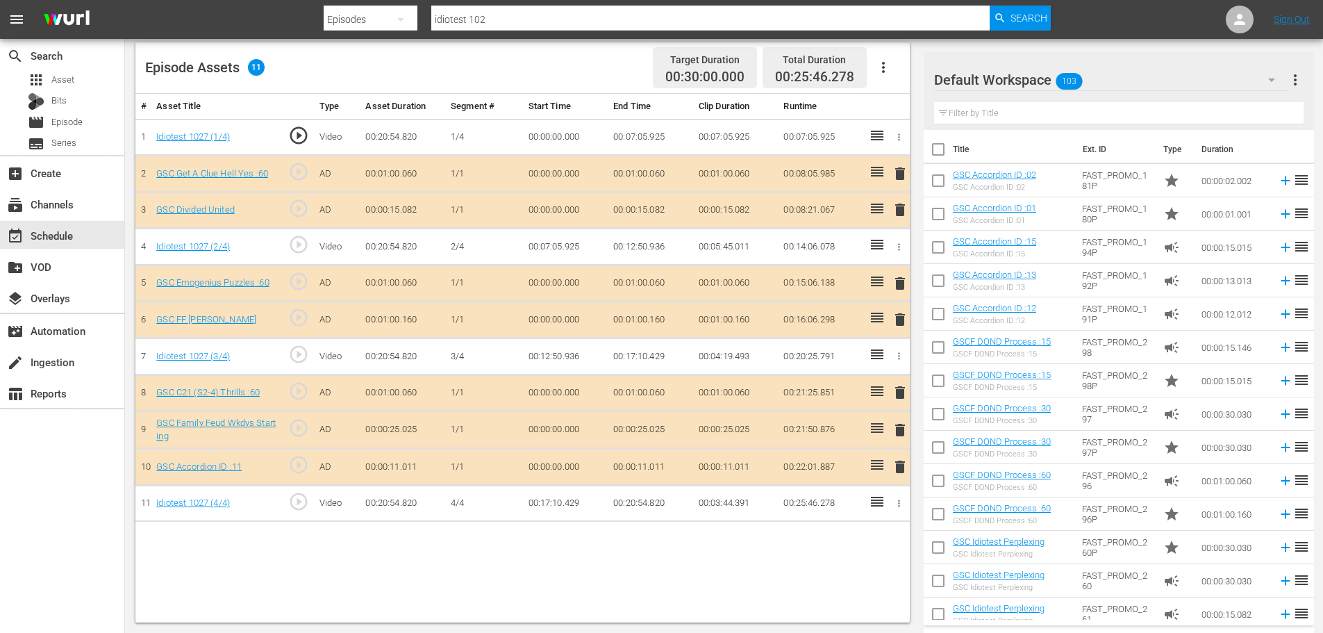
click at [899, 322] on span "delete" at bounding box center [900, 319] width 17 height 17
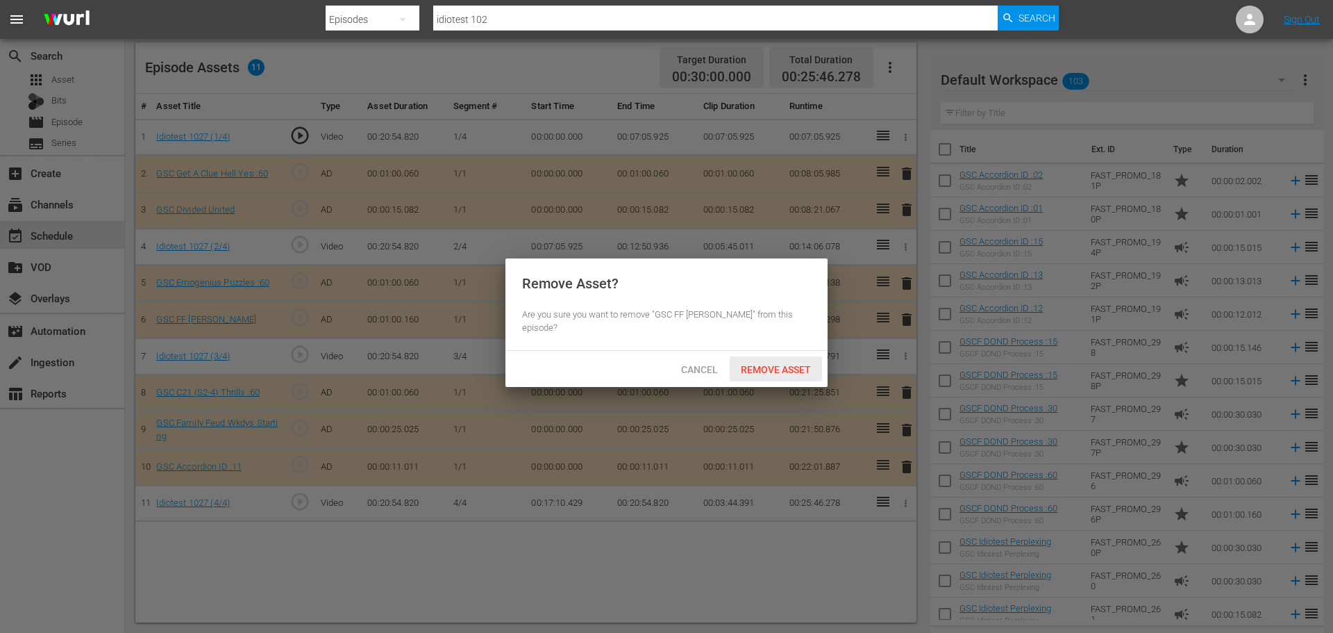
click at [804, 364] on span "Remove Asset" at bounding box center [776, 369] width 92 height 11
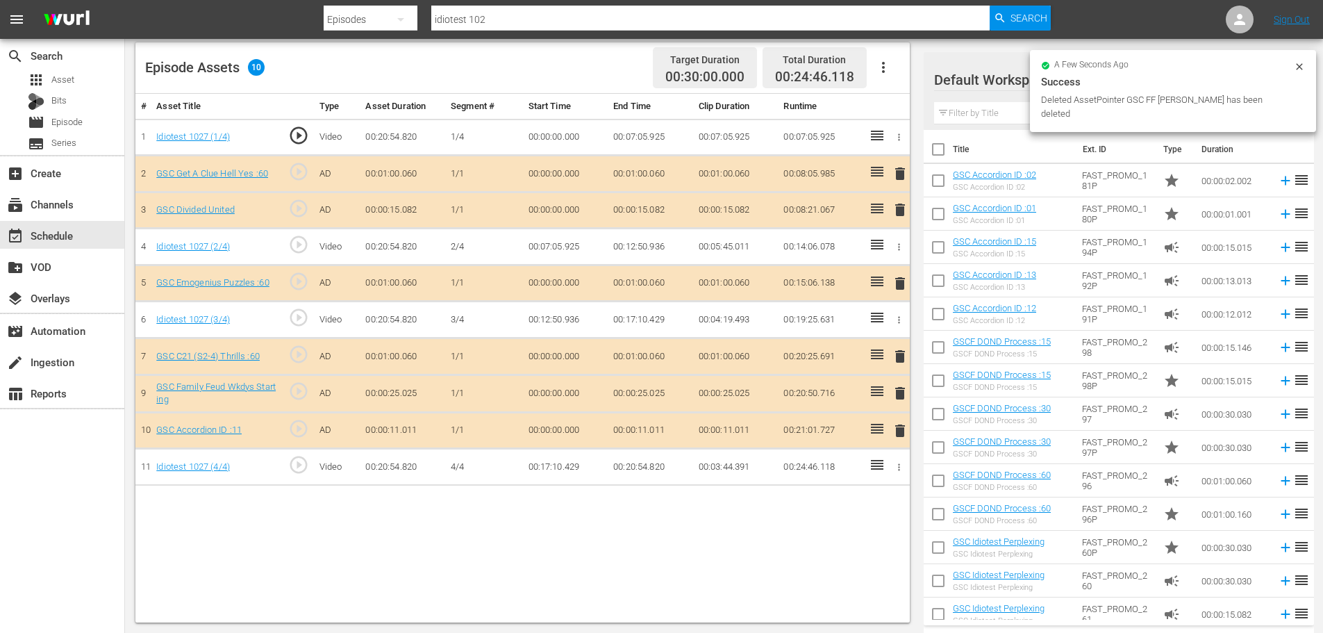
click at [903, 428] on span "delete" at bounding box center [900, 430] width 17 height 17
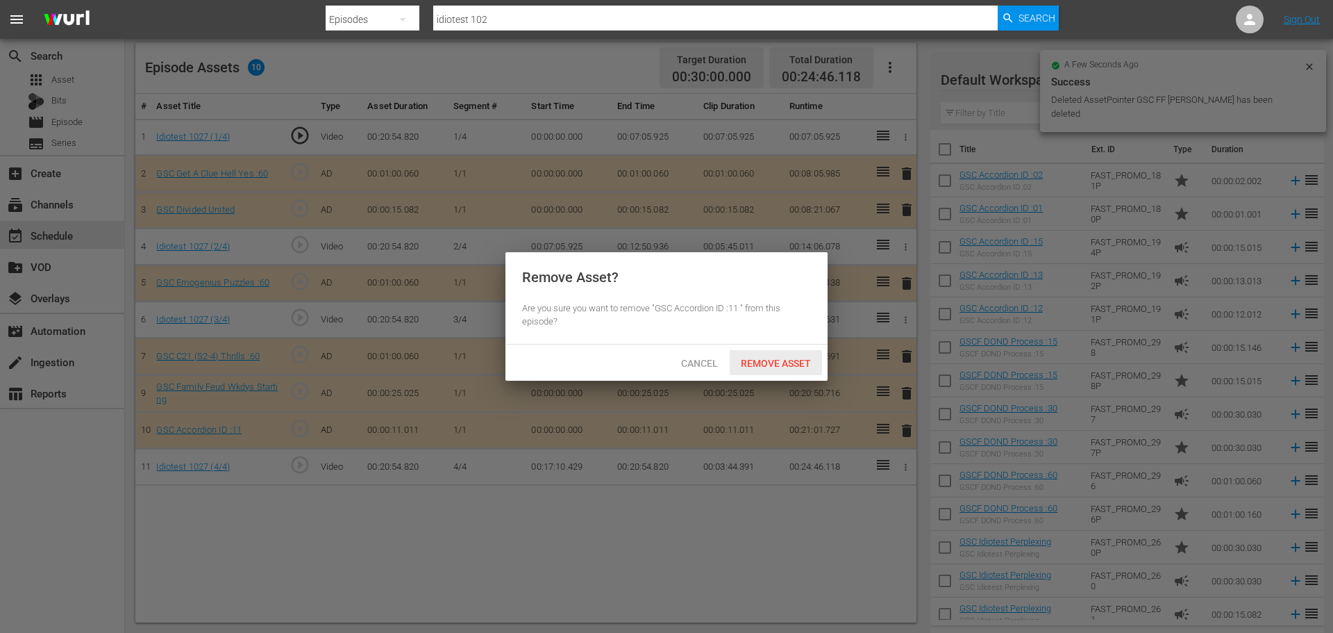
click at [808, 363] on span "Remove Asset" at bounding box center [776, 363] width 92 height 11
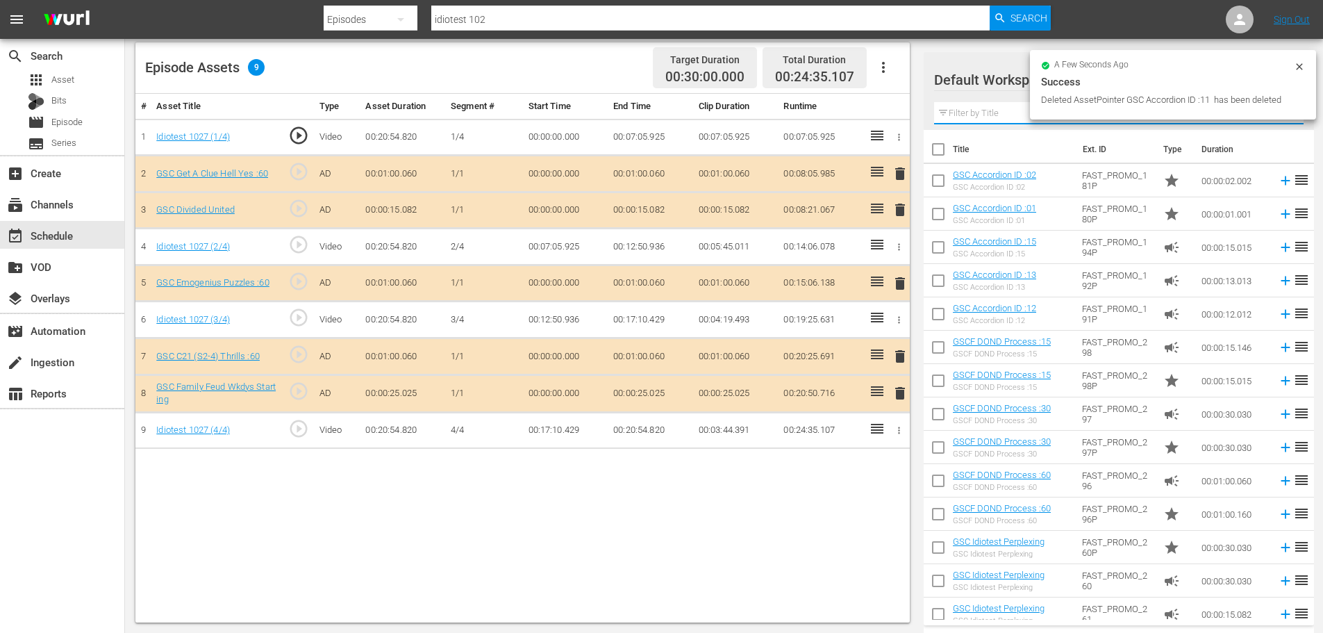
drag, startPoint x: 981, startPoint y: 116, endPoint x: 978, endPoint y: 107, distance: 9.7
click at [982, 115] on input "text" at bounding box center [1118, 113] width 369 height 22
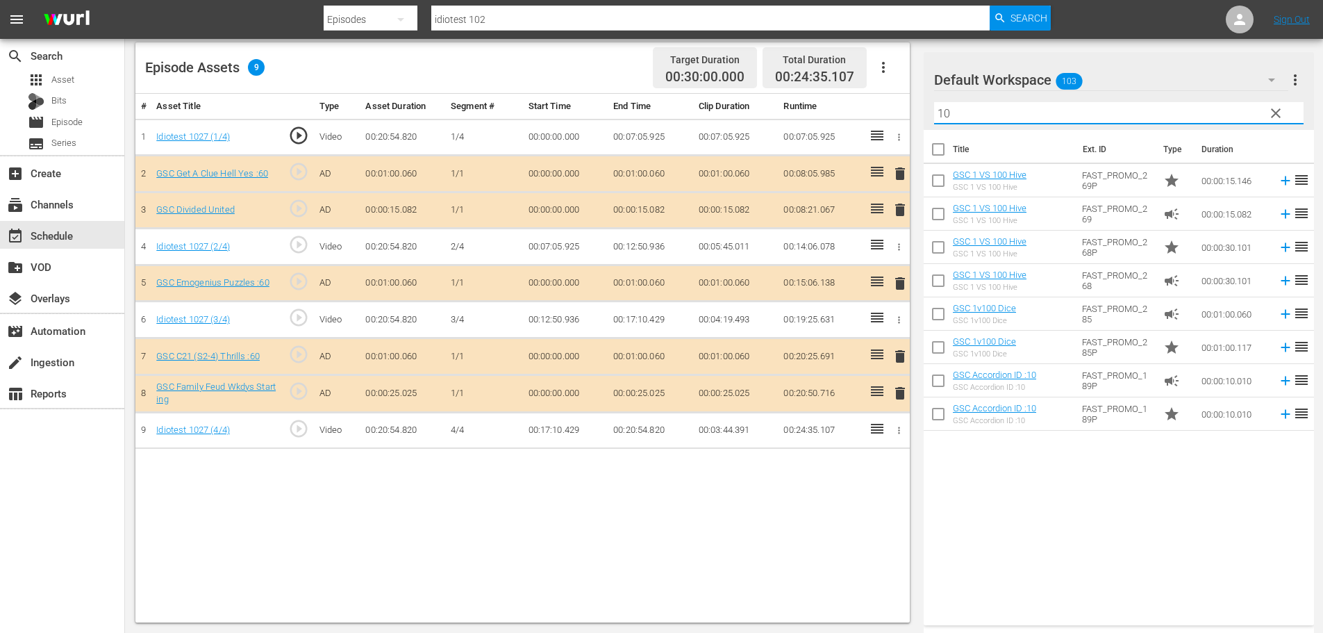
type input "10"
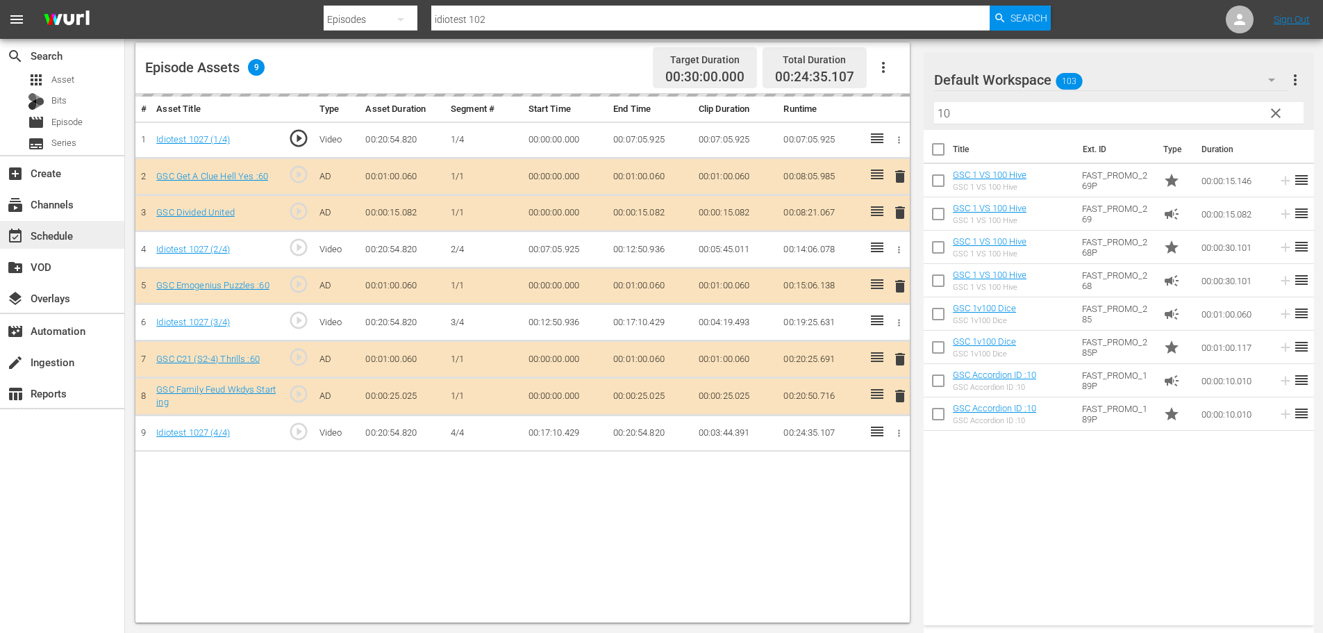
click at [80, 236] on div "event_available Schedule" at bounding box center [62, 235] width 124 height 28
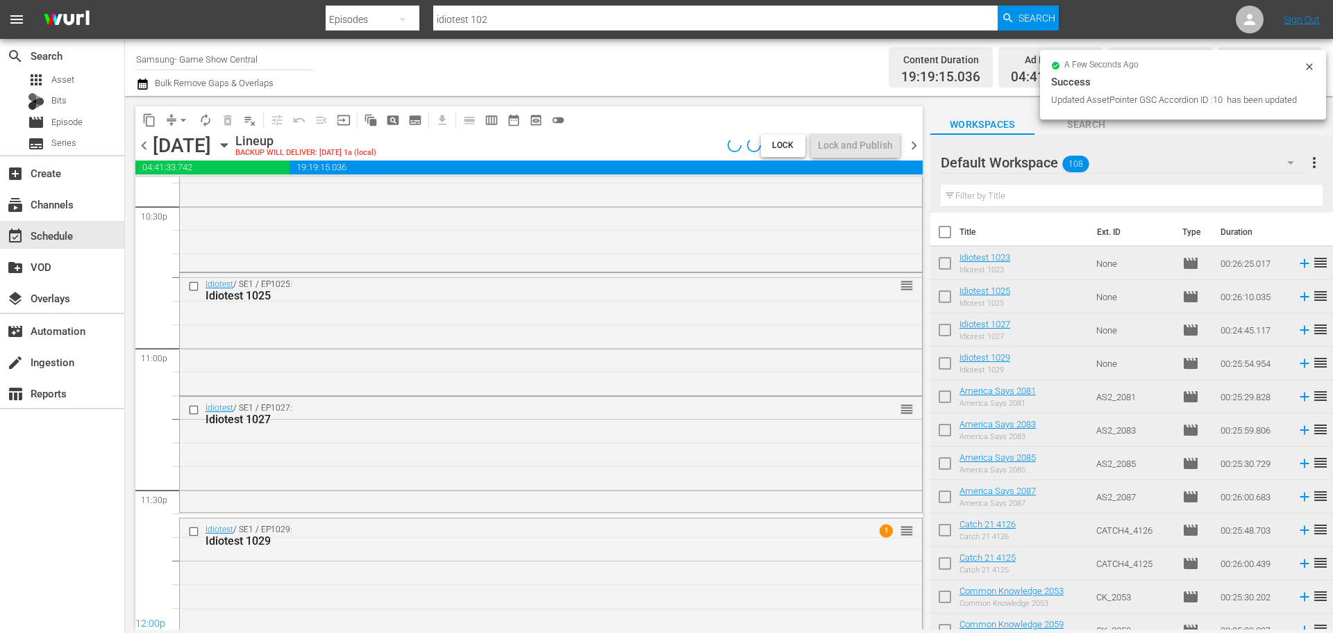
scroll to position [5684, 0]
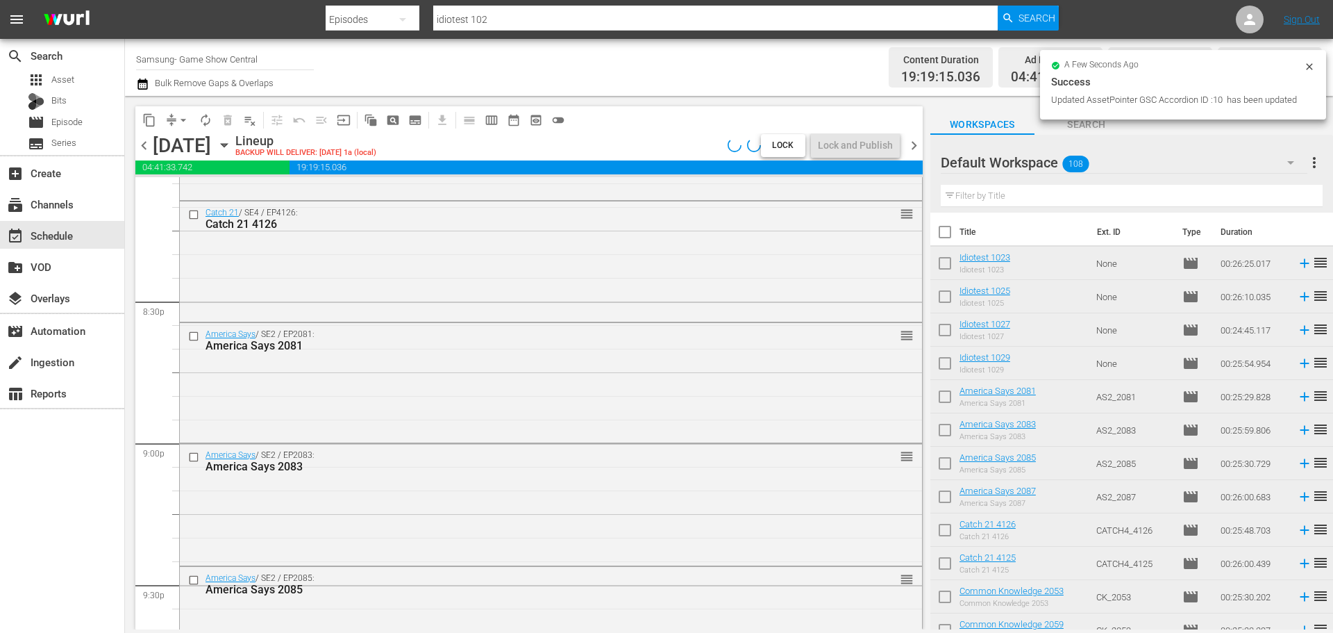
click at [1312, 61] on div "Total Duration 24:00:48.778" at bounding box center [1270, 67] width 104 height 41
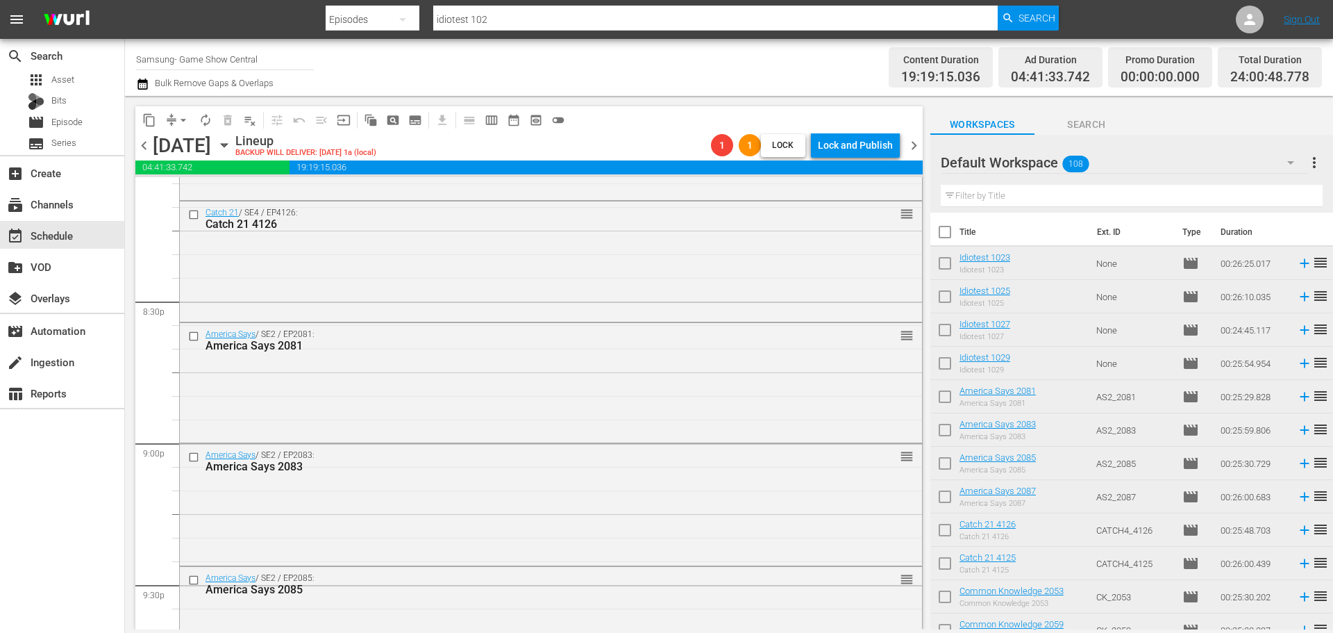
scroll to position [6240, 0]
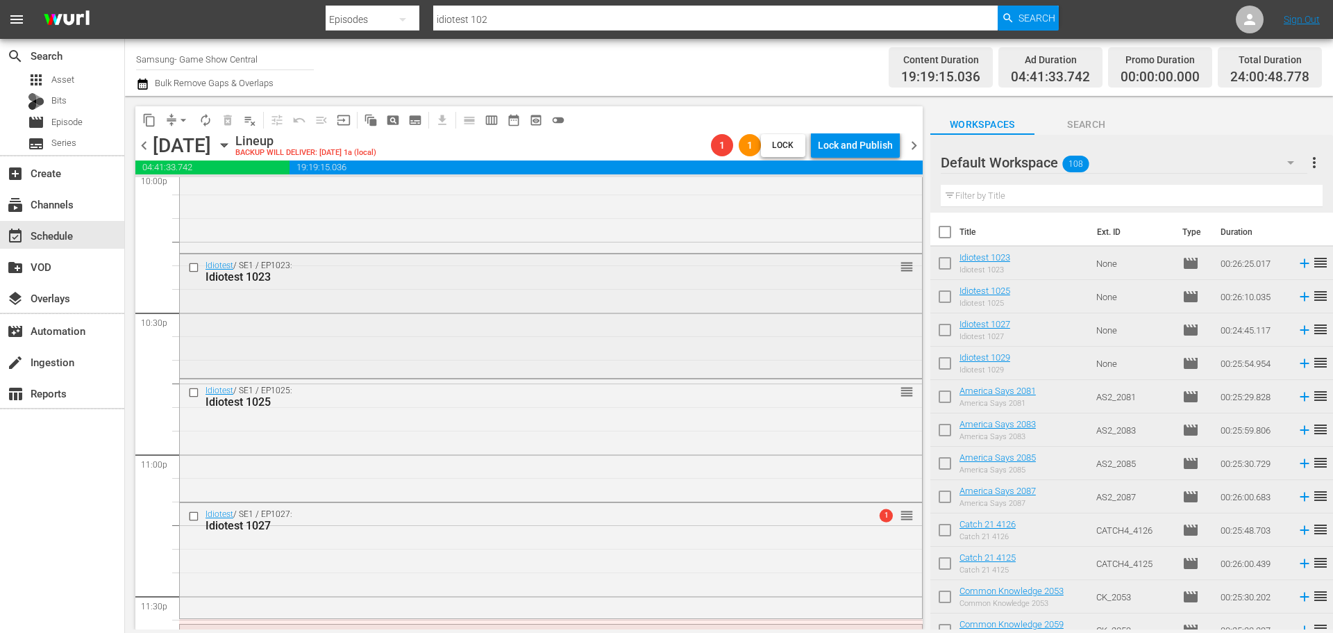
click at [288, 350] on div "Idiotest / SE1 / EP1023: Idiotest 1023 reorder" at bounding box center [551, 314] width 742 height 121
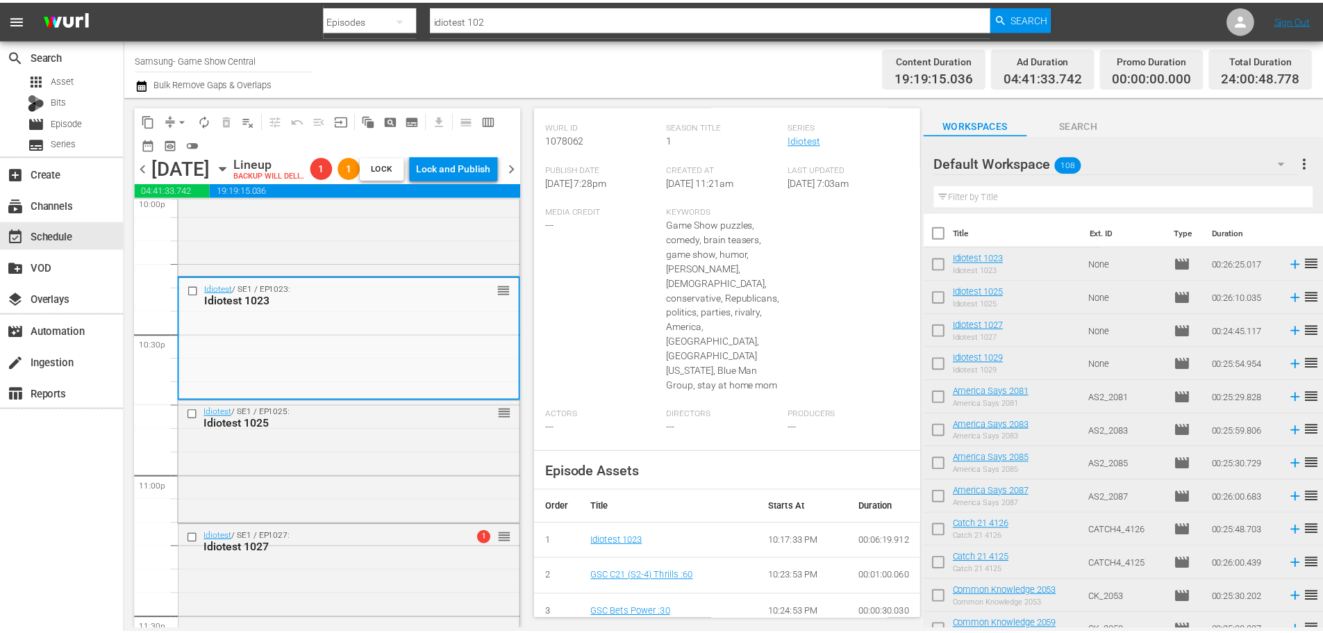
scroll to position [0, 0]
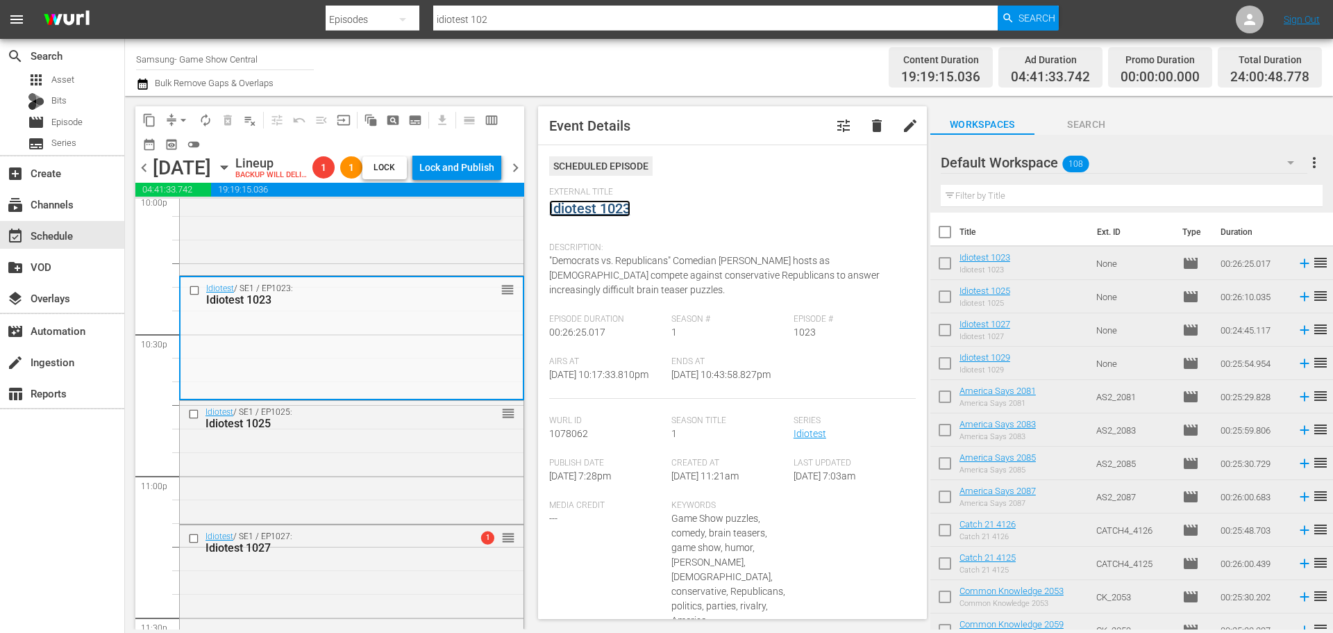
click at [624, 205] on link "Idiotest 1023" at bounding box center [589, 208] width 81 height 17
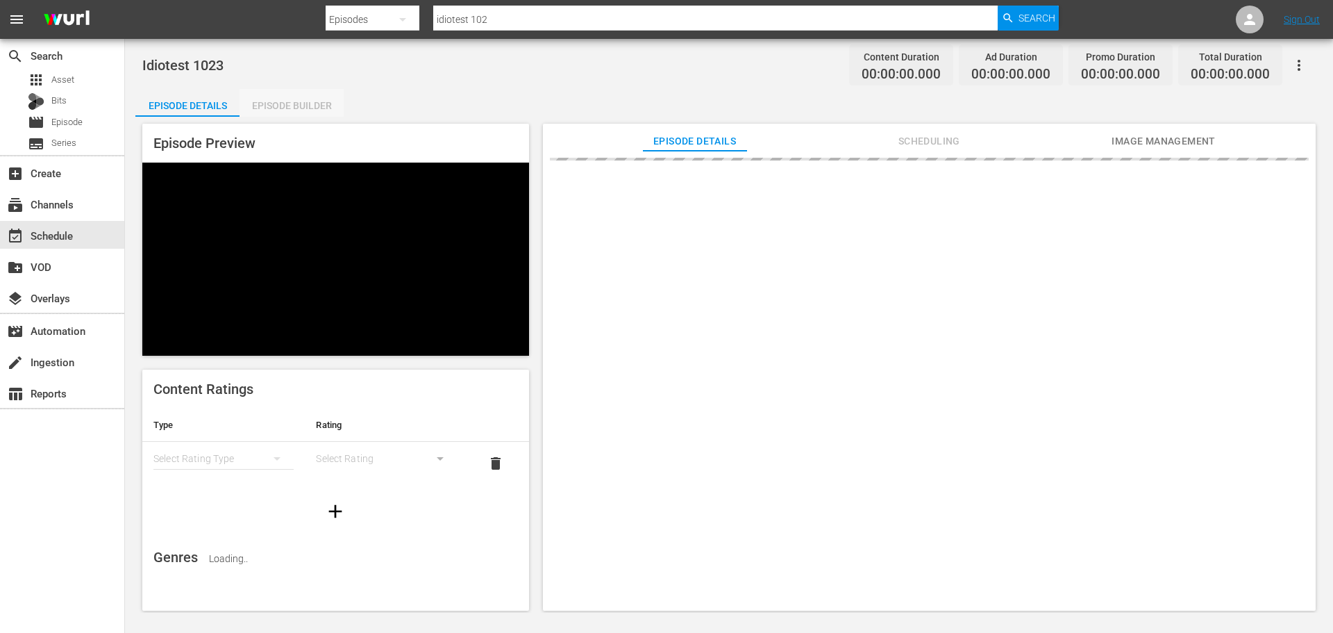
click at [299, 103] on div "Episode Builder" at bounding box center [292, 105] width 104 height 33
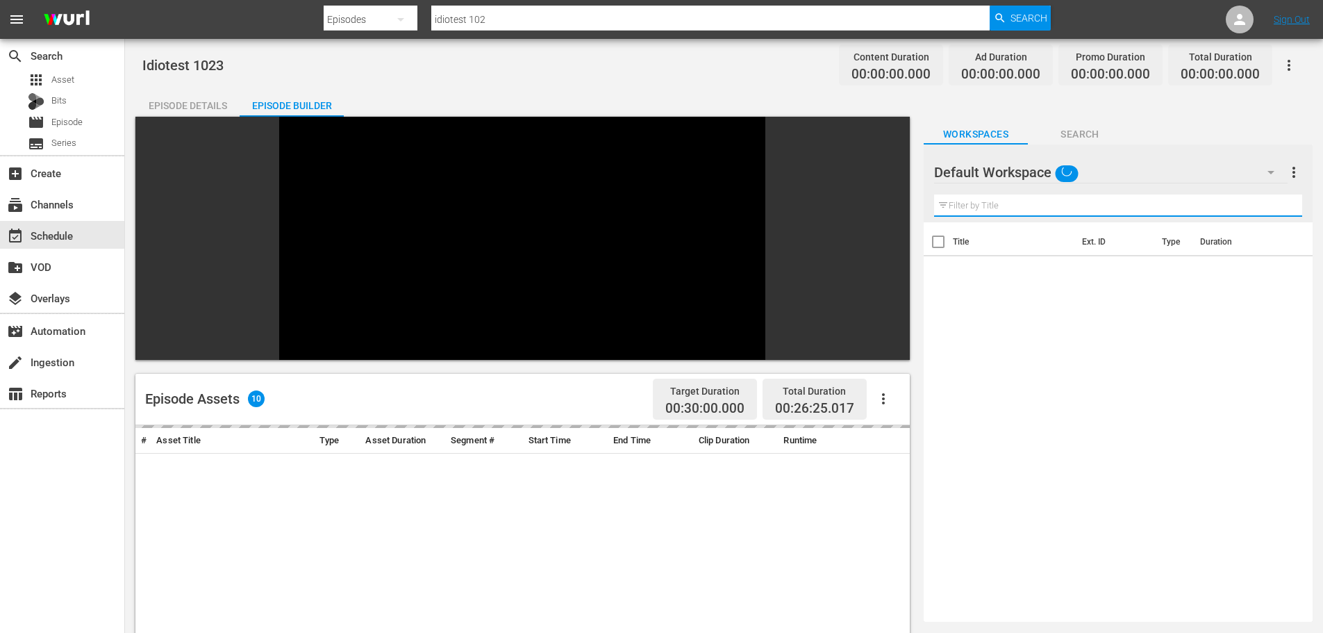
drag, startPoint x: 971, startPoint y: 201, endPoint x: 948, endPoint y: 159, distance: 47.6
click at [971, 200] on input "text" at bounding box center [1118, 205] width 368 height 22
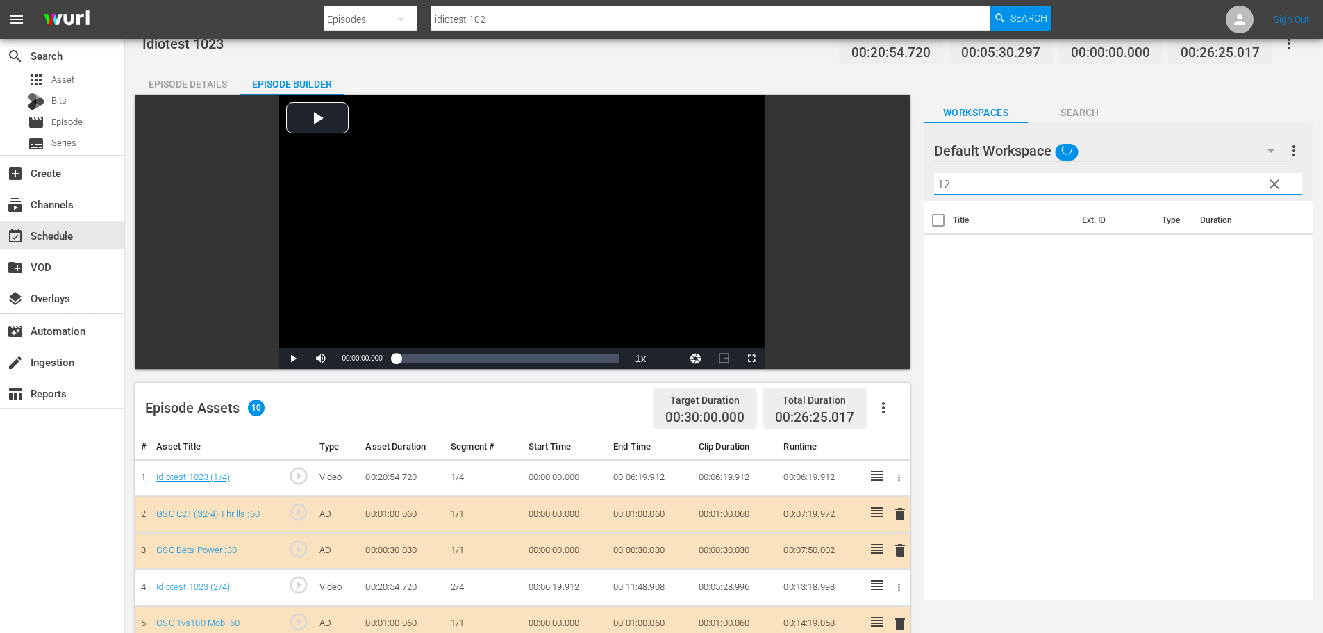
scroll to position [362, 0]
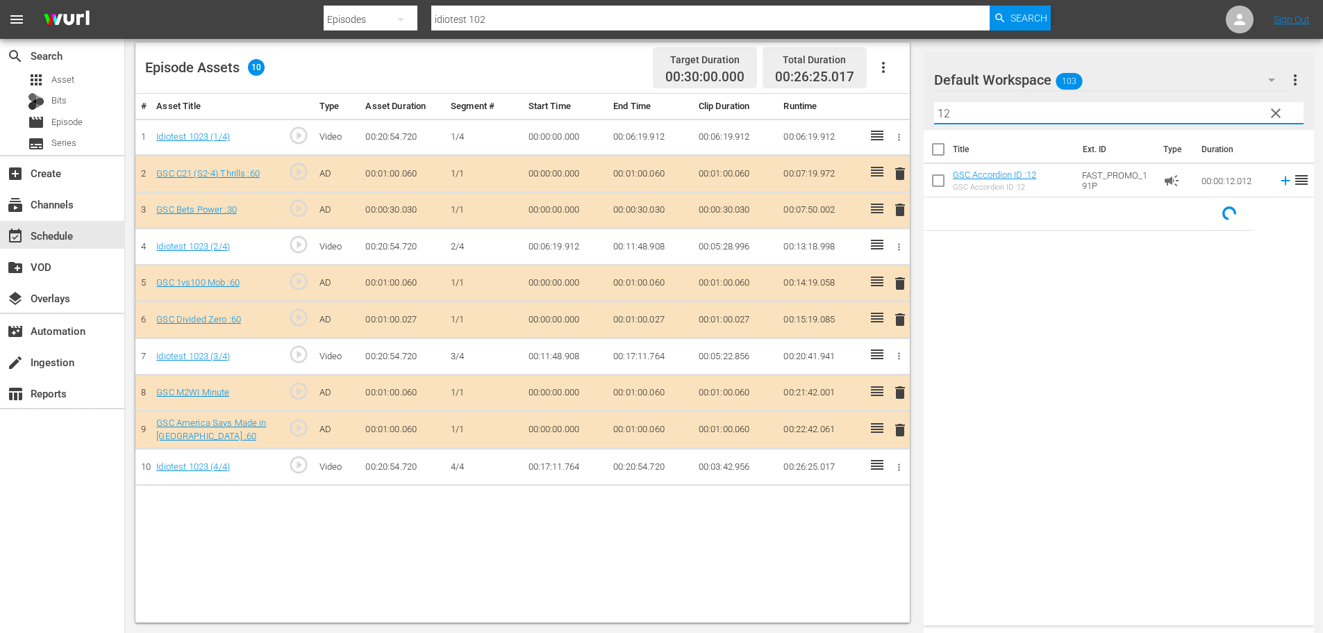
click at [897, 319] on span "delete" at bounding box center [900, 319] width 17 height 17
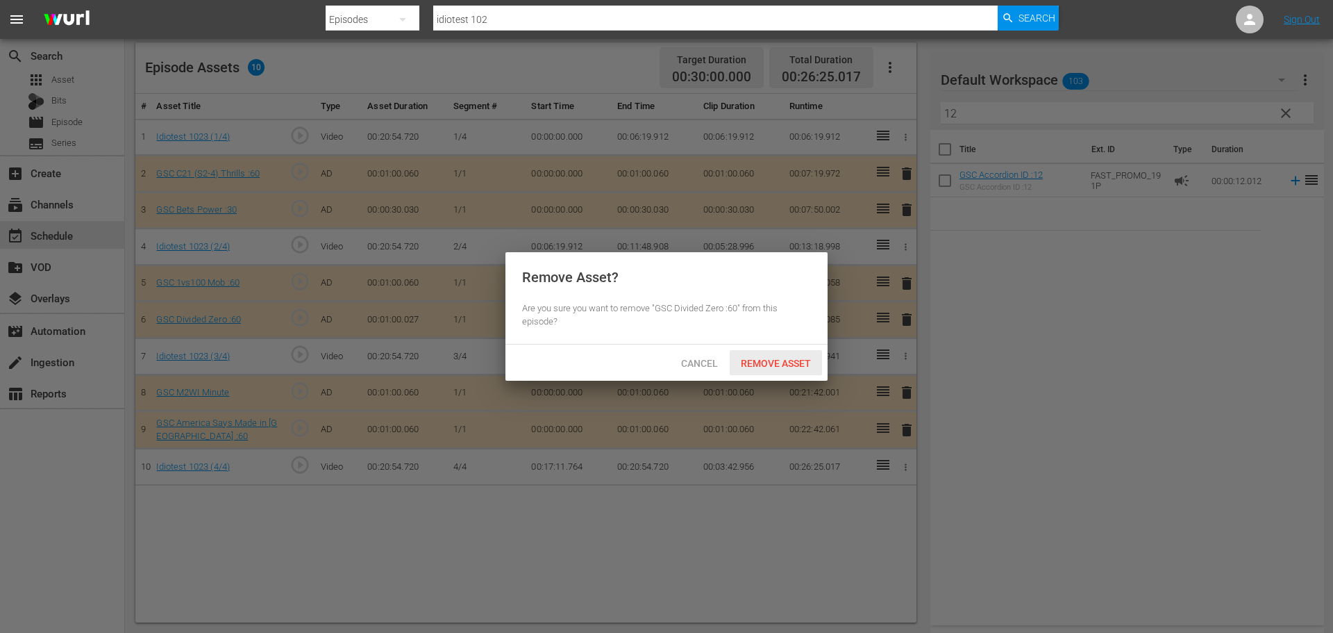
click at [811, 364] on span "Remove Asset" at bounding box center [776, 363] width 92 height 11
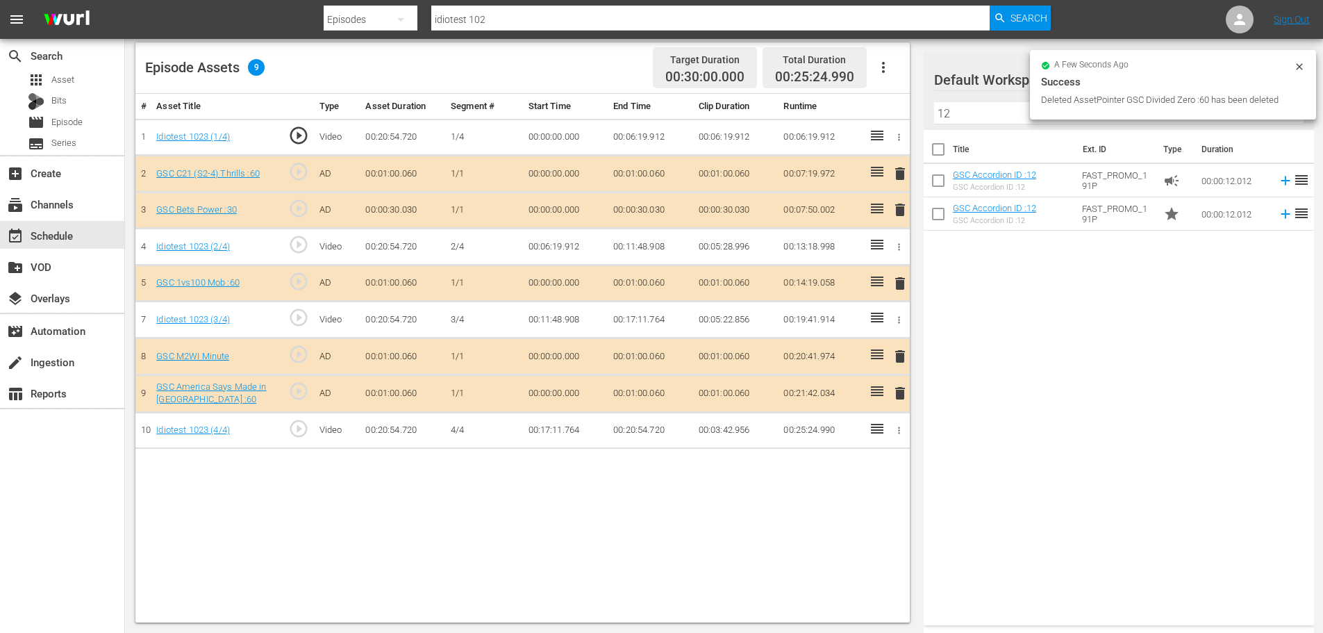
drag, startPoint x: 983, startPoint y: 111, endPoint x: 962, endPoint y: 31, distance: 83.0
click at [983, 106] on input "12" at bounding box center [1118, 113] width 369 height 22
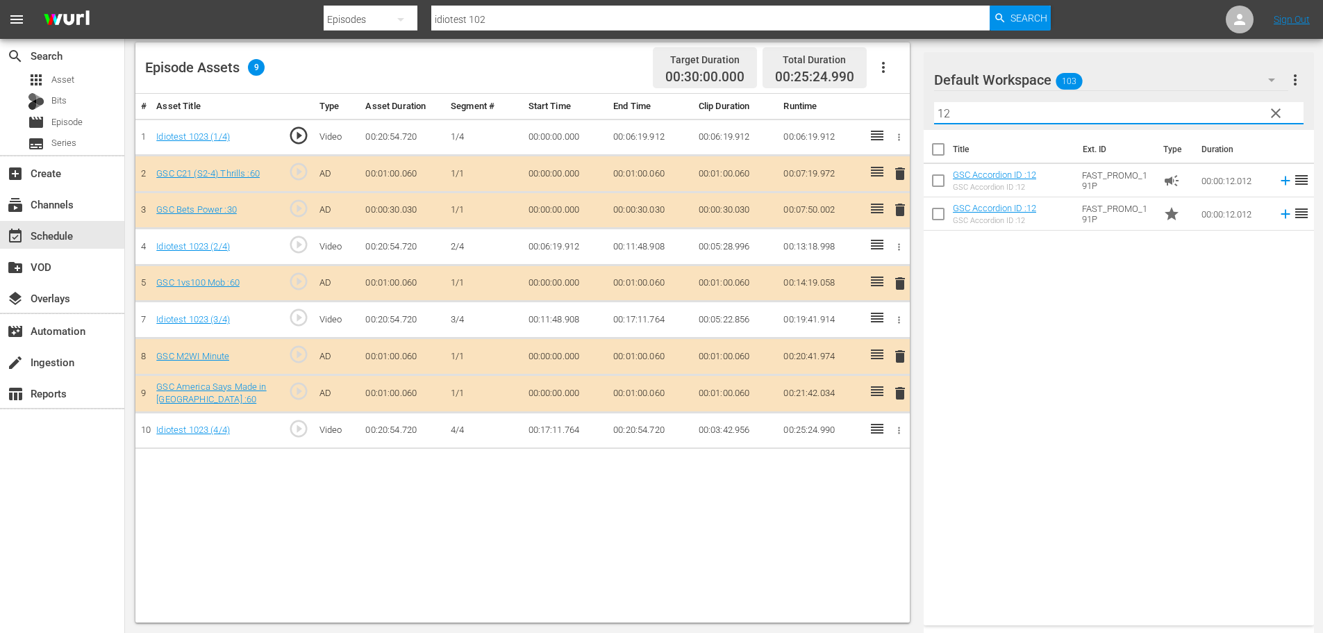
type input "1"
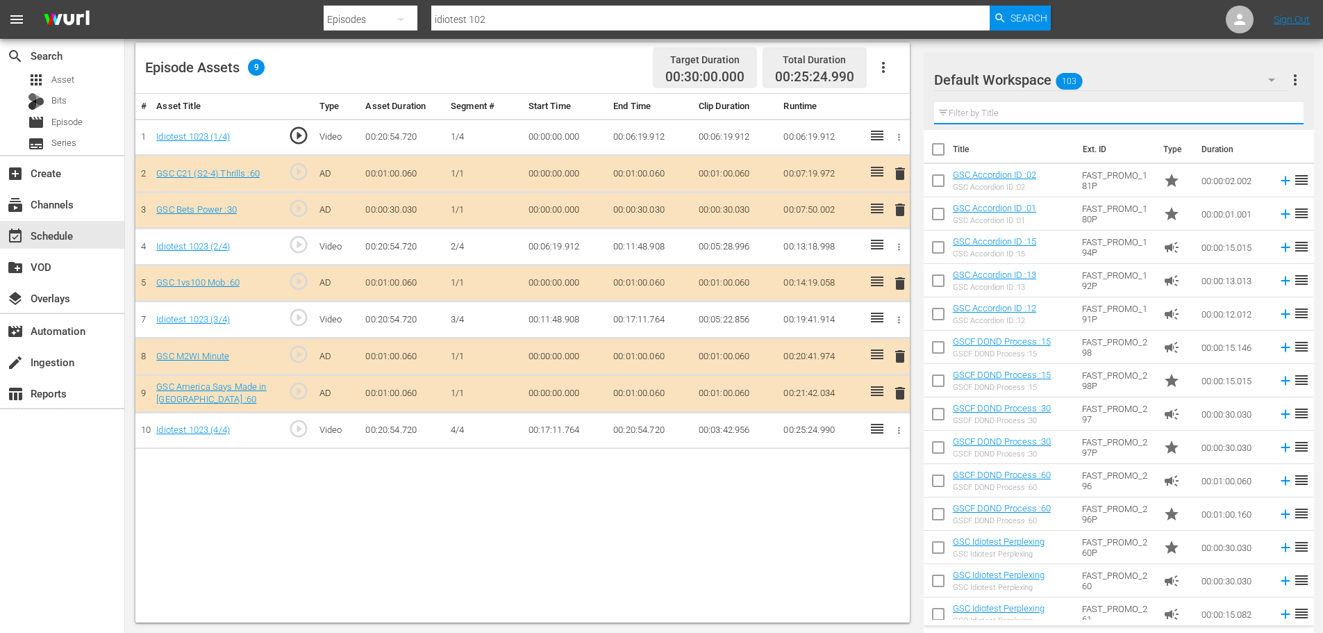
click at [902, 215] on div "delete" at bounding box center [898, 210] width 12 height 20
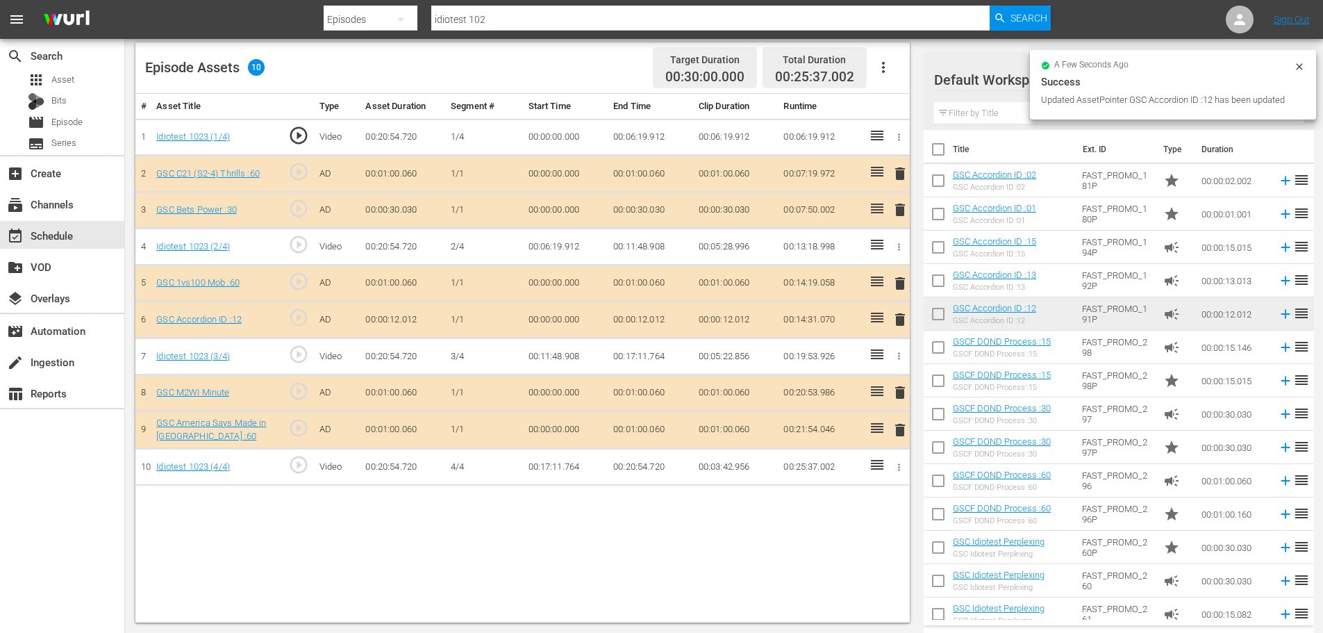
click at [901, 215] on span "delete" at bounding box center [900, 209] width 17 height 17
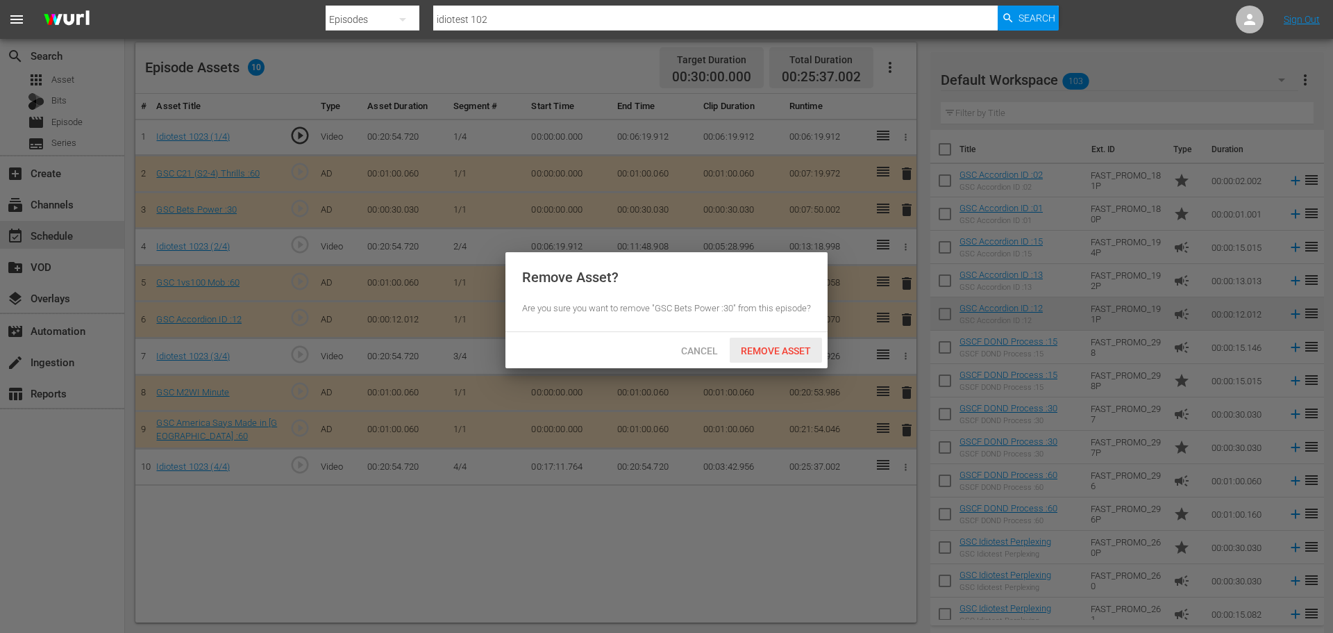
click at [799, 356] on span "Remove Asset" at bounding box center [776, 350] width 92 height 11
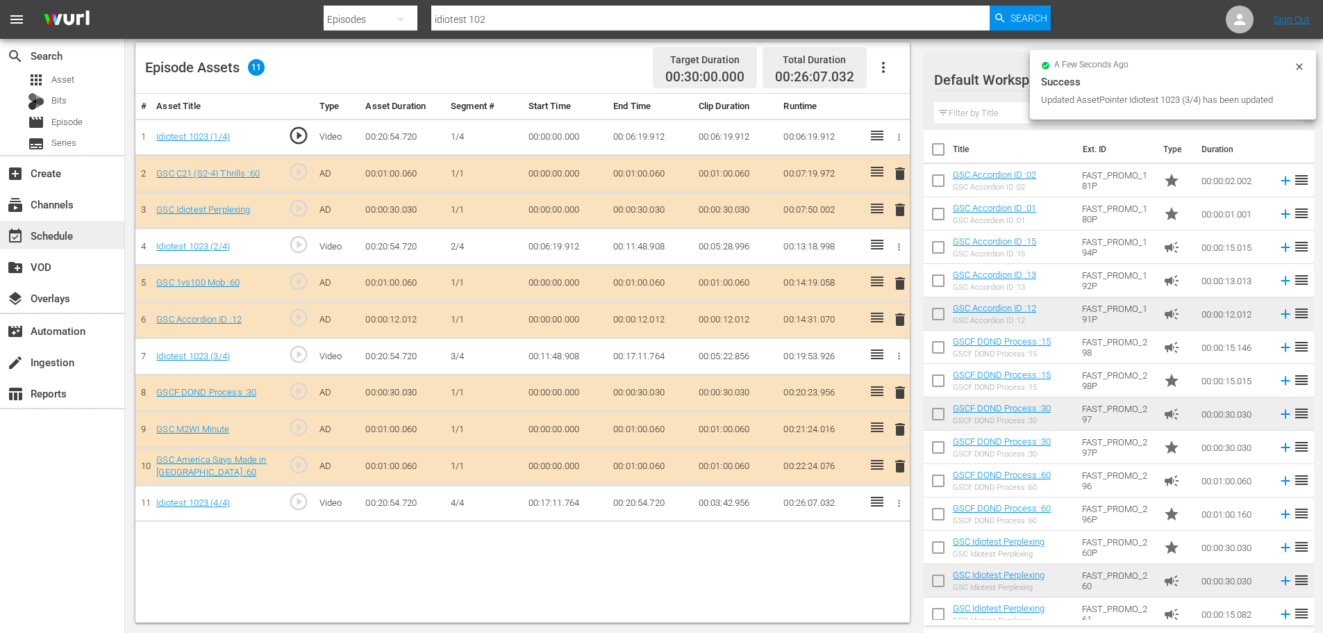
click at [92, 230] on div "event_available Schedule" at bounding box center [62, 235] width 124 height 28
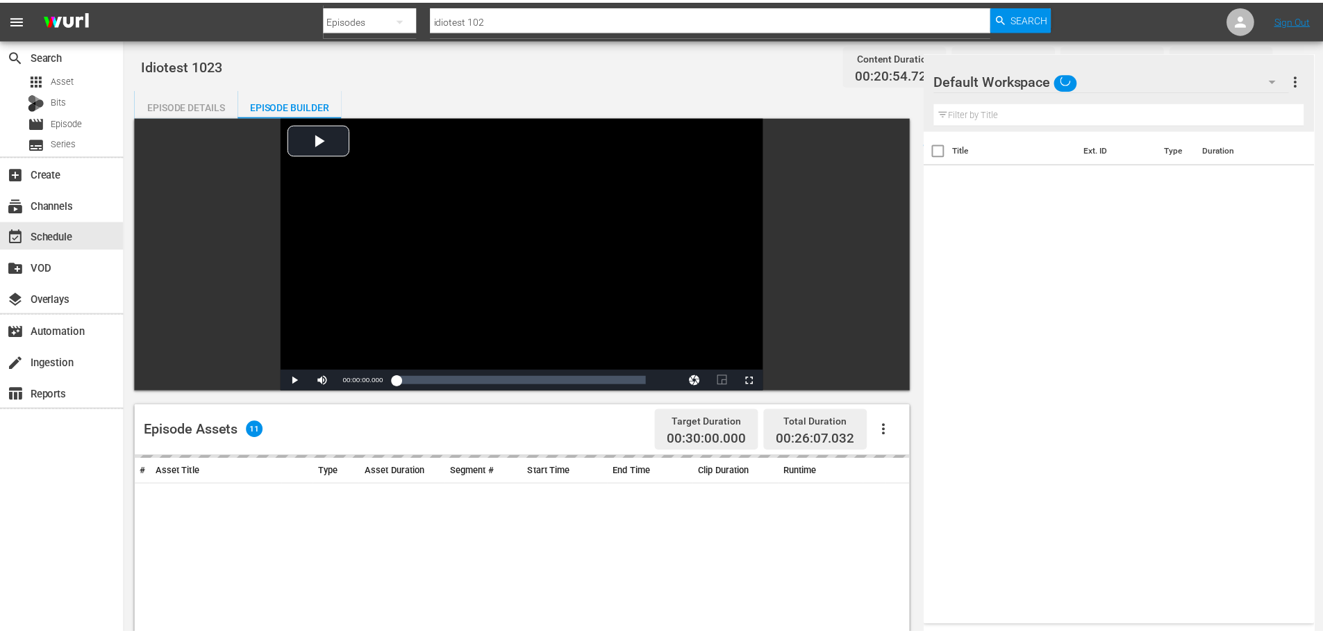
scroll to position [362, 0]
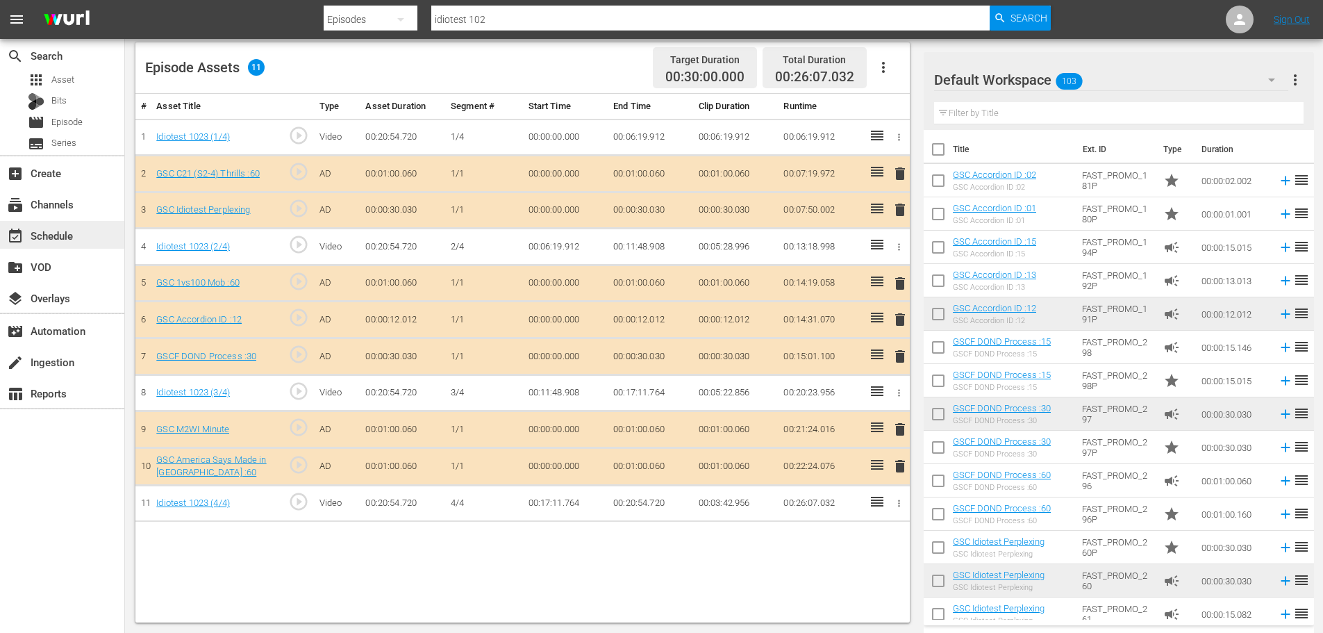
click at [51, 225] on div "event_available Schedule" at bounding box center [62, 235] width 124 height 28
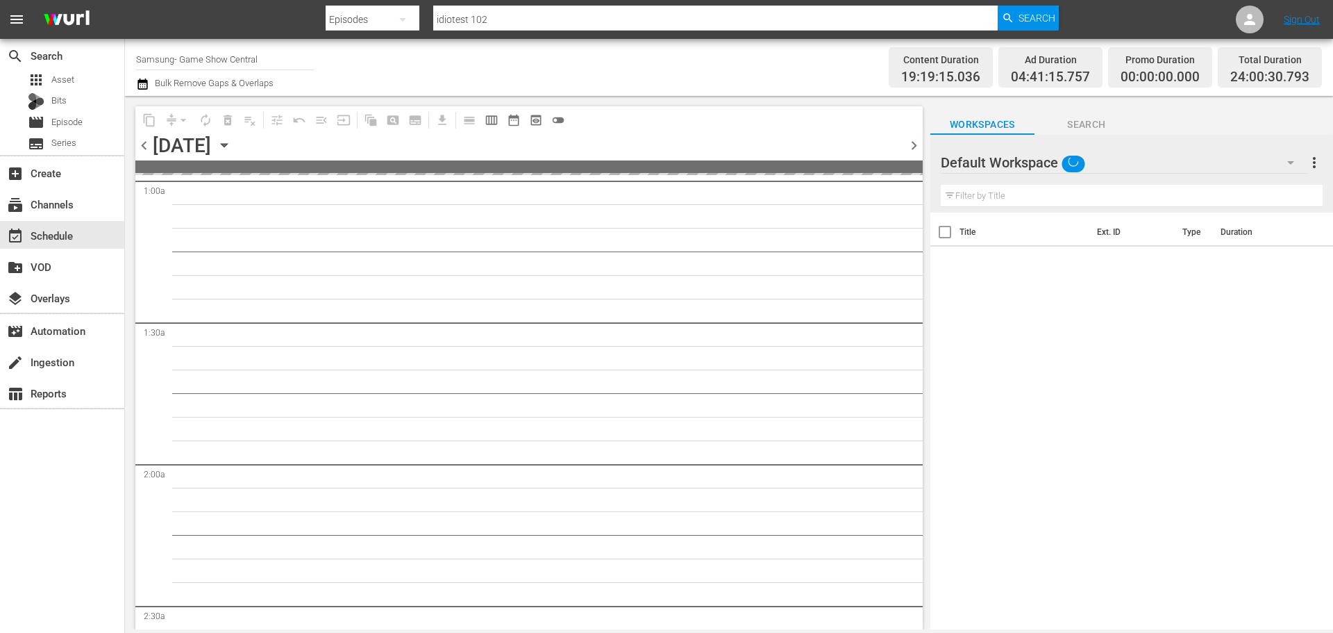
scroll to position [903, 0]
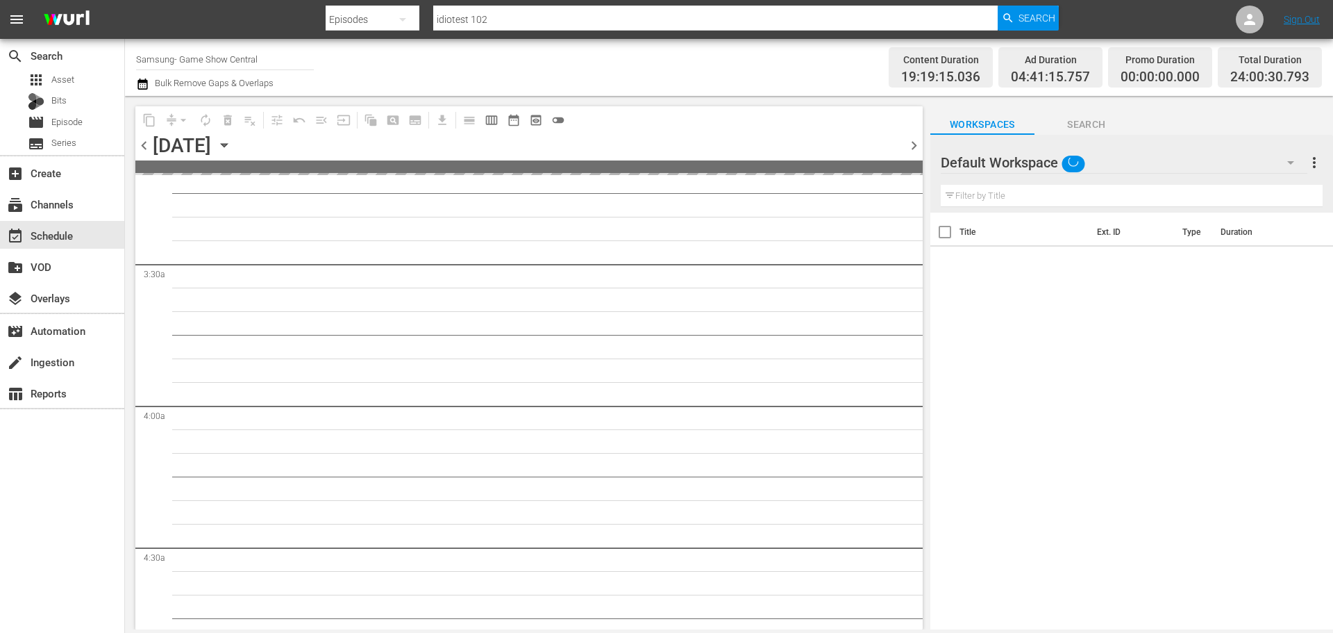
click at [926, 274] on div "content_copy compress arrow_drop_down autorenew_outlined delete_forever_outline…" at bounding box center [525, 362] width 801 height 533
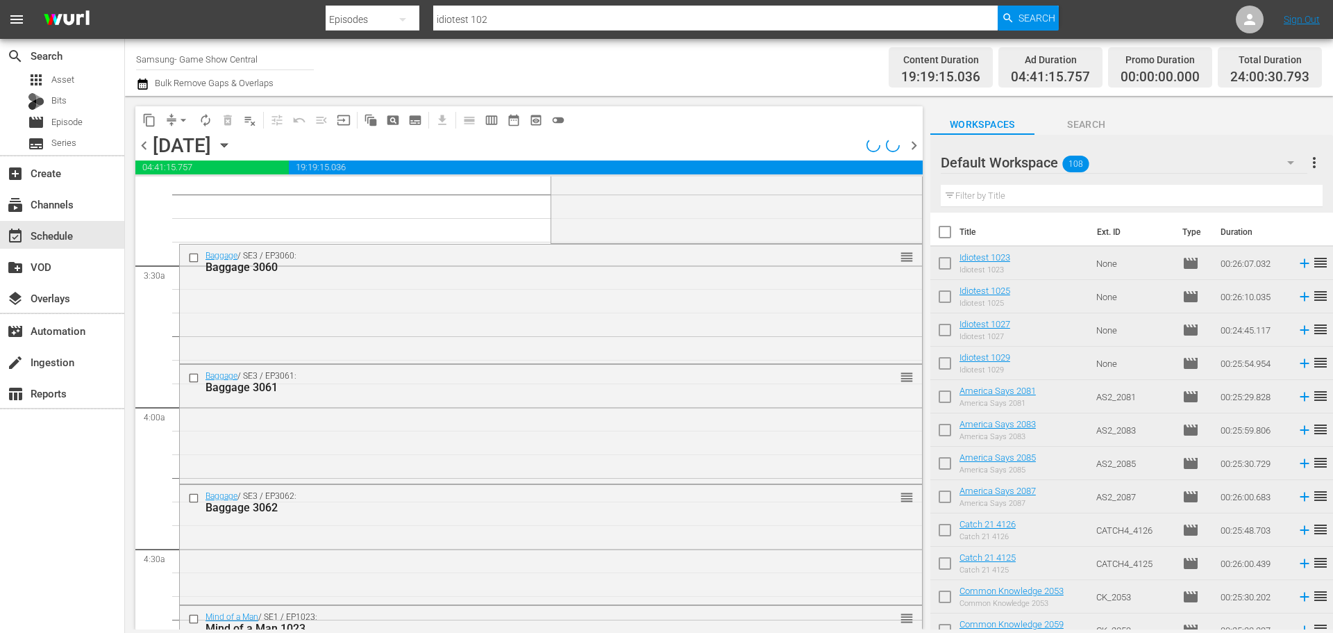
click at [173, 124] on button "arrow_drop_down" at bounding box center [183, 120] width 22 height 22
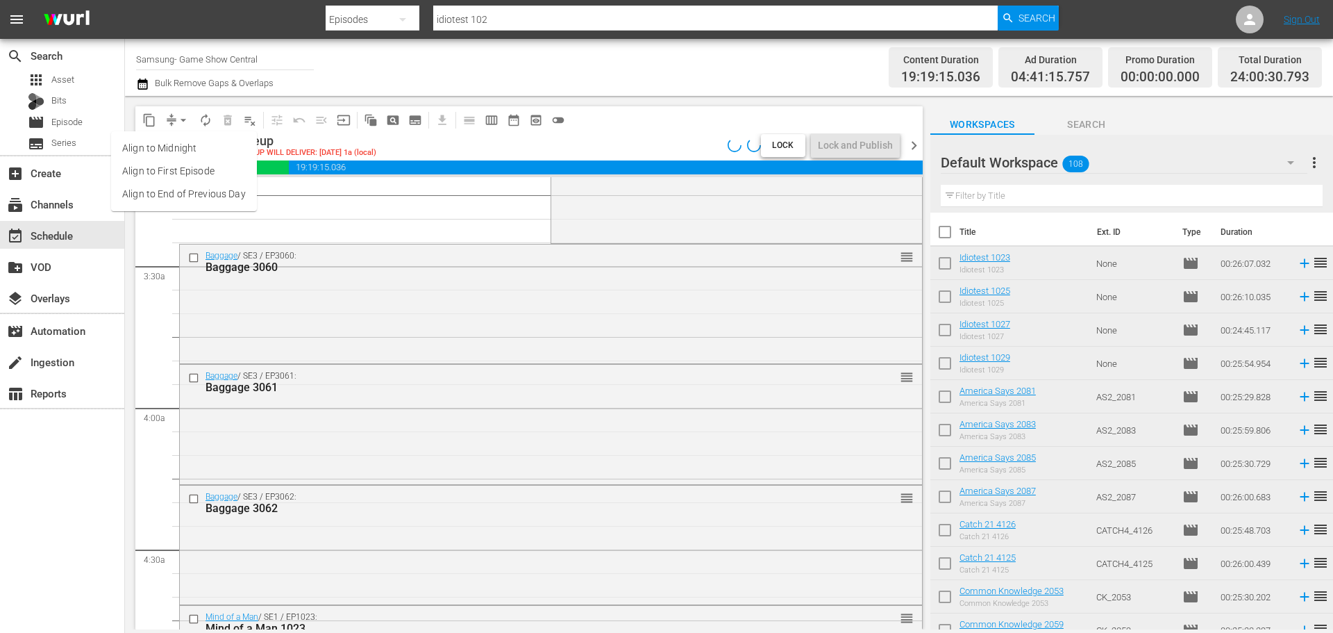
click at [173, 148] on li "Align to Midnight" at bounding box center [184, 148] width 146 height 23
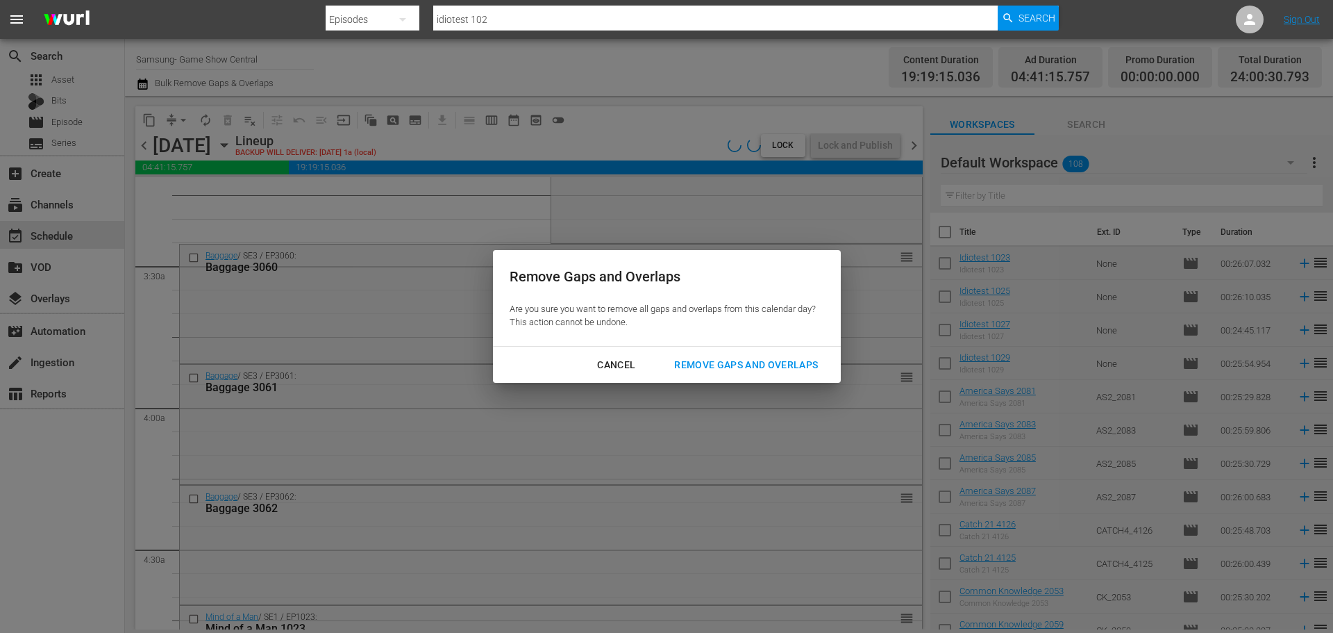
click at [697, 357] on div "Remove Gaps and Overlaps" at bounding box center [746, 364] width 166 height 17
click at [697, 367] on div "Remove Gaps and Overlaps" at bounding box center [746, 364] width 166 height 17
click at [685, 367] on div "Remove Gaps and Overlaps" at bounding box center [746, 364] width 166 height 17
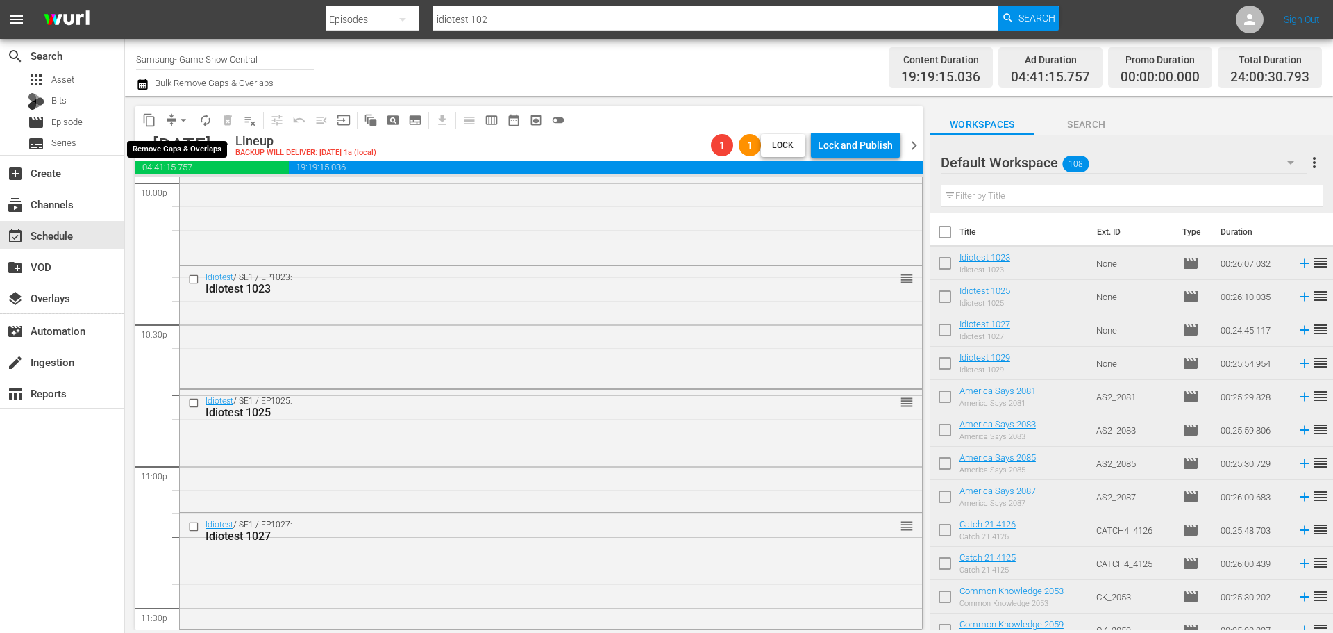
click at [166, 120] on span "compress" at bounding box center [172, 120] width 14 height 14
click at [183, 127] on button "arrow_drop_down" at bounding box center [183, 120] width 22 height 22
click at [196, 142] on li "Align to Midnight" at bounding box center [184, 148] width 146 height 23
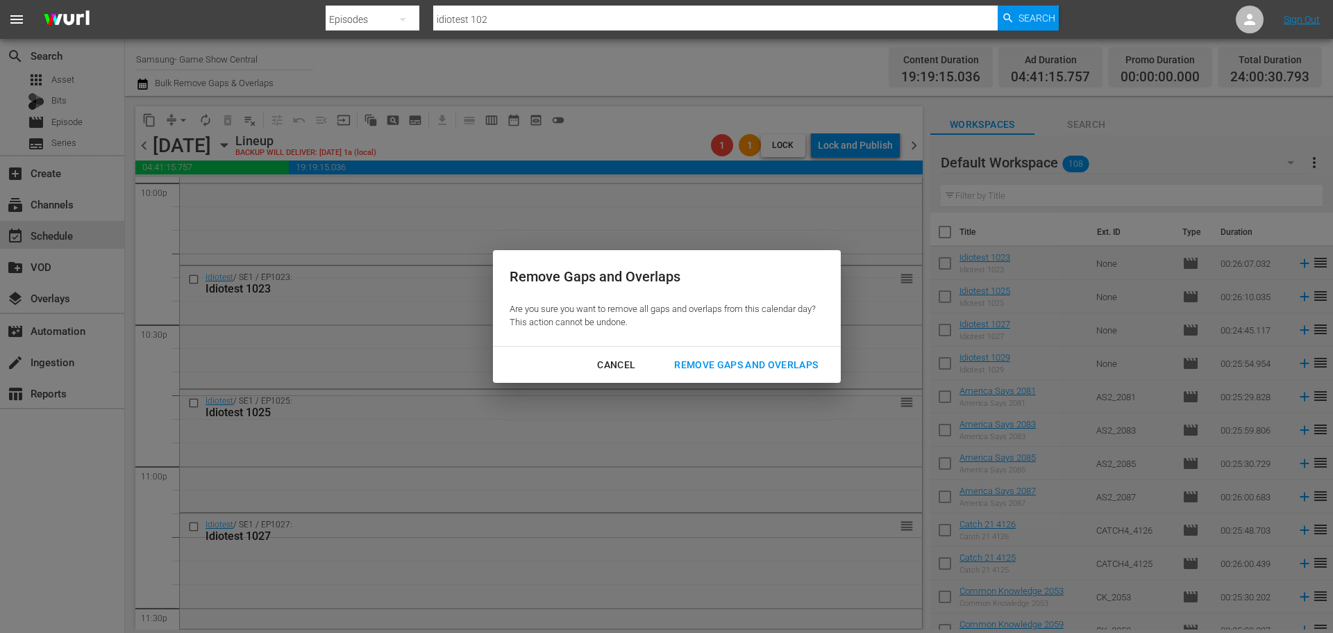
click at [800, 367] on div "Remove Gaps and Overlaps" at bounding box center [746, 364] width 166 height 17
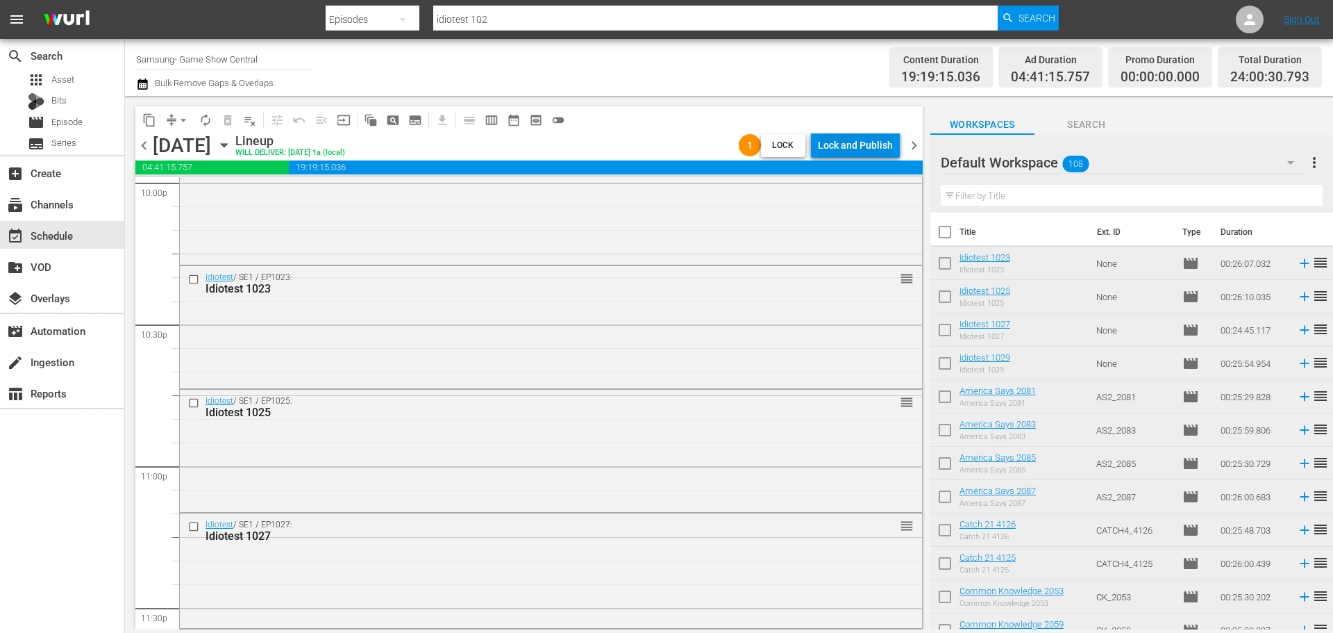
click at [881, 149] on div "Lock and Publish" at bounding box center [855, 145] width 75 height 25
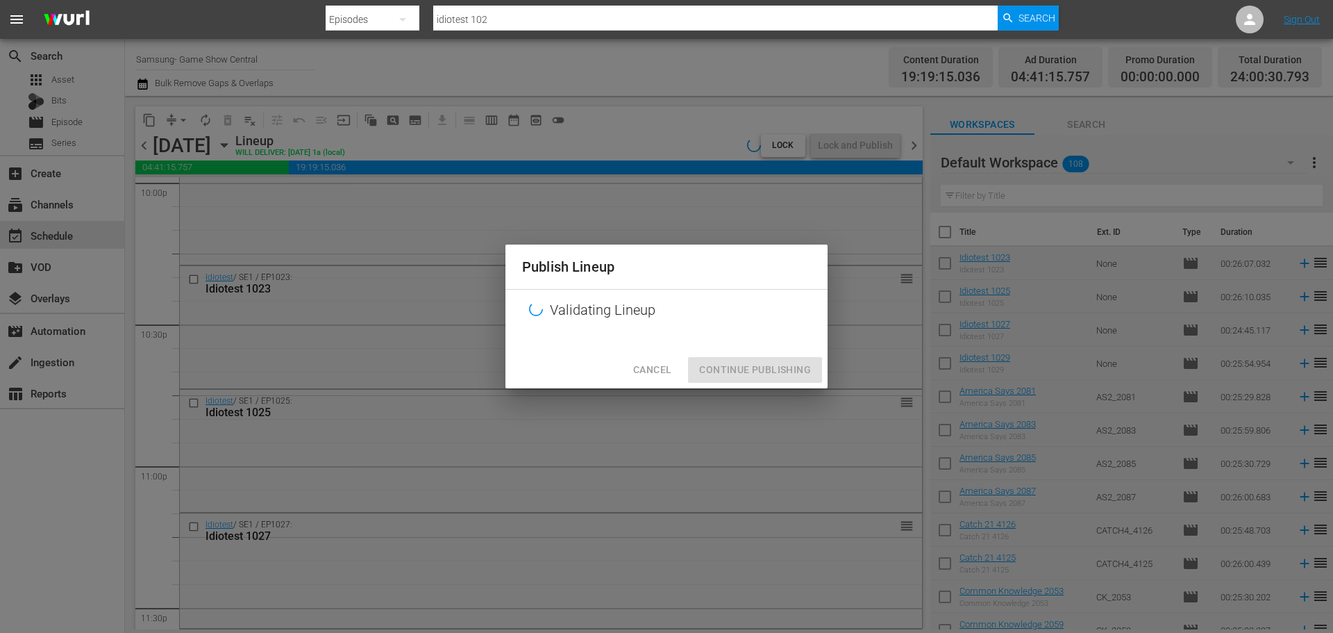
click at [730, 369] on div "Cancel Continue Publishing" at bounding box center [667, 369] width 322 height 37
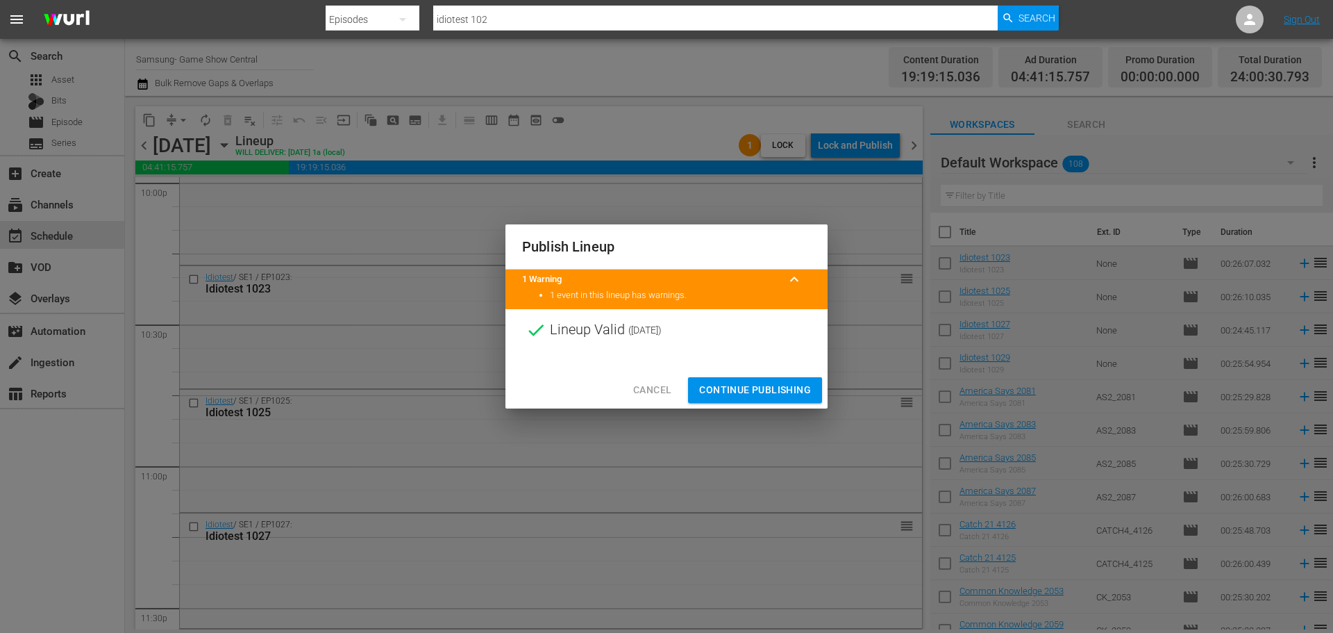
click at [726, 396] on span "Continue Publishing" at bounding box center [755, 389] width 112 height 17
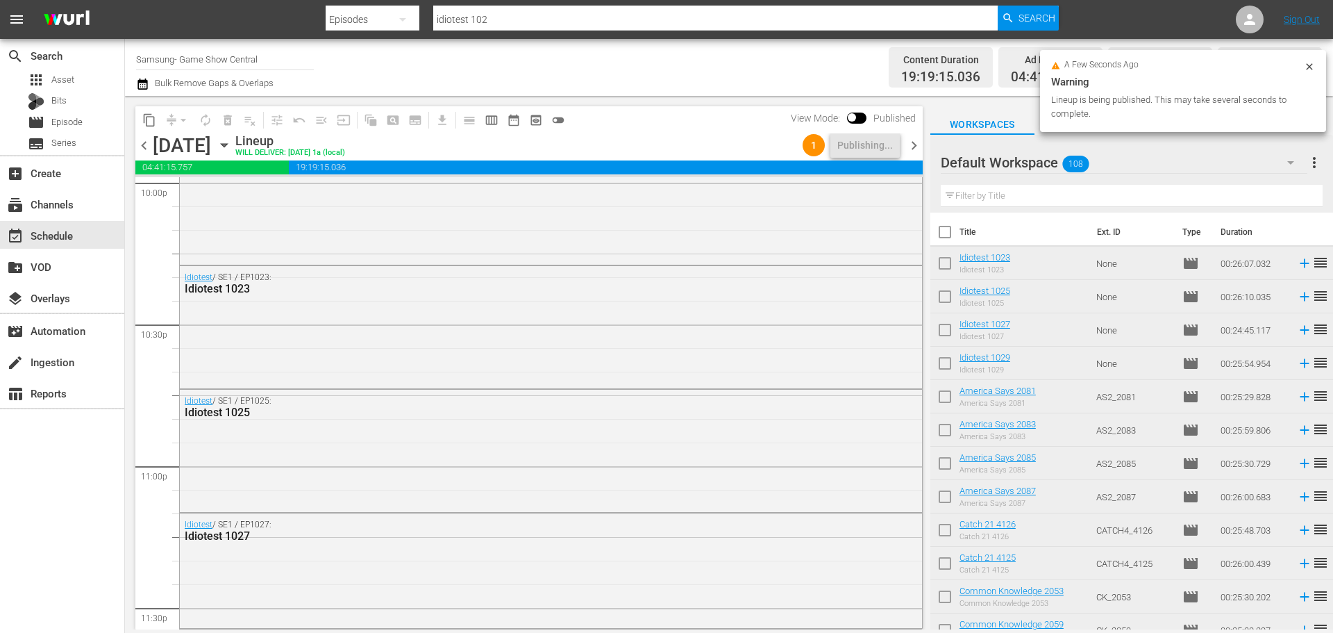
click at [232, 146] on icon "button" at bounding box center [224, 144] width 15 height 15
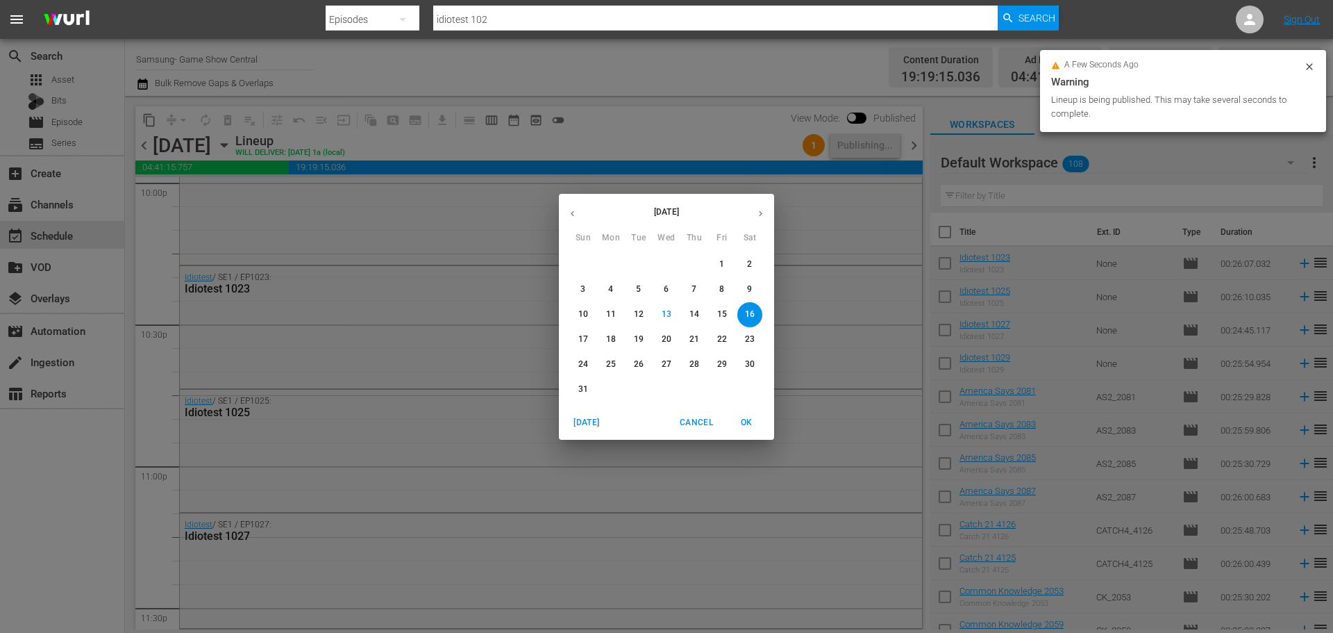
click at [692, 334] on p "21" at bounding box center [695, 339] width 10 height 12
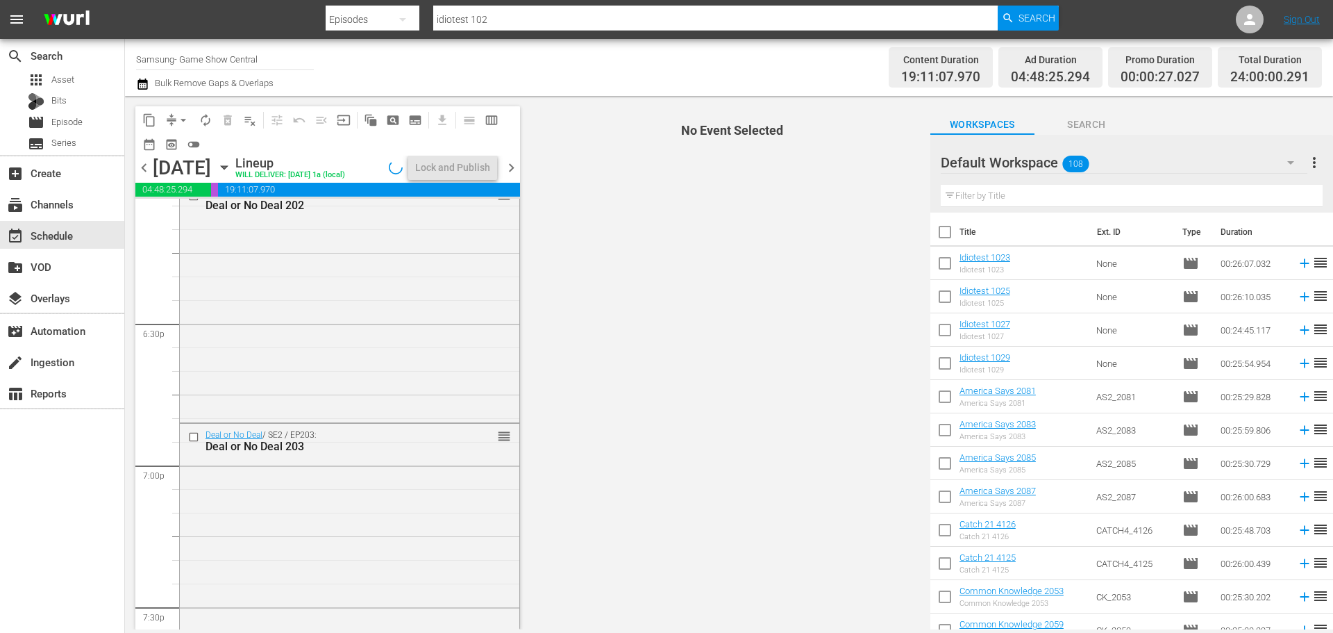
scroll to position [4667, 0]
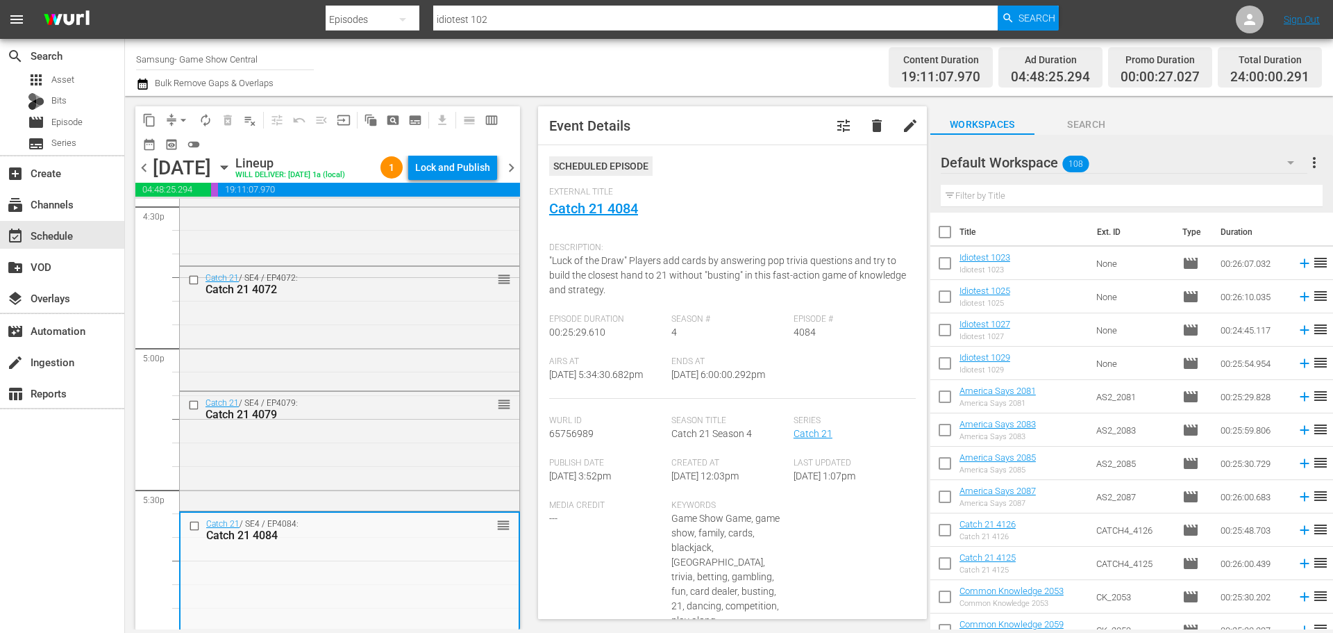
click at [478, 167] on div "Lock and Publish" at bounding box center [452, 167] width 75 height 25
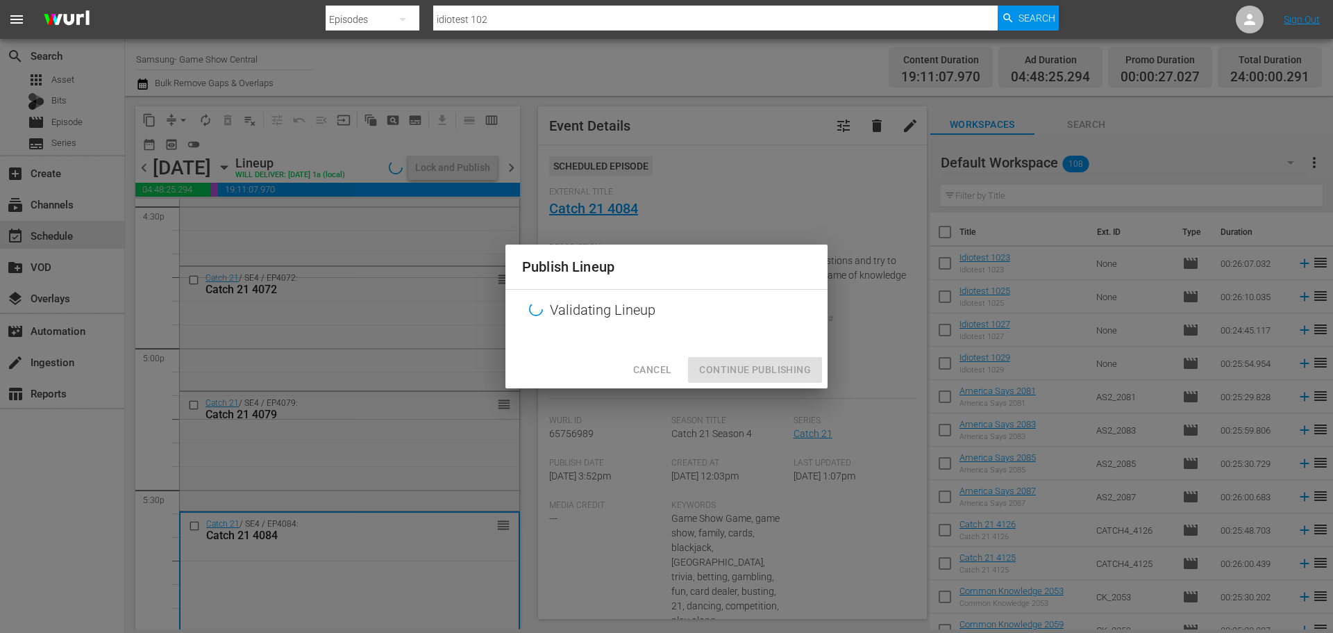
drag, startPoint x: 599, startPoint y: 347, endPoint x: 763, endPoint y: 365, distance: 165.6
click at [609, 351] on div at bounding box center [667, 341] width 322 height 21
click at [763, 365] on div "Cancel Continue Publishing" at bounding box center [667, 369] width 322 height 37
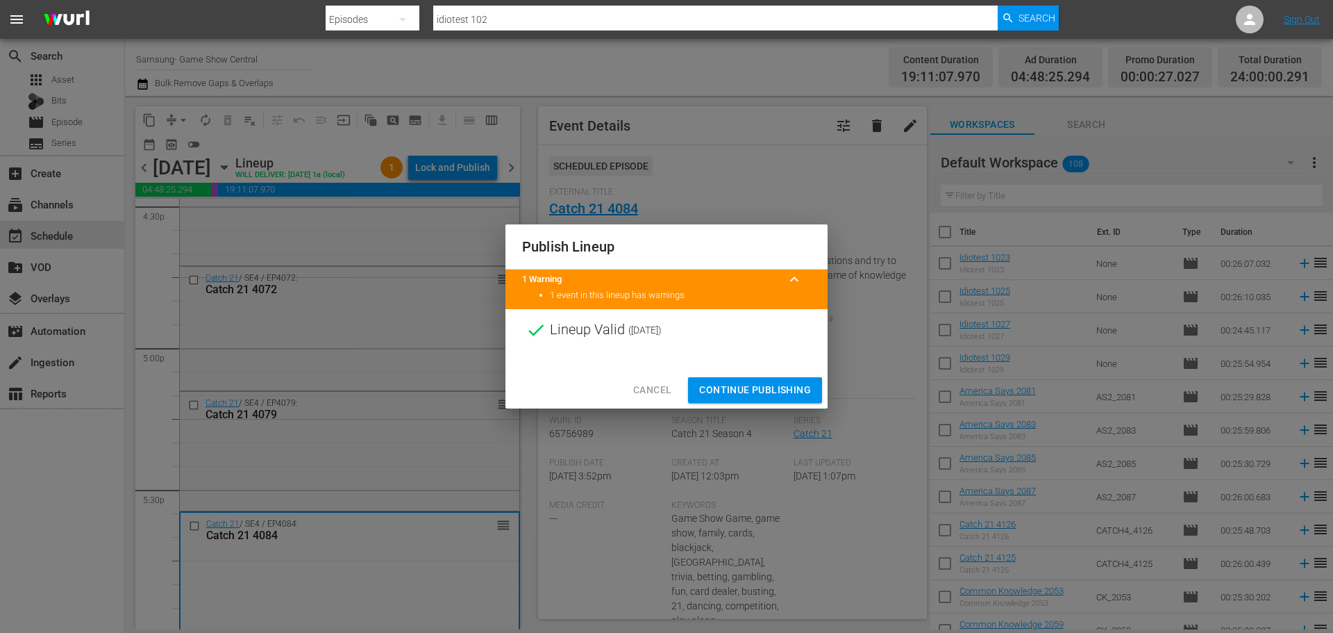
drag, startPoint x: 774, startPoint y: 387, endPoint x: 772, endPoint y: 399, distance: 12.0
click at [774, 387] on span "Continue Publishing" at bounding box center [755, 389] width 112 height 17
